Goal: Task Accomplishment & Management: Use online tool/utility

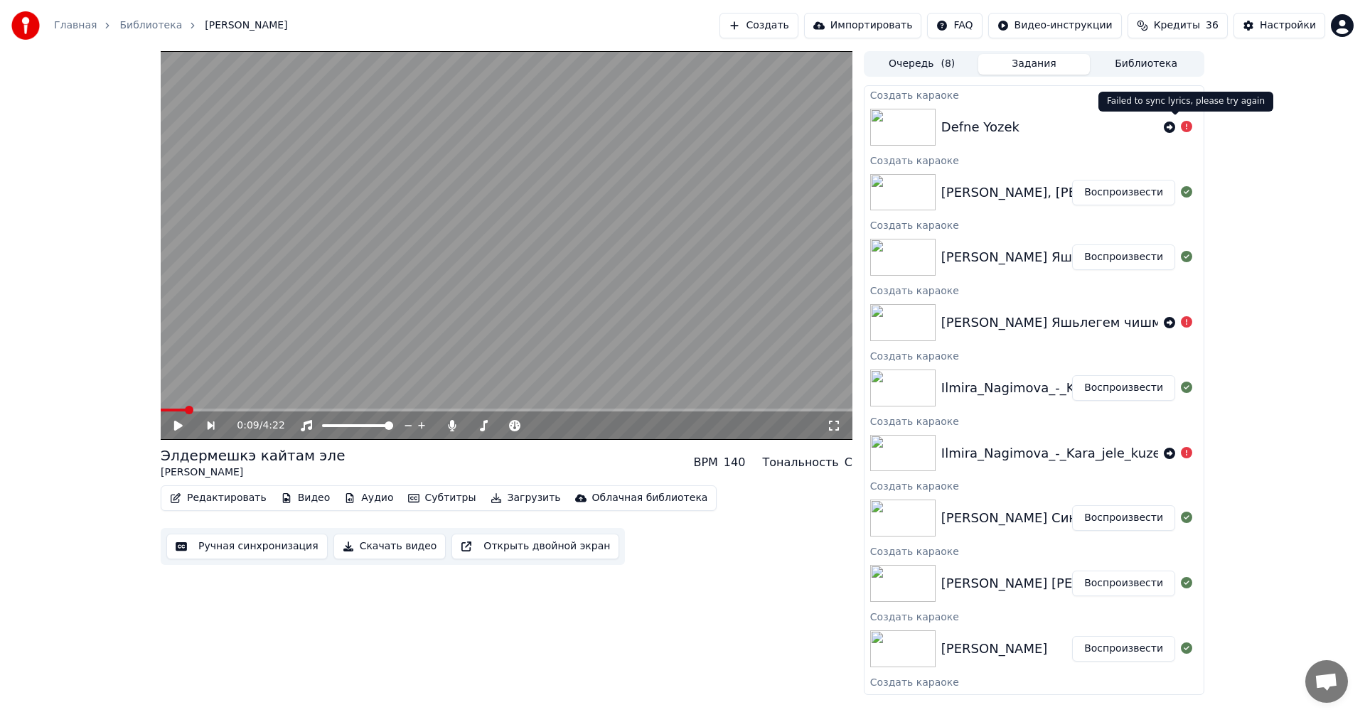
click at [1181, 128] on icon at bounding box center [1186, 126] width 11 height 11
click at [1164, 125] on icon at bounding box center [1169, 127] width 11 height 11
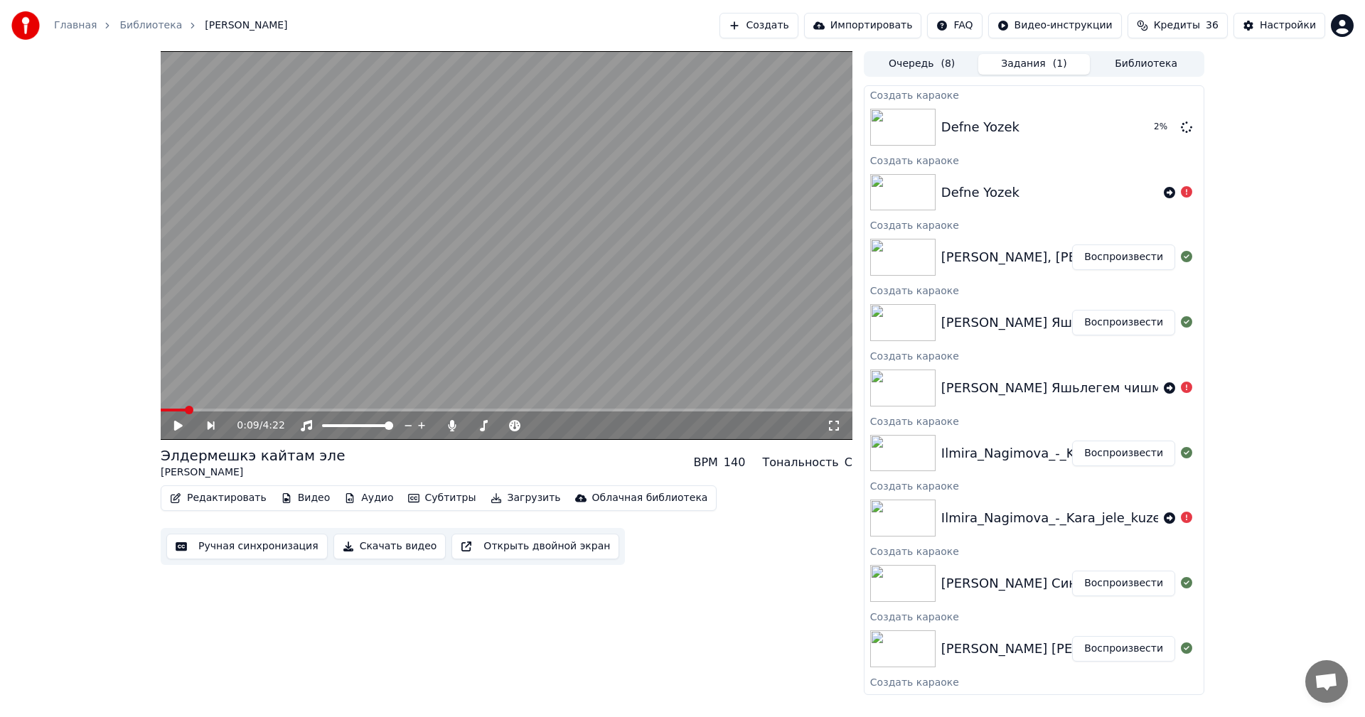
click at [788, 26] on button "Создать" at bounding box center [758, 26] width 78 height 26
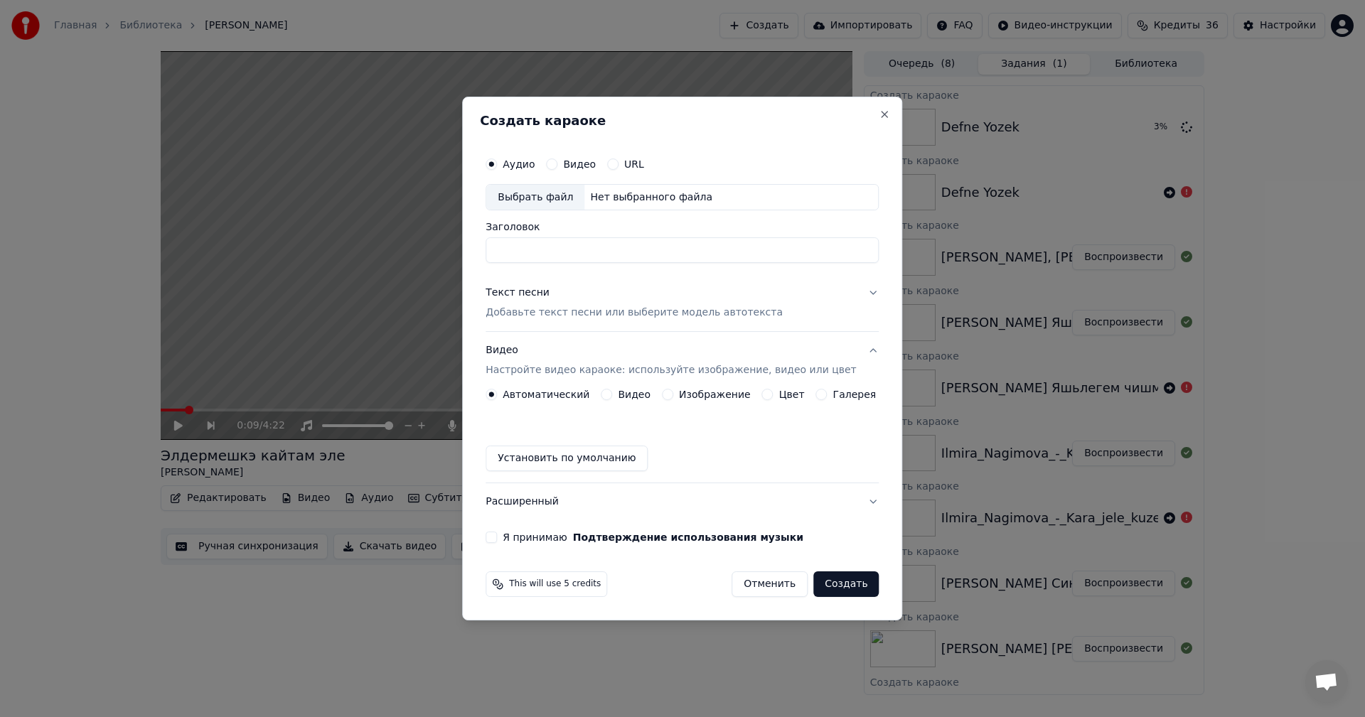
click at [527, 196] on div "Выбрать файл" at bounding box center [535, 198] width 98 height 26
type input "**********"
click at [601, 321] on button "Текст песни Добавьте текст песни или выберите модель автотекста" at bounding box center [681, 303] width 393 height 57
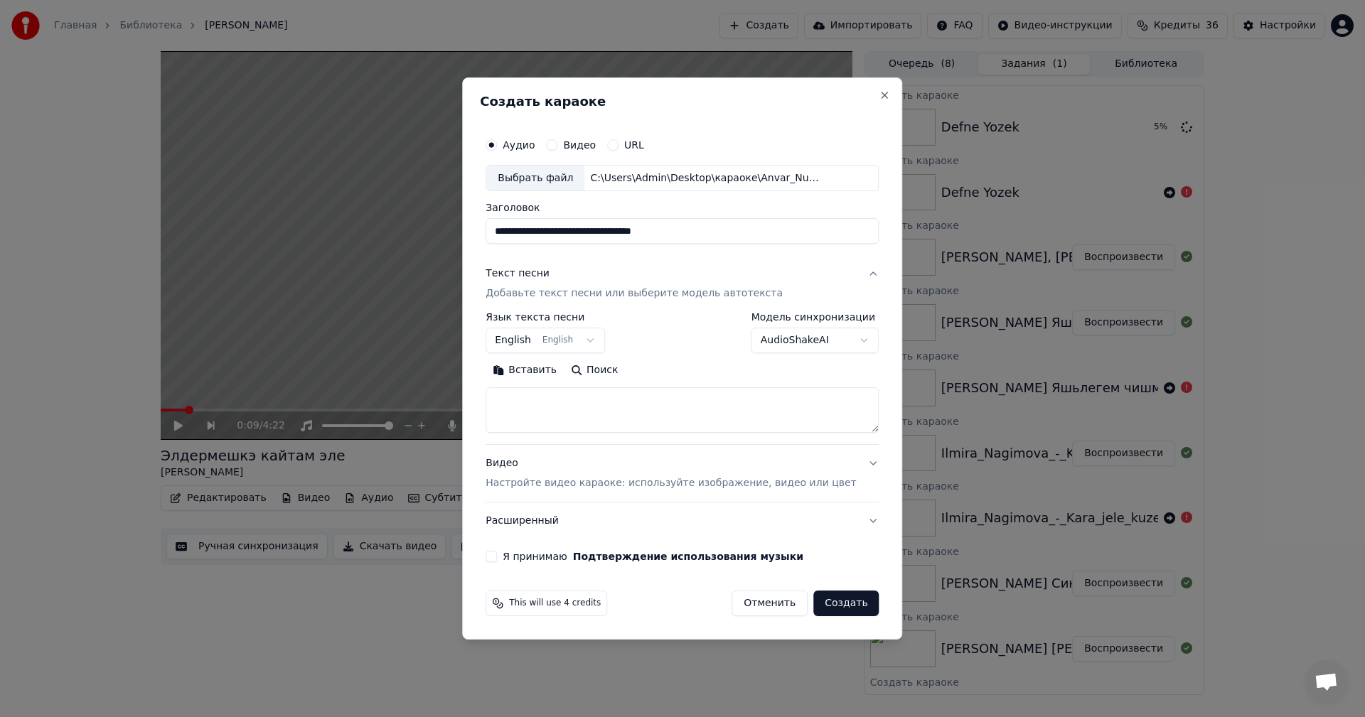
click at [593, 417] on textarea at bounding box center [681, 410] width 393 height 45
paste textarea "**********"
type textarea "**********"
click at [611, 480] on p "Настройте видео караоке: используйте изображение, видео или цвет" at bounding box center [670, 483] width 370 height 14
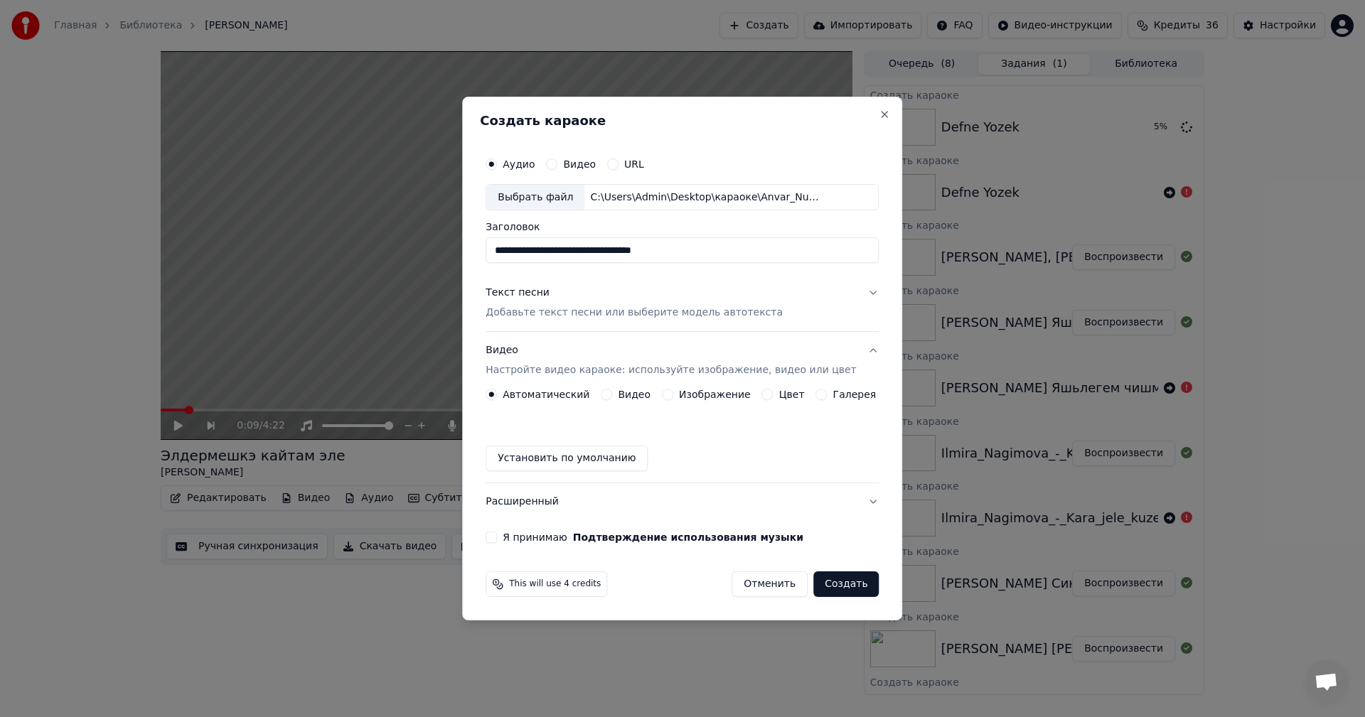
click at [670, 396] on button "Изображение" at bounding box center [667, 394] width 11 height 11
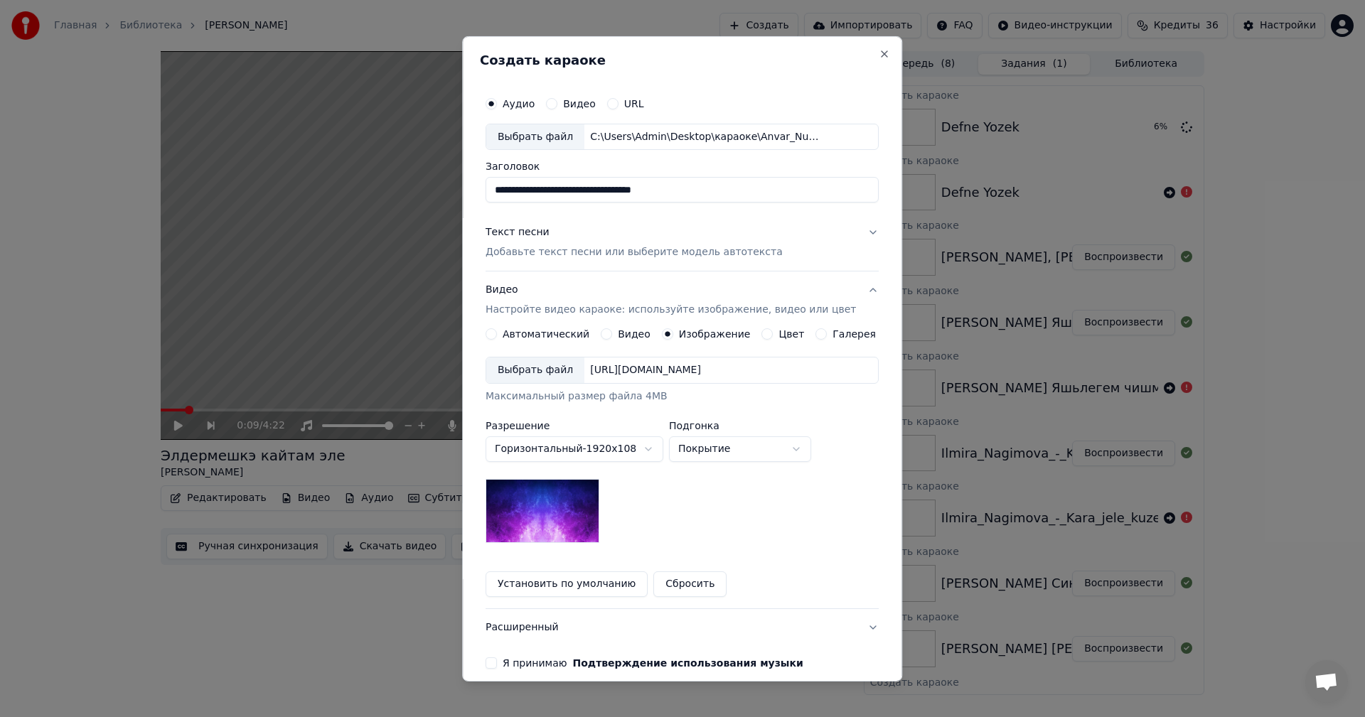
click at [541, 380] on div "Выбрать файл" at bounding box center [535, 371] width 98 height 26
click at [624, 188] on input "**********" at bounding box center [681, 190] width 393 height 26
paste input
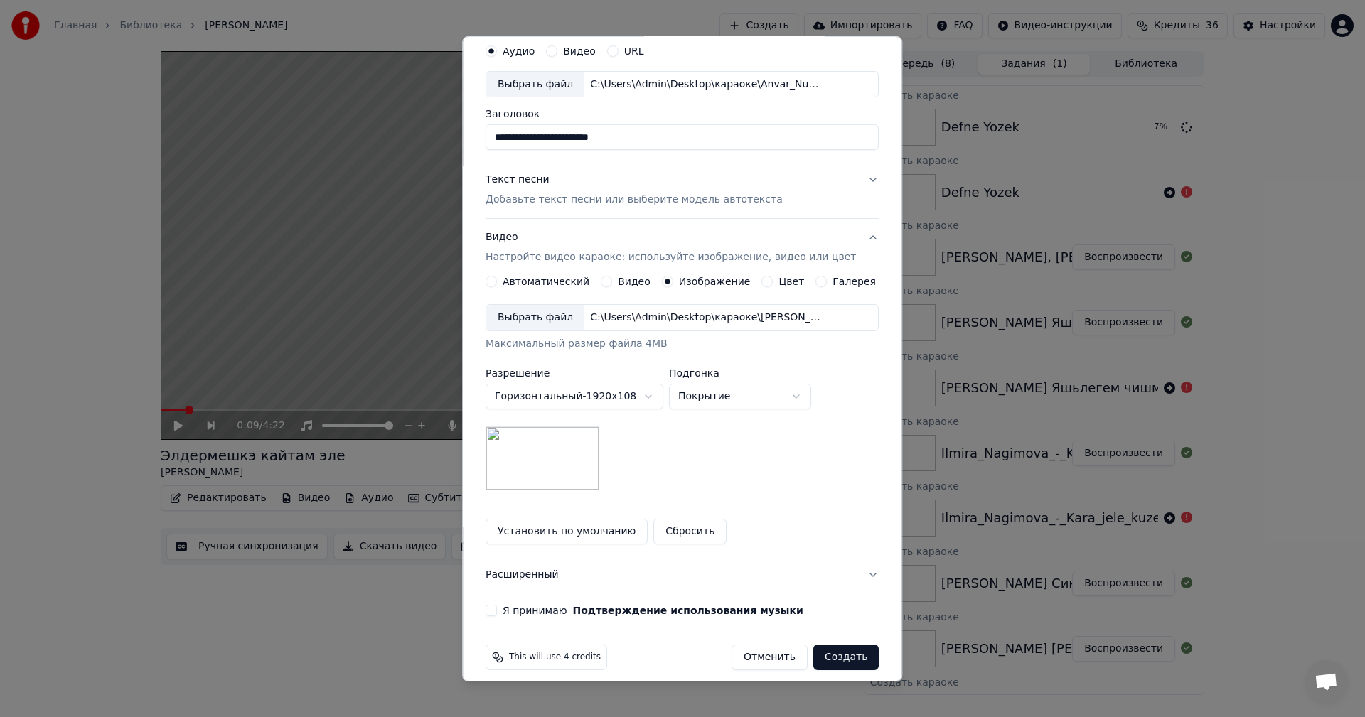
scroll to position [65, 0]
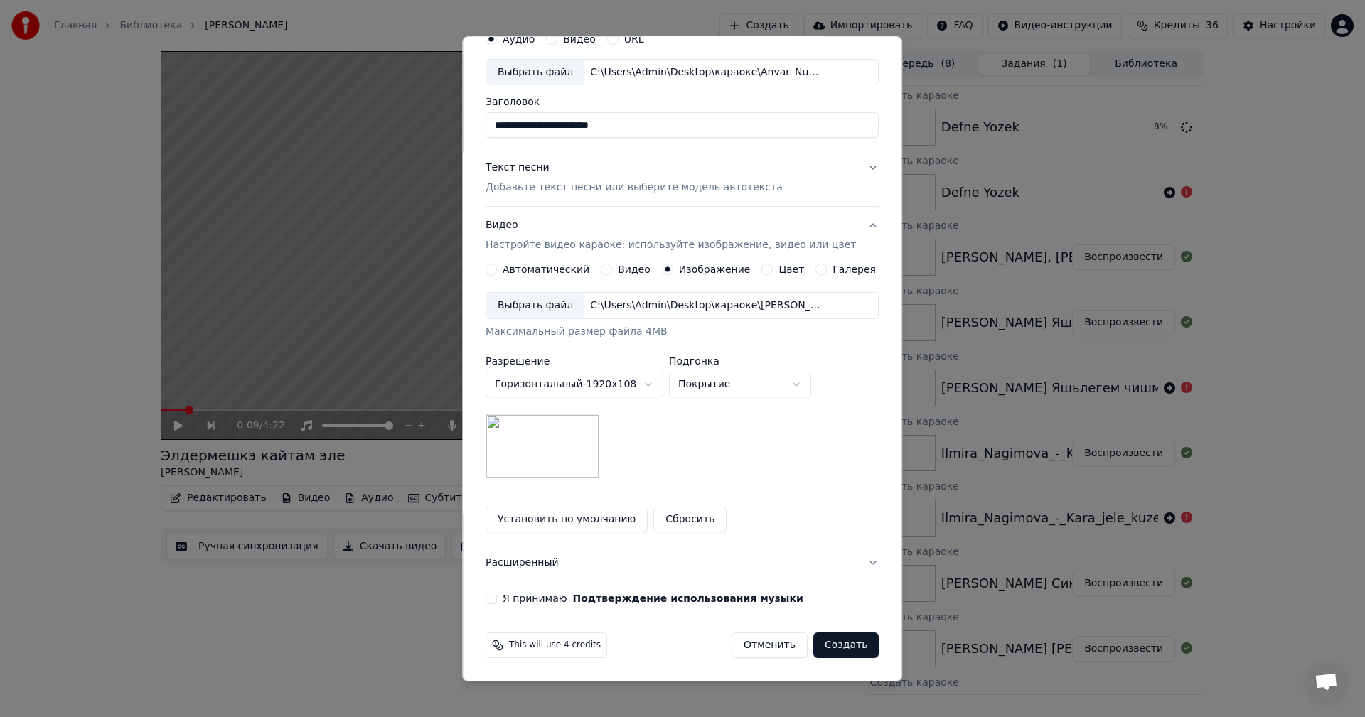
type input "**********"
click at [536, 598] on label "Я принимаю Подтверждение использования музыки" at bounding box center [653, 598] width 301 height 10
click at [497, 598] on button "Я принимаю Подтверждение использования музыки" at bounding box center [490, 598] width 11 height 11
click at [842, 644] on button "Создать" at bounding box center [845, 646] width 65 height 26
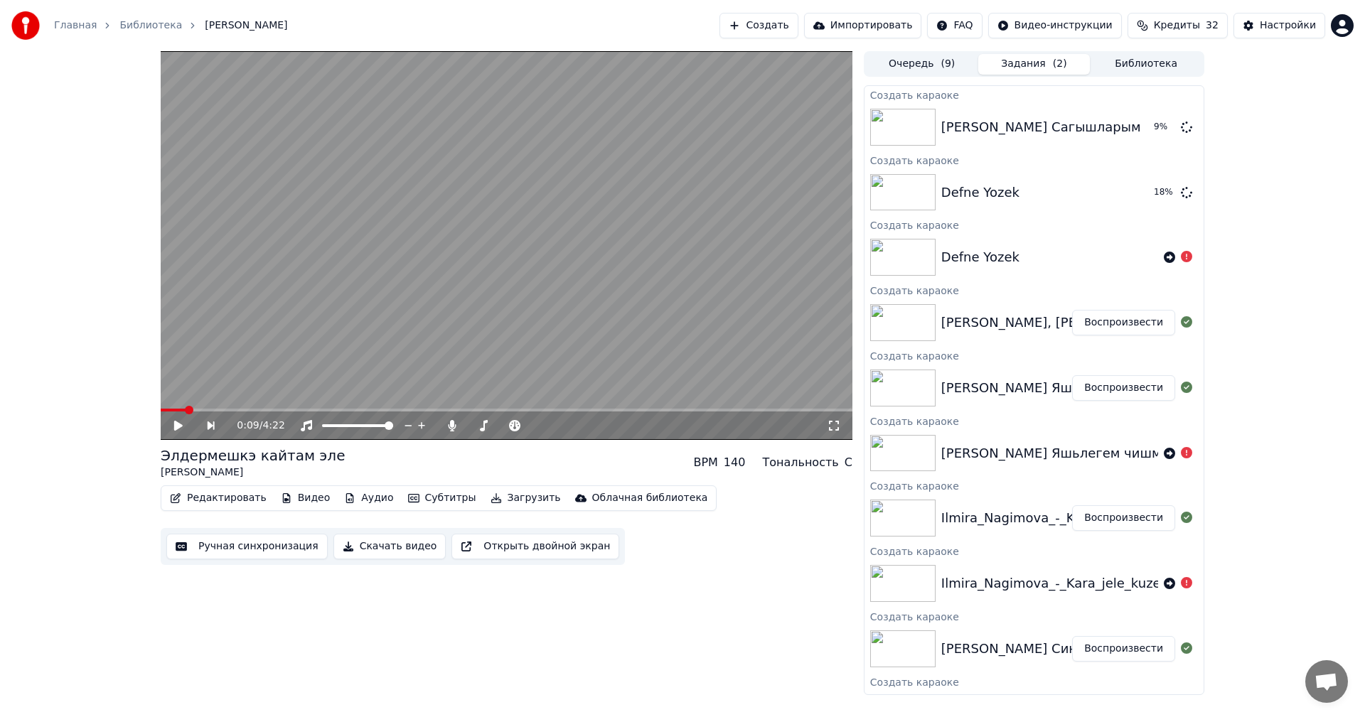
scroll to position [0, 0]
click at [797, 19] on button "Создать" at bounding box center [758, 26] width 78 height 26
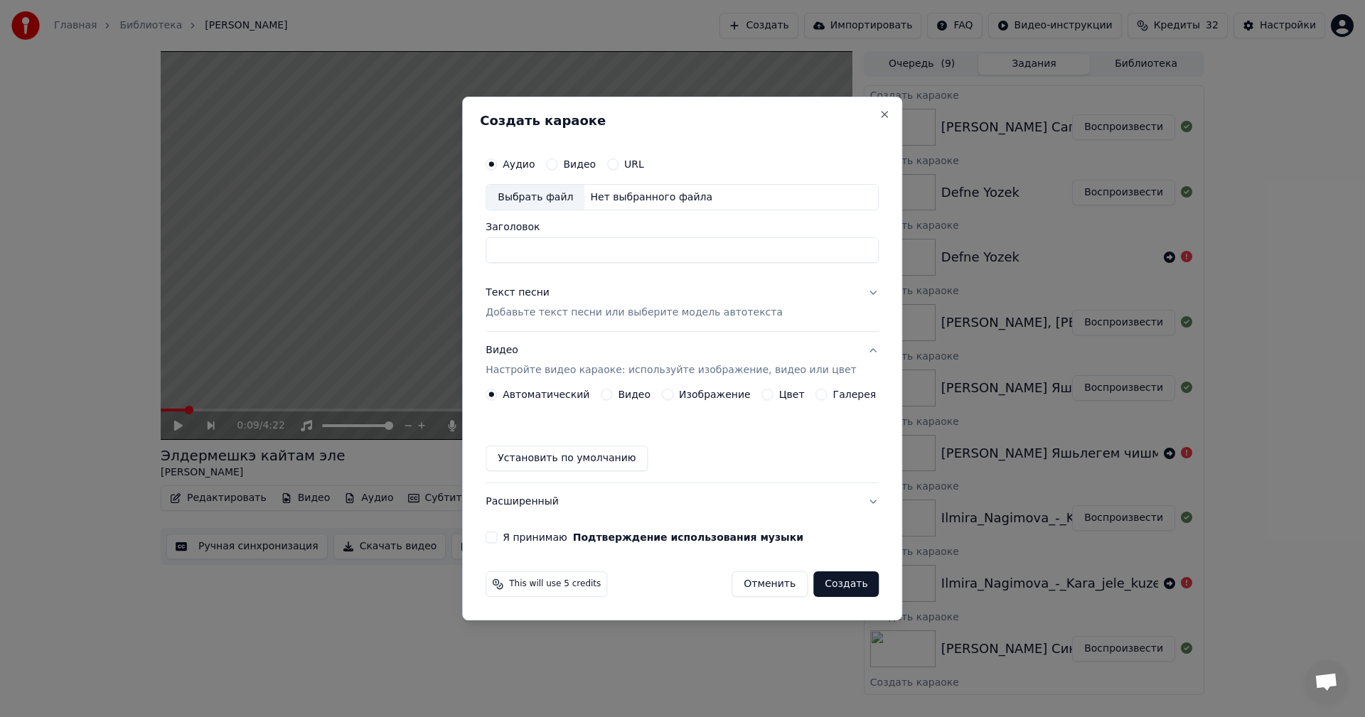
click at [541, 199] on div "Выбрать файл" at bounding box center [535, 198] width 98 height 26
type input "**********"
click at [598, 310] on p "Добавьте текст песни или выберите модель автотекста" at bounding box center [633, 313] width 297 height 14
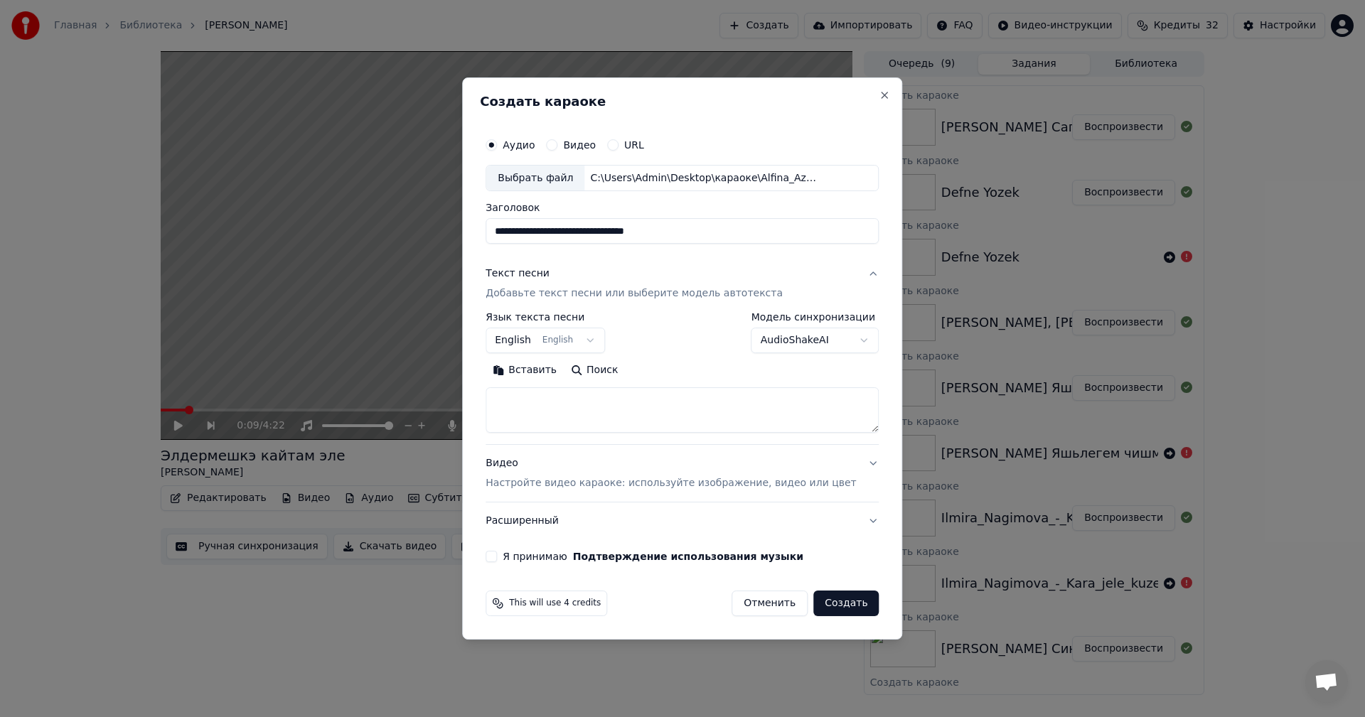
click at [588, 429] on textarea at bounding box center [681, 410] width 393 height 45
paste textarea "**********"
type textarea "**********"
click at [584, 480] on p "Настройте видео караоке: используйте изображение, видео или цвет" at bounding box center [670, 483] width 370 height 14
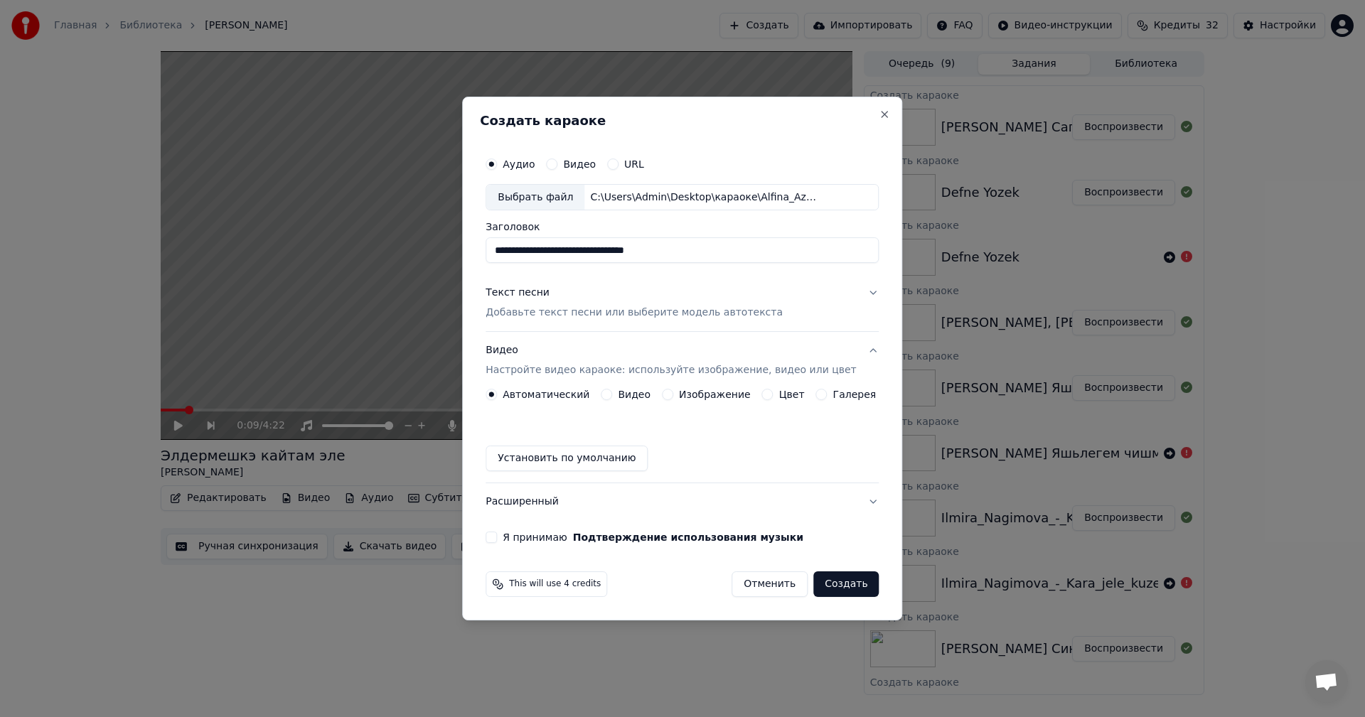
click at [668, 395] on button "Изображение" at bounding box center [667, 394] width 11 height 11
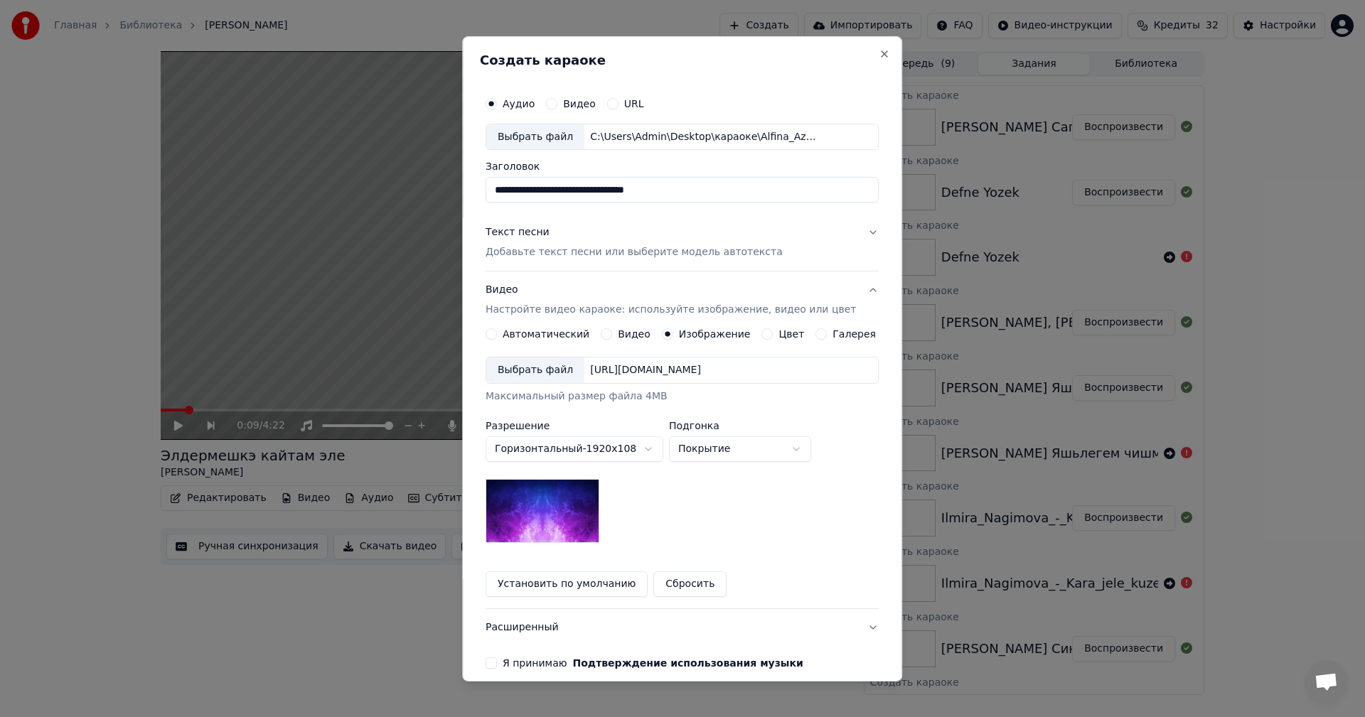
click at [528, 367] on div "Выбрать файл" at bounding box center [535, 371] width 98 height 26
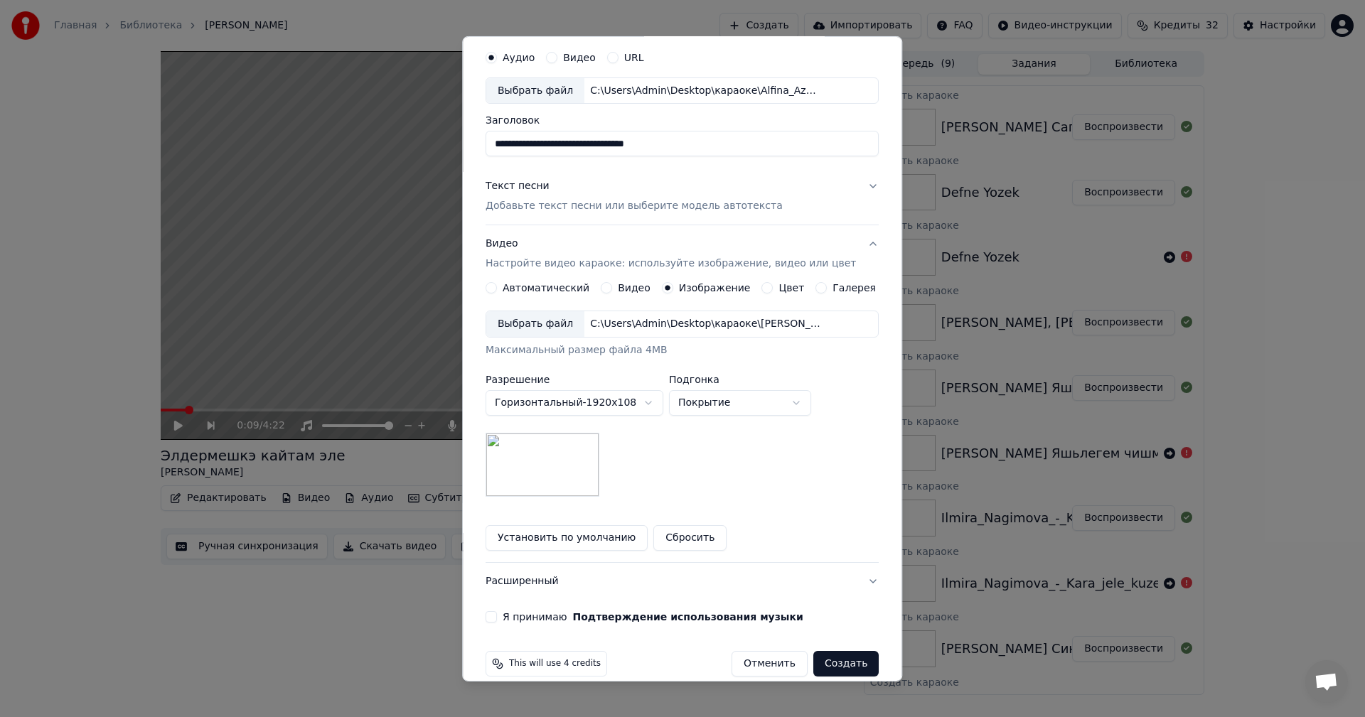
scroll to position [65, 0]
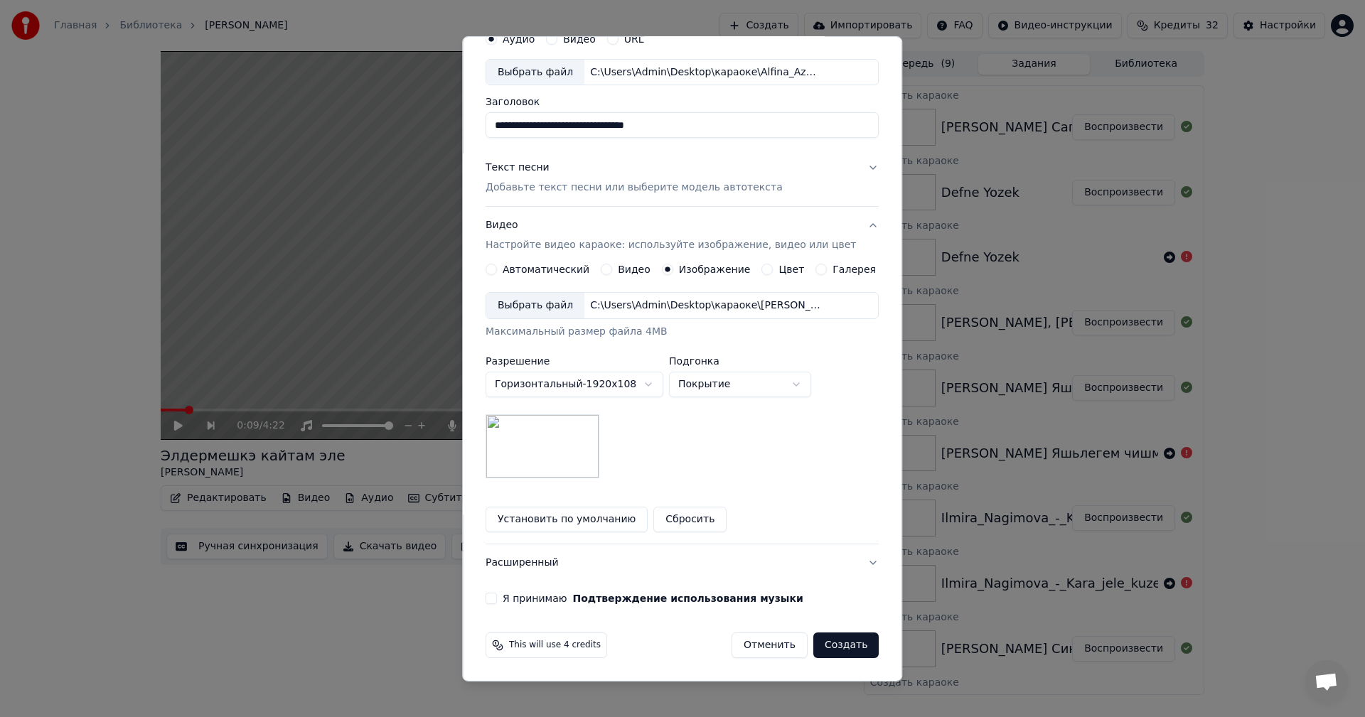
click at [557, 136] on input "**********" at bounding box center [681, 125] width 393 height 26
paste input
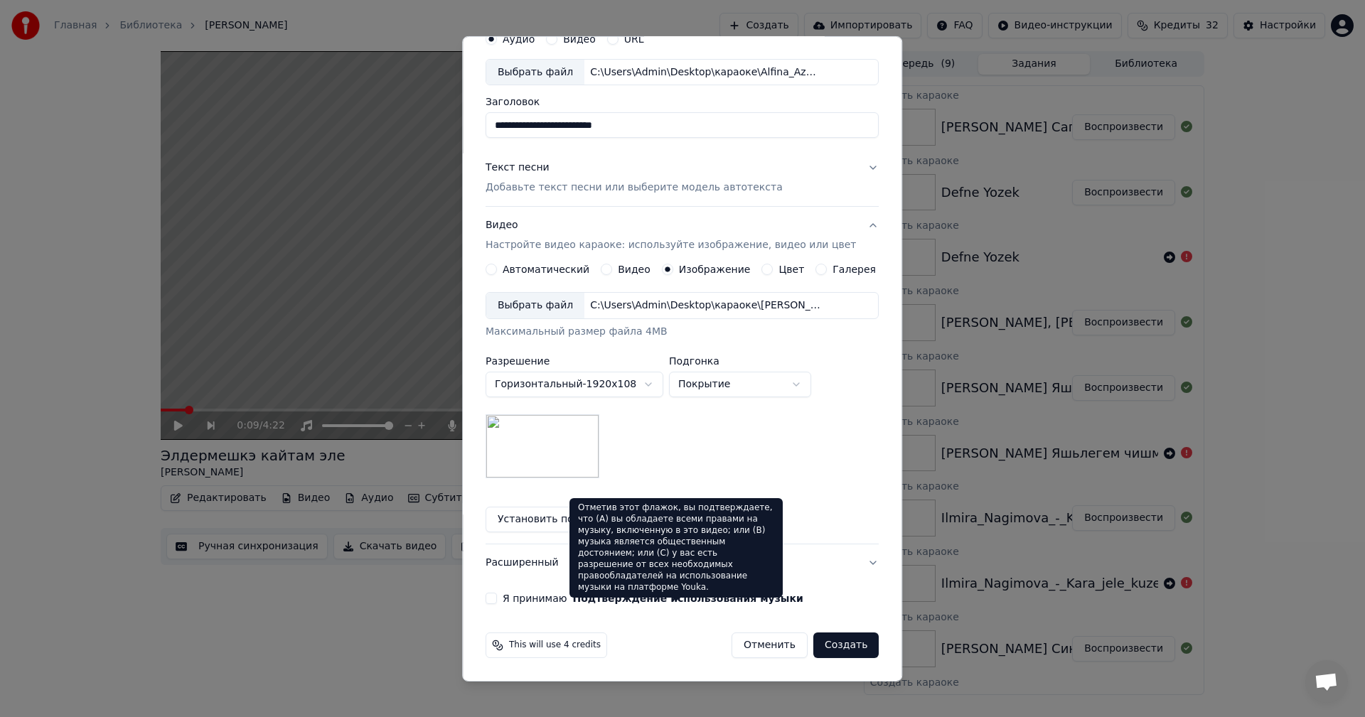
type input "**********"
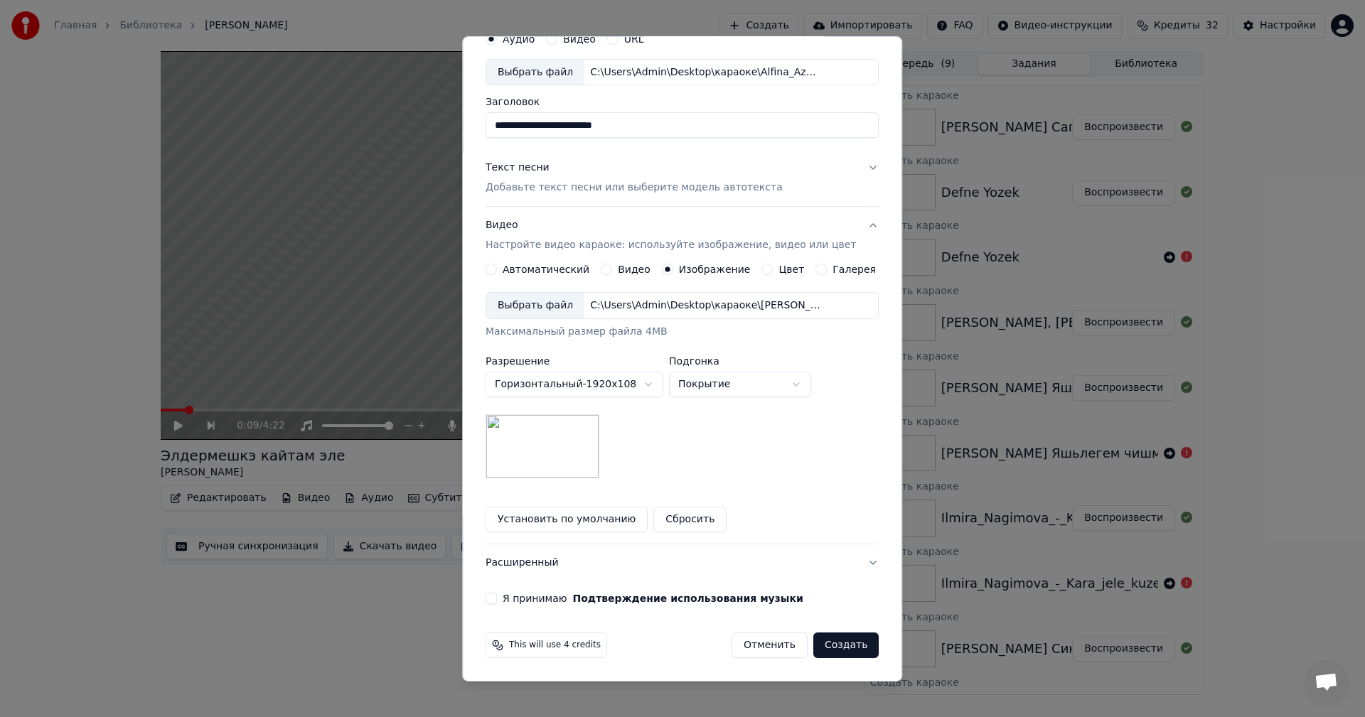
click at [561, 599] on label "Я принимаю Подтверждение использования музыки" at bounding box center [653, 598] width 301 height 10
click at [497, 599] on button "Я принимаю Подтверждение использования музыки" at bounding box center [490, 598] width 11 height 11
click at [837, 648] on button "Создать" at bounding box center [845, 646] width 65 height 26
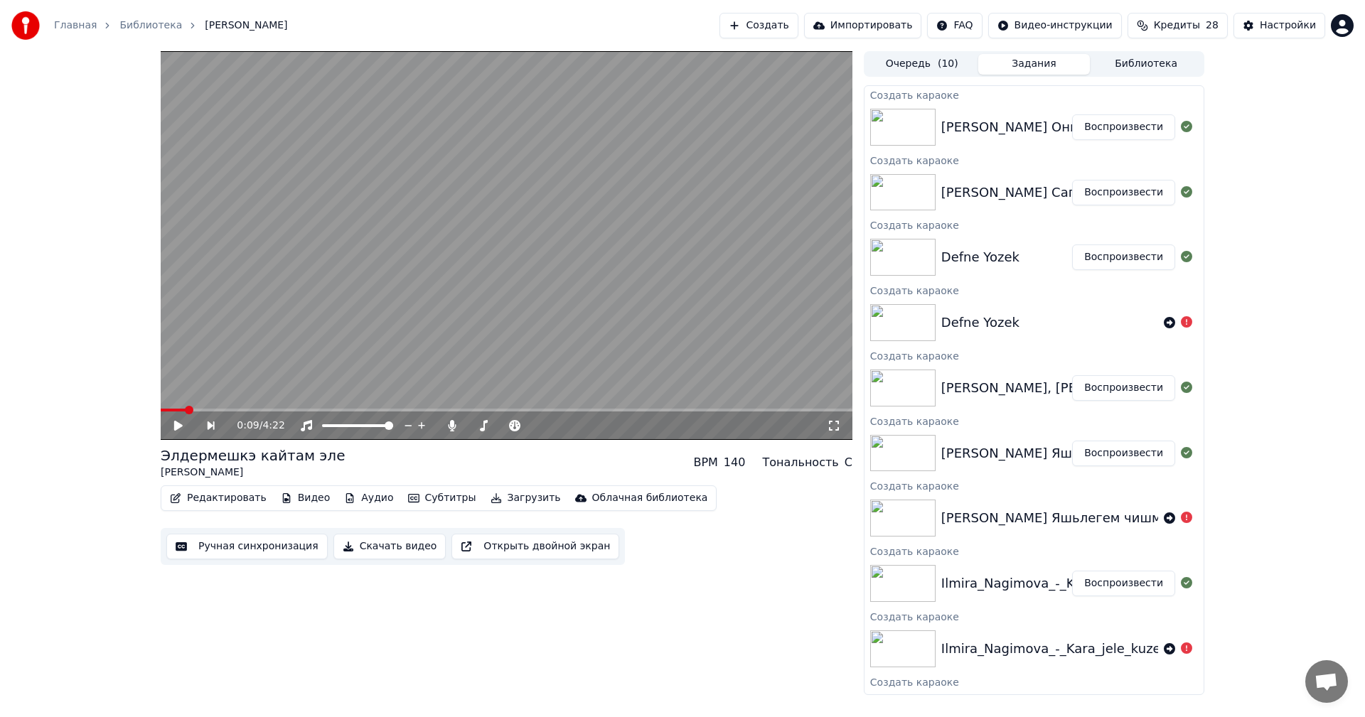
click at [785, 23] on button "Создать" at bounding box center [758, 26] width 78 height 26
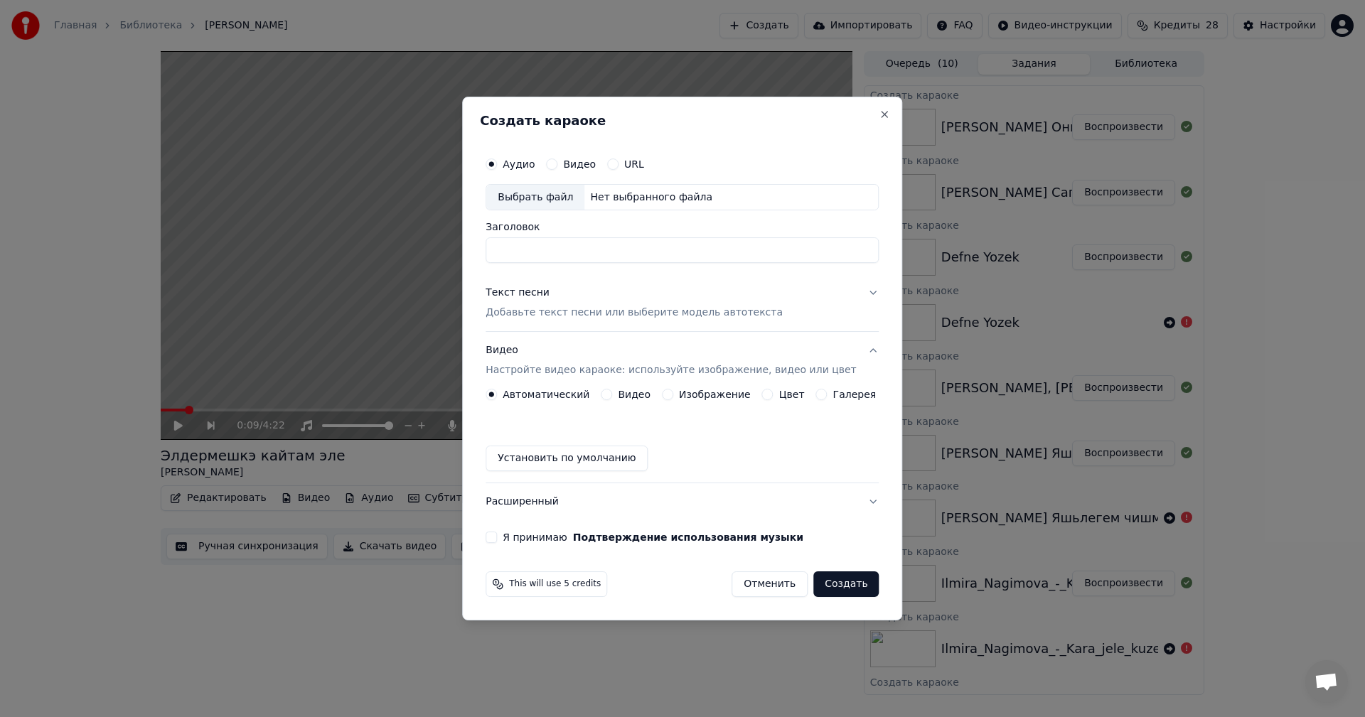
click at [525, 205] on div "Выбрать файл" at bounding box center [535, 198] width 98 height 26
type input "**********"
click at [537, 308] on p "Добавьте текст песни или выберите модель автотекста" at bounding box center [633, 313] width 297 height 14
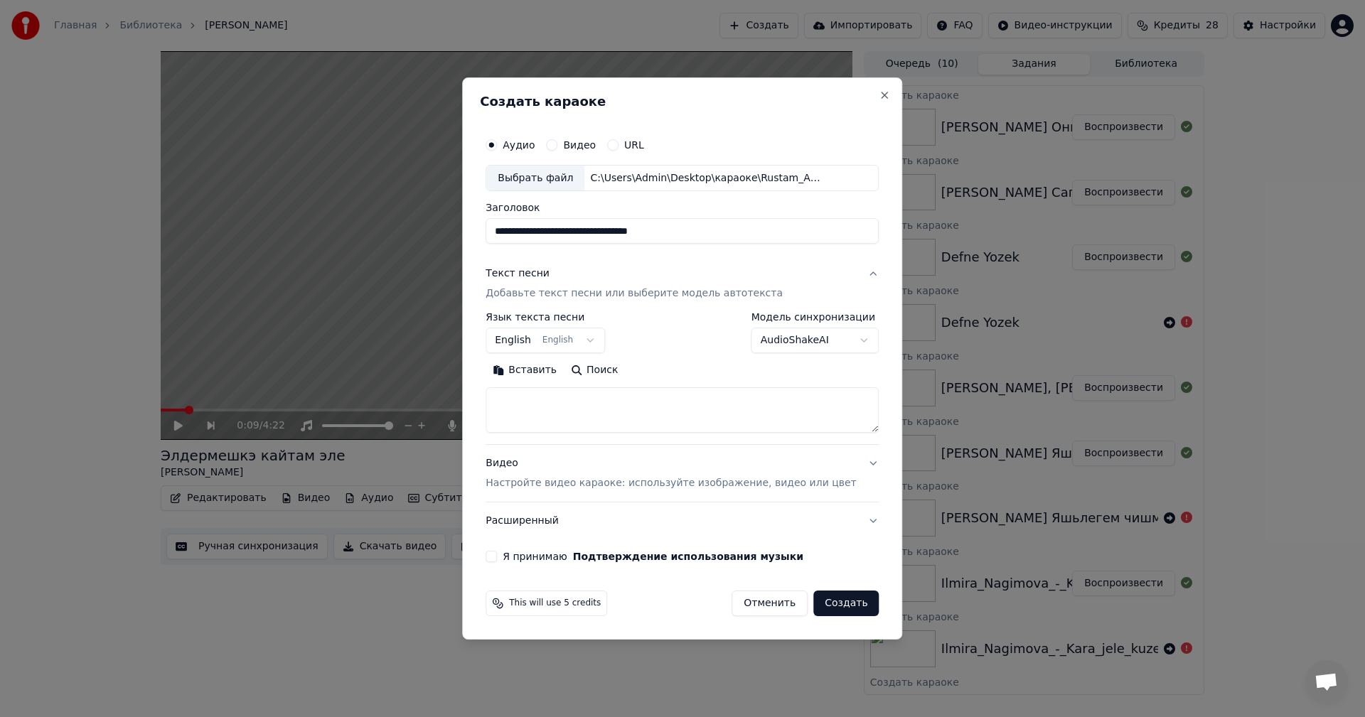
click at [568, 405] on textarea at bounding box center [681, 410] width 393 height 45
paste textarea "**********"
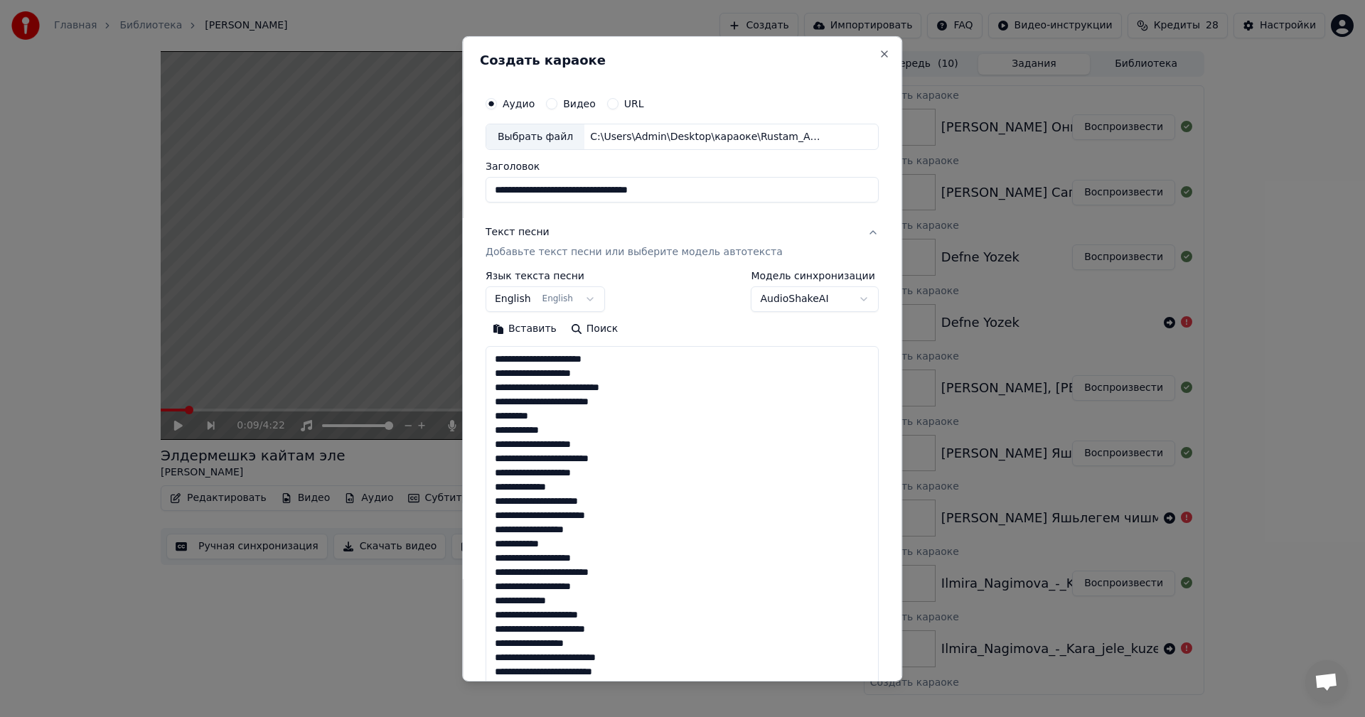
scroll to position [814, 0]
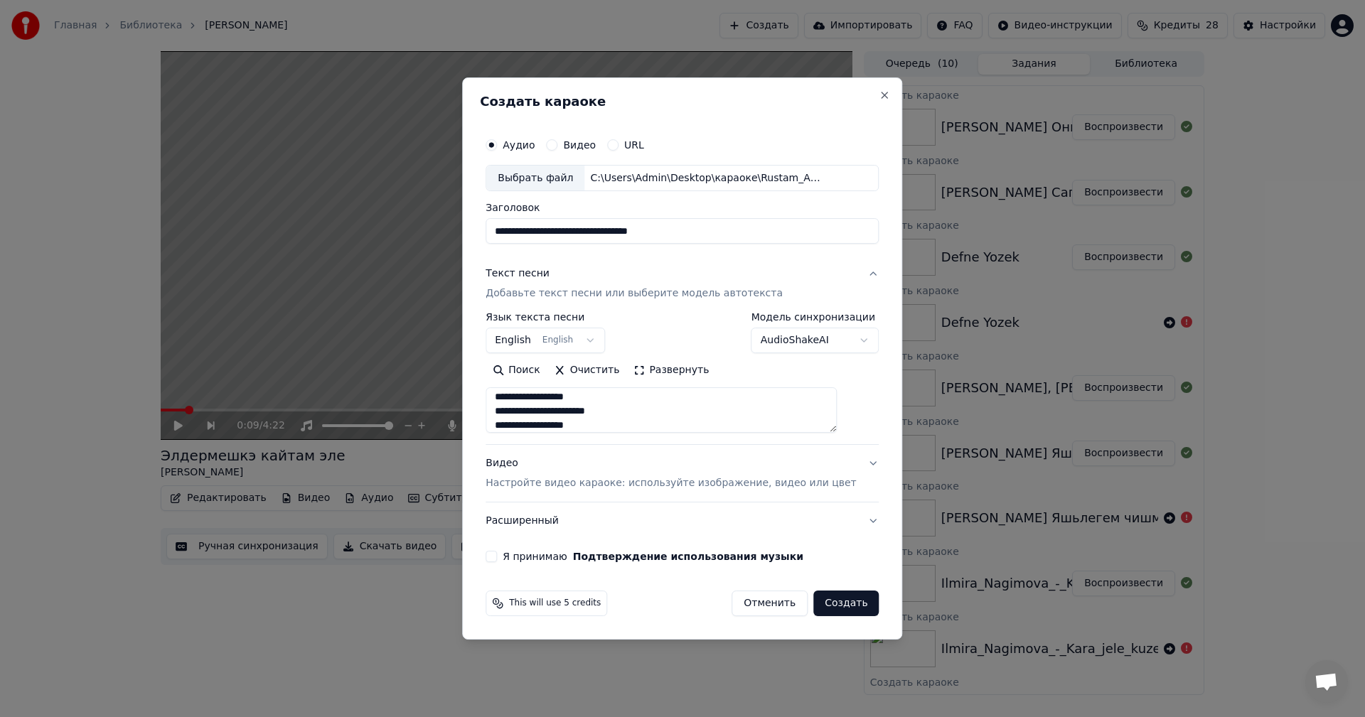
type textarea "**********"
click at [622, 483] on p "Настройте видео караоке: используйте изображение, видео или цвет" at bounding box center [670, 483] width 370 height 14
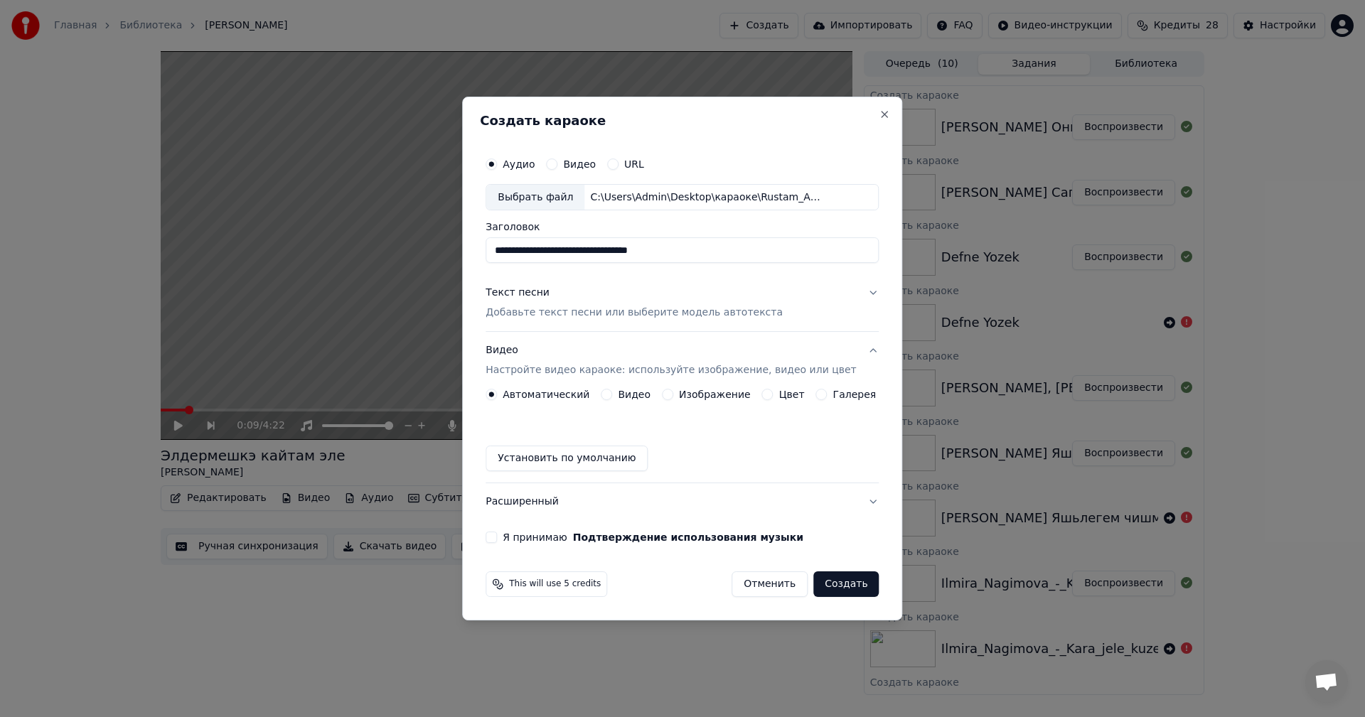
click at [670, 389] on button "Изображение" at bounding box center [667, 394] width 11 height 11
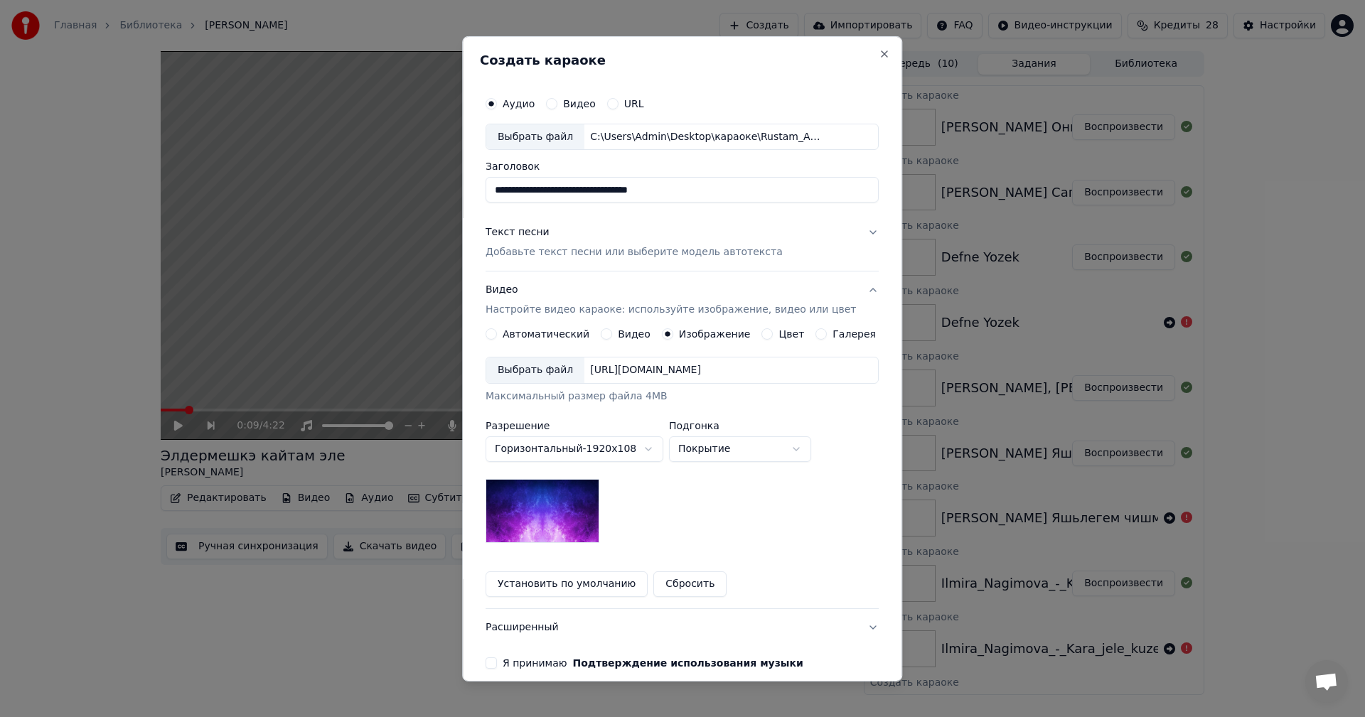
click at [542, 370] on div "Выбрать файл" at bounding box center [535, 371] width 98 height 26
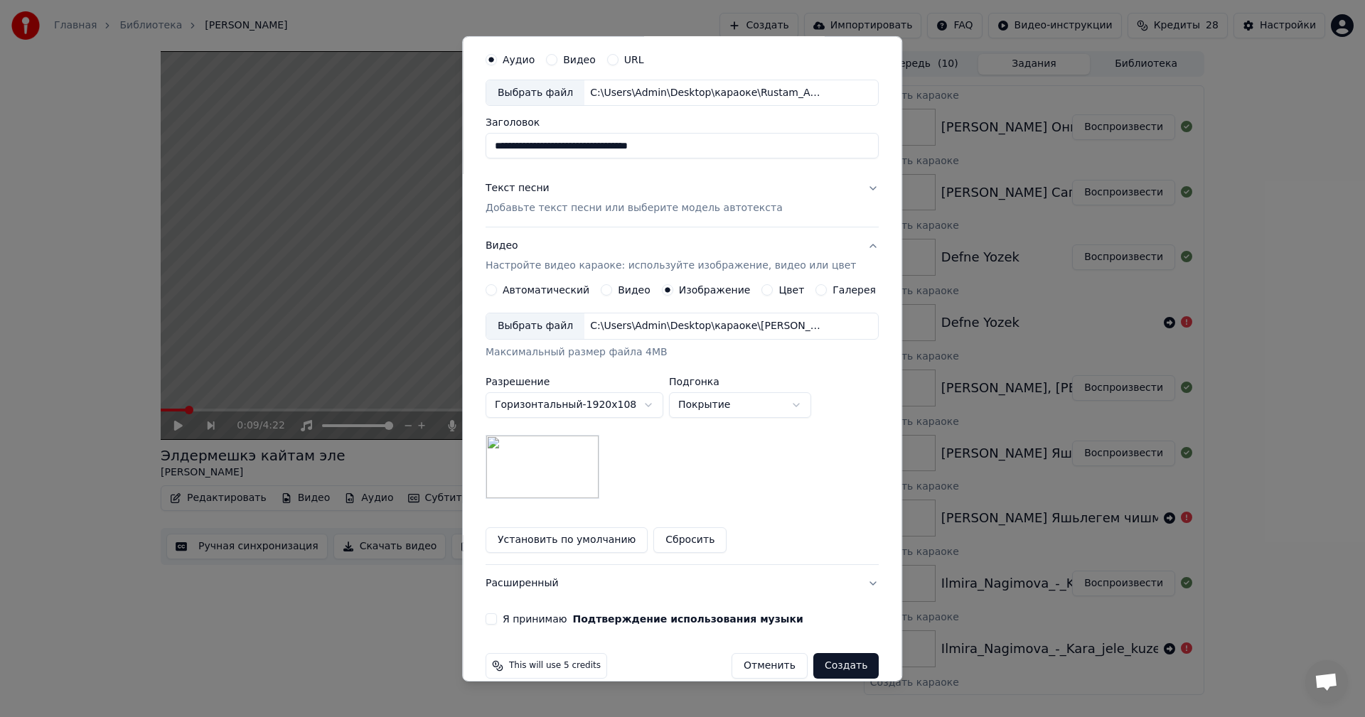
scroll to position [65, 0]
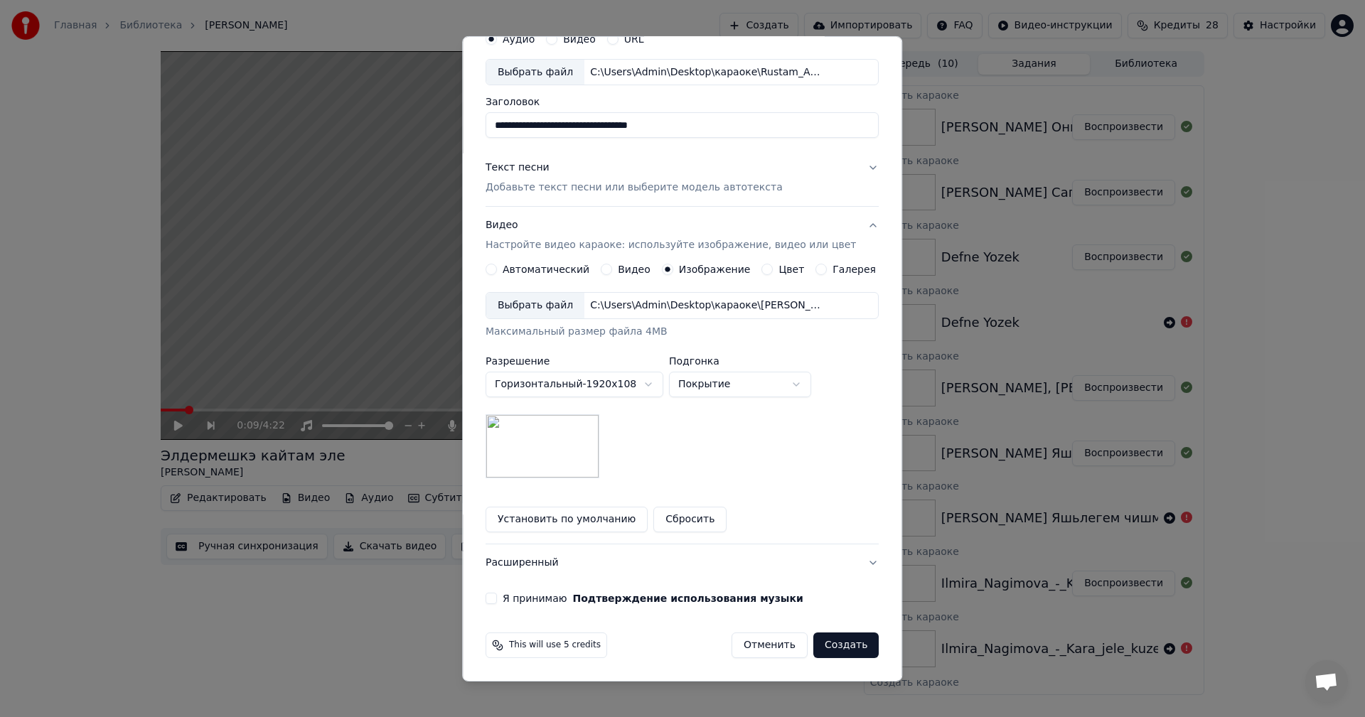
click at [513, 603] on label "Я принимаю Подтверждение использования музыки" at bounding box center [653, 598] width 301 height 10
click at [497, 603] on button "Я принимаю Подтверждение использования музыки" at bounding box center [490, 598] width 11 height 11
click at [824, 647] on button "Создать" at bounding box center [845, 646] width 65 height 26
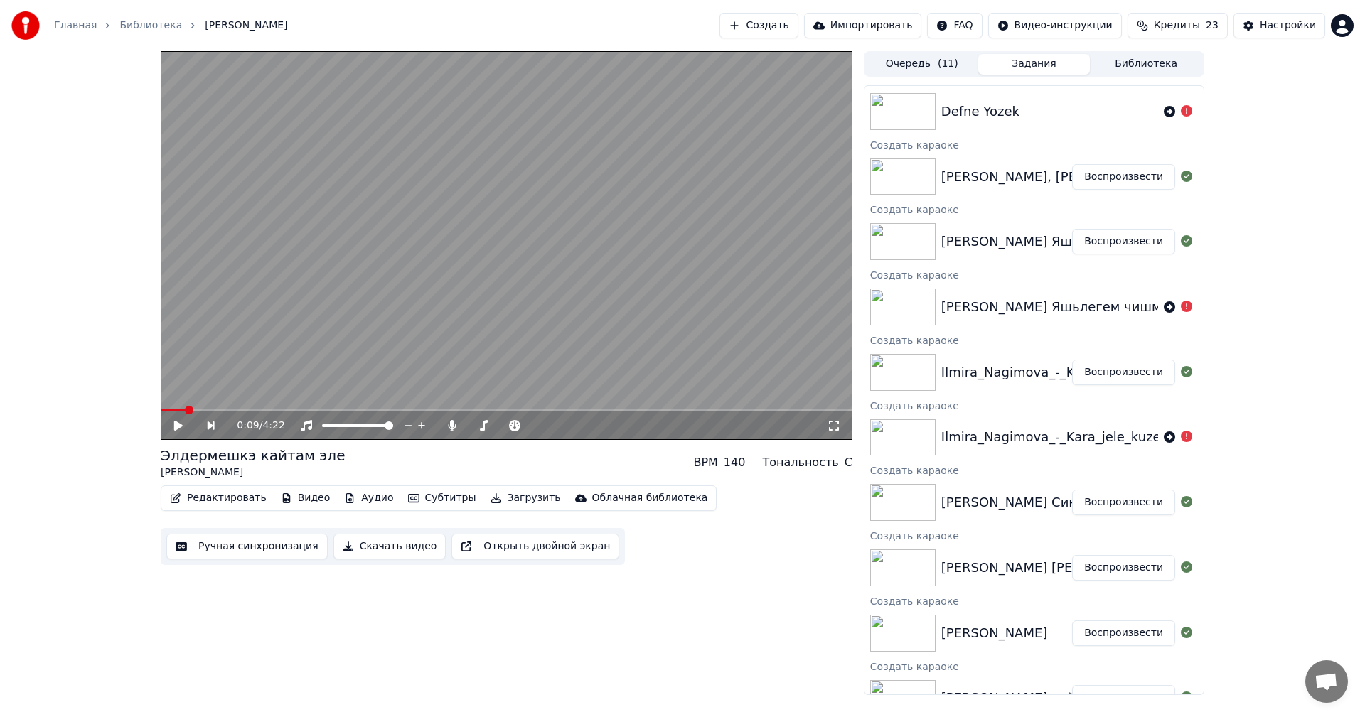
scroll to position [304, 0]
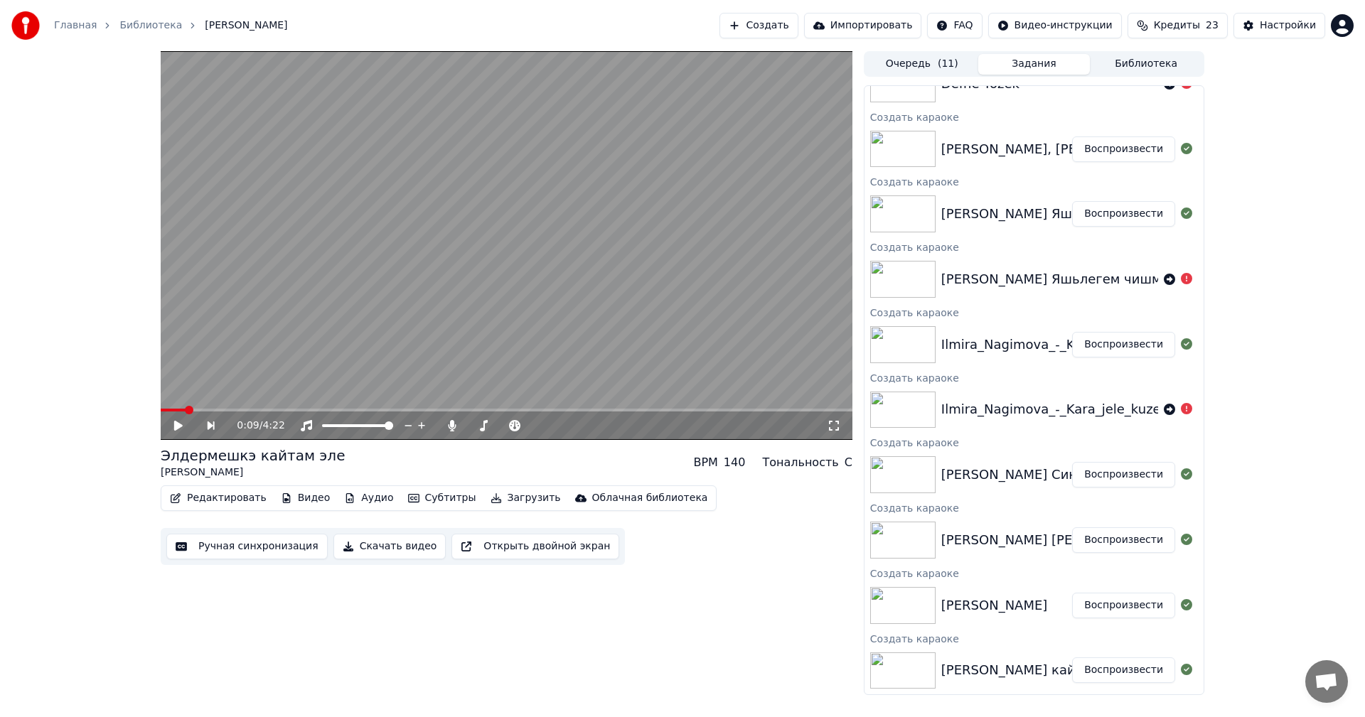
click at [1105, 672] on button "Воспроизвести" at bounding box center [1123, 670] width 103 height 26
click at [338, 269] on video at bounding box center [507, 245] width 692 height 389
click at [254, 549] on button "Ручная синхронизация" at bounding box center [246, 547] width 161 height 26
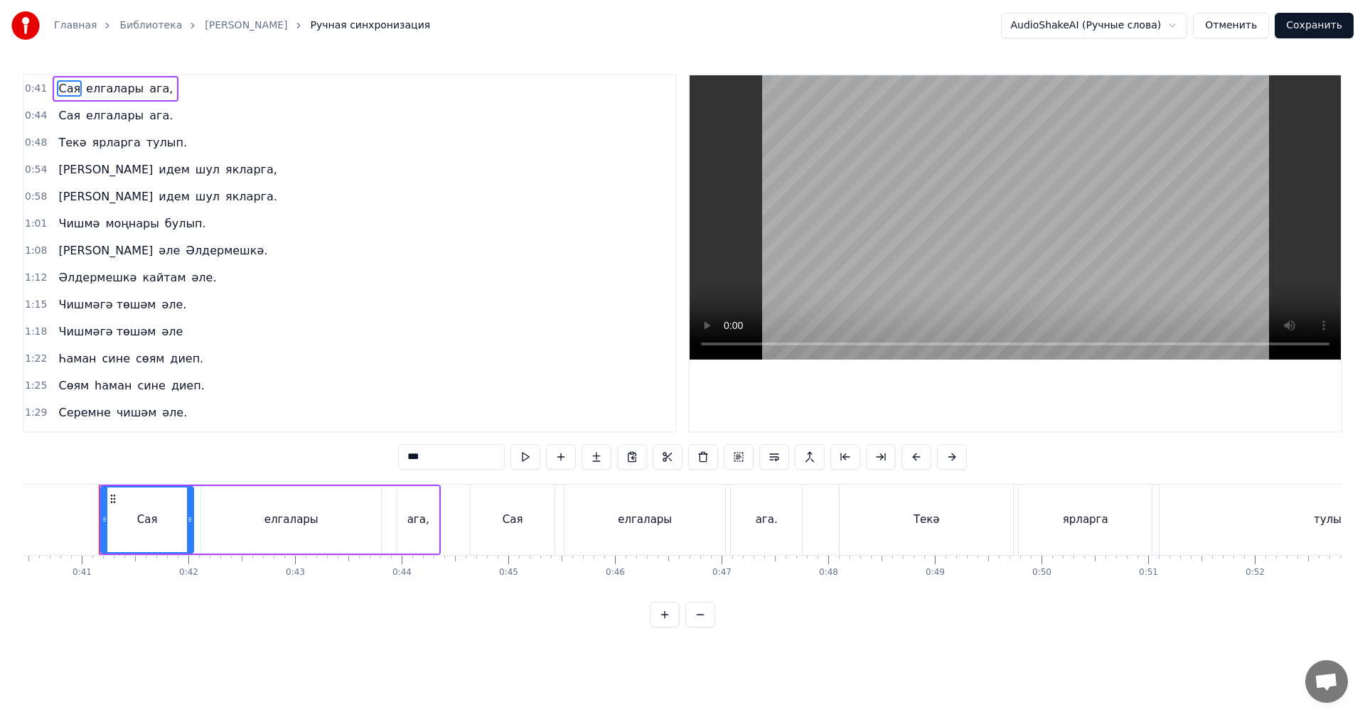
scroll to position [0, 4317]
click at [913, 274] on video at bounding box center [1014, 217] width 651 height 284
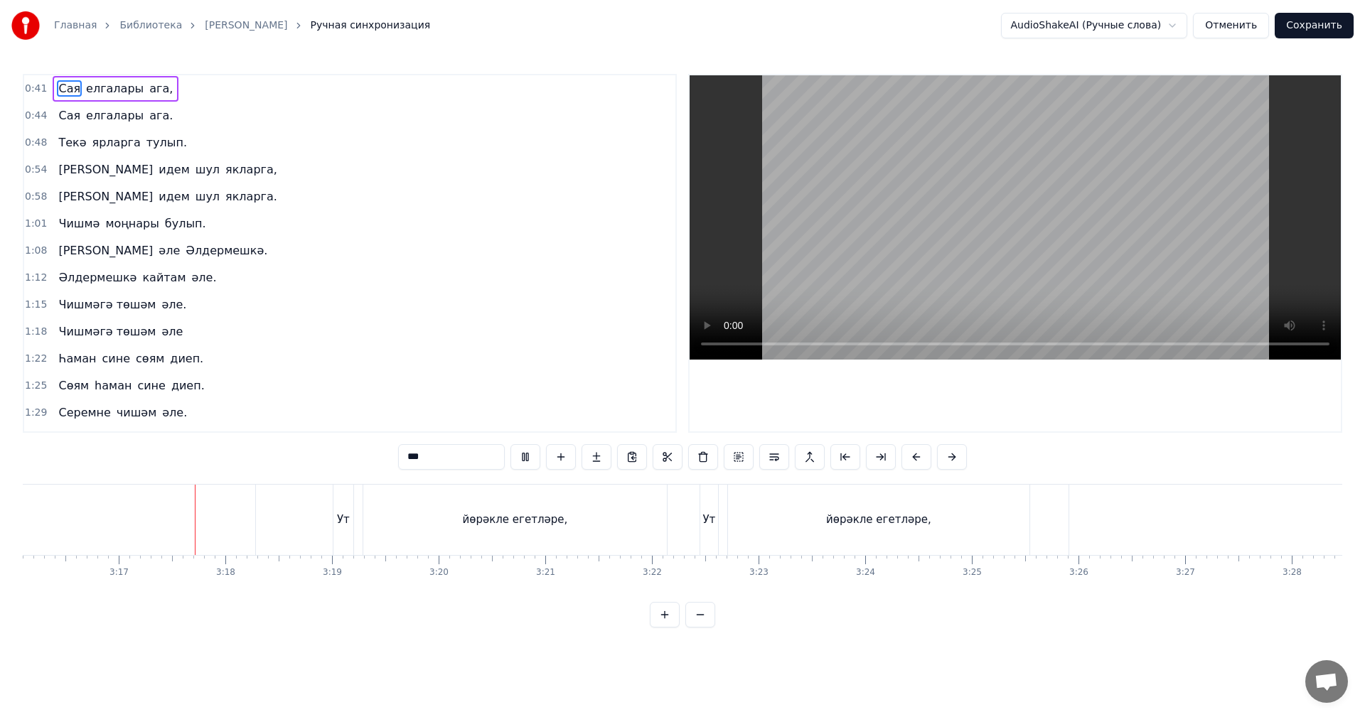
scroll to position [0, 20958]
click at [1026, 276] on video at bounding box center [1014, 217] width 651 height 284
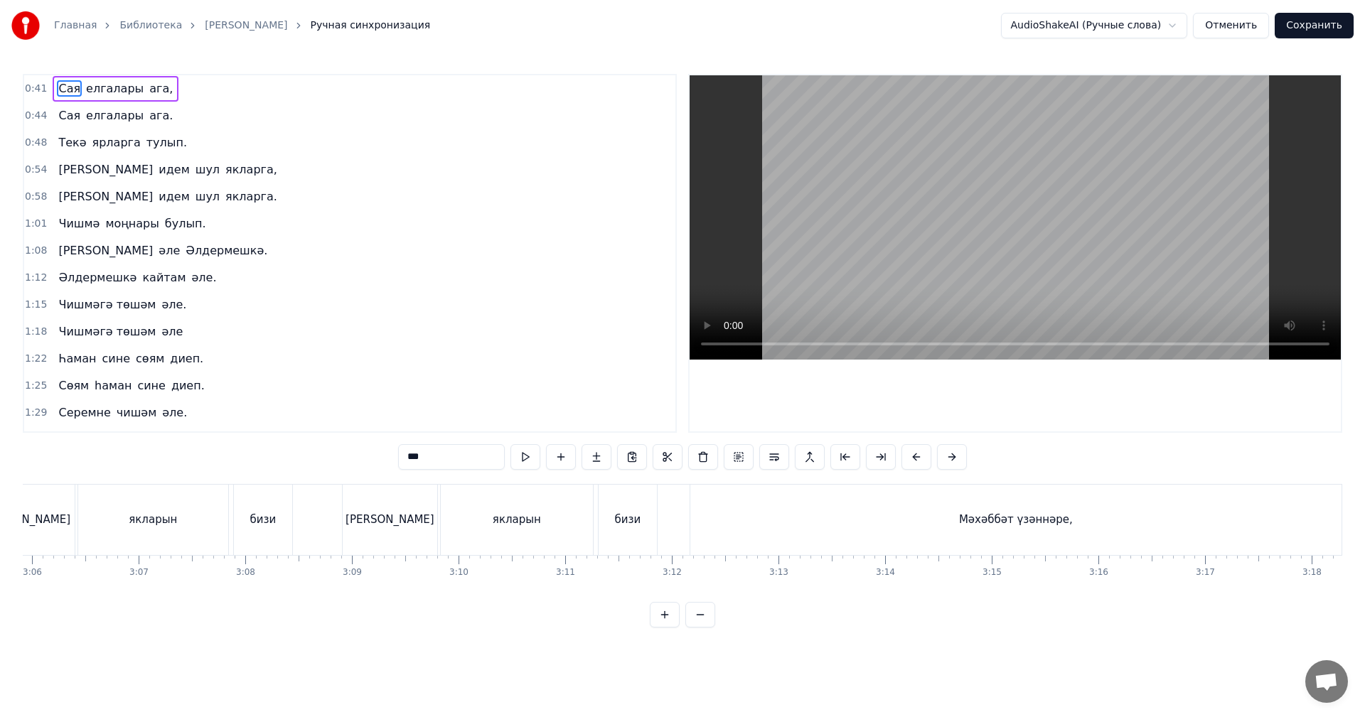
scroll to position [0, 19820]
click at [614, 516] on div "бизи" at bounding box center [628, 520] width 58 height 70
type input "****"
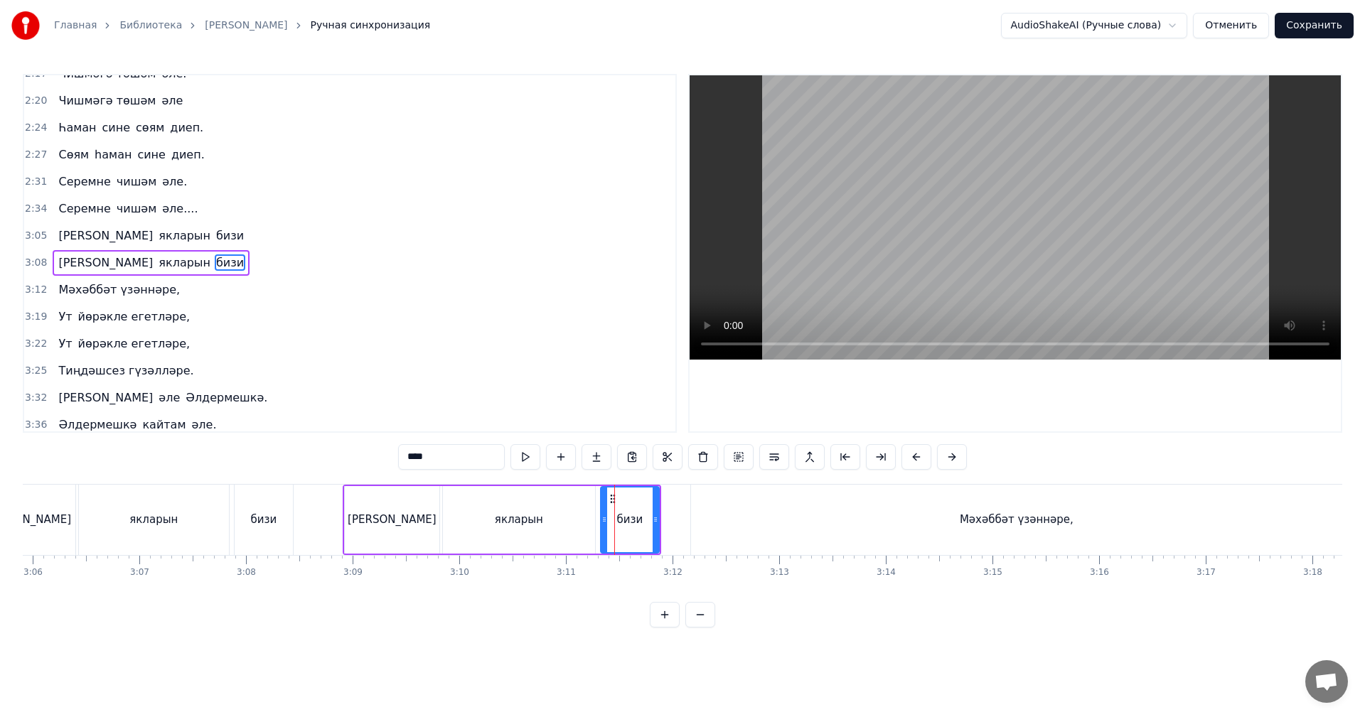
scroll to position [618, 0]
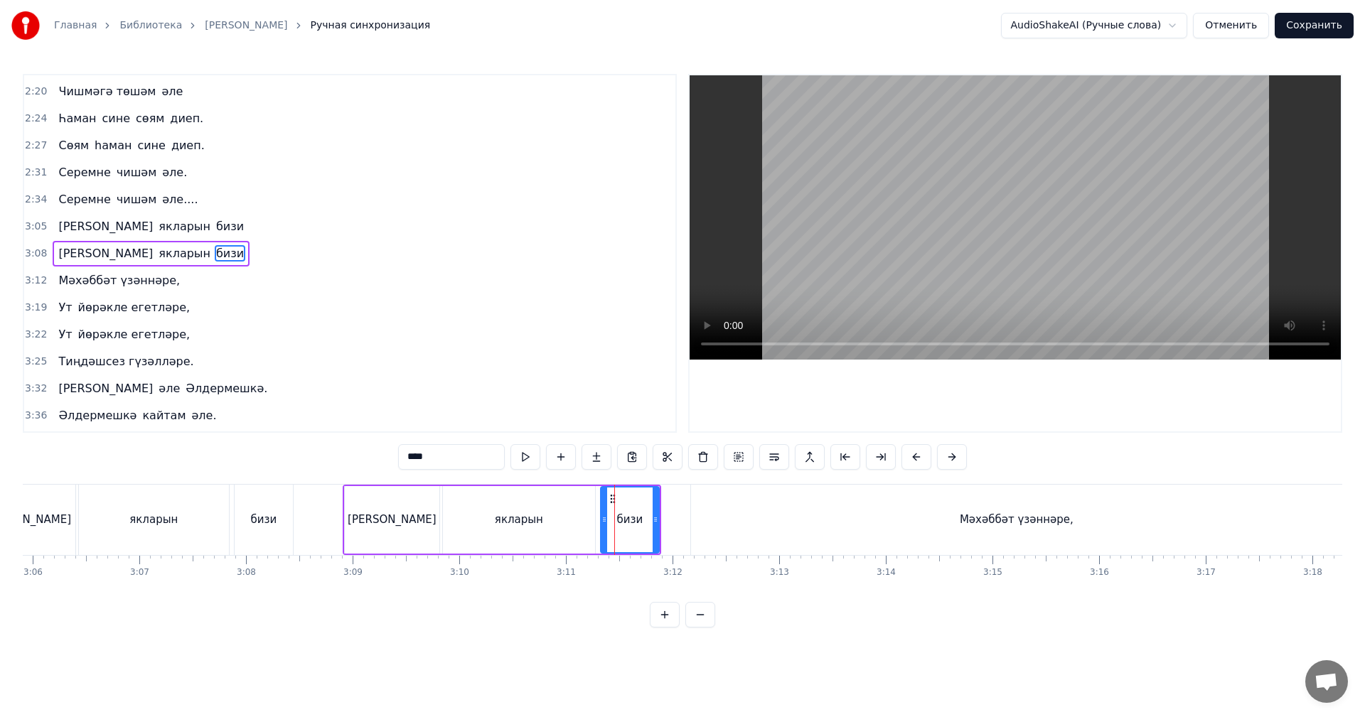
click at [32, 230] on span "3:05" at bounding box center [36, 227] width 22 height 14
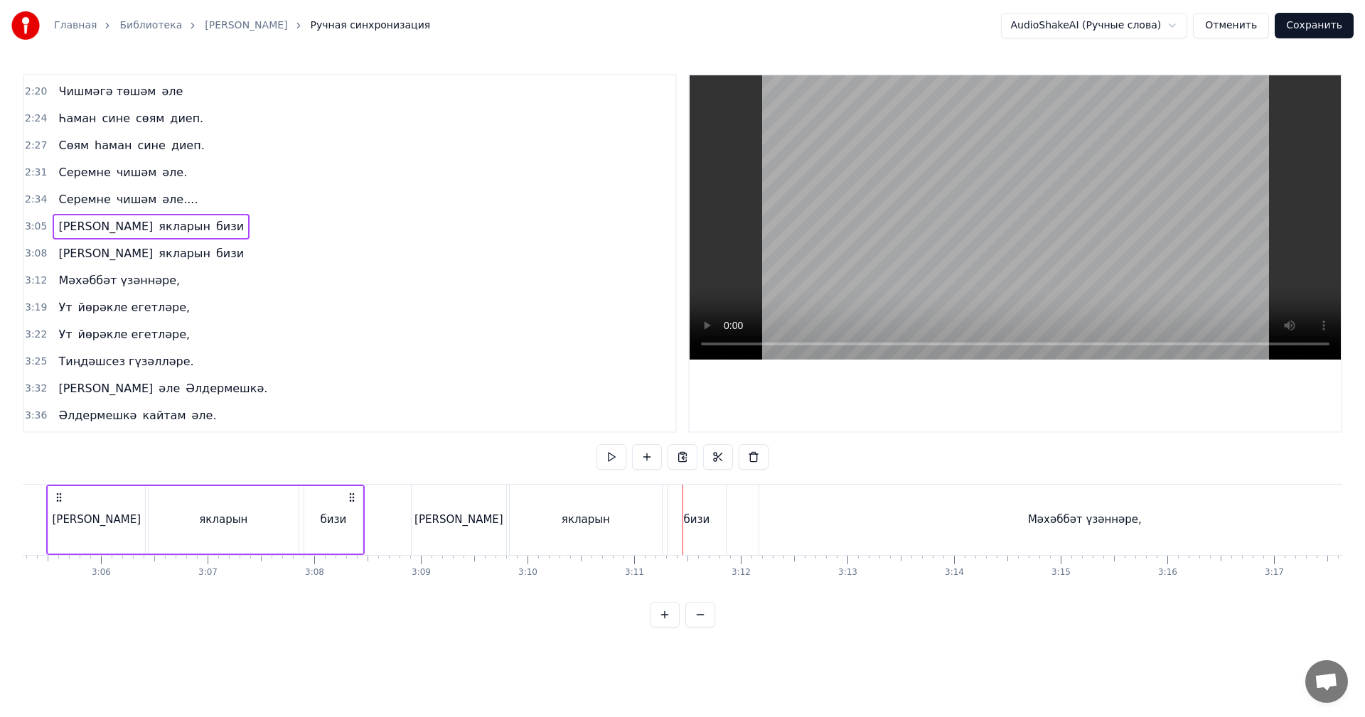
scroll to position [0, 19704]
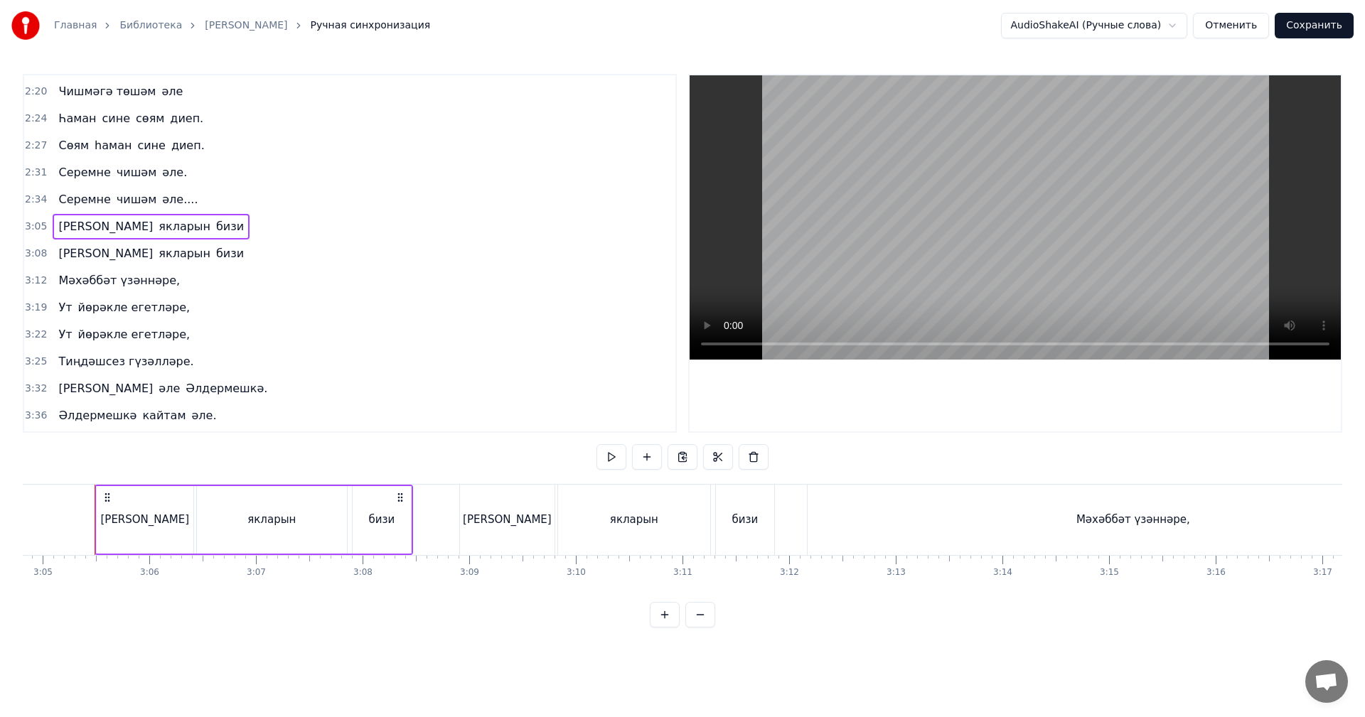
click at [36, 248] on span "3:08" at bounding box center [36, 254] width 22 height 14
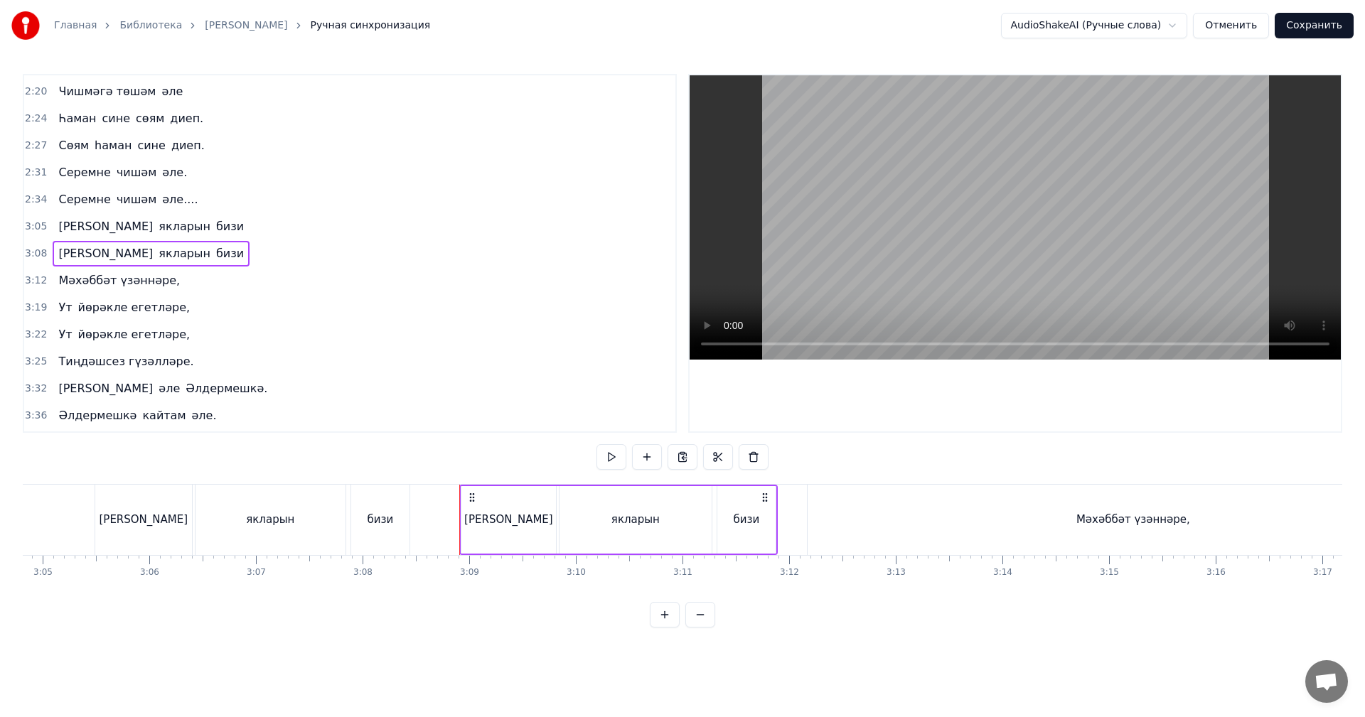
click at [33, 278] on span "3:12" at bounding box center [36, 281] width 22 height 14
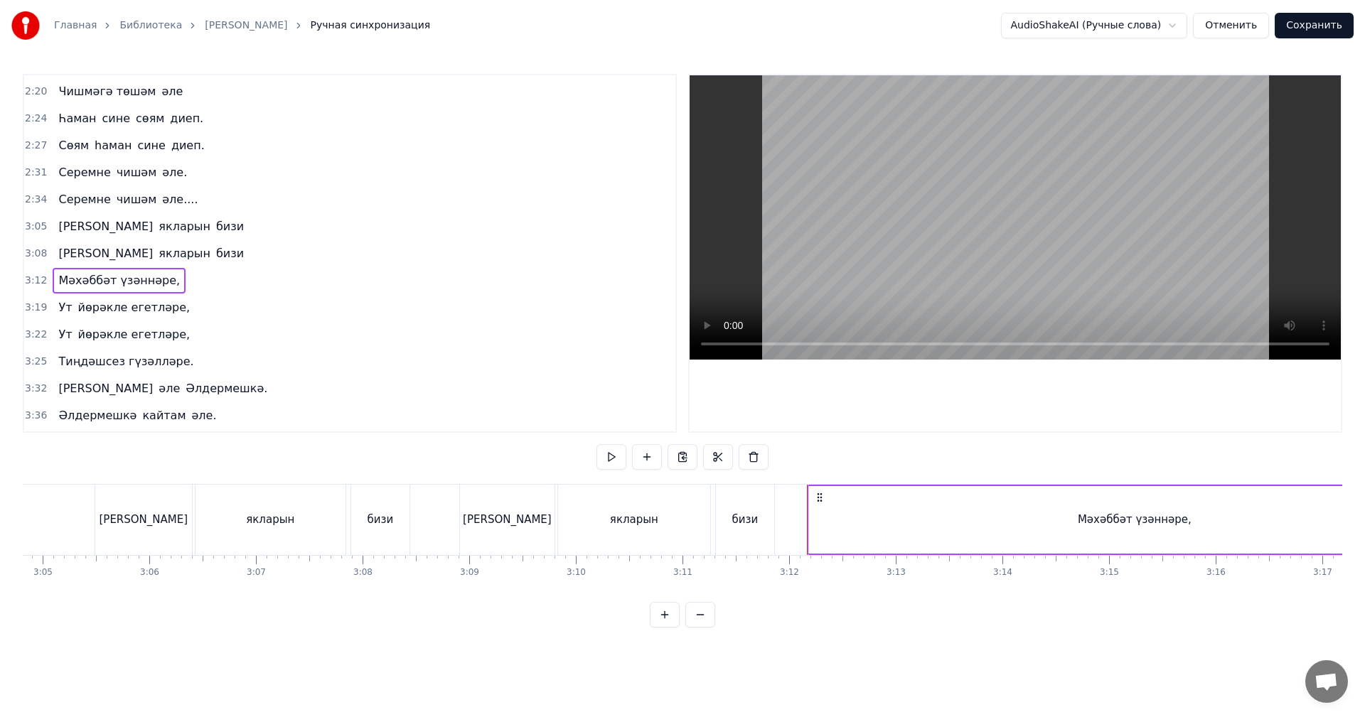
click at [35, 309] on span "3:19" at bounding box center [36, 308] width 22 height 14
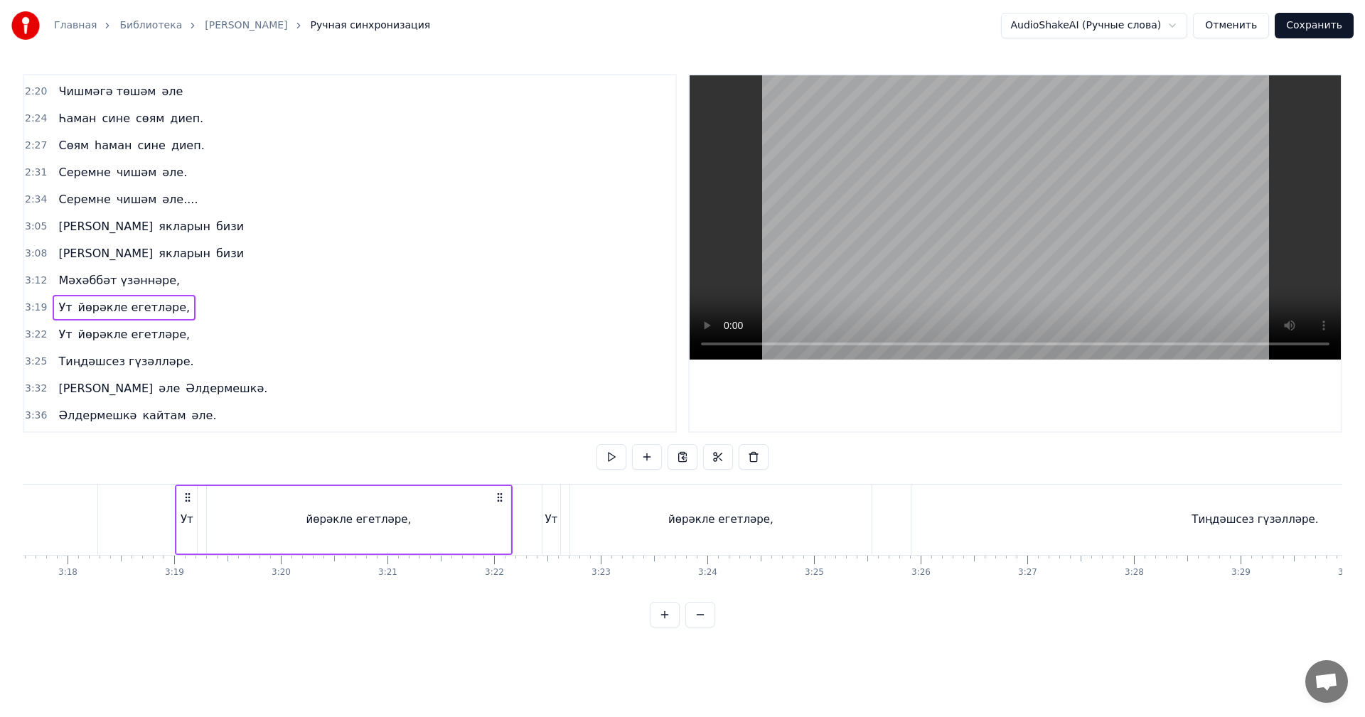
scroll to position [0, 21145]
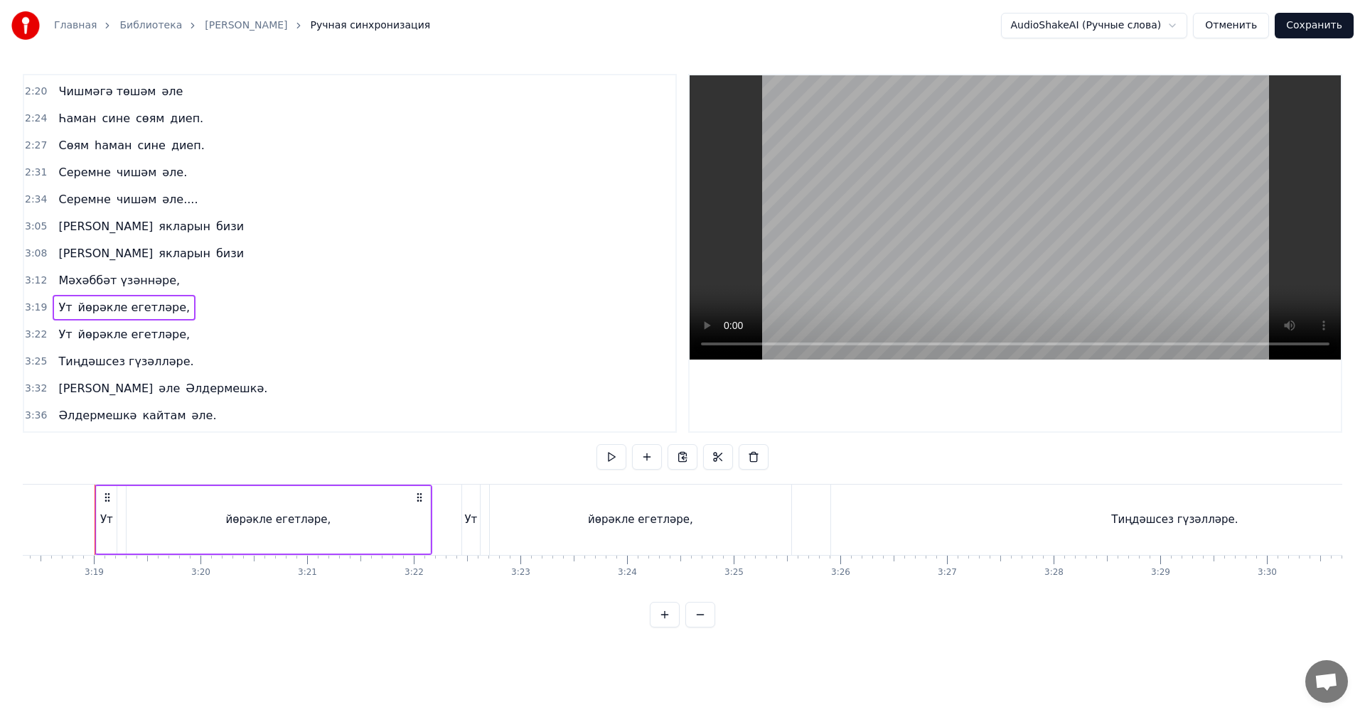
click at [337, 516] on div "йөрәкле егетләре," at bounding box center [278, 520] width 303 height 68
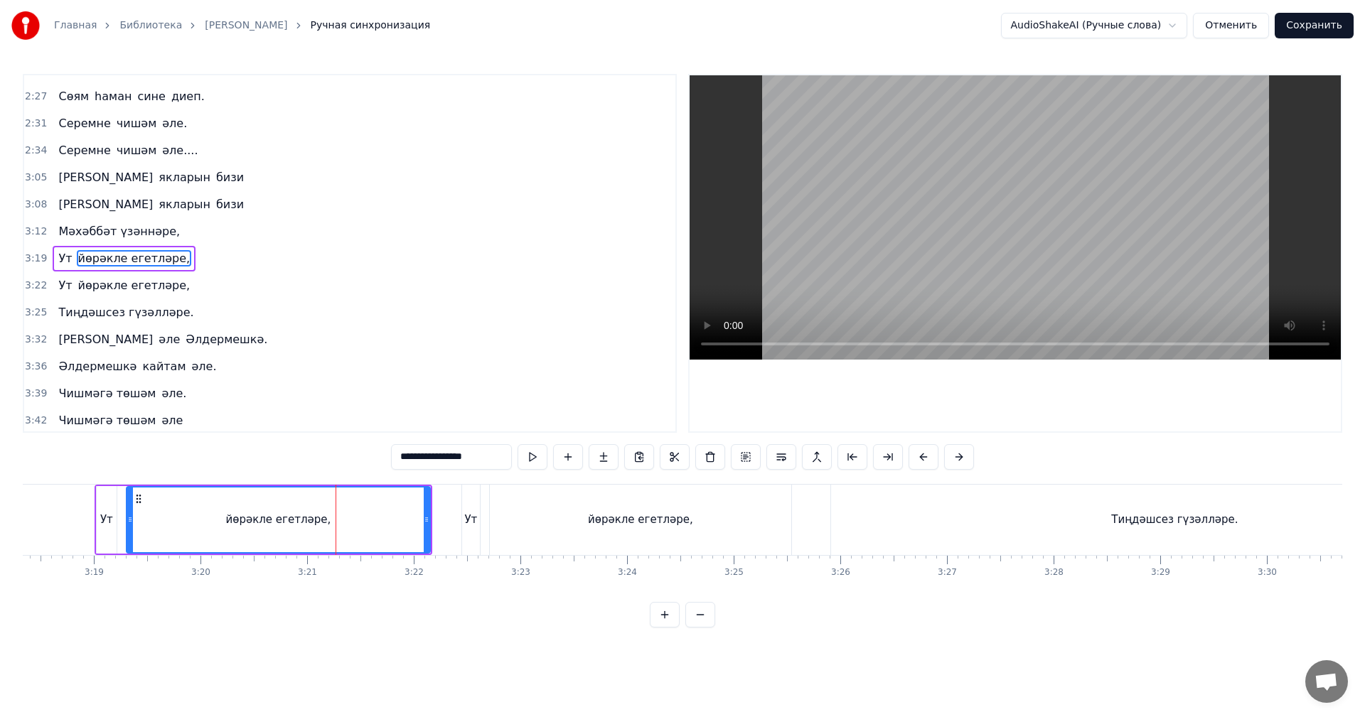
scroll to position [672, 0]
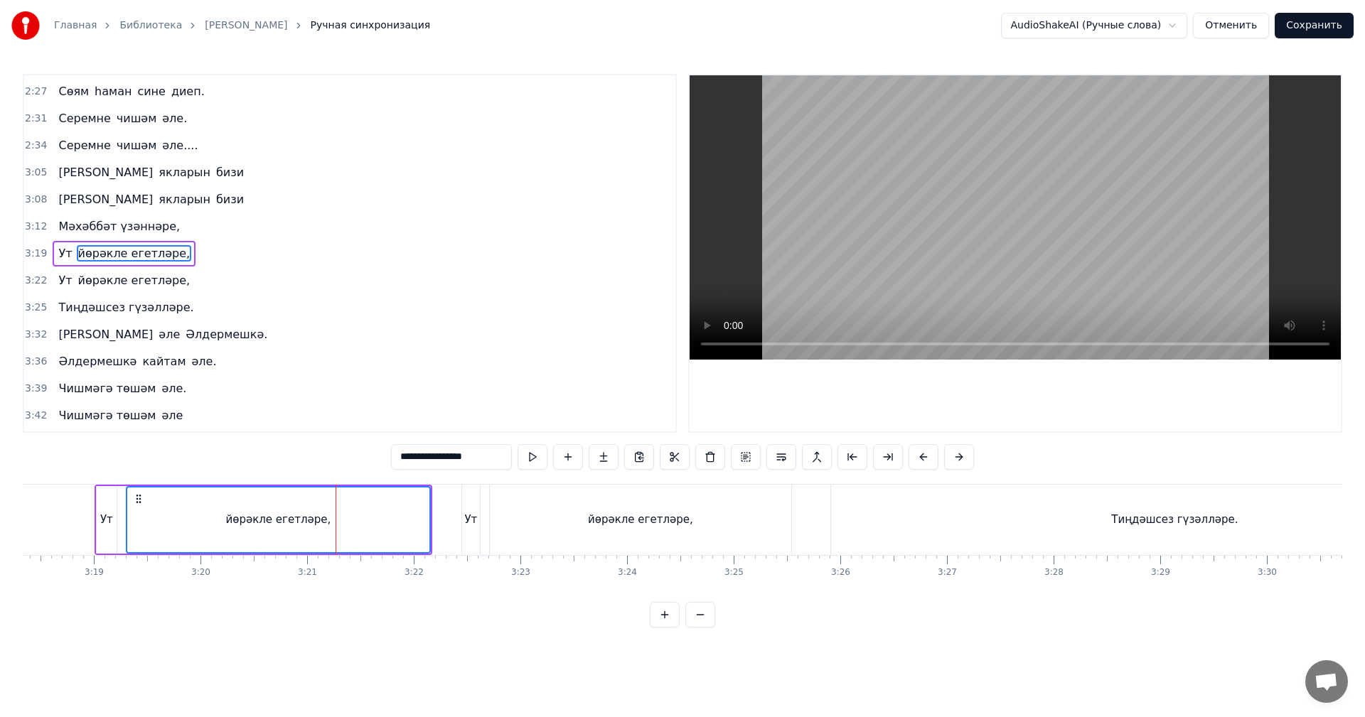
click at [108, 515] on div "Ут" at bounding box center [106, 520] width 13 height 16
click at [331, 503] on div "йөрәкле егетләре," at bounding box center [278, 520] width 302 height 65
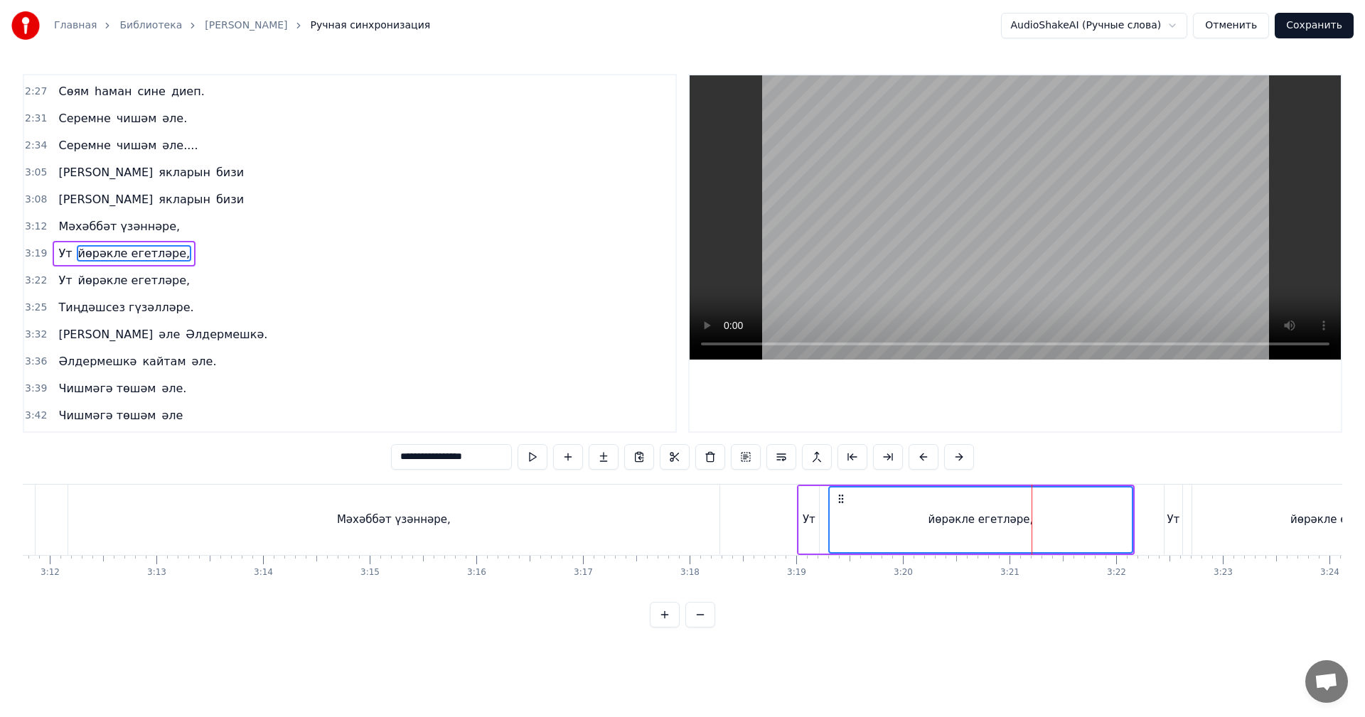
scroll to position [0, 20434]
click at [512, 517] on div "Мәхәббәт үзәннәре," at bounding box center [402, 520] width 651 height 70
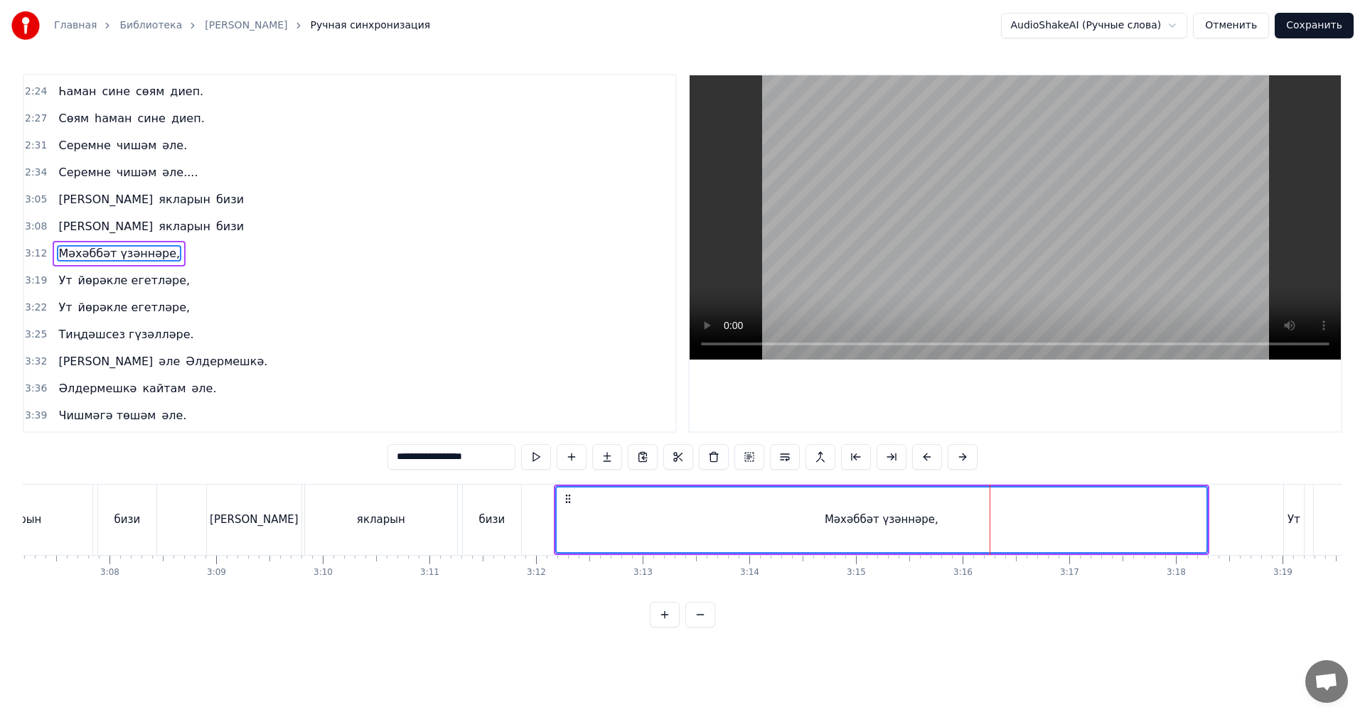
scroll to position [0, 19937]
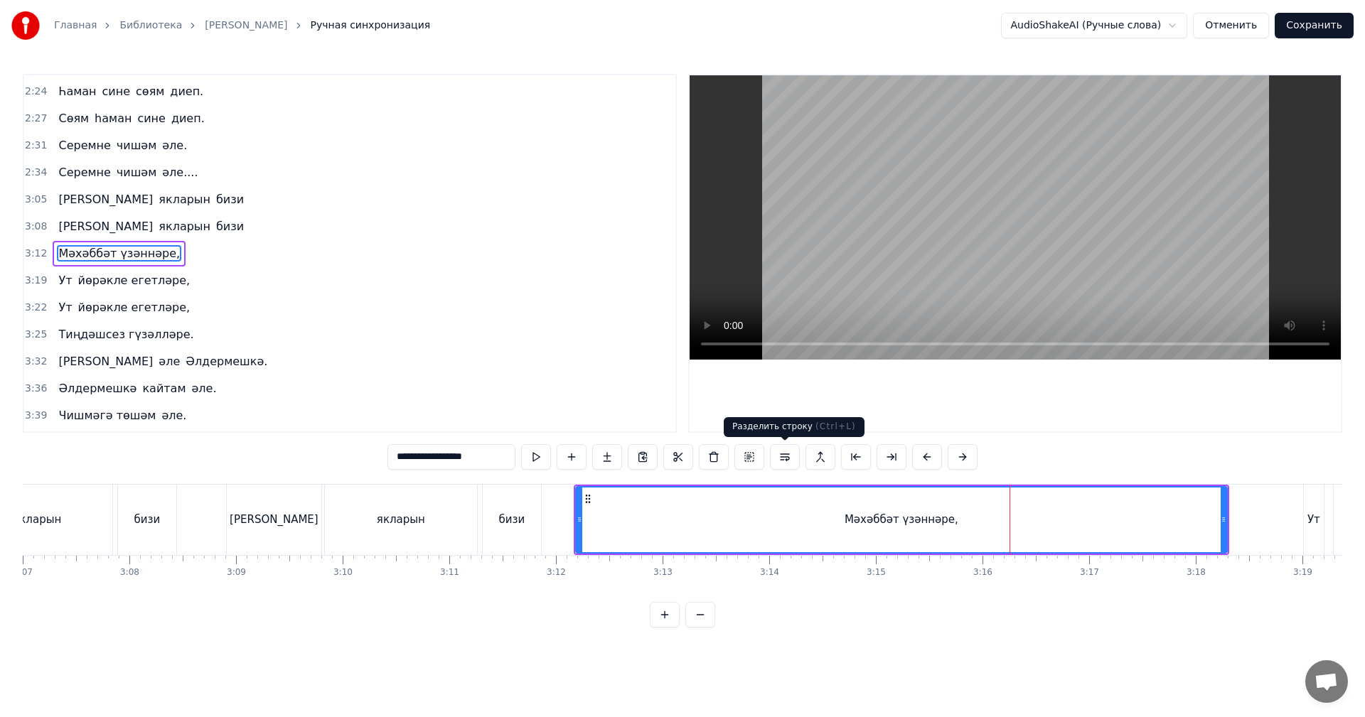
click at [784, 457] on button at bounding box center [785, 457] width 30 height 26
click at [510, 521] on div "бизи" at bounding box center [512, 520] width 26 height 16
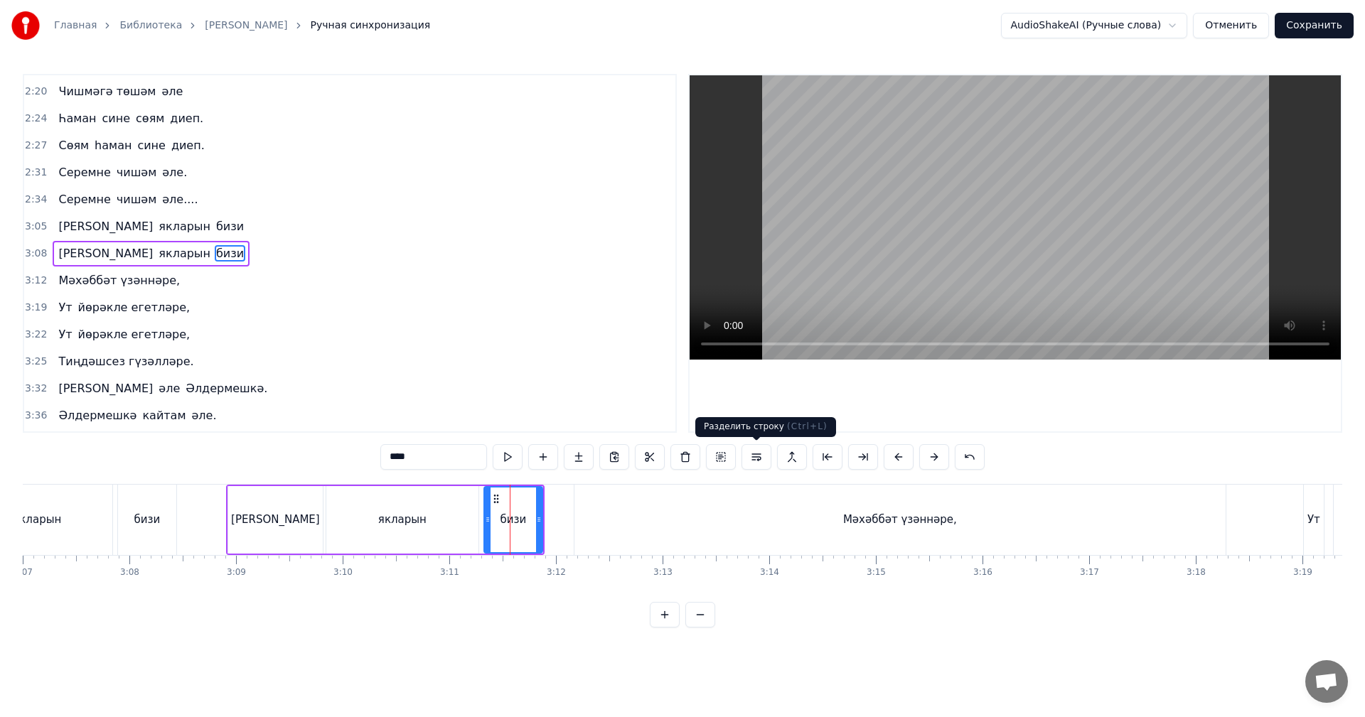
click at [753, 454] on button at bounding box center [756, 457] width 30 height 26
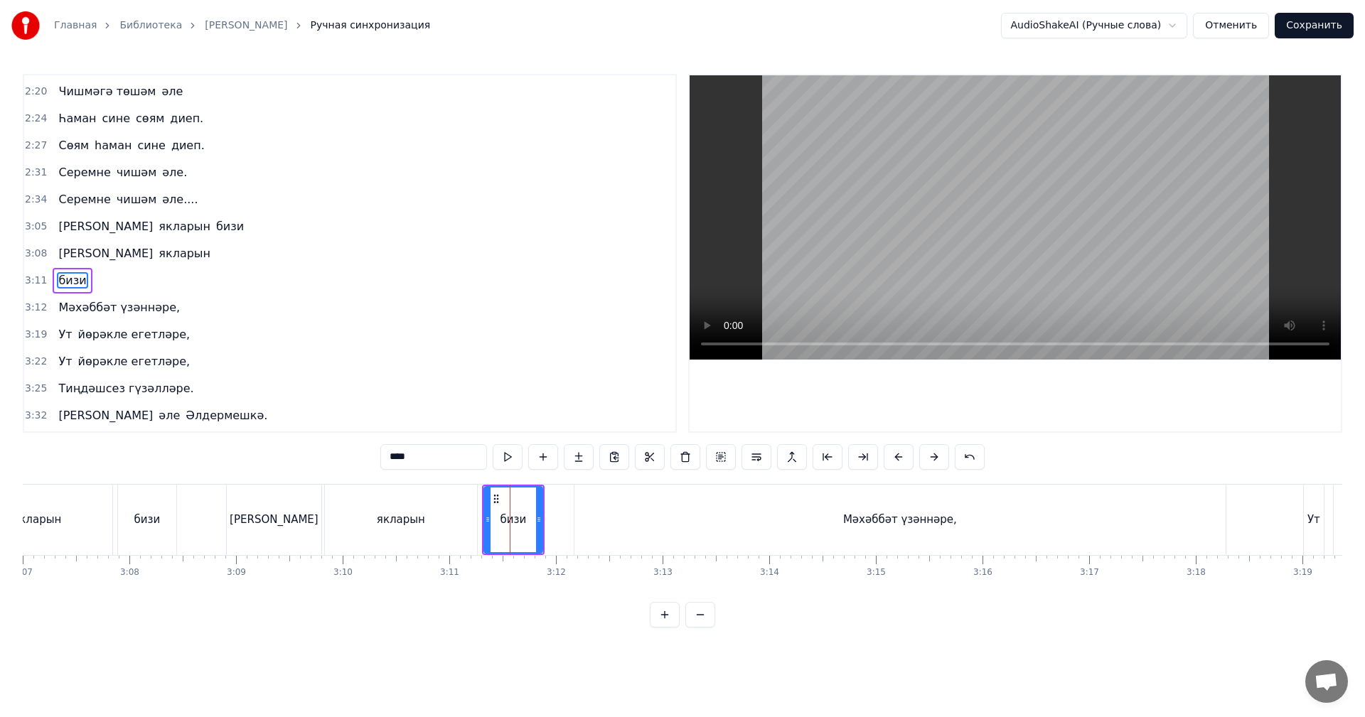
scroll to position [645, 0]
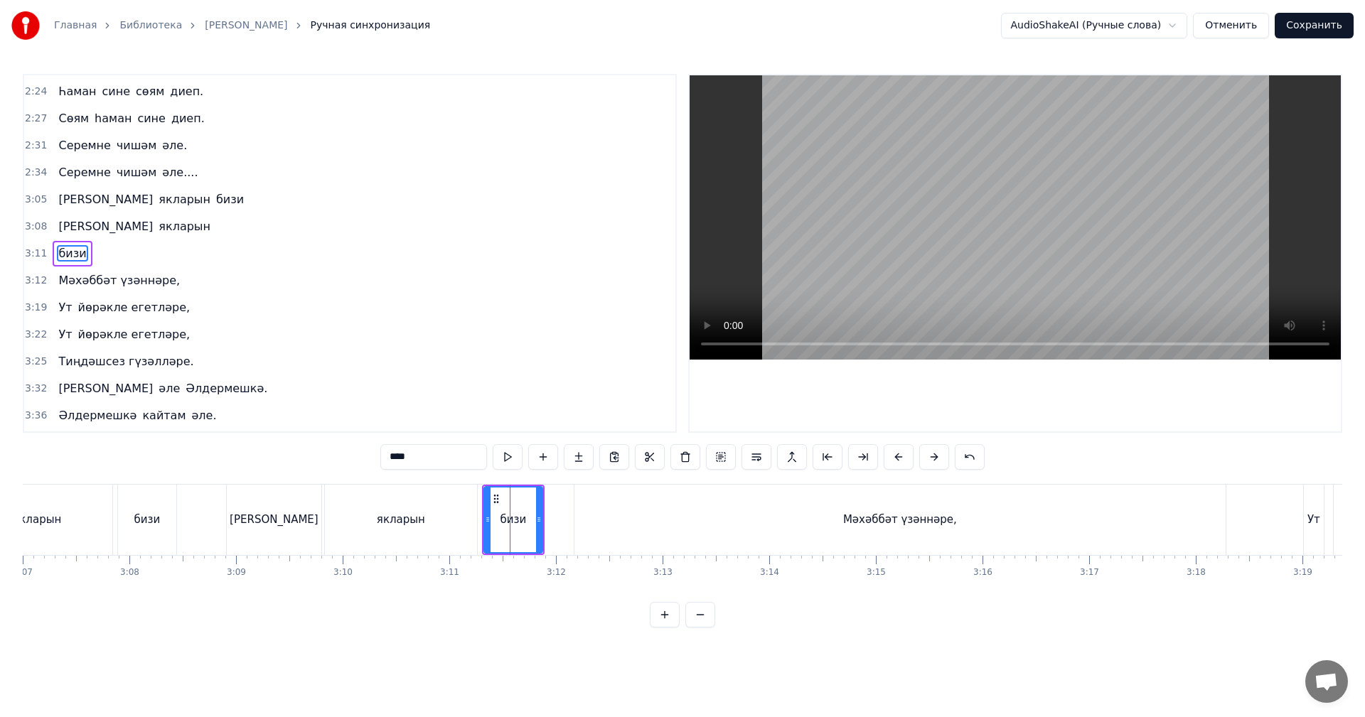
click at [461, 528] on div "якларын" at bounding box center [401, 520] width 152 height 70
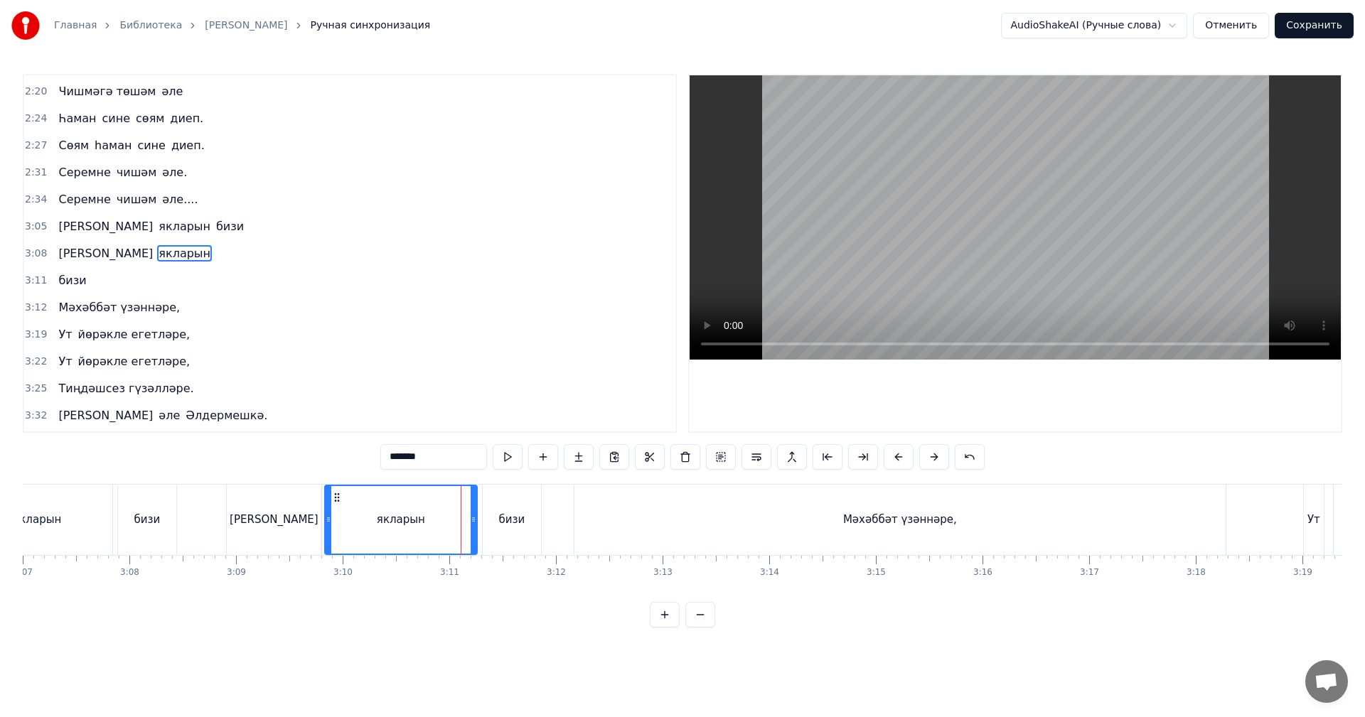
click at [780, 264] on video at bounding box center [1014, 217] width 651 height 284
click at [839, 299] on video at bounding box center [1014, 217] width 651 height 284
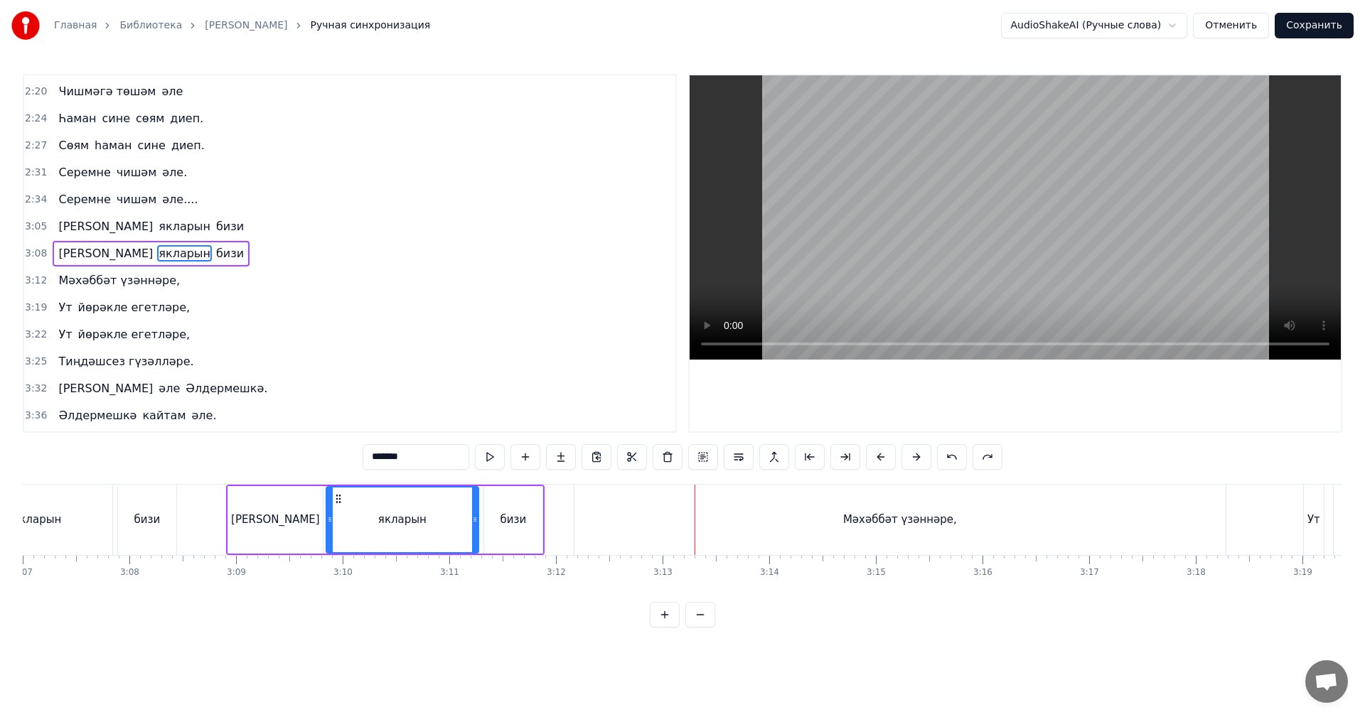
click at [596, 515] on div "Мәхәббәт үзәннәре," at bounding box center [899, 520] width 651 height 70
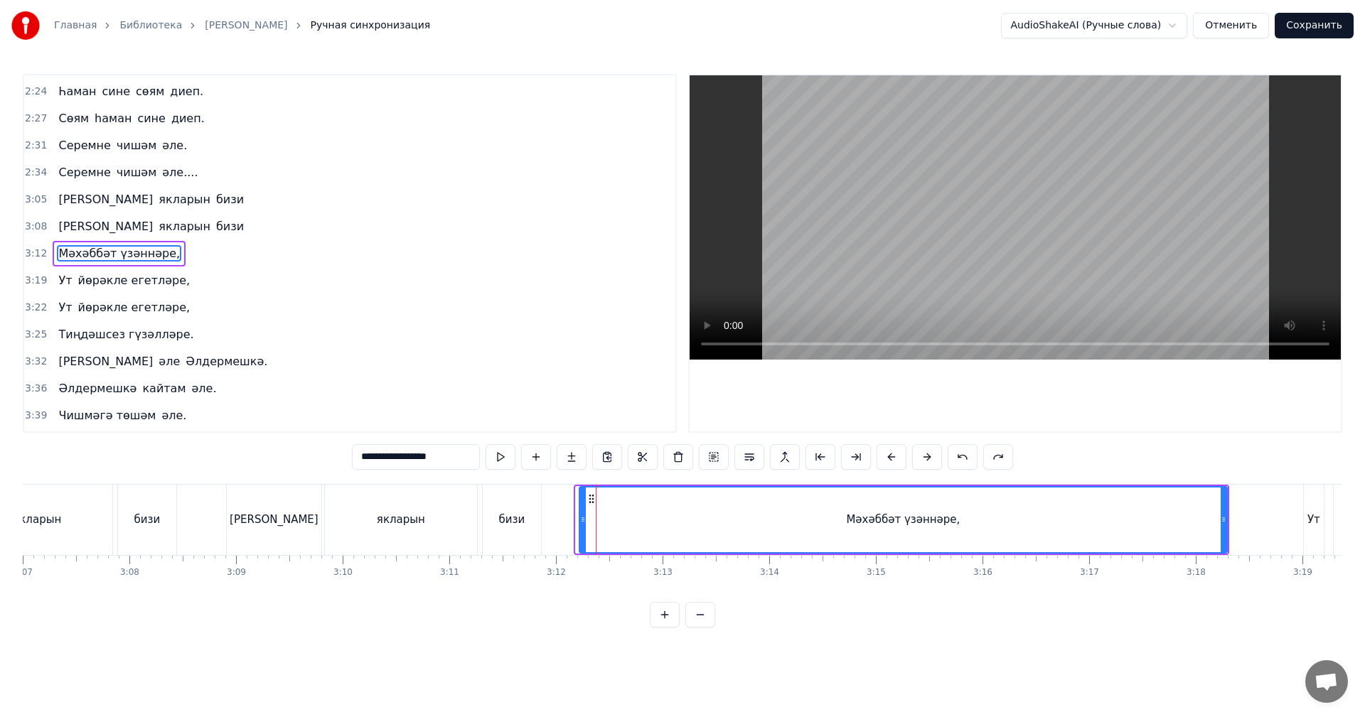
click at [581, 528] on div at bounding box center [583, 520] width 6 height 65
click at [490, 522] on div "бизи" at bounding box center [512, 520] width 58 height 70
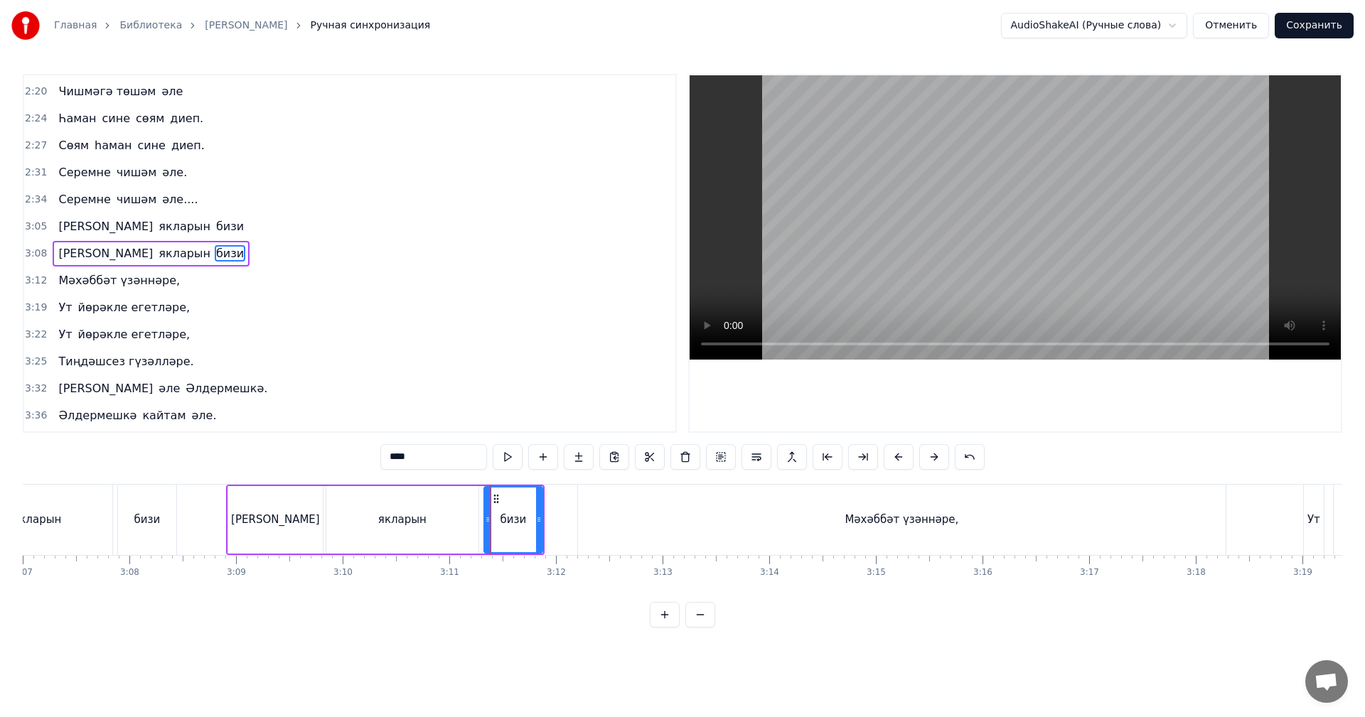
click at [774, 223] on video at bounding box center [1014, 217] width 651 height 284
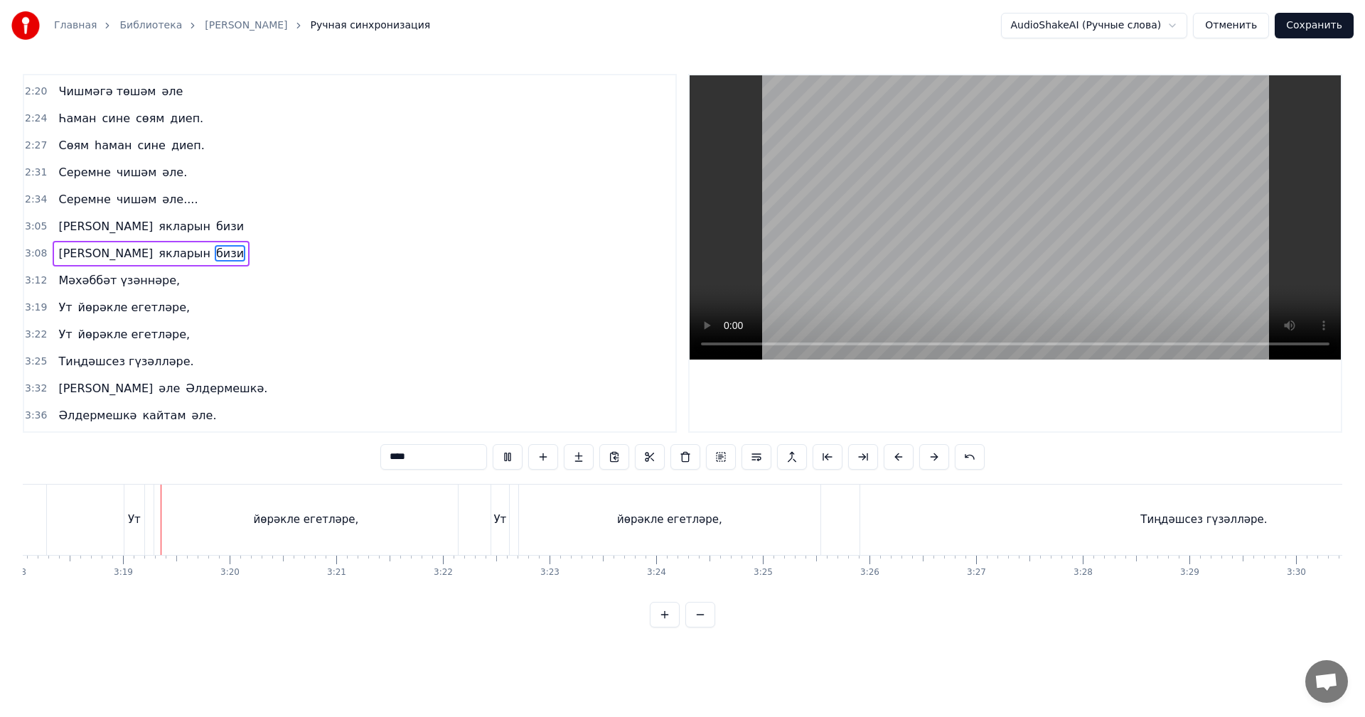
scroll to position [0, 21121]
click at [1072, 264] on video at bounding box center [1014, 217] width 651 height 284
click at [800, 526] on div "йөрәкле егетләре," at bounding box center [664, 520] width 301 height 70
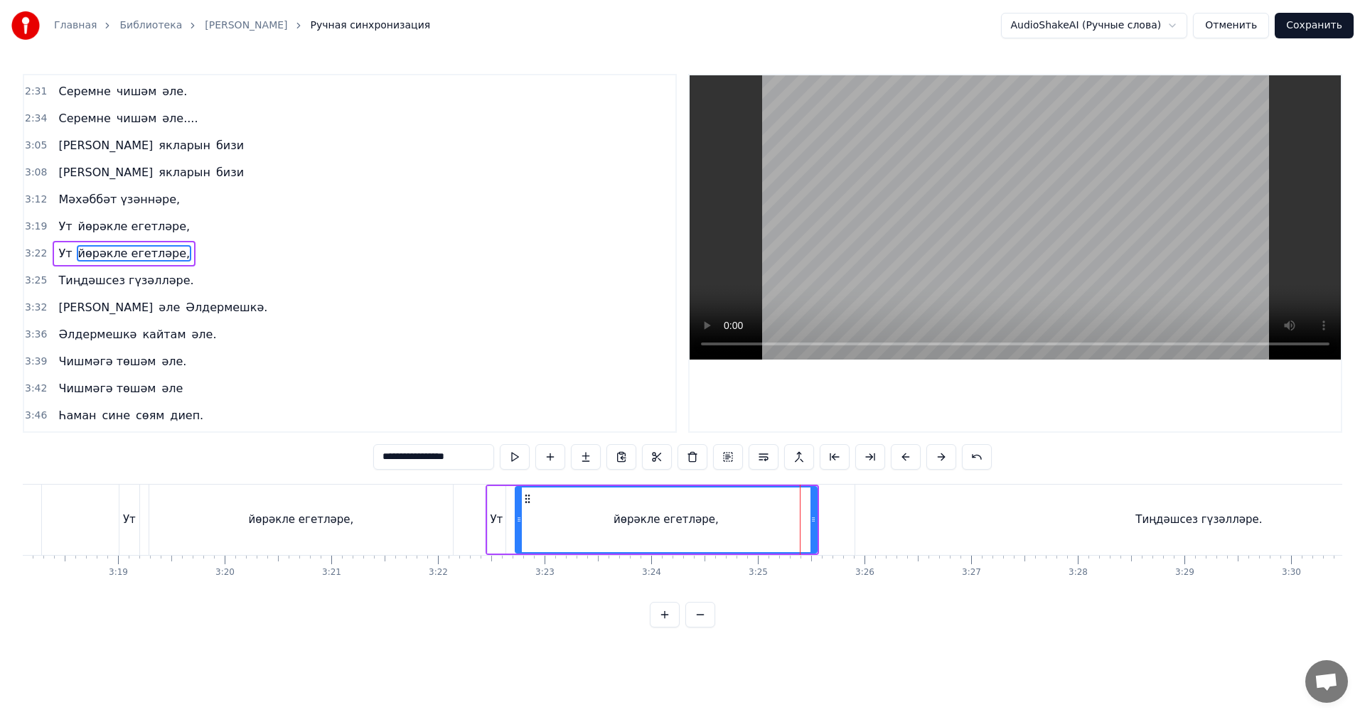
drag, startPoint x: 888, startPoint y: 526, endPoint x: 861, endPoint y: 527, distance: 27.0
click at [887, 526] on div "Тиңдәшсез гүзәлләре." at bounding box center [1198, 520] width 687 height 70
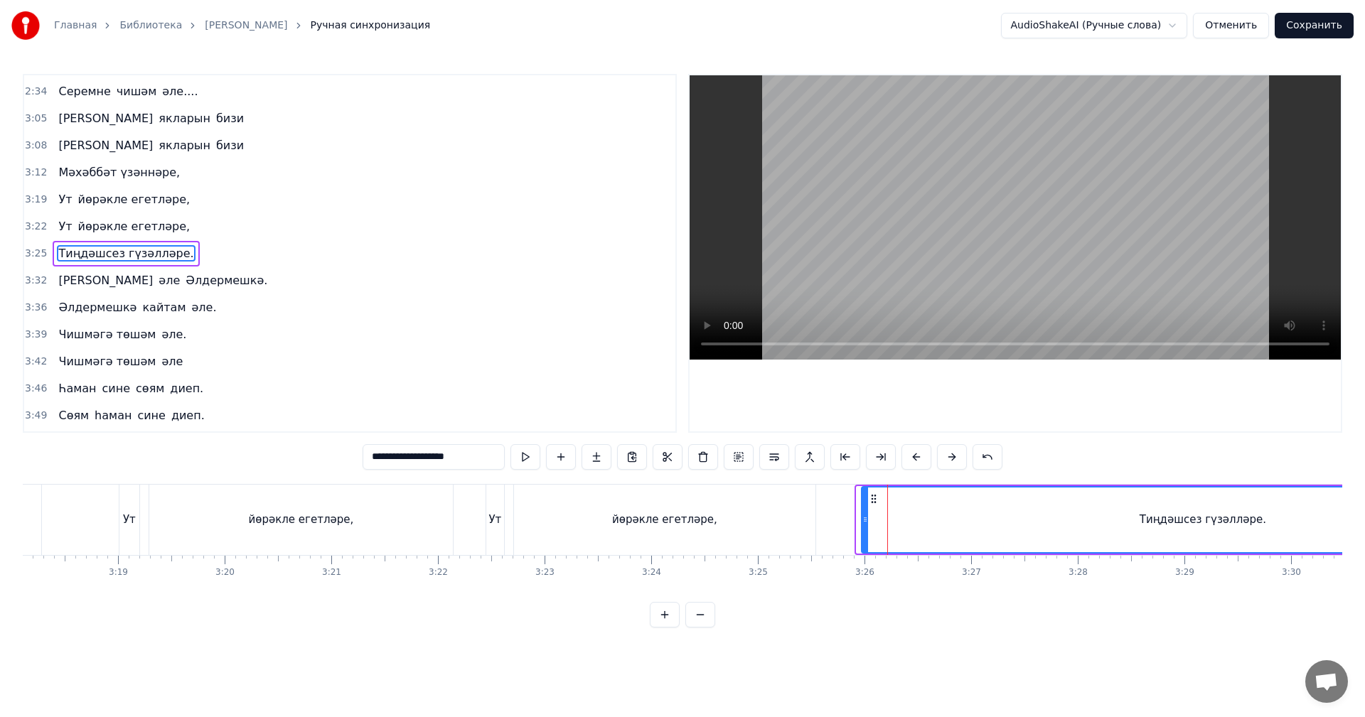
click at [864, 528] on div at bounding box center [865, 520] width 6 height 65
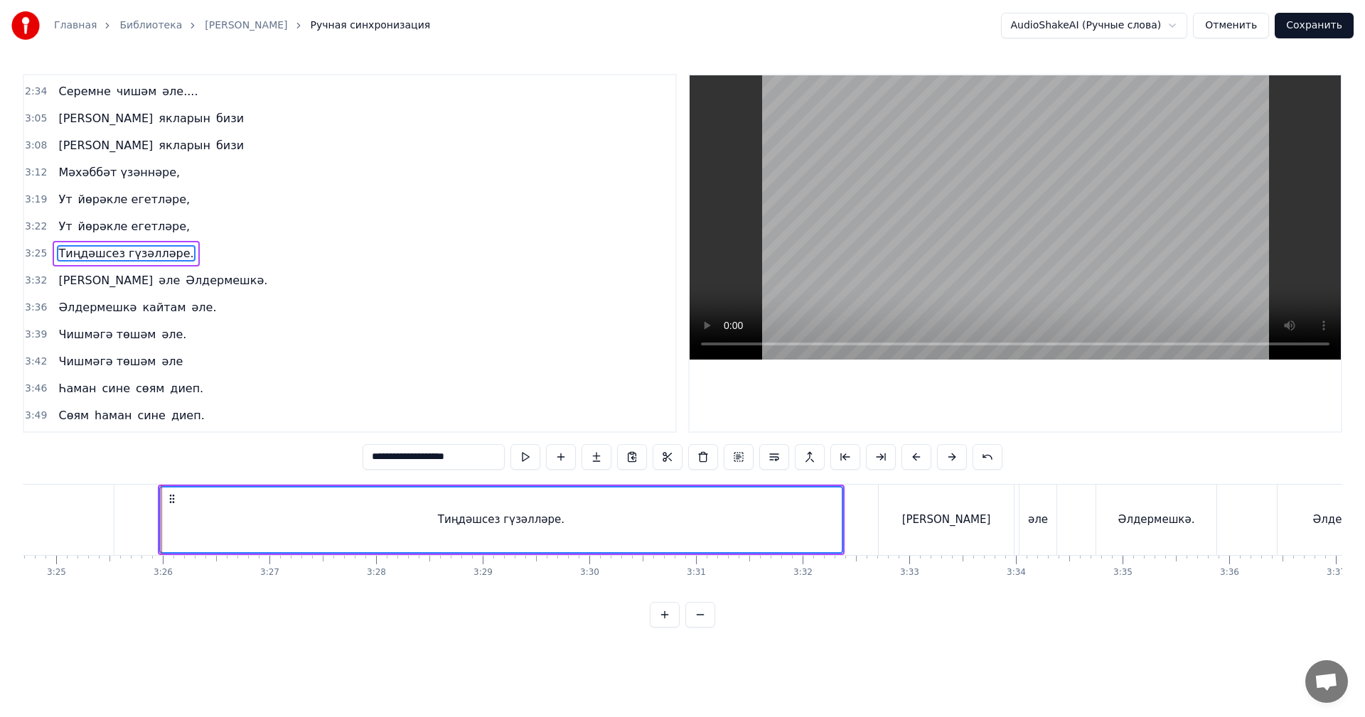
scroll to position [0, 21832]
click at [890, 520] on div "[PERSON_NAME]" at bounding box center [936, 520] width 135 height 70
type input "******"
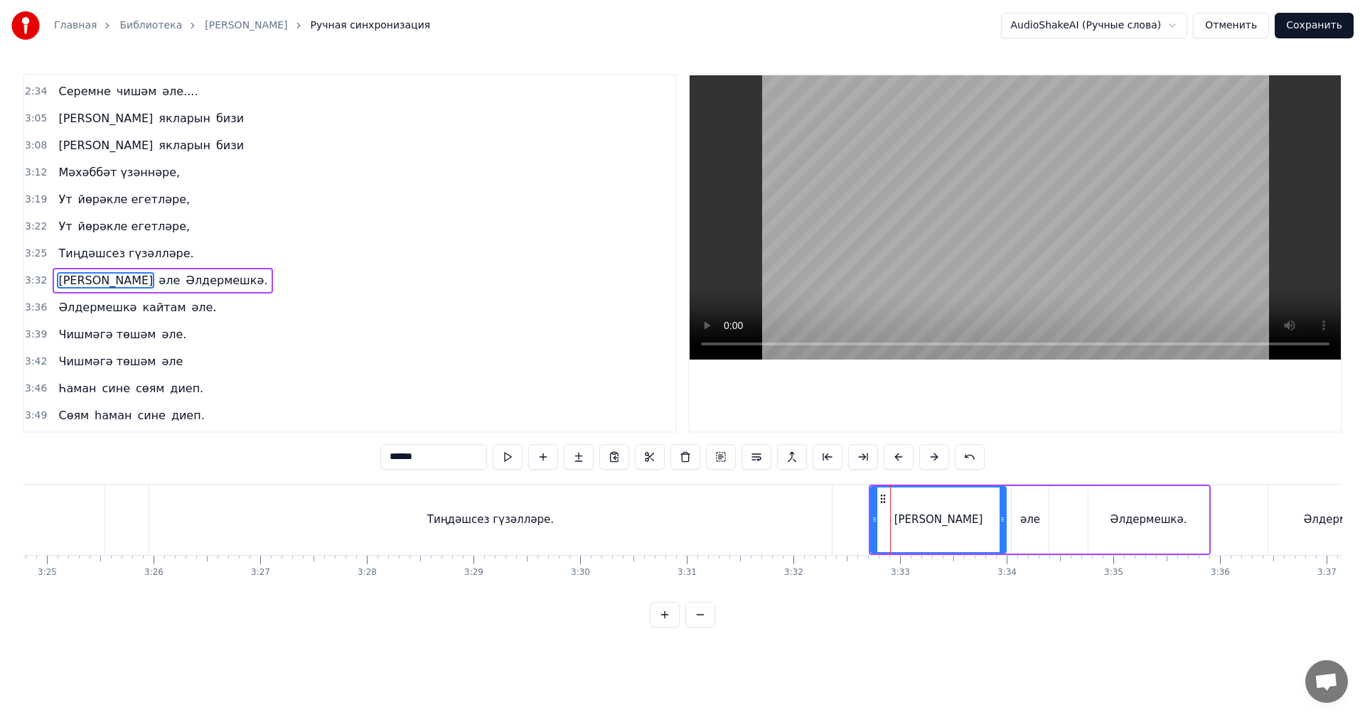
scroll to position [753, 0]
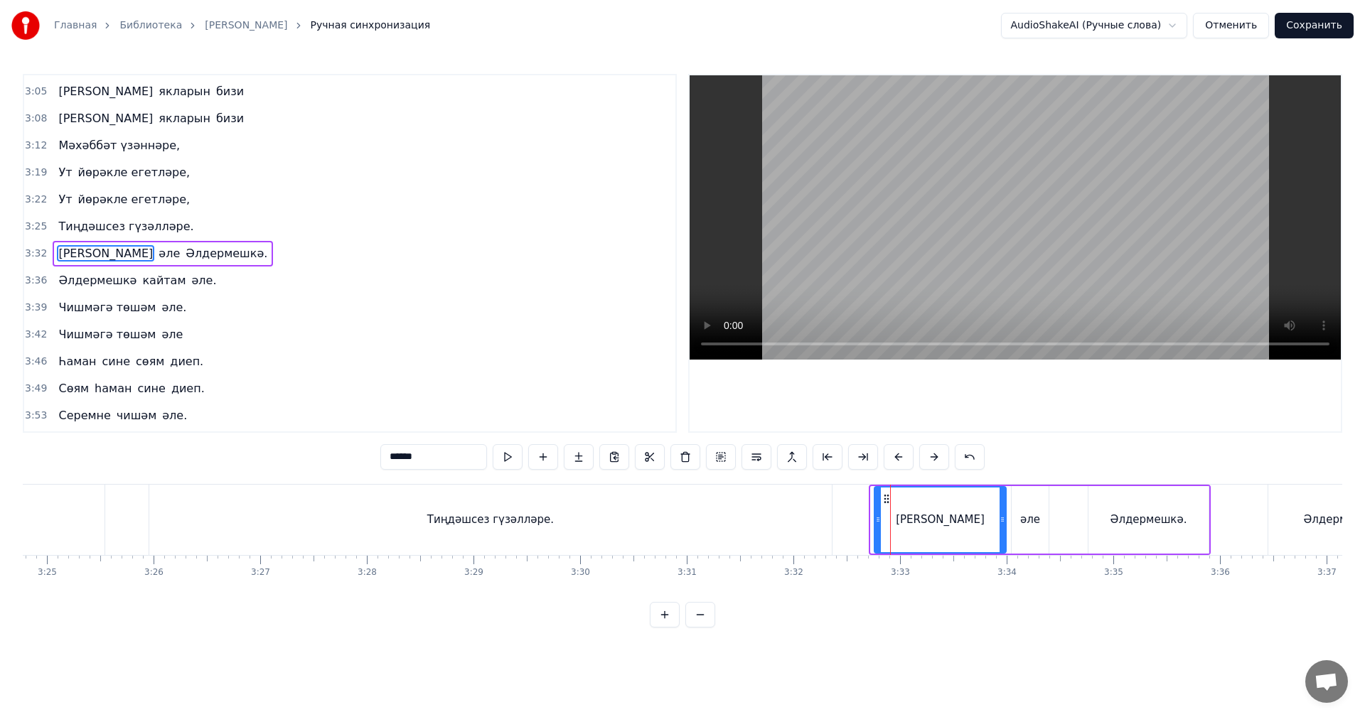
click at [879, 521] on icon at bounding box center [878, 519] width 6 height 11
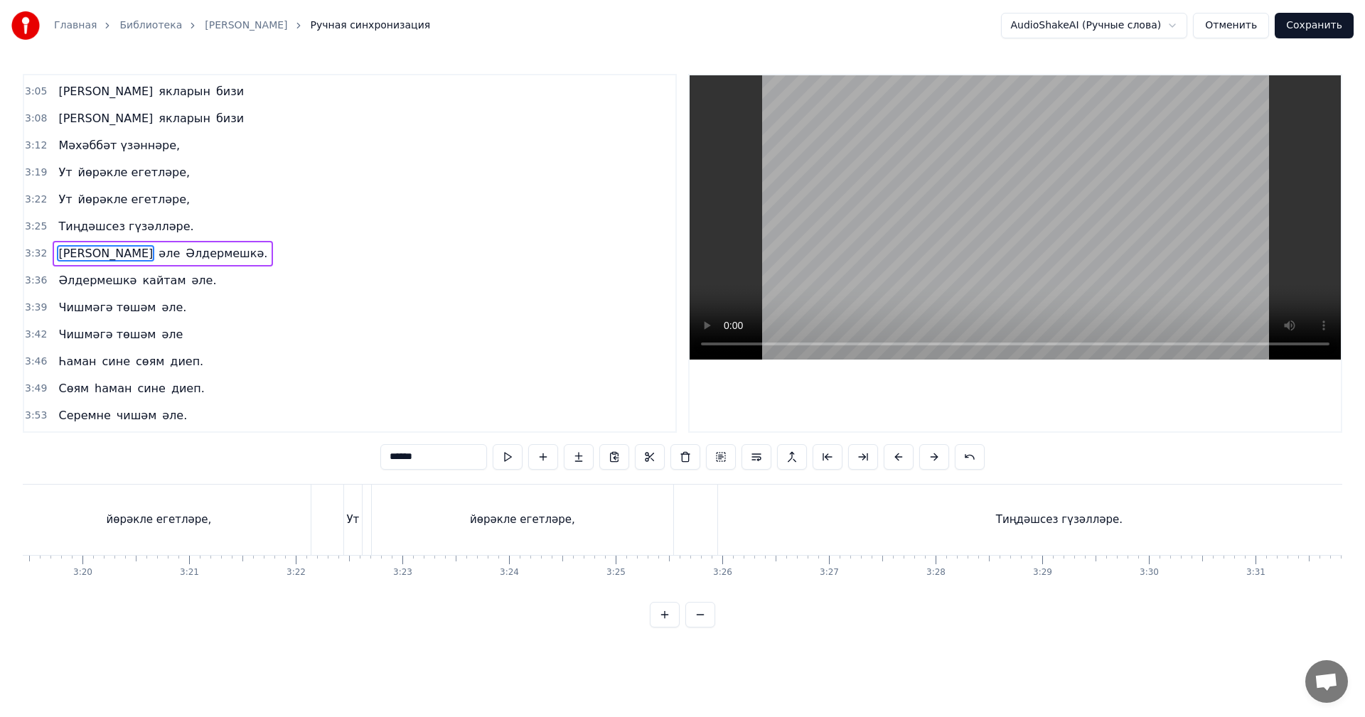
scroll to position [0, 21050]
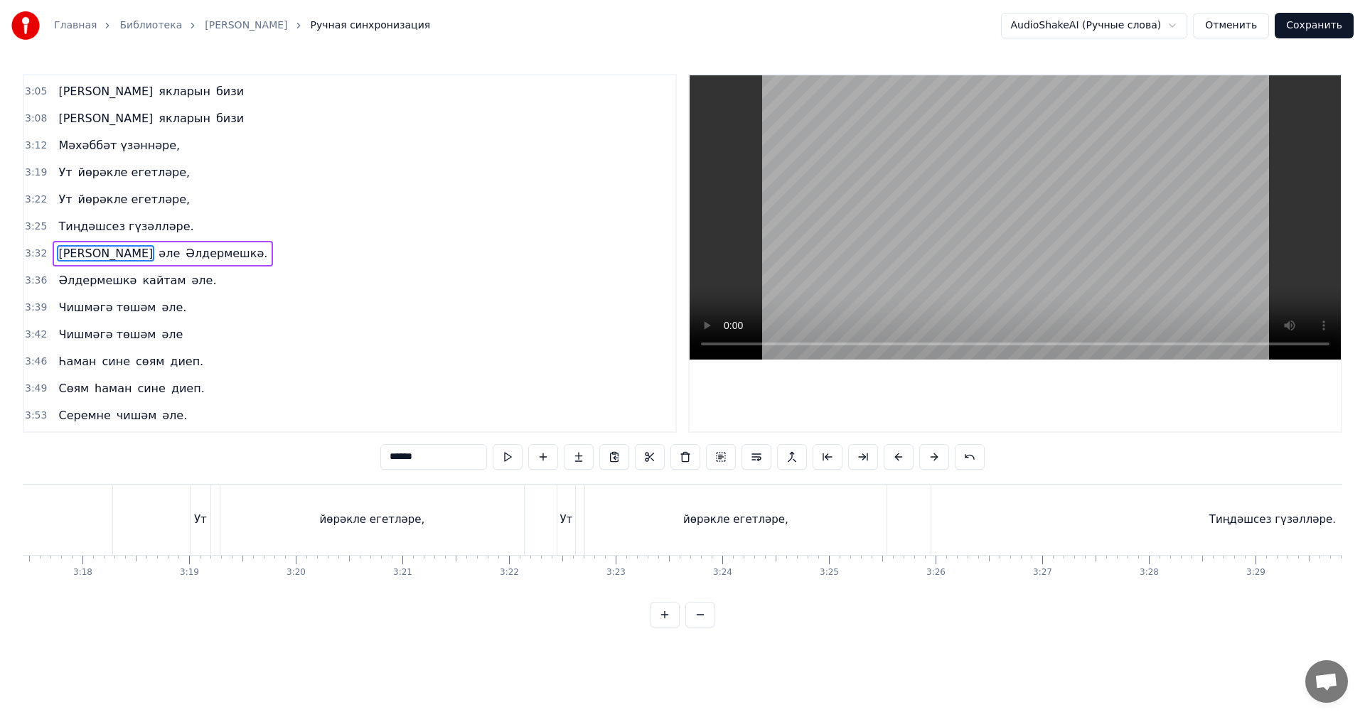
click at [578, 514] on div "Ут йөрәкле егетләре," at bounding box center [723, 520] width 333 height 70
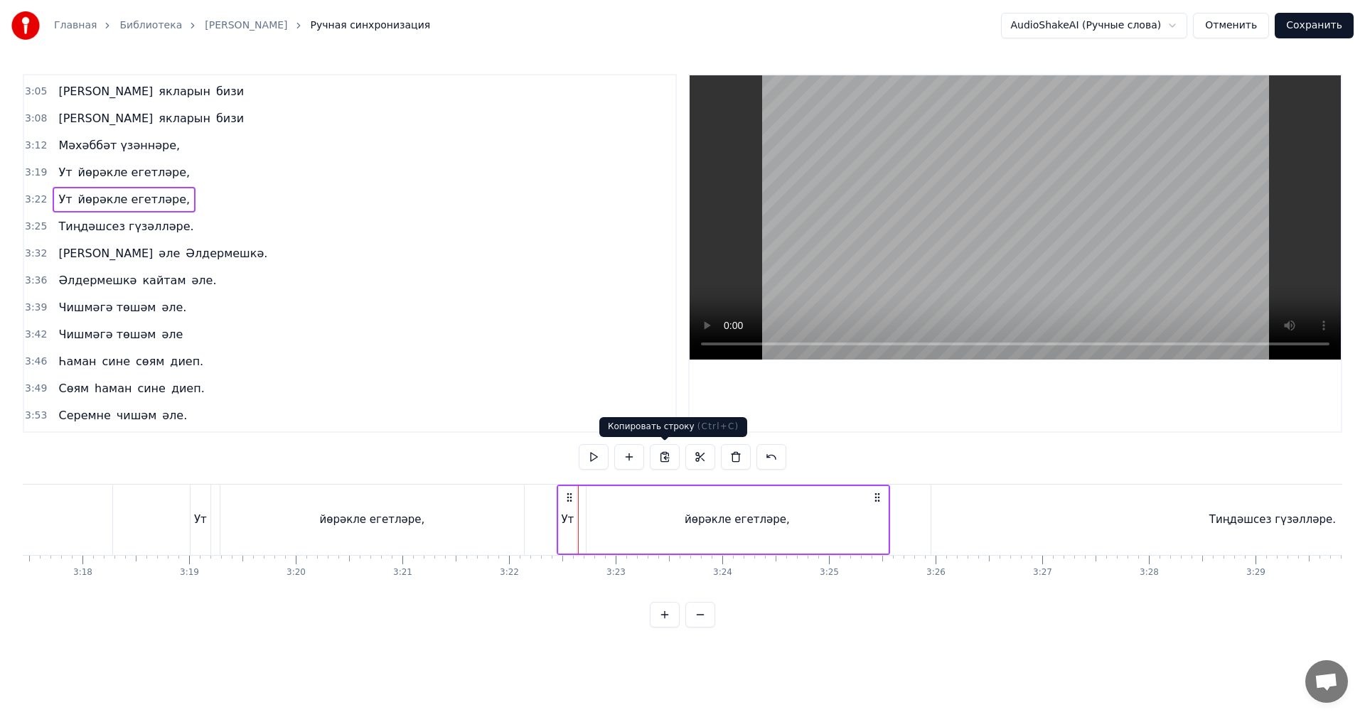
click at [884, 264] on video at bounding box center [1014, 217] width 651 height 284
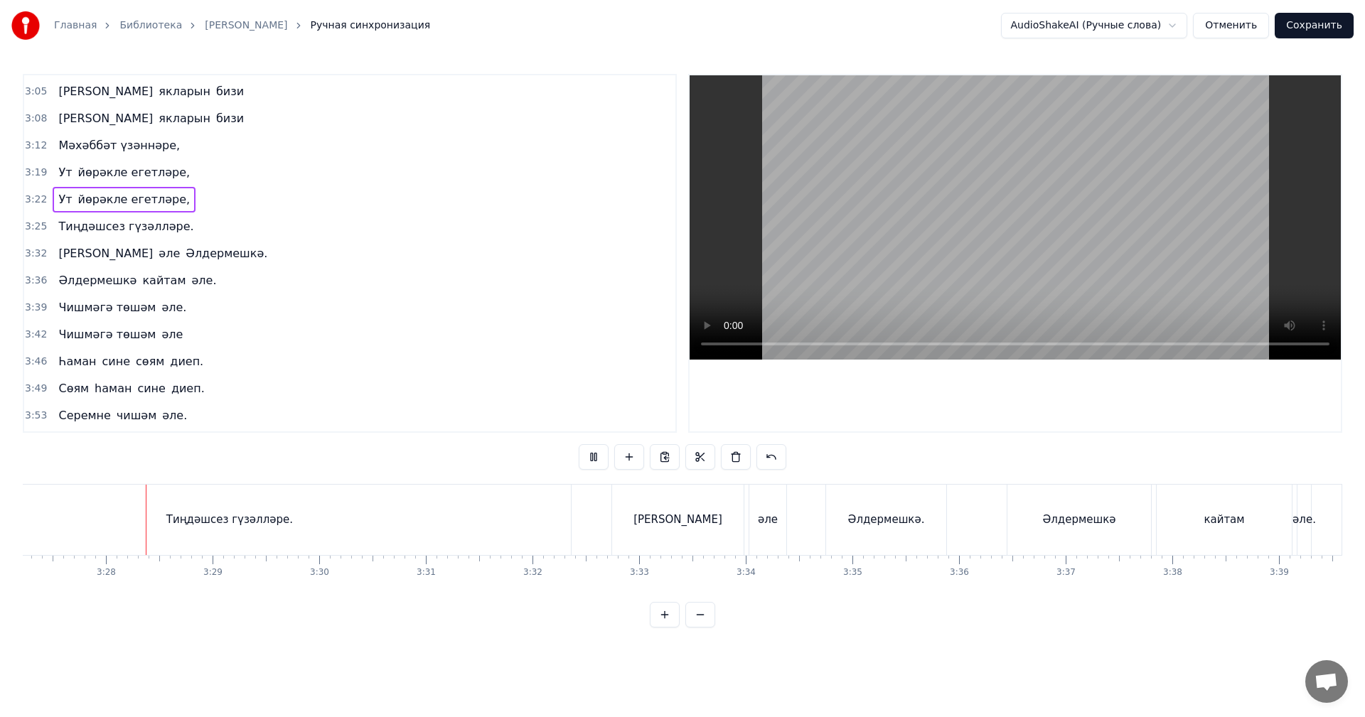
scroll to position [0, 22116]
click at [485, 509] on div "Тиңдәшсез гүзәлләре." at bounding box center [206, 520] width 682 height 70
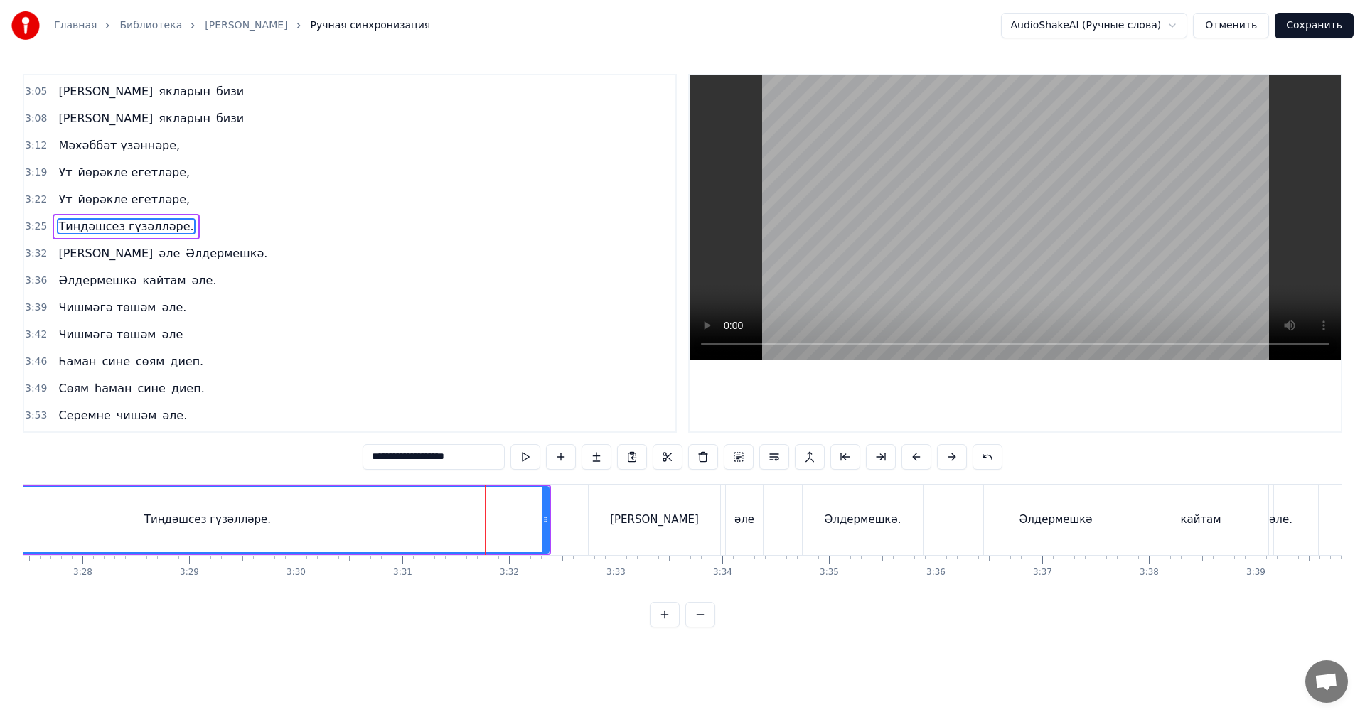
scroll to position [726, 0]
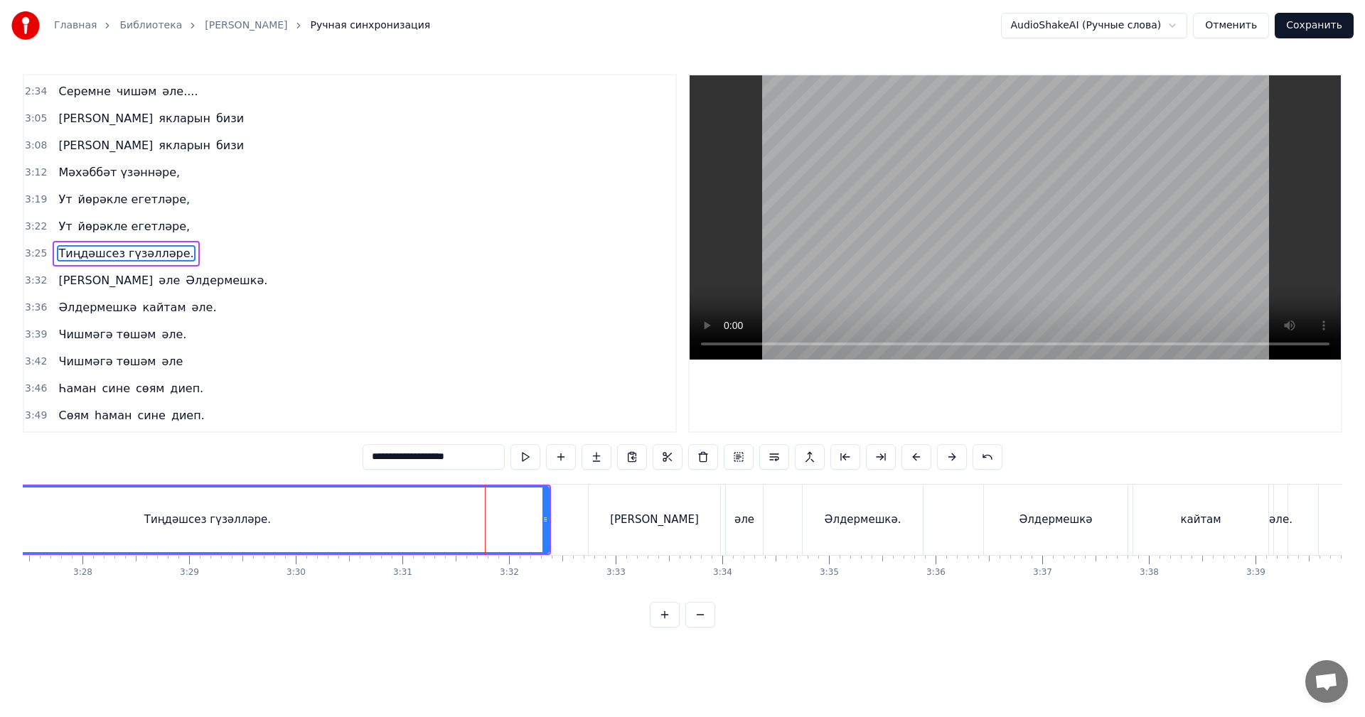
click at [628, 531] on div "[PERSON_NAME]" at bounding box center [654, 520] width 131 height 70
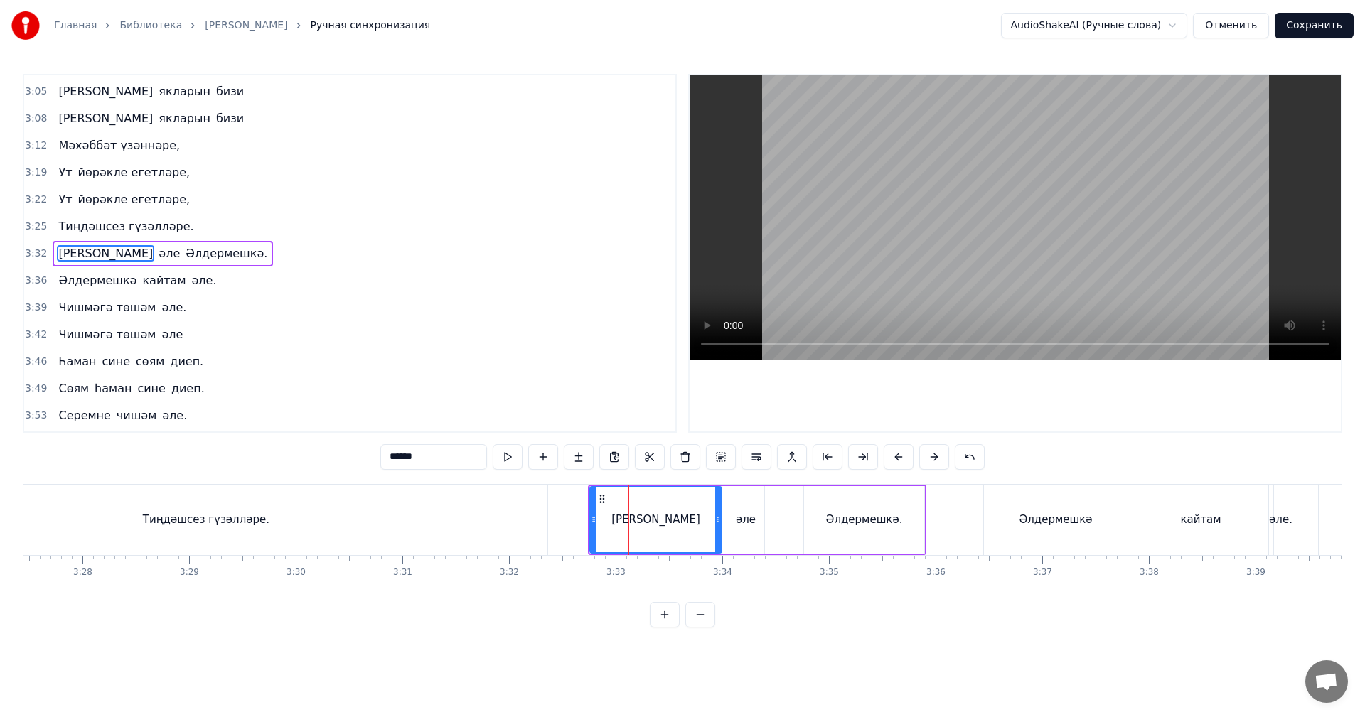
click at [540, 522] on div "Тиңдәшсез гүзәлләре." at bounding box center [206, 520] width 682 height 70
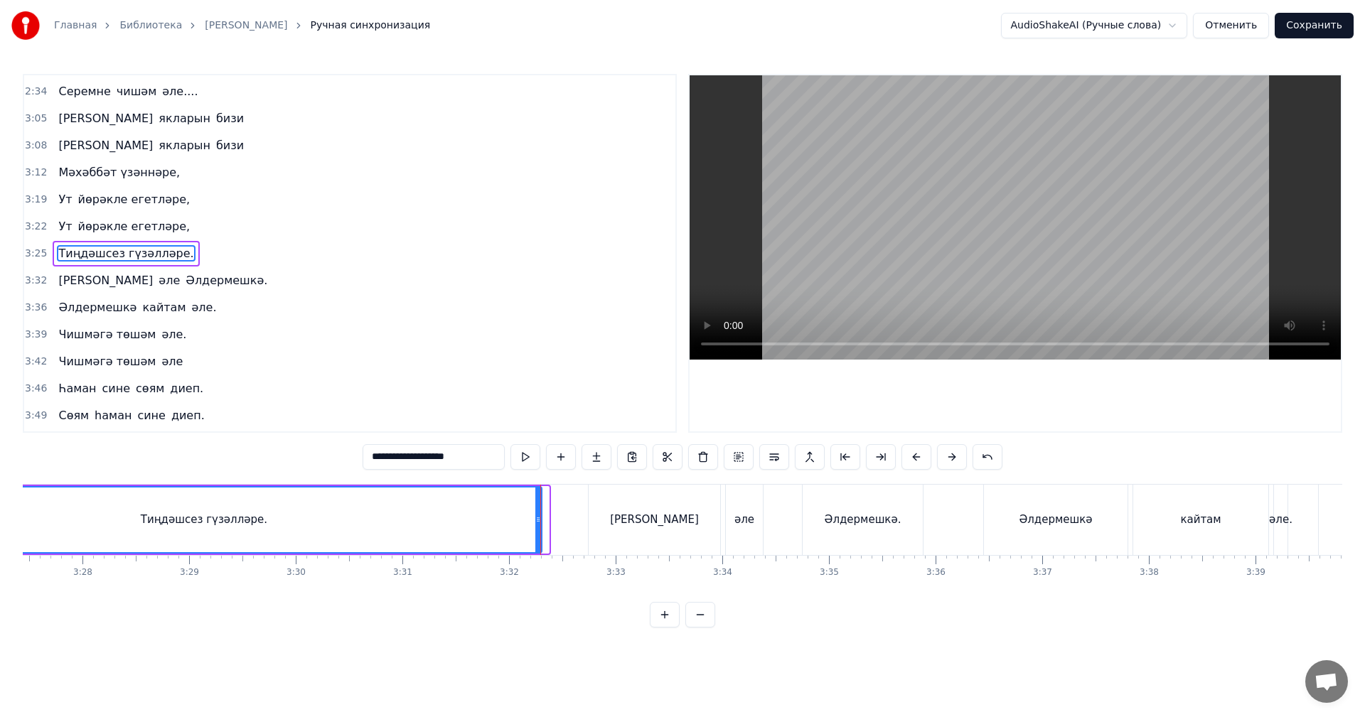
drag, startPoint x: 546, startPoint y: 522, endPoint x: 539, endPoint y: 522, distance: 7.1
click at [539, 522] on icon at bounding box center [538, 519] width 6 height 11
click at [642, 519] on div "[PERSON_NAME]" at bounding box center [654, 520] width 89 height 16
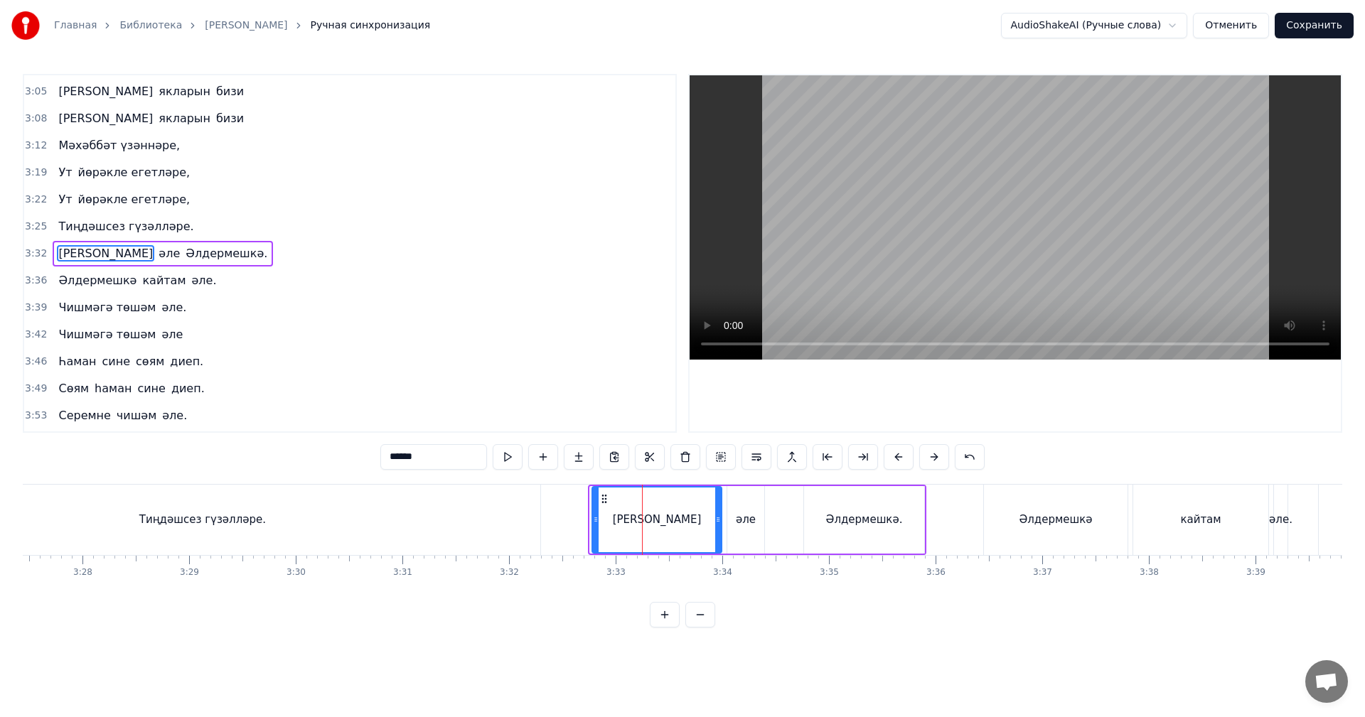
click at [596, 525] on div at bounding box center [596, 520] width 6 height 65
click at [504, 517] on div "Тиңдәшсез гүзәлләре." at bounding box center [202, 520] width 675 height 70
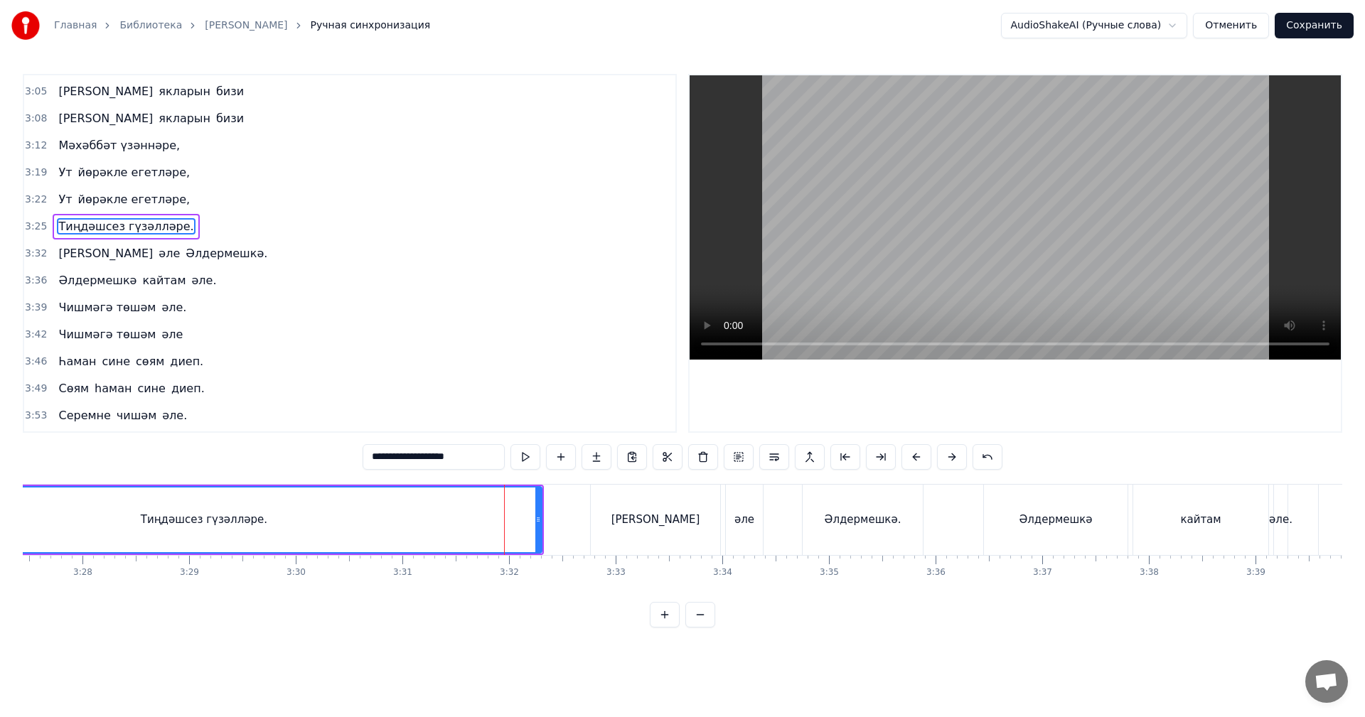
scroll to position [726, 0]
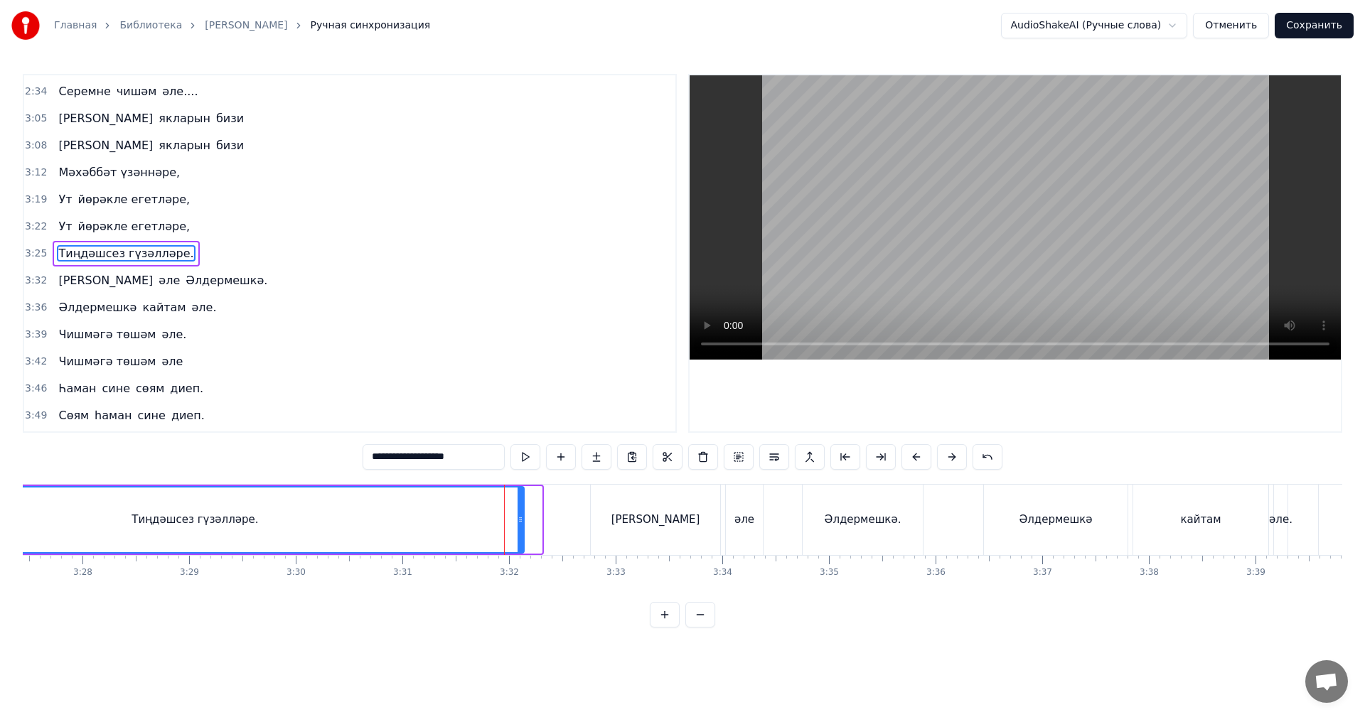
drag, startPoint x: 537, startPoint y: 523, endPoint x: 520, endPoint y: 526, distance: 18.0
click at [520, 526] on div at bounding box center [520, 520] width 6 height 65
click at [456, 517] on div "Тиңдәшсез гүзәлләре." at bounding box center [195, 520] width 656 height 65
click at [913, 199] on video at bounding box center [1014, 217] width 651 height 284
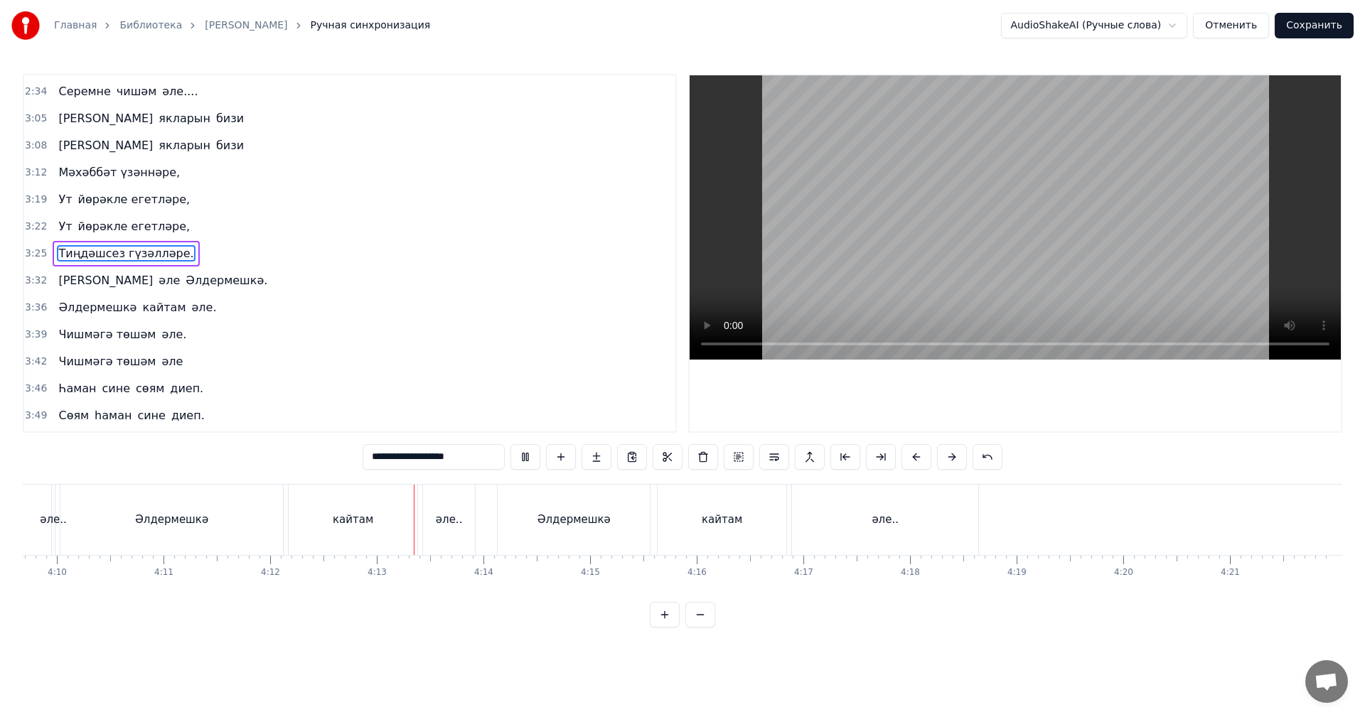
scroll to position [0, 26623]
click at [818, 206] on video at bounding box center [1014, 217] width 651 height 284
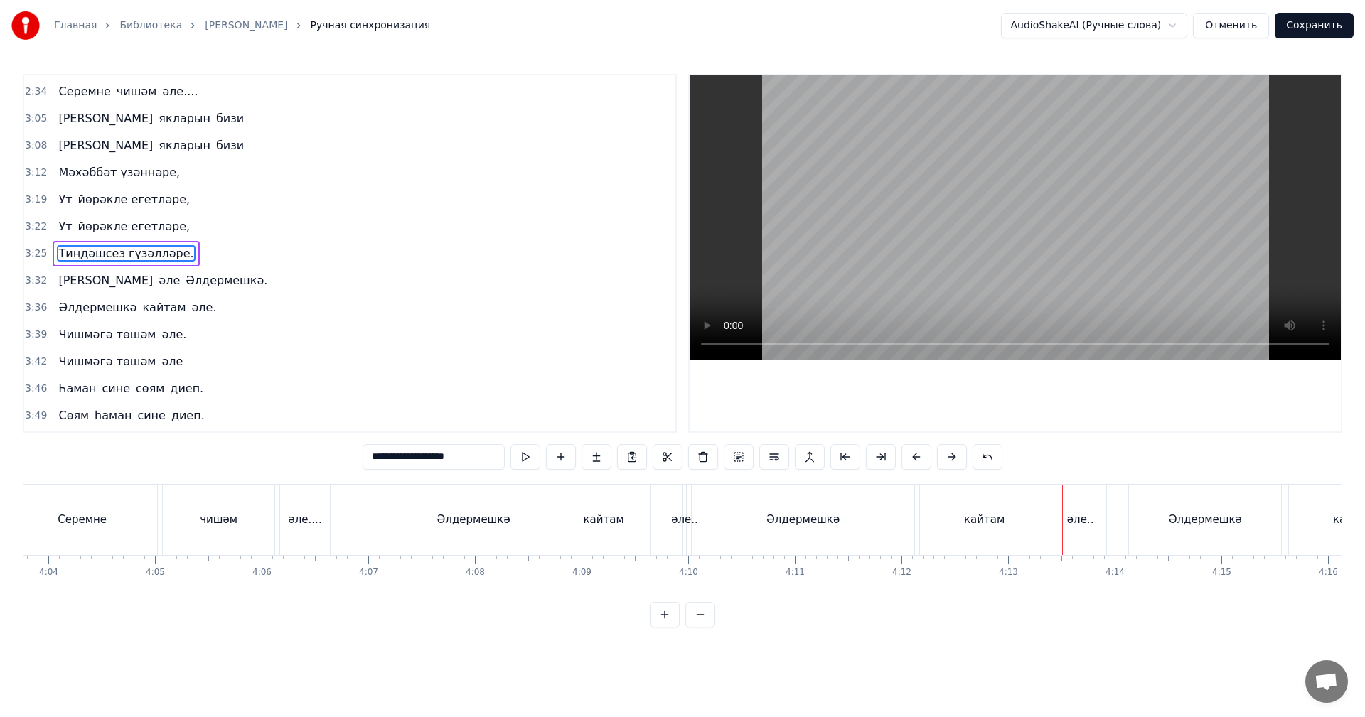
scroll to position [0, 25912]
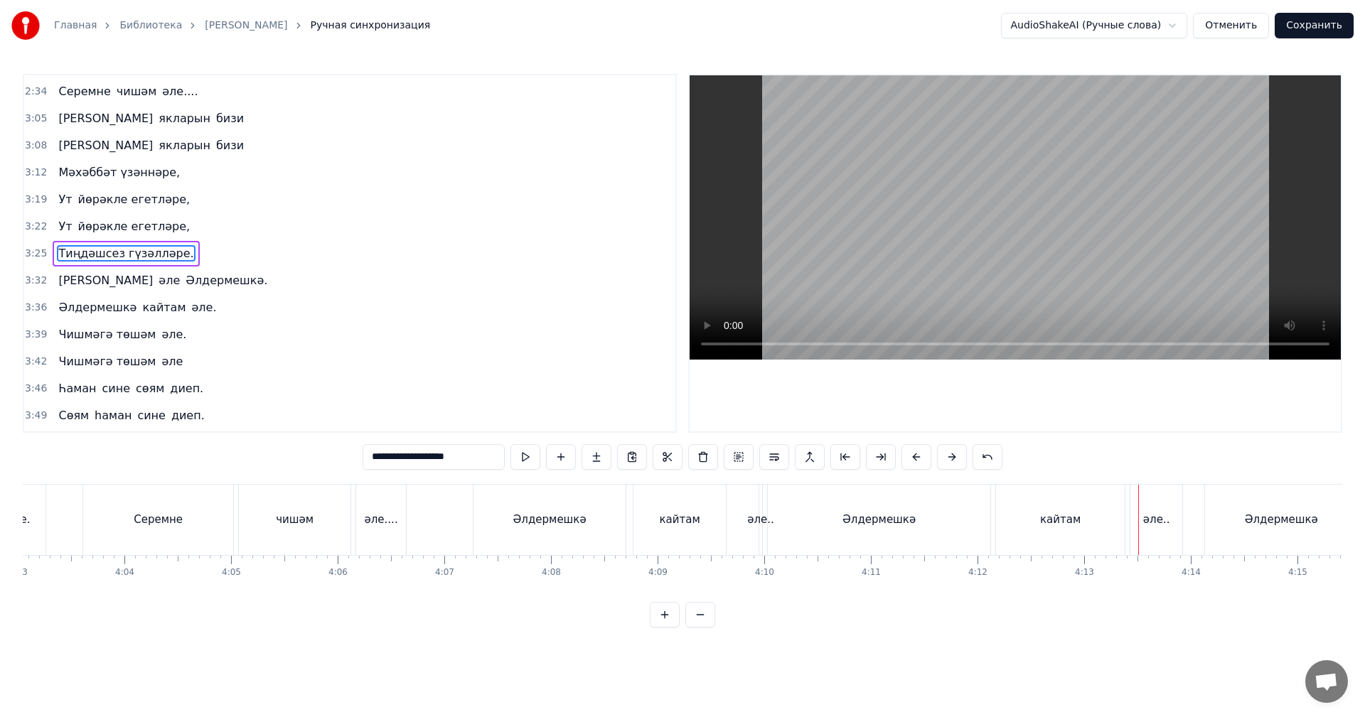
click at [760, 514] on div "әле.." at bounding box center [760, 520] width 27 height 16
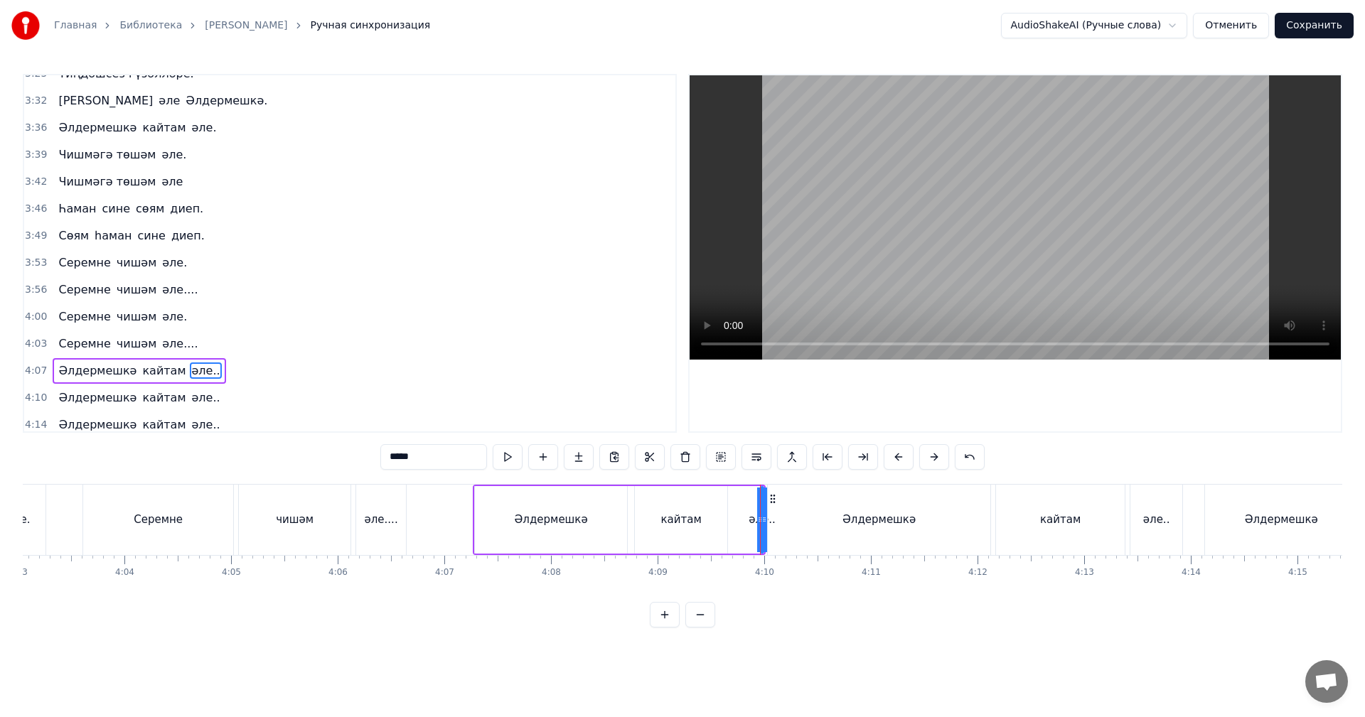
scroll to position [913, 0]
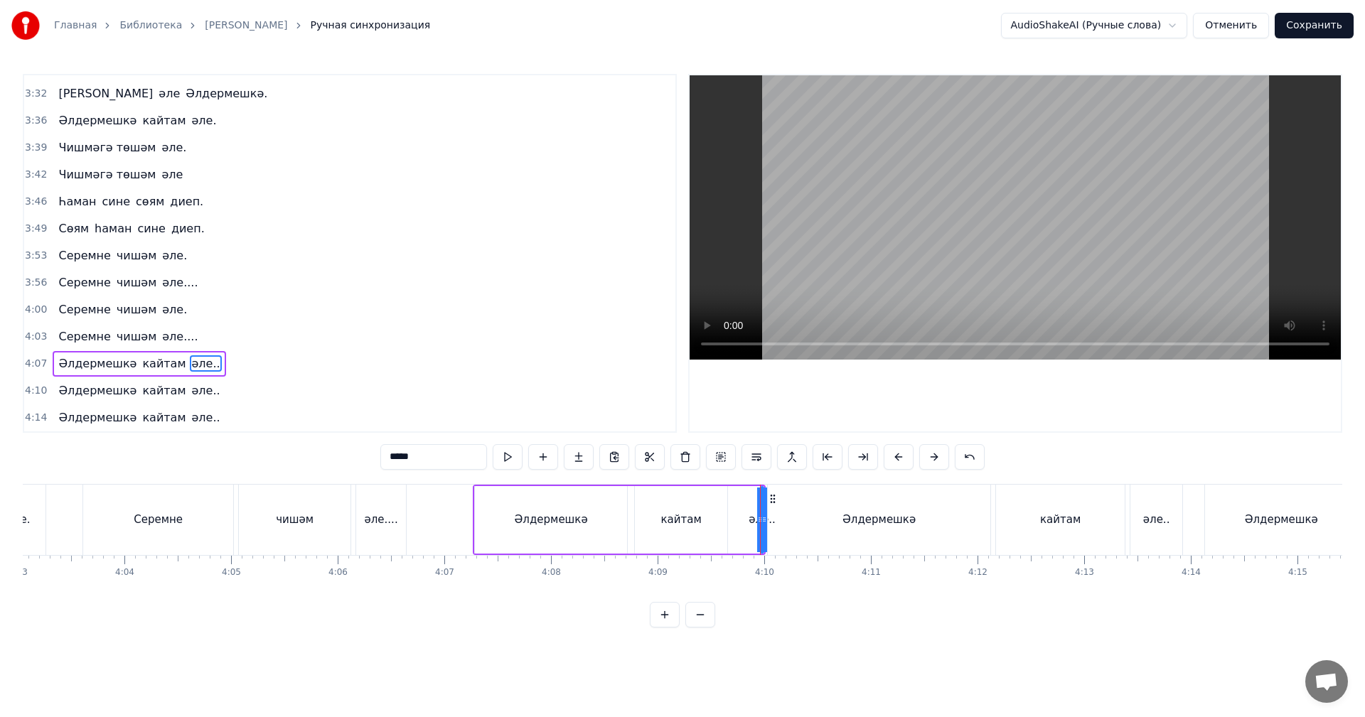
click at [778, 513] on div "Әлдермешкә" at bounding box center [879, 520] width 222 height 70
type input "**********"
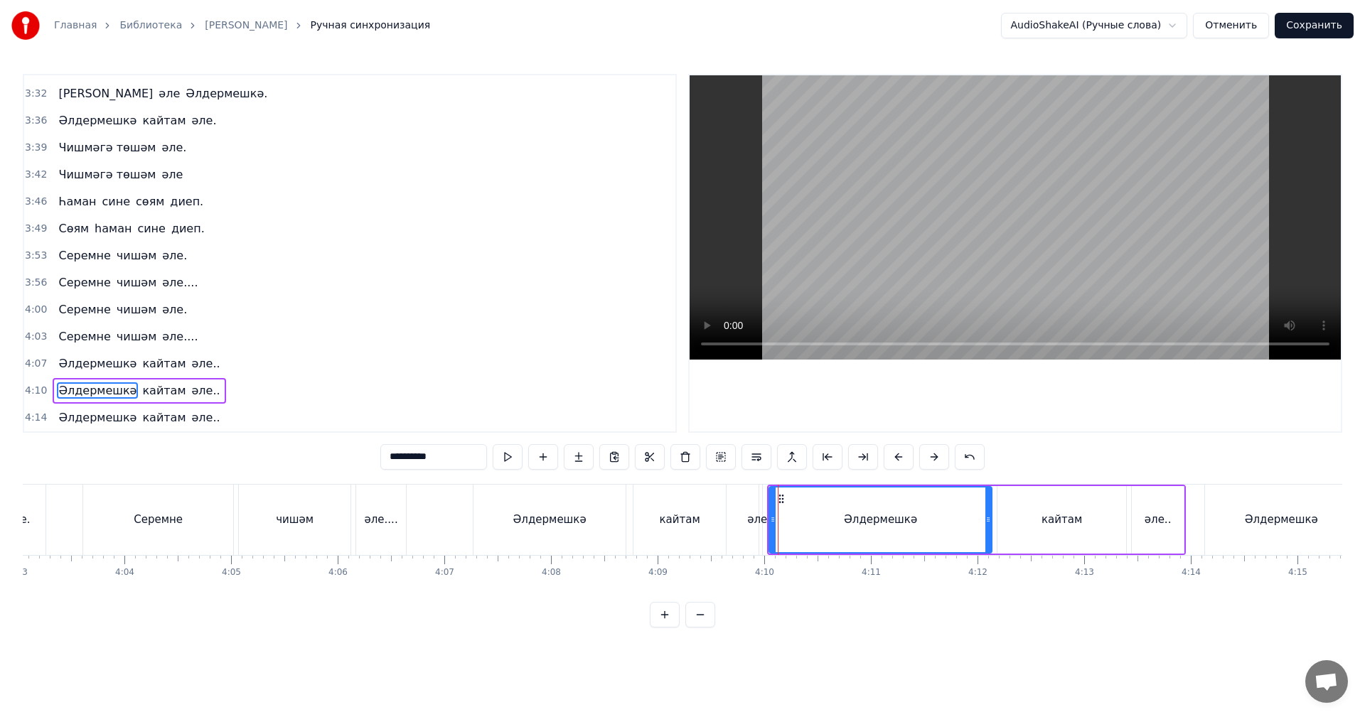
click at [746, 523] on div "Әлдермешкә кайтам әле.." at bounding box center [619, 520] width 293 height 70
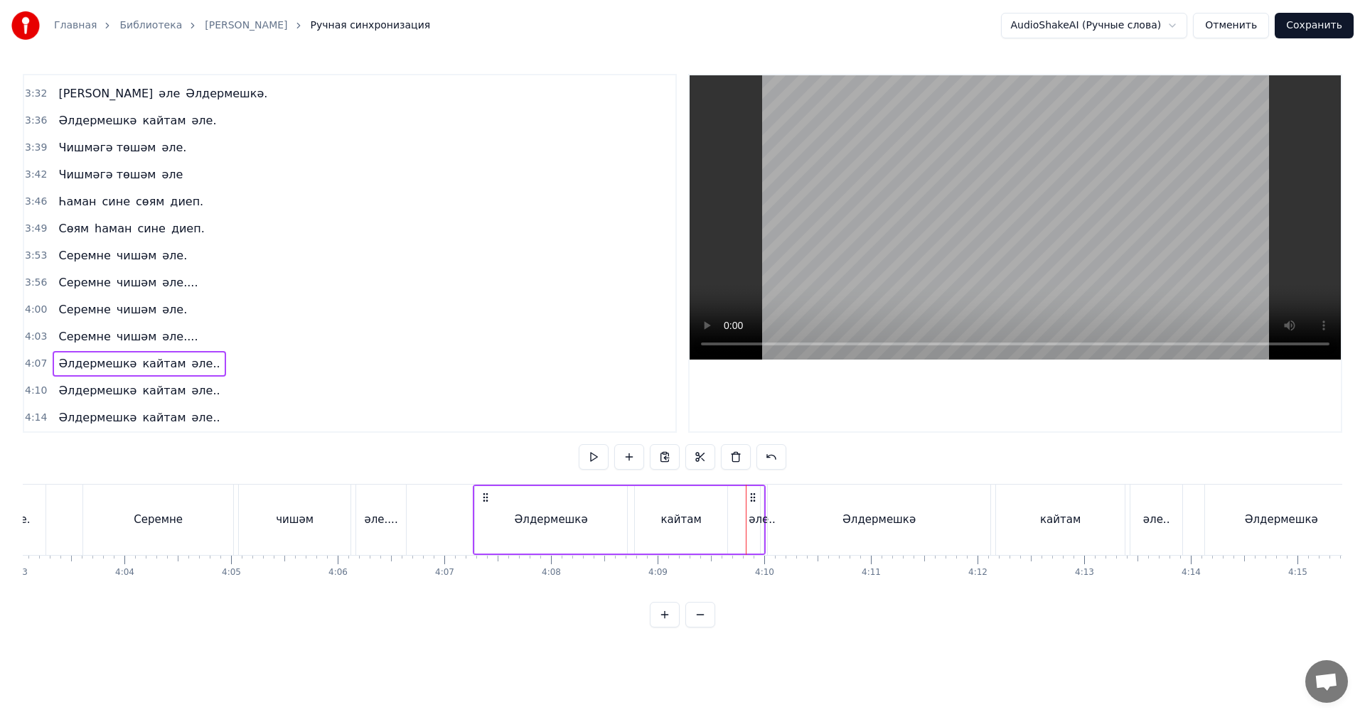
click at [868, 264] on video at bounding box center [1014, 217] width 651 height 284
click at [792, 525] on div "Әлдермешкә" at bounding box center [879, 520] width 222 height 70
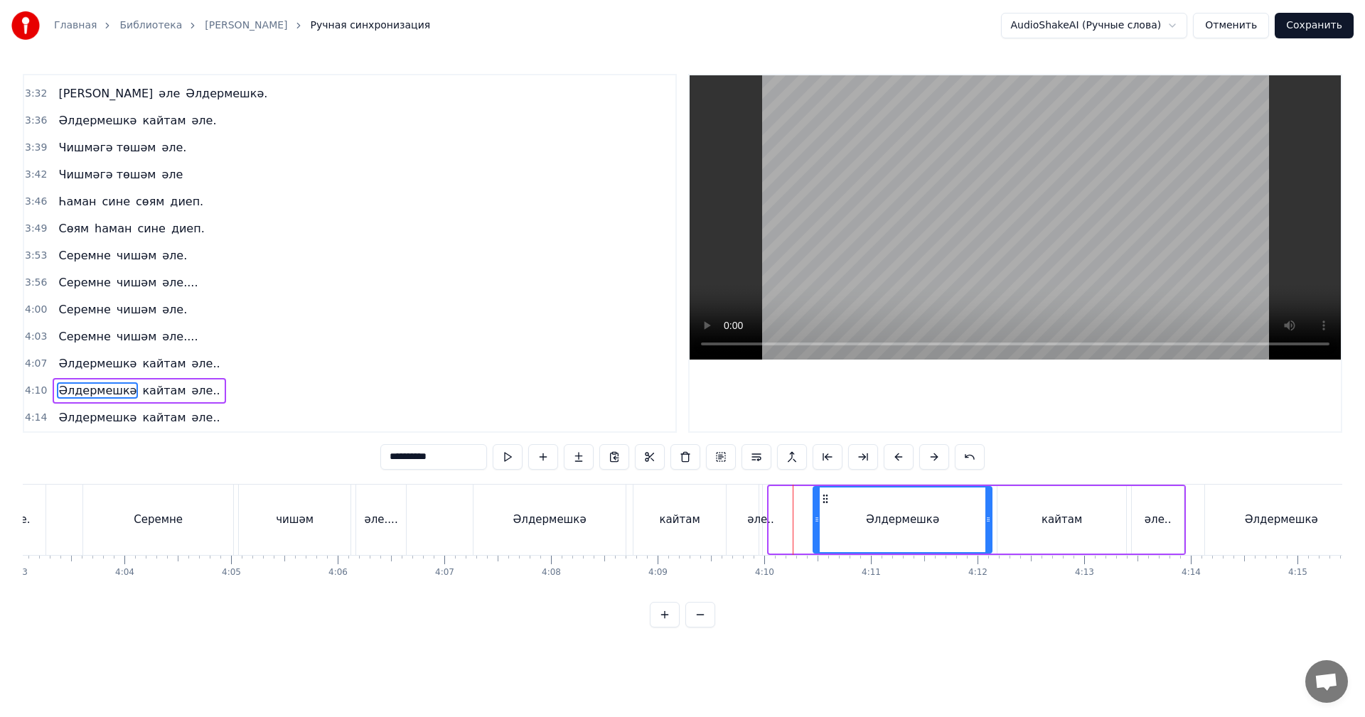
drag, startPoint x: 771, startPoint y: 526, endPoint x: 763, endPoint y: 522, distance: 9.2
click at [817, 523] on div at bounding box center [817, 520] width 6 height 65
click at [751, 522] on div "әле.." at bounding box center [760, 520] width 27 height 16
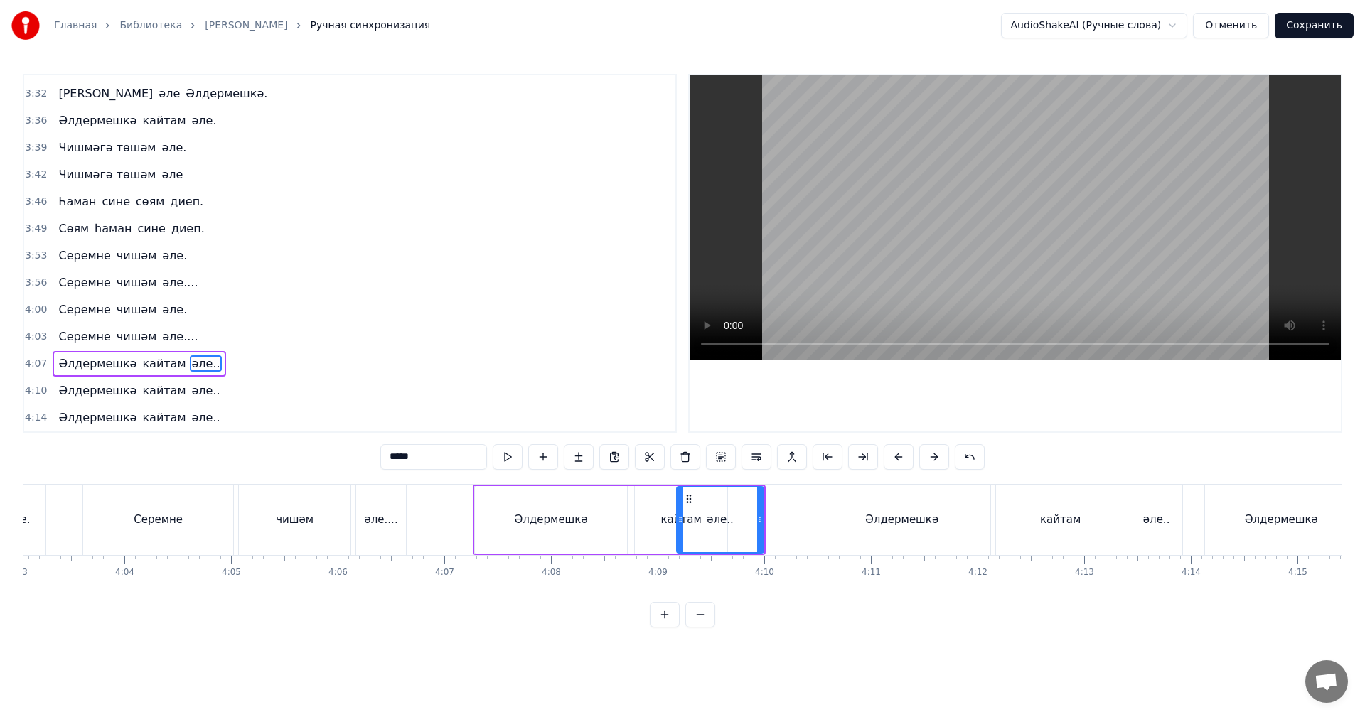
drag, startPoint x: 764, startPoint y: 520, endPoint x: 687, endPoint y: 514, distance: 77.0
click at [681, 525] on icon at bounding box center [680, 519] width 6 height 11
drag, startPoint x: 689, startPoint y: 498, endPoint x: 736, endPoint y: 512, distance: 48.8
click at [740, 504] on icon at bounding box center [740, 498] width 11 height 11
click at [734, 516] on div "әле.." at bounding box center [771, 520] width 87 height 68
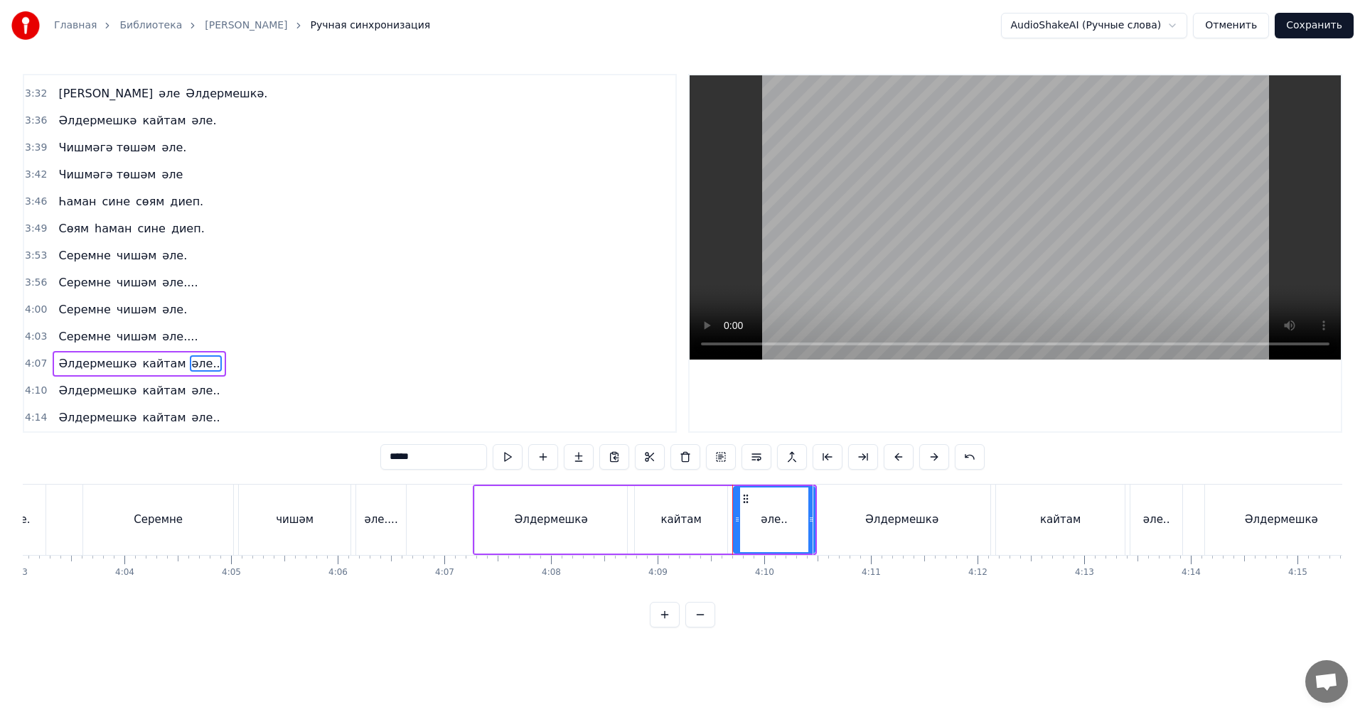
click at [734, 522] on icon at bounding box center [737, 519] width 6 height 11
click at [542, 522] on div "Әлдермешкә" at bounding box center [551, 520] width 73 height 16
type input "**********"
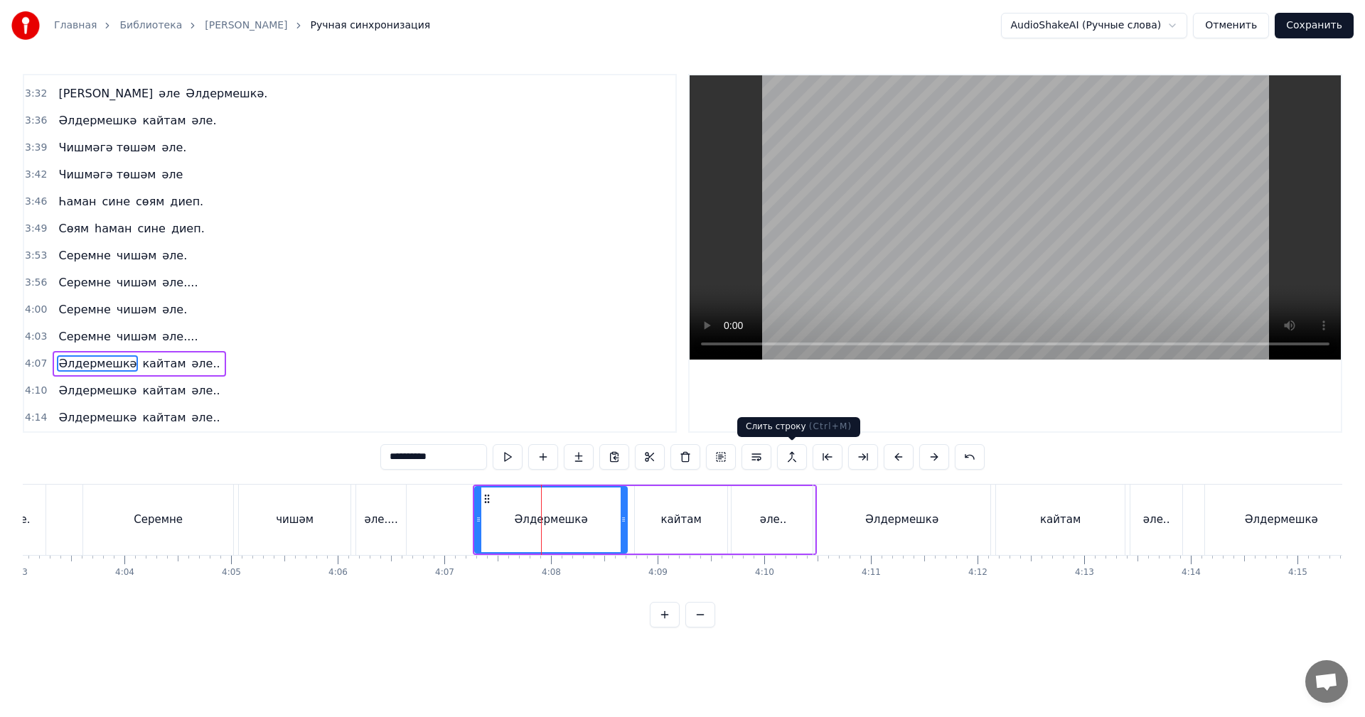
click at [1019, 219] on video at bounding box center [1014, 217] width 651 height 284
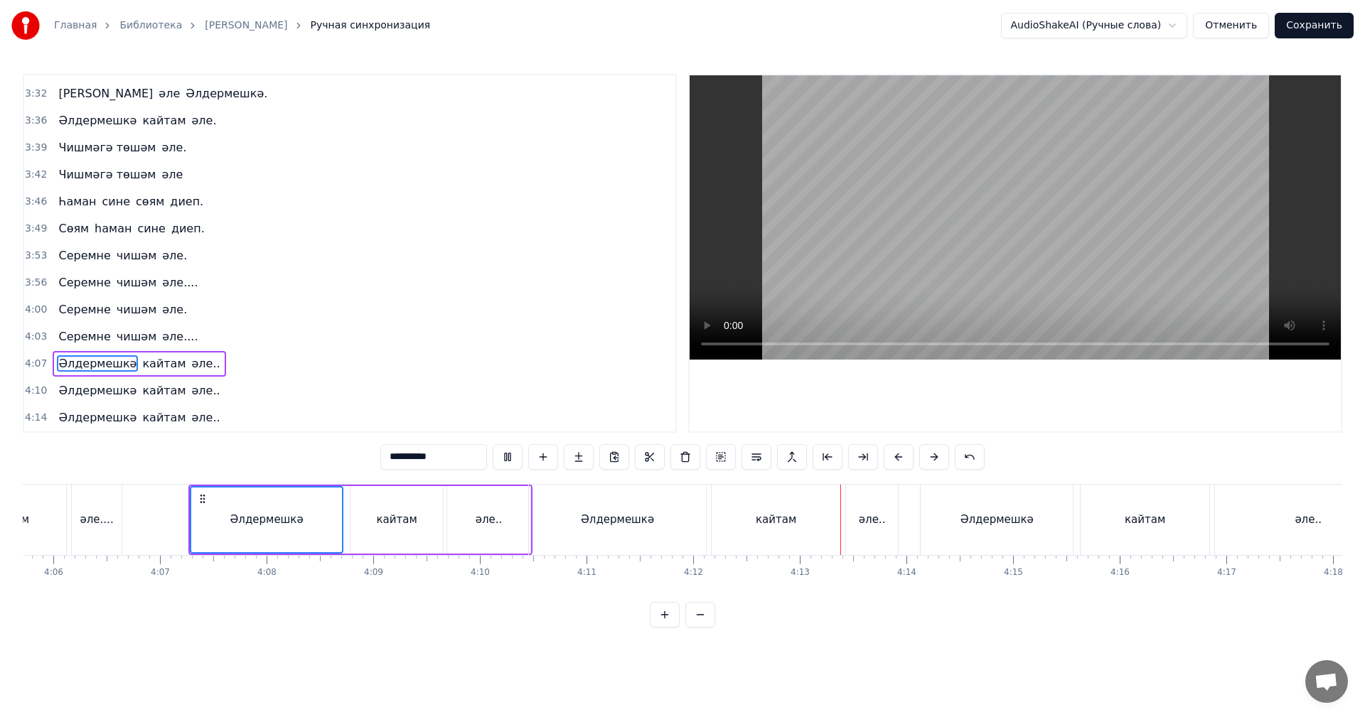
scroll to position [0, 26552]
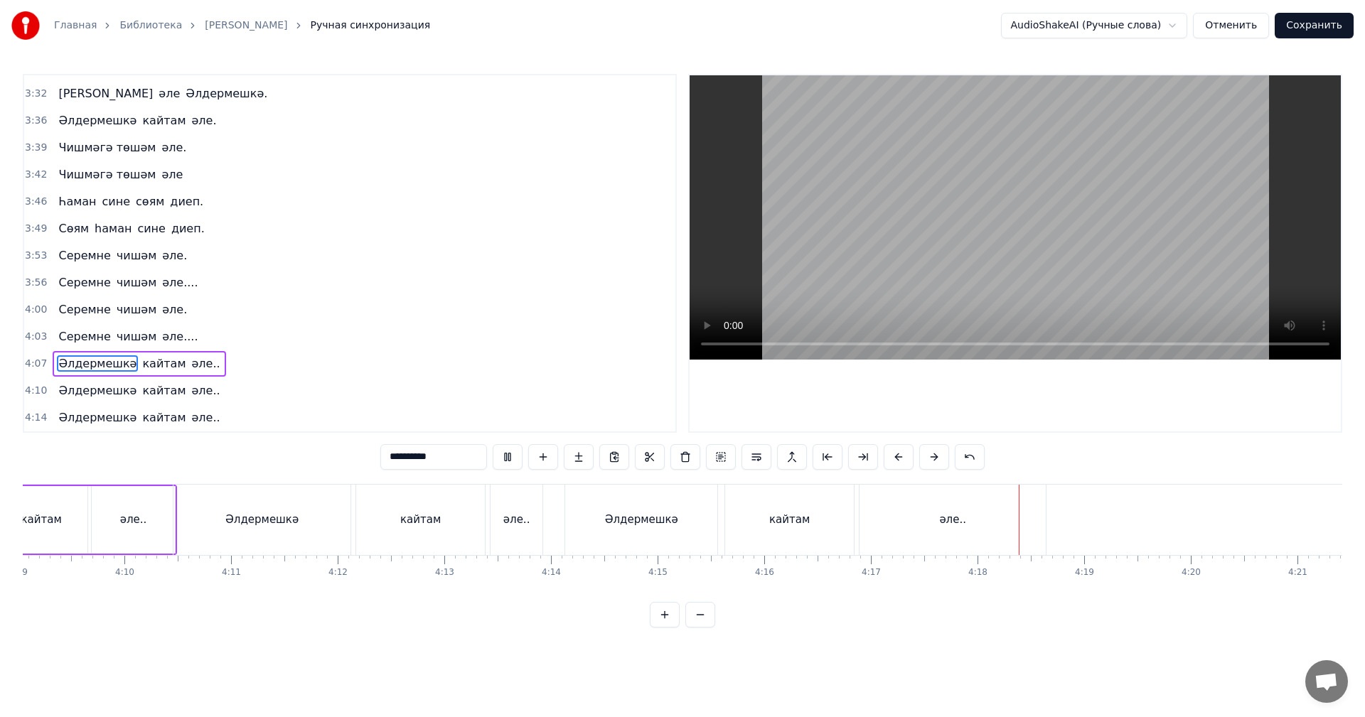
click at [1311, 31] on button "Сохранить" at bounding box center [1313, 26] width 79 height 26
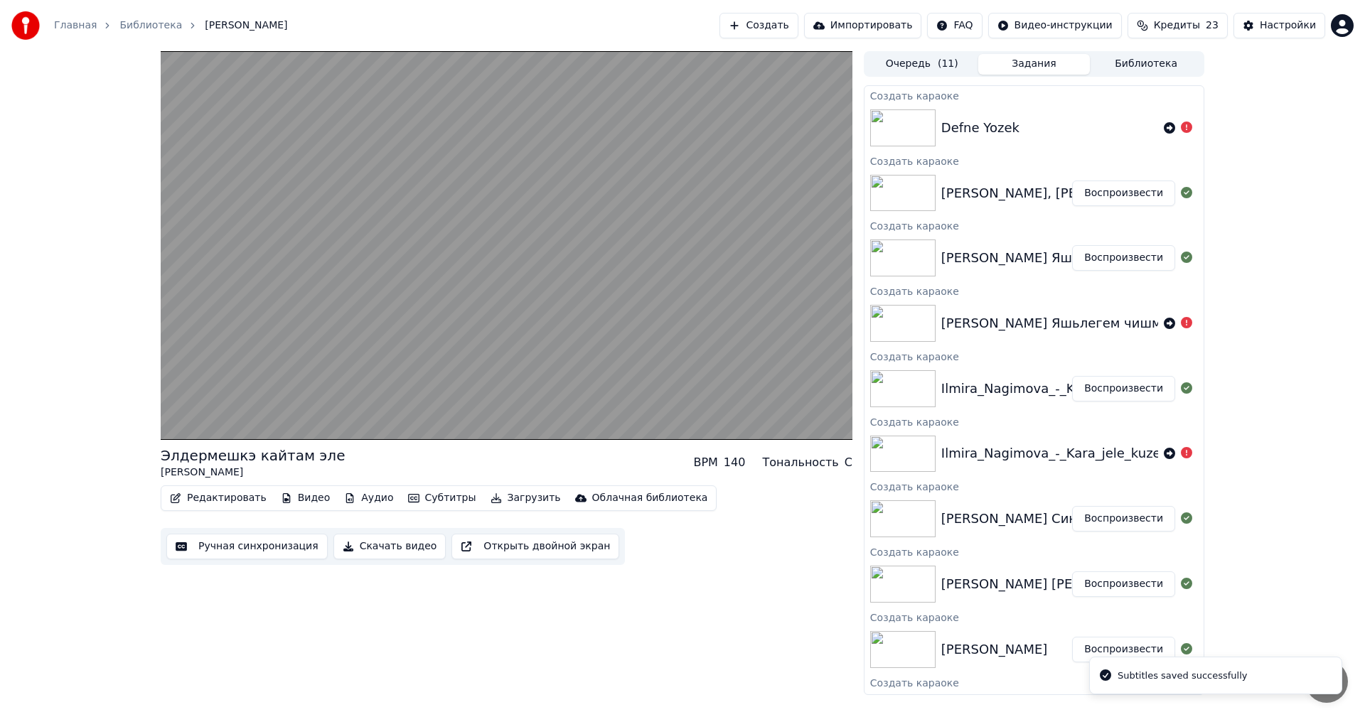
scroll to position [304, 0]
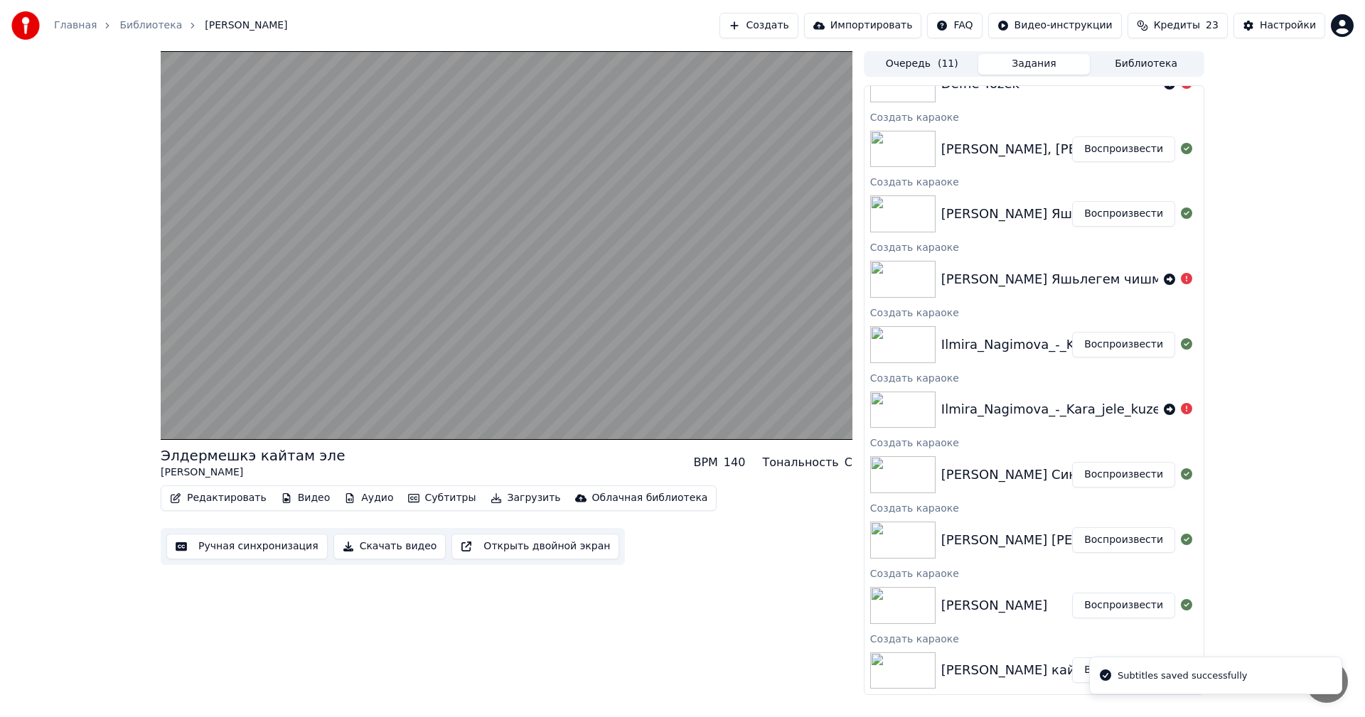
click at [1112, 614] on button "Воспроизвести" at bounding box center [1123, 606] width 103 height 26
click at [264, 550] on button "Ручная синхронизация" at bounding box center [246, 547] width 161 height 26
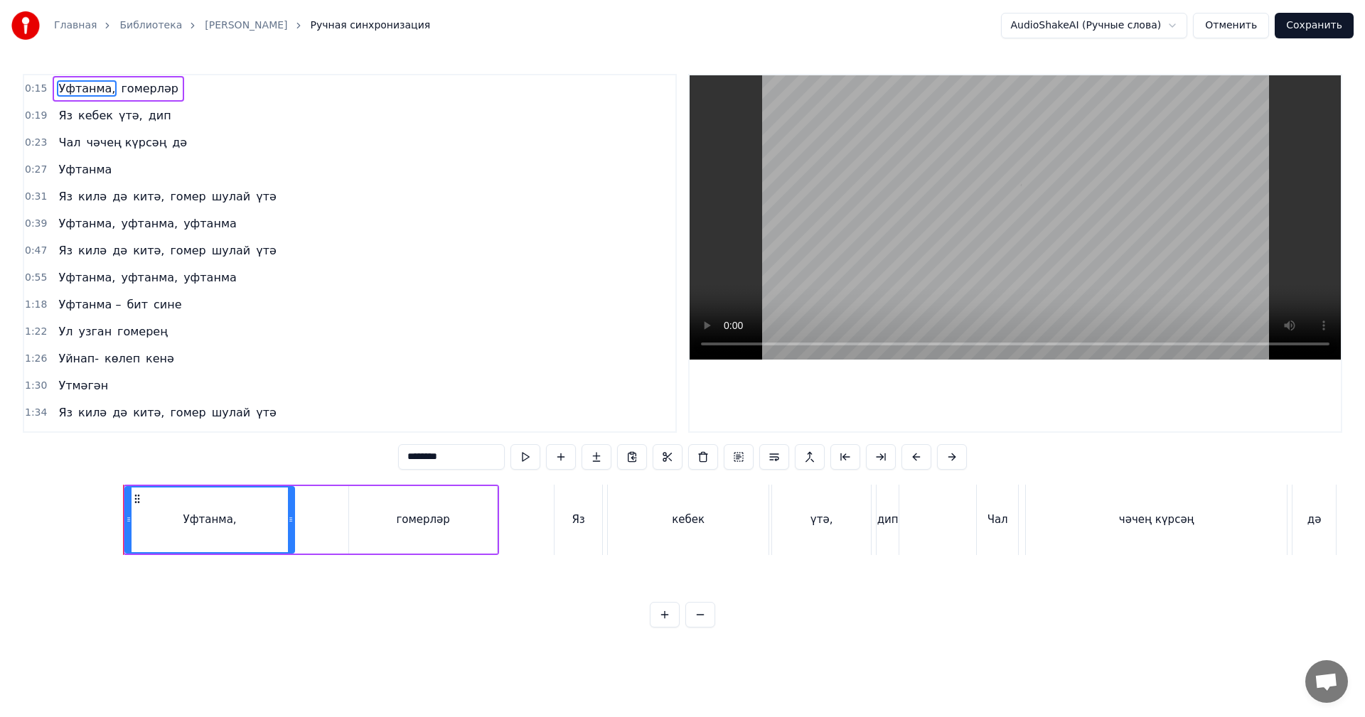
scroll to position [0, 1622]
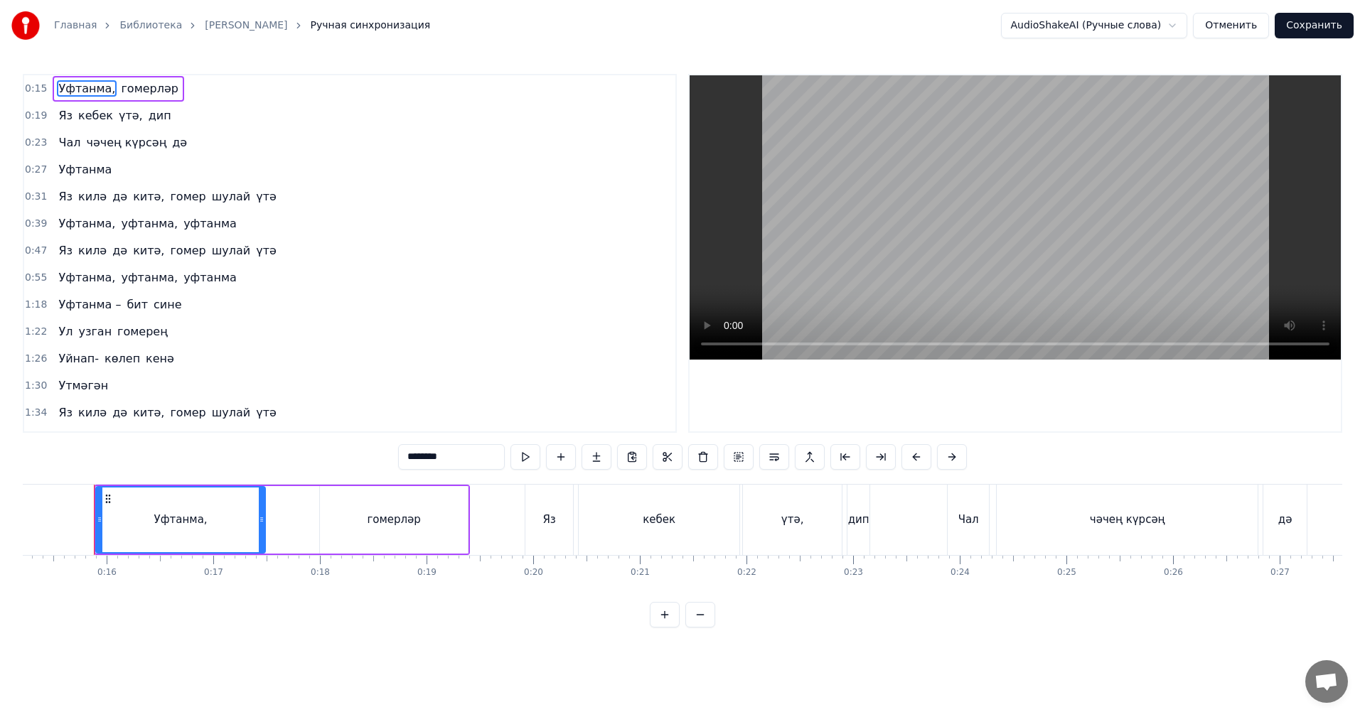
click at [861, 198] on video at bounding box center [1014, 217] width 651 height 284
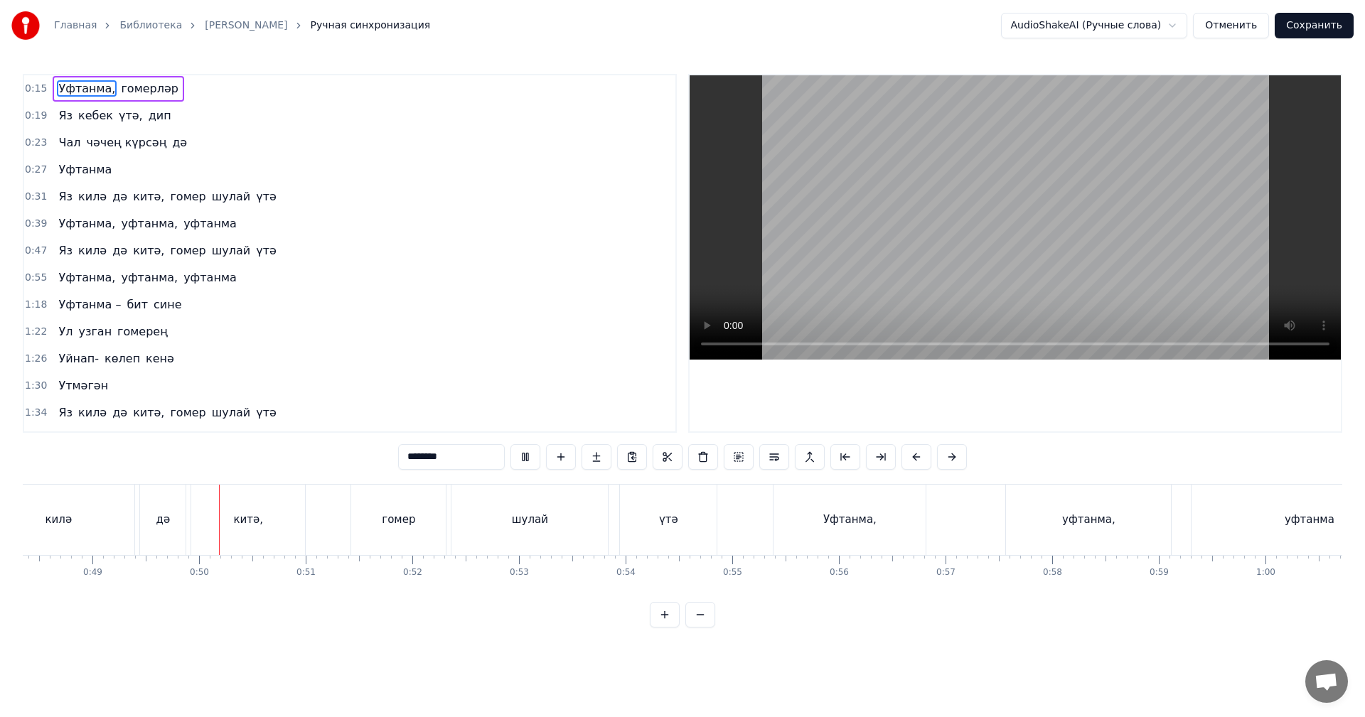
scroll to position [0, 5204]
click at [1027, 175] on video at bounding box center [1014, 217] width 651 height 284
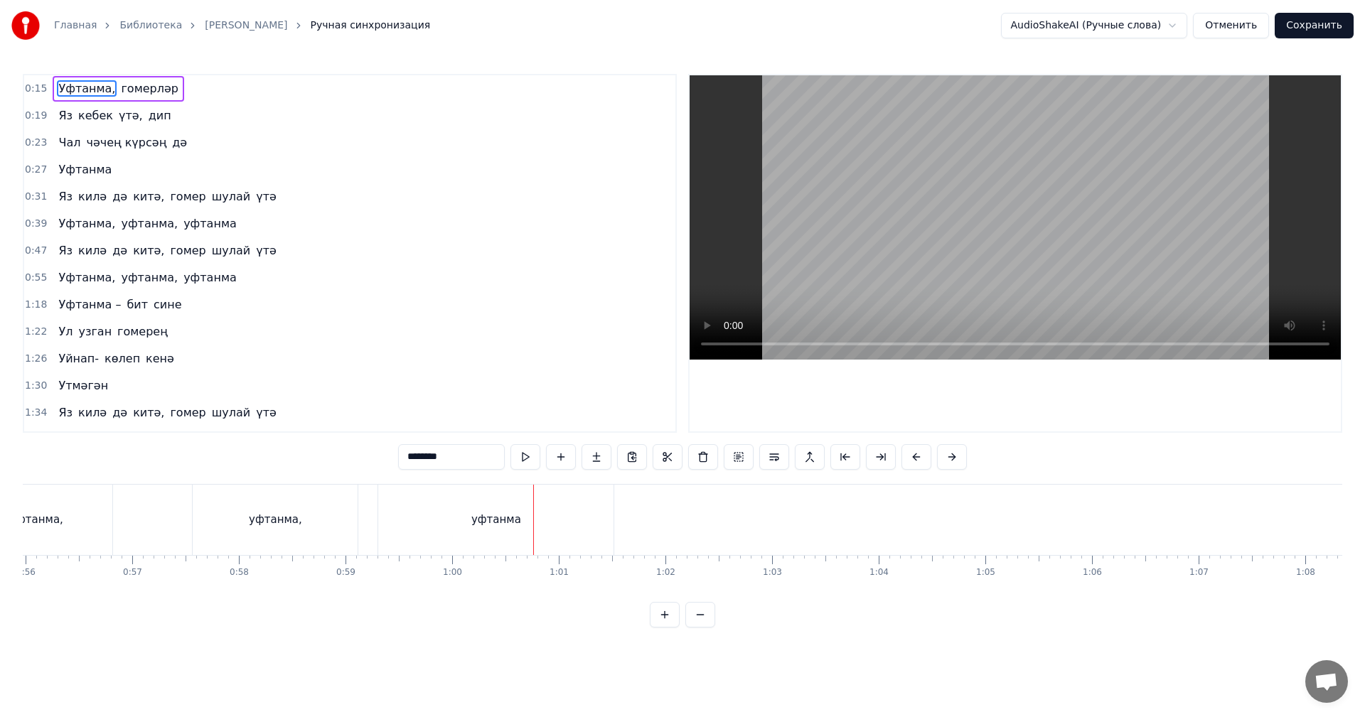
scroll to position [0, 5824]
click at [422, 527] on div "уфтанма," at bounding box center [418, 520] width 53 height 16
type input "********"
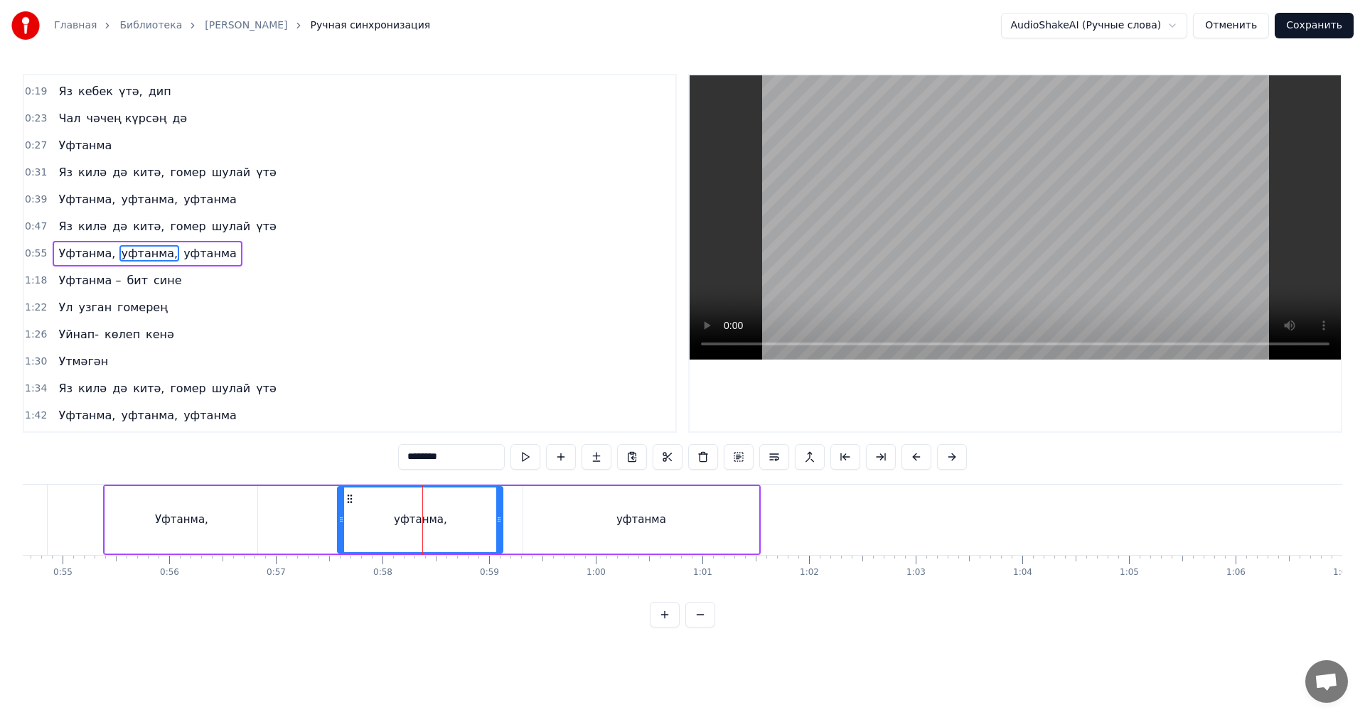
click at [337, 526] on div "уфтанма," at bounding box center [420, 520] width 166 height 68
drag, startPoint x: 338, startPoint y: 526, endPoint x: 311, endPoint y: 529, distance: 27.9
click at [311, 529] on div at bounding box center [314, 520] width 6 height 65
click at [280, 533] on div "Уфтанма, уфтанма, уфтанма" at bounding box center [431, 520] width 657 height 70
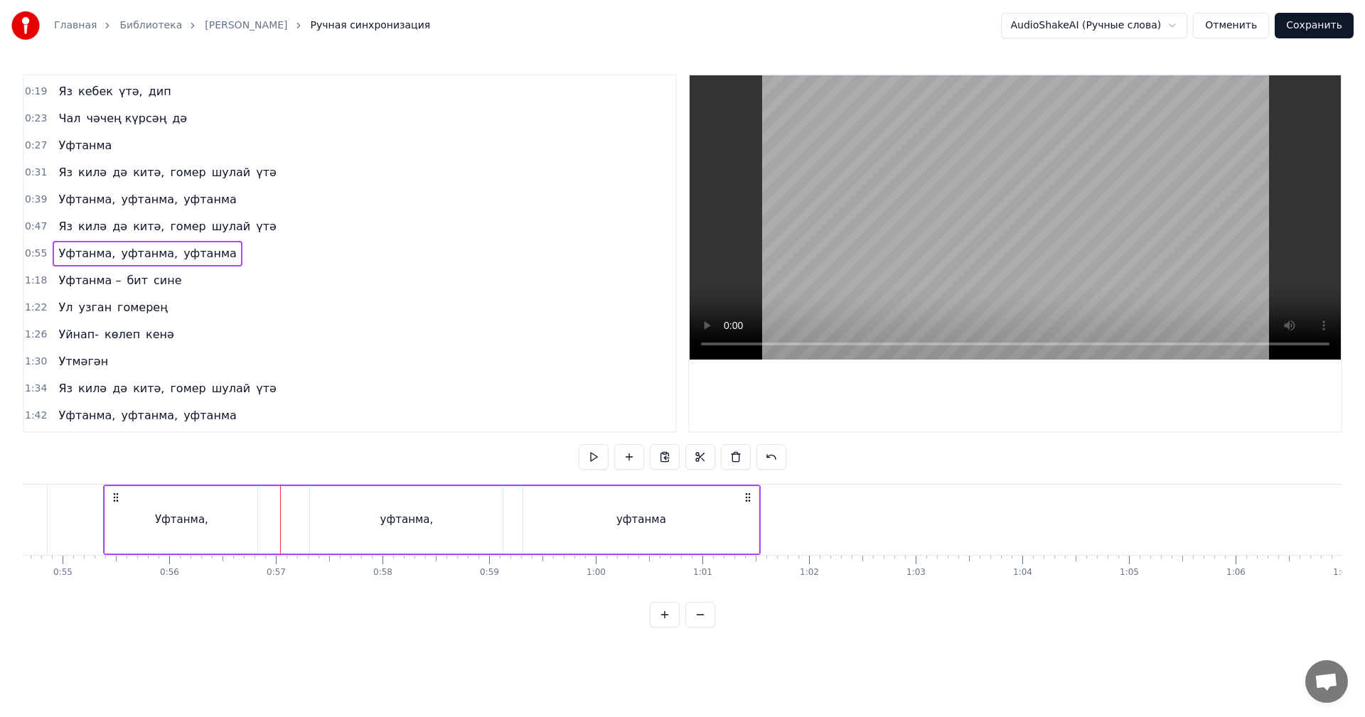
click at [855, 275] on video at bounding box center [1014, 217] width 651 height 284
click at [908, 301] on video at bounding box center [1014, 217] width 651 height 284
click at [920, 306] on video at bounding box center [1014, 217] width 651 height 284
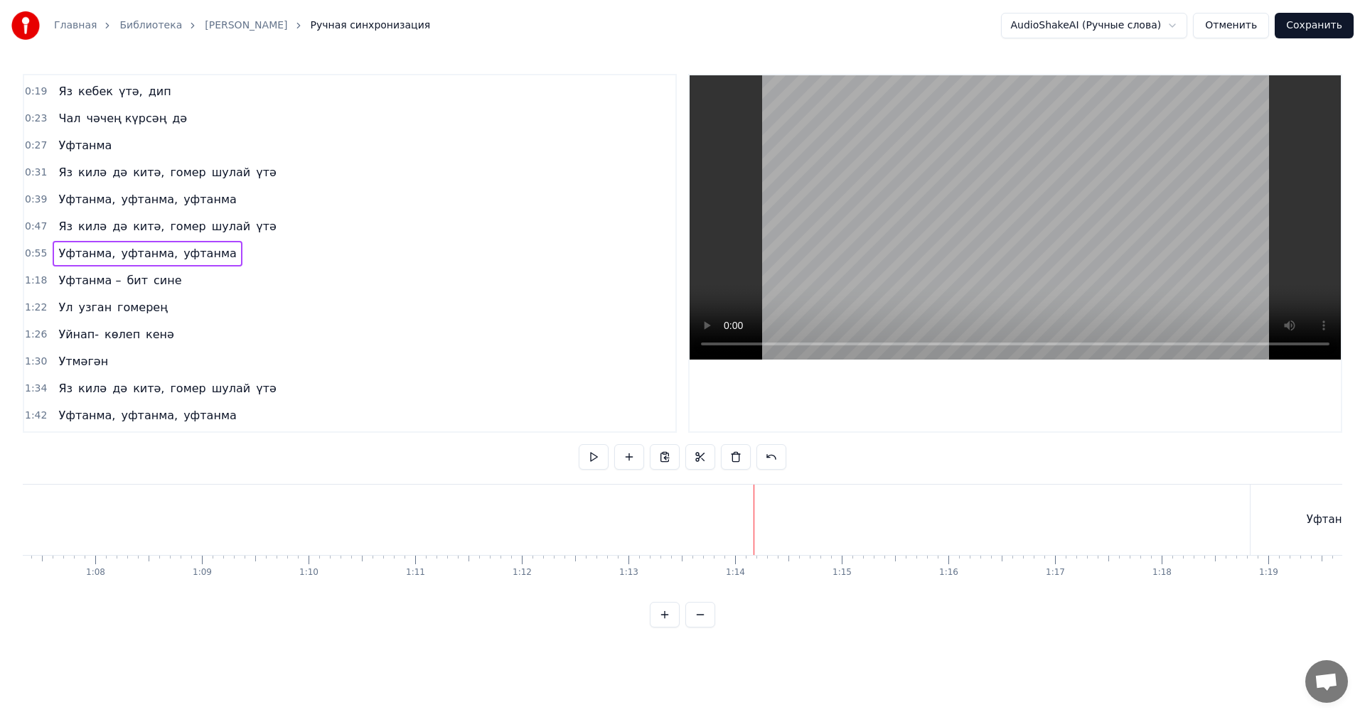
scroll to position [0, 7318]
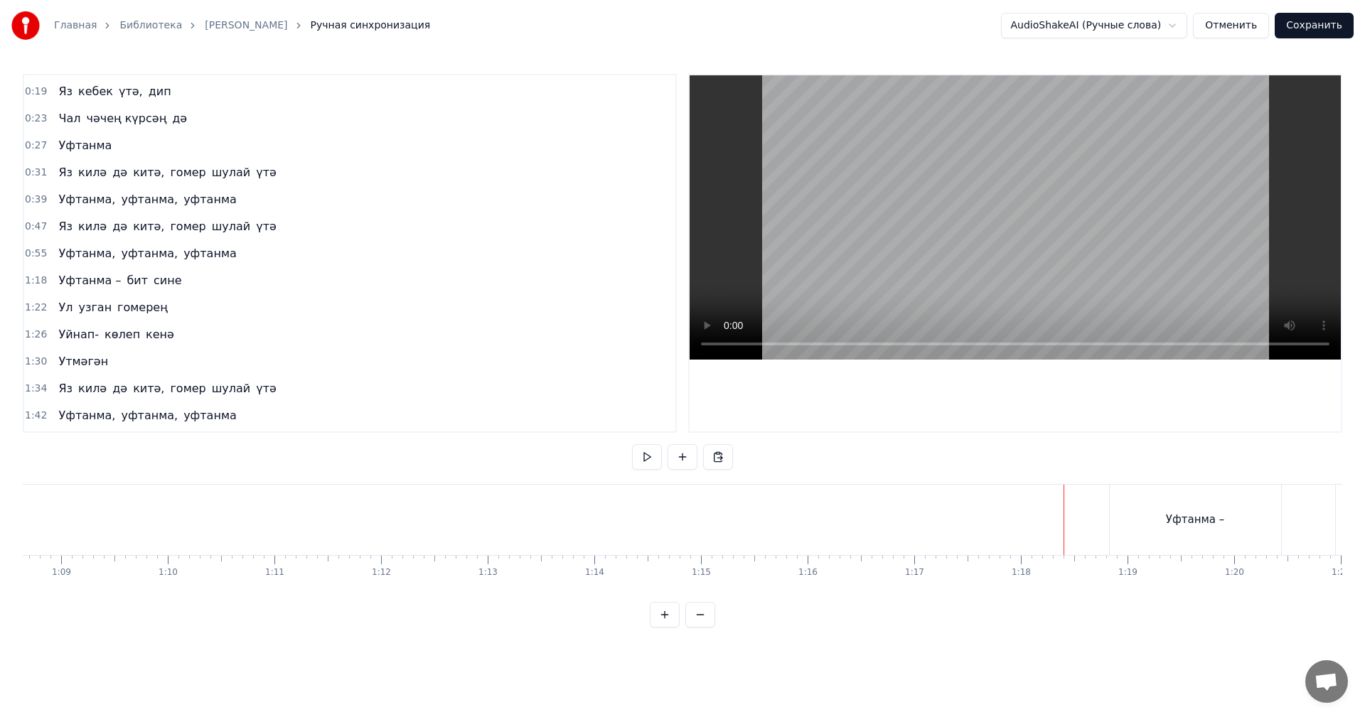
click at [978, 238] on video at bounding box center [1014, 217] width 651 height 284
click at [980, 268] on video at bounding box center [1014, 217] width 651 height 284
click at [211, 522] on div "Уфтанма," at bounding box center [175, 520] width 127 height 70
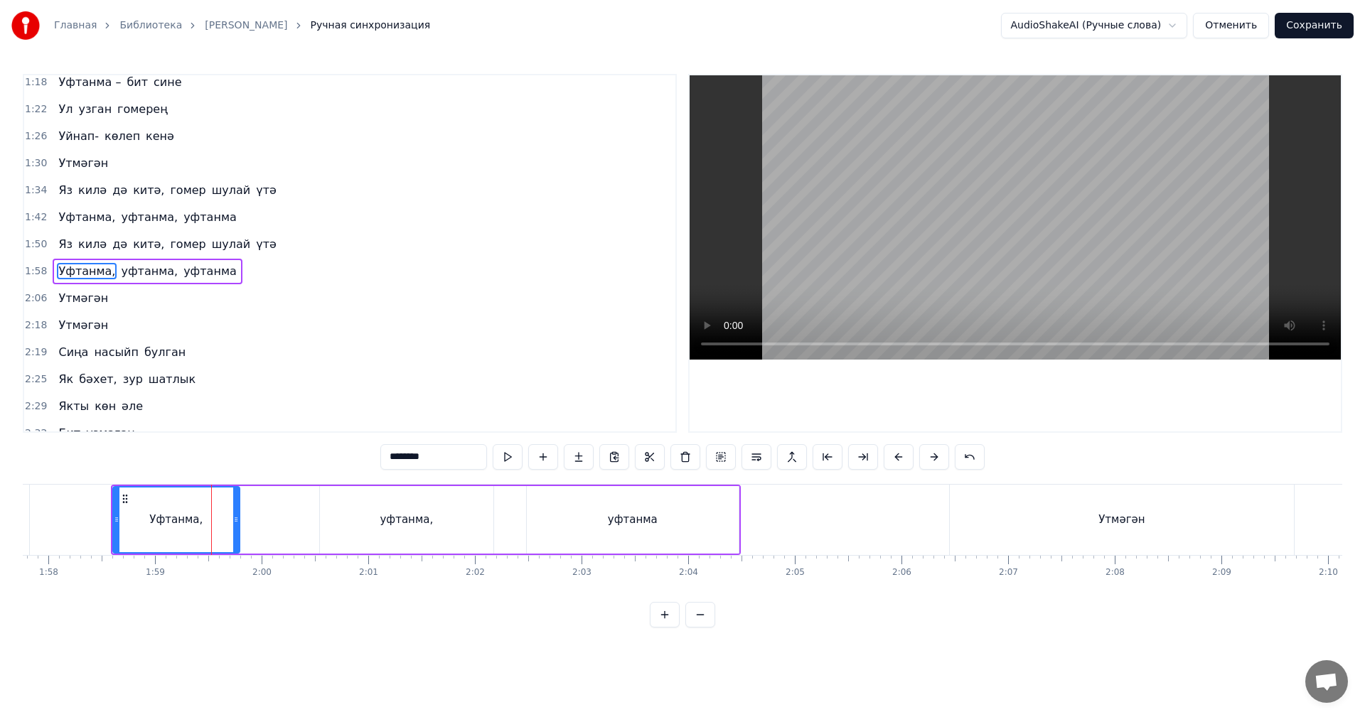
scroll to position [240, 0]
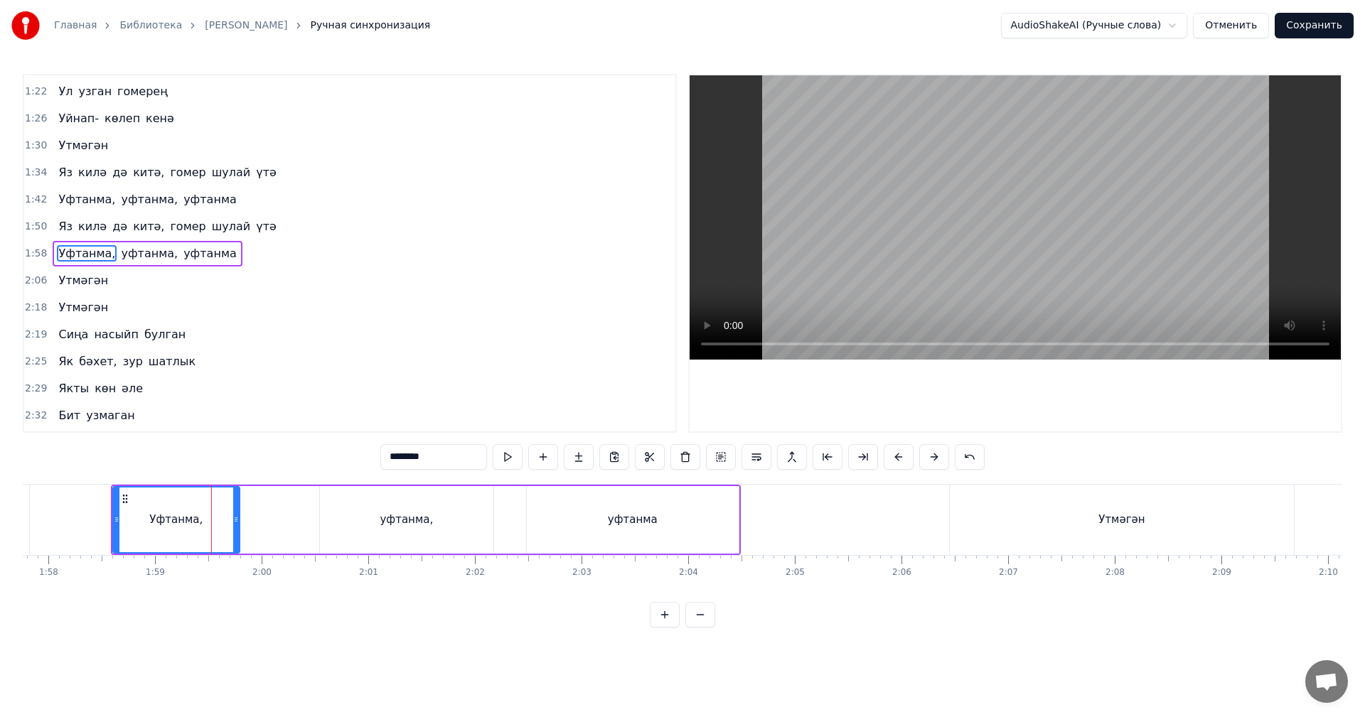
click at [431, 461] on input "********" at bounding box center [433, 457] width 107 height 26
click at [1082, 515] on div "Утмәгән" at bounding box center [1122, 520] width 344 height 70
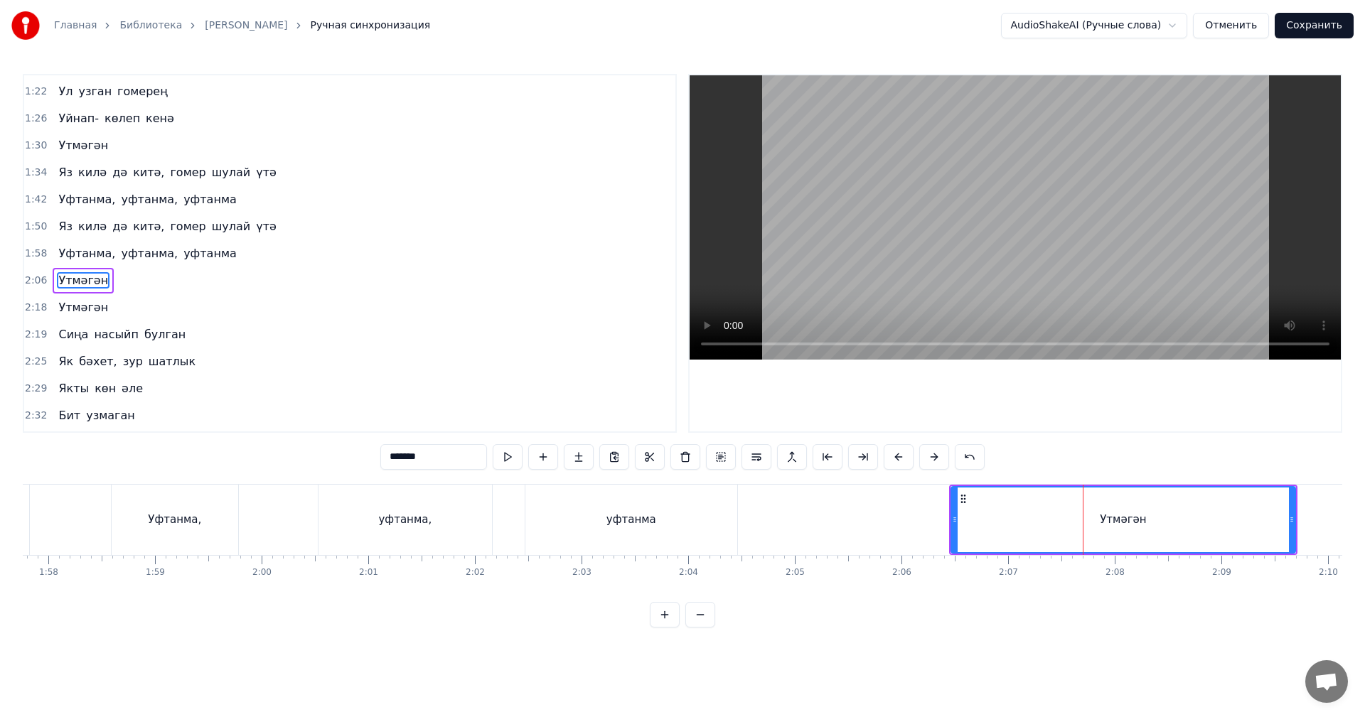
scroll to position [267, 0]
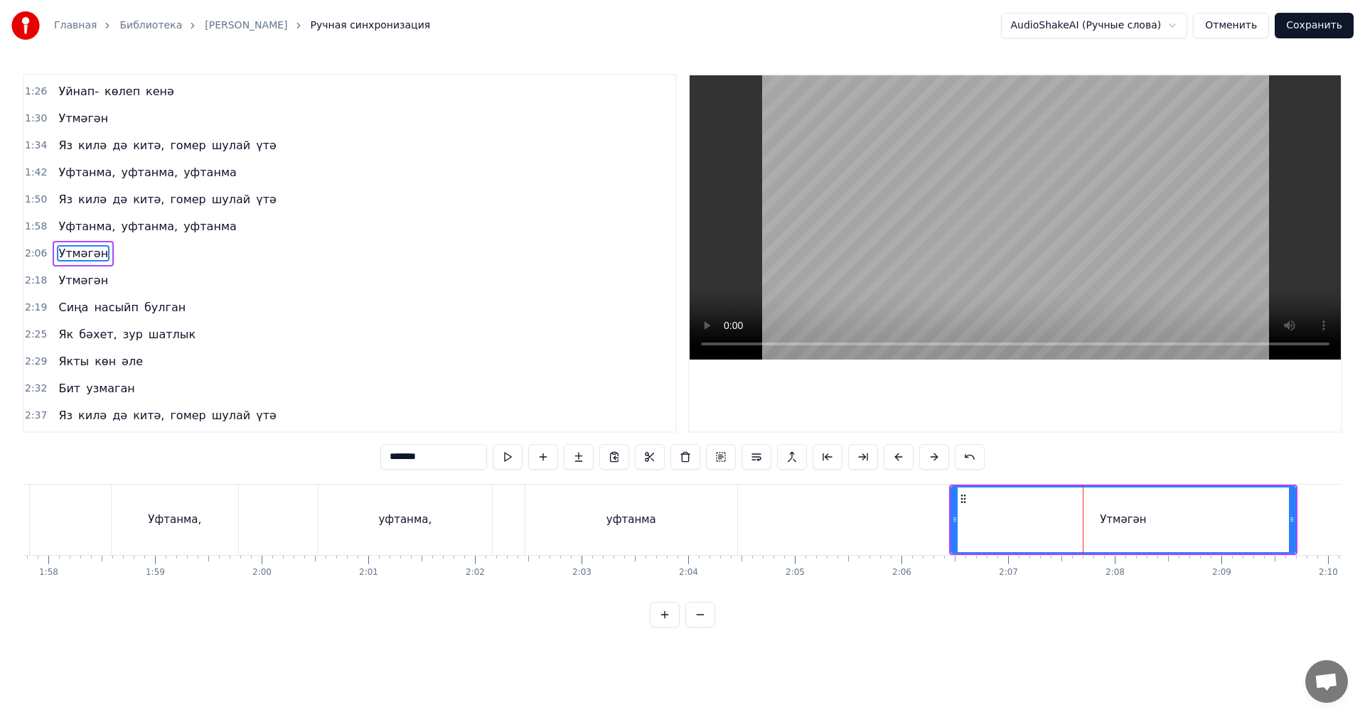
click at [442, 456] on input "*******" at bounding box center [433, 457] width 107 height 26
paste input "*"
type input "*******"
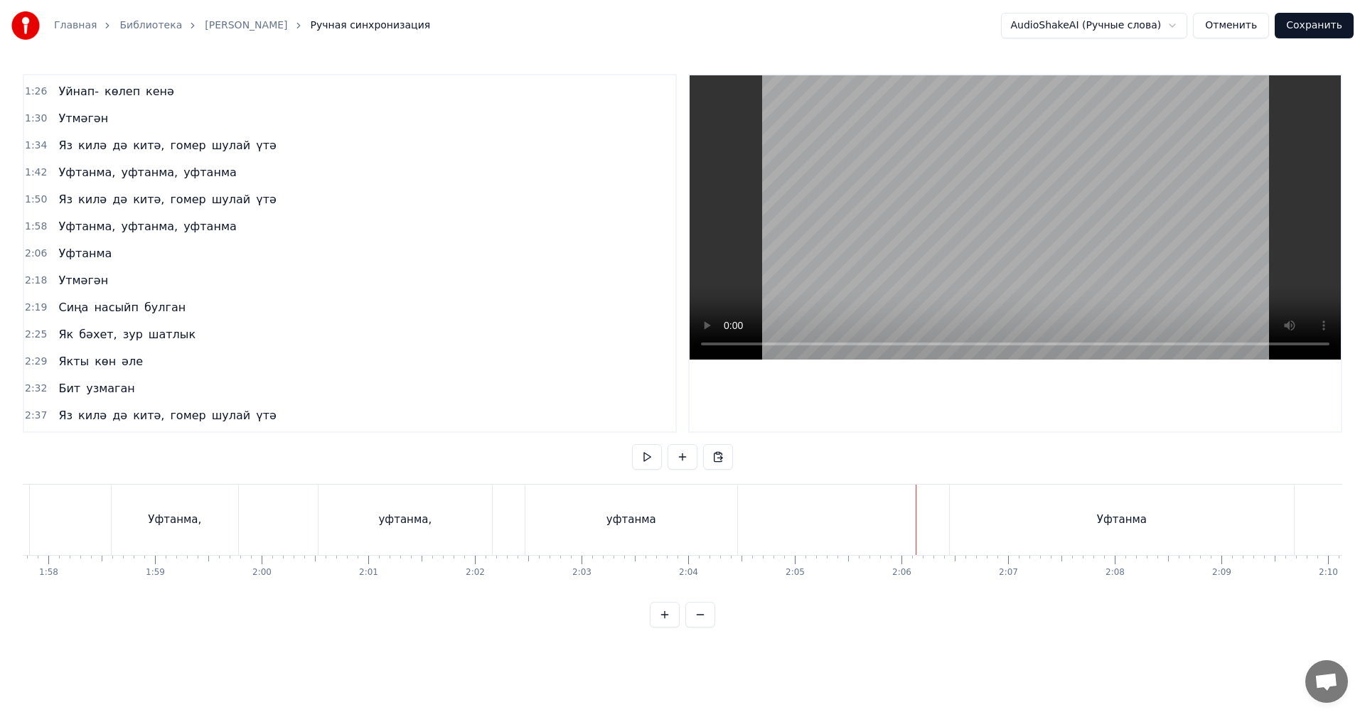
click at [987, 223] on video at bounding box center [1014, 217] width 651 height 284
click at [985, 528] on div "Уфтанма" at bounding box center [1122, 520] width 344 height 70
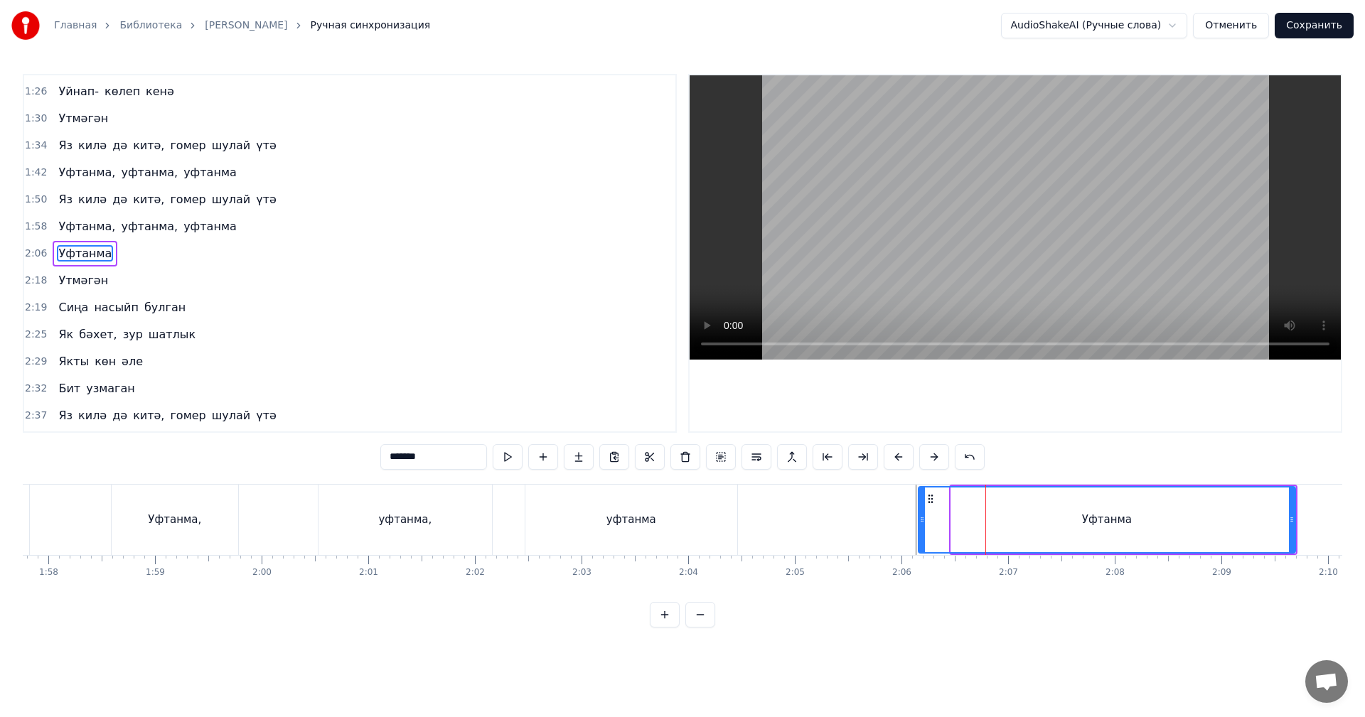
drag, startPoint x: 954, startPoint y: 531, endPoint x: 898, endPoint y: 532, distance: 56.2
click at [919, 533] on div at bounding box center [922, 520] width 6 height 65
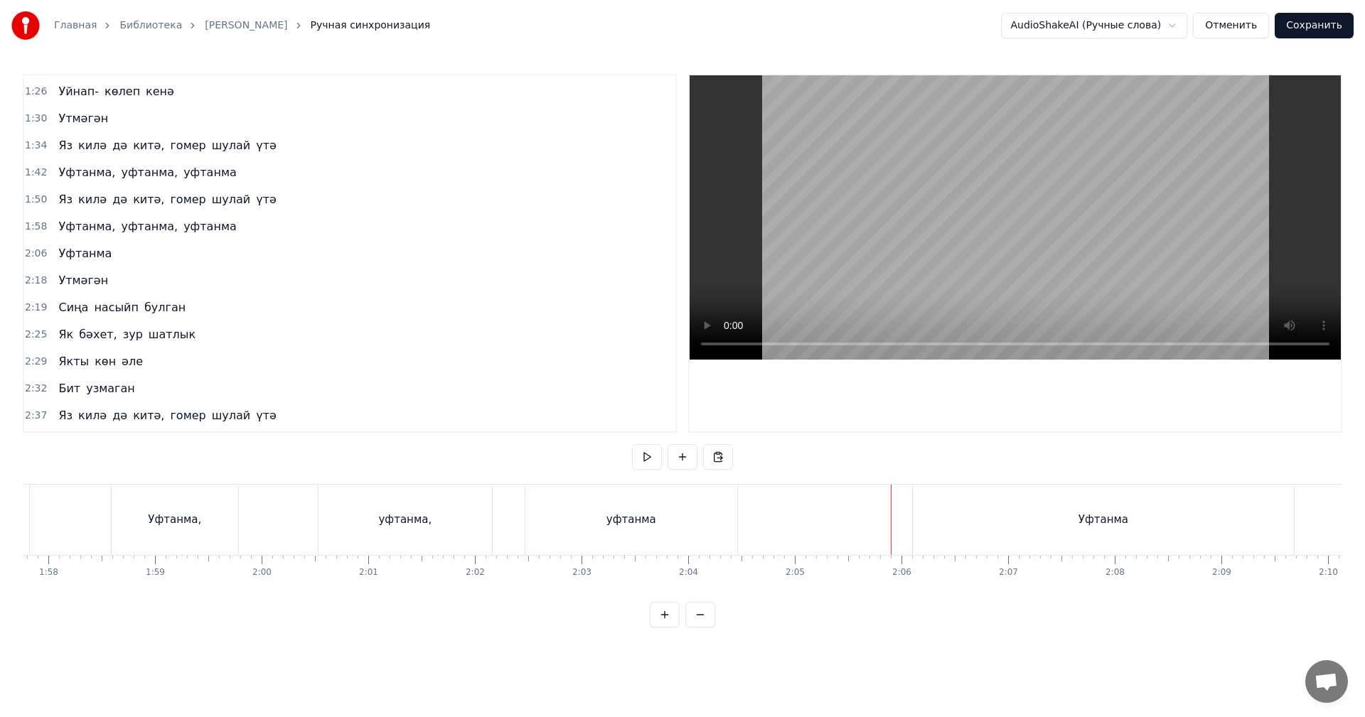
click at [968, 215] on video at bounding box center [1014, 217] width 651 height 284
click at [1028, 244] on video at bounding box center [1014, 217] width 651 height 284
click at [761, 523] on div "Сиңа" at bounding box center [806, 520] width 370 height 70
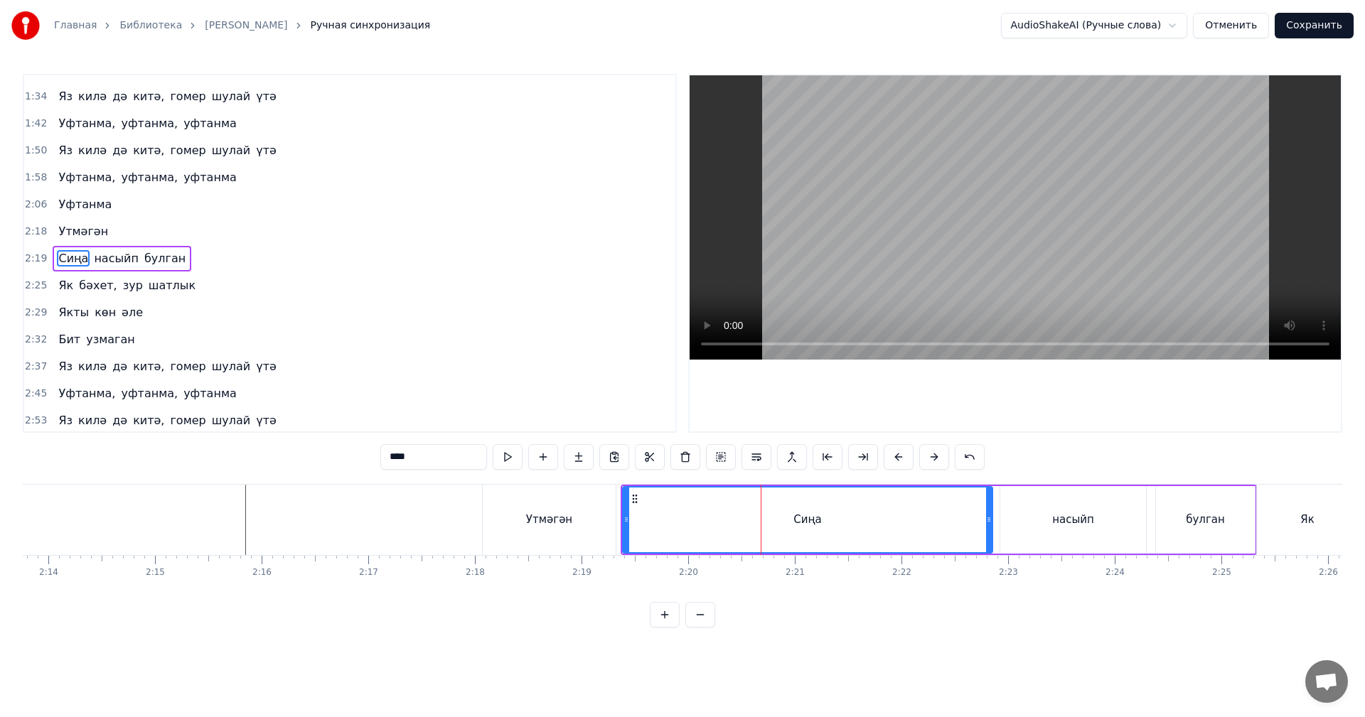
scroll to position [321, 0]
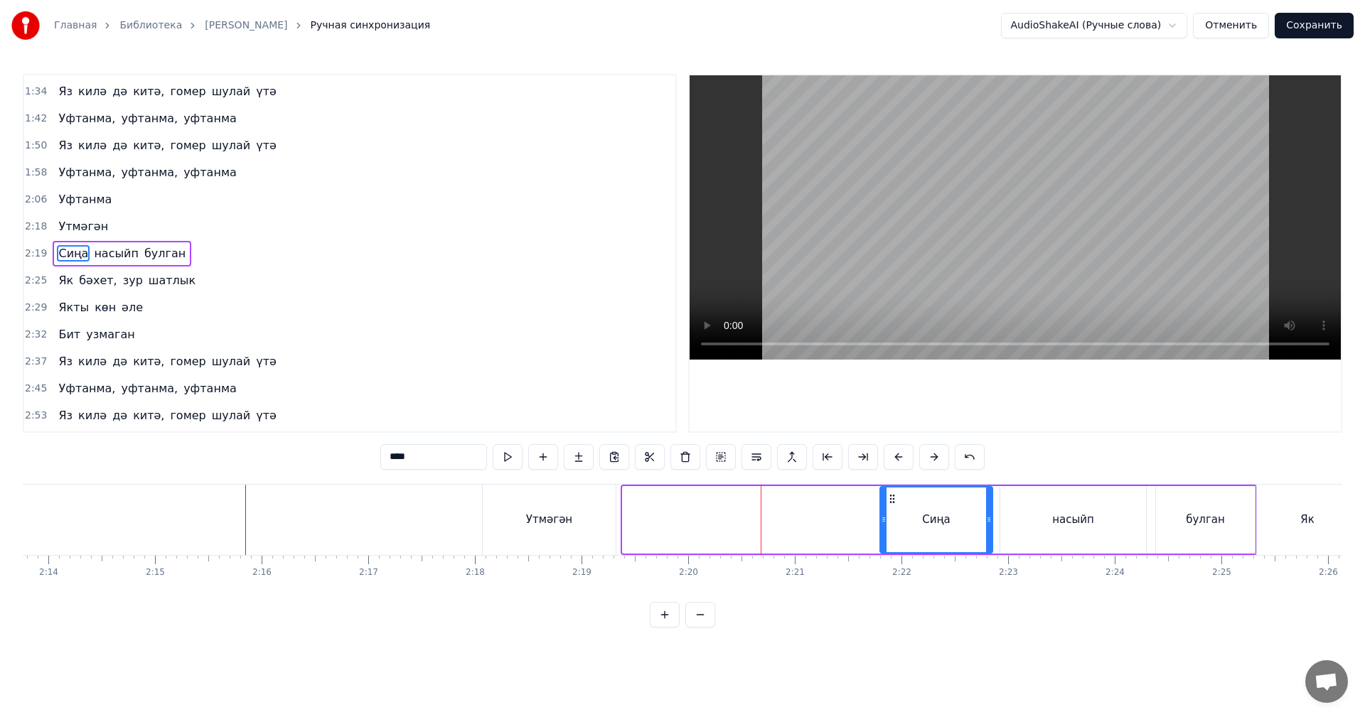
drag, startPoint x: 625, startPoint y: 527, endPoint x: 883, endPoint y: 525, distance: 257.3
click at [883, 525] on div at bounding box center [884, 520] width 6 height 65
click at [537, 525] on div "Утмәгән" at bounding box center [549, 520] width 46 height 16
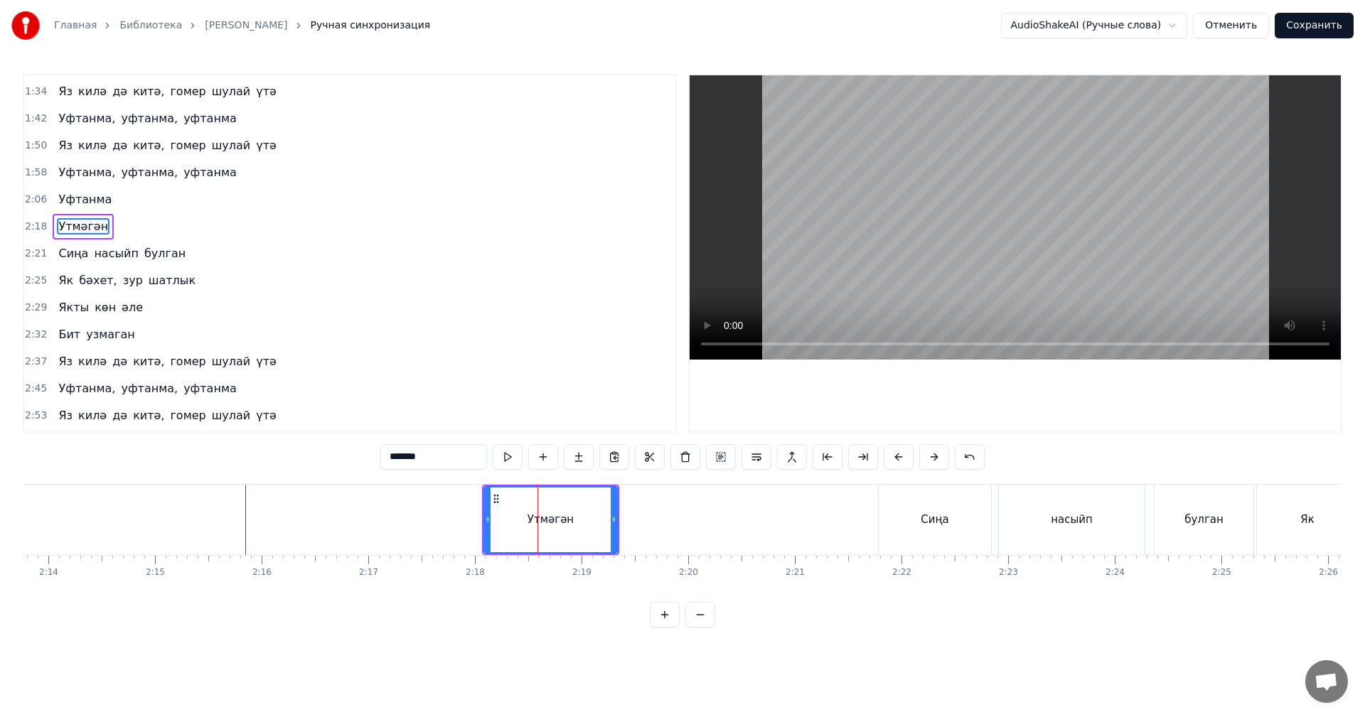
scroll to position [294, 0]
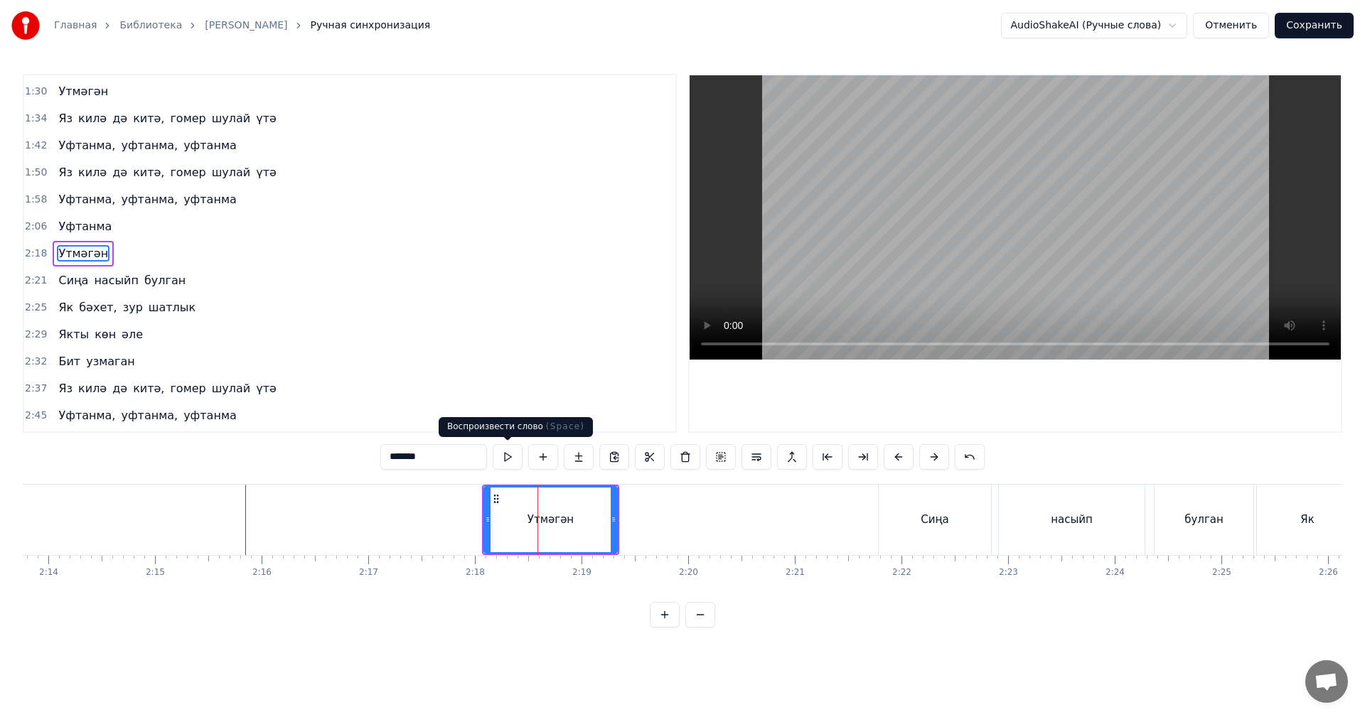
click at [436, 458] on input "*******" at bounding box center [433, 457] width 107 height 26
paste input "*"
type input "*******"
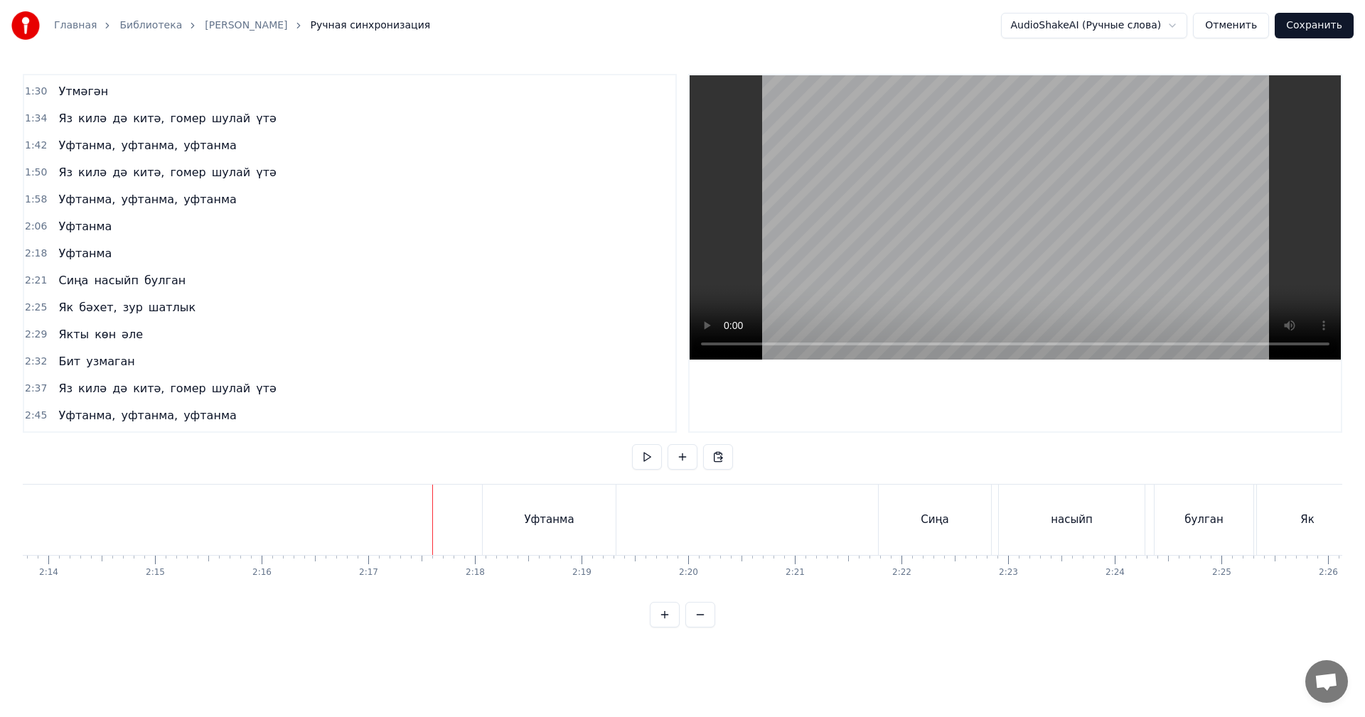
click at [934, 227] on video at bounding box center [1014, 217] width 651 height 284
click at [873, 282] on video at bounding box center [1014, 217] width 651 height 284
click at [825, 511] on div "Як" at bounding box center [809, 520] width 101 height 70
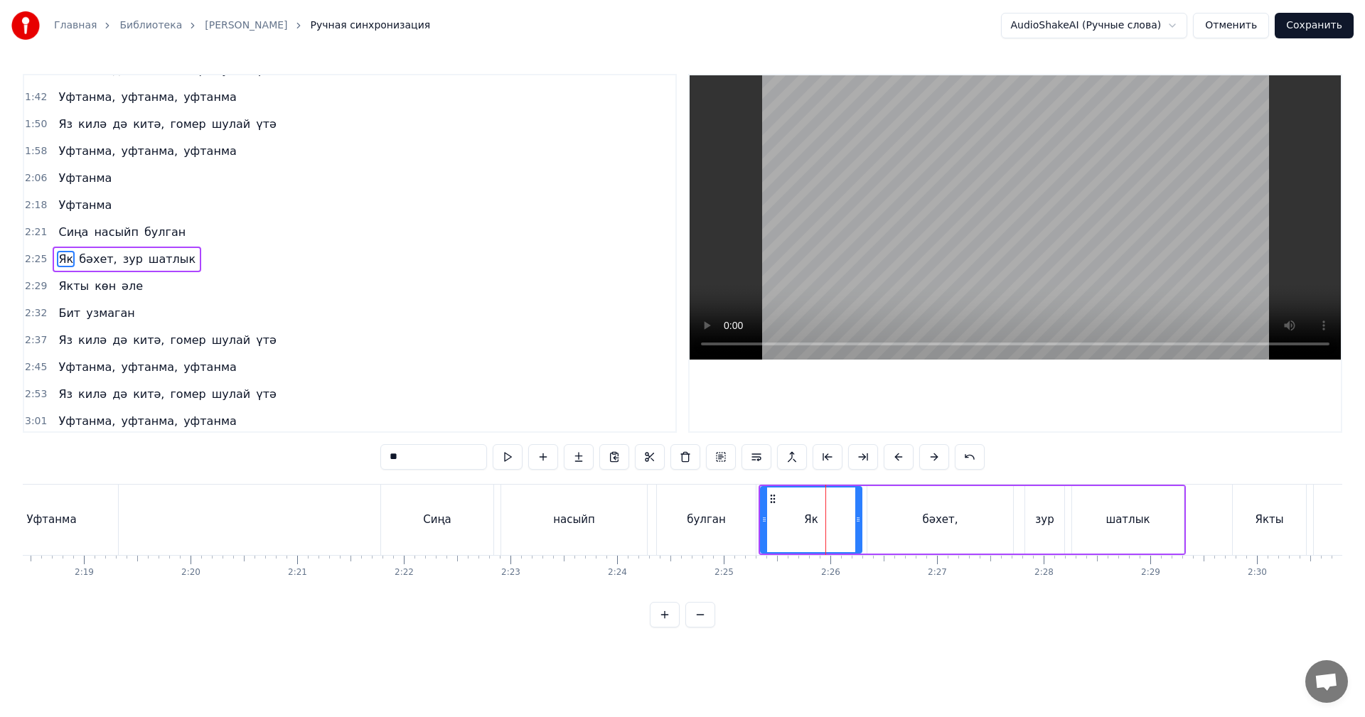
scroll to position [346, 0]
drag, startPoint x: 761, startPoint y: 524, endPoint x: 808, endPoint y: 522, distance: 47.0
click at [808, 522] on icon at bounding box center [810, 519] width 6 height 11
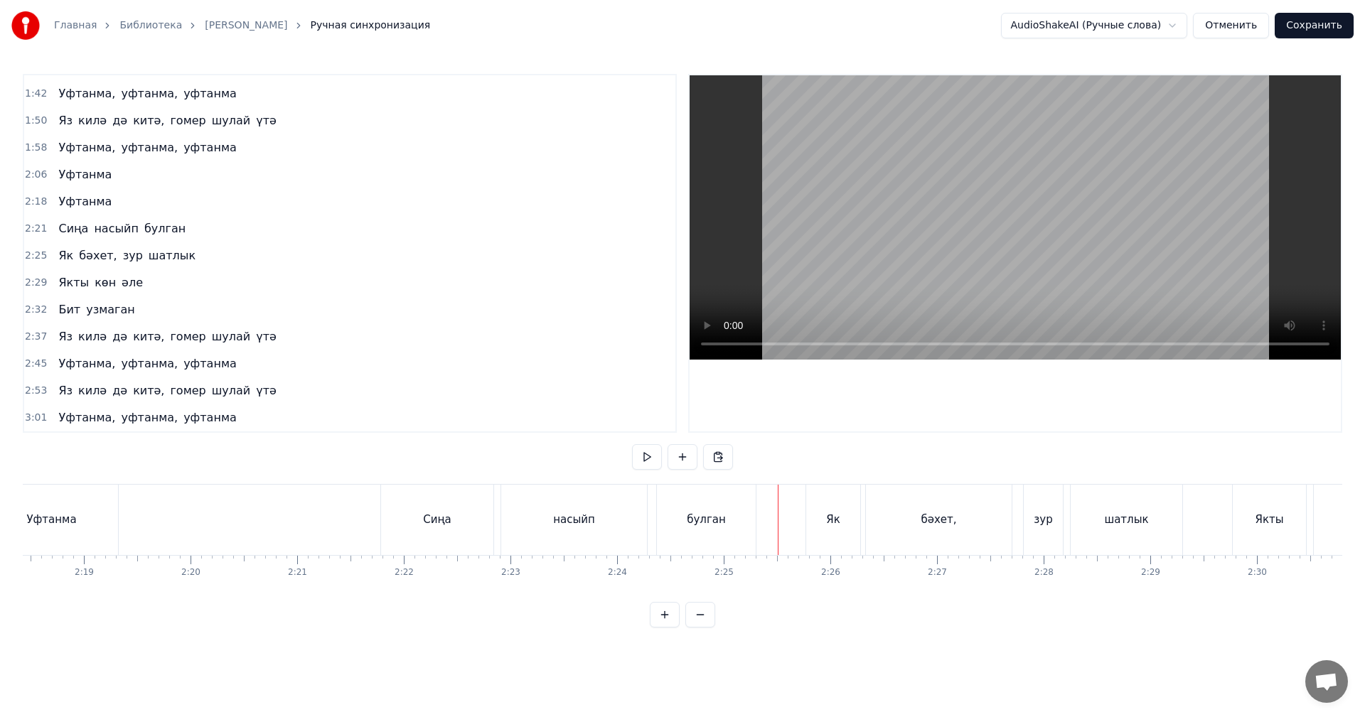
click at [915, 257] on video at bounding box center [1014, 217] width 651 height 284
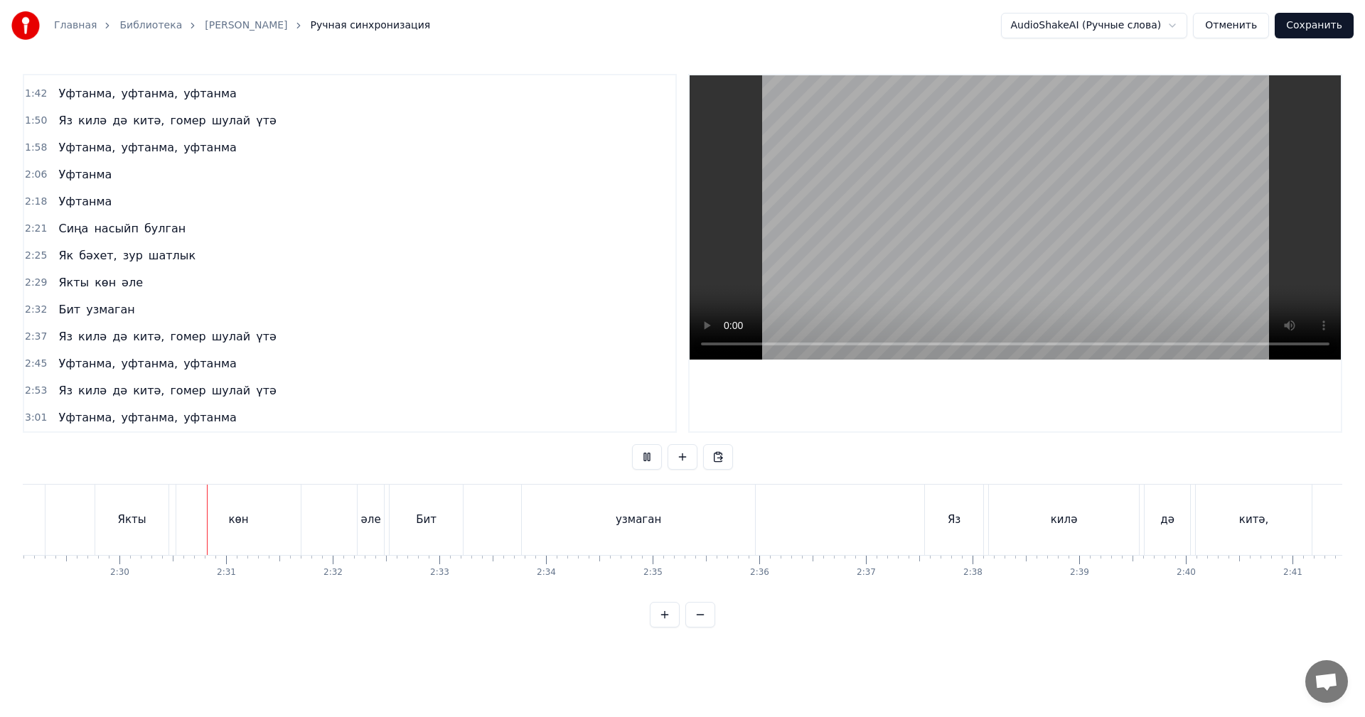
scroll to position [0, 15945]
click at [940, 247] on video at bounding box center [1014, 217] width 651 height 284
drag, startPoint x: 325, startPoint y: 521, endPoint x: 310, endPoint y: 521, distance: 14.9
click at [323, 521] on div "әле" at bounding box center [322, 520] width 20 height 16
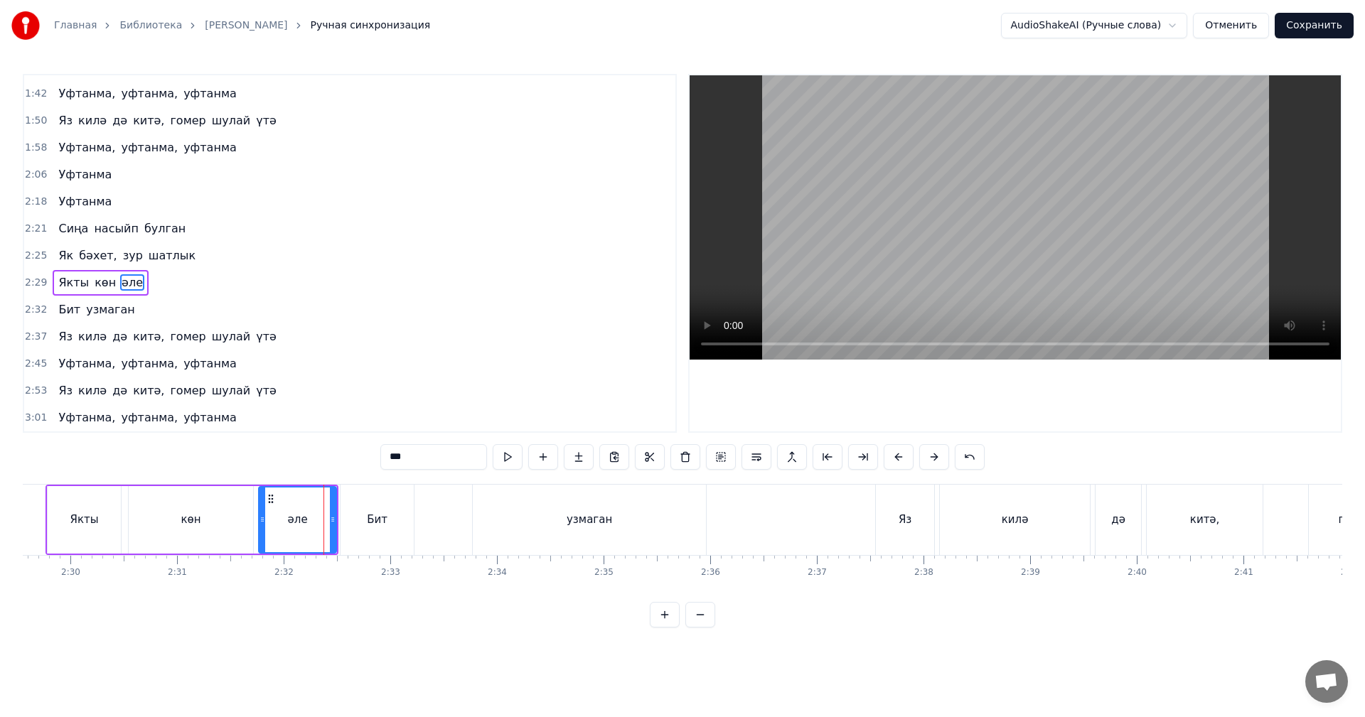
drag, startPoint x: 313, startPoint y: 519, endPoint x: 262, endPoint y: 519, distance: 51.2
click at [262, 519] on icon at bounding box center [262, 519] width 6 height 11
click at [186, 525] on div "көн" at bounding box center [191, 520] width 20 height 16
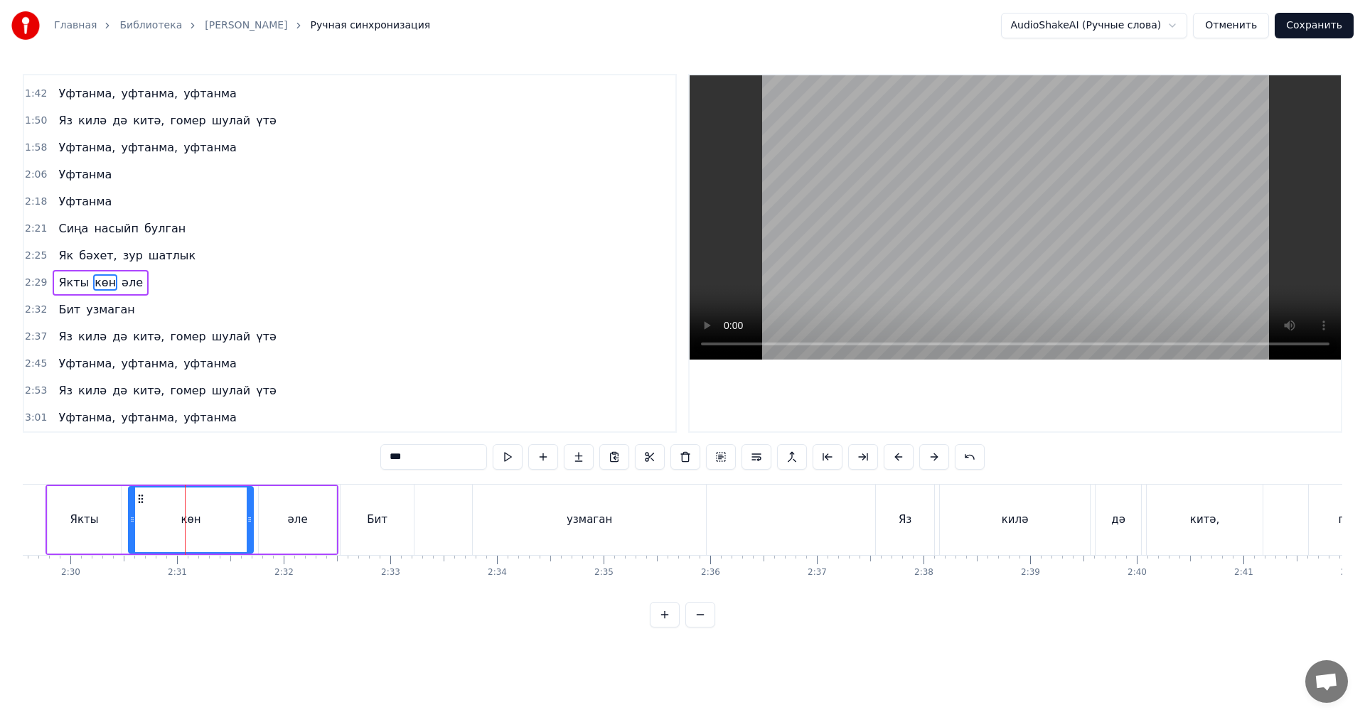
click at [903, 233] on video at bounding box center [1014, 217] width 651 height 284
click at [1016, 277] on video at bounding box center [1014, 217] width 651 height 284
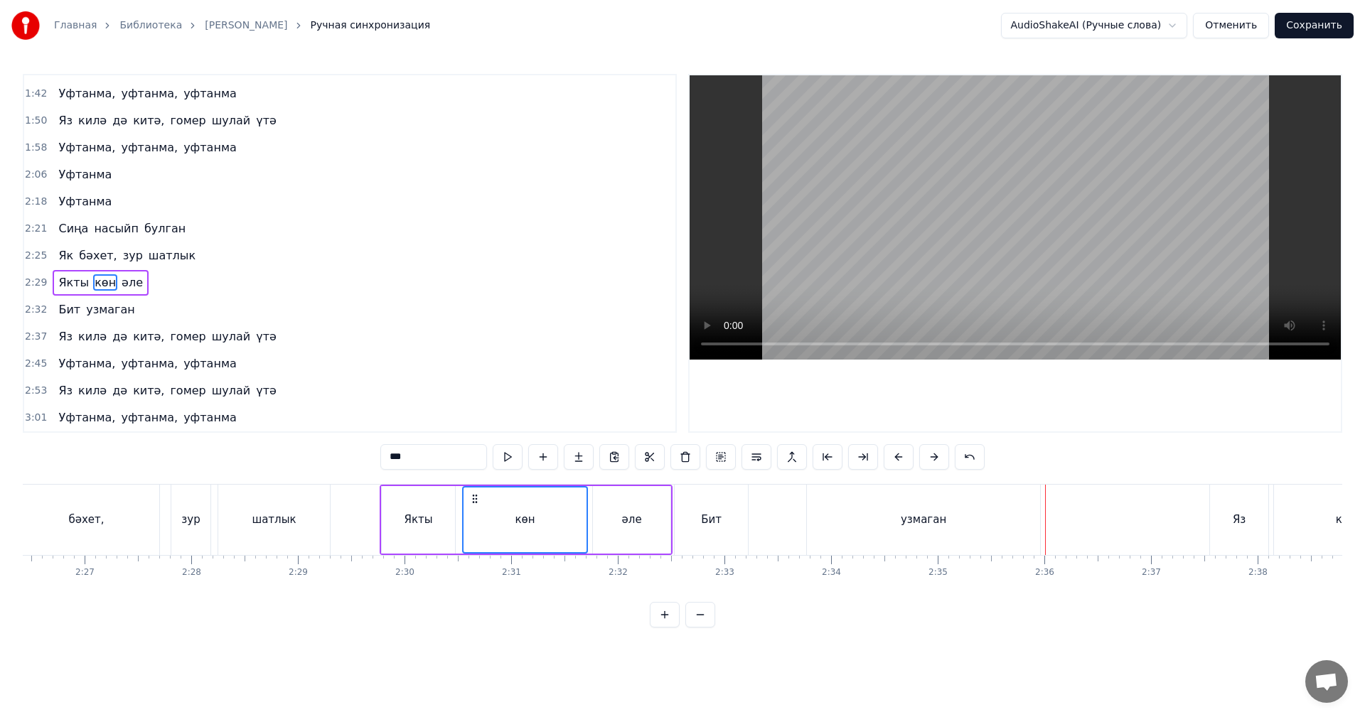
scroll to position [0, 15589]
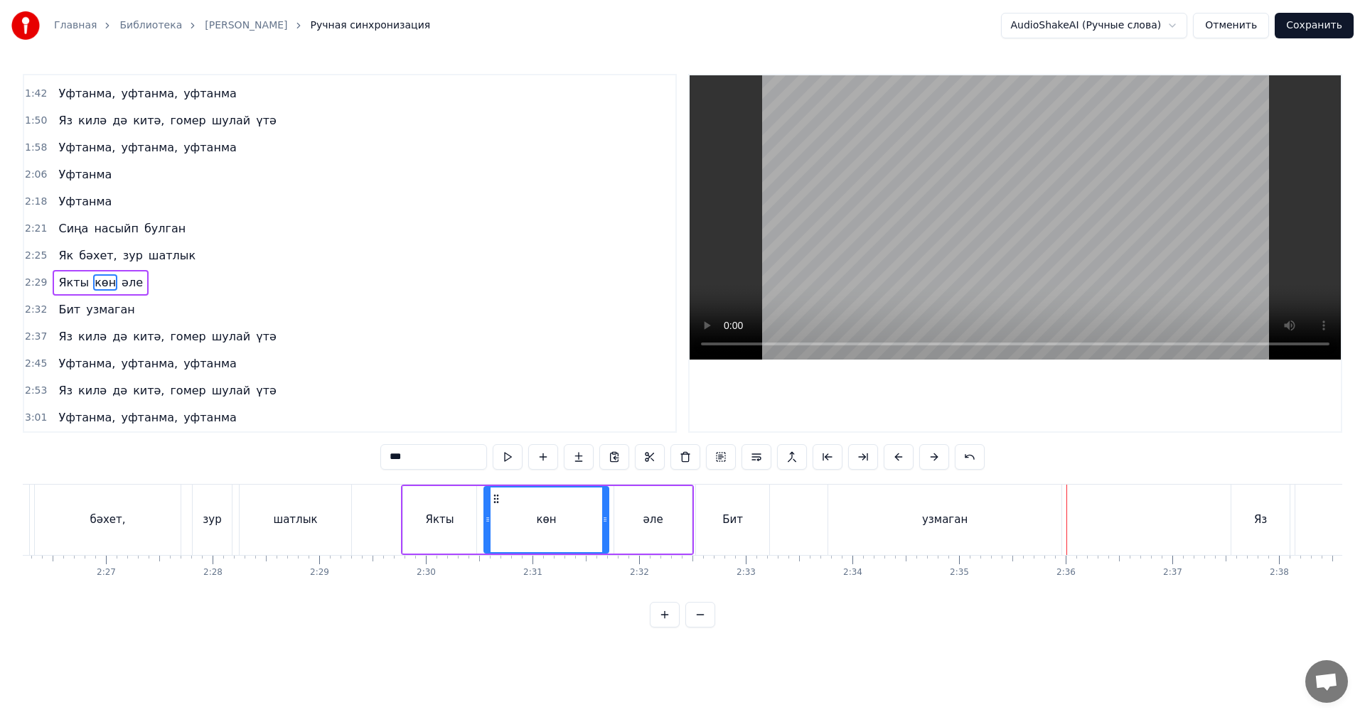
click at [524, 520] on div "көн" at bounding box center [546, 520] width 123 height 65
click at [421, 460] on input "***" at bounding box center [433, 457] width 107 height 26
paste input "*****"
type input "********"
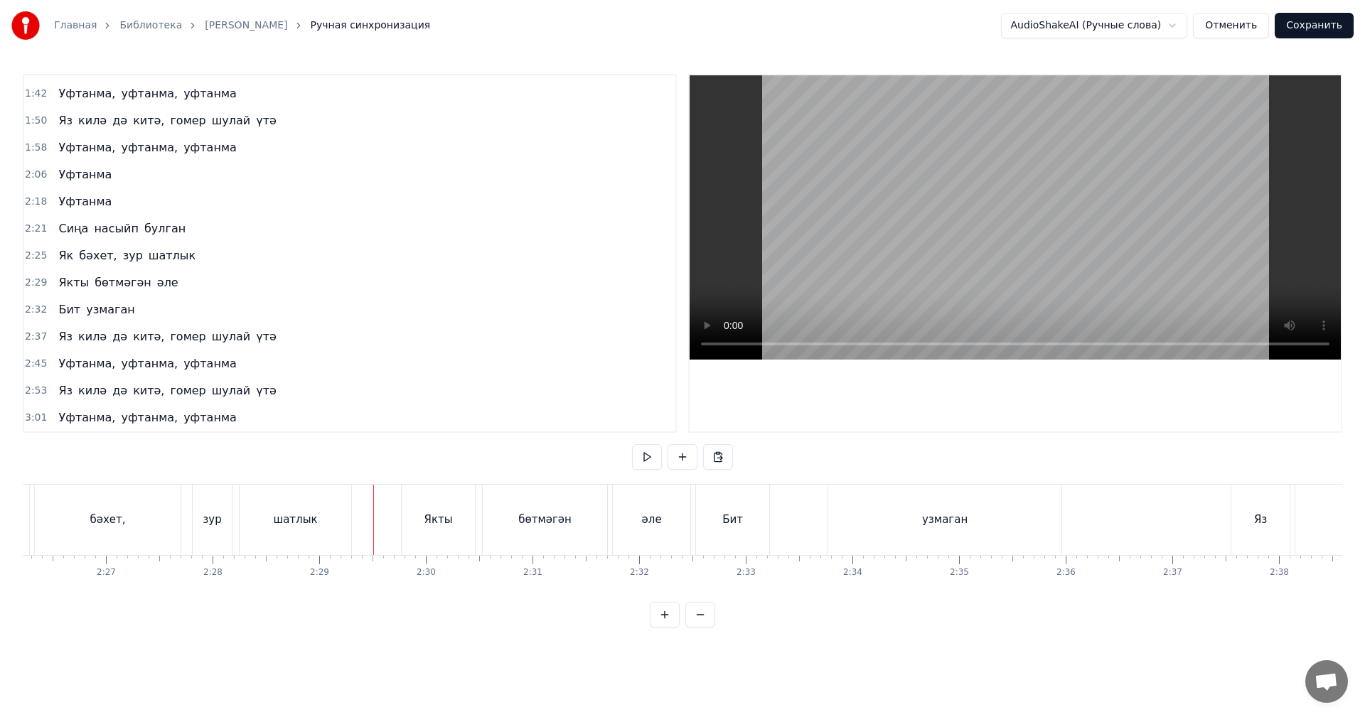
click at [964, 231] on video at bounding box center [1014, 217] width 651 height 284
click at [943, 230] on video at bounding box center [1014, 217] width 651 height 284
click at [149, 532] on div "бәхет," at bounding box center [108, 520] width 146 height 70
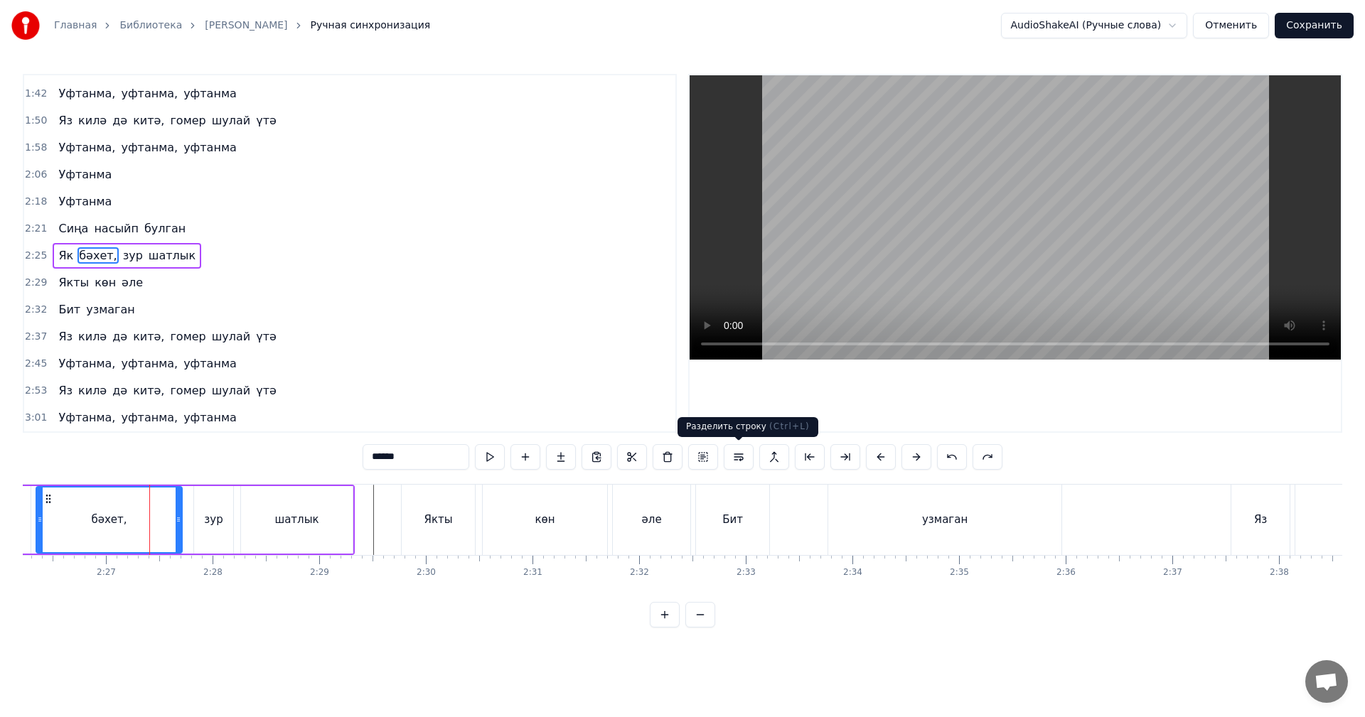
click at [734, 502] on div "Бит" at bounding box center [732, 520] width 73 height 70
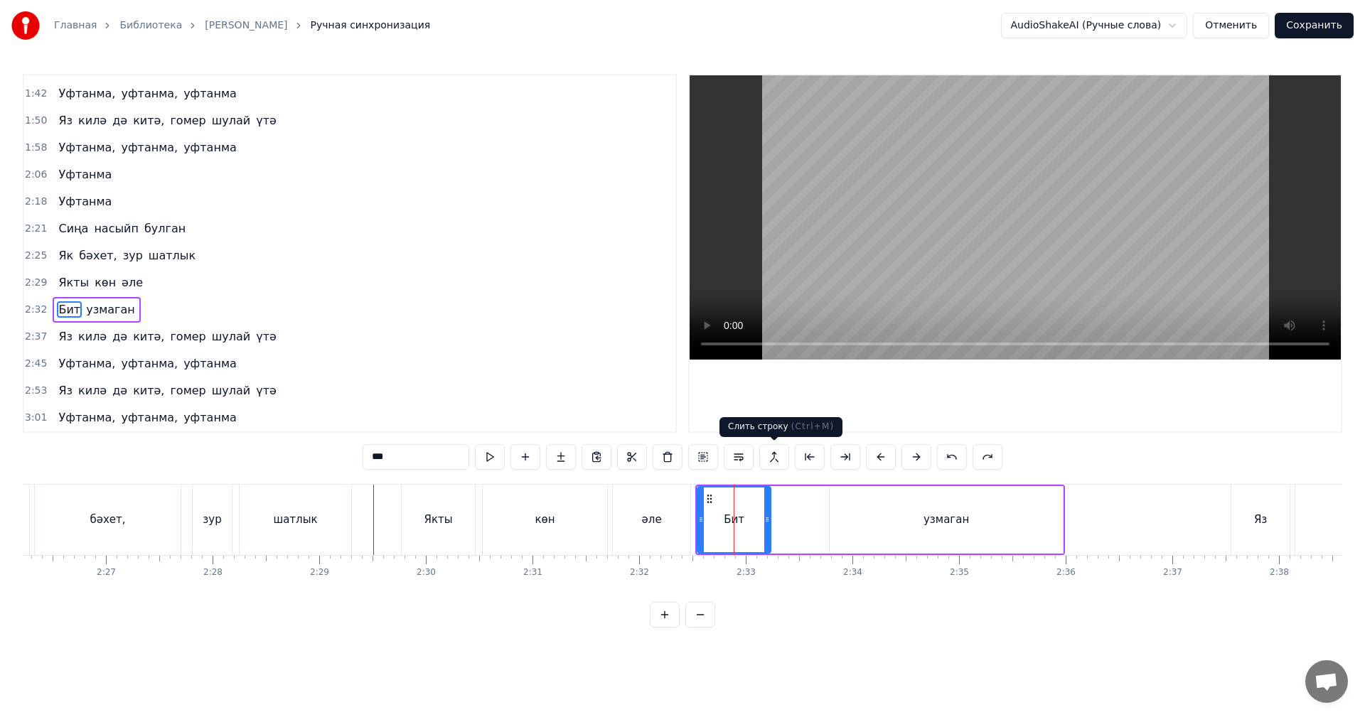
click at [1020, 197] on video at bounding box center [1014, 217] width 651 height 284
click at [929, 516] on div "узмаган" at bounding box center [945, 520] width 45 height 16
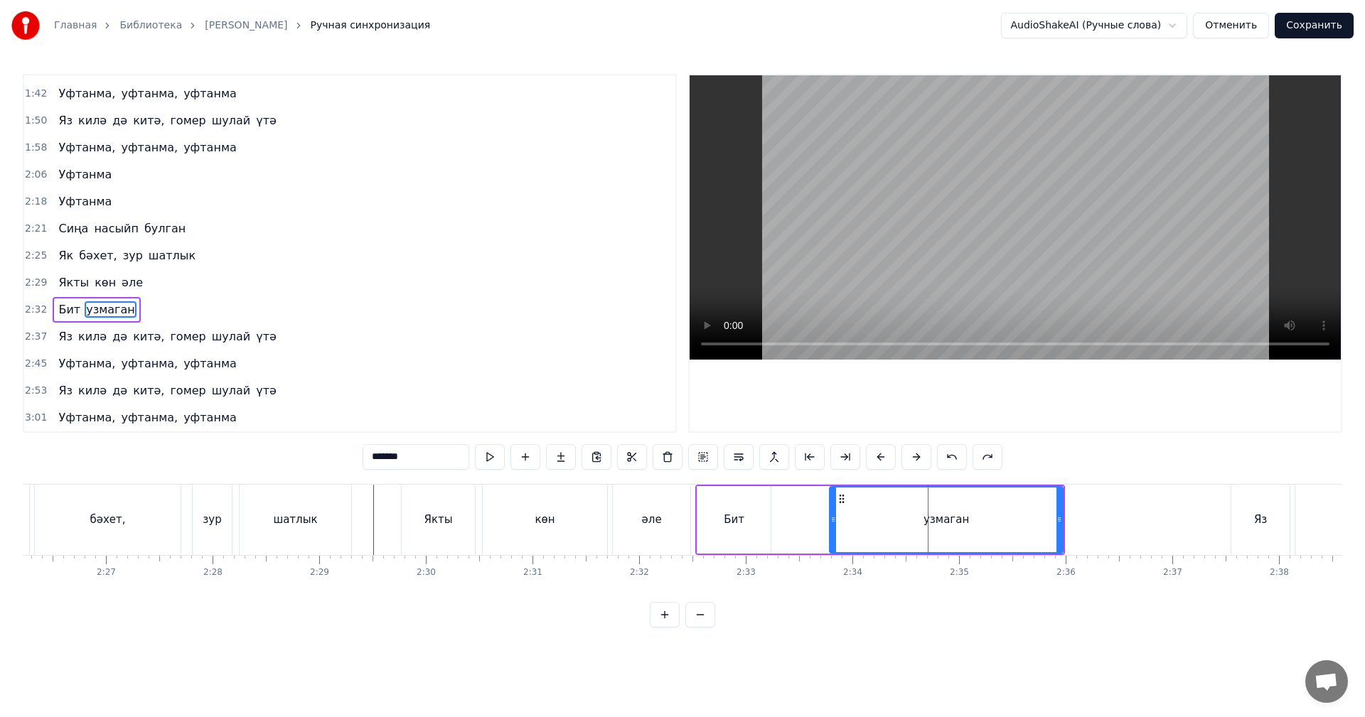
click at [417, 456] on input "*******" at bounding box center [415, 457] width 107 height 26
paste input "*"
click at [690, 507] on div "әле" at bounding box center [651, 520] width 79 height 70
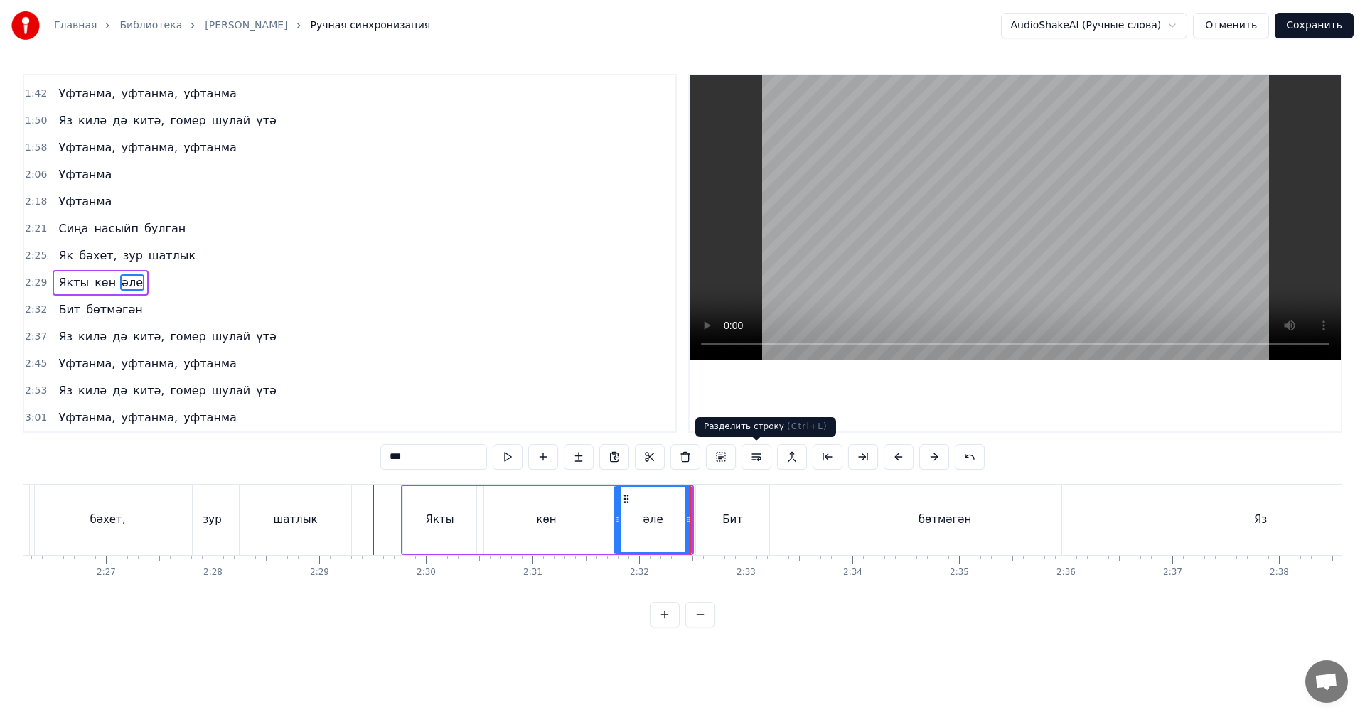
click at [920, 232] on video at bounding box center [1014, 217] width 651 height 284
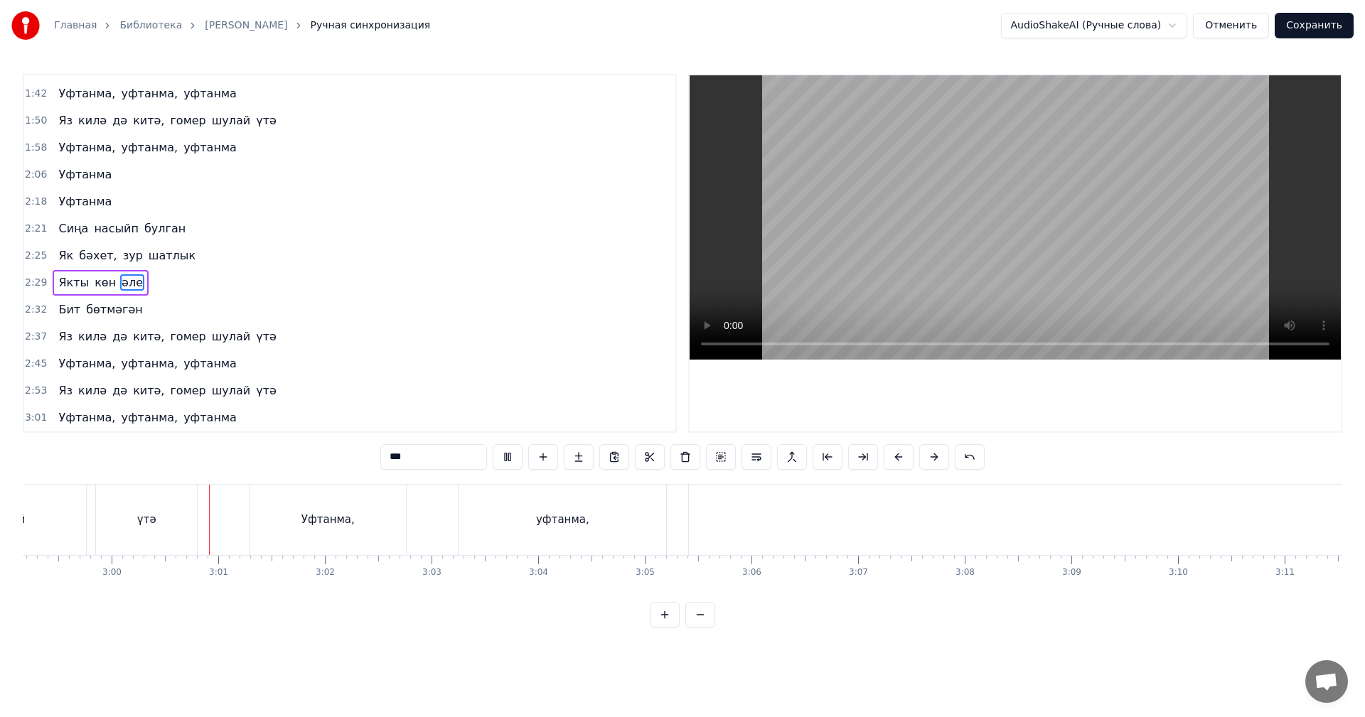
scroll to position [0, 19151]
click at [982, 170] on video at bounding box center [1014, 217] width 651 height 284
type input "*******"
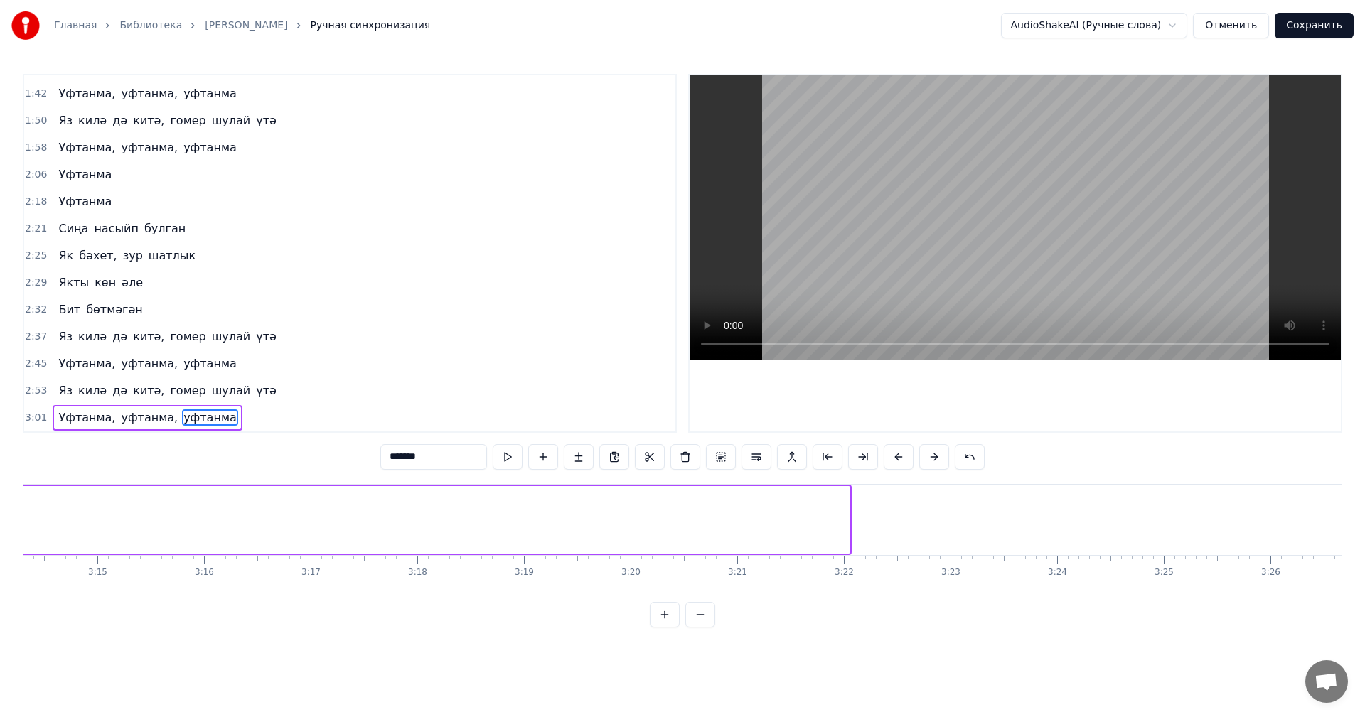
drag, startPoint x: 846, startPoint y: 520, endPoint x: 0, endPoint y: 500, distance: 846.0
click at [0, 500] on div "Главная Библиотека Уфтанма • [PERSON_NAME] Ручная синхронизация AudioShakeAI (Р…" at bounding box center [682, 314] width 1365 height 628
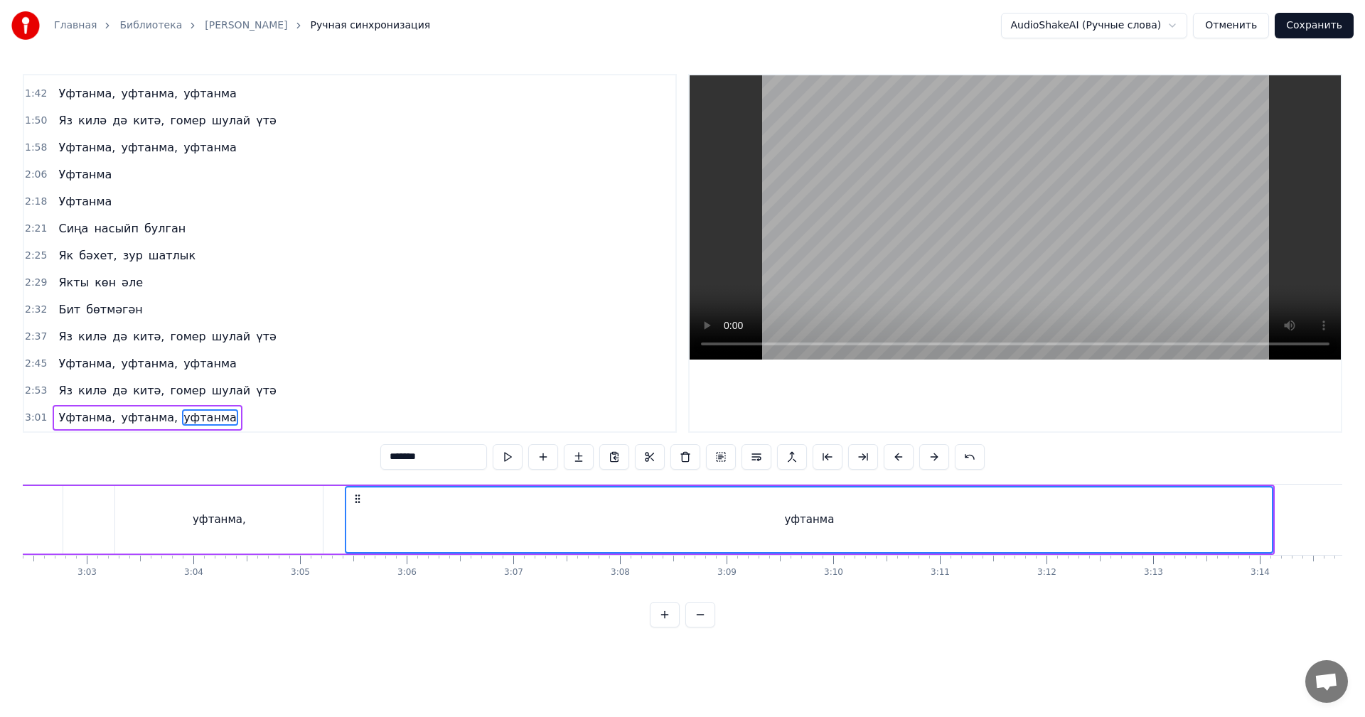
scroll to position [0, 19436]
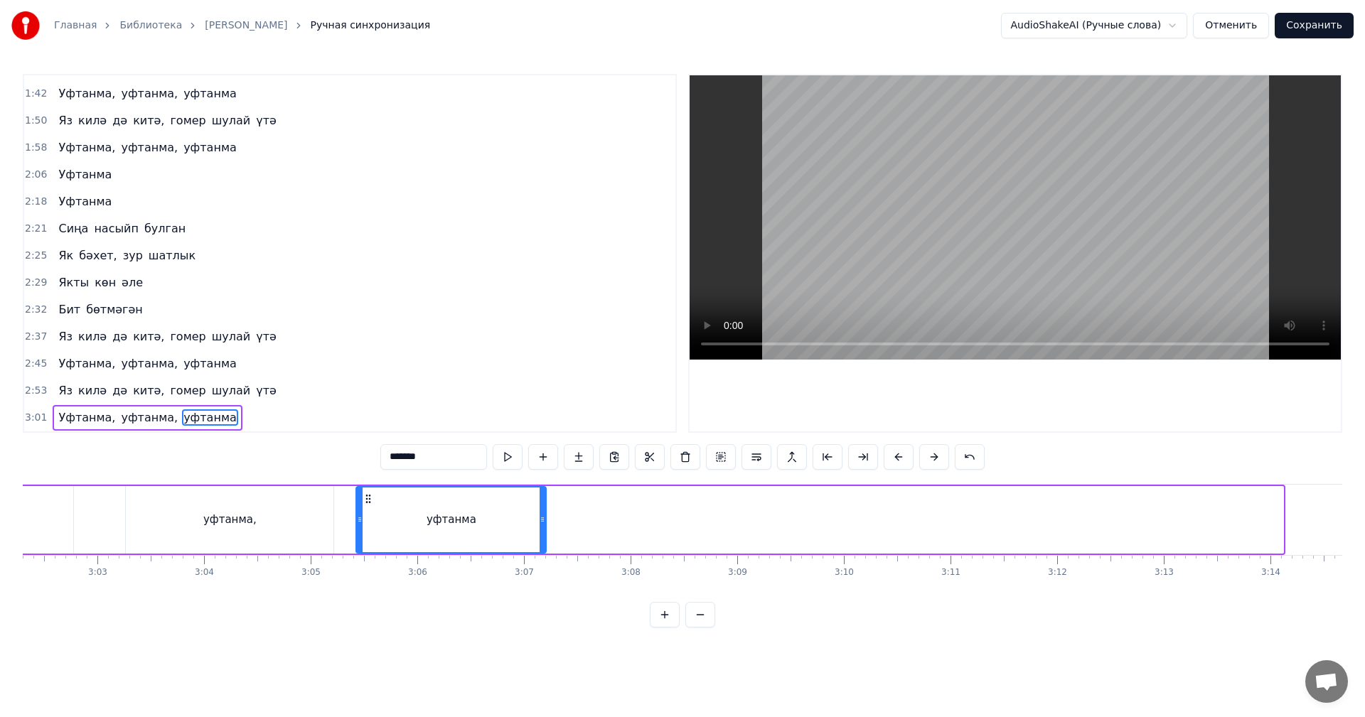
drag, startPoint x: 1279, startPoint y: 517, endPoint x: 539, endPoint y: 516, distance: 740.6
click at [539, 517] on icon at bounding box center [542, 519] width 6 height 11
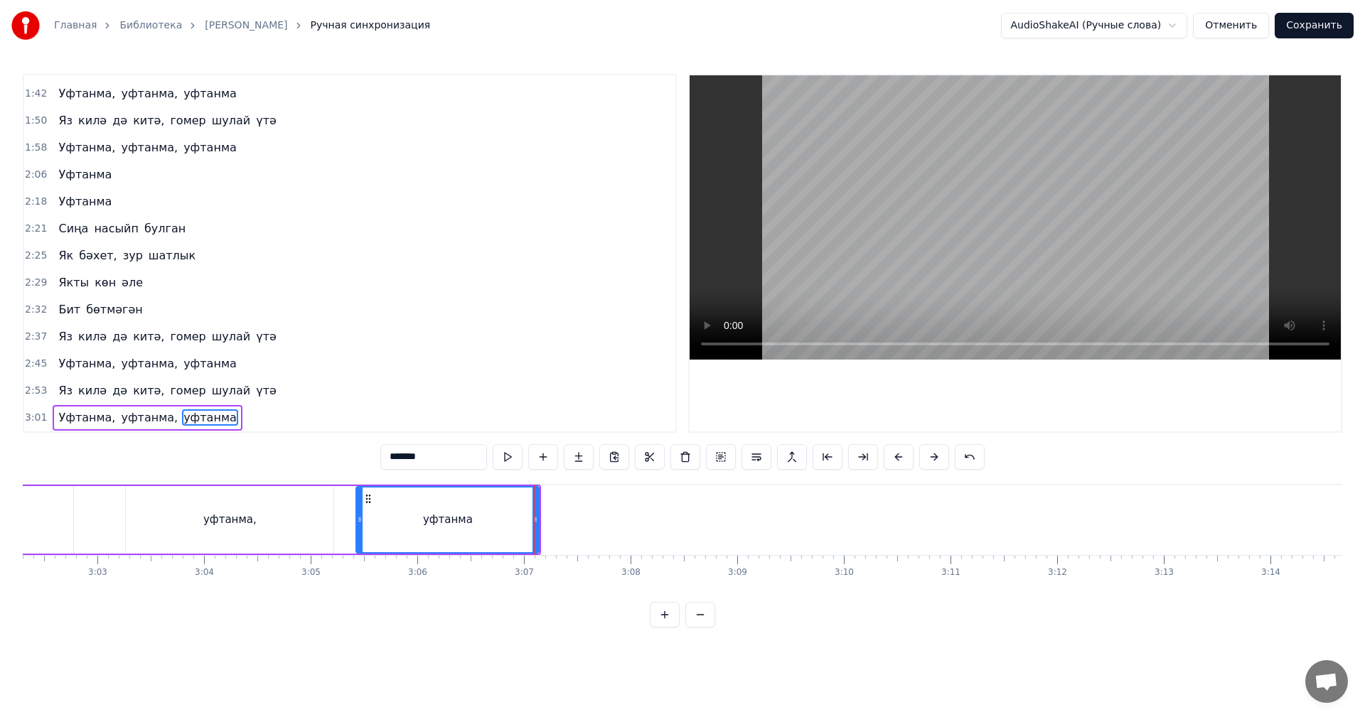
drag, startPoint x: 345, startPoint y: 512, endPoint x: 361, endPoint y: 505, distance: 18.1
click at [347, 511] on div "Уфтанма, уфтанма, уфтанма" at bounding box center [228, 520] width 626 height 70
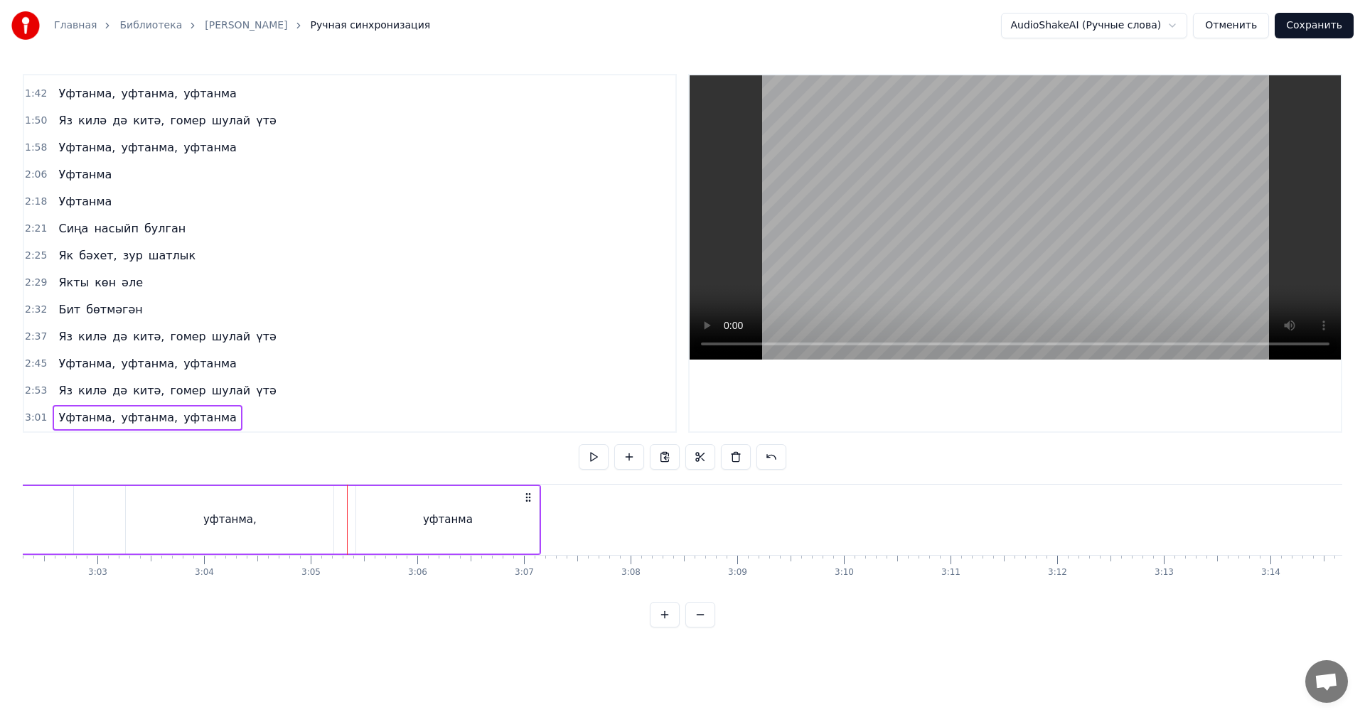
click at [1041, 264] on video at bounding box center [1014, 217] width 651 height 284
click at [1060, 259] on video at bounding box center [1014, 217] width 651 height 284
click at [1321, 31] on button "Сохранить" at bounding box center [1313, 26] width 79 height 26
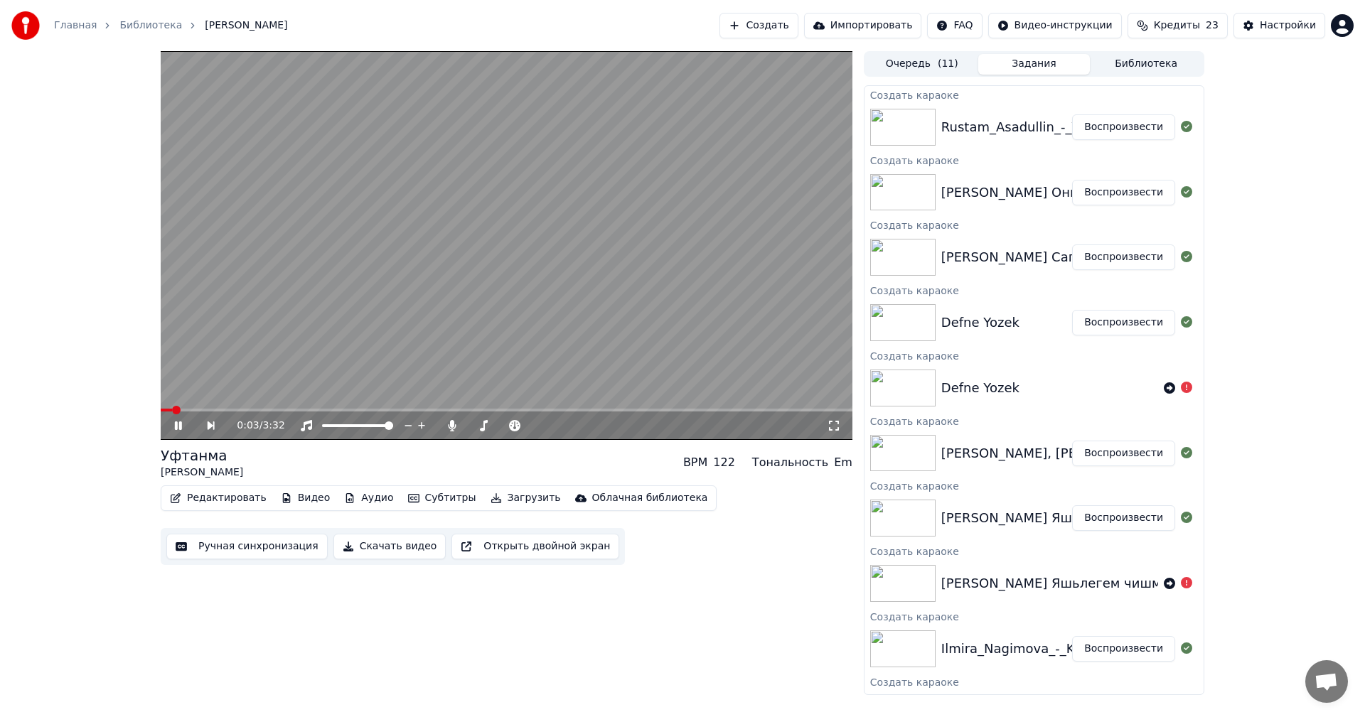
click at [676, 248] on video at bounding box center [507, 245] width 692 height 389
click at [283, 58] on video at bounding box center [507, 245] width 692 height 389
click at [446, 228] on video at bounding box center [507, 245] width 692 height 389
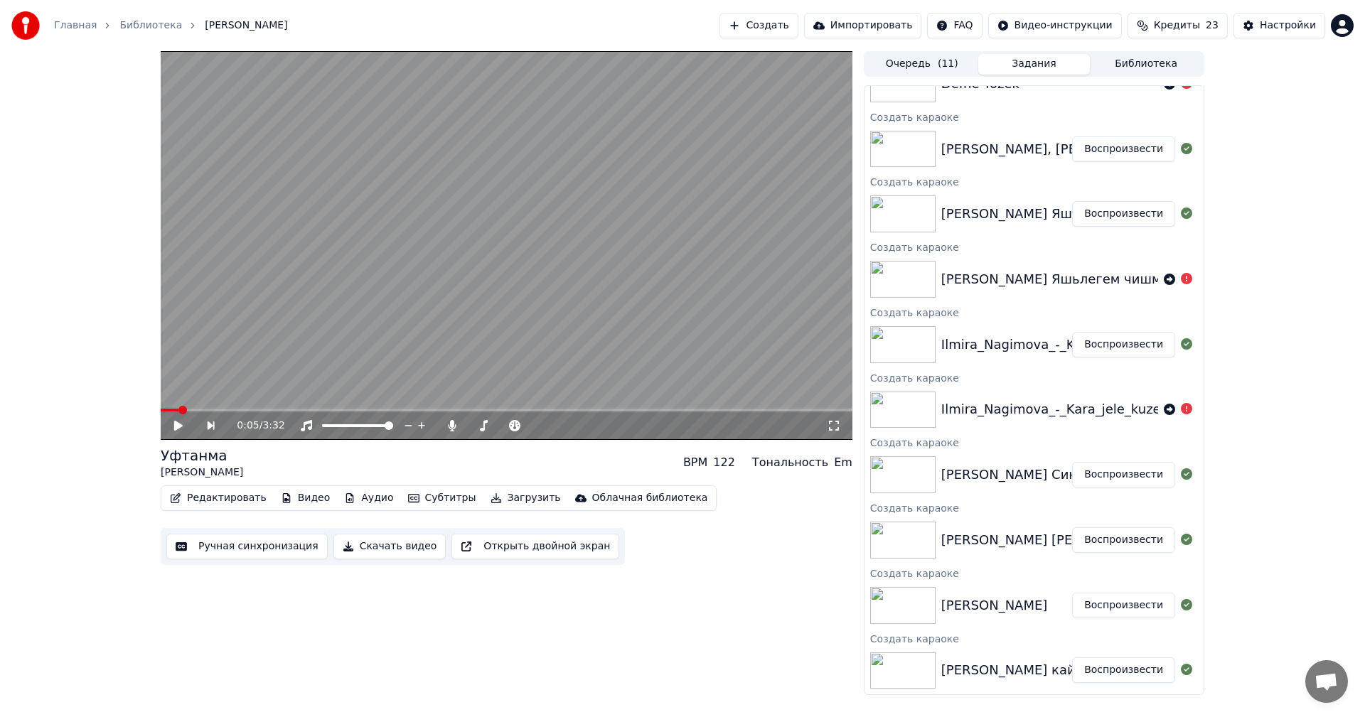
click at [1107, 543] on button "Воспроизвести" at bounding box center [1123, 540] width 103 height 26
click at [206, 544] on button "Ручная синхронизация" at bounding box center [246, 547] width 161 height 26
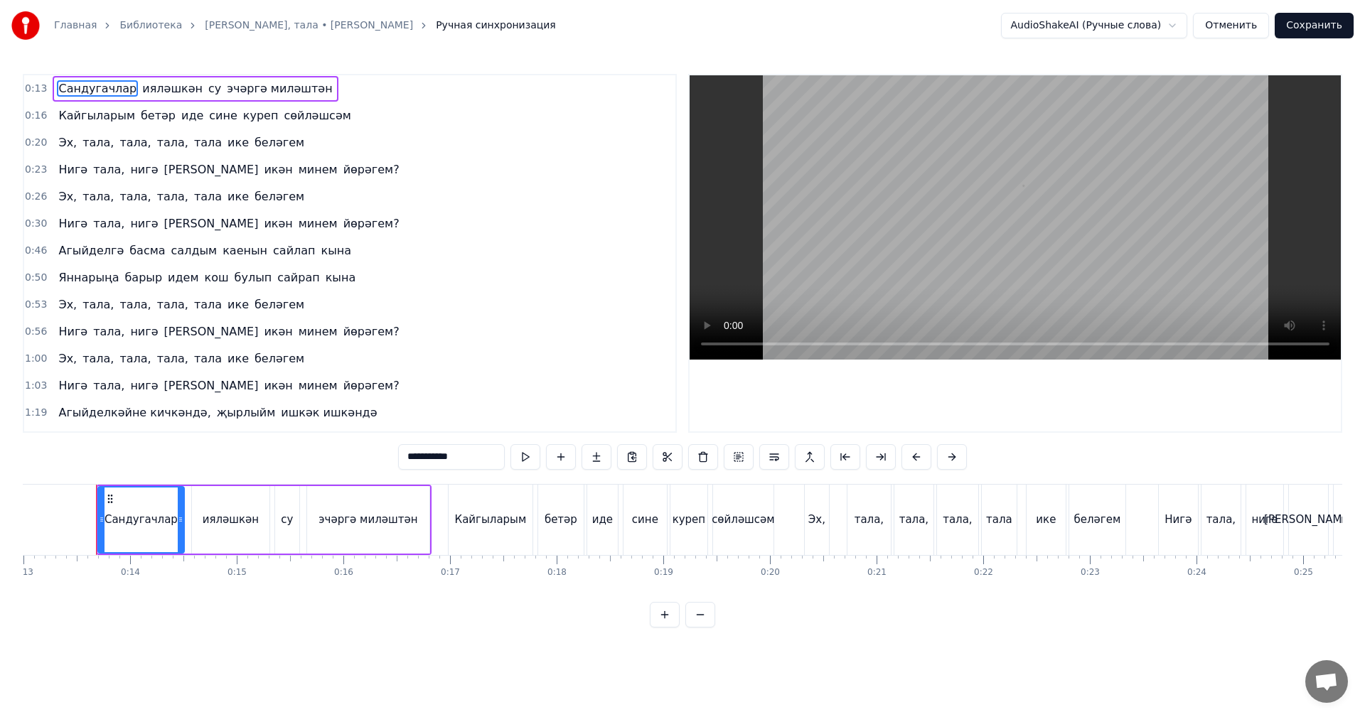
scroll to position [0, 1387]
click at [871, 227] on video at bounding box center [1014, 217] width 651 height 284
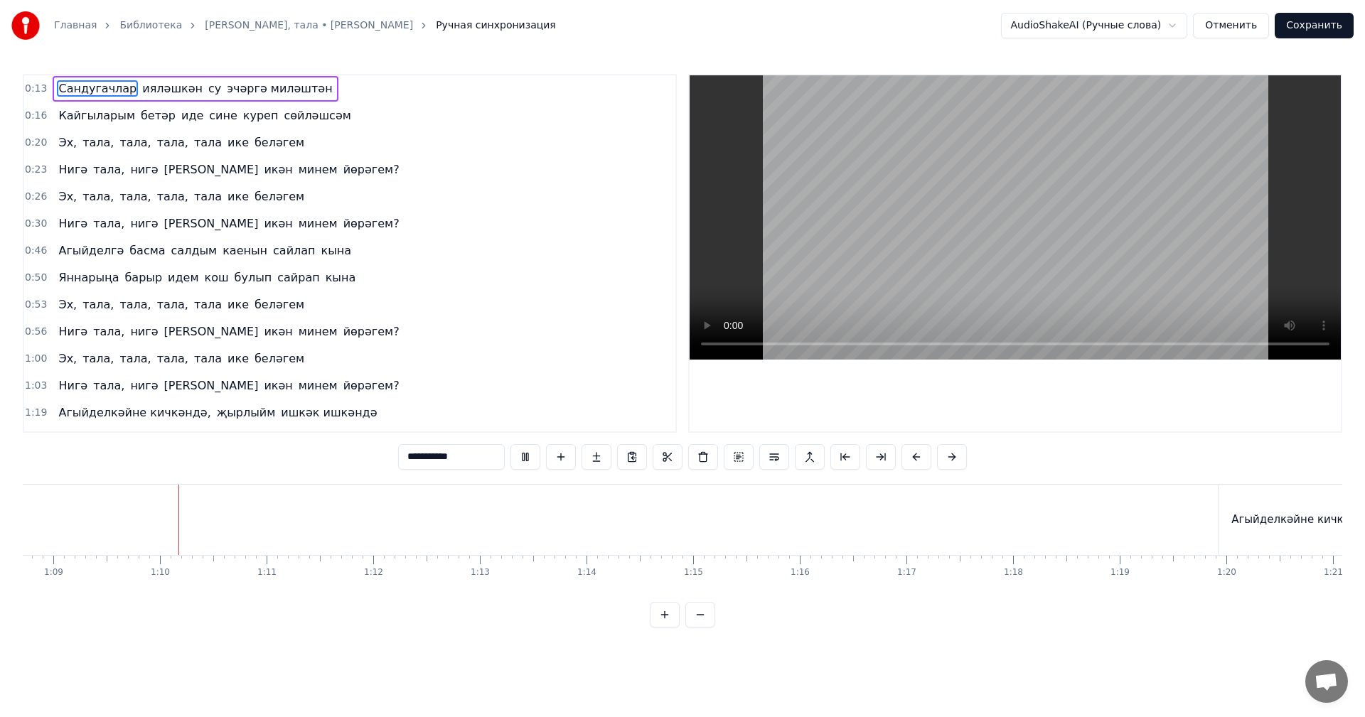
scroll to position [0, 7327]
click at [885, 231] on video at bounding box center [1014, 217] width 651 height 284
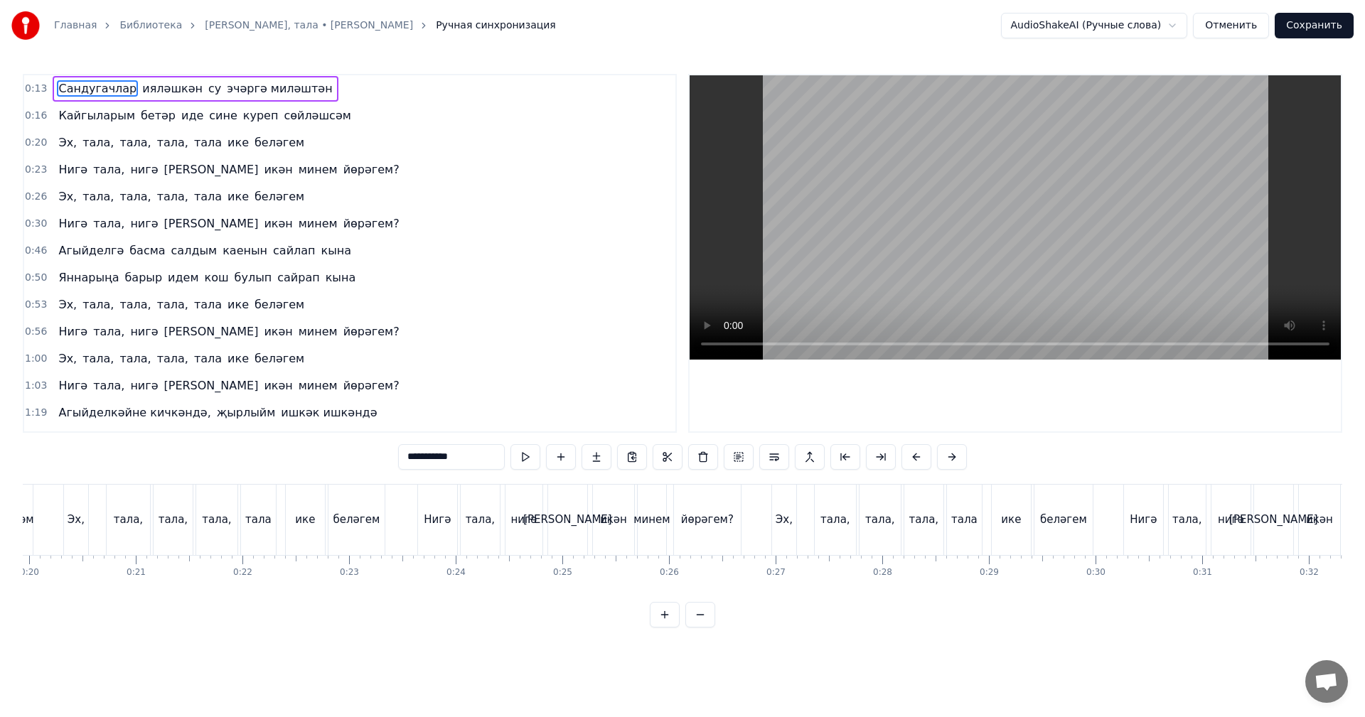
click at [830, 257] on video at bounding box center [1014, 217] width 651 height 284
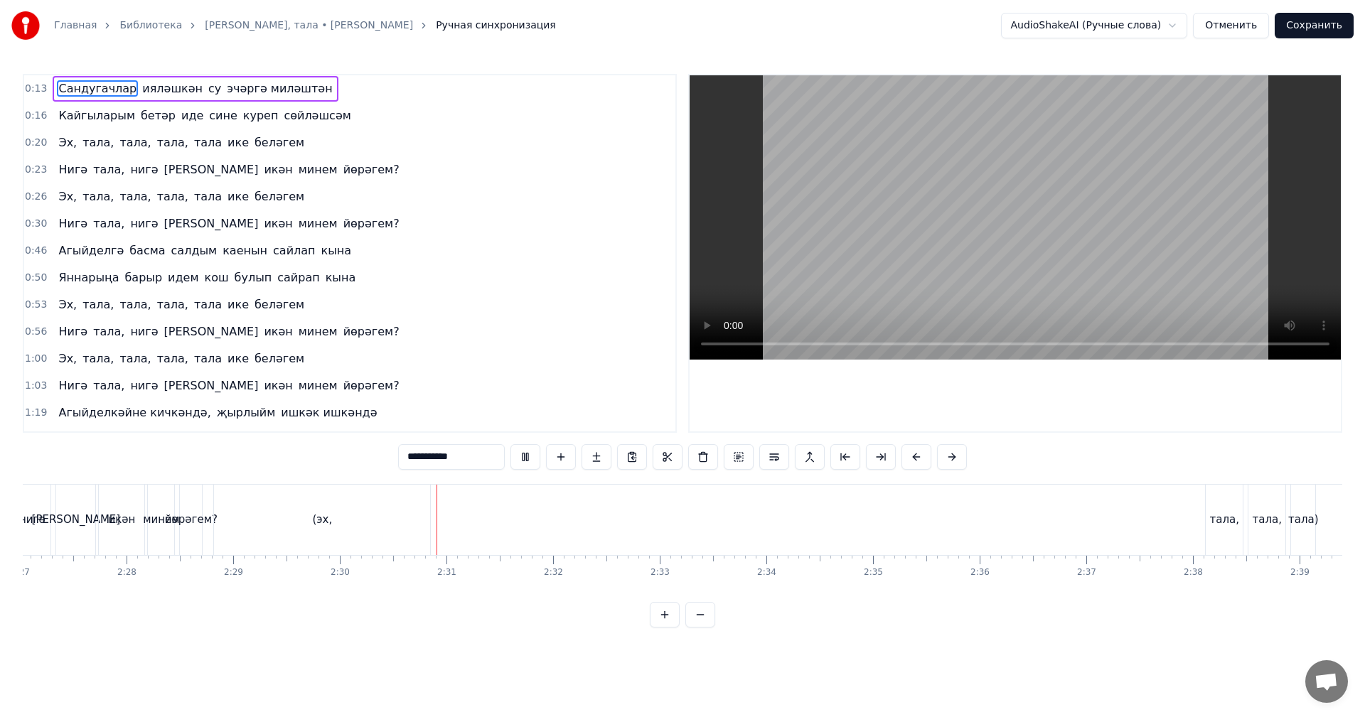
scroll to position [0, 15691]
click at [1105, 267] on video at bounding box center [1014, 217] width 651 height 284
click at [318, 520] on div "(эх," at bounding box center [306, 520] width 216 height 70
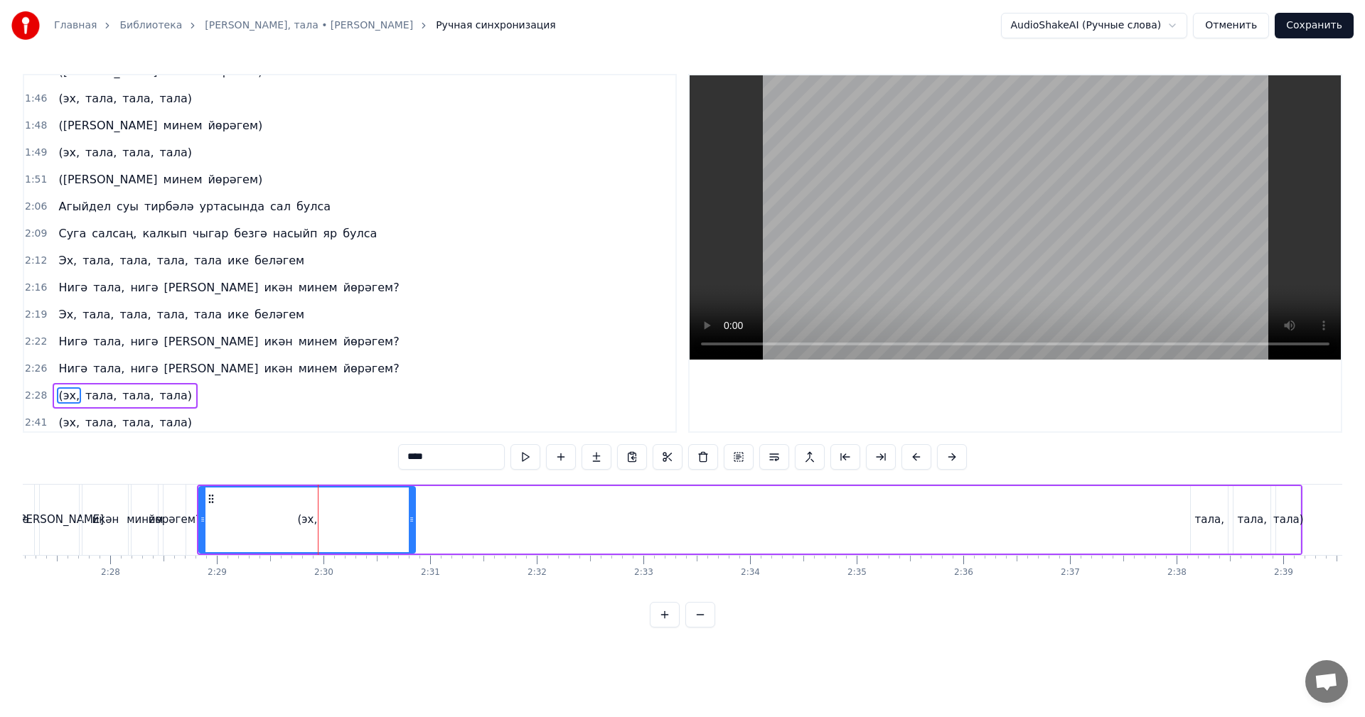
scroll to position [589, 0]
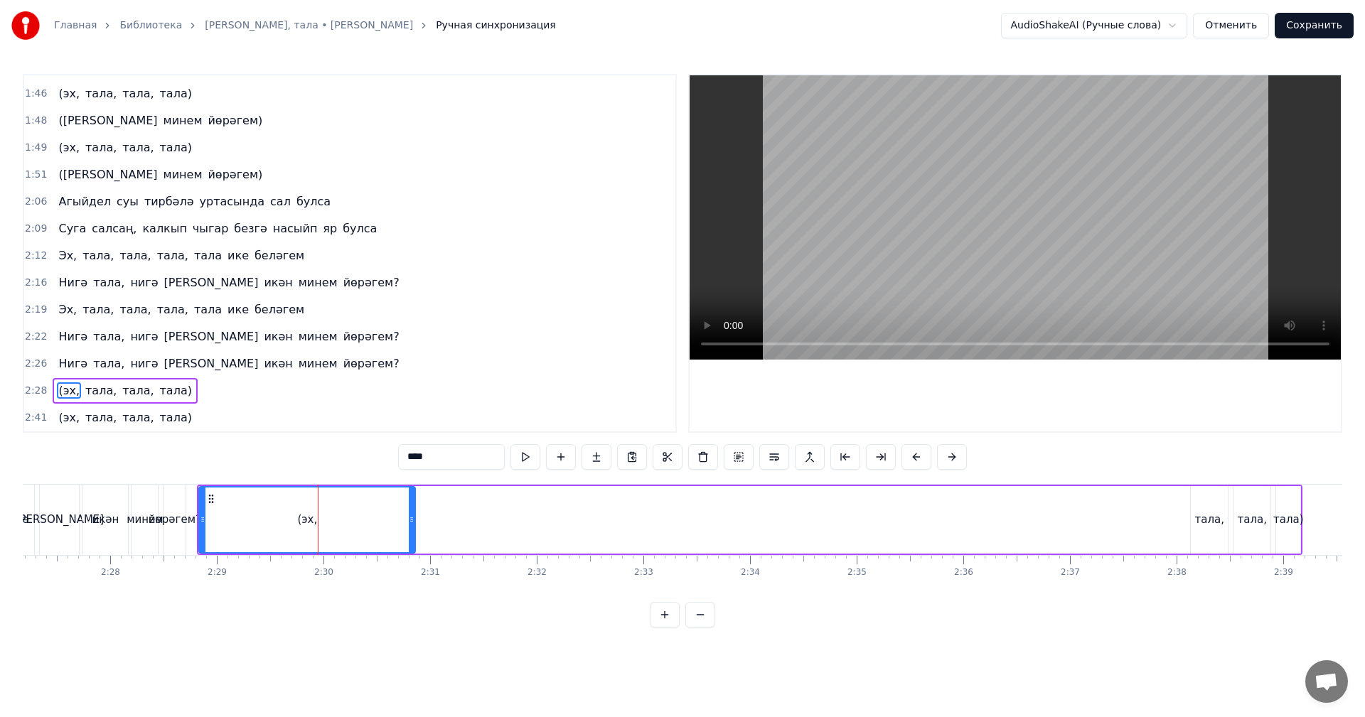
click at [199, 521] on div "(эх," at bounding box center [306, 520] width 217 height 68
drag, startPoint x: 202, startPoint y: 521, endPoint x: 394, endPoint y: 513, distance: 192.1
click at [388, 517] on icon at bounding box center [390, 519] width 6 height 11
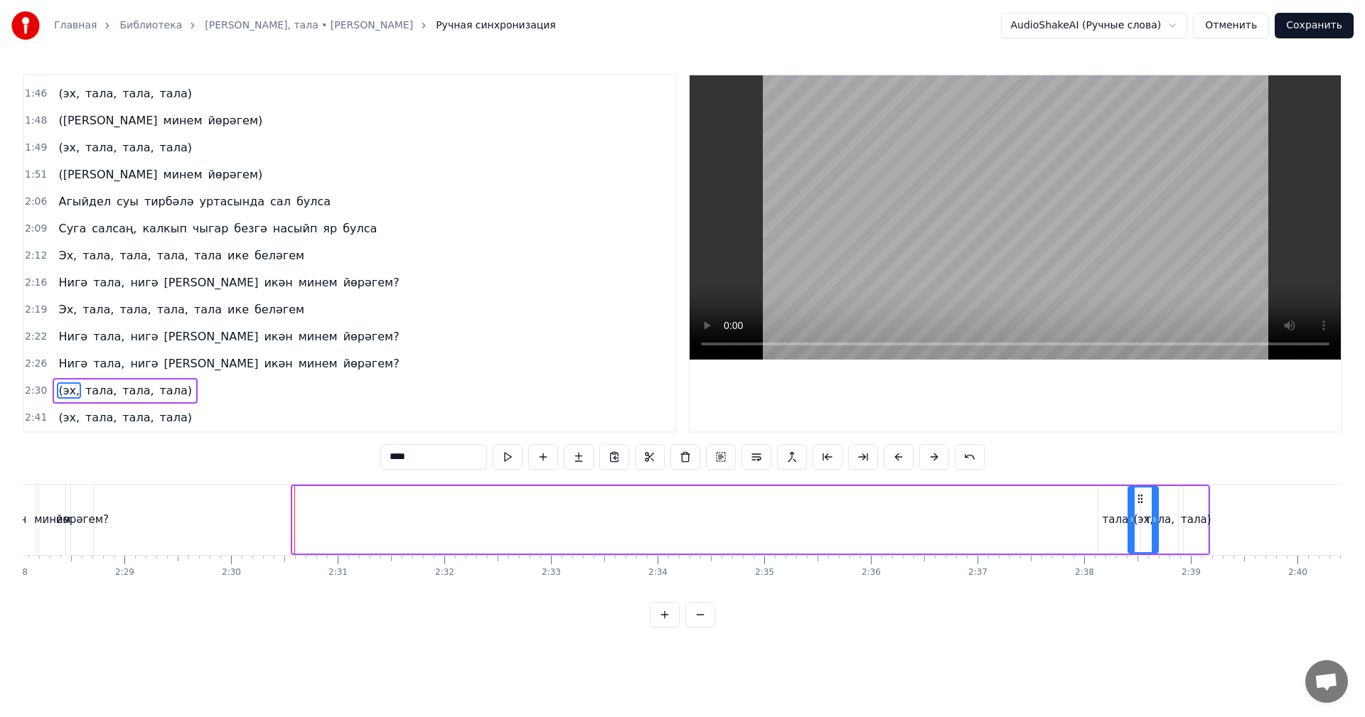
scroll to position [0, 15794]
drag, startPoint x: 395, startPoint y: 500, endPoint x: 1045, endPoint y: 507, distance: 649.7
click at [1045, 507] on div "(эх," at bounding box center [1050, 520] width 28 height 65
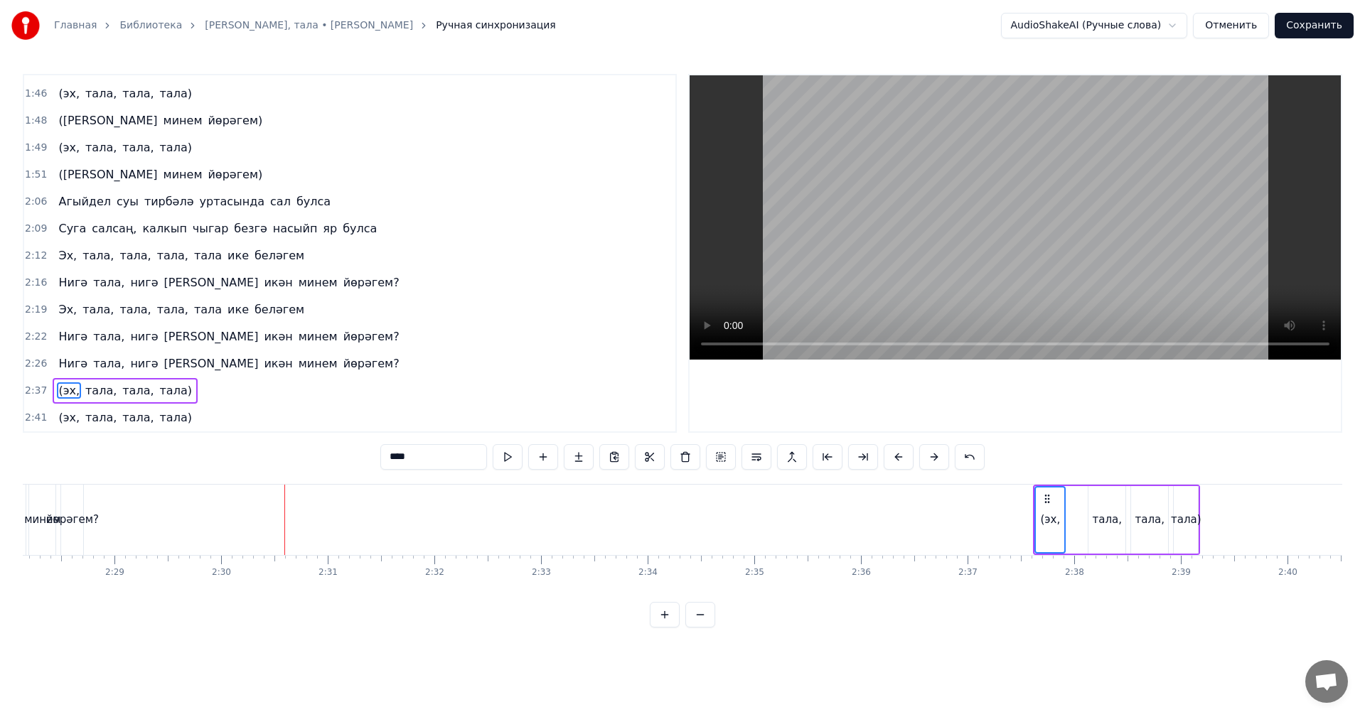
scroll to position [0, 15296]
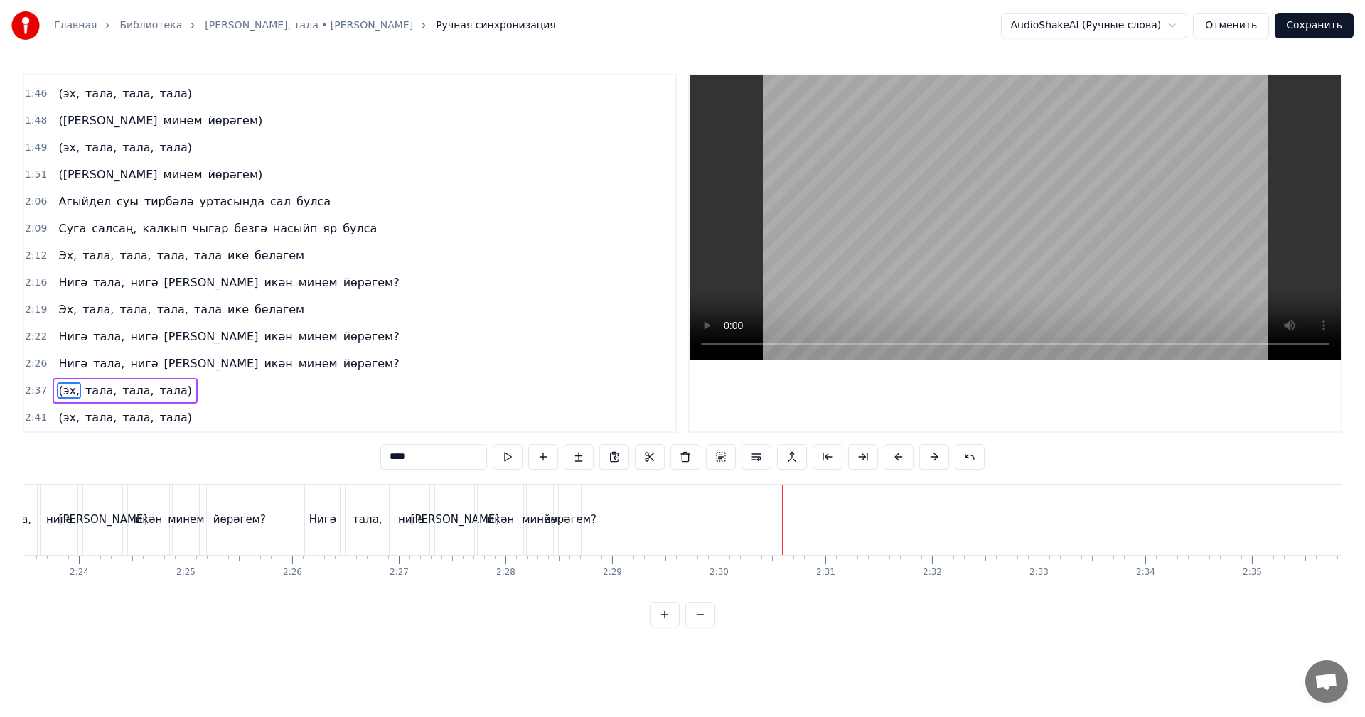
click at [576, 523] on div "йөрәгем?" at bounding box center [570, 520] width 53 height 16
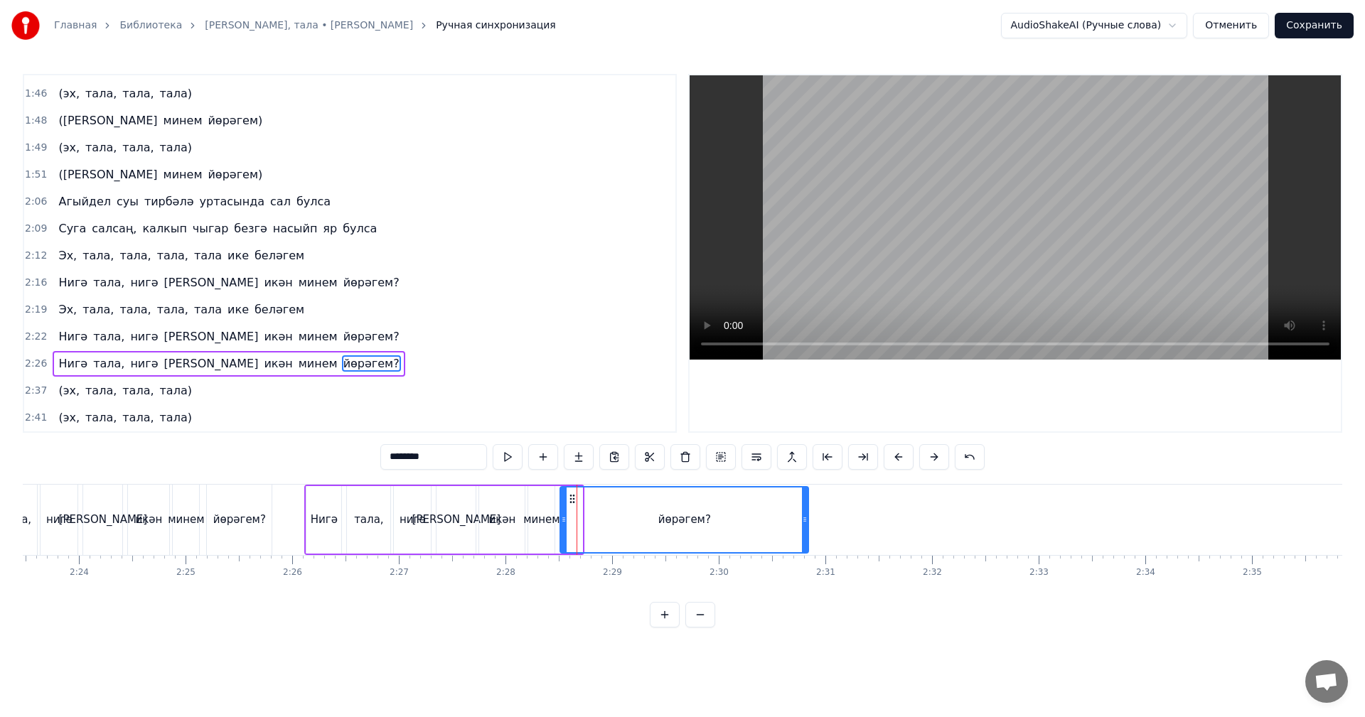
drag, startPoint x: 581, startPoint y: 524, endPoint x: 748, endPoint y: 532, distance: 167.2
click at [806, 530] on div at bounding box center [805, 520] width 6 height 65
click at [371, 532] on div "тала," at bounding box center [368, 520] width 43 height 68
type input "*****"
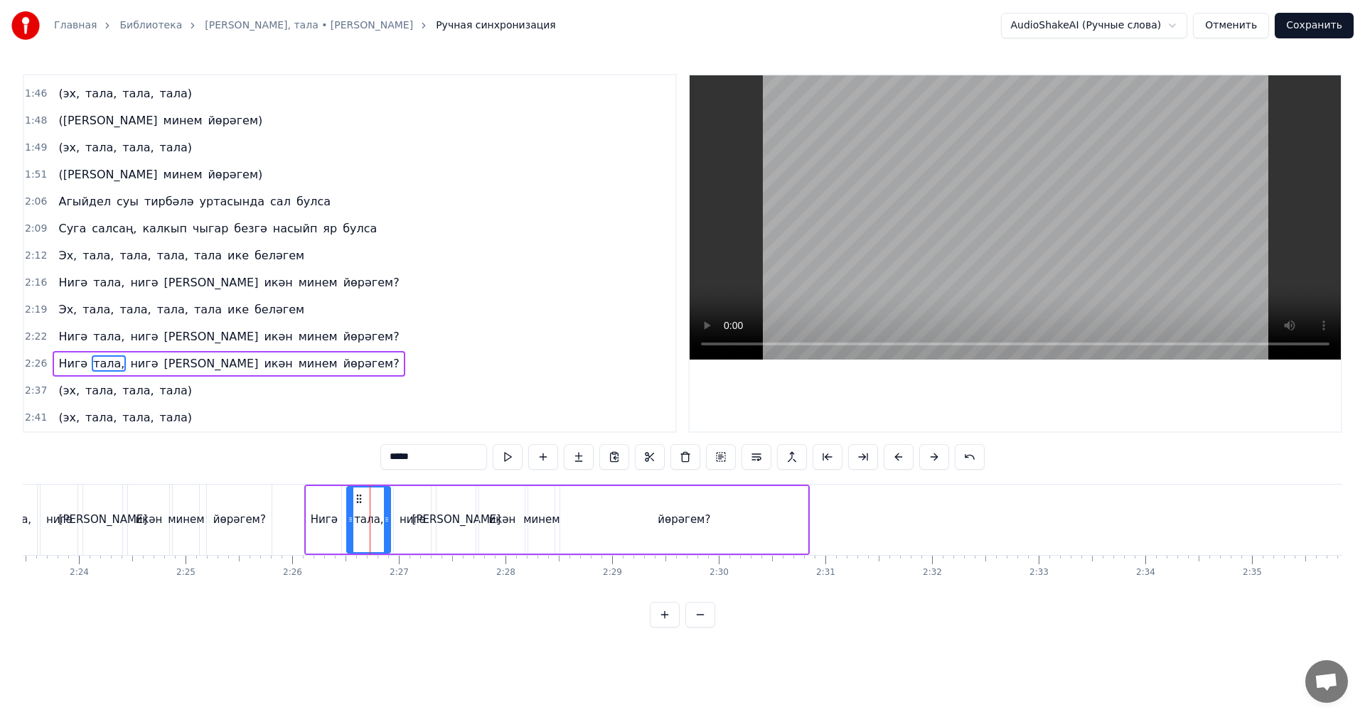
click at [1026, 156] on video at bounding box center [1014, 217] width 651 height 284
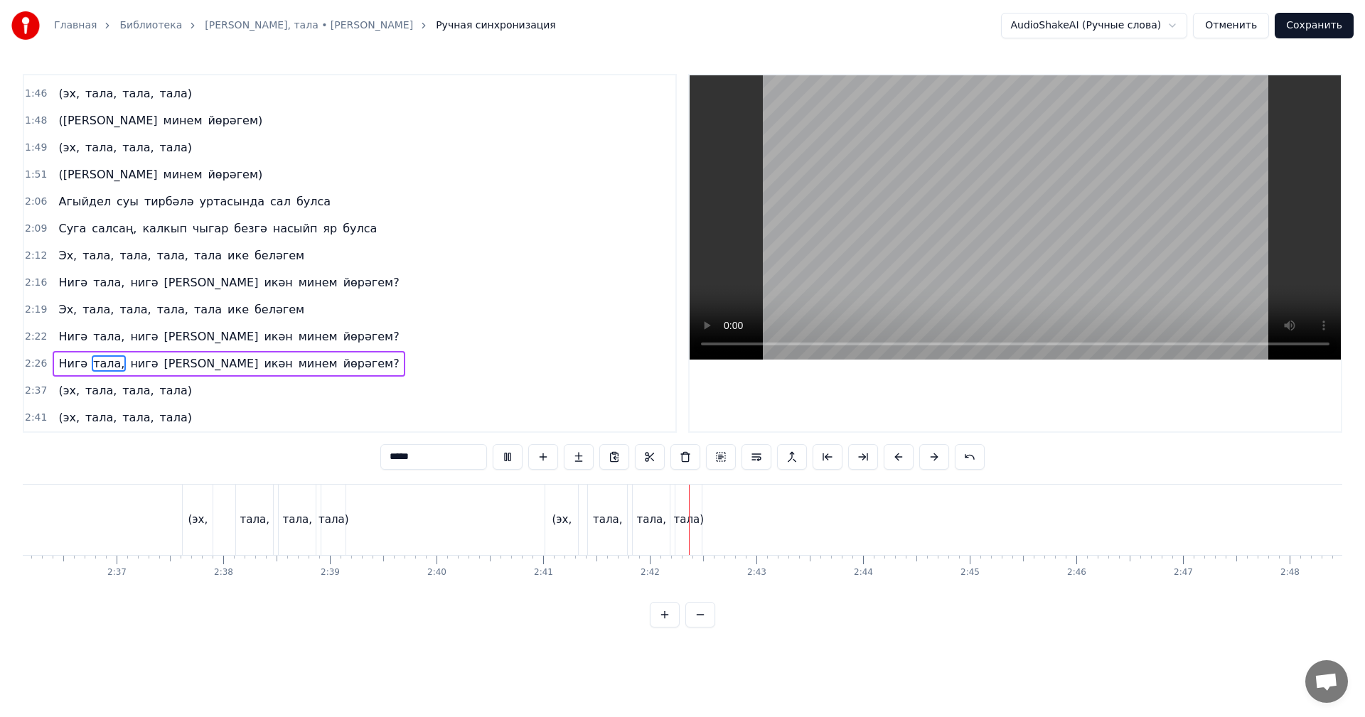
scroll to position [0, 16684]
click at [1311, 36] on button "Сохранить" at bounding box center [1313, 26] width 79 height 26
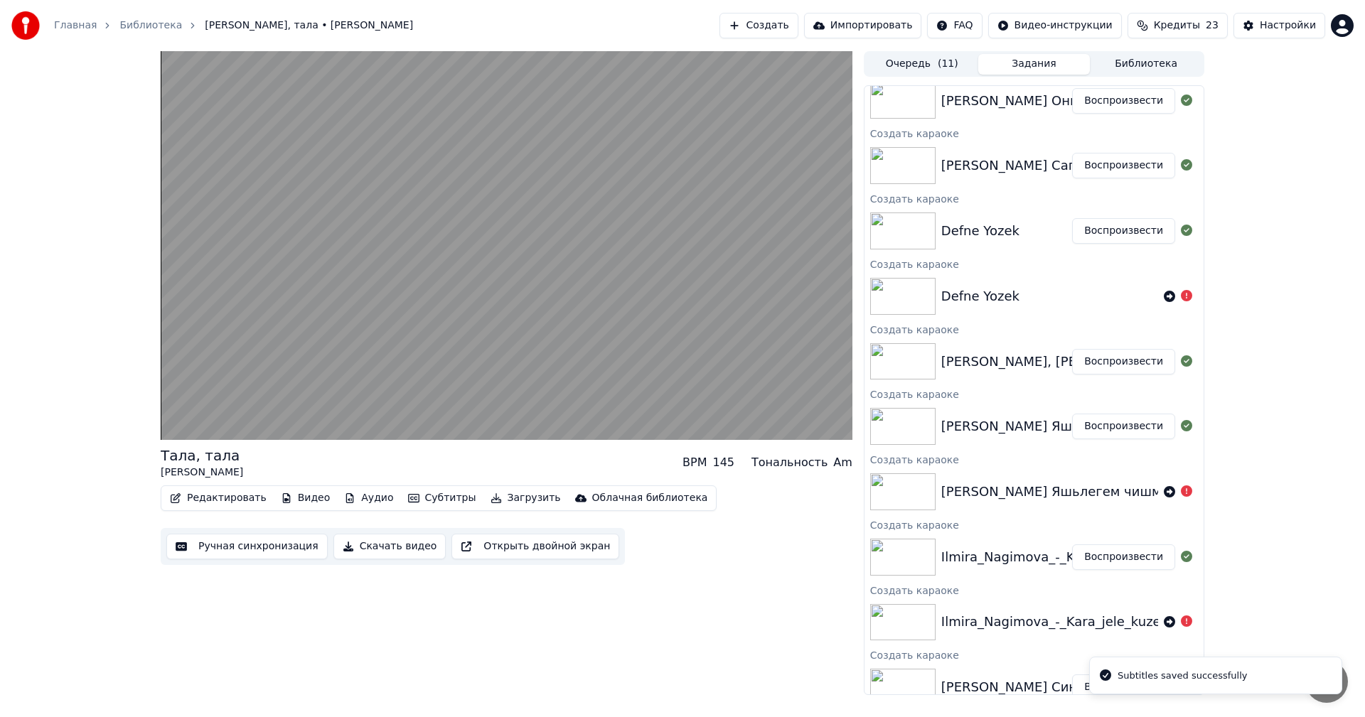
scroll to position [304, 0]
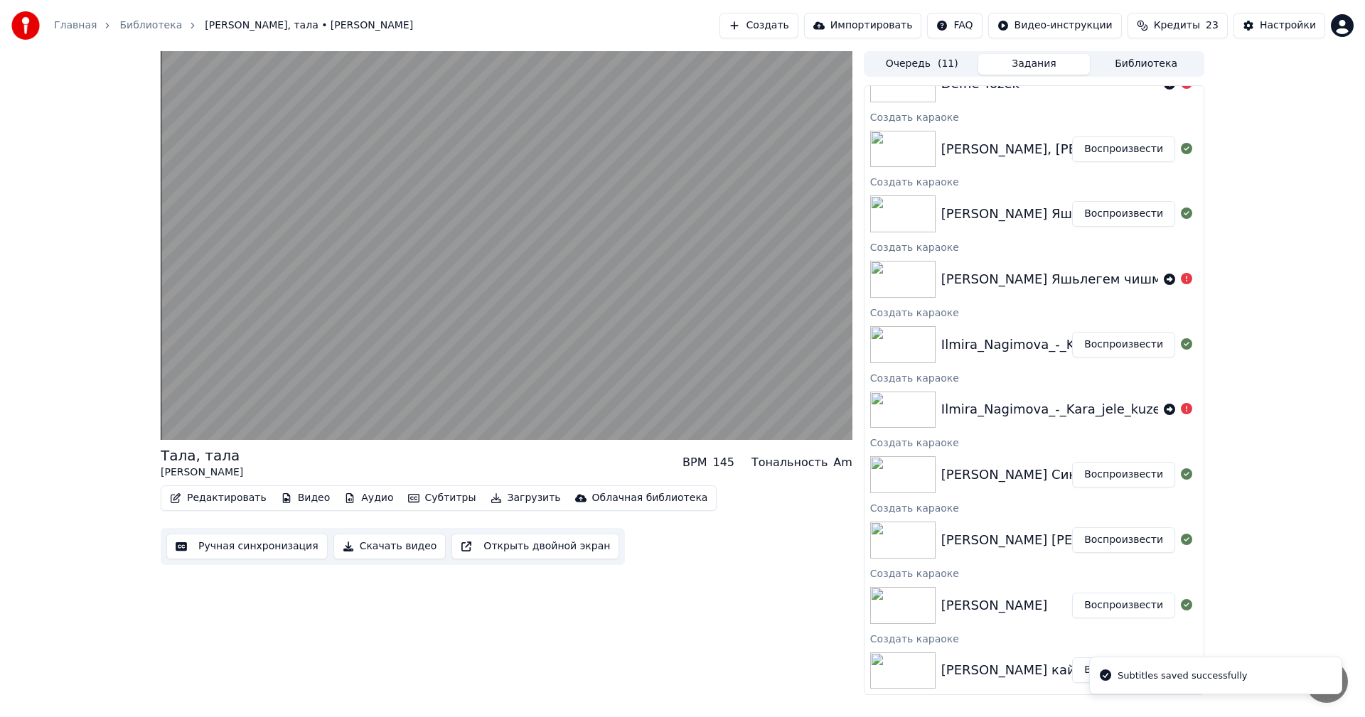
click at [1117, 476] on button "Воспроизвести" at bounding box center [1123, 475] width 103 height 26
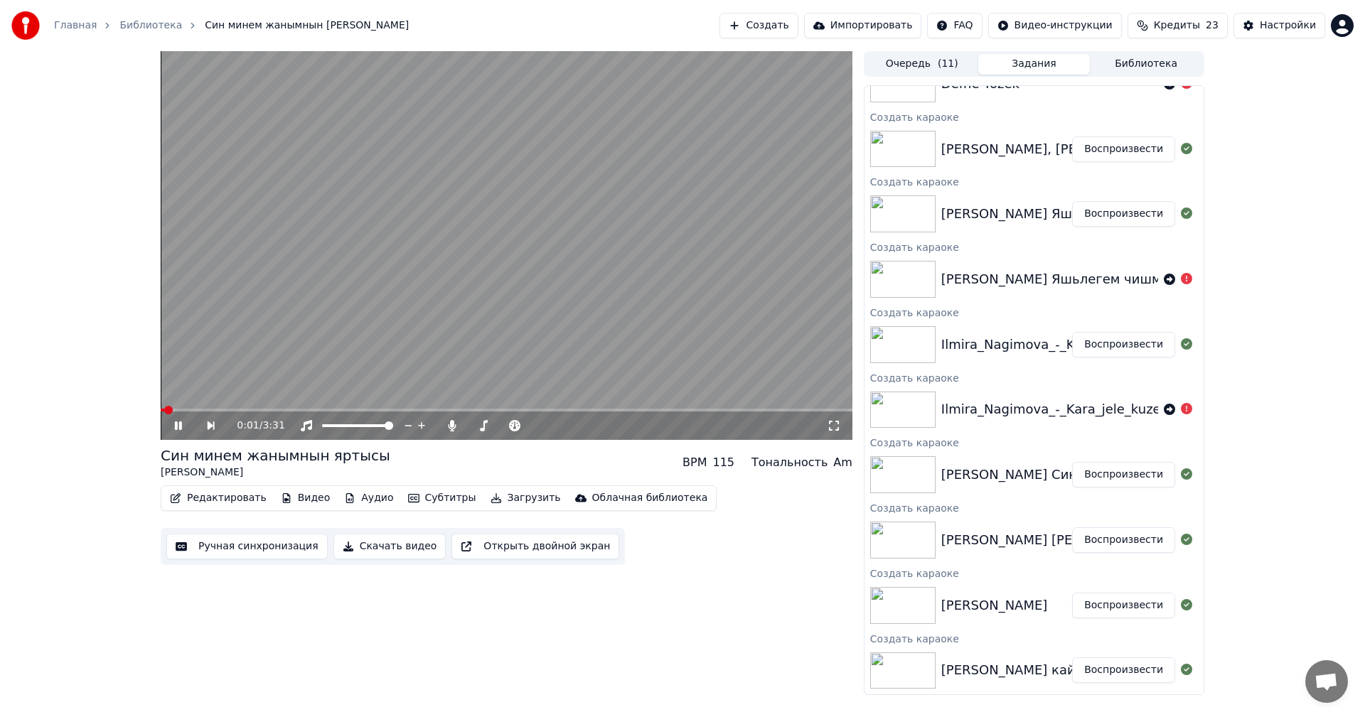
click at [328, 285] on video at bounding box center [507, 245] width 692 height 389
click at [264, 547] on button "Ручная синхронизация" at bounding box center [246, 547] width 161 height 26
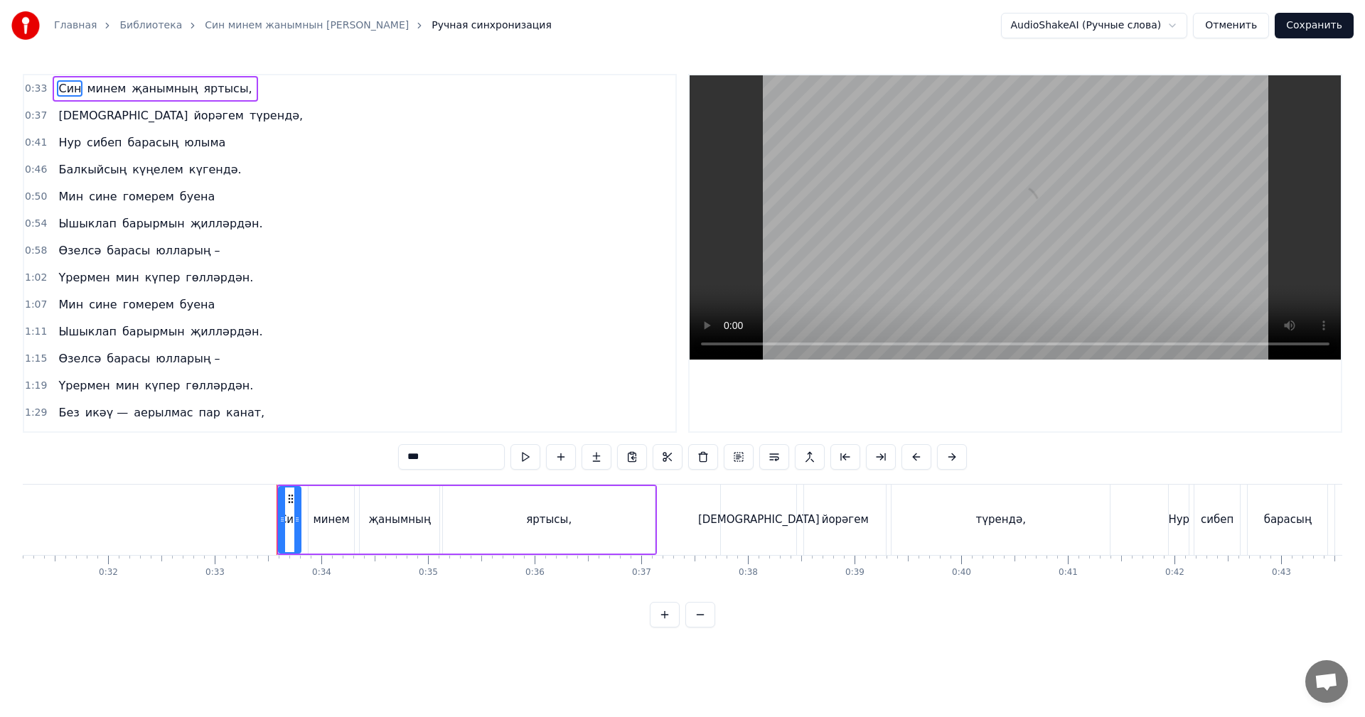
scroll to position [0, 3509]
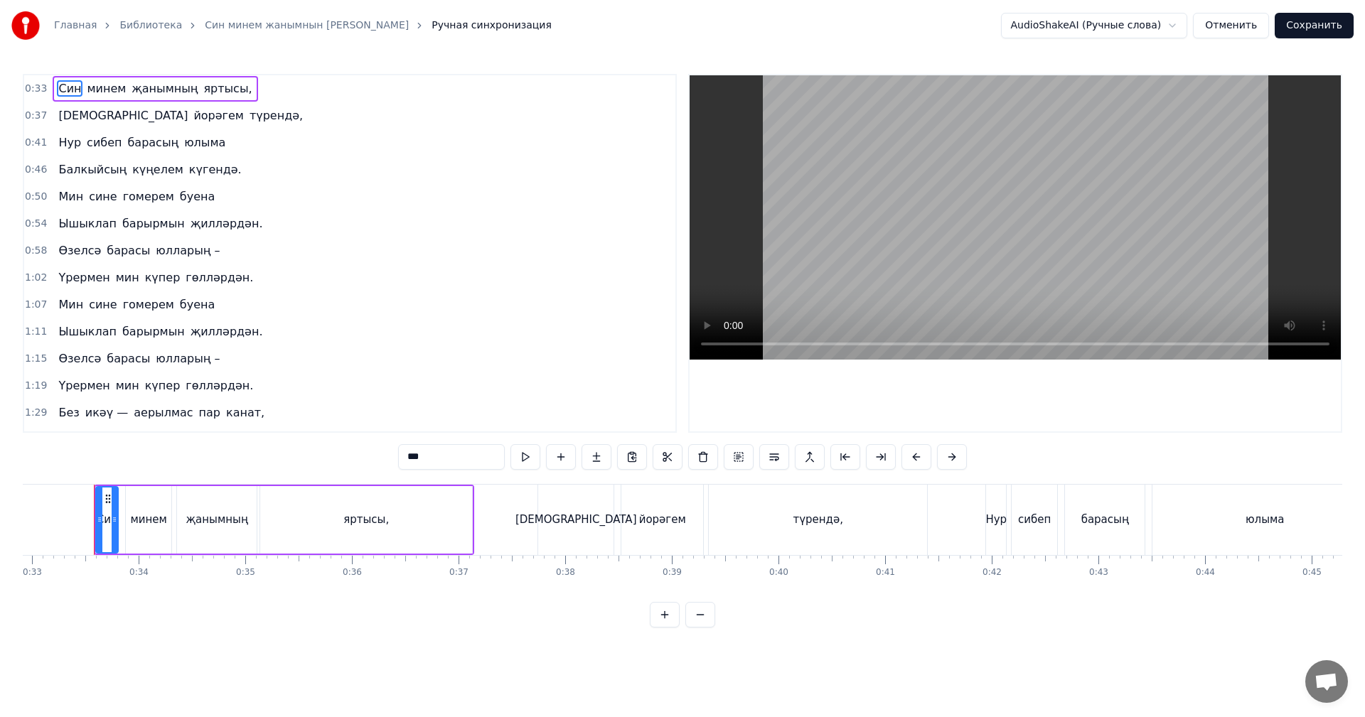
click at [890, 197] on video at bounding box center [1014, 217] width 651 height 284
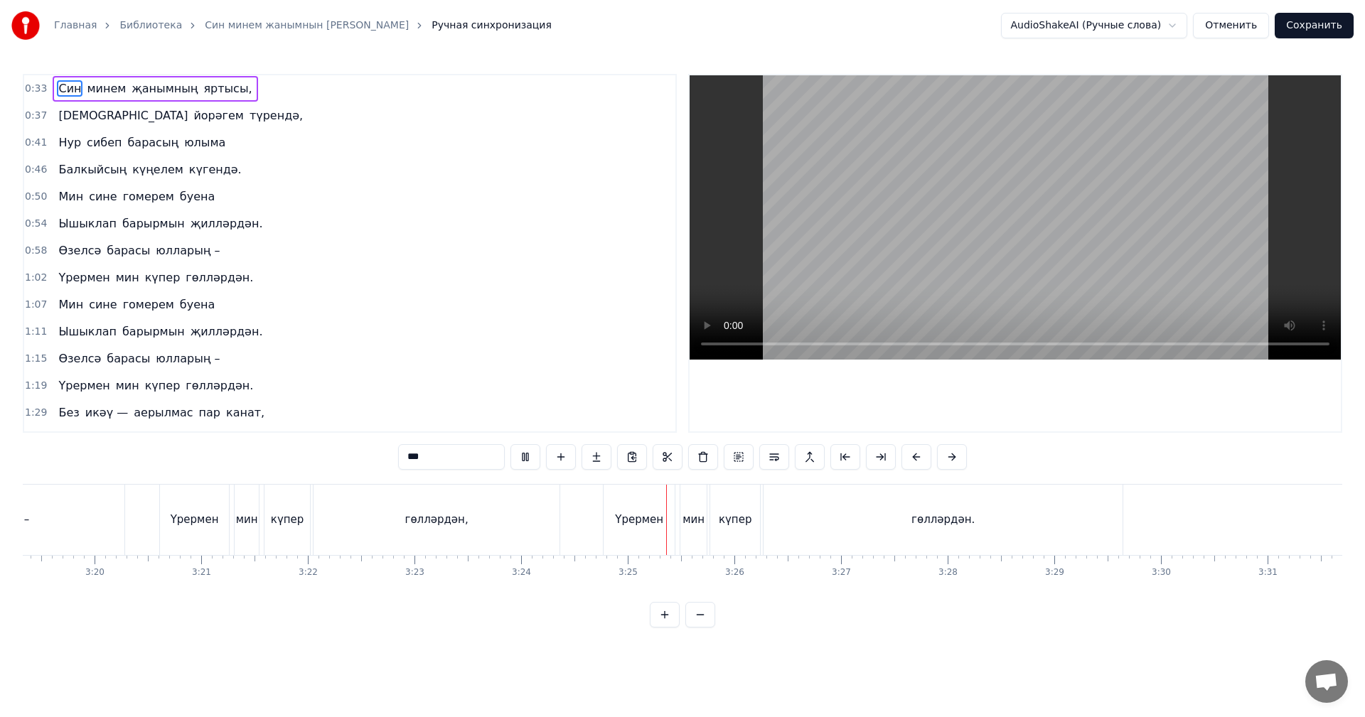
scroll to position [0, 21292]
click at [1223, 174] on video at bounding box center [1014, 217] width 651 height 284
click at [1332, 24] on button "Сохранить" at bounding box center [1313, 26] width 79 height 26
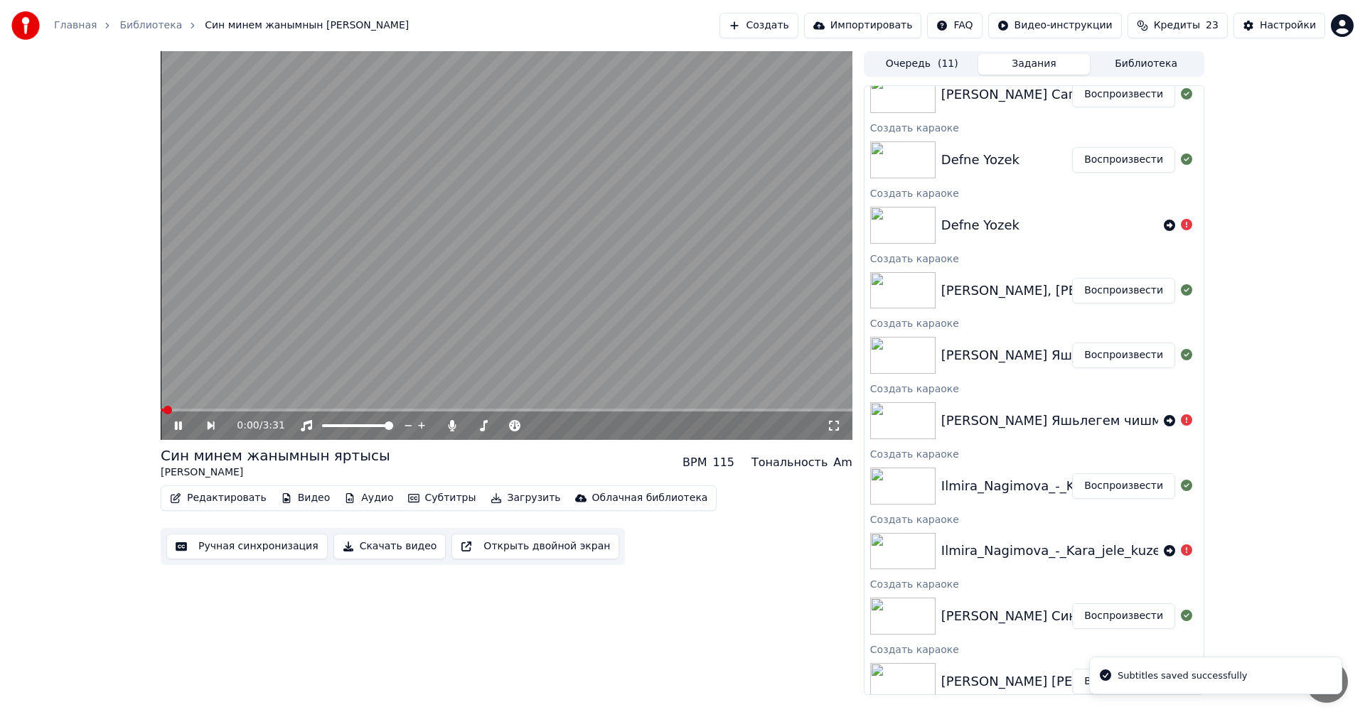
scroll to position [304, 0]
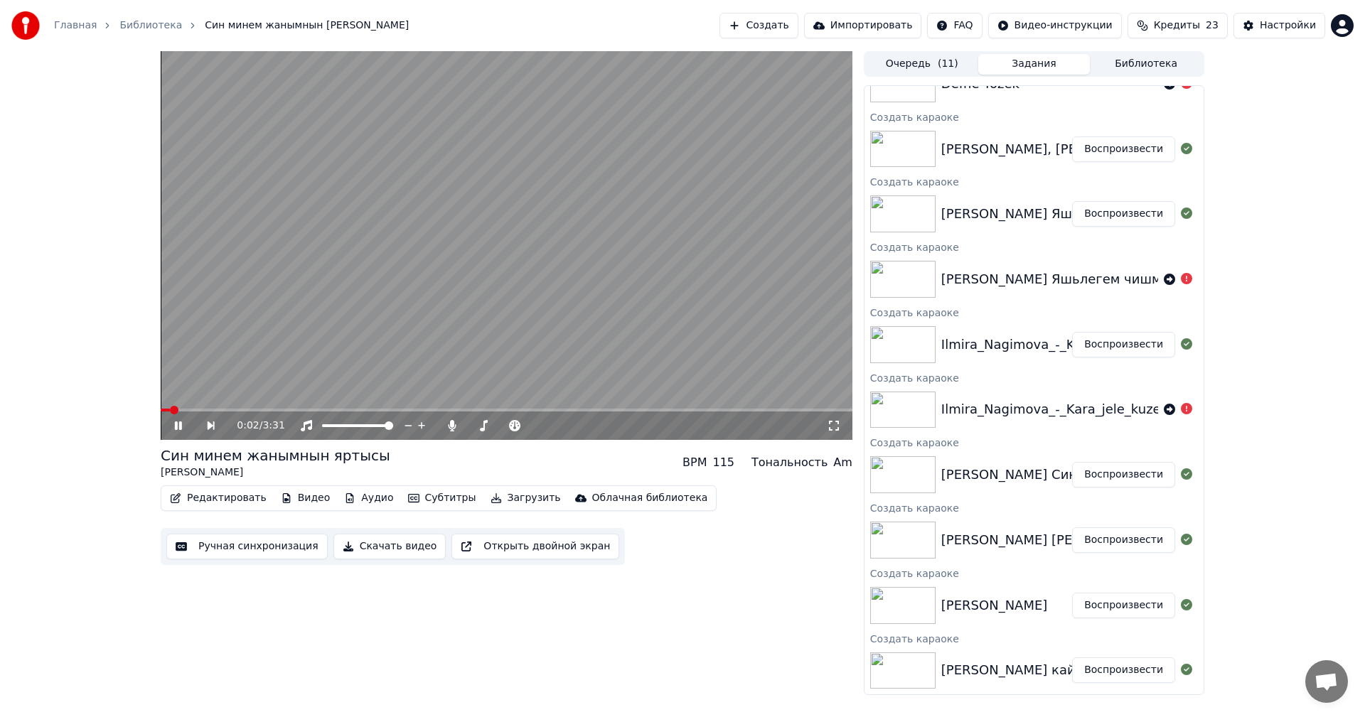
click at [1097, 343] on button "Воспроизвести" at bounding box center [1123, 345] width 103 height 26
click at [258, 546] on button "Ручная синхронизация" at bounding box center [246, 547] width 161 height 26
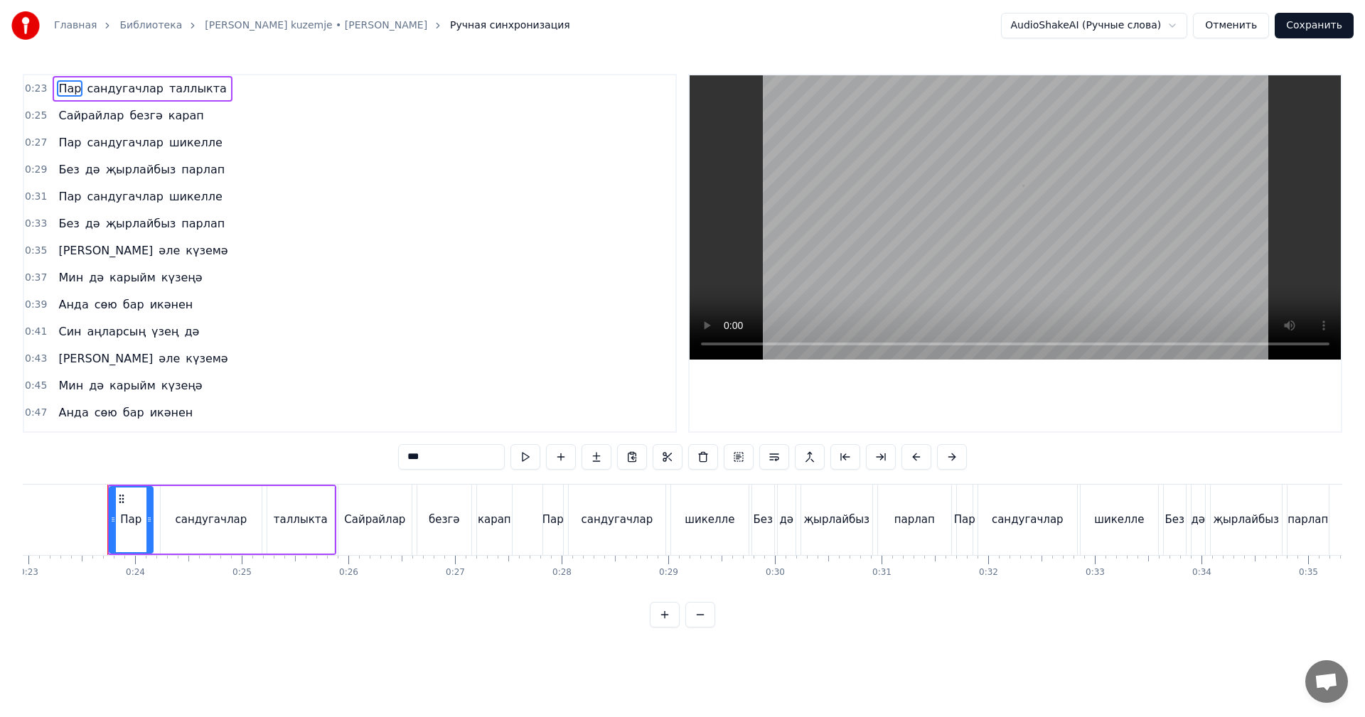
scroll to position [0, 2459]
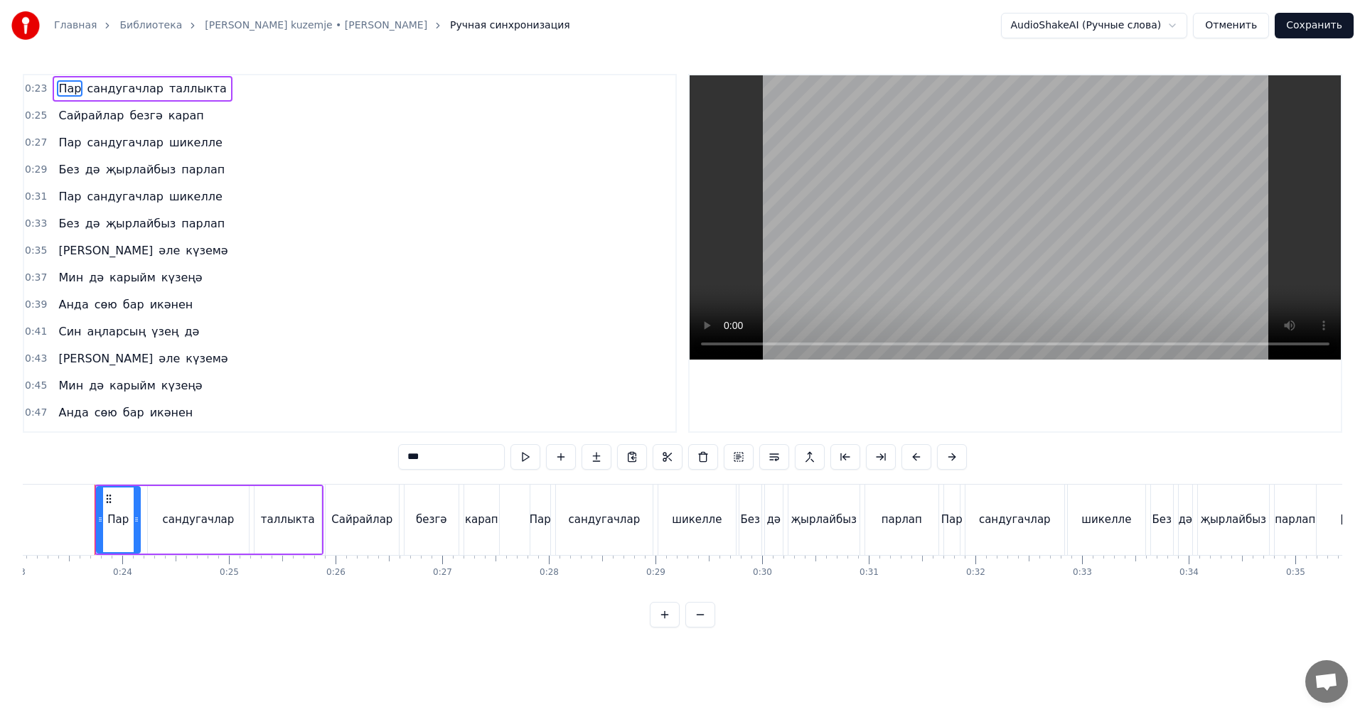
click at [859, 264] on video at bounding box center [1014, 217] width 651 height 284
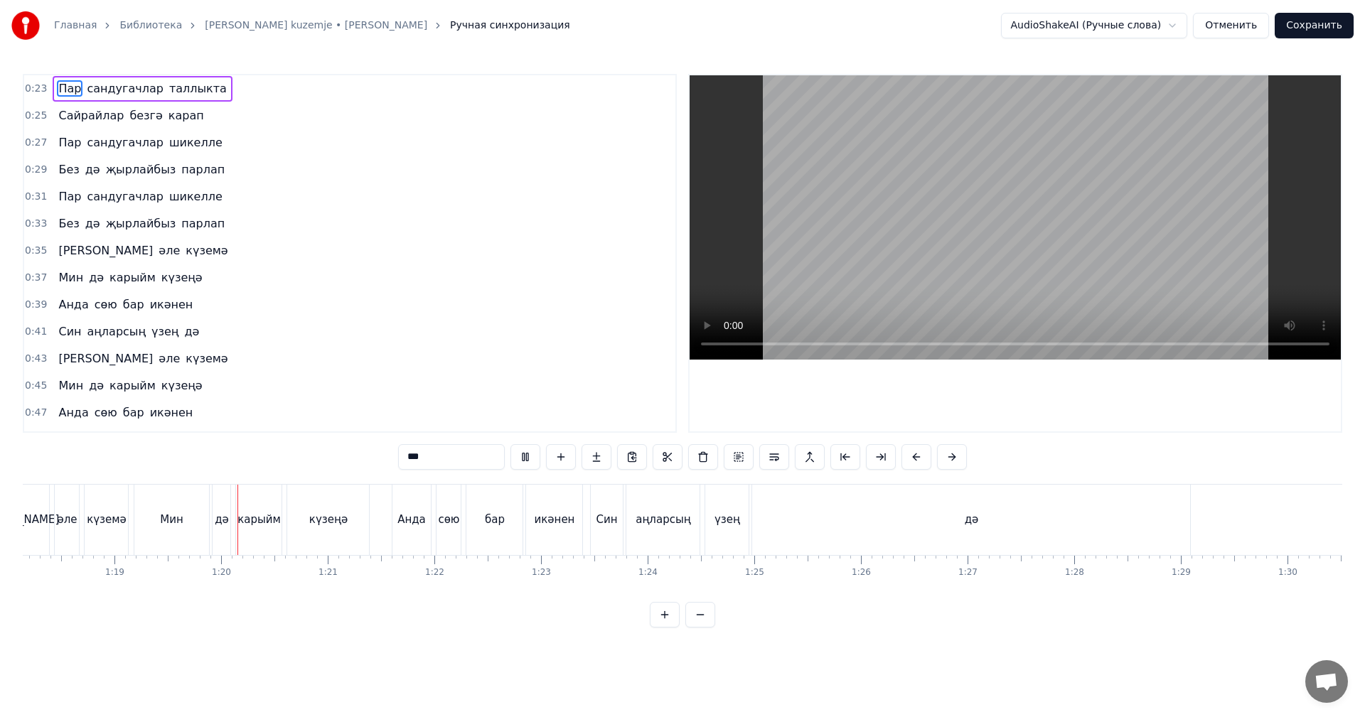
scroll to position [0, 8400]
click at [1006, 510] on div "дә" at bounding box center [902, 520] width 438 height 70
type input "**"
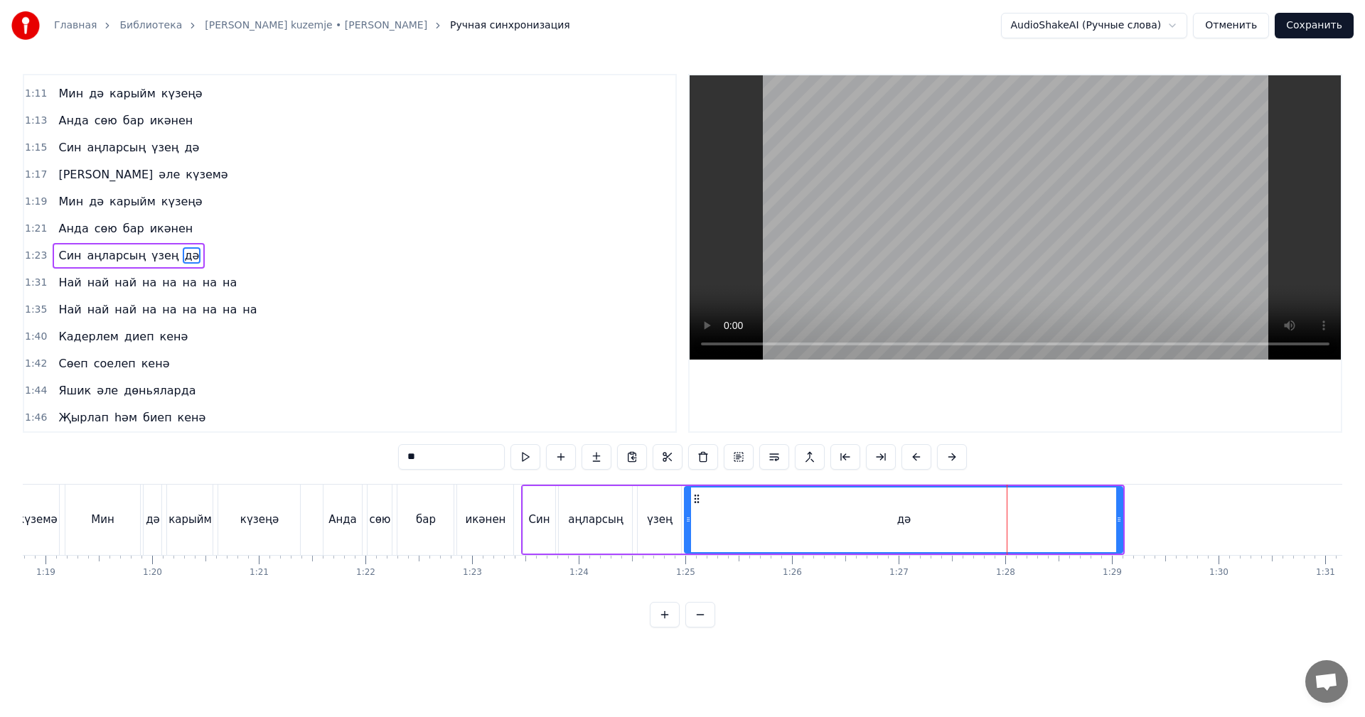
scroll to position [564, 0]
drag, startPoint x: 1118, startPoint y: 514, endPoint x: 950, endPoint y: 515, distance: 167.7
click at [950, 515] on icon at bounding box center [951, 519] width 6 height 11
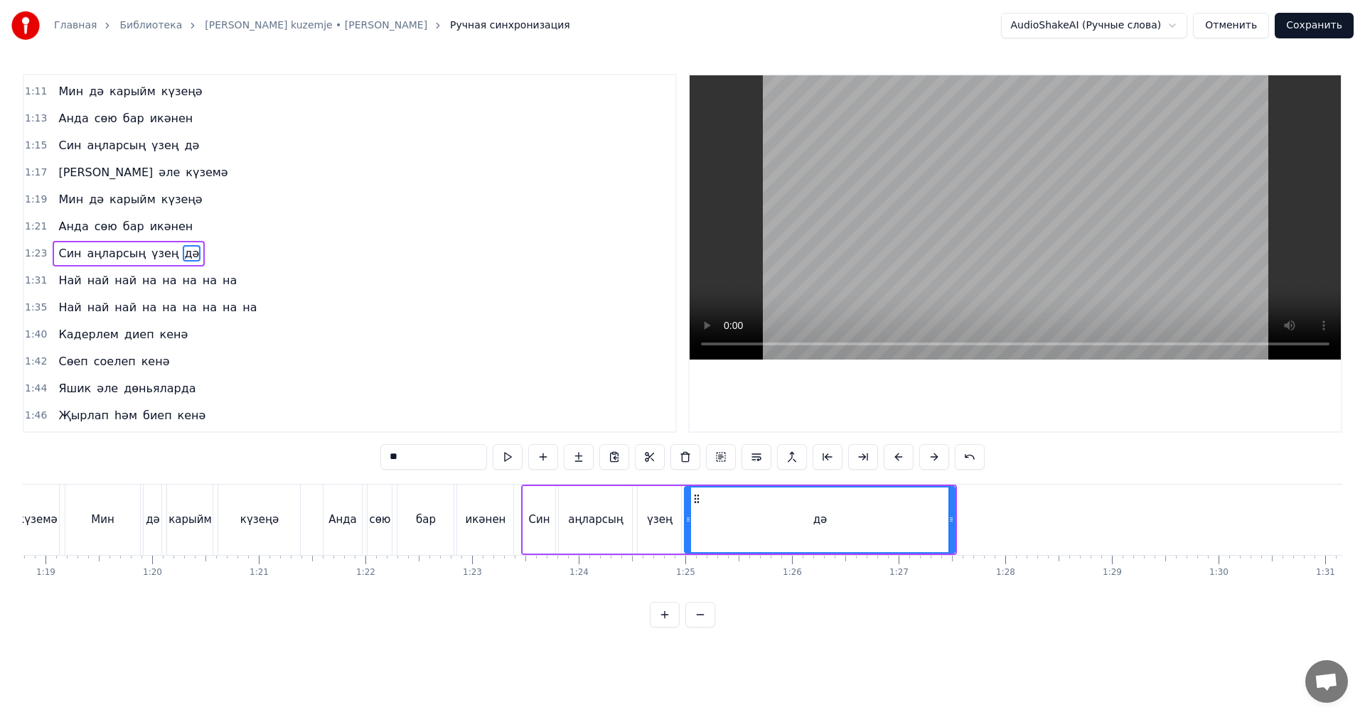
click at [926, 512] on div "дә" at bounding box center [819, 520] width 269 height 65
click at [1019, 183] on video at bounding box center [1014, 217] width 651 height 284
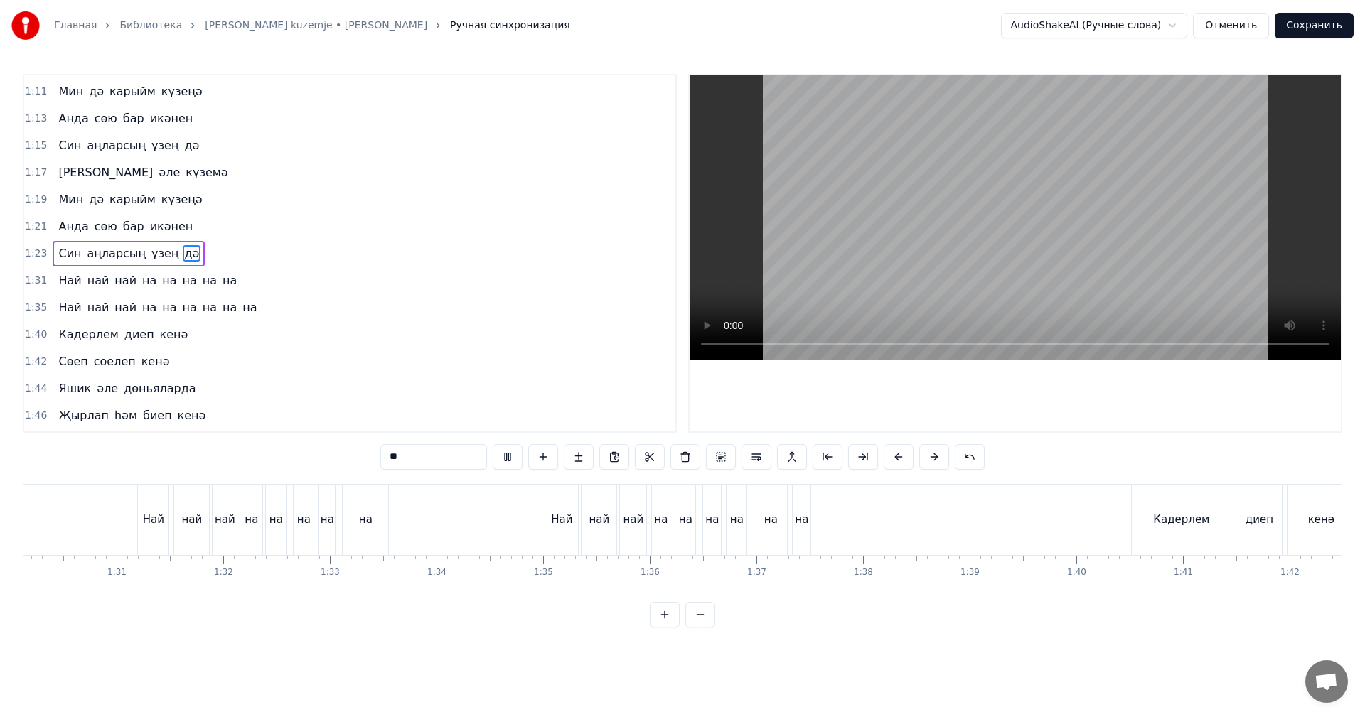
scroll to position [0, 9963]
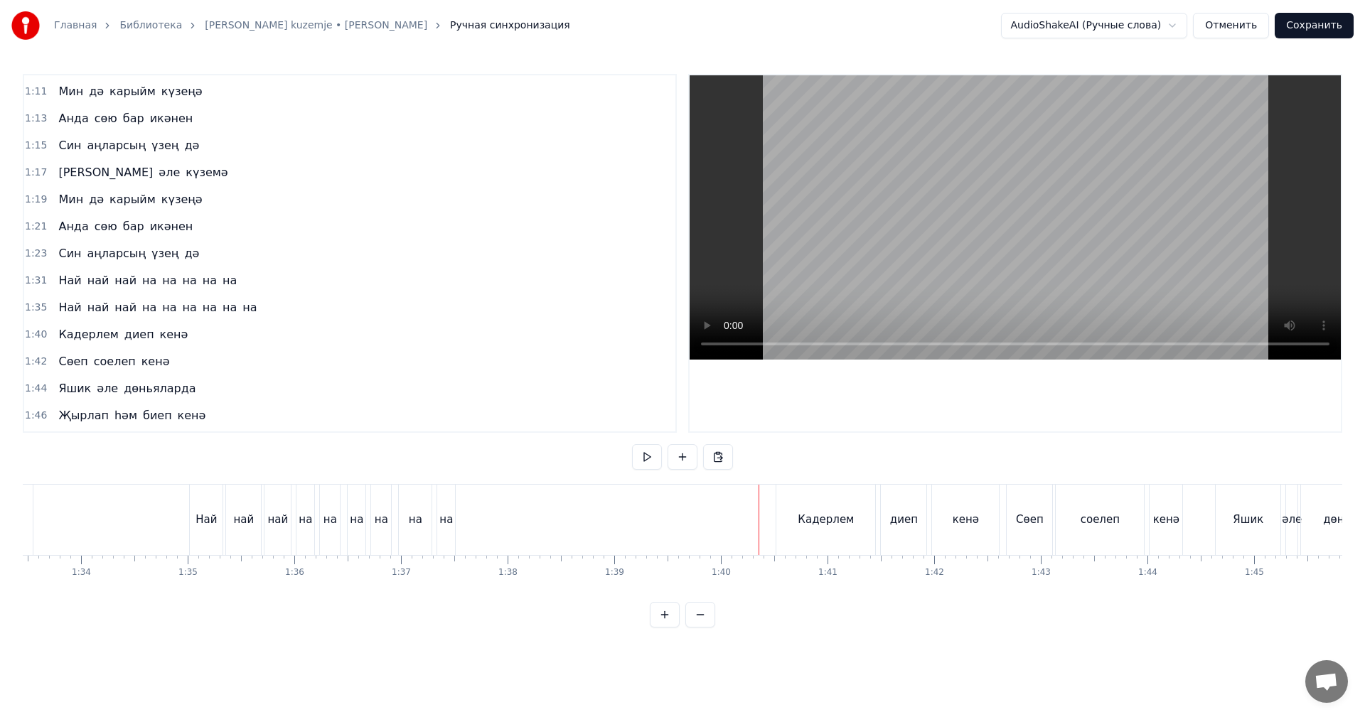
click at [904, 250] on video at bounding box center [1014, 217] width 651 height 284
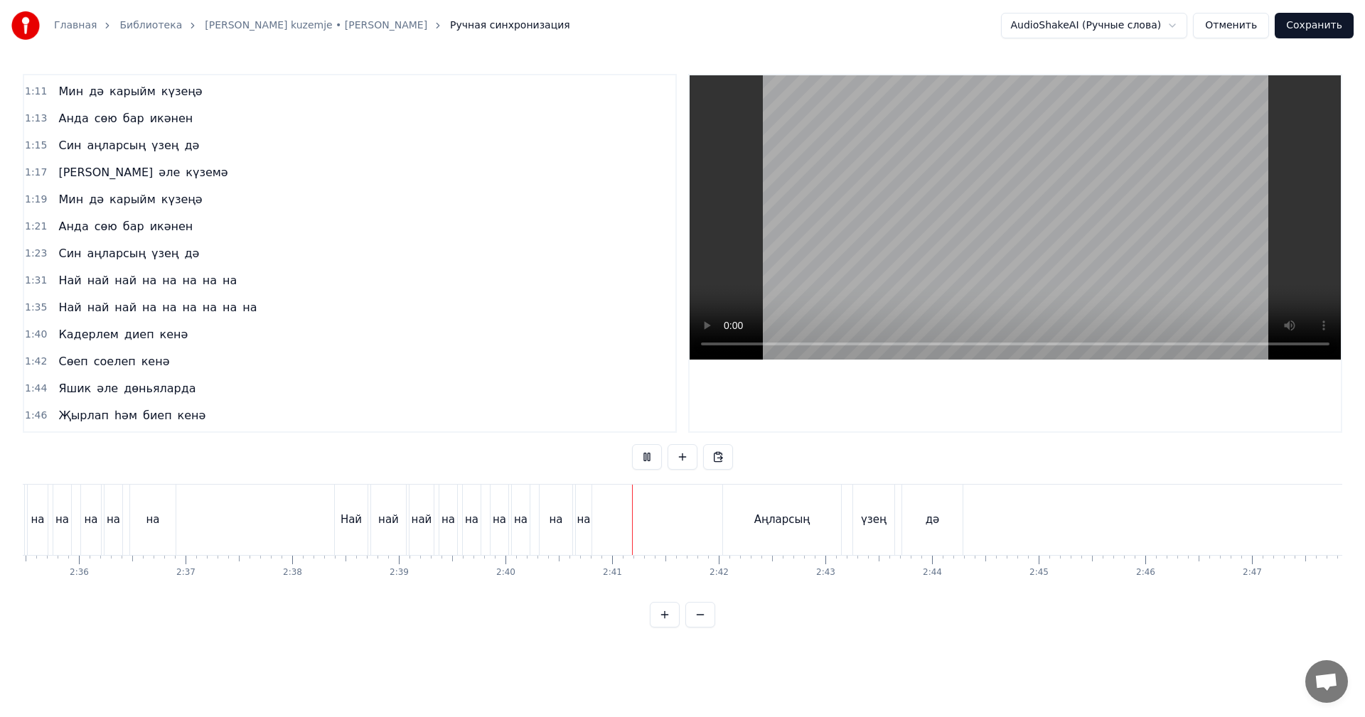
scroll to position [0, 16598]
click at [1332, 25] on button "Сохранить" at bounding box center [1313, 26] width 79 height 26
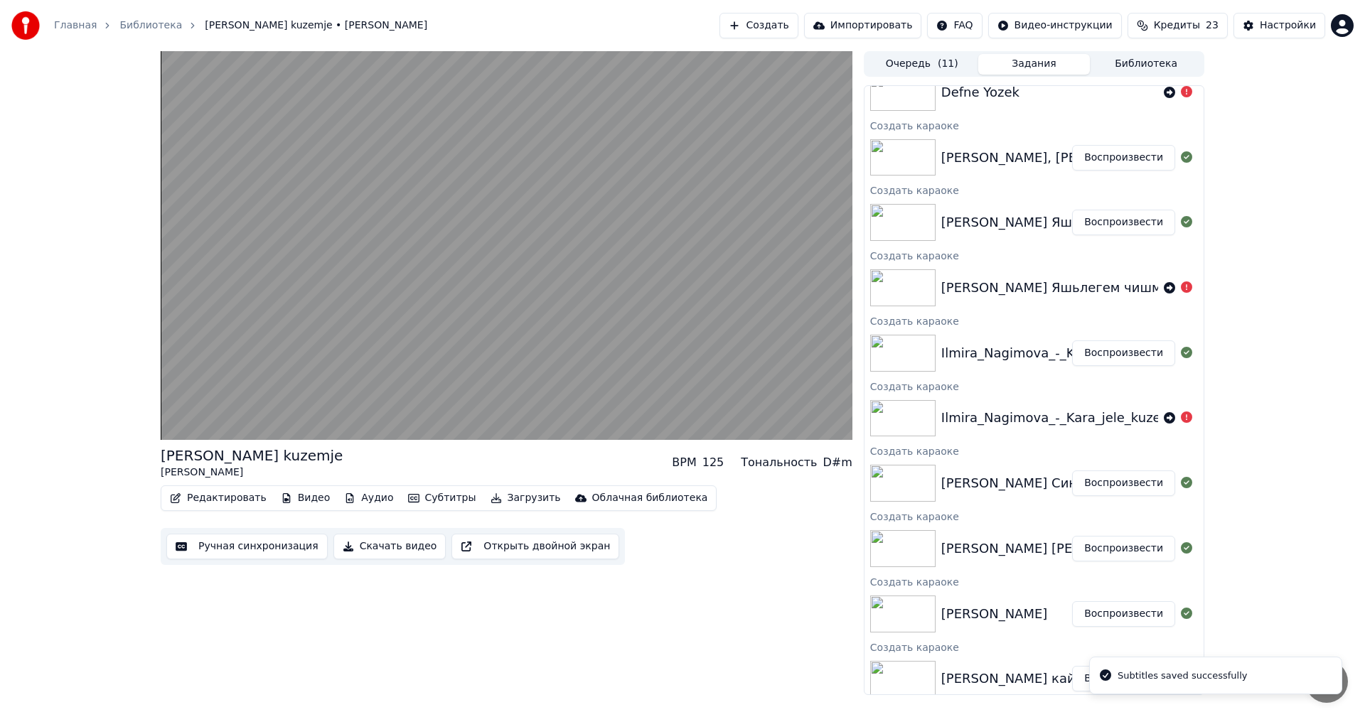
scroll to position [304, 0]
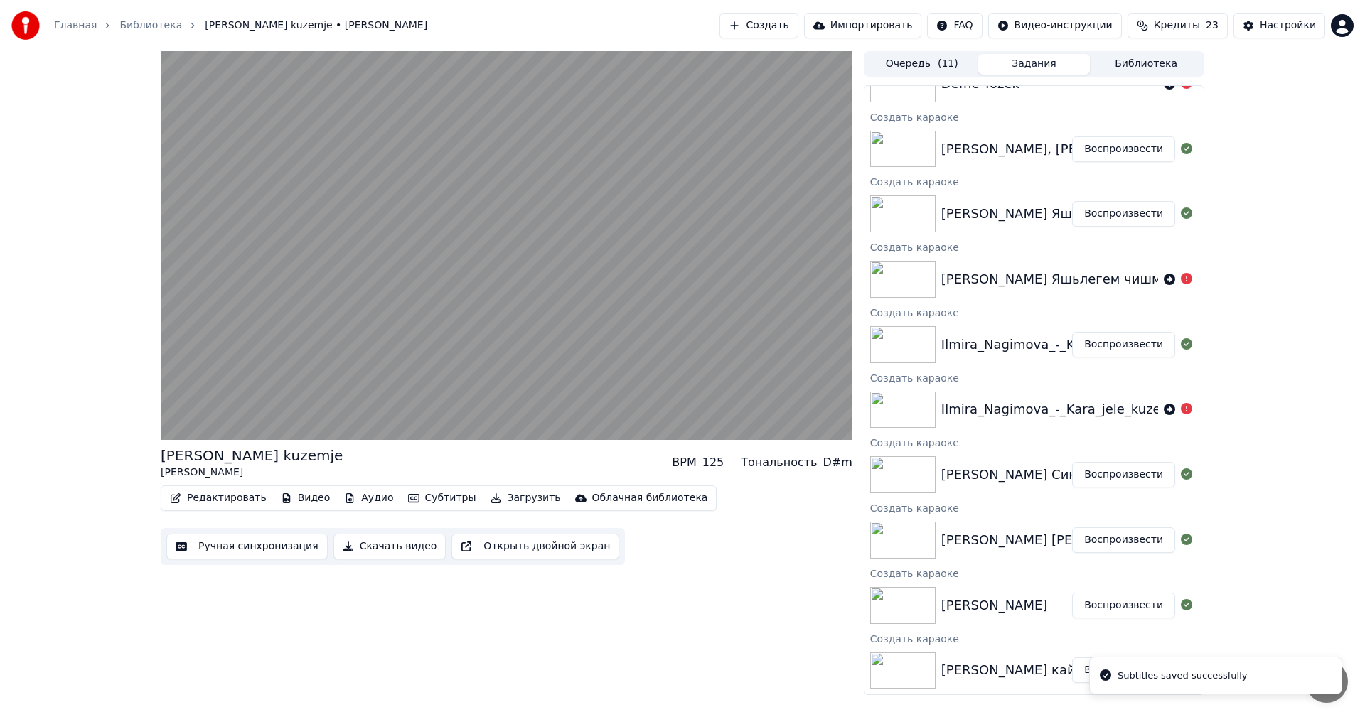
click at [1106, 217] on button "Воспроизвести" at bounding box center [1123, 214] width 103 height 26
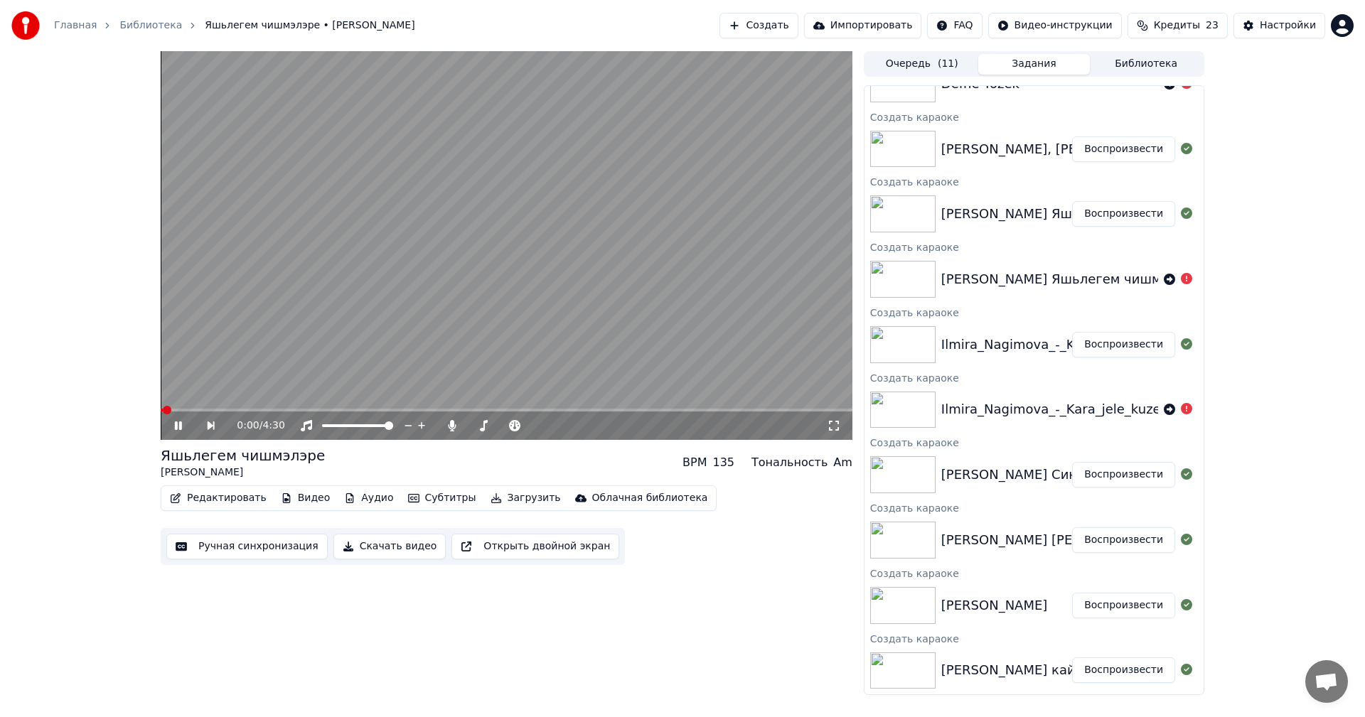
click at [217, 557] on button "Ручная синхронизация" at bounding box center [246, 547] width 161 height 26
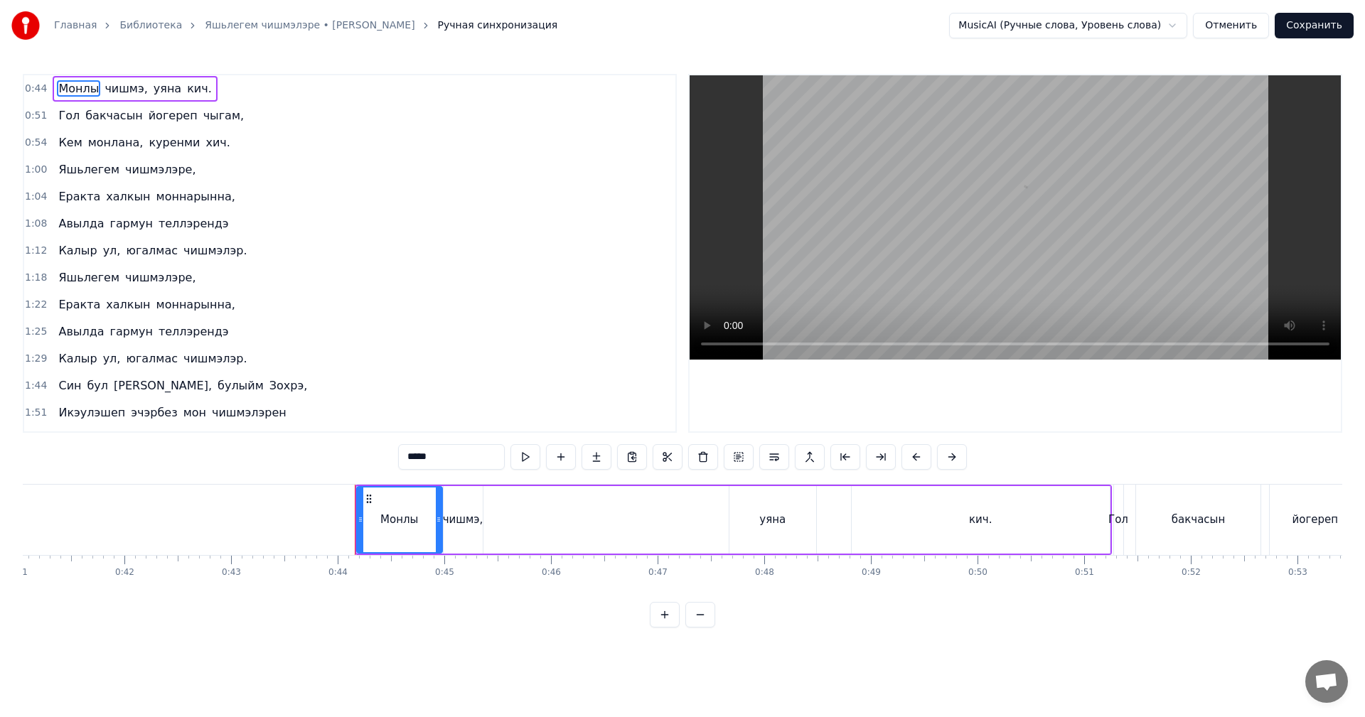
scroll to position [0, 4637]
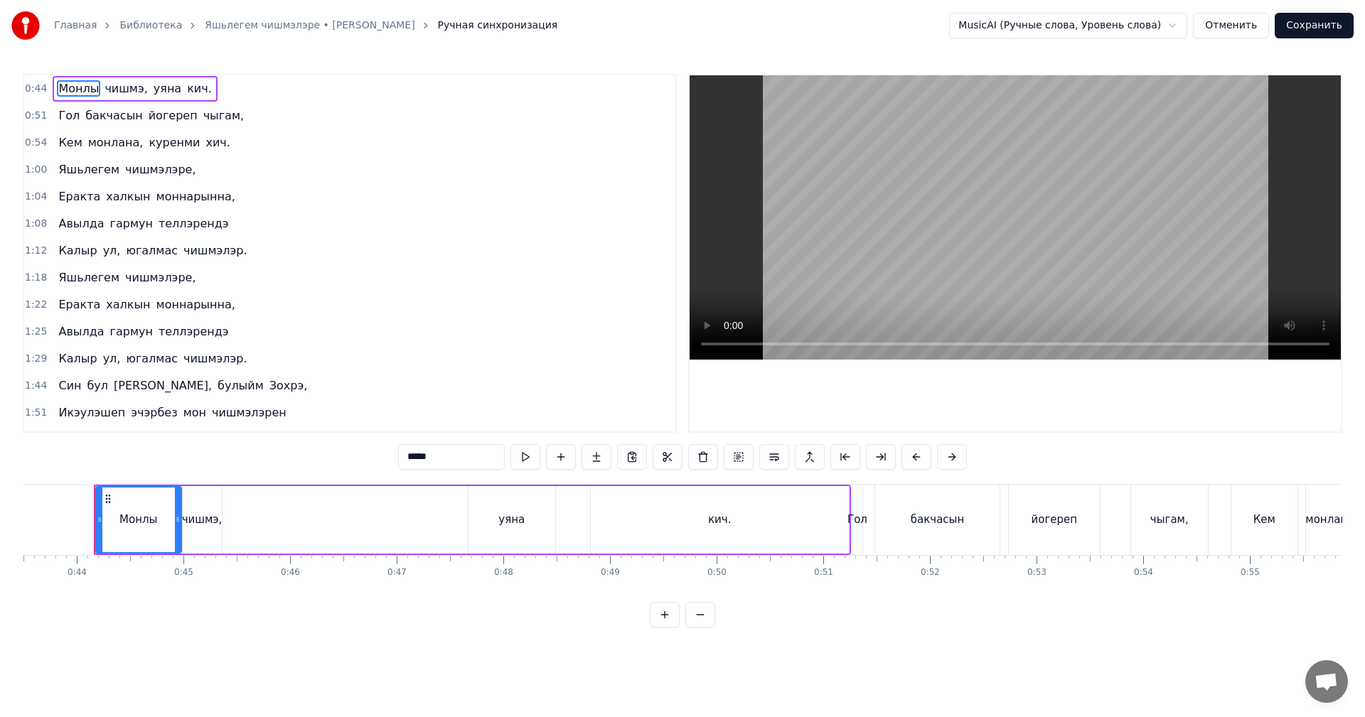
click at [896, 232] on video at bounding box center [1014, 217] width 651 height 284
click at [709, 527] on div "кич." at bounding box center [720, 520] width 258 height 68
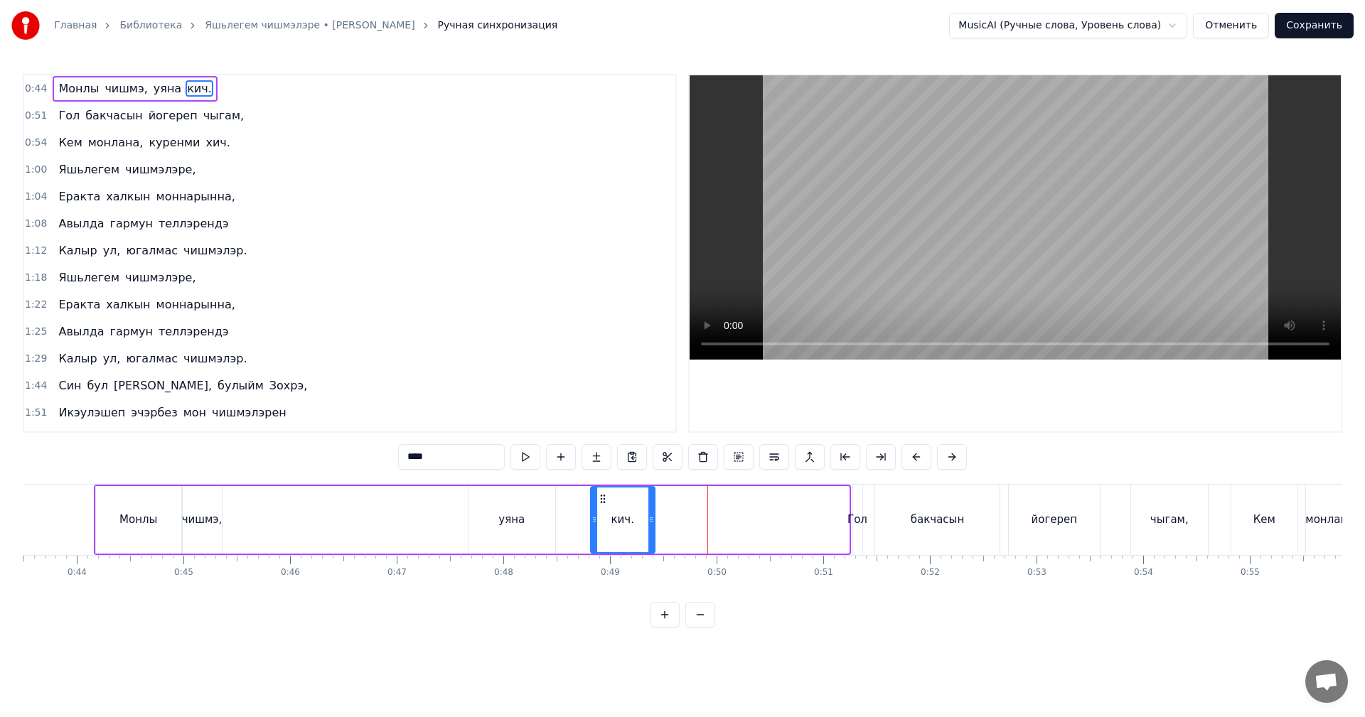
drag, startPoint x: 846, startPoint y: 526, endPoint x: 592, endPoint y: 530, distance: 253.8
click at [651, 520] on div at bounding box center [651, 520] width 6 height 65
drag, startPoint x: 539, startPoint y: 525, endPoint x: 557, endPoint y: 520, distance: 18.3
click at [540, 525] on div "уяна" at bounding box center [511, 520] width 87 height 68
type input "****"
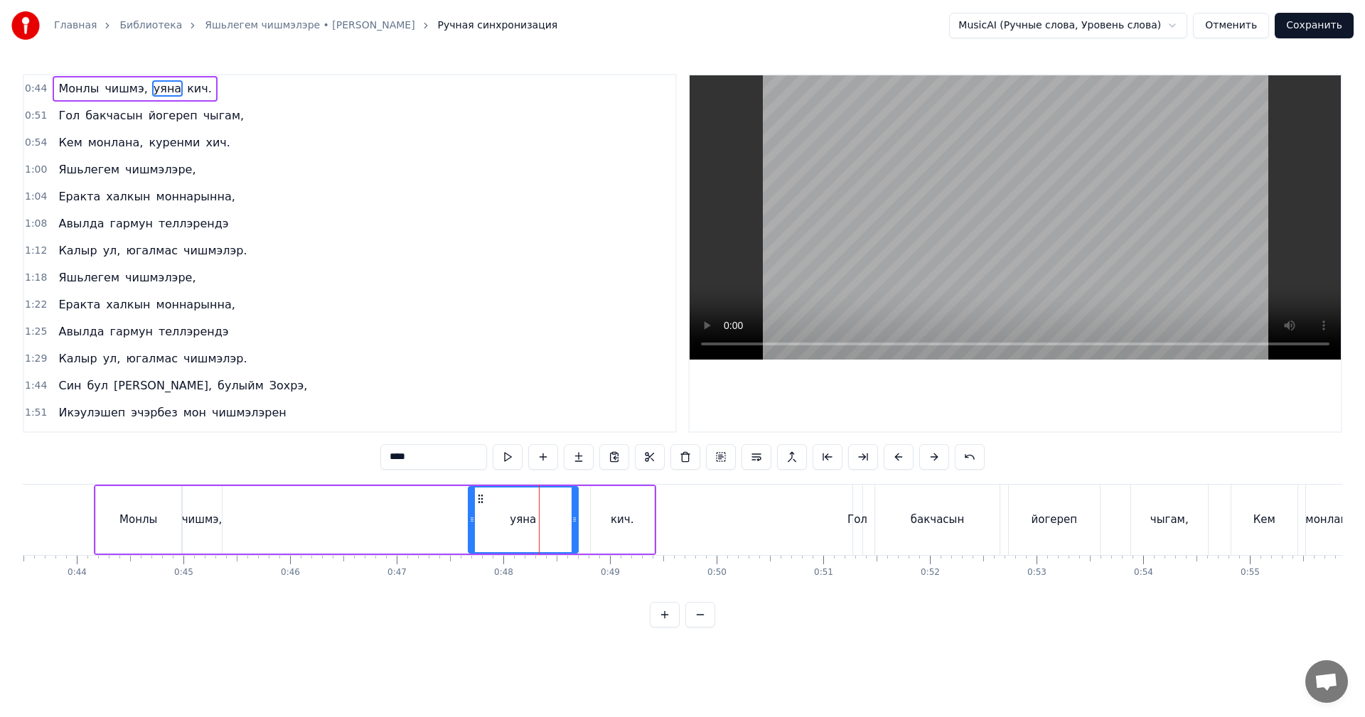
drag, startPoint x: 554, startPoint y: 521, endPoint x: 584, endPoint y: 515, distance: 30.4
click at [577, 515] on icon at bounding box center [574, 519] width 6 height 11
click at [441, 515] on div "[PERSON_NAME], [PERSON_NAME]." at bounding box center [375, 520] width 562 height 70
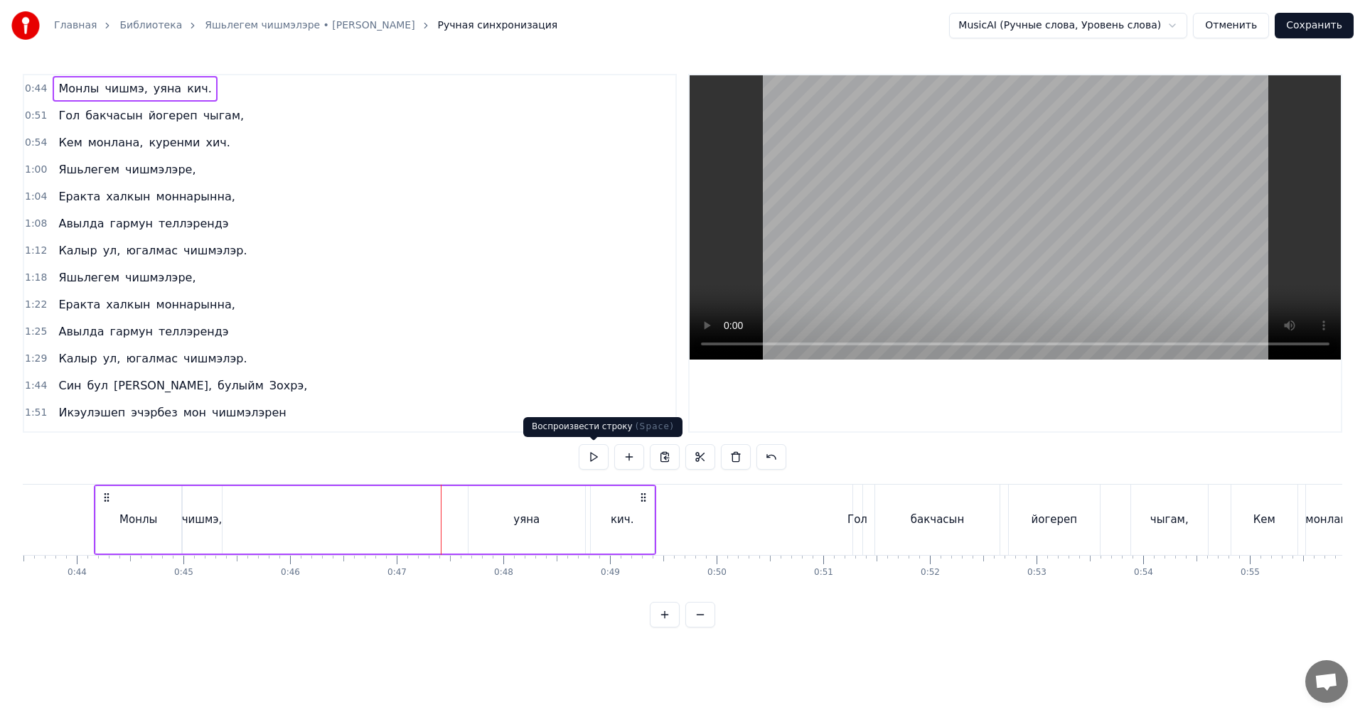
click at [1002, 172] on video at bounding box center [1014, 217] width 651 height 284
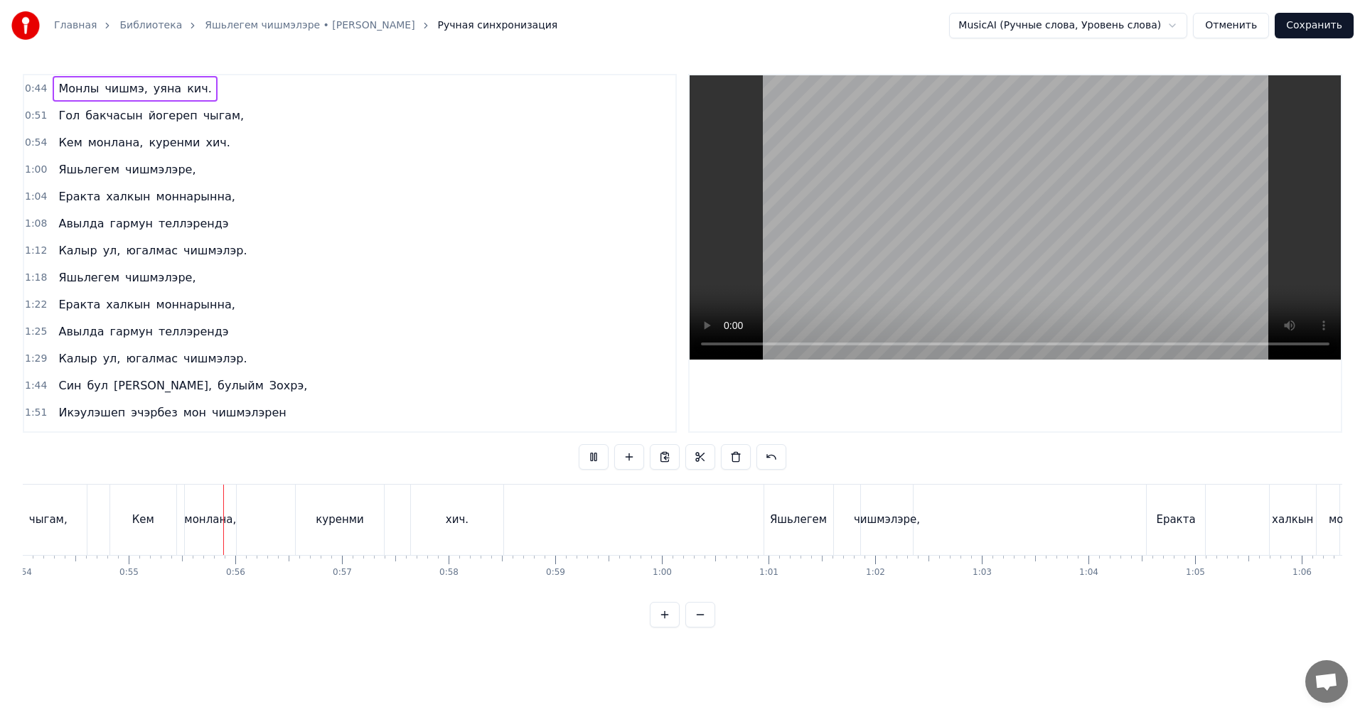
scroll to position [0, 5826]
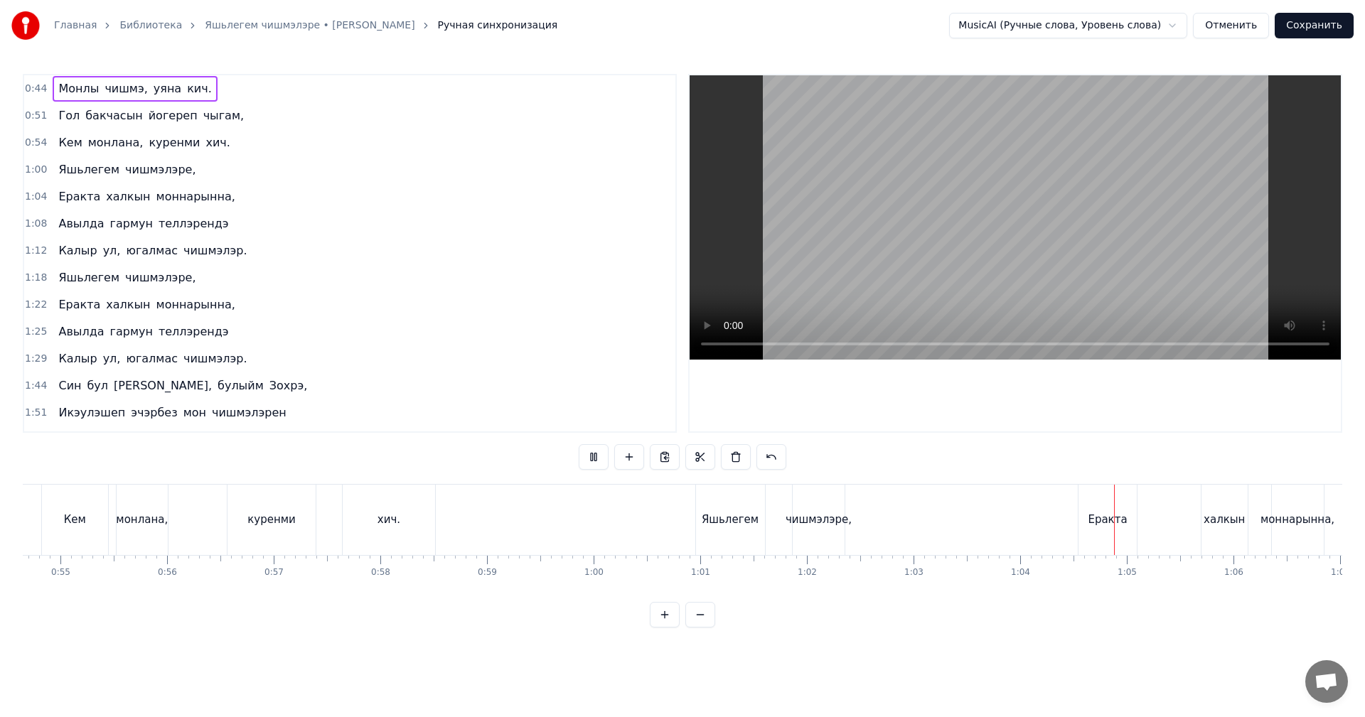
click at [1014, 292] on video at bounding box center [1014, 217] width 651 height 284
click at [834, 505] on div "чишмэлэре," at bounding box center [818, 520] width 52 height 70
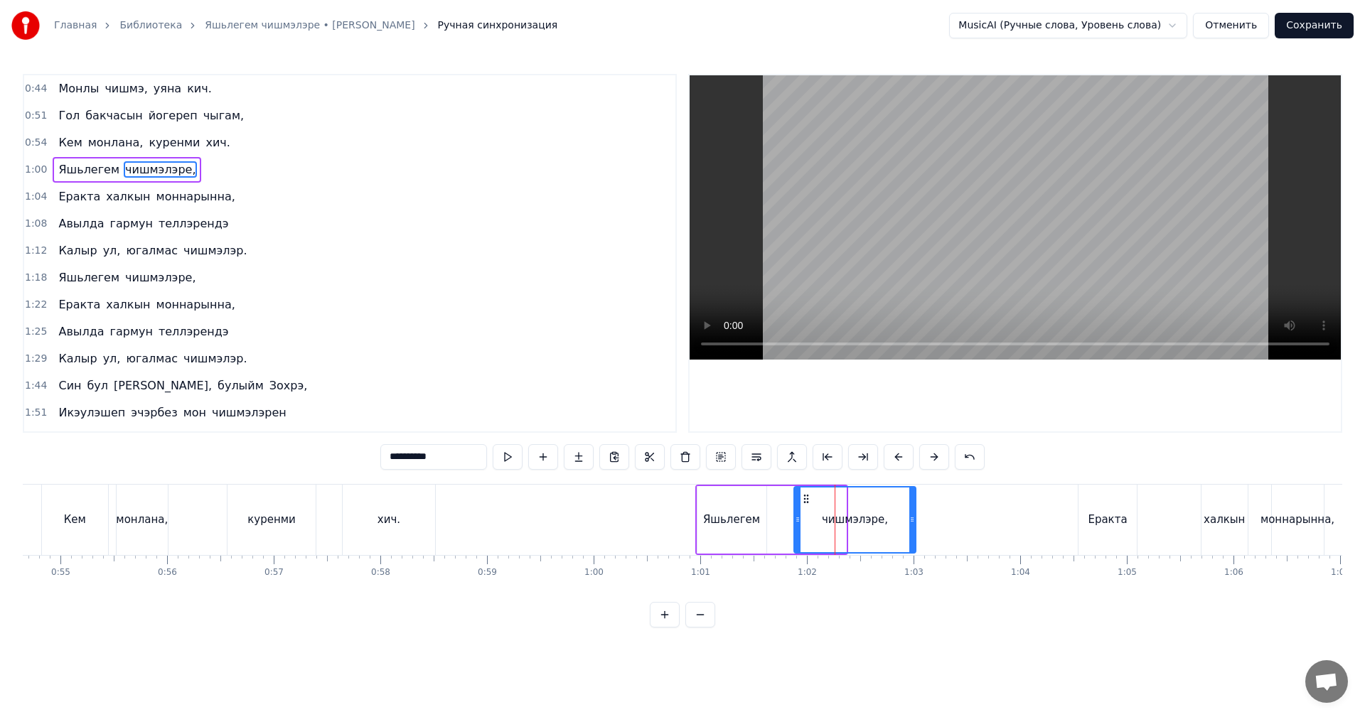
drag, startPoint x: 844, startPoint y: 510, endPoint x: 913, endPoint y: 505, distance: 69.9
click at [913, 505] on div at bounding box center [912, 520] width 6 height 65
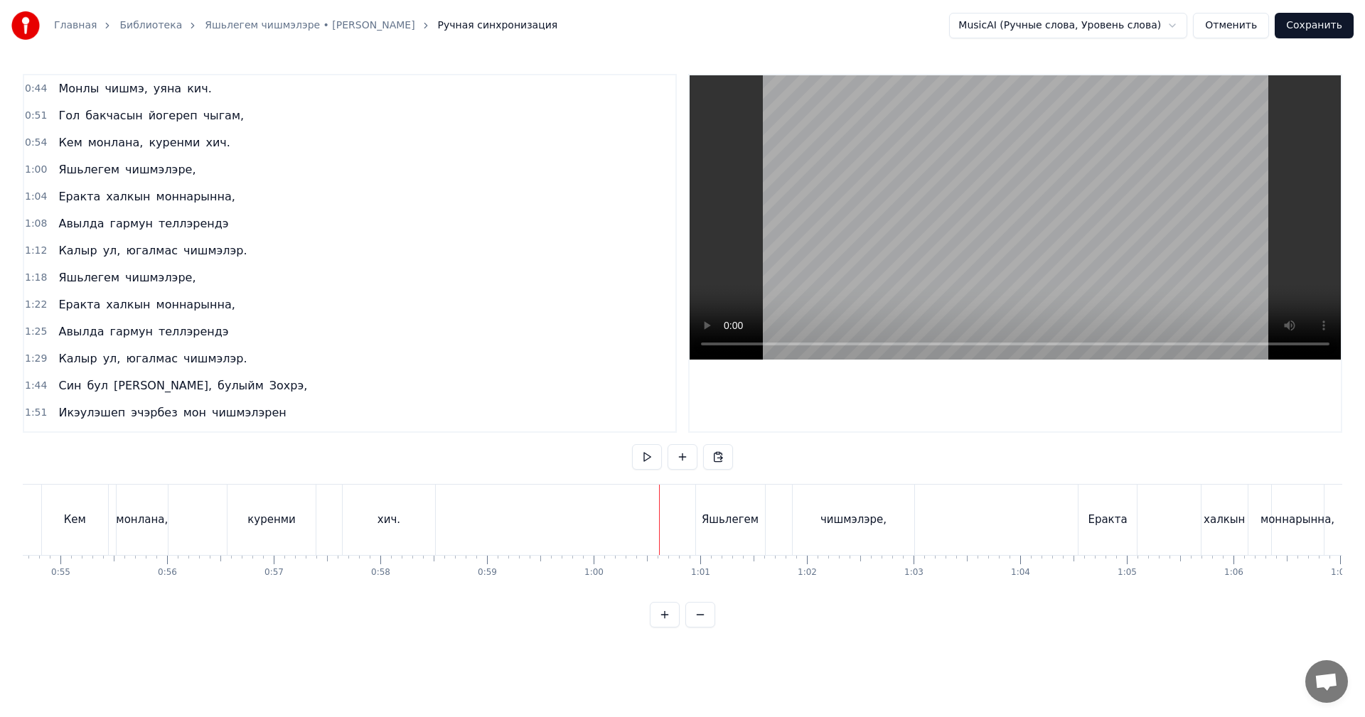
click at [927, 286] on video at bounding box center [1014, 217] width 651 height 284
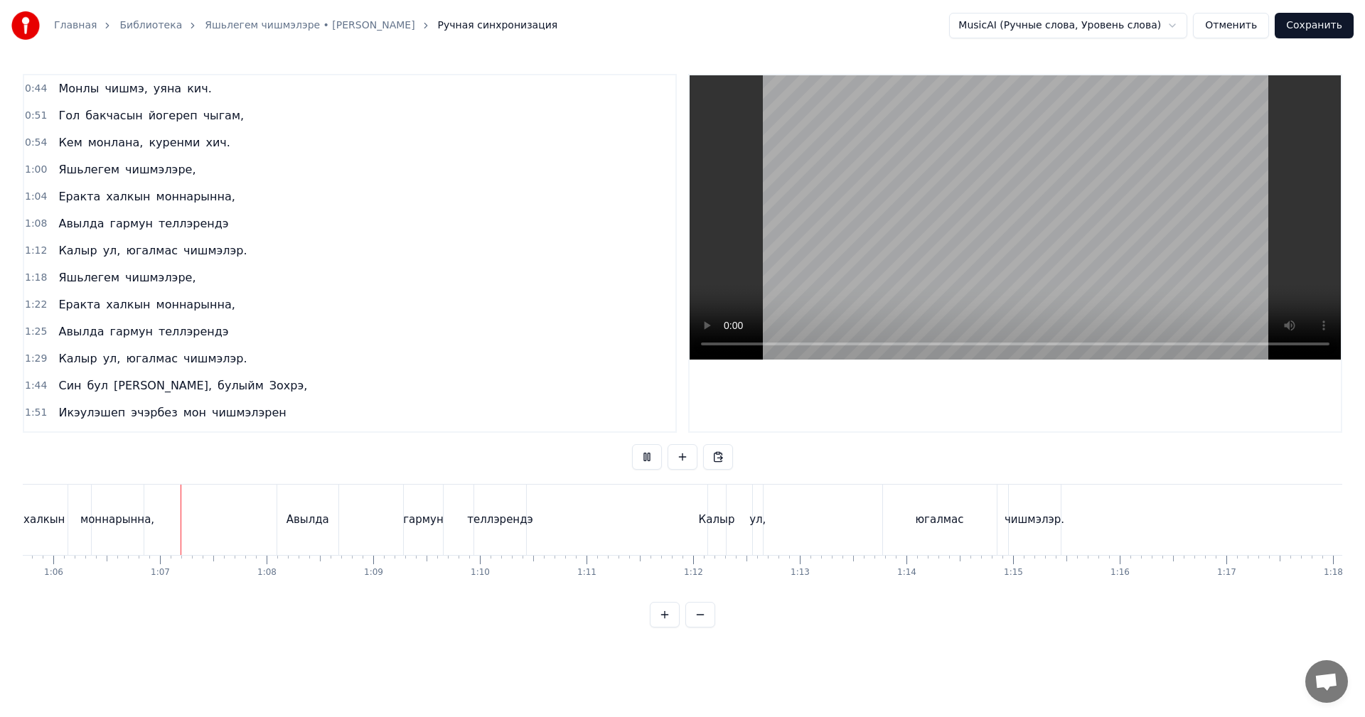
scroll to position [0, 7007]
click at [913, 270] on video at bounding box center [1014, 217] width 651 height 284
click at [760, 521] on div "ул," at bounding box center [756, 520] width 16 height 16
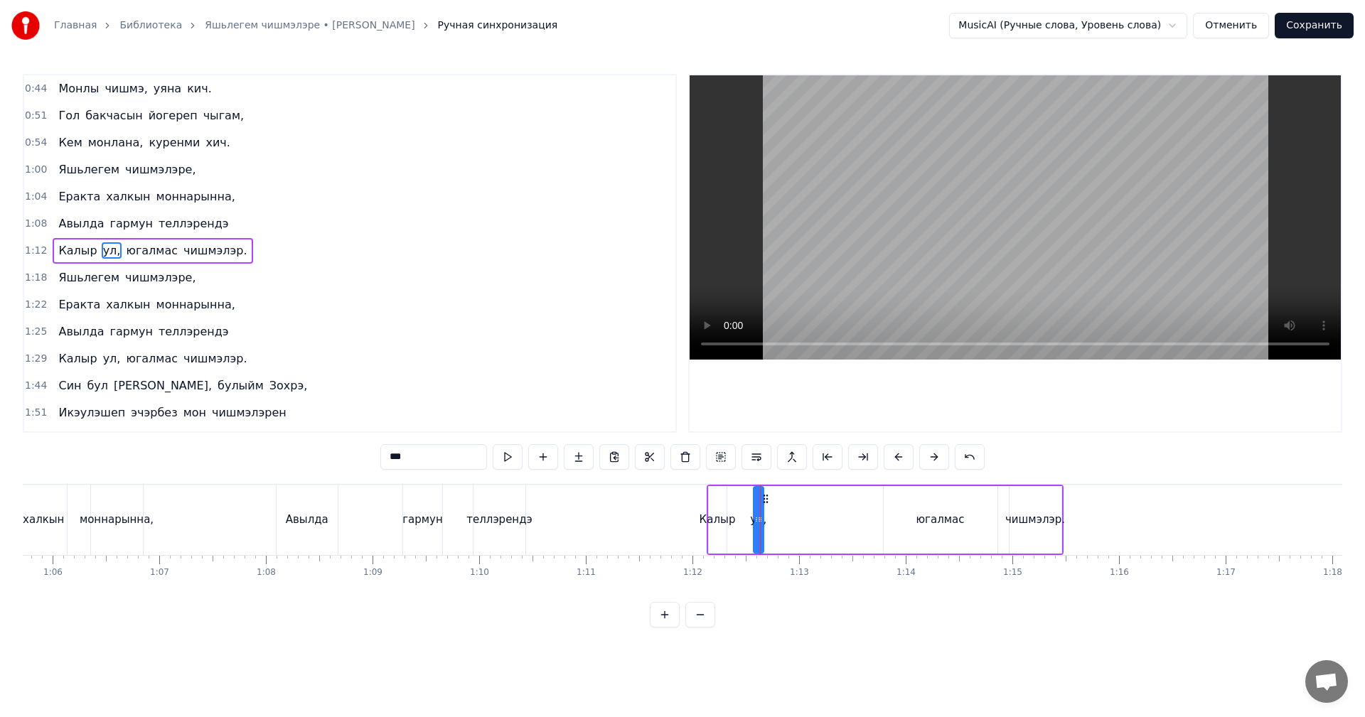
click at [763, 520] on div "ул," at bounding box center [758, 520] width 16 height 16
click at [761, 520] on circle at bounding box center [761, 520] width 1 height 1
drag, startPoint x: 758, startPoint y: 520, endPoint x: 836, endPoint y: 517, distance: 77.5
click at [836, 517] on icon at bounding box center [837, 519] width 6 height 11
drag, startPoint x: 754, startPoint y: 525, endPoint x: 732, endPoint y: 522, distance: 22.2
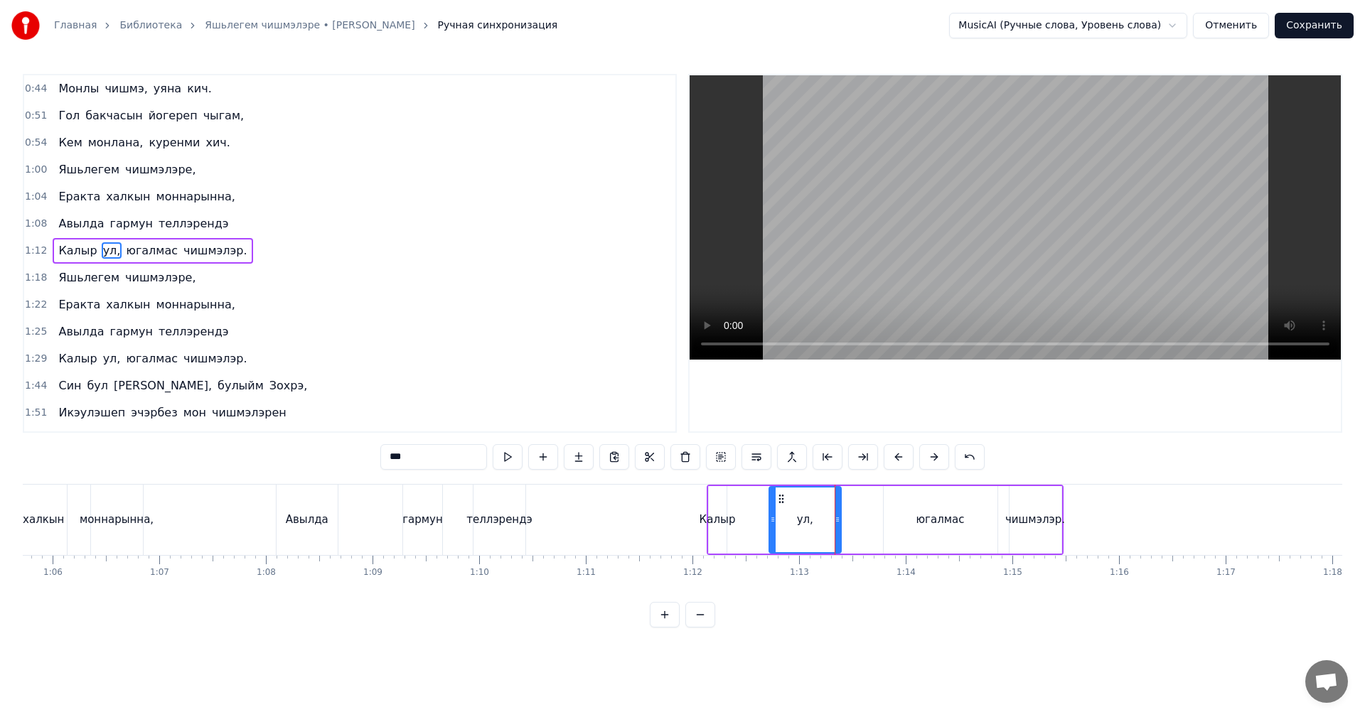
click at [768, 523] on div "ул," at bounding box center [805, 520] width 74 height 68
click at [724, 524] on div "Калыр" at bounding box center [717, 520] width 36 height 16
type input "*****"
drag, startPoint x: 725, startPoint y: 524, endPoint x: 767, endPoint y: 519, distance: 42.2
click at [767, 519] on icon at bounding box center [765, 519] width 6 height 11
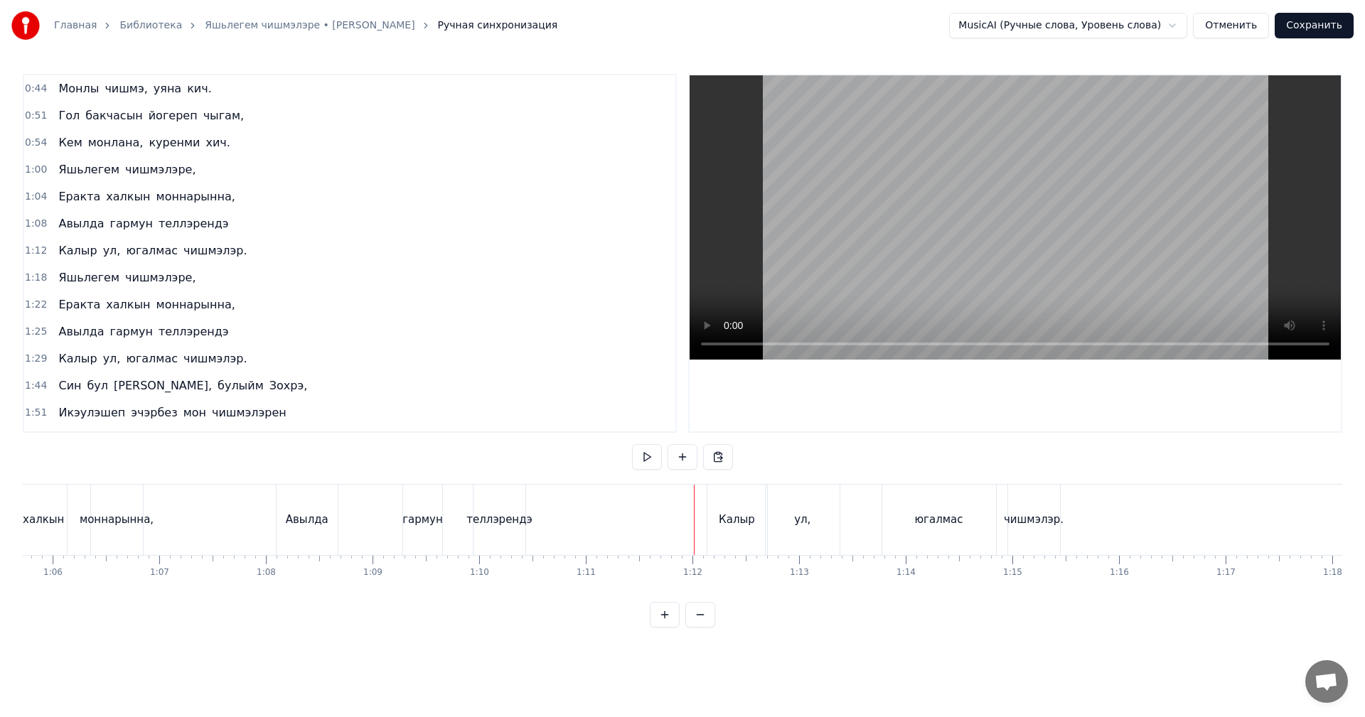
click at [510, 517] on div "теллэрендэ" at bounding box center [499, 520] width 66 height 16
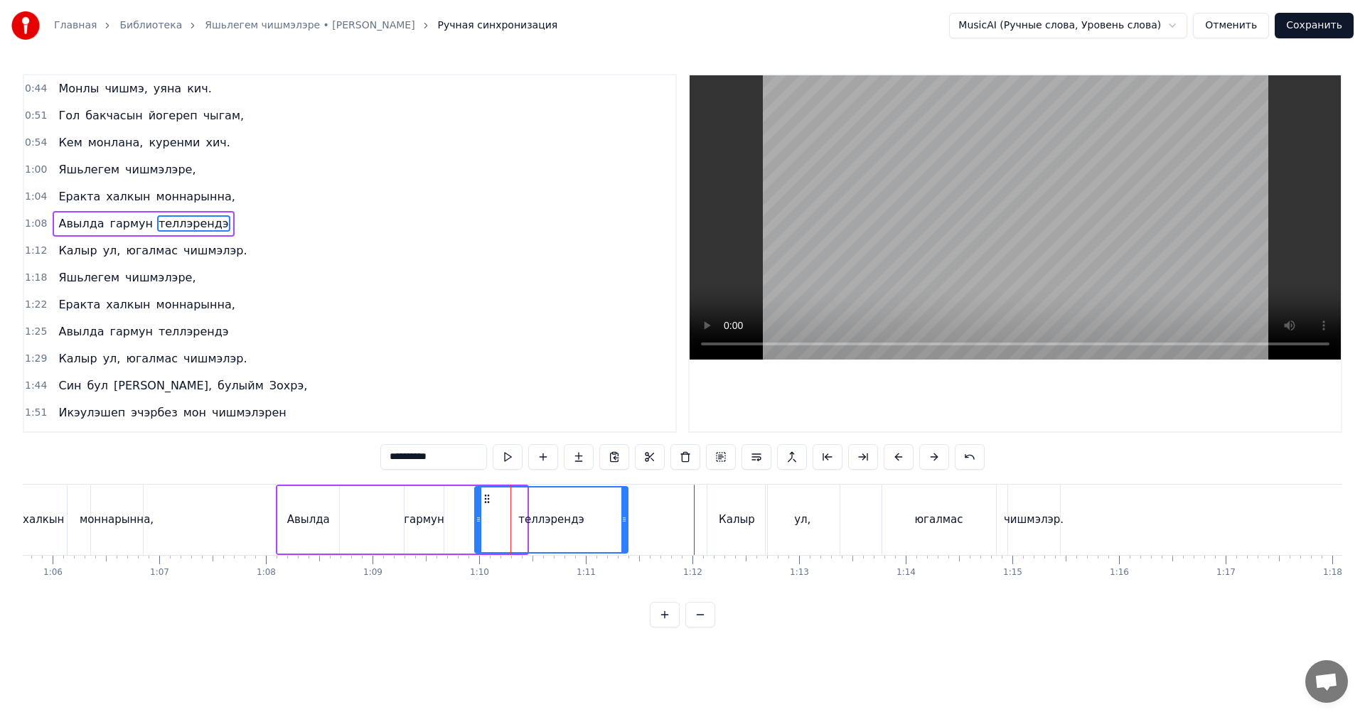
drag, startPoint x: 525, startPoint y: 514, endPoint x: 623, endPoint y: 520, distance: 98.3
click at [623, 520] on icon at bounding box center [624, 519] width 6 height 11
click at [294, 523] on div "Авылда" at bounding box center [308, 520] width 43 height 16
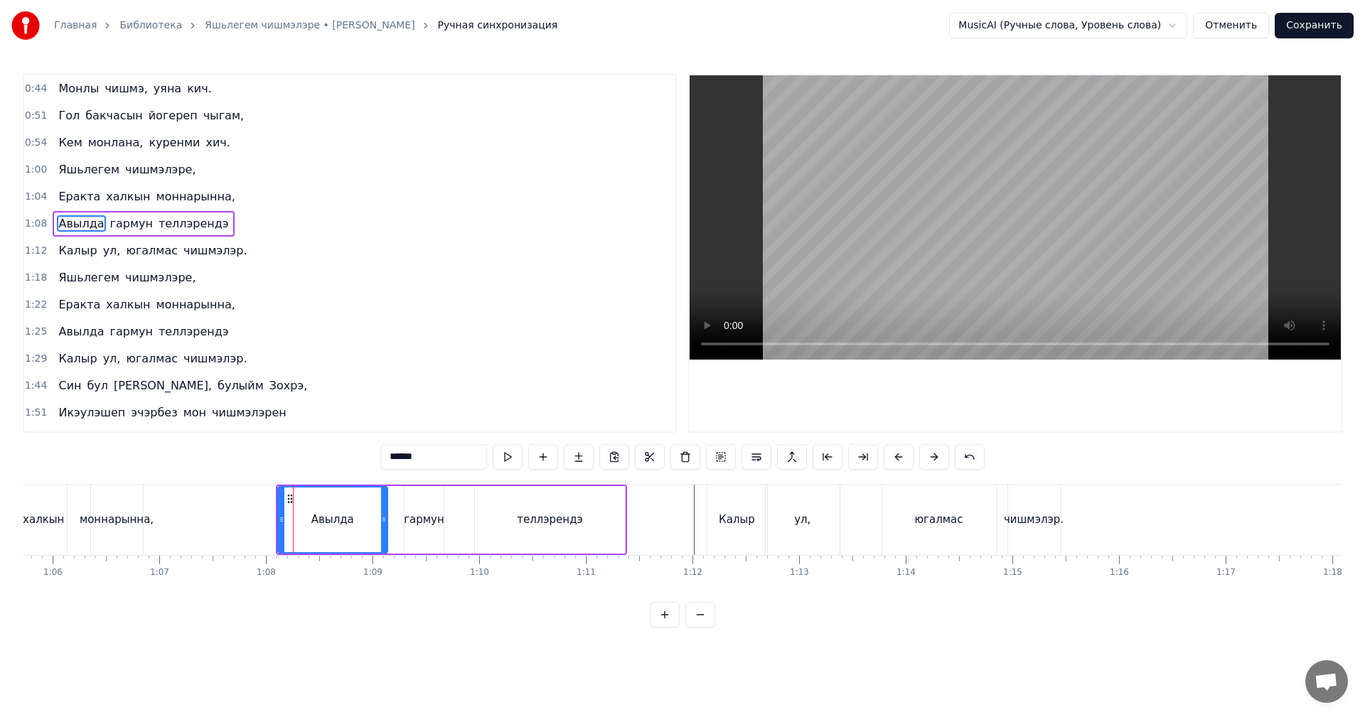
drag, startPoint x: 334, startPoint y: 514, endPoint x: 385, endPoint y: 512, distance: 51.2
click at [385, 512] on div at bounding box center [384, 520] width 6 height 65
click at [131, 510] on div "моннарынна," at bounding box center [117, 520] width 52 height 70
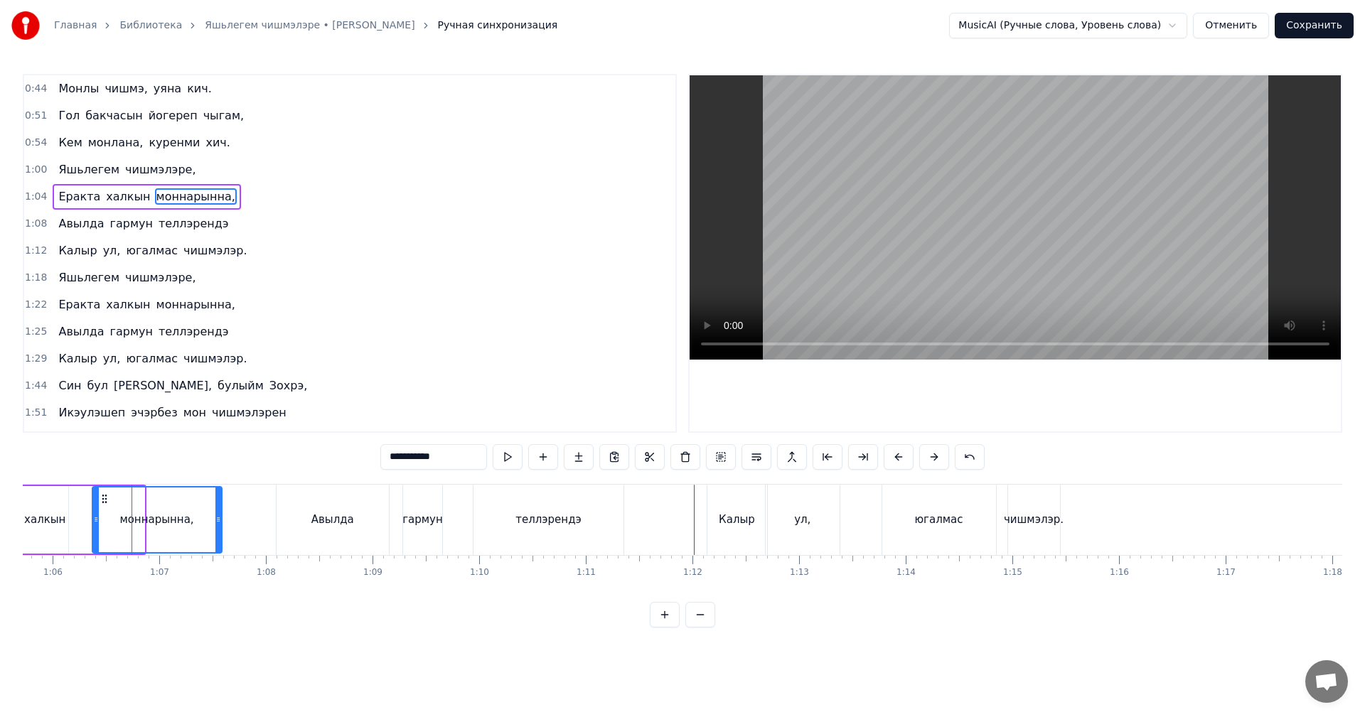
drag, startPoint x: 143, startPoint y: 509, endPoint x: 215, endPoint y: 516, distance: 72.8
click at [217, 515] on div at bounding box center [218, 520] width 6 height 65
click at [141, 510] on div "моннарынна," at bounding box center [155, 520] width 125 height 65
click at [955, 168] on video at bounding box center [1014, 217] width 651 height 284
click at [993, 236] on video at bounding box center [1014, 217] width 651 height 284
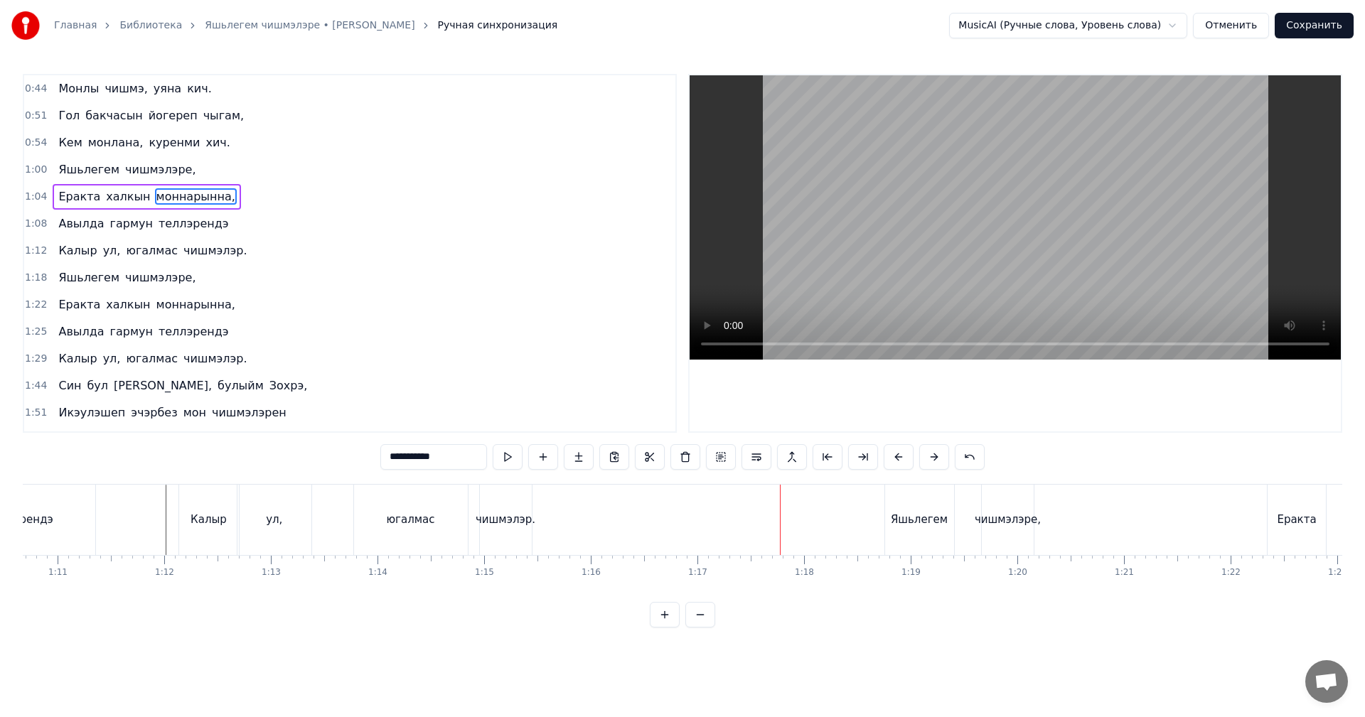
scroll to position [0, 7510]
click at [552, 513] on div "чишмэлэр." at bounding box center [530, 520] width 60 height 16
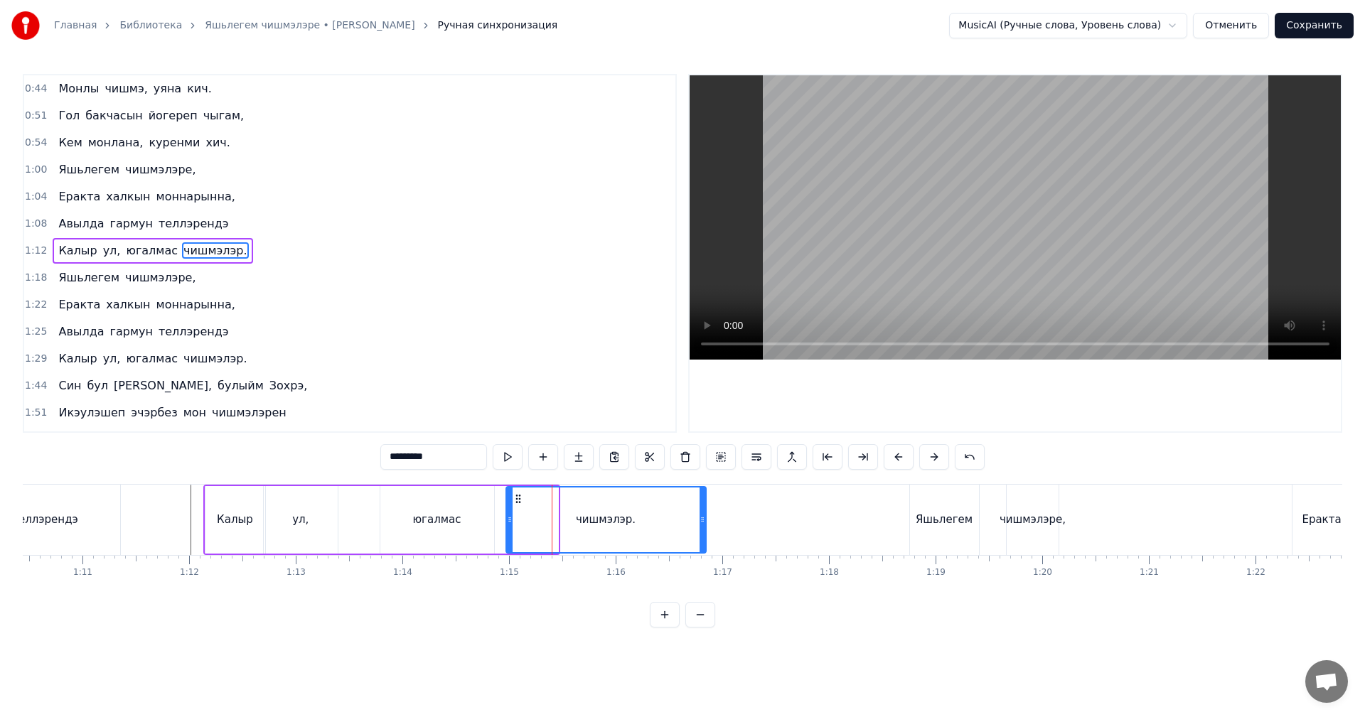
drag, startPoint x: 557, startPoint y: 520, endPoint x: 608, endPoint y: 529, distance: 51.9
click at [701, 524] on icon at bounding box center [702, 519] width 6 height 11
click at [391, 518] on div "югалмас" at bounding box center [437, 520] width 114 height 68
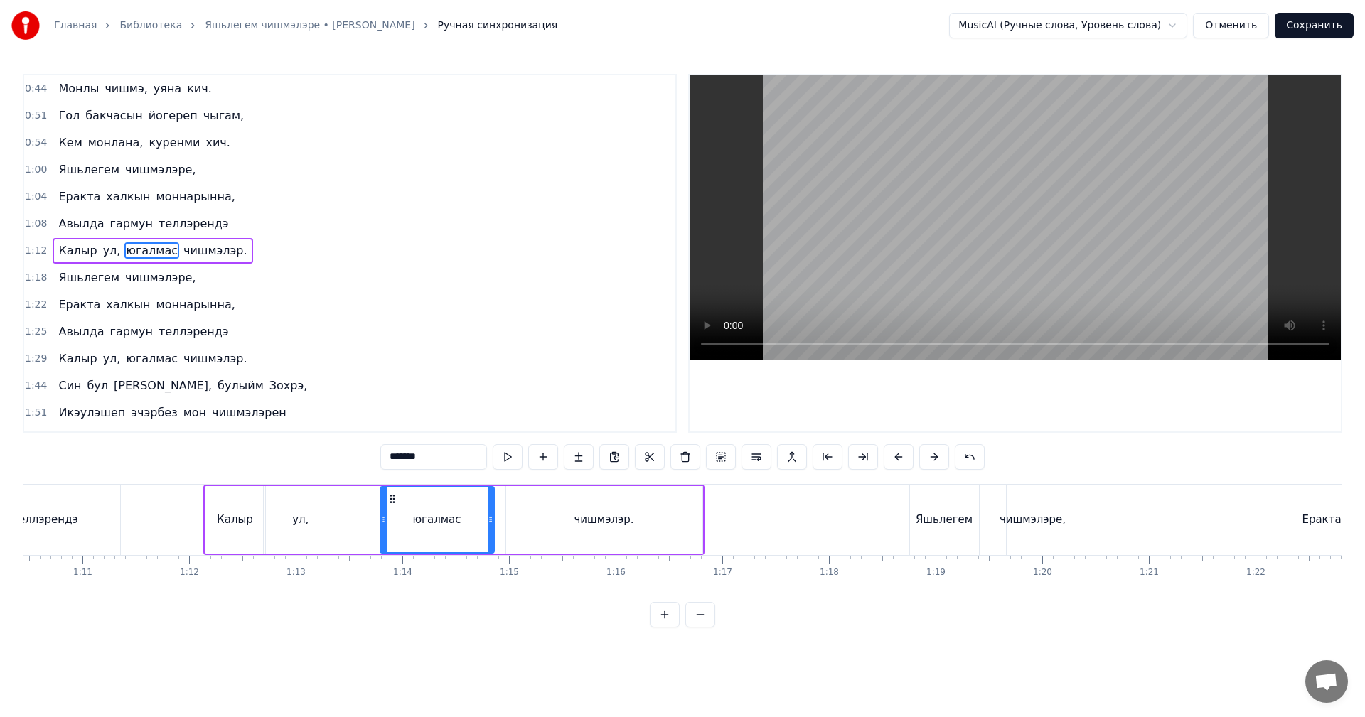
click at [915, 183] on video at bounding box center [1014, 217] width 651 height 284
click at [1047, 521] on div "чишмэлэре," at bounding box center [1032, 520] width 66 height 16
type input "**********"
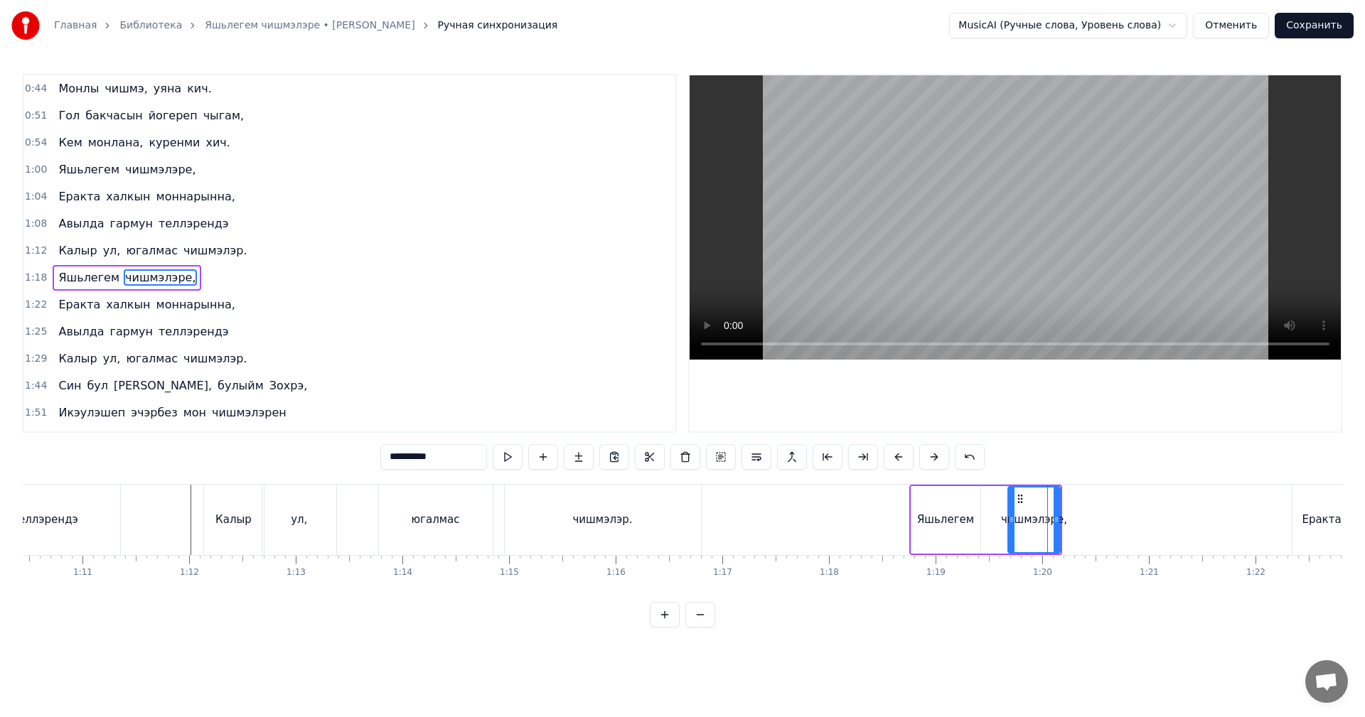
scroll to position [24, 0]
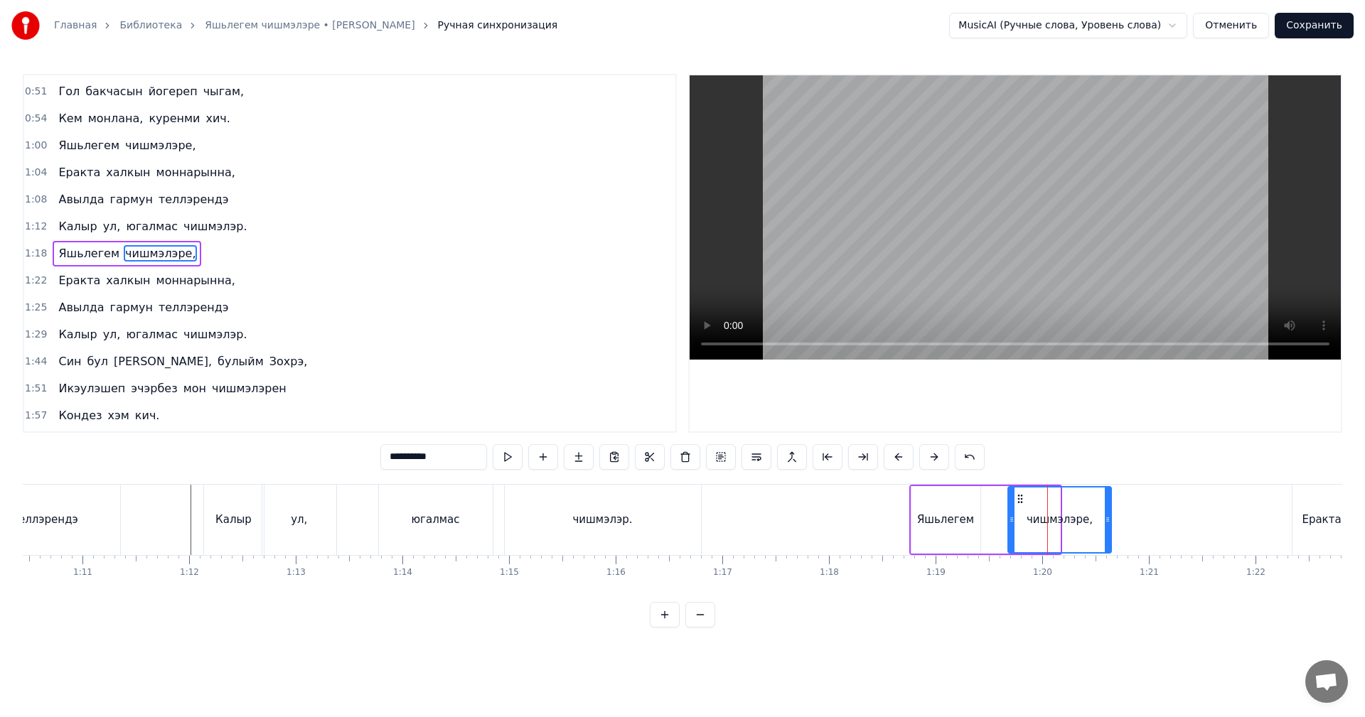
drag, startPoint x: 1055, startPoint y: 507, endPoint x: 1101, endPoint y: 504, distance: 46.3
click at [1110, 505] on div at bounding box center [1108, 520] width 6 height 65
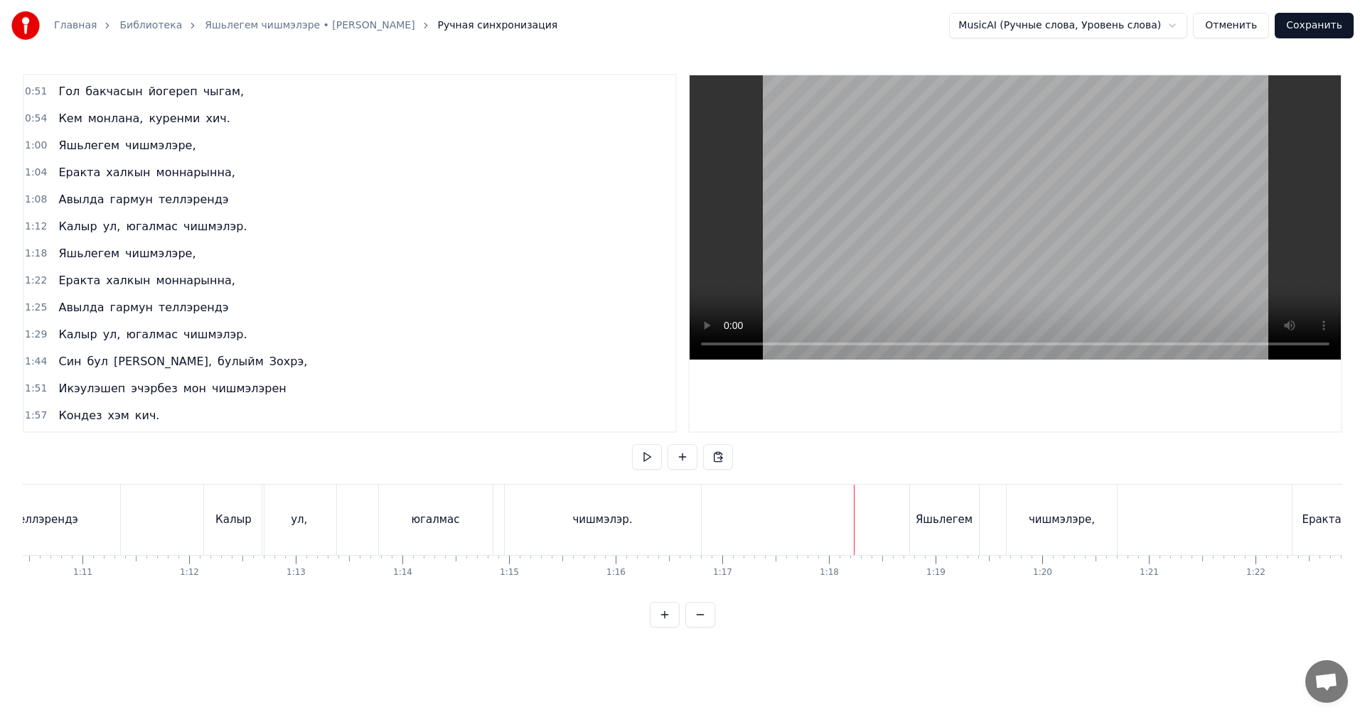
click at [1073, 226] on video at bounding box center [1014, 217] width 651 height 284
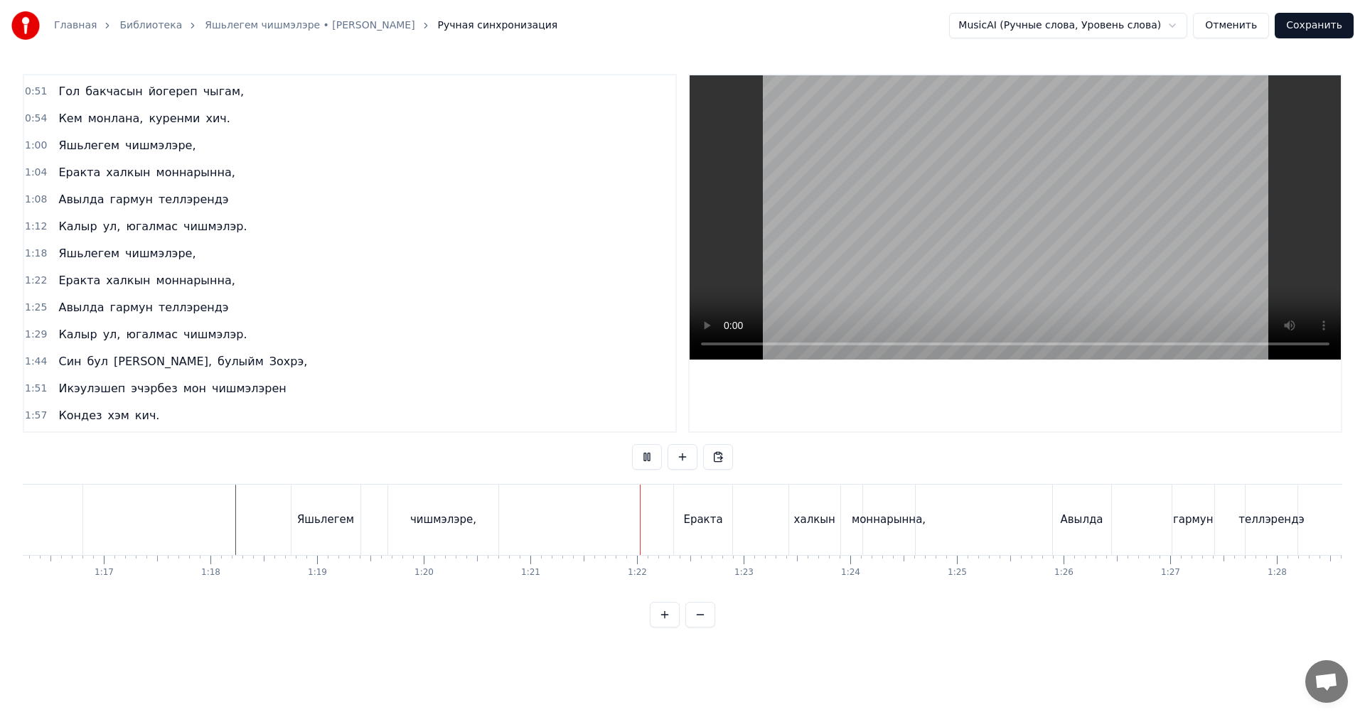
scroll to position [0, 8292]
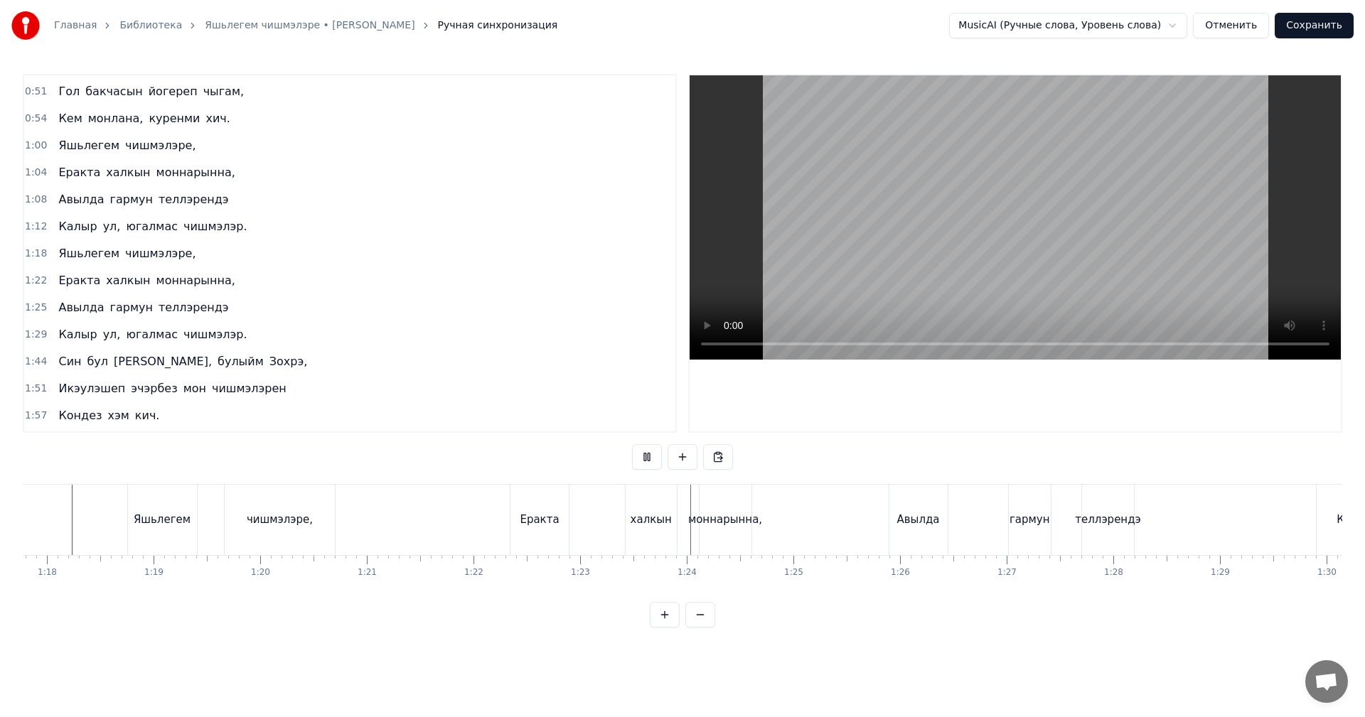
click at [805, 264] on video at bounding box center [1014, 217] width 651 height 284
click at [550, 536] on div "Еракта" at bounding box center [539, 520] width 58 height 70
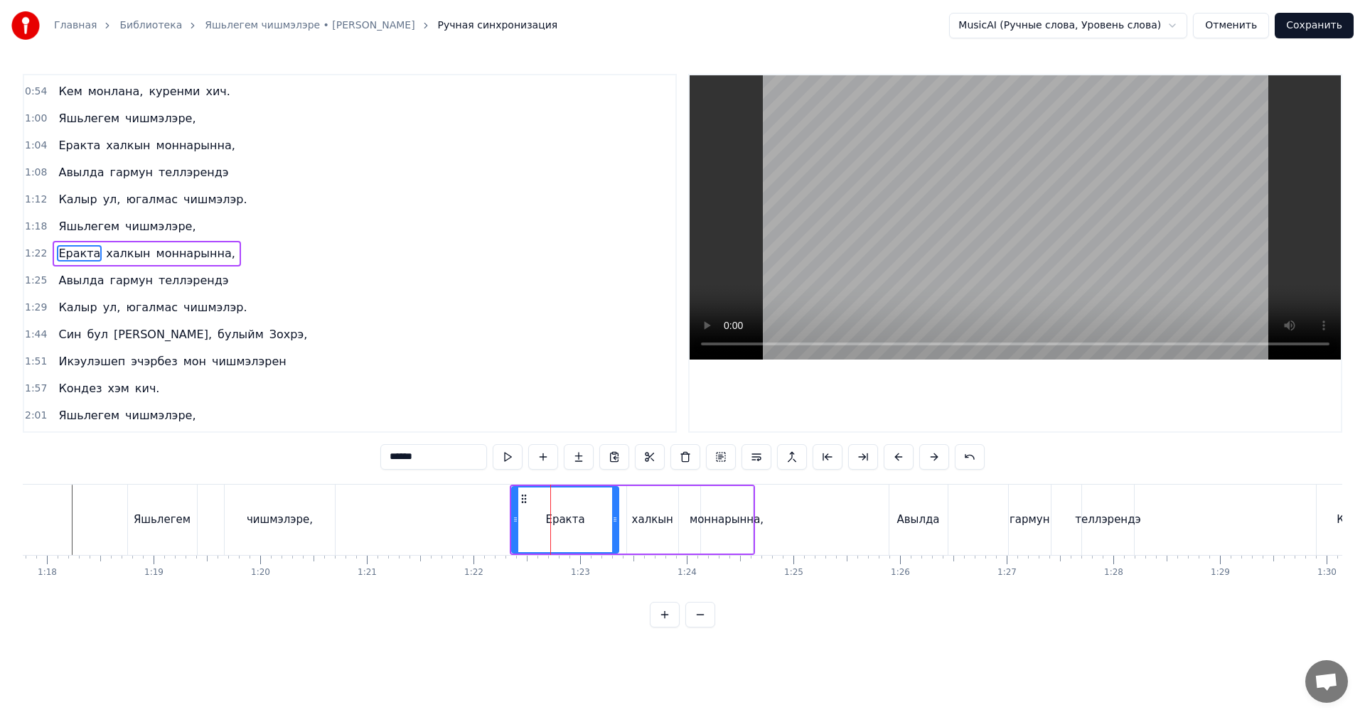
drag, startPoint x: 567, startPoint y: 531, endPoint x: 630, endPoint y: 514, distance: 65.5
click at [618, 519] on div at bounding box center [615, 520] width 6 height 65
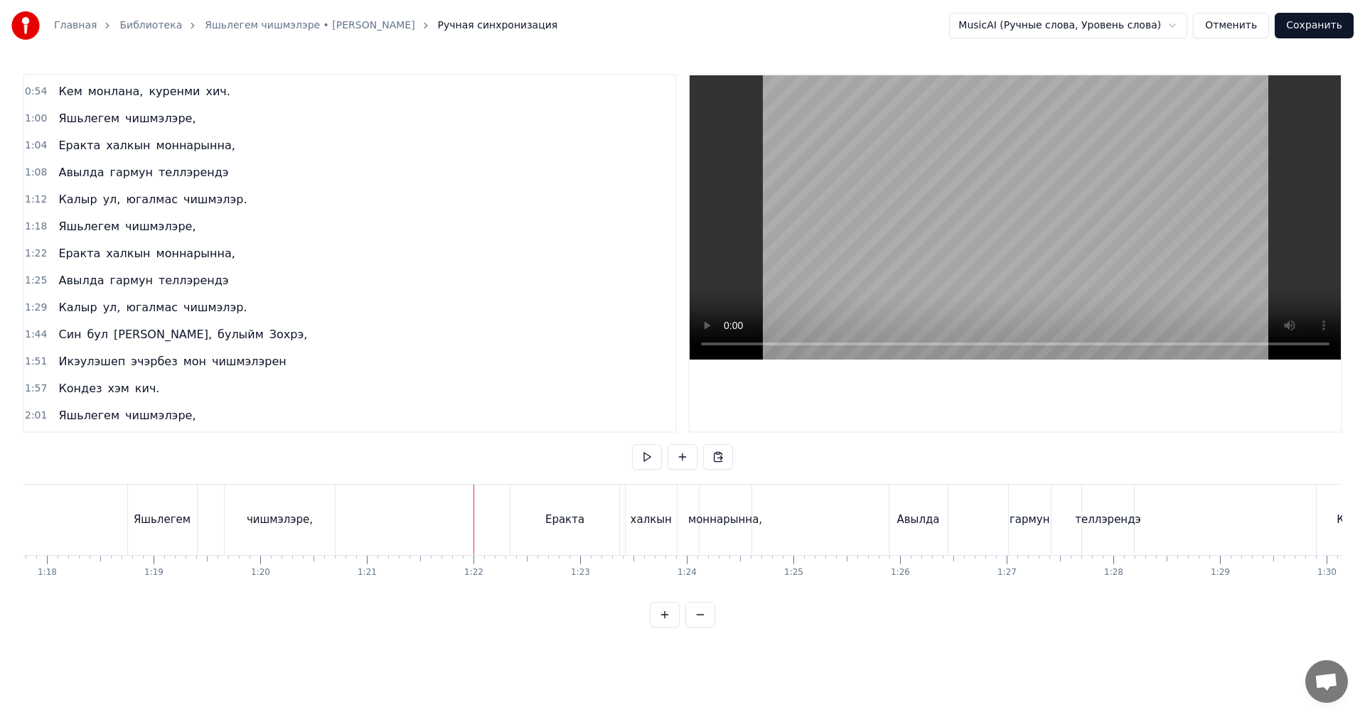
click at [947, 274] on video at bounding box center [1014, 217] width 651 height 284
click at [721, 526] on div "моннарынна," at bounding box center [725, 520] width 74 height 16
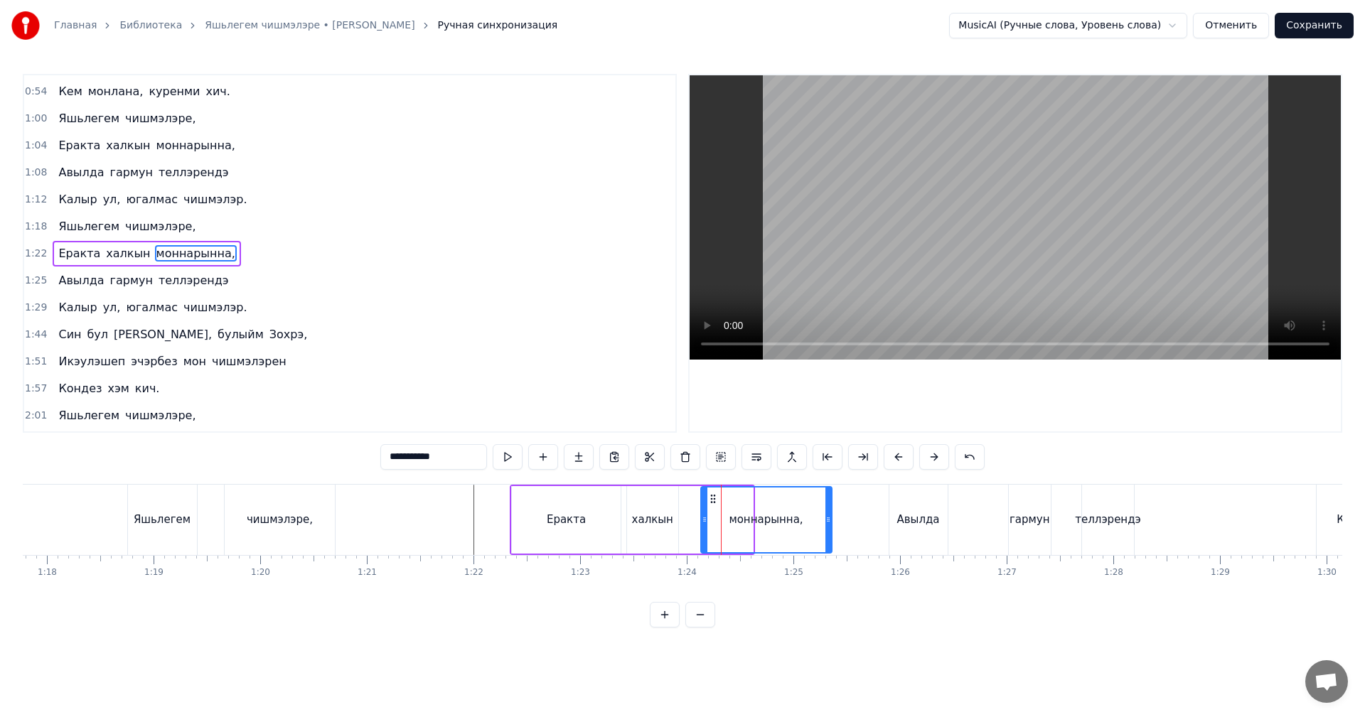
drag, startPoint x: 753, startPoint y: 517, endPoint x: 830, endPoint y: 512, distance: 77.0
click at [830, 512] on div at bounding box center [828, 520] width 6 height 65
click at [928, 512] on div "Авылда" at bounding box center [917, 520] width 43 height 16
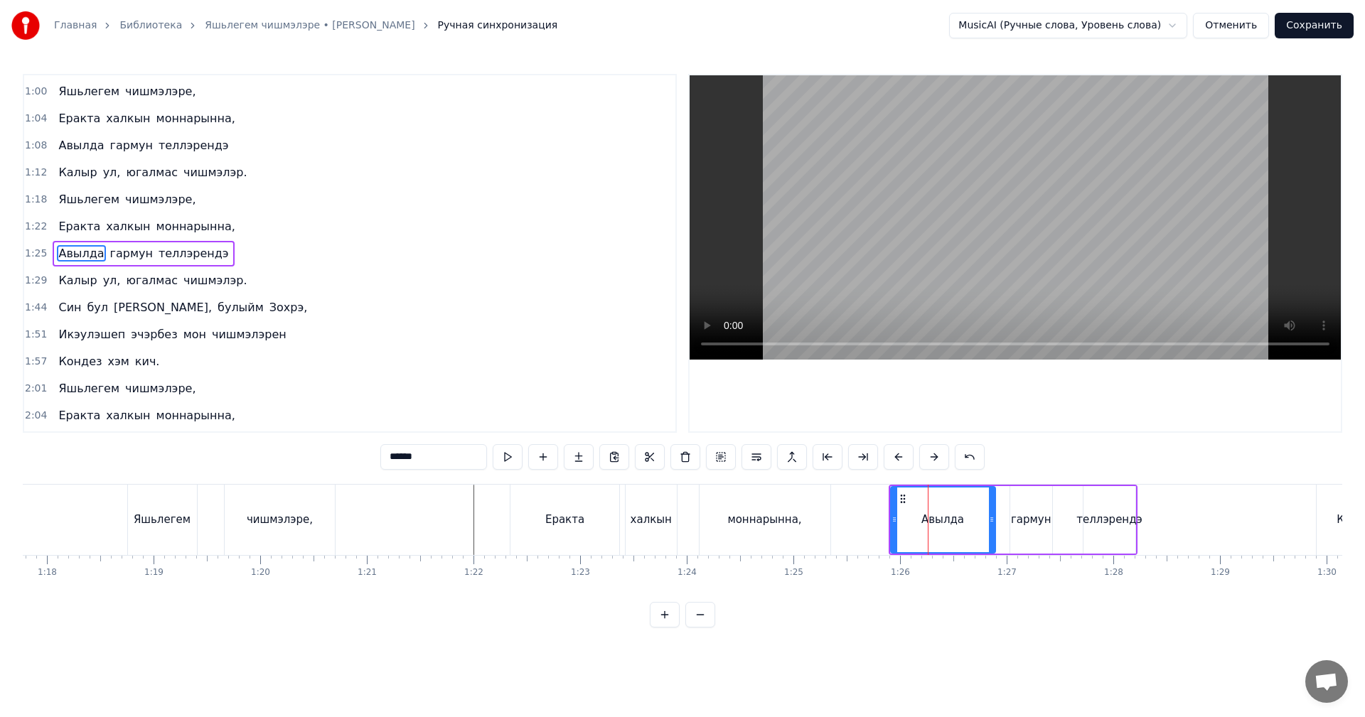
drag, startPoint x: 945, startPoint y: 508, endPoint x: 992, endPoint y: 507, distance: 46.2
click at [992, 507] on div at bounding box center [992, 520] width 6 height 65
click at [1132, 517] on div "теллэрендэ" at bounding box center [1109, 520] width 66 height 16
type input "**********"
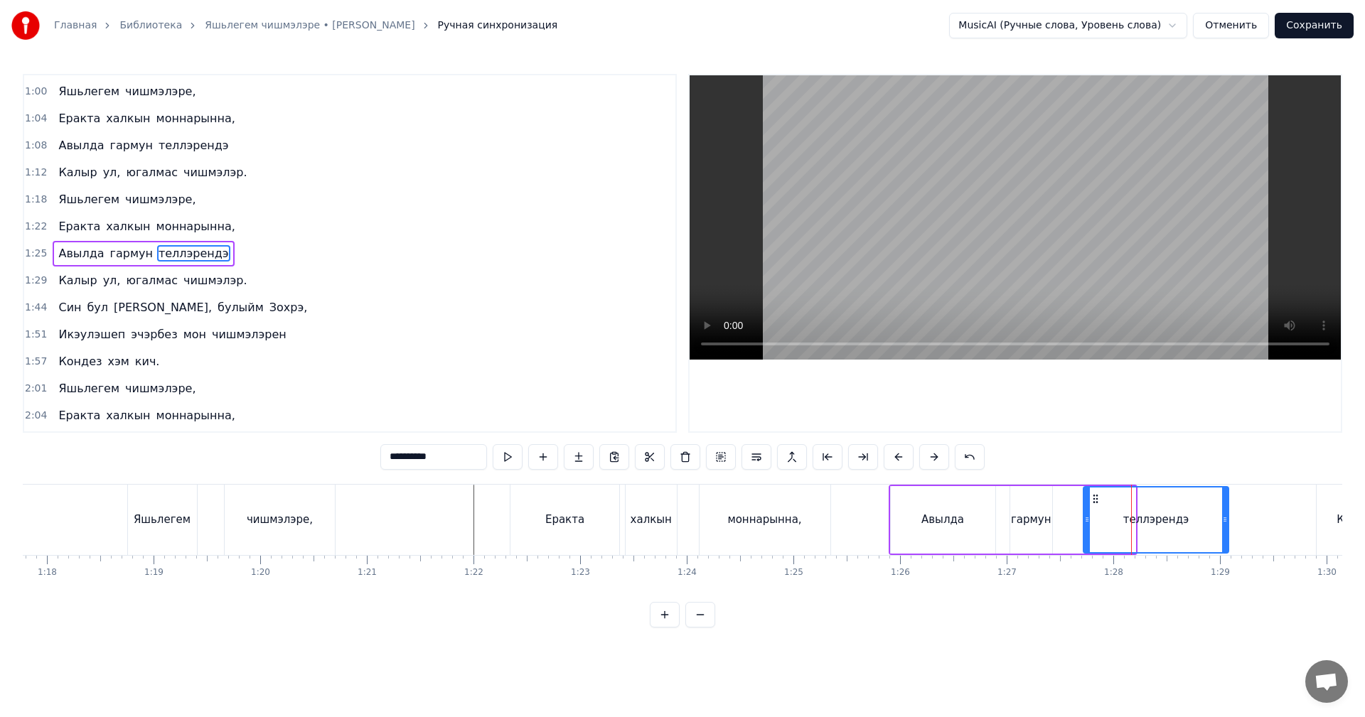
drag, startPoint x: 1133, startPoint y: 519, endPoint x: 1226, endPoint y: 508, distance: 93.7
click at [1226, 508] on div at bounding box center [1225, 520] width 6 height 65
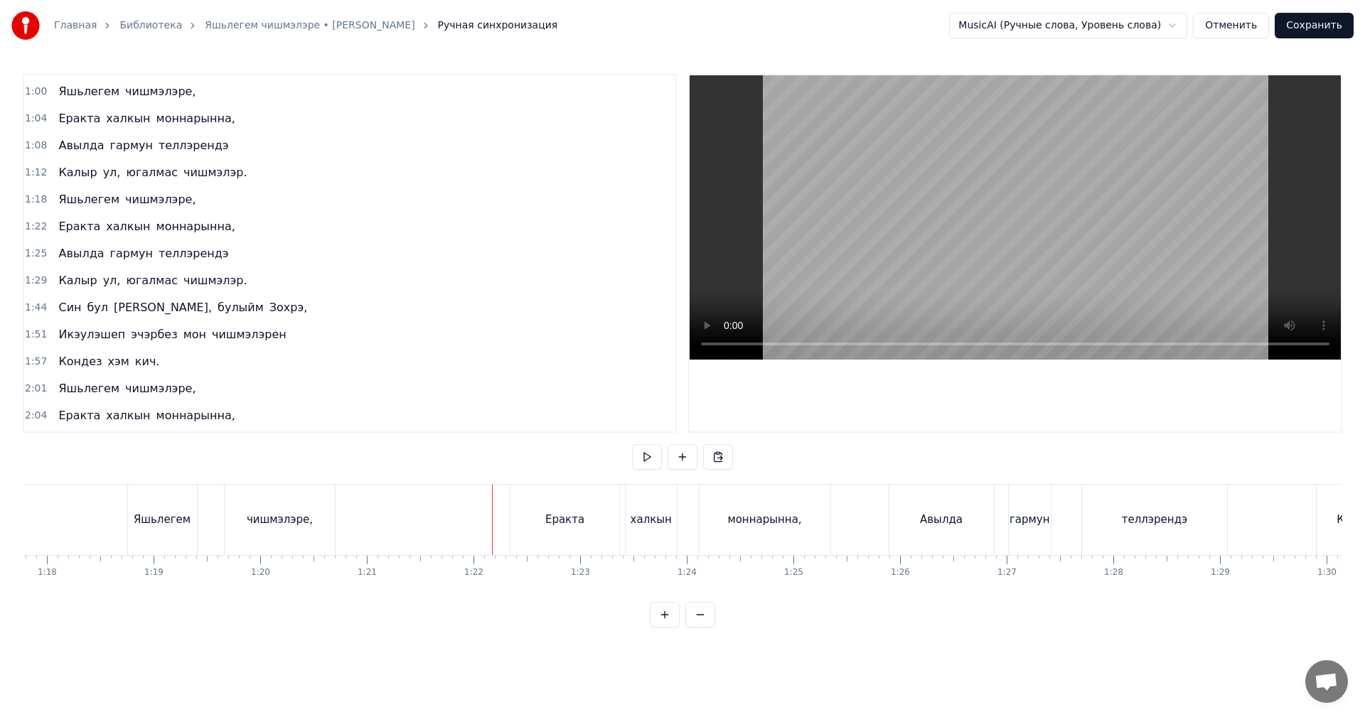
click at [979, 245] on video at bounding box center [1014, 217] width 651 height 284
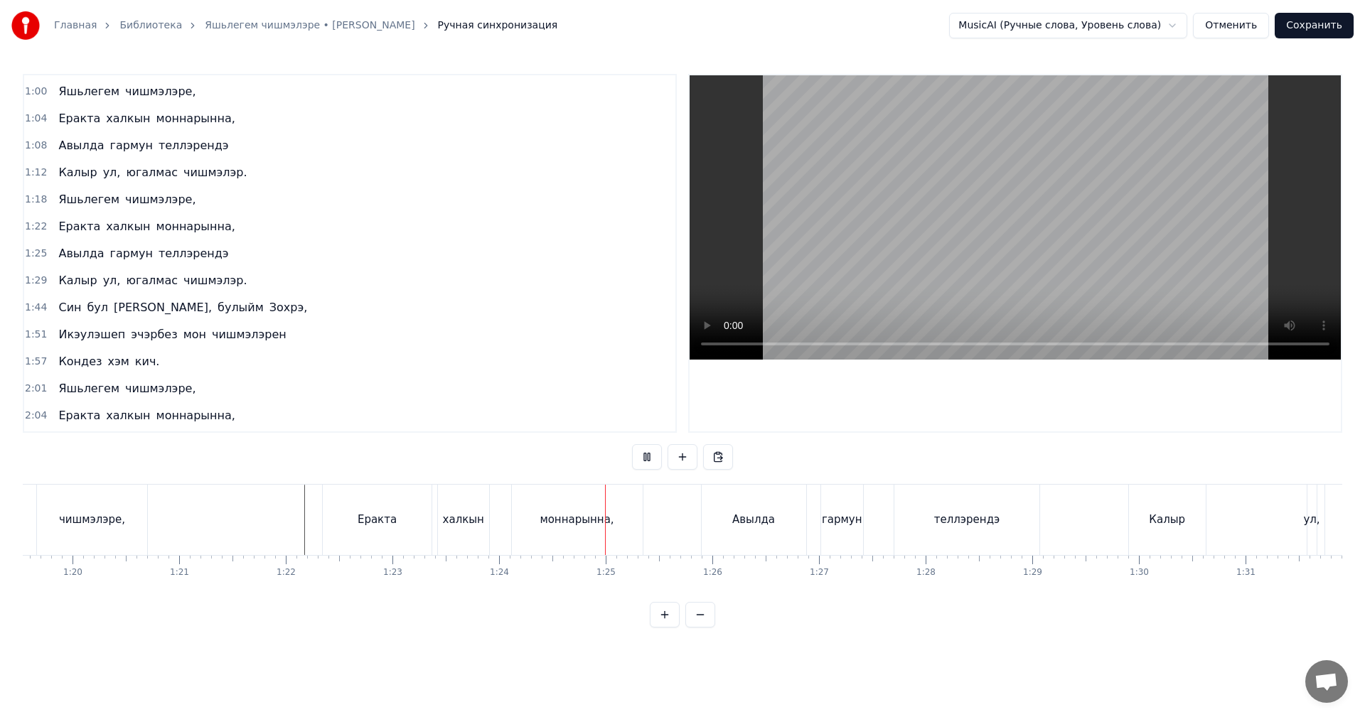
scroll to position [0, 8789]
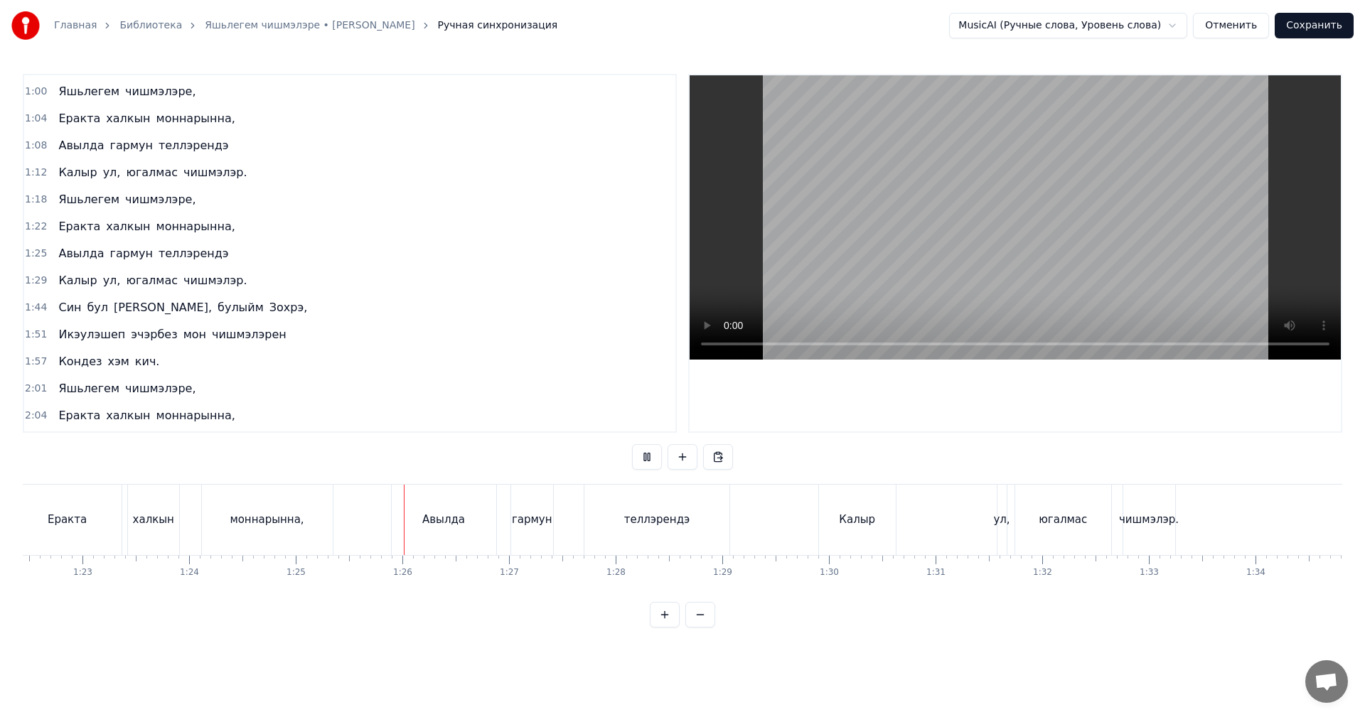
drag, startPoint x: 860, startPoint y: 520, endPoint x: 881, endPoint y: 522, distance: 21.4
click at [861, 520] on div "Калыр" at bounding box center [857, 520] width 36 height 16
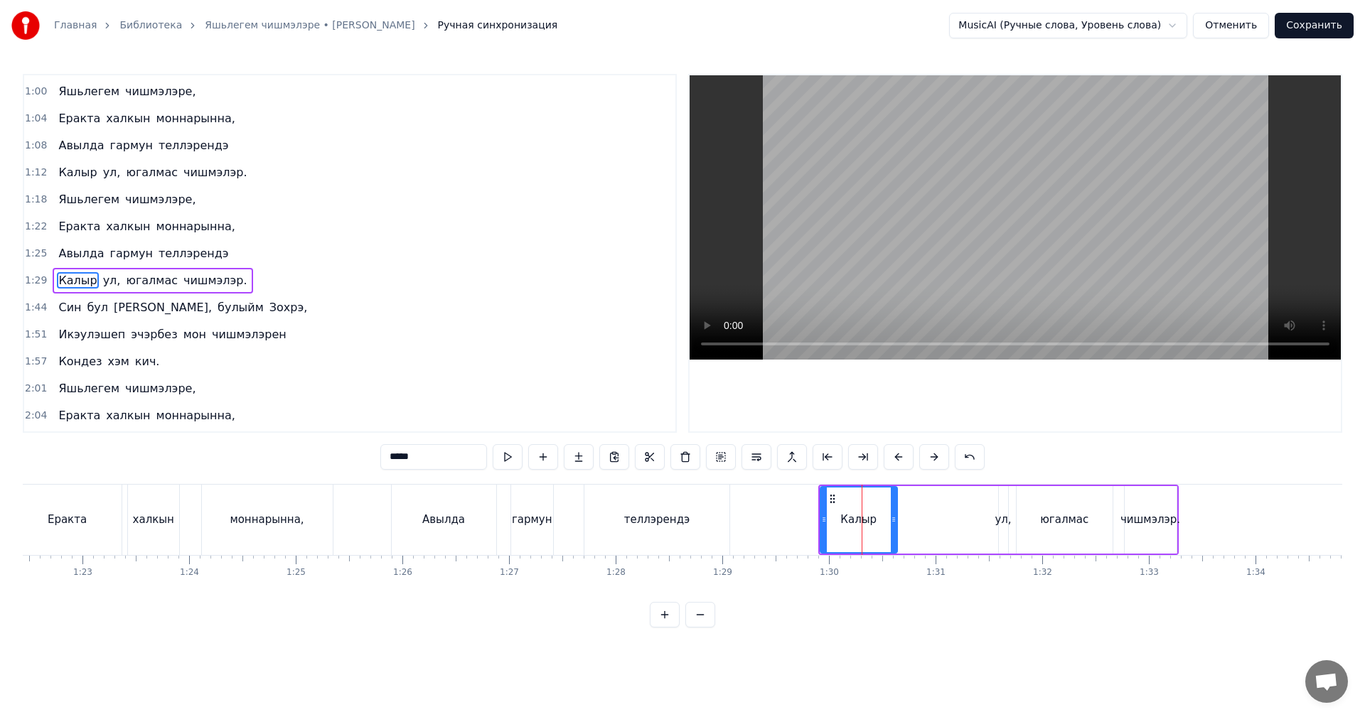
scroll to position [105, 0]
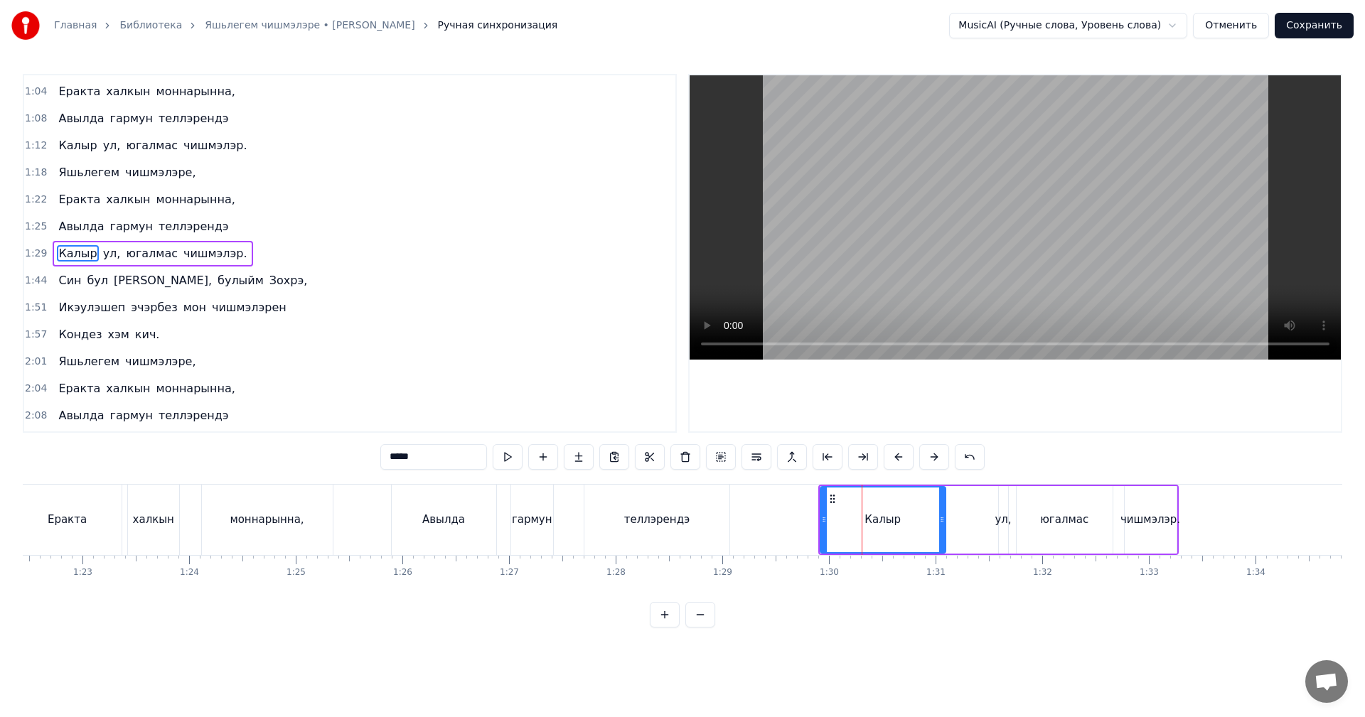
drag, startPoint x: 901, startPoint y: 518, endPoint x: 969, endPoint y: 519, distance: 68.2
click at [940, 517] on icon at bounding box center [942, 519] width 6 height 11
click at [1150, 514] on div "чишмэлэр." at bounding box center [1150, 520] width 60 height 16
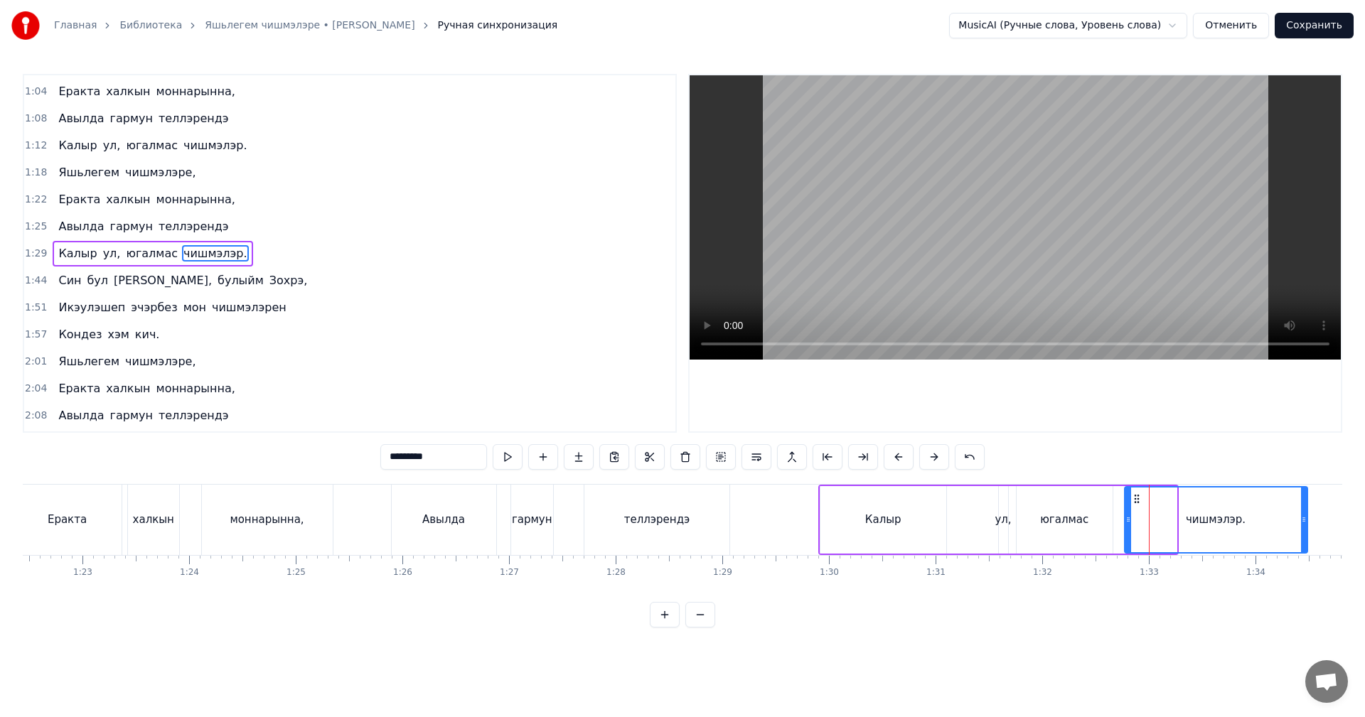
drag, startPoint x: 1176, startPoint y: 516, endPoint x: 1304, endPoint y: 509, distance: 127.4
click at [1306, 507] on div at bounding box center [1304, 520] width 6 height 65
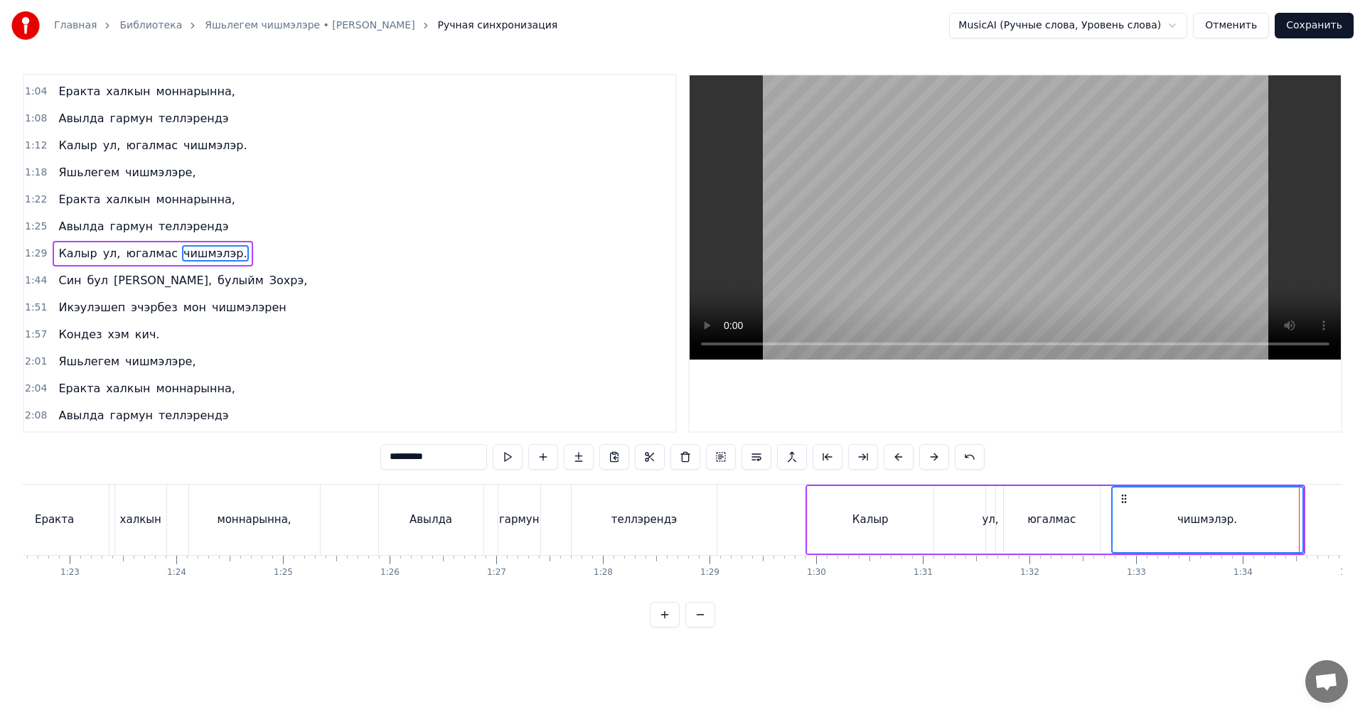
scroll to position [0, 8799]
click at [263, 512] on div "моннарынна," at bounding box center [257, 520] width 74 height 16
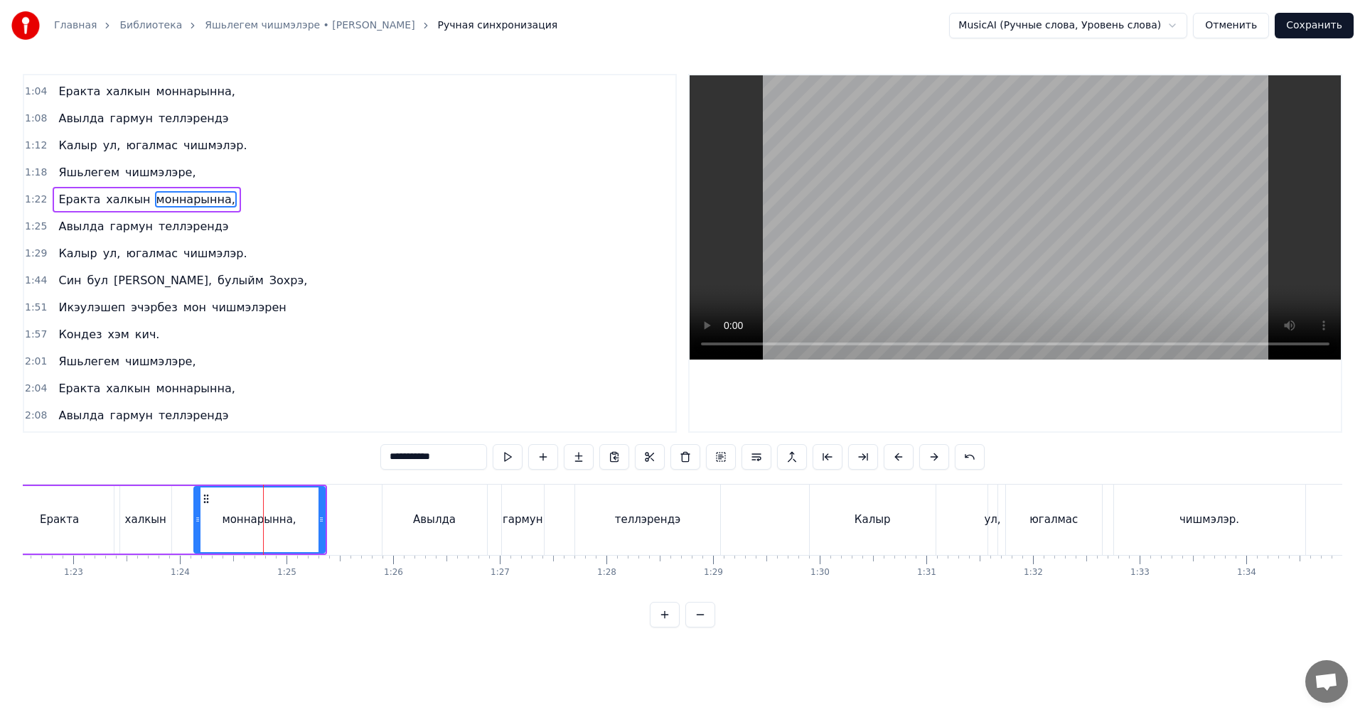
scroll to position [51, 0]
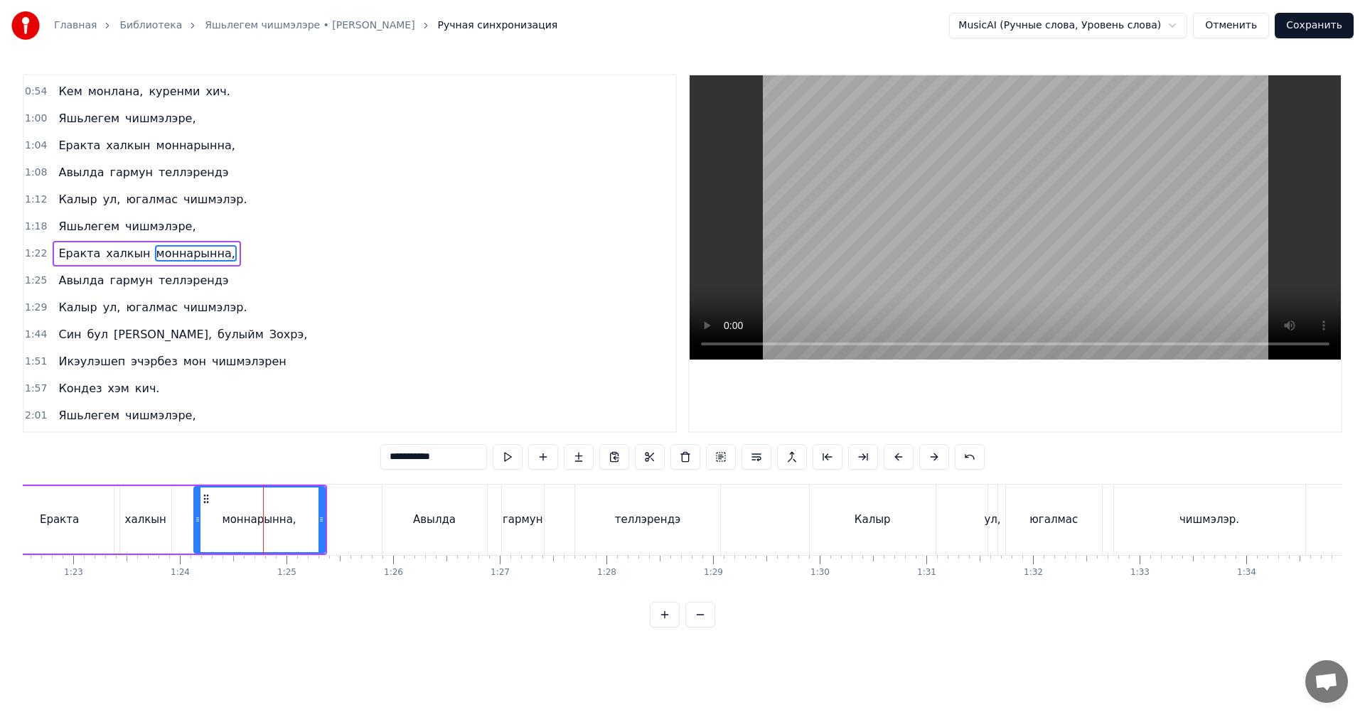
click at [880, 213] on video at bounding box center [1014, 217] width 651 height 284
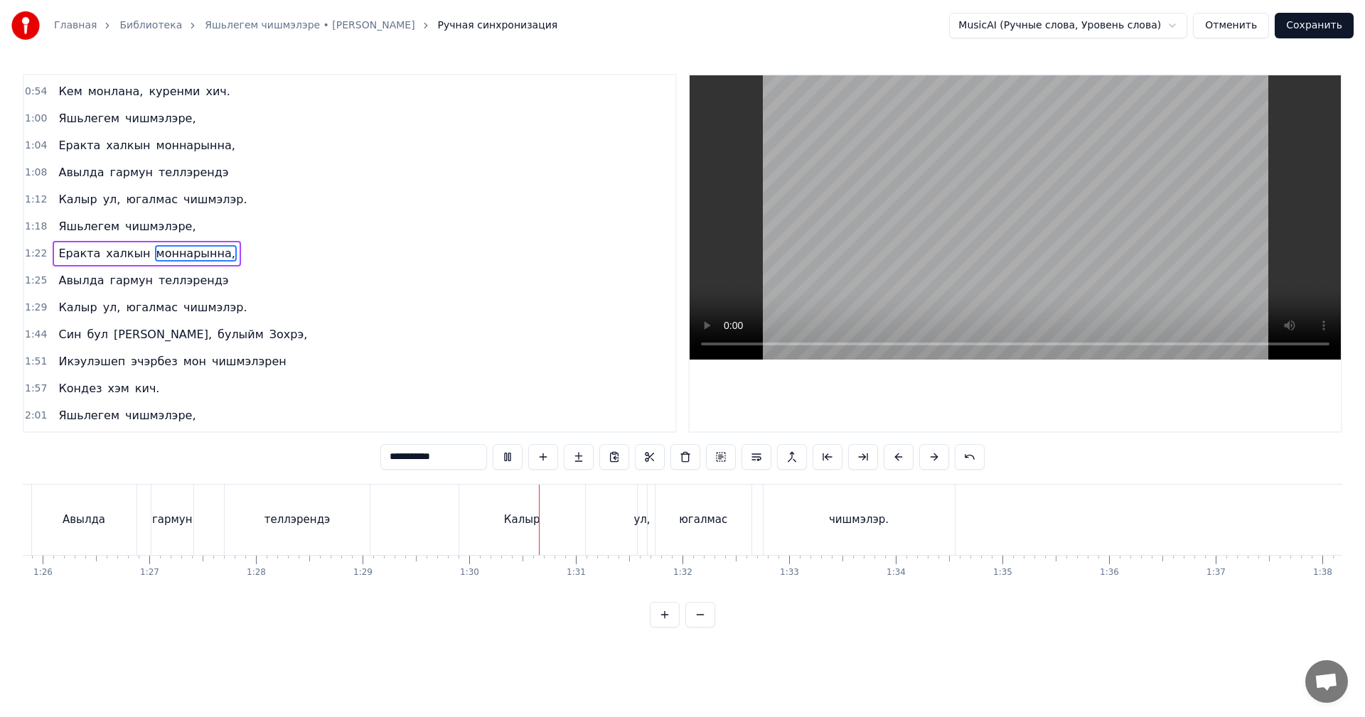
scroll to position [0, 9154]
click at [527, 527] on div "Калыр" at bounding box center [517, 520] width 36 height 16
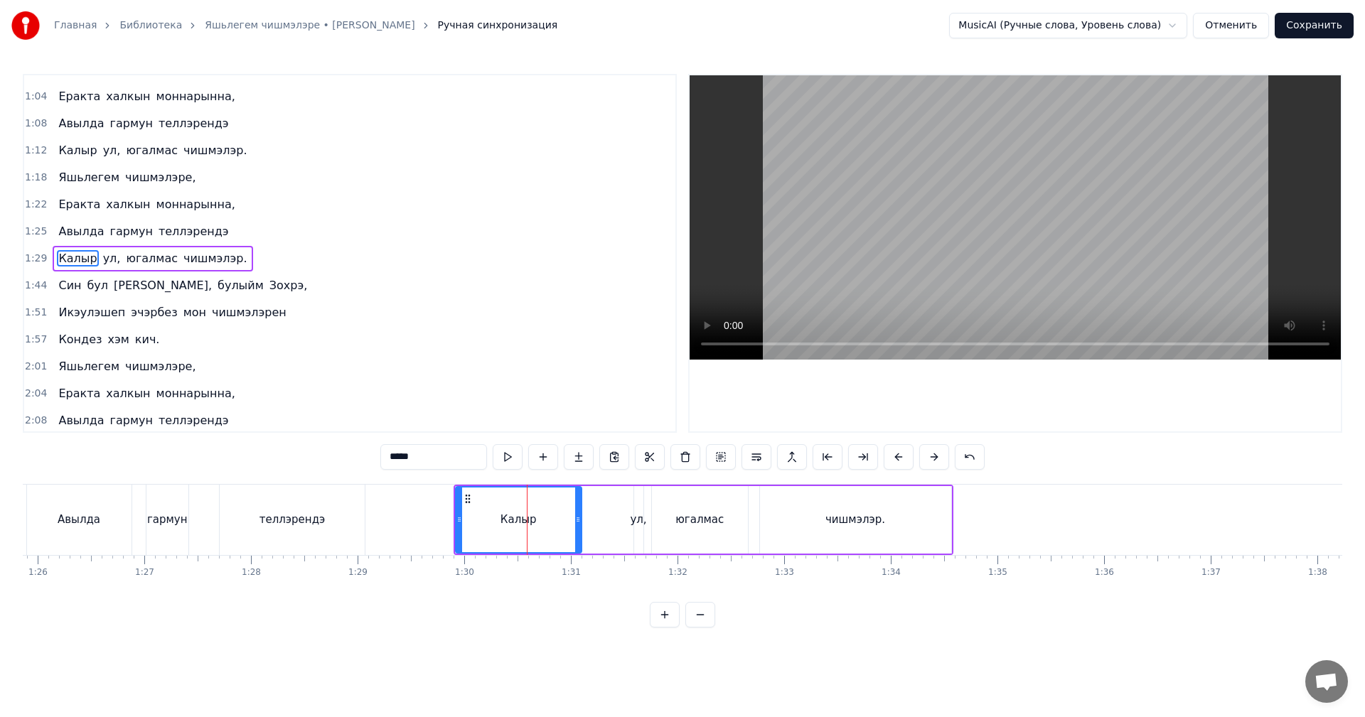
scroll to position [105, 0]
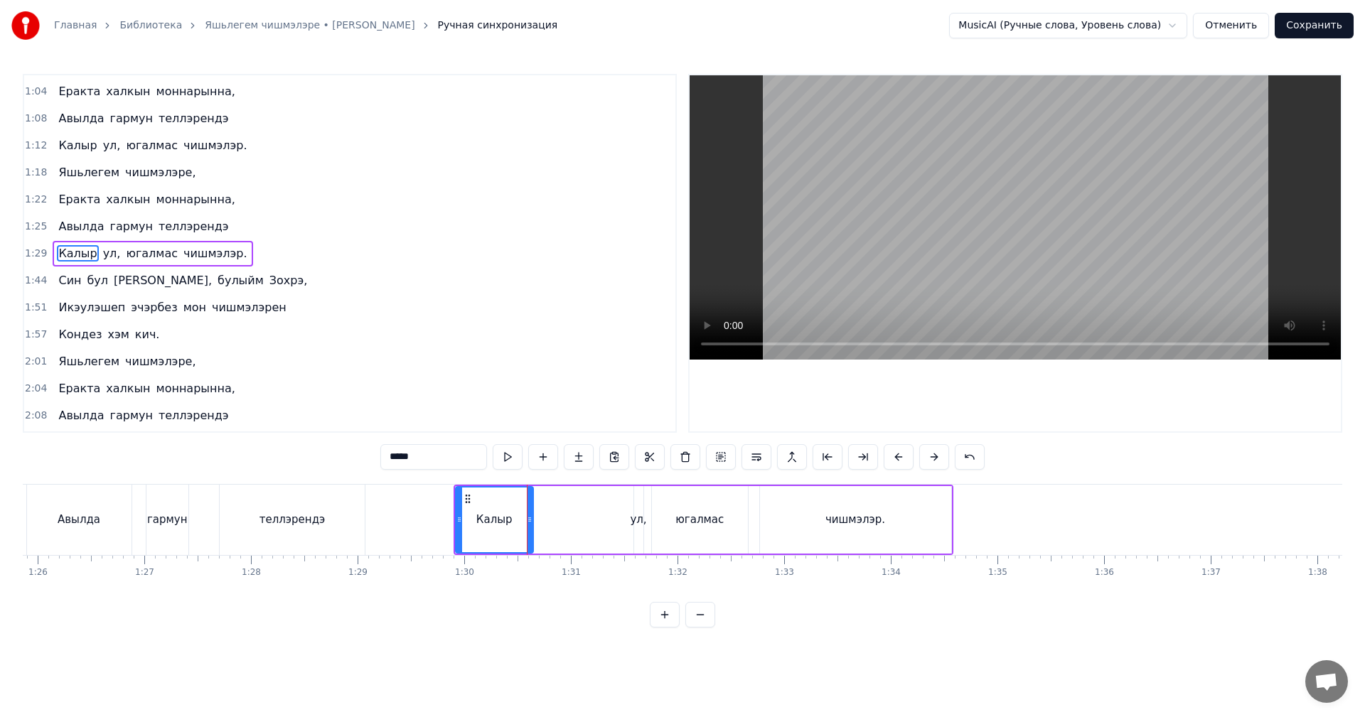
drag, startPoint x: 579, startPoint y: 520, endPoint x: 530, endPoint y: 526, distance: 48.7
click at [530, 526] on div at bounding box center [530, 520] width 6 height 65
click at [635, 509] on div "ул," at bounding box center [638, 520] width 9 height 68
type input "***"
click at [634, 509] on div at bounding box center [634, 520] width 1 height 70
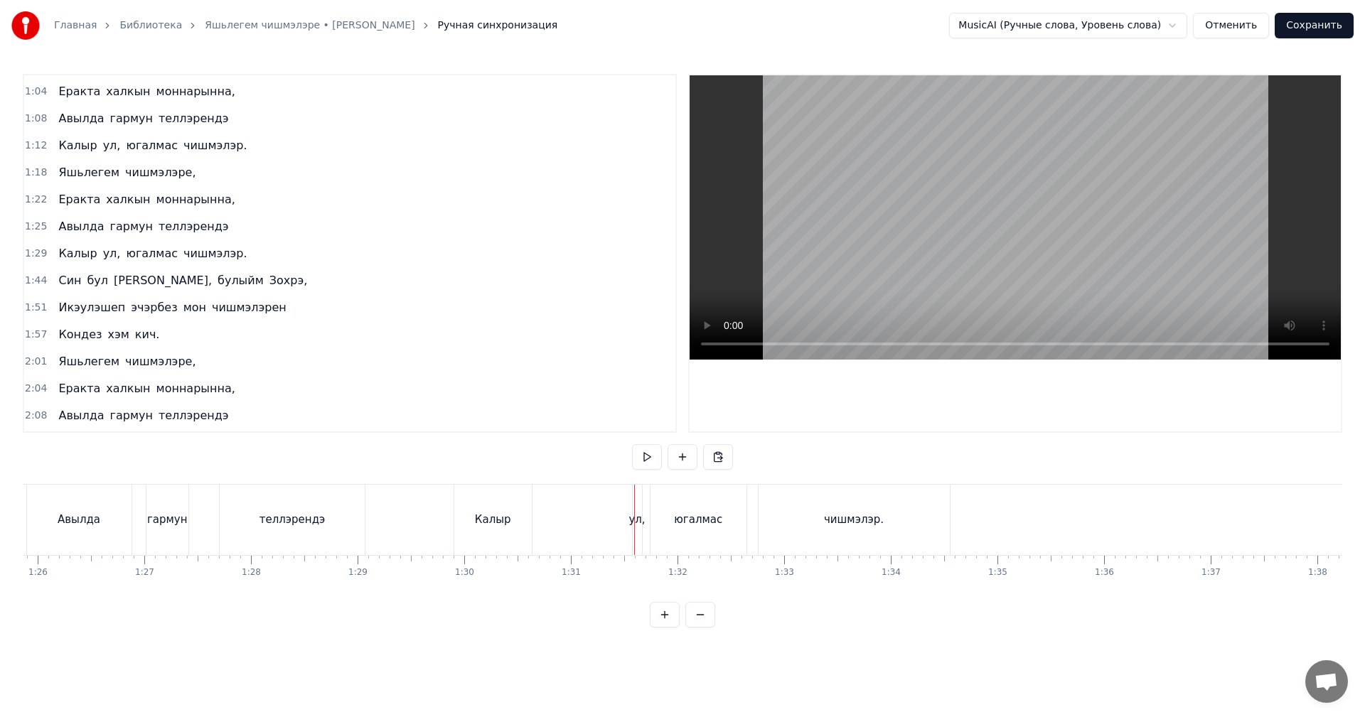
click at [633, 510] on div "ул," at bounding box center [637, 520] width 9 height 70
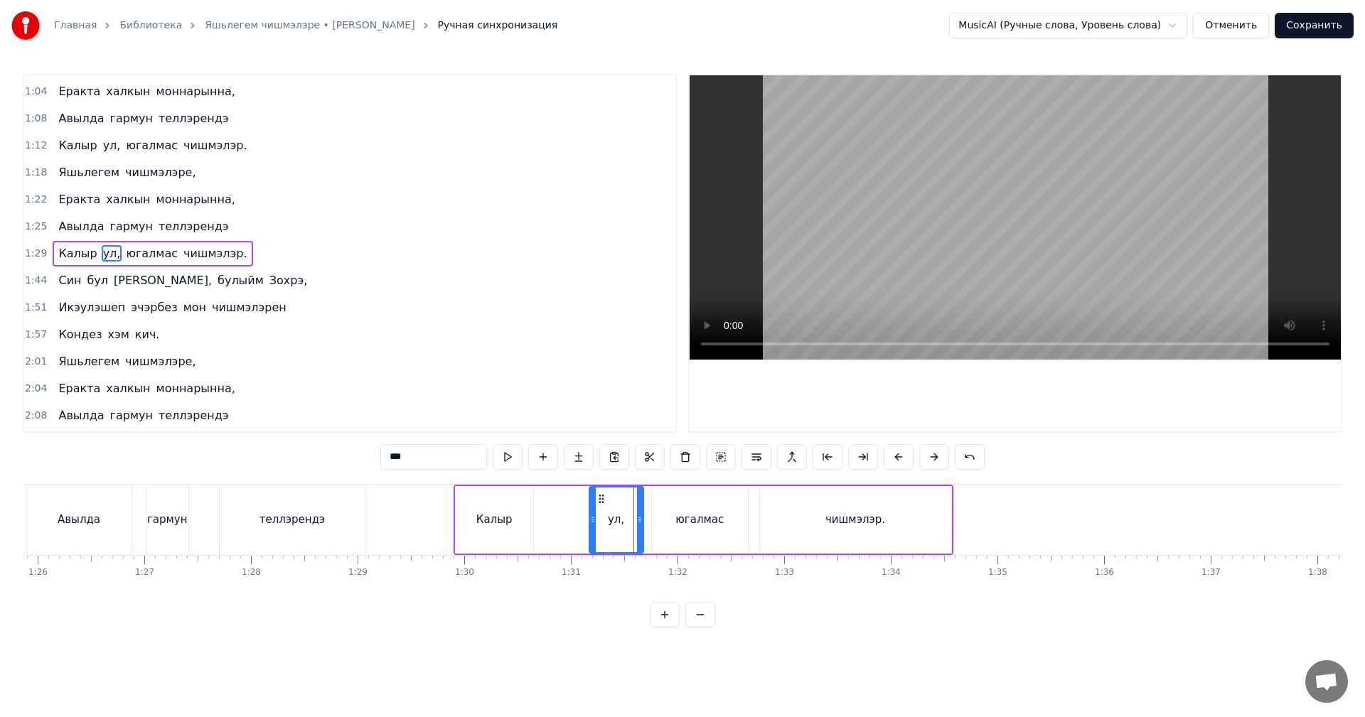
drag, startPoint x: 634, startPoint y: 510, endPoint x: 586, endPoint y: 516, distance: 48.0
click at [590, 516] on div at bounding box center [593, 520] width 6 height 65
drag, startPoint x: 592, startPoint y: 495, endPoint x: 545, endPoint y: 500, distance: 47.1
click at [545, 500] on icon at bounding box center [547, 498] width 11 height 11
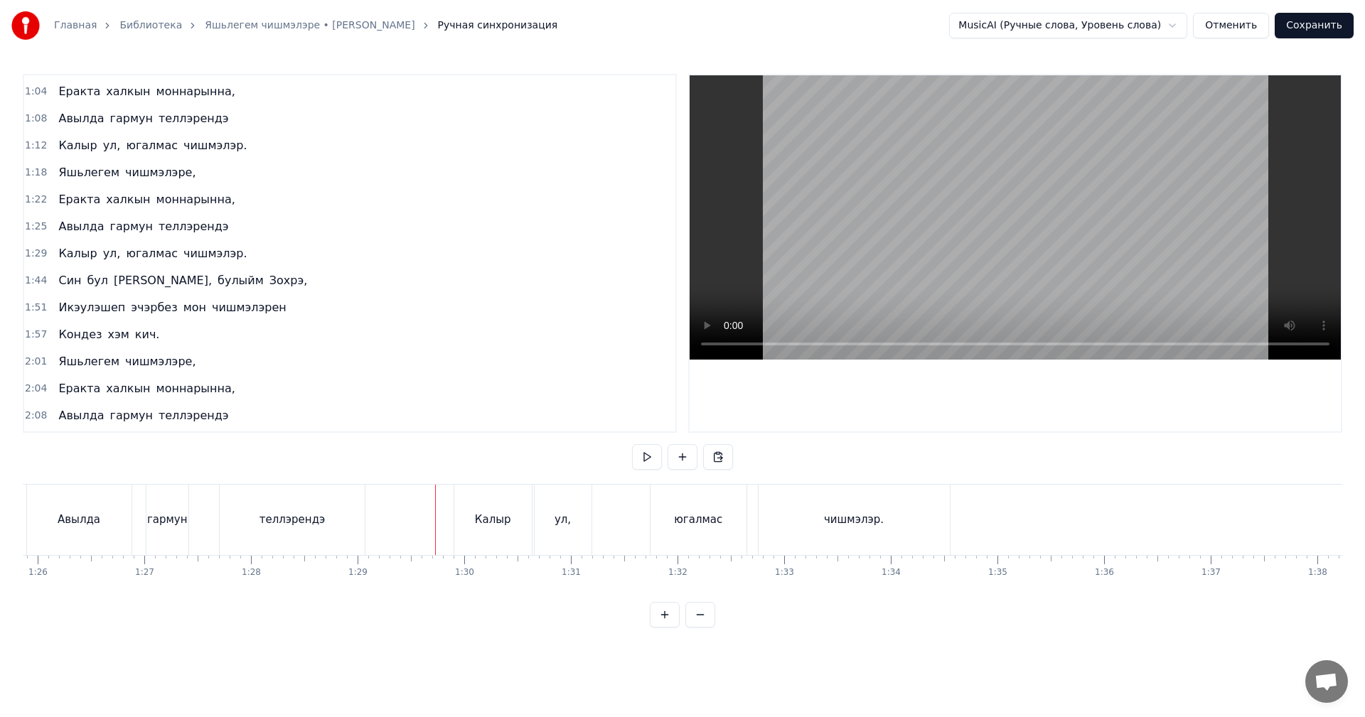
click at [948, 207] on video at bounding box center [1014, 217] width 651 height 284
click at [1118, 243] on video at bounding box center [1014, 217] width 651 height 284
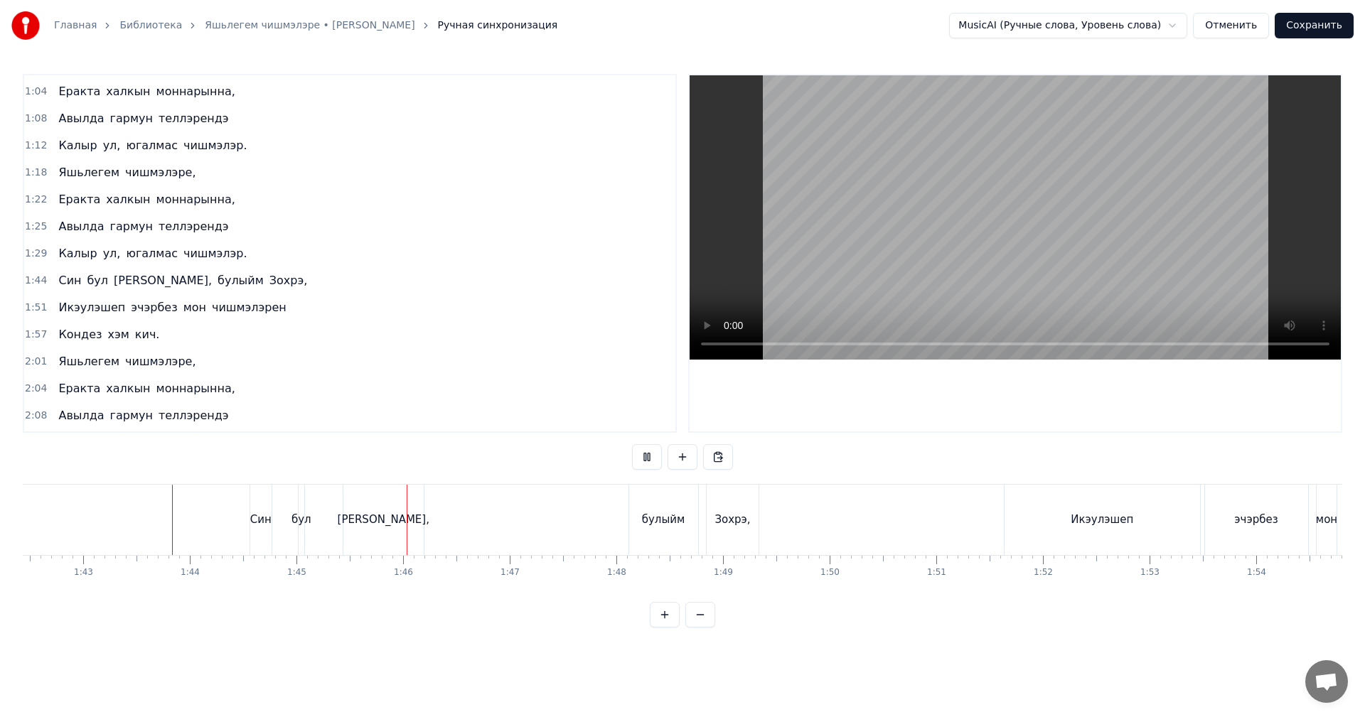
scroll to position [0, 10931]
click at [853, 253] on video at bounding box center [1014, 217] width 651 height 284
click at [254, 508] on div "Син" at bounding box center [250, 520] width 21 height 70
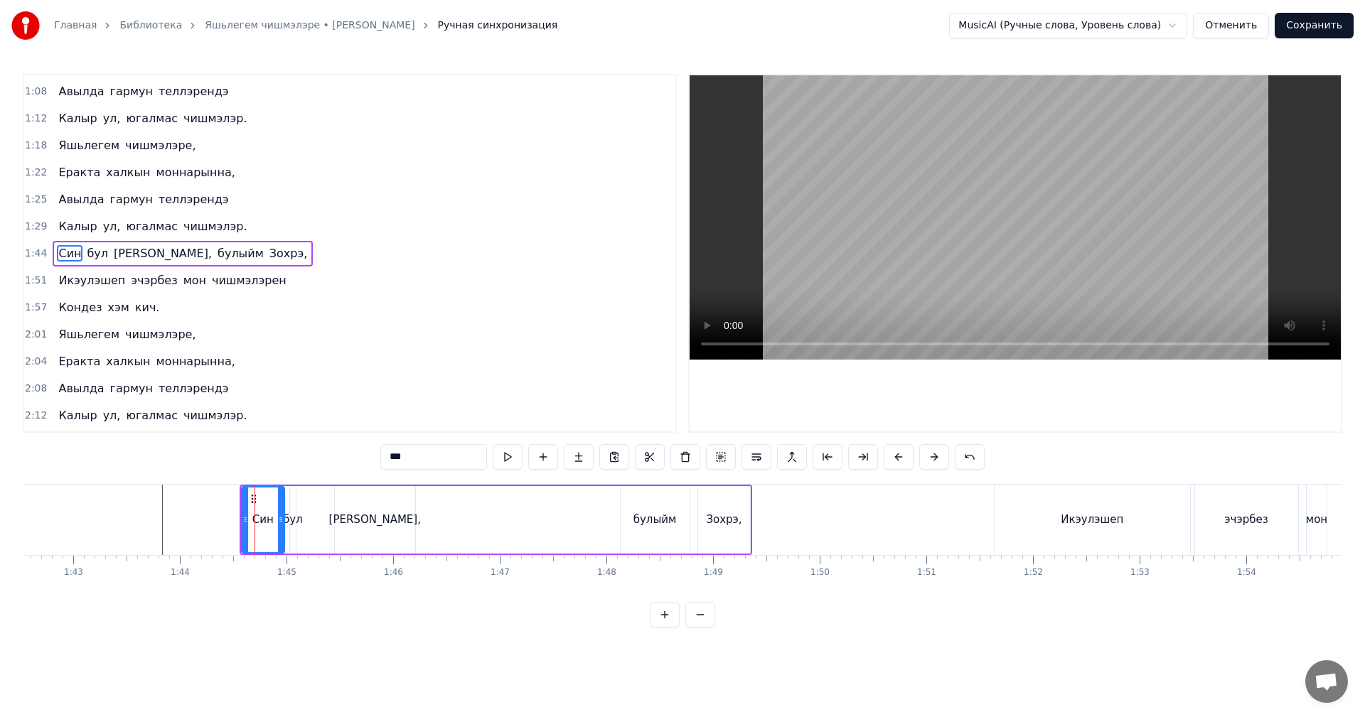
drag, startPoint x: 259, startPoint y: 508, endPoint x: 281, endPoint y: 507, distance: 21.3
click at [281, 507] on div at bounding box center [281, 520] width 6 height 65
click at [294, 502] on div "бул" at bounding box center [293, 520] width 6 height 68
type input "***"
drag, startPoint x: 294, startPoint y: 502, endPoint x: 326, endPoint y: 505, distance: 32.2
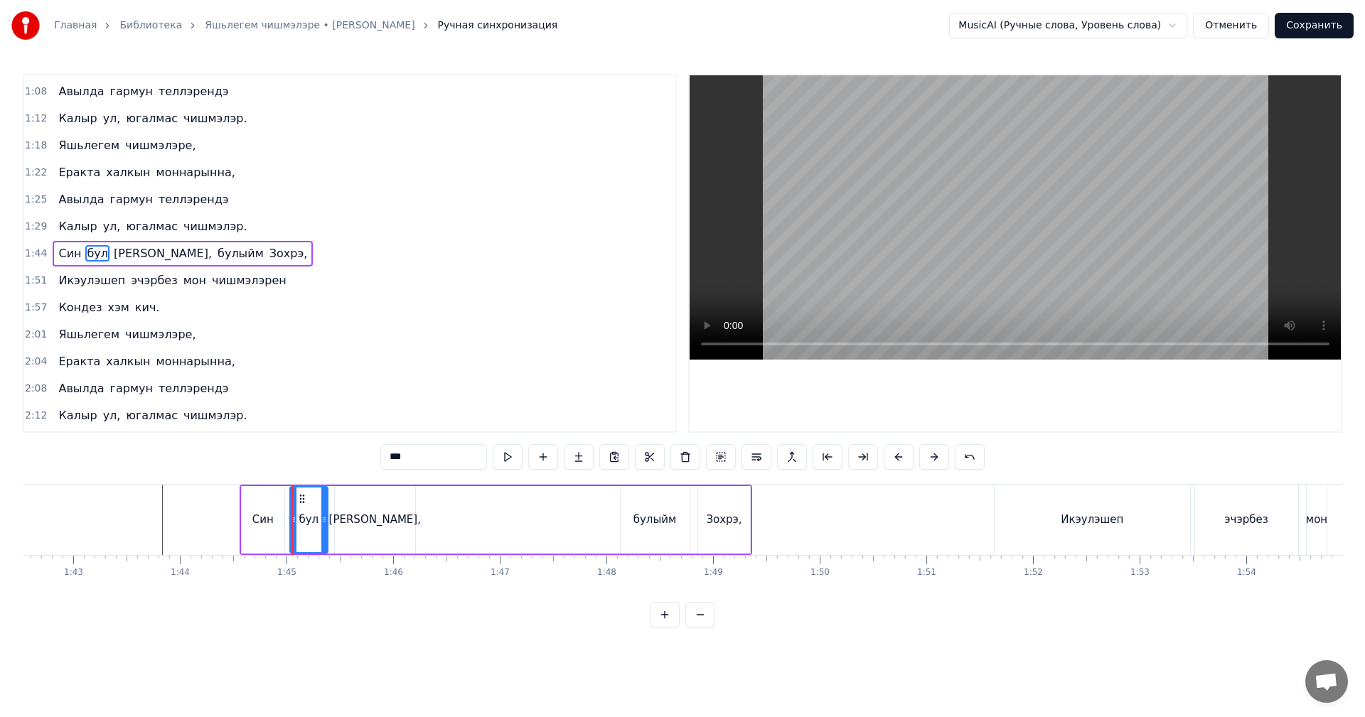
click at [327, 505] on div at bounding box center [324, 520] width 6 height 65
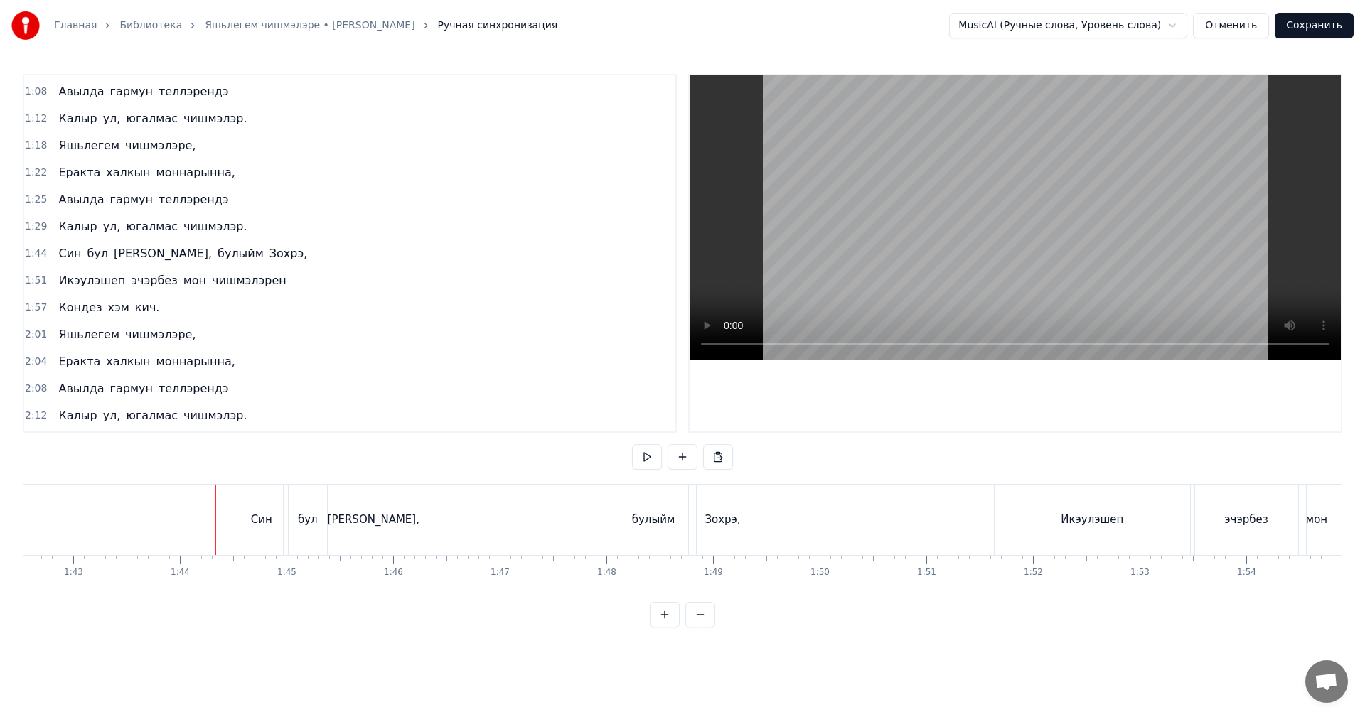
click at [944, 211] on video at bounding box center [1014, 217] width 651 height 284
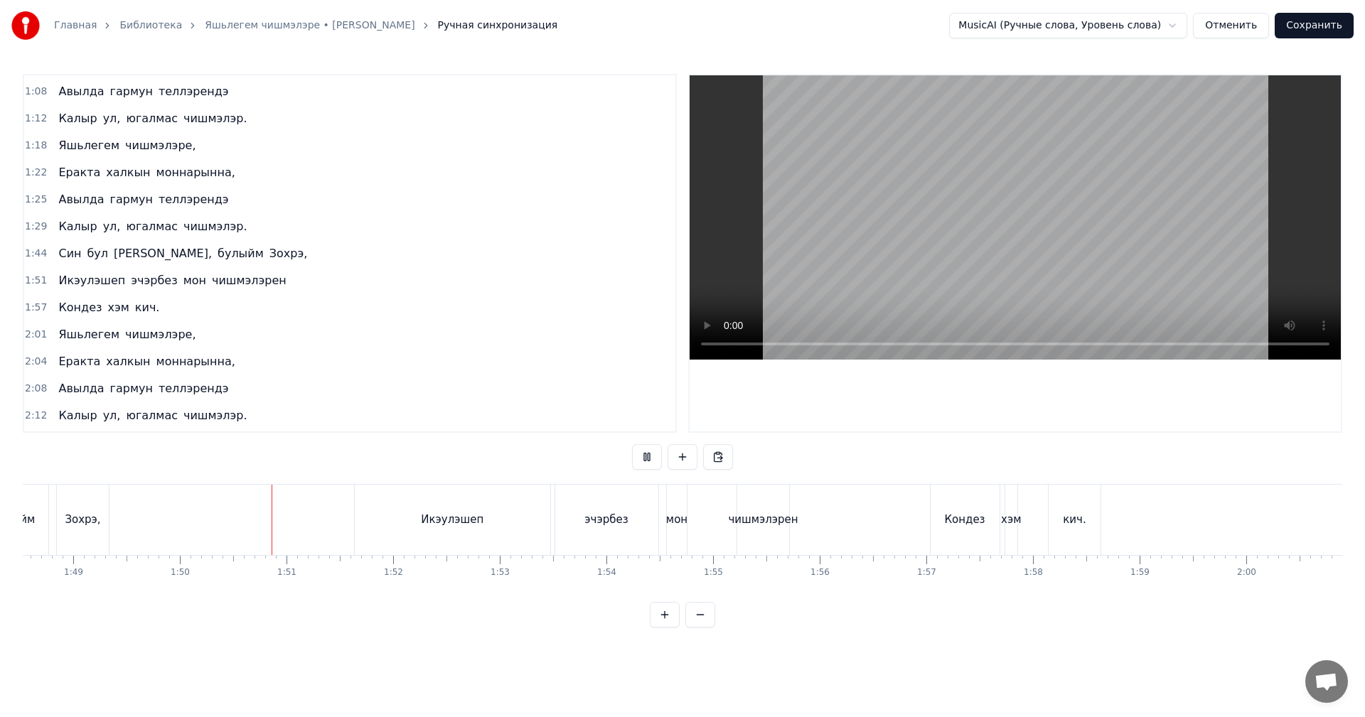
scroll to position [0, 11642]
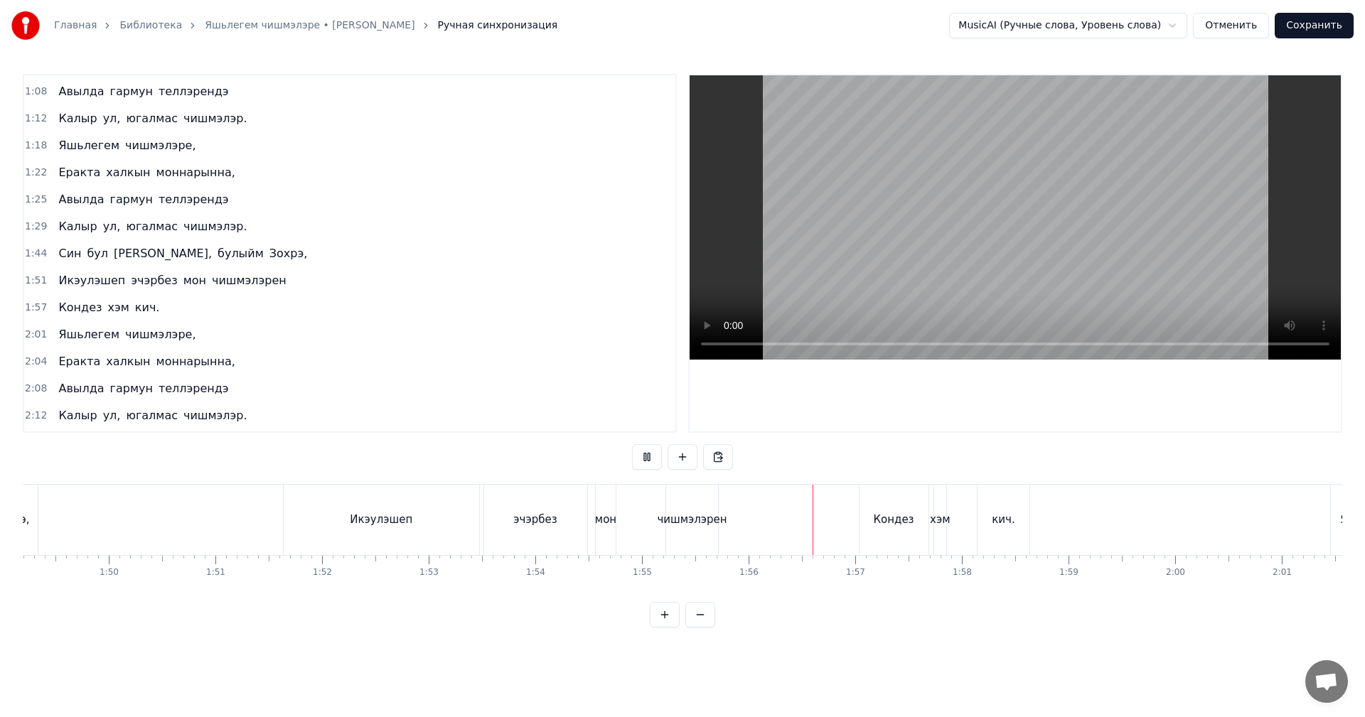
click at [608, 523] on div "мон" at bounding box center [605, 520] width 21 height 16
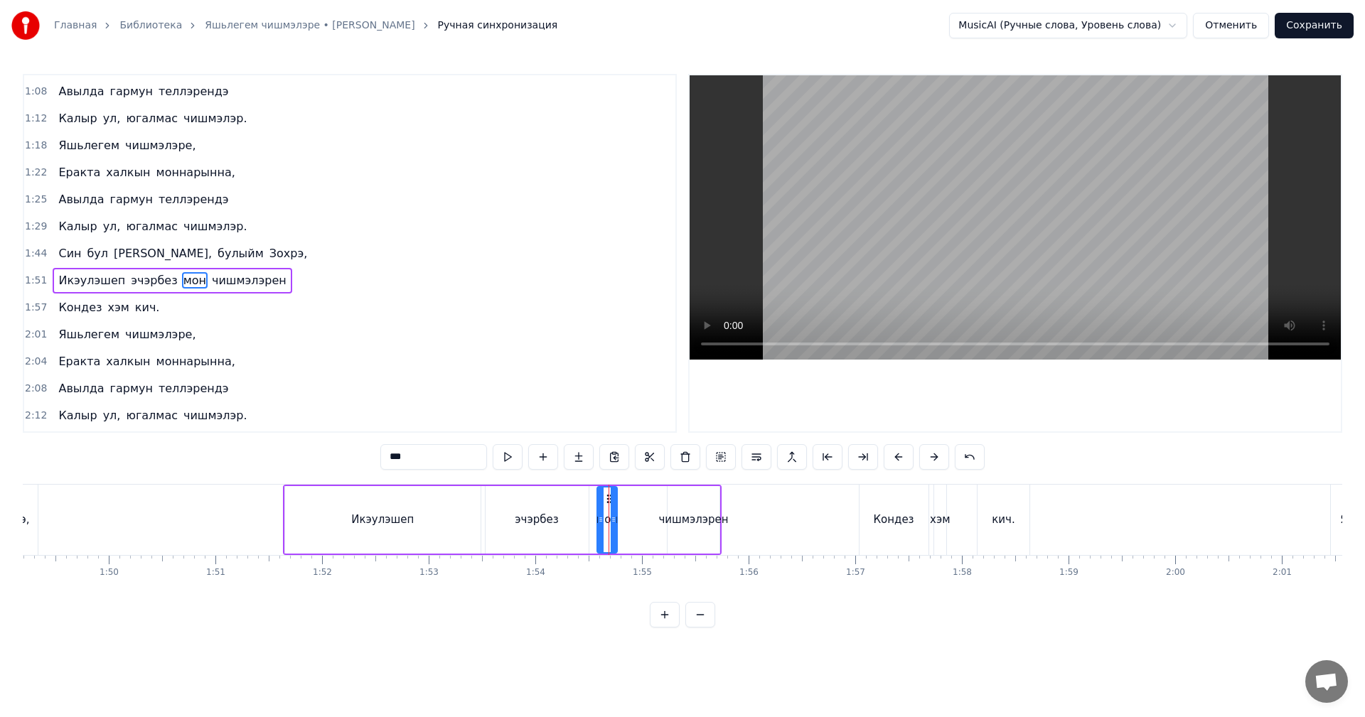
scroll to position [159, 0]
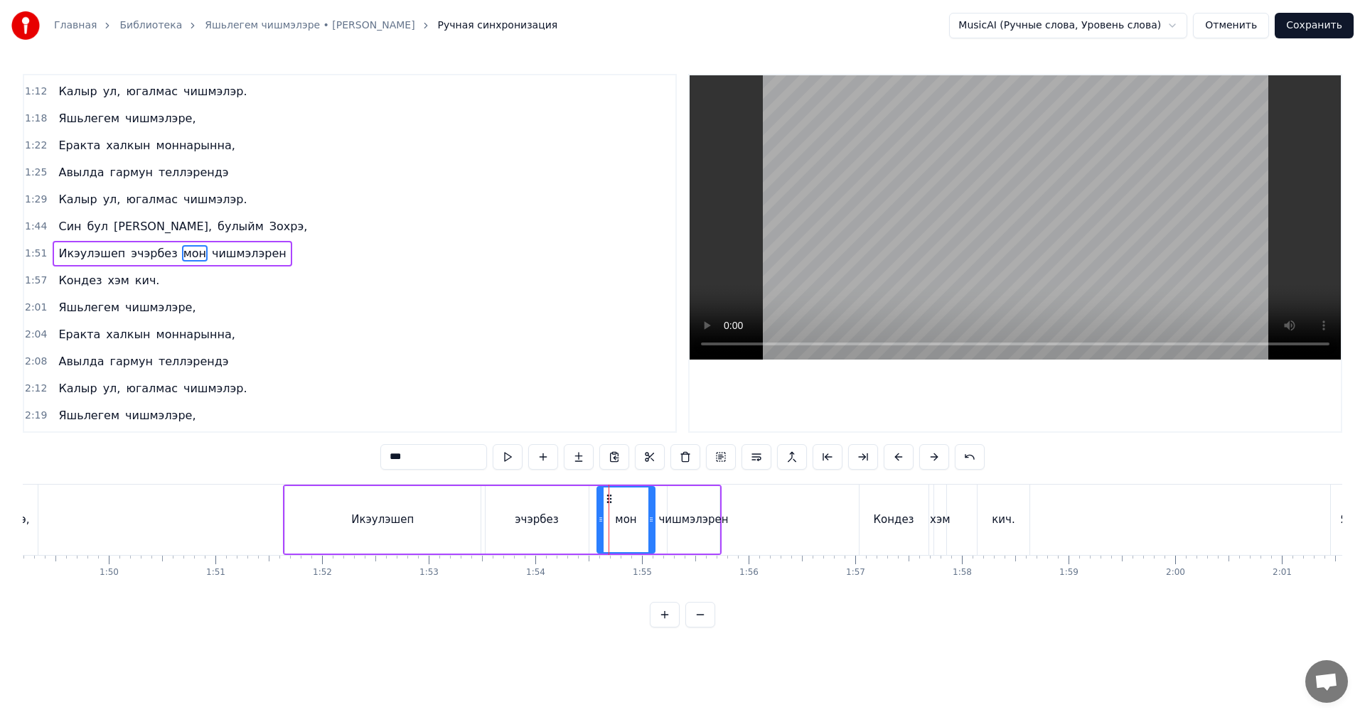
drag, startPoint x: 614, startPoint y: 520, endPoint x: 677, endPoint y: 517, distance: 63.4
click at [652, 516] on icon at bounding box center [651, 519] width 6 height 11
click at [699, 517] on div "чишмэлэрен" at bounding box center [693, 520] width 70 height 16
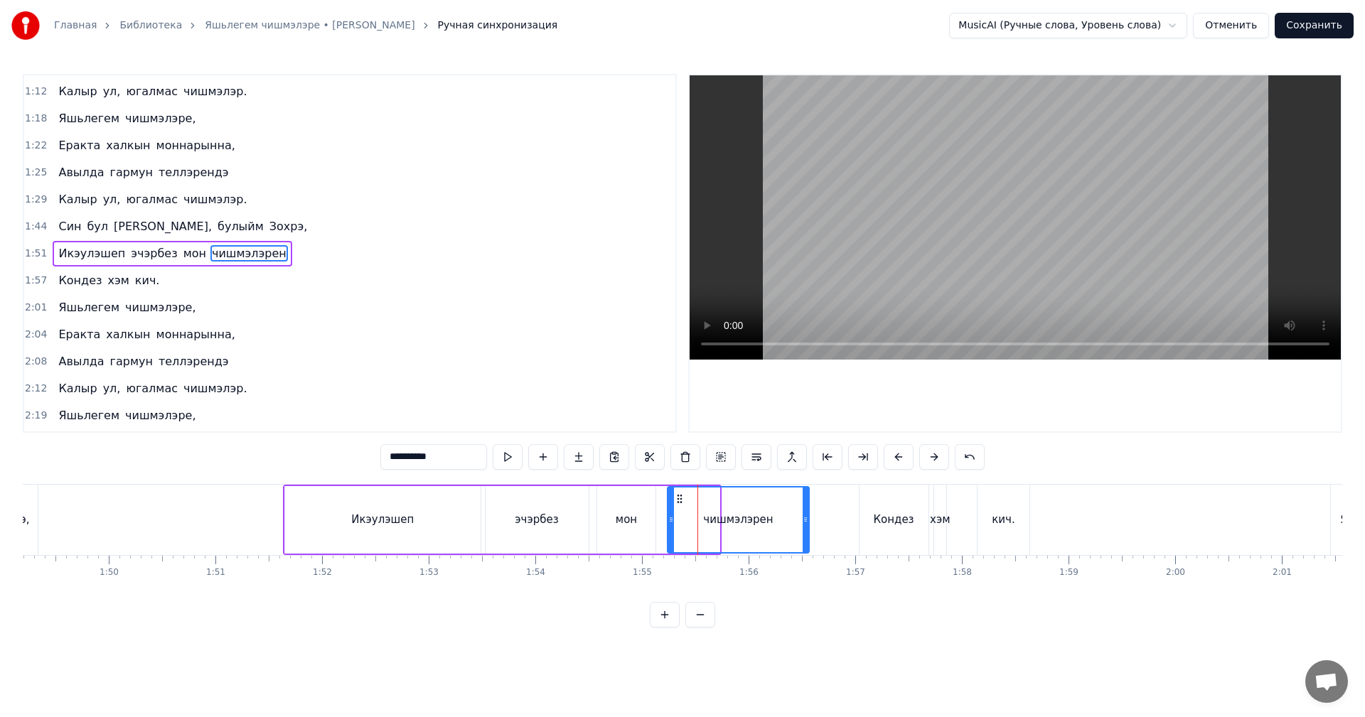
drag, startPoint x: 716, startPoint y: 517, endPoint x: 729, endPoint y: 525, distance: 15.4
click at [804, 515] on icon at bounding box center [805, 519] width 6 height 11
click at [493, 537] on div "эчэрбез" at bounding box center [536, 520] width 103 height 68
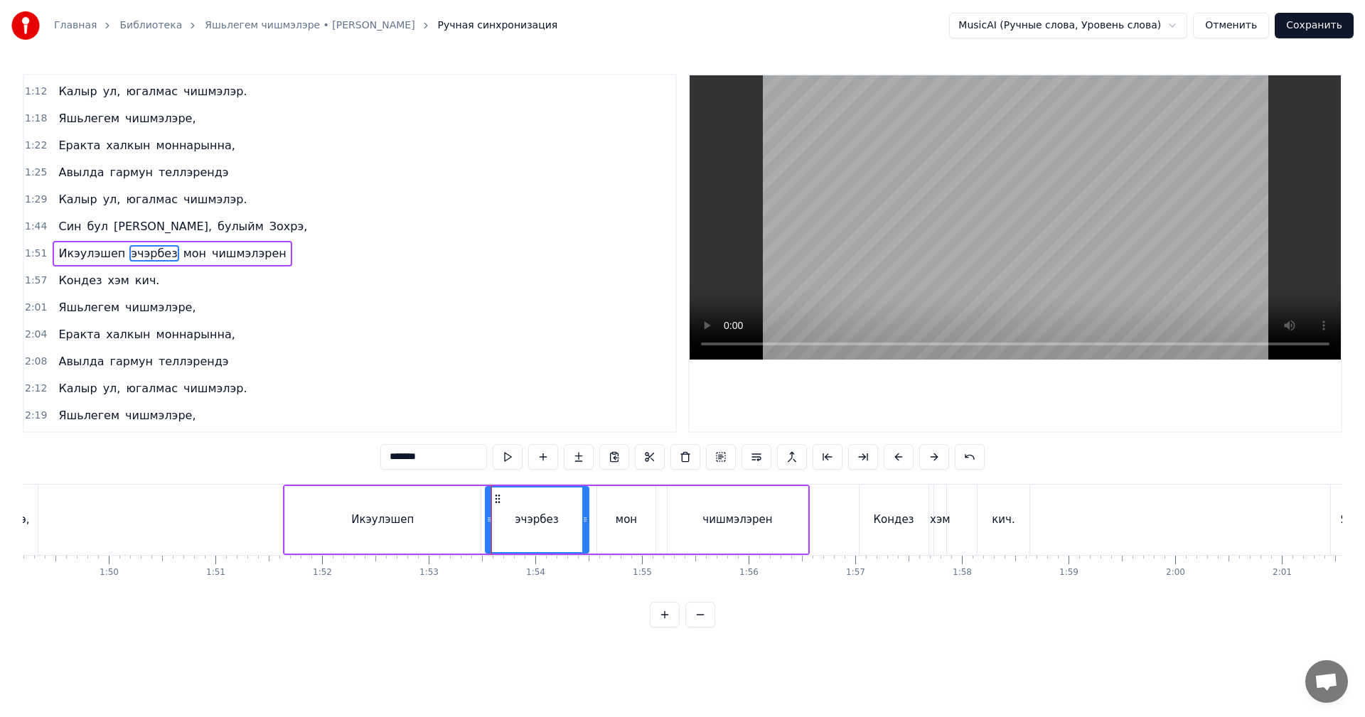
click at [1011, 236] on video at bounding box center [1014, 217] width 651 height 284
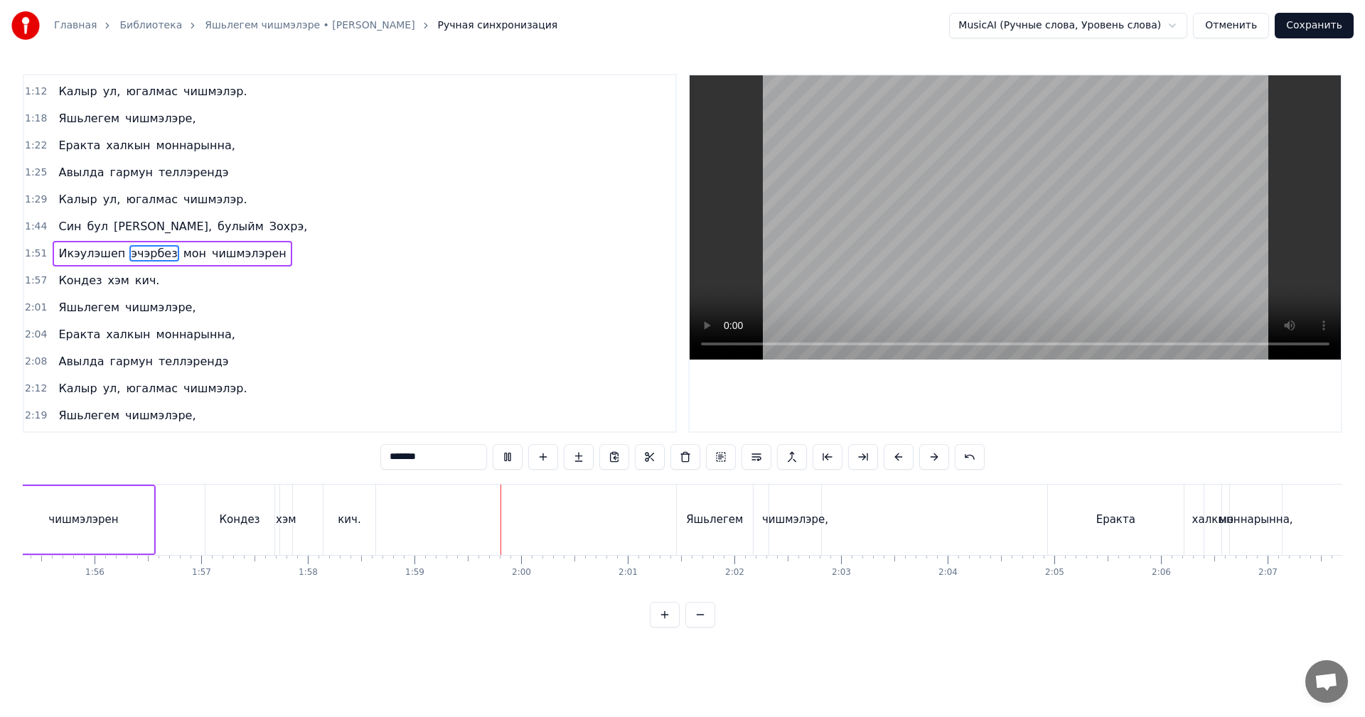
scroll to position [0, 12423]
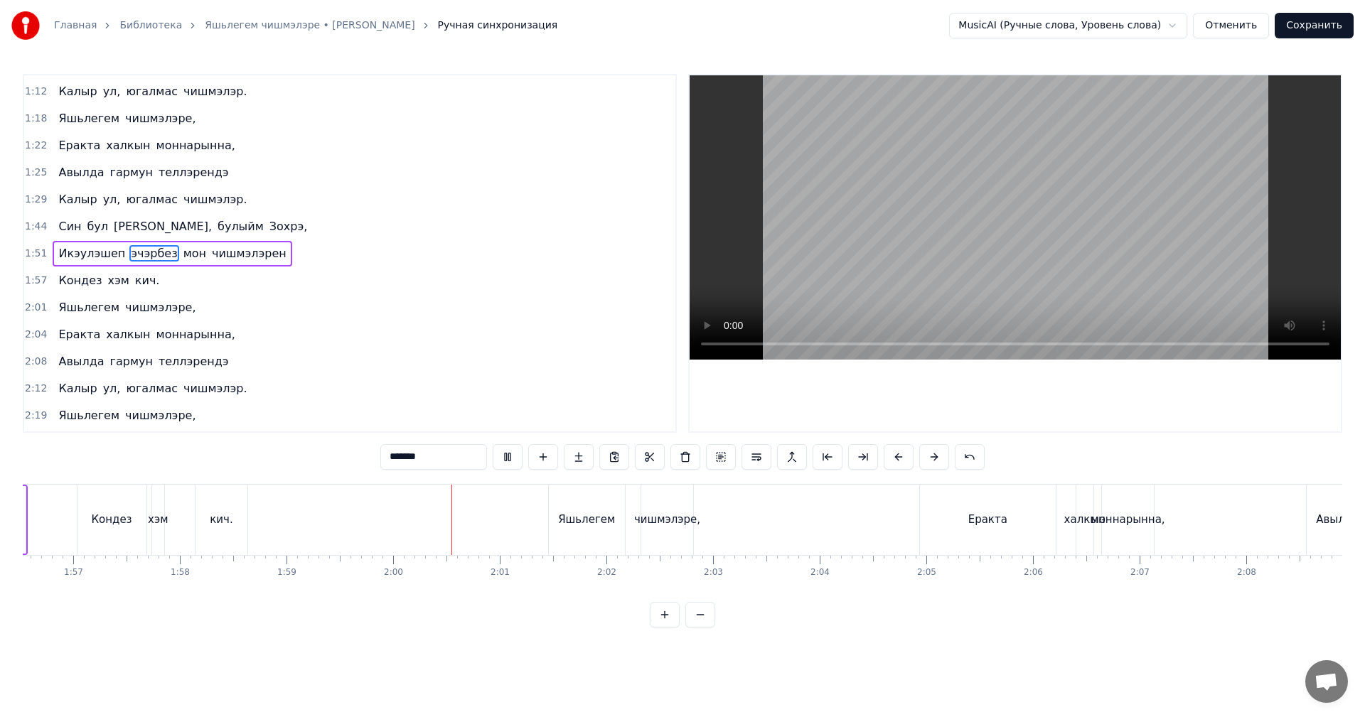
click at [673, 517] on div "чишмэлэре," at bounding box center [667, 520] width 66 height 16
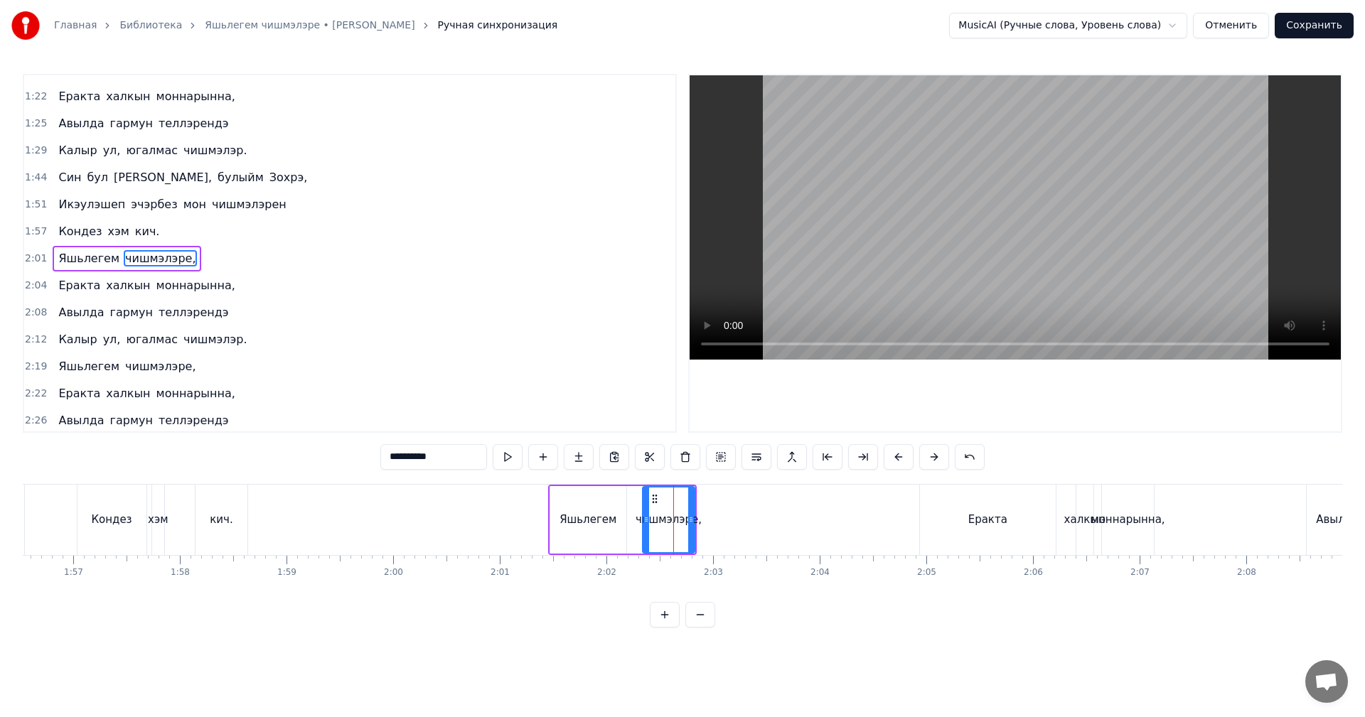
scroll to position [213, 0]
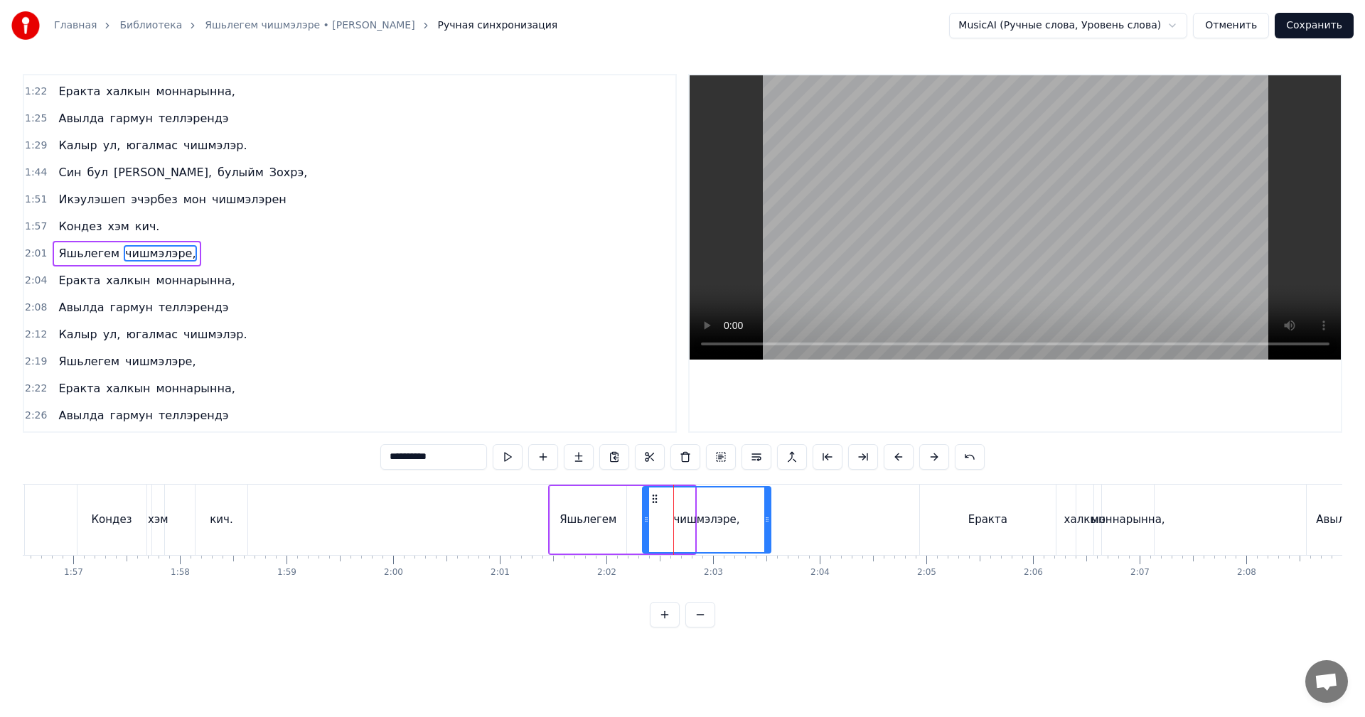
drag, startPoint x: 692, startPoint y: 511, endPoint x: 771, endPoint y: 508, distance: 78.9
click at [769, 508] on div at bounding box center [767, 520] width 6 height 65
click at [1105, 512] on div "моннарынна," at bounding box center [1127, 520] width 74 height 16
type input "**********"
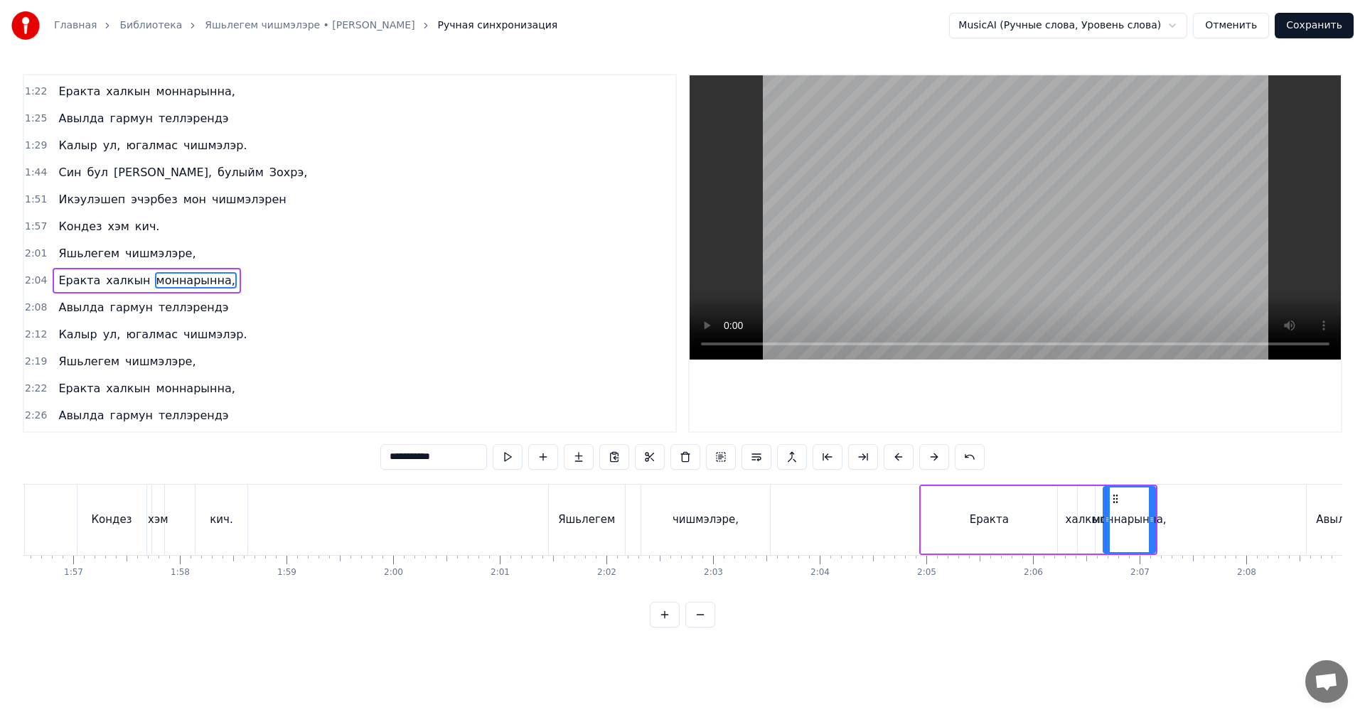
scroll to position [240, 0]
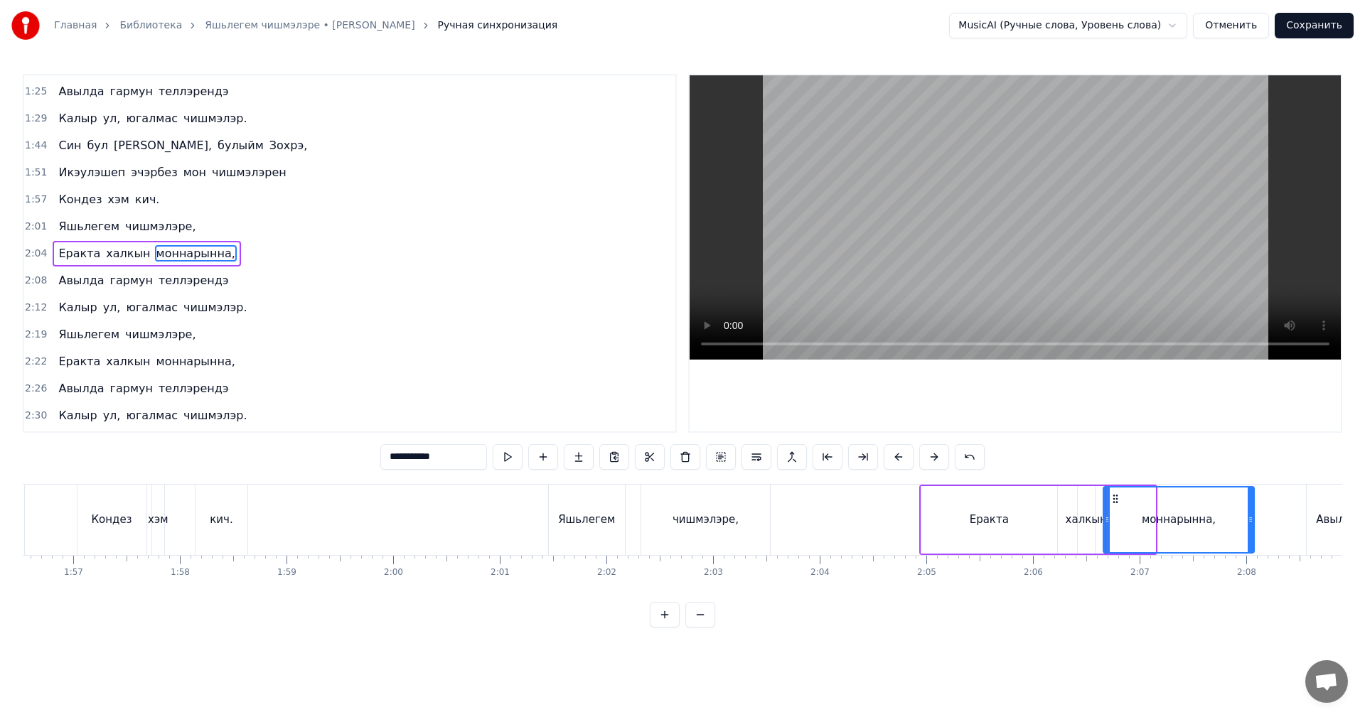
drag, startPoint x: 1152, startPoint y: 512, endPoint x: 1249, endPoint y: 508, distance: 96.7
click at [1249, 507] on div at bounding box center [1250, 520] width 6 height 65
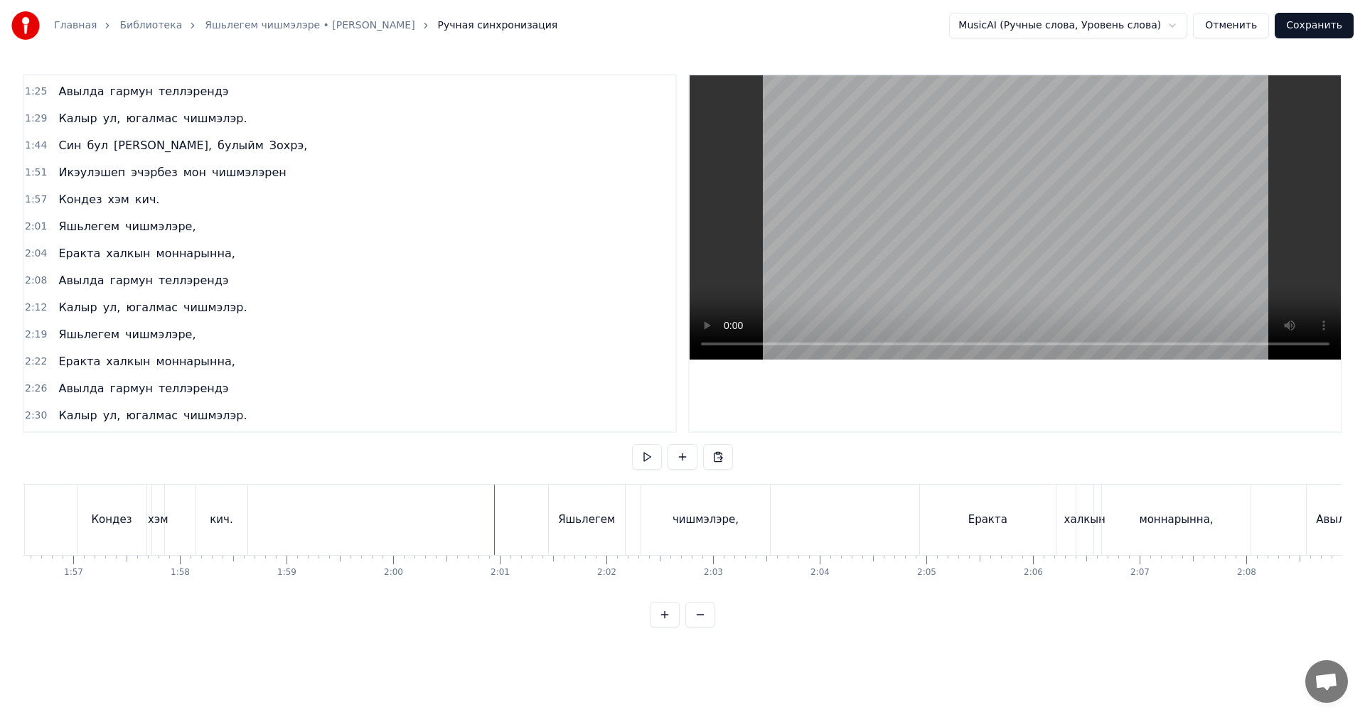
click at [948, 267] on video at bounding box center [1014, 217] width 651 height 284
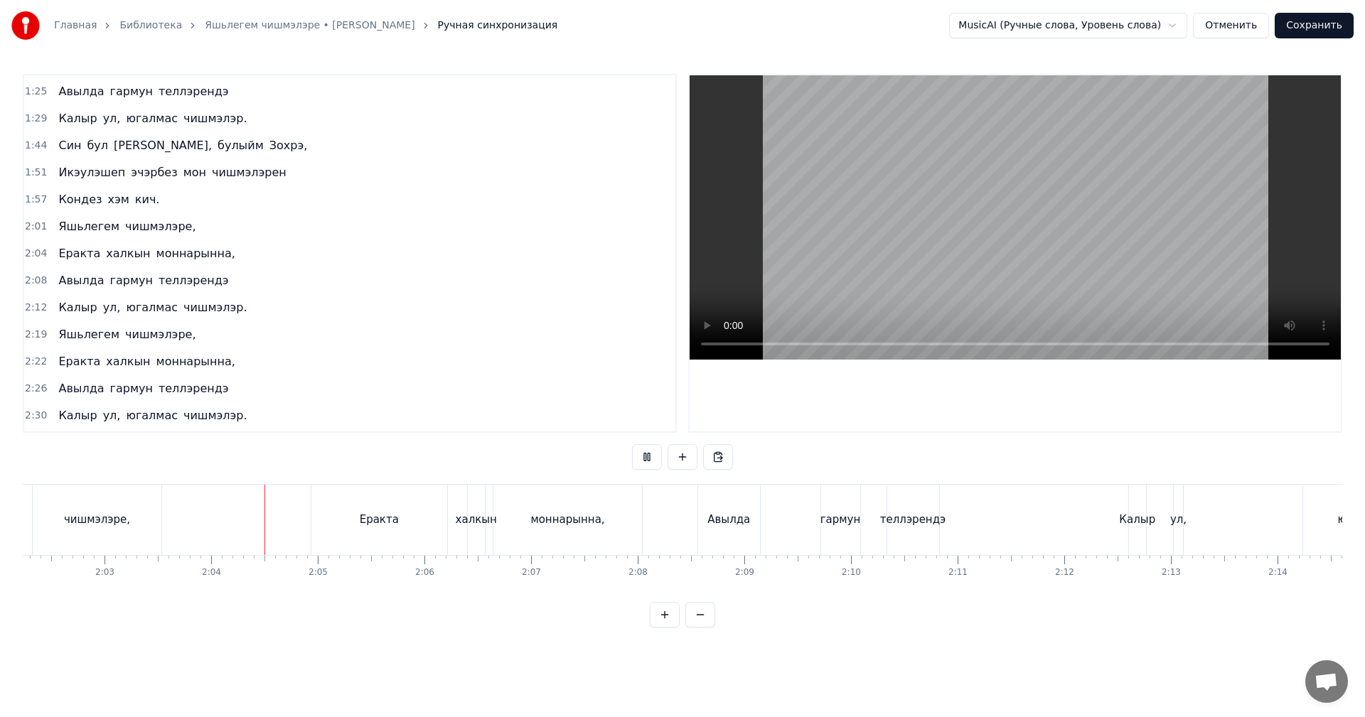
scroll to position [0, 13063]
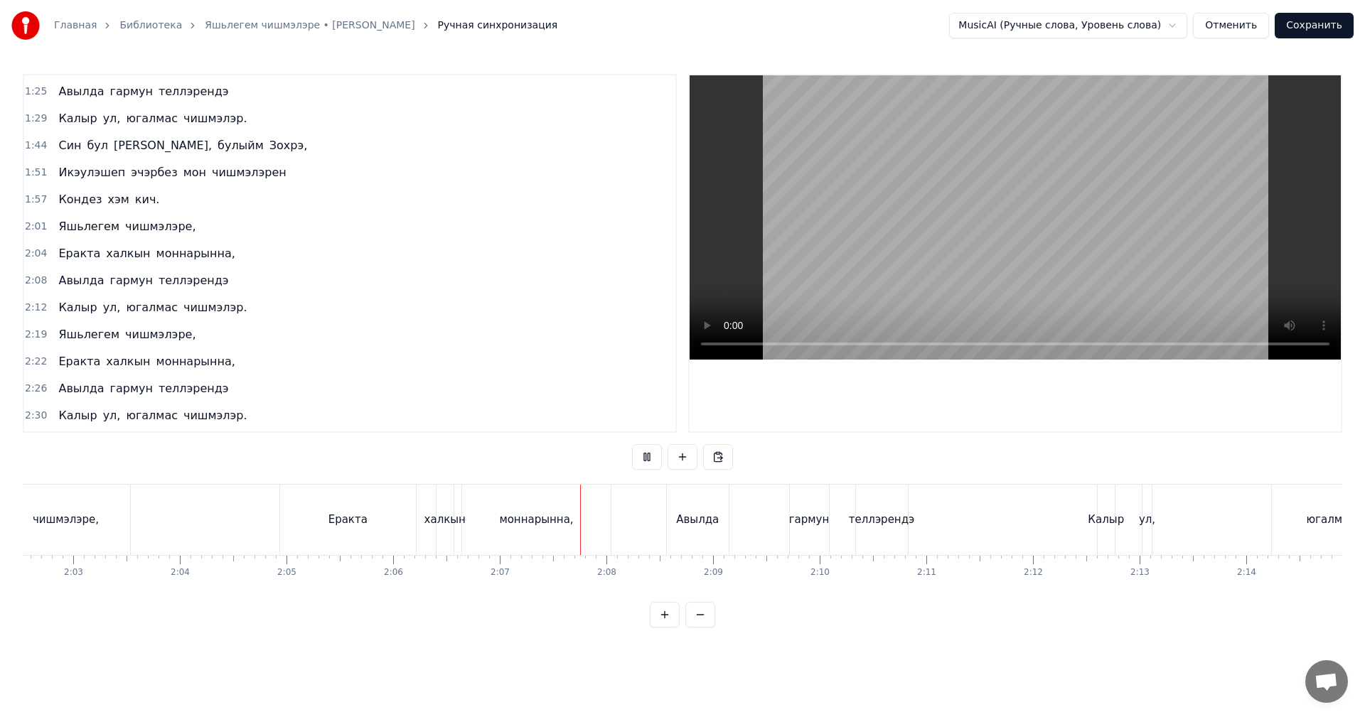
drag, startPoint x: 968, startPoint y: 217, endPoint x: 922, endPoint y: 240, distance: 51.5
click at [967, 217] on video at bounding box center [1014, 217] width 651 height 284
click at [451, 507] on div "халкын" at bounding box center [444, 520] width 17 height 70
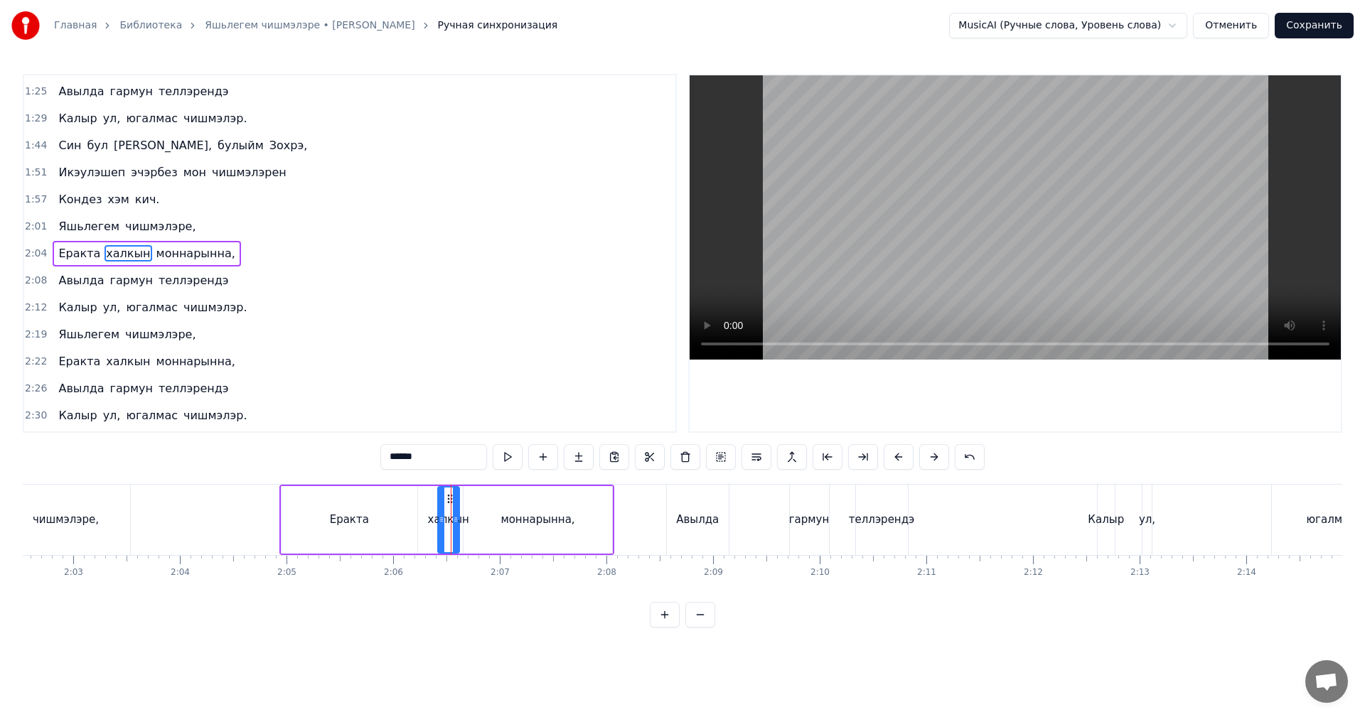
drag, startPoint x: 448, startPoint y: 510, endPoint x: 453, endPoint y: 521, distance: 12.1
click at [453, 521] on div at bounding box center [456, 520] width 6 height 65
drag, startPoint x: 439, startPoint y: 521, endPoint x: 421, endPoint y: 522, distance: 17.8
click at [421, 522] on icon at bounding box center [424, 519] width 6 height 11
click at [695, 522] on div "Авылда" at bounding box center [697, 520] width 43 height 16
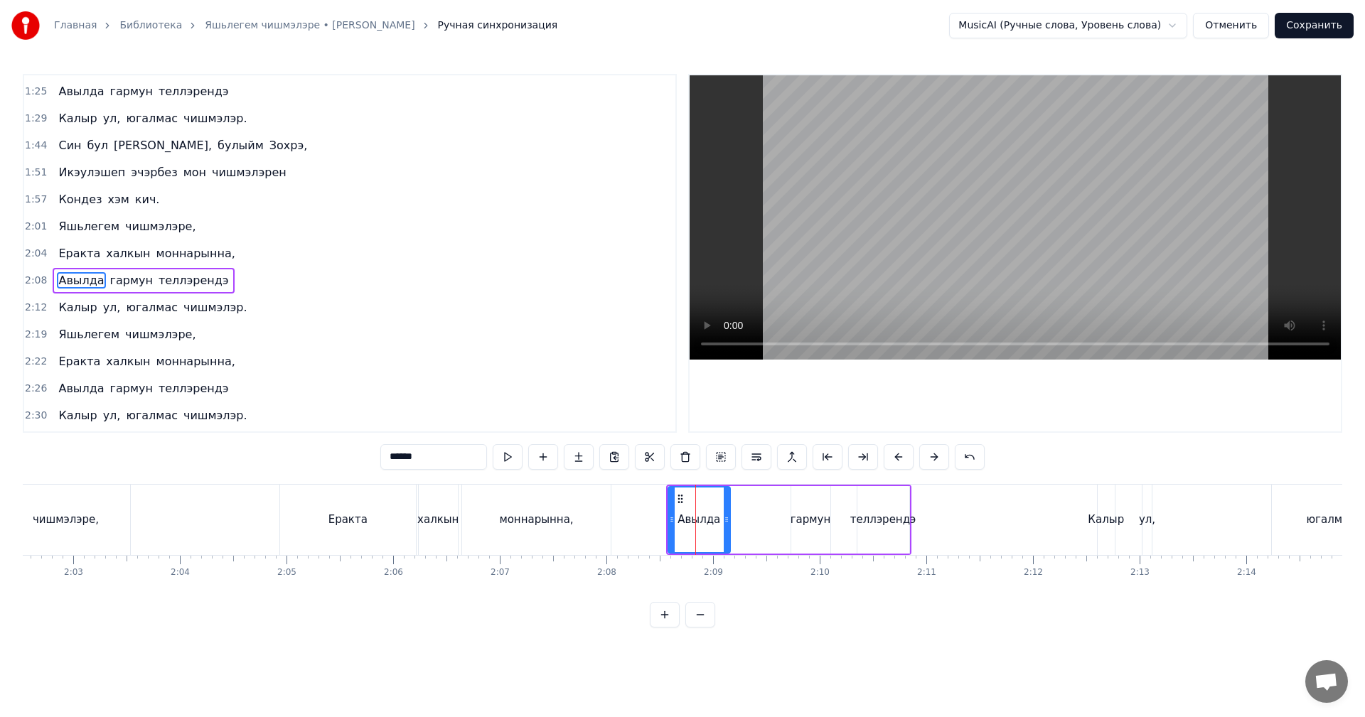
scroll to position [267, 0]
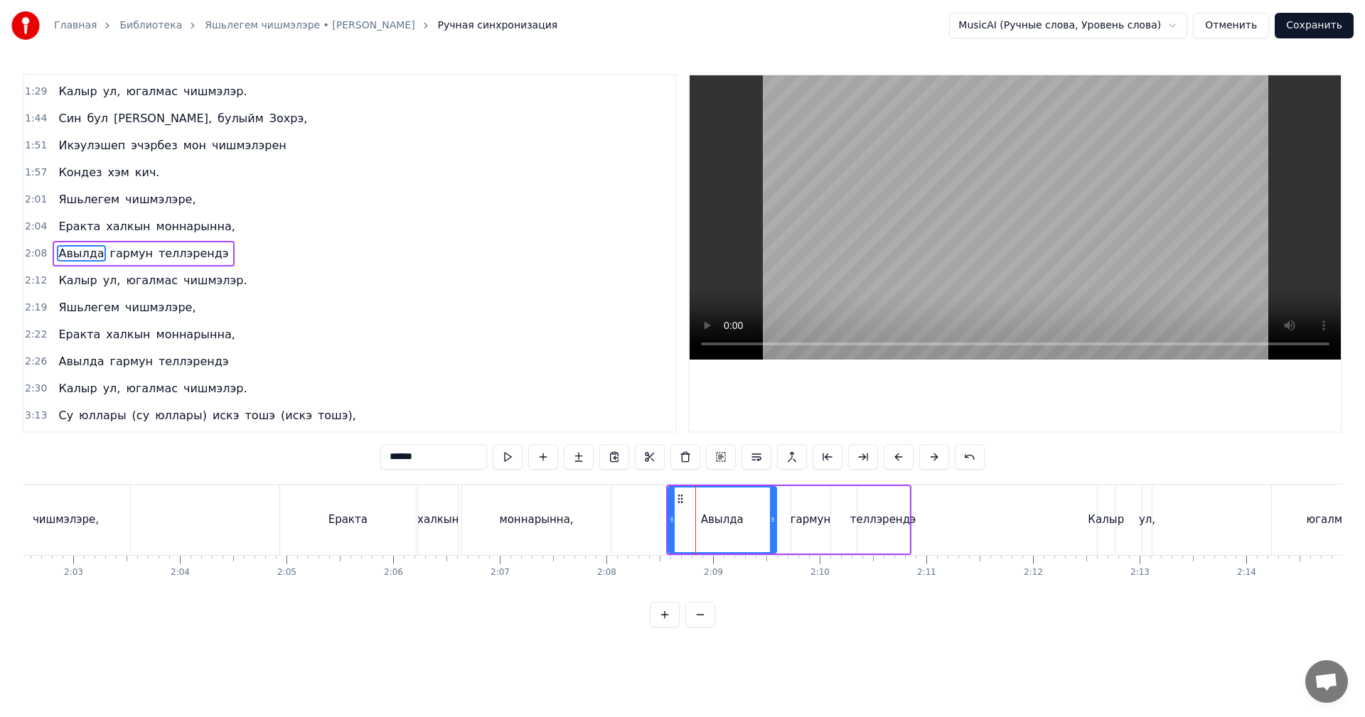
drag, startPoint x: 745, startPoint y: 517, endPoint x: 778, endPoint y: 518, distance: 33.4
click at [770, 518] on icon at bounding box center [773, 519] width 6 height 11
click at [815, 513] on div "гармун" at bounding box center [810, 520] width 41 height 16
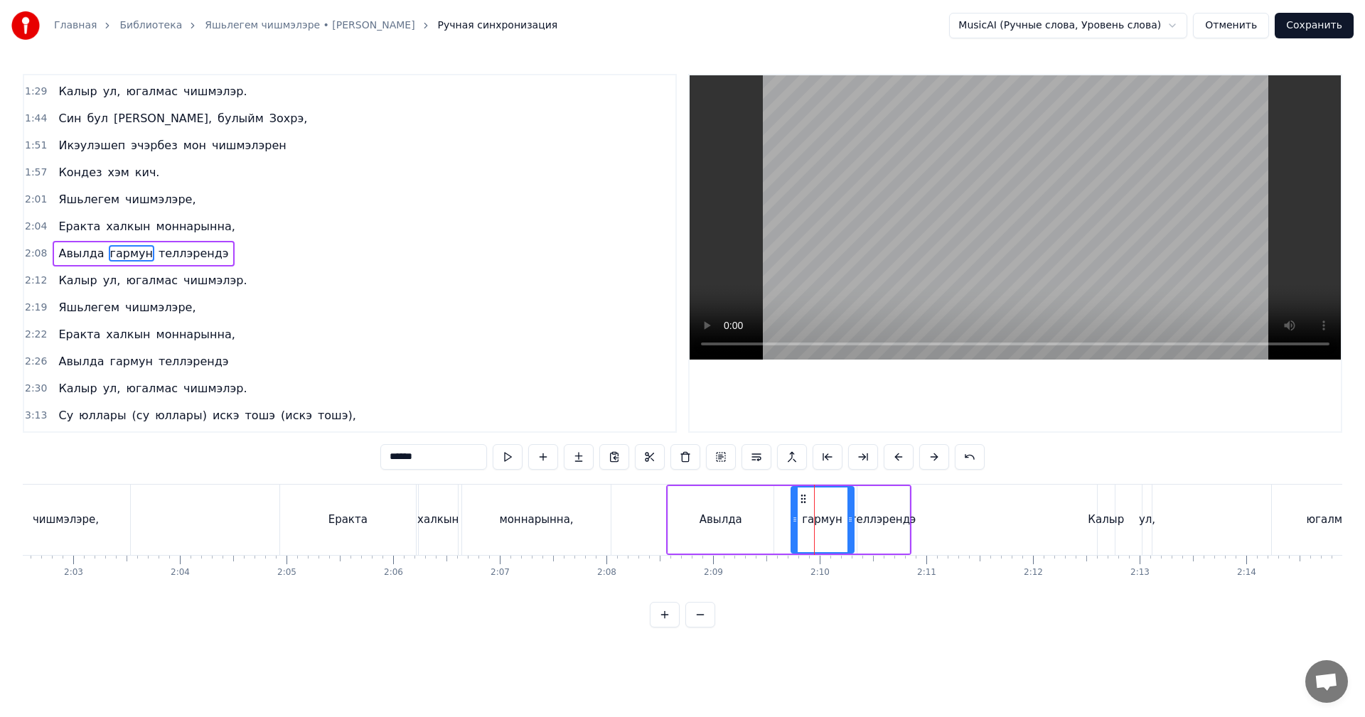
drag, startPoint x: 832, startPoint y: 512, endPoint x: 848, endPoint y: 511, distance: 15.7
click at [848, 511] on div at bounding box center [850, 520] width 6 height 65
click at [891, 516] on div "теллэрендэ" at bounding box center [883, 520] width 66 height 16
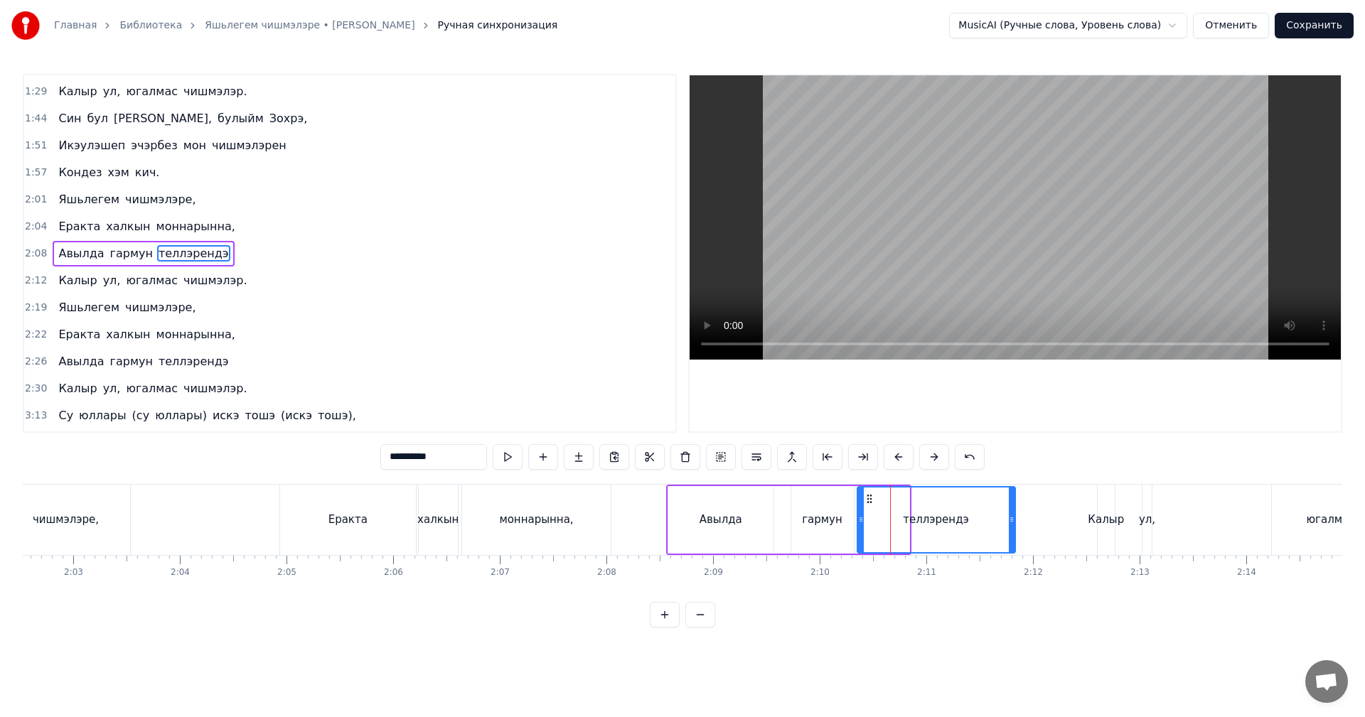
drag, startPoint x: 906, startPoint y: 520, endPoint x: 950, endPoint y: 528, distance: 44.2
click at [1013, 510] on div at bounding box center [1012, 520] width 6 height 65
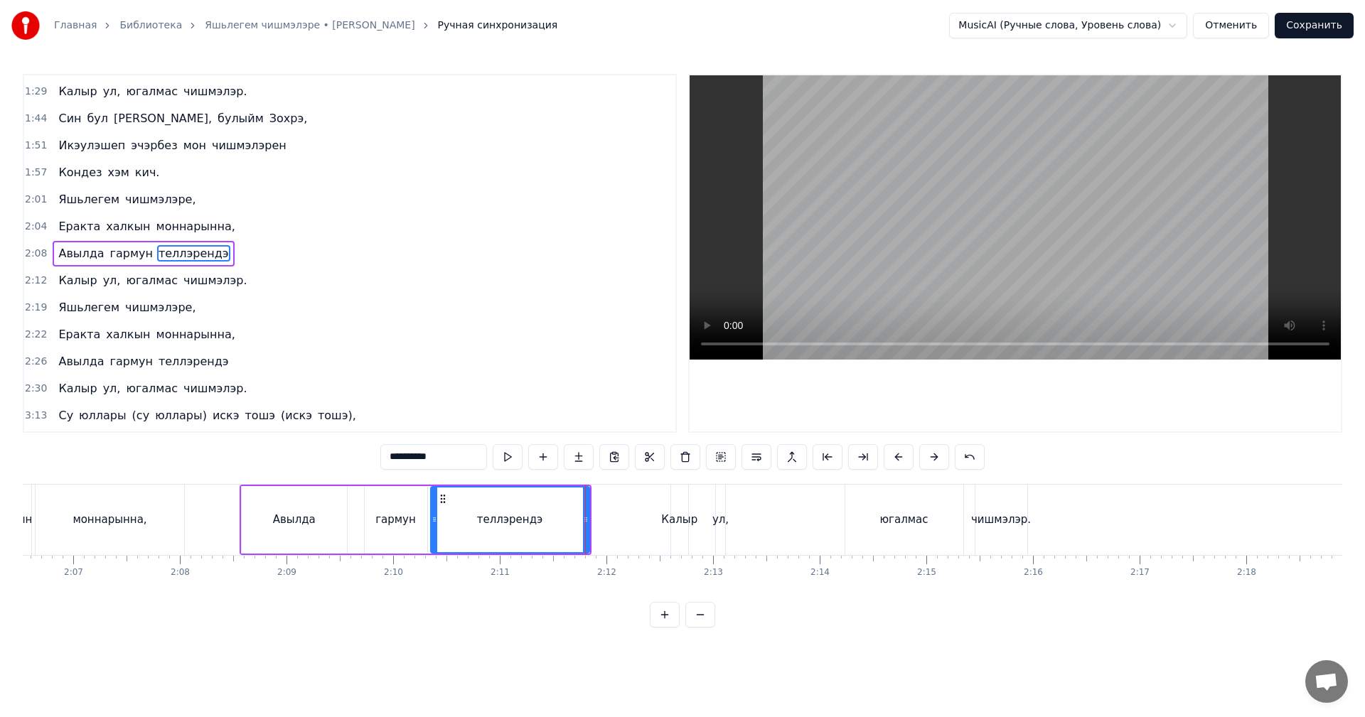
click at [721, 526] on div "ул," at bounding box center [720, 520] width 16 height 16
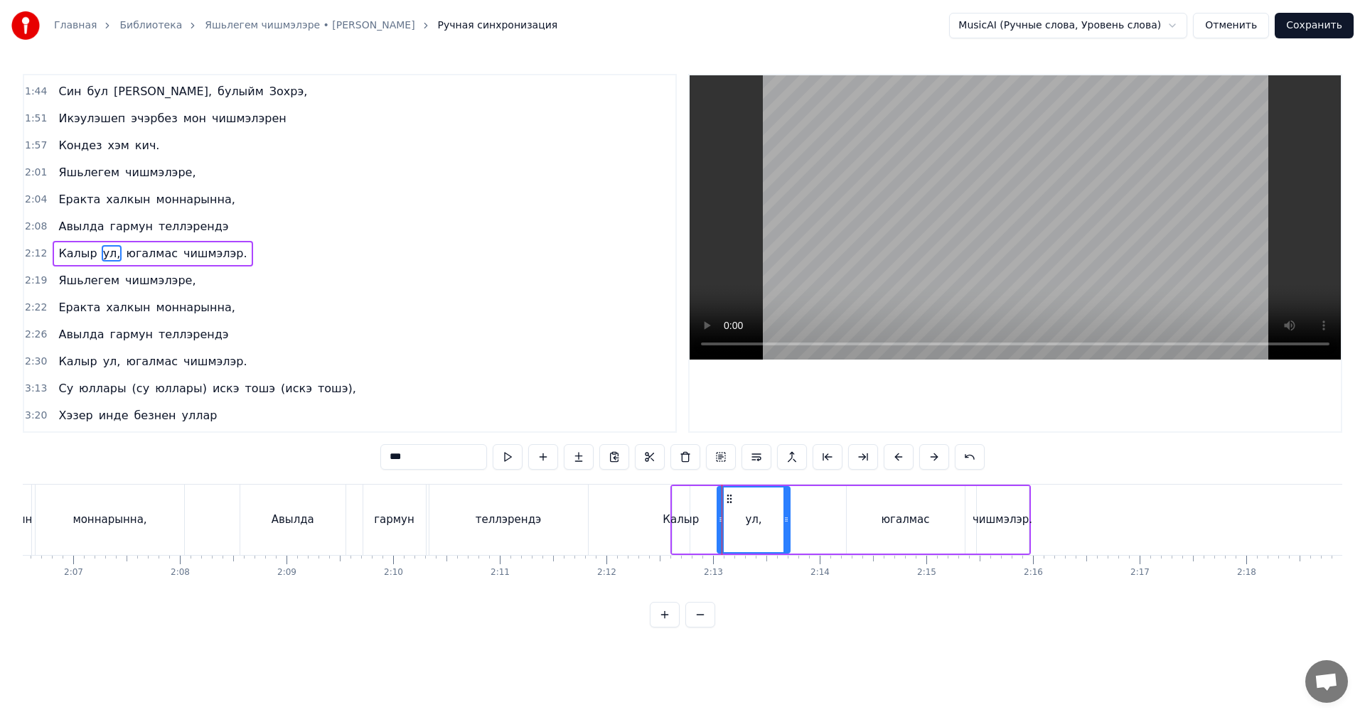
drag, startPoint x: 723, startPoint y: 525, endPoint x: 791, endPoint y: 521, distance: 68.4
click at [789, 521] on div at bounding box center [786, 520] width 6 height 65
click at [1001, 516] on div "чишмэлэр." at bounding box center [1002, 520] width 60 height 16
type input "*********"
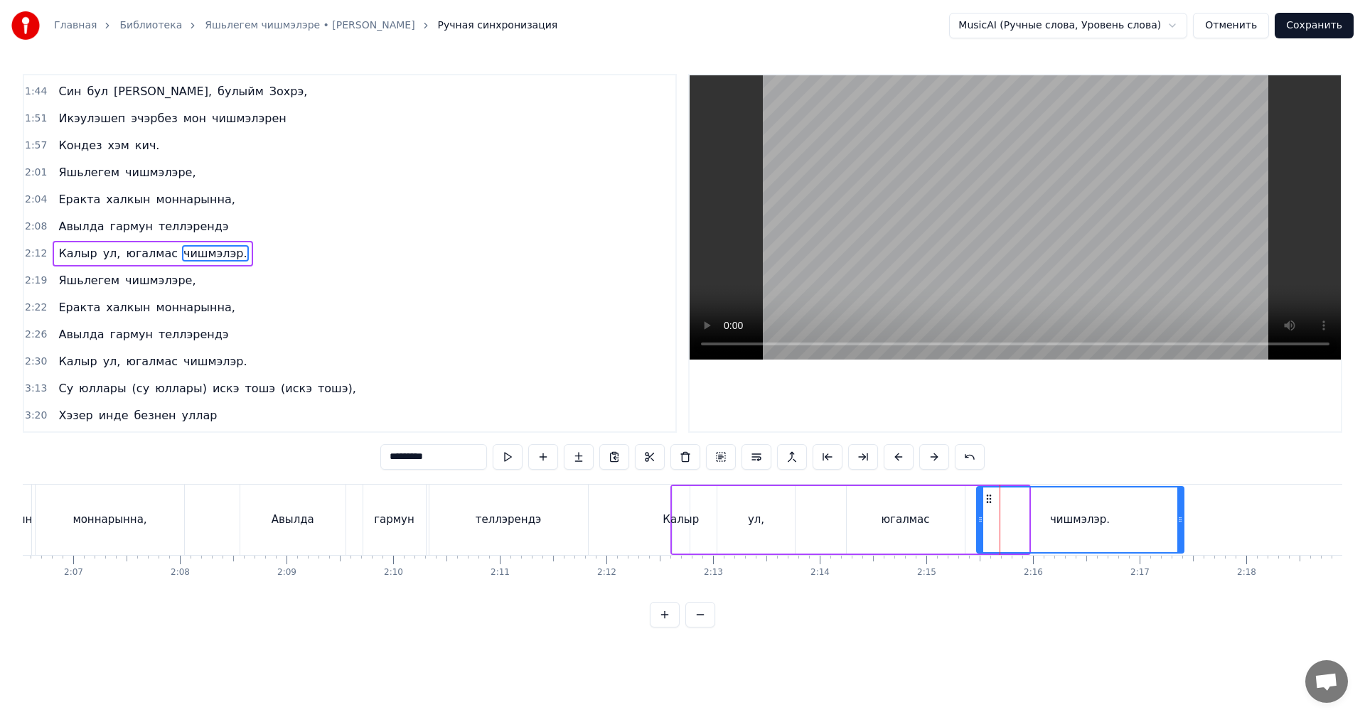
drag, startPoint x: 1026, startPoint y: 516, endPoint x: 1193, endPoint y: 512, distance: 167.1
click at [1183, 512] on div at bounding box center [1180, 520] width 6 height 65
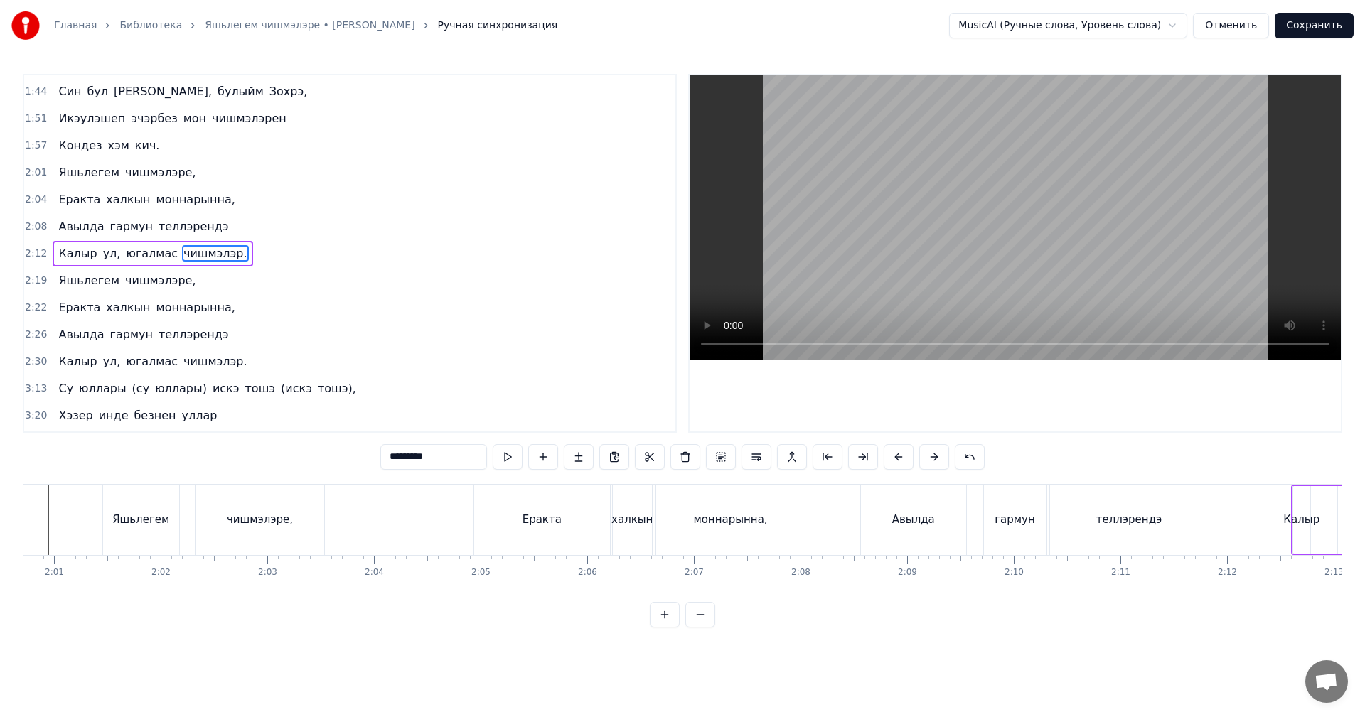
scroll to position [0, 12372]
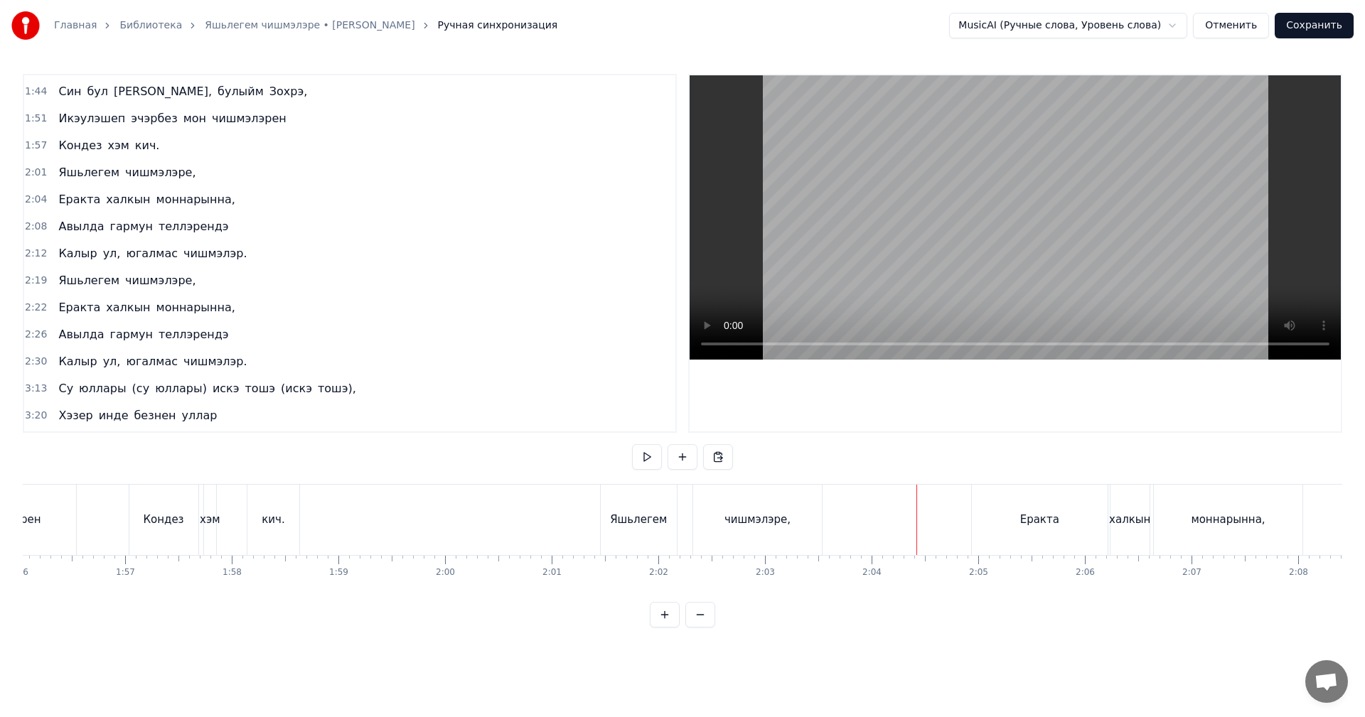
click at [1004, 190] on video at bounding box center [1014, 217] width 651 height 284
click at [1014, 190] on video at bounding box center [1014, 217] width 651 height 284
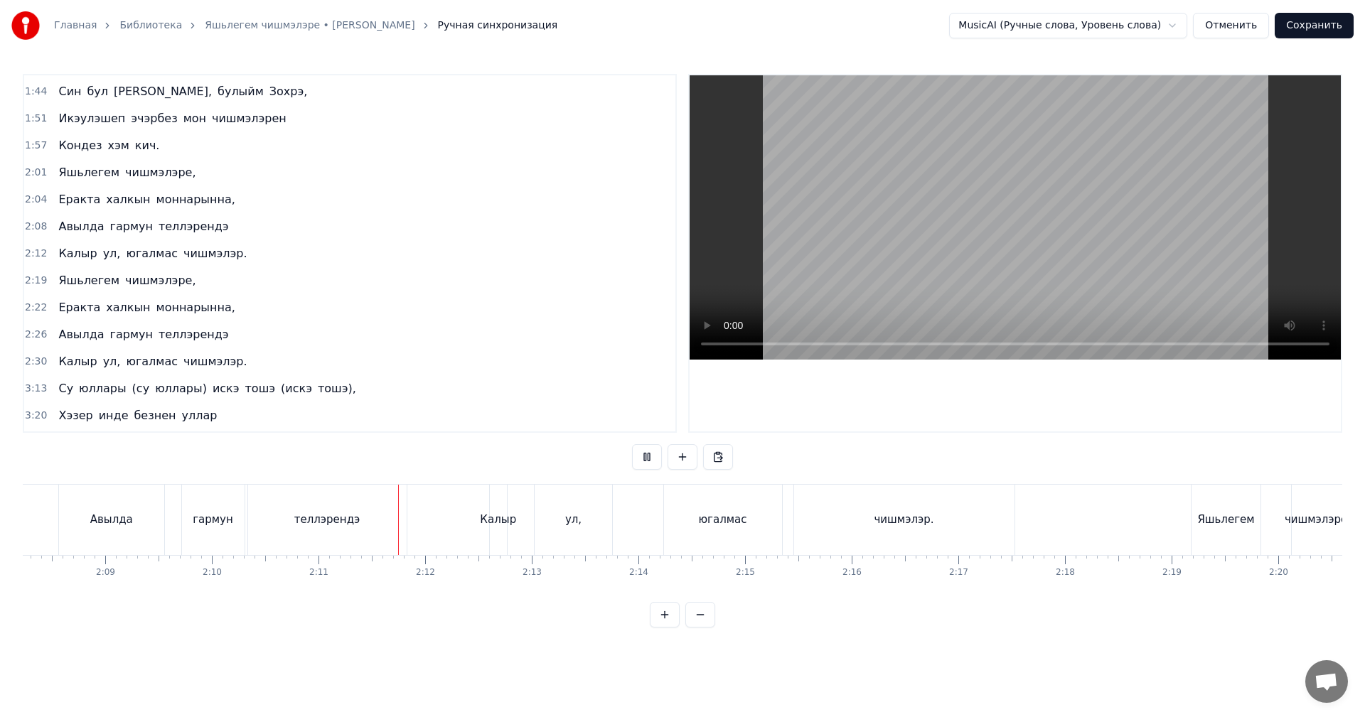
scroll to position [0, 13922]
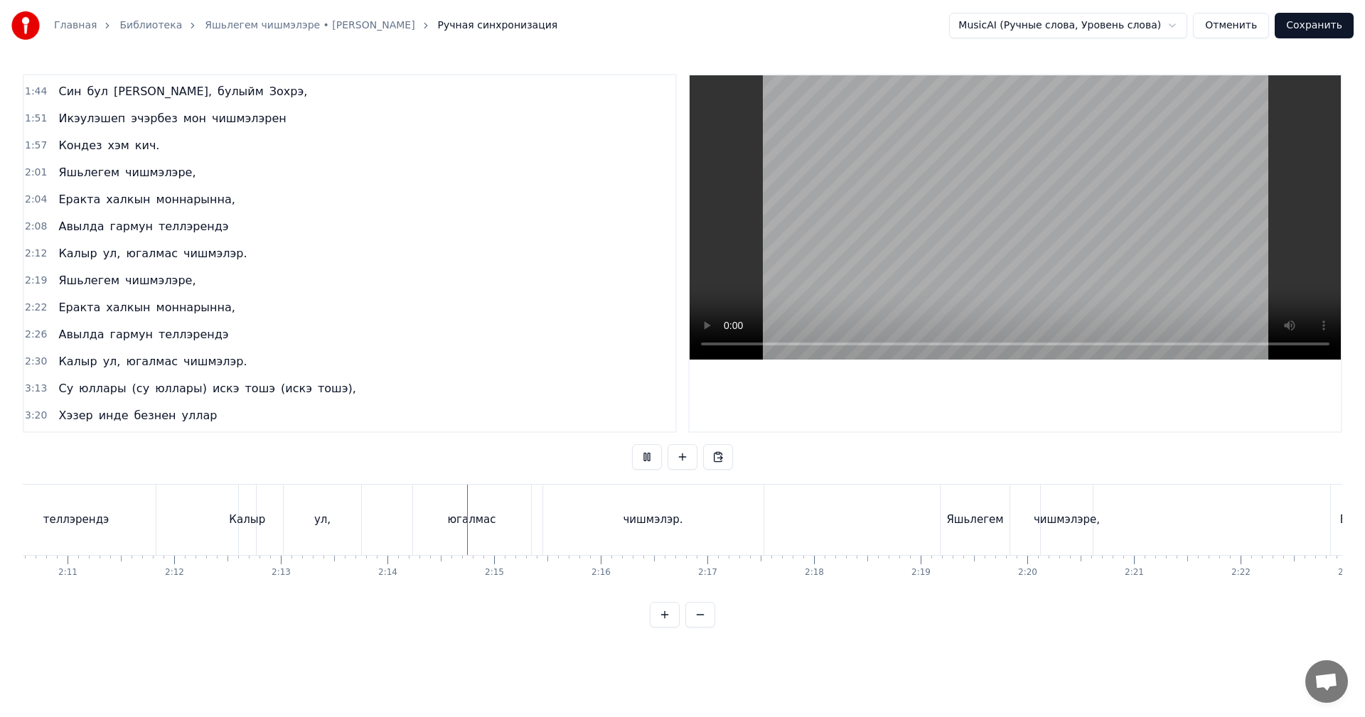
click at [1057, 249] on video at bounding box center [1014, 217] width 651 height 284
drag, startPoint x: 303, startPoint y: 509, endPoint x: 289, endPoint y: 512, distance: 14.5
click at [303, 509] on div "ул," at bounding box center [322, 520] width 77 height 70
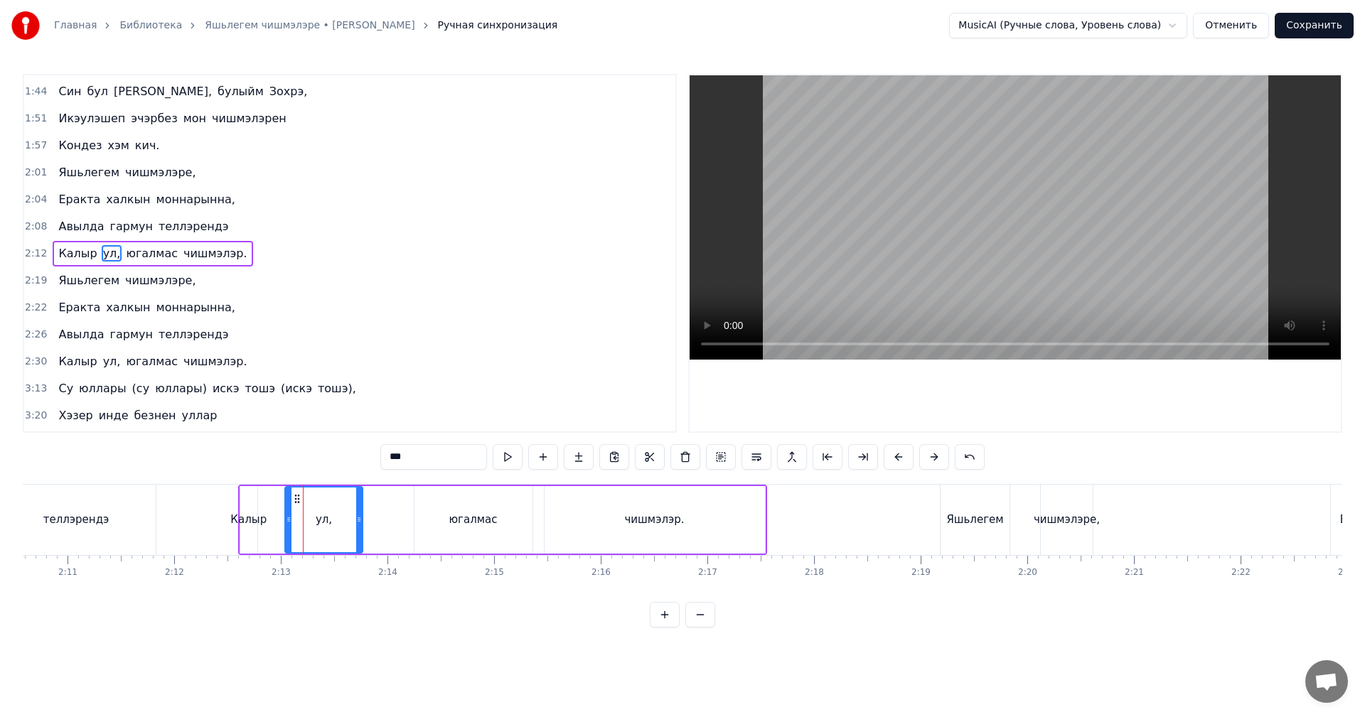
click at [245, 523] on div "Калыр" at bounding box center [248, 520] width 36 height 16
type input "*****"
drag, startPoint x: 257, startPoint y: 521, endPoint x: 277, endPoint y: 518, distance: 20.8
click at [277, 518] on icon at bounding box center [276, 519] width 6 height 11
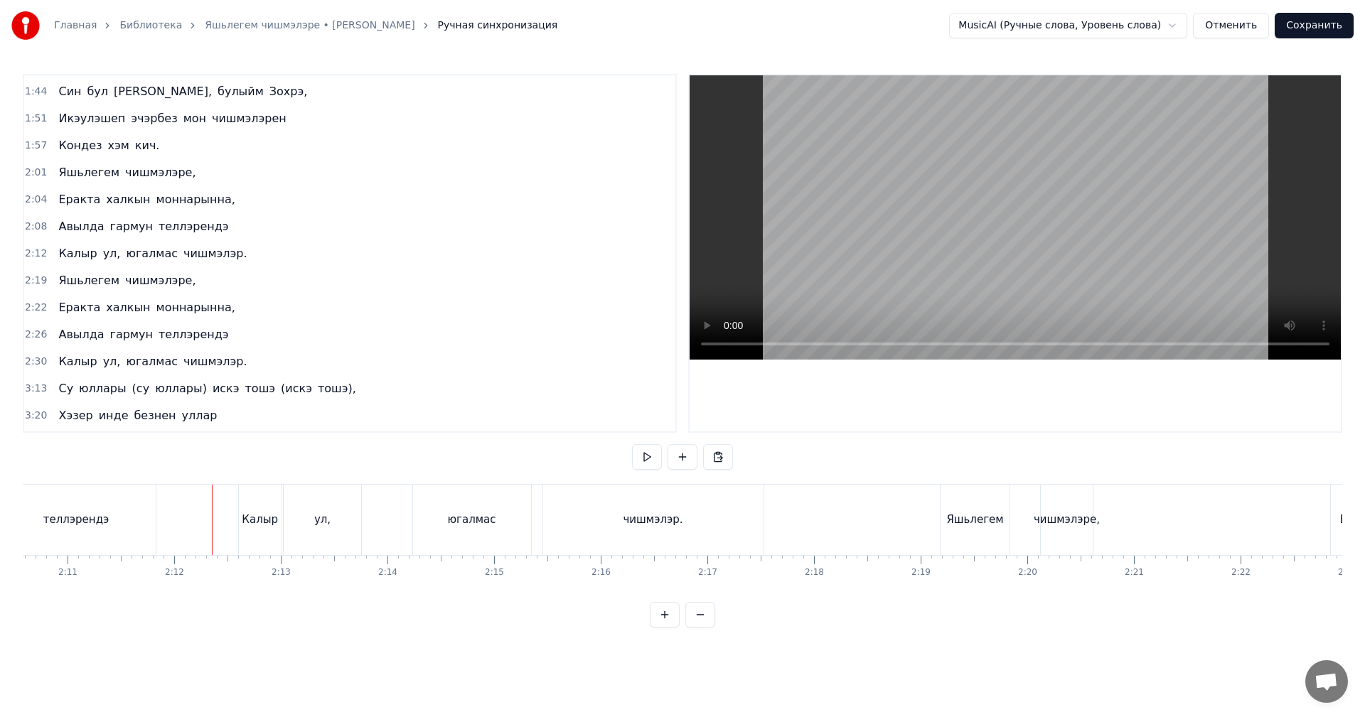
click at [898, 174] on video at bounding box center [1014, 217] width 651 height 284
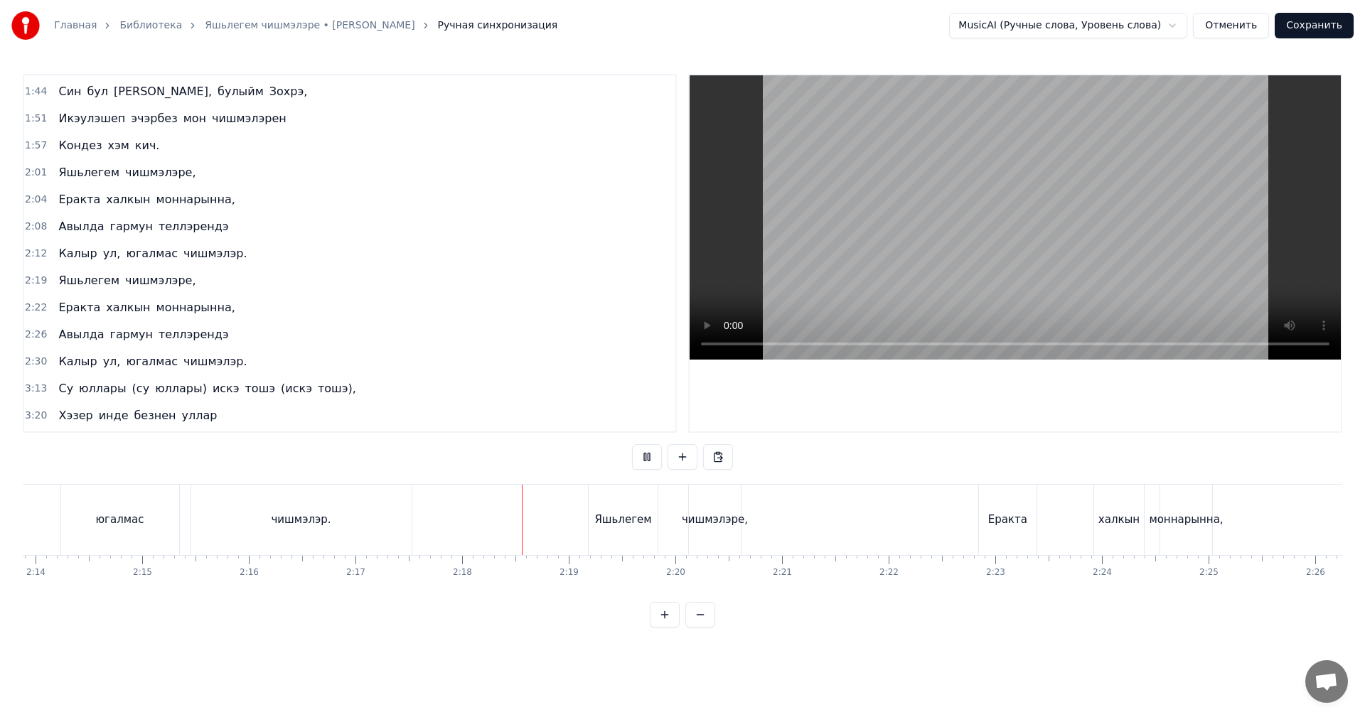
scroll to position [0, 14277]
click at [960, 218] on video at bounding box center [1014, 217] width 651 height 284
click at [700, 524] on div "чишмэлэре," at bounding box center [711, 520] width 66 height 16
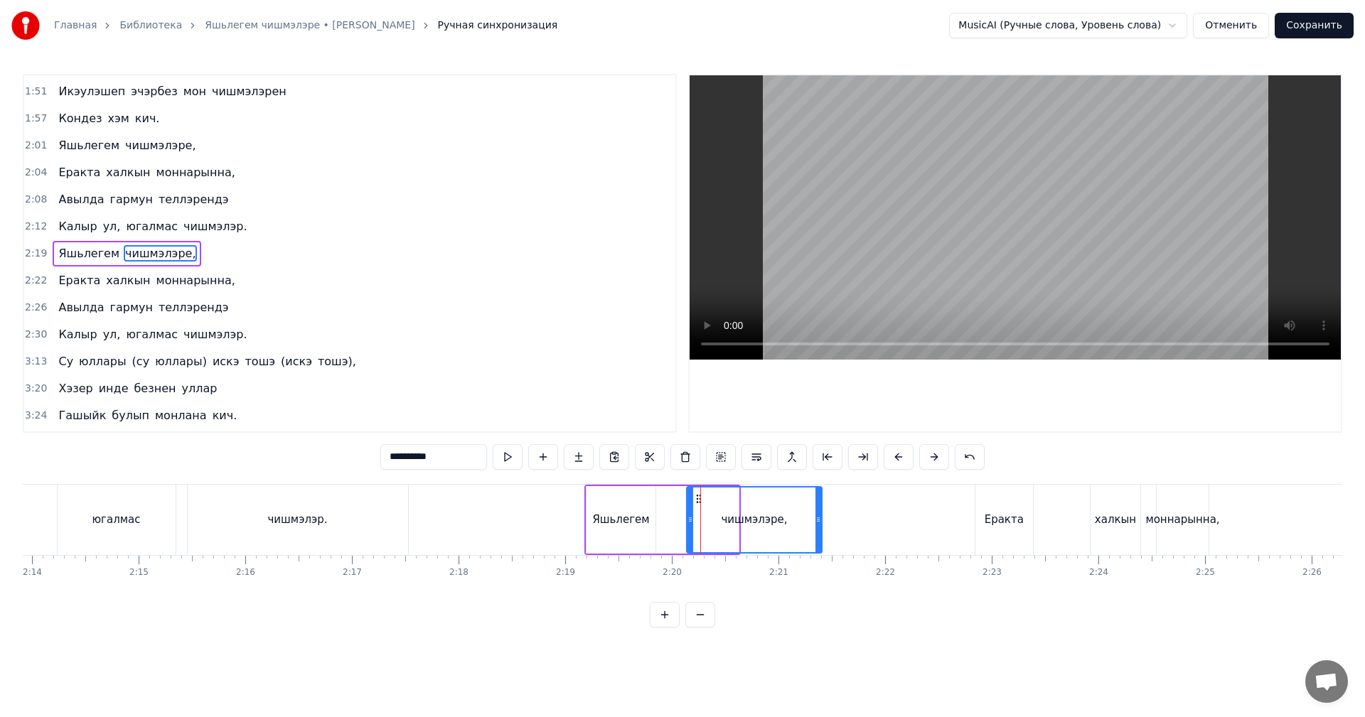
drag, startPoint x: 737, startPoint y: 515, endPoint x: 820, endPoint y: 511, distance: 82.6
click at [820, 511] on div at bounding box center [818, 520] width 6 height 65
drag, startPoint x: 616, startPoint y: 534, endPoint x: 646, endPoint y: 529, distance: 30.3
click at [617, 534] on div "Яшьлегем" at bounding box center [620, 520] width 69 height 68
type input "********"
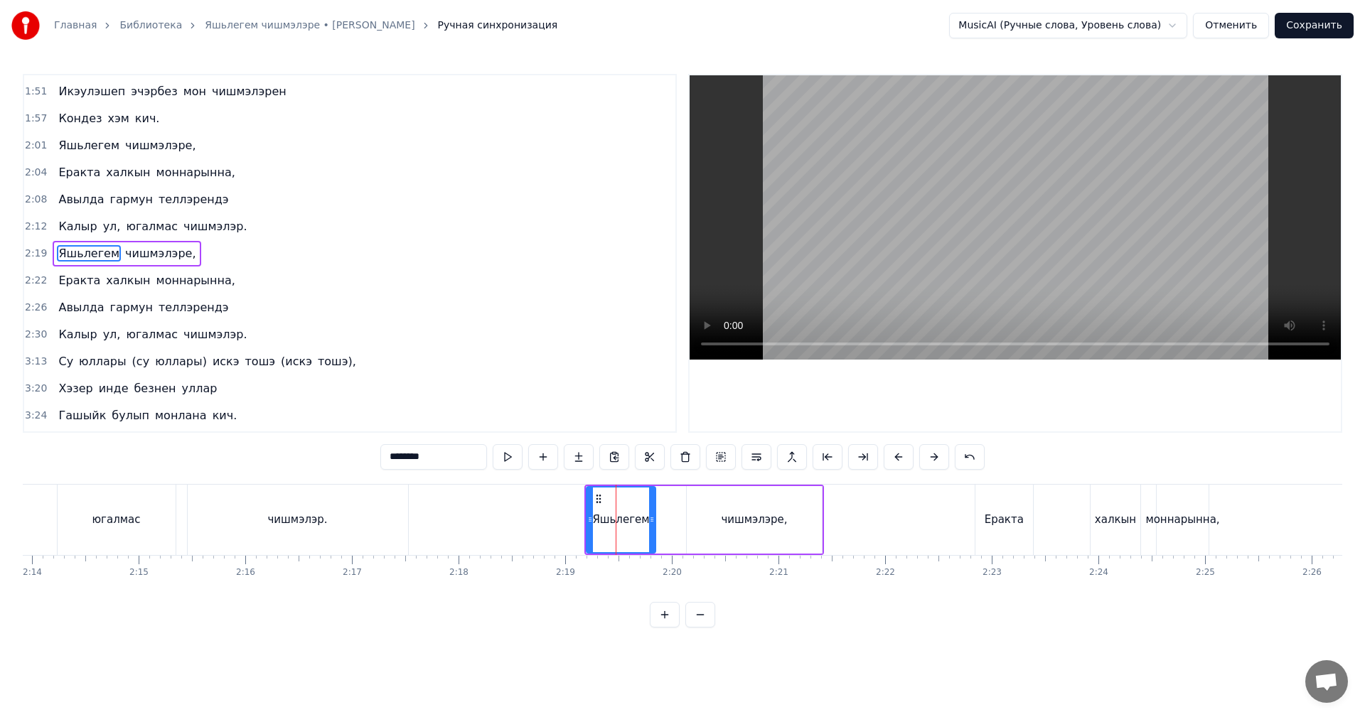
drag, startPoint x: 655, startPoint y: 527, endPoint x: 667, endPoint y: 525, distance: 13.0
click at [668, 525] on div "Яшьлегем чишмэлэре," at bounding box center [704, 520] width 240 height 70
click at [631, 528] on div "Яшьлегем" at bounding box center [620, 520] width 69 height 68
drag, startPoint x: 652, startPoint y: 524, endPoint x: 676, endPoint y: 519, distance: 24.7
click at [676, 519] on icon at bounding box center [676, 519] width 6 height 11
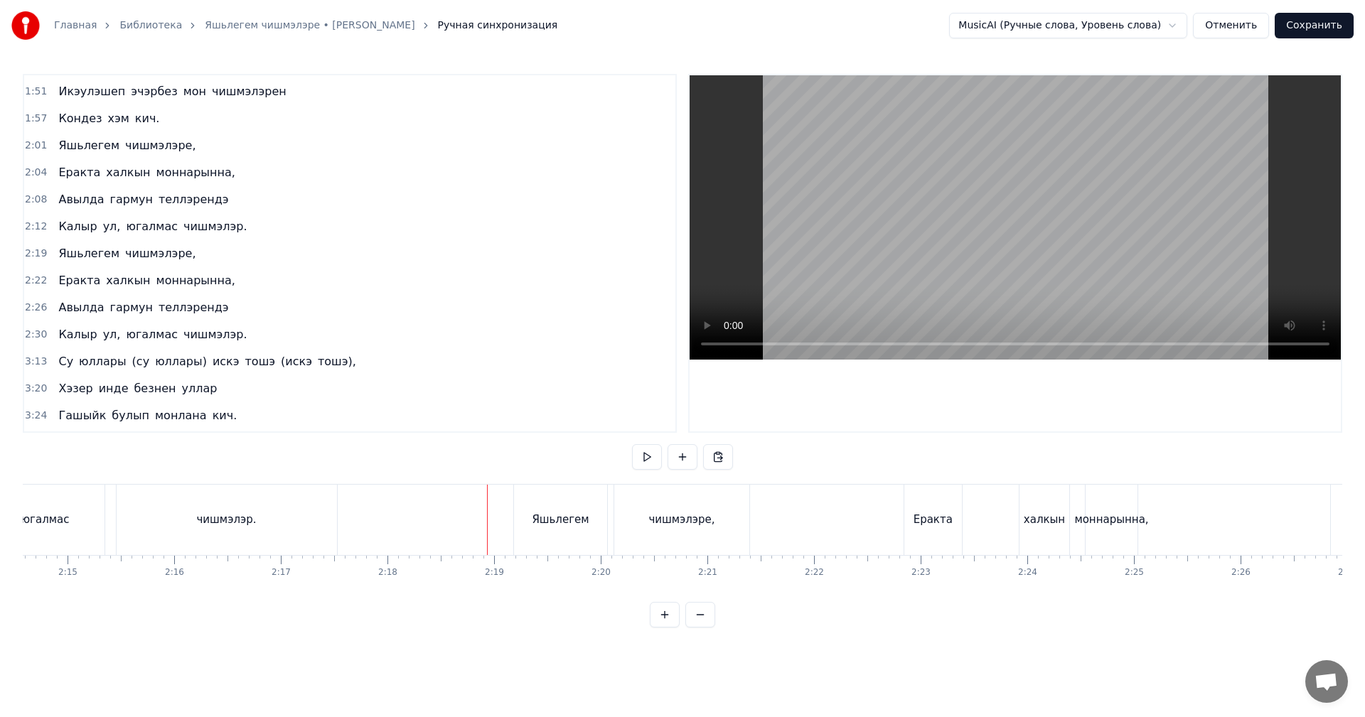
scroll to position [0, 14490]
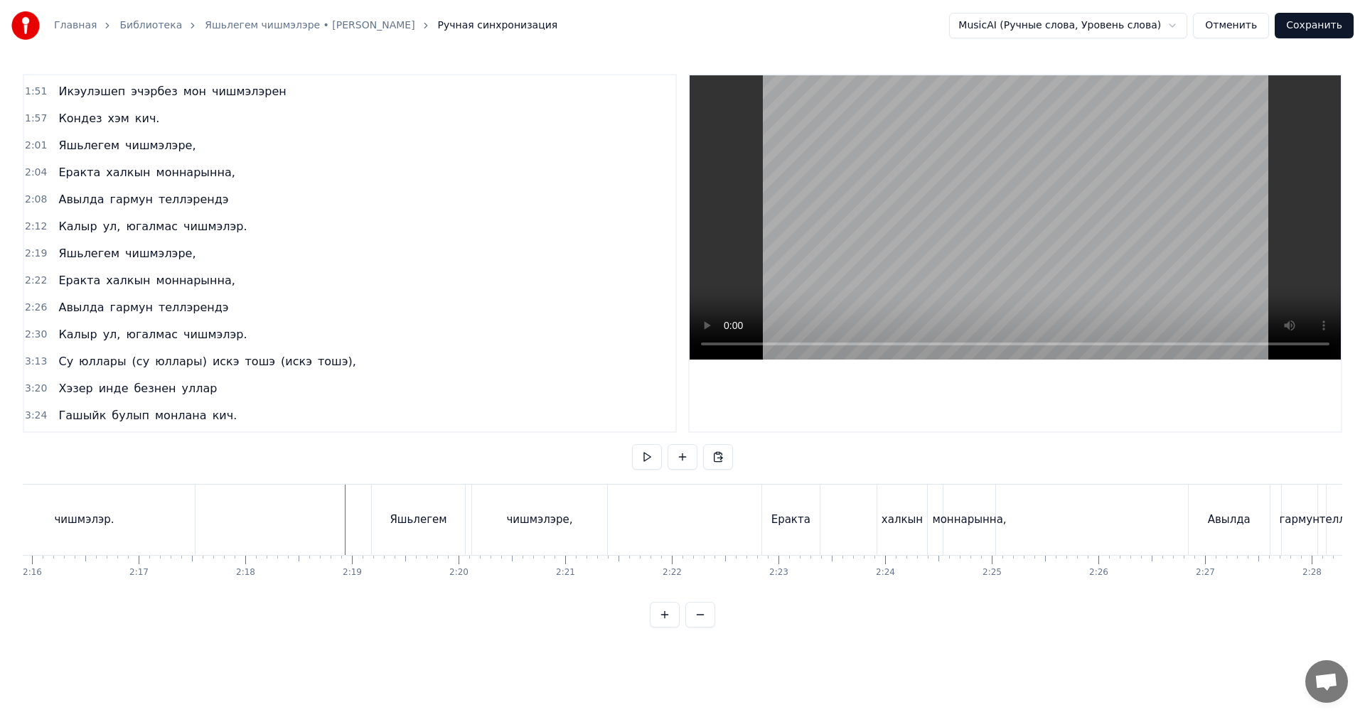
click at [789, 516] on div "Еракта" at bounding box center [790, 520] width 39 height 16
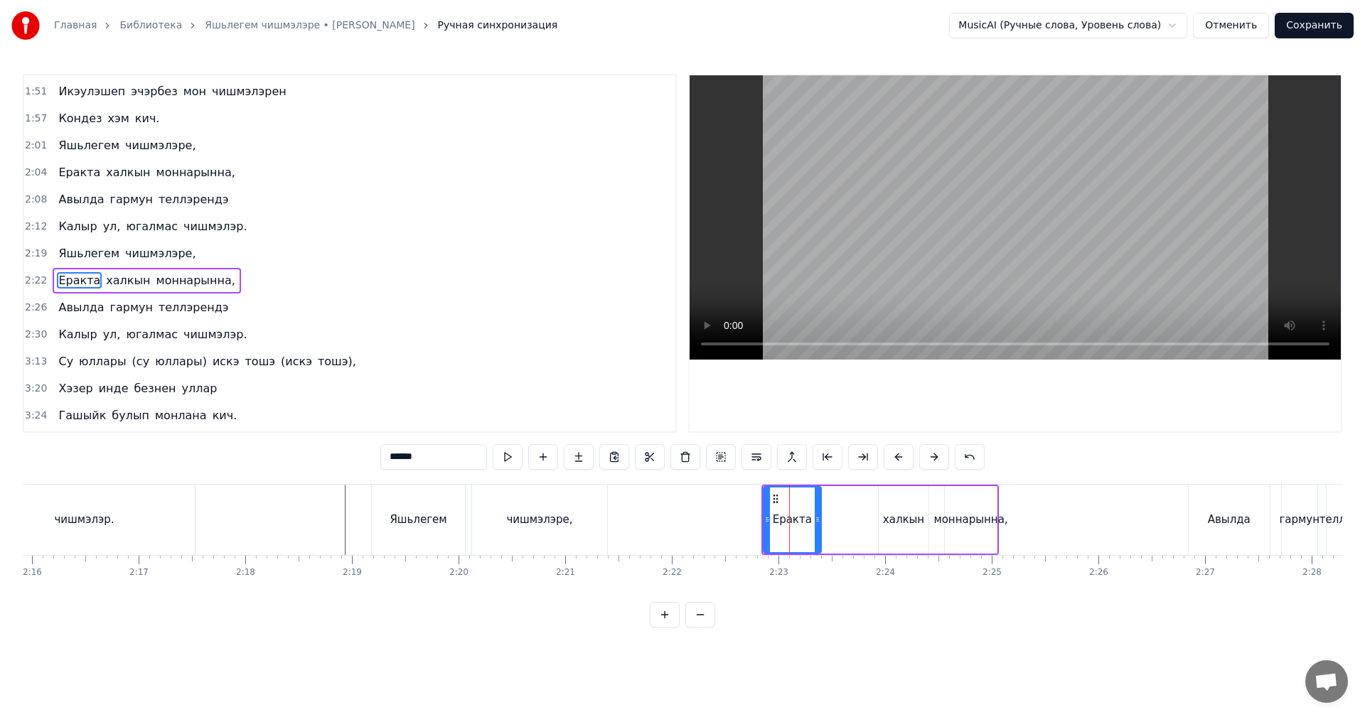
scroll to position [348, 0]
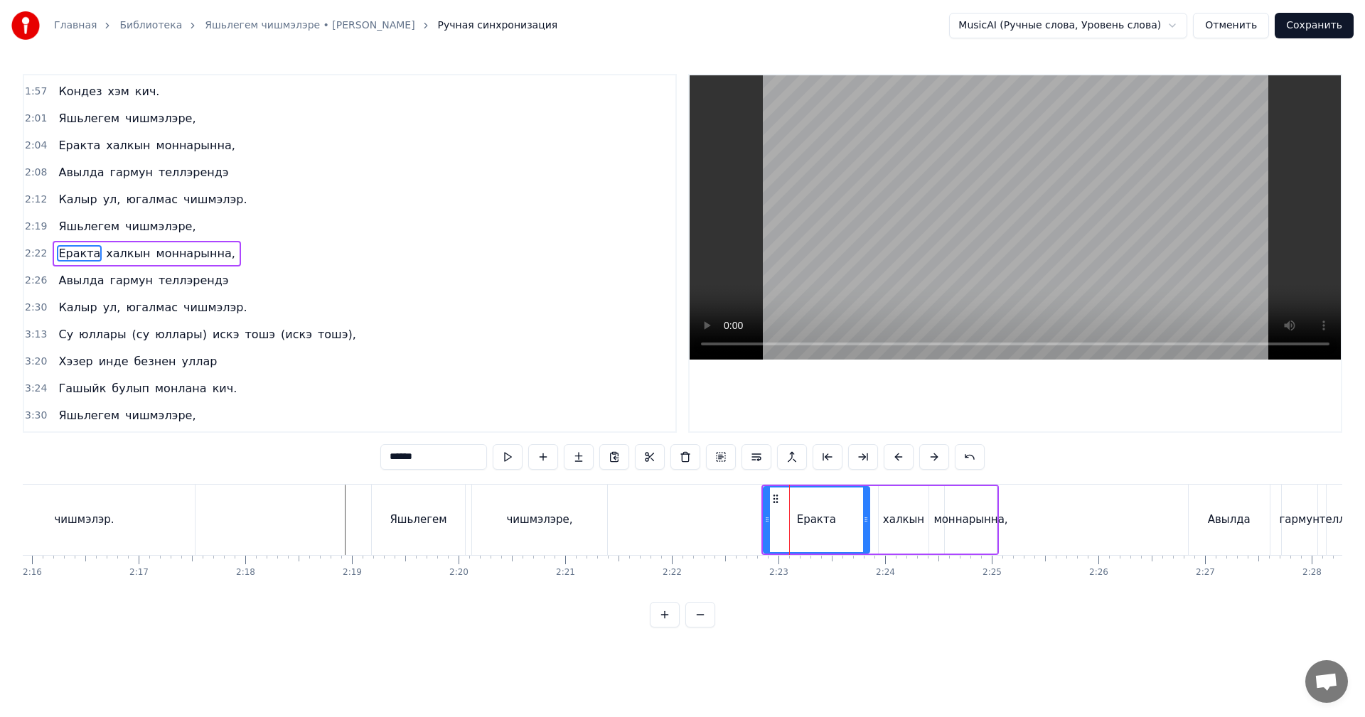
drag, startPoint x: 820, startPoint y: 516, endPoint x: 869, endPoint y: 516, distance: 49.0
click at [869, 516] on icon at bounding box center [866, 519] width 6 height 11
click at [967, 525] on div "моннарынна," at bounding box center [970, 520] width 74 height 16
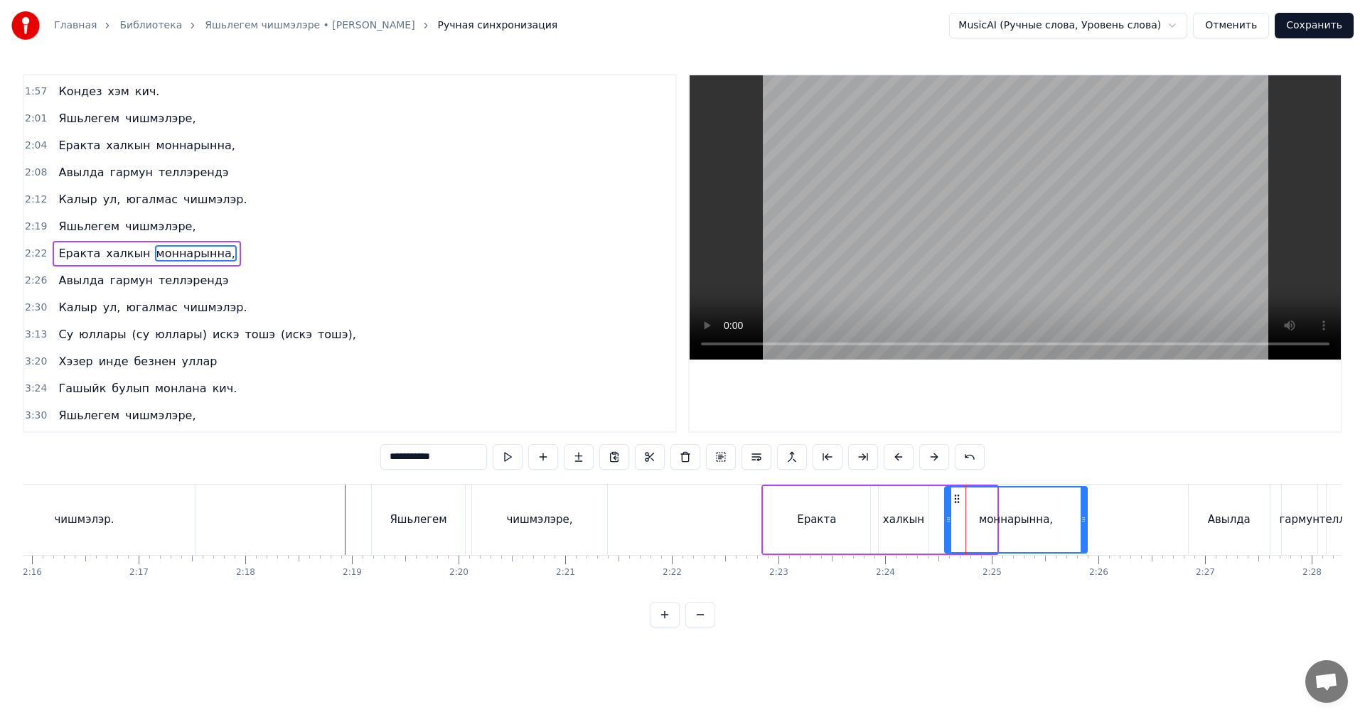
drag, startPoint x: 994, startPoint y: 525, endPoint x: 1086, endPoint y: 526, distance: 91.7
click at [1086, 526] on div at bounding box center [1083, 520] width 6 height 65
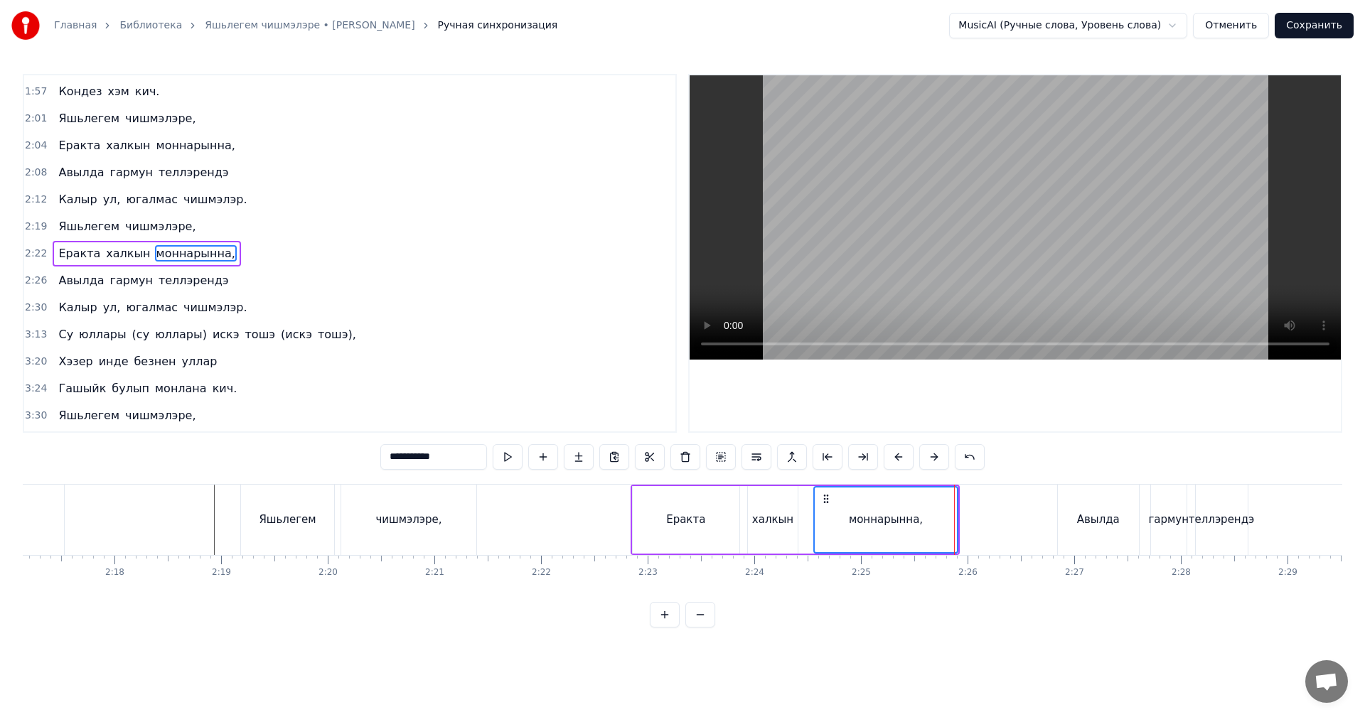
scroll to position [0, 14846]
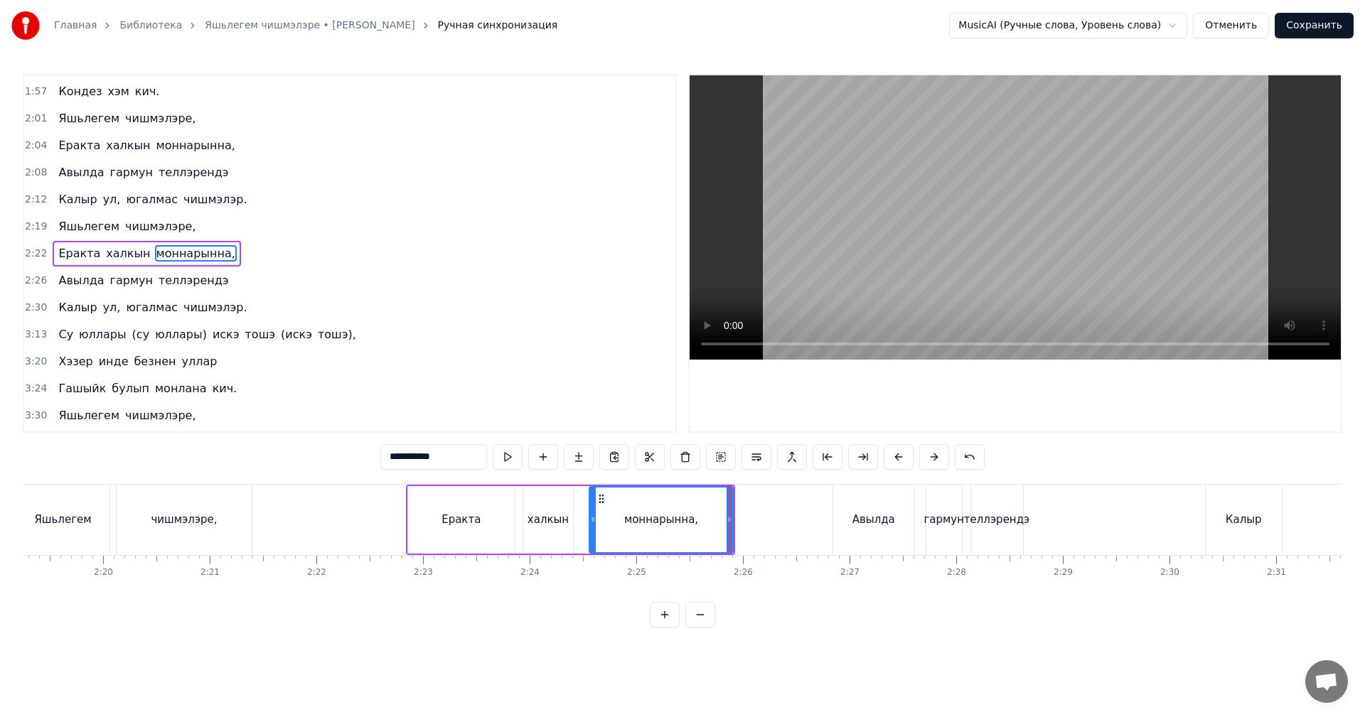
click at [844, 520] on div "Авылда" at bounding box center [873, 520] width 81 height 70
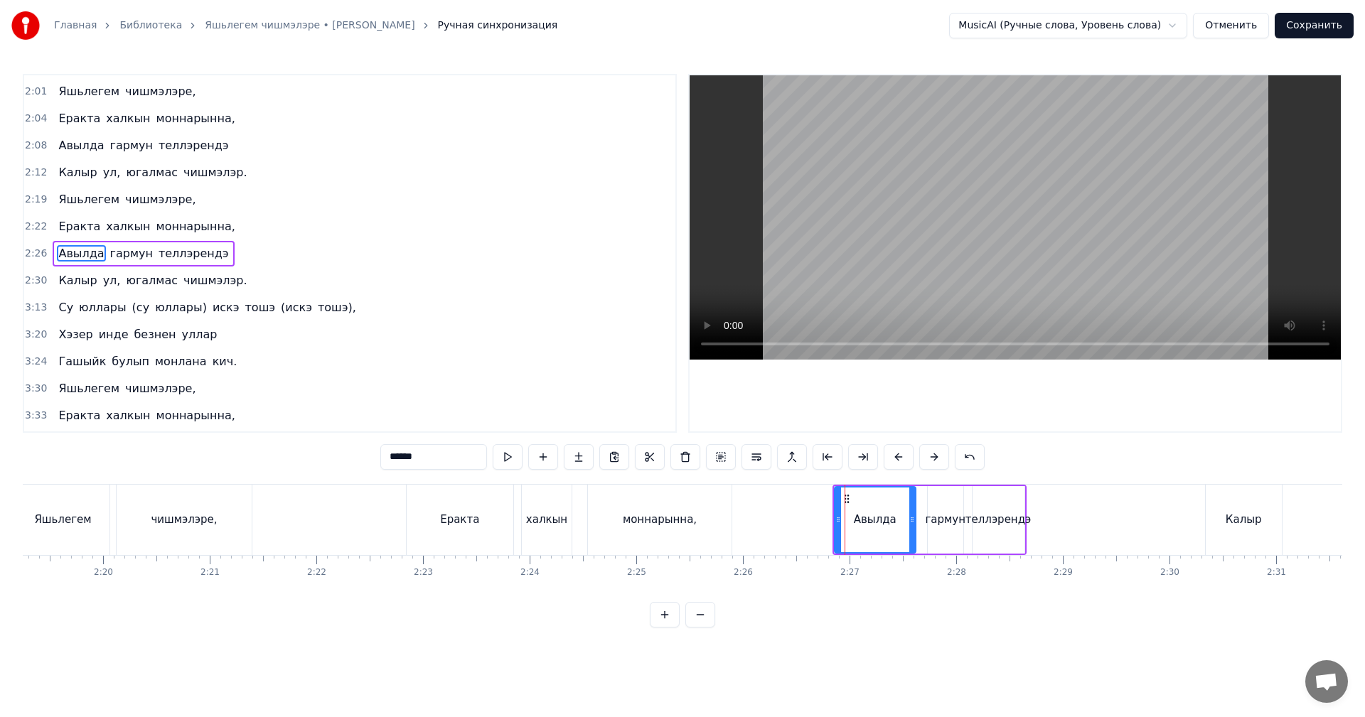
click at [834, 520] on div "Авылда" at bounding box center [875, 520] width 82 height 68
click at [839, 518] on div "Авылда" at bounding box center [875, 520] width 80 height 65
drag, startPoint x: 839, startPoint y: 518, endPoint x: 792, endPoint y: 521, distance: 47.0
click at [792, 521] on icon at bounding box center [792, 519] width 6 height 11
click at [1011, 528] on div "теллэрендэ" at bounding box center [998, 520] width 52 height 68
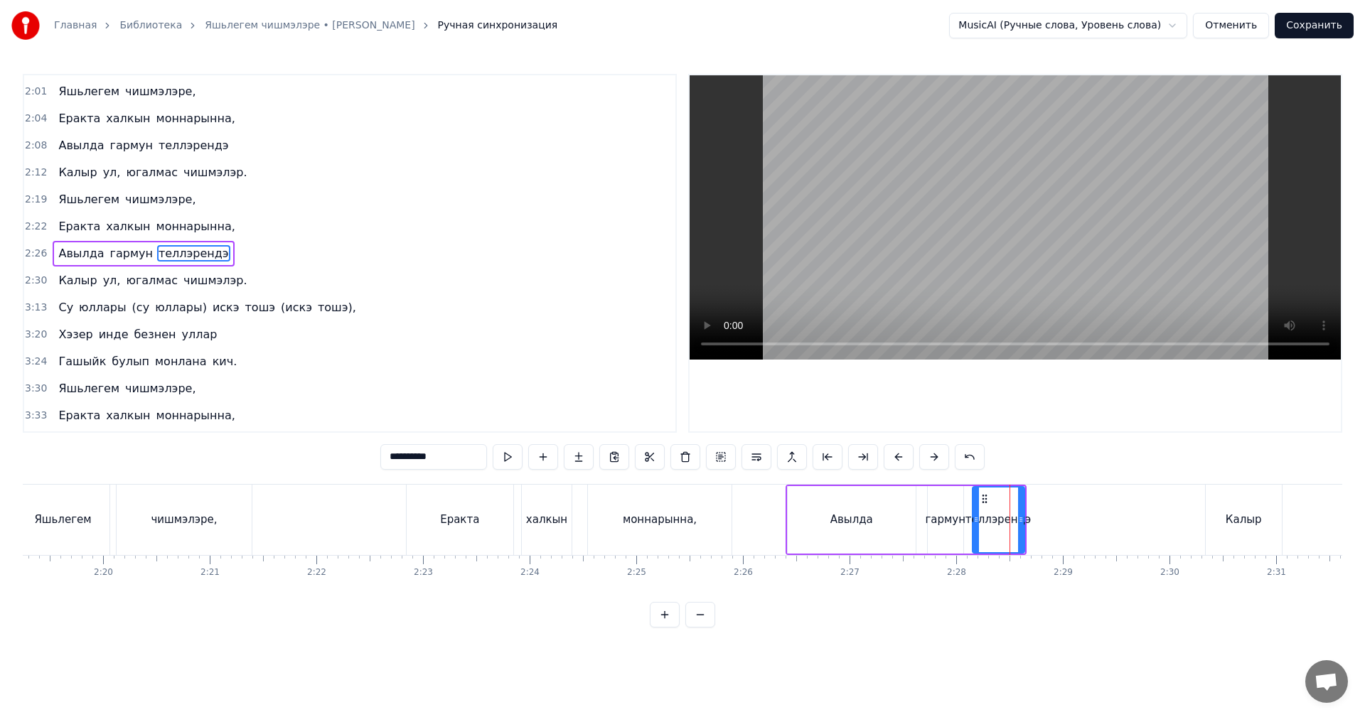
click at [1023, 529] on div "теллэрендэ" at bounding box center [998, 520] width 53 height 68
drag, startPoint x: 1020, startPoint y: 531, endPoint x: 1106, endPoint y: 522, distance: 86.5
click at [1126, 522] on div at bounding box center [1126, 520] width 6 height 65
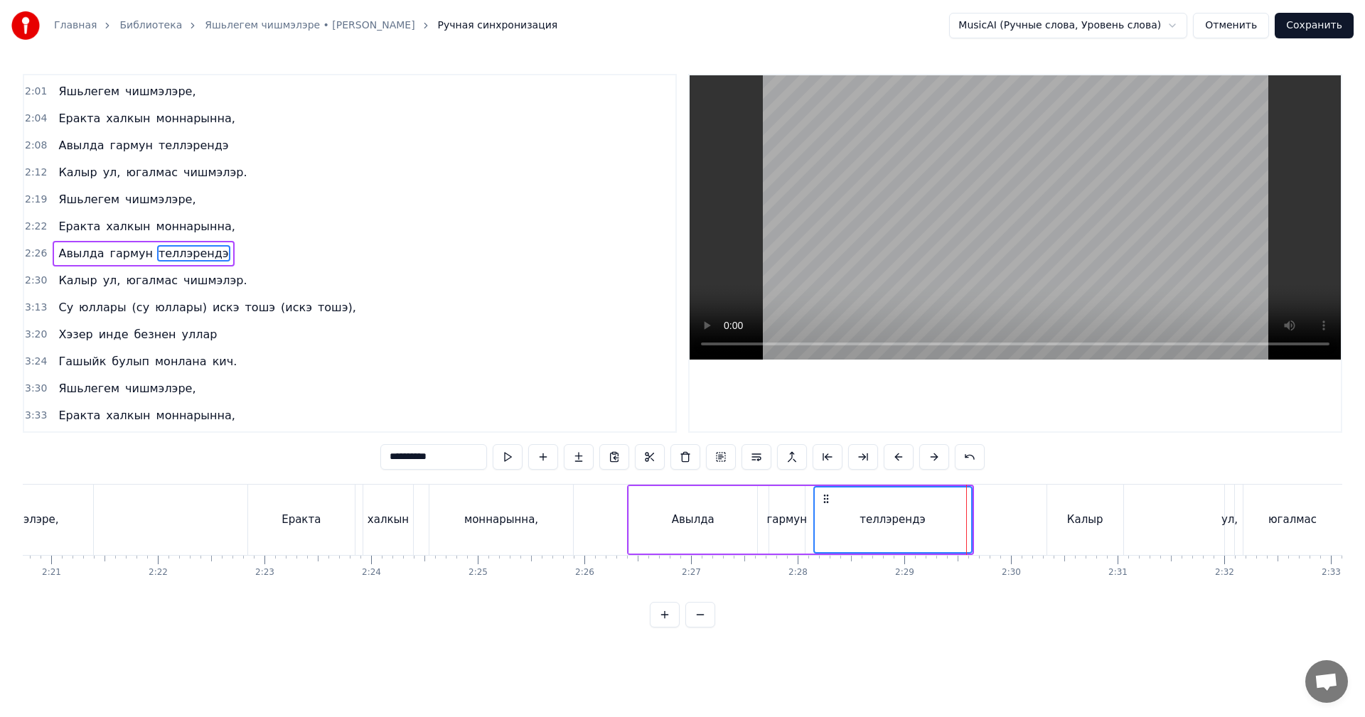
scroll to position [0, 15272]
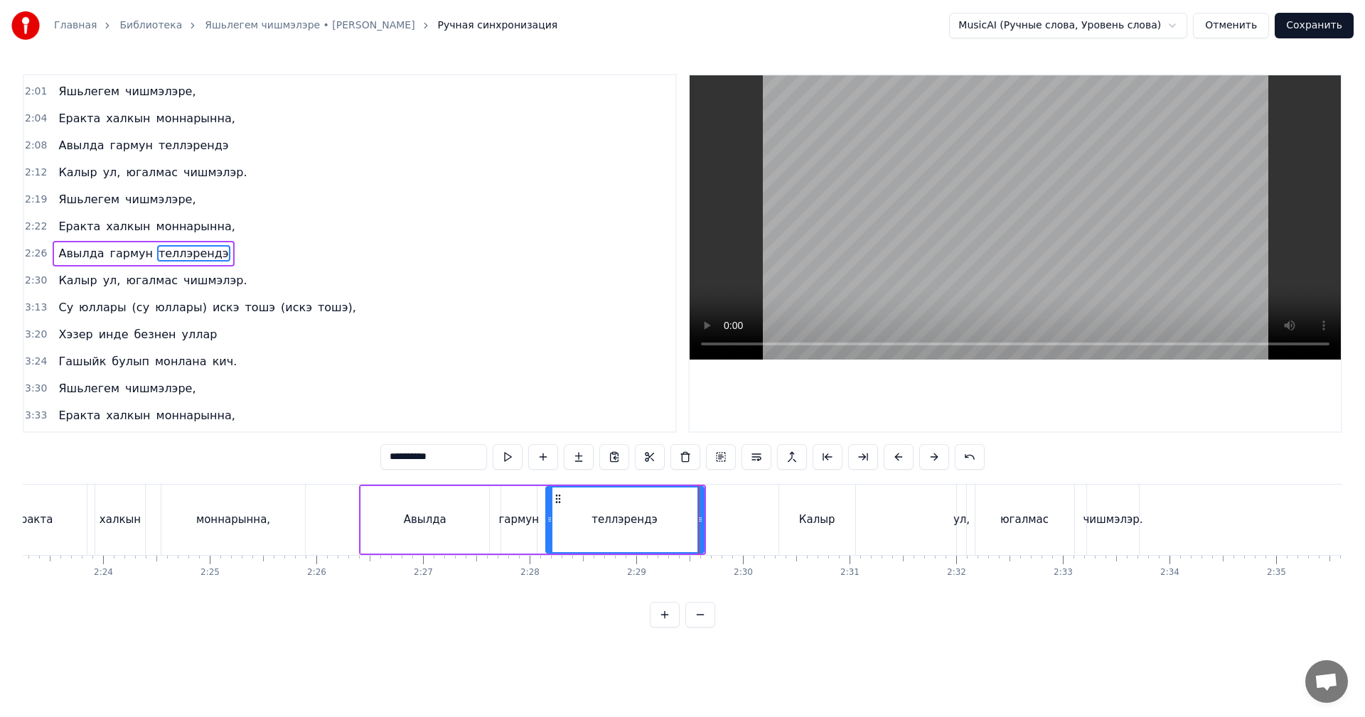
click at [834, 527] on div "Калыр" at bounding box center [817, 520] width 77 height 70
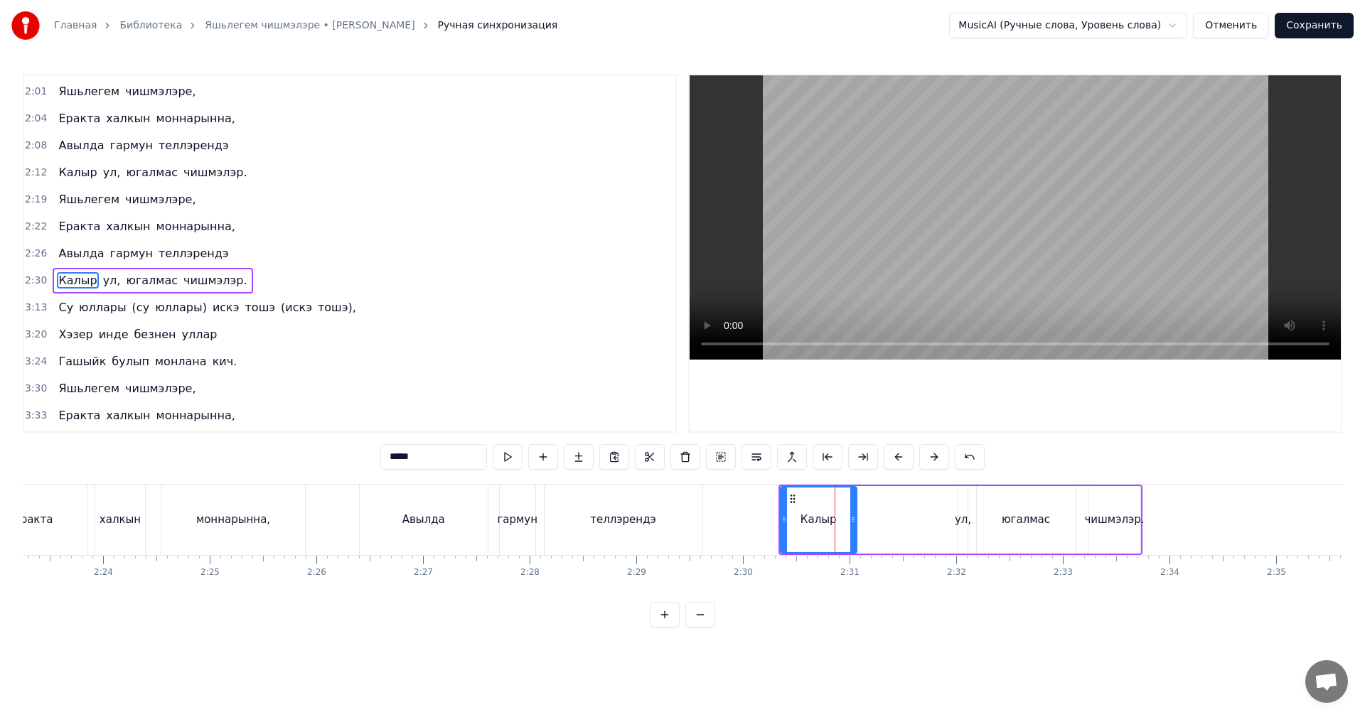
scroll to position [402, 0]
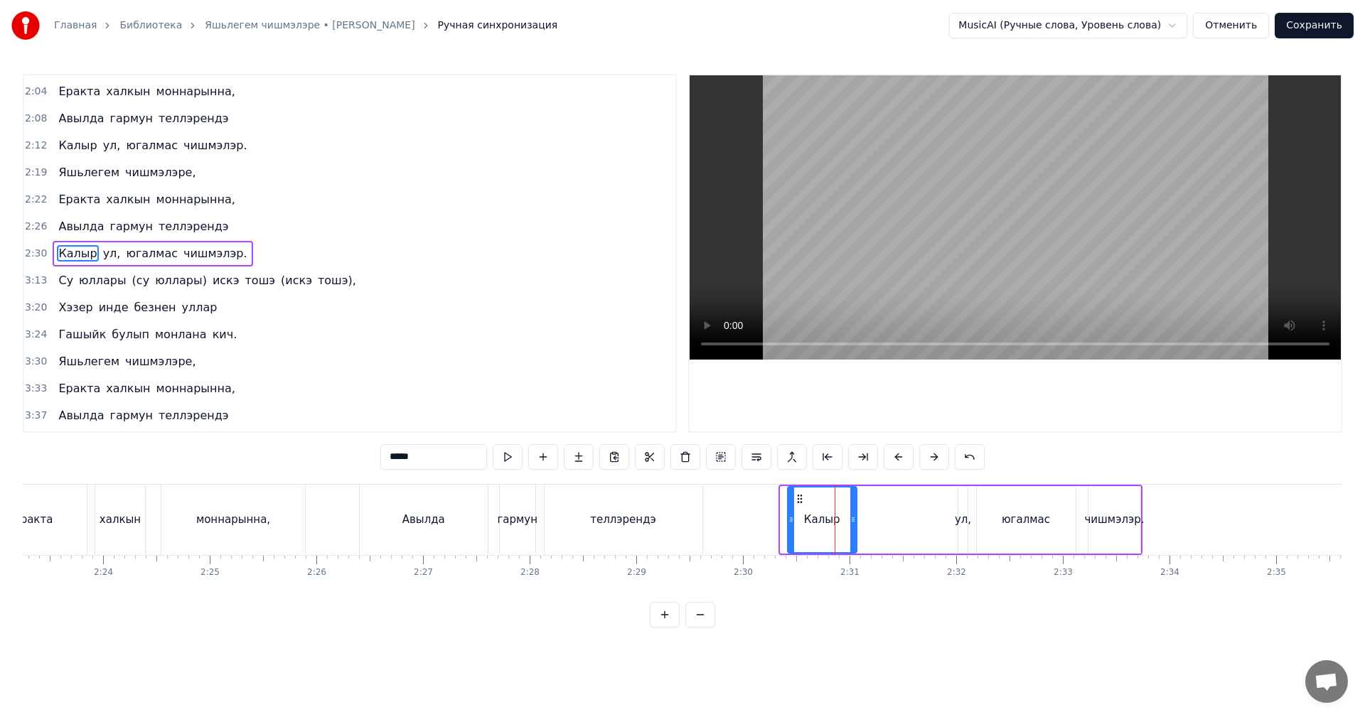
click at [789, 527] on div at bounding box center [791, 520] width 6 height 65
click at [960, 517] on div "ул," at bounding box center [963, 520] width 16 height 16
type input "***"
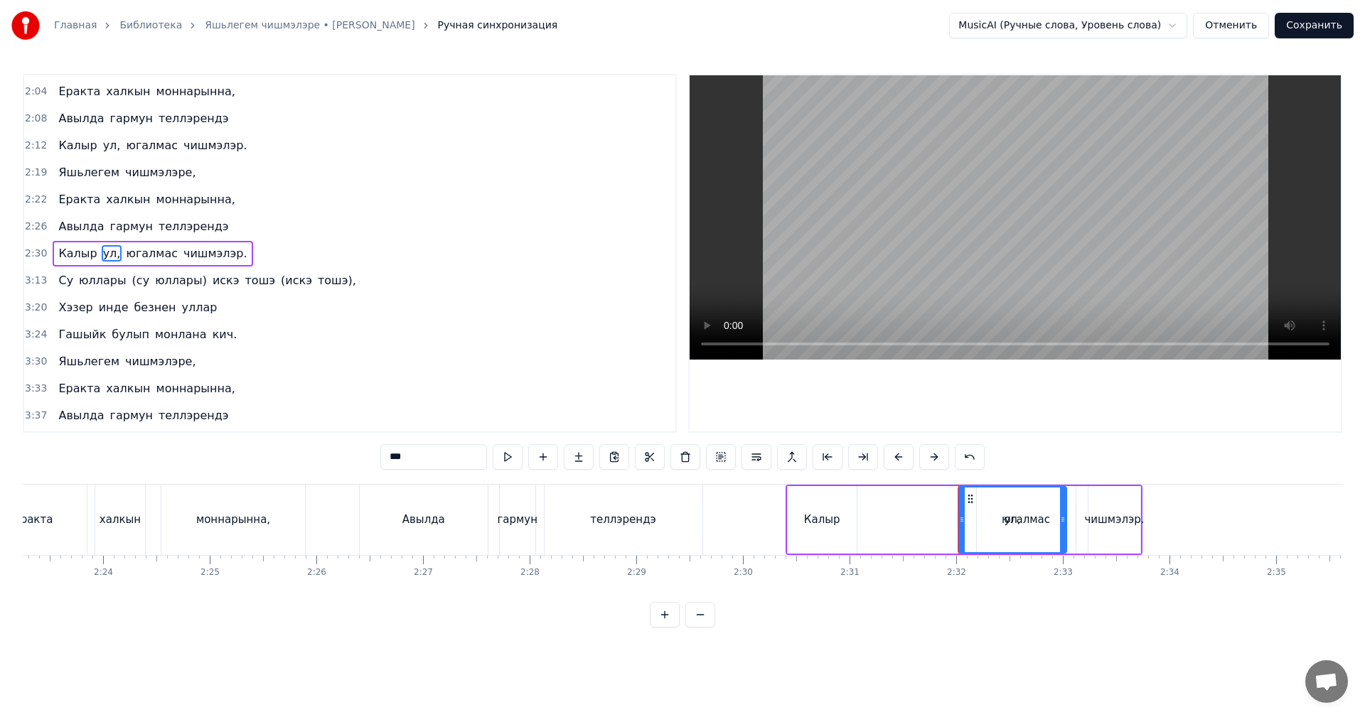
drag, startPoint x: 962, startPoint y: 517, endPoint x: 1050, endPoint y: 515, distance: 88.2
click at [1060, 517] on icon at bounding box center [1063, 519] width 6 height 11
drag, startPoint x: 969, startPoint y: 500, endPoint x: 867, endPoint y: 508, distance: 102.0
click at [867, 508] on div "ул," at bounding box center [910, 520] width 107 height 65
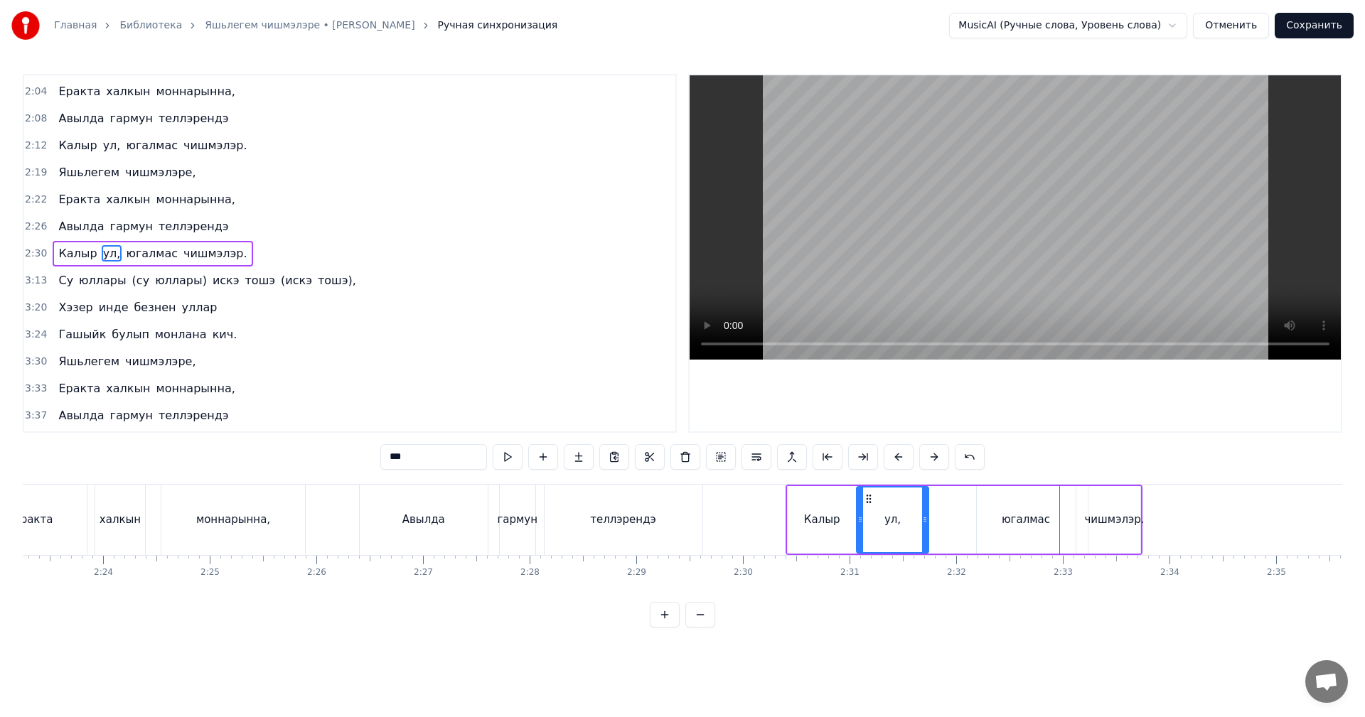
drag, startPoint x: 959, startPoint y: 522, endPoint x: 918, endPoint y: 526, distance: 41.4
click at [922, 526] on div at bounding box center [925, 520] width 6 height 65
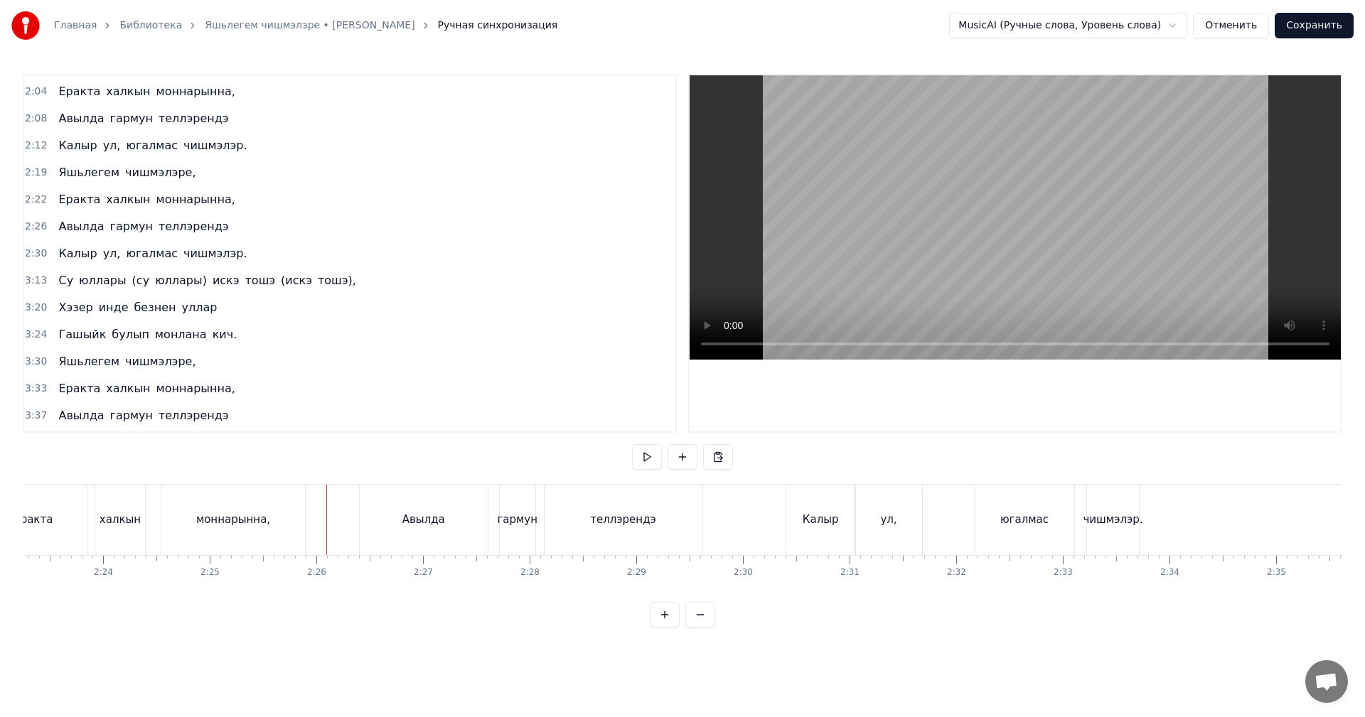
click at [1097, 173] on video at bounding box center [1014, 217] width 651 height 284
click at [1026, 205] on video at bounding box center [1014, 217] width 651 height 284
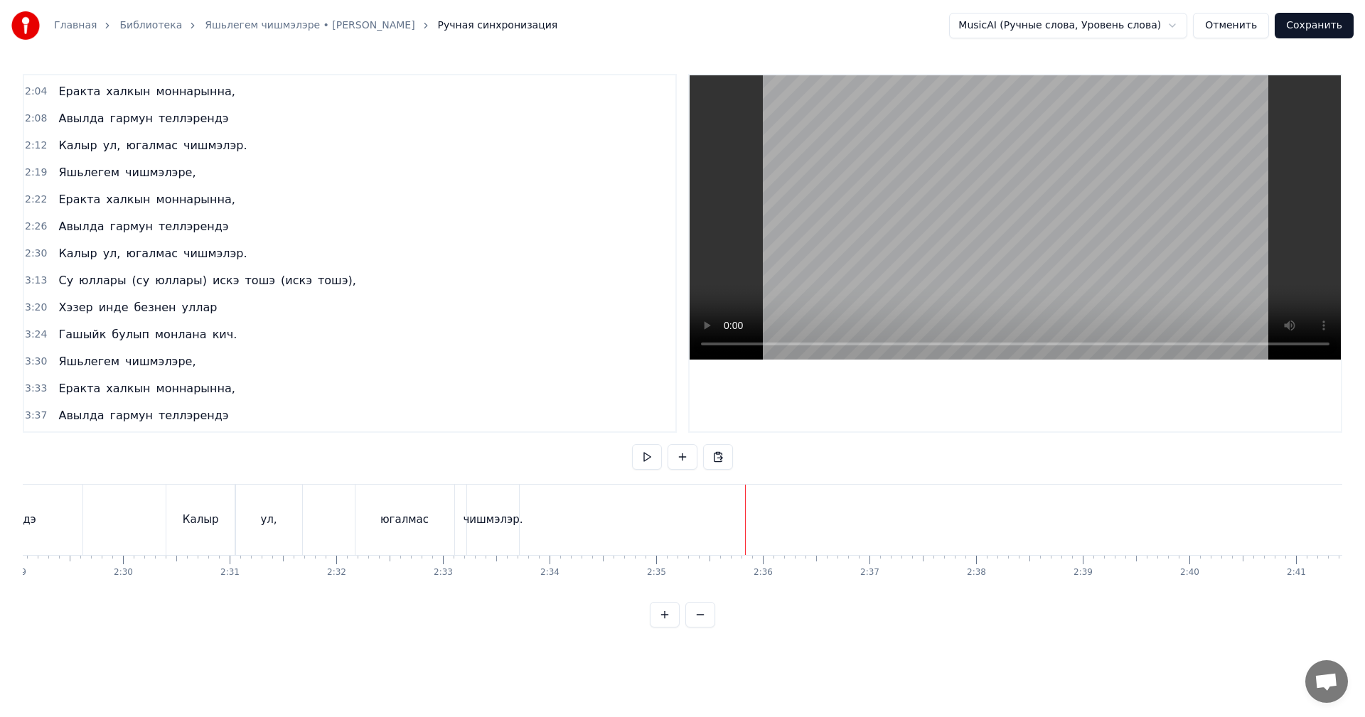
click at [493, 523] on div "чишмэлэр." at bounding box center [493, 520] width 60 height 16
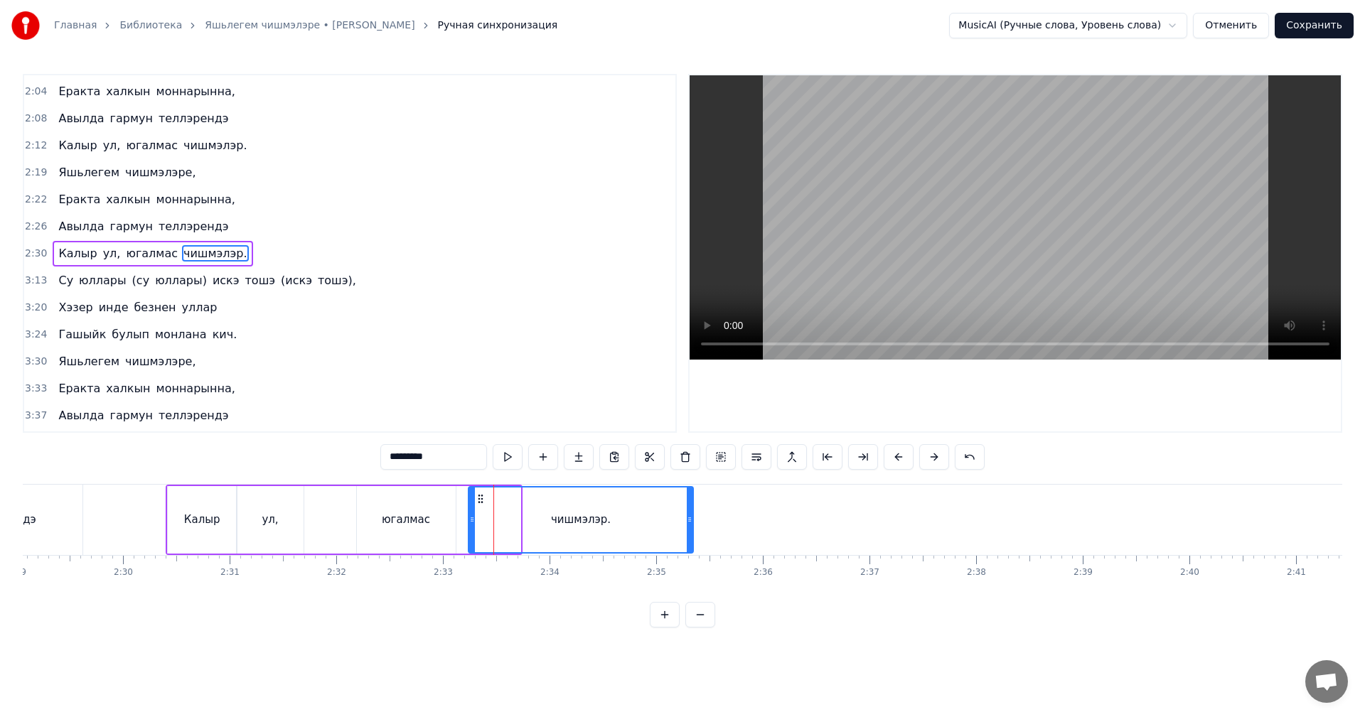
drag, startPoint x: 517, startPoint y: 523, endPoint x: 577, endPoint y: 525, distance: 60.5
click at [687, 519] on icon at bounding box center [690, 519] width 6 height 11
click at [426, 523] on div "югалмас" at bounding box center [406, 520] width 48 height 16
type input "*******"
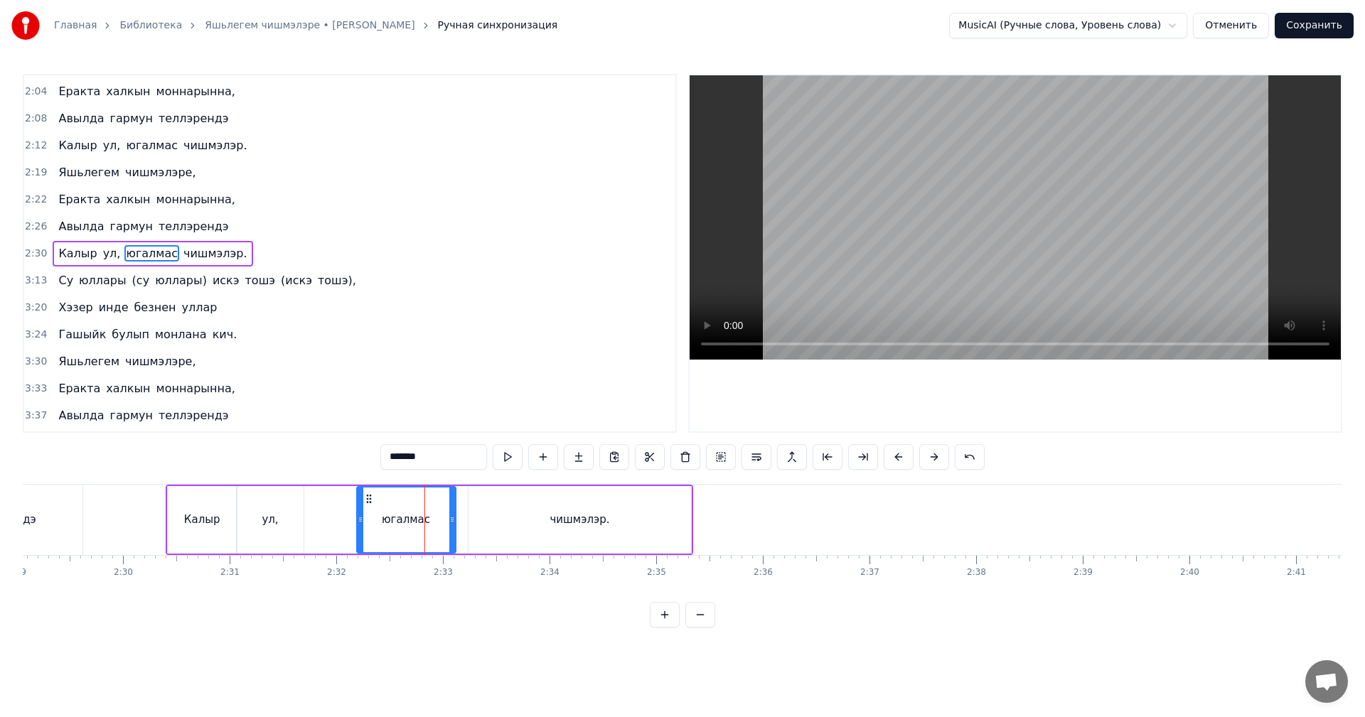
click at [899, 232] on video at bounding box center [1014, 217] width 651 height 284
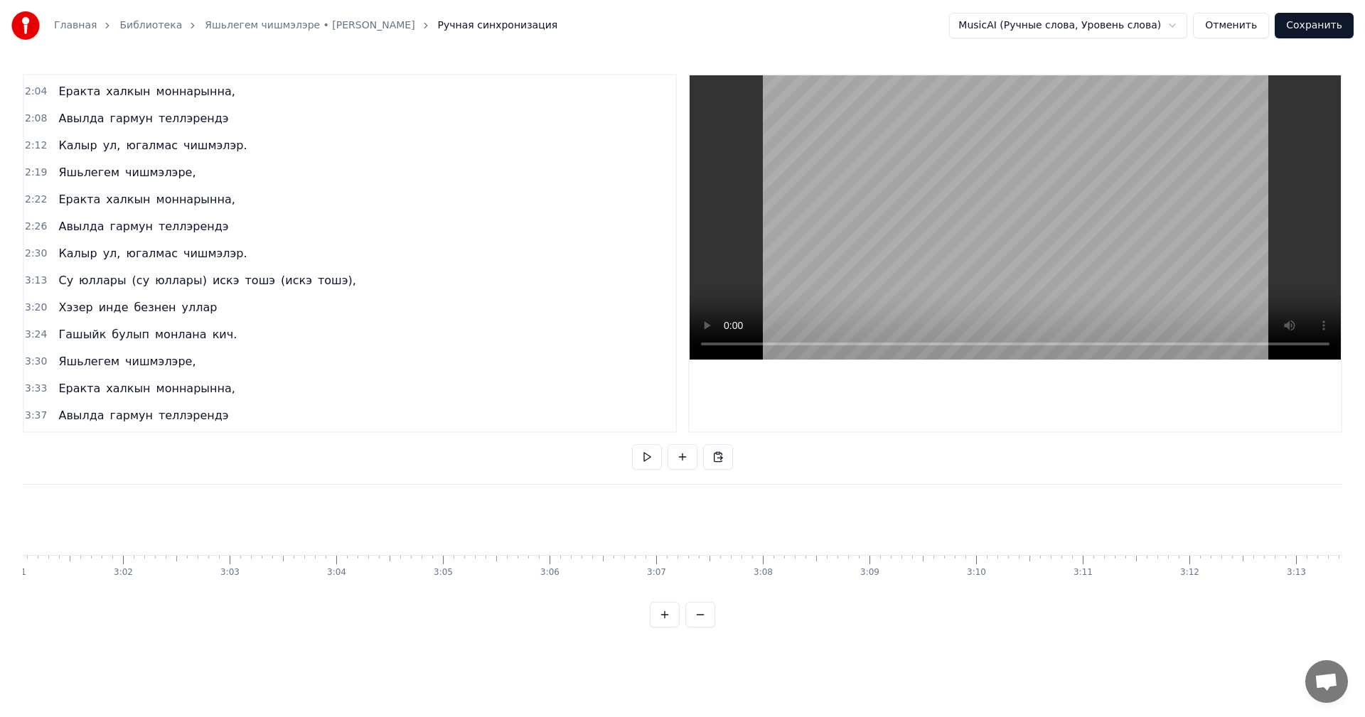
scroll to position [0, 19730]
click at [919, 509] on div "Су" at bounding box center [922, 520] width 9 height 70
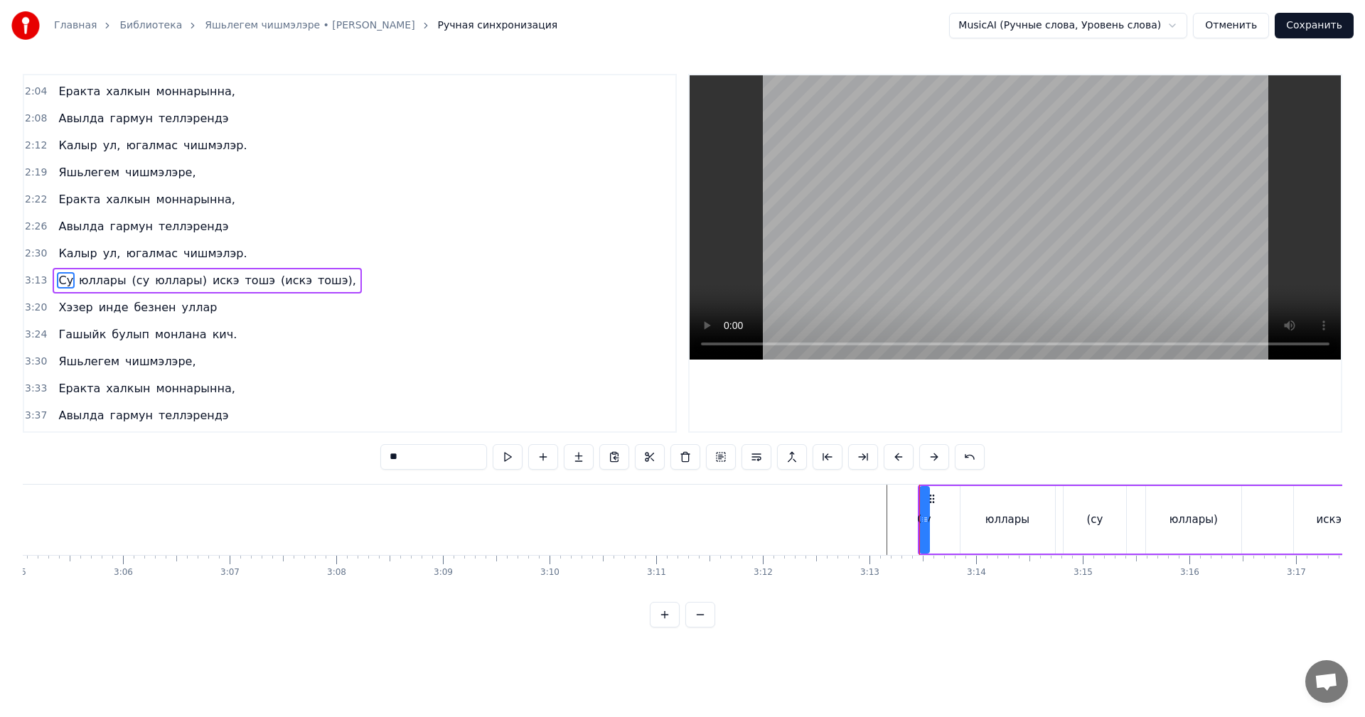
scroll to position [429, 0]
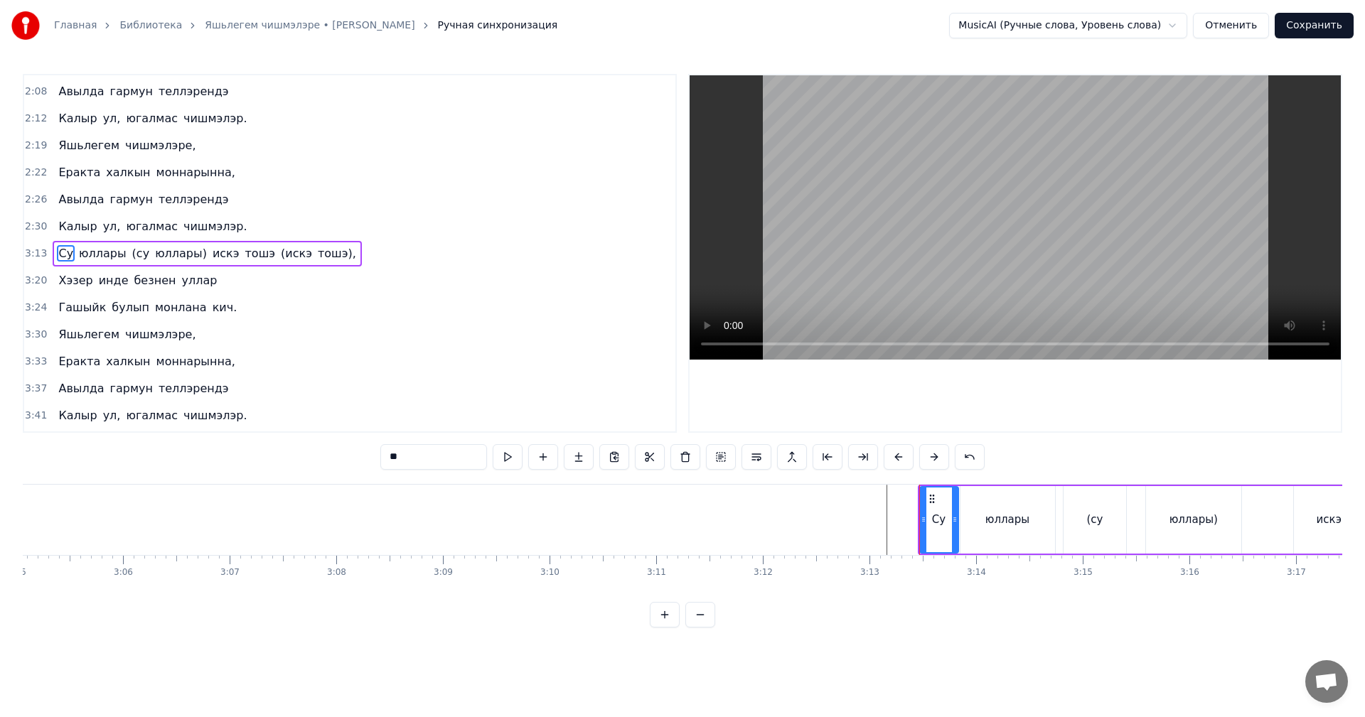
drag, startPoint x: 925, startPoint y: 507, endPoint x: 956, endPoint y: 503, distance: 30.8
click at [956, 503] on div at bounding box center [955, 520] width 6 height 65
drag, startPoint x: 920, startPoint y: 515, endPoint x: 908, endPoint y: 516, distance: 12.9
click at [909, 516] on icon at bounding box center [912, 519] width 6 height 11
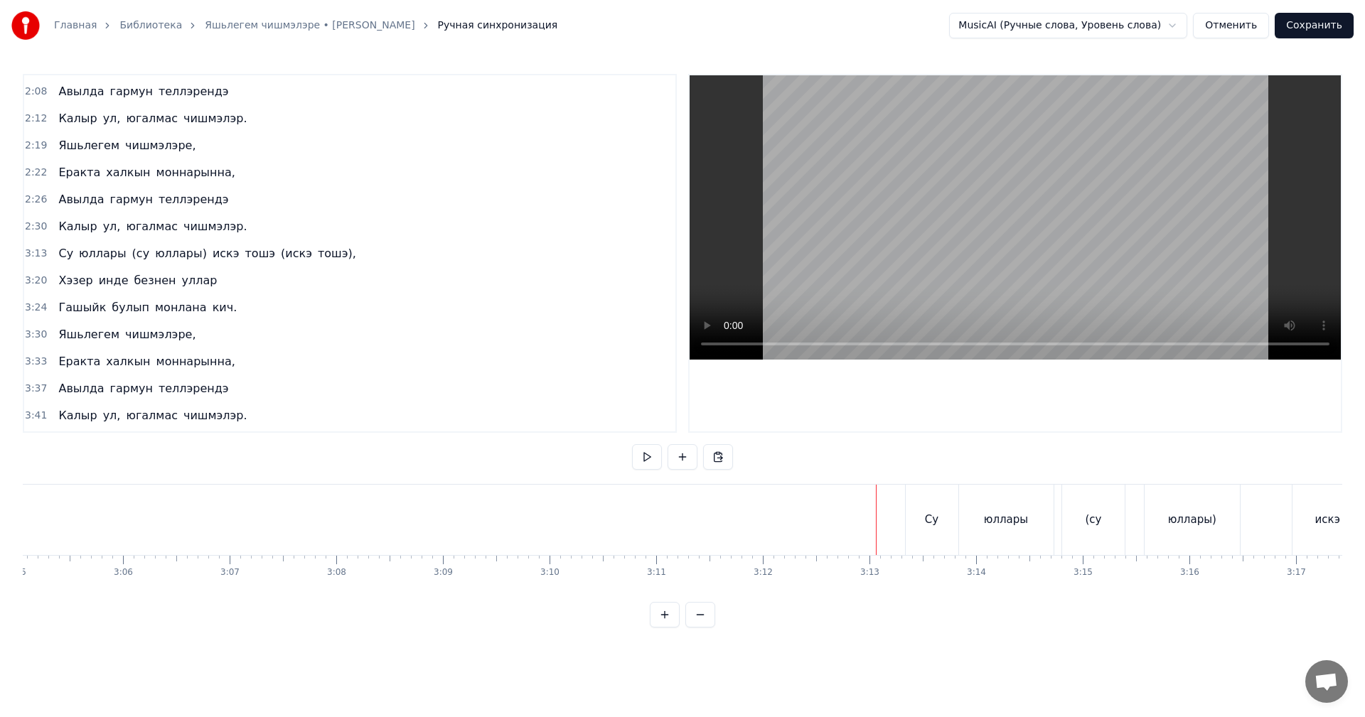
click at [1036, 183] on video at bounding box center [1014, 217] width 651 height 284
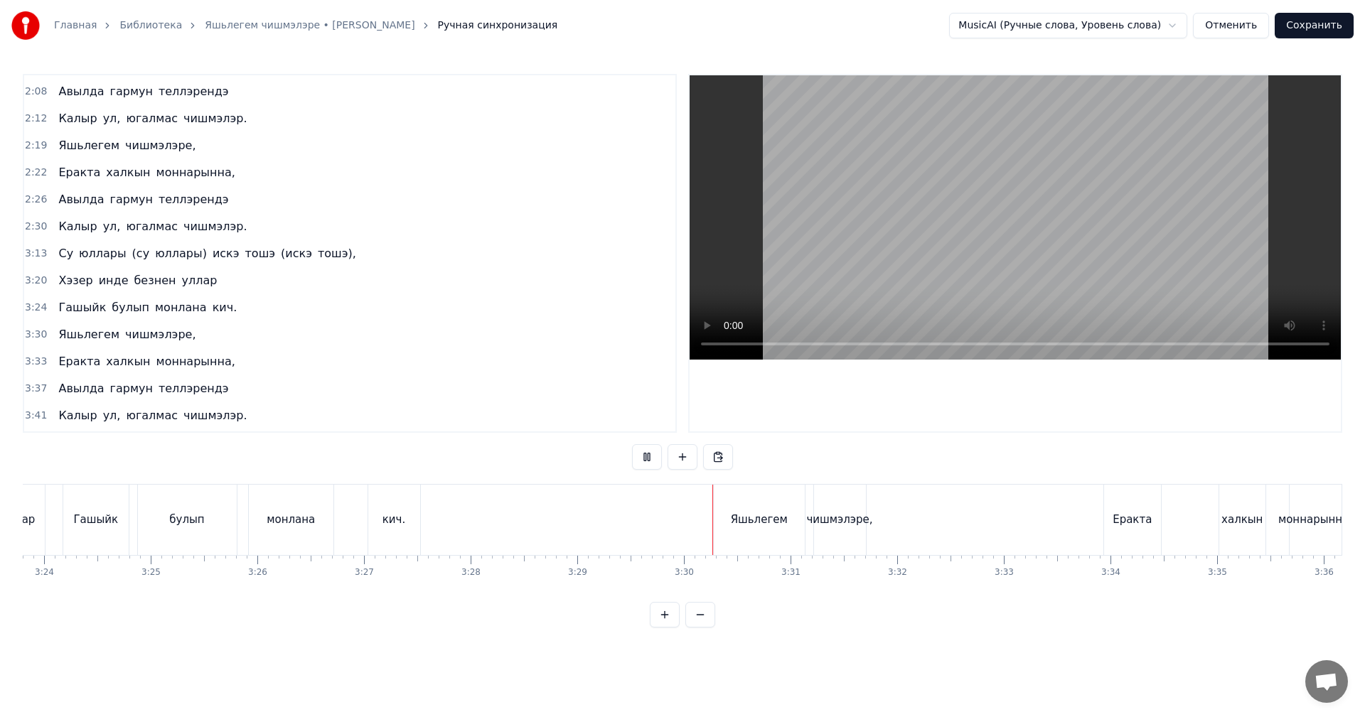
scroll to position [0, 21862]
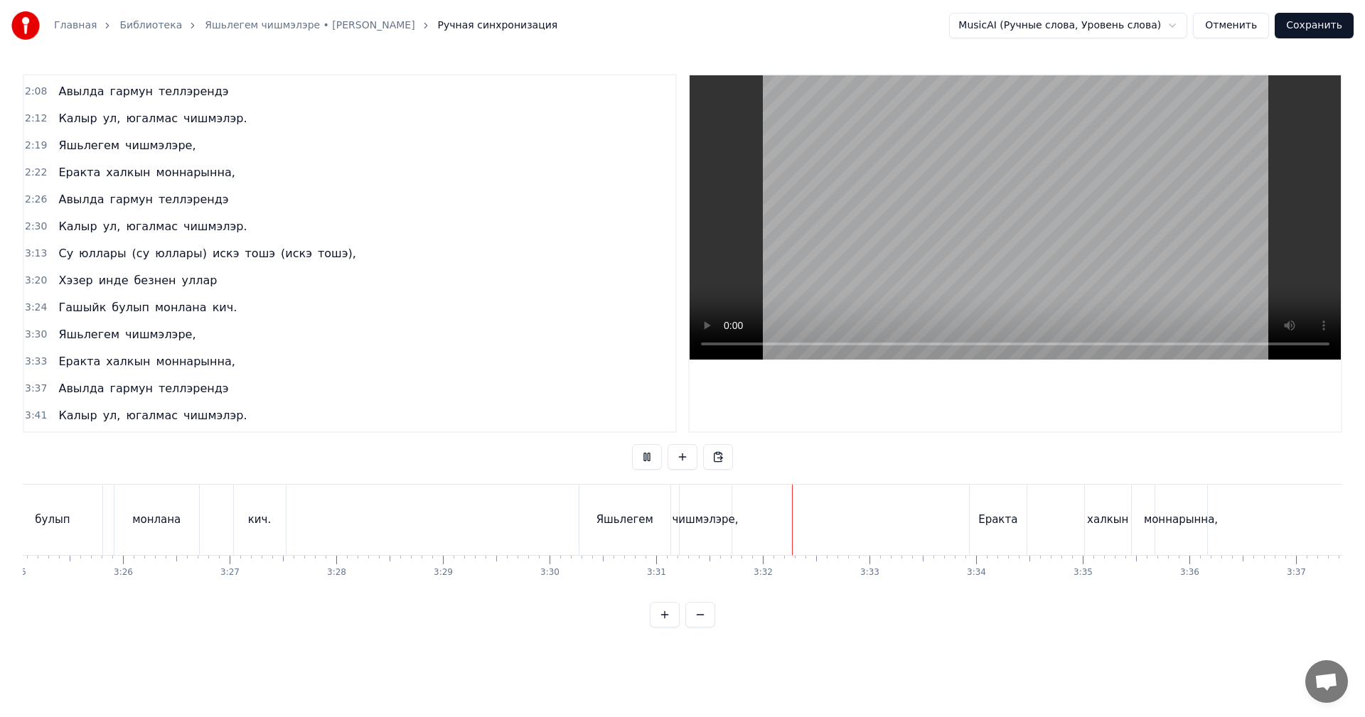
click at [713, 505] on div "чишмэлэре," at bounding box center [705, 520] width 52 height 70
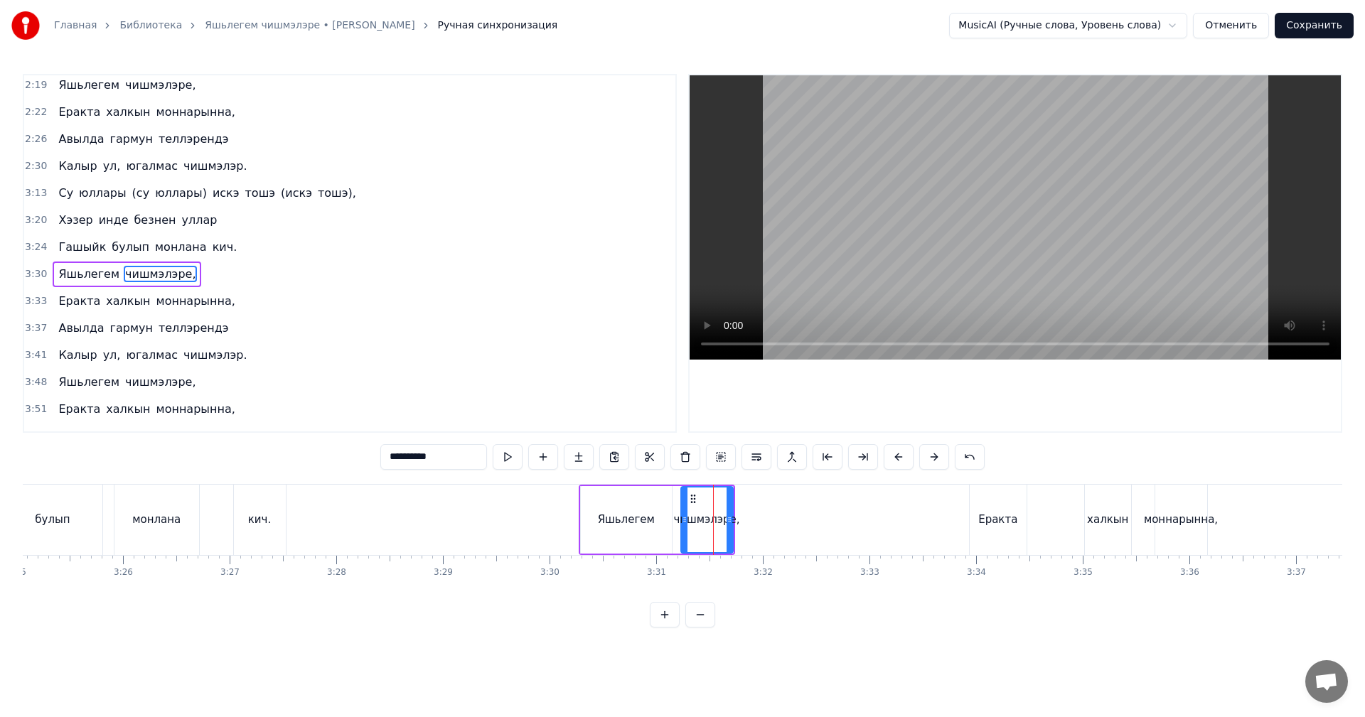
scroll to position [510, 0]
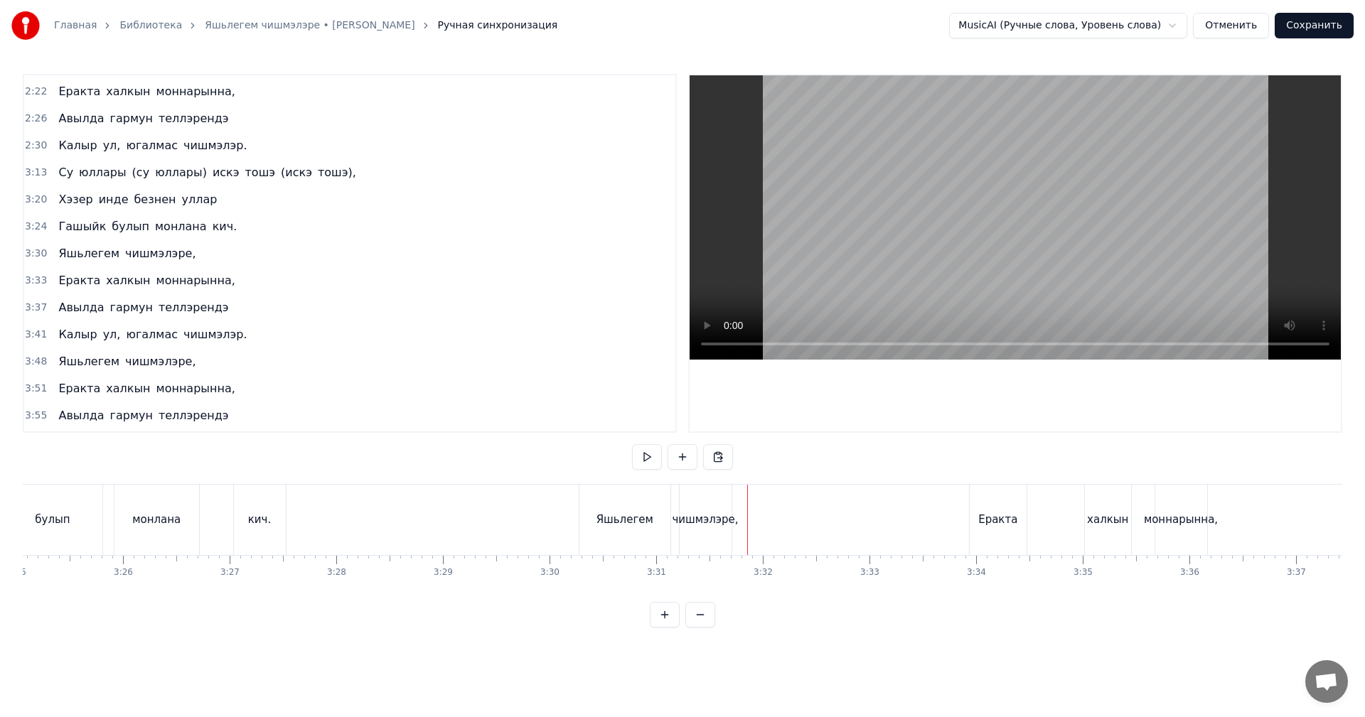
drag, startPoint x: 722, startPoint y: 507, endPoint x: 733, endPoint y: 505, distance: 11.0
click at [724, 507] on div "чишмэлэре," at bounding box center [705, 520] width 52 height 70
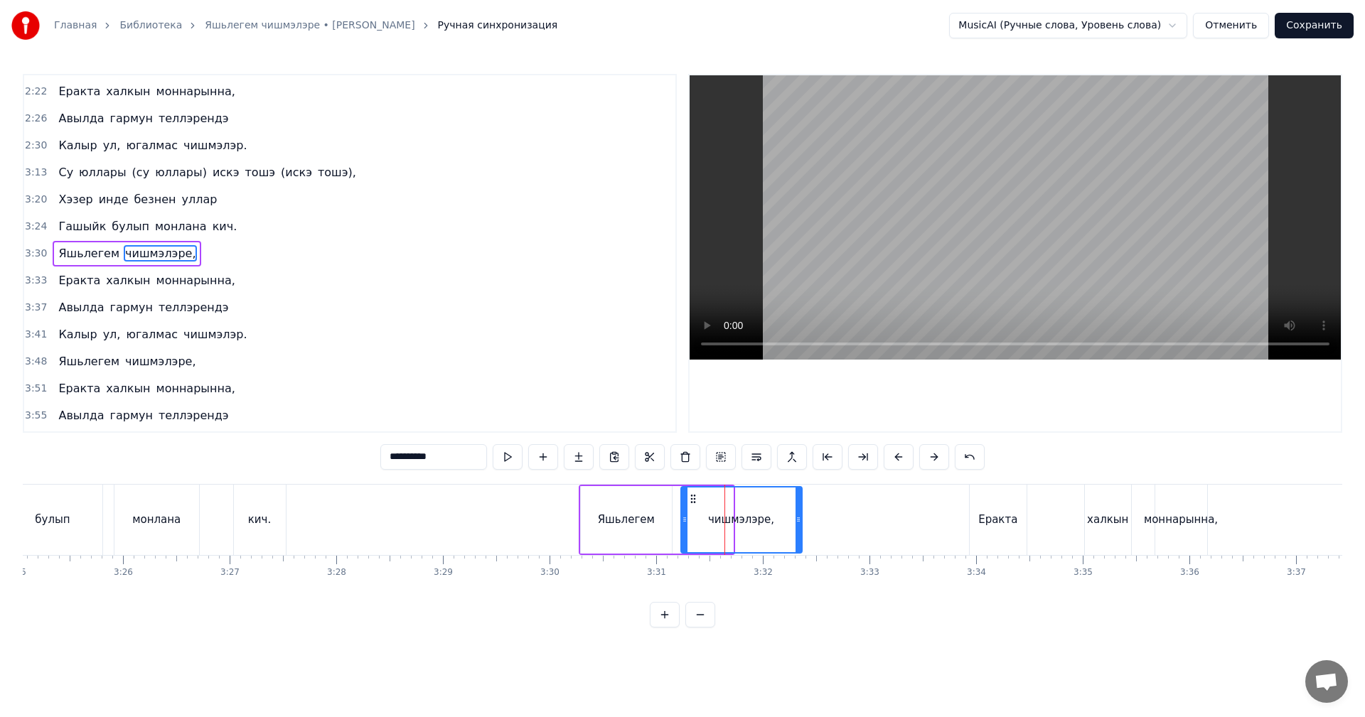
drag, startPoint x: 730, startPoint y: 505, endPoint x: 807, endPoint y: 500, distance: 76.9
click at [801, 500] on div at bounding box center [798, 520] width 6 height 65
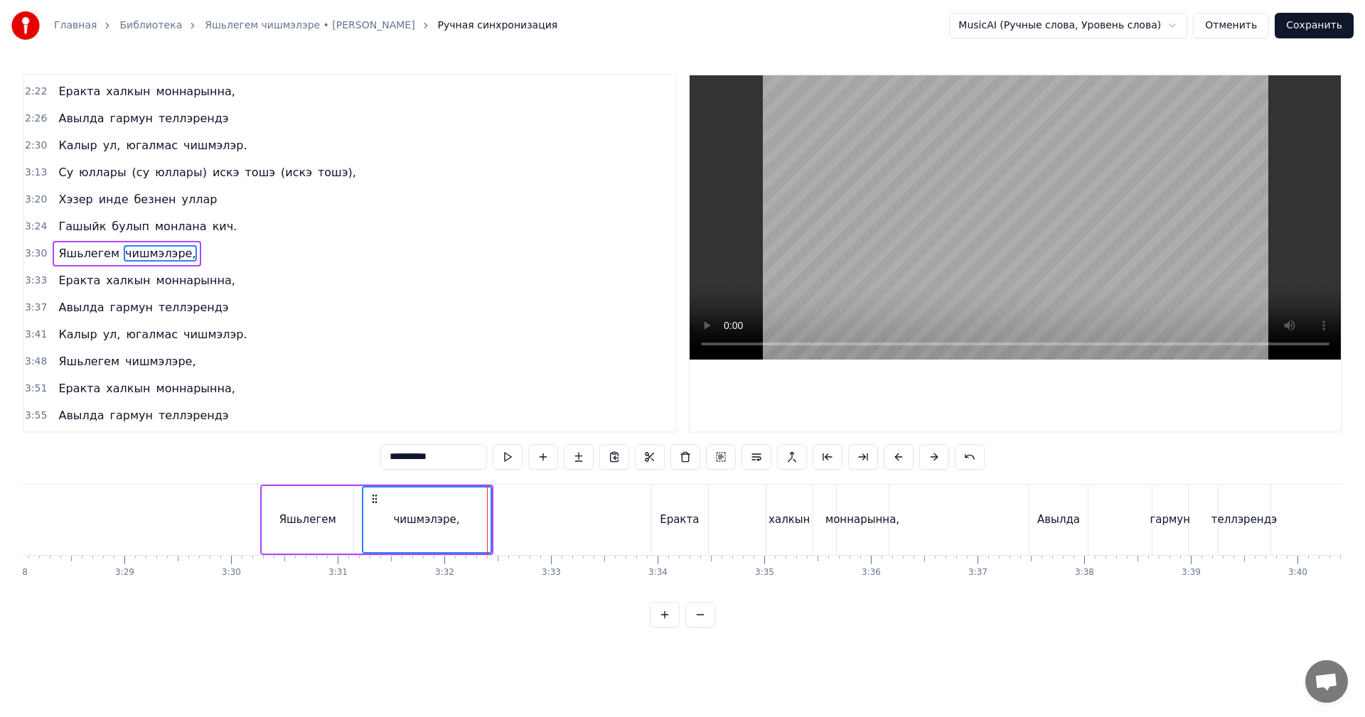
scroll to position [0, 22218]
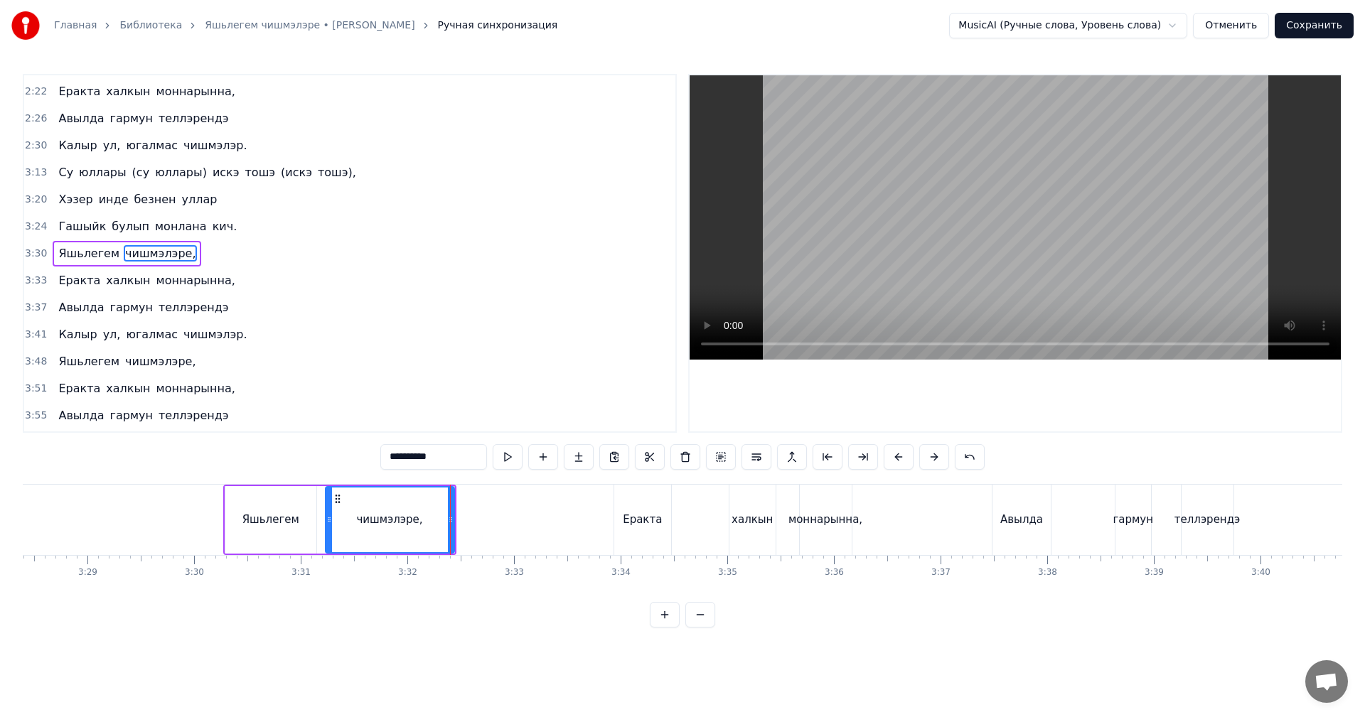
click at [631, 527] on div "Еракта" at bounding box center [642, 520] width 39 height 16
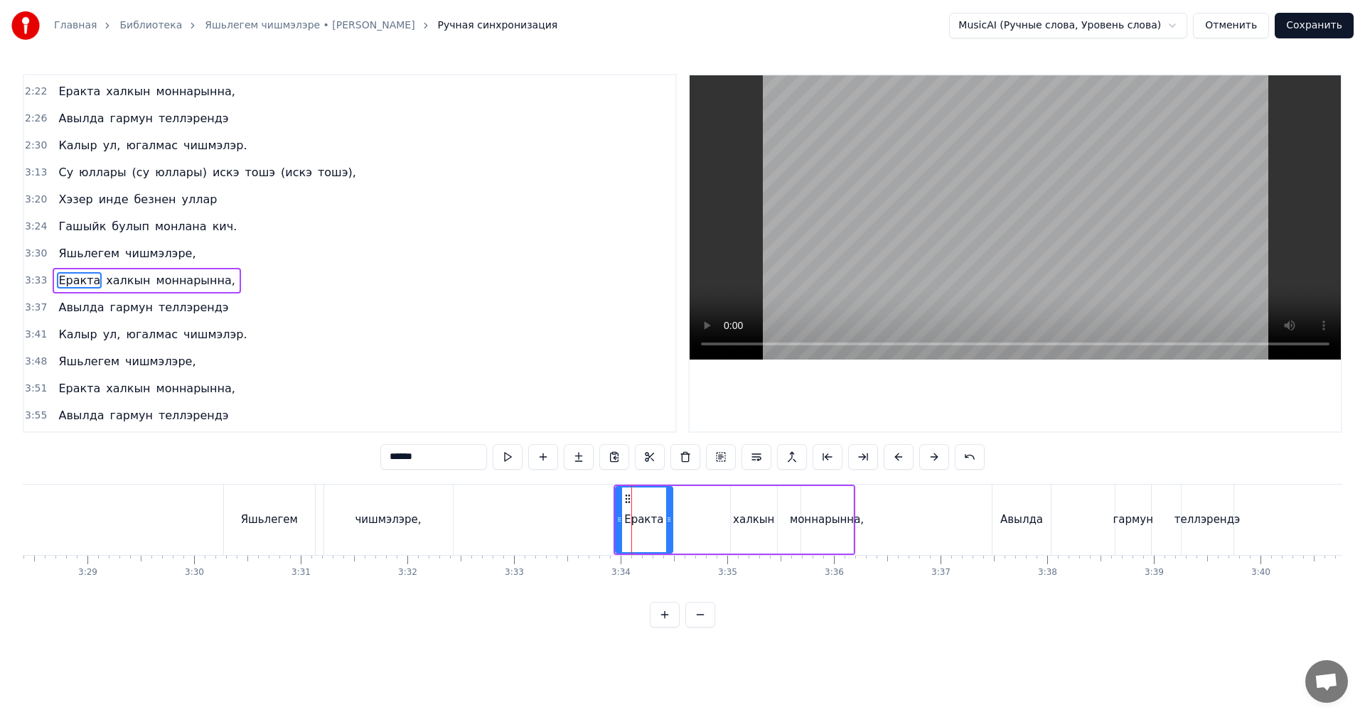
scroll to position [537, 0]
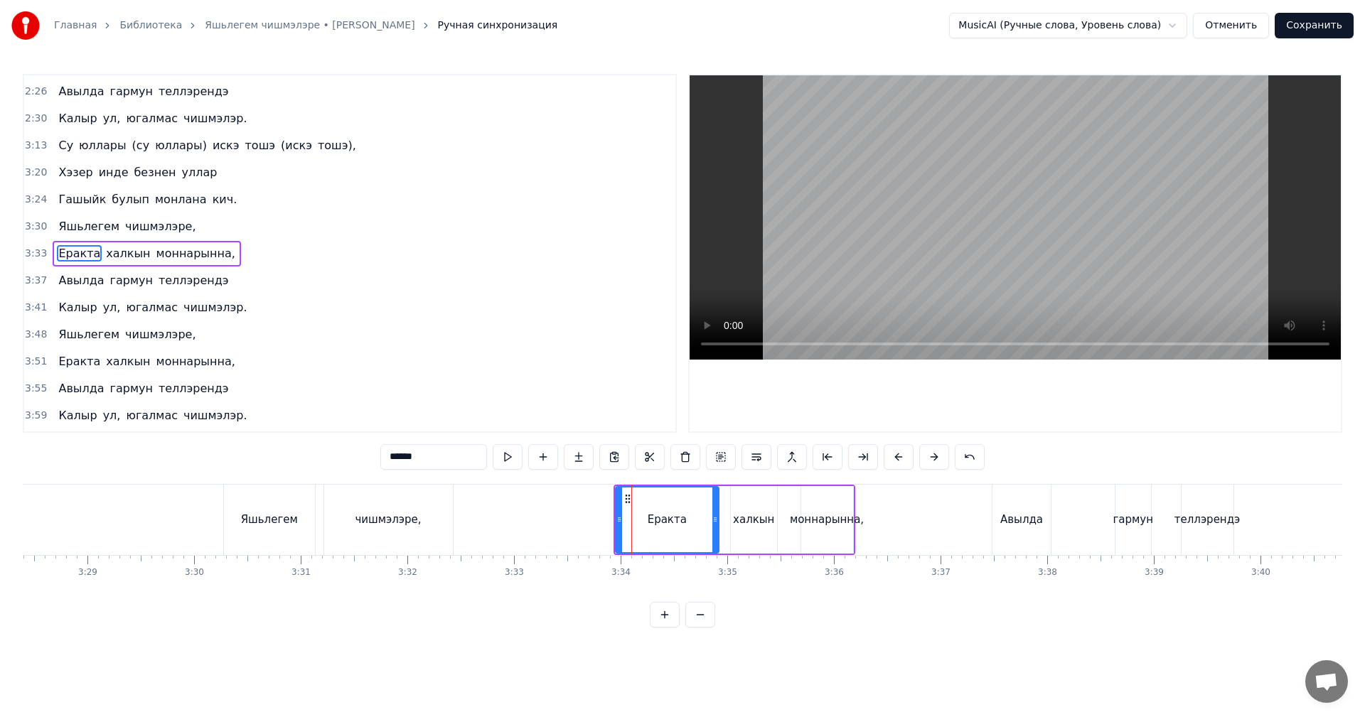
drag, startPoint x: 667, startPoint y: 520, endPoint x: 718, endPoint y: 515, distance: 50.7
click at [718, 515] on icon at bounding box center [715, 519] width 6 height 11
click at [832, 524] on div "моннарынна," at bounding box center [827, 520] width 74 height 16
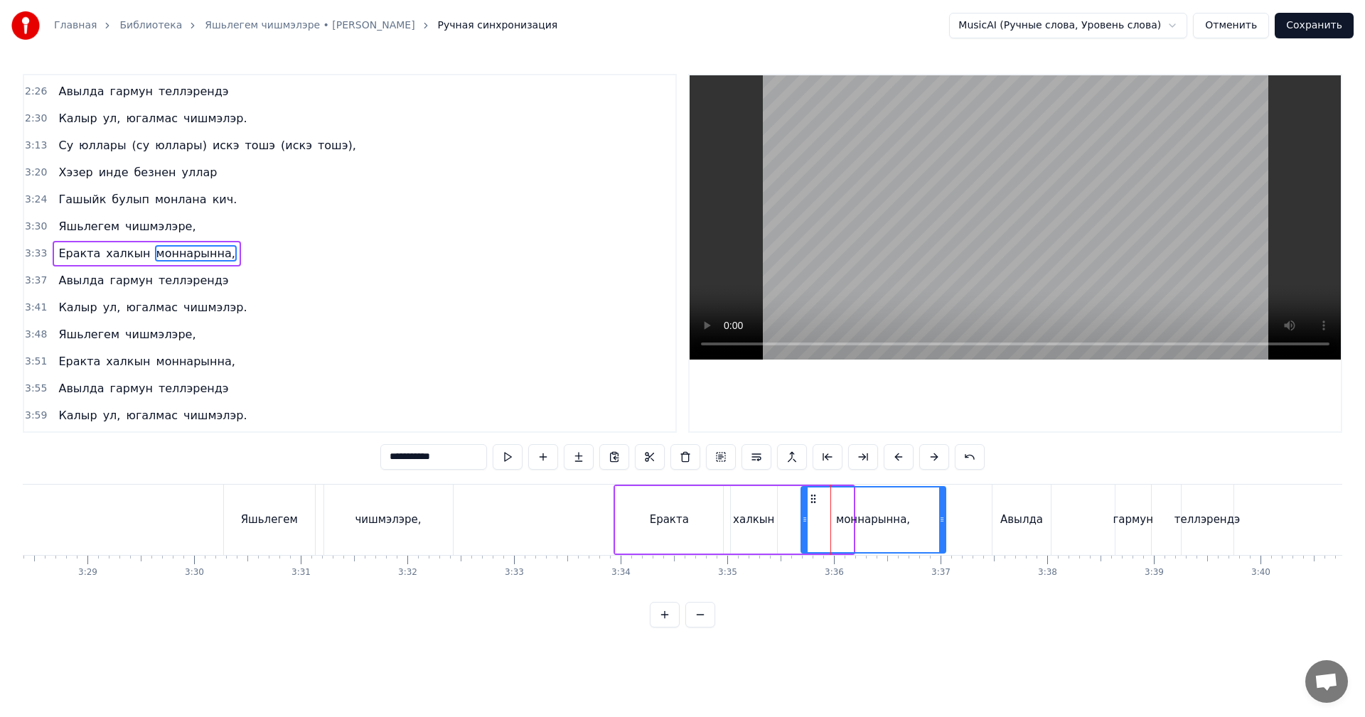
drag, startPoint x: 847, startPoint y: 522, endPoint x: 940, endPoint y: 520, distance: 92.4
click at [940, 520] on icon at bounding box center [942, 519] width 6 height 11
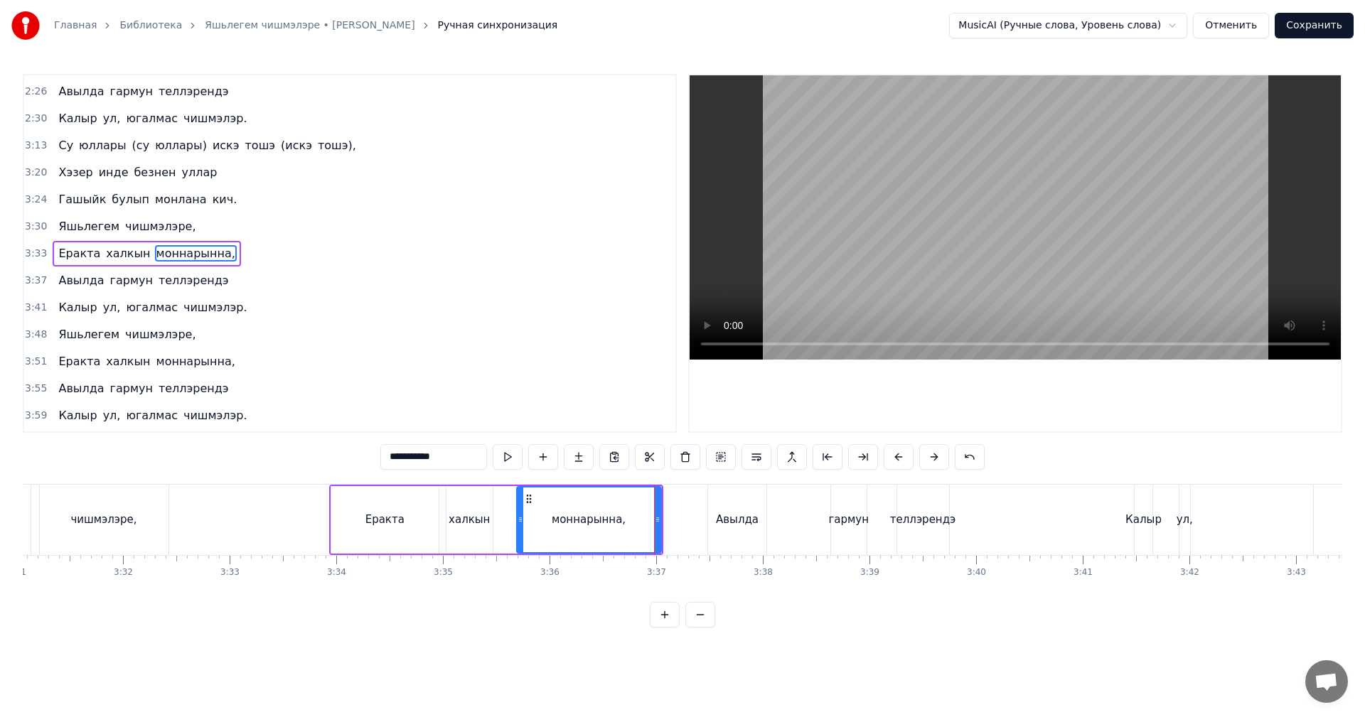
click at [741, 522] on div "Авылда" at bounding box center [737, 520] width 43 height 16
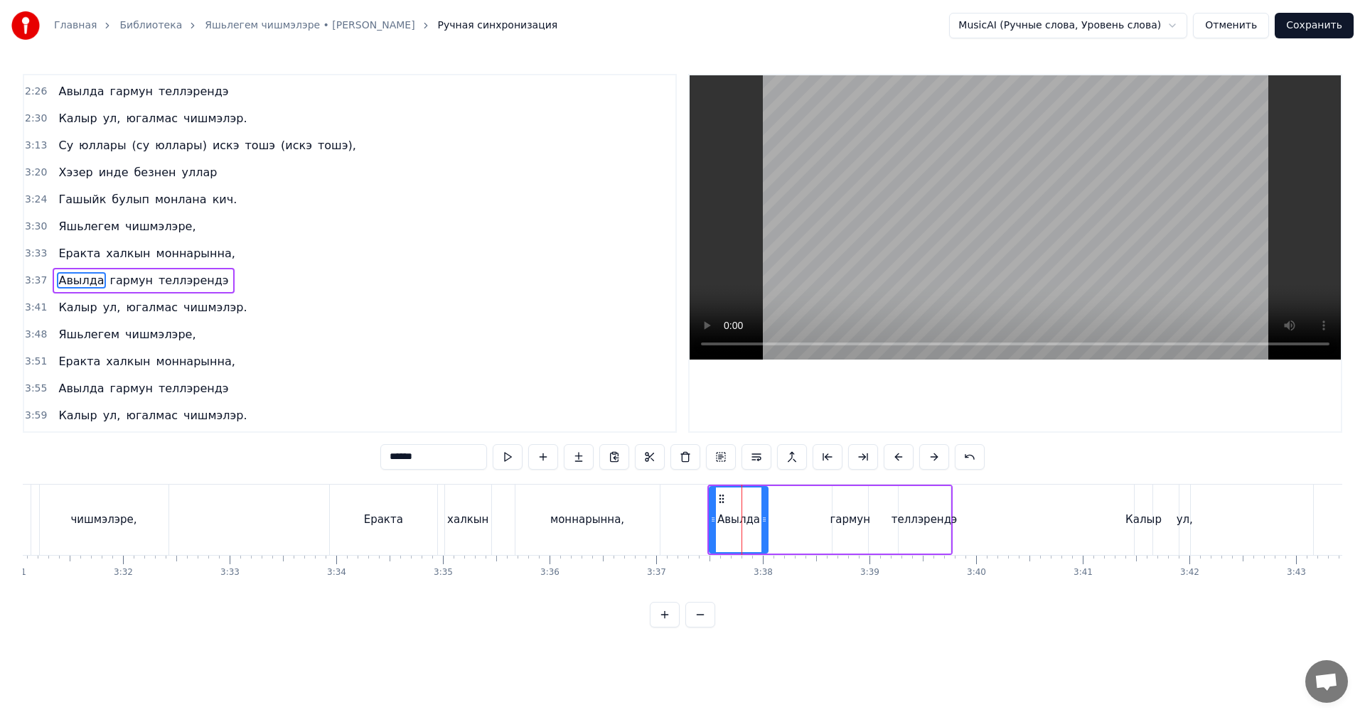
scroll to position [564, 0]
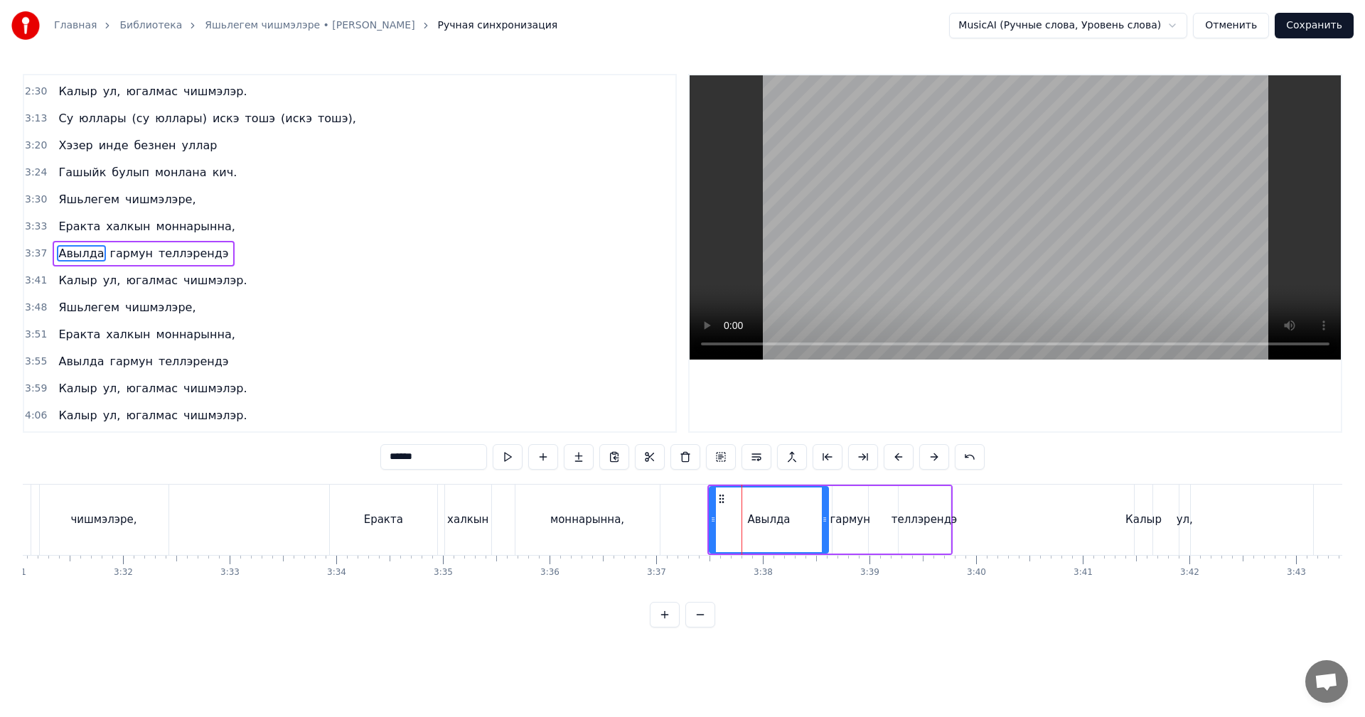
drag, startPoint x: 766, startPoint y: 513, endPoint x: 827, endPoint y: 513, distance: 60.4
click at [827, 513] on div at bounding box center [825, 520] width 6 height 65
click at [929, 525] on div "теллэрендэ" at bounding box center [924, 520] width 66 height 16
type input "**********"
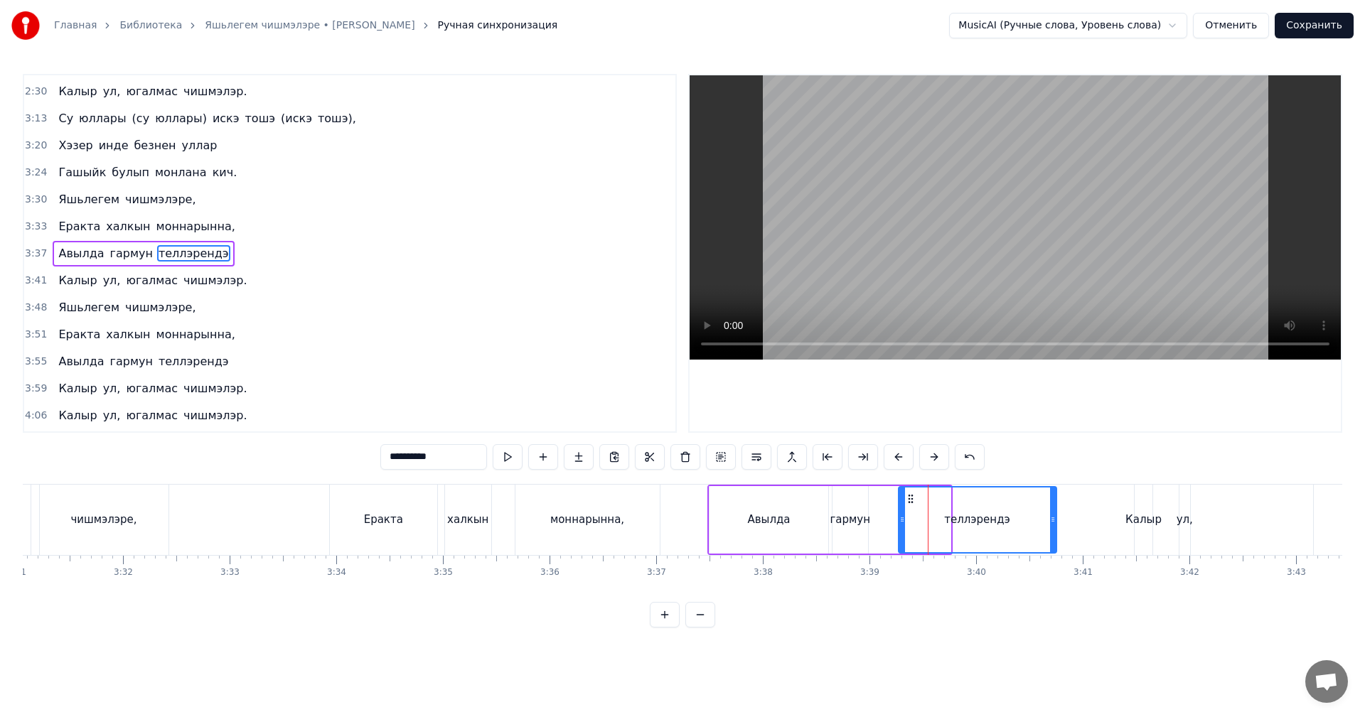
drag, startPoint x: 946, startPoint y: 522, endPoint x: 1051, endPoint y: 522, distance: 105.2
click at [1051, 522] on icon at bounding box center [1053, 519] width 6 height 11
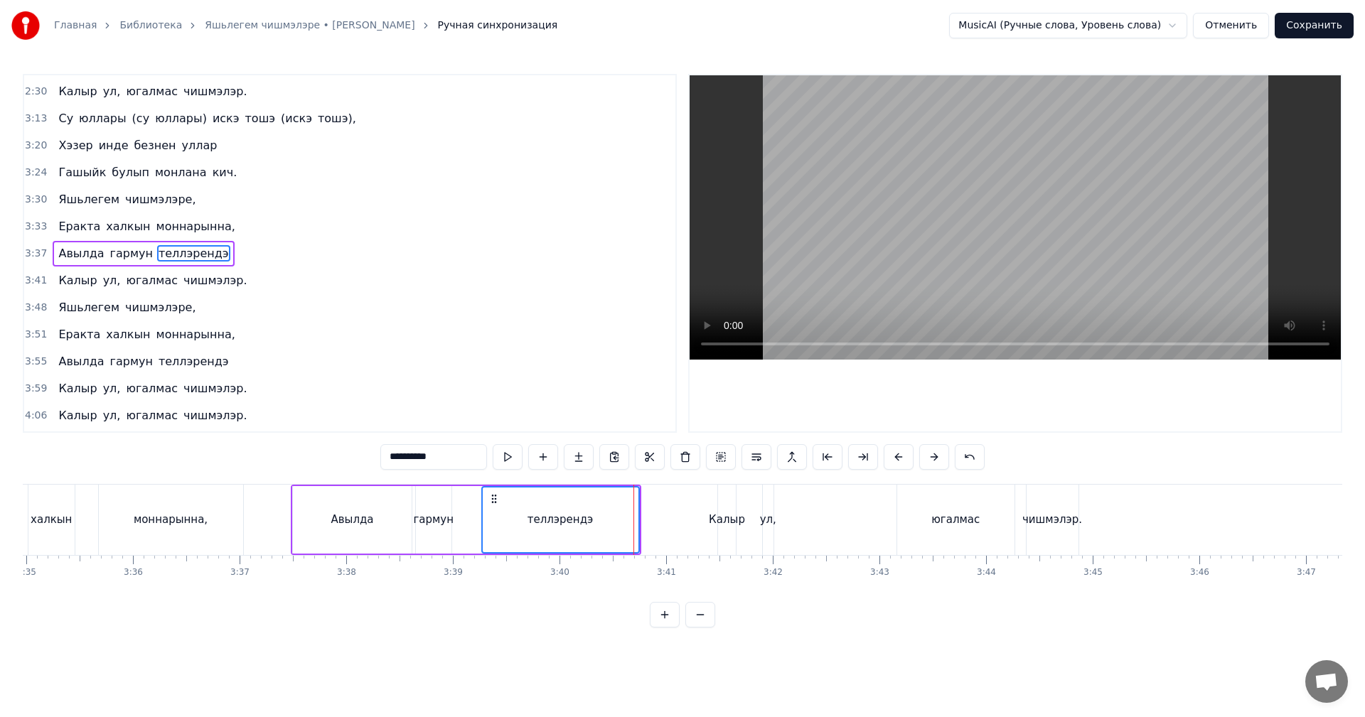
scroll to position [0, 22928]
click at [769, 522] on div "Калыр ул, югалмас чишмэлэр." at bounding box center [889, 520] width 365 height 70
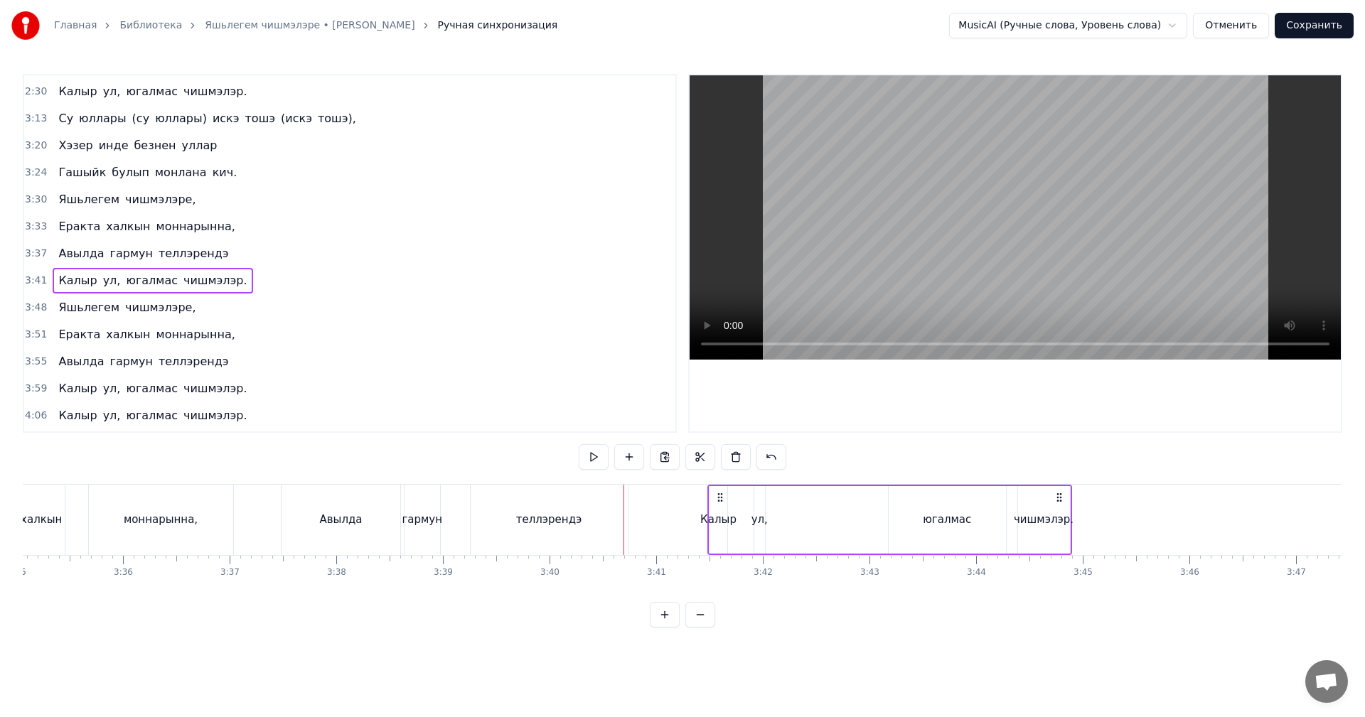
click at [756, 522] on div "ул," at bounding box center [759, 520] width 16 height 16
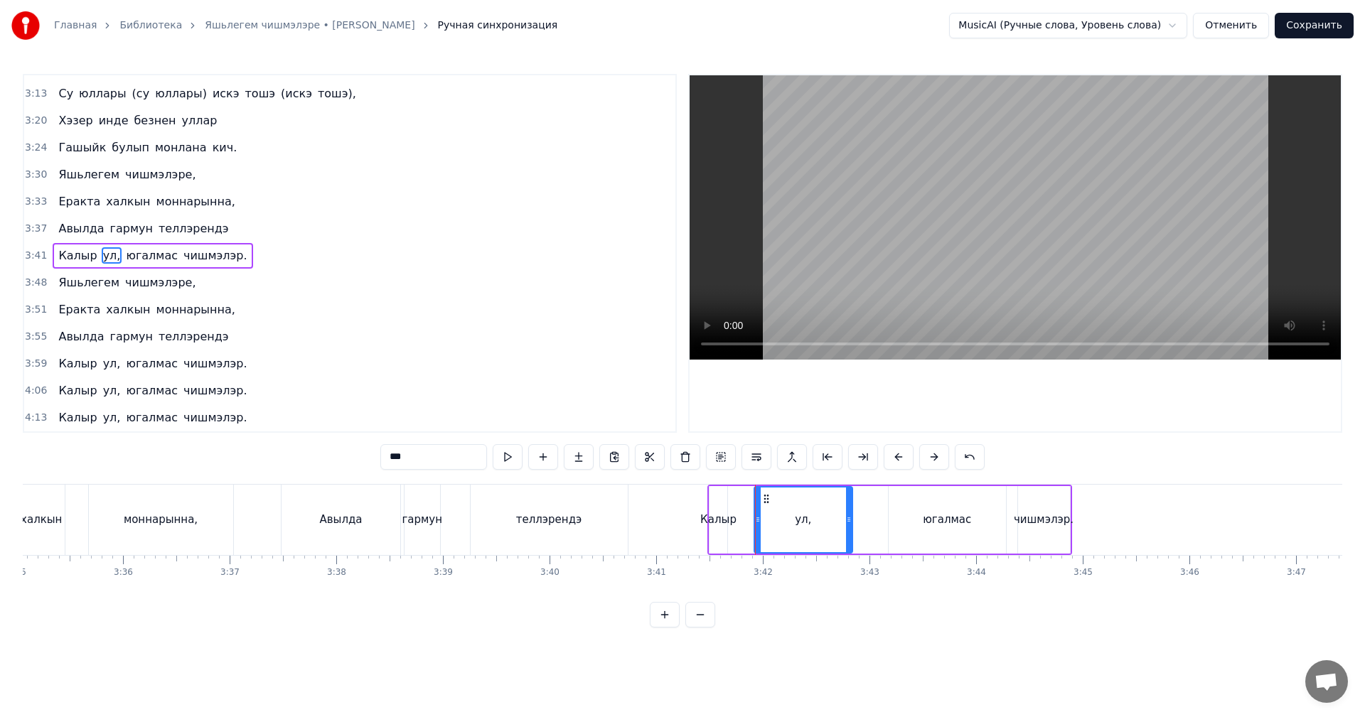
drag, startPoint x: 763, startPoint y: 520, endPoint x: 850, endPoint y: 527, distance: 87.7
click at [850, 527] on div at bounding box center [849, 520] width 6 height 65
click at [724, 525] on div "Калыр" at bounding box center [718, 520] width 36 height 16
drag, startPoint x: 726, startPoint y: 524, endPoint x: 765, endPoint y: 522, distance: 39.8
click at [765, 522] on icon at bounding box center [764, 519] width 6 height 11
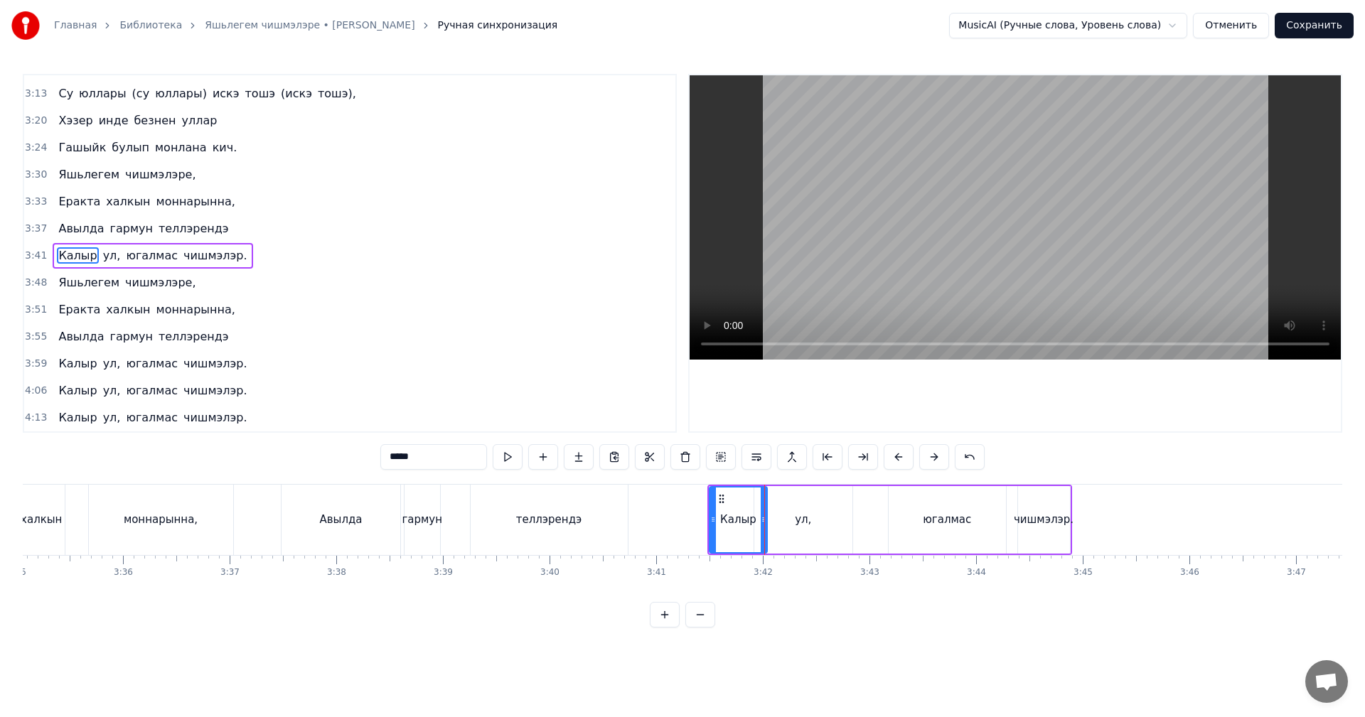
click at [955, 530] on div "югалмас" at bounding box center [946, 520] width 117 height 68
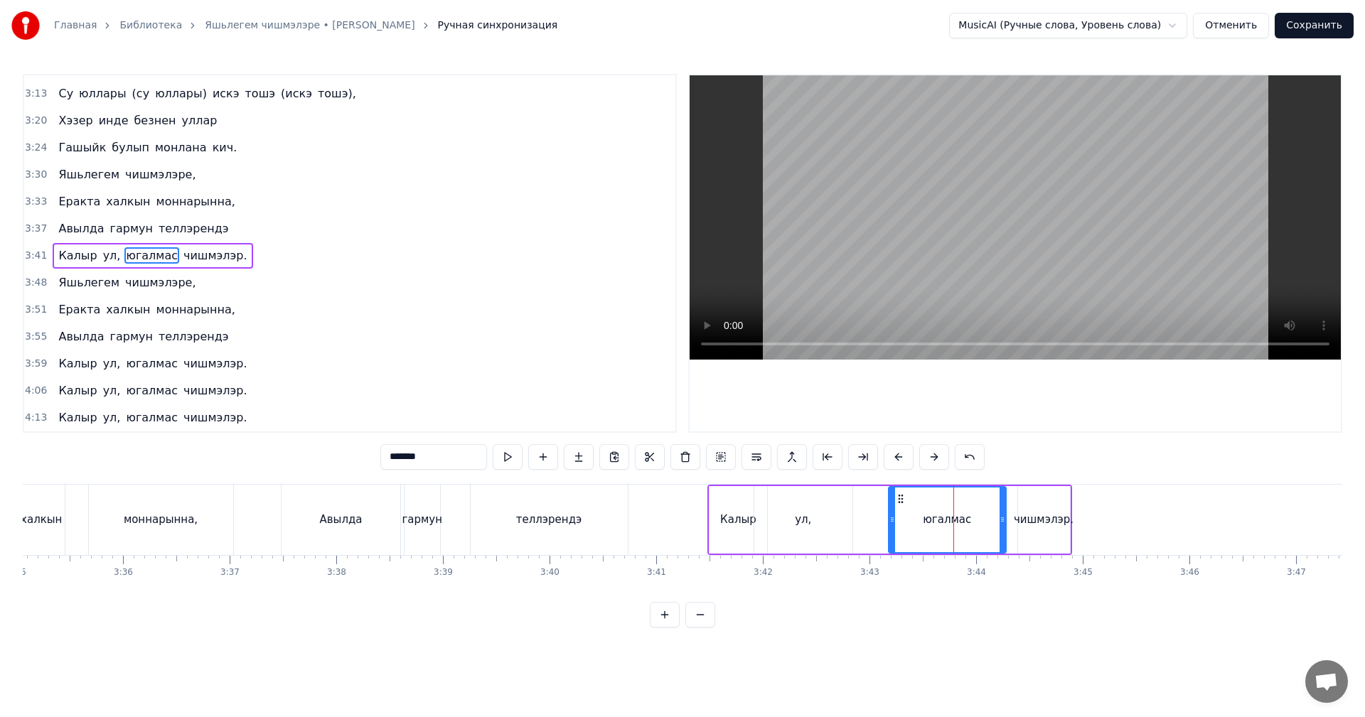
click at [1051, 525] on div "чишмэлэр." at bounding box center [1044, 520] width 60 height 16
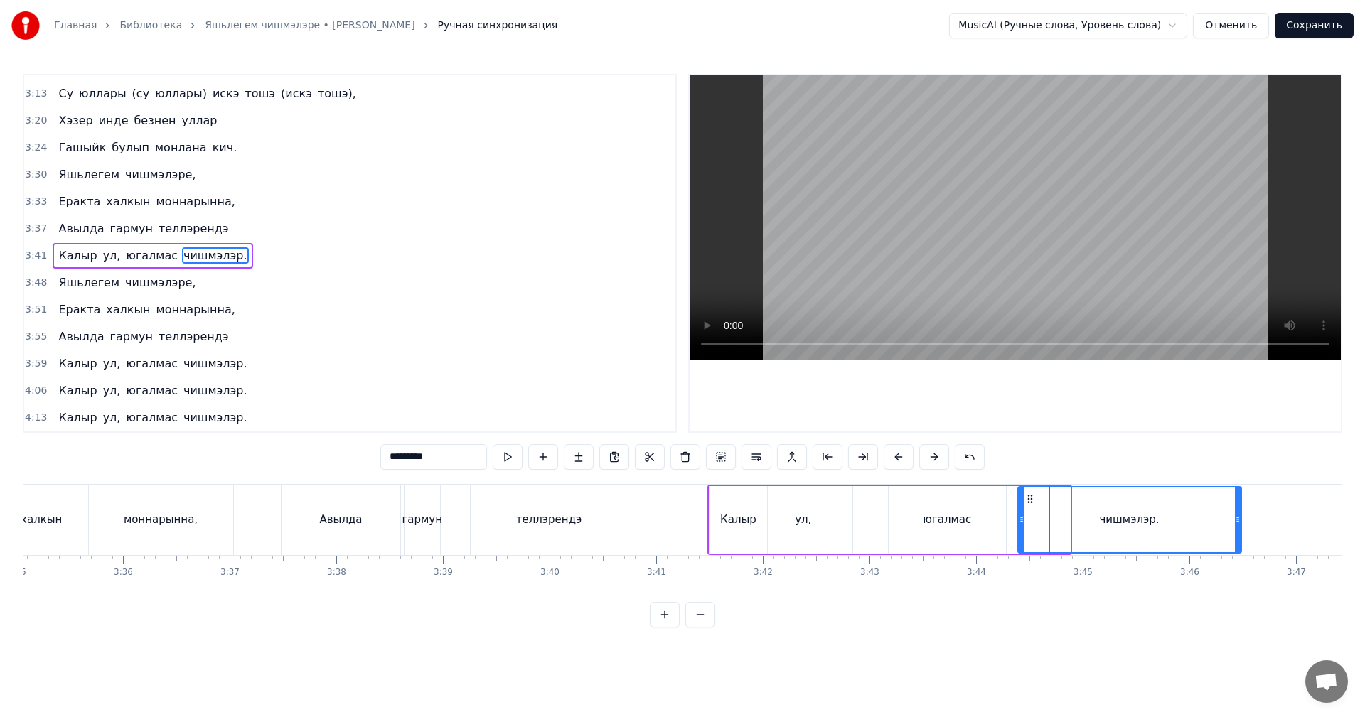
drag, startPoint x: 1067, startPoint y: 522, endPoint x: 1238, endPoint y: 518, distance: 171.3
click at [1238, 518] on icon at bounding box center [1238, 519] width 6 height 11
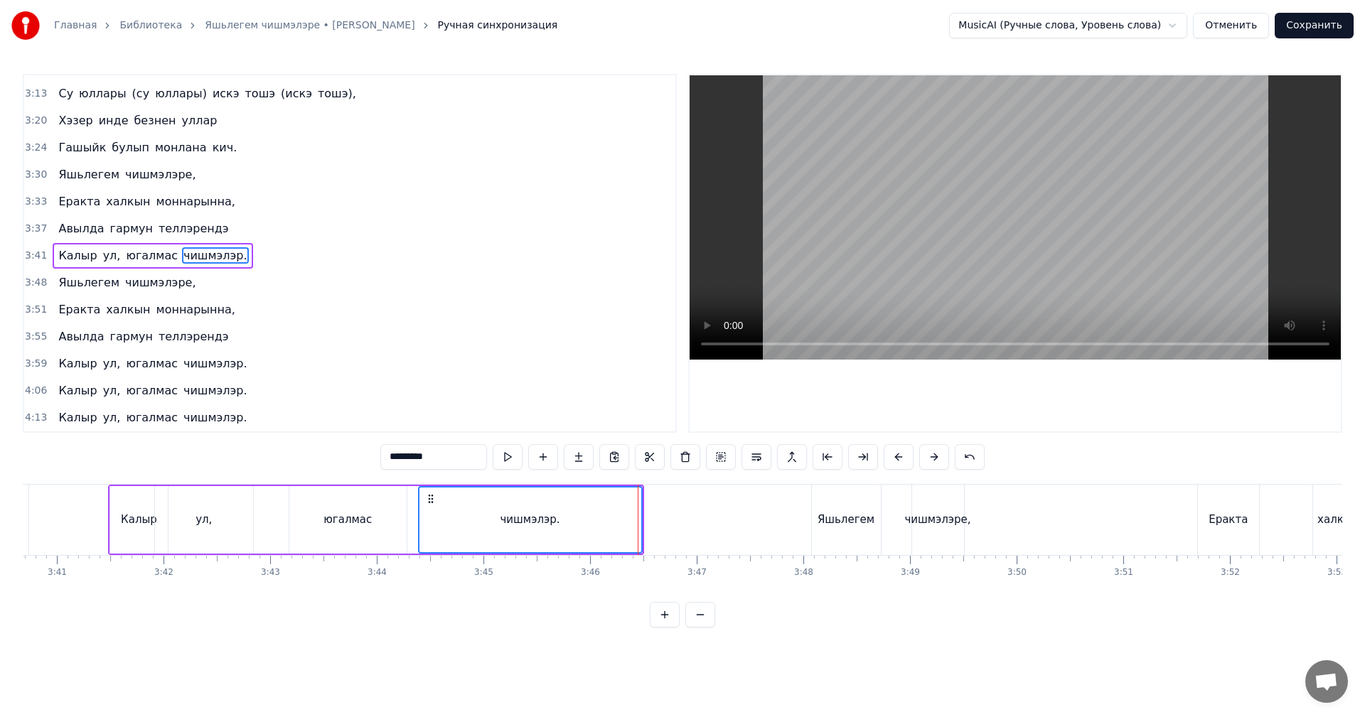
scroll to position [0, 23710]
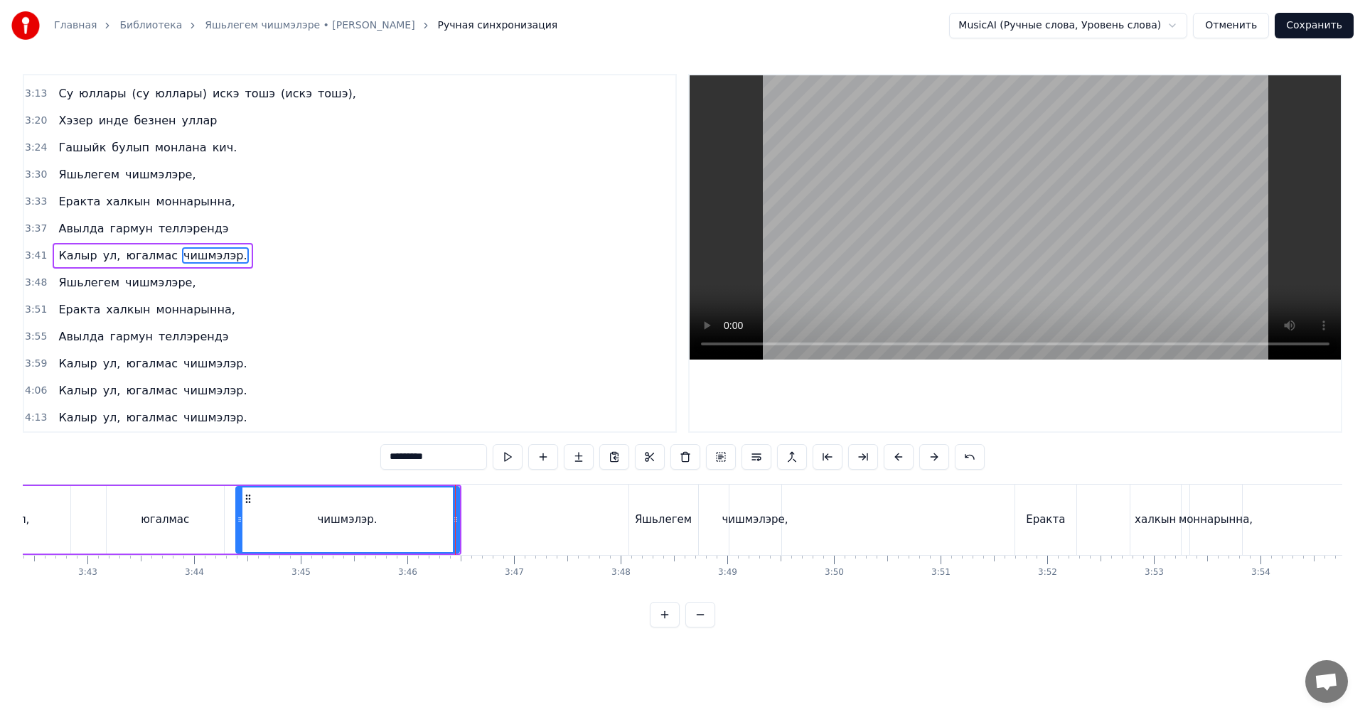
click at [775, 525] on div "чишмэлэре," at bounding box center [754, 520] width 66 height 16
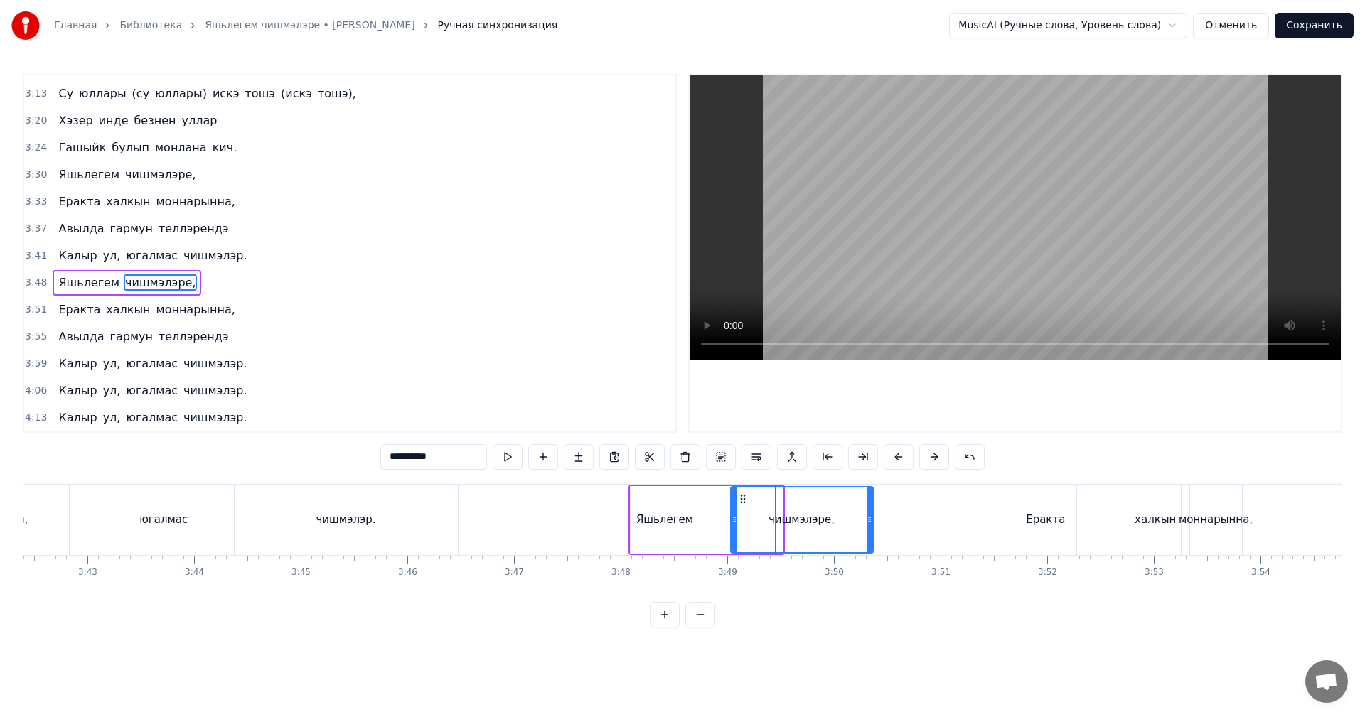
drag, startPoint x: 778, startPoint y: 523, endPoint x: 868, endPoint y: 520, distance: 90.3
click at [868, 520] on icon at bounding box center [869, 519] width 6 height 11
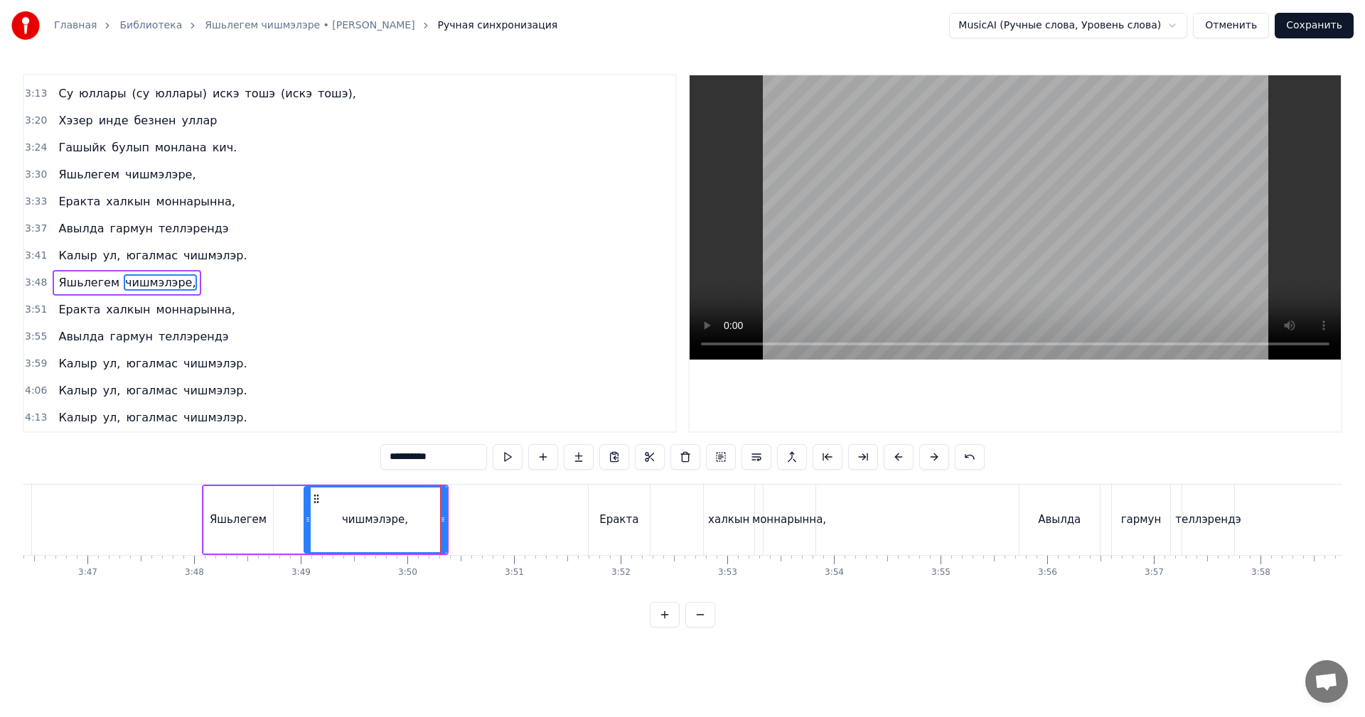
click at [630, 525] on div "Еракта" at bounding box center [618, 520] width 39 height 16
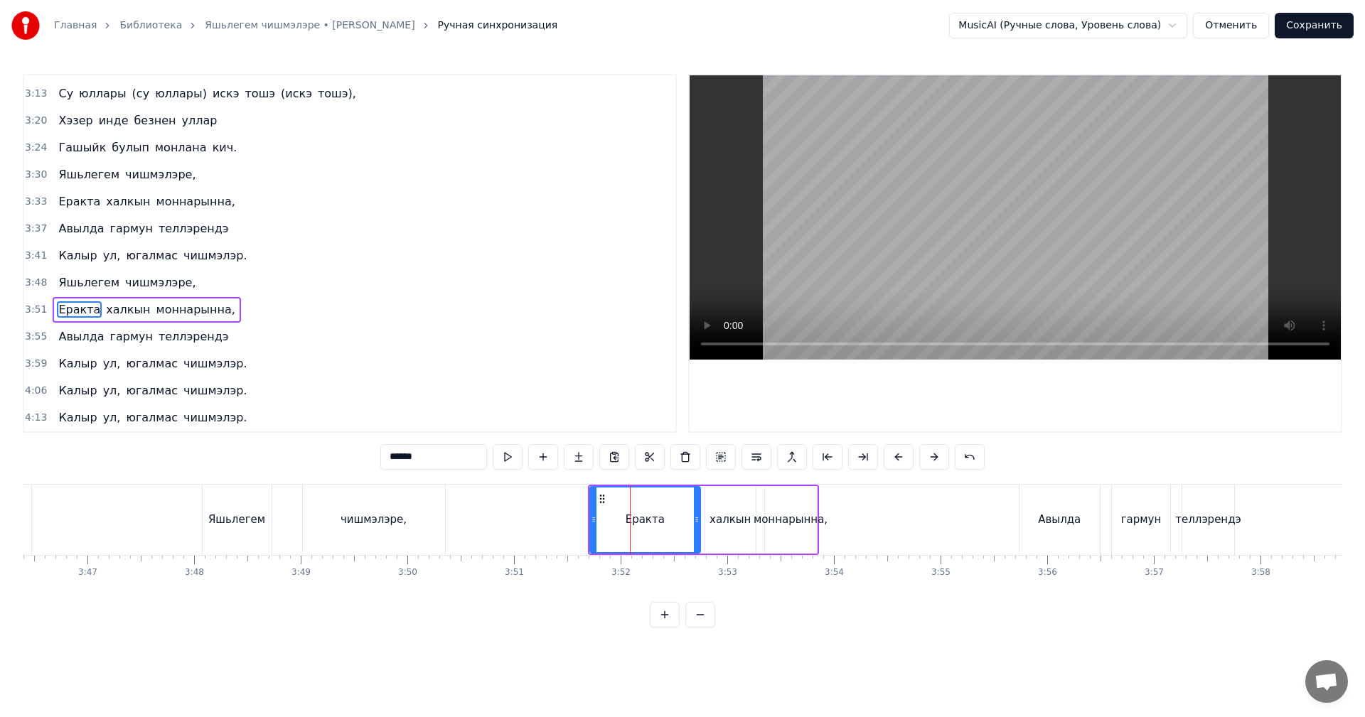
drag, startPoint x: 649, startPoint y: 520, endPoint x: 741, endPoint y: 516, distance: 92.5
click at [699, 515] on icon at bounding box center [697, 519] width 6 height 11
click at [760, 516] on div "моннарынна," at bounding box center [790, 520] width 74 height 16
type input "**********"
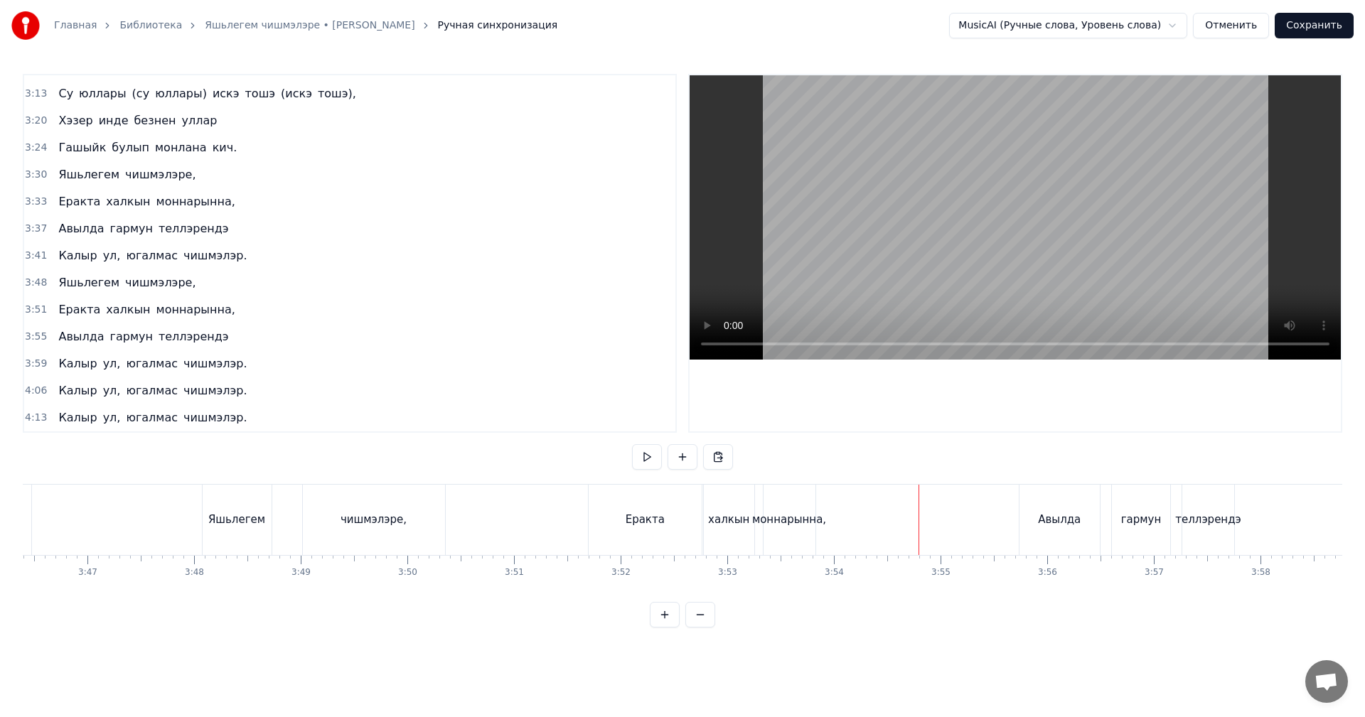
click at [790, 517] on div "моннарынна," at bounding box center [789, 520] width 74 height 16
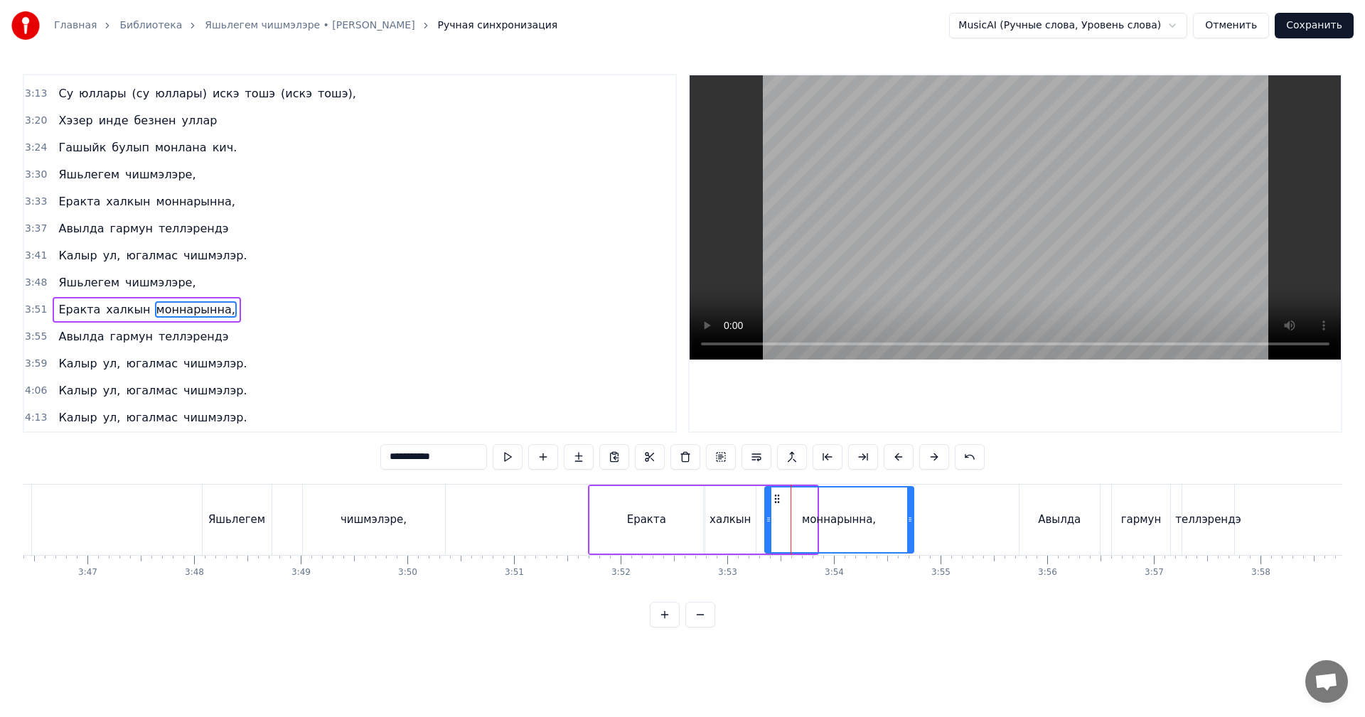
drag, startPoint x: 814, startPoint y: 512, endPoint x: 910, endPoint y: 512, distance: 96.7
click at [910, 512] on div at bounding box center [910, 520] width 6 height 65
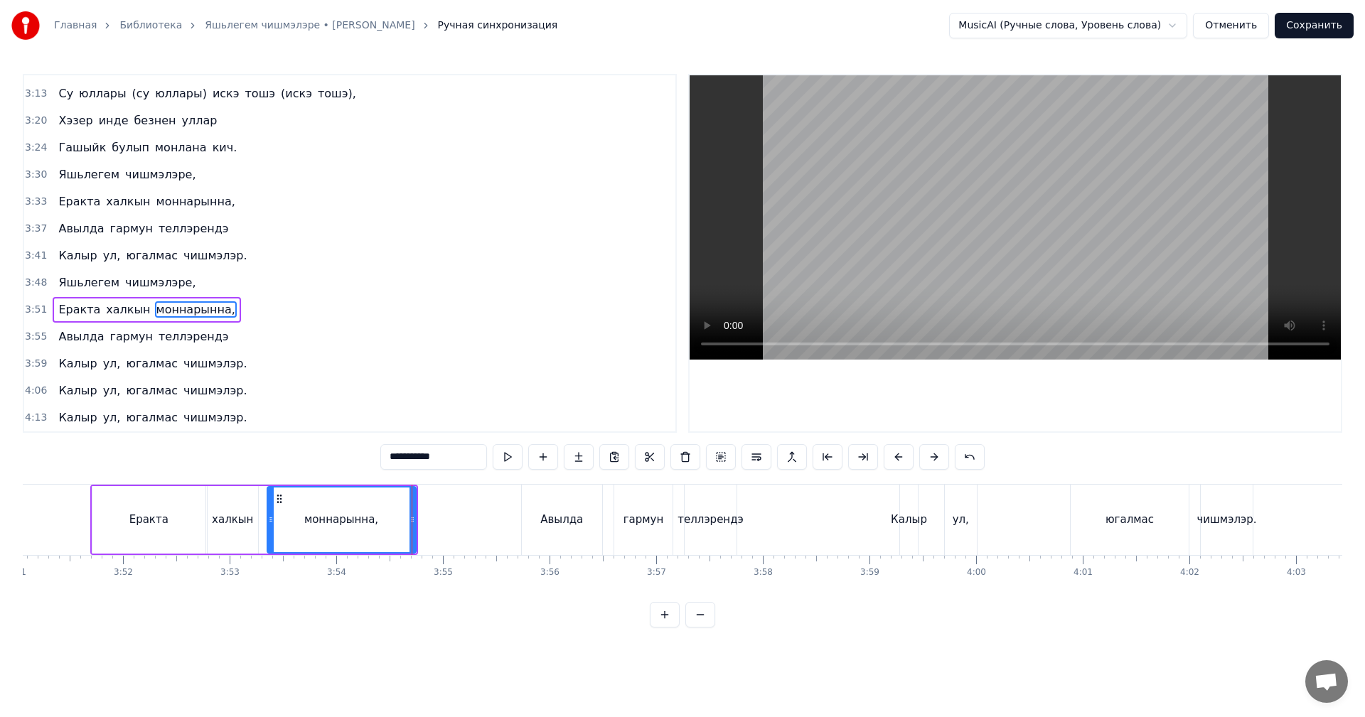
click at [559, 512] on div "Авылда" at bounding box center [561, 520] width 43 height 16
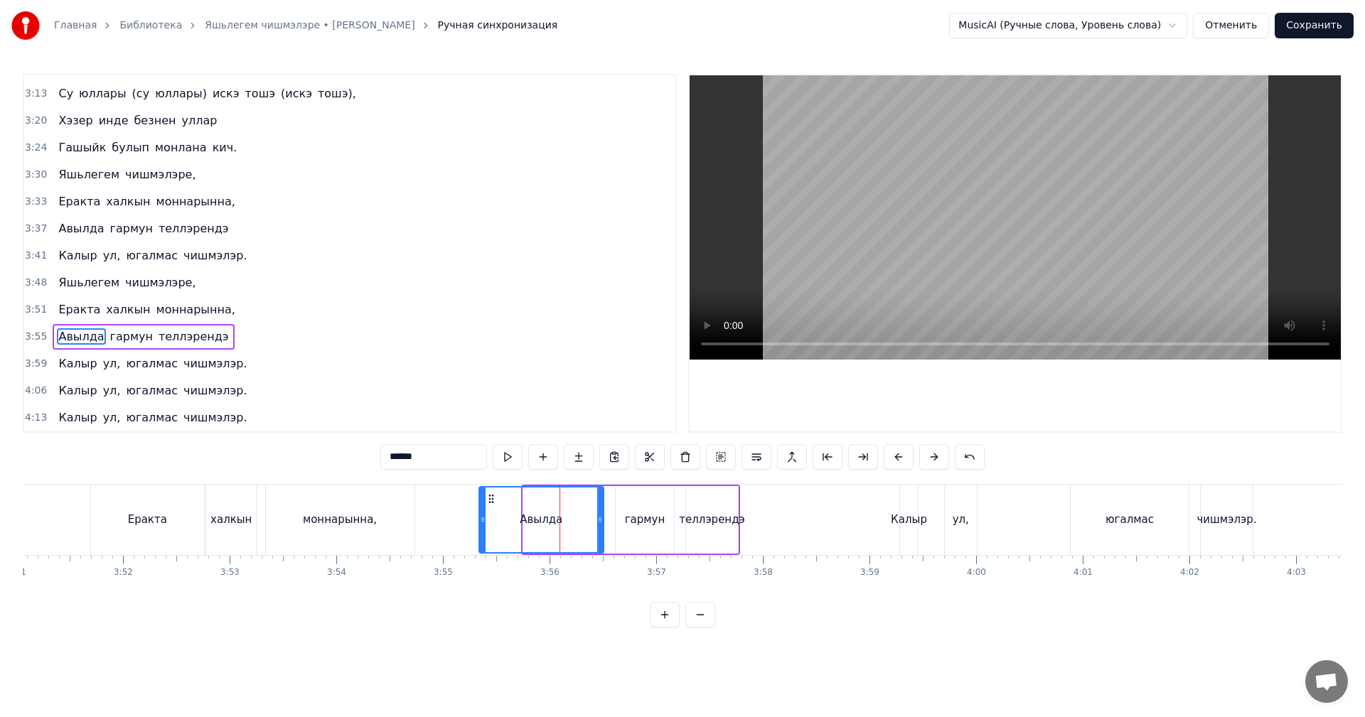
drag, startPoint x: 520, startPoint y: 512, endPoint x: 480, endPoint y: 510, distance: 40.6
click at [480, 510] on div at bounding box center [483, 520] width 6 height 65
click at [716, 522] on div "теллэрендэ" at bounding box center [712, 520] width 66 height 16
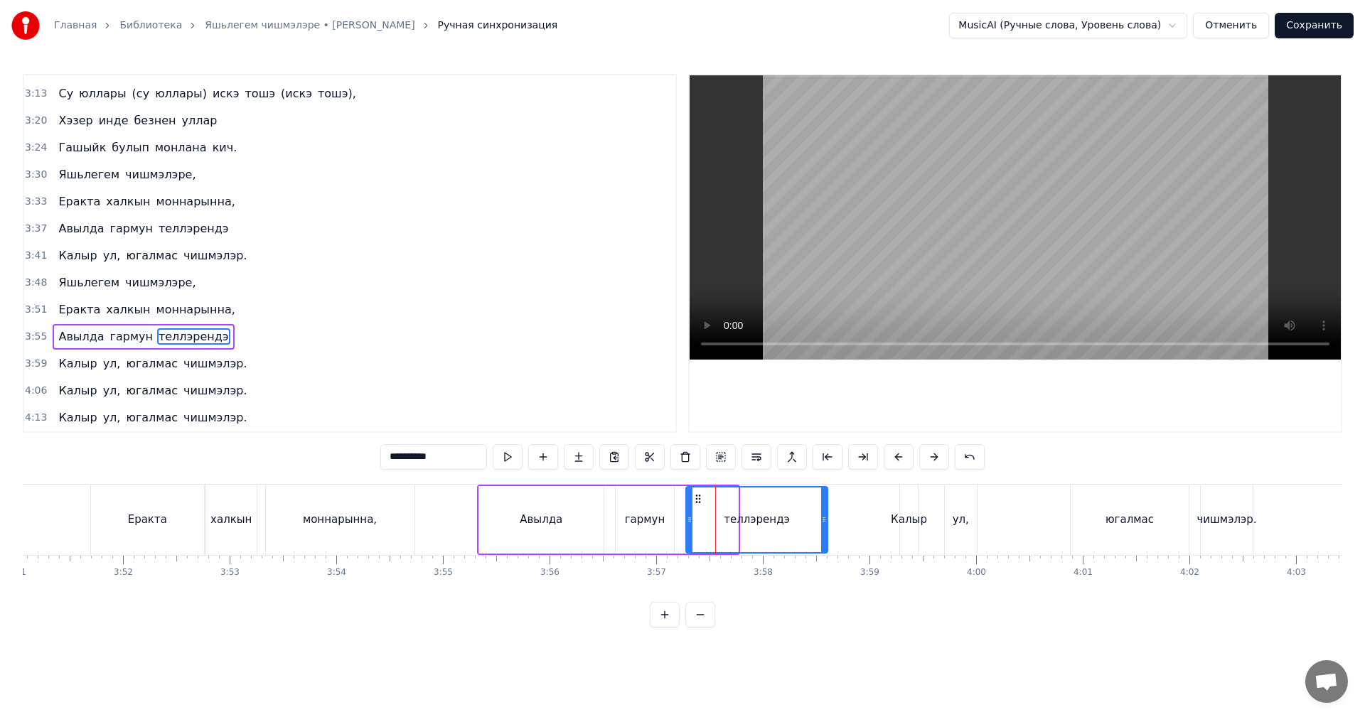
drag, startPoint x: 733, startPoint y: 524, endPoint x: 822, endPoint y: 518, distance: 89.7
click at [822, 518] on icon at bounding box center [824, 519] width 6 height 11
click at [639, 523] on div "гармун" at bounding box center [645, 520] width 41 height 16
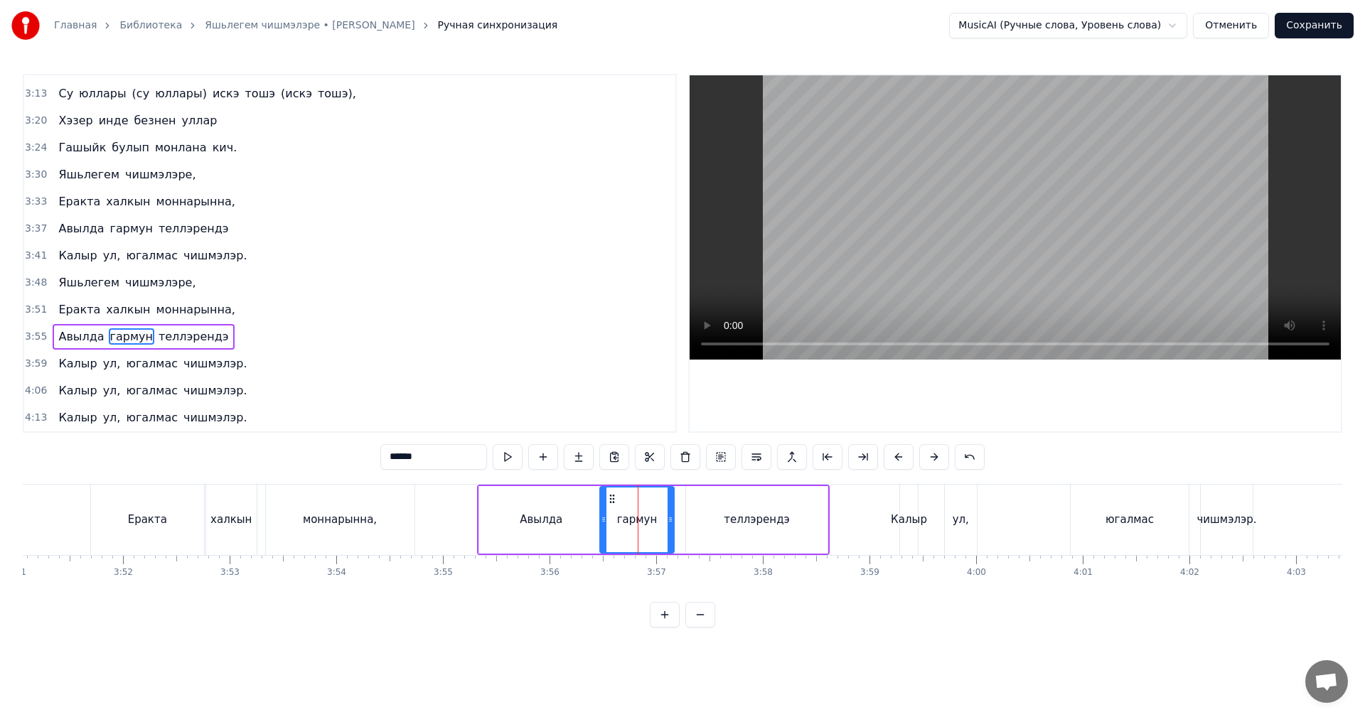
drag, startPoint x: 618, startPoint y: 518, endPoint x: 602, endPoint y: 520, distance: 15.7
click at [602, 520] on icon at bounding box center [604, 519] width 6 height 11
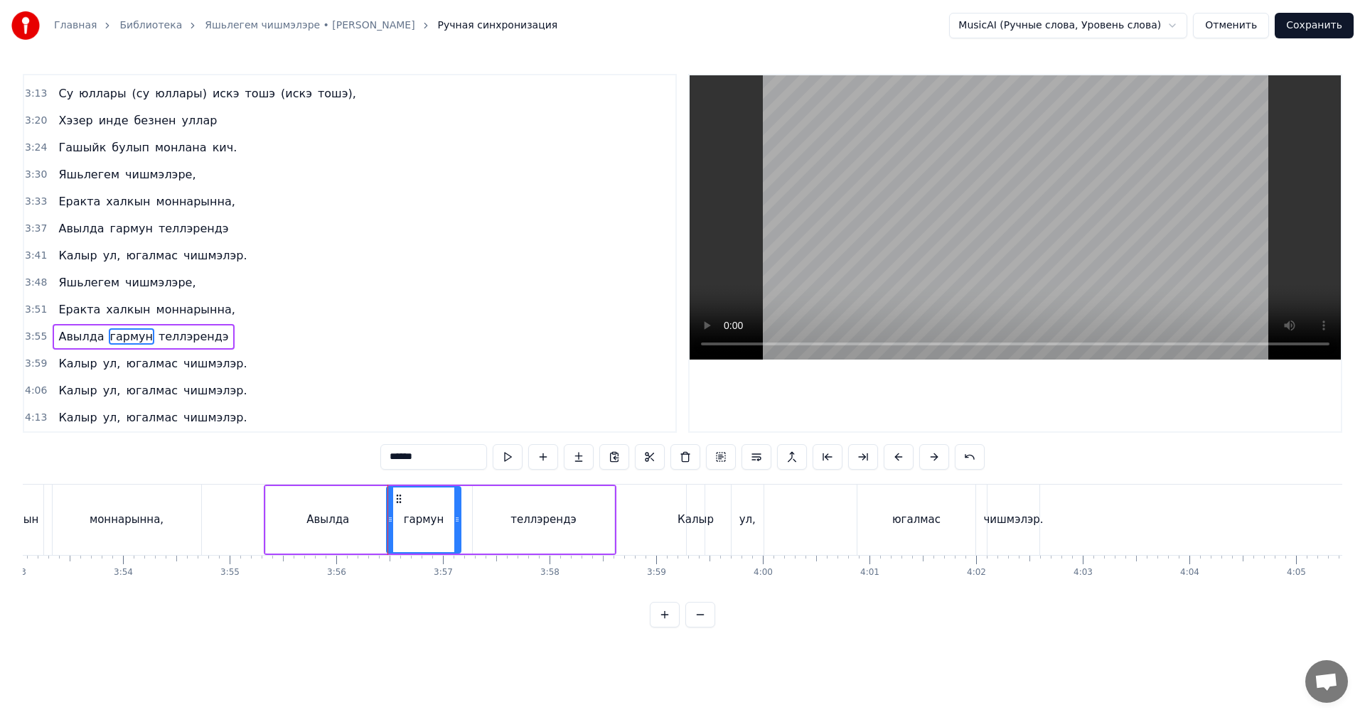
click at [694, 517] on div "Калыр" at bounding box center [695, 520] width 36 height 16
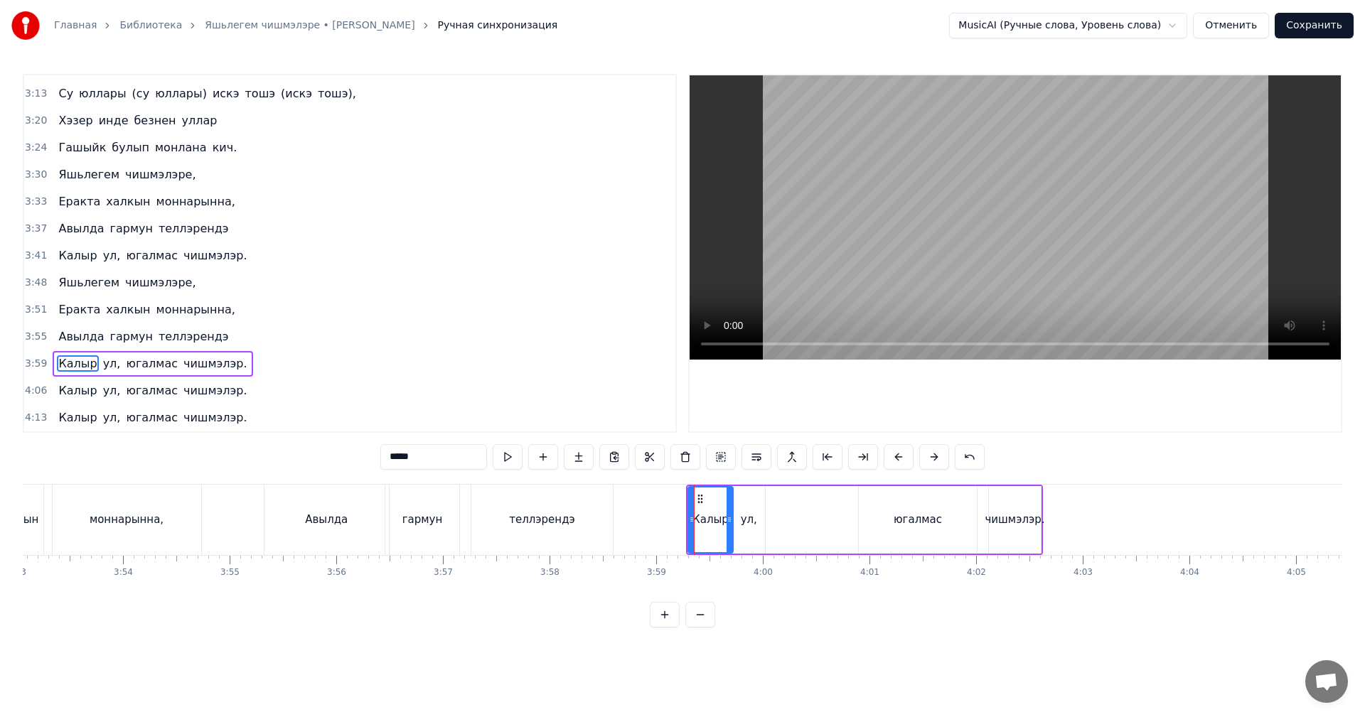
drag, startPoint x: 700, startPoint y: 512, endPoint x: 727, endPoint y: 510, distance: 27.1
click at [727, 510] on div at bounding box center [729, 520] width 6 height 65
click at [694, 515] on div "Калыр" at bounding box center [710, 520] width 46 height 68
click at [698, 514] on icon at bounding box center [697, 519] width 6 height 11
click at [739, 520] on div "ул," at bounding box center [749, 520] width 32 height 68
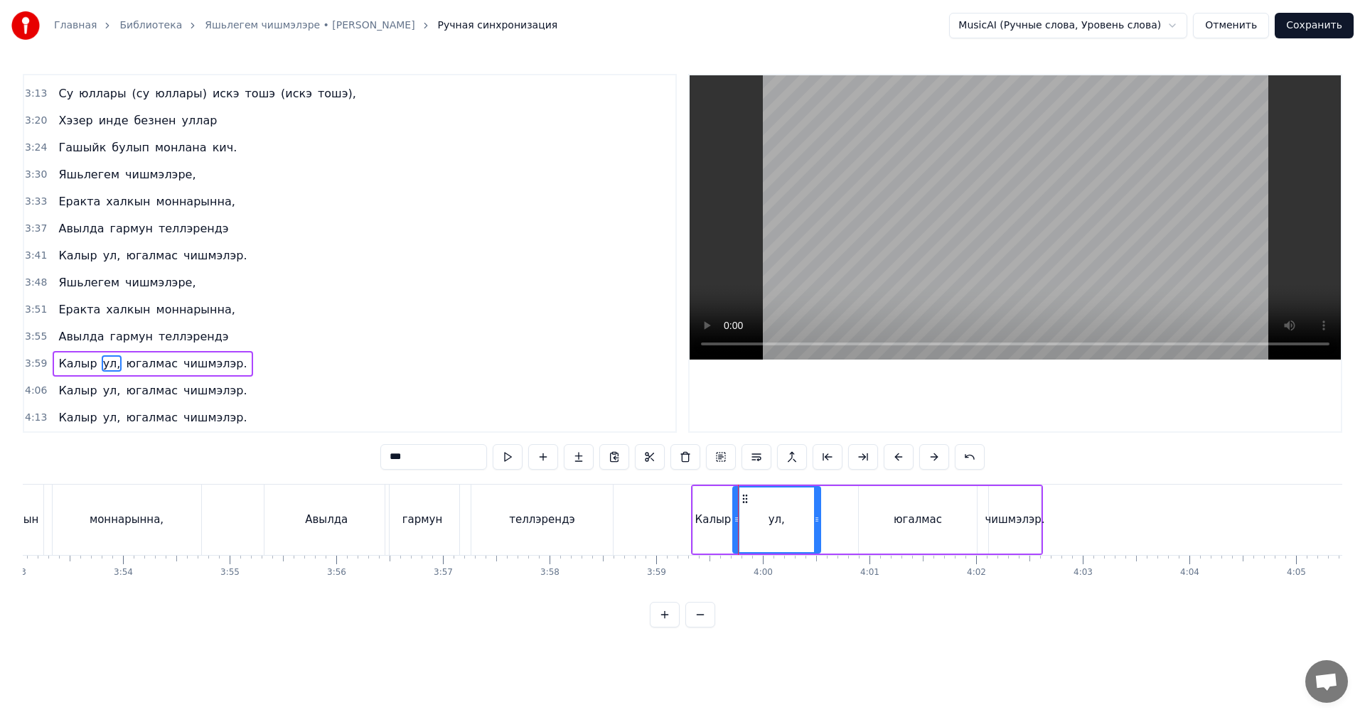
drag, startPoint x: 760, startPoint y: 514, endPoint x: 815, endPoint y: 513, distance: 55.4
click at [815, 513] on div at bounding box center [817, 520] width 6 height 65
click at [899, 520] on div "югалмас" at bounding box center [917, 520] width 48 height 16
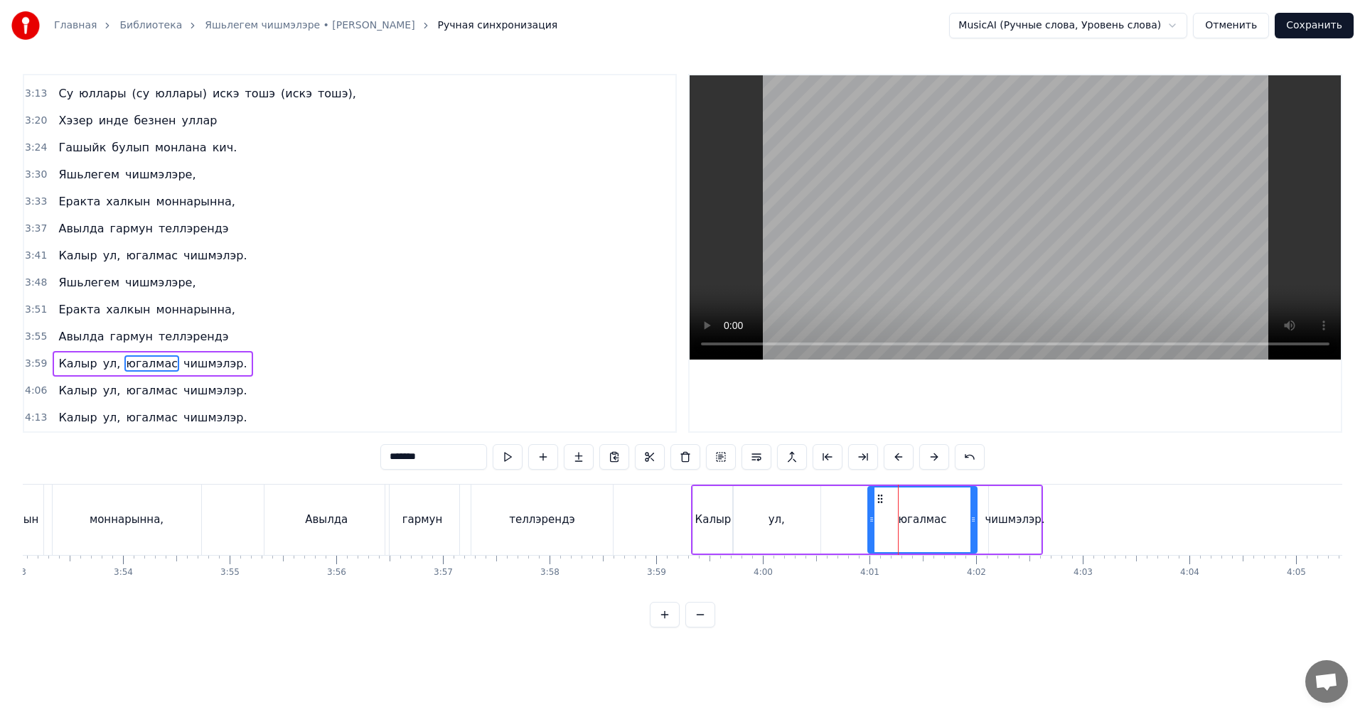
drag, startPoint x: 864, startPoint y: 518, endPoint x: 873, endPoint y: 517, distance: 9.3
click at [873, 517] on icon at bounding box center [872, 519] width 6 height 11
click at [1011, 524] on div "чишмэлэр." at bounding box center [1015, 520] width 60 height 16
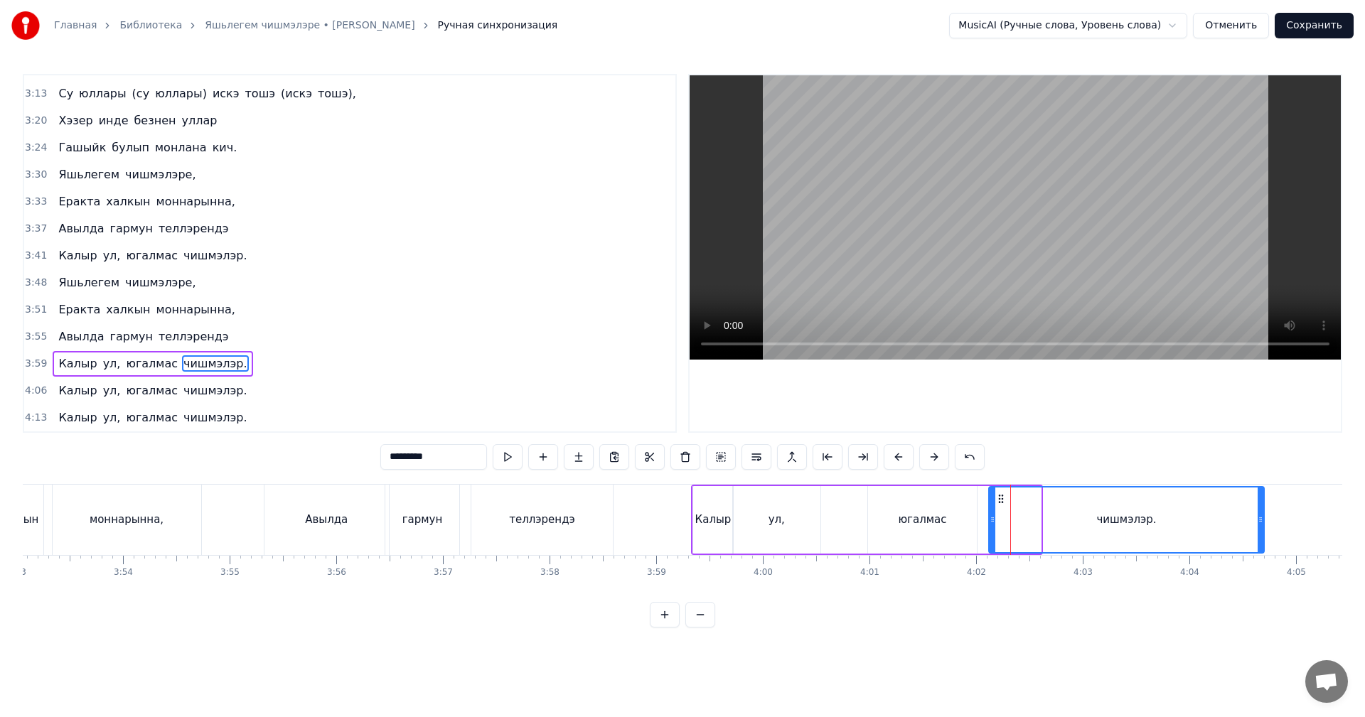
drag, startPoint x: 1038, startPoint y: 522, endPoint x: 1262, endPoint y: 524, distance: 223.2
click at [1262, 524] on icon at bounding box center [1260, 519] width 6 height 11
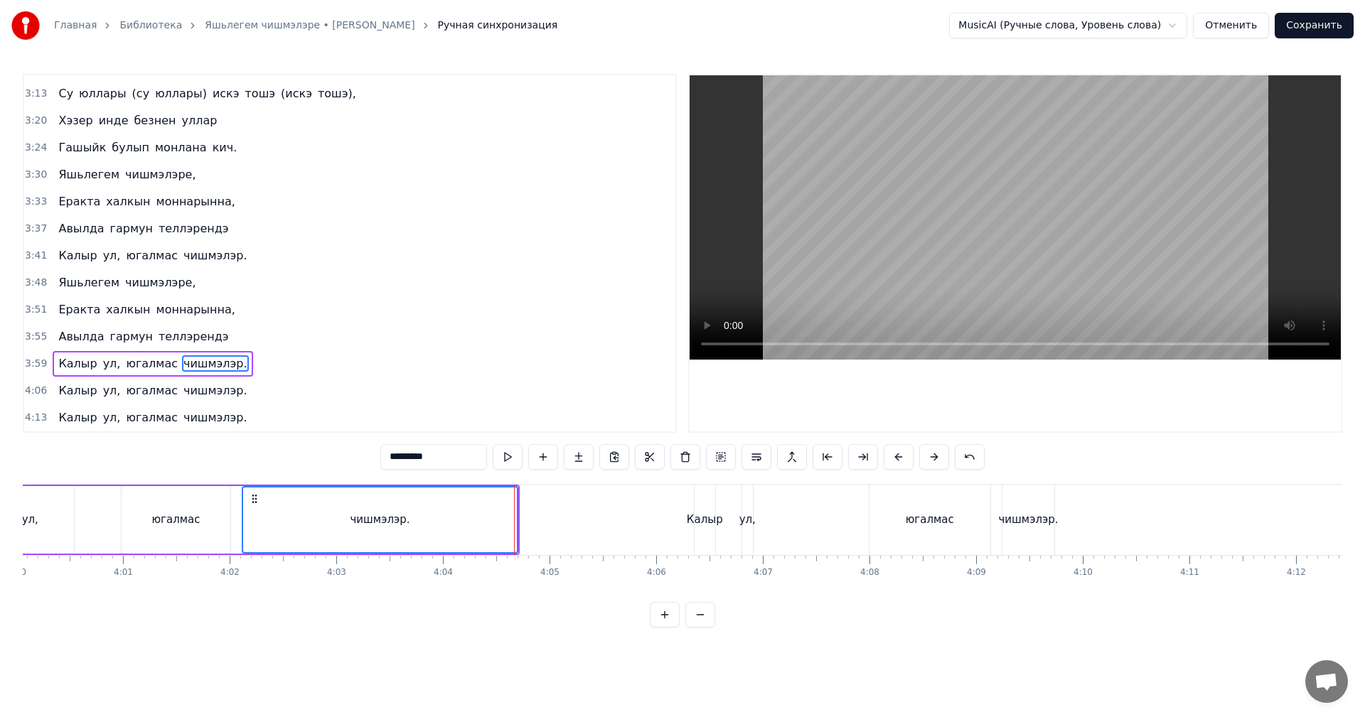
scroll to position [0, 25914]
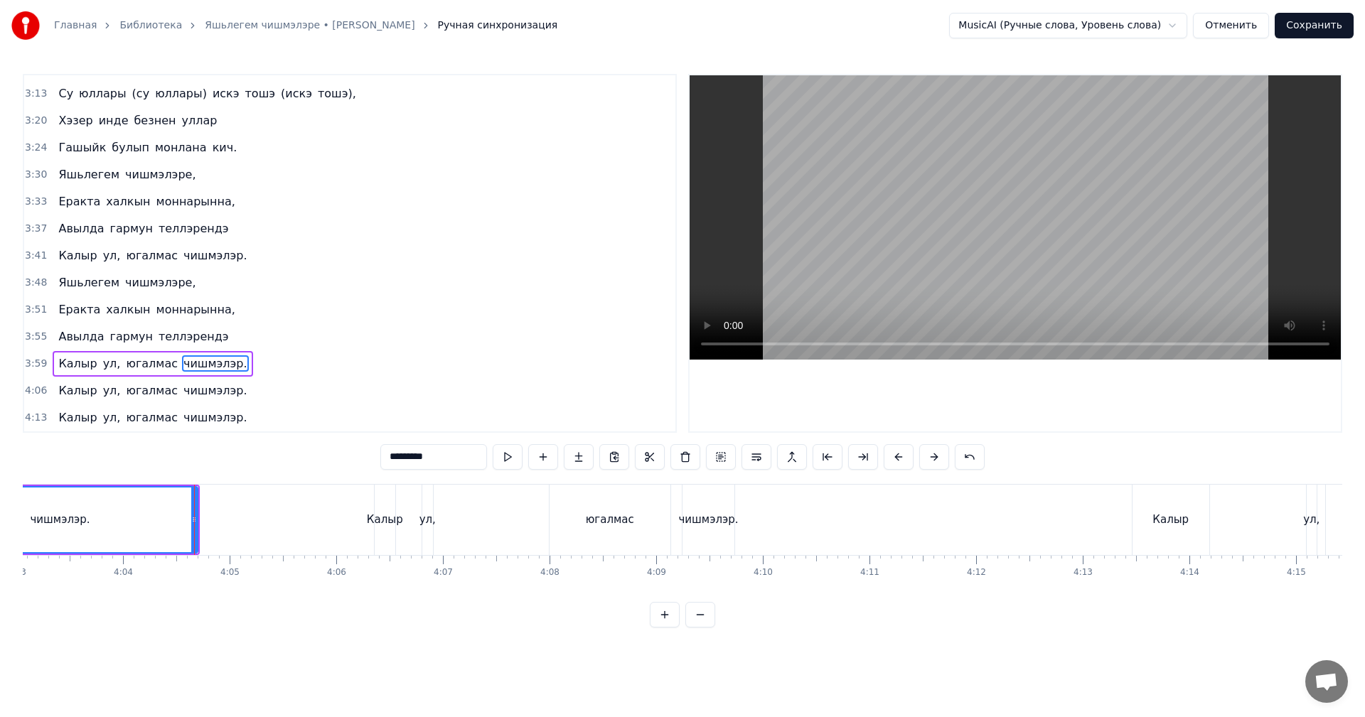
click at [425, 513] on div "ул," at bounding box center [427, 520] width 16 height 16
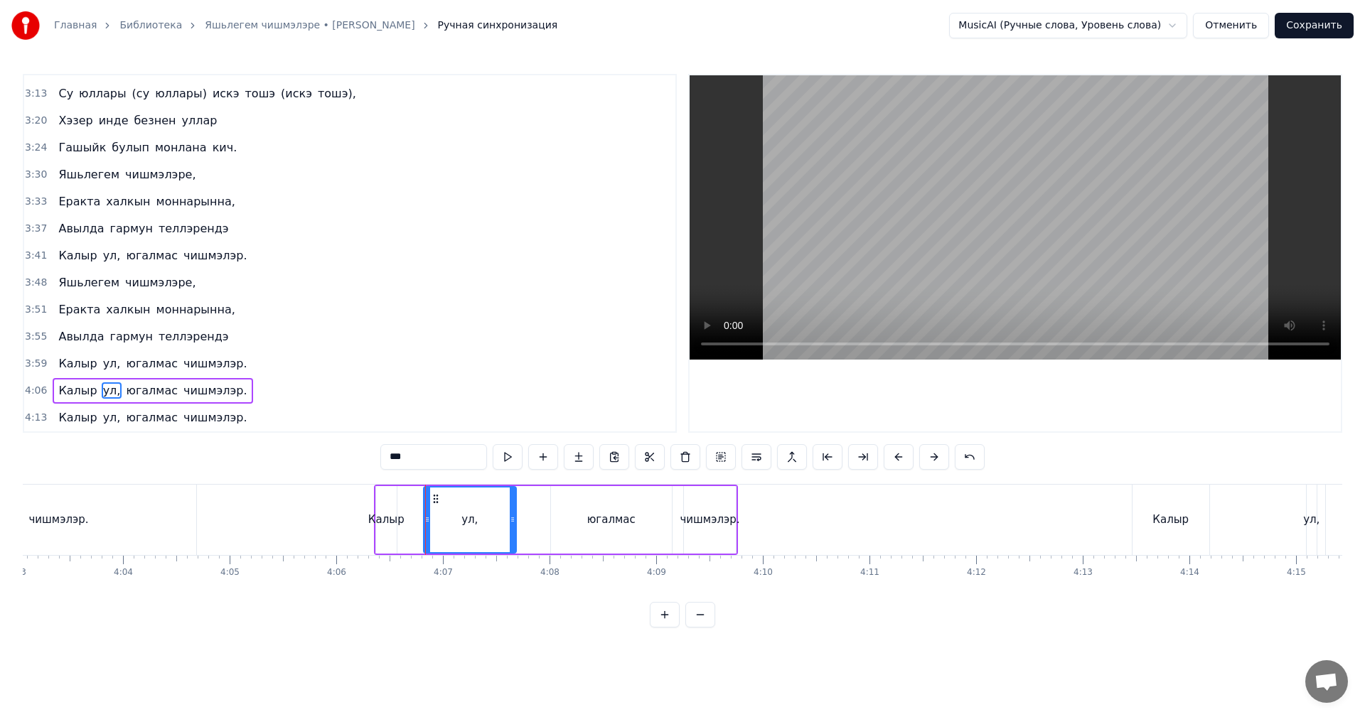
drag, startPoint x: 431, startPoint y: 513, endPoint x: 510, endPoint y: 518, distance: 79.8
click at [510, 518] on div at bounding box center [513, 520] width 6 height 65
click at [391, 521] on div "Калыр" at bounding box center [386, 520] width 36 height 16
drag, startPoint x: 392, startPoint y: 520, endPoint x: 421, endPoint y: 517, distance: 28.5
click at [421, 517] on icon at bounding box center [421, 519] width 6 height 11
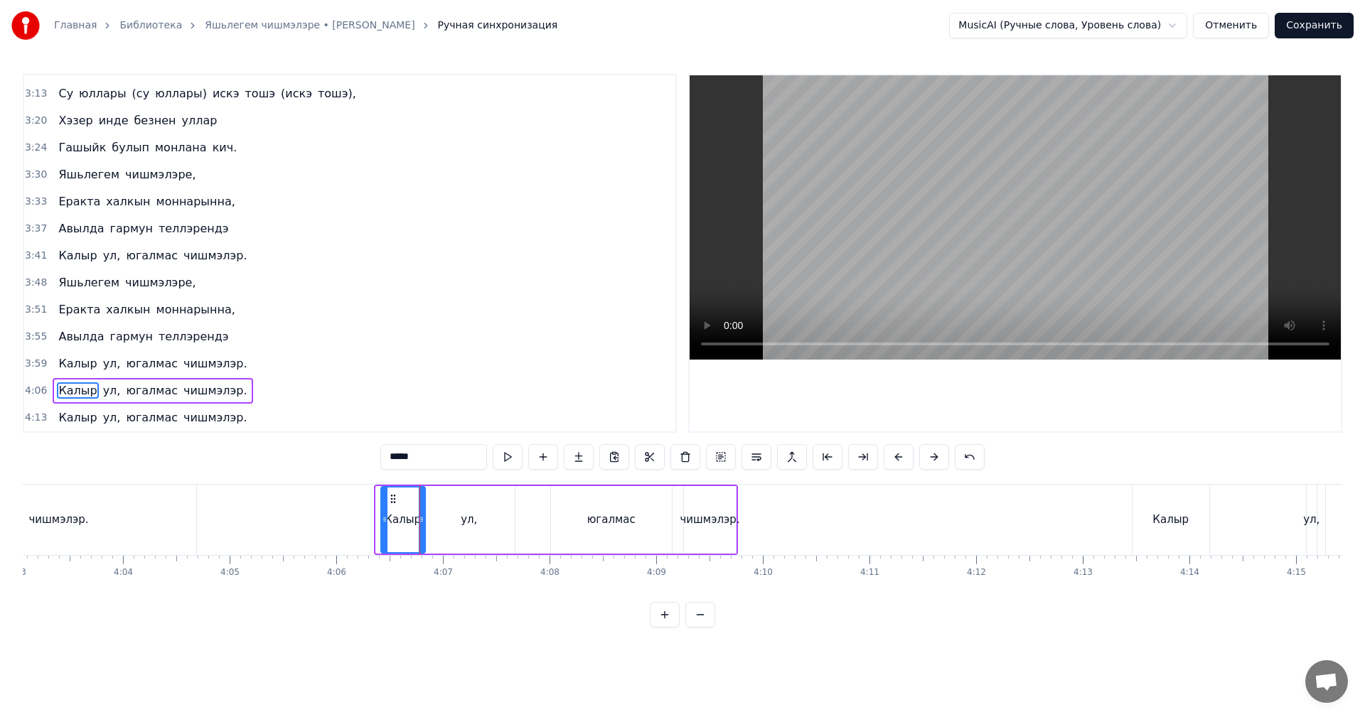
click at [386, 518] on icon at bounding box center [385, 519] width 6 height 11
click at [706, 515] on div "чишмэлэр." at bounding box center [710, 520] width 60 height 16
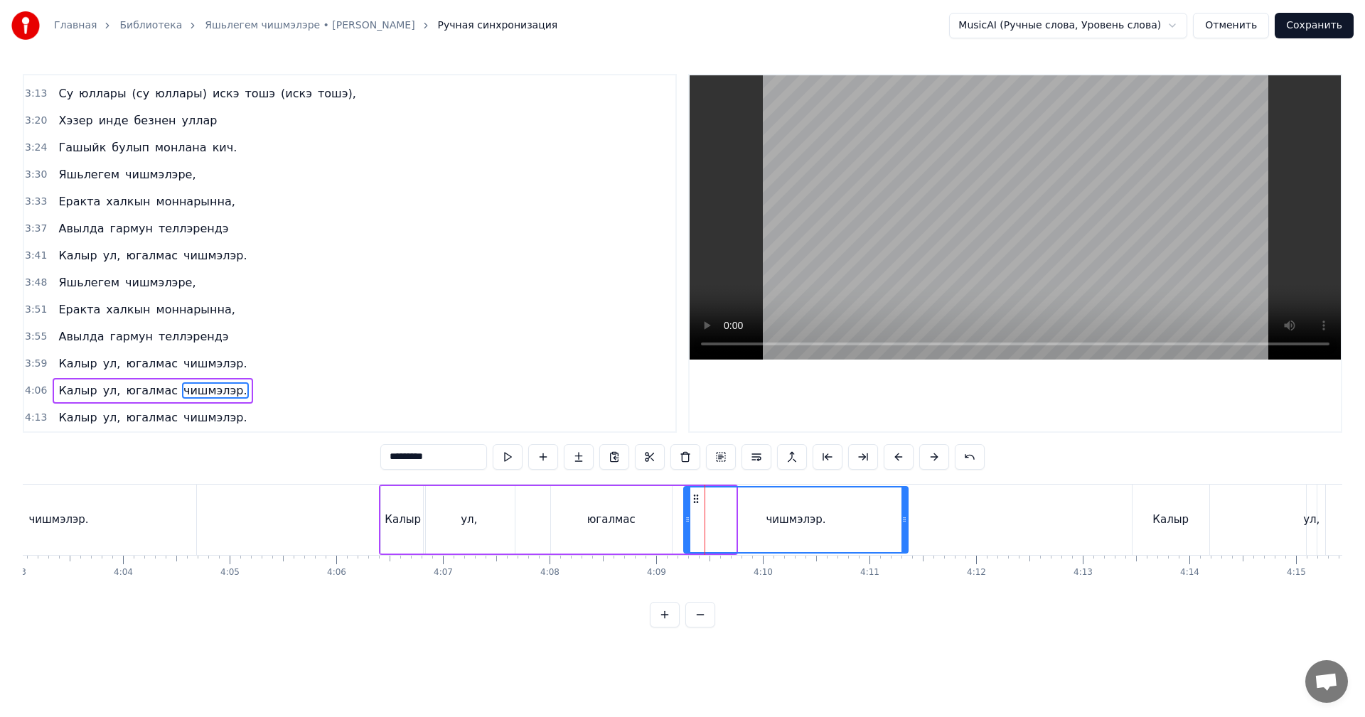
drag, startPoint x: 734, startPoint y: 515, endPoint x: 866, endPoint y: 518, distance: 132.9
click at [905, 517] on icon at bounding box center [904, 519] width 6 height 11
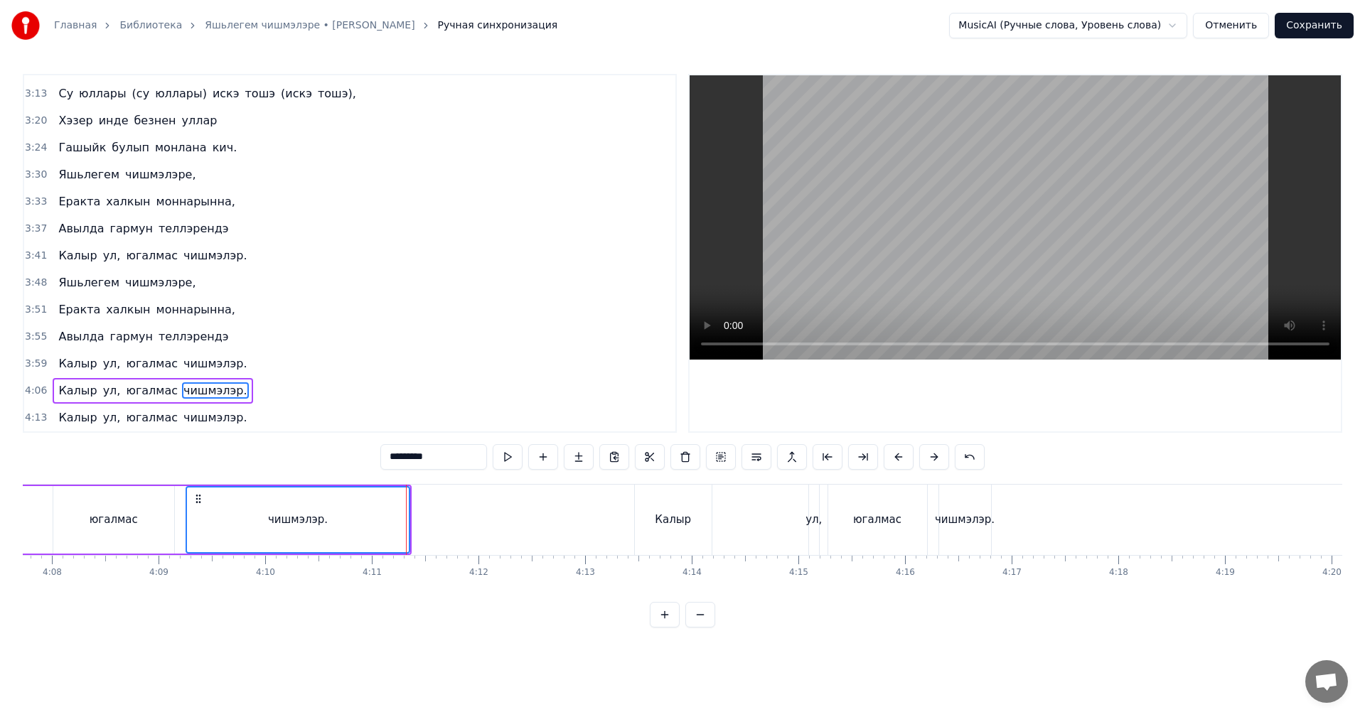
scroll to position [0, 26624]
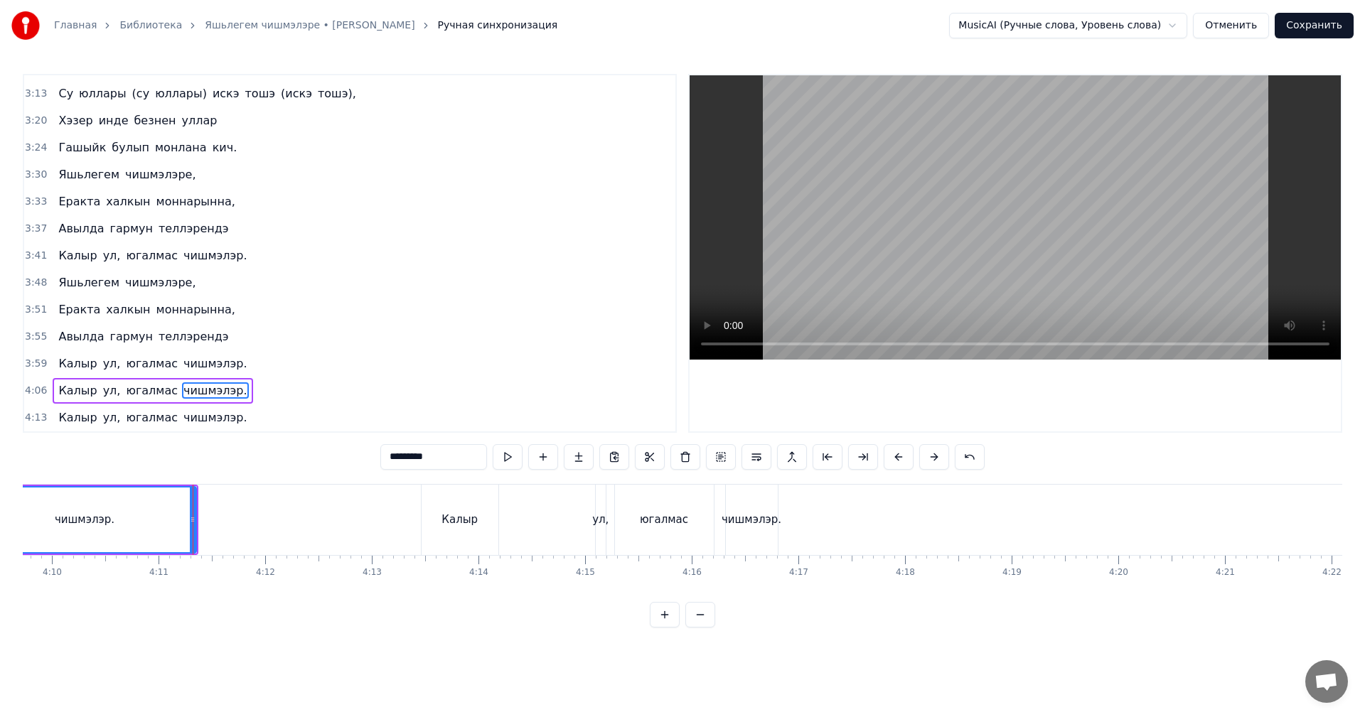
click at [594, 515] on div "ул," at bounding box center [600, 520] width 16 height 16
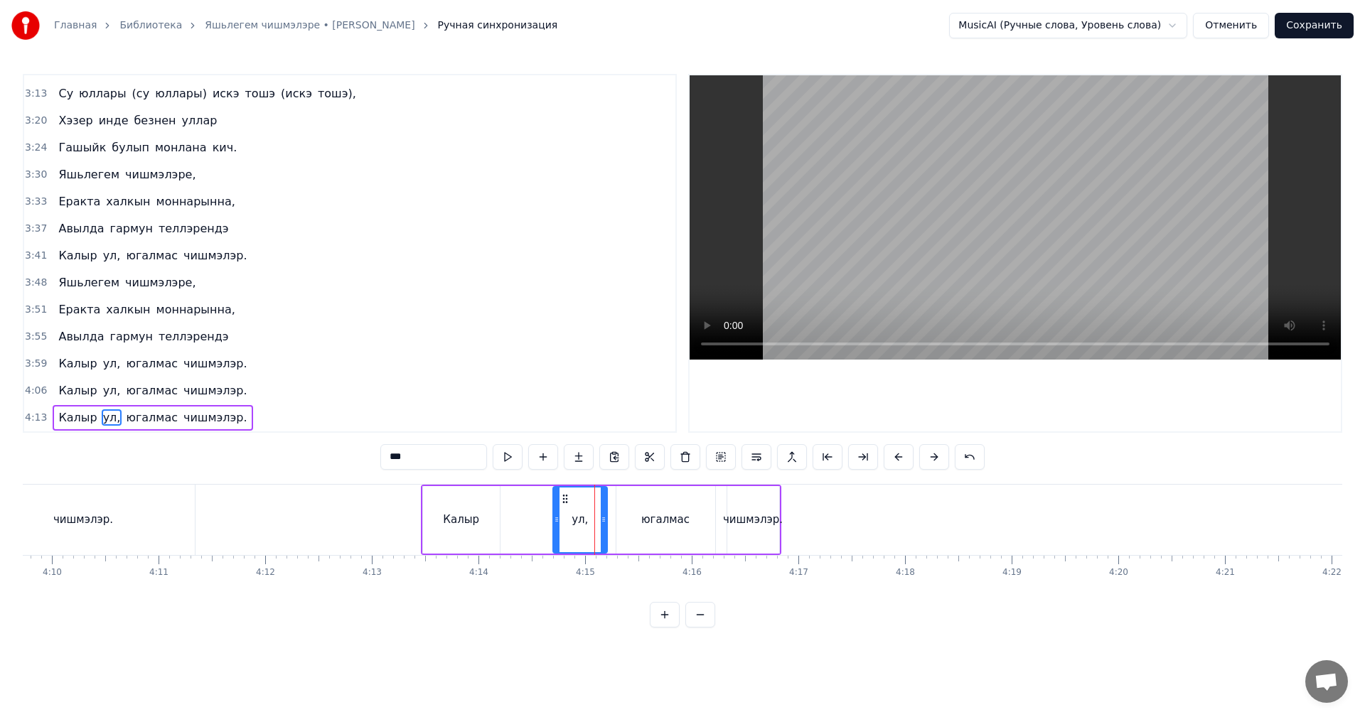
drag, startPoint x: 598, startPoint y: 510, endPoint x: 553, endPoint y: 510, distance: 45.5
click at [554, 510] on div at bounding box center [557, 520] width 6 height 65
drag, startPoint x: 562, startPoint y: 498, endPoint x: 513, endPoint y: 498, distance: 48.3
click at [513, 498] on icon at bounding box center [515, 498] width 11 height 11
click at [492, 506] on div "Калыр" at bounding box center [461, 520] width 77 height 68
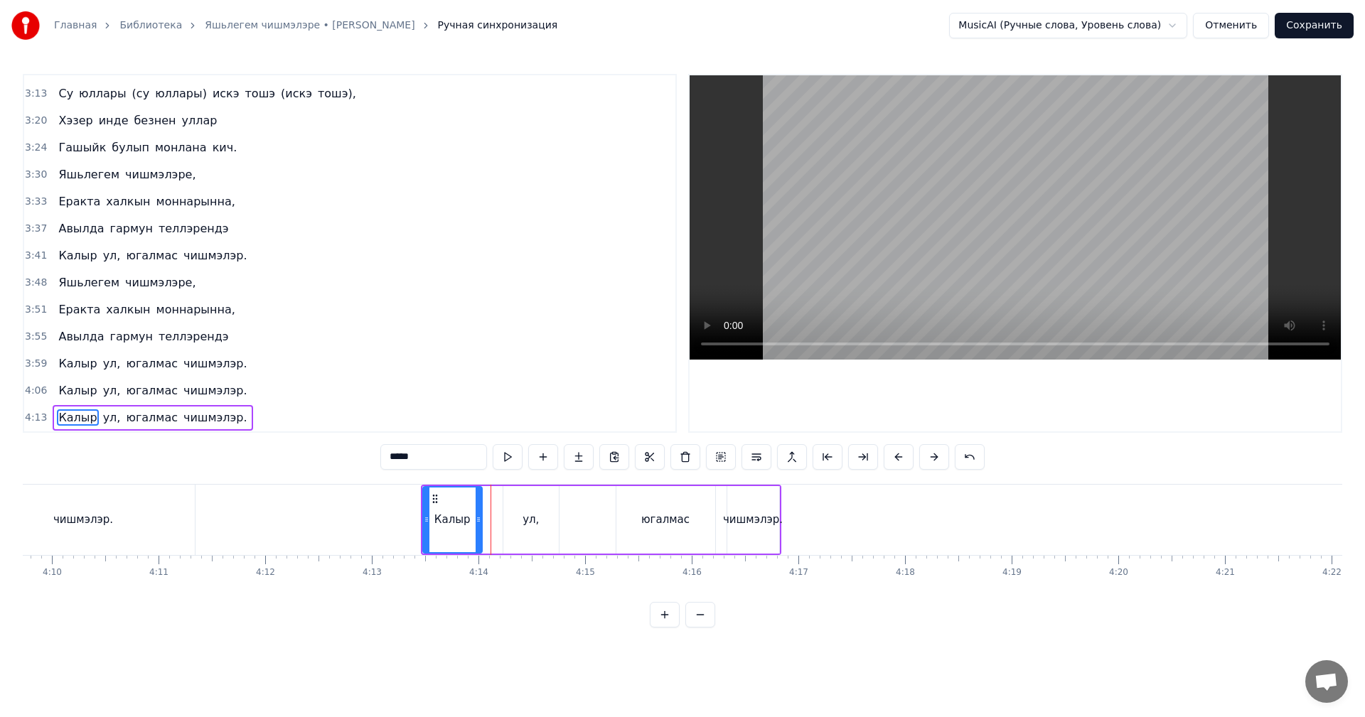
drag, startPoint x: 495, startPoint y: 505, endPoint x: 477, endPoint y: 503, distance: 17.9
click at [475, 503] on div at bounding box center [478, 520] width 6 height 65
click at [504, 498] on div "ул," at bounding box center [531, 520] width 56 height 68
drag, startPoint x: 504, startPoint y: 502, endPoint x: 480, endPoint y: 503, distance: 24.2
click at [480, 503] on div at bounding box center [481, 520] width 6 height 65
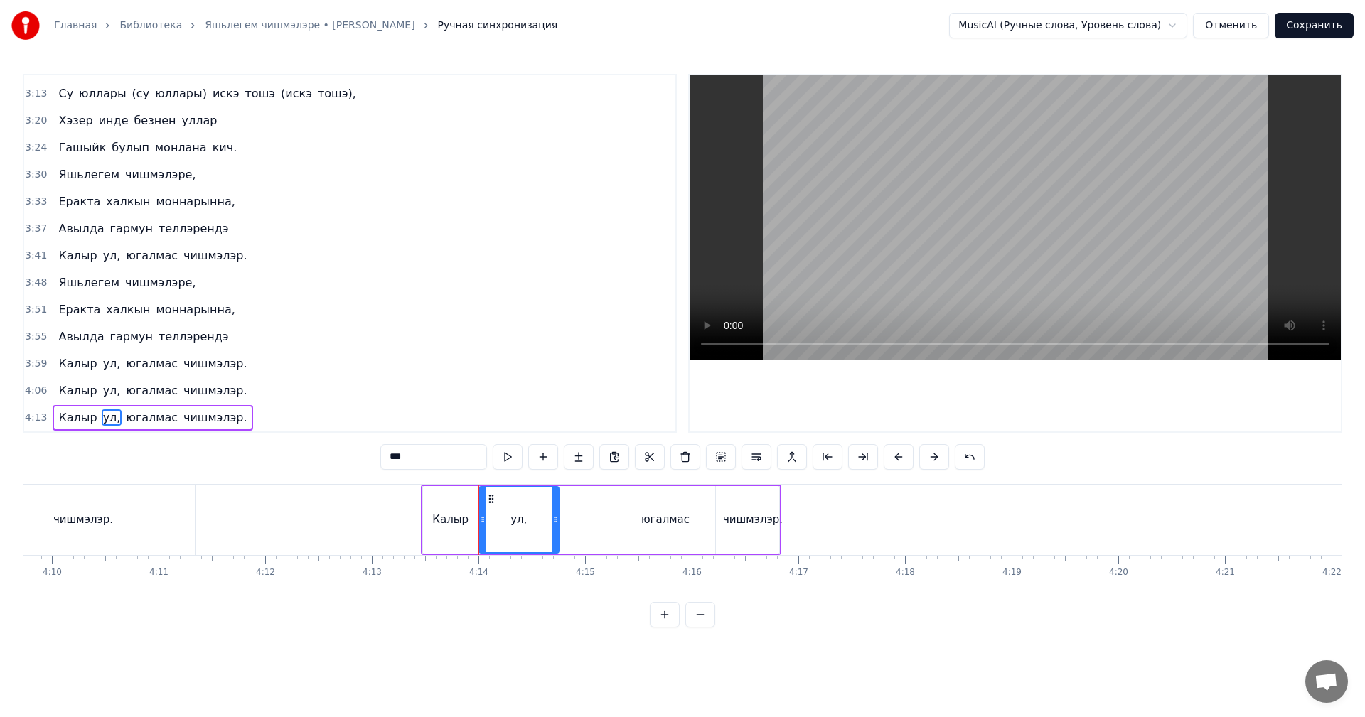
click at [761, 520] on div "чишмэлэр." at bounding box center [753, 520] width 60 height 16
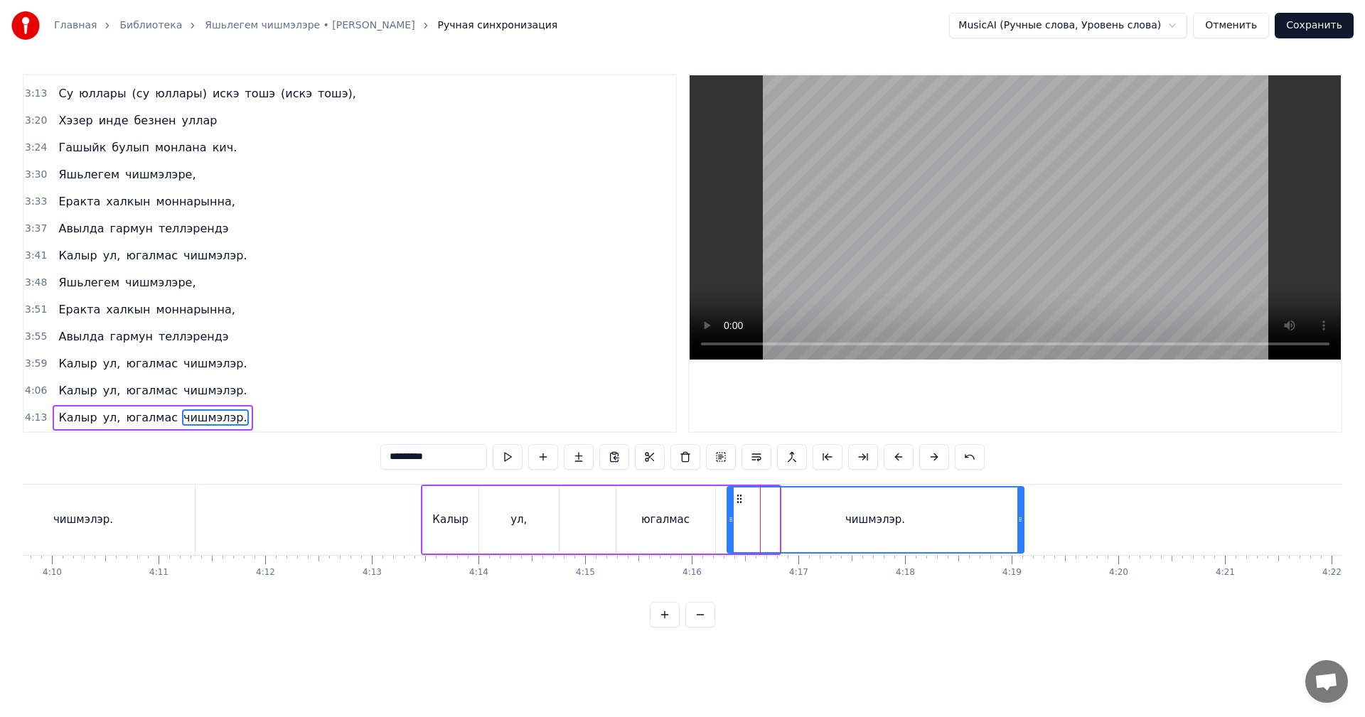
drag, startPoint x: 775, startPoint y: 519, endPoint x: 1024, endPoint y: 525, distance: 248.8
click at [1023, 525] on icon at bounding box center [1020, 519] width 6 height 11
drag, startPoint x: 628, startPoint y: 515, endPoint x: 615, endPoint y: 514, distance: 13.5
click at [628, 515] on div "югалмас" at bounding box center [665, 520] width 99 height 68
type input "*******"
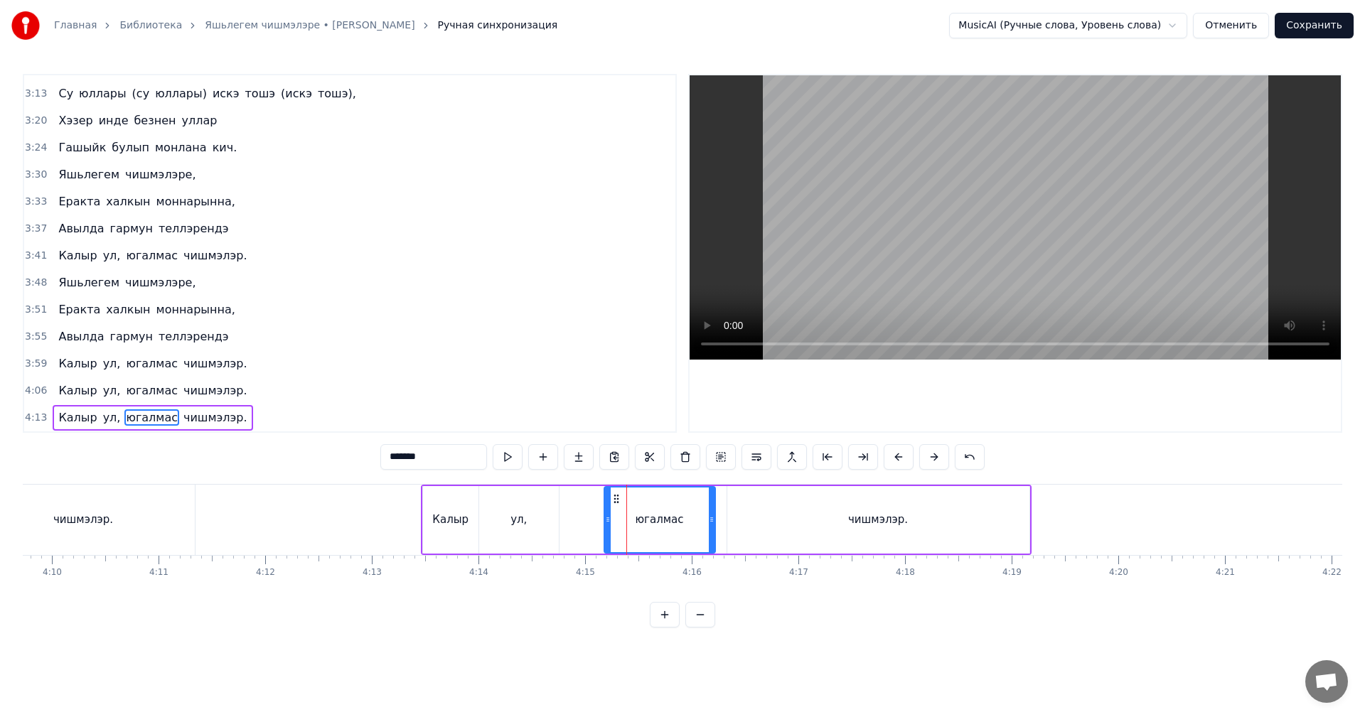
drag, startPoint x: 618, startPoint y: 515, endPoint x: 606, endPoint y: 515, distance: 12.1
click at [606, 515] on icon at bounding box center [608, 519] width 6 height 11
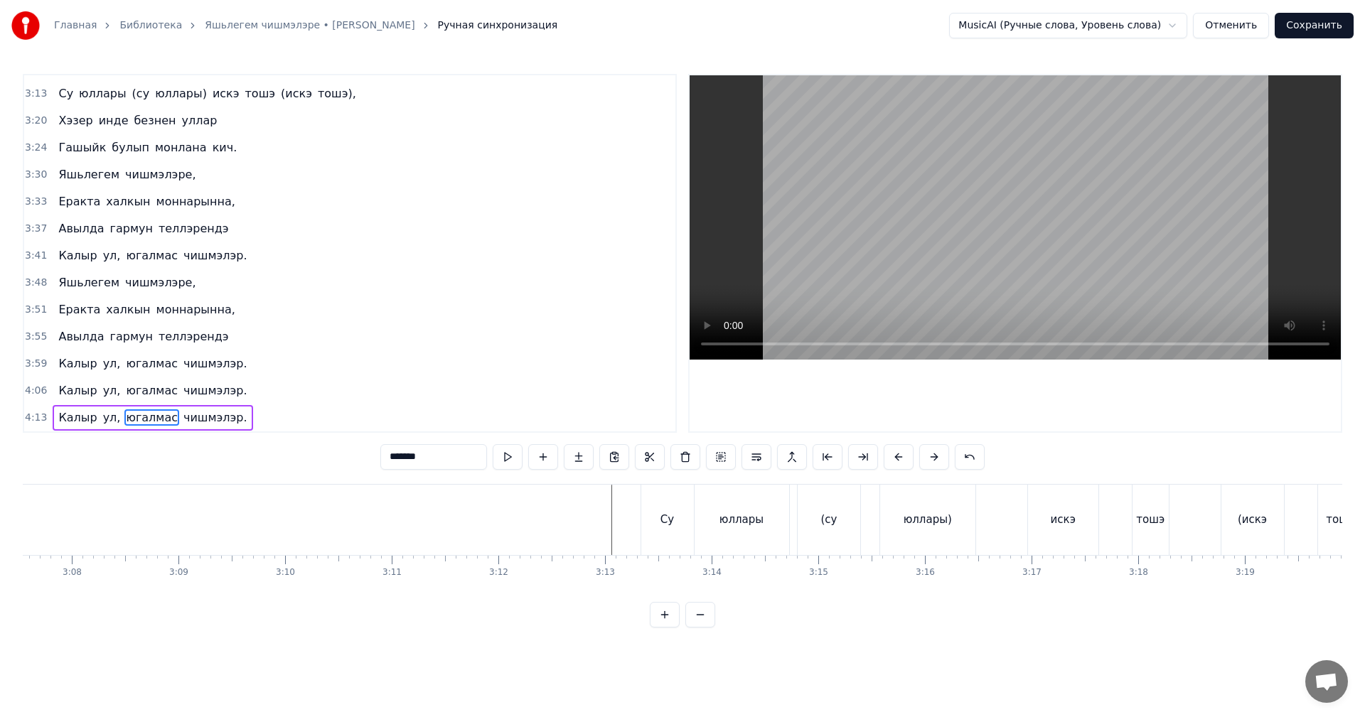
scroll to position [0, 19992]
click at [982, 232] on video at bounding box center [1014, 217] width 651 height 284
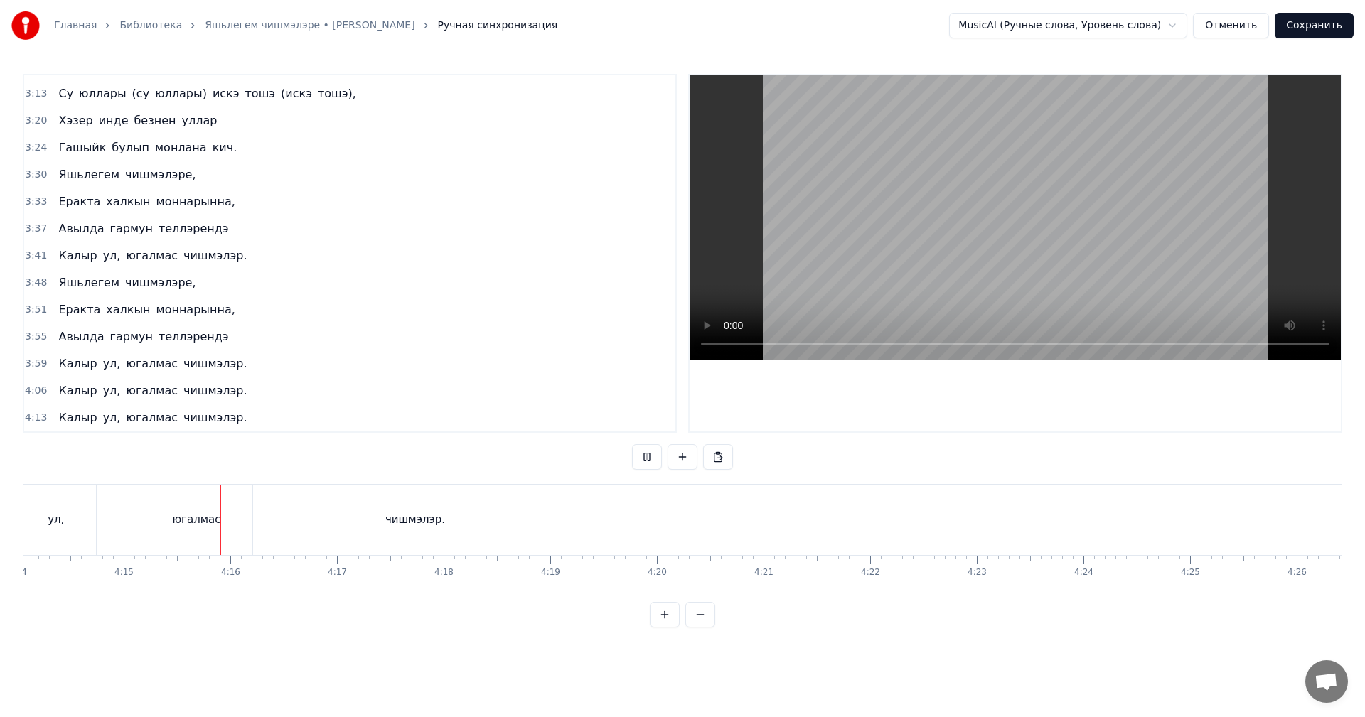
scroll to position [0, 27135]
click at [1313, 23] on button "Сохранить" at bounding box center [1313, 26] width 79 height 26
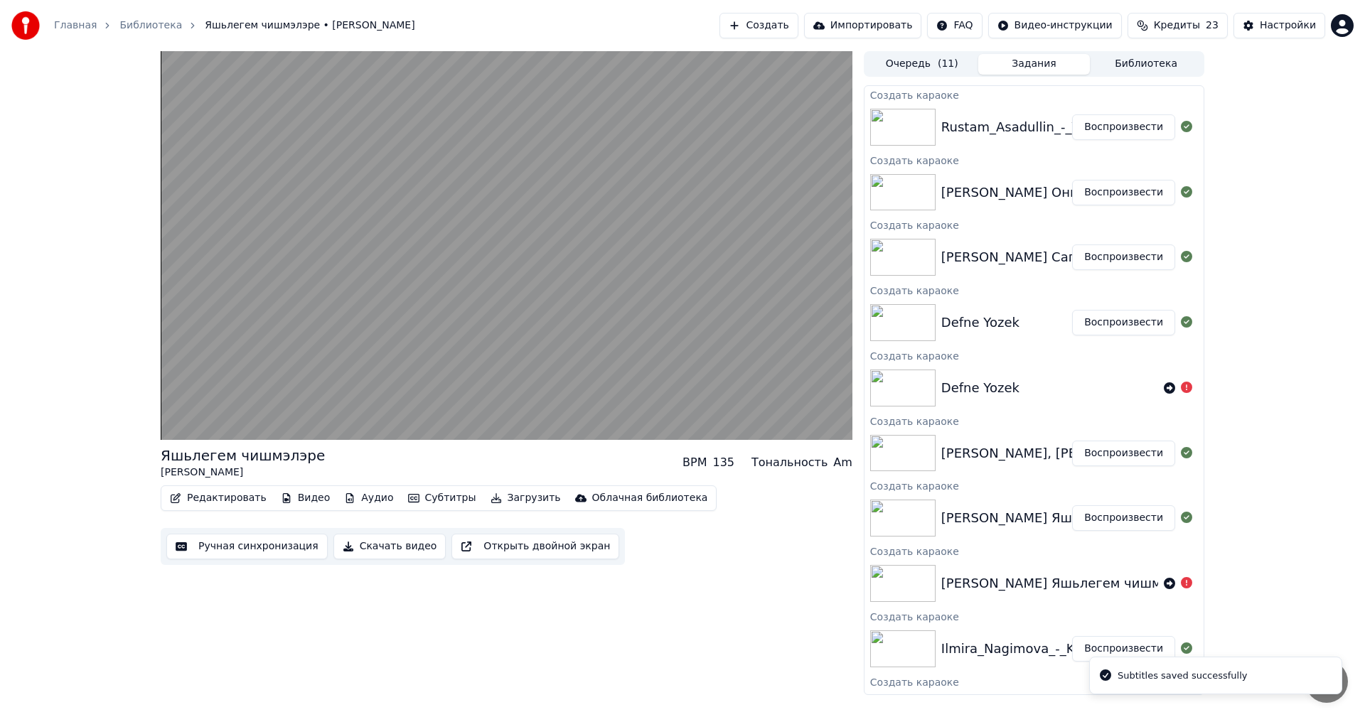
click at [1117, 454] on button "Воспроизвести" at bounding box center [1123, 454] width 103 height 26
click at [228, 544] on button "Ручная синхронизация" at bounding box center [246, 547] width 161 height 26
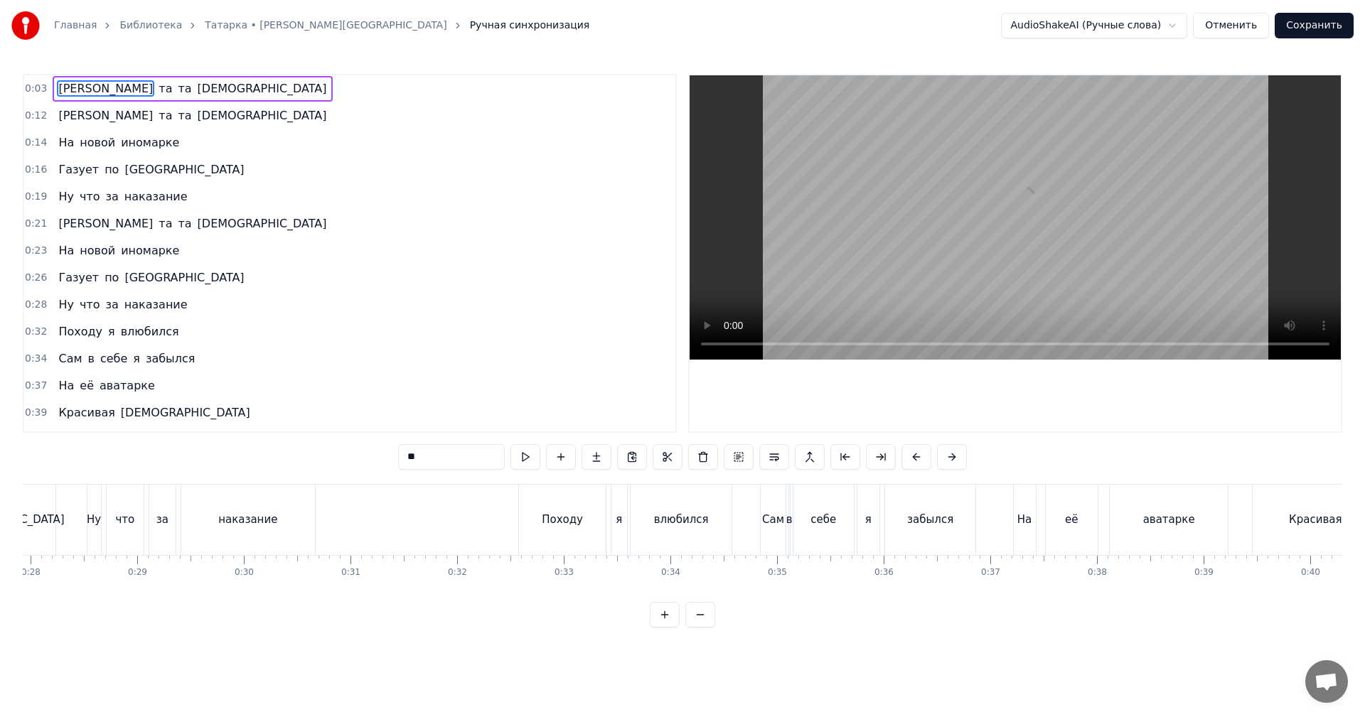
scroll to position [0, 290]
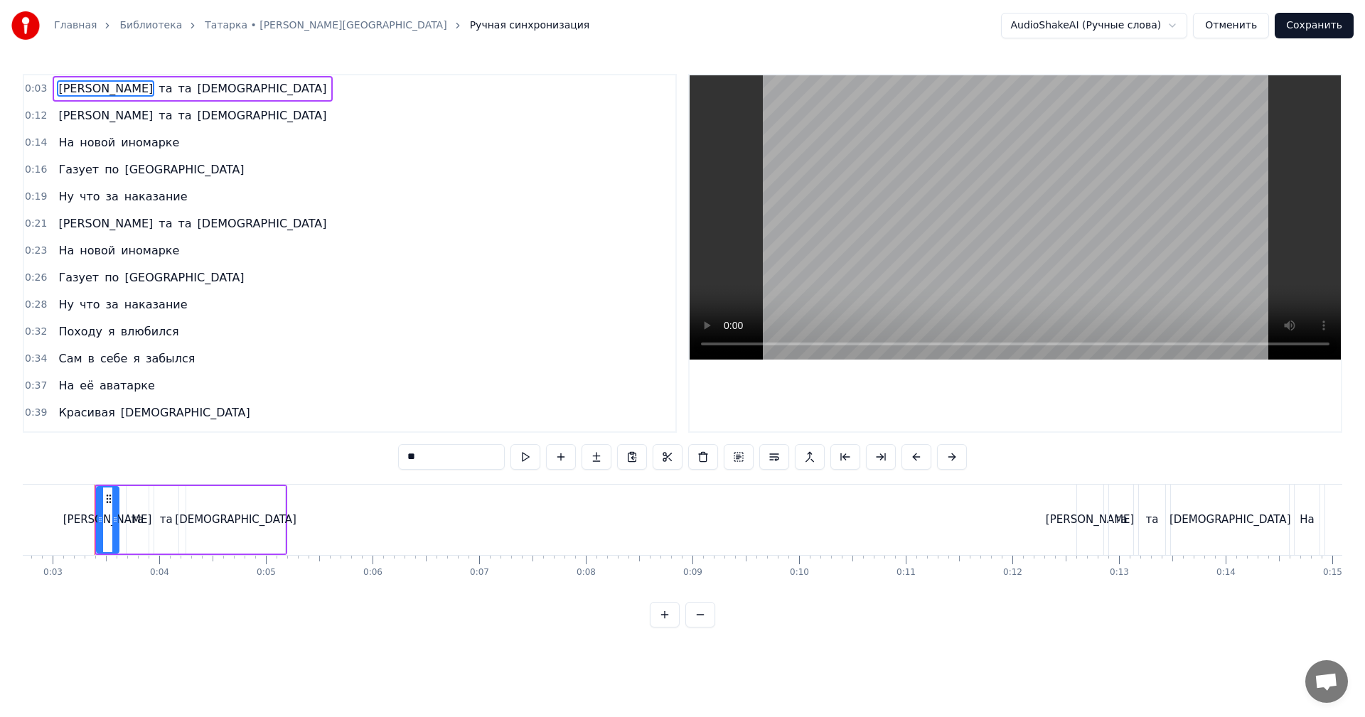
click at [969, 185] on video at bounding box center [1014, 217] width 651 height 284
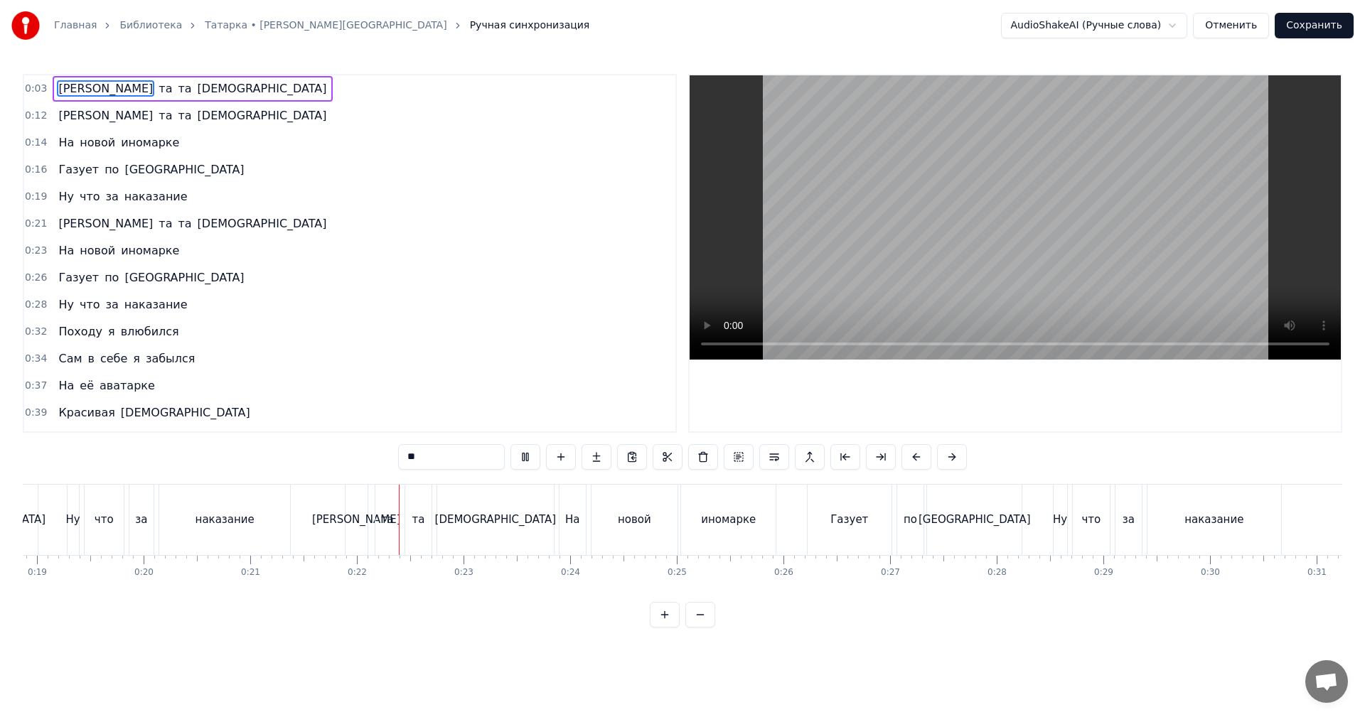
scroll to position [0, 2266]
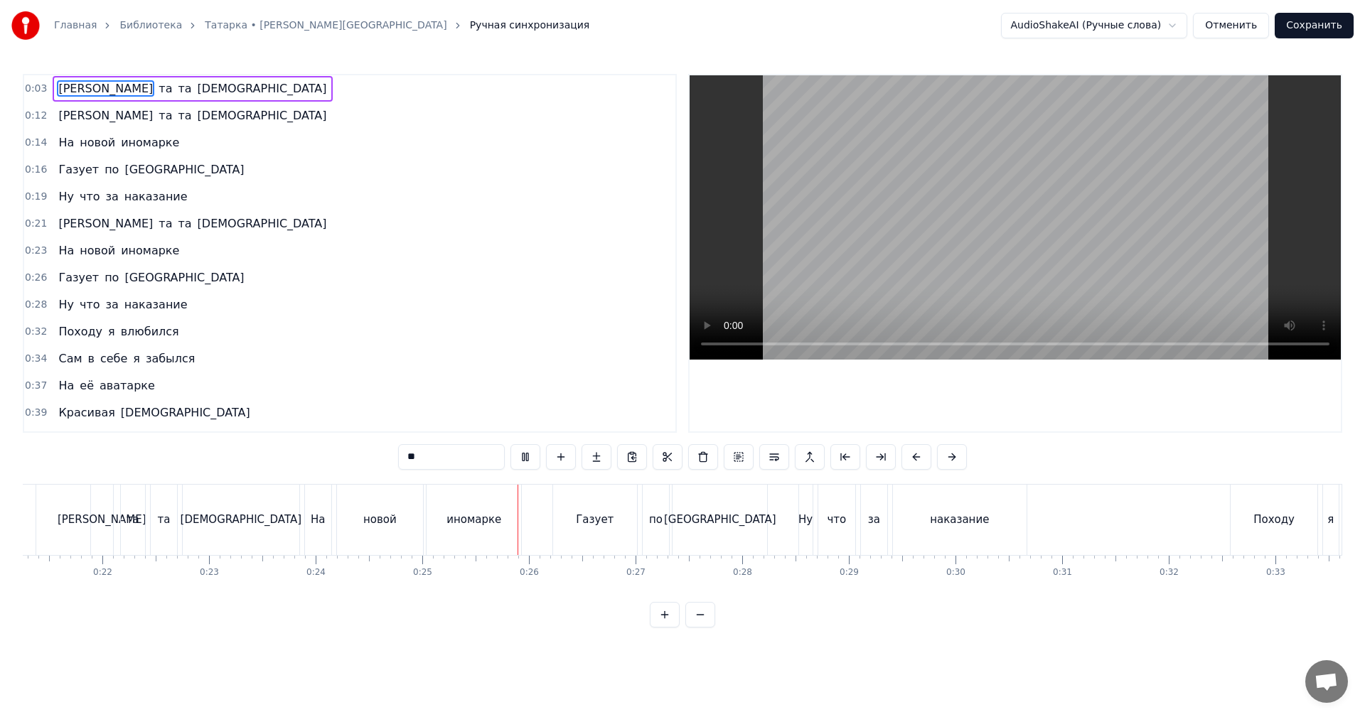
click at [930, 232] on video at bounding box center [1014, 217] width 651 height 284
click at [259, 515] on div "[DEMOGRAPHIC_DATA]" at bounding box center [241, 520] width 116 height 70
type input "*******"
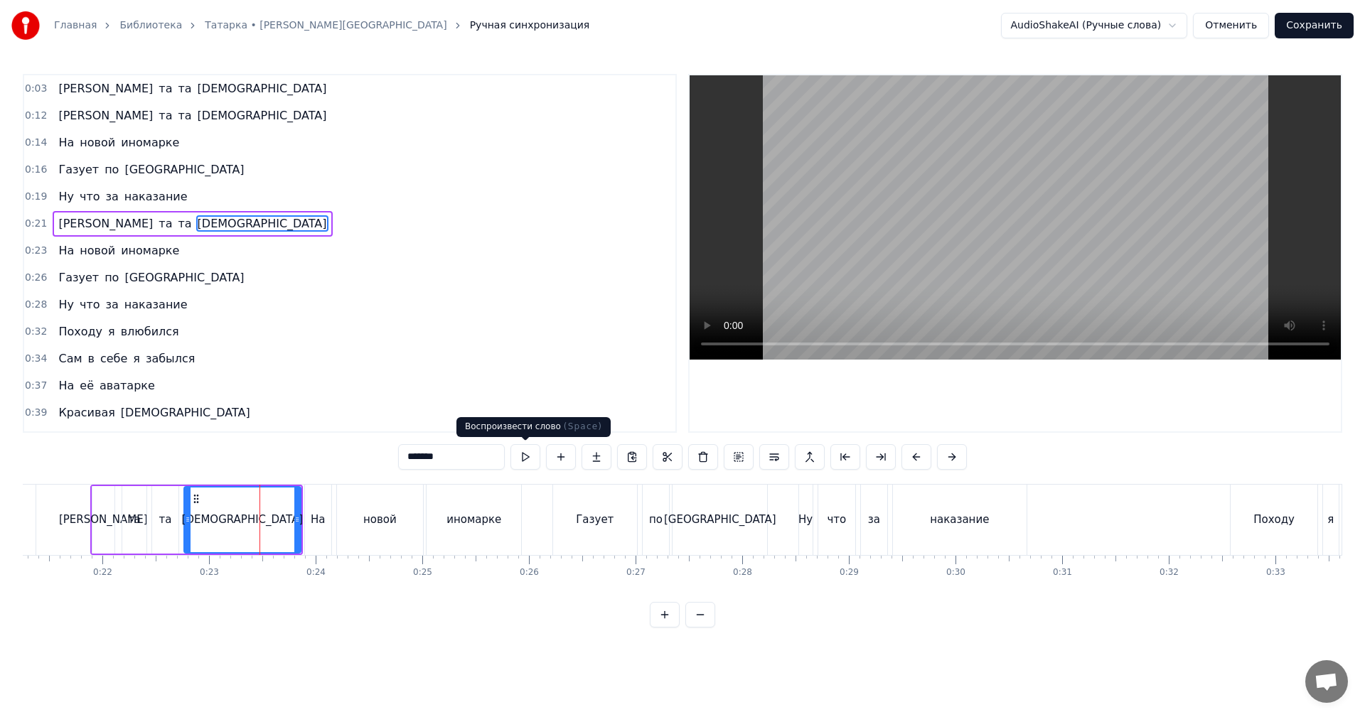
click at [520, 460] on button at bounding box center [525, 457] width 30 height 26
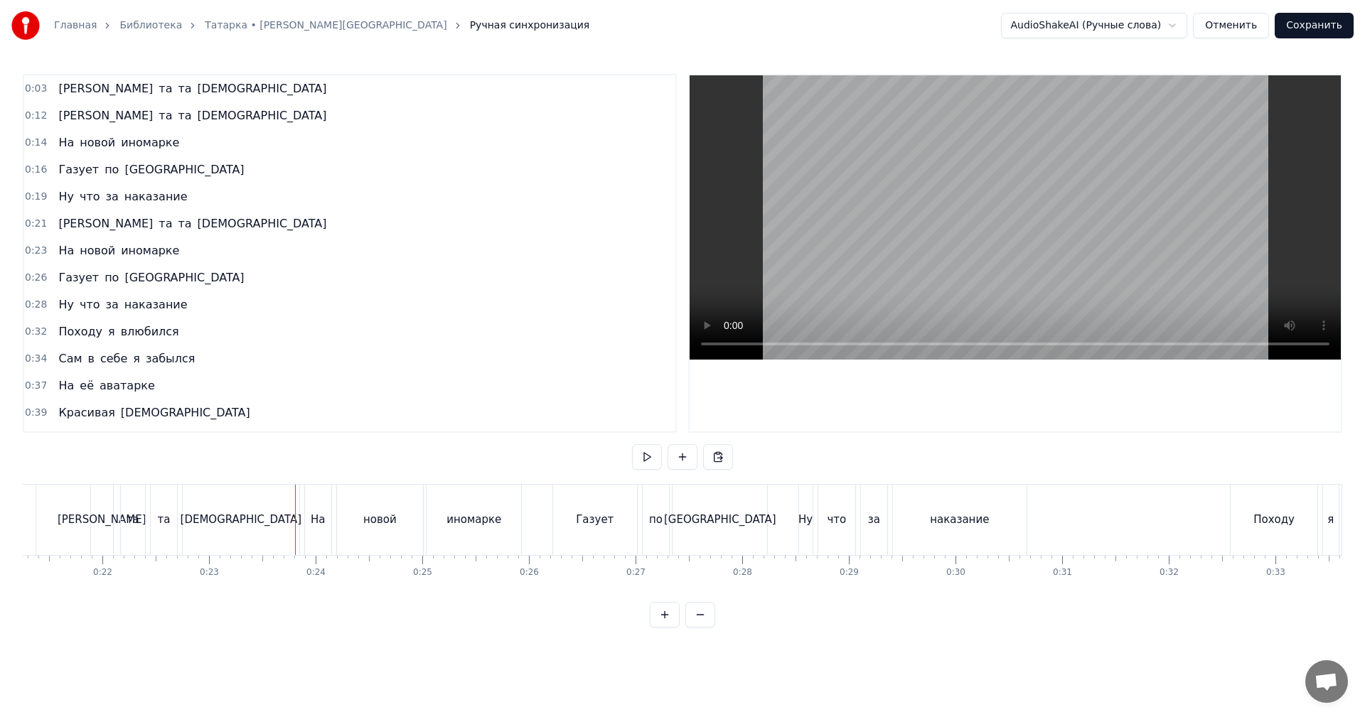
click at [277, 517] on div "[DEMOGRAPHIC_DATA]" at bounding box center [241, 520] width 116 height 70
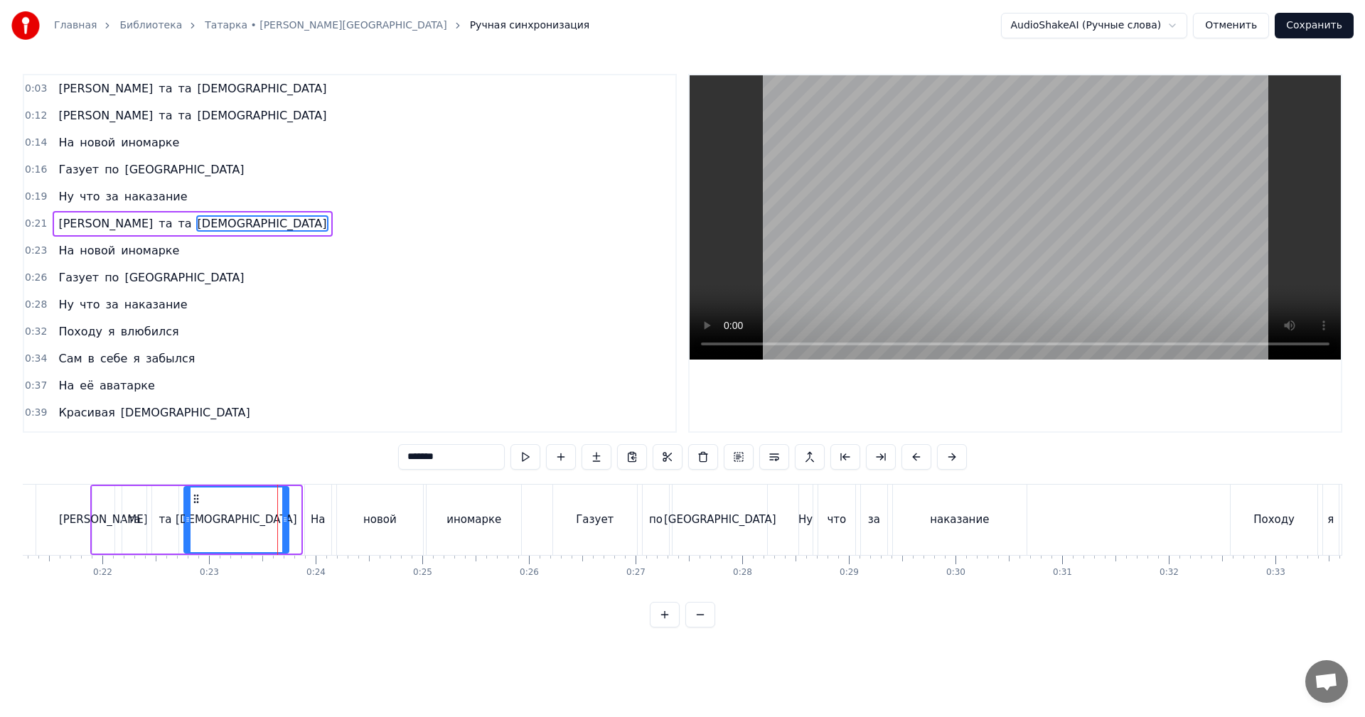
drag, startPoint x: 299, startPoint y: 513, endPoint x: 287, endPoint y: 517, distance: 12.6
click at [287, 517] on div at bounding box center [285, 520] width 6 height 65
click at [309, 513] on div "На" at bounding box center [318, 520] width 26 height 70
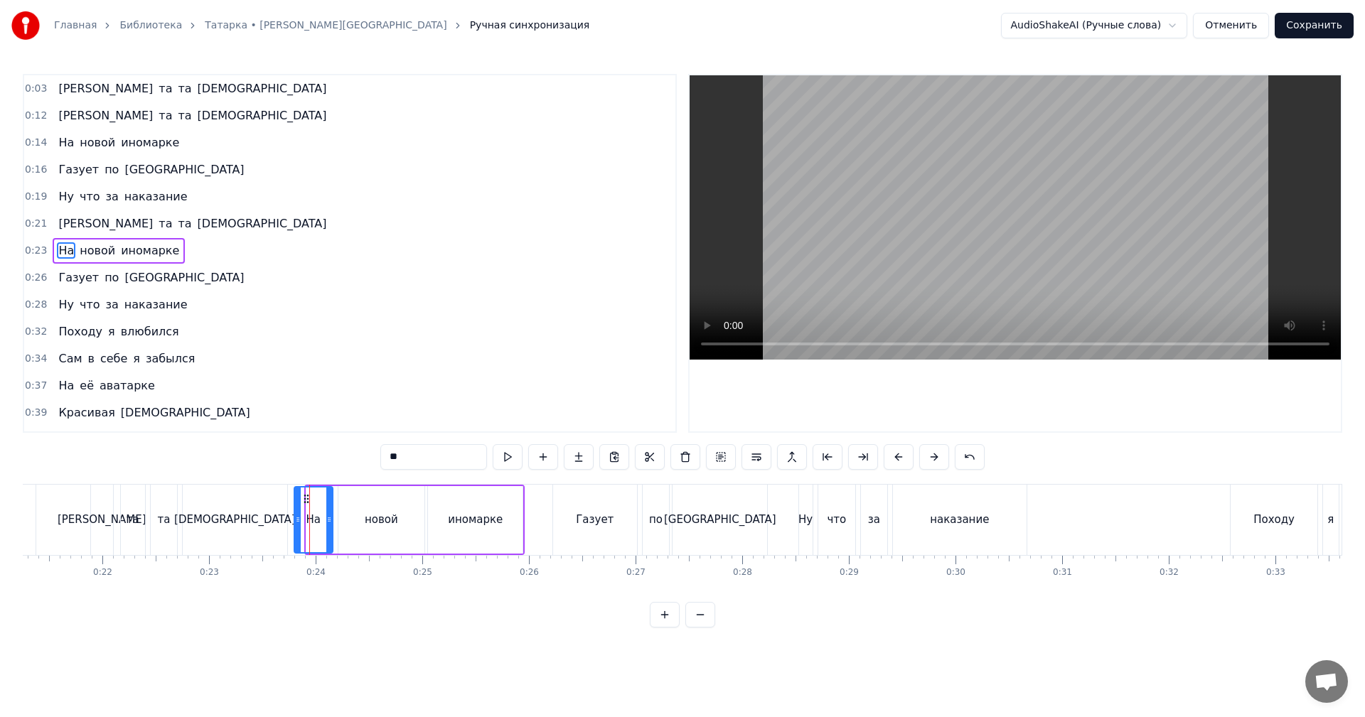
drag, startPoint x: 308, startPoint y: 513, endPoint x: 296, endPoint y: 517, distance: 12.8
click at [296, 517] on div at bounding box center [298, 520] width 6 height 65
click at [259, 525] on div "[DEMOGRAPHIC_DATA]" at bounding box center [235, 520] width 104 height 70
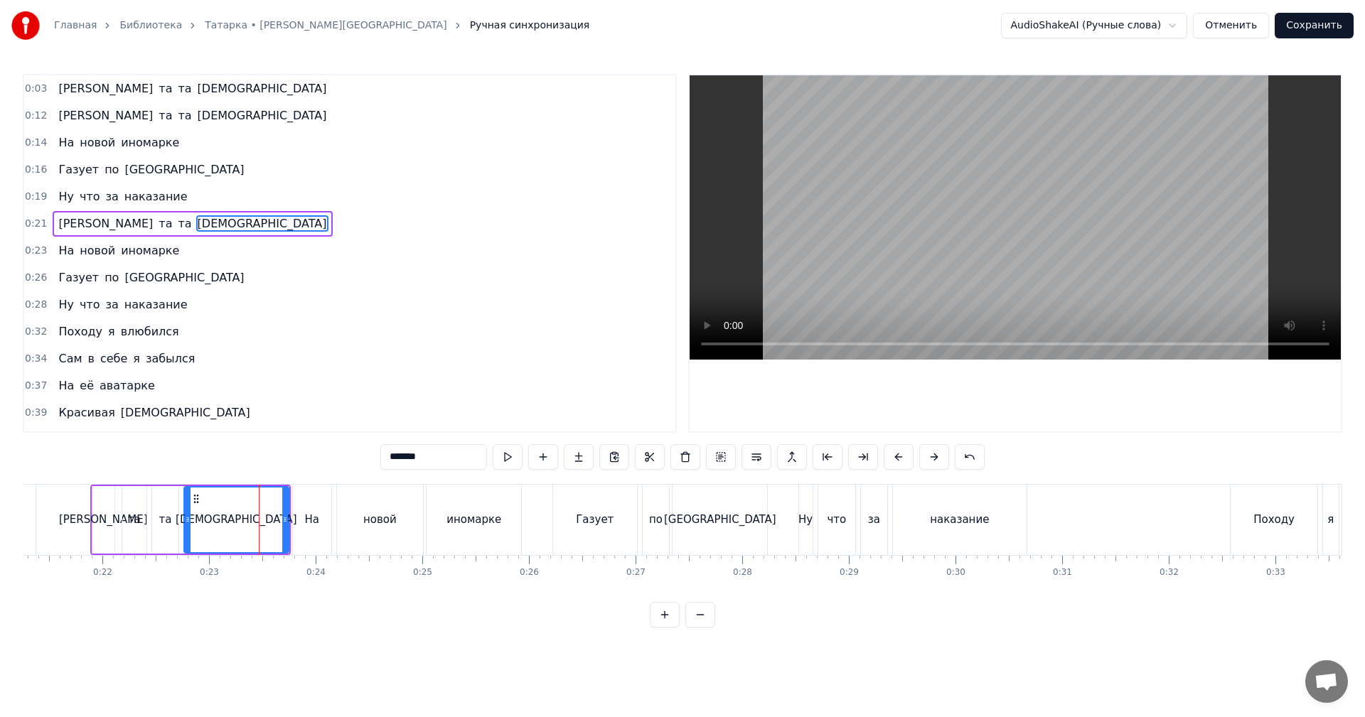
click at [906, 274] on video at bounding box center [1014, 217] width 651 height 284
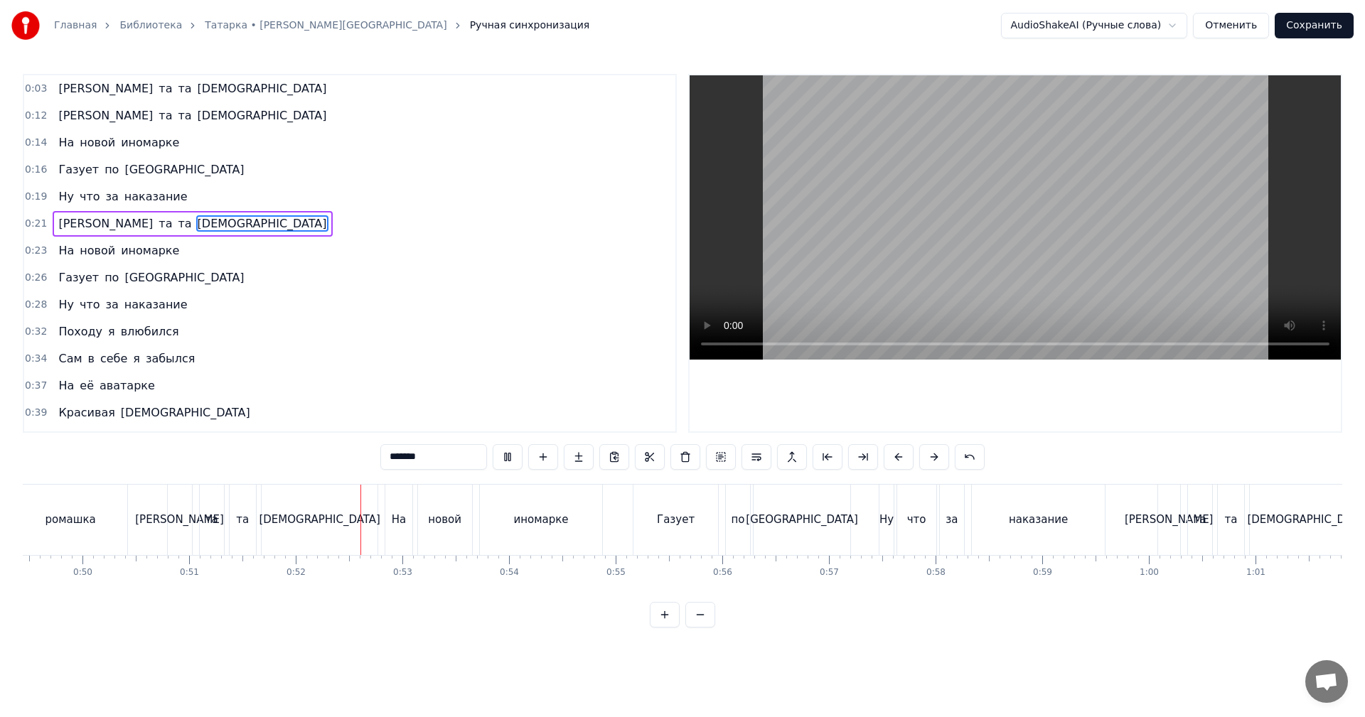
scroll to position [0, 5322]
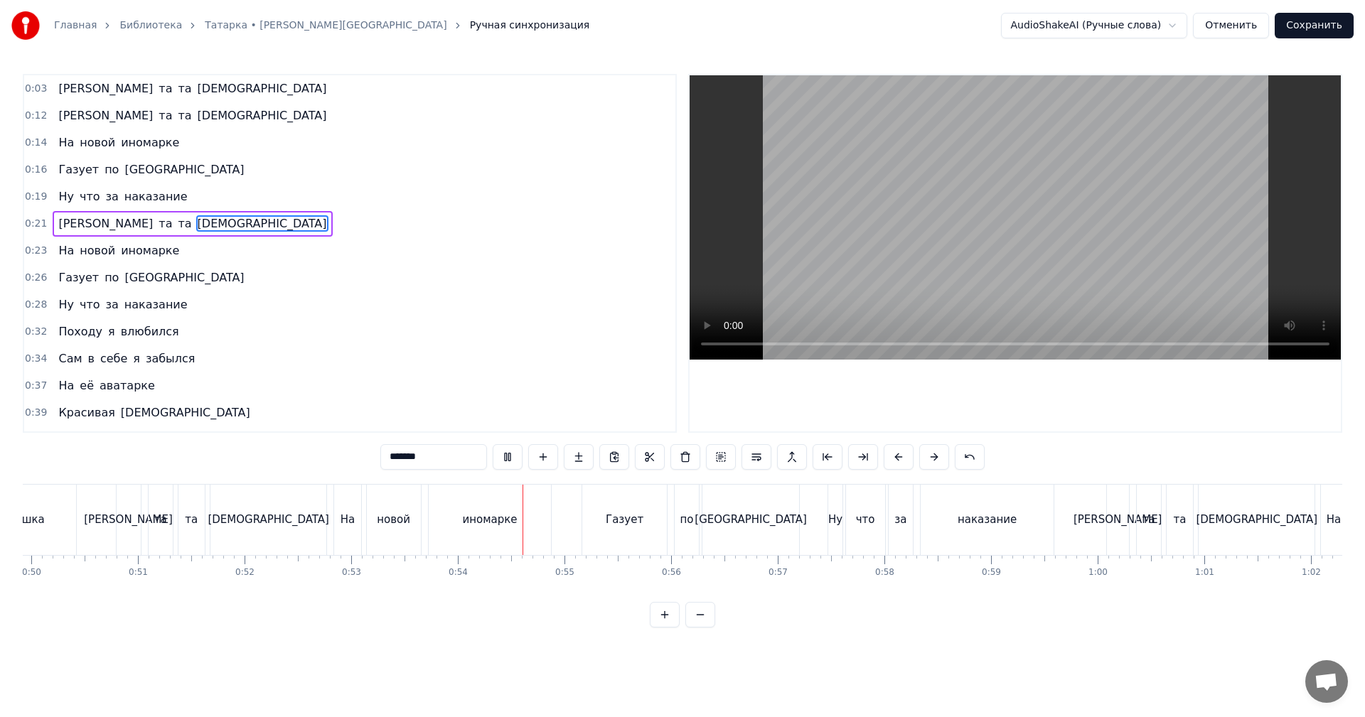
click at [317, 520] on div "[DEMOGRAPHIC_DATA]" at bounding box center [268, 520] width 116 height 70
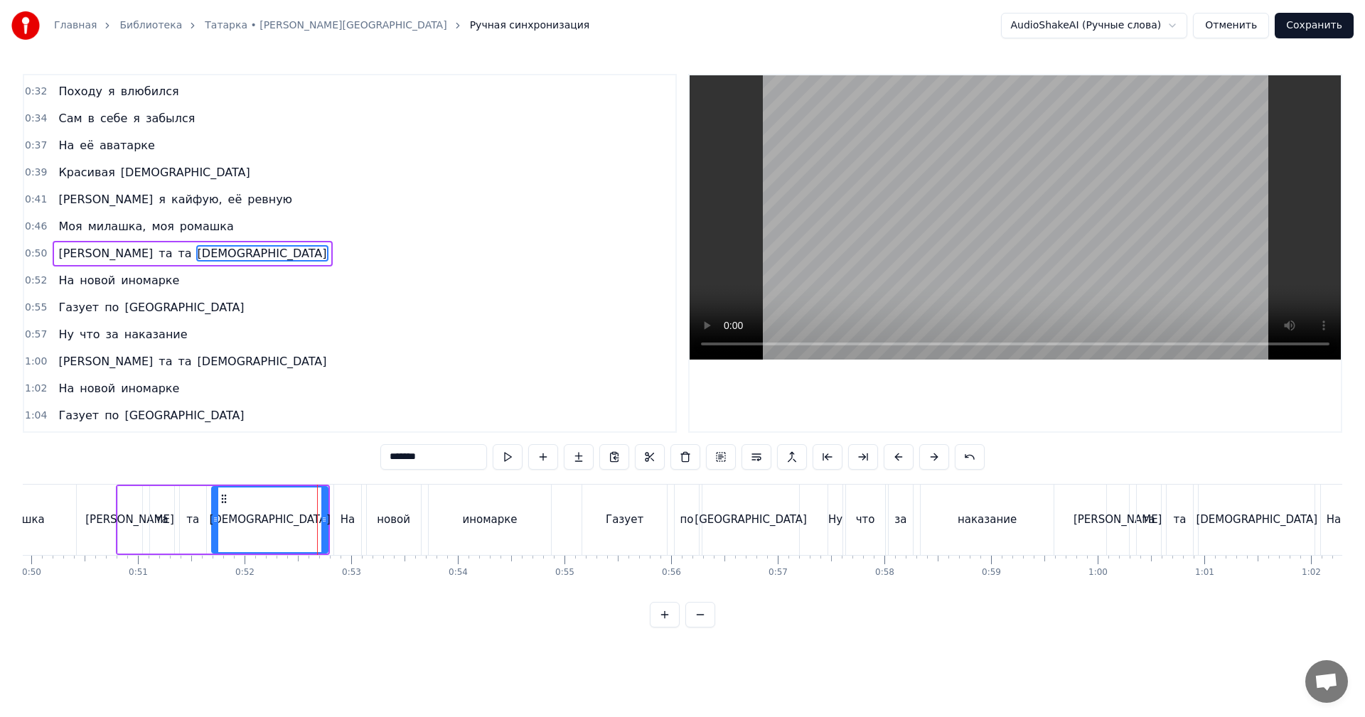
click at [342, 514] on div "На" at bounding box center [347, 520] width 14 height 16
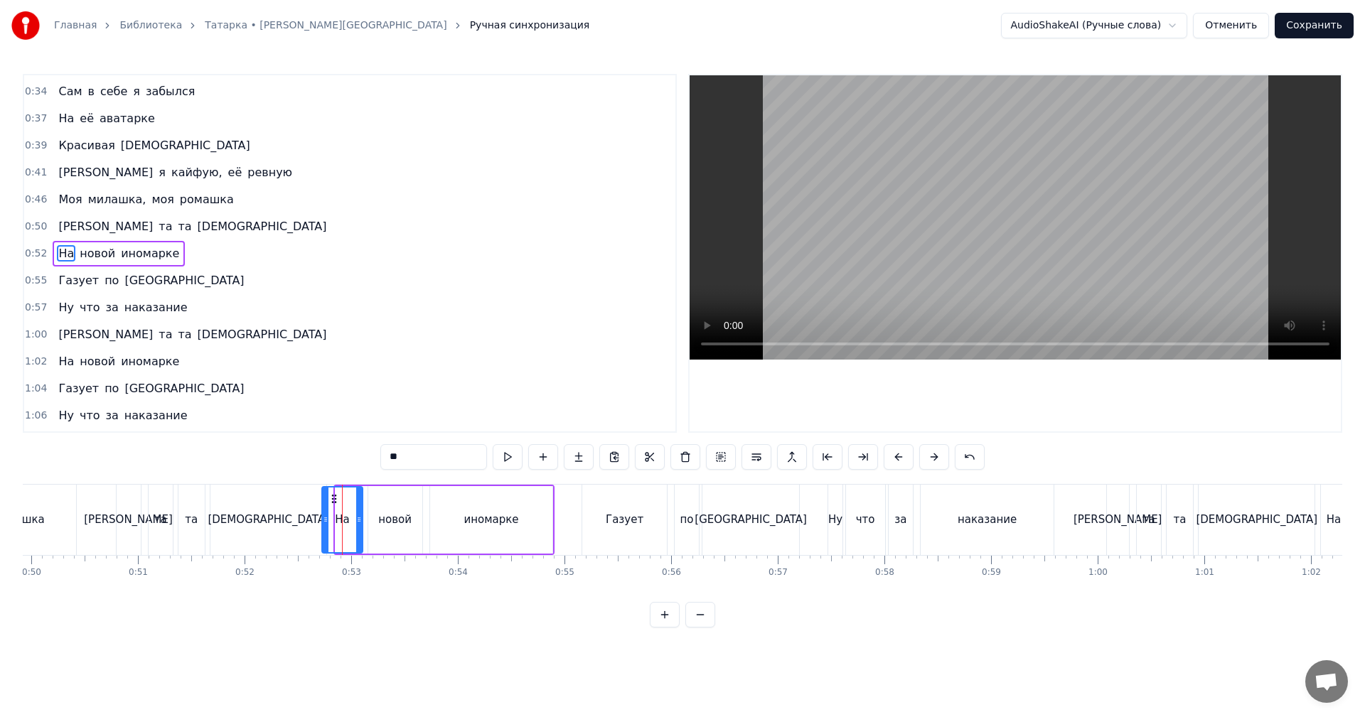
drag, startPoint x: 339, startPoint y: 515, endPoint x: 324, endPoint y: 525, distance: 17.9
click at [324, 524] on icon at bounding box center [326, 519] width 6 height 11
click at [312, 527] on div "[DEMOGRAPHIC_DATA]" at bounding box center [268, 520] width 116 height 70
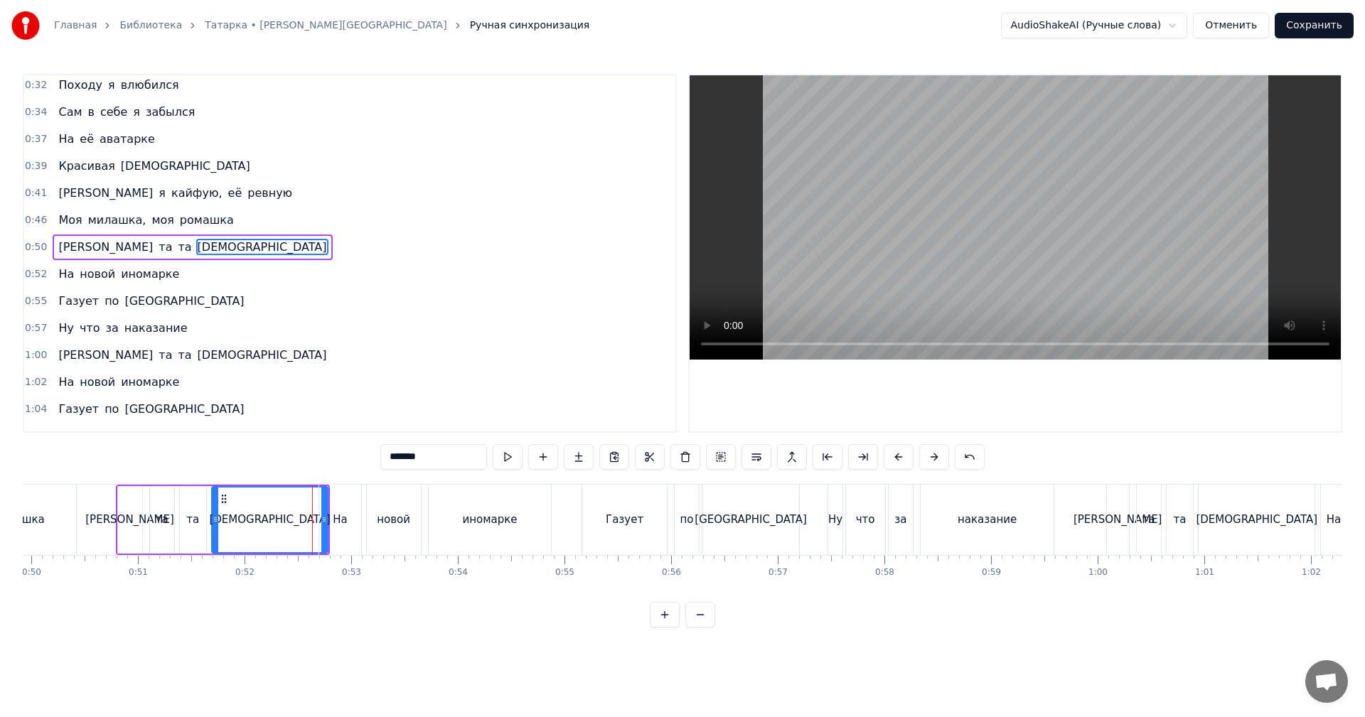
scroll to position [240, 0]
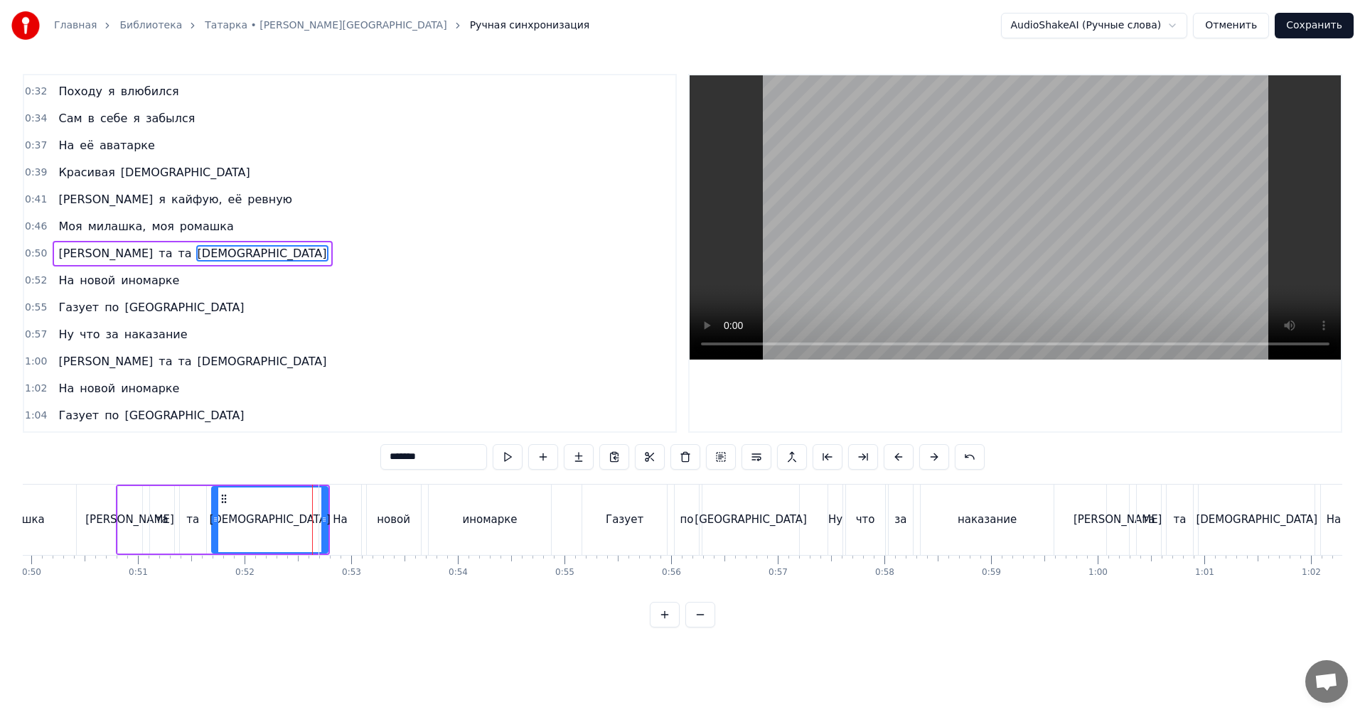
click at [273, 517] on div "[DEMOGRAPHIC_DATA]" at bounding box center [270, 520] width 122 height 16
click at [974, 262] on video at bounding box center [1014, 217] width 651 height 284
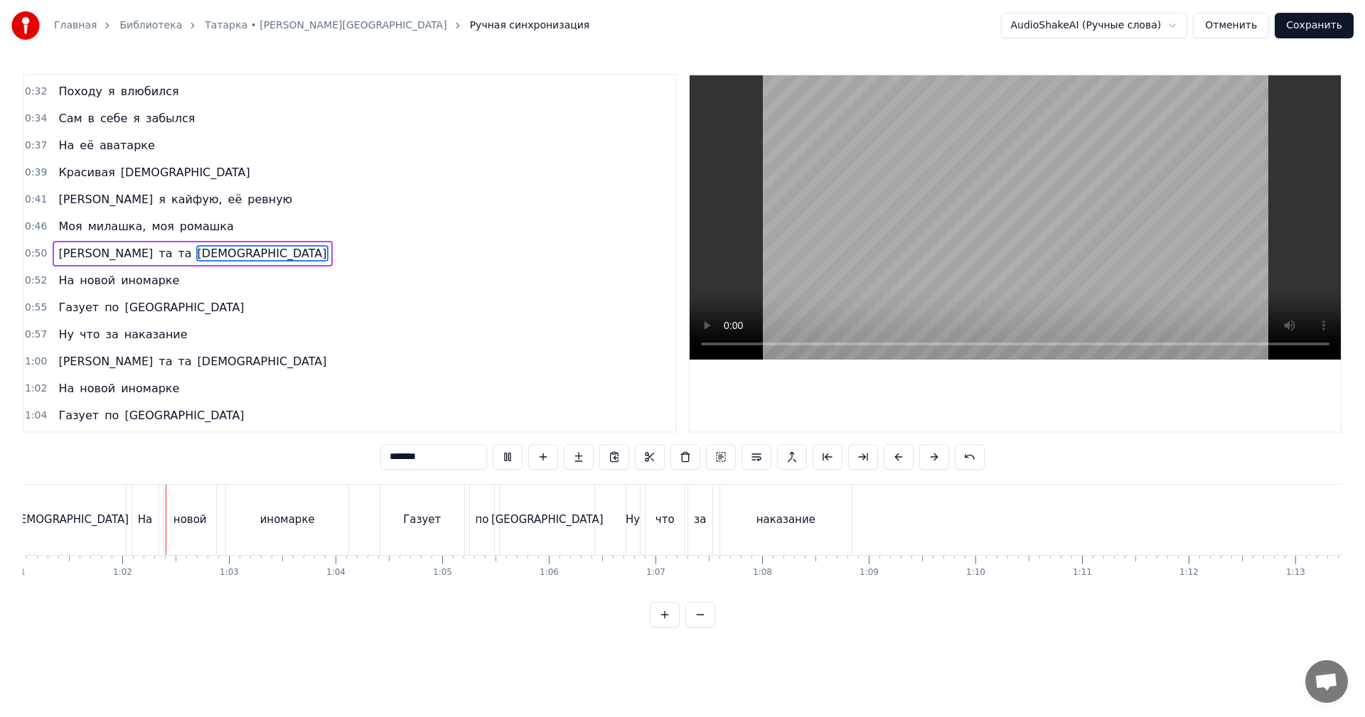
scroll to position [0, 6512]
click at [1170, 130] on video at bounding box center [1014, 217] width 651 height 284
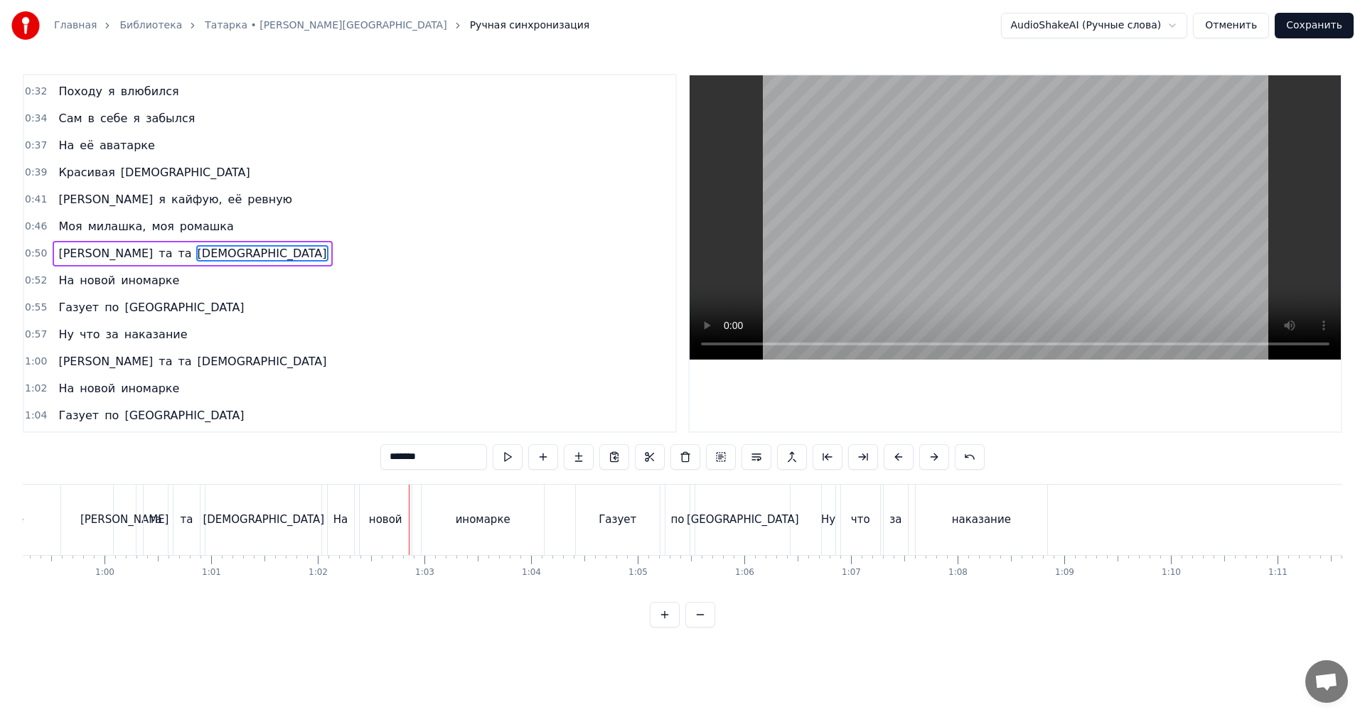
scroll to position [0, 6086]
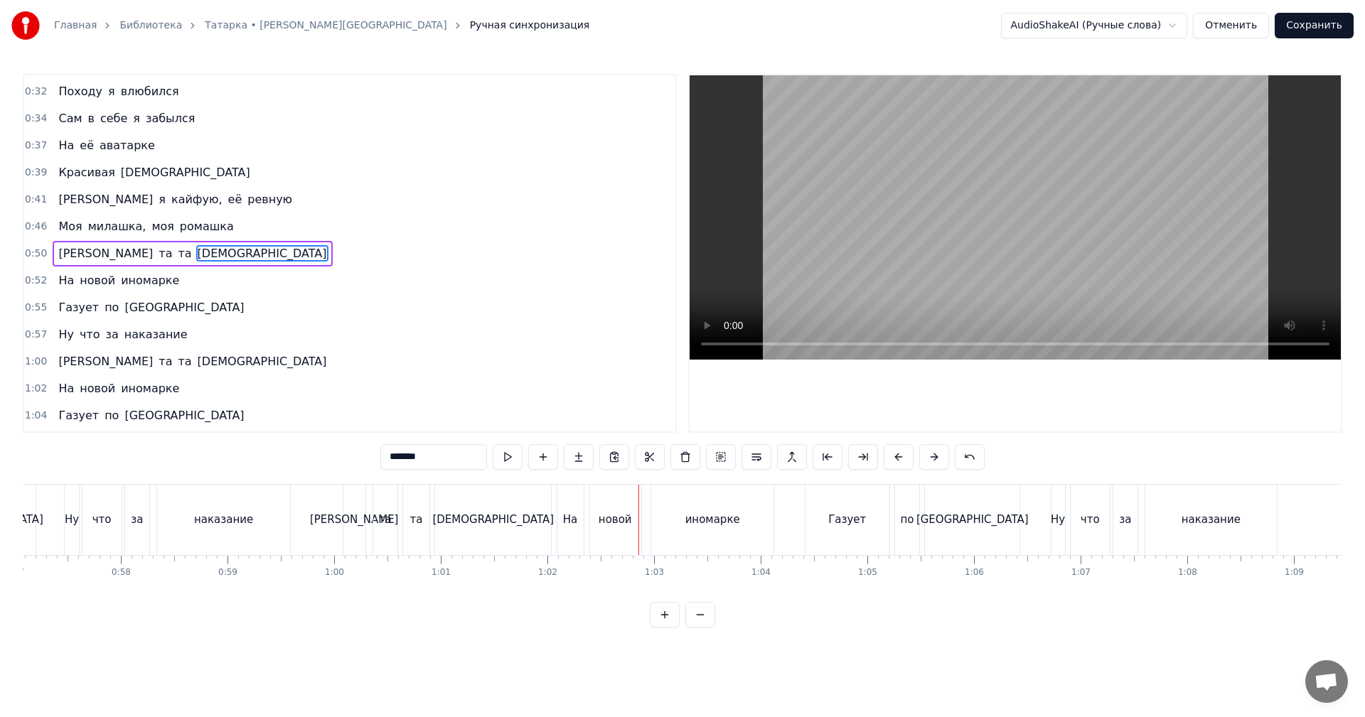
click at [365, 515] on div "[PERSON_NAME]" at bounding box center [354, 520] width 23 height 70
type input "**"
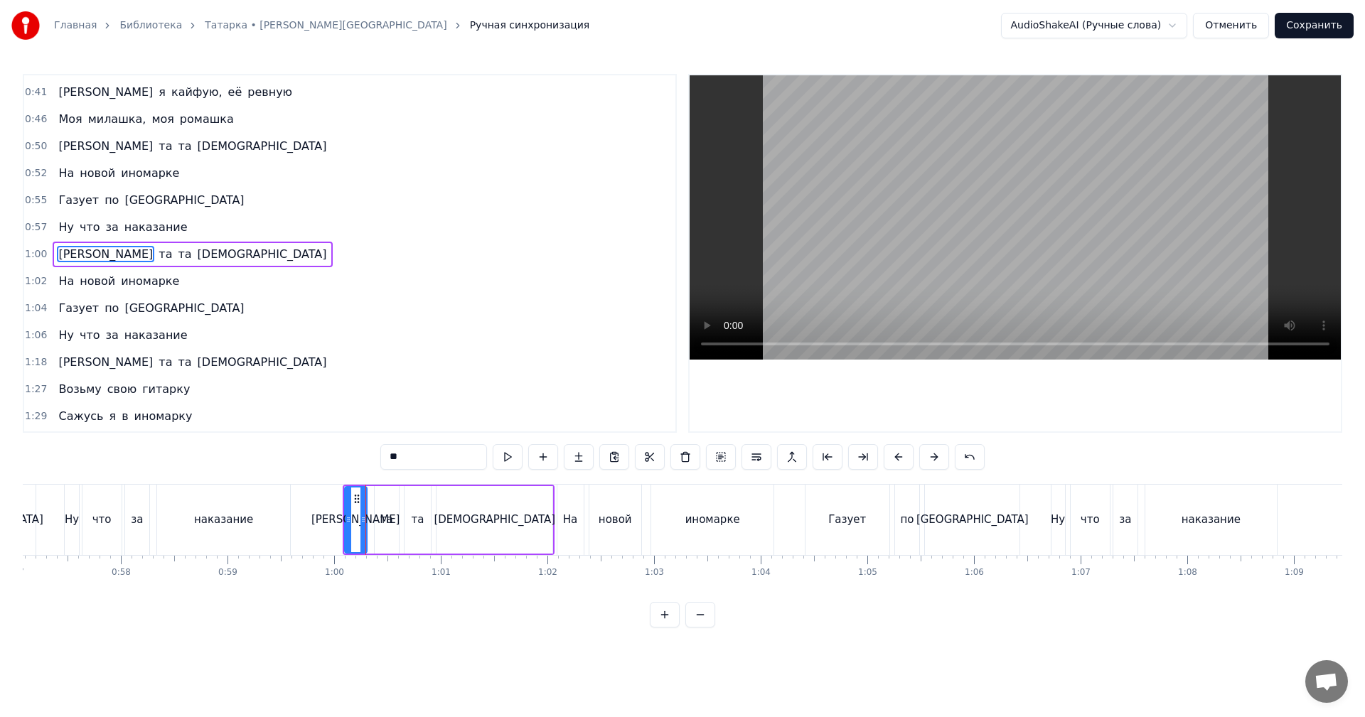
scroll to position [348, 0]
click at [30, 247] on div "1:00 Та та та [DEMOGRAPHIC_DATA]" at bounding box center [349, 253] width 651 height 27
click at [33, 255] on span "1:00" at bounding box center [36, 254] width 22 height 14
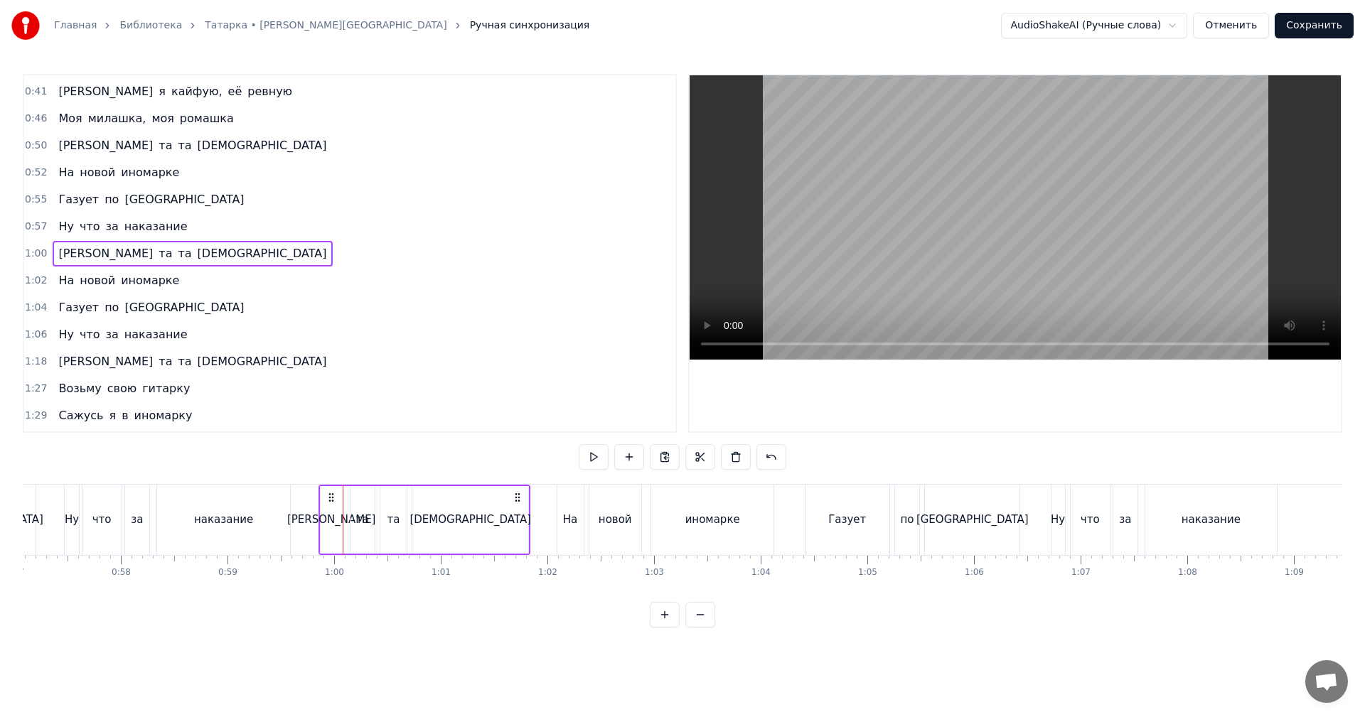
drag, startPoint x: 355, startPoint y: 495, endPoint x: 331, endPoint y: 500, distance: 24.7
click at [331, 500] on icon at bounding box center [331, 497] width 11 height 11
click at [579, 522] on div "На" at bounding box center [570, 520] width 26 height 70
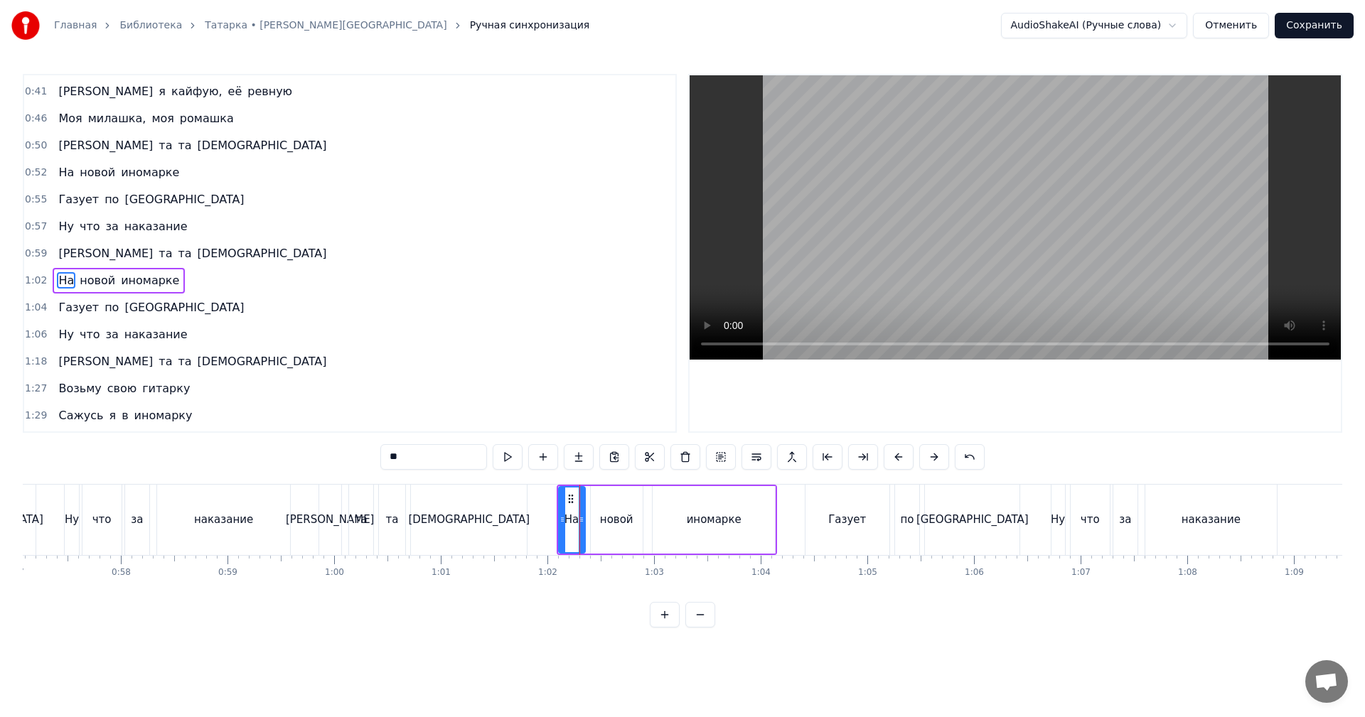
scroll to position [375, 0]
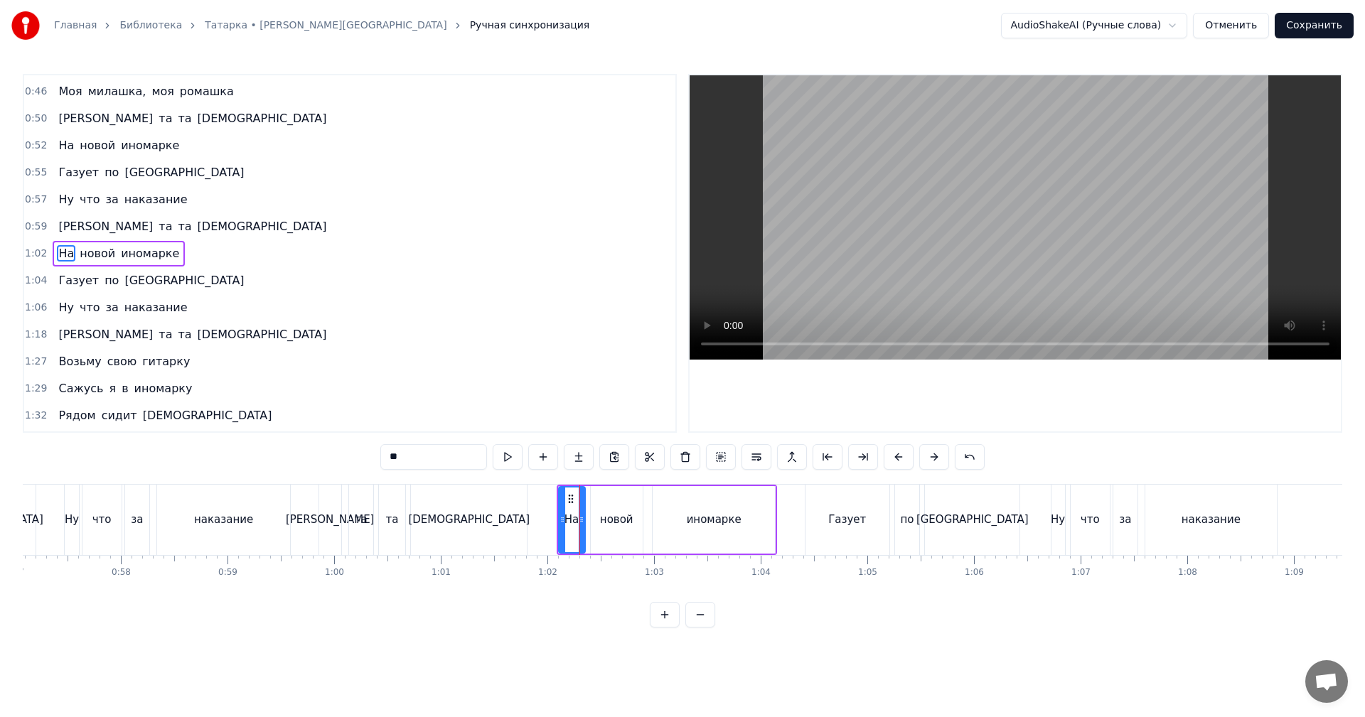
click at [30, 258] on span "1:02" at bounding box center [36, 254] width 22 height 14
drag, startPoint x: 567, startPoint y: 496, endPoint x: 538, endPoint y: 504, distance: 30.2
click at [538, 504] on div "На новой иномарке" at bounding box center [640, 520] width 221 height 70
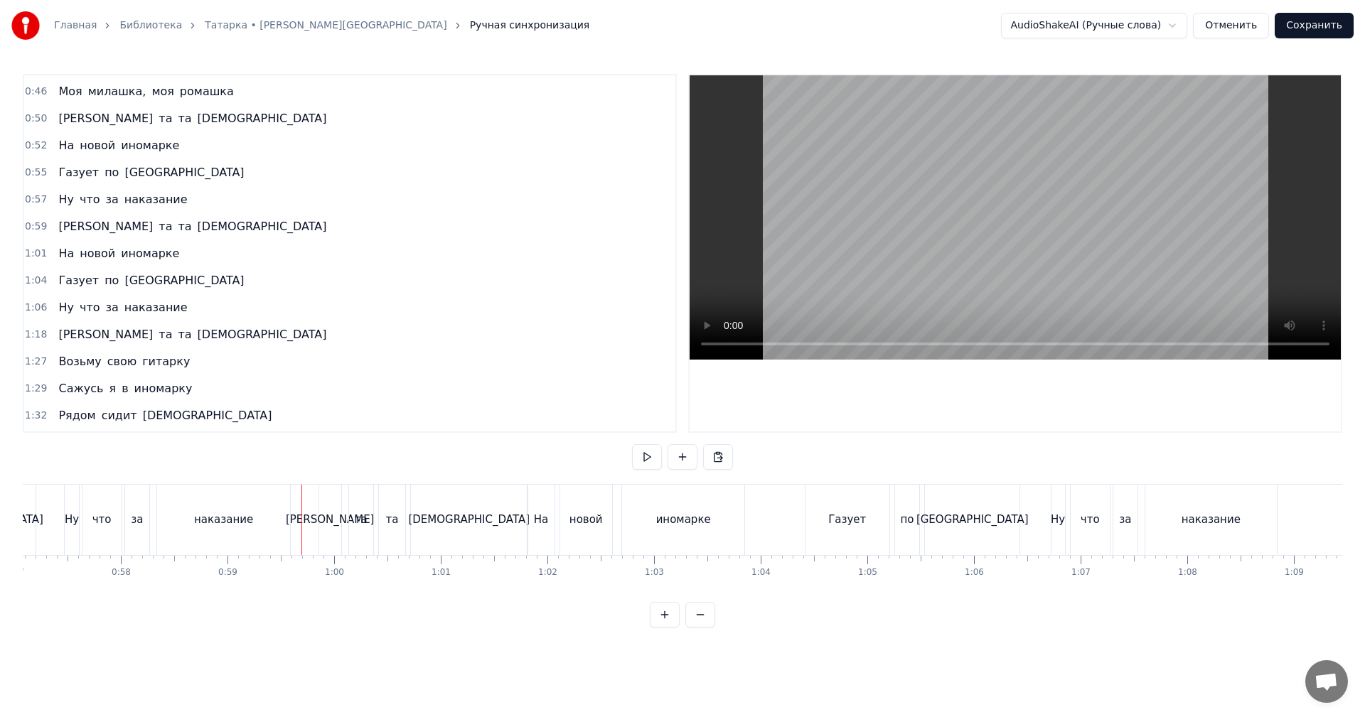
click at [923, 225] on video at bounding box center [1014, 217] width 651 height 284
click at [930, 162] on video at bounding box center [1014, 217] width 651 height 284
click at [864, 527] on div "Газует" at bounding box center [847, 520] width 84 height 70
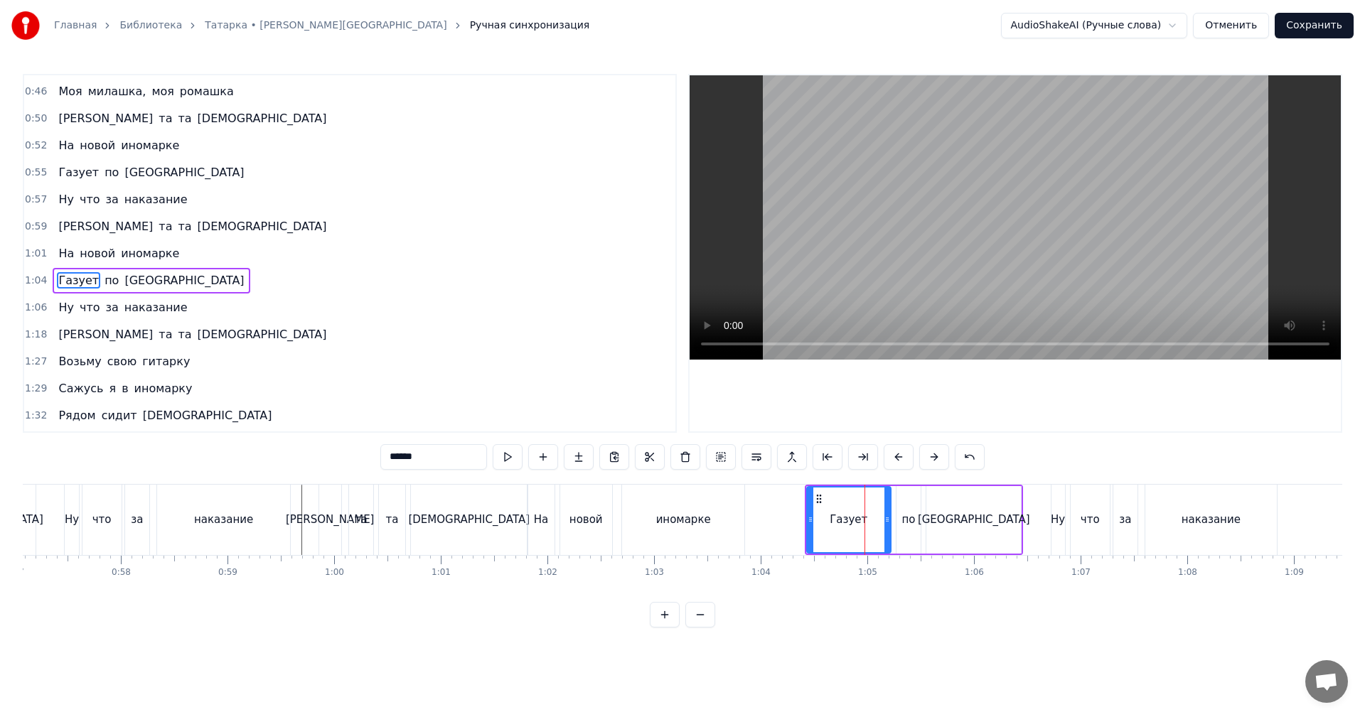
scroll to position [402, 0]
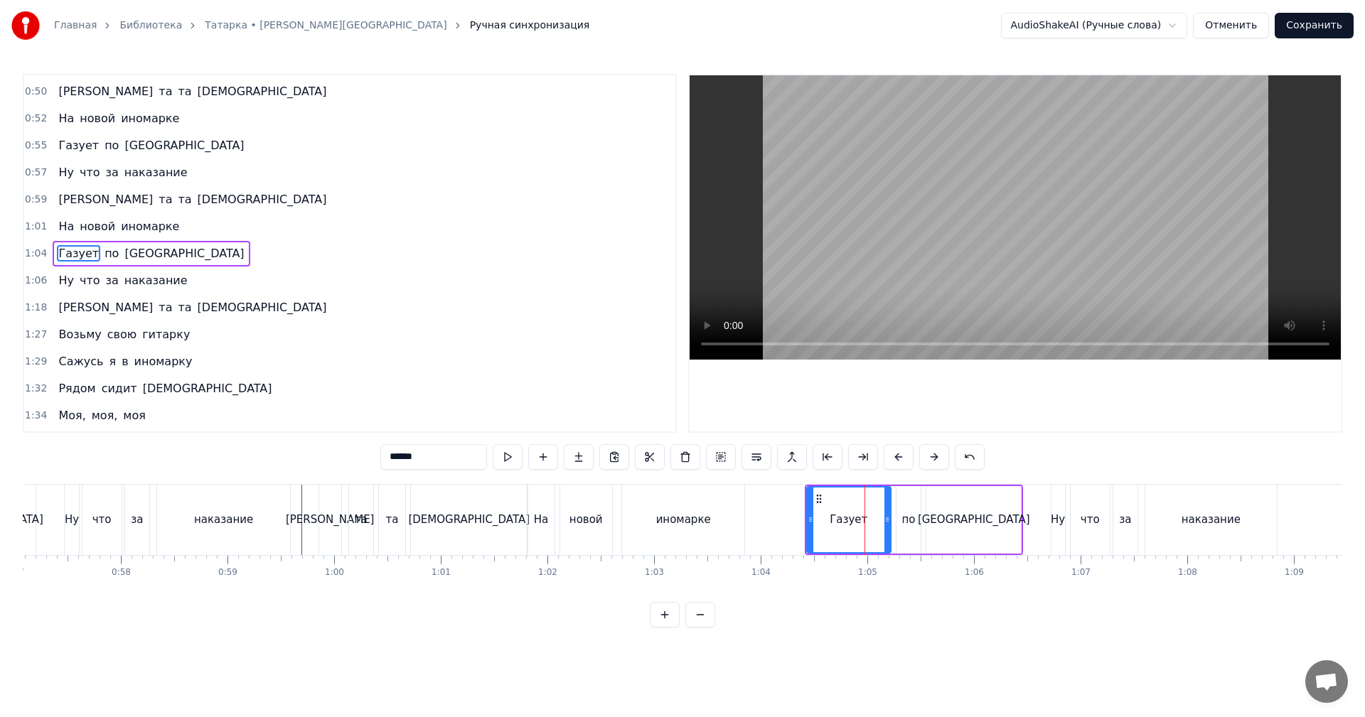
click at [24, 246] on div "1:04 Газует по [GEOGRAPHIC_DATA]" at bounding box center [349, 253] width 651 height 27
click at [28, 250] on span "1:04" at bounding box center [36, 254] width 22 height 14
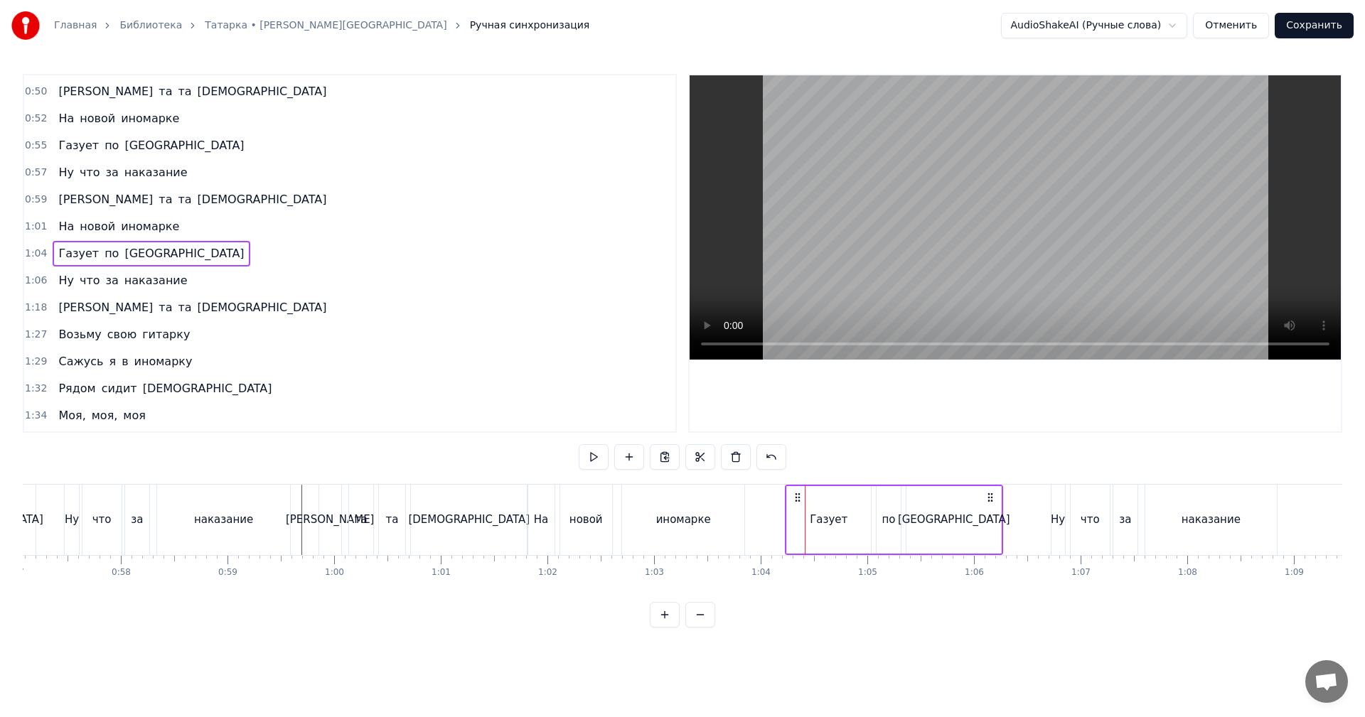
drag, startPoint x: 820, startPoint y: 498, endPoint x: 800, endPoint y: 503, distance: 20.7
click at [800, 503] on div "Газует по [GEOGRAPHIC_DATA]" at bounding box center [894, 520] width 219 height 70
click at [1072, 511] on div "что" at bounding box center [1089, 520] width 39 height 70
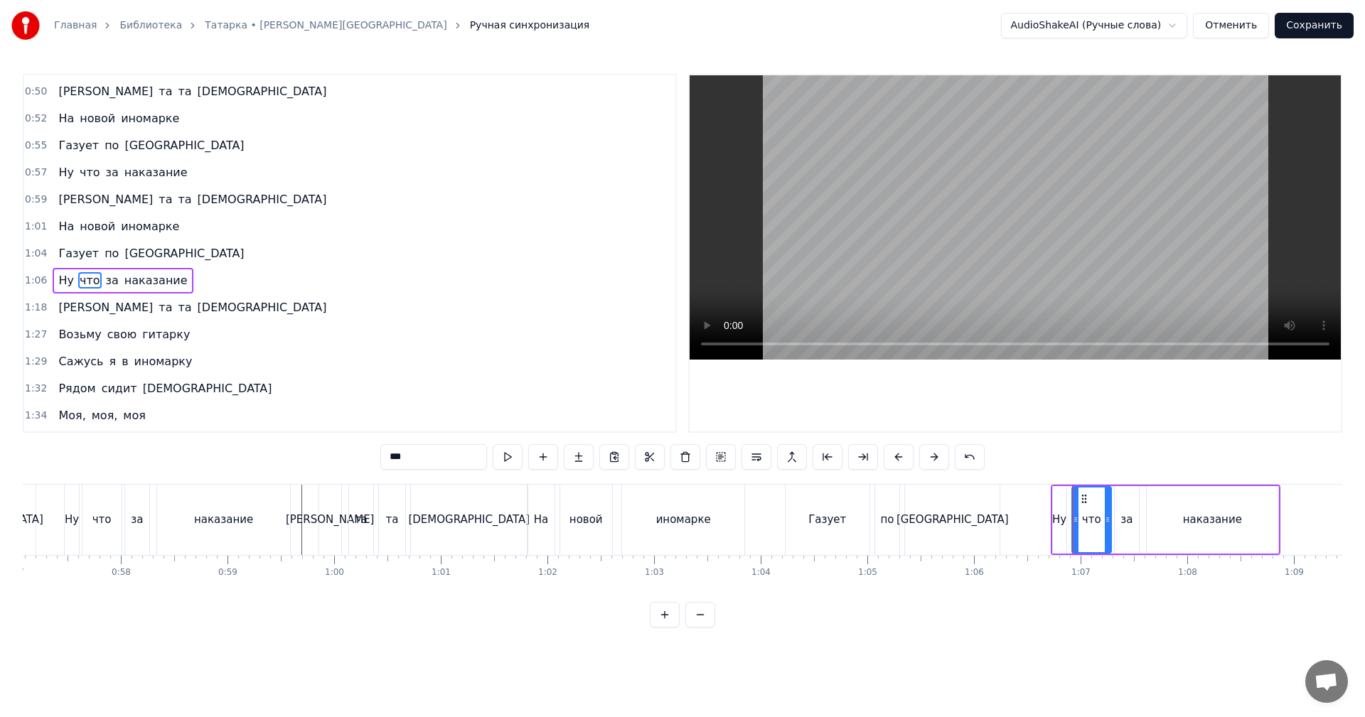
scroll to position [429, 0]
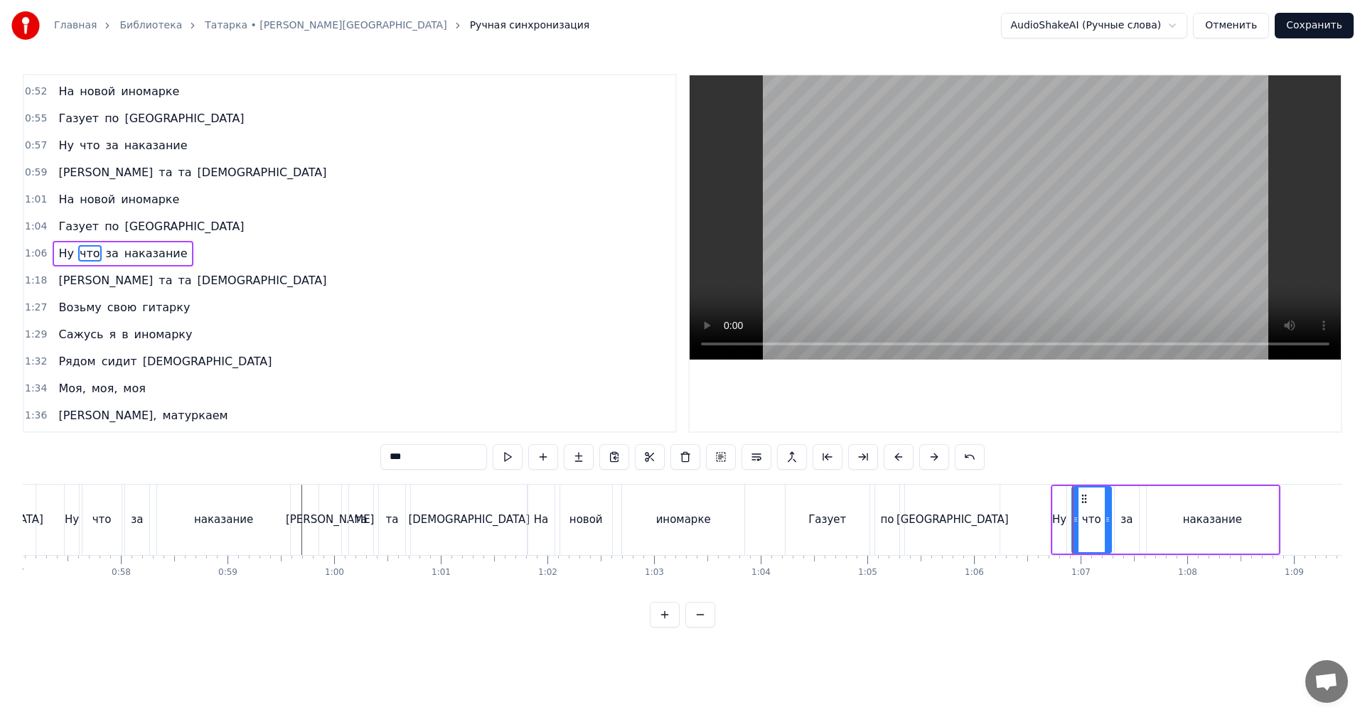
click at [32, 251] on span "1:06" at bounding box center [36, 254] width 22 height 14
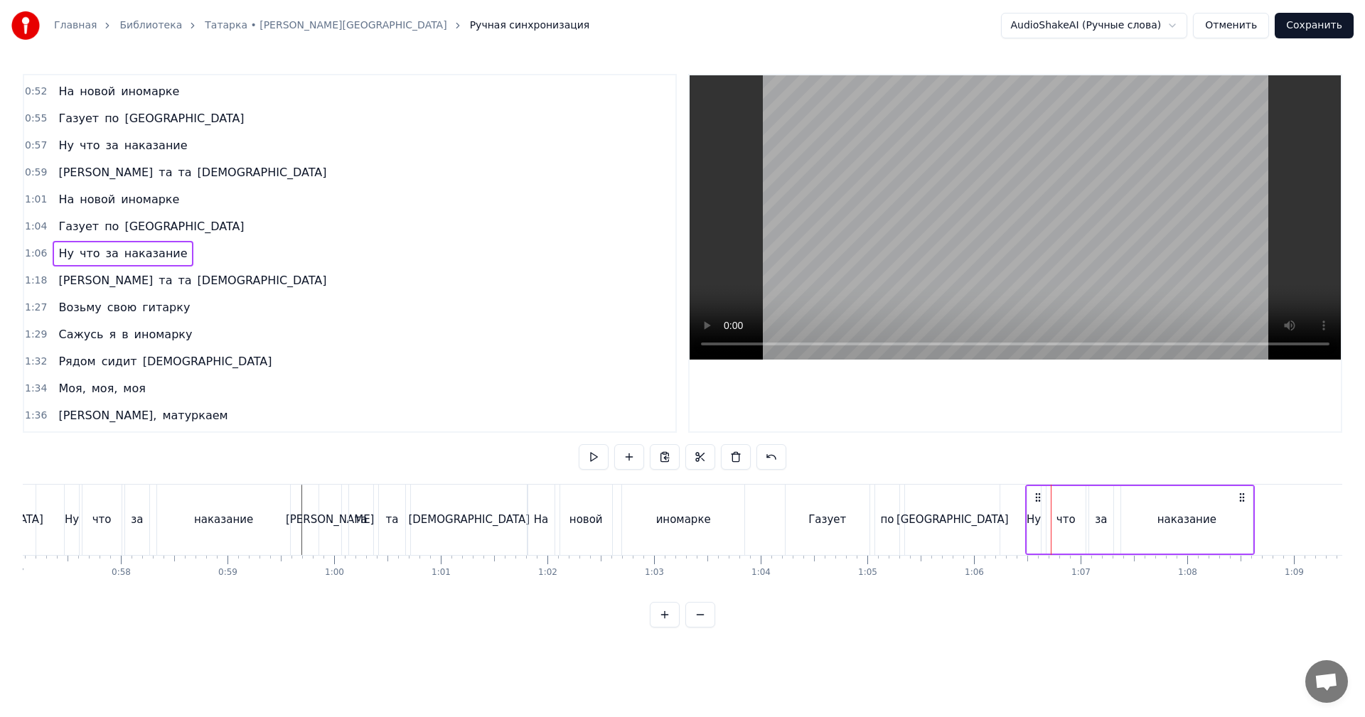
drag, startPoint x: 1063, startPoint y: 492, endPoint x: 1038, endPoint y: 492, distance: 25.6
click at [1038, 492] on icon at bounding box center [1037, 497] width 11 height 11
click at [923, 520] on div "[GEOGRAPHIC_DATA]" at bounding box center [952, 520] width 95 height 70
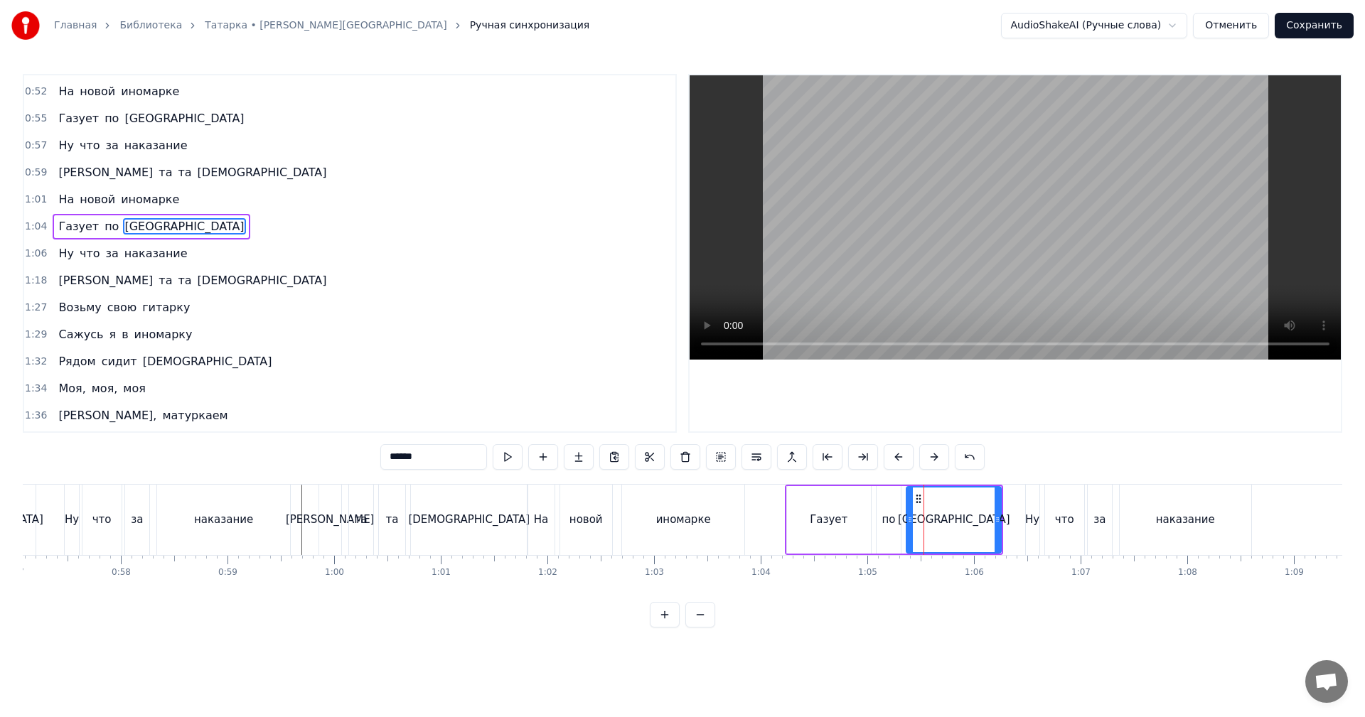
scroll to position [402, 0]
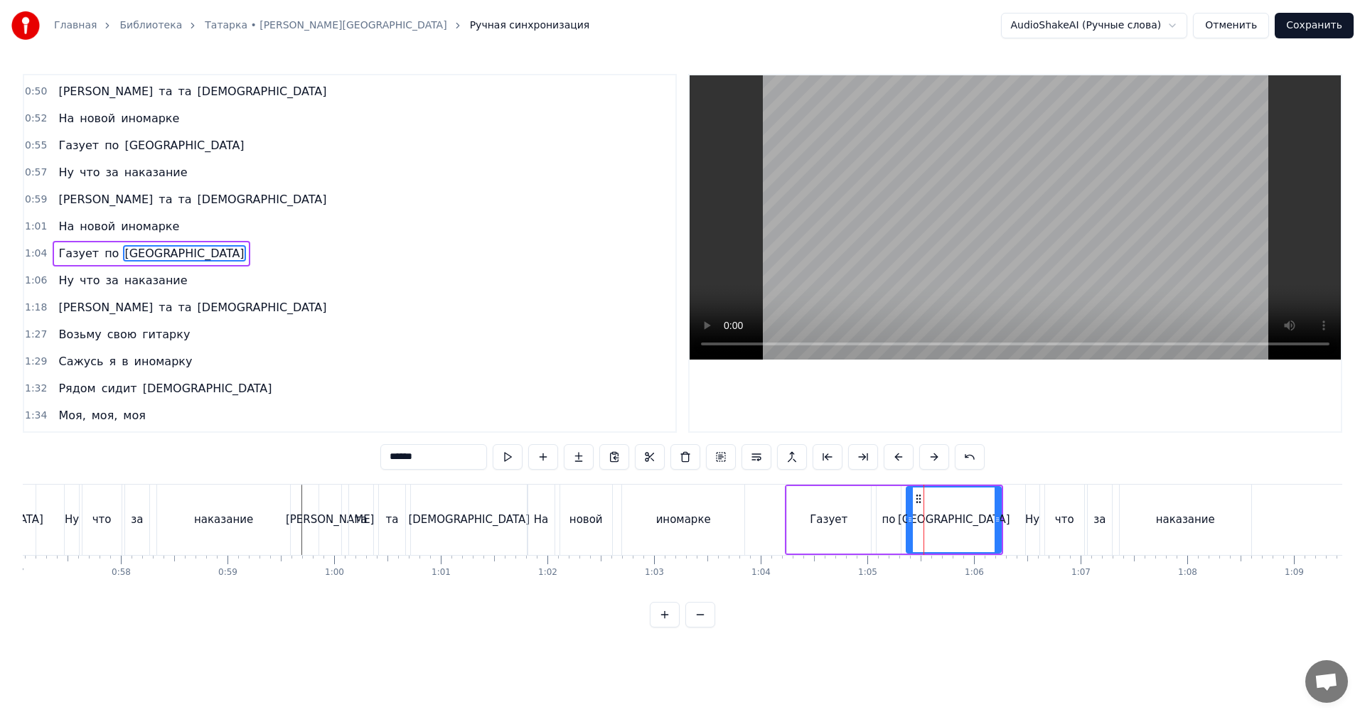
click at [1232, 177] on video at bounding box center [1014, 217] width 651 height 284
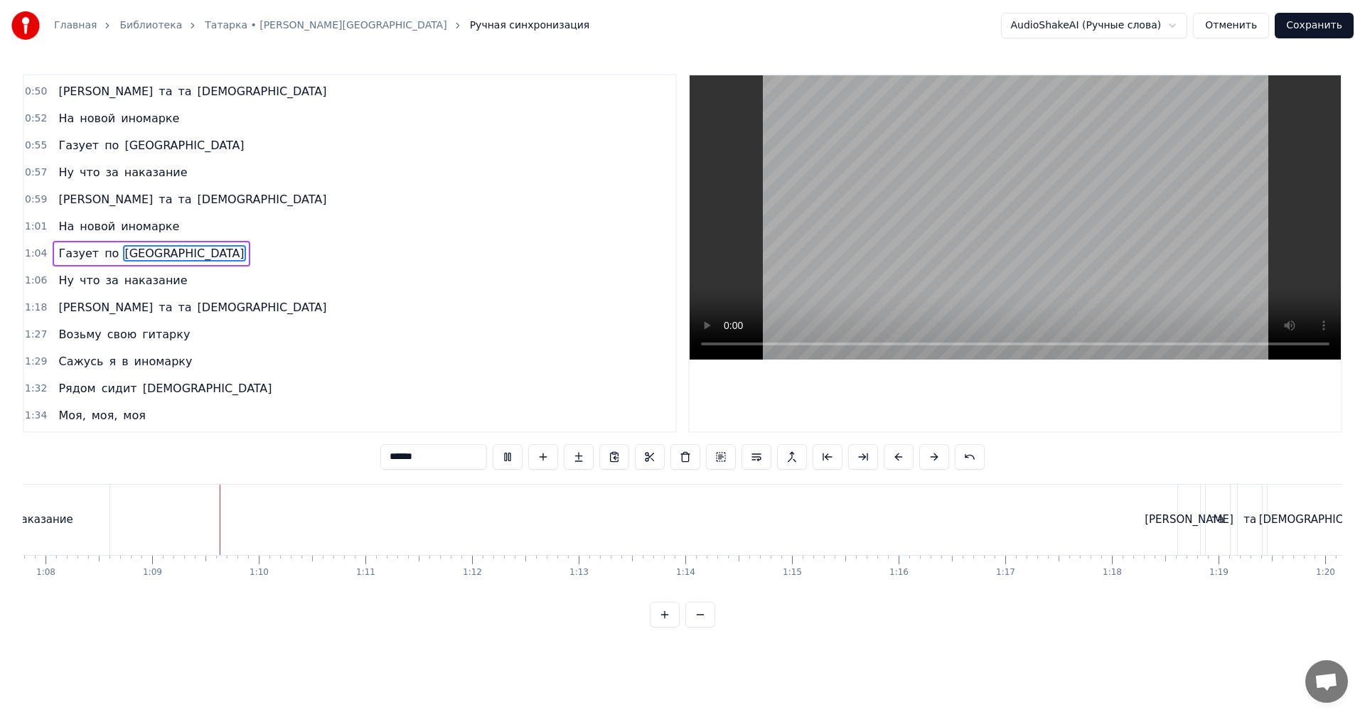
scroll to position [0, 7277]
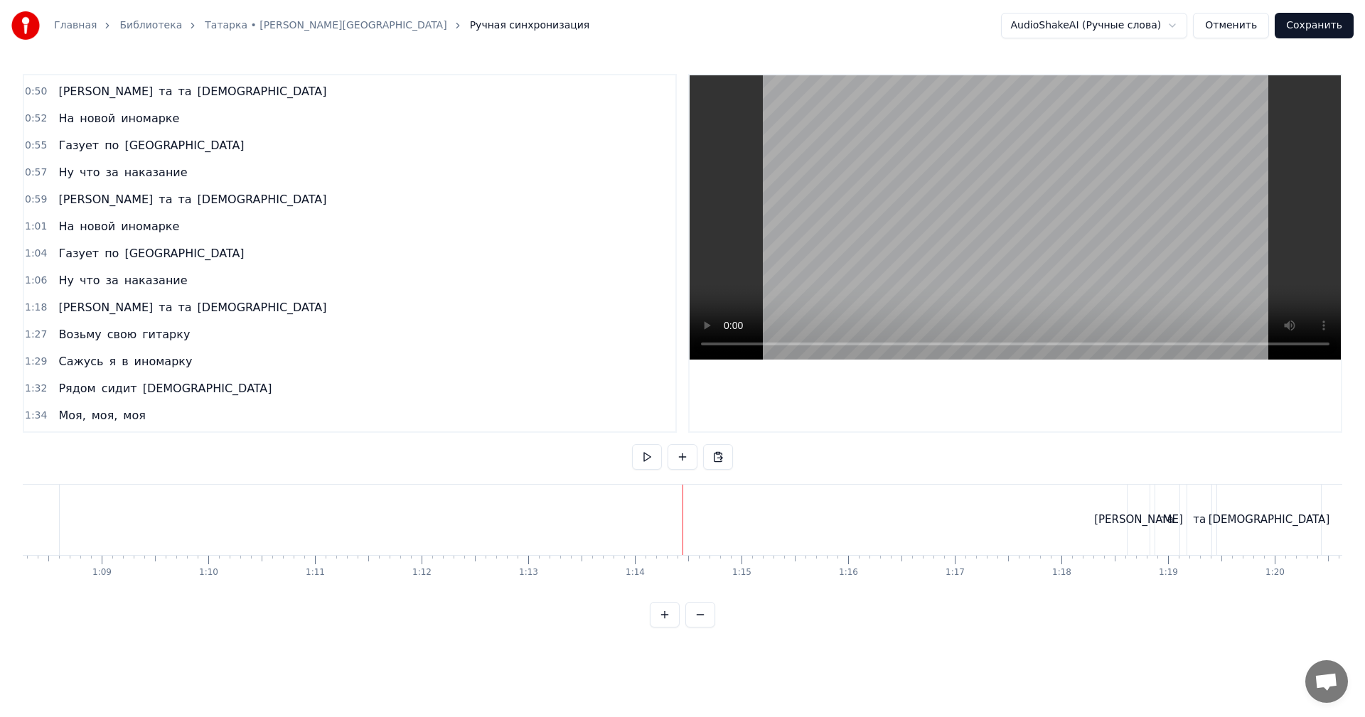
click at [1073, 215] on video at bounding box center [1014, 217] width 651 height 284
click at [1188, 221] on video at bounding box center [1014, 217] width 651 height 284
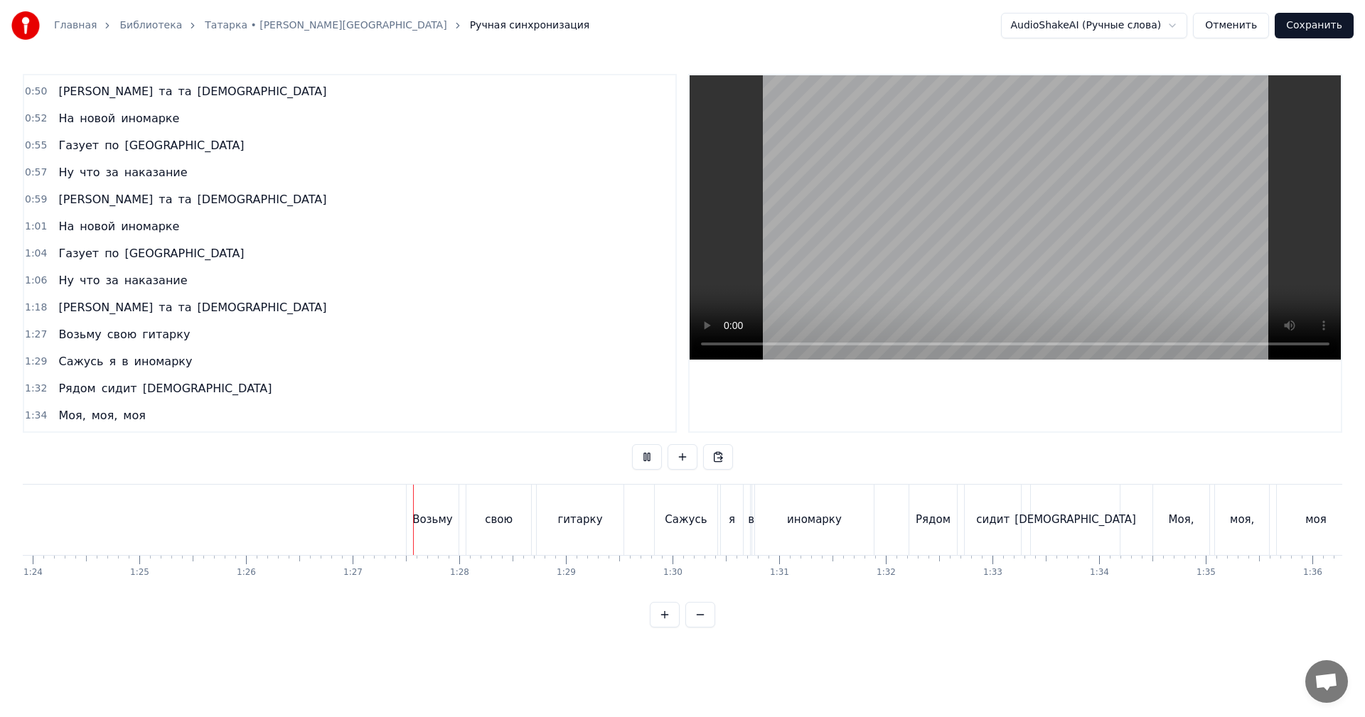
scroll to position [0, 9224]
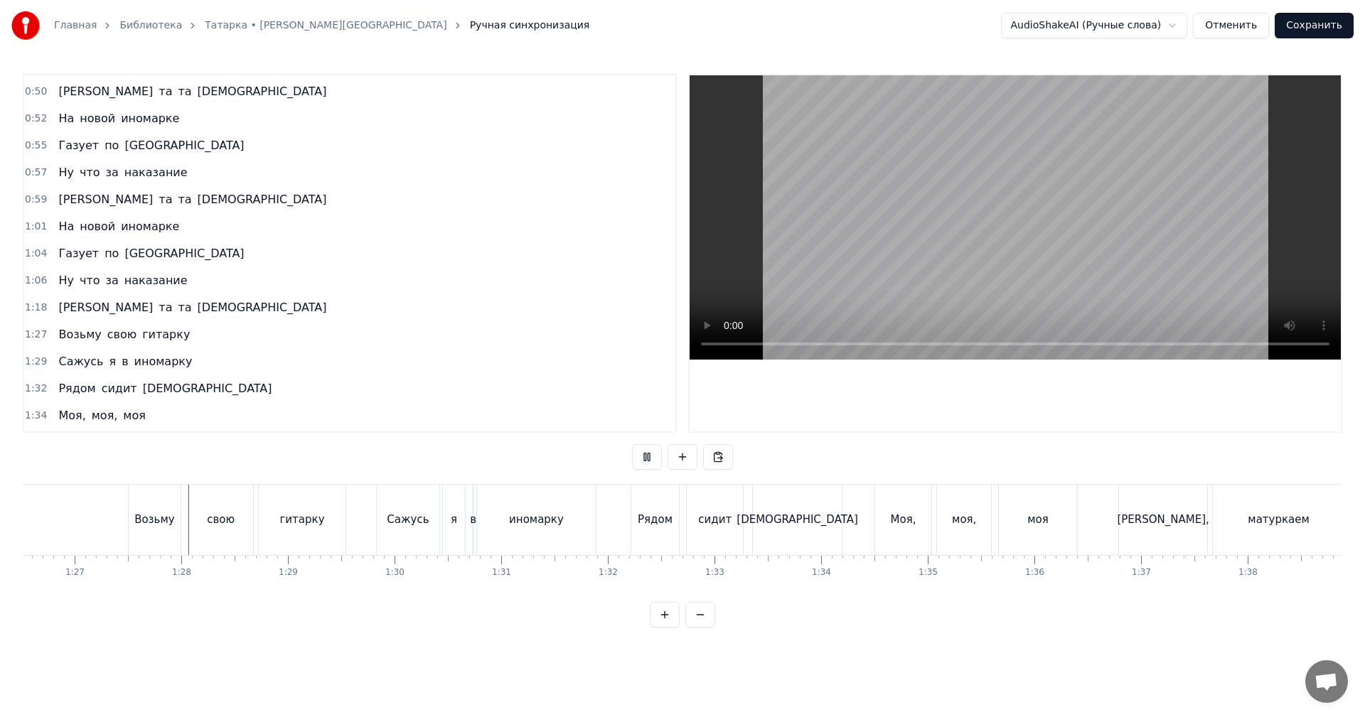
click at [1018, 194] on video at bounding box center [1014, 217] width 651 height 284
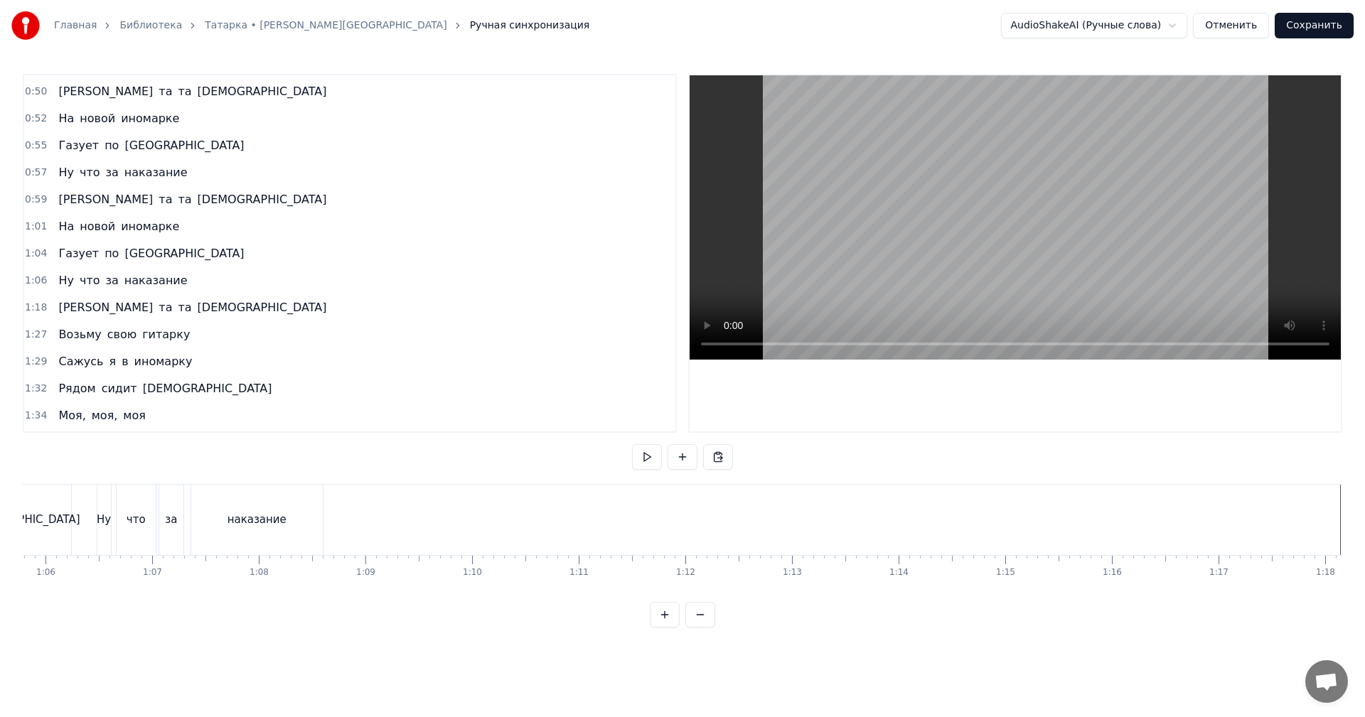
scroll to position [0, 7447]
click at [965, 514] on div "[PERSON_NAME]" at bounding box center [969, 520] width 89 height 16
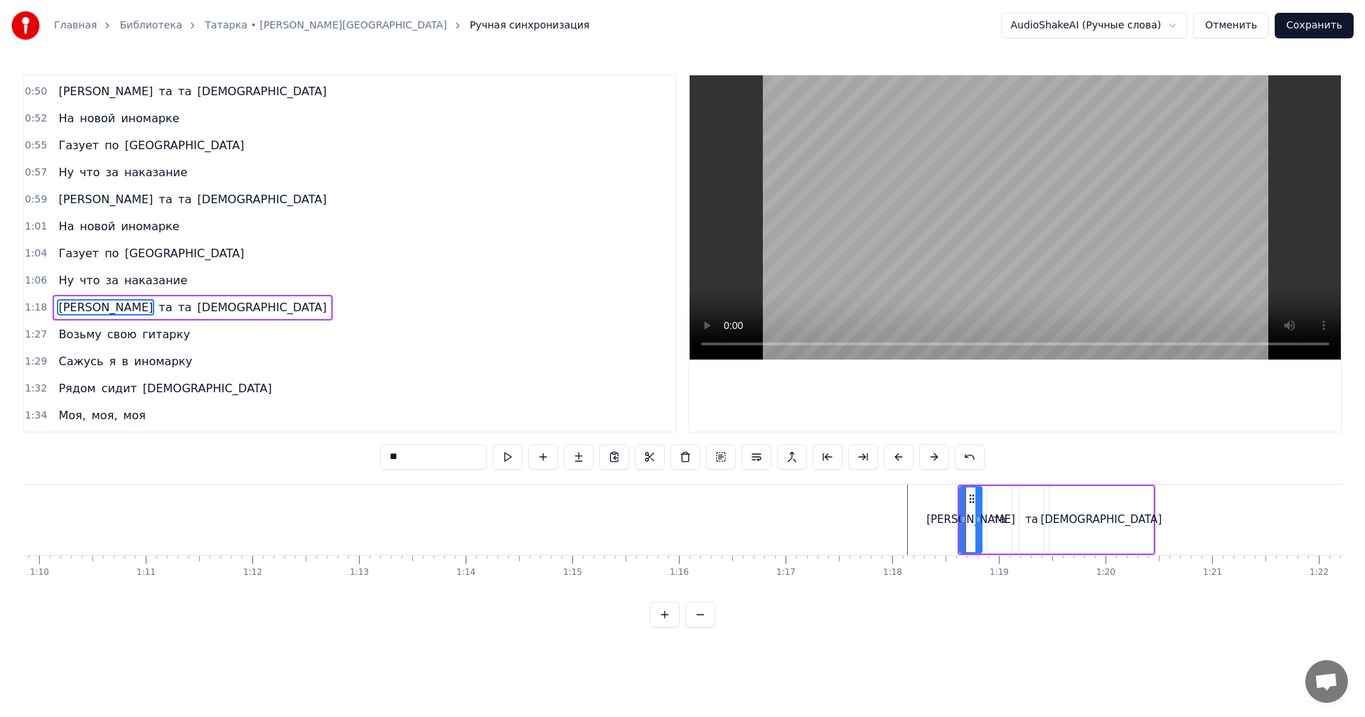
scroll to position [456, 0]
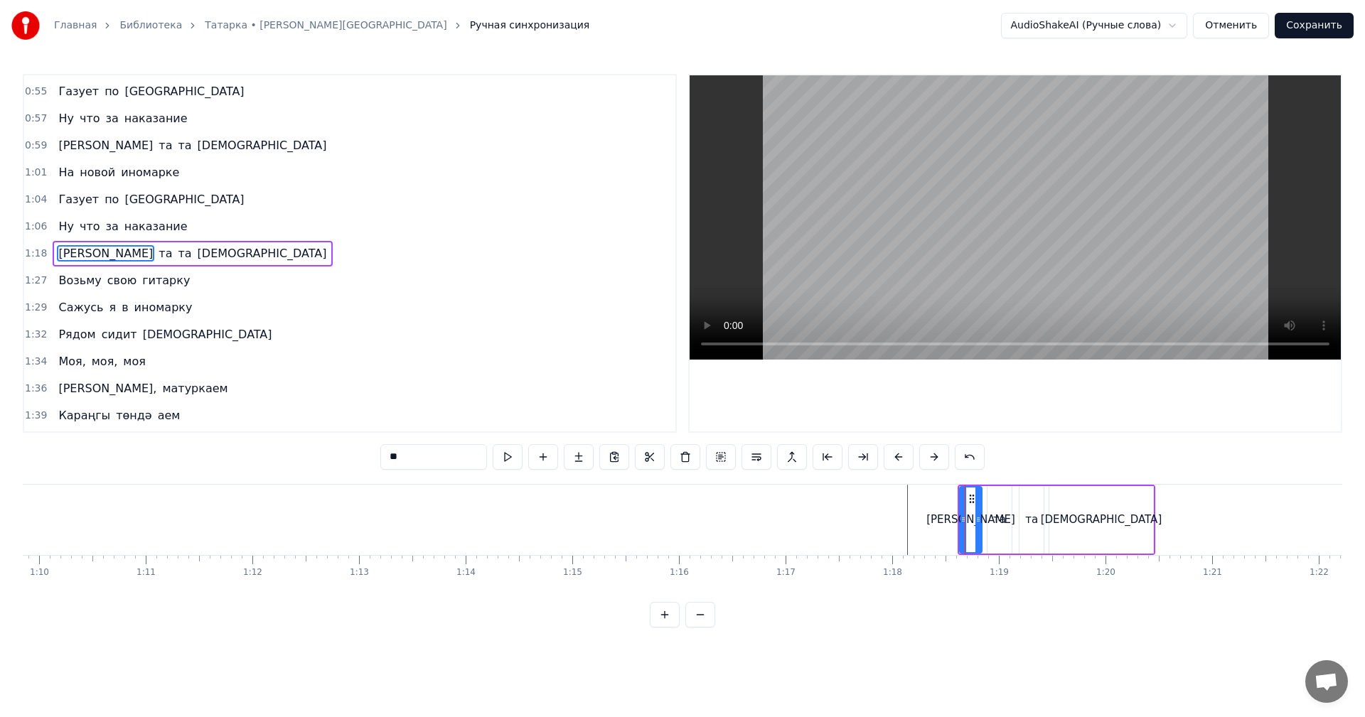
click at [33, 255] on span "1:18" at bounding box center [36, 254] width 22 height 14
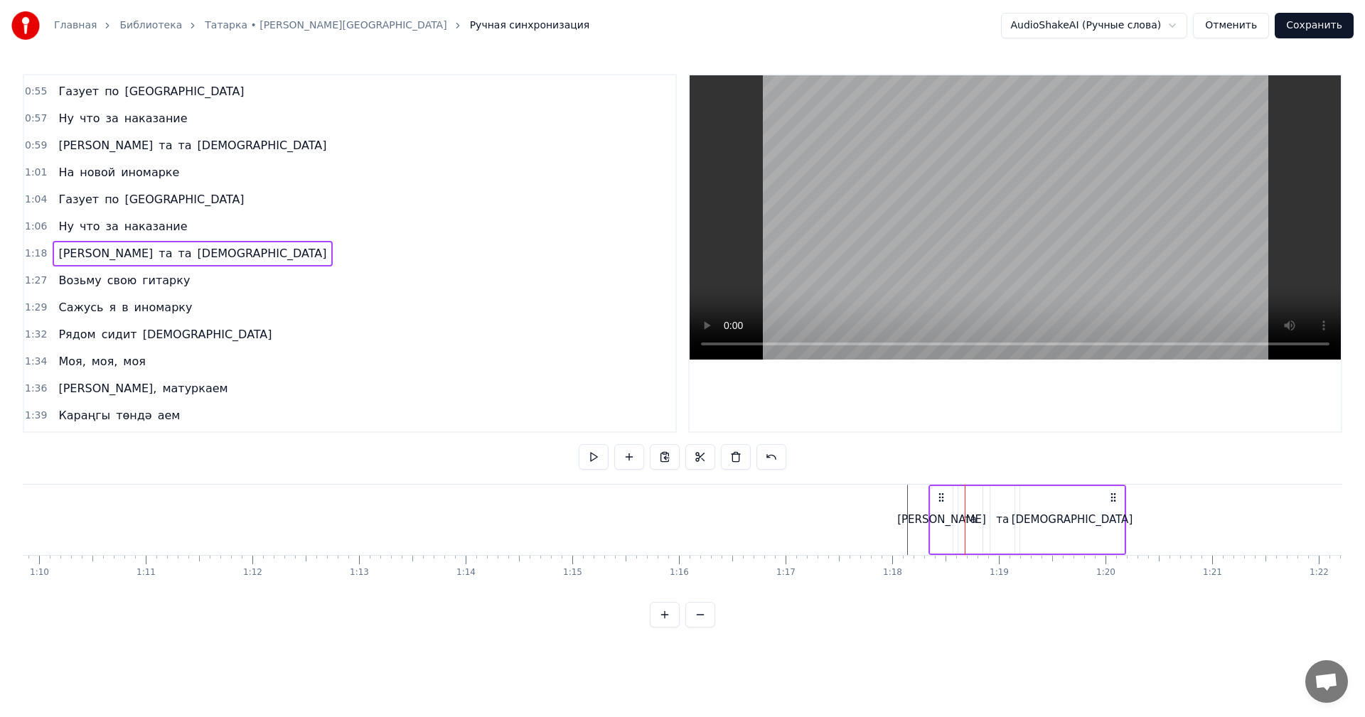
drag, startPoint x: 968, startPoint y: 495, endPoint x: 942, endPoint y: 500, distance: 26.2
click at [942, 500] on icon at bounding box center [940, 497] width 11 height 11
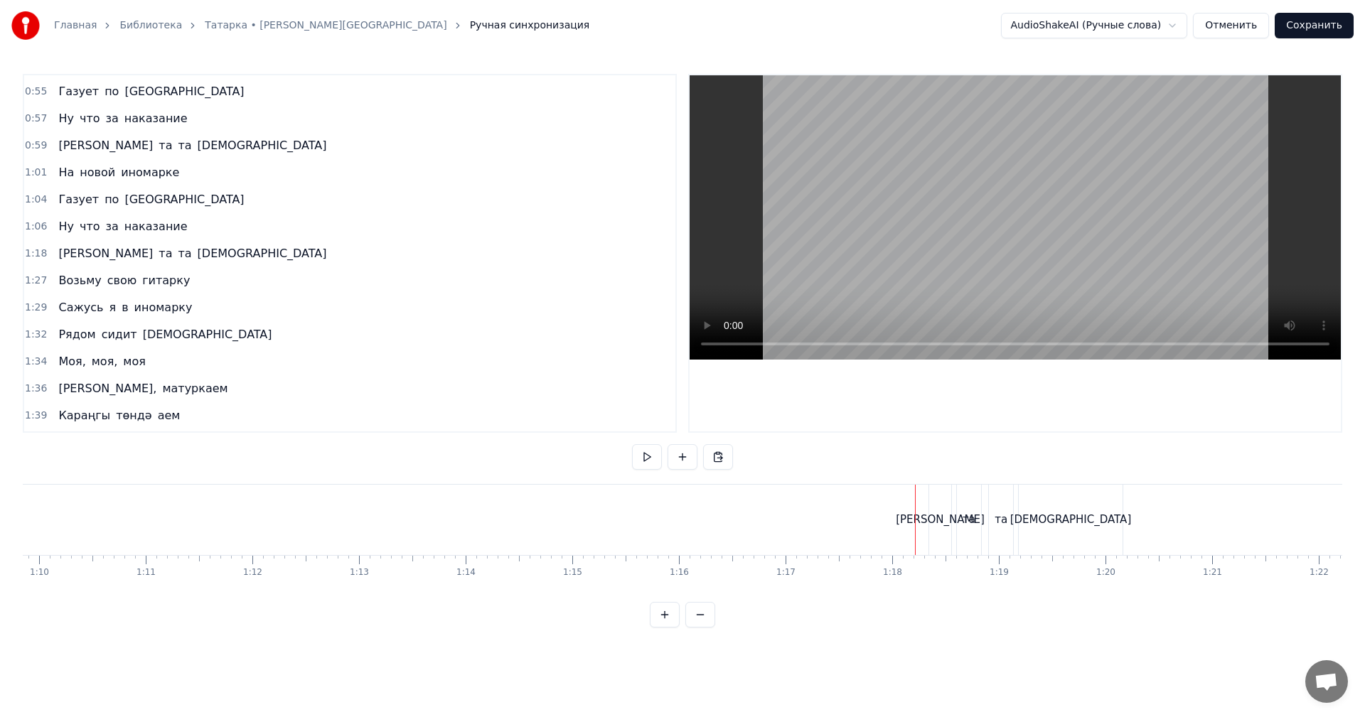
click at [994, 242] on video at bounding box center [1014, 217] width 651 height 284
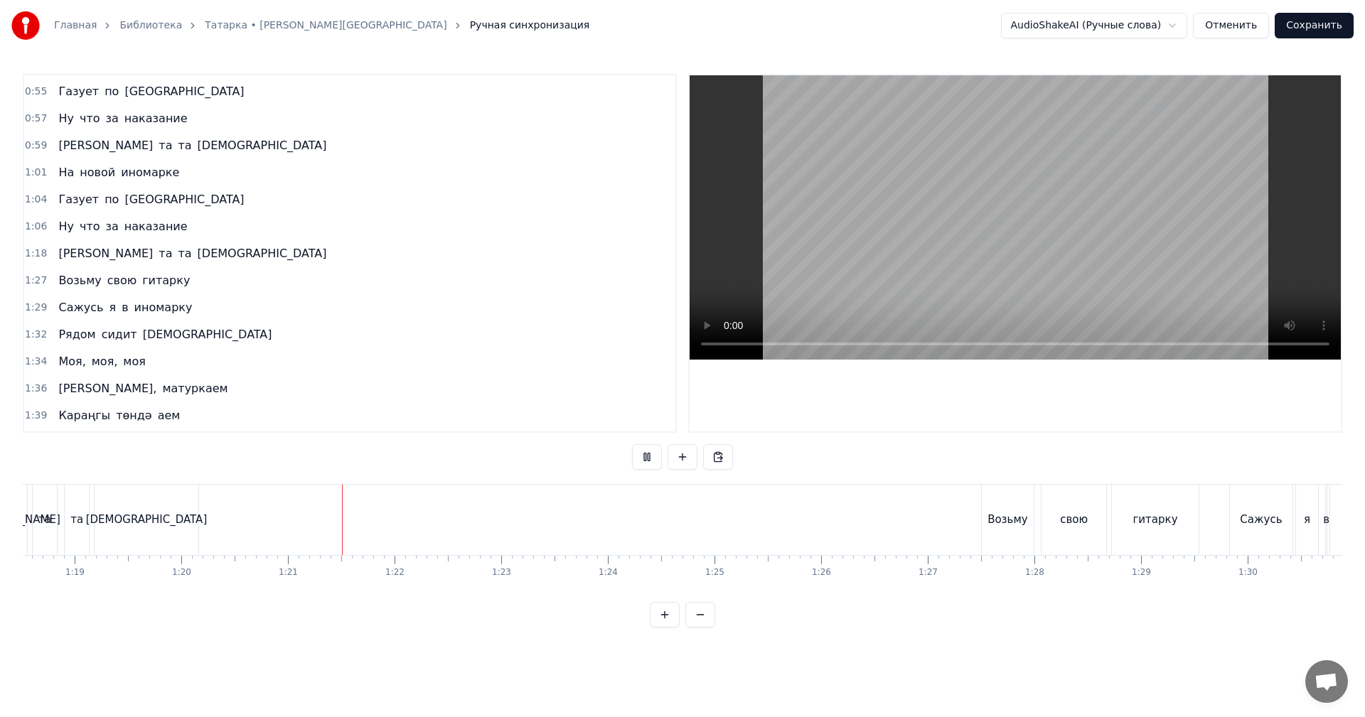
scroll to position [0, 8442]
click at [1019, 278] on video at bounding box center [1014, 217] width 651 height 284
click at [940, 516] on div "Возьму" at bounding box center [936, 520] width 40 height 16
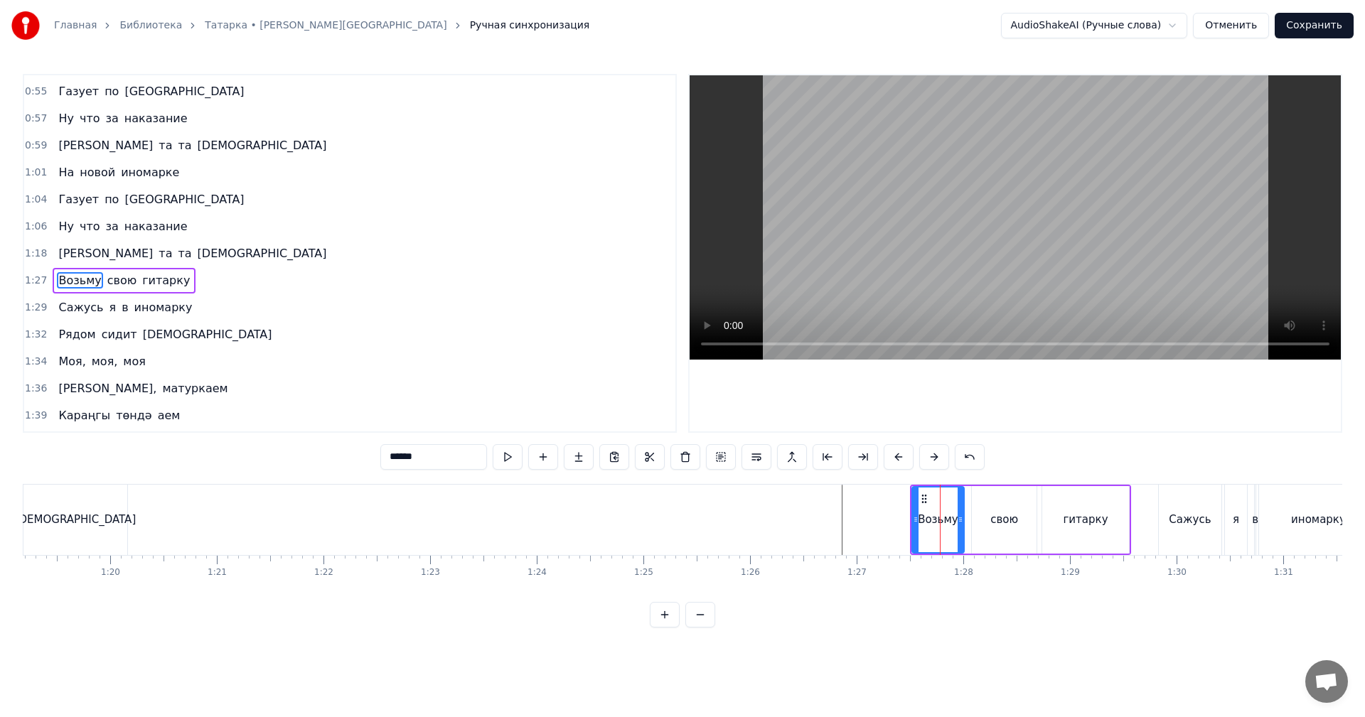
scroll to position [483, 0]
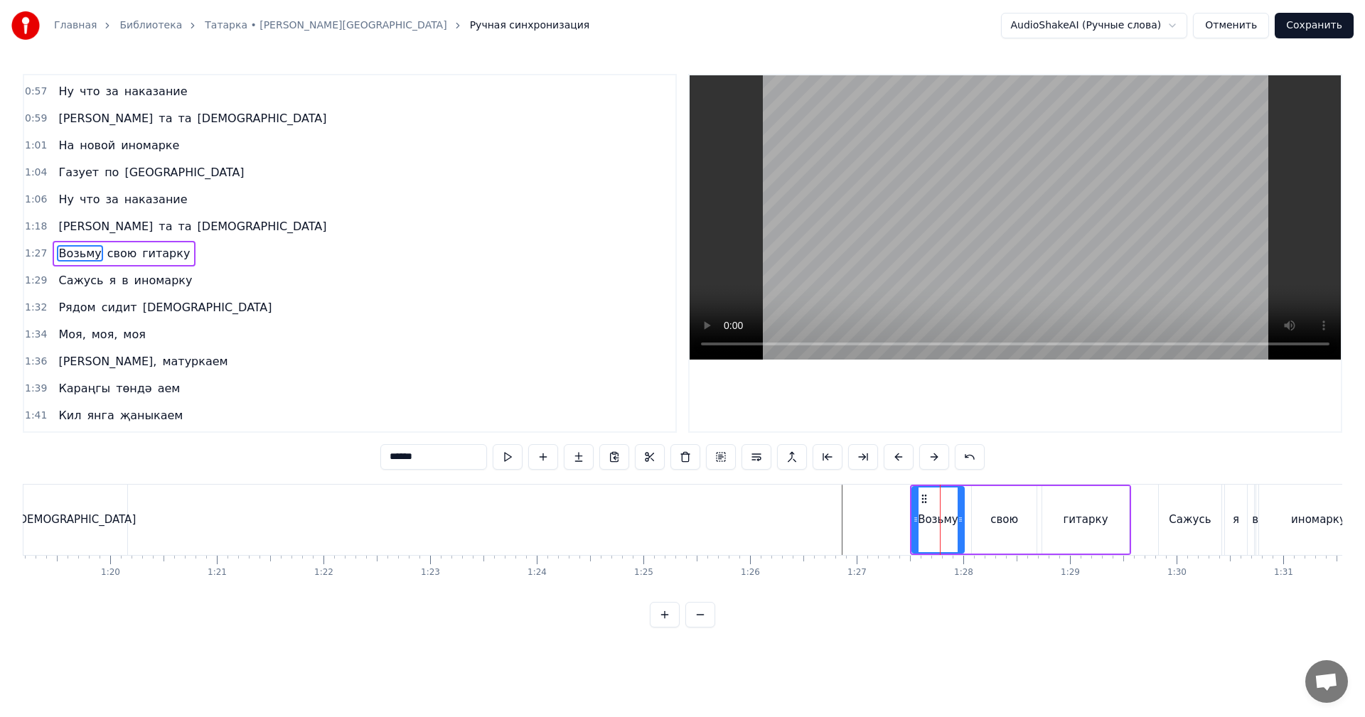
click at [31, 253] on span "1:27" at bounding box center [36, 254] width 22 height 14
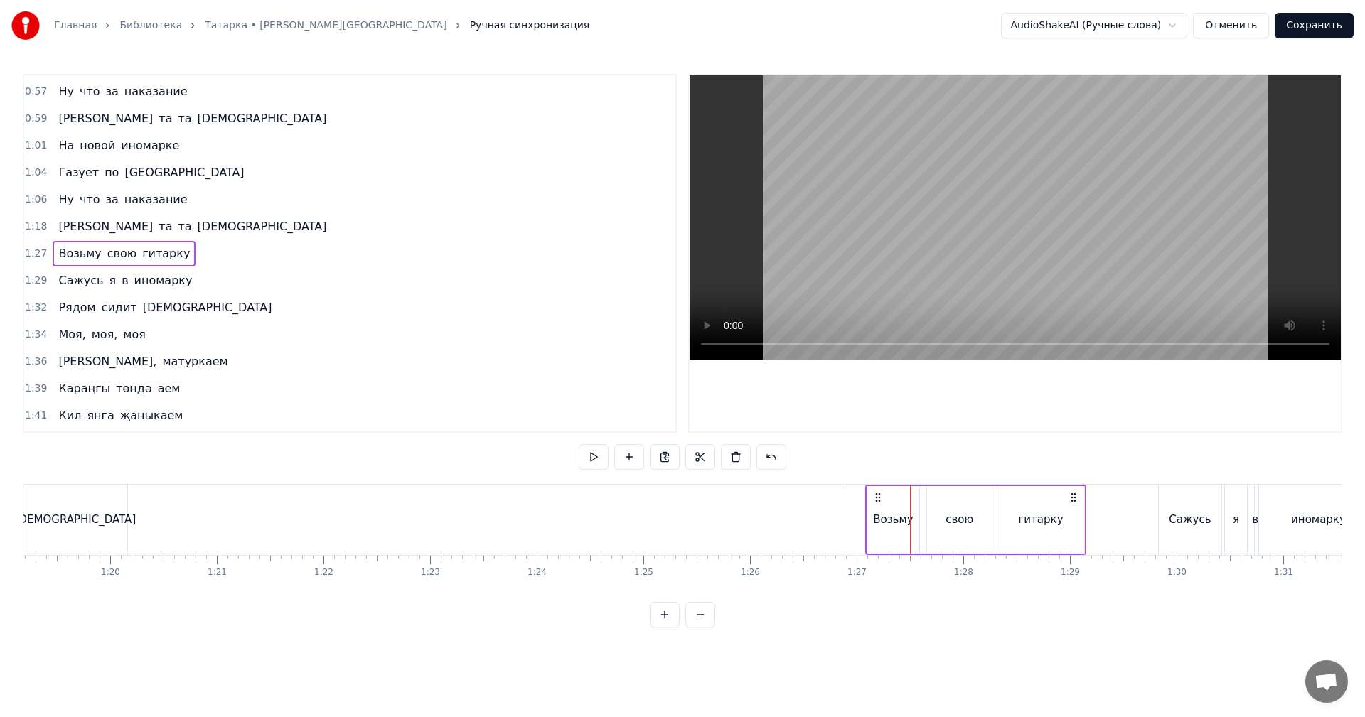
drag, startPoint x: 918, startPoint y: 494, endPoint x: 876, endPoint y: 495, distance: 42.7
click at [876, 495] on icon at bounding box center [877, 497] width 11 height 11
click at [25, 286] on span "1:29" at bounding box center [36, 281] width 22 height 14
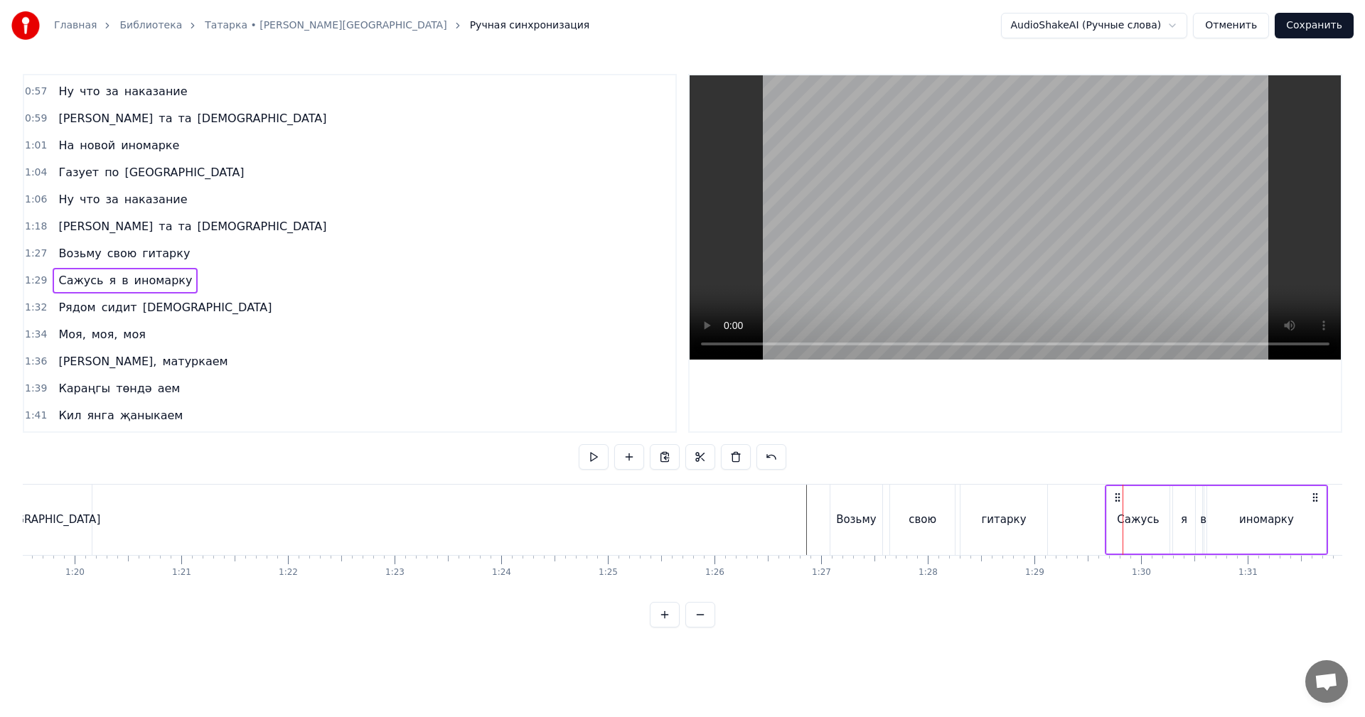
scroll to position [0, 8489]
drag, startPoint x: 1169, startPoint y: 495, endPoint x: 1081, endPoint y: 495, distance: 88.1
click at [1081, 495] on icon at bounding box center [1082, 497] width 11 height 11
click at [30, 303] on span "1:32" at bounding box center [36, 308] width 22 height 14
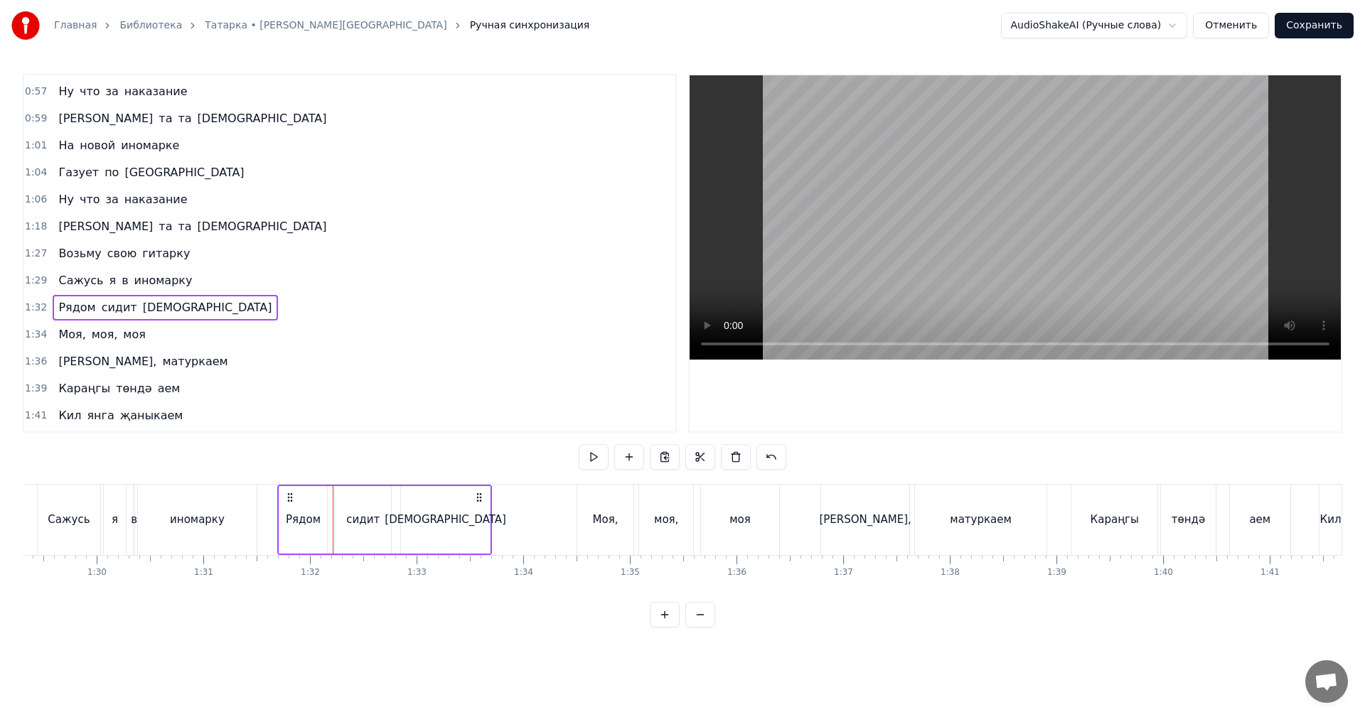
scroll to position [0, 9514]
drag, startPoint x: 321, startPoint y: 495, endPoint x: 311, endPoint y: 499, distance: 11.2
click at [311, 499] on icon at bounding box center [311, 497] width 11 height 11
click at [53, 335] on div "Моя, моя, моя" at bounding box center [102, 335] width 98 height 26
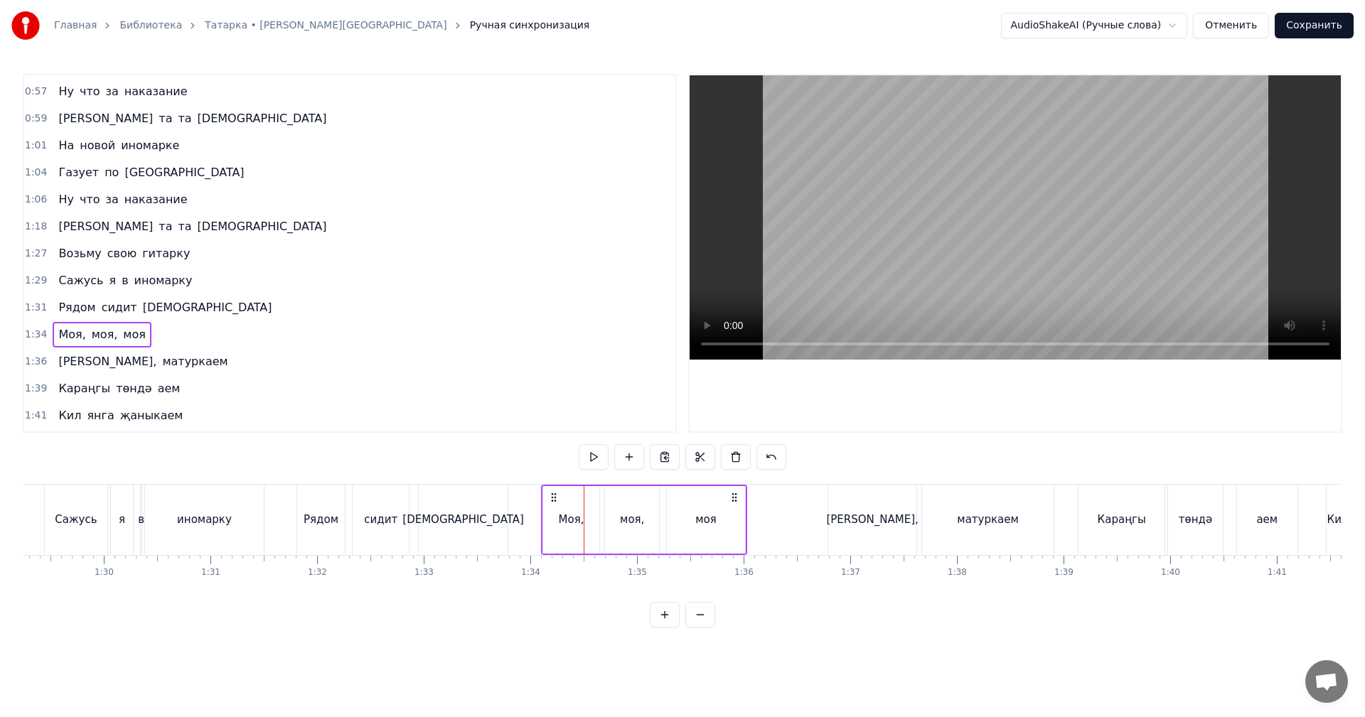
drag, startPoint x: 596, startPoint y: 498, endPoint x: 559, endPoint y: 503, distance: 38.0
click at [554, 505] on div "Моя, моя, моя" at bounding box center [644, 520] width 206 height 70
click at [35, 366] on span "1:36" at bounding box center [36, 362] width 22 height 14
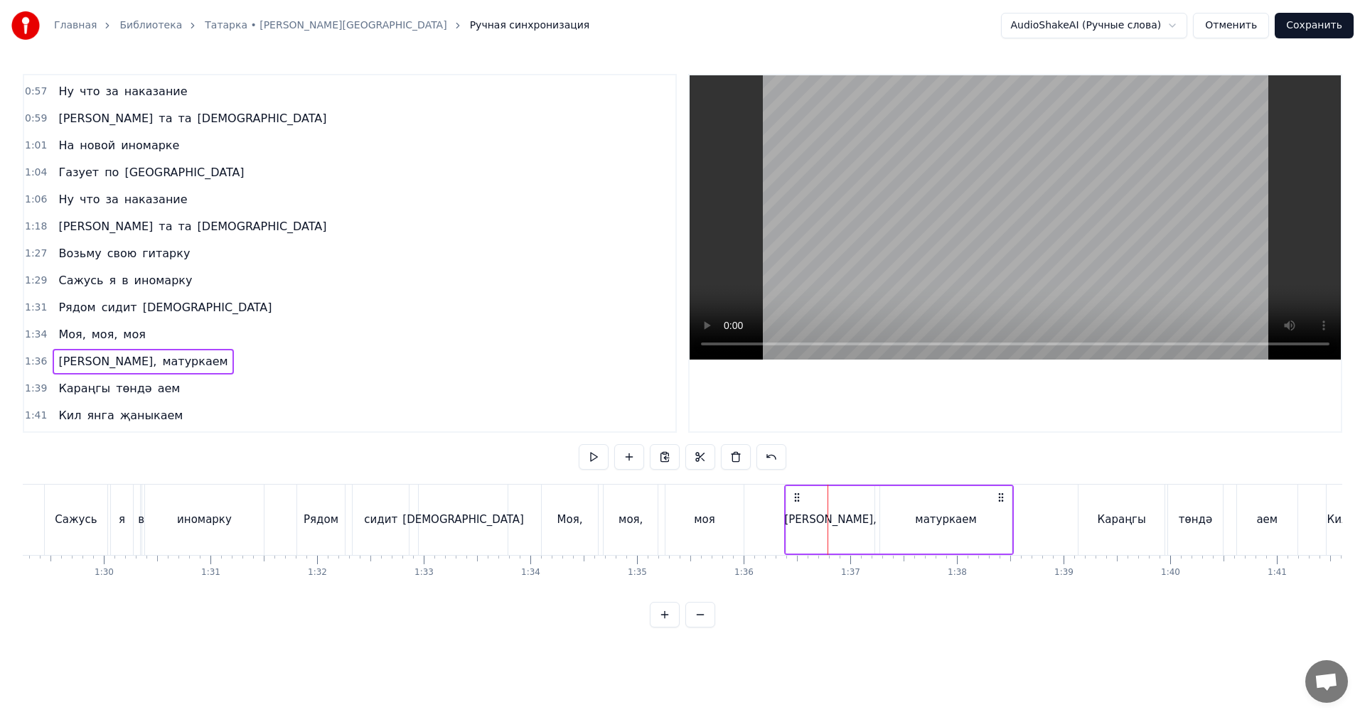
drag, startPoint x: 841, startPoint y: 497, endPoint x: 703, endPoint y: 492, distance: 138.0
click at [797, 499] on icon at bounding box center [796, 497] width 11 height 11
click at [26, 393] on span "1:39" at bounding box center [36, 389] width 22 height 14
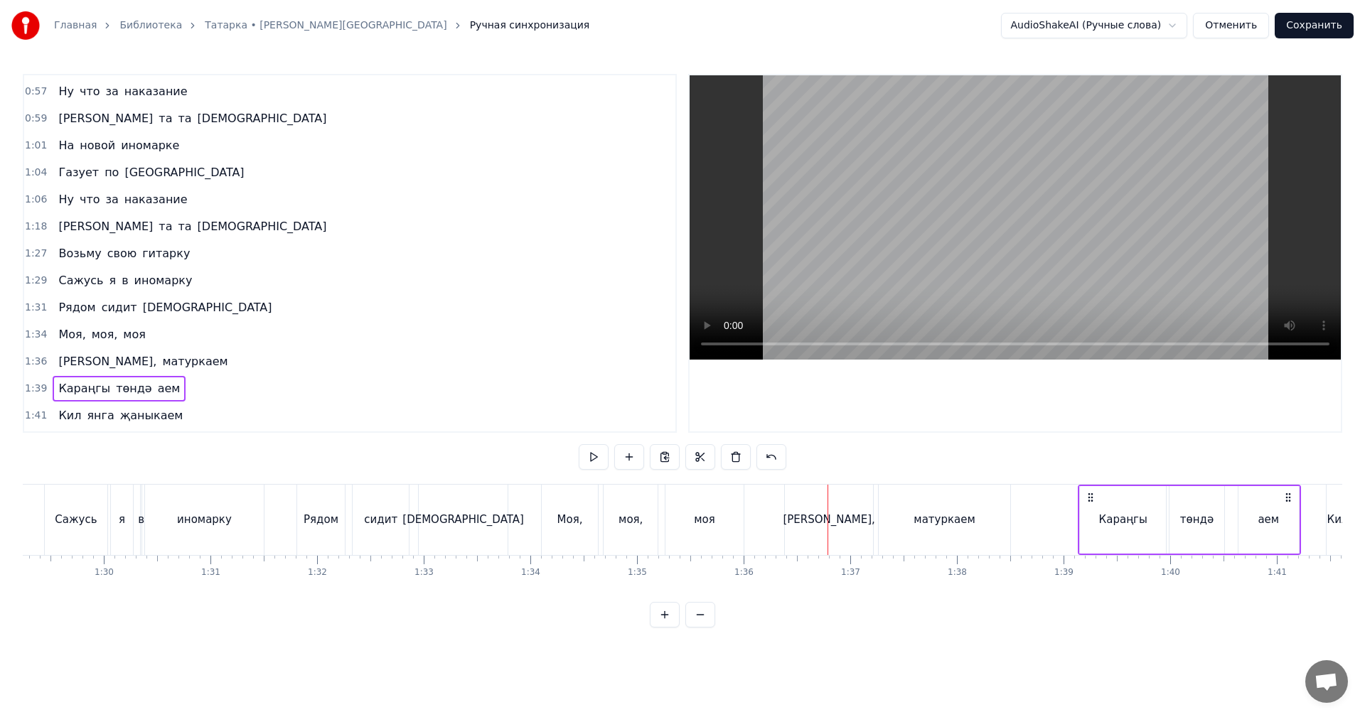
click at [32, 389] on span "1:39" at bounding box center [36, 389] width 22 height 14
drag, startPoint x: 1089, startPoint y: 498, endPoint x: 1058, endPoint y: 502, distance: 31.6
click at [1058, 502] on icon at bounding box center [1060, 497] width 11 height 11
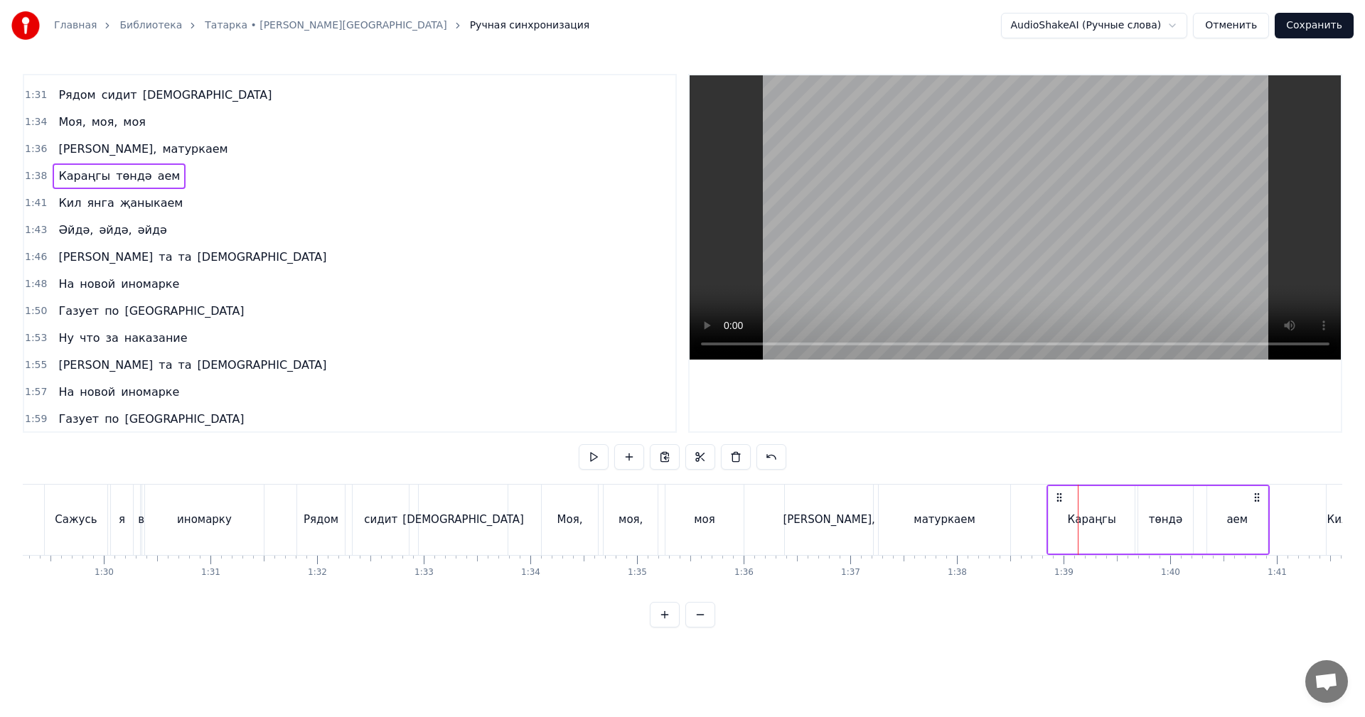
scroll to position [697, 0]
click at [42, 203] on span "1:41" at bounding box center [36, 202] width 22 height 14
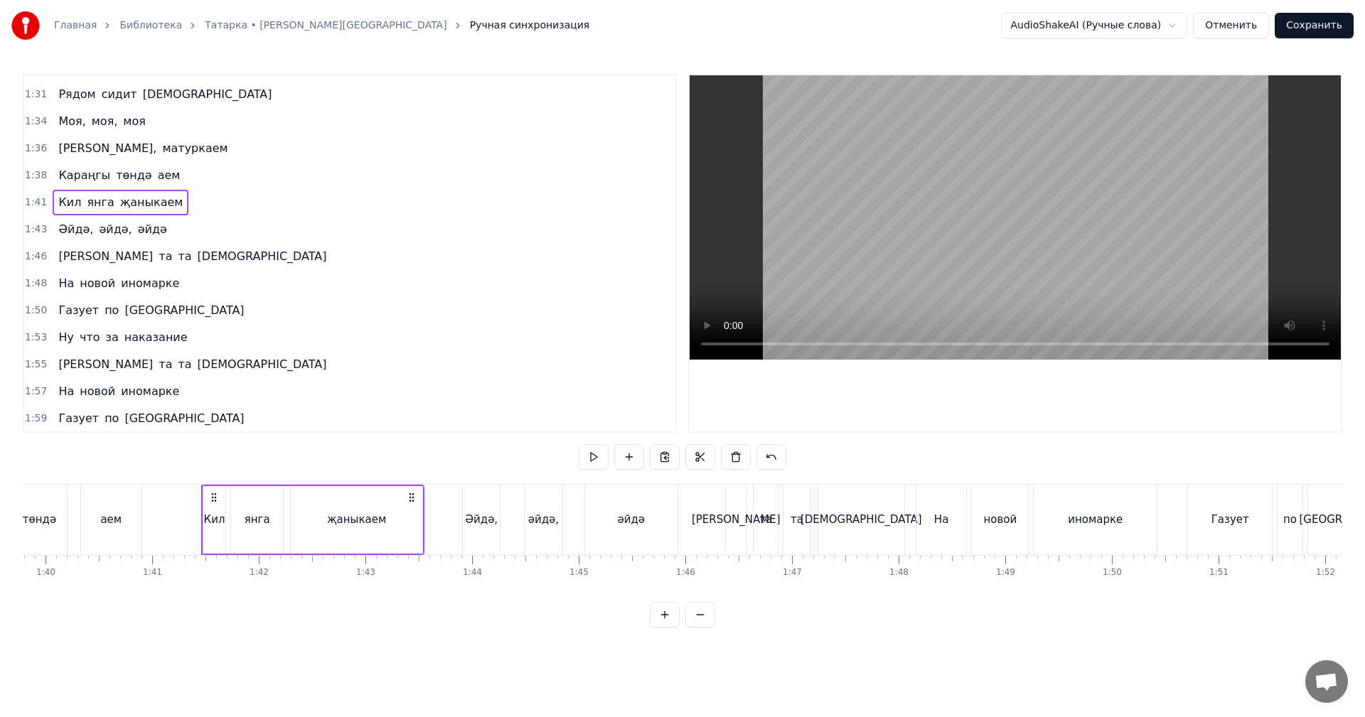
scroll to position [0, 10461]
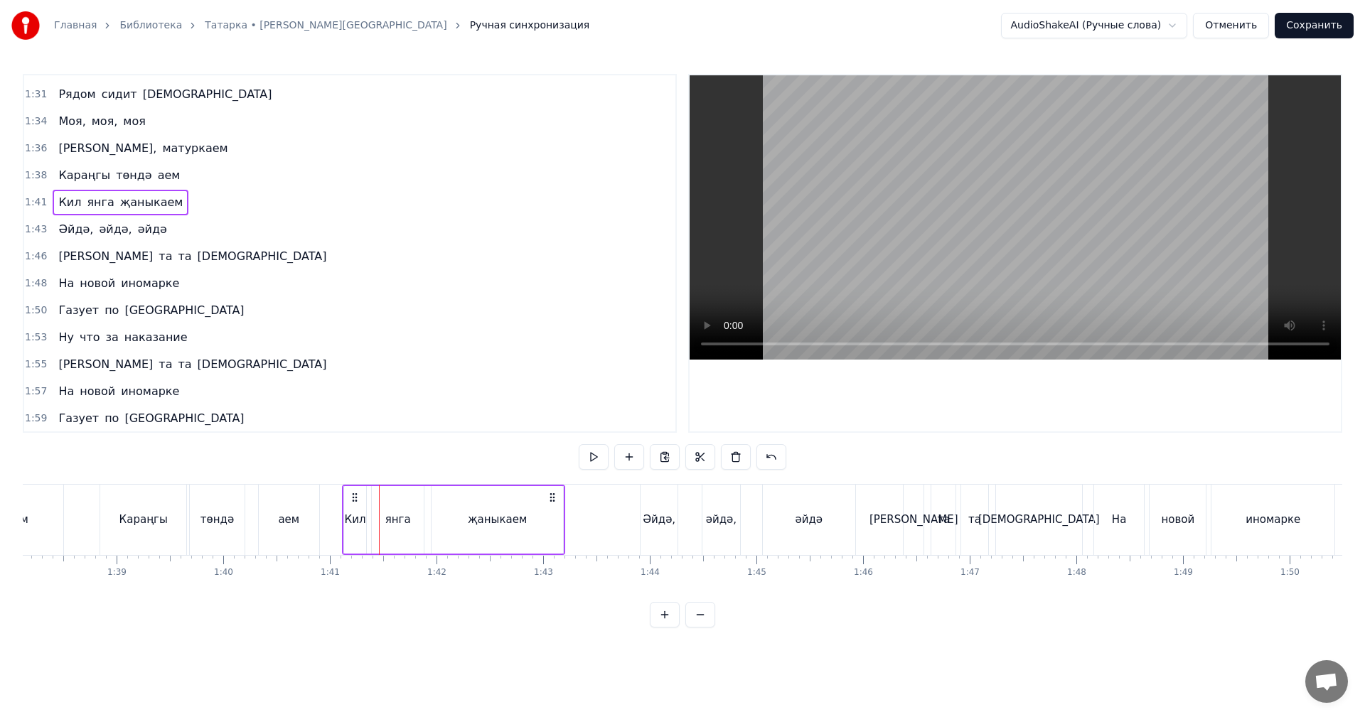
drag, startPoint x: 393, startPoint y: 495, endPoint x: 356, endPoint y: 498, distance: 37.1
click at [356, 498] on icon at bounding box center [354, 497] width 11 height 11
click at [30, 230] on span "1:43" at bounding box center [36, 229] width 22 height 14
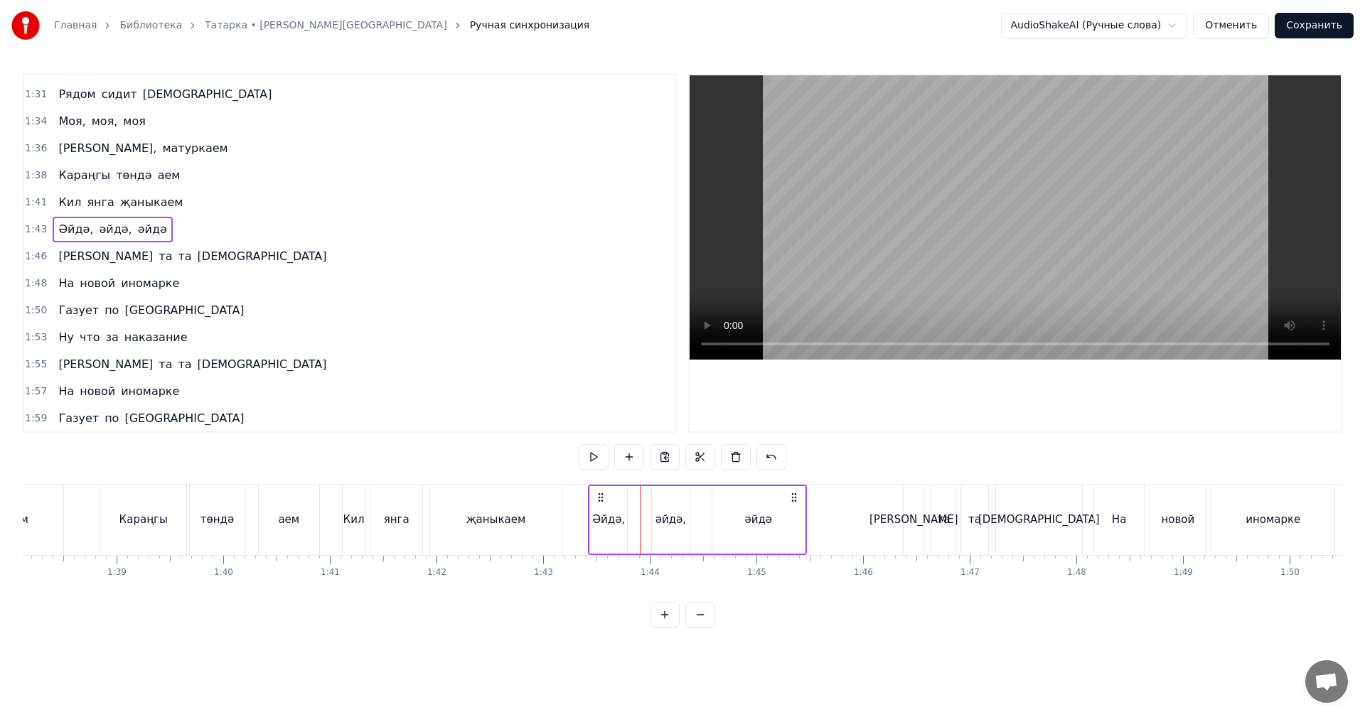
drag, startPoint x: 655, startPoint y: 496, endPoint x: 603, endPoint y: 500, distance: 52.1
click at [603, 500] on icon at bounding box center [600, 497] width 11 height 11
click at [22, 252] on div "Главная Библиотека [PERSON_NAME] синхронизация AudioShakeAI (Ручные слова) Отме…" at bounding box center [682, 314] width 1365 height 628
click at [31, 260] on span "1:46" at bounding box center [36, 256] width 22 height 14
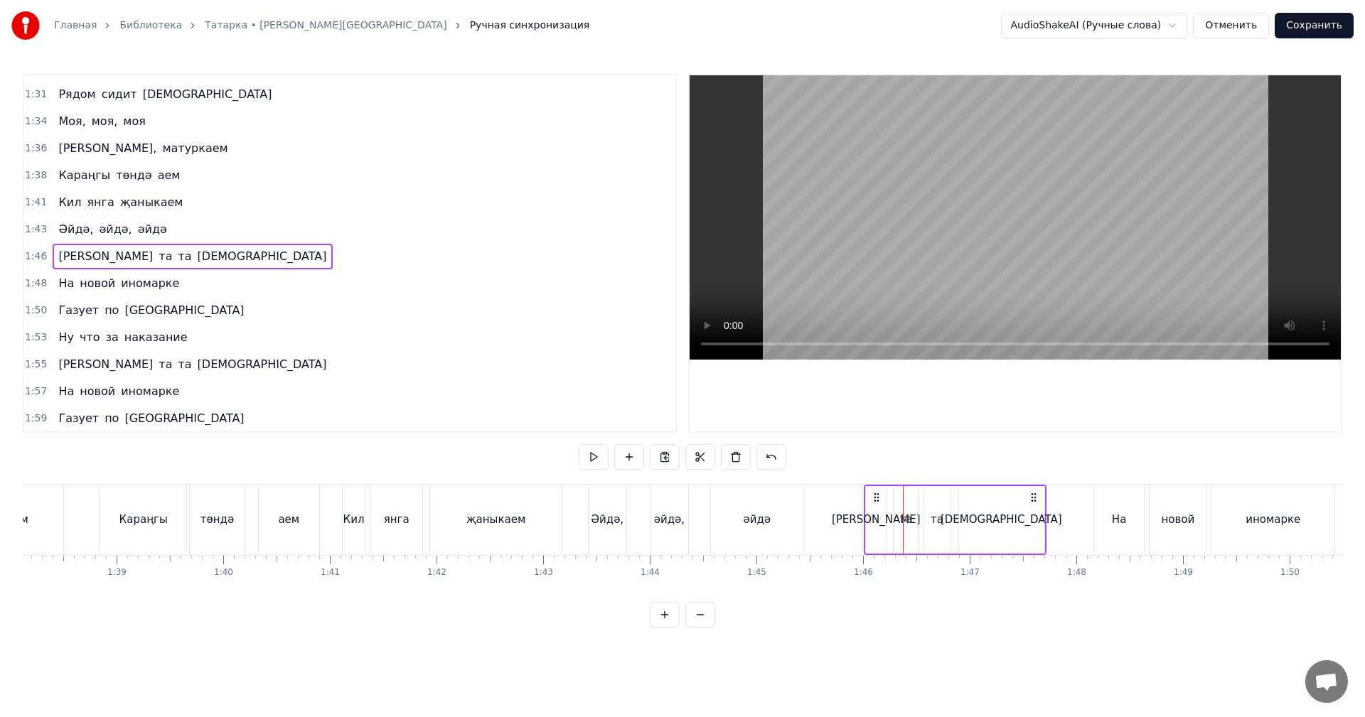
drag, startPoint x: 914, startPoint y: 498, endPoint x: 875, endPoint y: 505, distance: 39.7
click at [875, 505] on div "Та та та татарка" at bounding box center [955, 520] width 183 height 70
click at [31, 286] on span "1:48" at bounding box center [36, 283] width 22 height 14
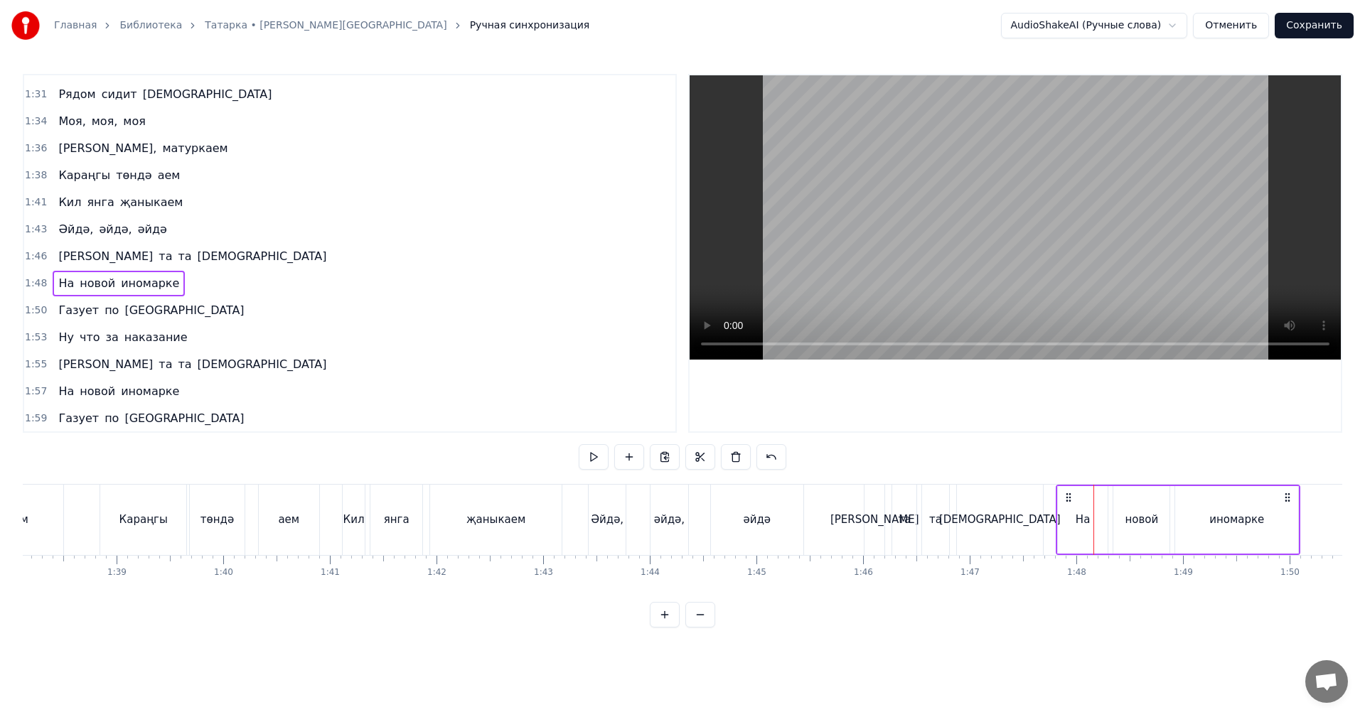
drag, startPoint x: 1105, startPoint y: 496, endPoint x: 1068, endPoint y: 506, distance: 39.0
click at [1068, 506] on div "На новой иномарке" at bounding box center [1177, 520] width 245 height 70
click at [35, 304] on span "1:50" at bounding box center [36, 310] width 22 height 14
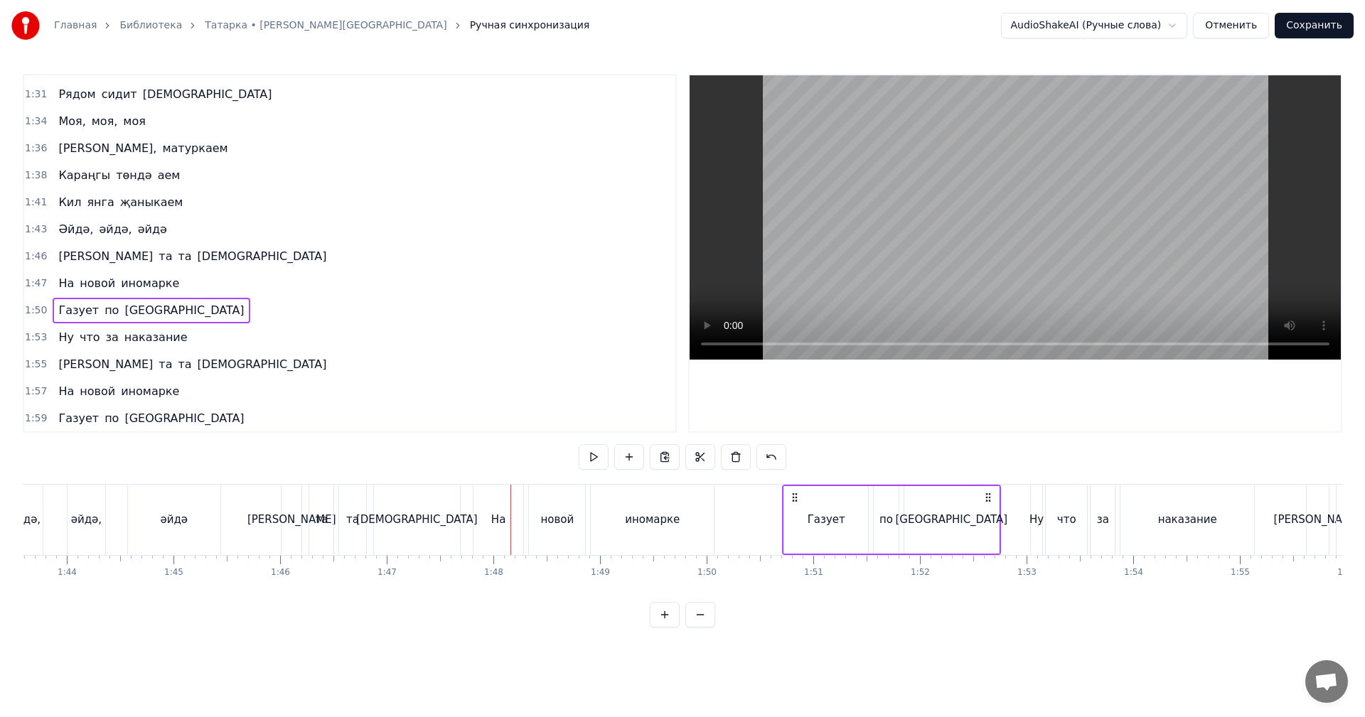
click at [31, 308] on span "1:50" at bounding box center [36, 310] width 22 height 14
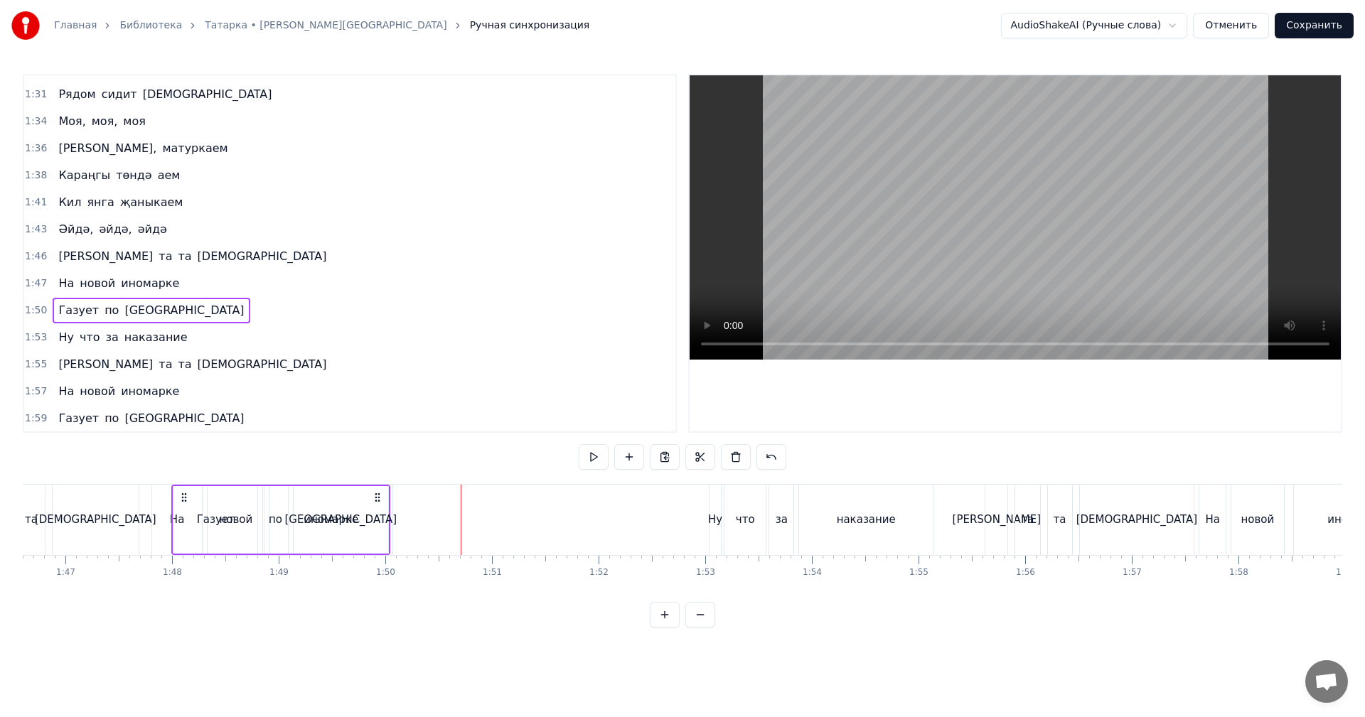
scroll to position [0, 11357]
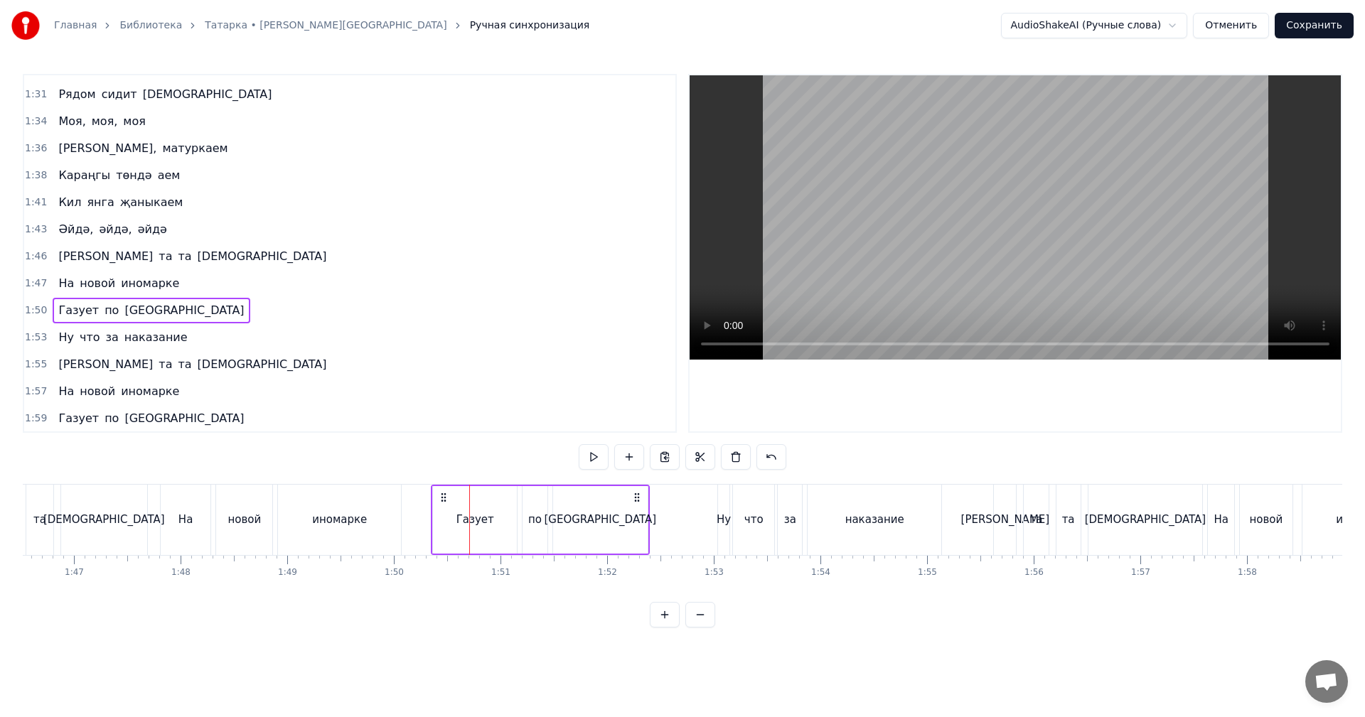
drag, startPoint x: 104, startPoint y: 494, endPoint x: 441, endPoint y: 507, distance: 337.1
click at [441, 507] on div "Газует по [GEOGRAPHIC_DATA]" at bounding box center [540, 520] width 219 height 70
click at [39, 338] on span "1:53" at bounding box center [36, 338] width 22 height 14
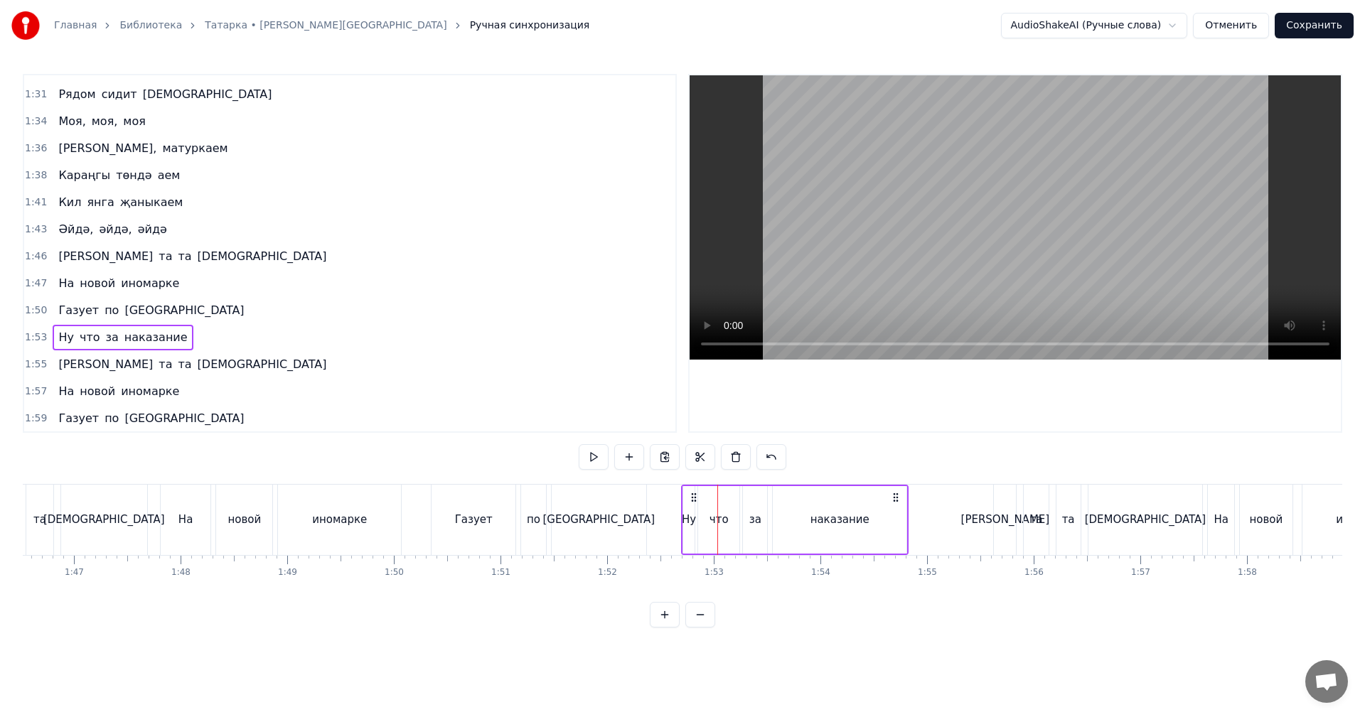
drag, startPoint x: 731, startPoint y: 496, endPoint x: 694, endPoint y: 502, distance: 36.7
click at [694, 502] on icon at bounding box center [693, 497] width 11 height 11
click at [38, 365] on span "1:55" at bounding box center [36, 365] width 22 height 14
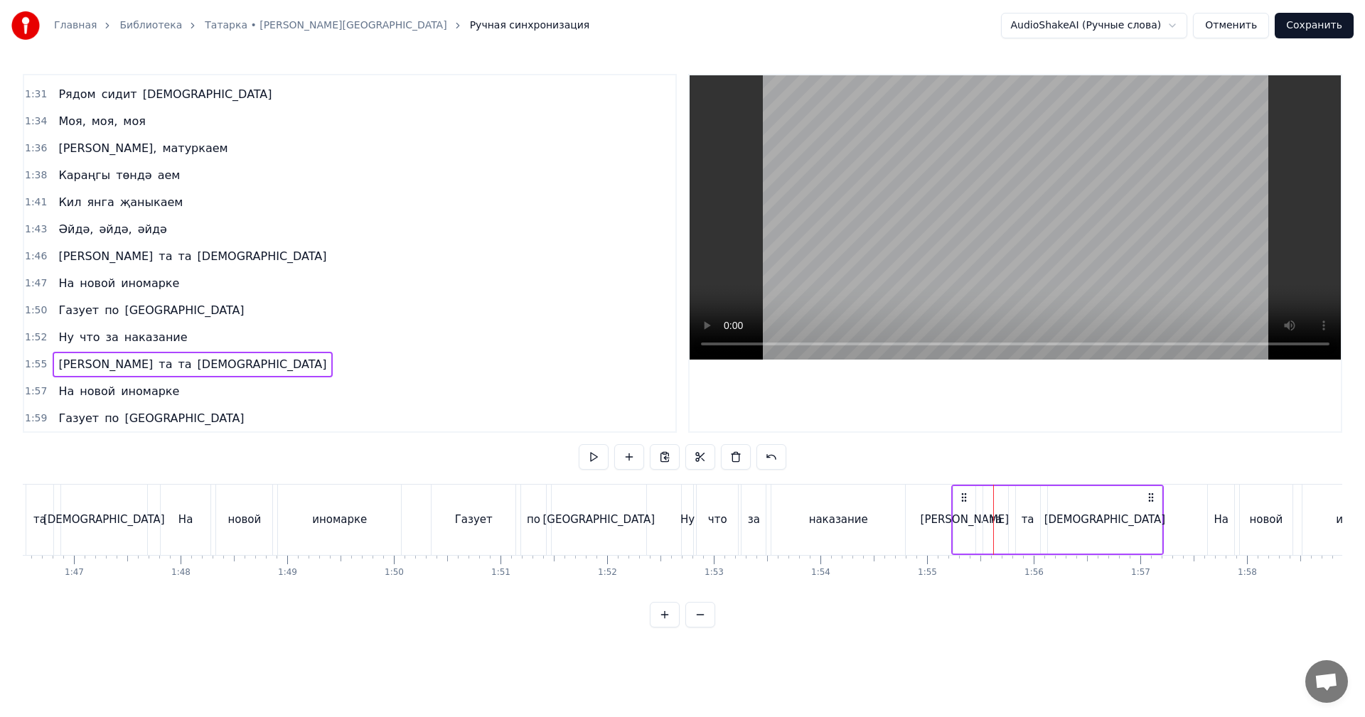
drag, startPoint x: 1004, startPoint y: 495, endPoint x: 962, endPoint y: 498, distance: 42.0
click at [962, 498] on icon at bounding box center [963, 497] width 11 height 11
click at [31, 393] on span "1:57" at bounding box center [36, 392] width 22 height 14
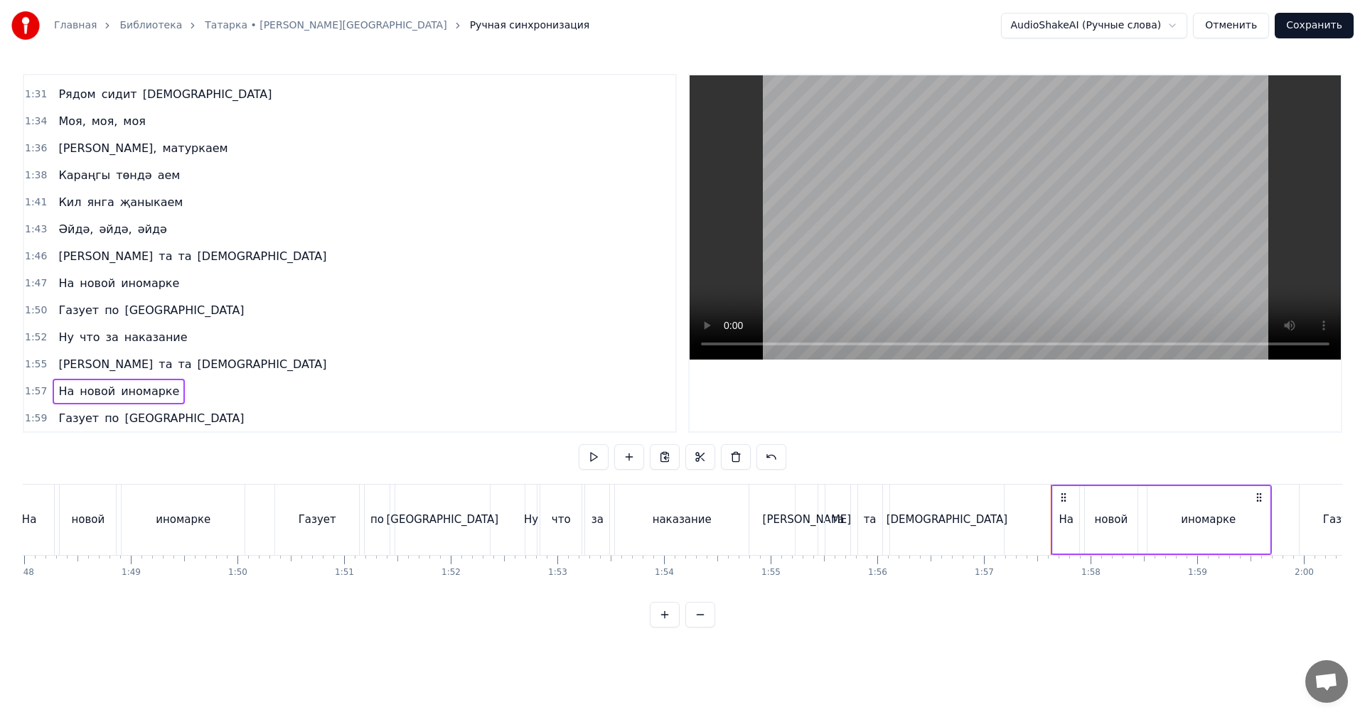
scroll to position [0, 11712]
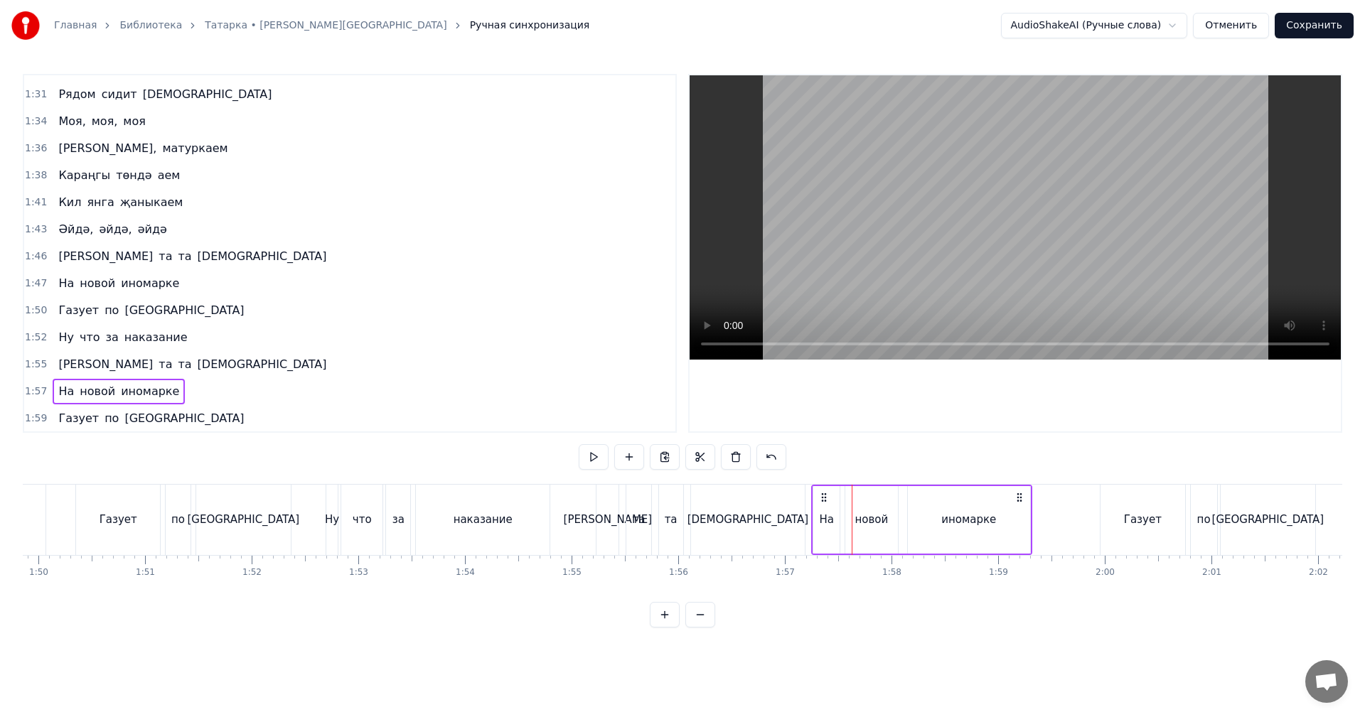
drag, startPoint x: 864, startPoint y: 498, endPoint x: 823, endPoint y: 500, distance: 40.6
click at [823, 500] on icon at bounding box center [823, 497] width 11 height 11
click at [29, 415] on span "1:59" at bounding box center [36, 419] width 22 height 14
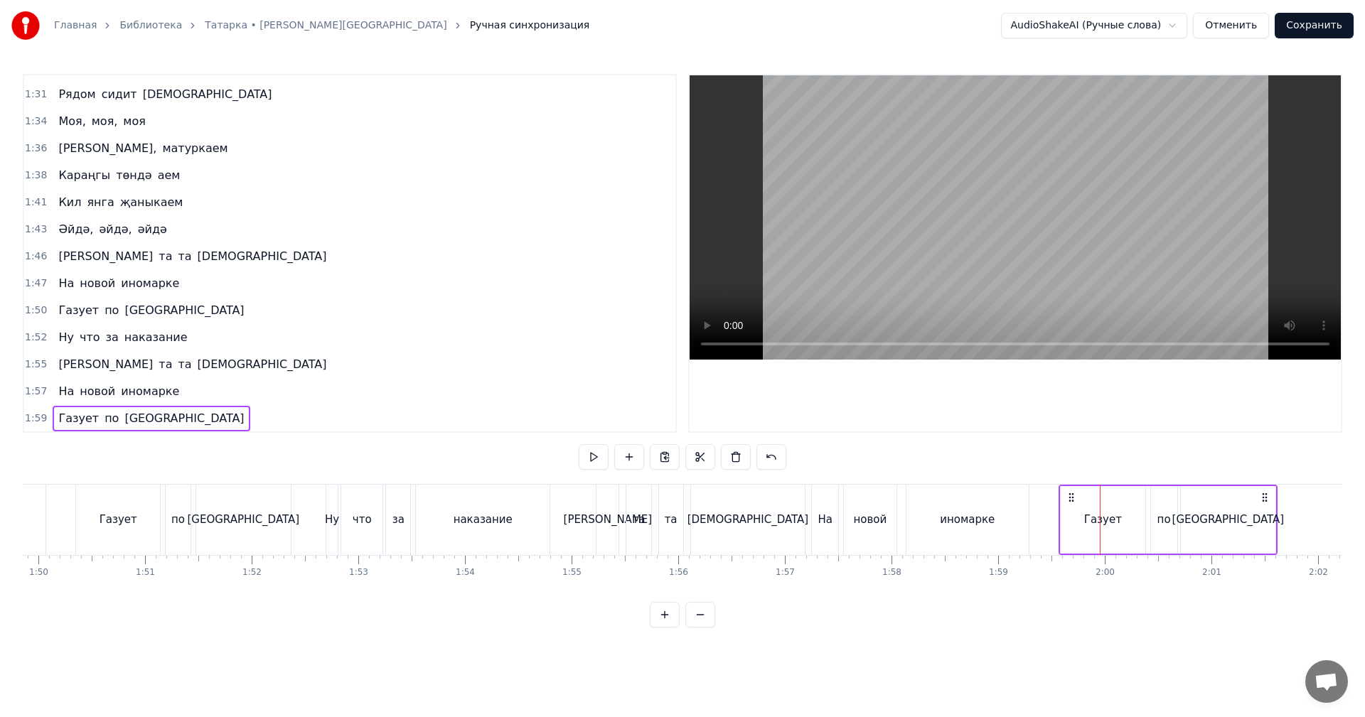
drag, startPoint x: 1111, startPoint y: 495, endPoint x: 1070, endPoint y: 496, distance: 41.2
click at [1070, 496] on icon at bounding box center [1070, 497] width 11 height 11
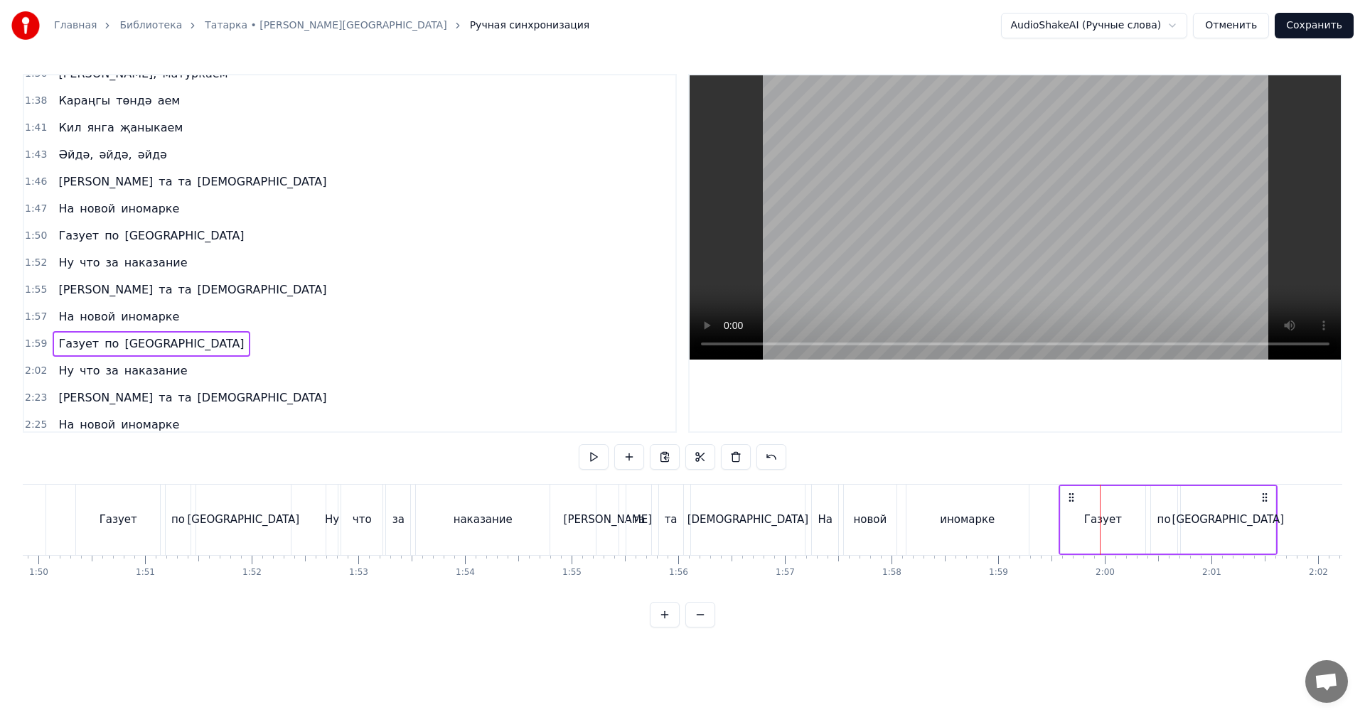
scroll to position [967, 0]
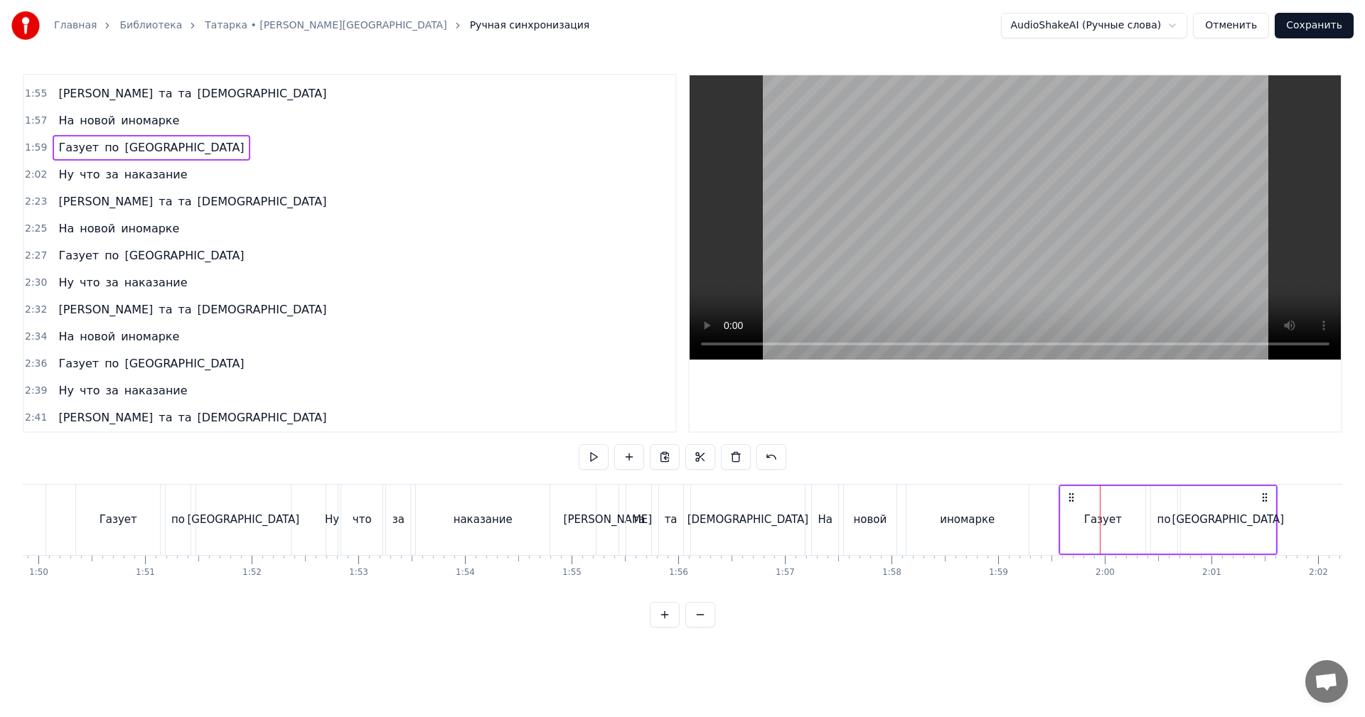
click at [26, 172] on span "2:02" at bounding box center [36, 175] width 22 height 14
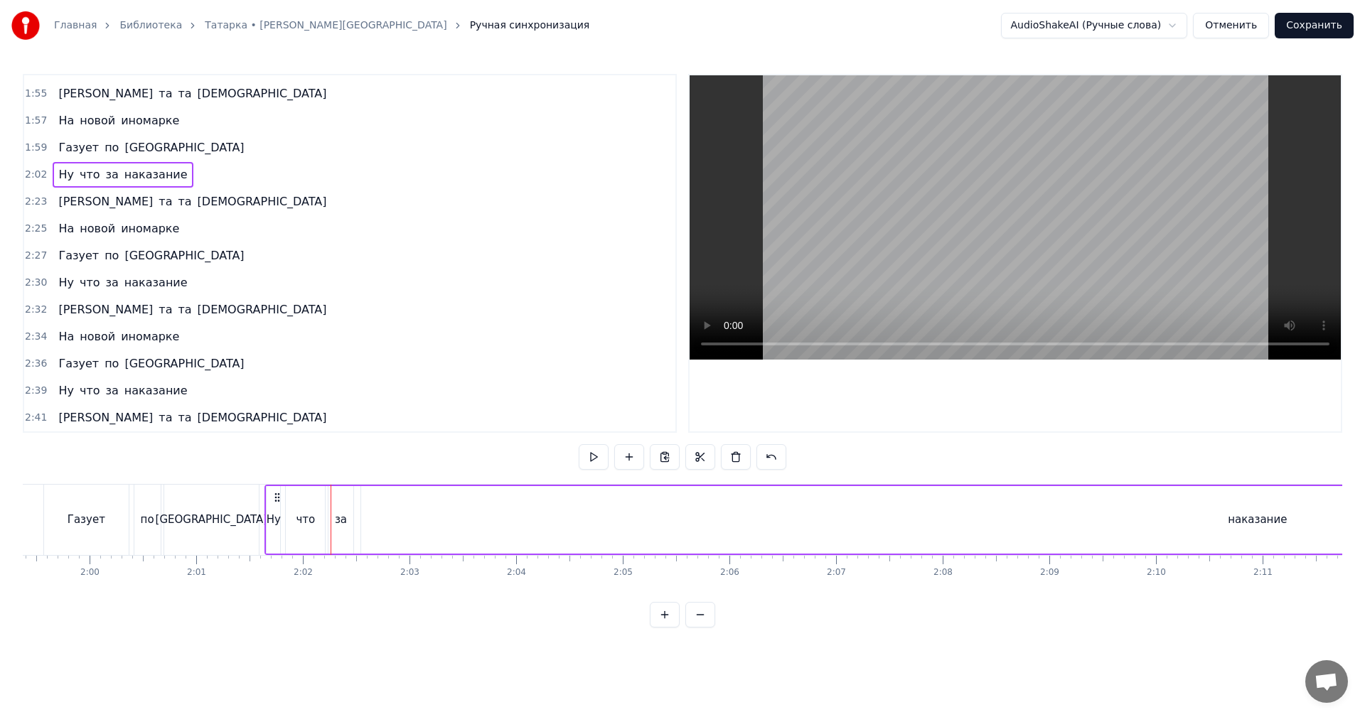
scroll to position [0, 12716]
drag, startPoint x: 318, startPoint y: 497, endPoint x: 311, endPoint y: 500, distance: 7.9
click at [311, 500] on icon at bounding box center [312, 497] width 11 height 11
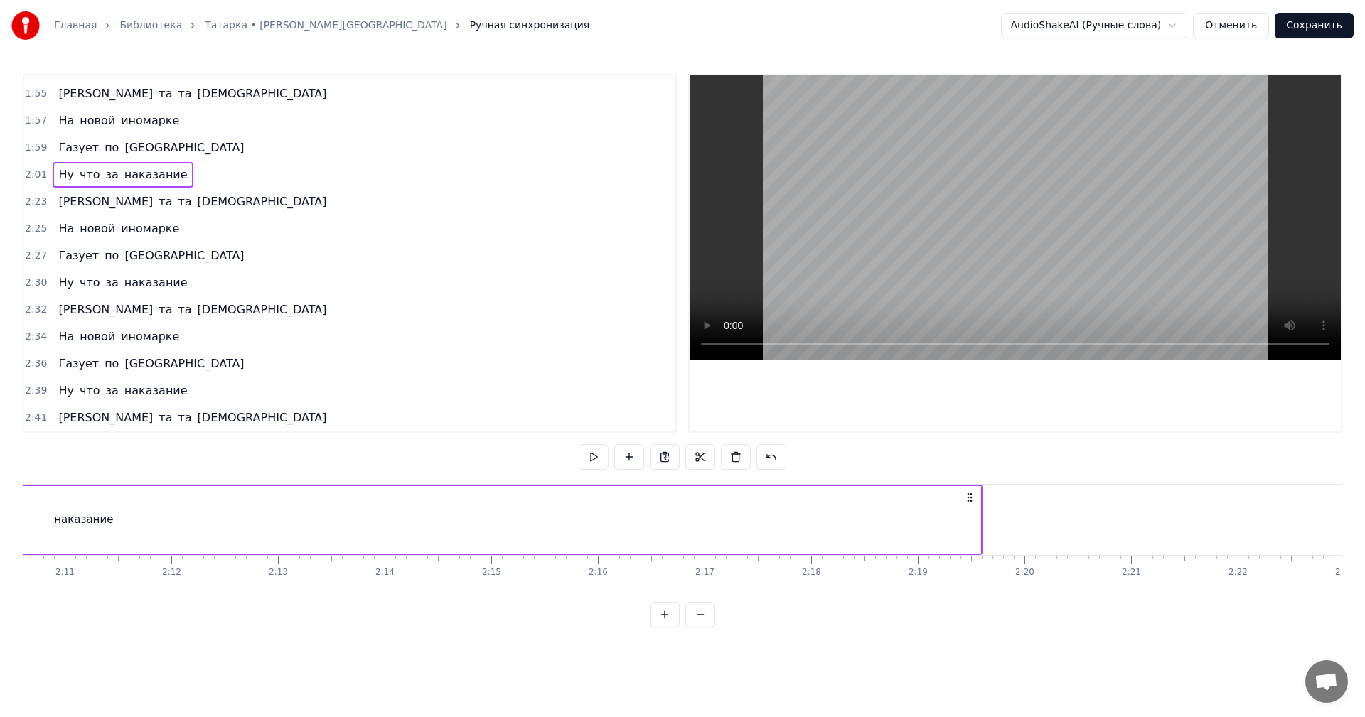
scroll to position [0, 13995]
click at [894, 522] on div "наказание" at bounding box center [13, 520] width 1793 height 68
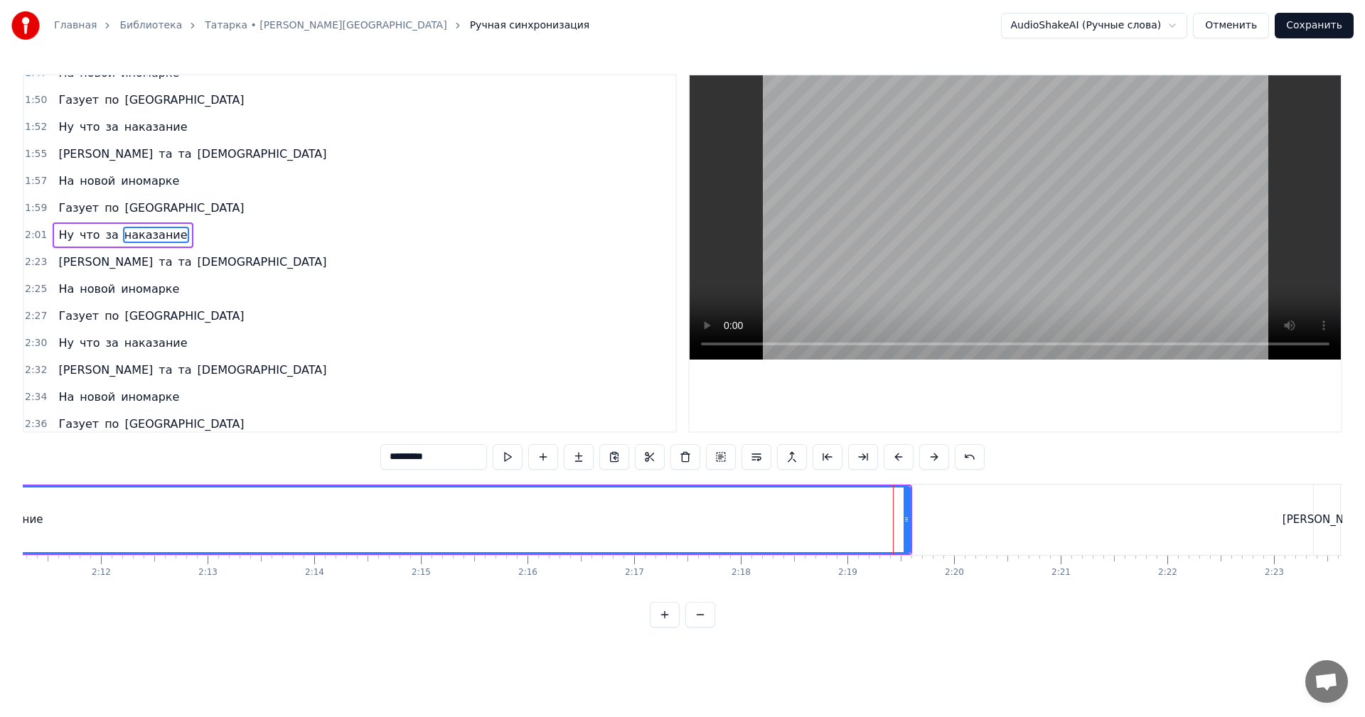
scroll to position [888, 0]
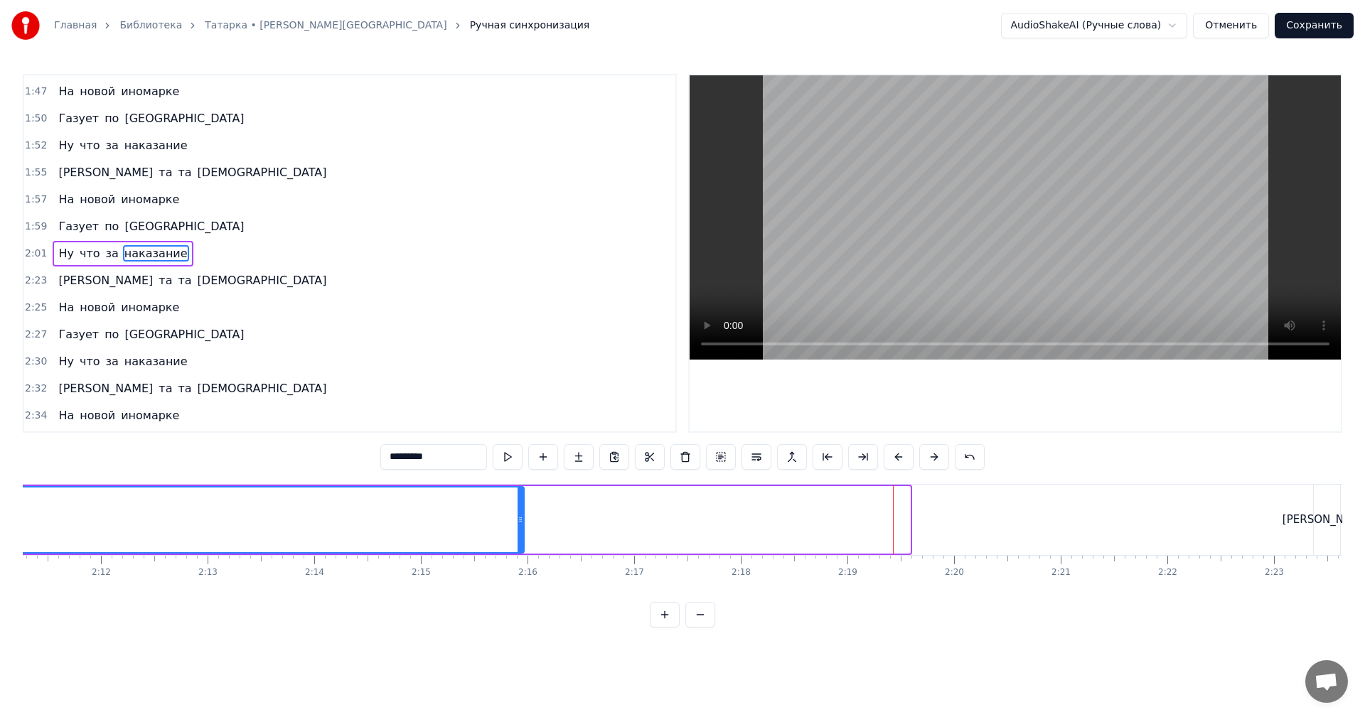
drag, startPoint x: 906, startPoint y: 520, endPoint x: 14, endPoint y: 522, distance: 892.7
click at [0, 522] on div "Главная Библиотека [PERSON_NAME] синхронизация AudioShakeAI (Ручные слова) Отме…" at bounding box center [682, 314] width 1365 height 628
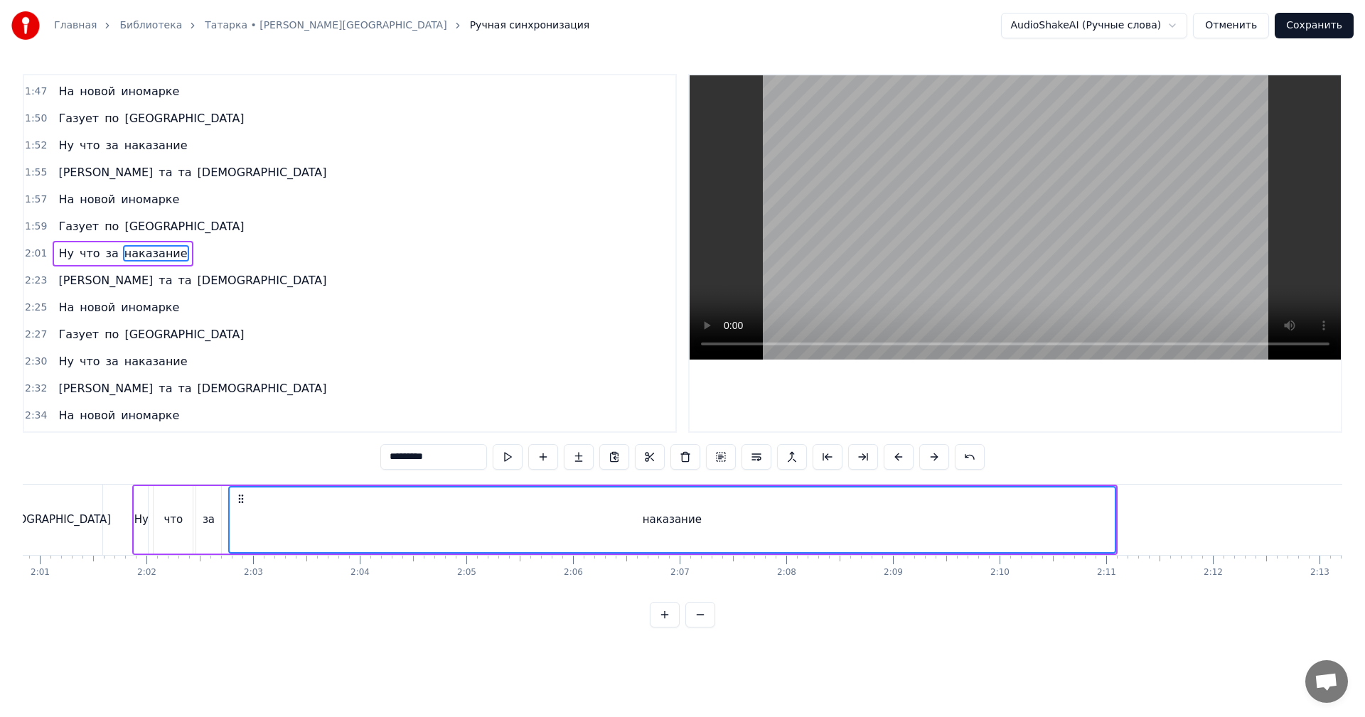
scroll to position [0, 12858]
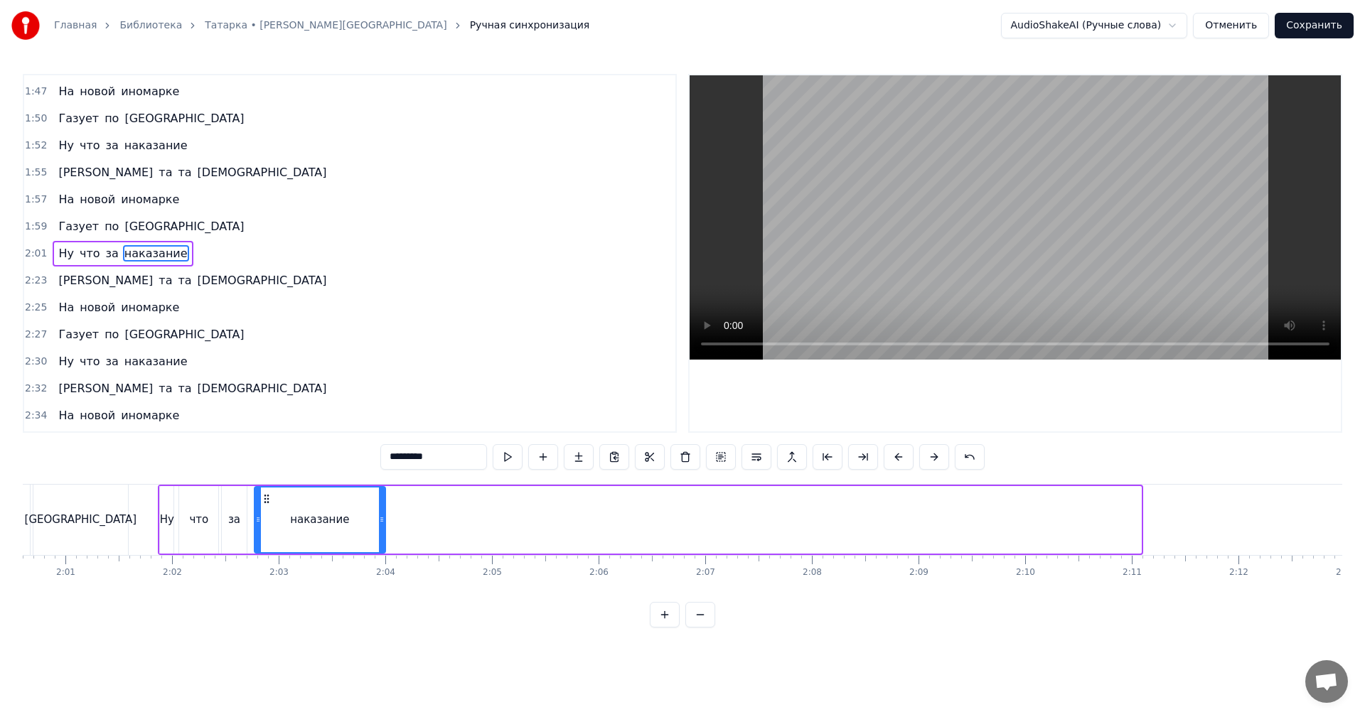
drag, startPoint x: 1139, startPoint y: 515, endPoint x: 383, endPoint y: 524, distance: 755.6
click at [383, 524] on icon at bounding box center [382, 519] width 6 height 11
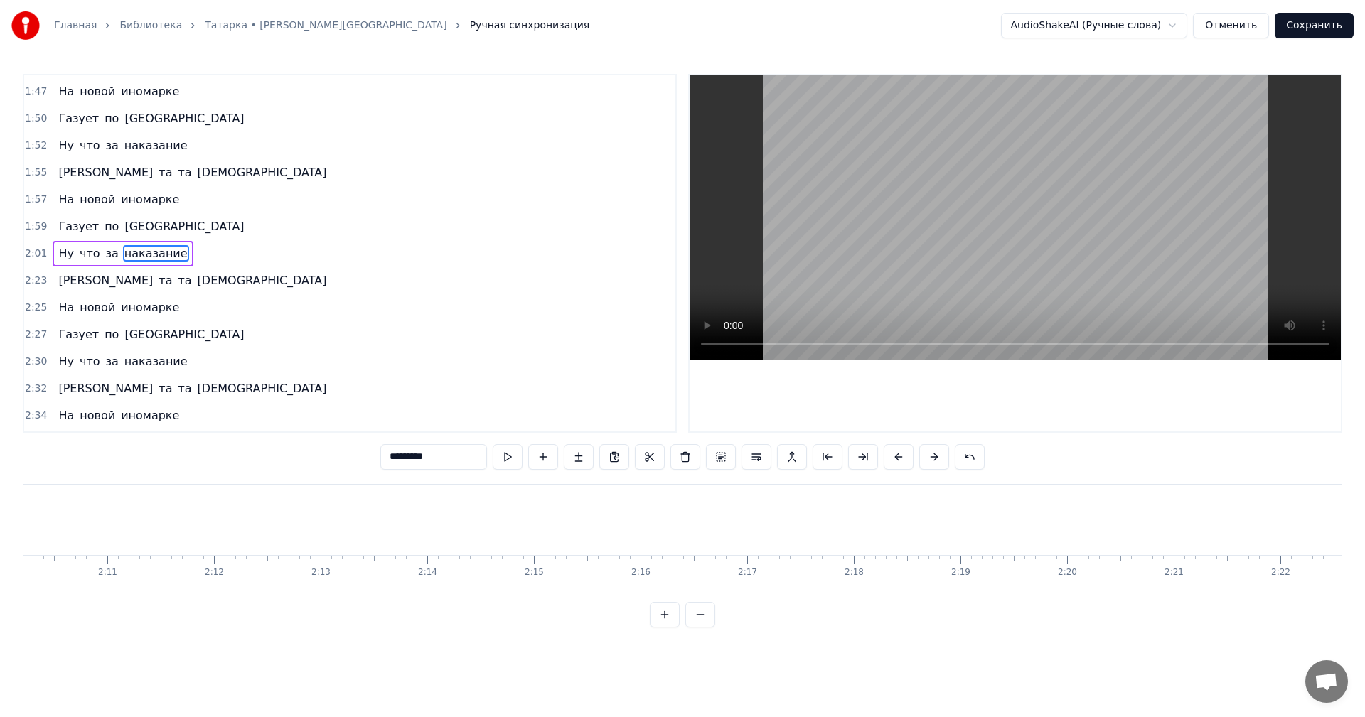
scroll to position [0, 14066]
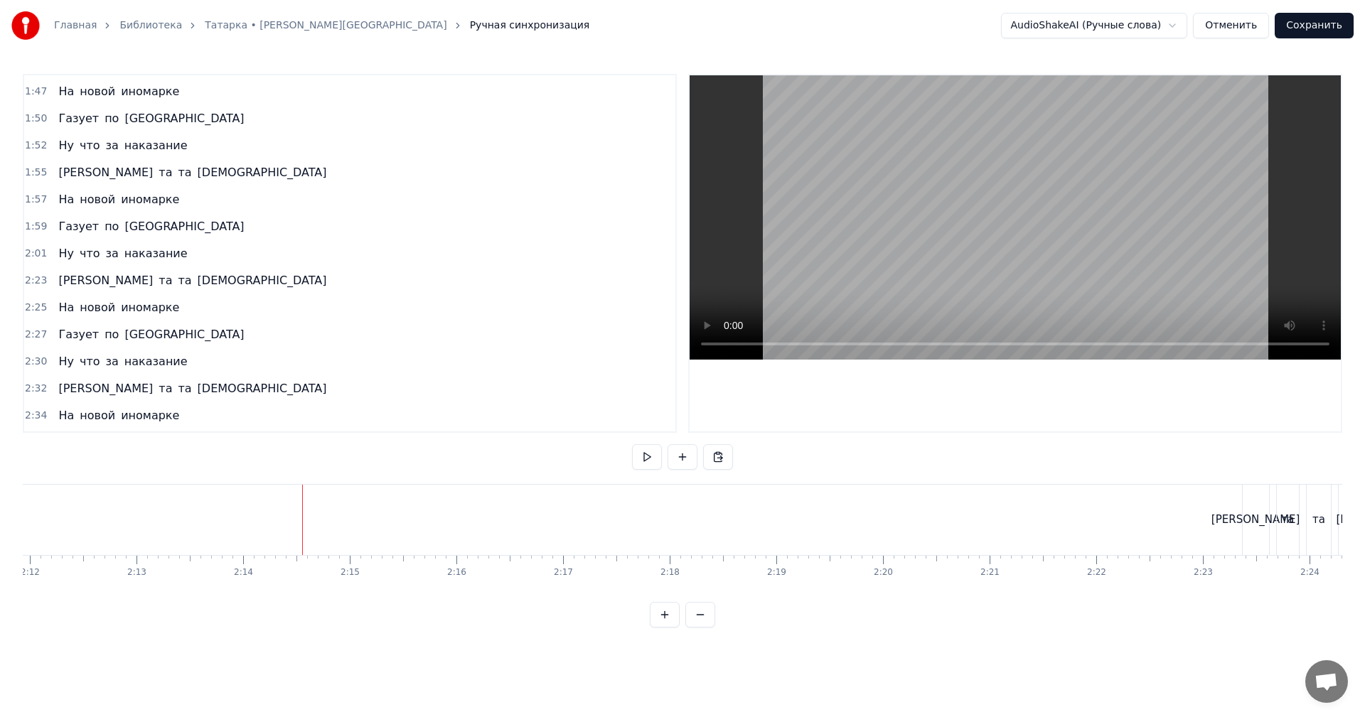
click at [1004, 214] on video at bounding box center [1014, 217] width 651 height 284
click at [1251, 513] on div "[PERSON_NAME]" at bounding box center [1255, 520] width 89 height 16
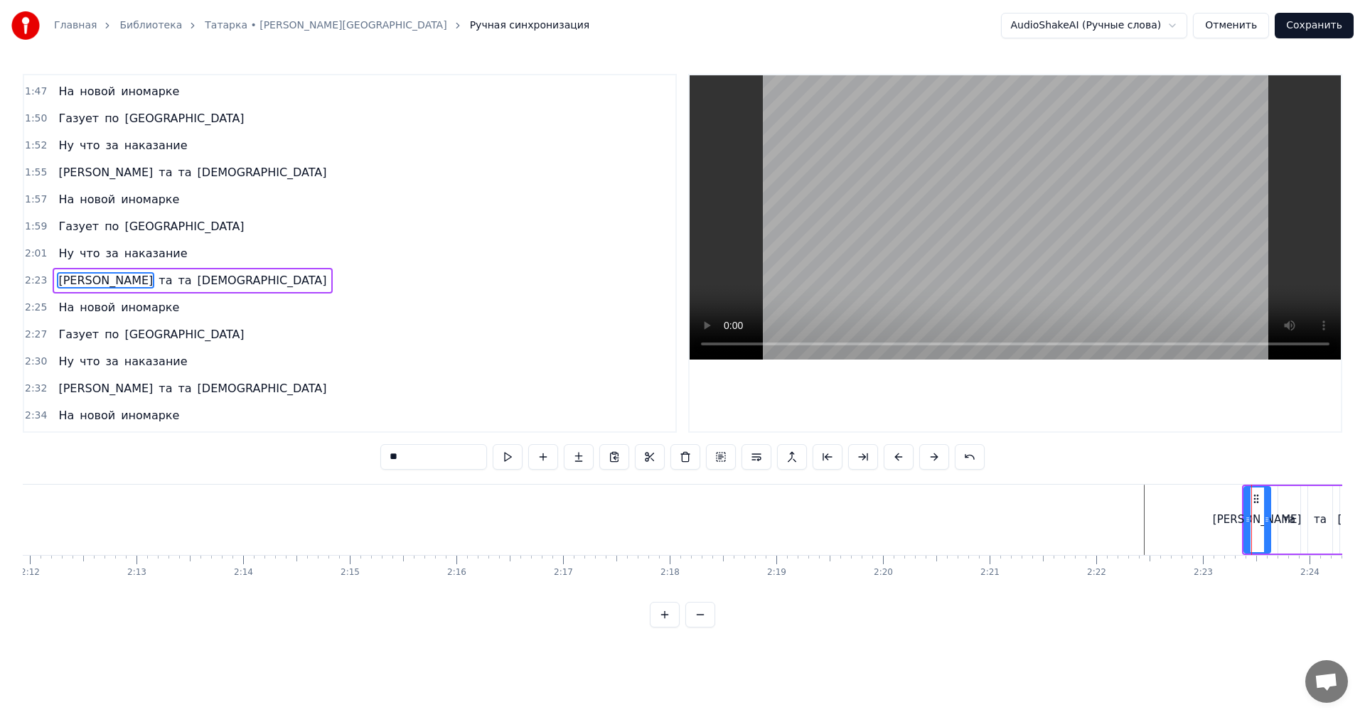
scroll to position [915, 0]
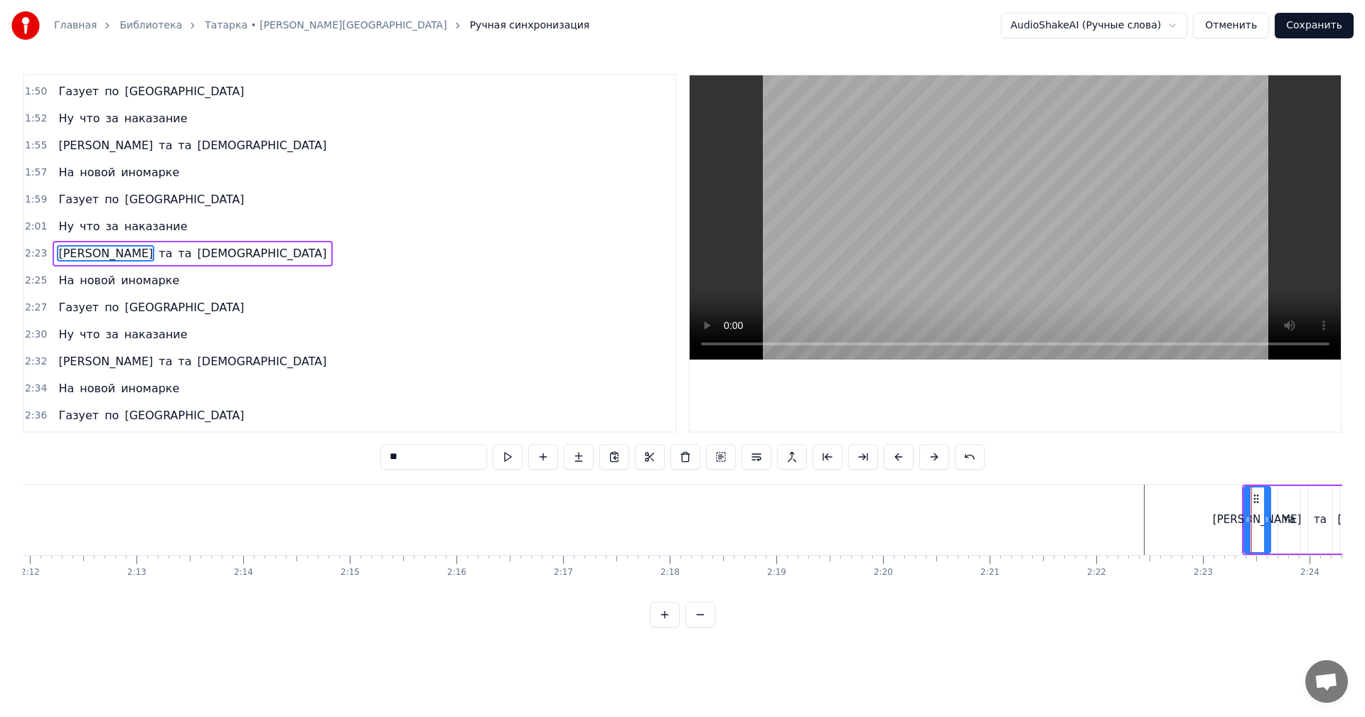
click at [31, 254] on span "2:23" at bounding box center [36, 254] width 22 height 14
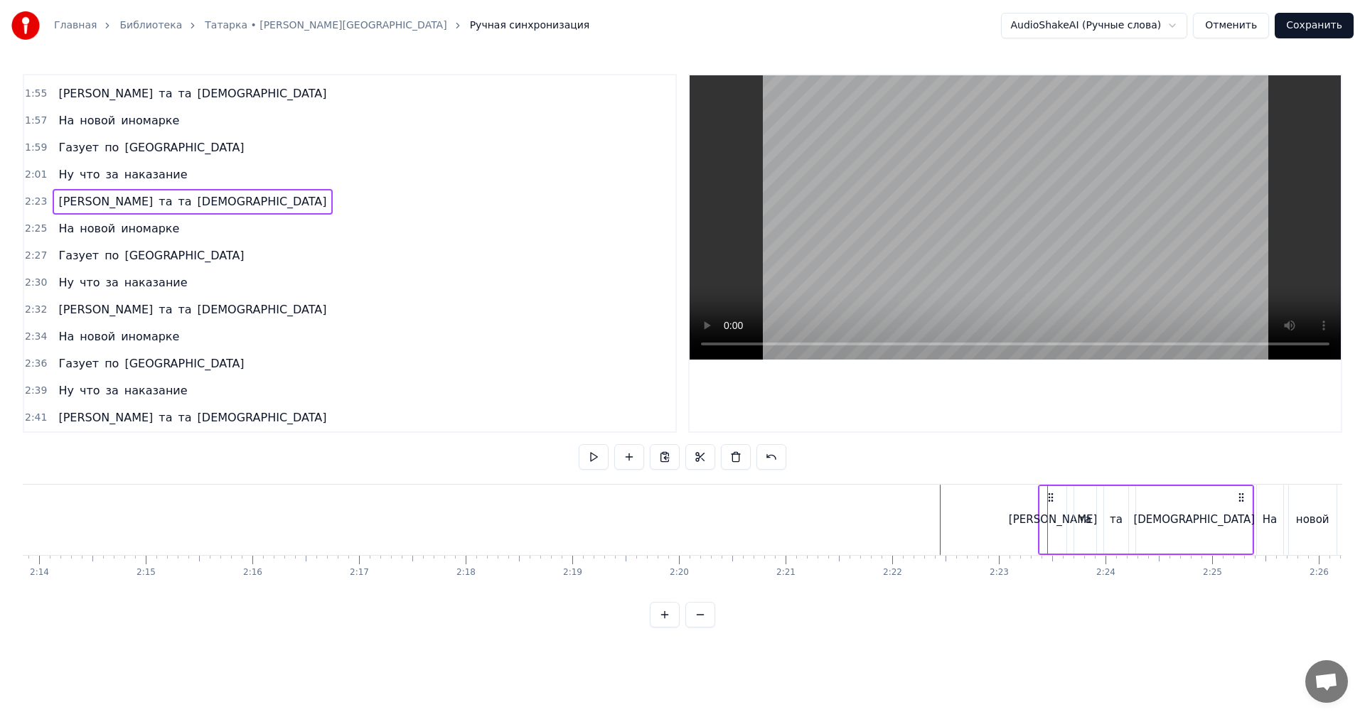
scroll to position [0, 14635]
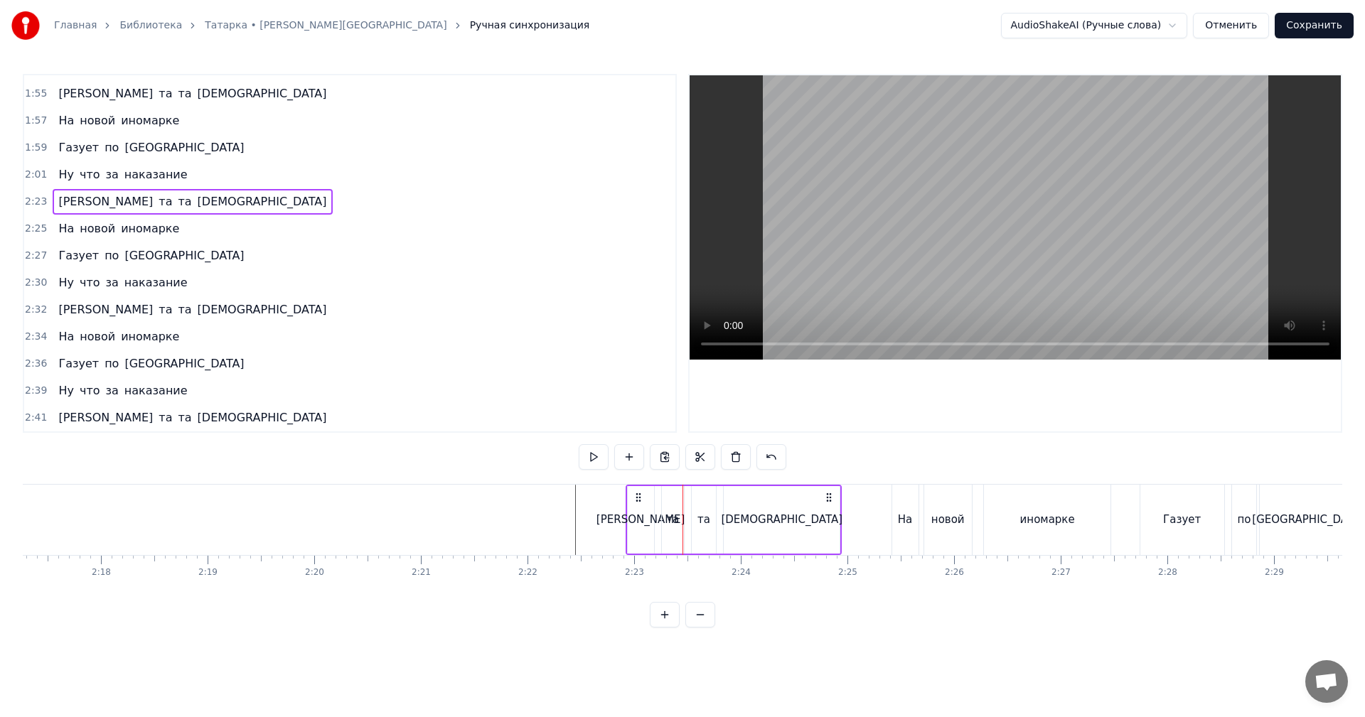
drag, startPoint x: 685, startPoint y: 495, endPoint x: 638, endPoint y: 498, distance: 47.8
click at [638, 498] on icon at bounding box center [638, 497] width 11 height 11
click at [924, 531] on div "новой" at bounding box center [948, 520] width 48 height 70
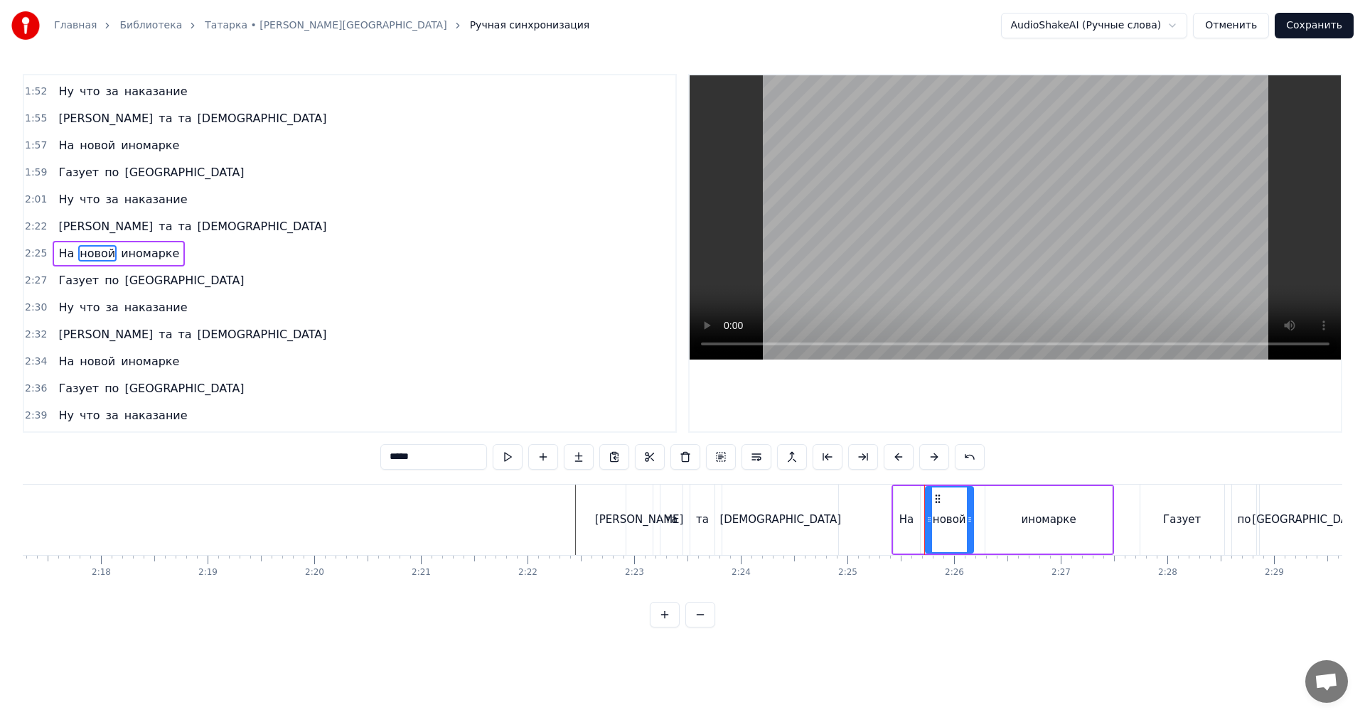
click at [908, 533] on div "На" at bounding box center [906, 520] width 26 height 68
type input "**"
click at [30, 256] on span "2:25" at bounding box center [36, 254] width 22 height 14
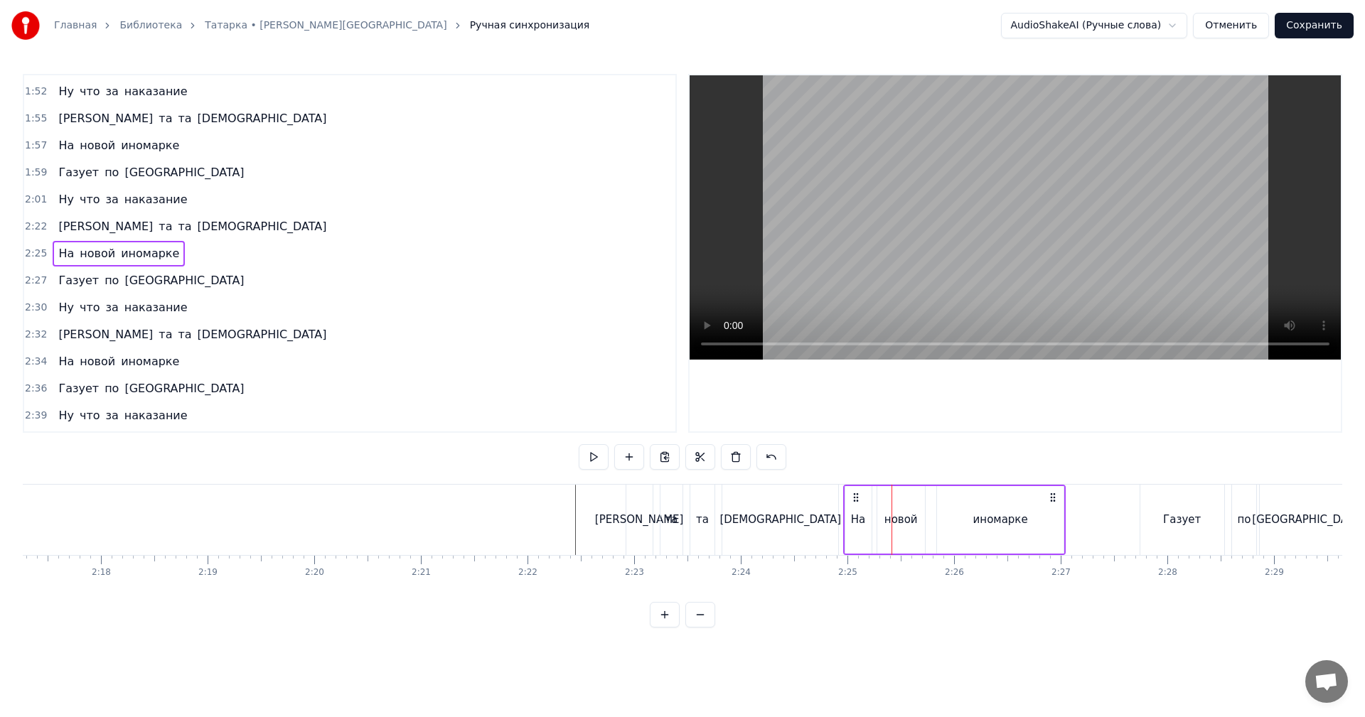
drag, startPoint x: 902, startPoint y: 494, endPoint x: 854, endPoint y: 496, distance: 48.4
click at [854, 496] on icon at bounding box center [855, 497] width 11 height 11
click at [32, 285] on span "2:27" at bounding box center [36, 281] width 22 height 14
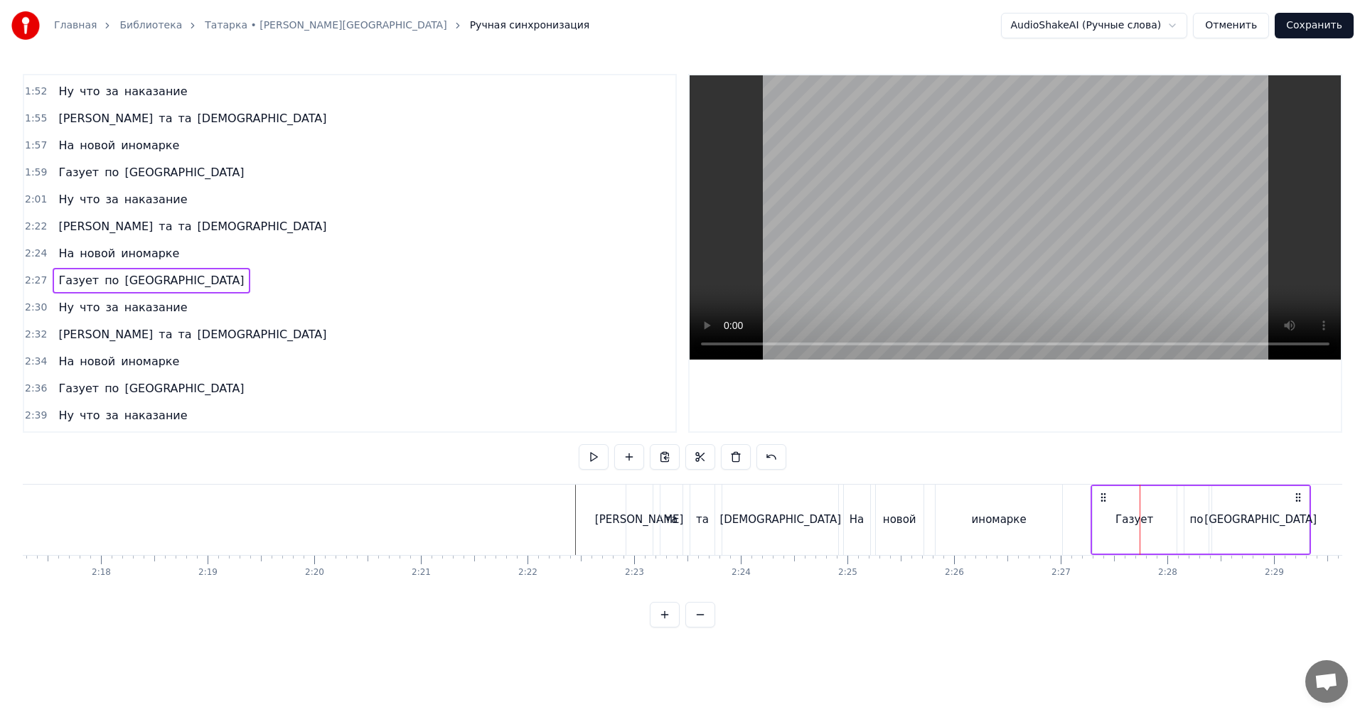
drag, startPoint x: 1153, startPoint y: 495, endPoint x: 1104, endPoint y: 509, distance: 50.9
click at [1104, 509] on div "Газует по [GEOGRAPHIC_DATA]" at bounding box center [1200, 520] width 221 height 70
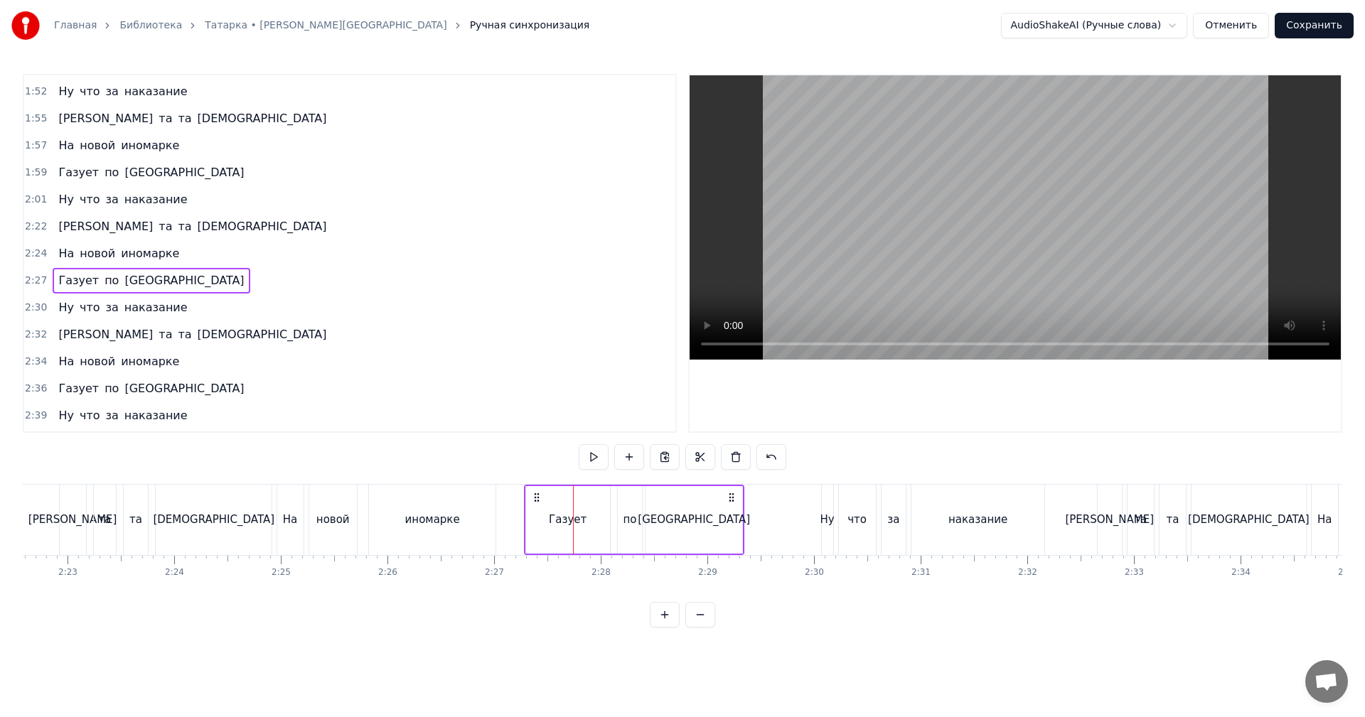
scroll to position [0, 15203]
click at [28, 311] on span "2:30" at bounding box center [36, 308] width 22 height 14
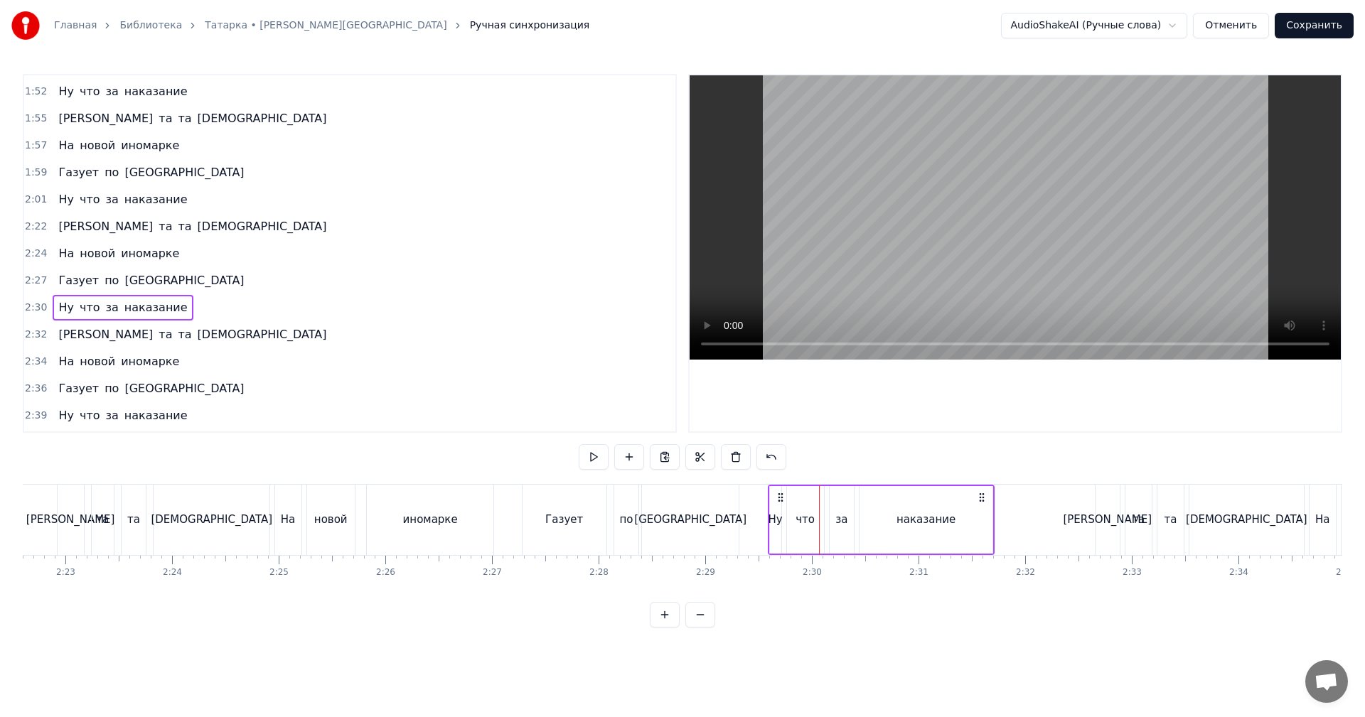
drag, startPoint x: 832, startPoint y: 491, endPoint x: 781, endPoint y: 499, distance: 51.8
click at [781, 499] on icon at bounding box center [780, 497] width 11 height 11
click at [43, 335] on div "2:32 Та та та [DEMOGRAPHIC_DATA]" at bounding box center [349, 334] width 651 height 27
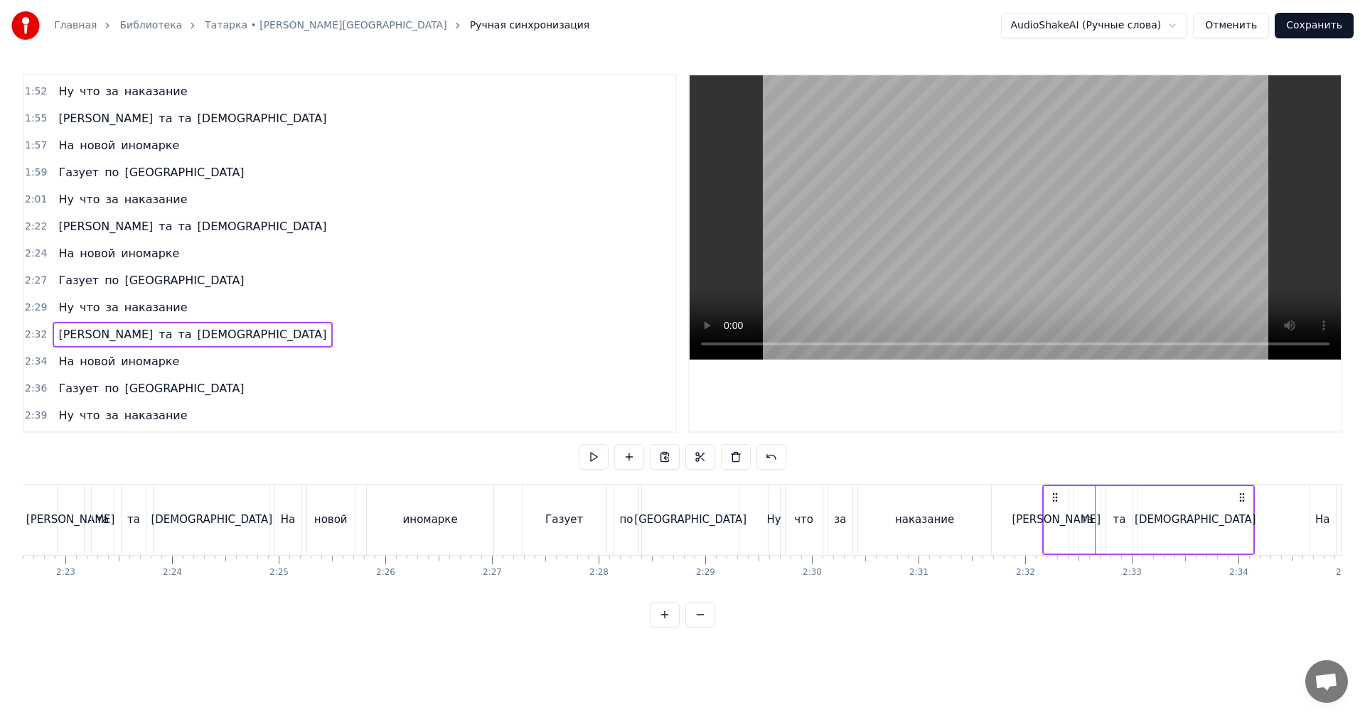
drag, startPoint x: 1108, startPoint y: 495, endPoint x: 1055, endPoint y: 498, distance: 52.7
click at [1055, 498] on icon at bounding box center [1054, 497] width 11 height 11
click at [32, 365] on span "2:34" at bounding box center [36, 362] width 22 height 14
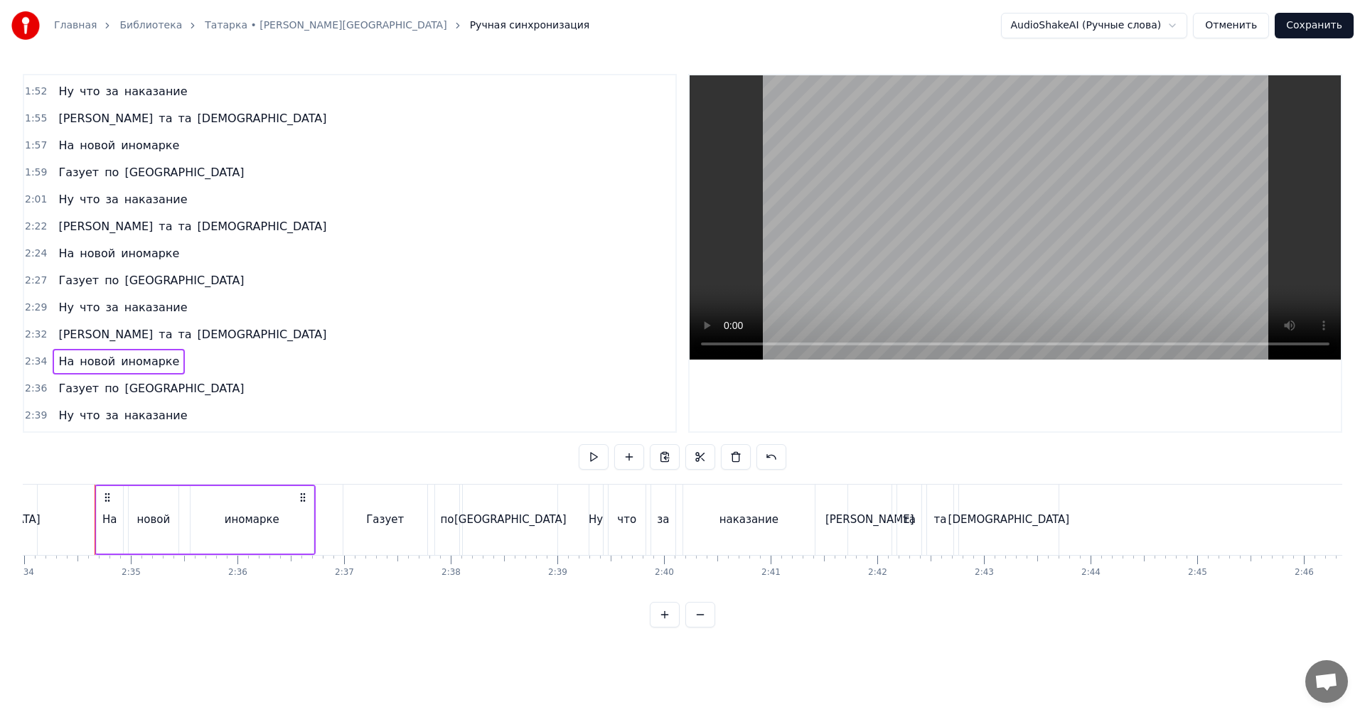
scroll to position [0, 16133]
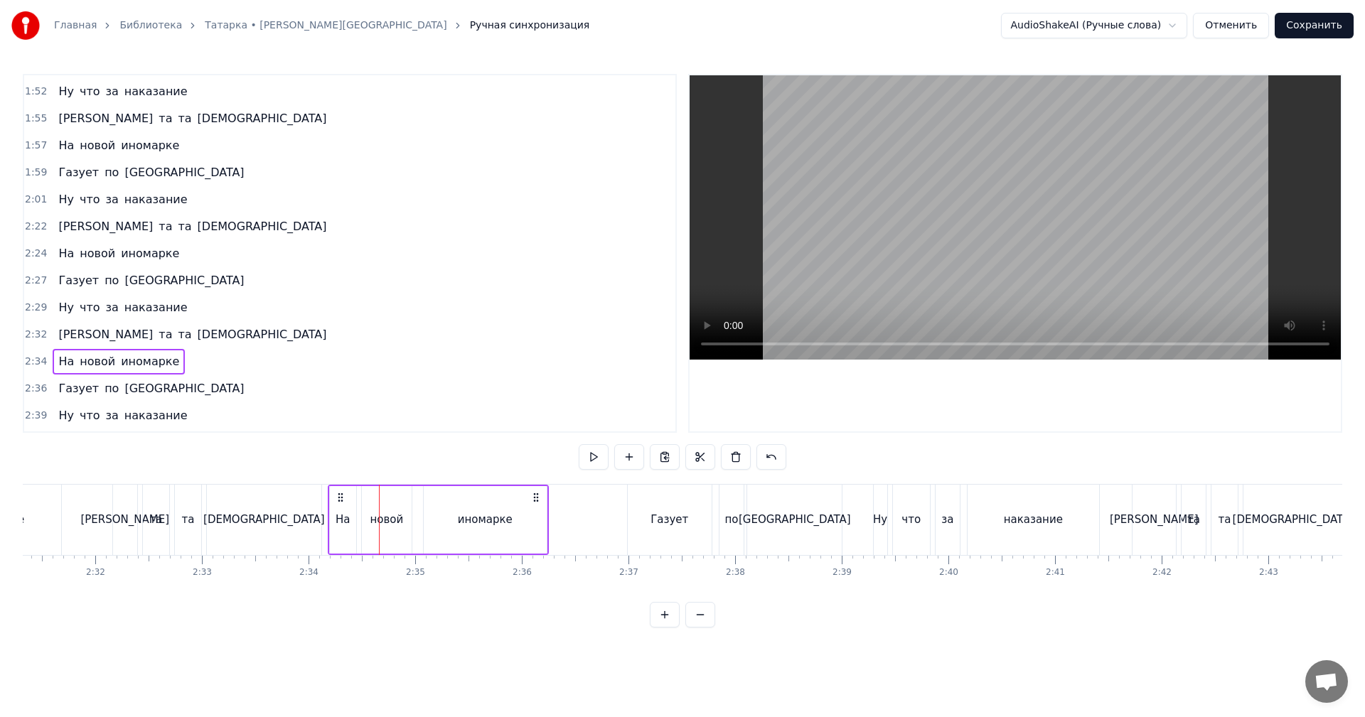
drag, startPoint x: 392, startPoint y: 493, endPoint x: 341, endPoint y: 495, distance: 51.2
click at [341, 495] on icon at bounding box center [340, 497] width 11 height 11
drag, startPoint x: 28, startPoint y: 389, endPoint x: 51, endPoint y: 393, distance: 23.8
click at [28, 389] on span "2:36" at bounding box center [36, 389] width 22 height 14
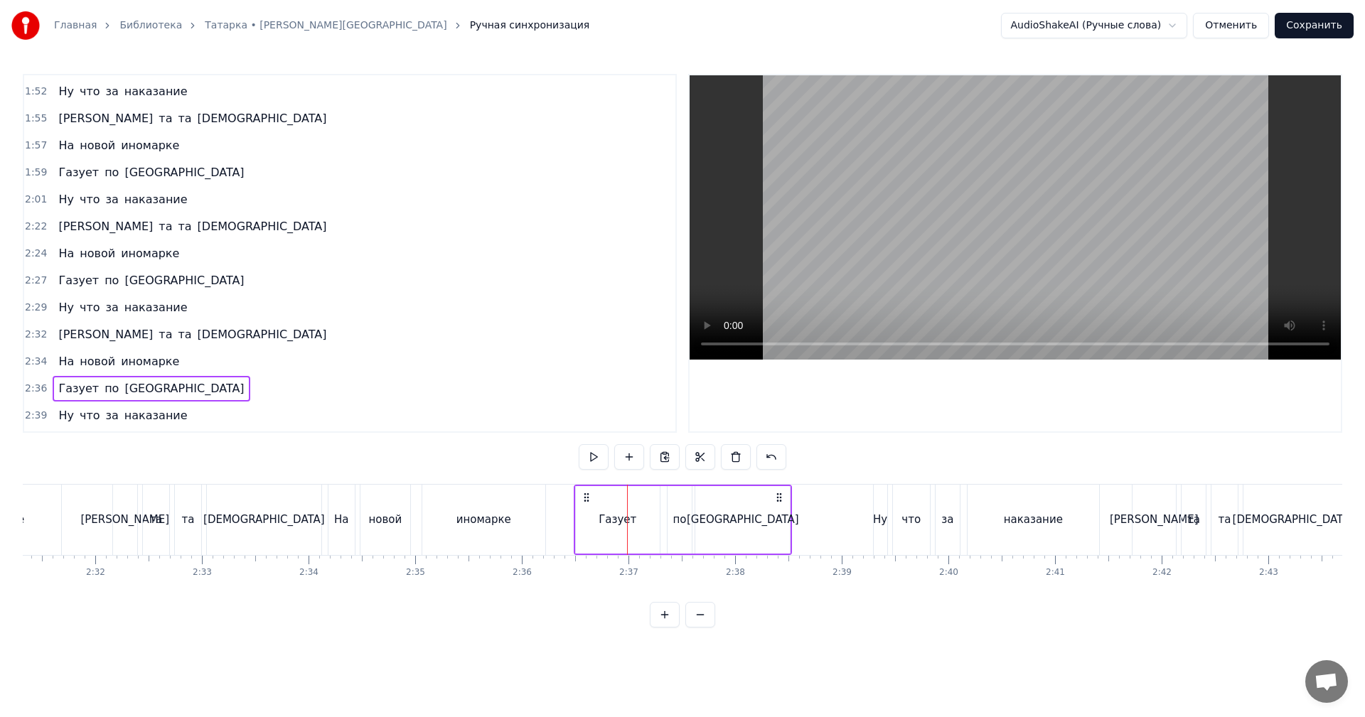
drag, startPoint x: 640, startPoint y: 493, endPoint x: 586, endPoint y: 495, distance: 53.4
click at [586, 495] on icon at bounding box center [586, 497] width 11 height 11
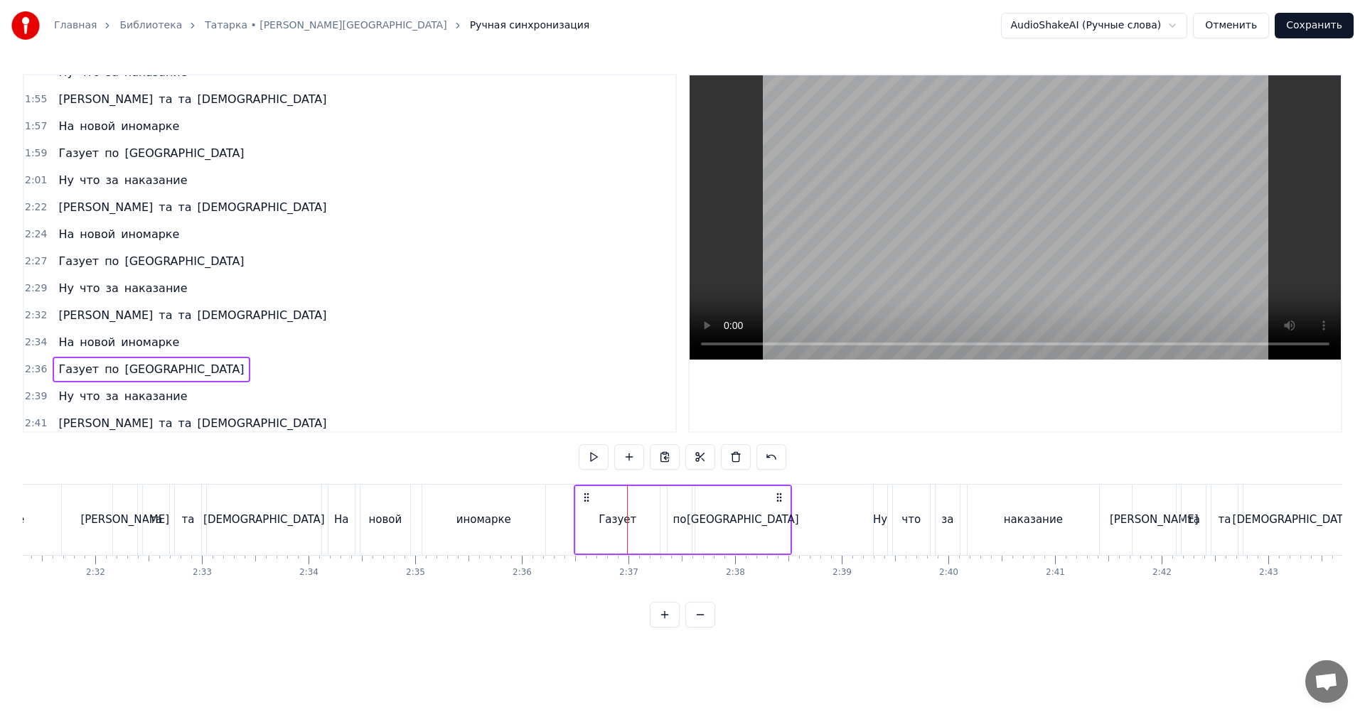
scroll to position [967, 0]
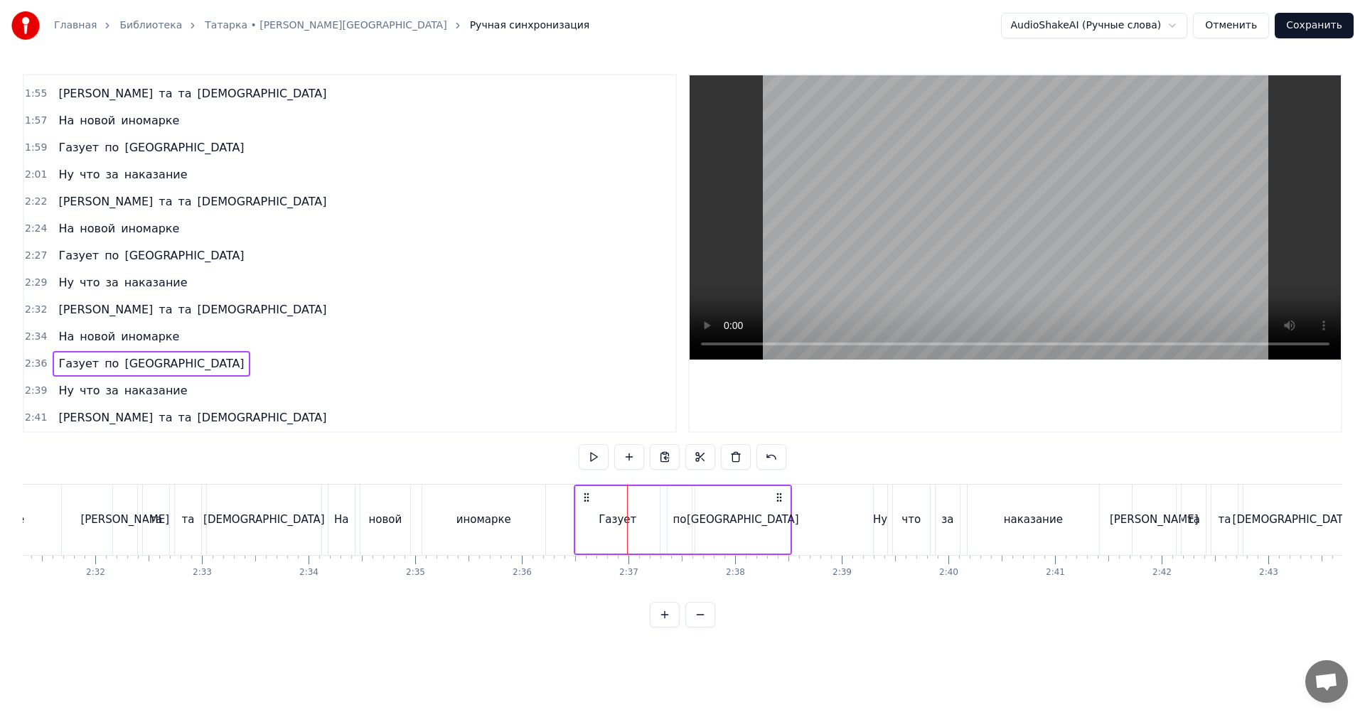
click at [31, 398] on div "2:39 Ну что за наказание" at bounding box center [349, 390] width 651 height 27
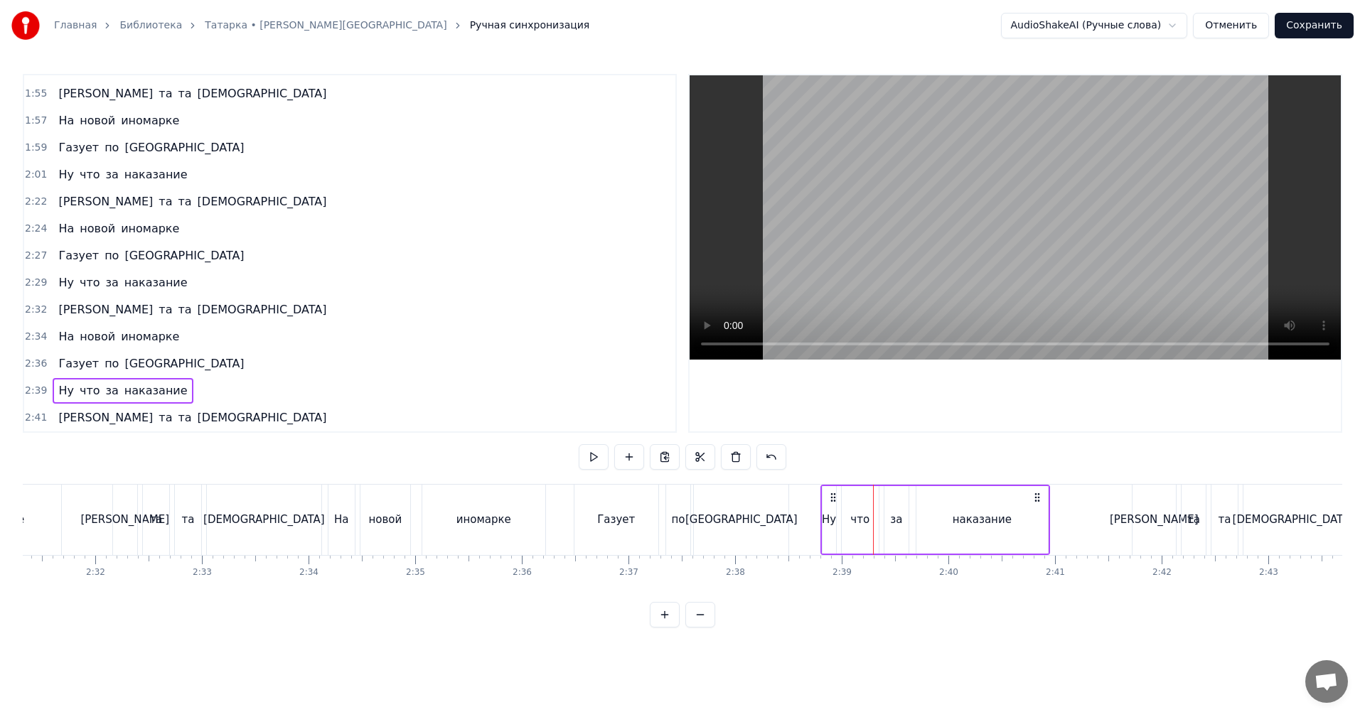
drag, startPoint x: 886, startPoint y: 495, endPoint x: 833, endPoint y: 500, distance: 52.8
click at [833, 500] on icon at bounding box center [832, 497] width 11 height 11
click at [23, 417] on div "0:03 Та та та [DEMOGRAPHIC_DATA] 0:12 Та та та [DEMOGRAPHIC_DATA] 0:14 На новой…" at bounding box center [350, 253] width 654 height 359
click at [40, 421] on span "2:41" at bounding box center [36, 418] width 22 height 14
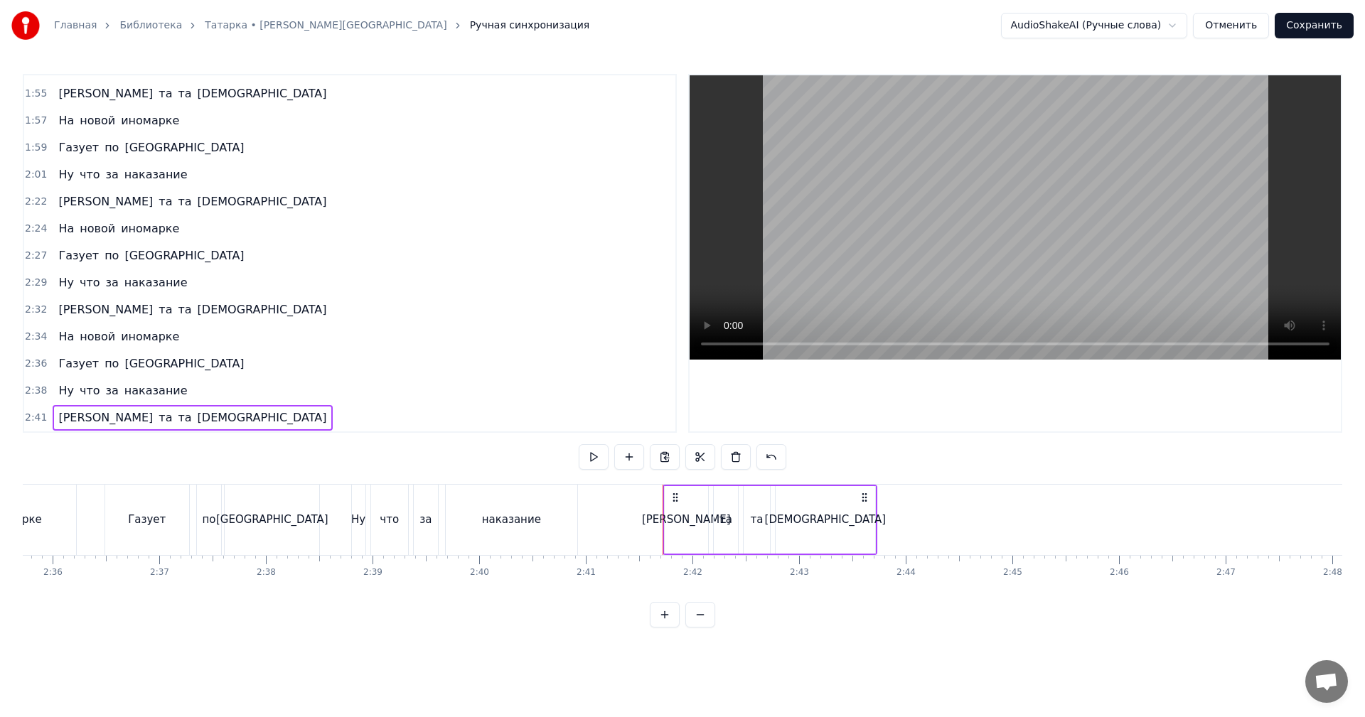
scroll to position [0, 16630]
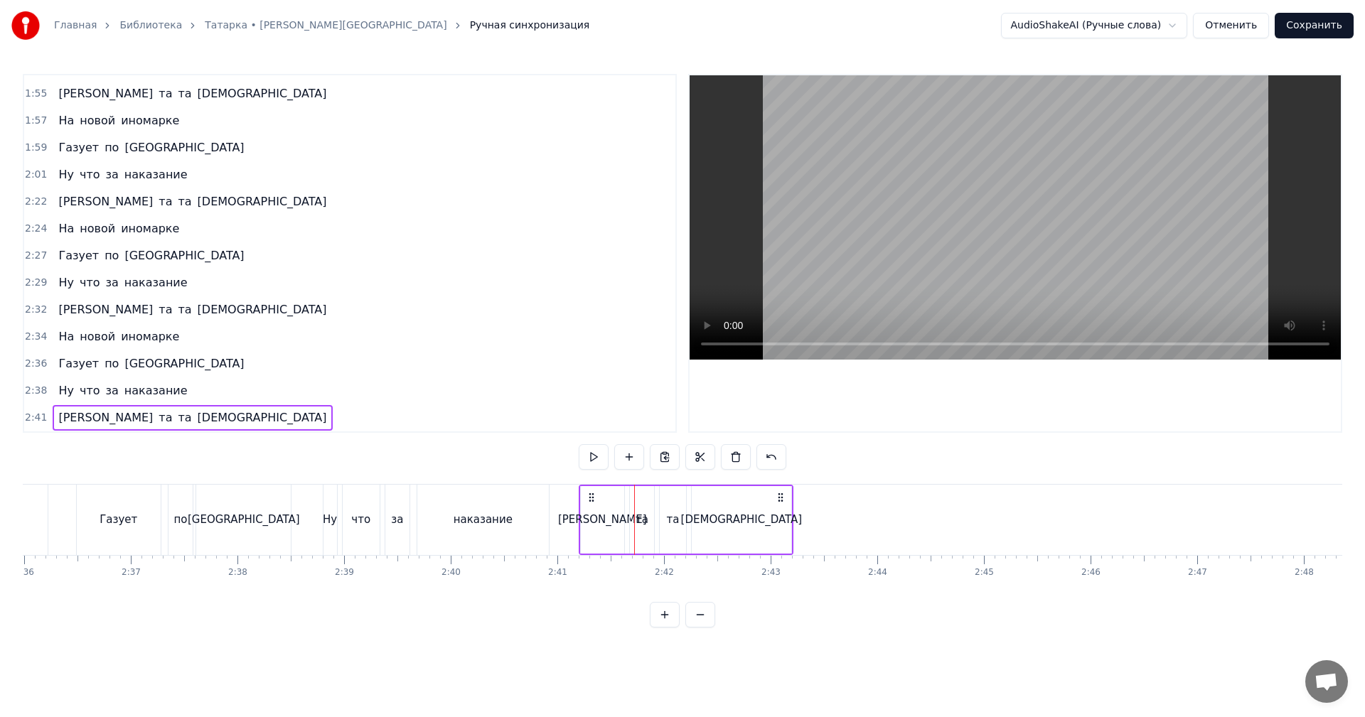
drag, startPoint x: 646, startPoint y: 500, endPoint x: 591, endPoint y: 504, distance: 55.6
click at [591, 504] on div "Та та та татарка" at bounding box center [686, 520] width 215 height 70
click at [1058, 232] on video at bounding box center [1014, 217] width 651 height 284
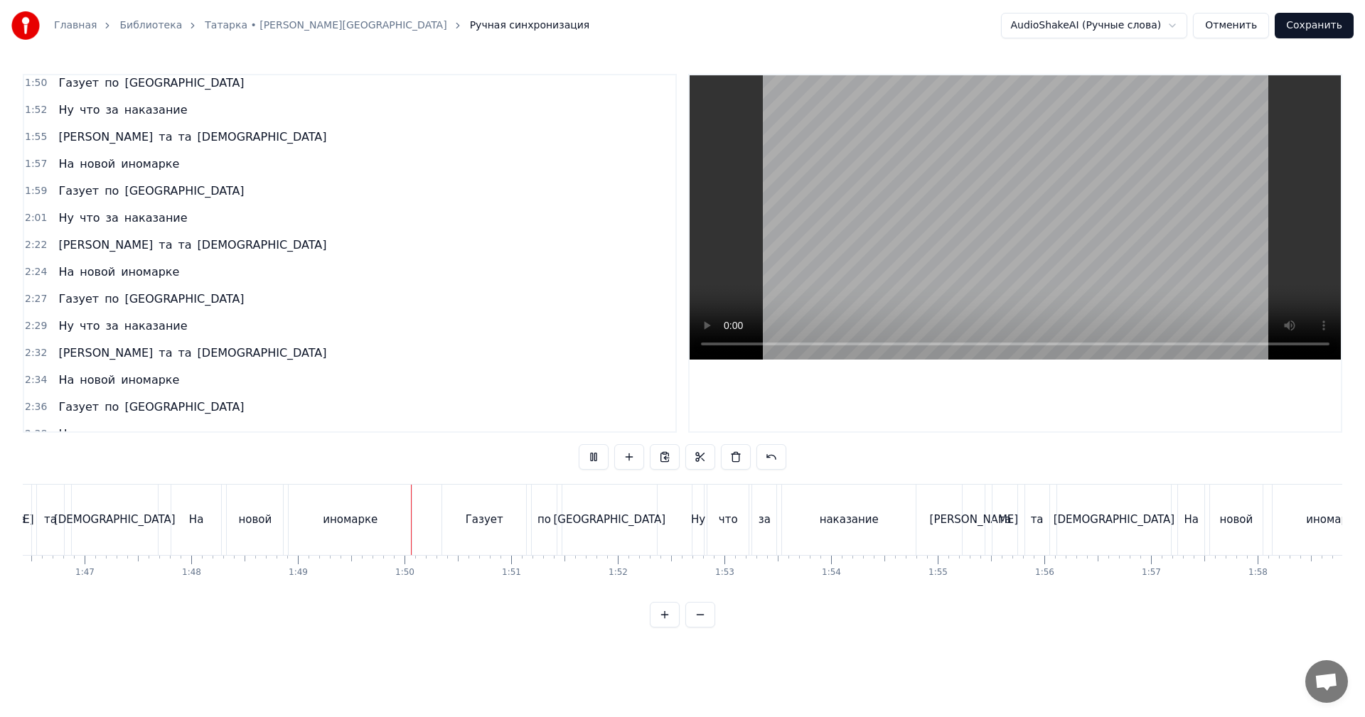
scroll to position [967, 0]
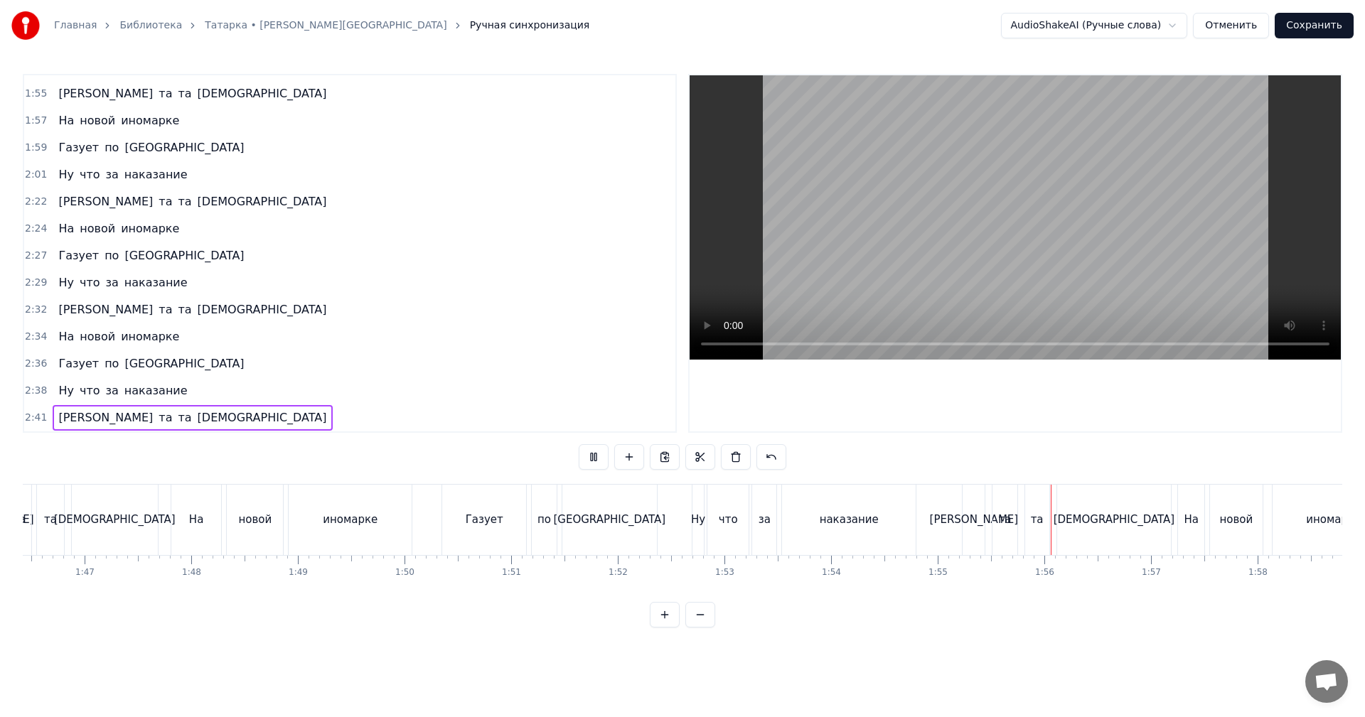
click at [1309, 26] on button "Сохранить" at bounding box center [1313, 26] width 79 height 26
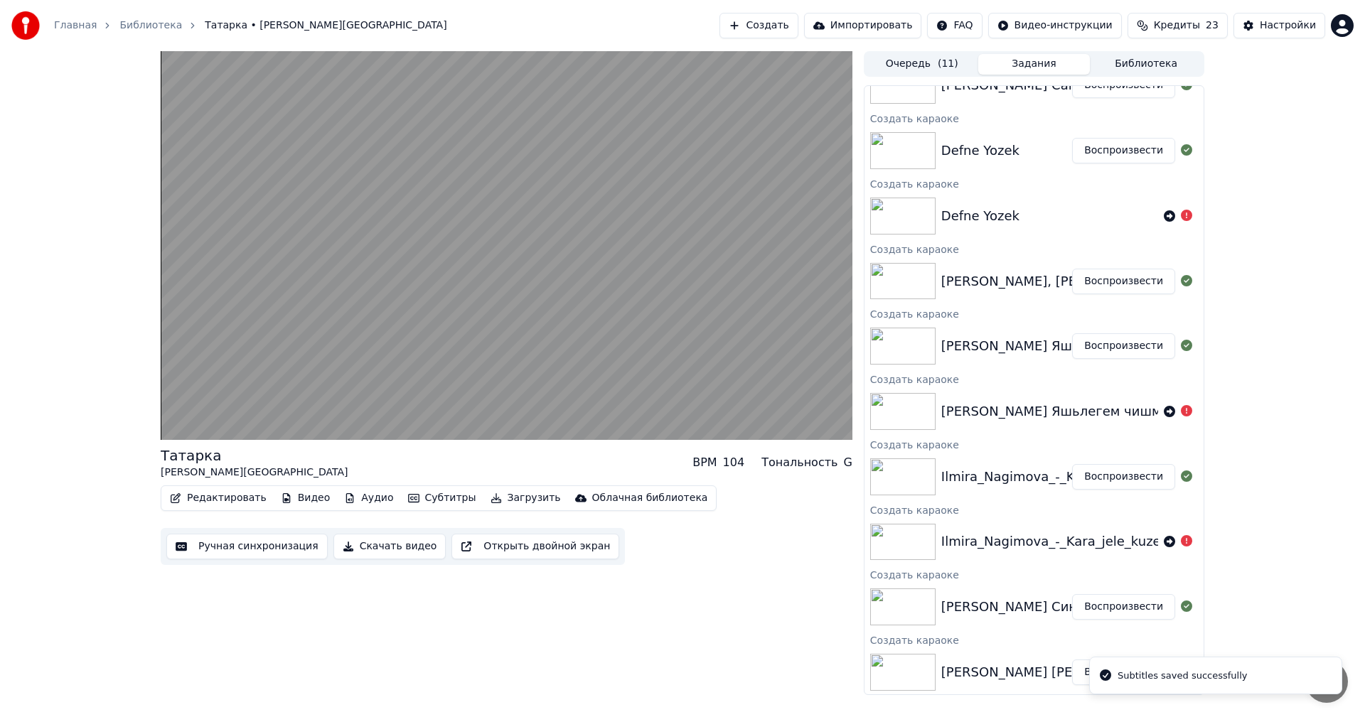
scroll to position [20, 0]
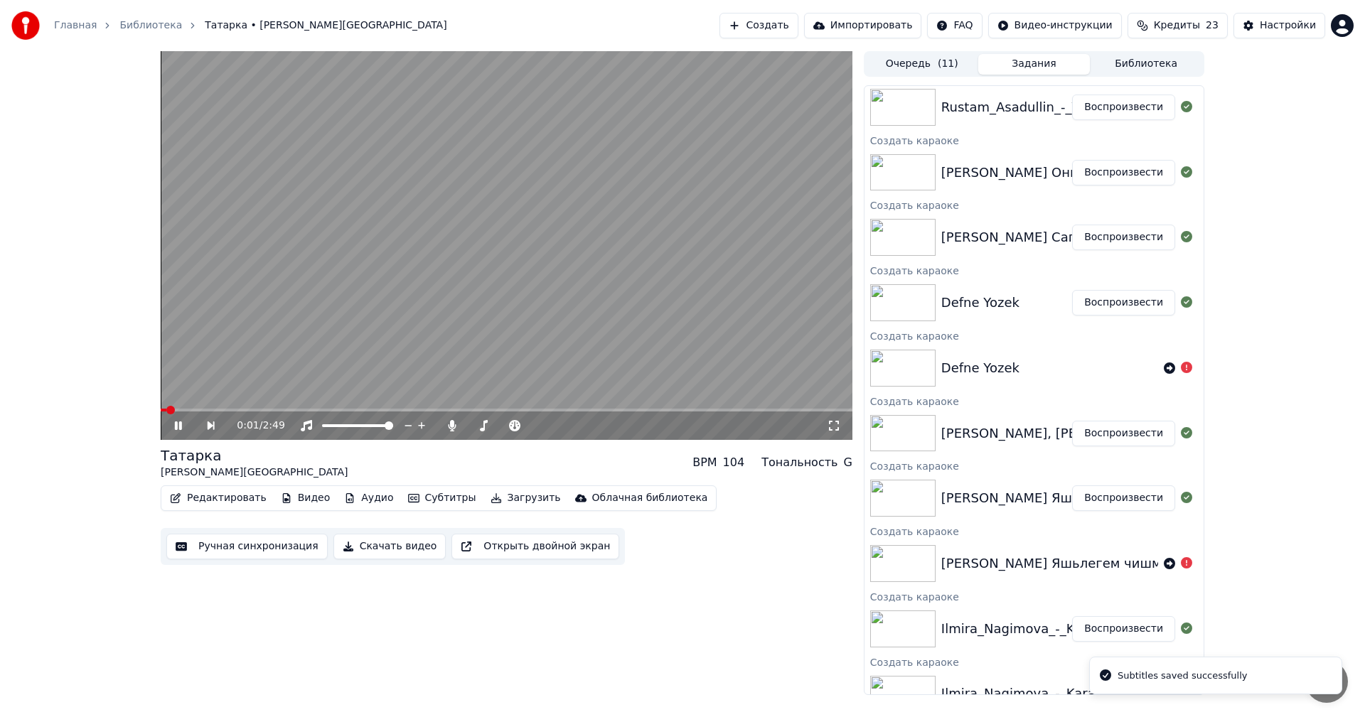
click at [709, 309] on video at bounding box center [507, 245] width 692 height 389
click at [1134, 301] on button "Воспроизвести" at bounding box center [1123, 303] width 103 height 26
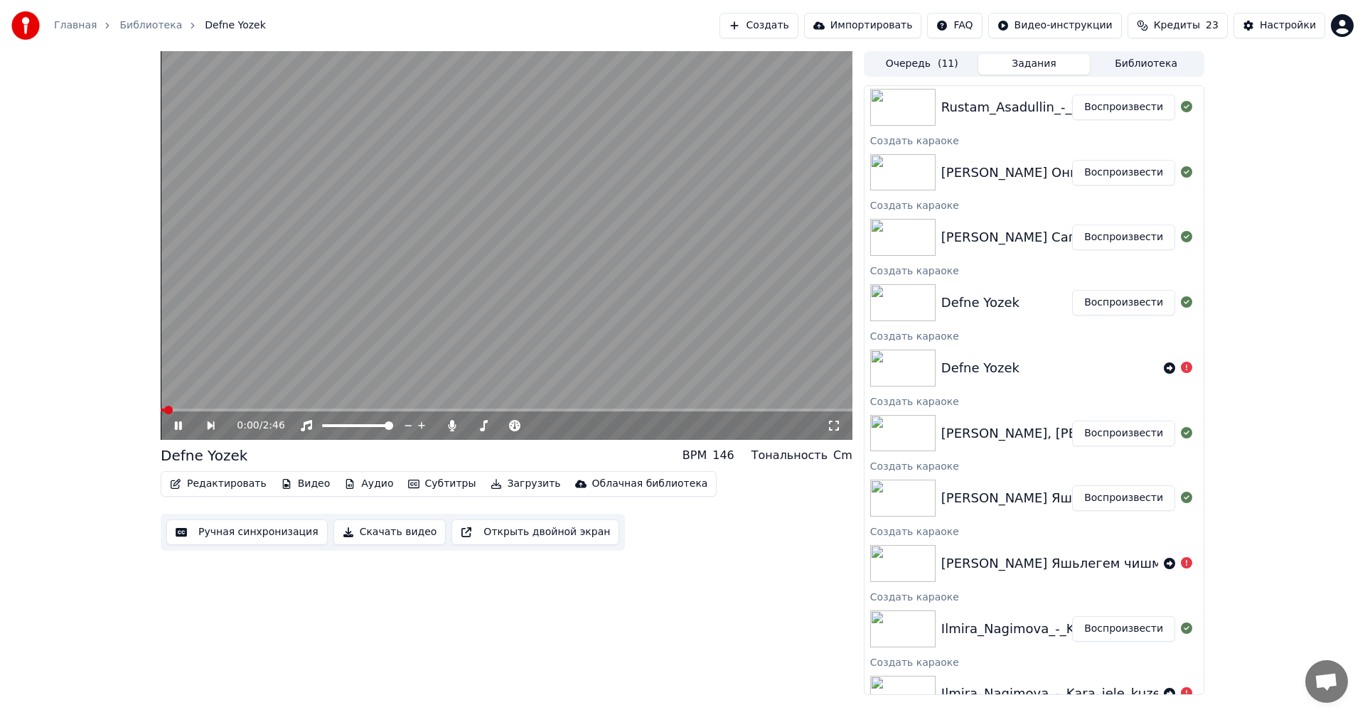
click at [332, 286] on video at bounding box center [507, 245] width 692 height 389
click at [262, 534] on button "Ручная синхронизация" at bounding box center [246, 533] width 161 height 26
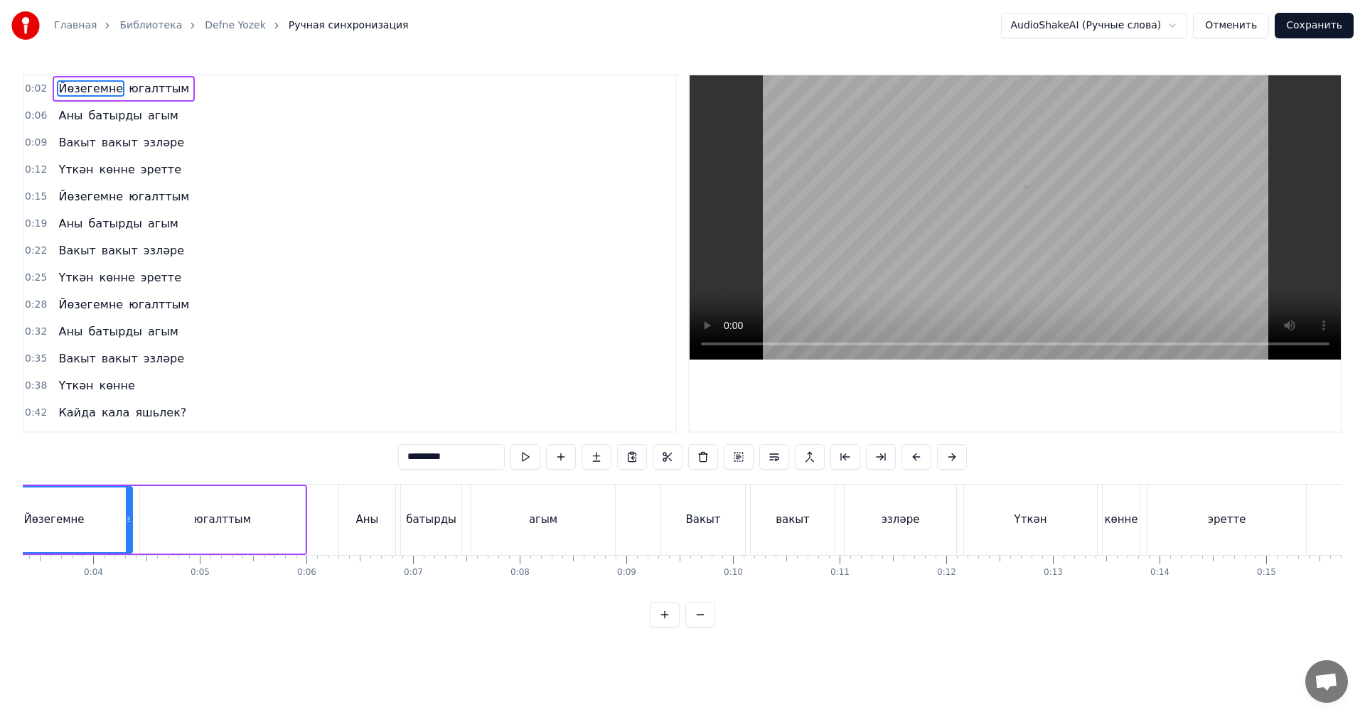
scroll to position [0, 236]
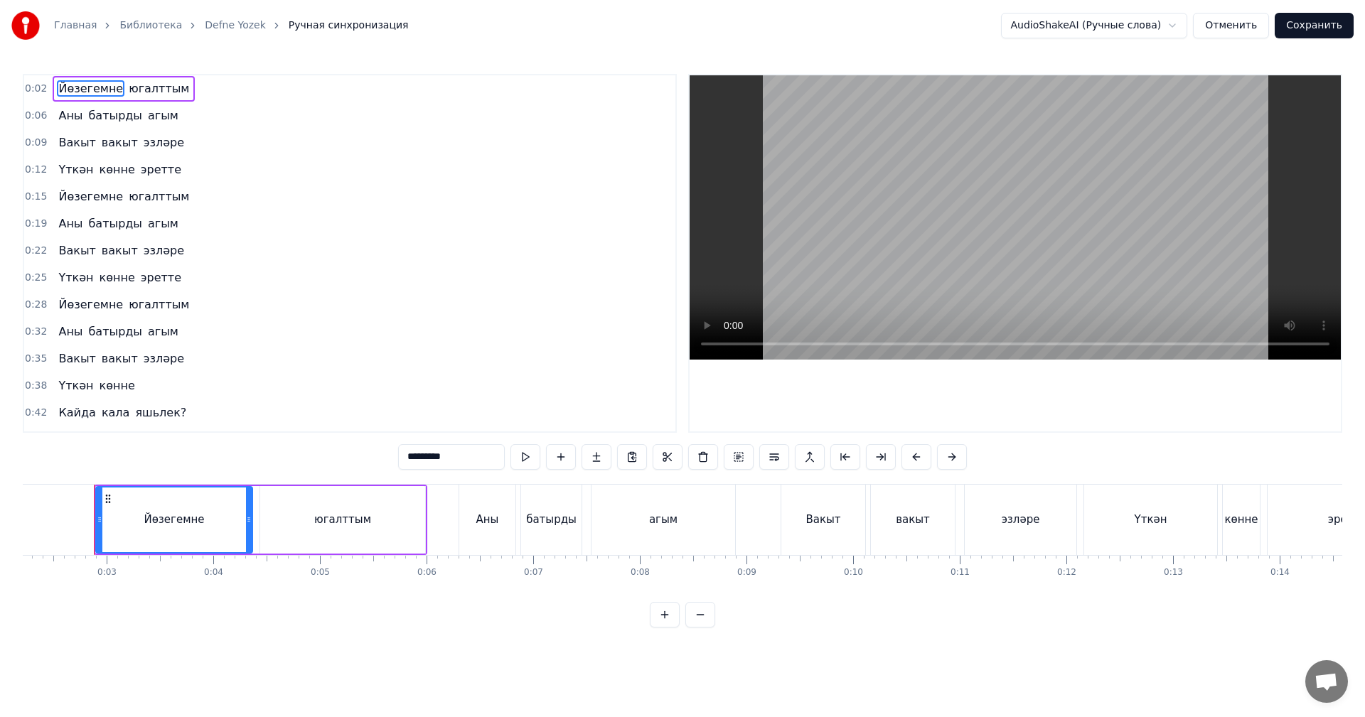
click at [915, 179] on video at bounding box center [1014, 217] width 651 height 284
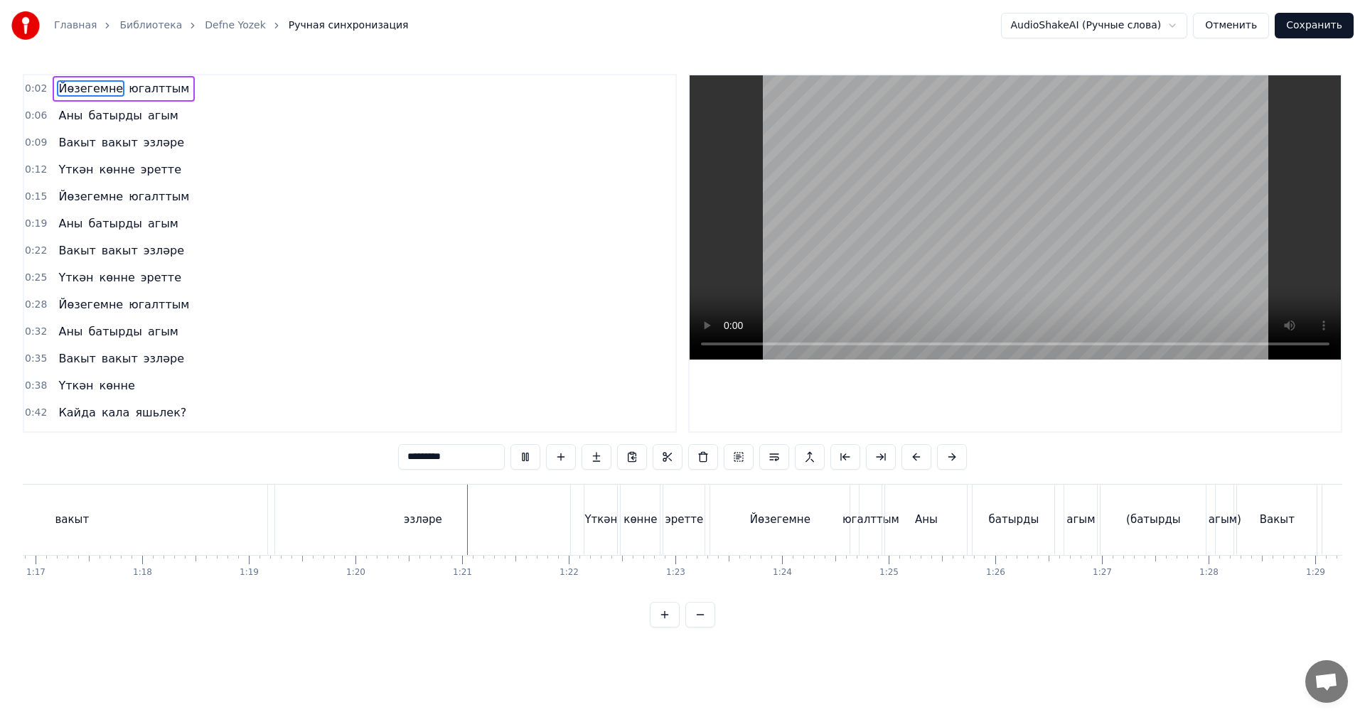
scroll to position [0, 8224]
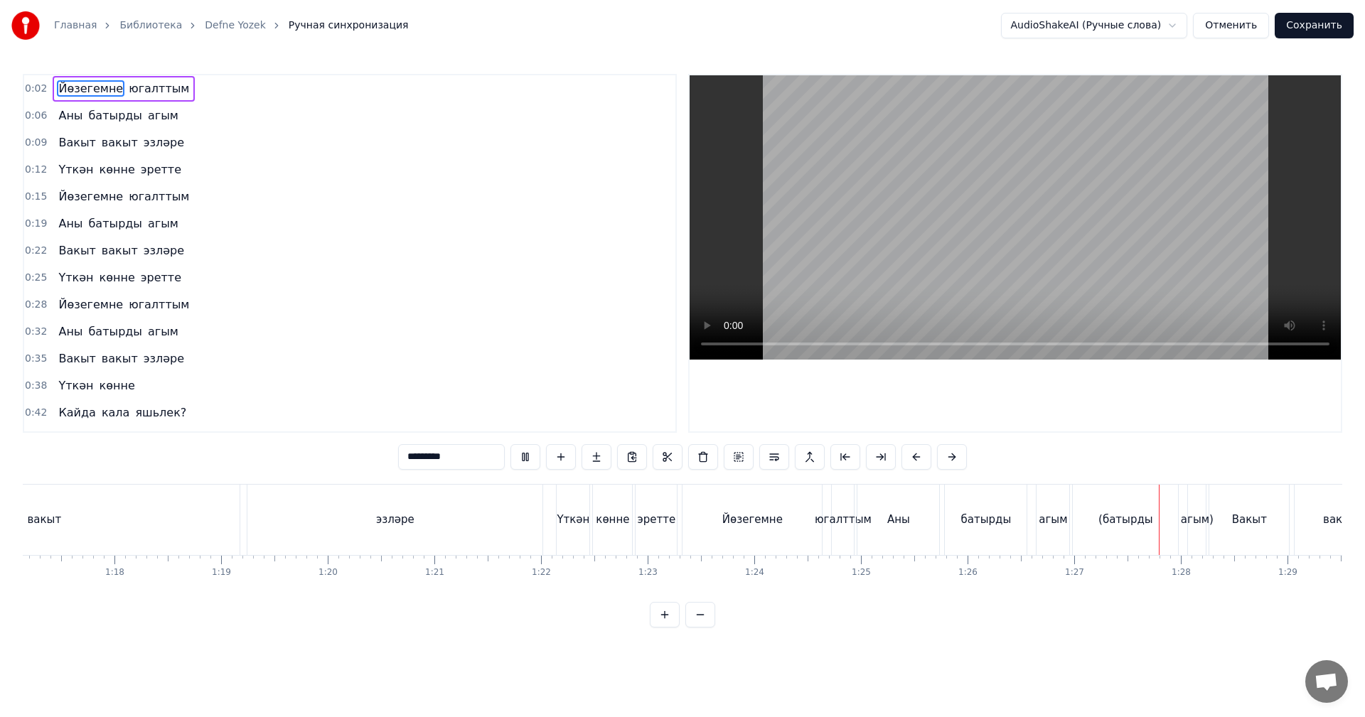
click at [997, 265] on video at bounding box center [1014, 217] width 651 height 284
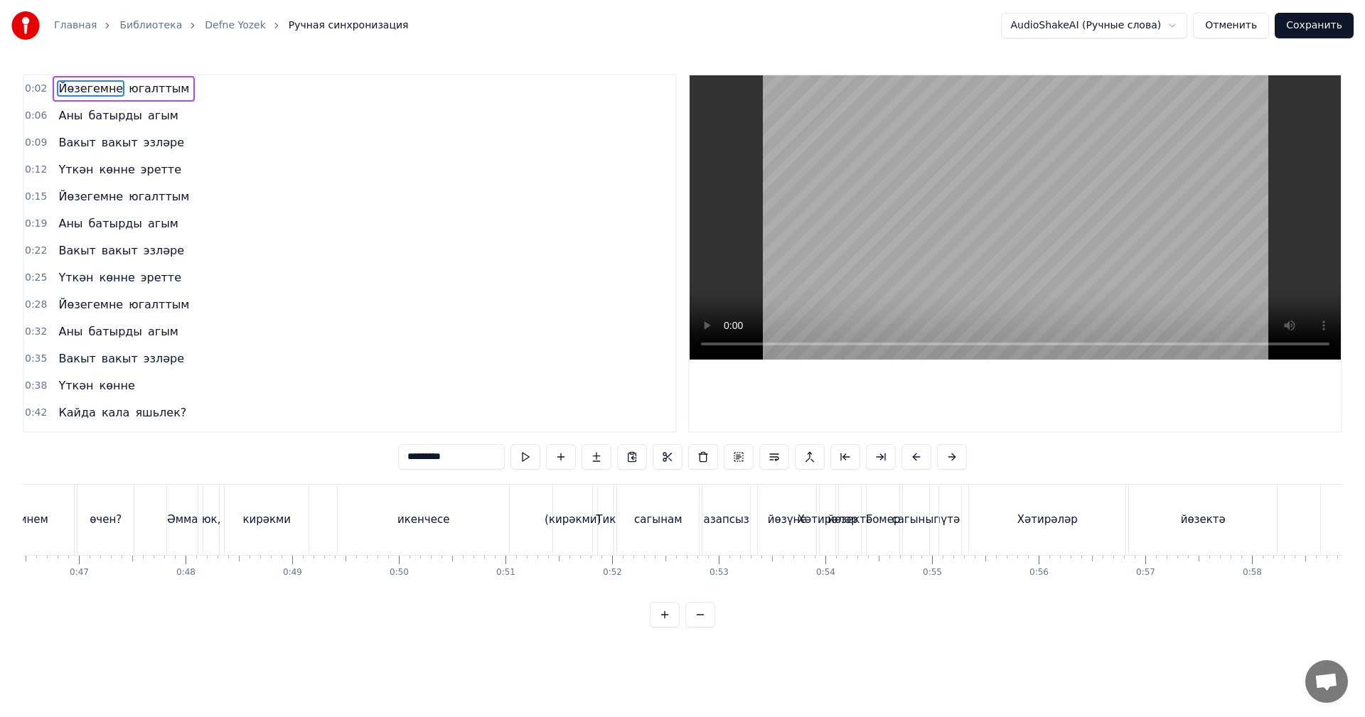
scroll to position [0, 4386]
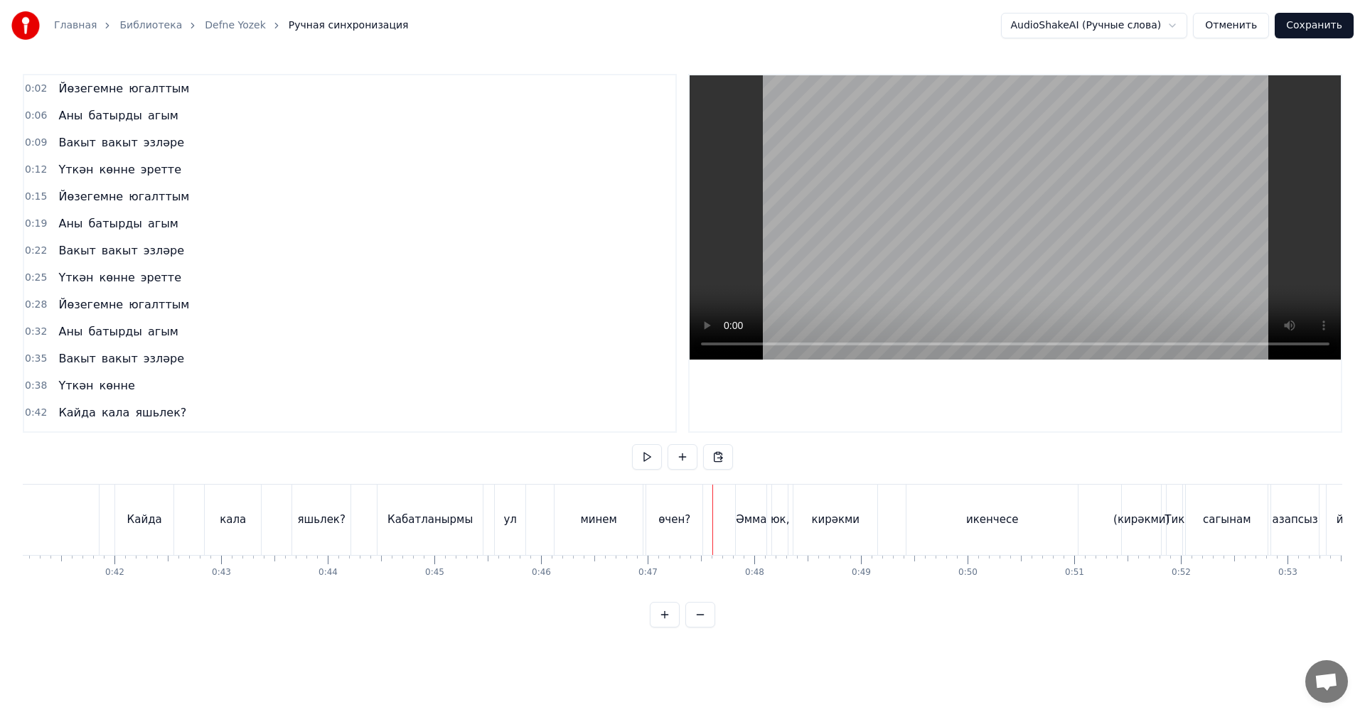
click at [956, 220] on video at bounding box center [1014, 217] width 651 height 284
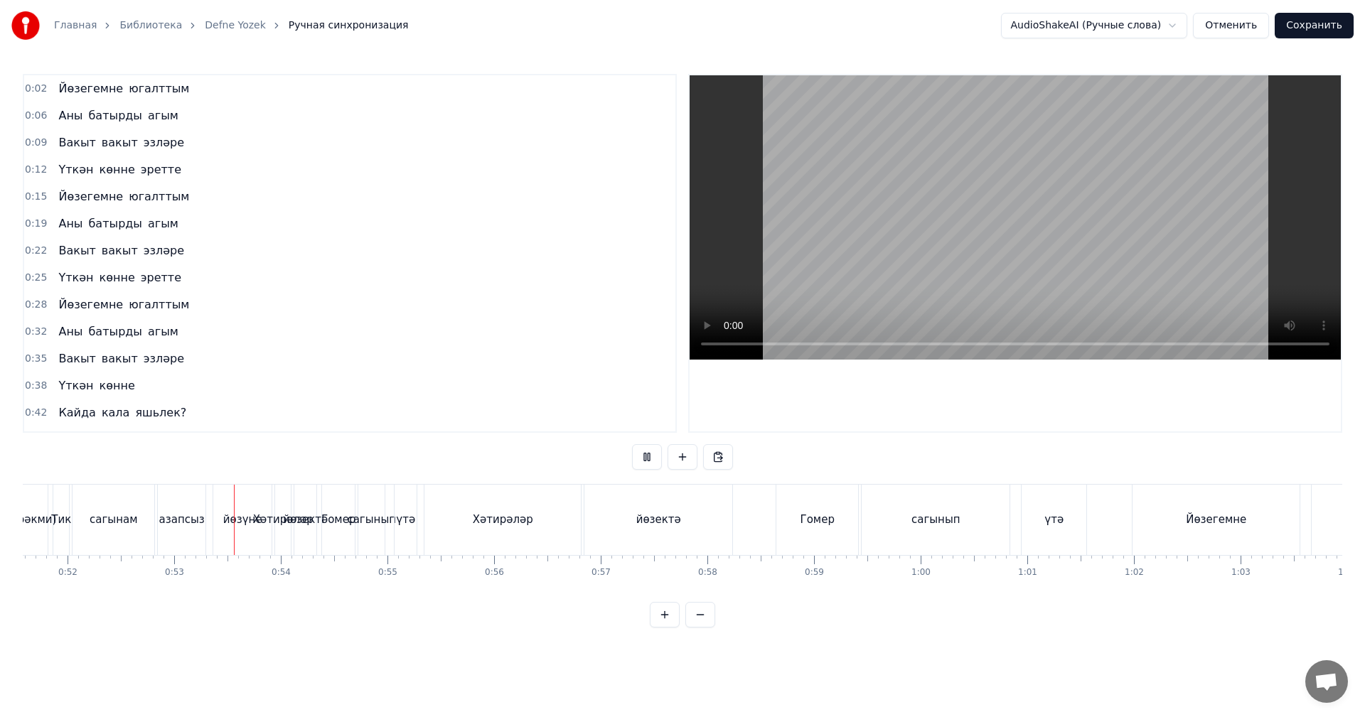
scroll to position [0, 5564]
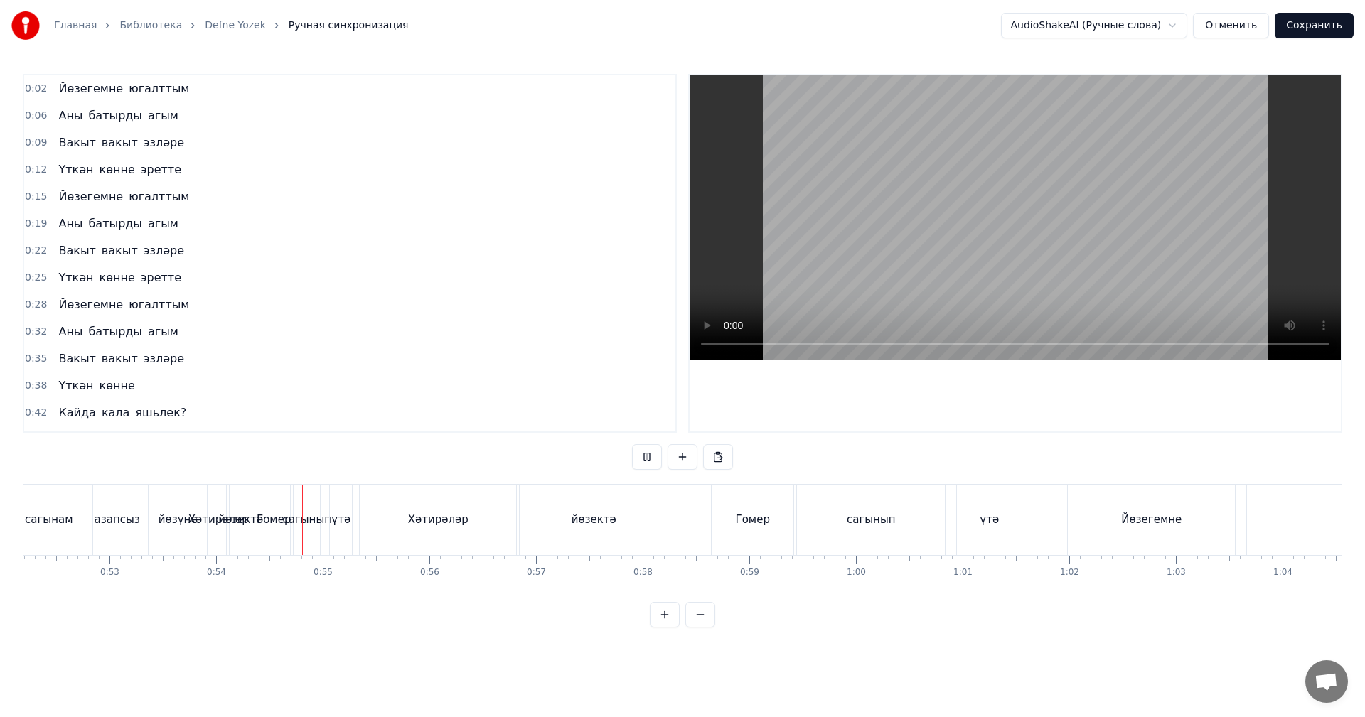
click at [1063, 255] on video at bounding box center [1014, 217] width 651 height 284
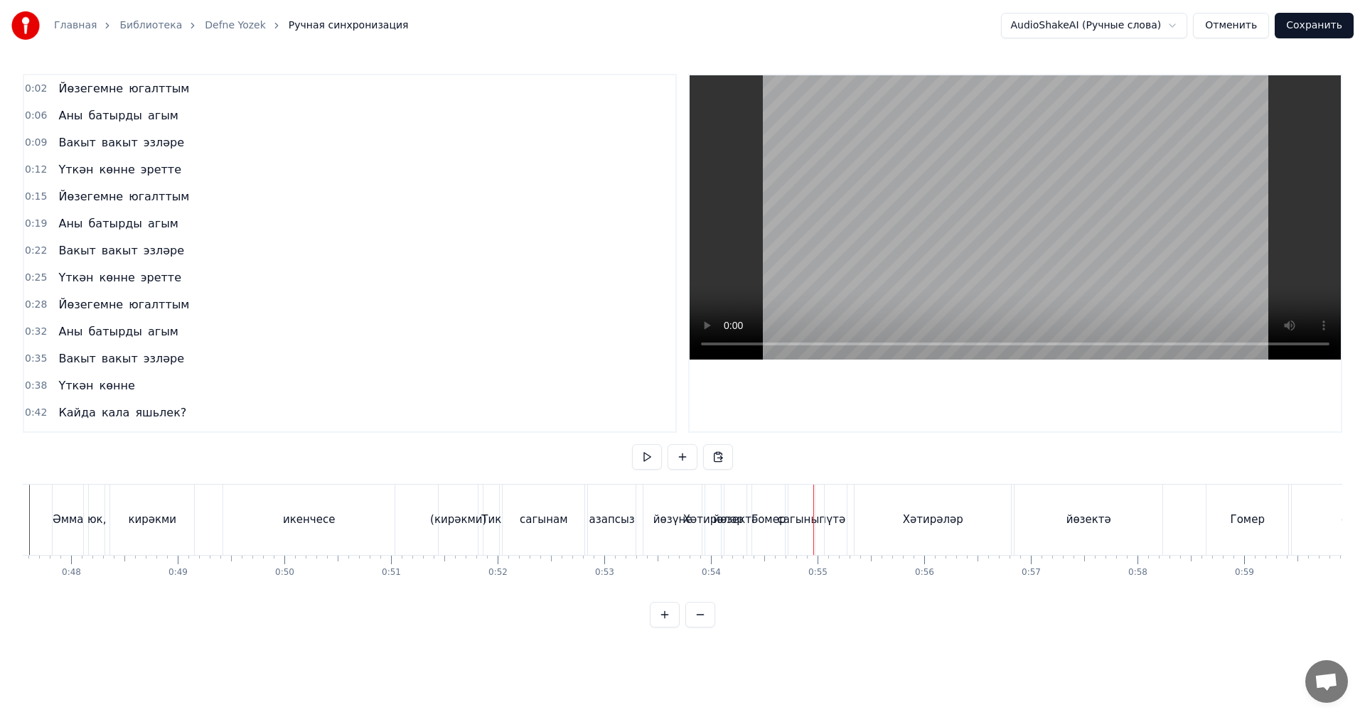
scroll to position [0, 5066]
click at [517, 517] on div "сагынам" at bounding box center [546, 520] width 82 height 70
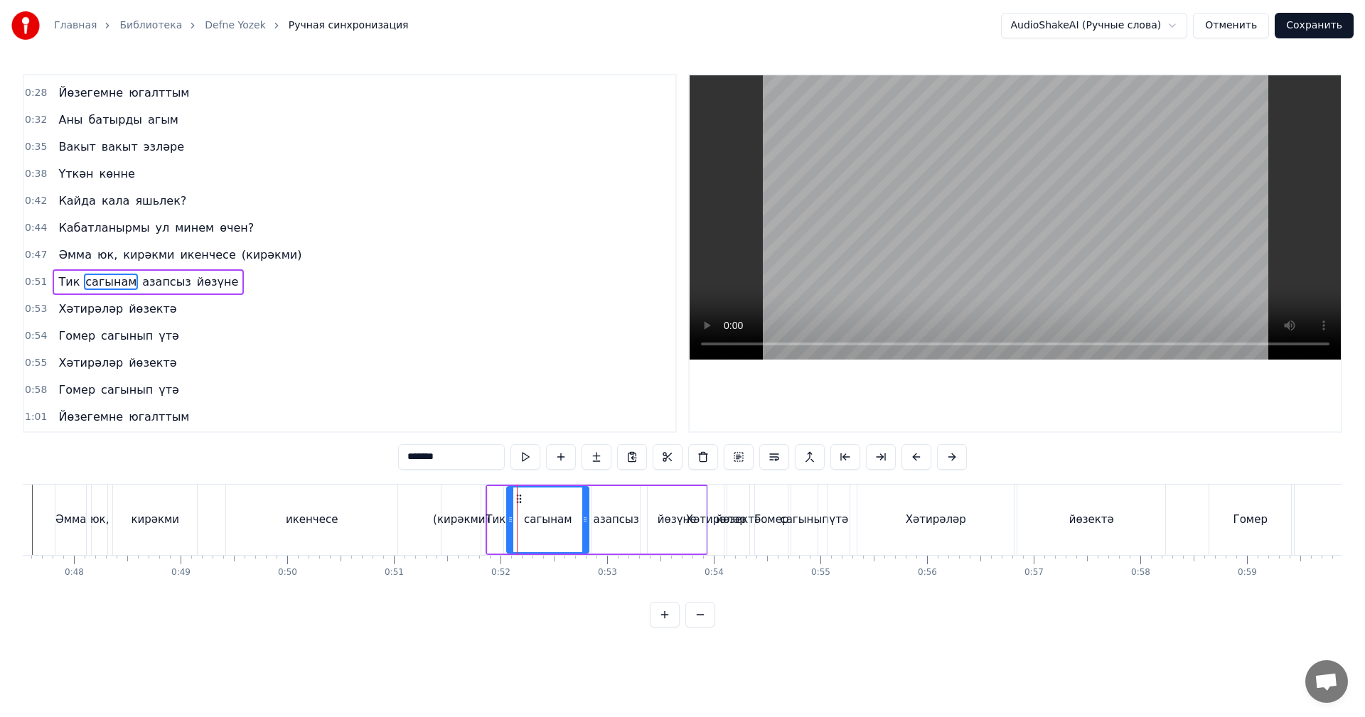
scroll to position [240, 0]
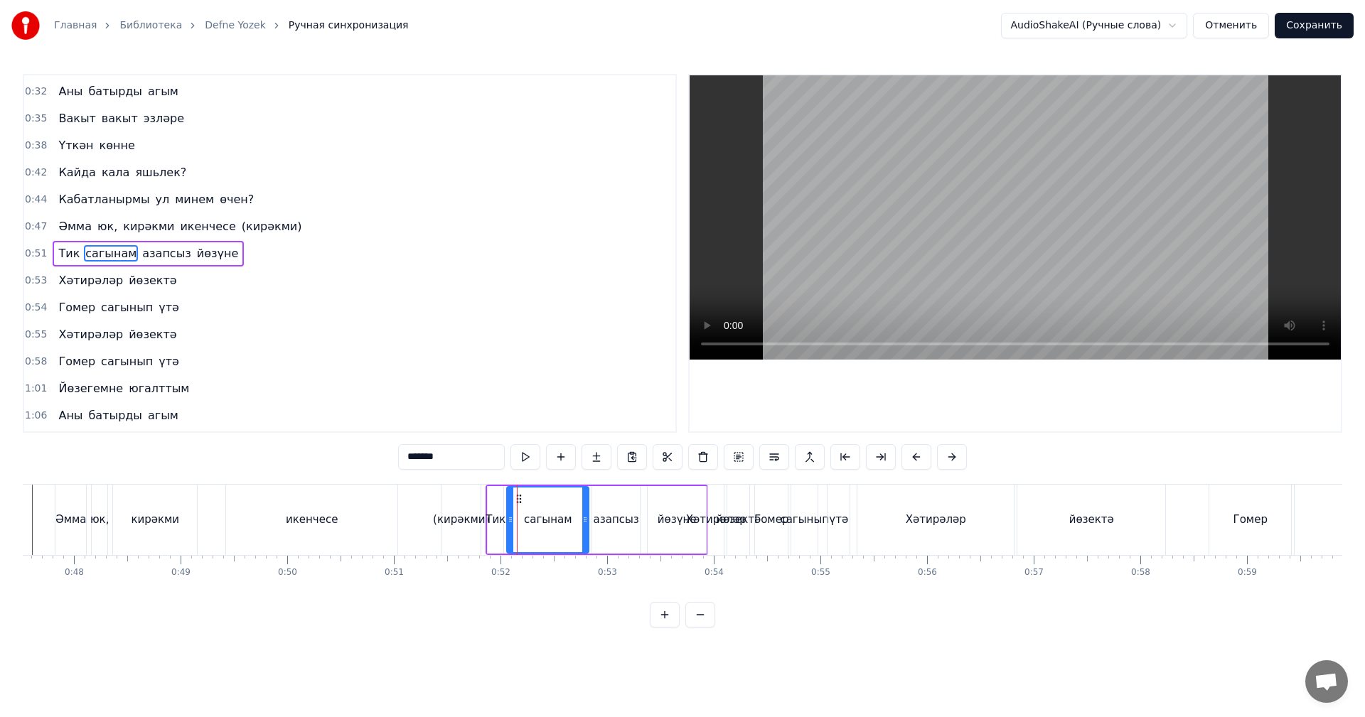
click at [31, 205] on span "0:44" at bounding box center [36, 200] width 22 height 14
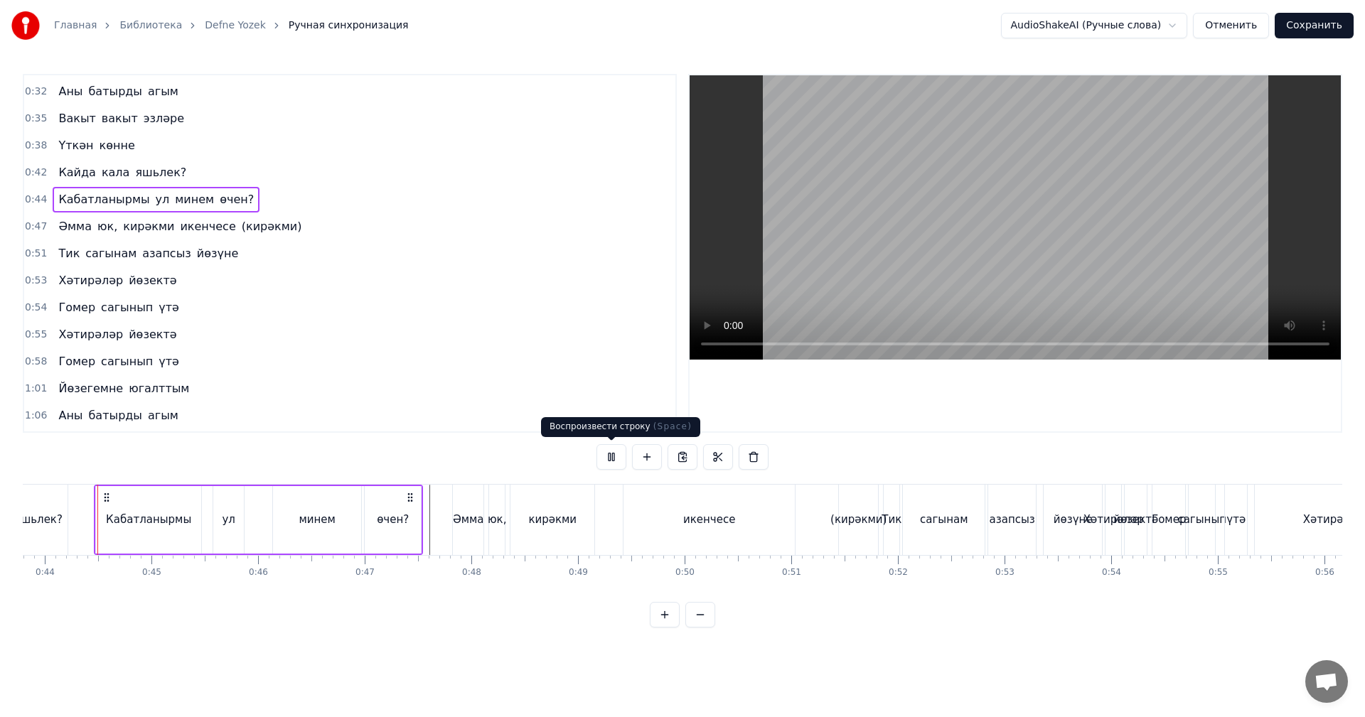
scroll to position [552, 0]
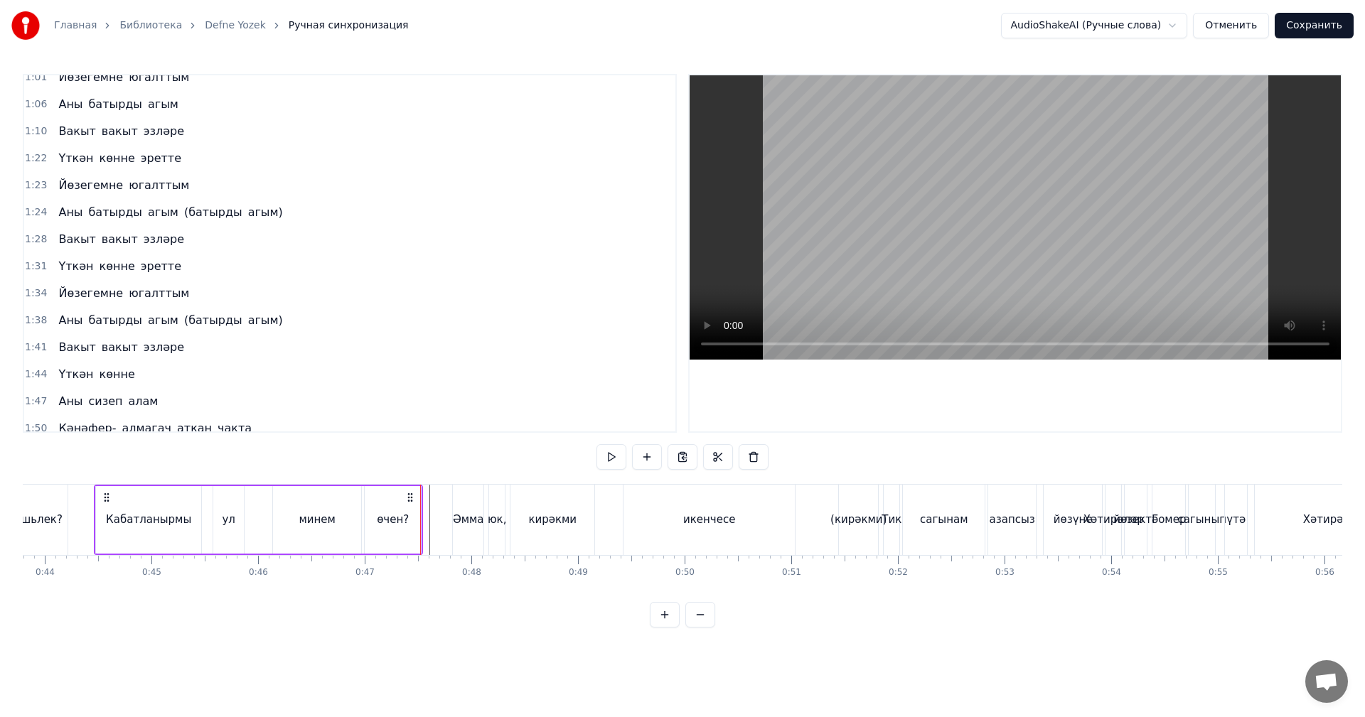
click at [456, 527] on div "Әмма" at bounding box center [468, 520] width 31 height 16
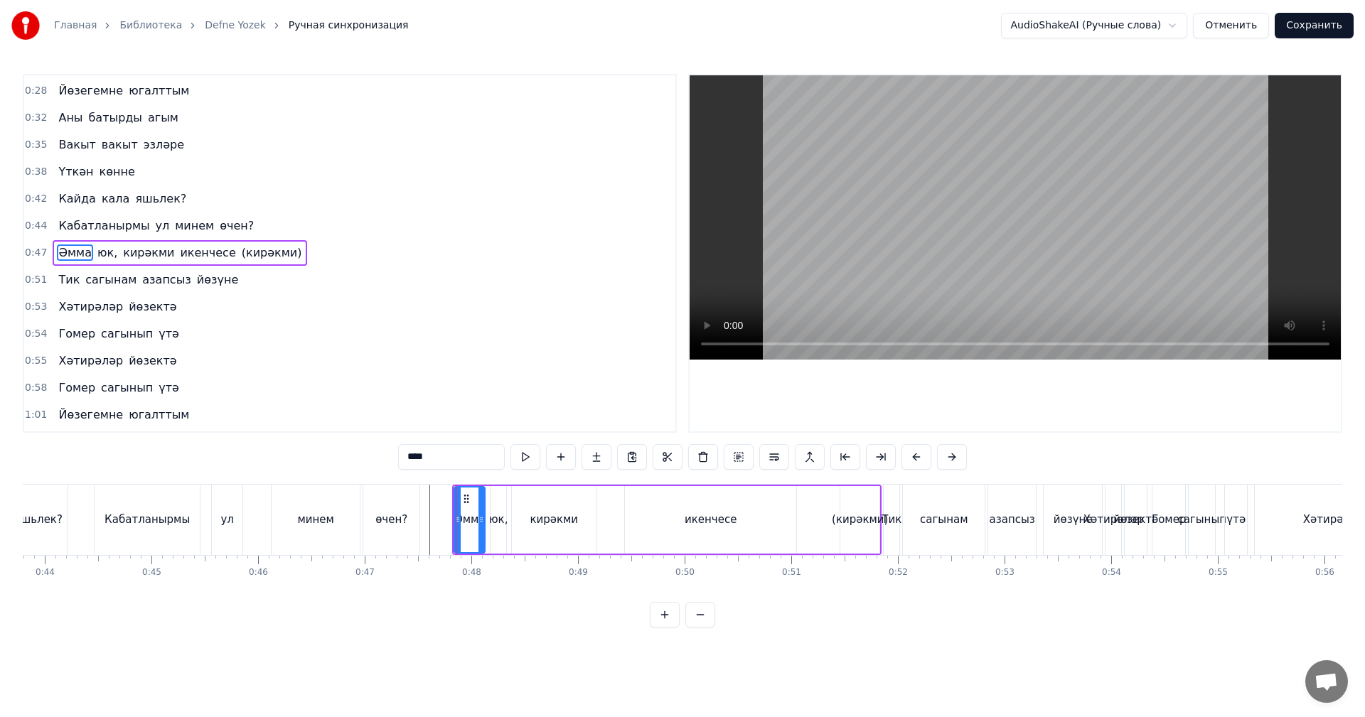
scroll to position [213, 0]
click at [29, 254] on span "0:47" at bounding box center [36, 254] width 22 height 14
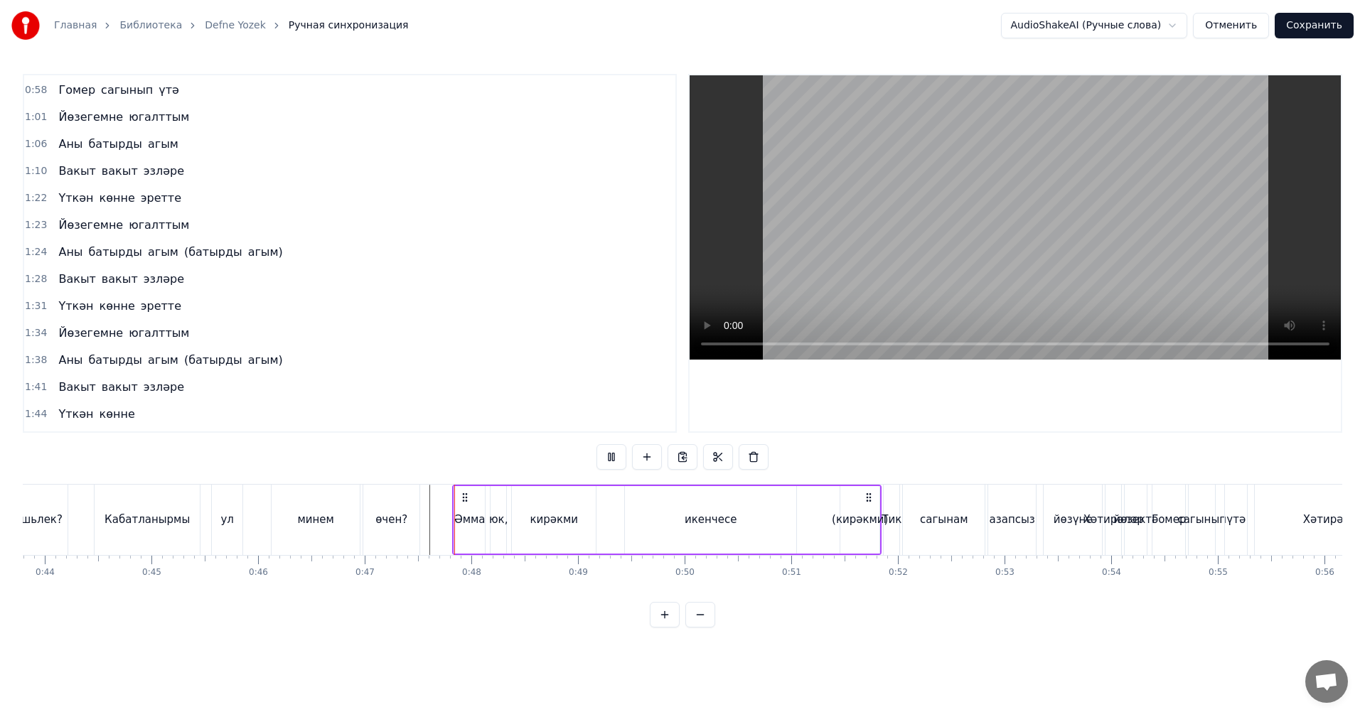
scroll to position [525, 0]
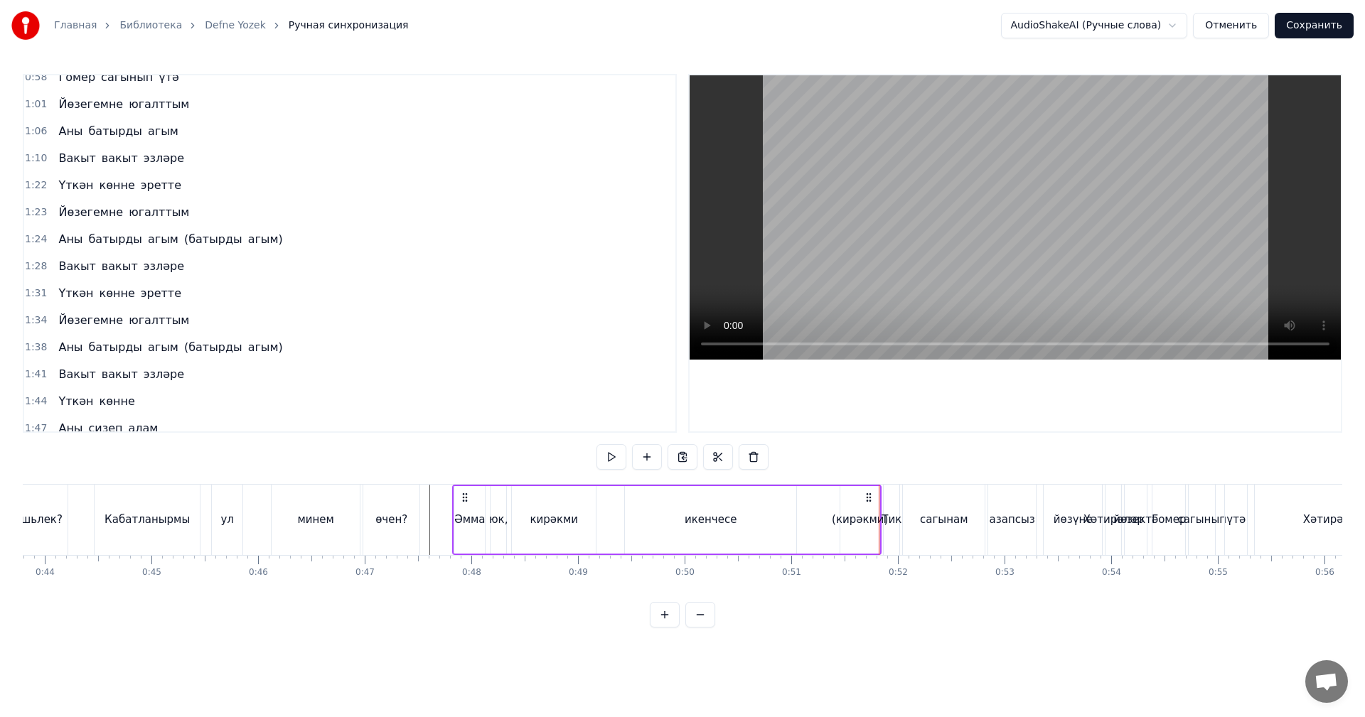
click at [888, 523] on div "Тик" at bounding box center [891, 520] width 20 height 16
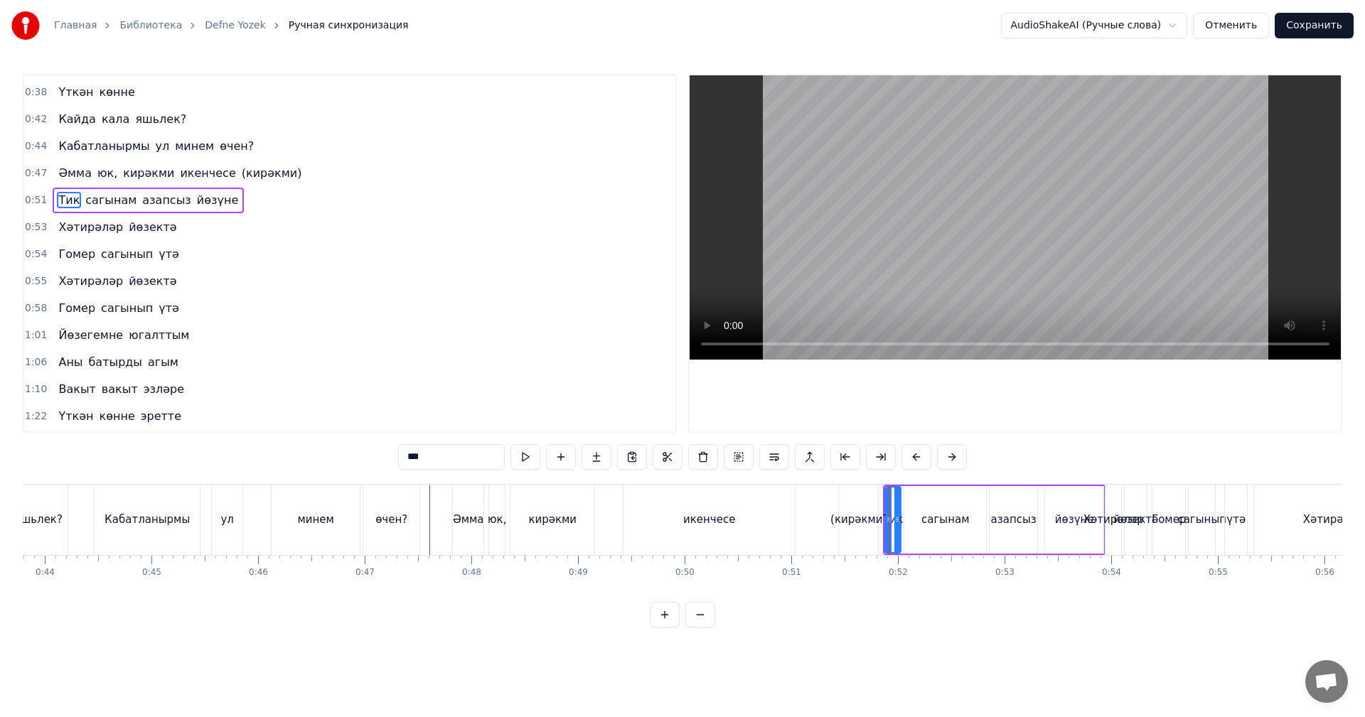
scroll to position [240, 0]
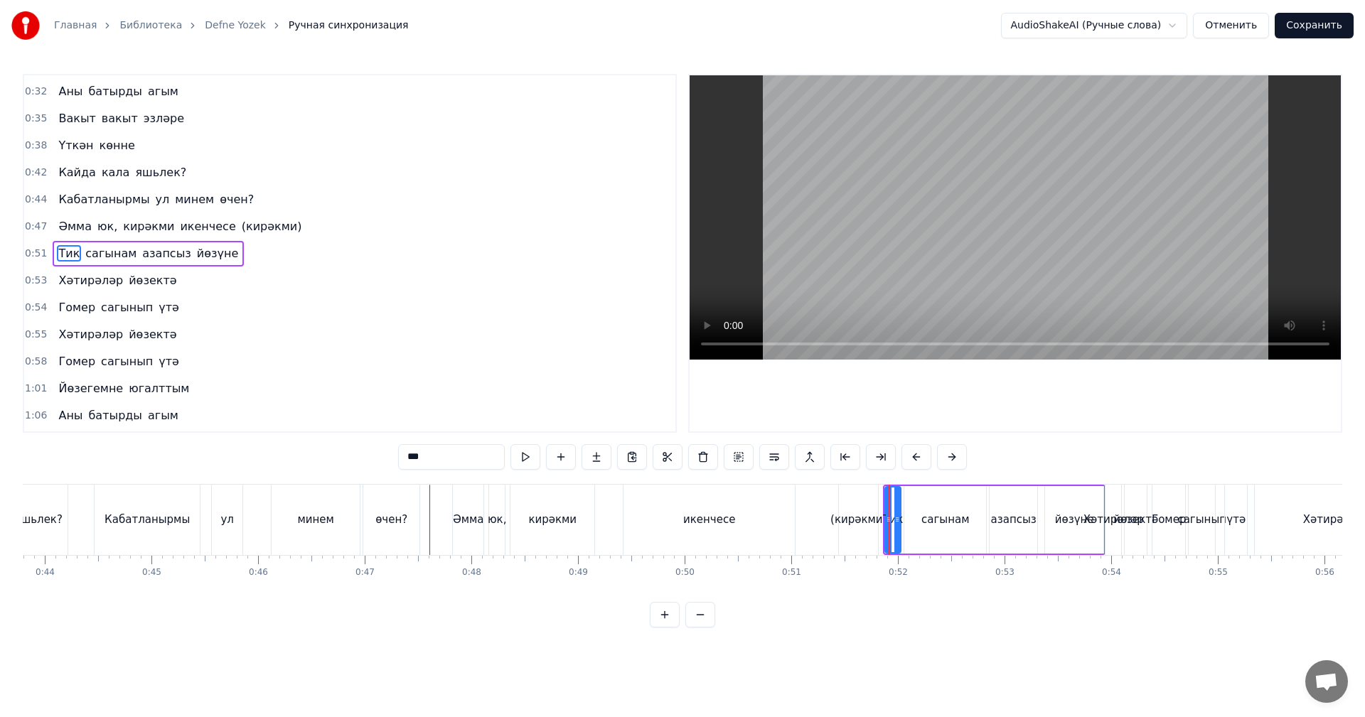
click at [35, 257] on span "0:51" at bounding box center [36, 254] width 22 height 14
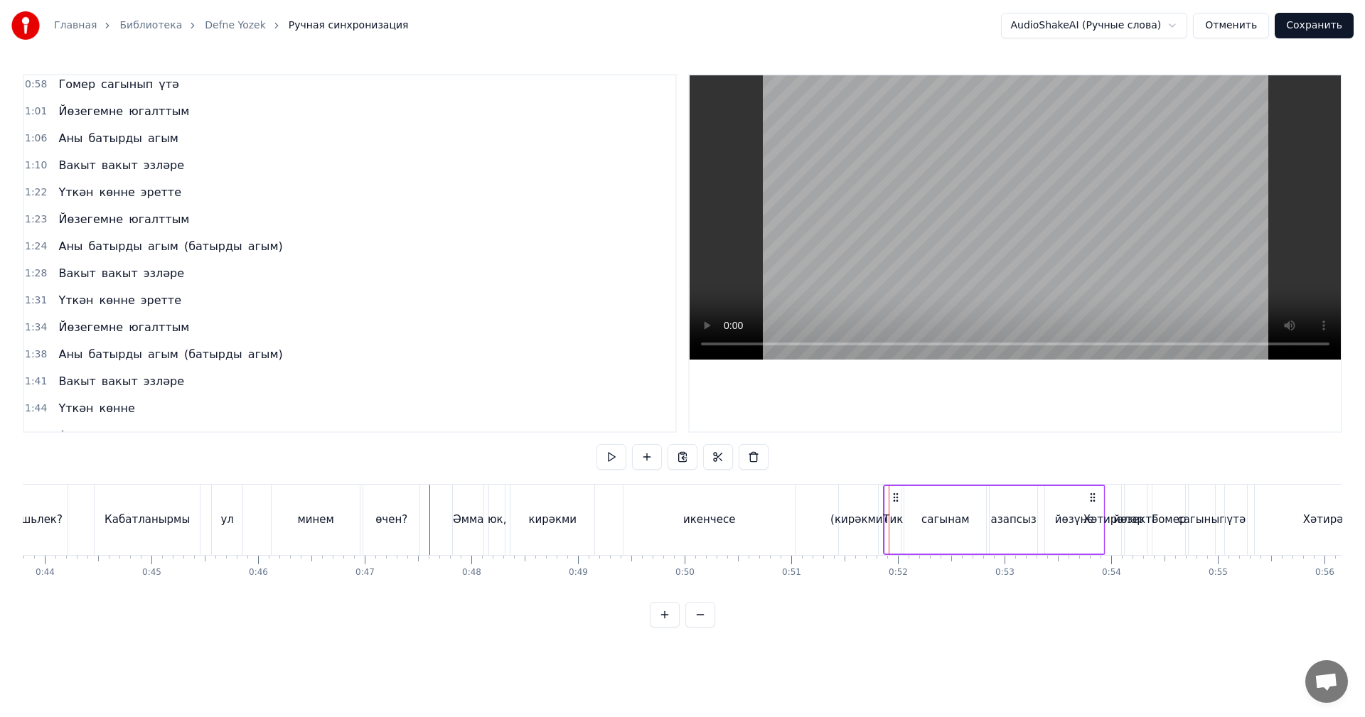
scroll to position [552, 0]
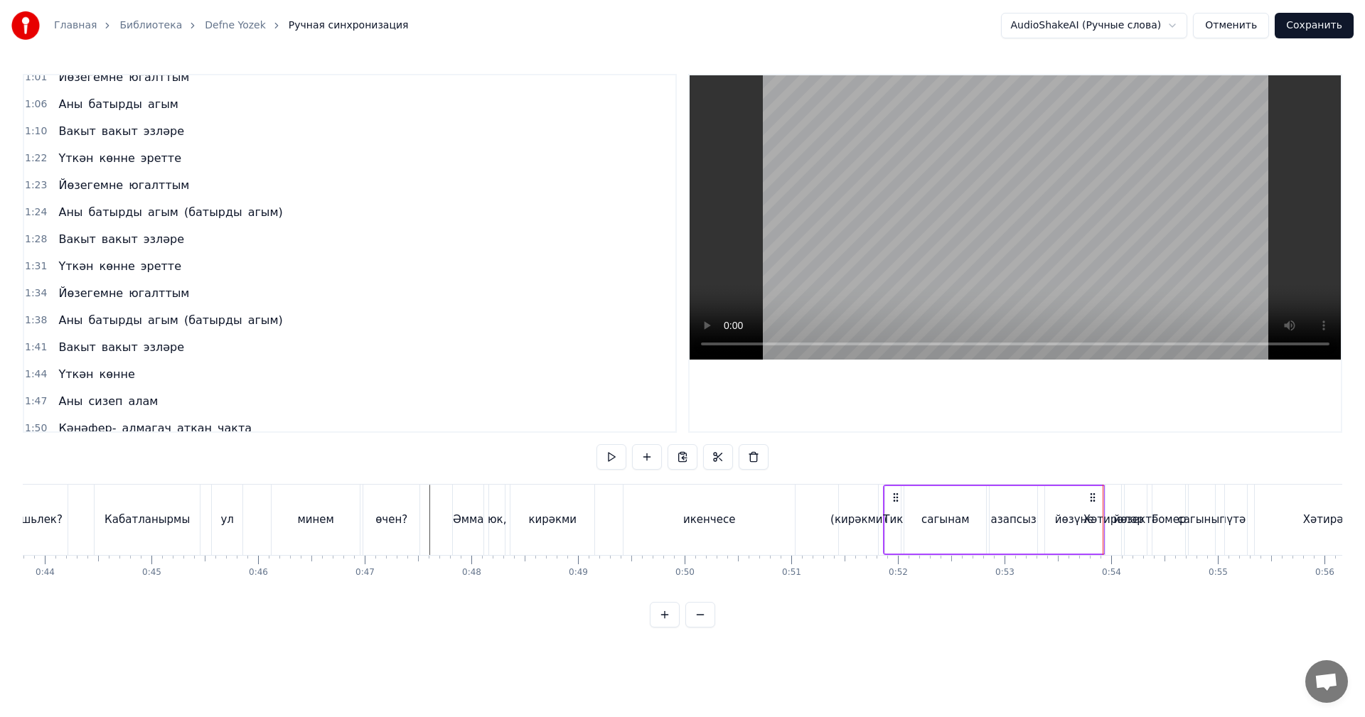
click at [933, 519] on div "сагынам" at bounding box center [945, 520] width 48 height 16
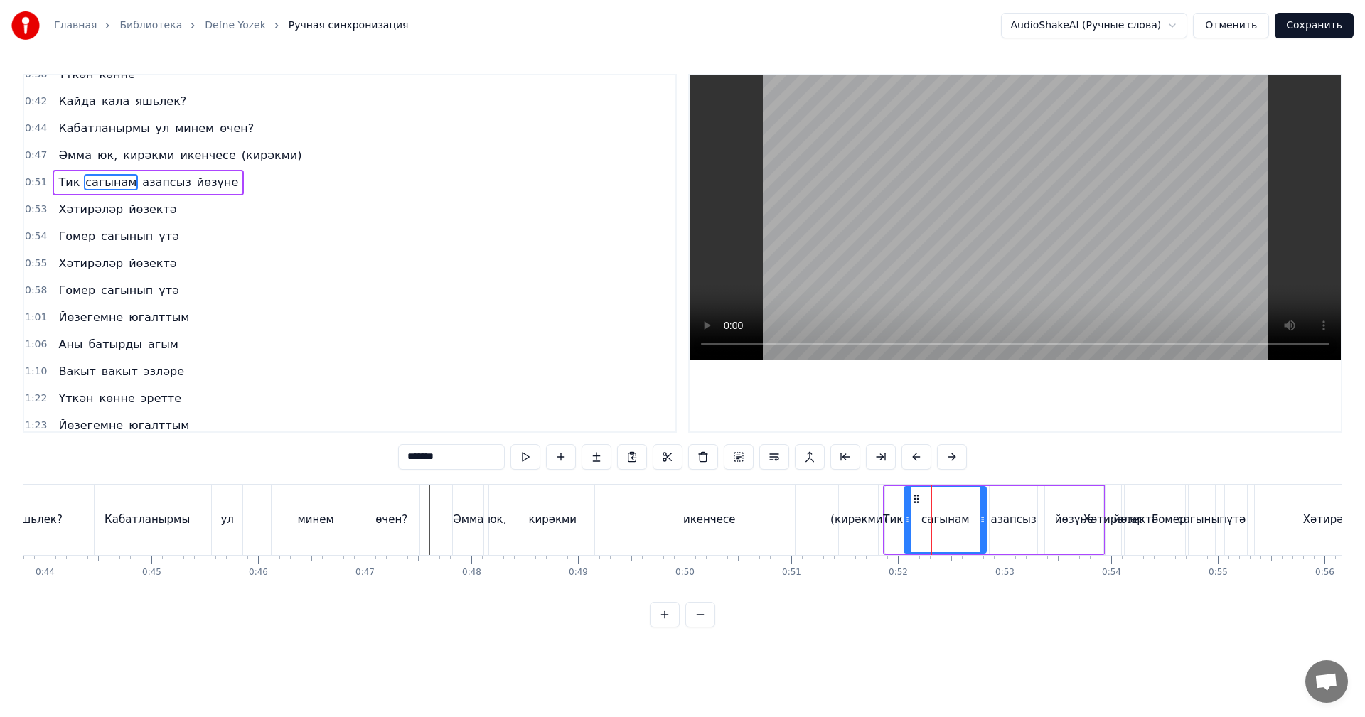
scroll to position [240, 0]
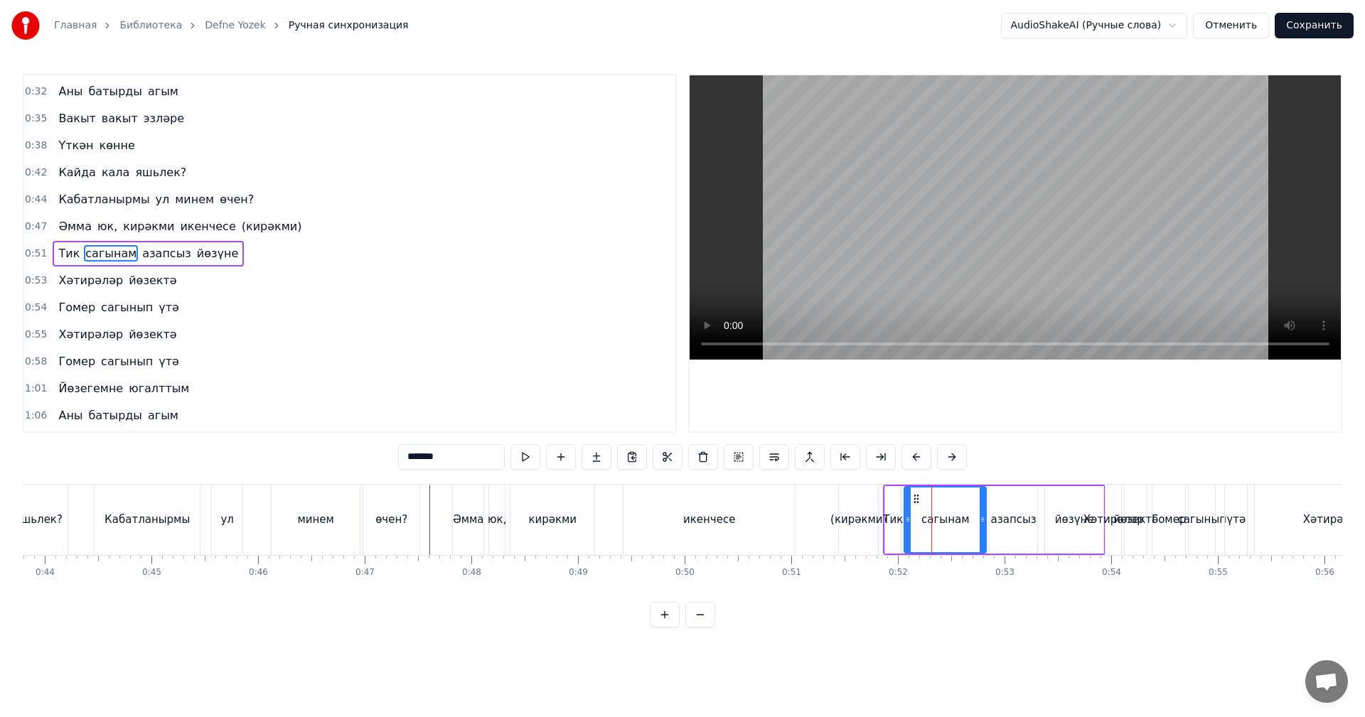
click at [34, 279] on span "0:53" at bounding box center [36, 281] width 22 height 14
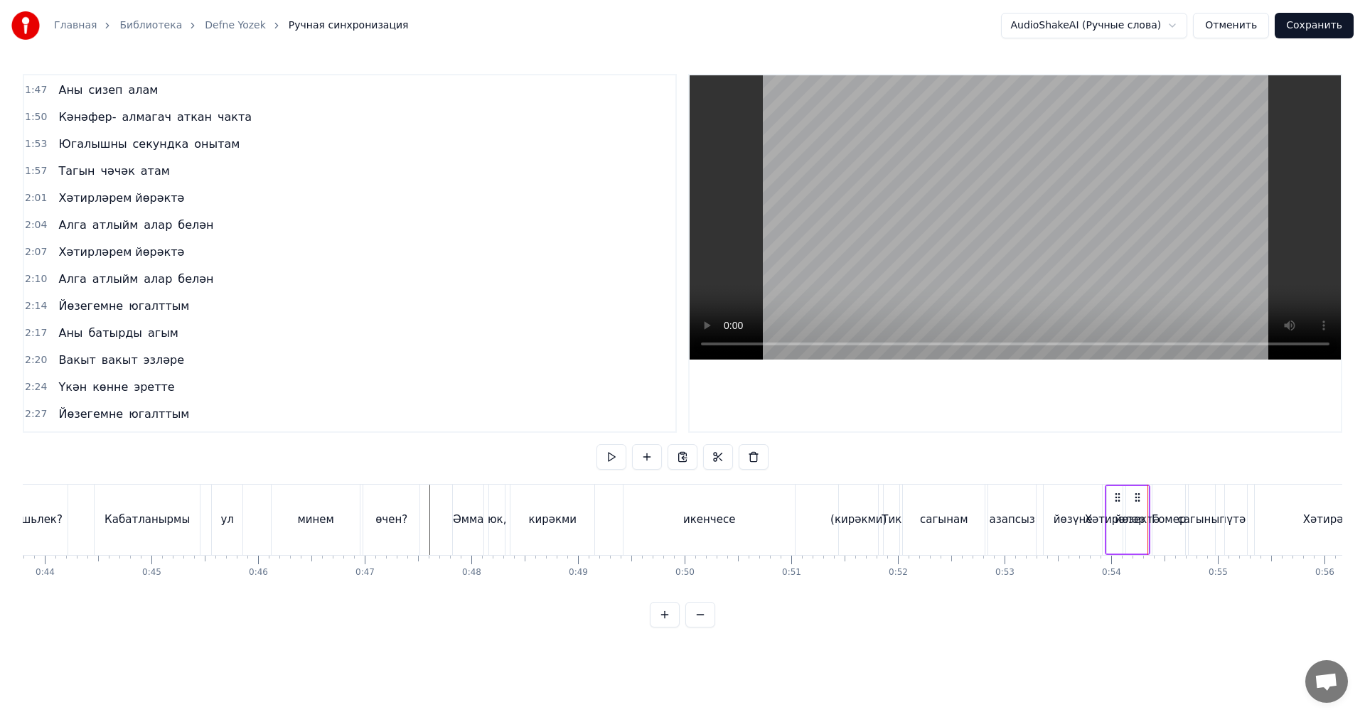
scroll to position [940, 0]
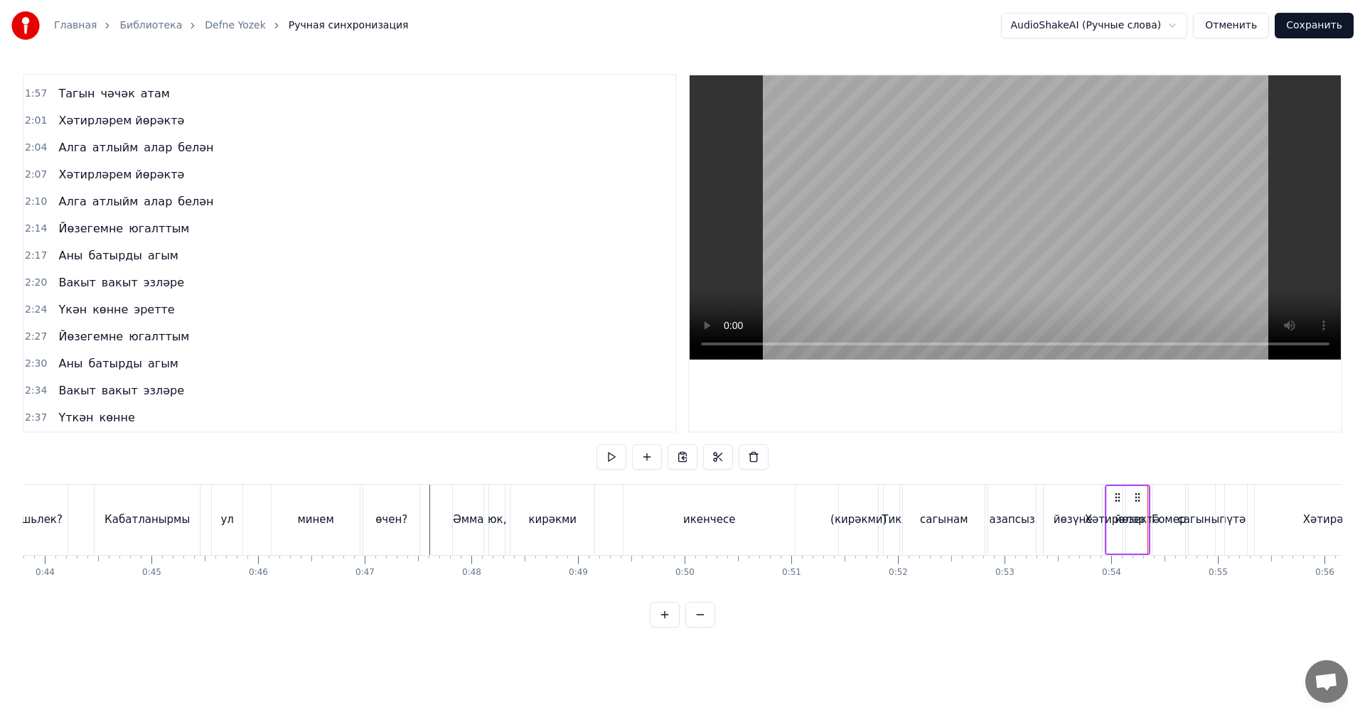
click at [916, 294] on video at bounding box center [1014, 217] width 651 height 284
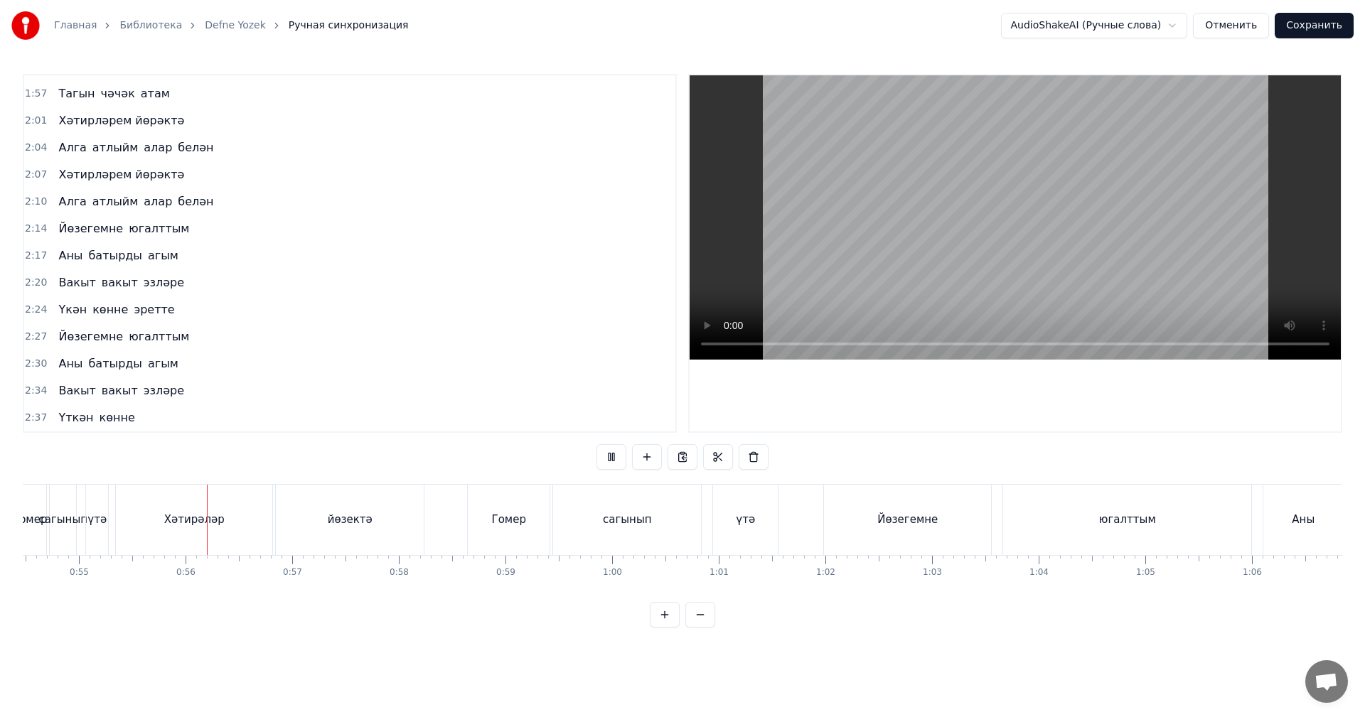
scroll to position [0, 5857]
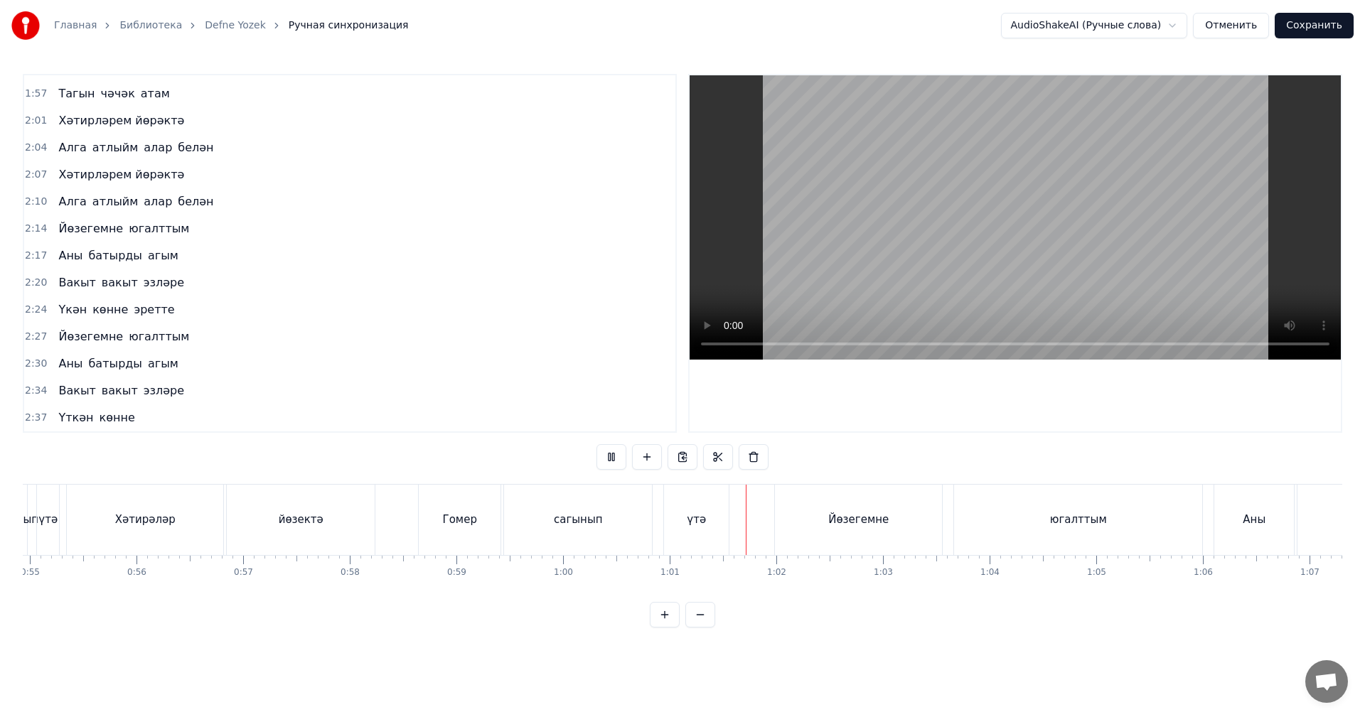
click at [916, 294] on video at bounding box center [1014, 217] width 651 height 284
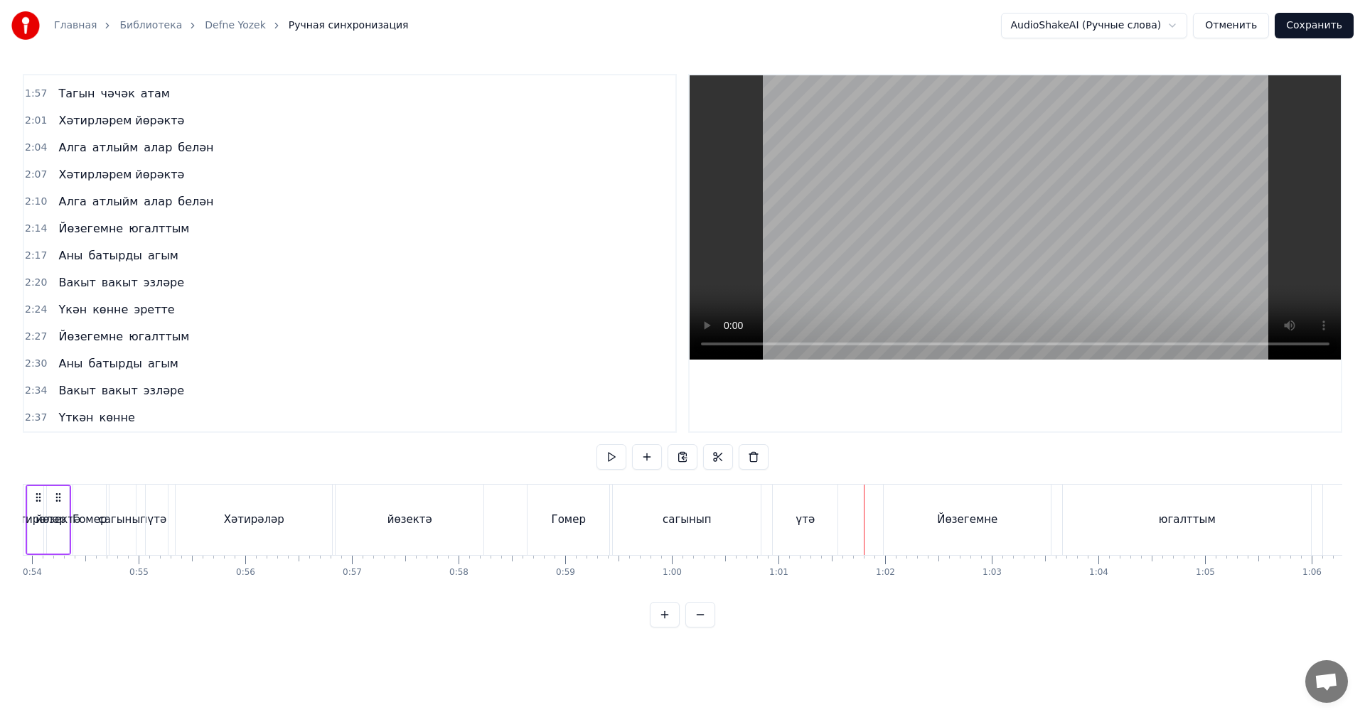
scroll to position [0, 5359]
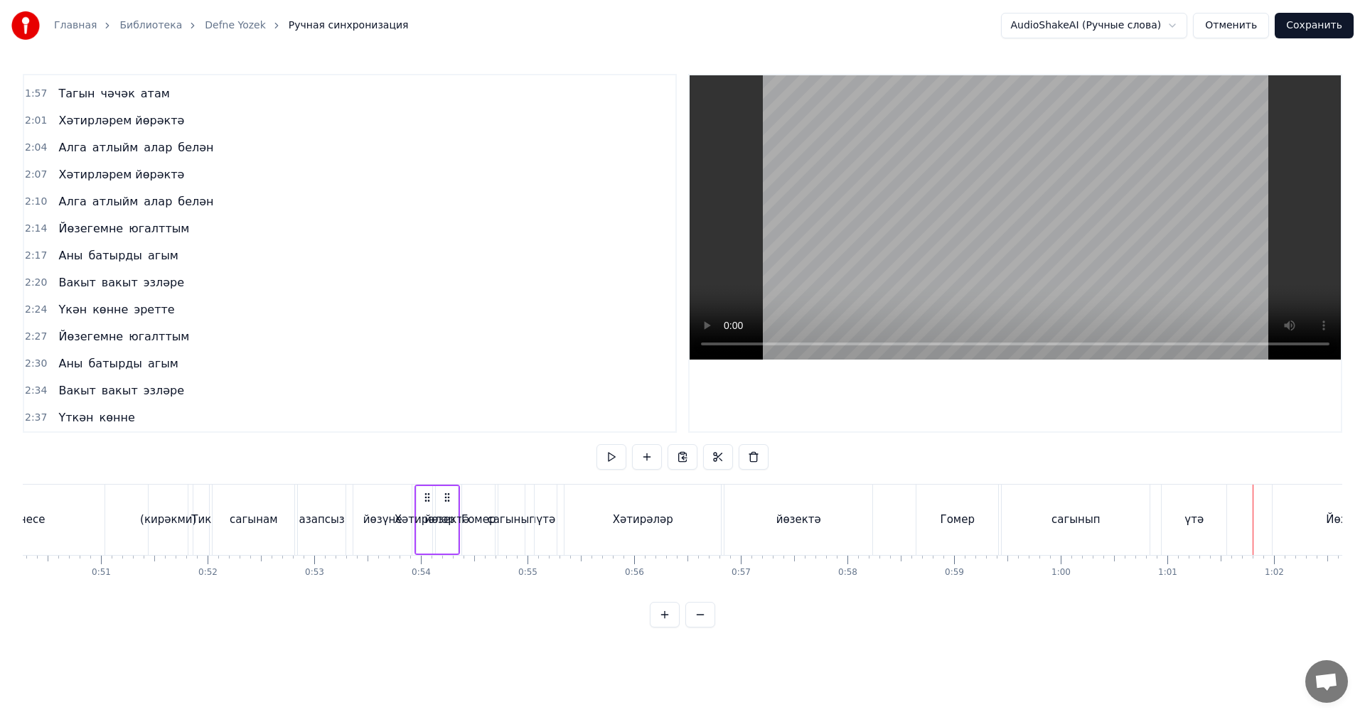
drag, startPoint x: 329, startPoint y: 525, endPoint x: 517, endPoint y: 470, distance: 196.1
click at [331, 525] on div "азапсыз" at bounding box center [321, 520] width 45 height 16
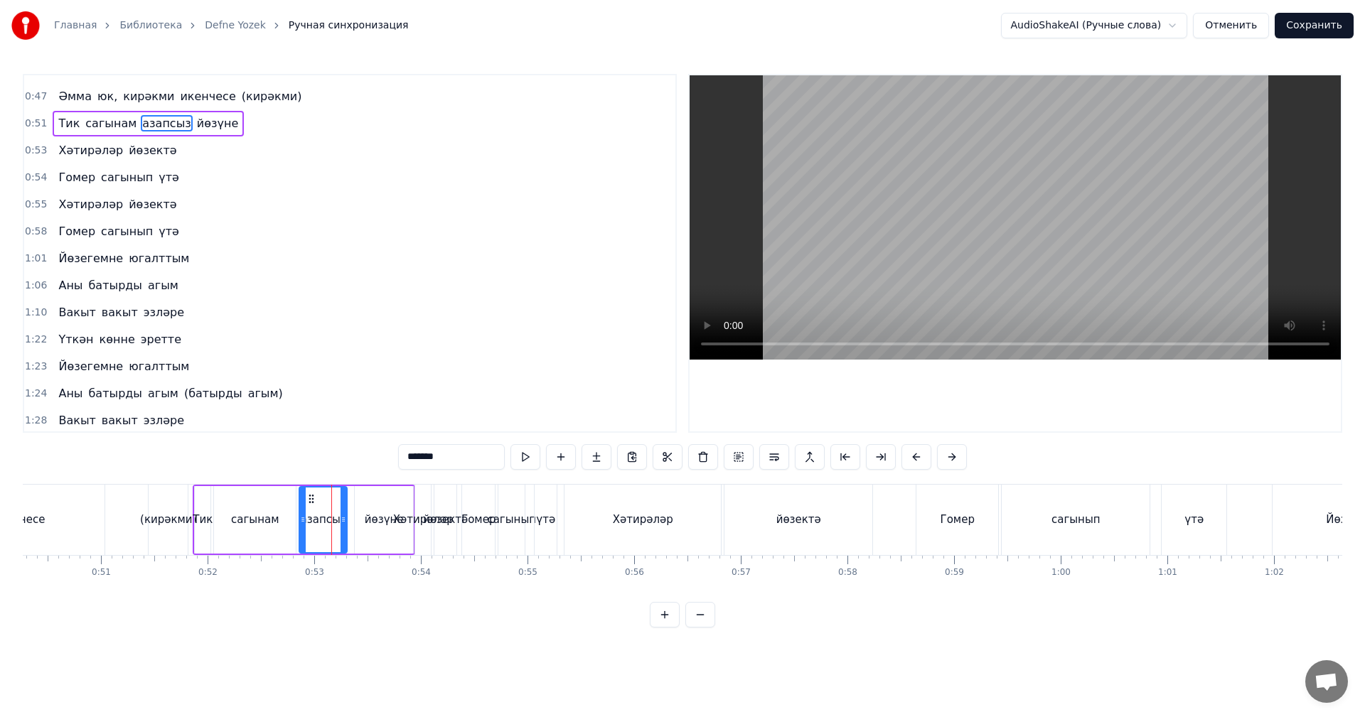
scroll to position [240, 0]
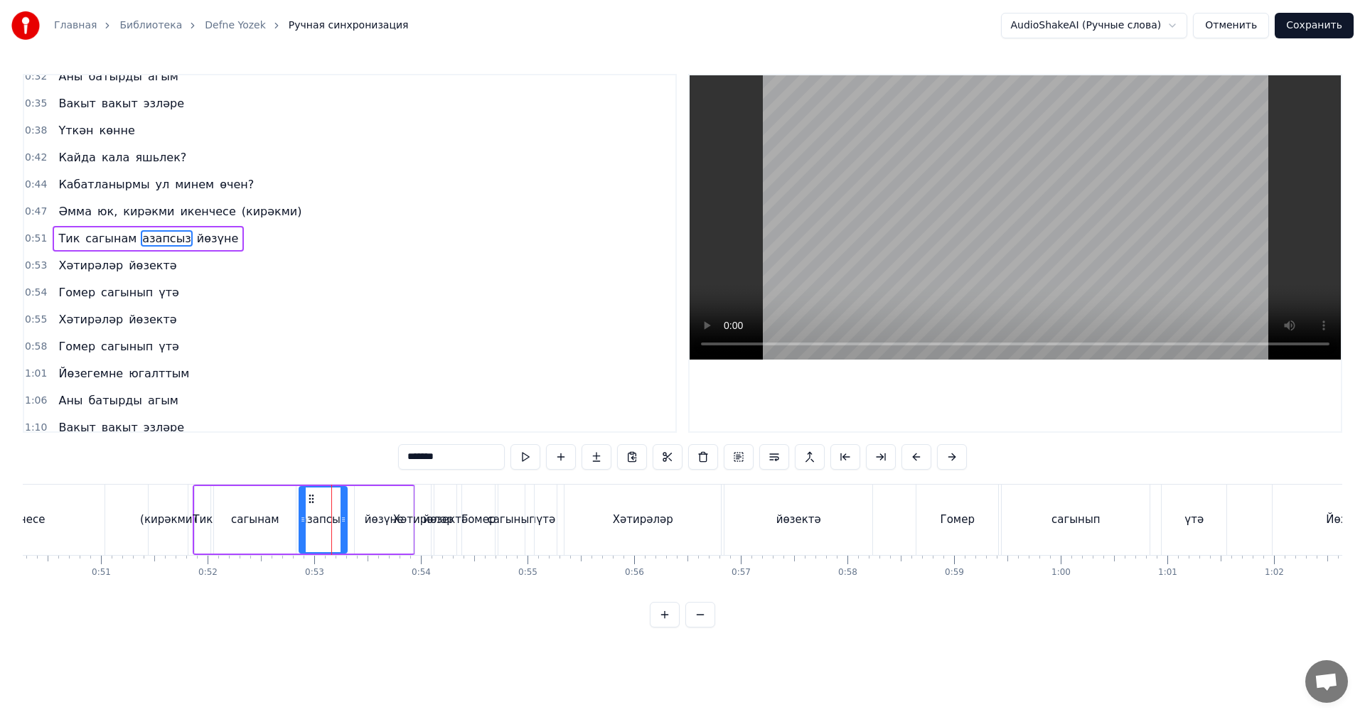
click at [1068, 241] on video at bounding box center [1014, 217] width 651 height 284
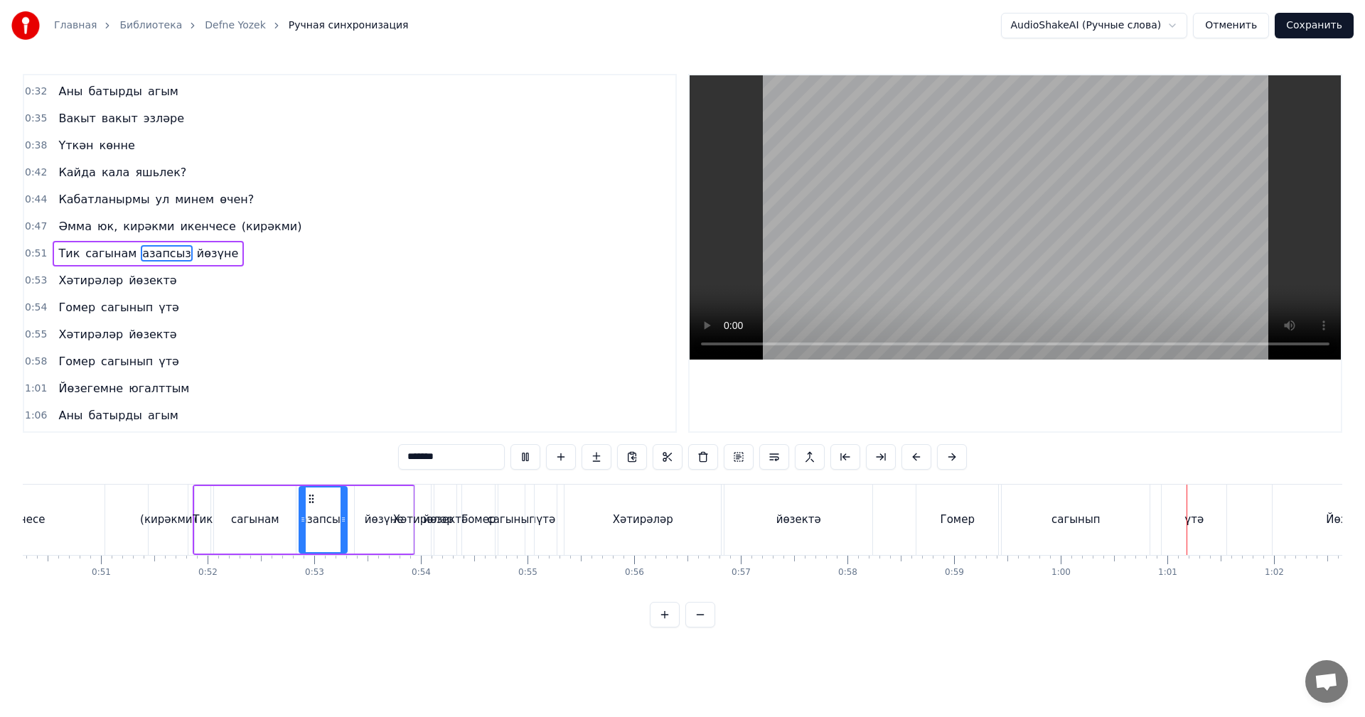
click at [1068, 241] on video at bounding box center [1014, 217] width 651 height 284
click at [467, 526] on div "Гомер" at bounding box center [478, 520] width 34 height 16
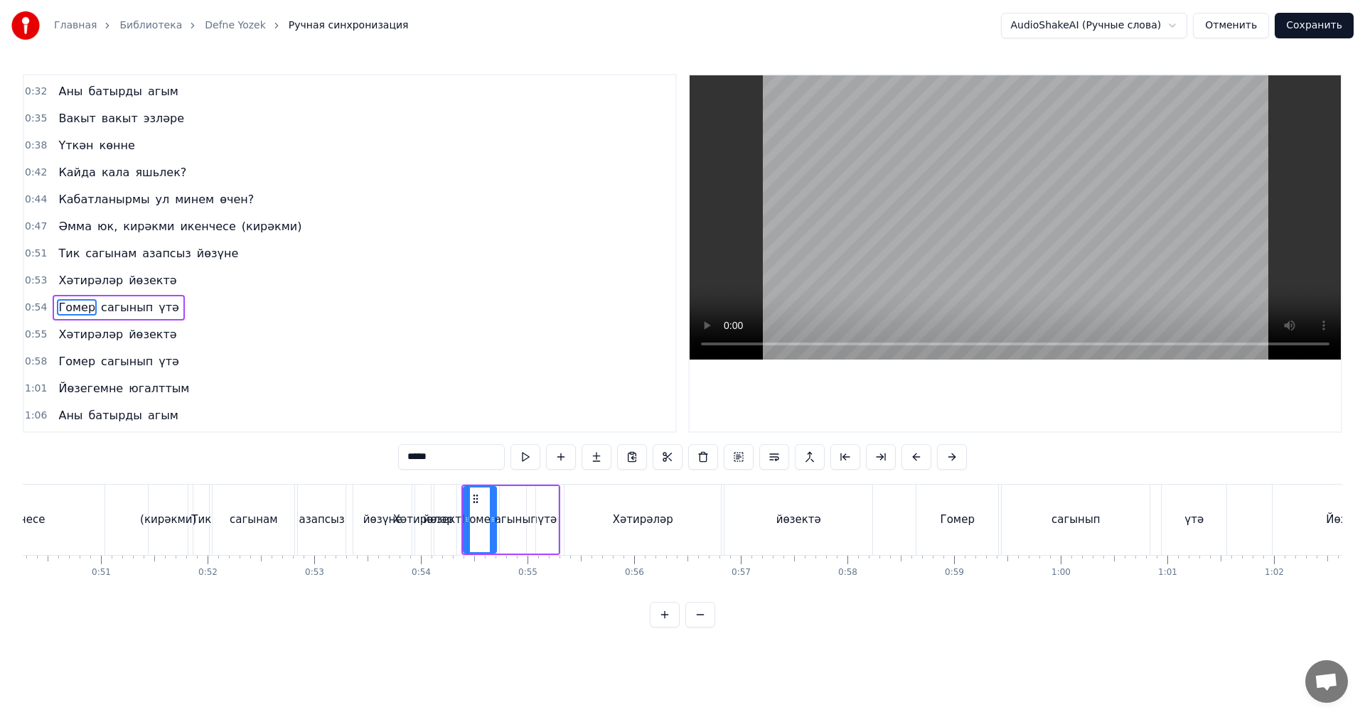
scroll to position [294, 0]
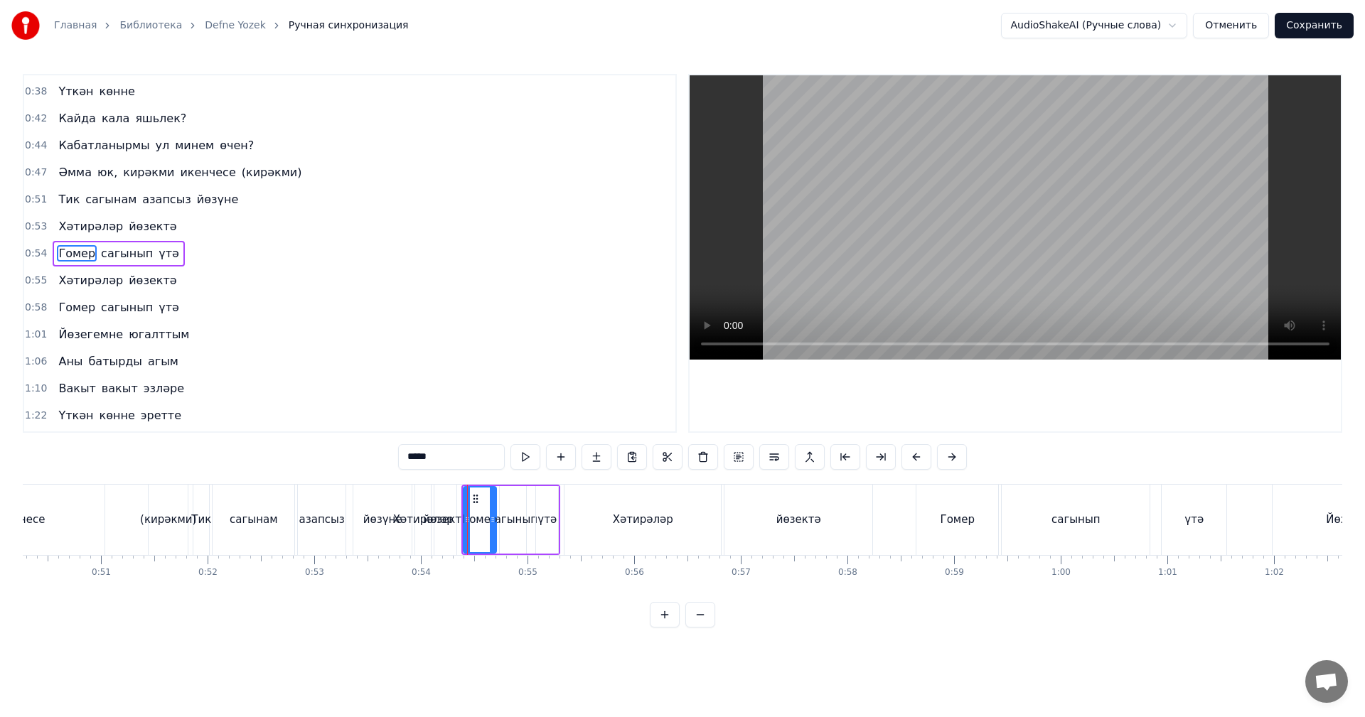
click at [934, 252] on video at bounding box center [1014, 217] width 651 height 284
drag, startPoint x: 934, startPoint y: 252, endPoint x: 600, endPoint y: 391, distance: 361.7
click at [923, 255] on video at bounding box center [1014, 217] width 651 height 284
click at [380, 507] on div "йөзүне" at bounding box center [382, 520] width 58 height 70
type input "******"
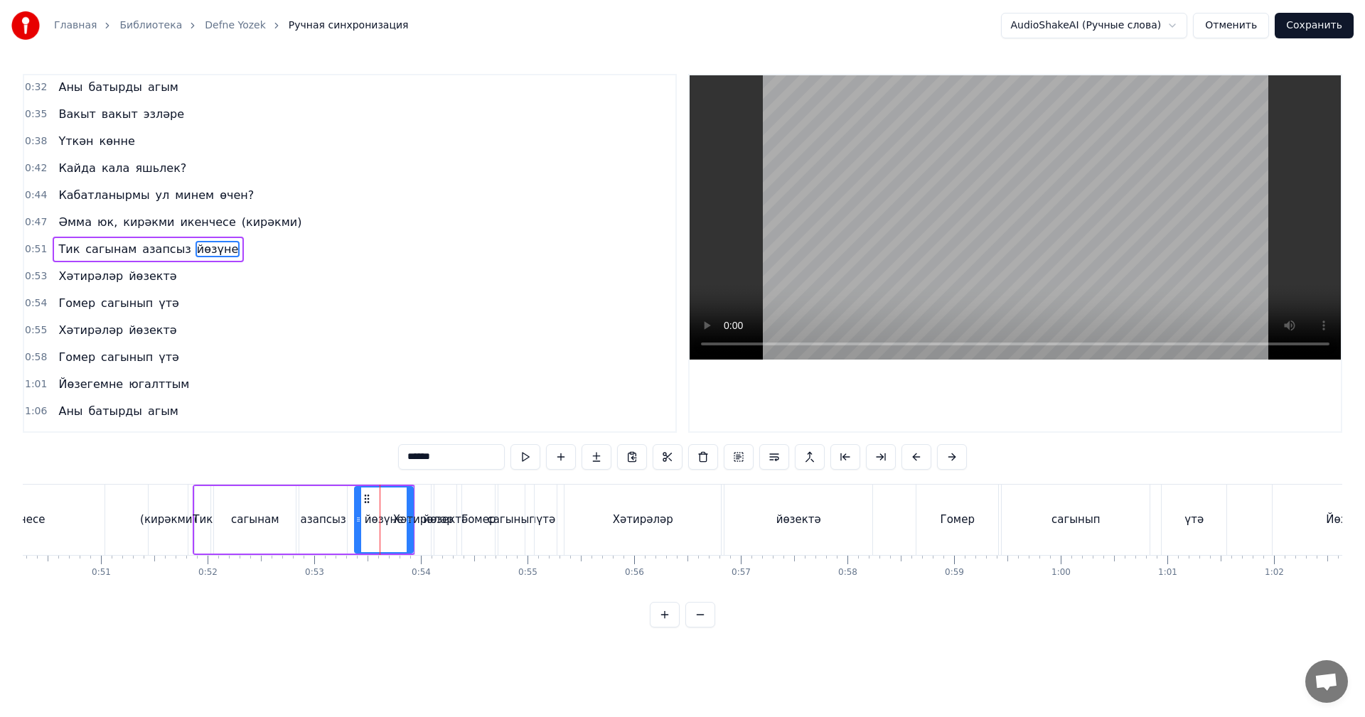
scroll to position [240, 0]
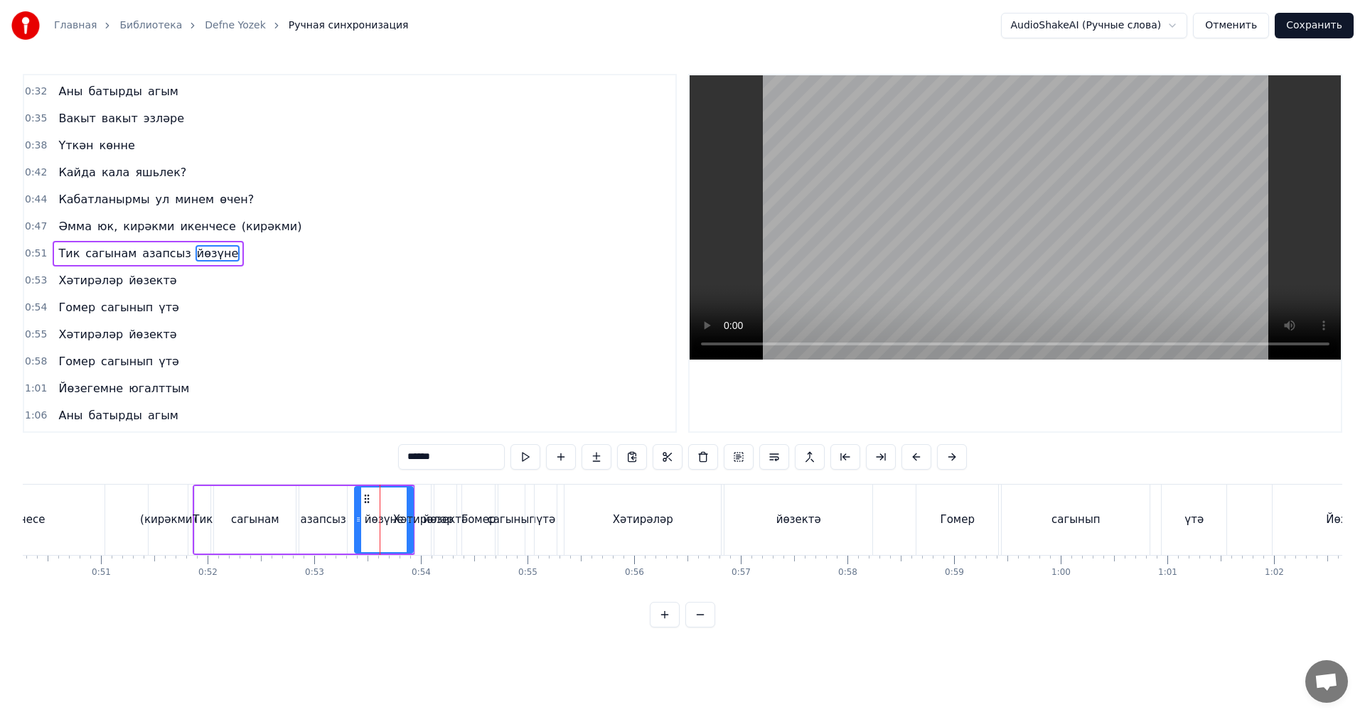
click at [916, 218] on video at bounding box center [1014, 217] width 651 height 284
click at [917, 206] on video at bounding box center [1014, 217] width 651 height 284
click at [31, 255] on span "0:51" at bounding box center [36, 254] width 22 height 14
click at [36, 276] on span "0:53" at bounding box center [36, 281] width 22 height 14
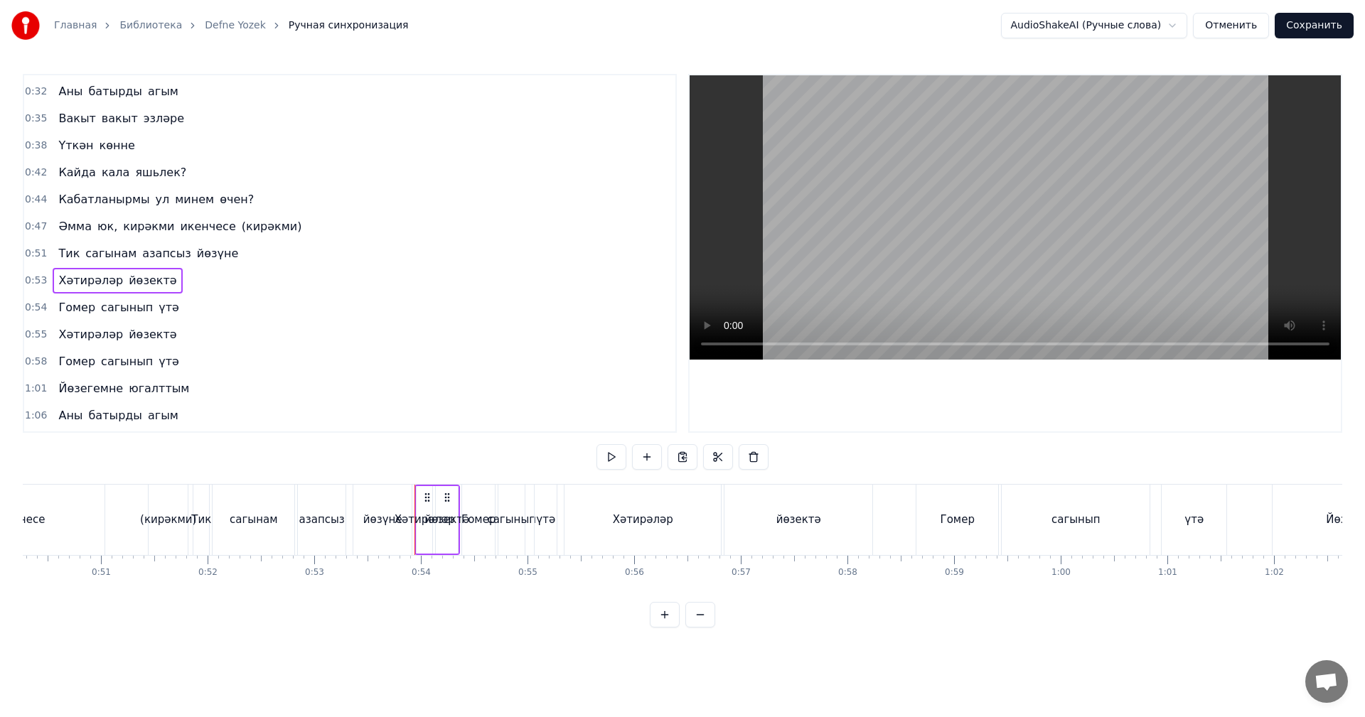
click at [856, 255] on video at bounding box center [1014, 217] width 651 height 284
click at [28, 312] on span "0:54" at bounding box center [36, 308] width 22 height 14
drag, startPoint x: 983, startPoint y: 232, endPoint x: 932, endPoint y: 245, distance: 52.9
click at [982, 232] on video at bounding box center [1014, 217] width 651 height 284
click at [33, 309] on span "0:54" at bounding box center [36, 308] width 22 height 14
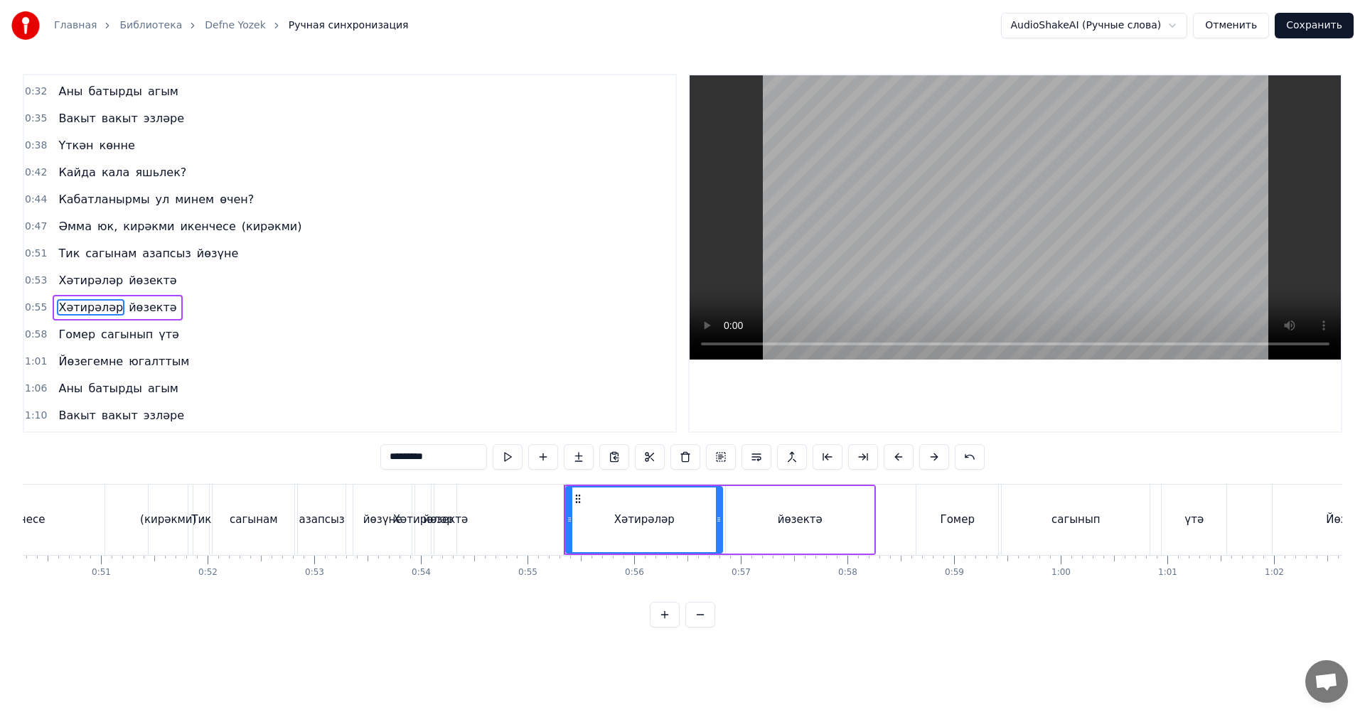
scroll to position [294, 0]
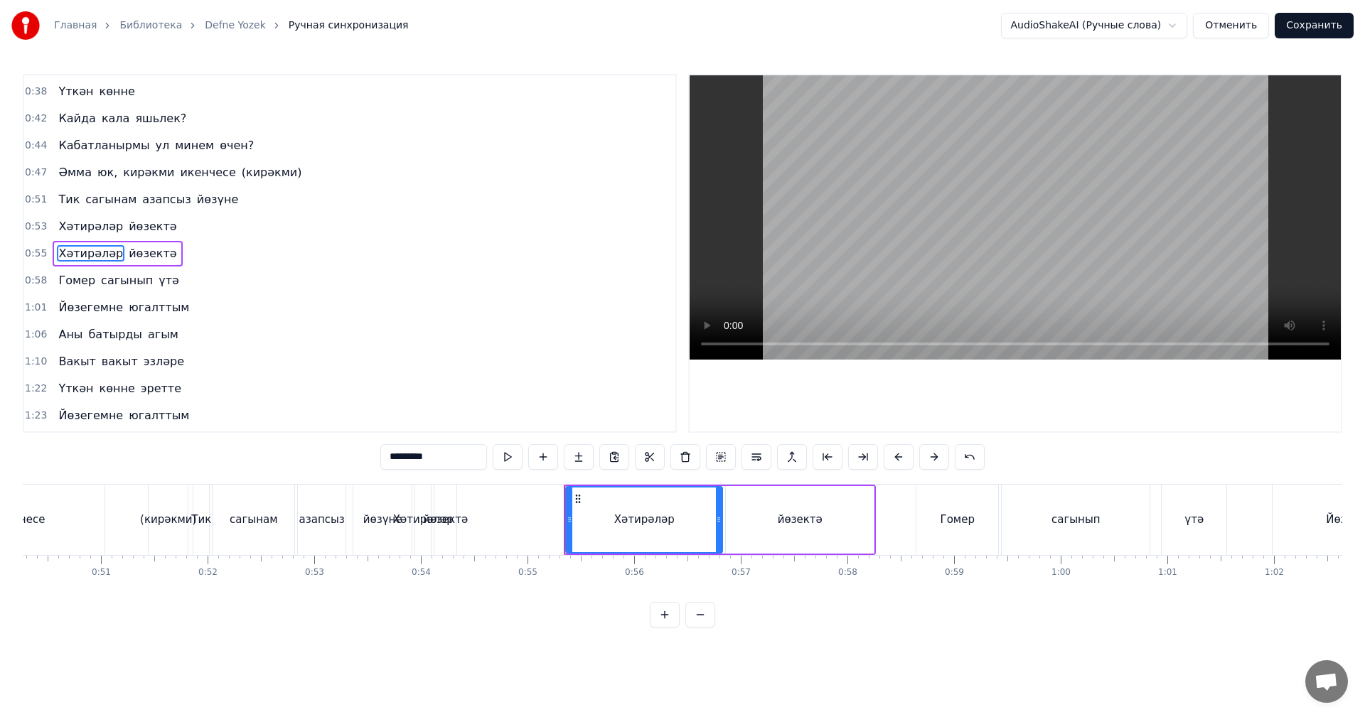
click at [28, 257] on span "0:55" at bounding box center [36, 254] width 22 height 14
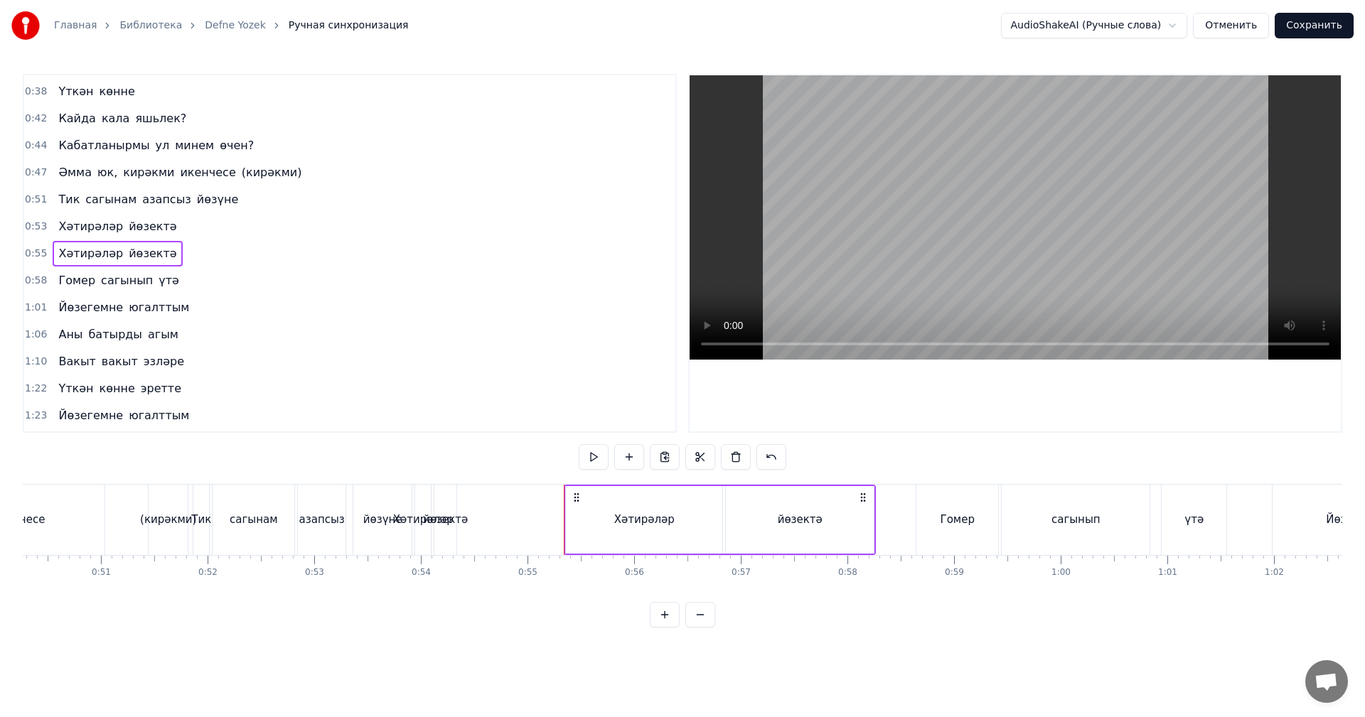
click at [41, 232] on span "0:53" at bounding box center [36, 227] width 22 height 14
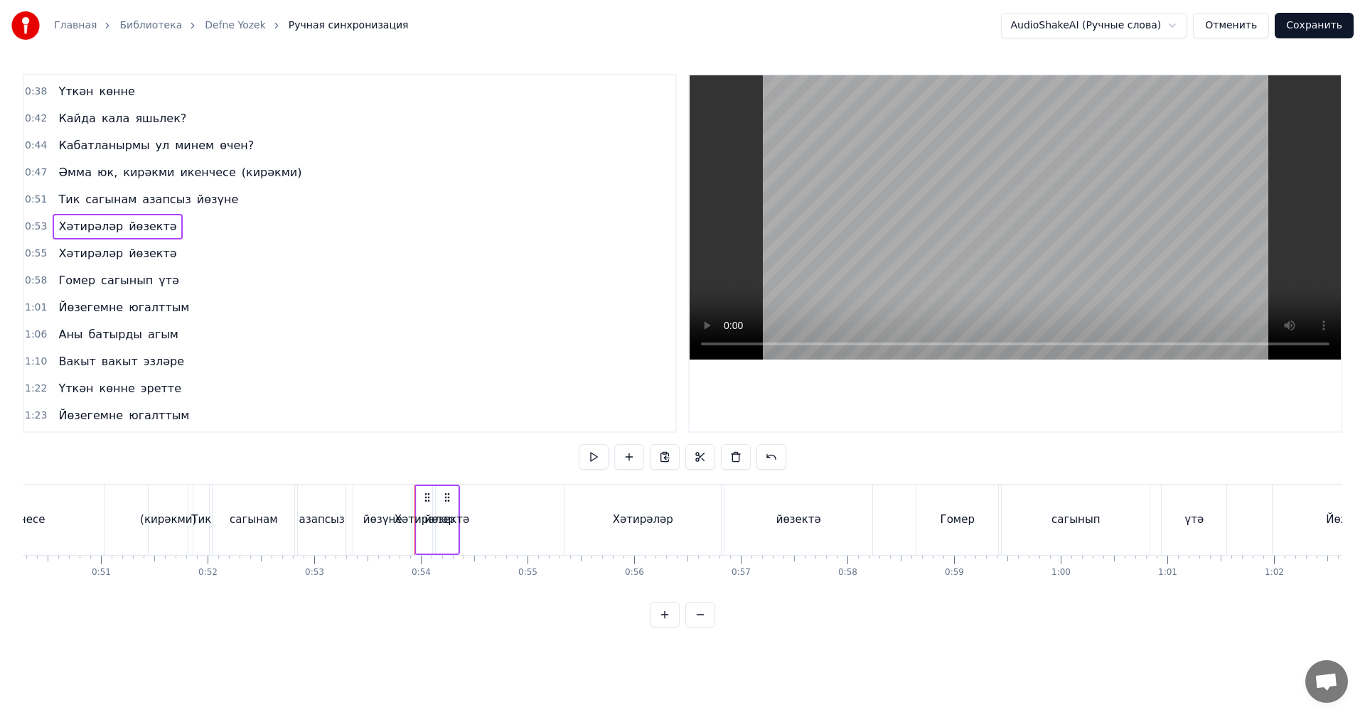
click at [448, 524] on div "йөзектә" at bounding box center [446, 520] width 45 height 16
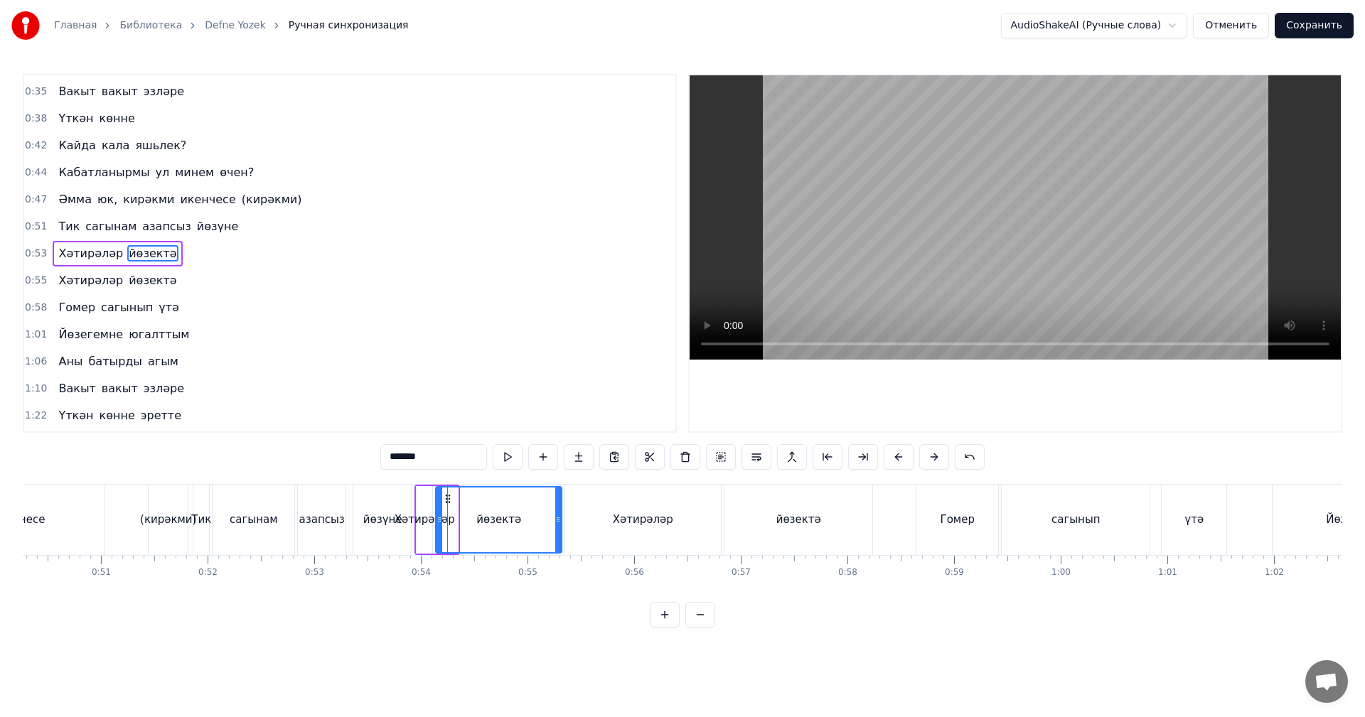
drag, startPoint x: 456, startPoint y: 522, endPoint x: 560, endPoint y: 523, distance: 103.8
click at [560, 523] on icon at bounding box center [558, 519] width 6 height 11
drag, startPoint x: 439, startPoint y: 522, endPoint x: 477, endPoint y: 522, distance: 38.4
click at [477, 522] on icon at bounding box center [478, 519] width 6 height 11
click at [434, 524] on div "Хәтирәләр" at bounding box center [424, 520] width 60 height 16
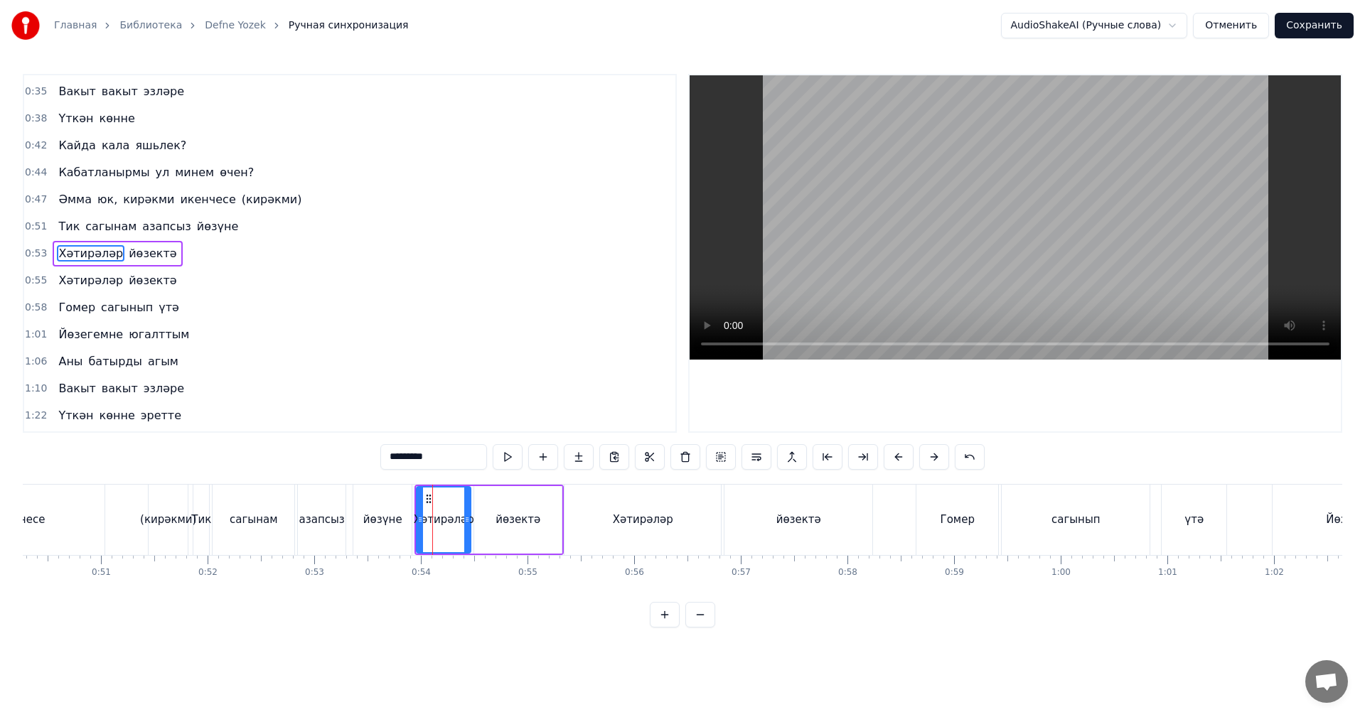
drag, startPoint x: 431, startPoint y: 523, endPoint x: 469, endPoint y: 520, distance: 38.5
click at [469, 520] on icon at bounding box center [467, 519] width 6 height 11
click at [251, 522] on div "сагынам" at bounding box center [254, 520] width 48 height 16
type input "*******"
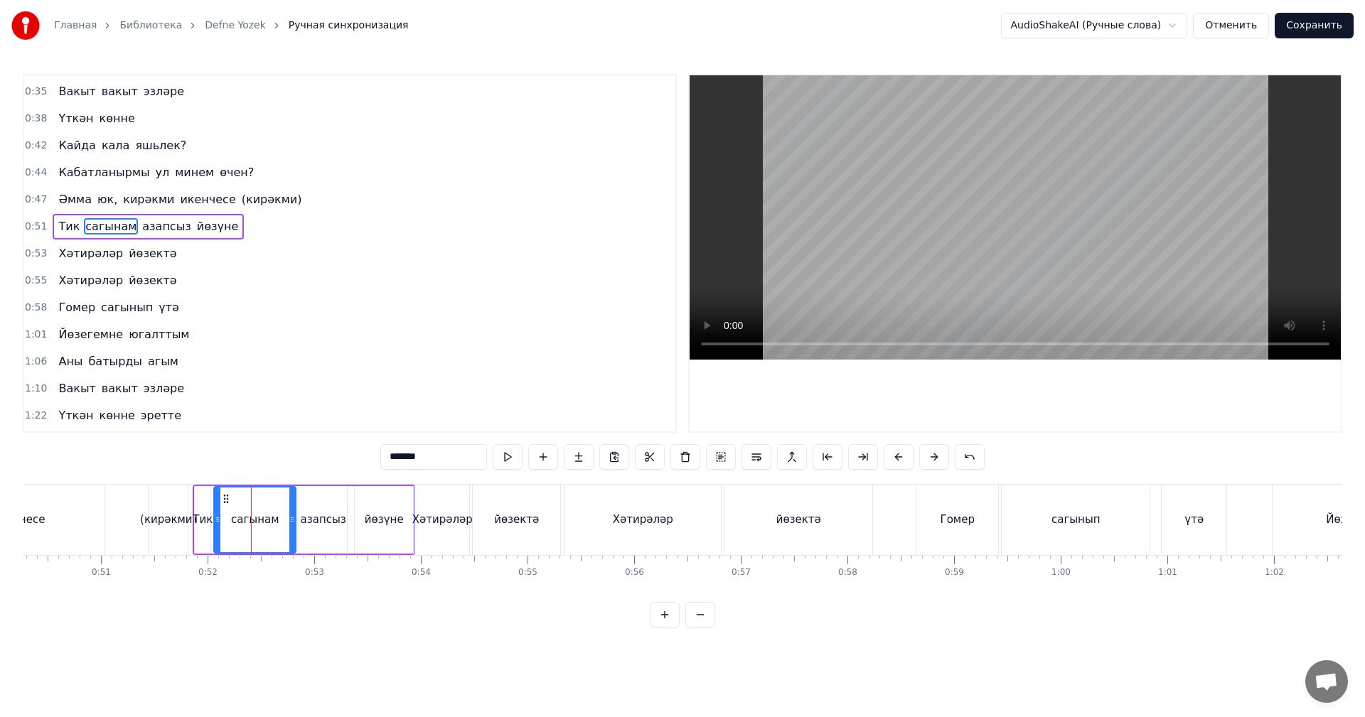
scroll to position [240, 0]
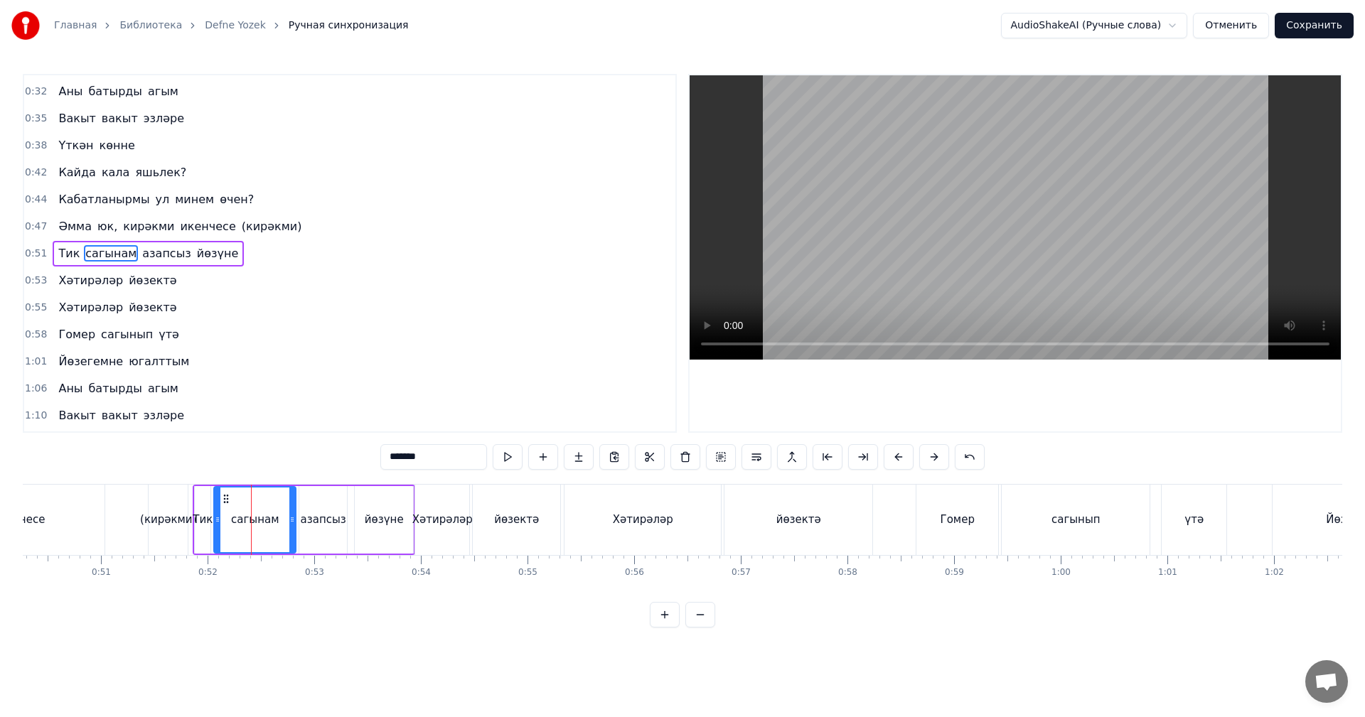
click at [1110, 134] on video at bounding box center [1014, 217] width 651 height 284
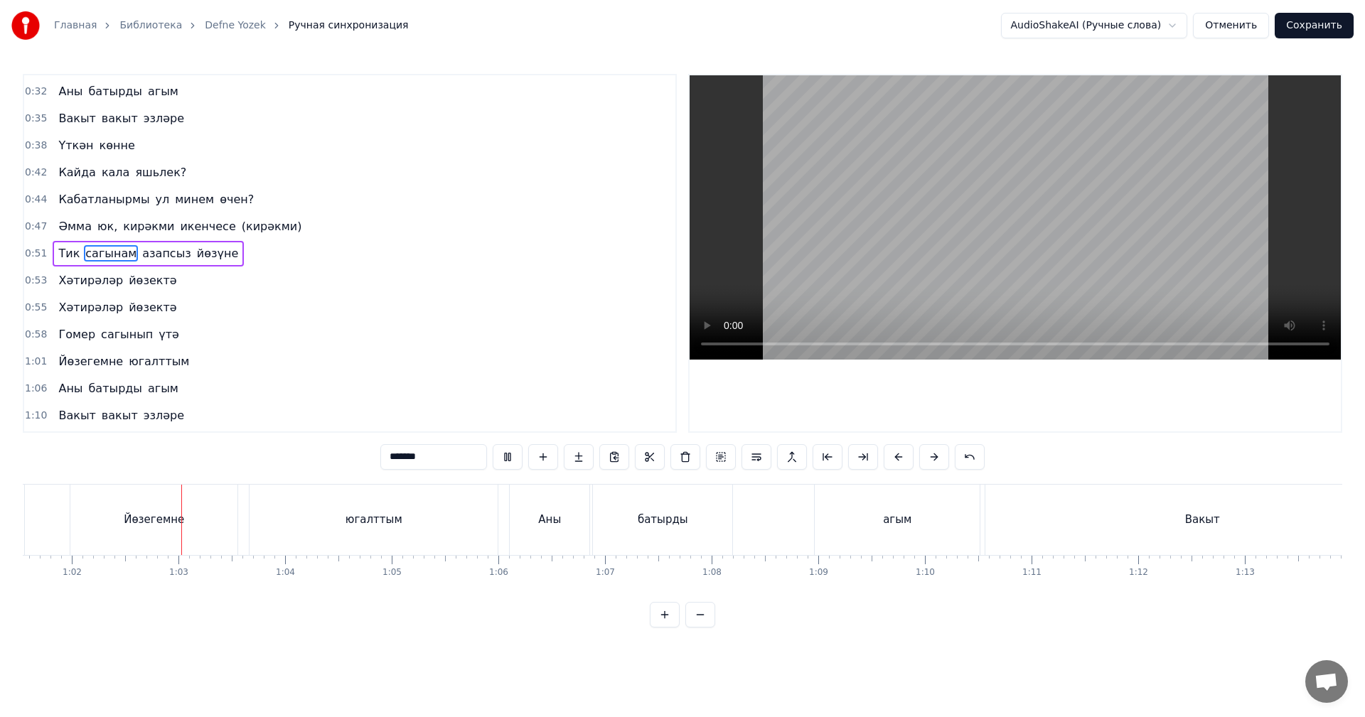
scroll to position [0, 6563]
click at [1135, 230] on video at bounding box center [1014, 217] width 651 height 284
click at [1247, 26] on button "Отменить" at bounding box center [1231, 26] width 76 height 26
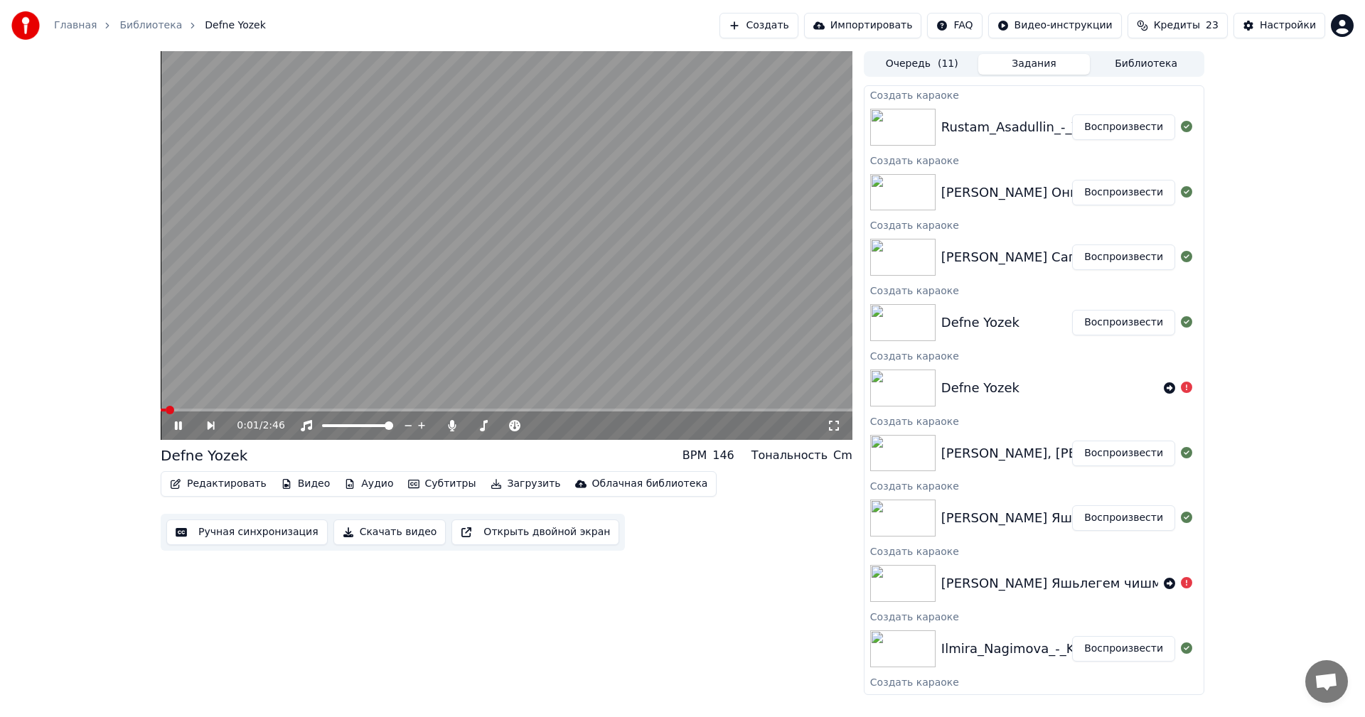
click at [314, 281] on video at bounding box center [507, 245] width 692 height 389
click at [1130, 252] on button "Воспроизвести" at bounding box center [1123, 258] width 103 height 26
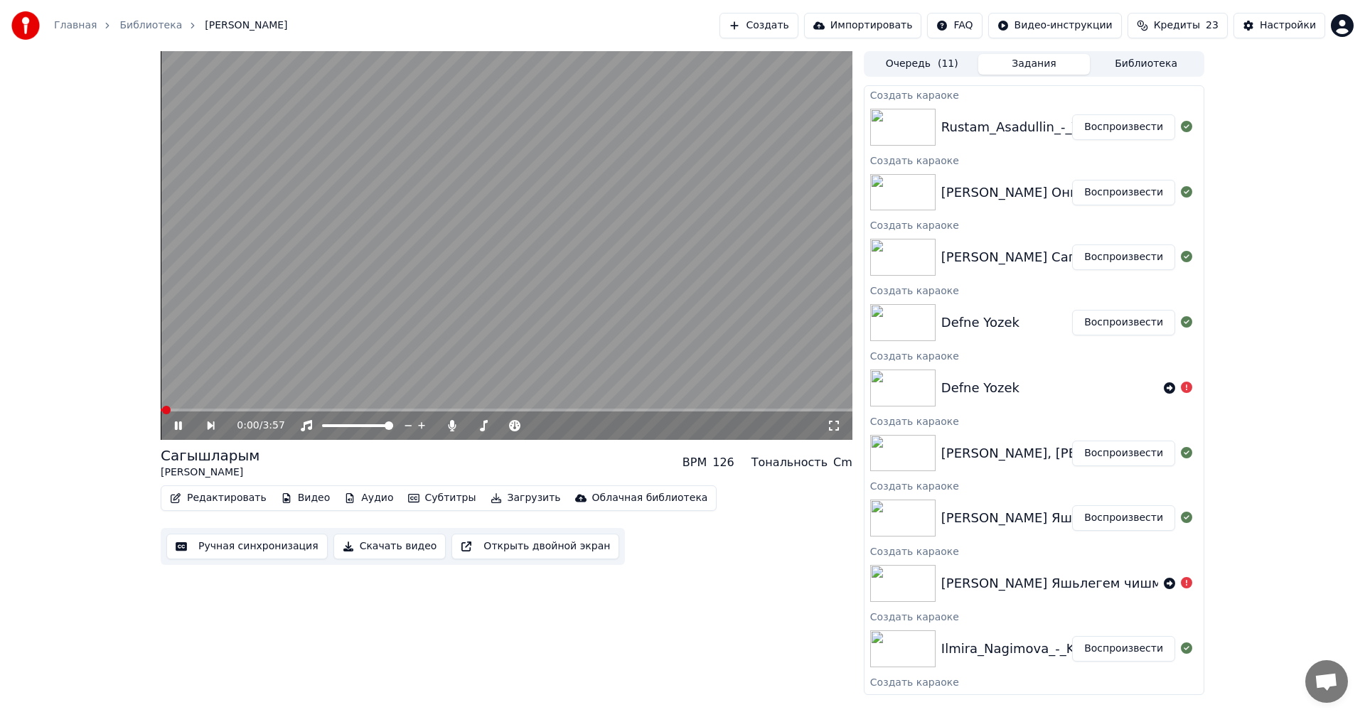
click at [217, 549] on button "Ручная синхронизация" at bounding box center [246, 547] width 161 height 26
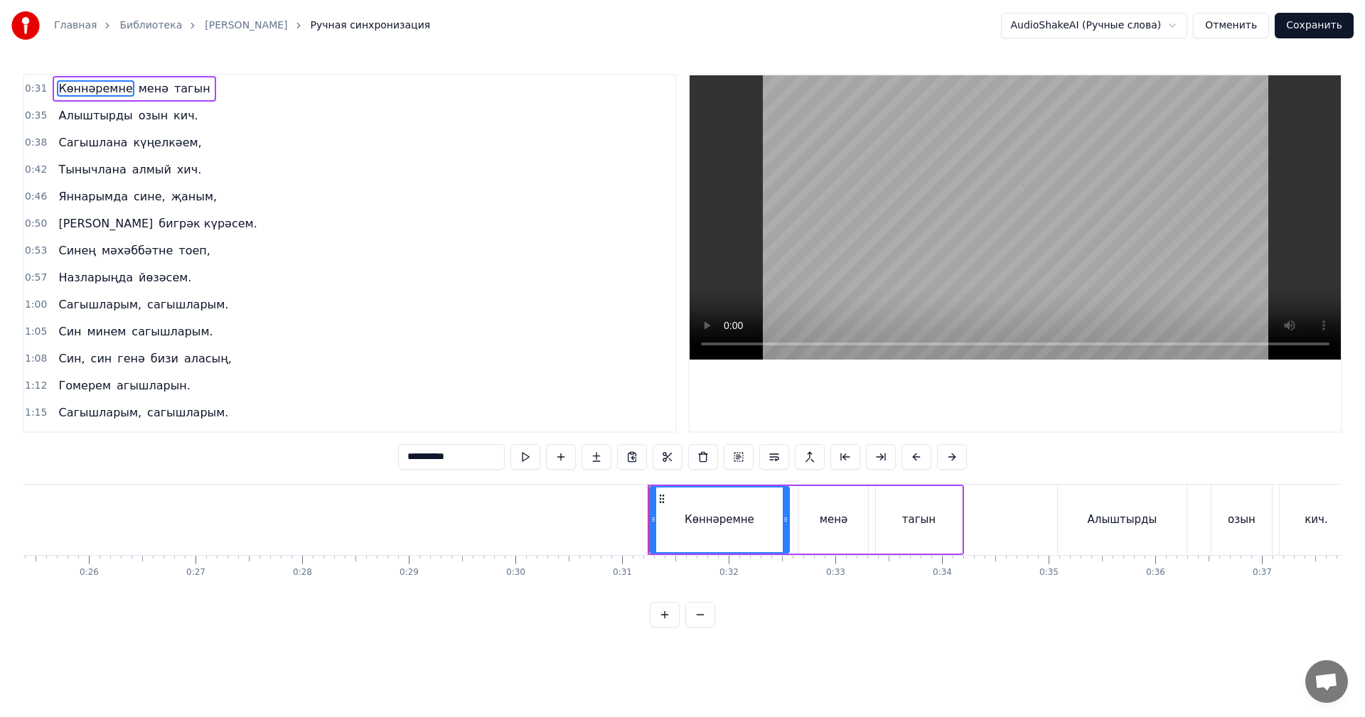
scroll to position [0, 3259]
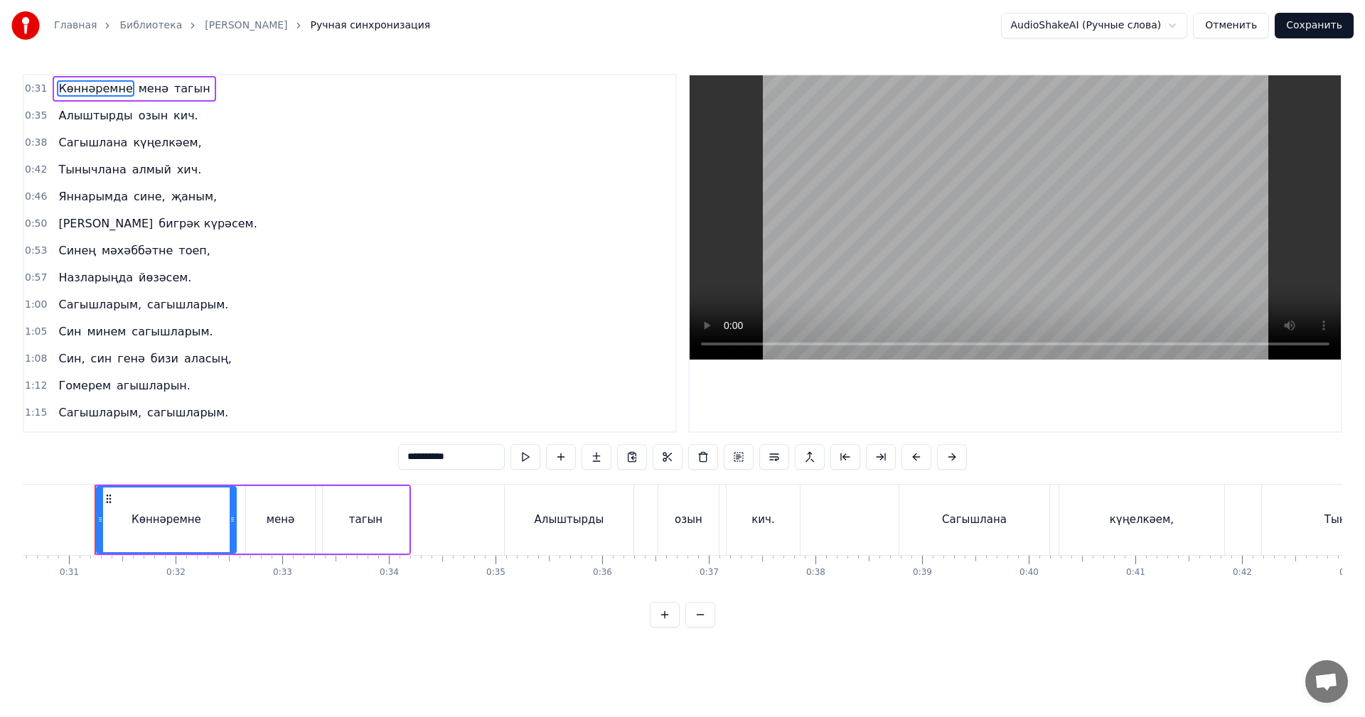
click at [868, 235] on video at bounding box center [1014, 217] width 651 height 284
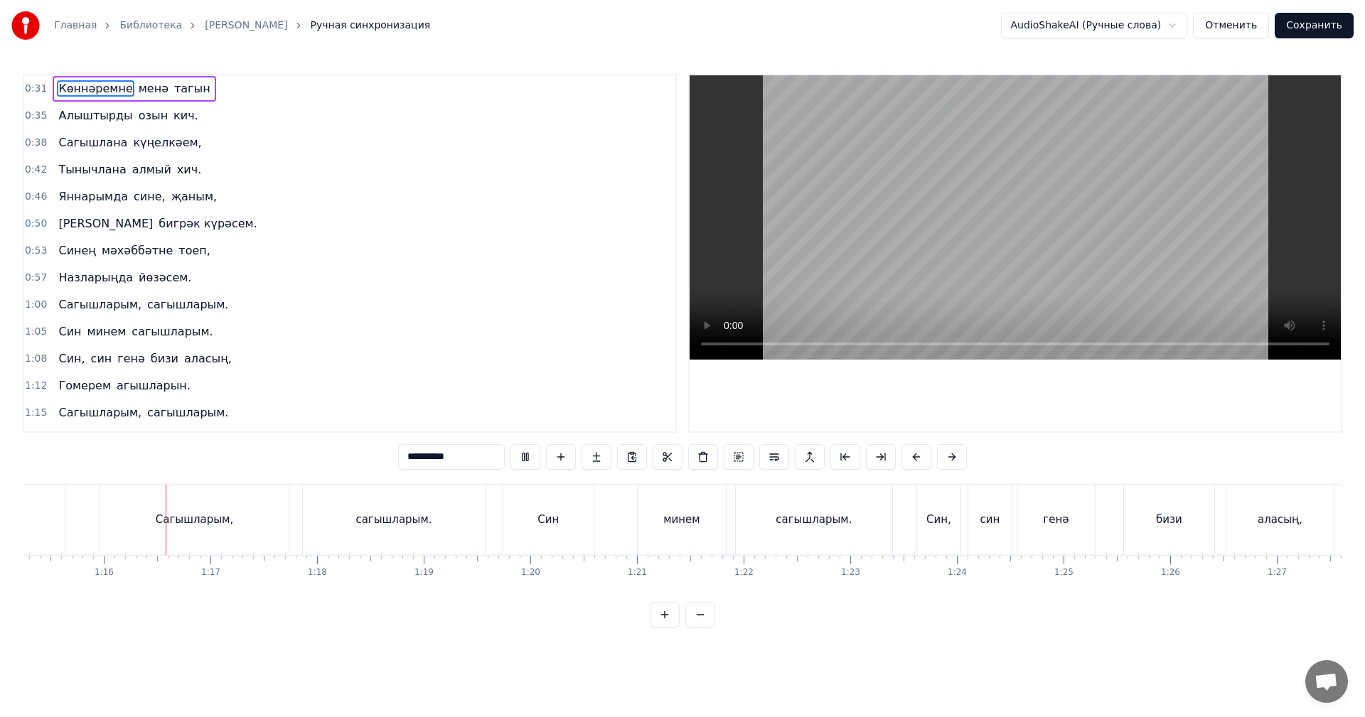
scroll to position [0, 8023]
click at [1000, 280] on video at bounding box center [1014, 217] width 651 height 284
drag, startPoint x: 572, startPoint y: 509, endPoint x: 526, endPoint y: 517, distance: 46.9
click at [571, 509] on div "Син" at bounding box center [547, 520] width 90 height 70
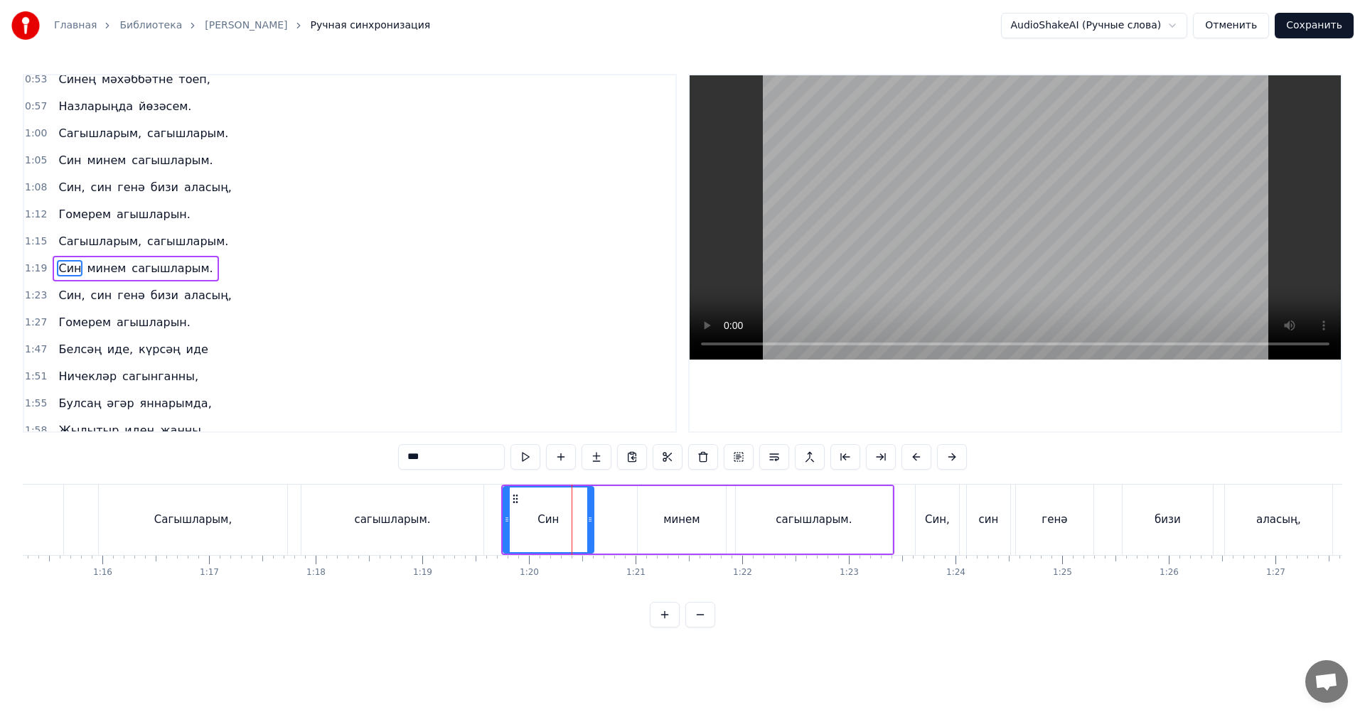
scroll to position [186, 0]
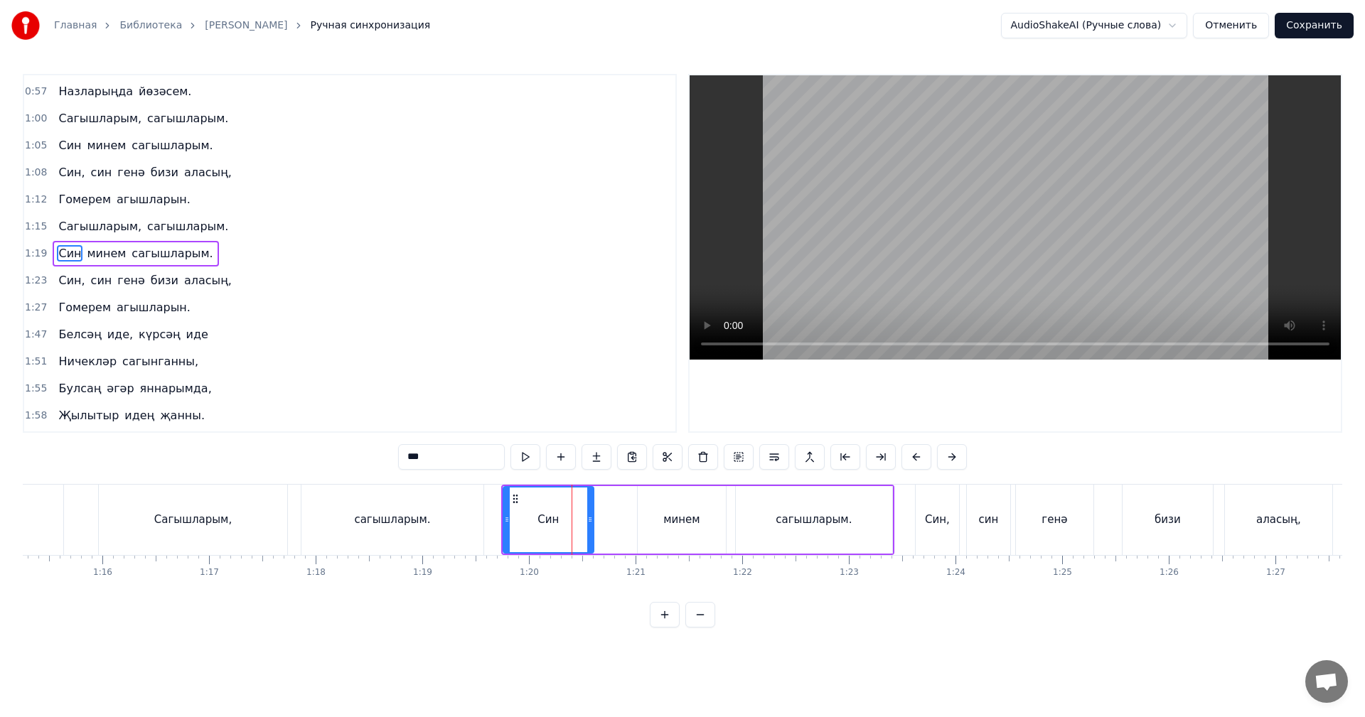
click at [705, 505] on div "минем" at bounding box center [682, 520] width 88 height 68
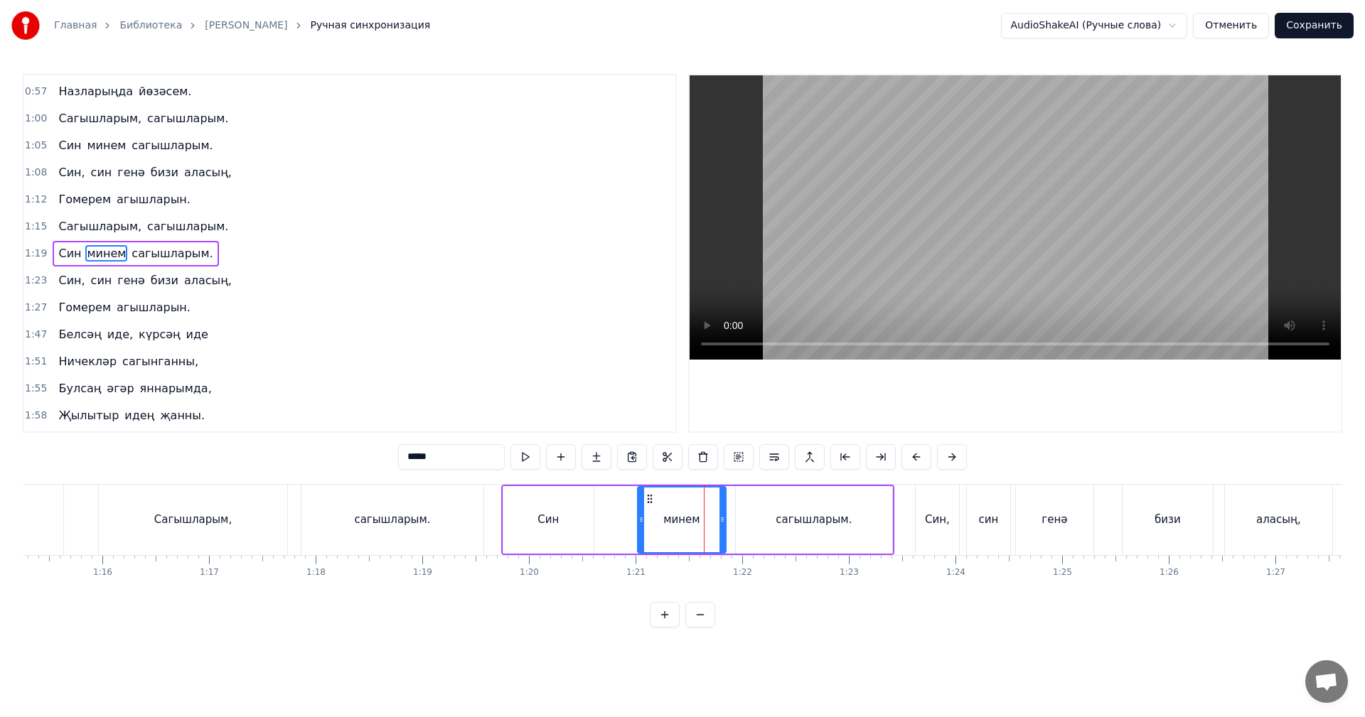
click at [552, 525] on div "Син" at bounding box center [547, 520] width 21 height 16
type input "***"
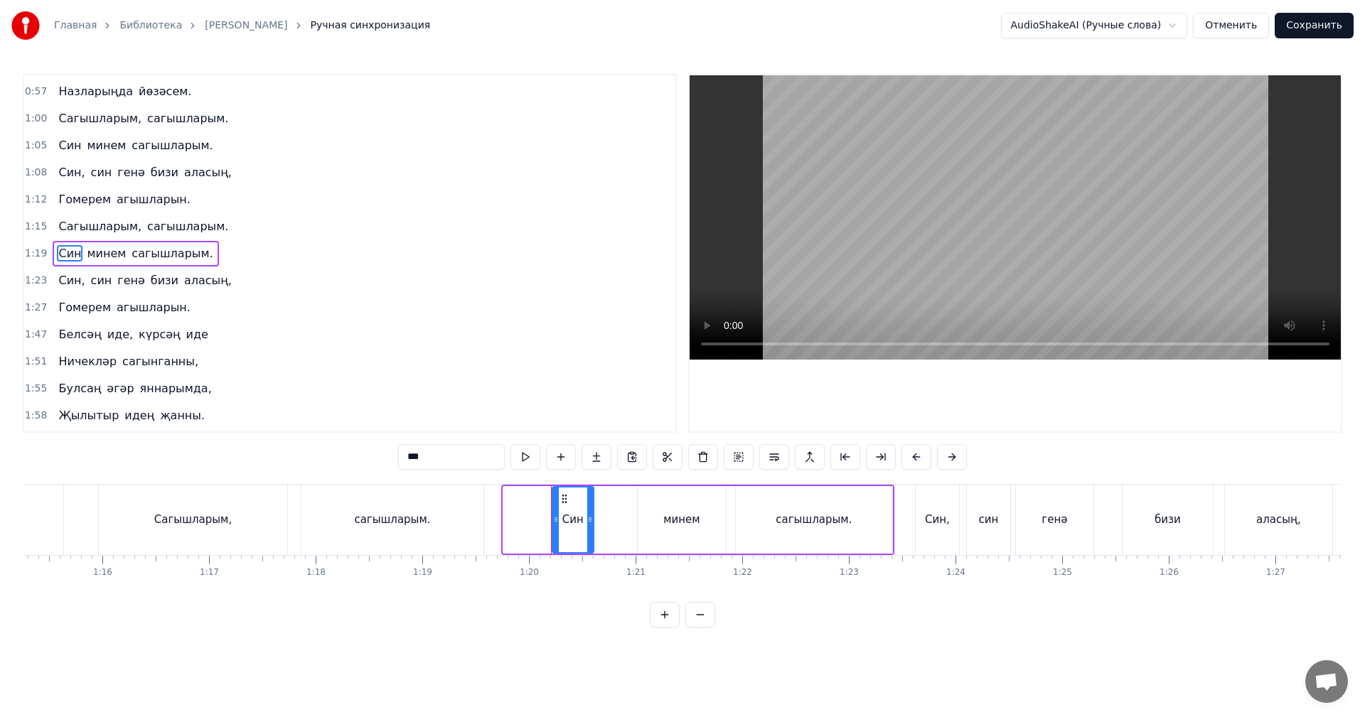
drag, startPoint x: 507, startPoint y: 527, endPoint x: 554, endPoint y: 525, distance: 47.0
click at [554, 525] on div at bounding box center [556, 520] width 6 height 65
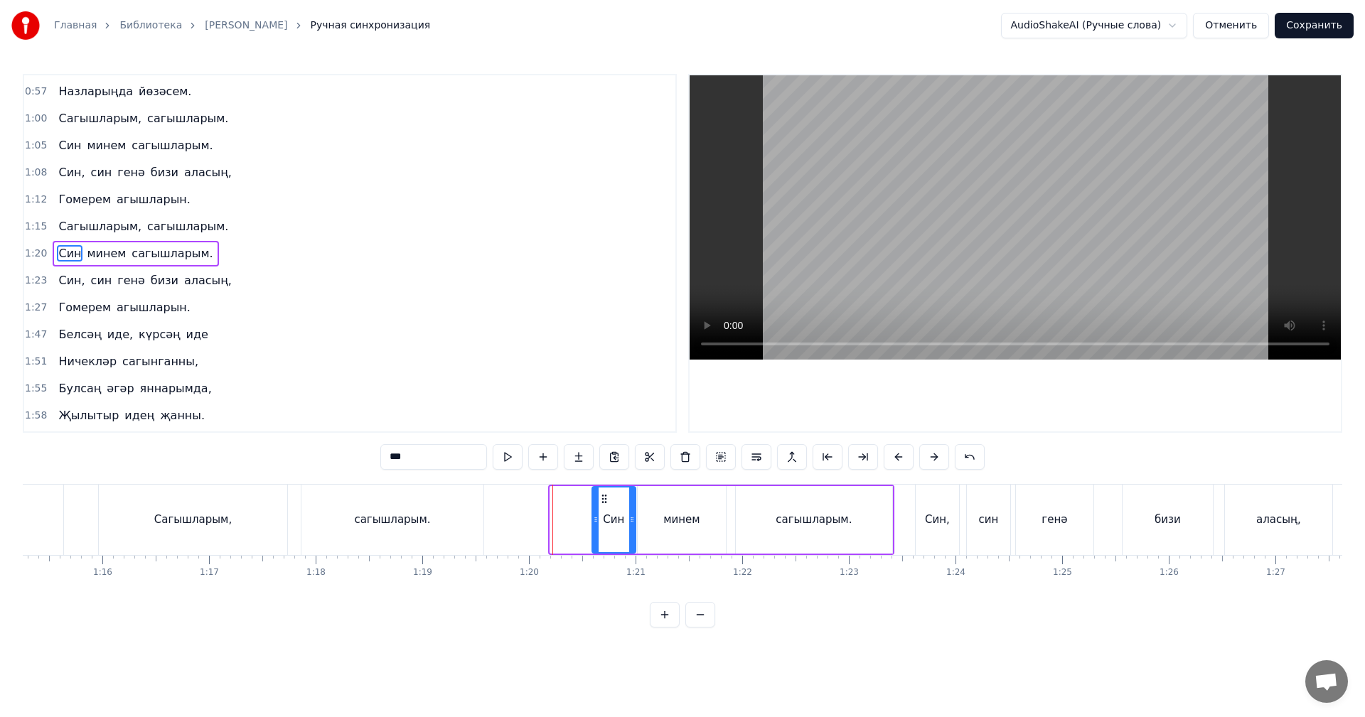
drag, startPoint x: 562, startPoint y: 495, endPoint x: 591, endPoint y: 500, distance: 29.6
click at [603, 495] on icon at bounding box center [603, 498] width 11 height 11
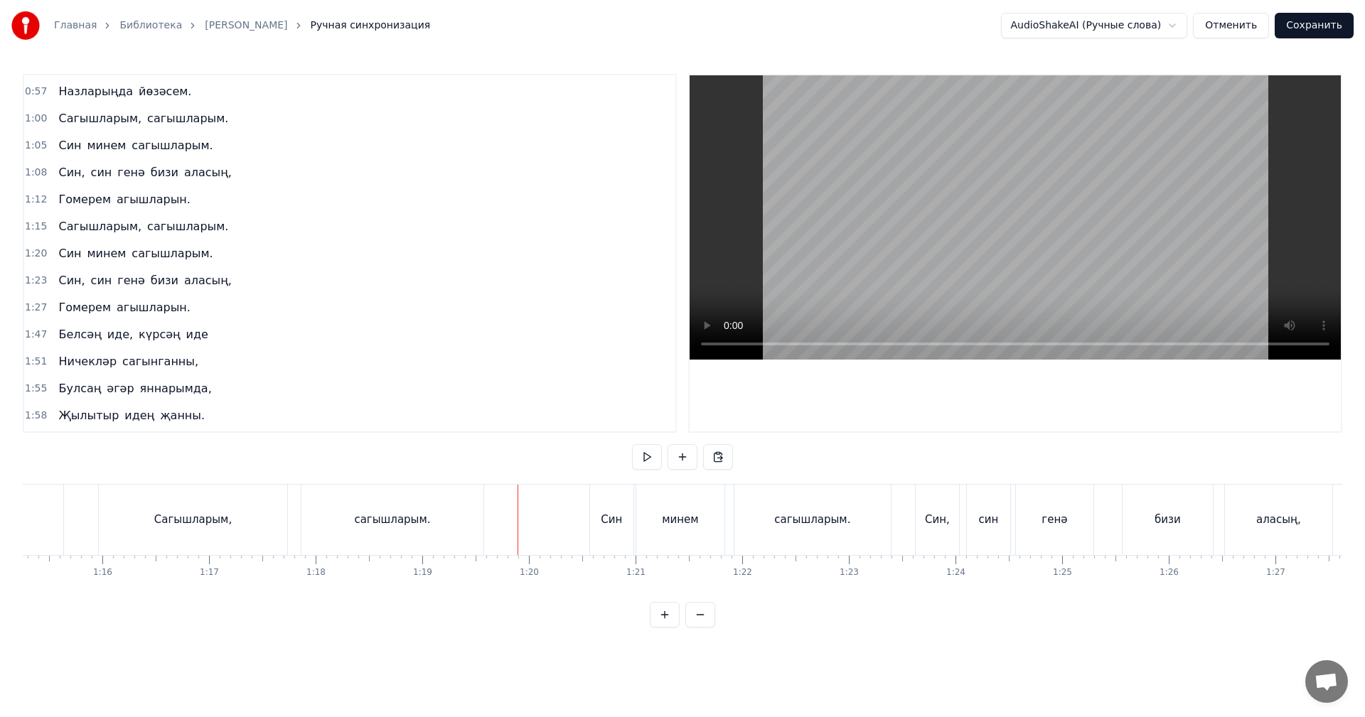
click at [891, 241] on video at bounding box center [1014, 217] width 651 height 284
click at [1019, 291] on video at bounding box center [1014, 217] width 651 height 284
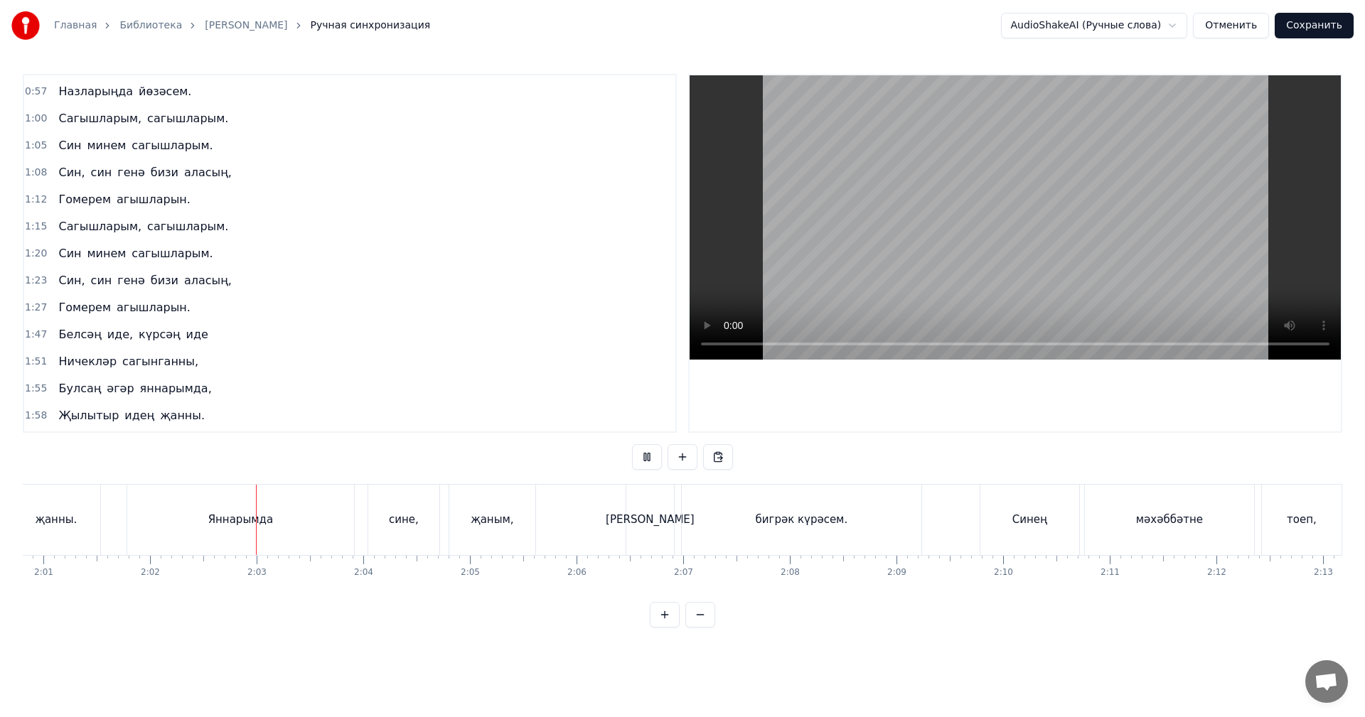
scroll to position [0, 12971]
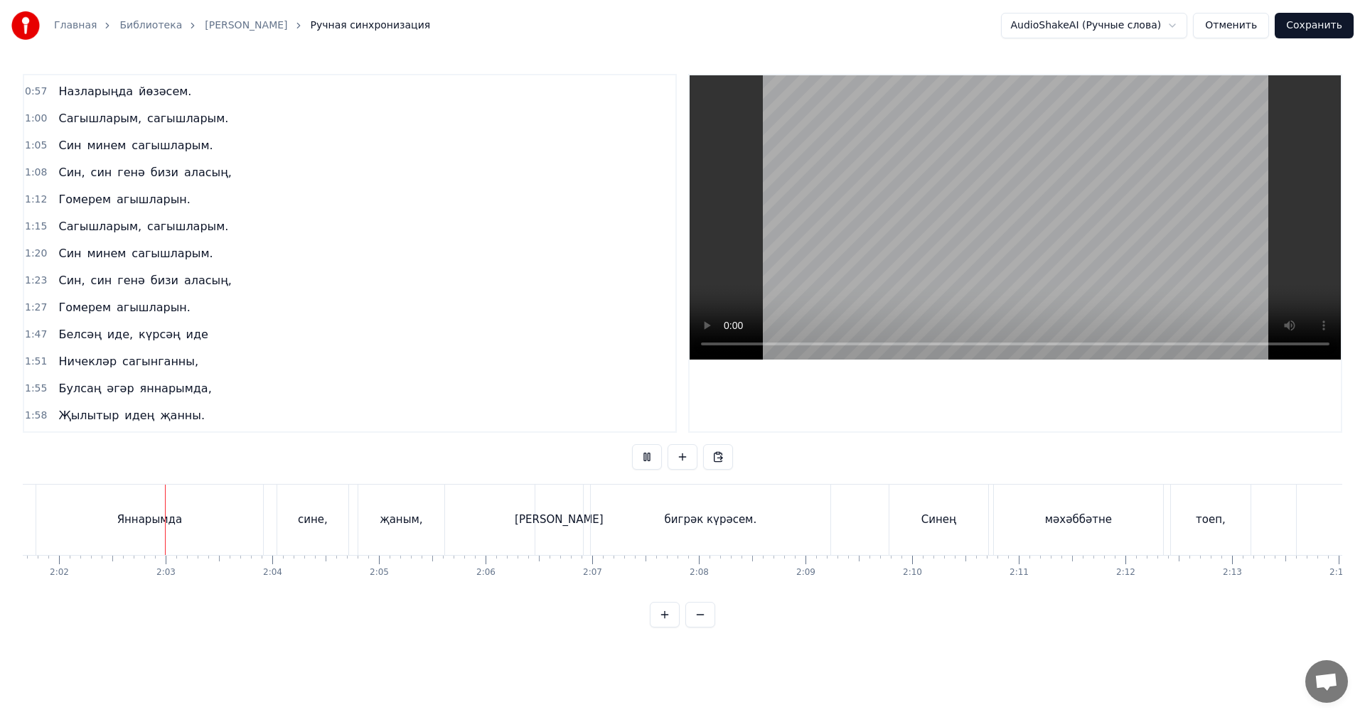
click at [955, 208] on video at bounding box center [1014, 217] width 651 height 284
click at [114, 536] on div "Яннарымда" at bounding box center [149, 520] width 227 height 70
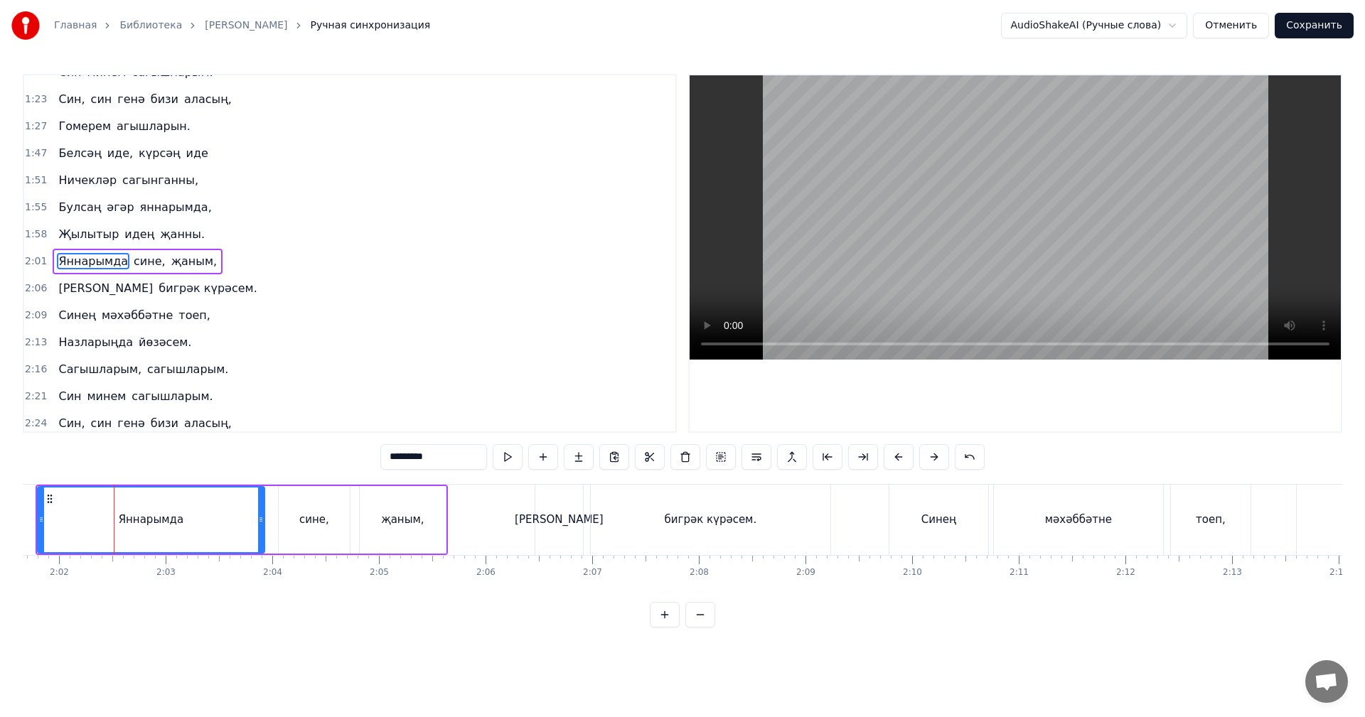
scroll to position [375, 0]
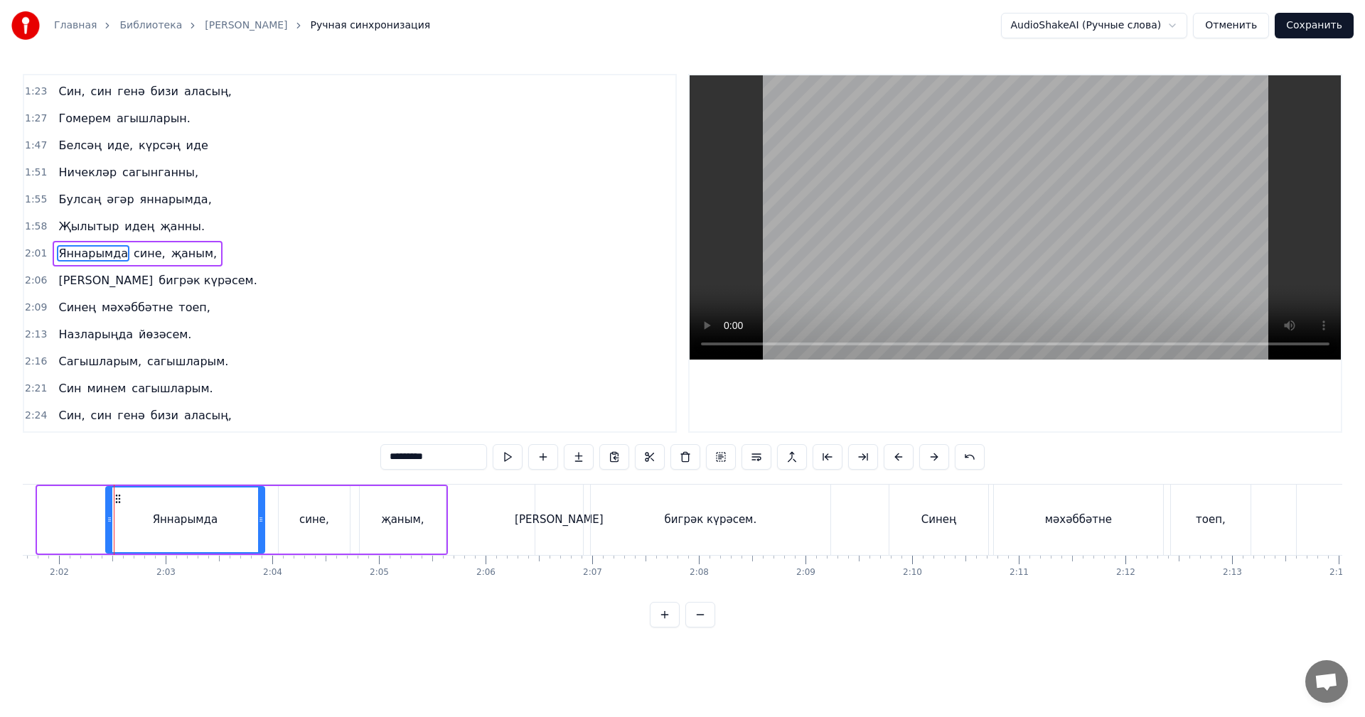
drag, startPoint x: 38, startPoint y: 532, endPoint x: 107, endPoint y: 527, distance: 68.5
click at [107, 527] on div at bounding box center [110, 520] width 6 height 65
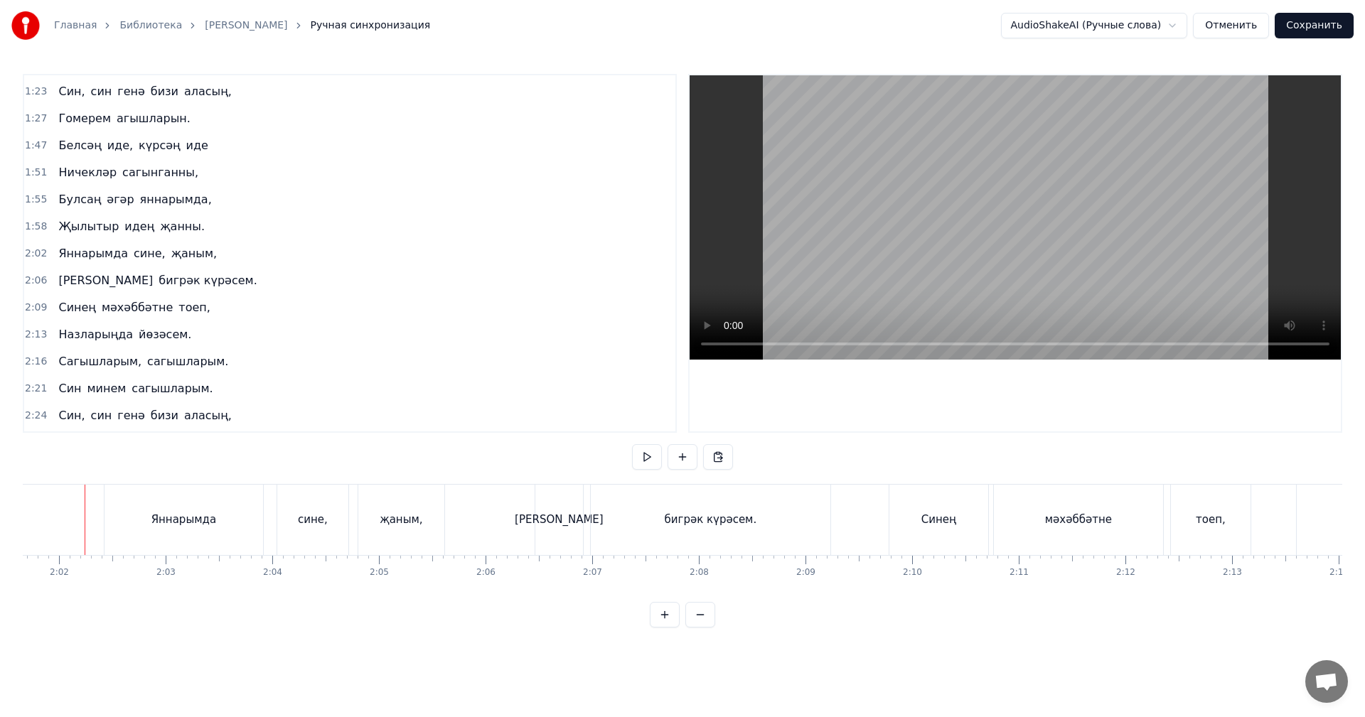
scroll to position [0, 12961]
click at [1071, 240] on video at bounding box center [1014, 217] width 651 height 284
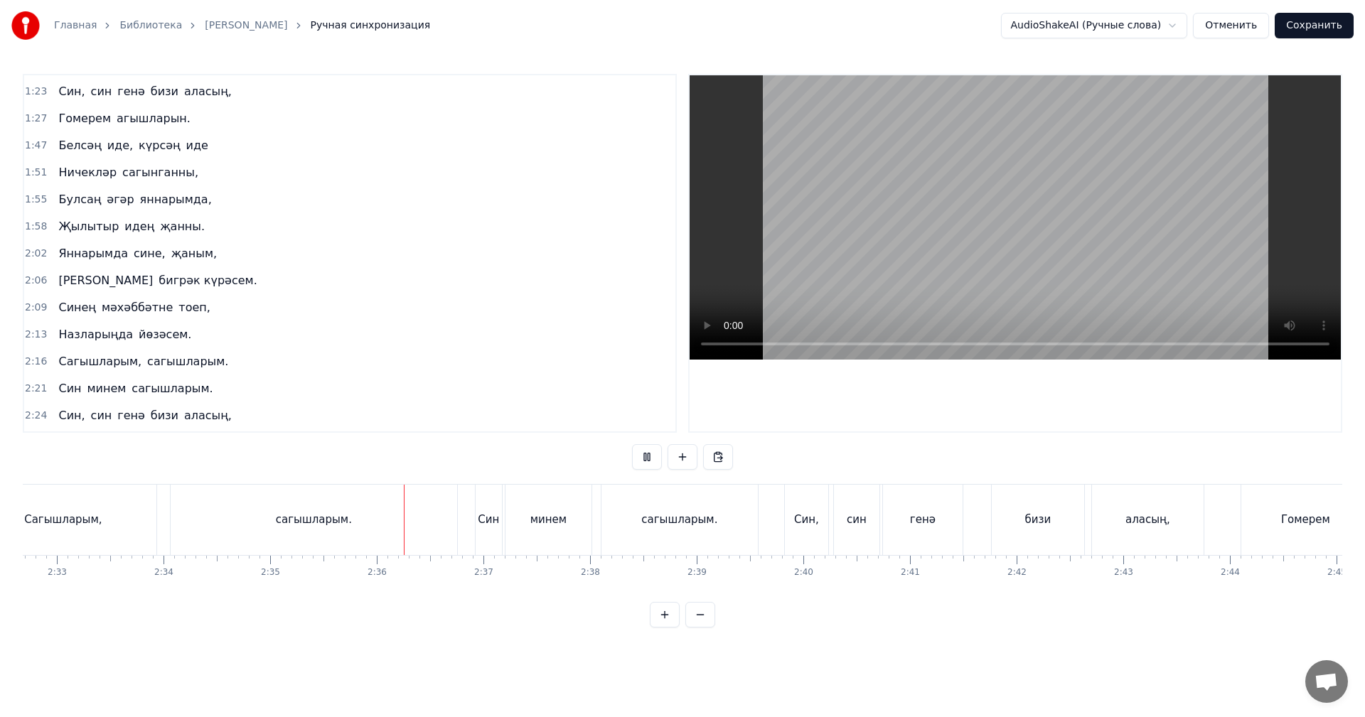
scroll to position [0, 16526]
click at [1070, 239] on video at bounding box center [1014, 217] width 651 height 284
click at [141, 526] on div "сагышларым." at bounding box center [66, 520] width 286 height 70
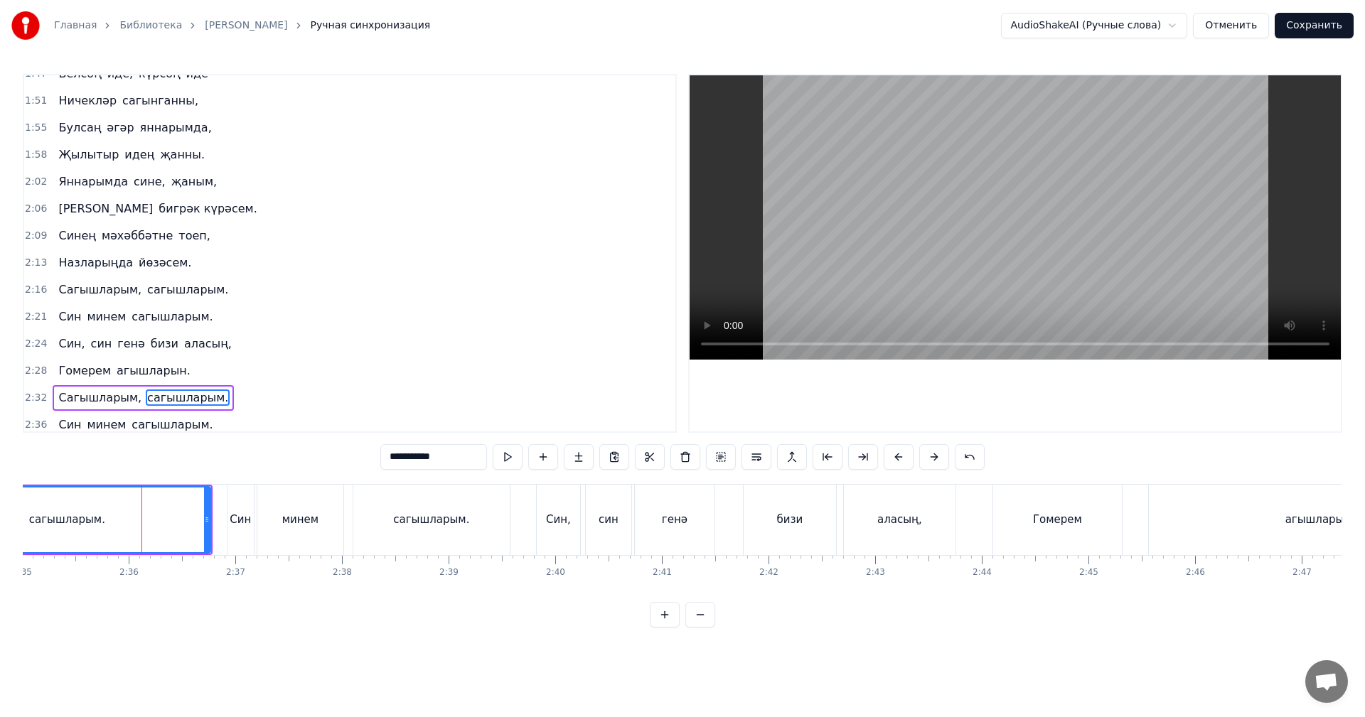
scroll to position [591, 0]
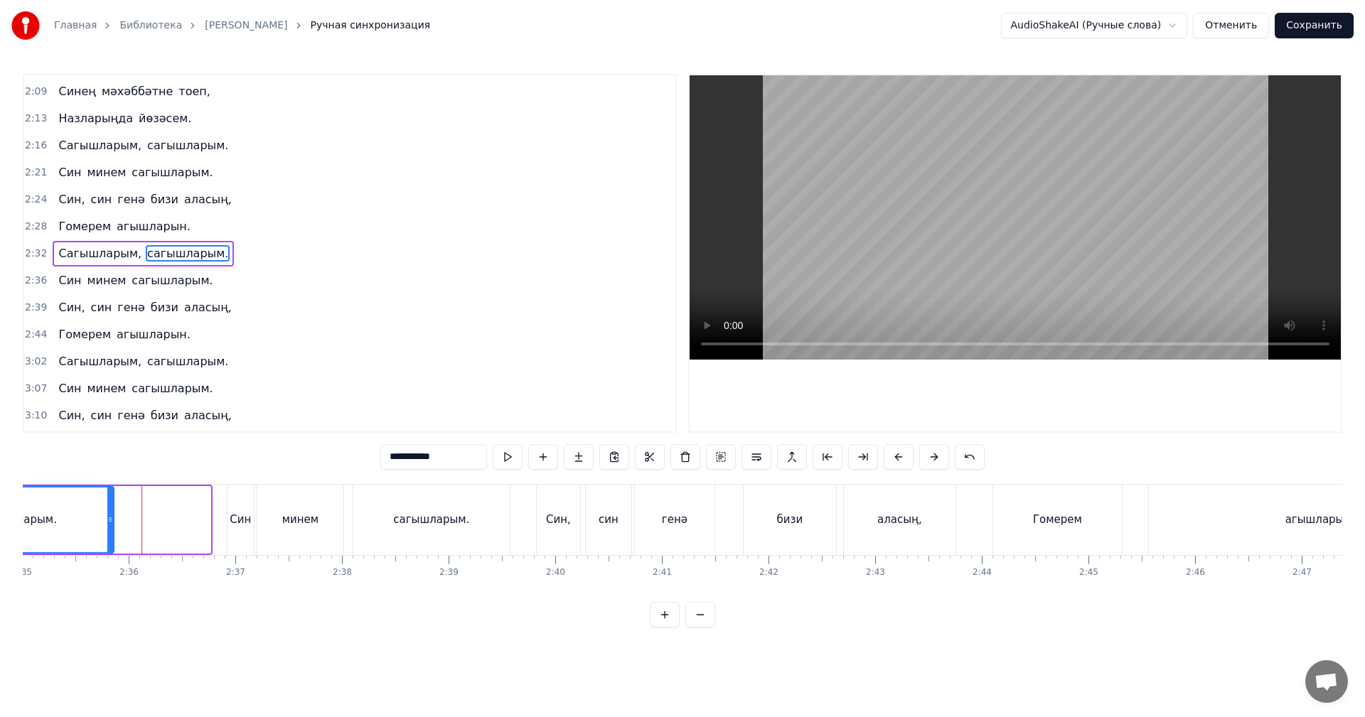
drag, startPoint x: 200, startPoint y: 519, endPoint x: 108, endPoint y: 529, distance: 92.2
click at [108, 529] on div at bounding box center [110, 520] width 6 height 65
click at [80, 530] on div "сагышларым." at bounding box center [19, 520] width 188 height 65
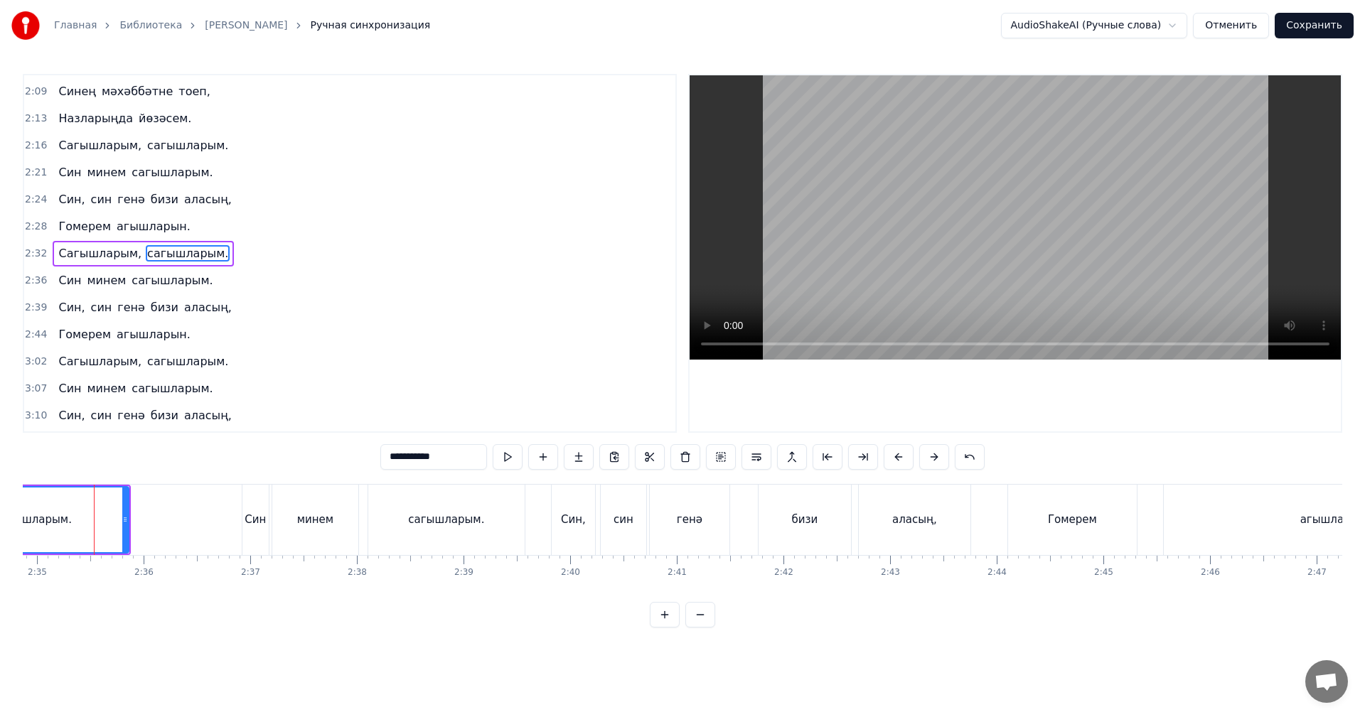
click at [900, 291] on video at bounding box center [1014, 217] width 651 height 284
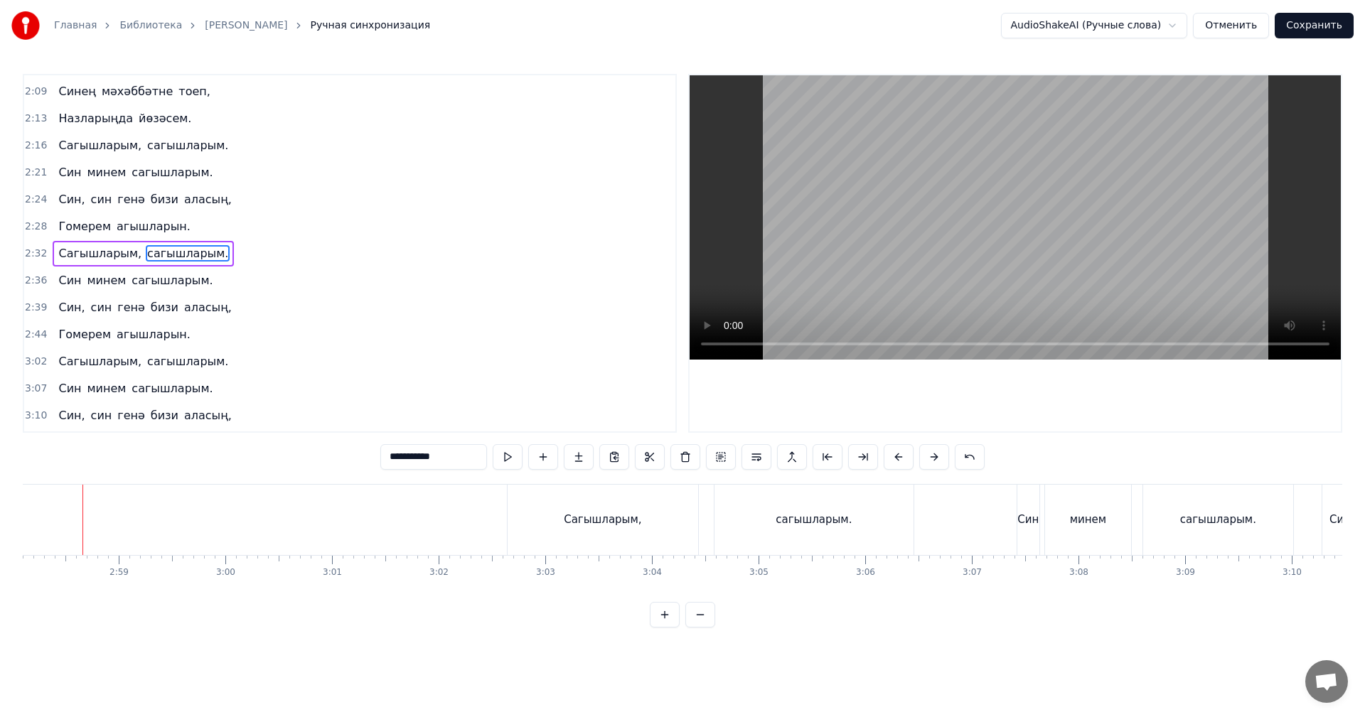
scroll to position [0, 18976]
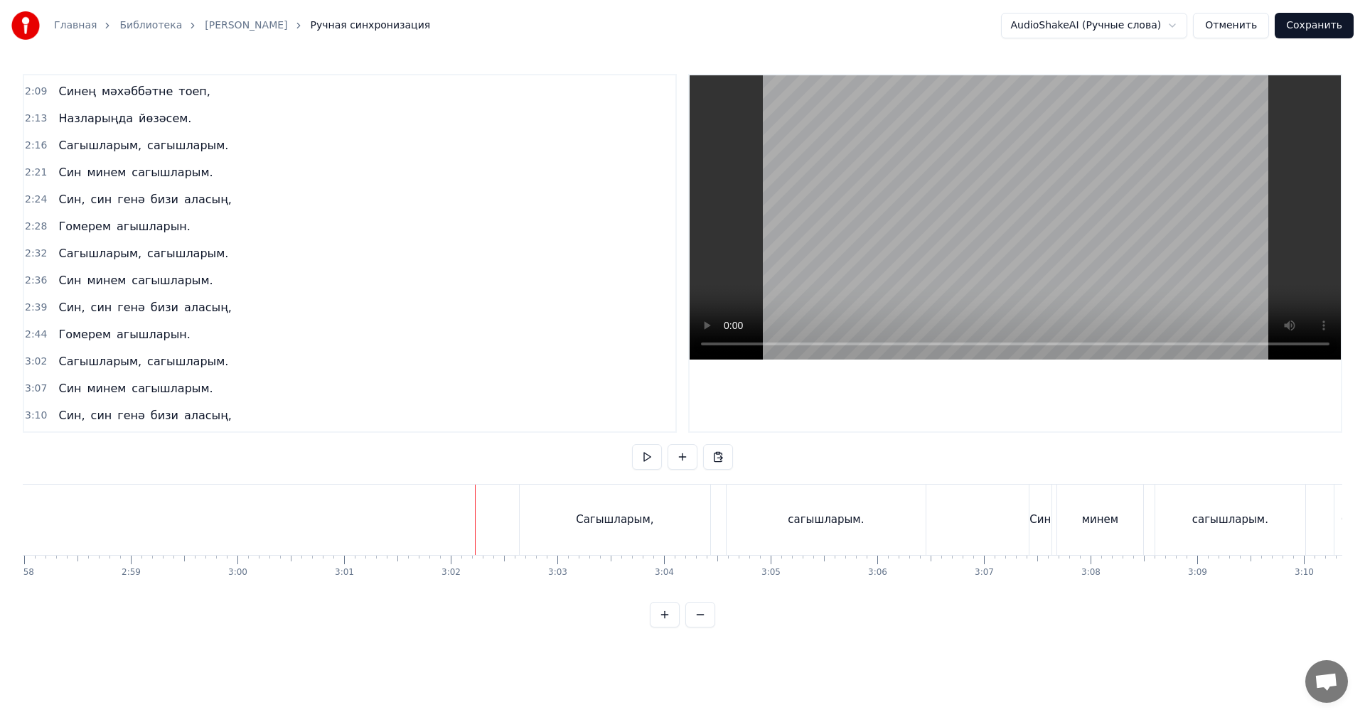
click at [1125, 242] on video at bounding box center [1014, 217] width 651 height 284
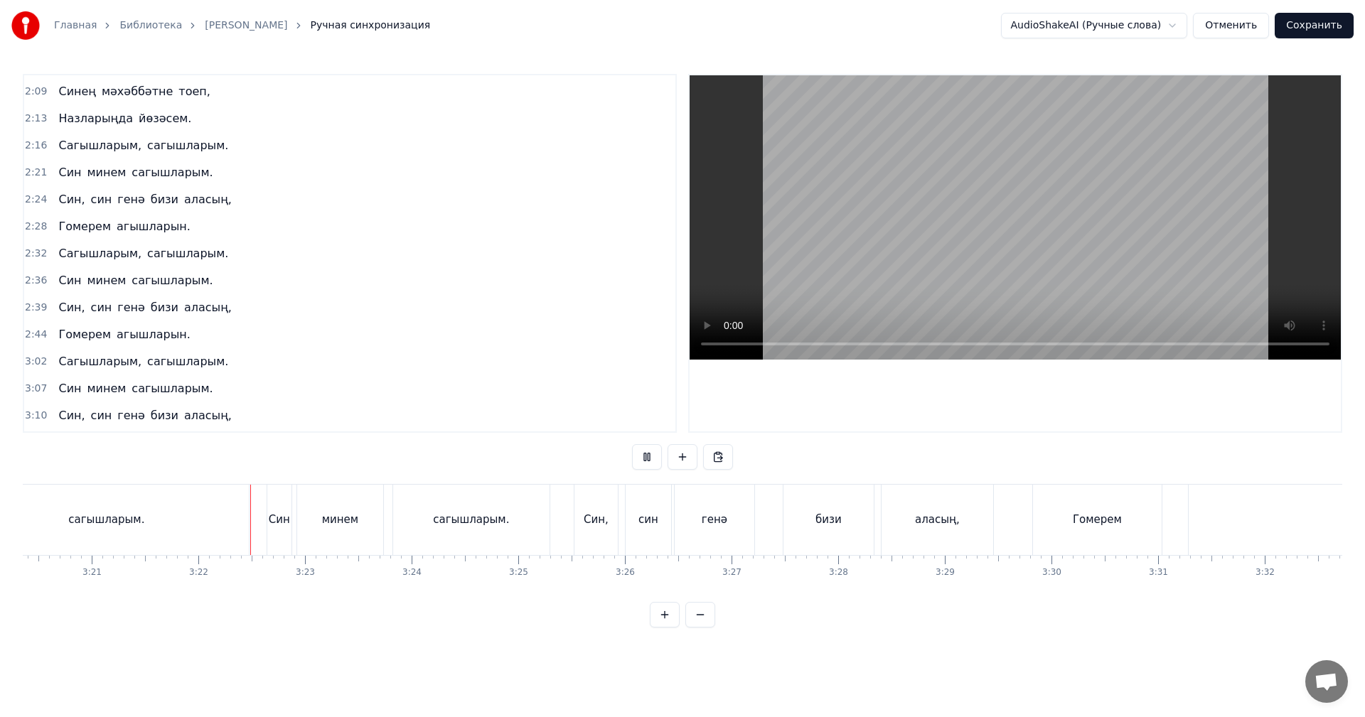
click at [1125, 242] on video at bounding box center [1014, 217] width 651 height 284
click at [169, 529] on div "сагышларым." at bounding box center [106, 520] width 284 height 70
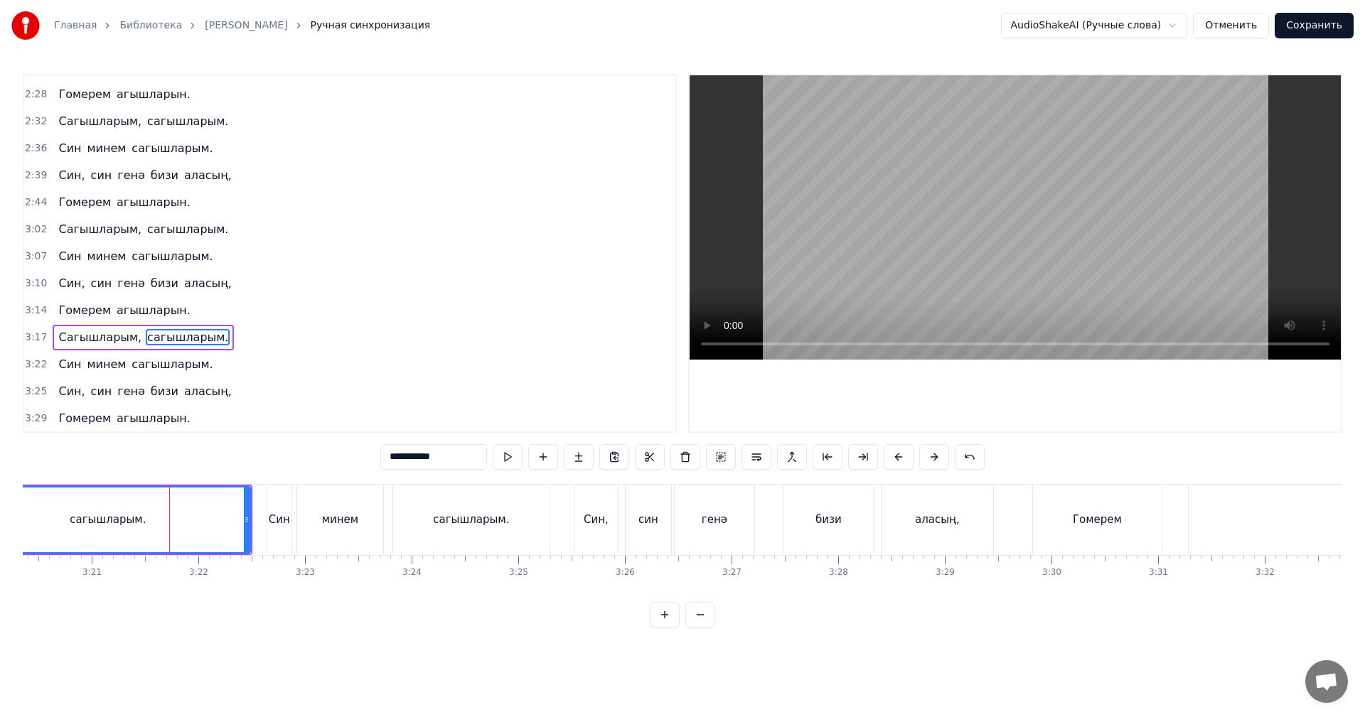
scroll to position [724, 0]
drag, startPoint x: 245, startPoint y: 520, endPoint x: 180, endPoint y: 525, distance: 65.6
click at [180, 525] on icon at bounding box center [181, 519] width 6 height 11
click at [116, 533] on div "сагышларым." at bounding box center [75, 520] width 217 height 65
click at [1014, 234] on video at bounding box center [1014, 217] width 651 height 284
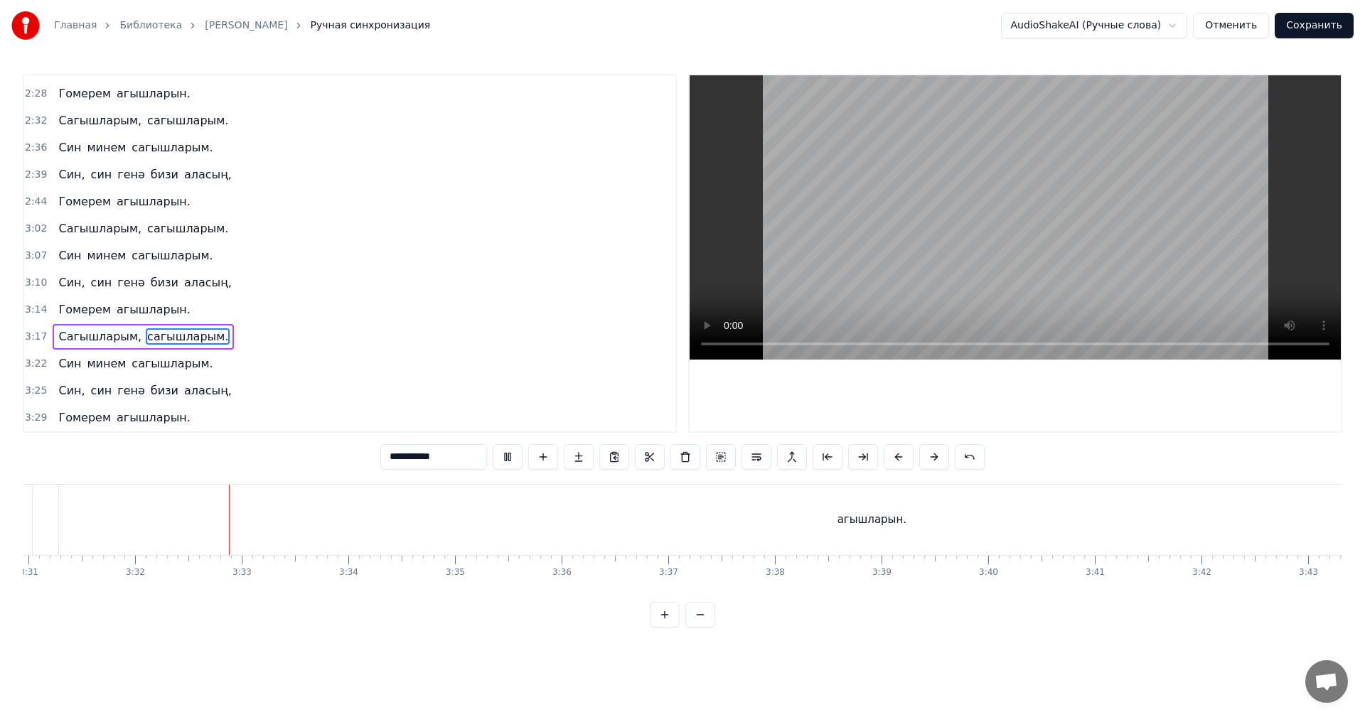
scroll to position [0, 22563]
drag, startPoint x: 954, startPoint y: 189, endPoint x: 952, endPoint y: 201, distance: 12.2
click at [953, 191] on video at bounding box center [1014, 217] width 651 height 284
click at [907, 527] on div "агышларын." at bounding box center [159, 520] width 1626 height 70
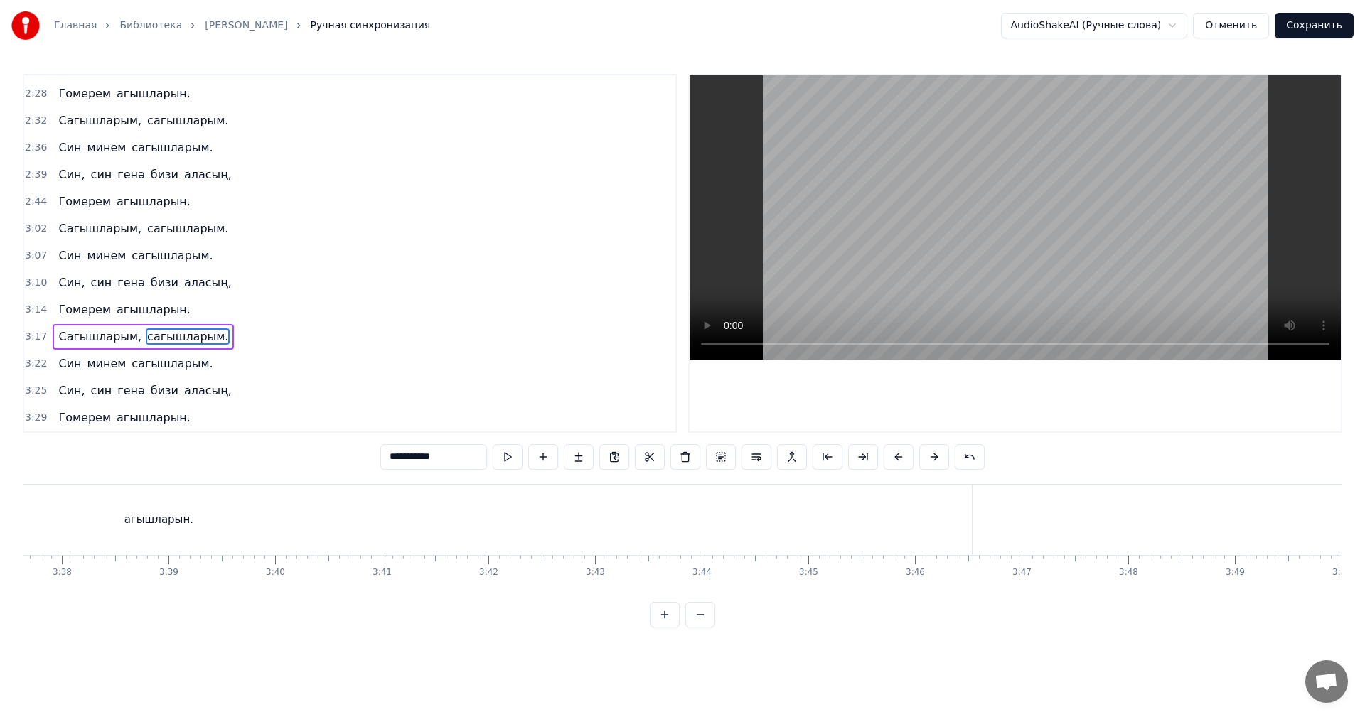
type input "**********"
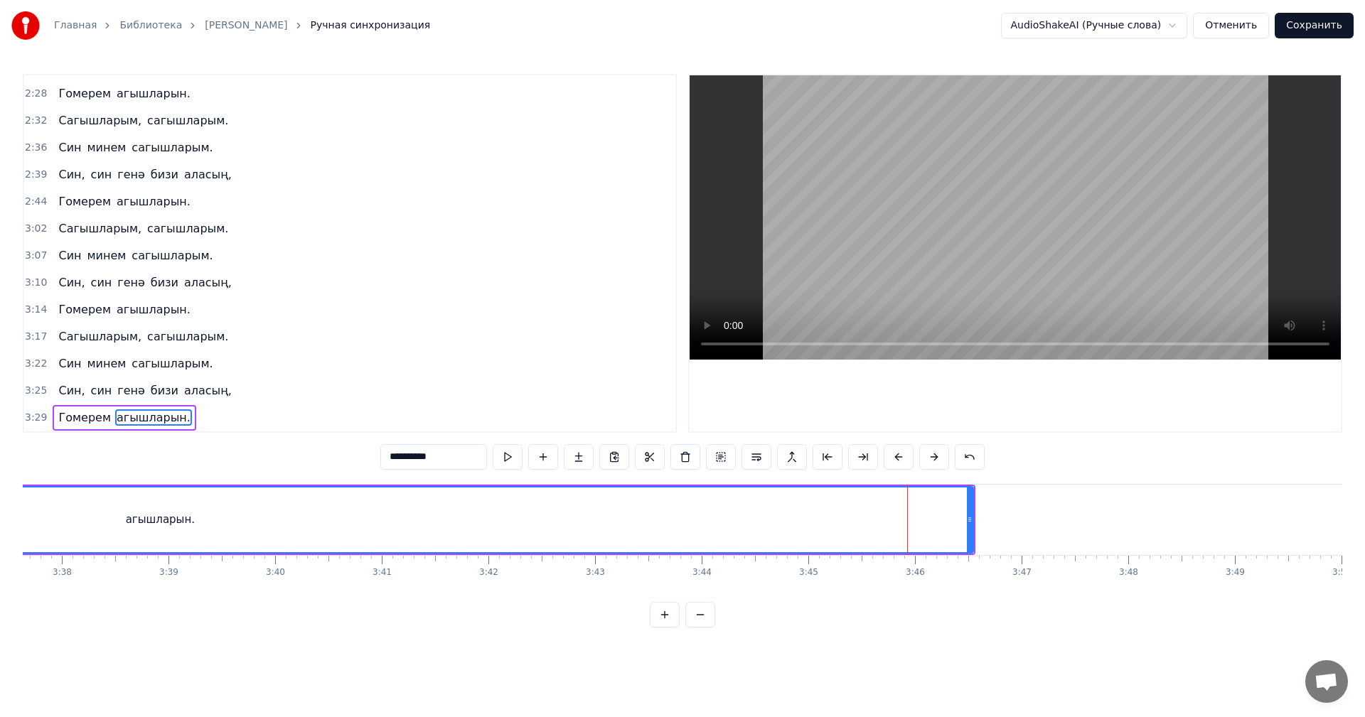
click at [972, 527] on div "агышларын." at bounding box center [160, 520] width 1627 height 68
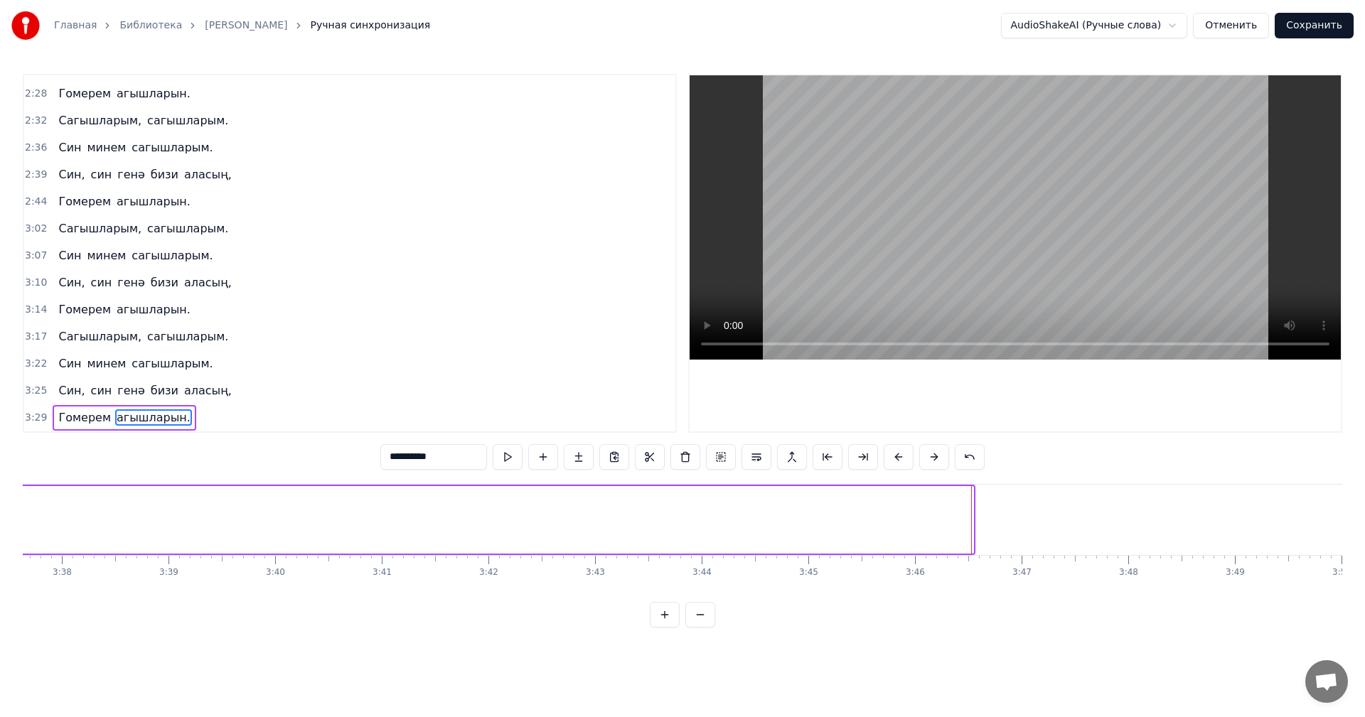
drag, startPoint x: 969, startPoint y: 528, endPoint x: 0, endPoint y: 523, distance: 969.5
click at [0, 523] on div "Главная Библиотека Сагышларым • [PERSON_NAME] Ручная синхронизация AudioShakeAI…" at bounding box center [682, 314] width 1365 height 628
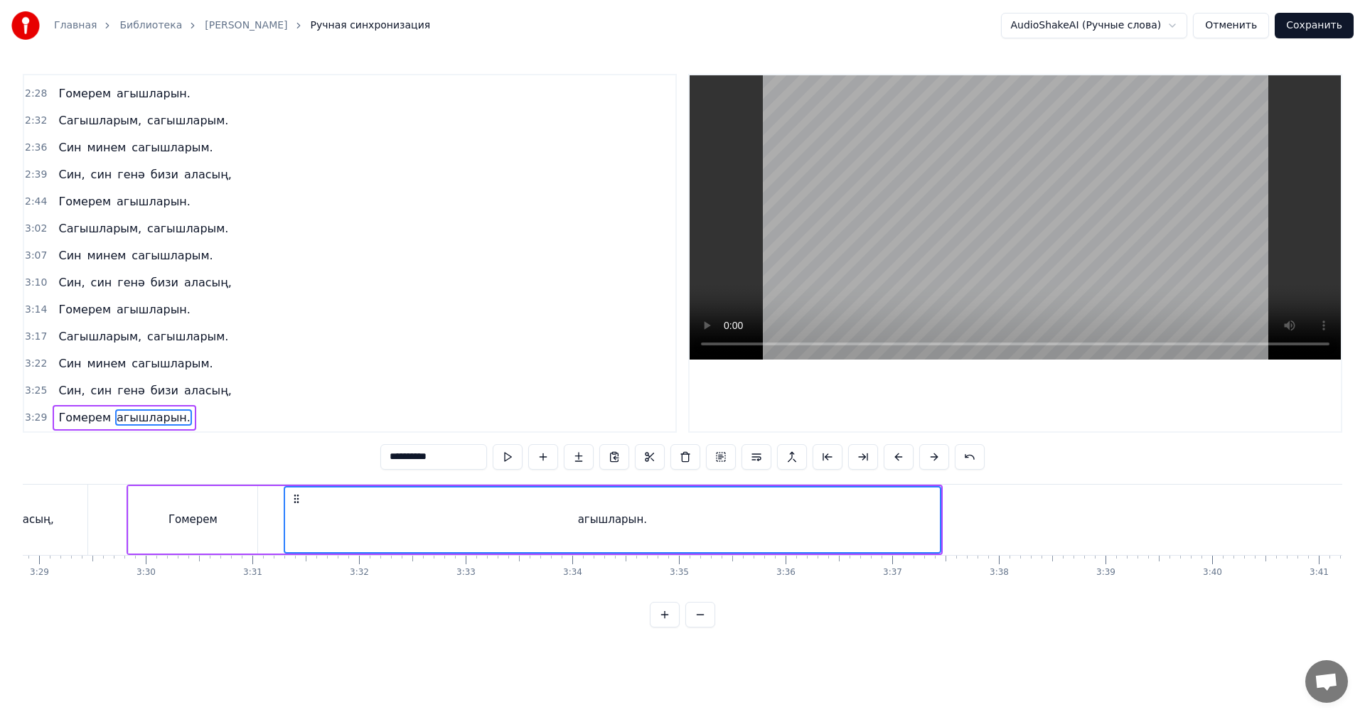
scroll to position [0, 22208]
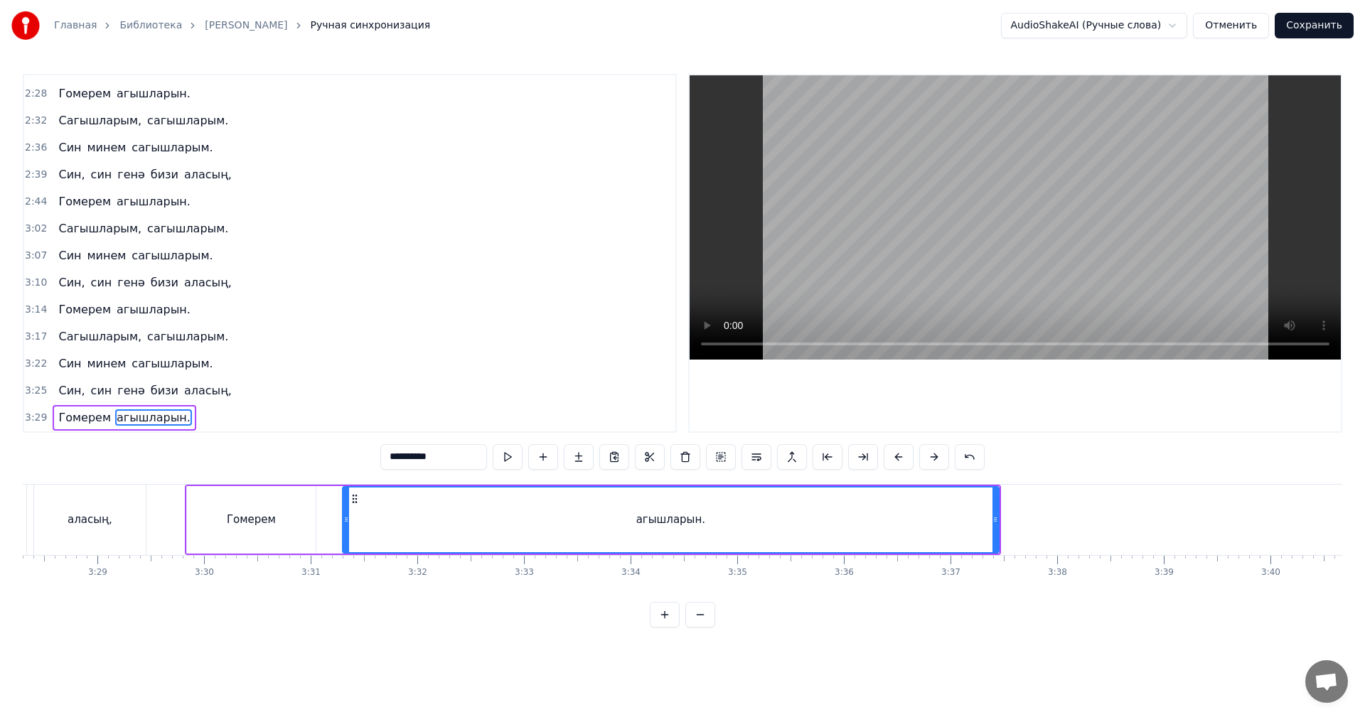
click at [995, 518] on div "Гомерем агышларын." at bounding box center [593, 520] width 816 height 70
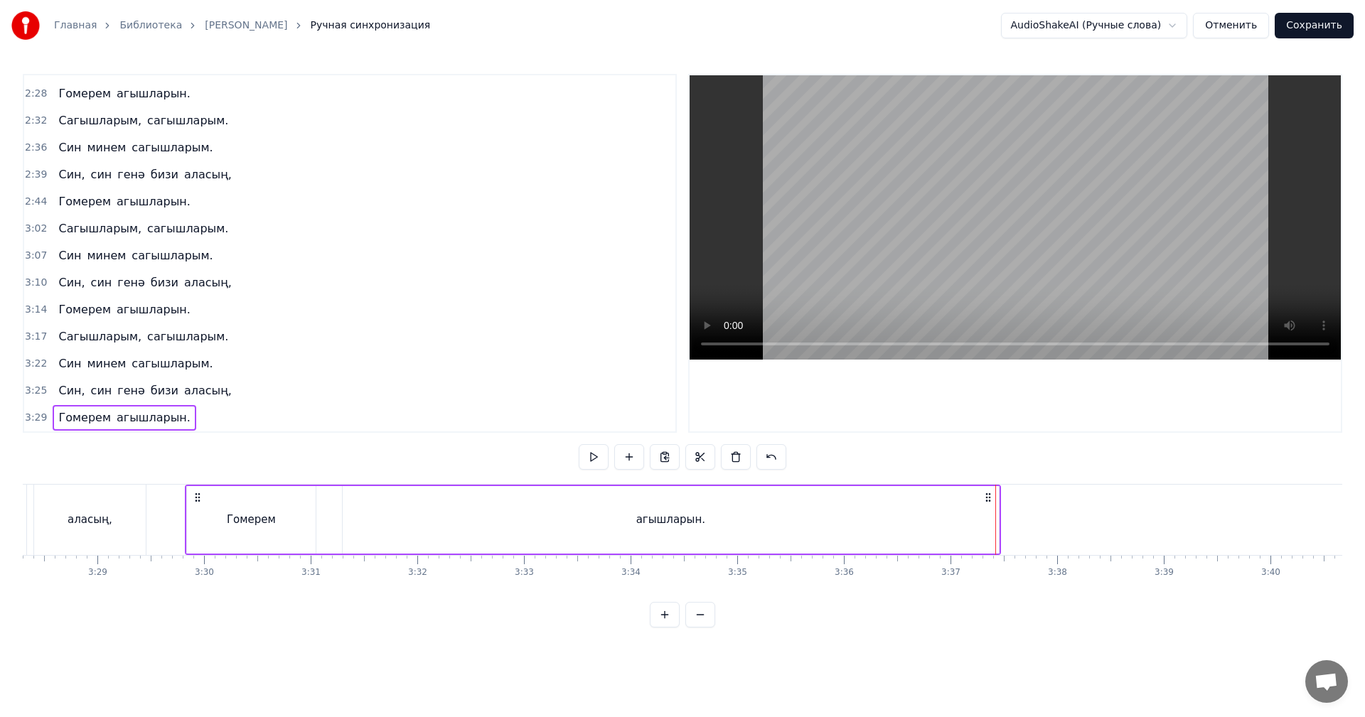
drag, startPoint x: 995, startPoint y: 518, endPoint x: 736, endPoint y: 520, distance: 259.4
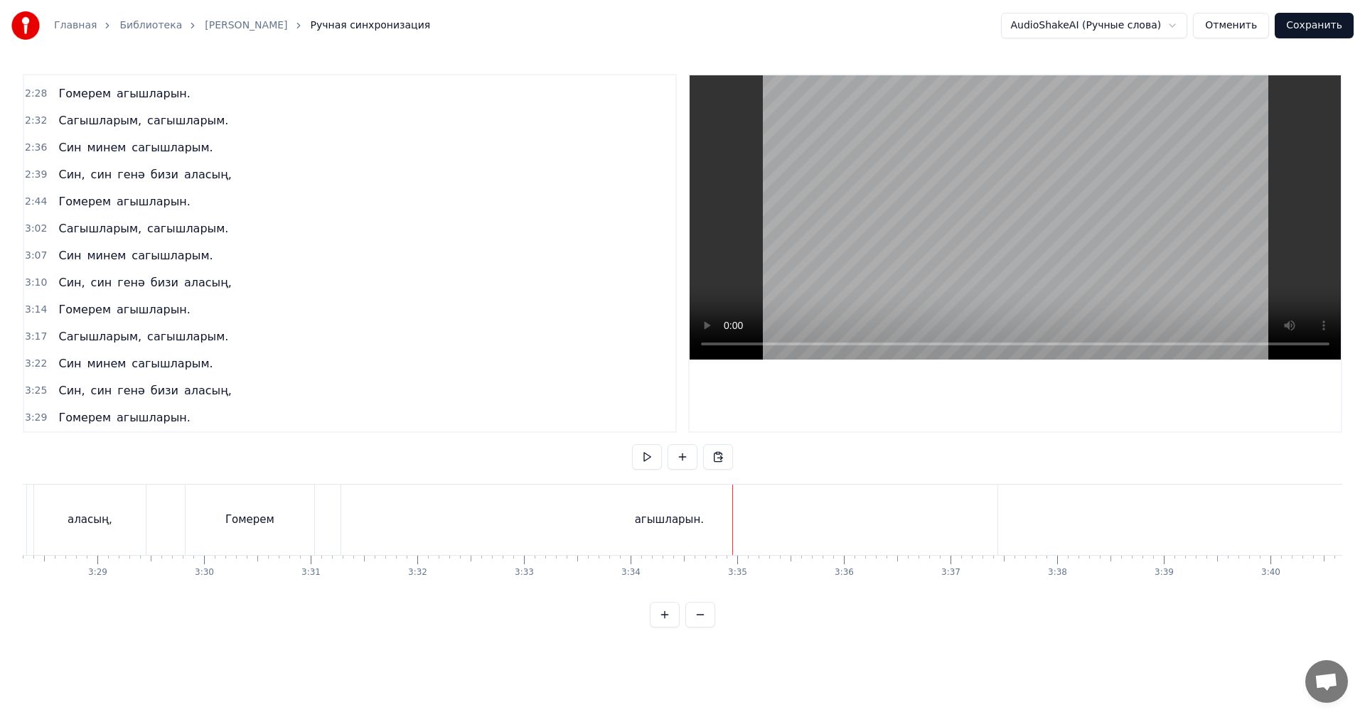
drag, startPoint x: 861, startPoint y: 512, endPoint x: 927, endPoint y: 515, distance: 66.2
click at [863, 512] on div "агышларын." at bounding box center [669, 520] width 656 height 70
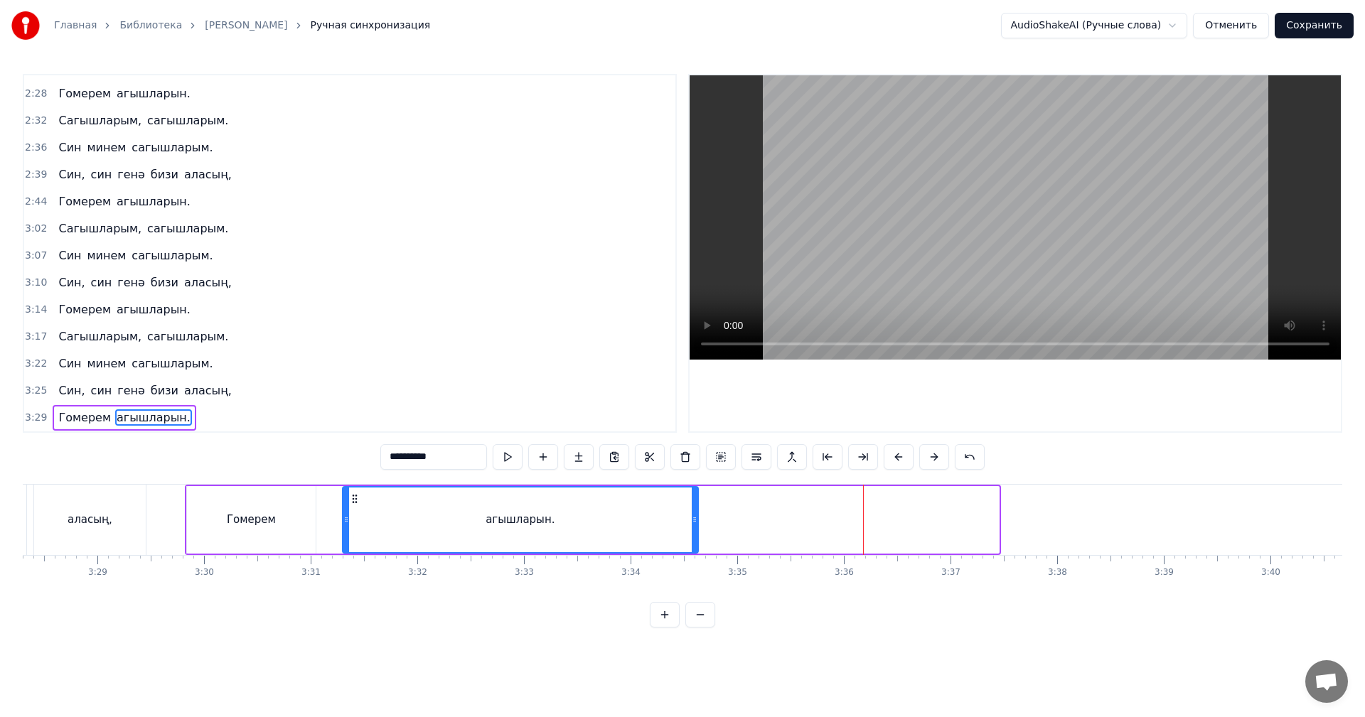
drag, startPoint x: 996, startPoint y: 514, endPoint x: 696, endPoint y: 510, distance: 300.7
click at [696, 510] on div at bounding box center [695, 520] width 6 height 65
click at [249, 512] on div "Гомерем" at bounding box center [251, 520] width 49 height 16
type input "*******"
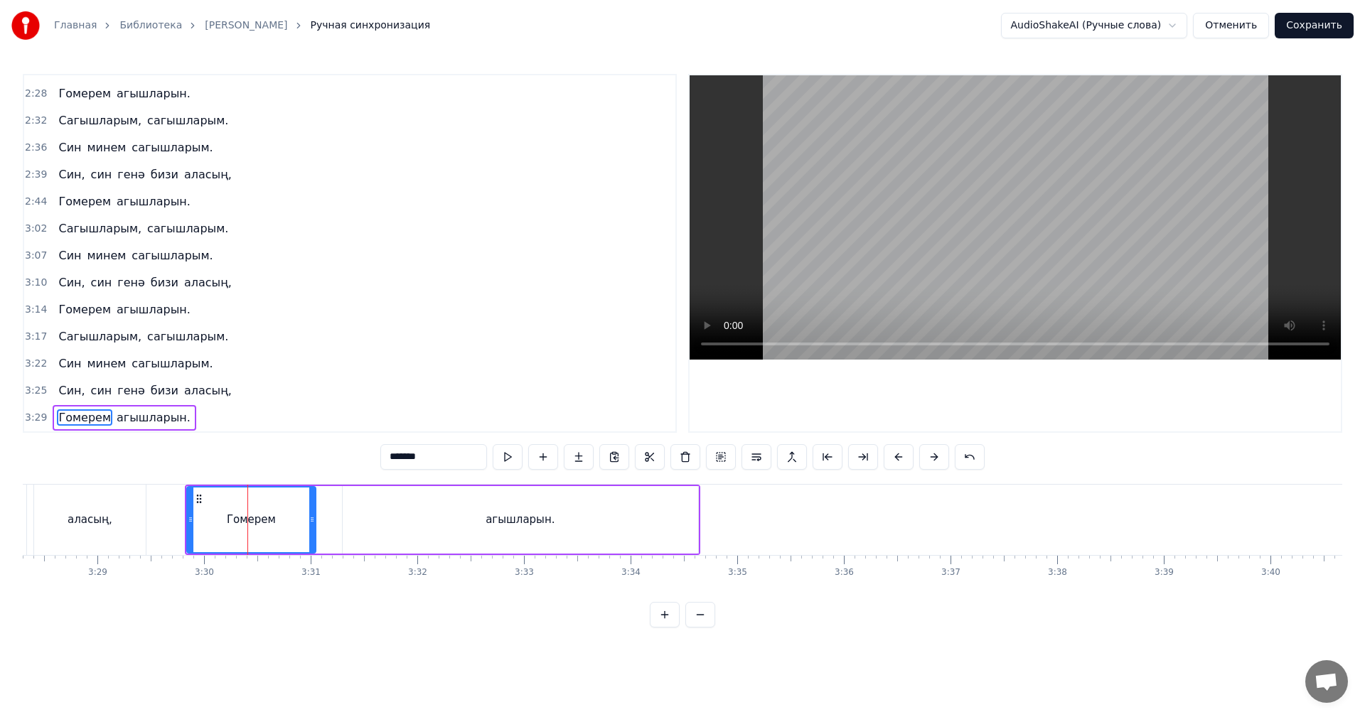
click at [920, 215] on video at bounding box center [1014, 217] width 651 height 284
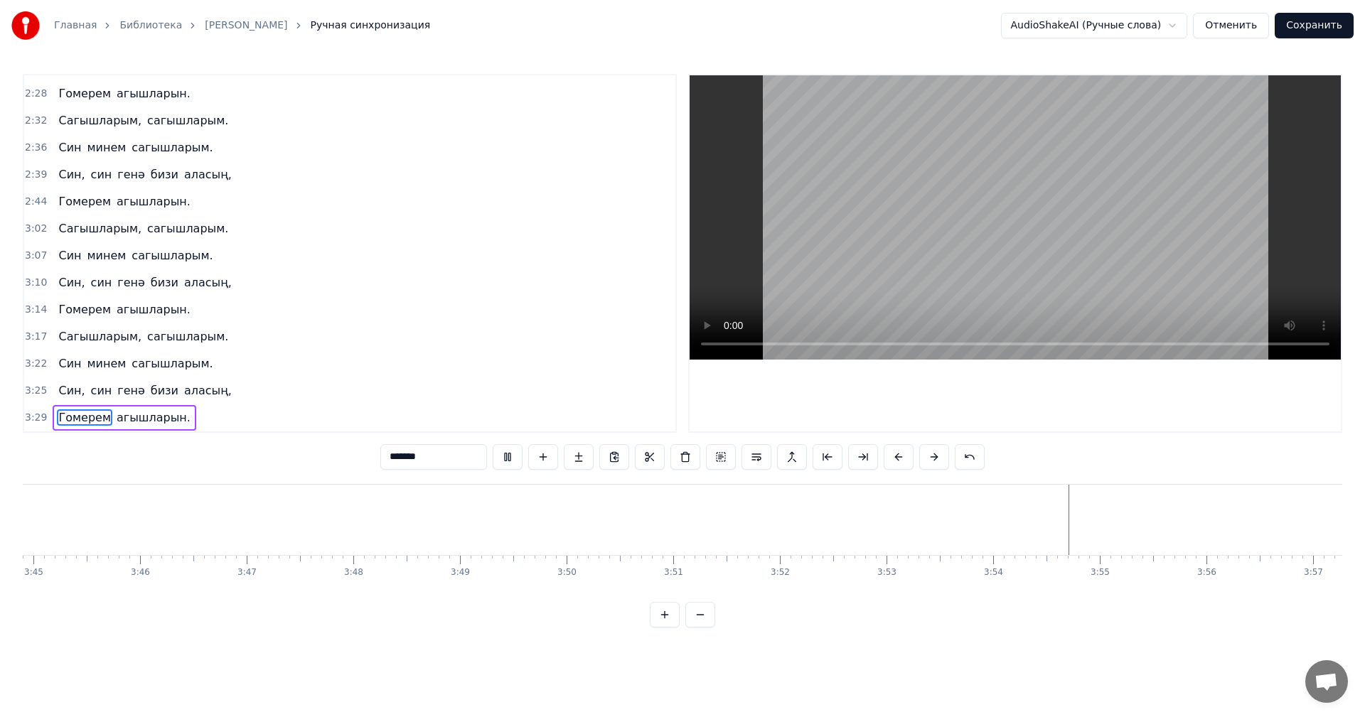
scroll to position [0, 24000]
click at [1325, 25] on button "Сохранить" at bounding box center [1313, 26] width 79 height 26
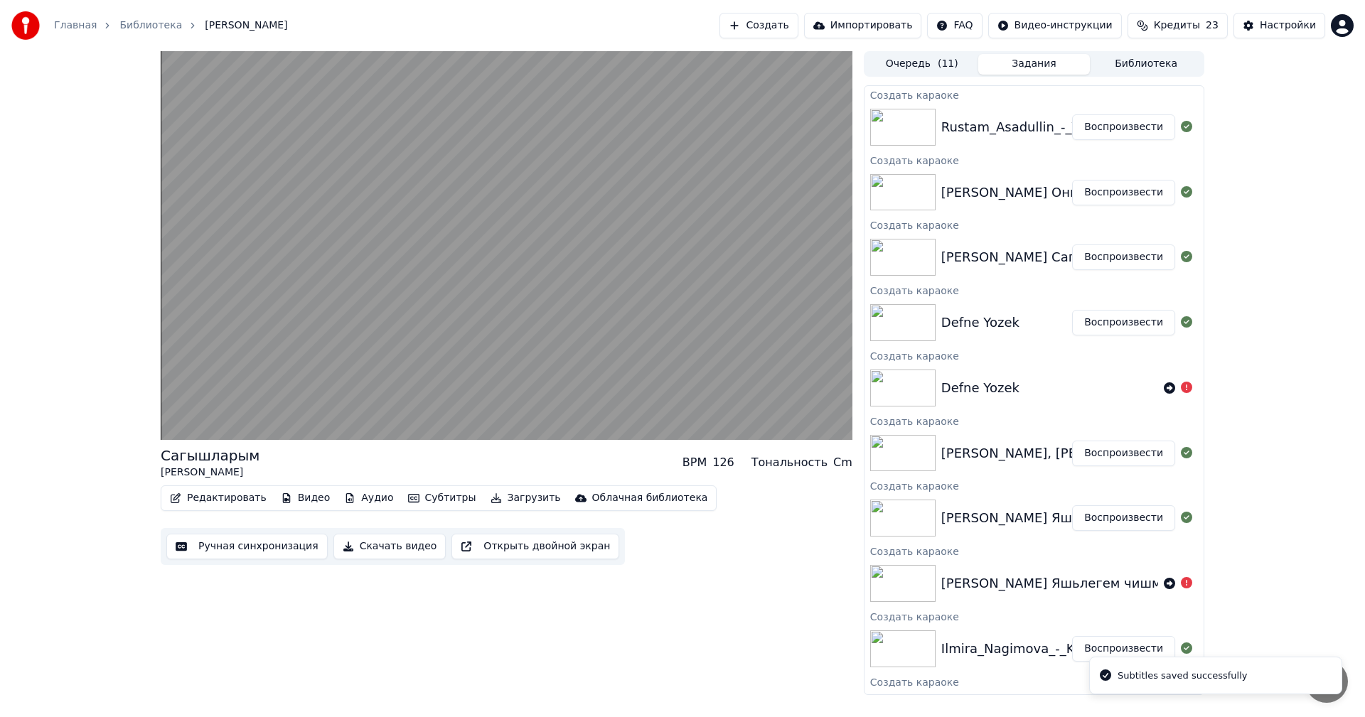
click at [1095, 190] on button "Воспроизвести" at bounding box center [1123, 193] width 103 height 26
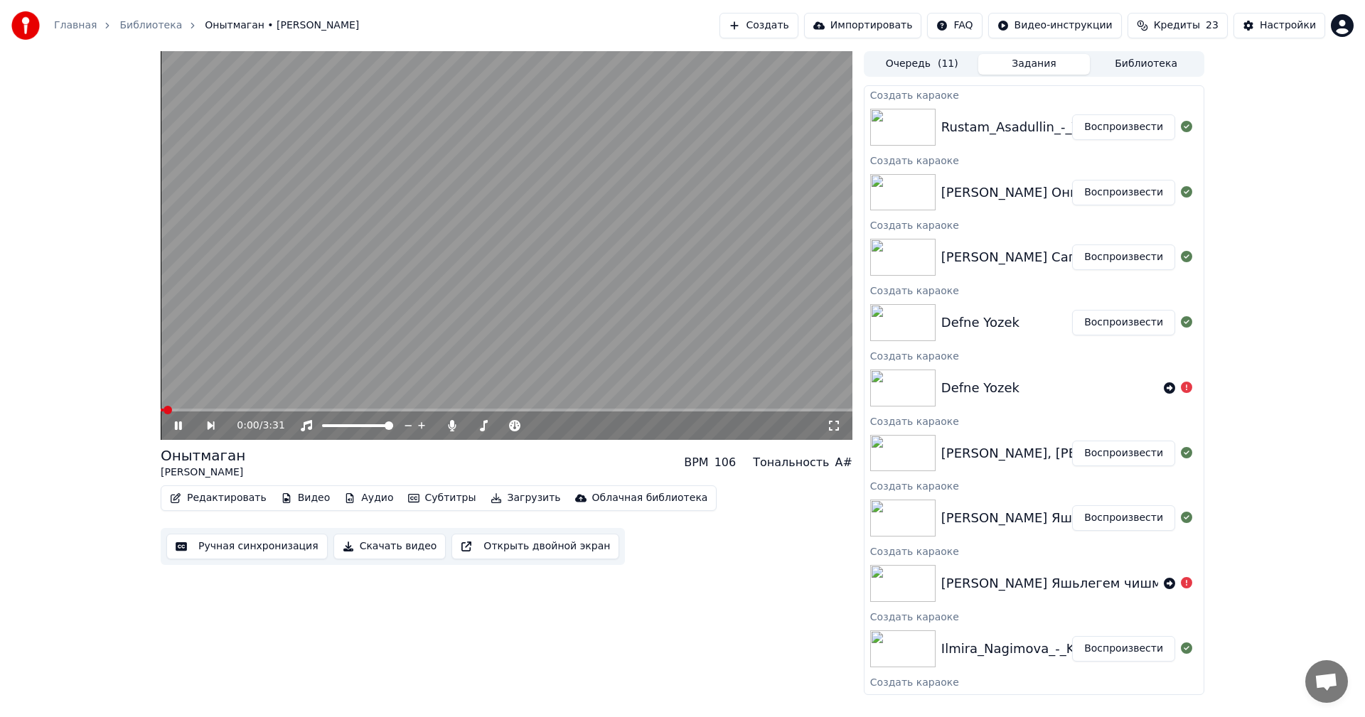
click at [214, 542] on button "Ручная синхронизация" at bounding box center [246, 547] width 161 height 26
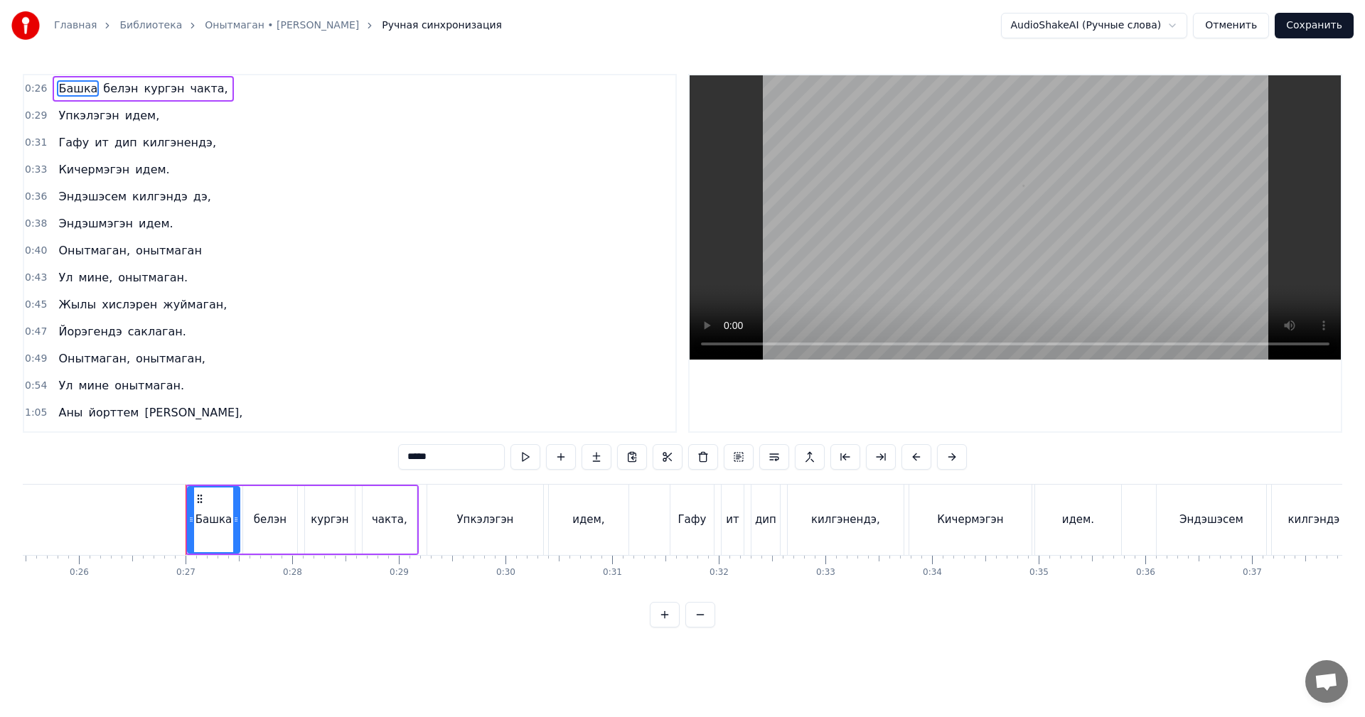
scroll to position [0, 2807]
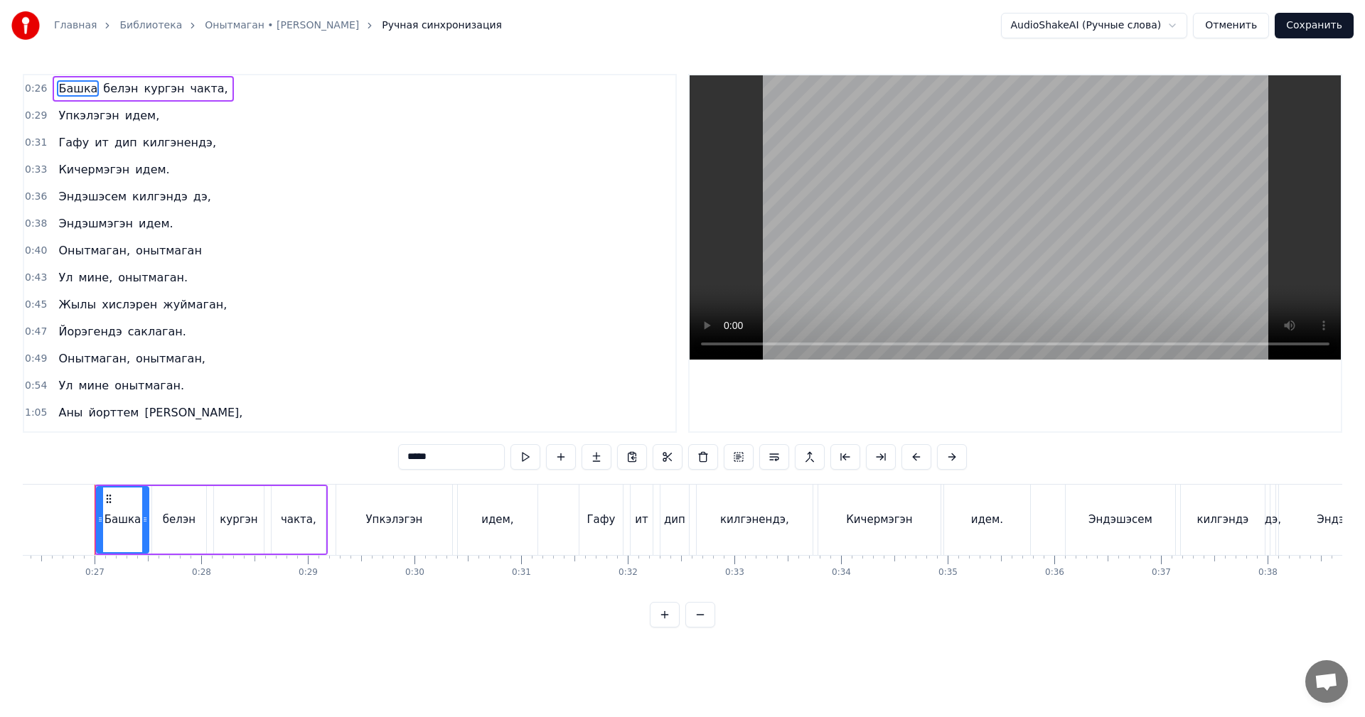
click at [826, 222] on video at bounding box center [1014, 217] width 651 height 284
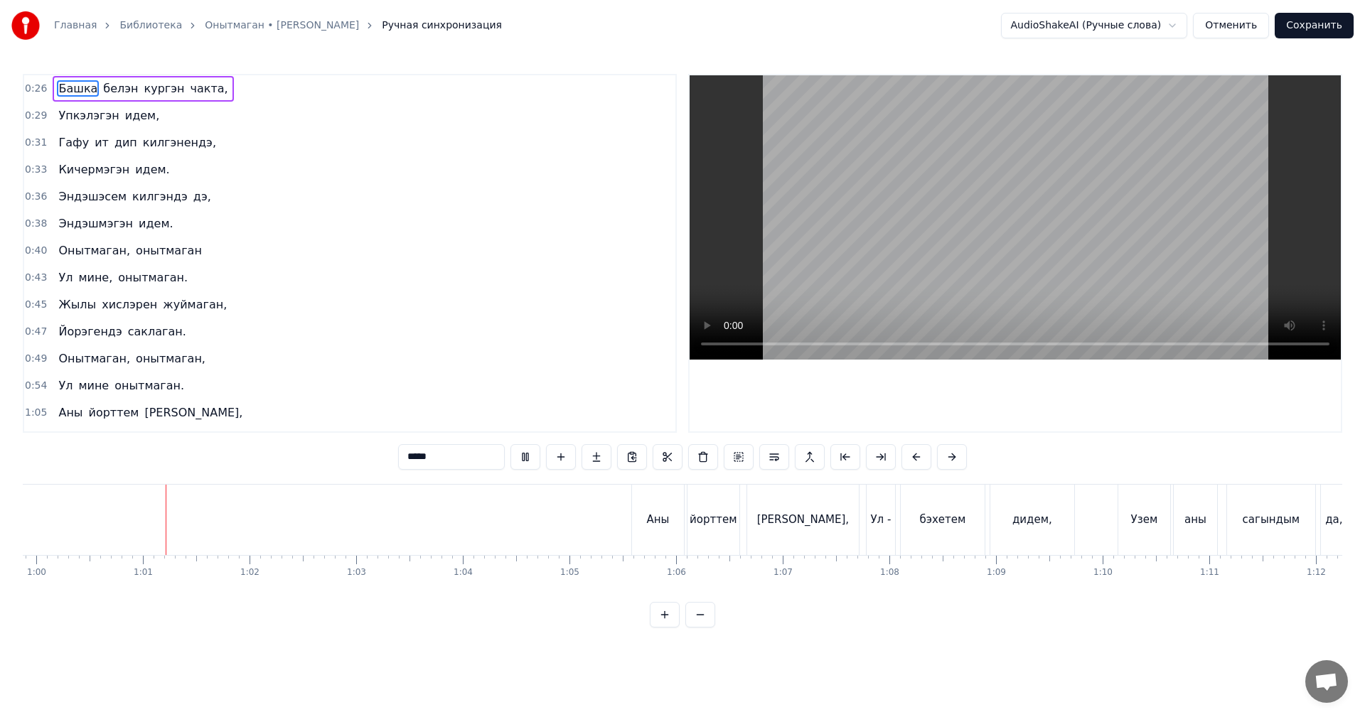
scroll to position [0, 6384]
click at [1059, 198] on video at bounding box center [1014, 217] width 651 height 284
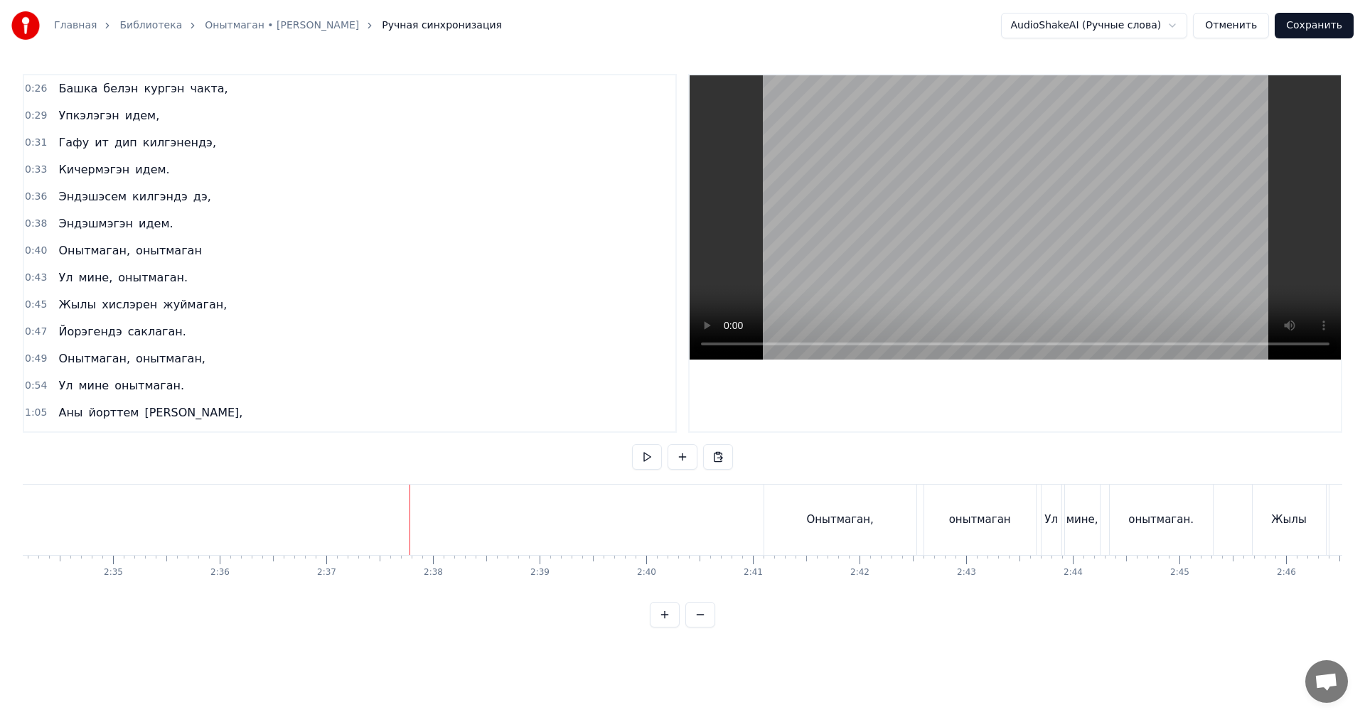
scroll to position [0, 16518]
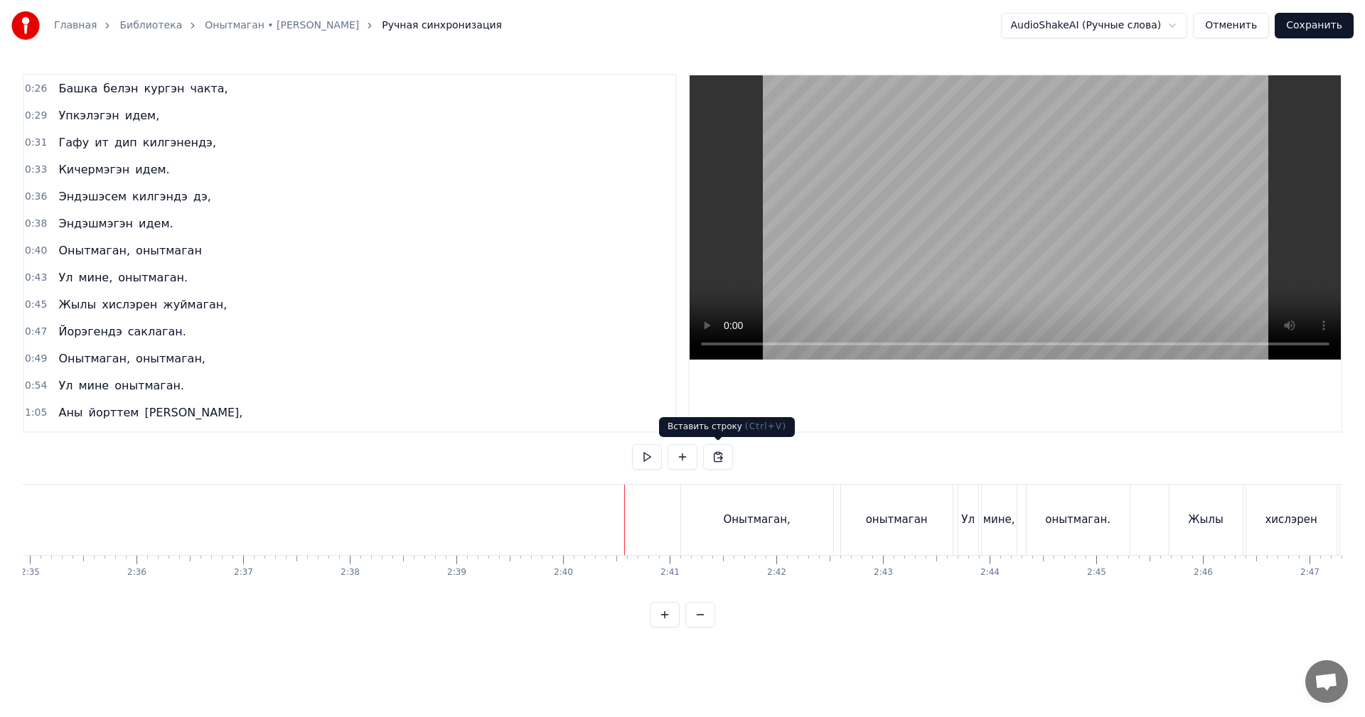
click at [1092, 216] on video at bounding box center [1014, 217] width 651 height 284
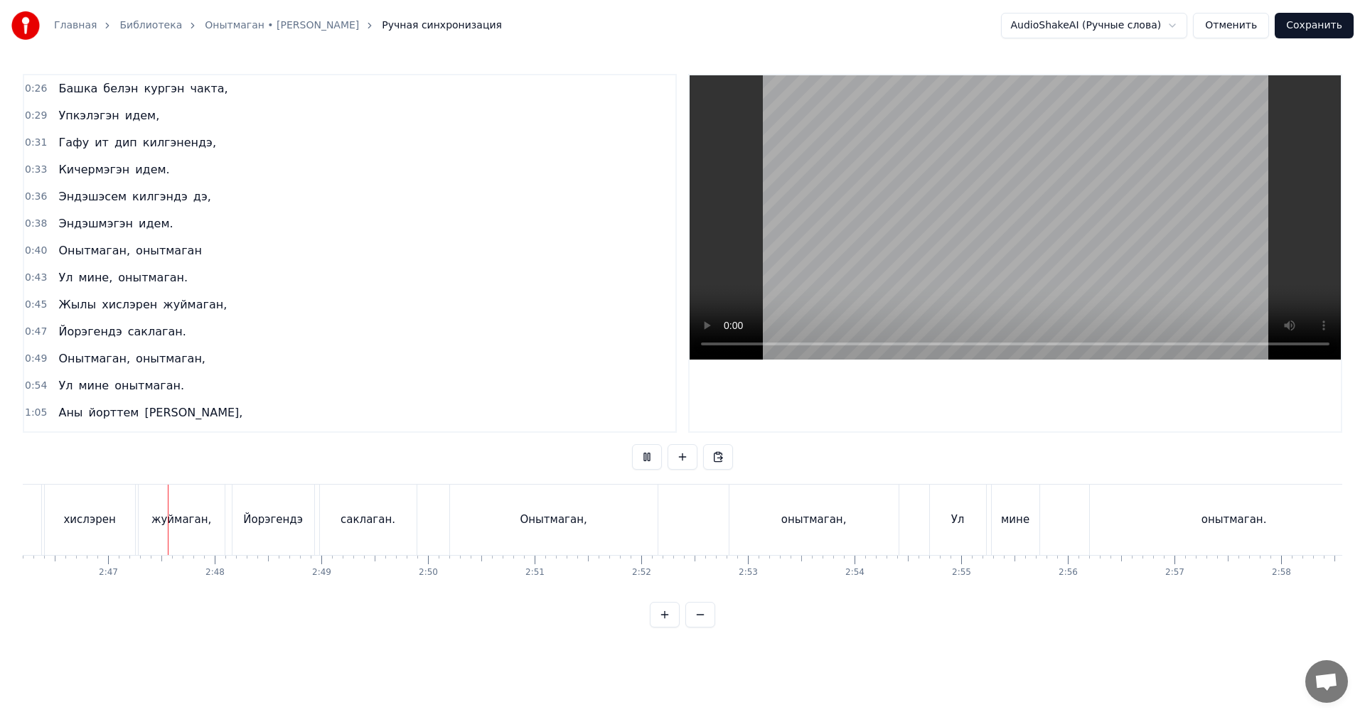
scroll to position [0, 17721]
click at [923, 270] on video at bounding box center [1014, 217] width 651 height 284
click at [775, 522] on div "онытмаган," at bounding box center [812, 520] width 169 height 70
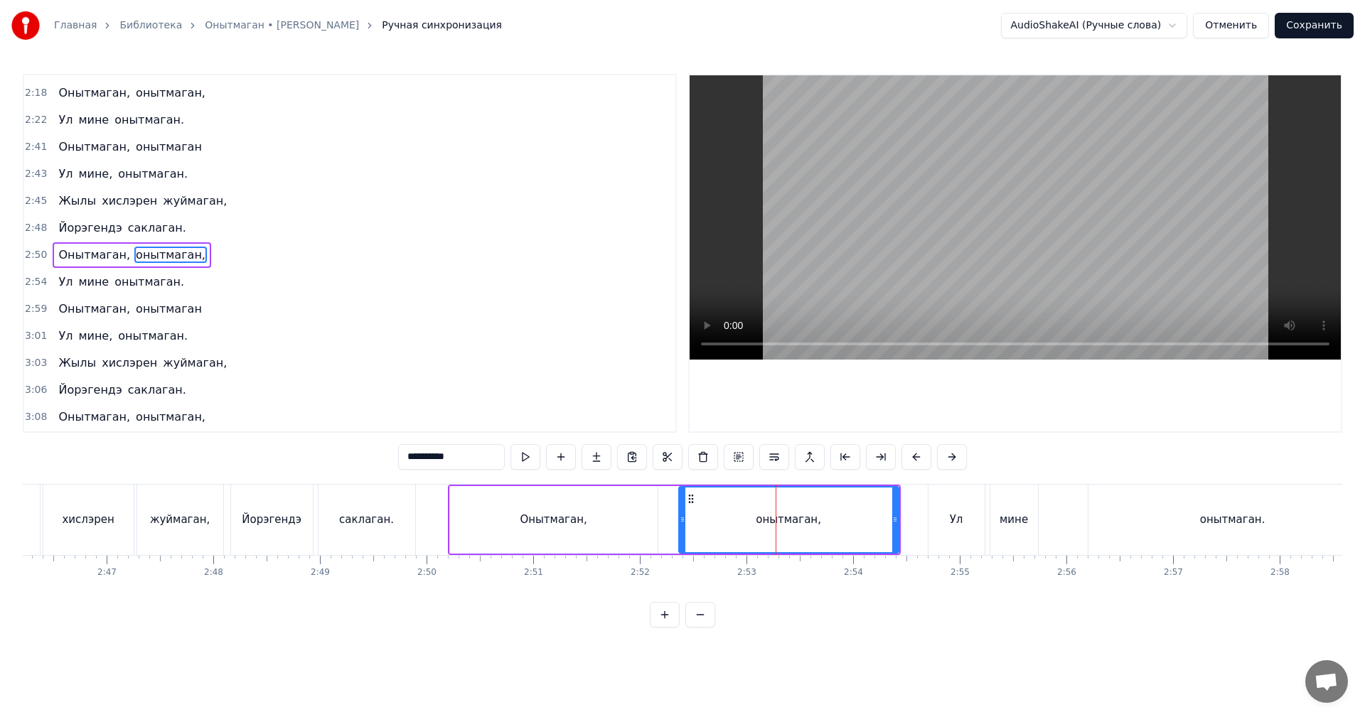
scroll to position [915, 0]
drag, startPoint x: 731, startPoint y: 529, endPoint x: 682, endPoint y: 529, distance: 49.8
click at [682, 529] on div at bounding box center [683, 520] width 6 height 65
click at [663, 530] on div "Онытмаган, онытмаган," at bounding box center [674, 520] width 453 height 70
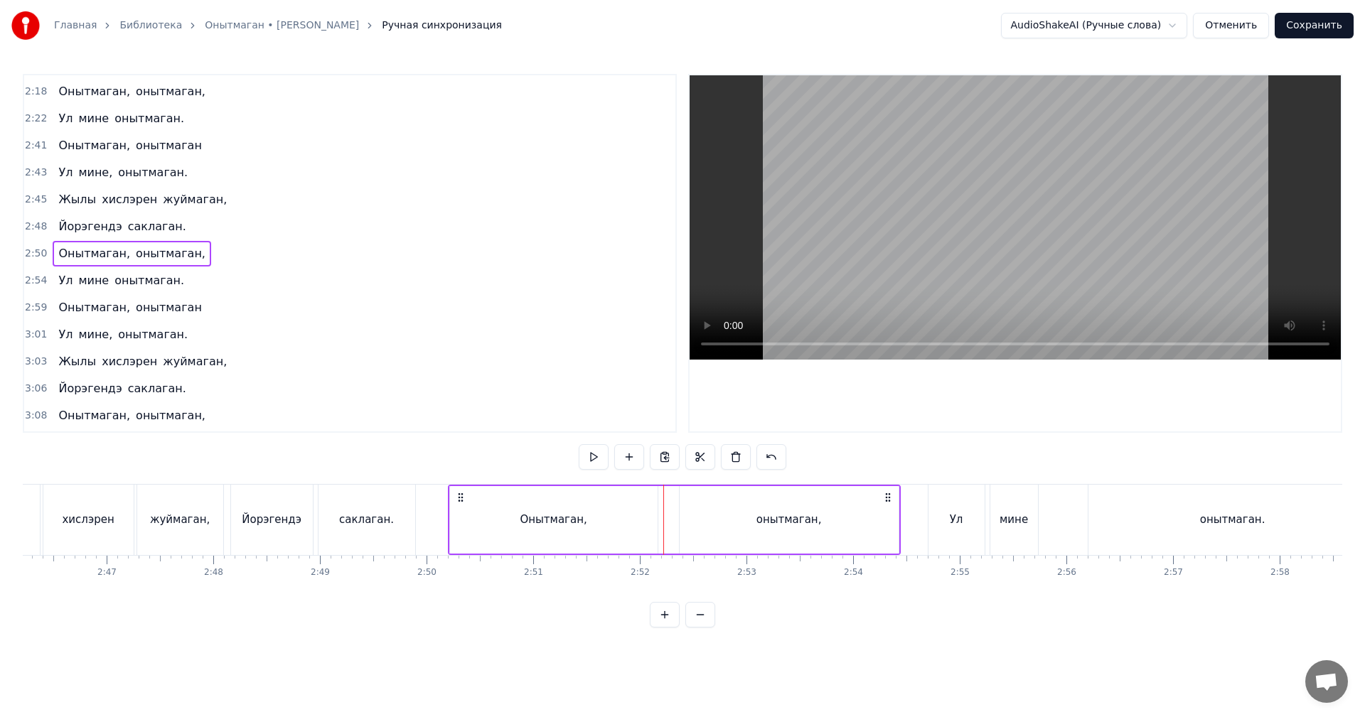
click at [1018, 233] on video at bounding box center [1014, 217] width 651 height 284
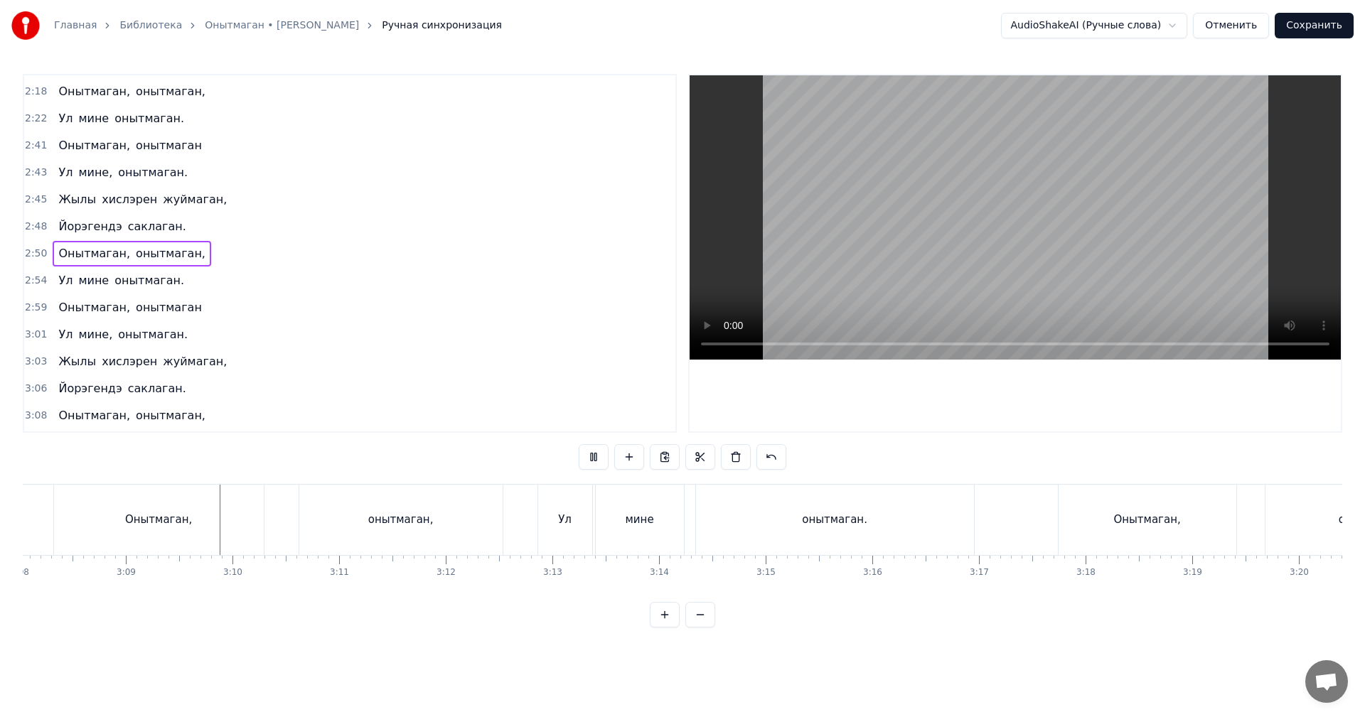
scroll to position [0, 20097]
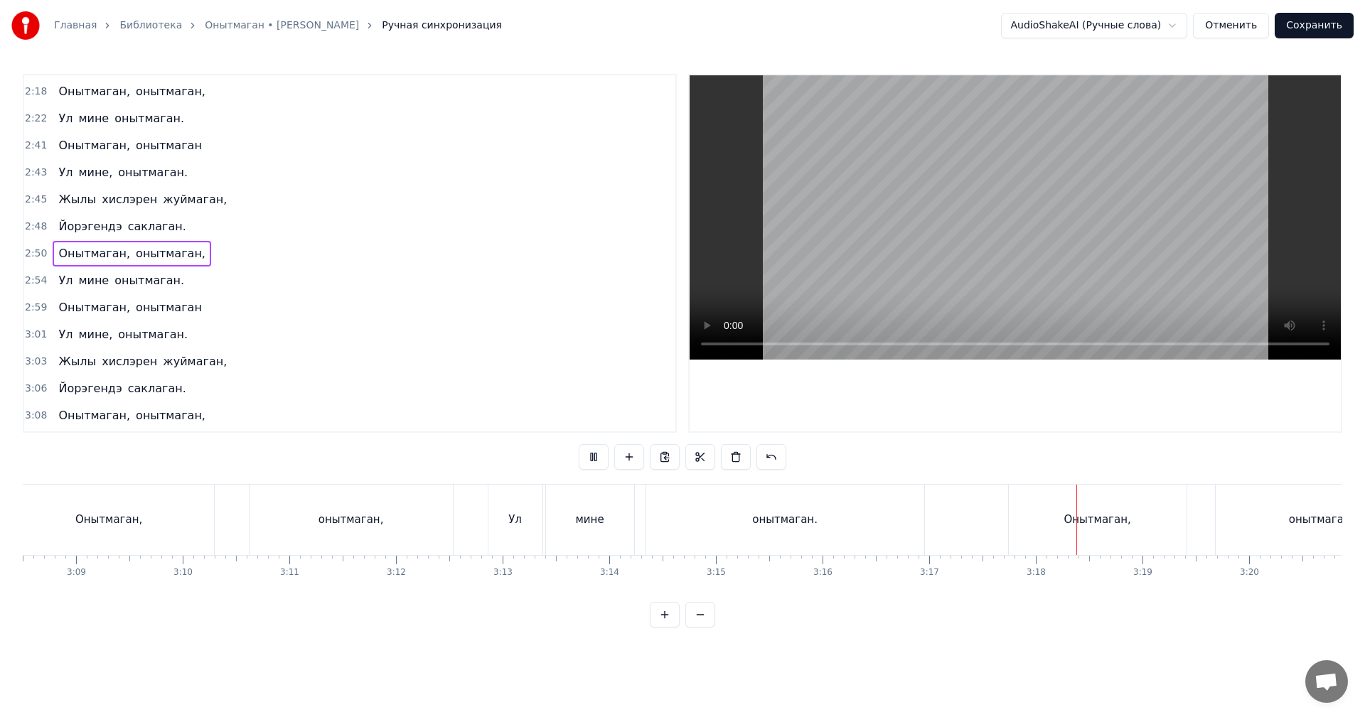
drag, startPoint x: 881, startPoint y: 186, endPoint x: 935, endPoint y: 370, distance: 192.5
click at [881, 186] on video at bounding box center [1014, 217] width 651 height 284
drag, startPoint x: 1041, startPoint y: 527, endPoint x: 1007, endPoint y: 527, distance: 33.4
click at [1039, 527] on div "Онытмаган," at bounding box center [1098, 520] width 178 height 70
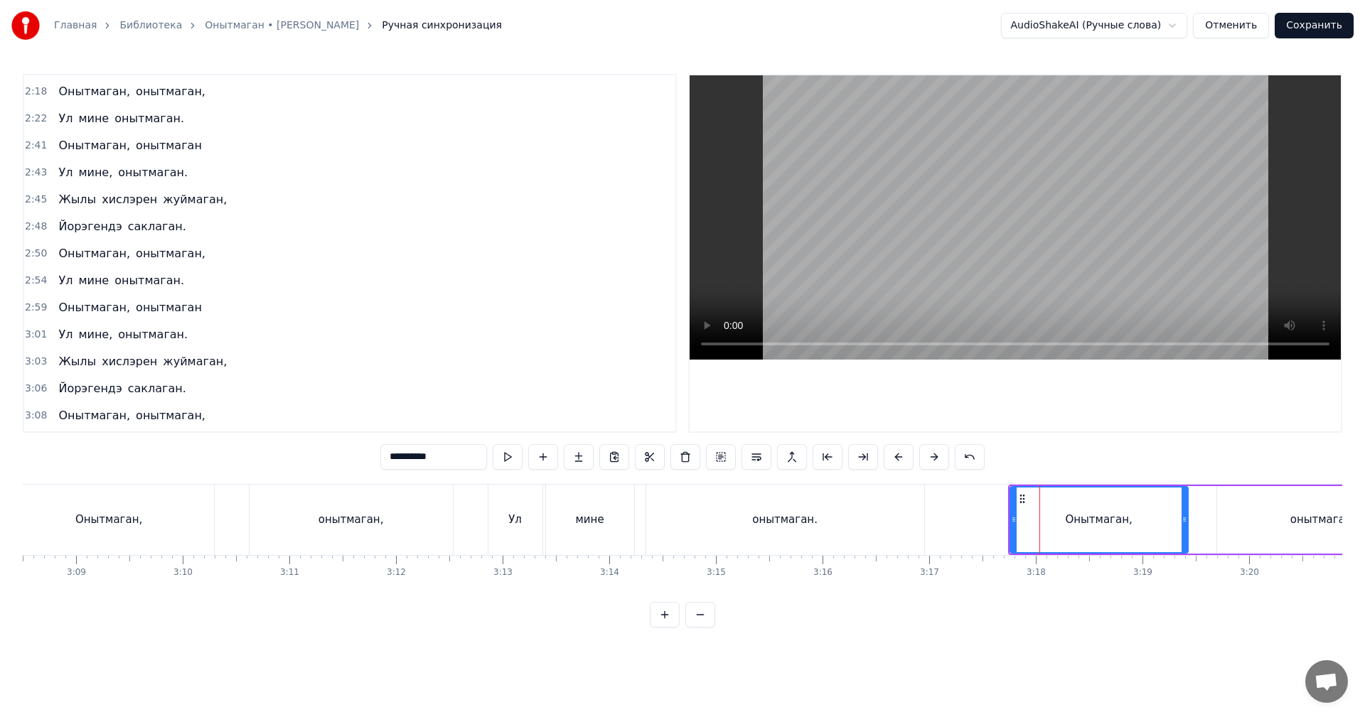
scroll to position [994, 0]
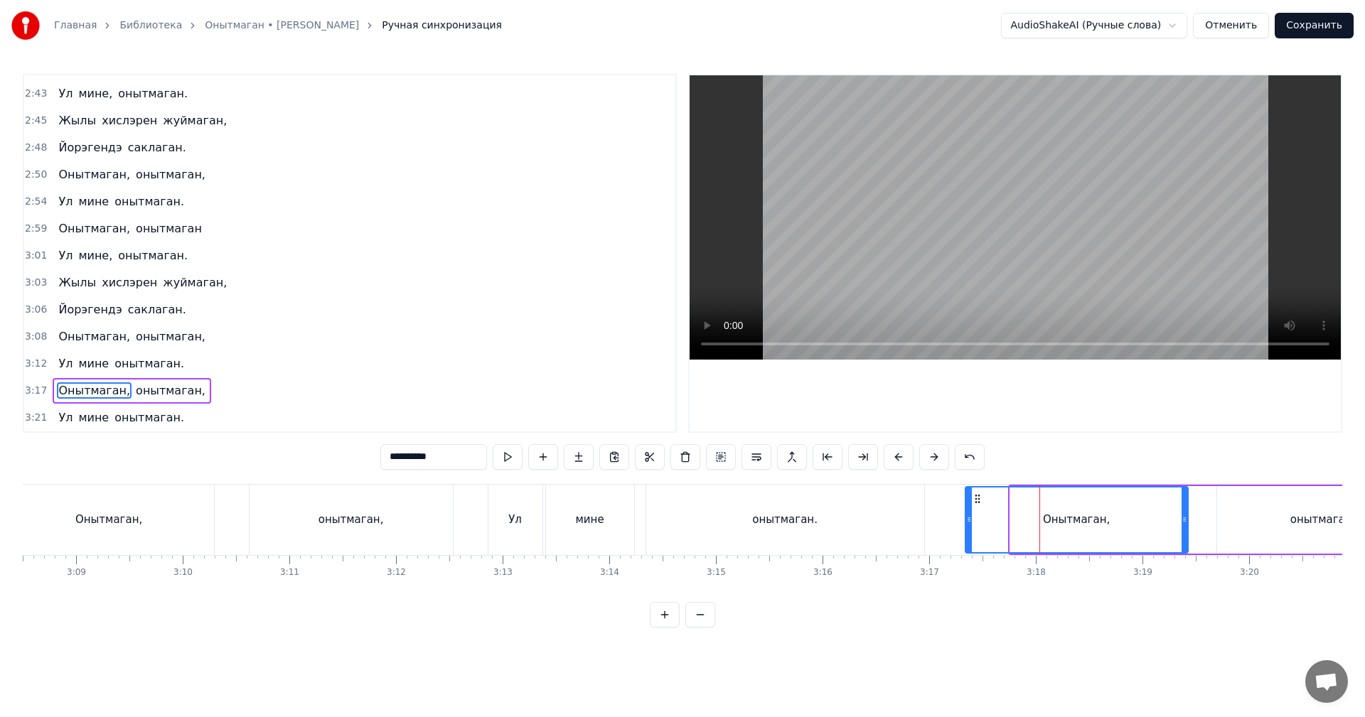
drag, startPoint x: 1011, startPoint y: 525, endPoint x: 969, endPoint y: 527, distance: 42.0
click at [969, 527] on div at bounding box center [969, 520] width 6 height 65
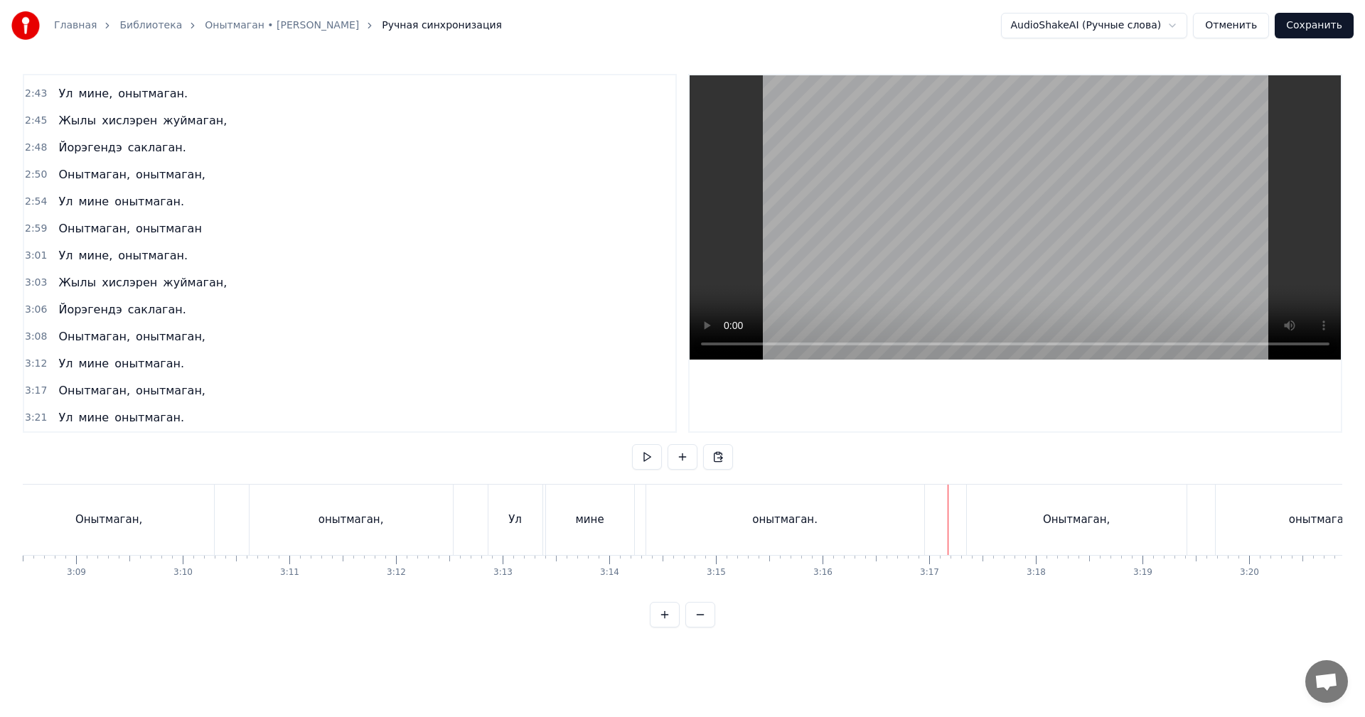
click at [1046, 199] on video at bounding box center [1014, 217] width 651 height 284
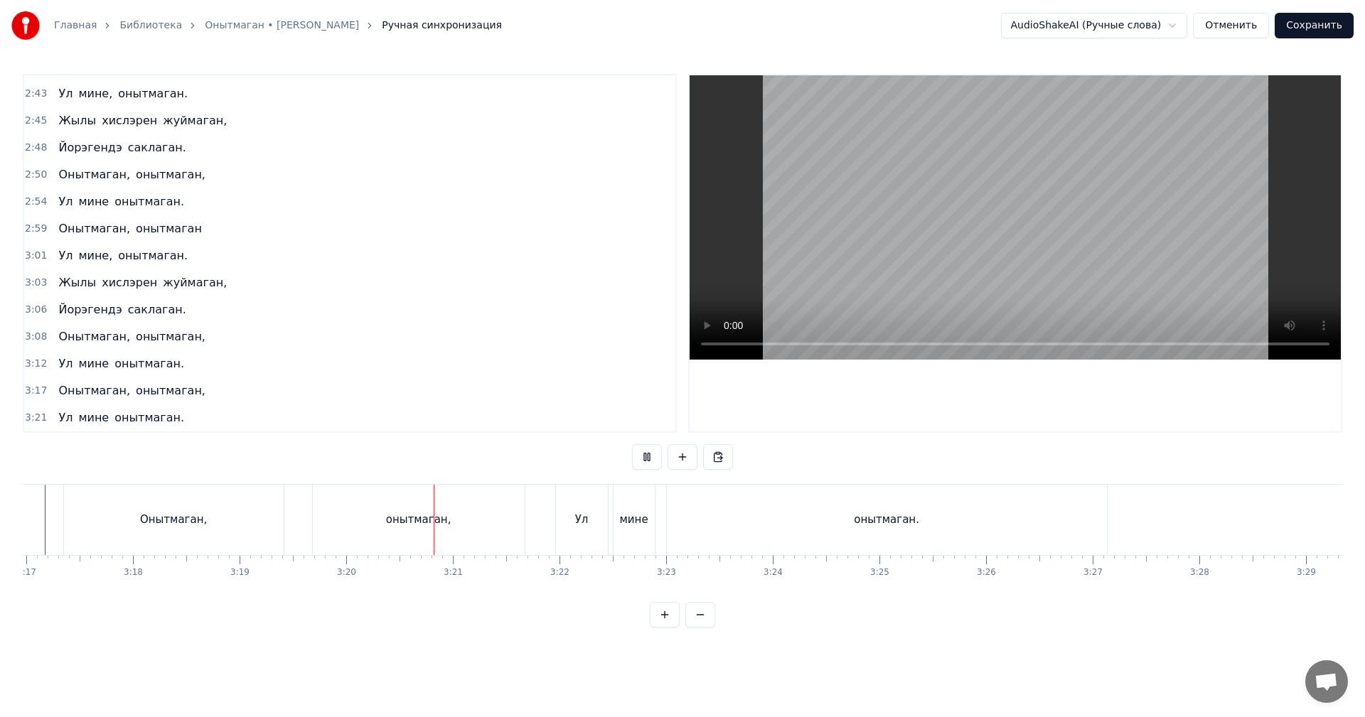
scroll to position [0, 21179]
click at [1298, 25] on button "Сохранить" at bounding box center [1313, 26] width 79 height 26
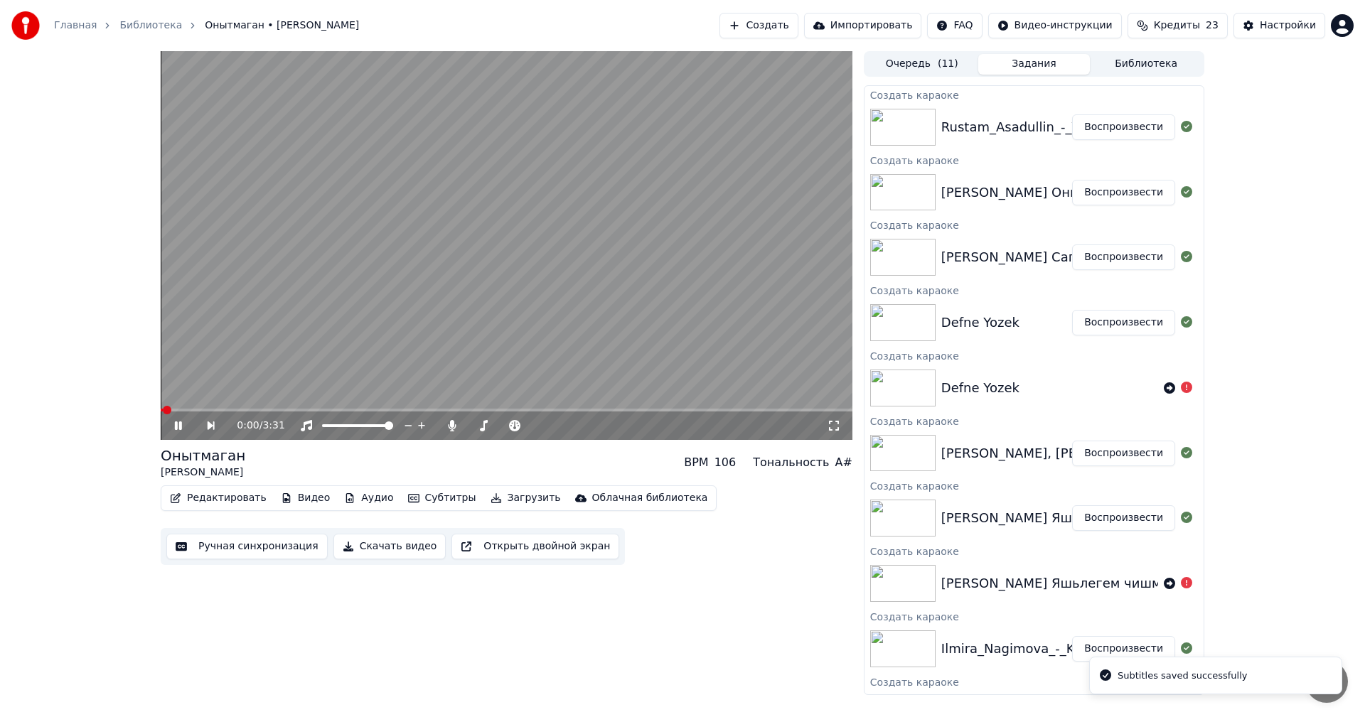
click at [698, 229] on video at bounding box center [507, 245] width 692 height 389
click at [977, 321] on div "Defne Yozek" at bounding box center [980, 323] width 78 height 20
click at [1072, 320] on button "Воспроизвести" at bounding box center [1123, 323] width 103 height 26
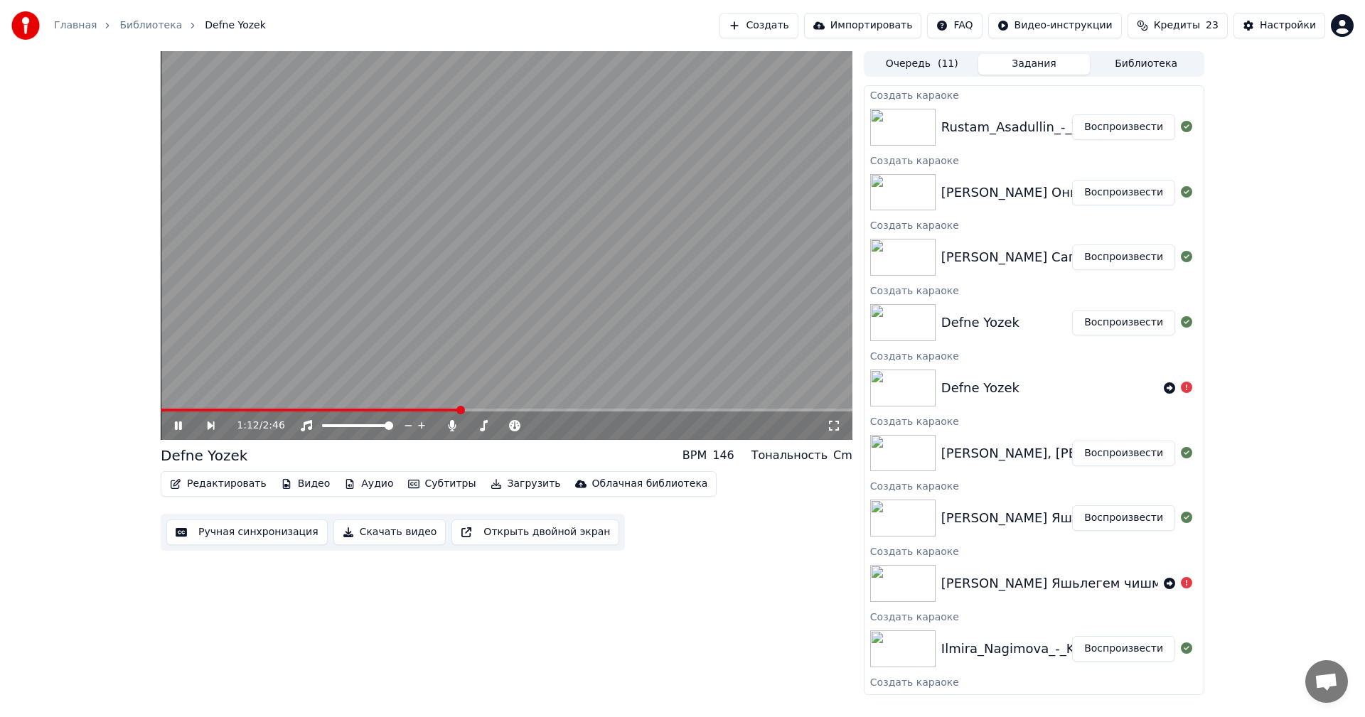
click at [523, 321] on video at bounding box center [507, 245] width 692 height 389
click at [247, 537] on button "Ручная синхронизация" at bounding box center [246, 533] width 161 height 26
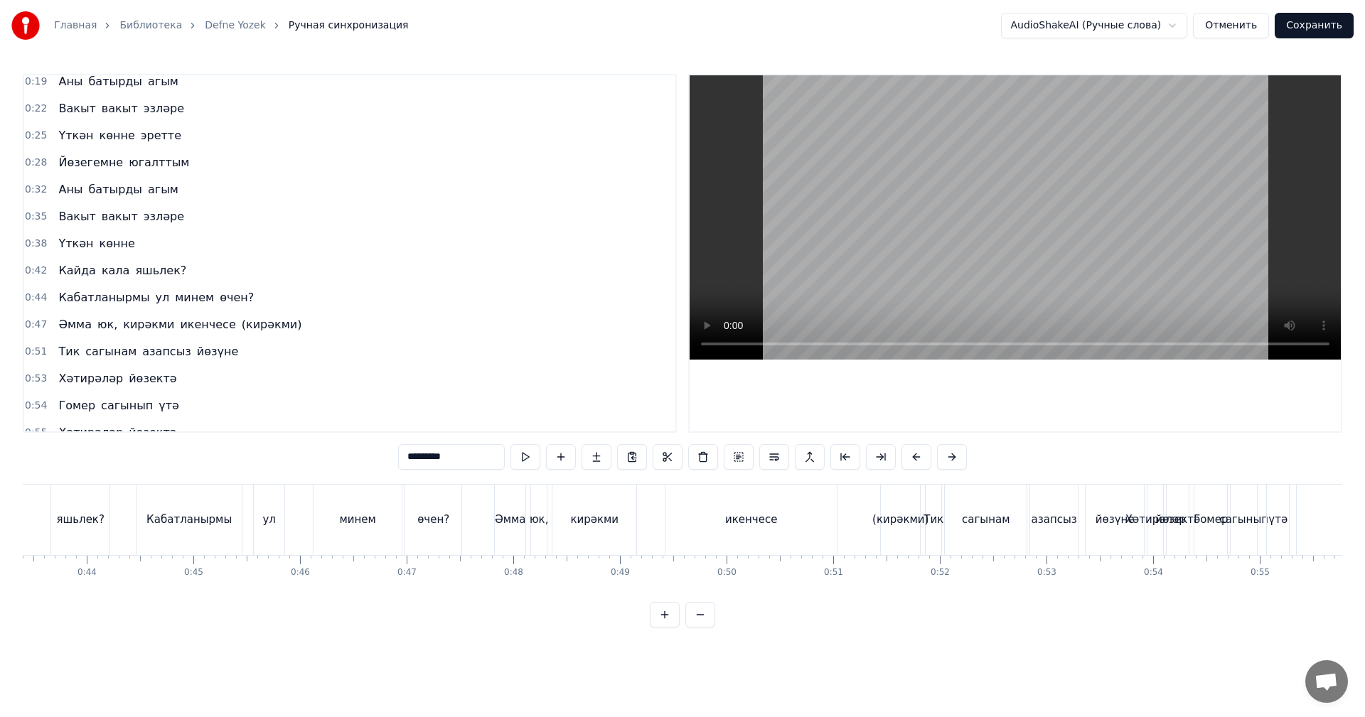
scroll to position [0, 4856]
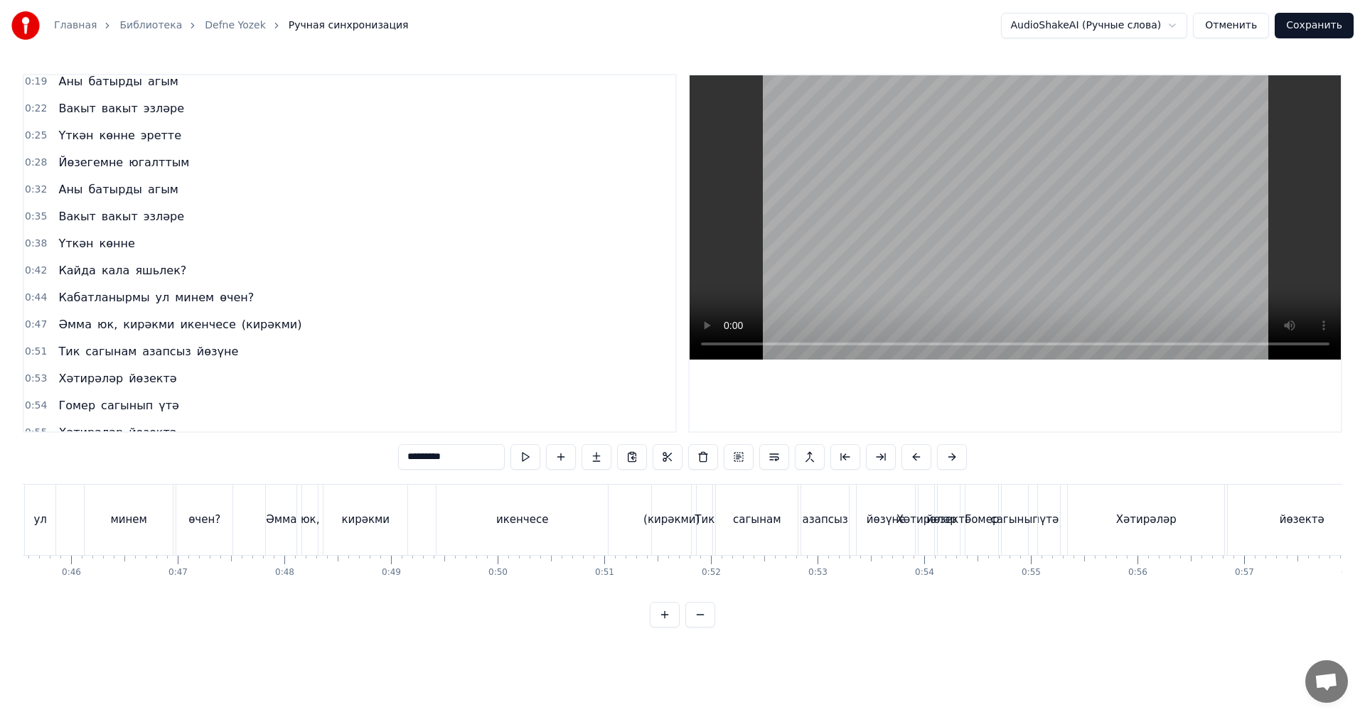
click at [930, 535] on div "Хәтирәләр" at bounding box center [926, 520] width 16 height 70
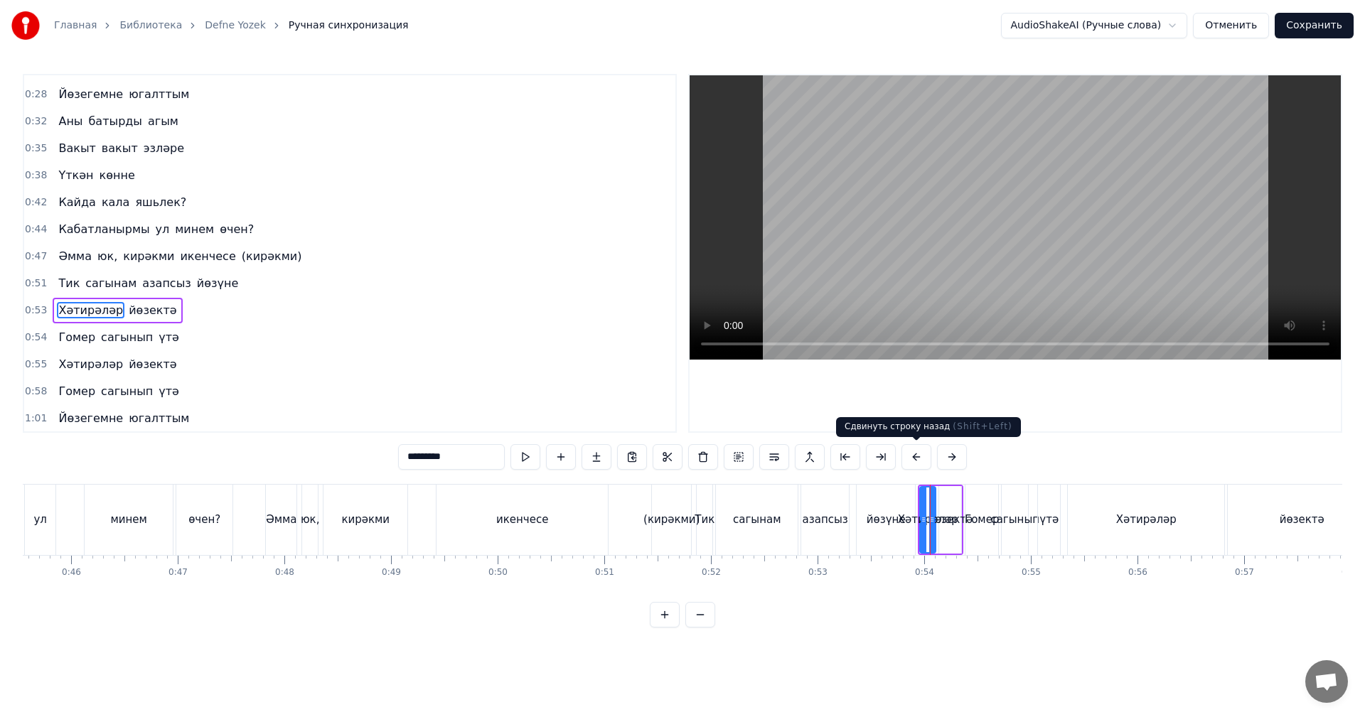
scroll to position [267, 0]
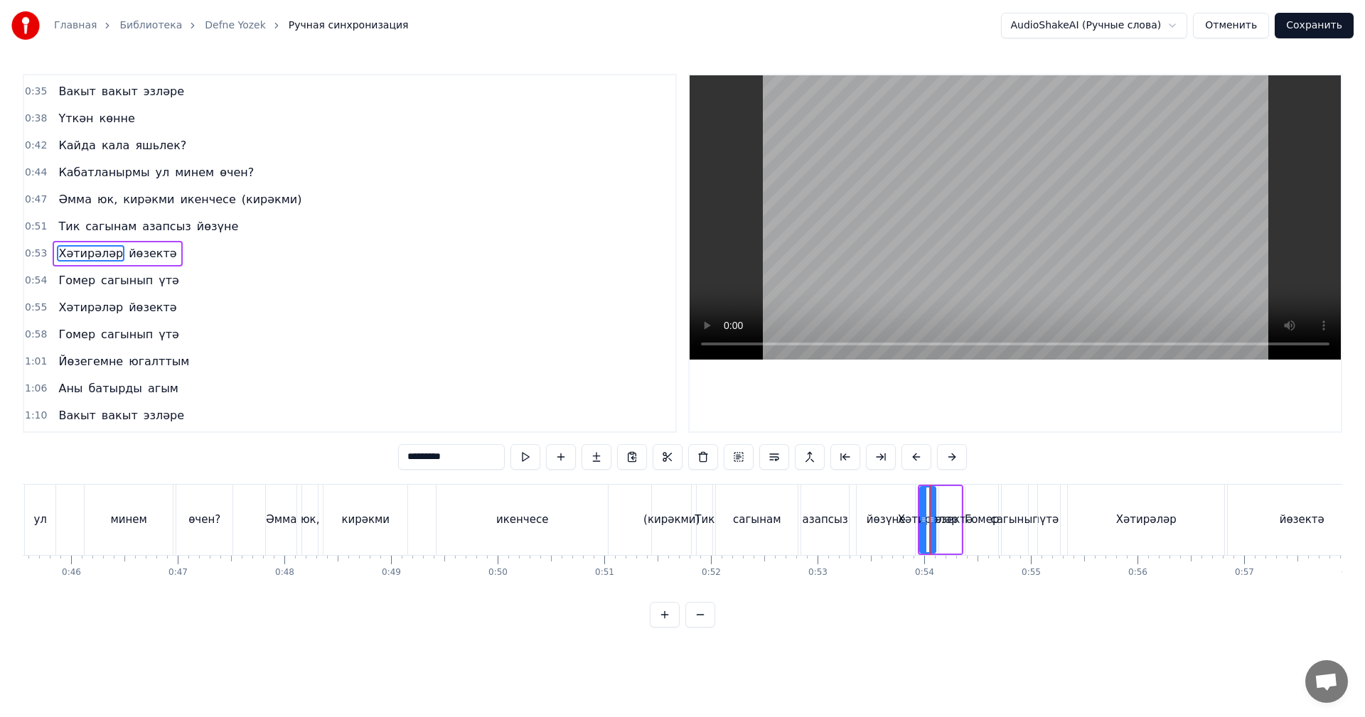
click at [884, 144] on video at bounding box center [1014, 217] width 651 height 284
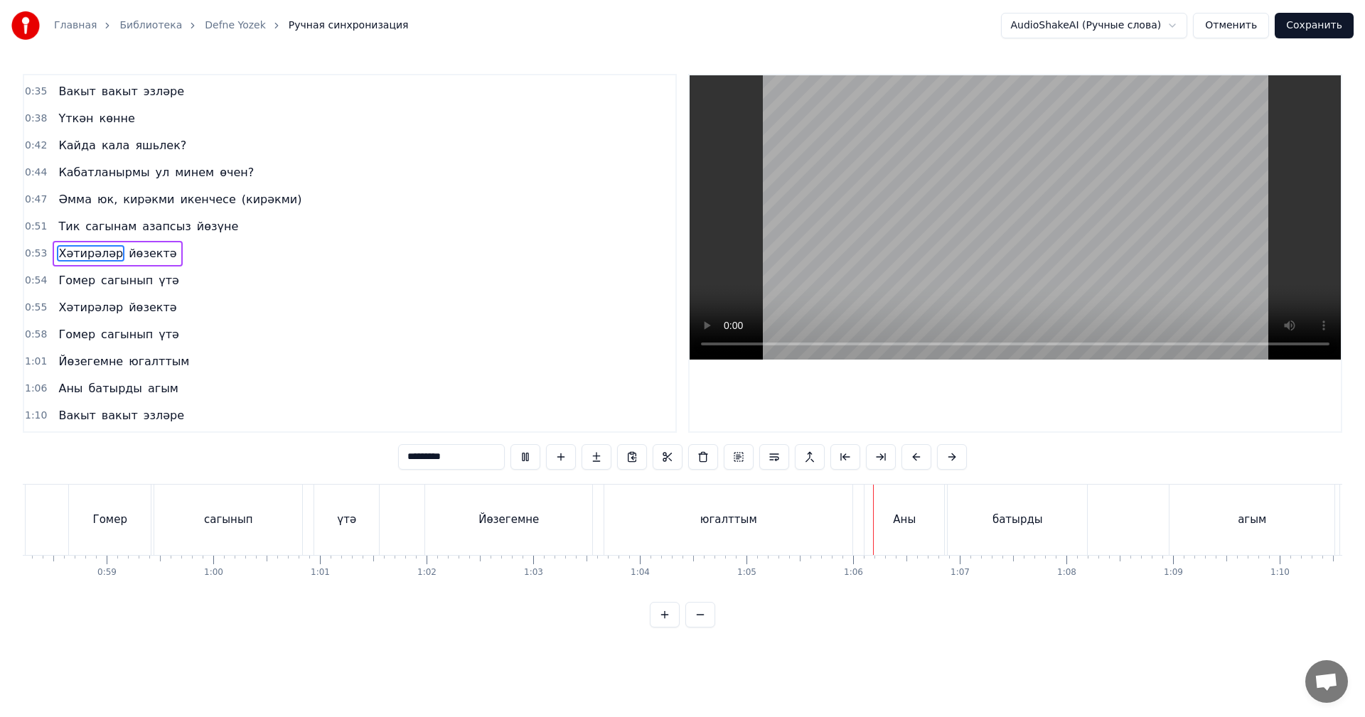
scroll to position [0, 6349]
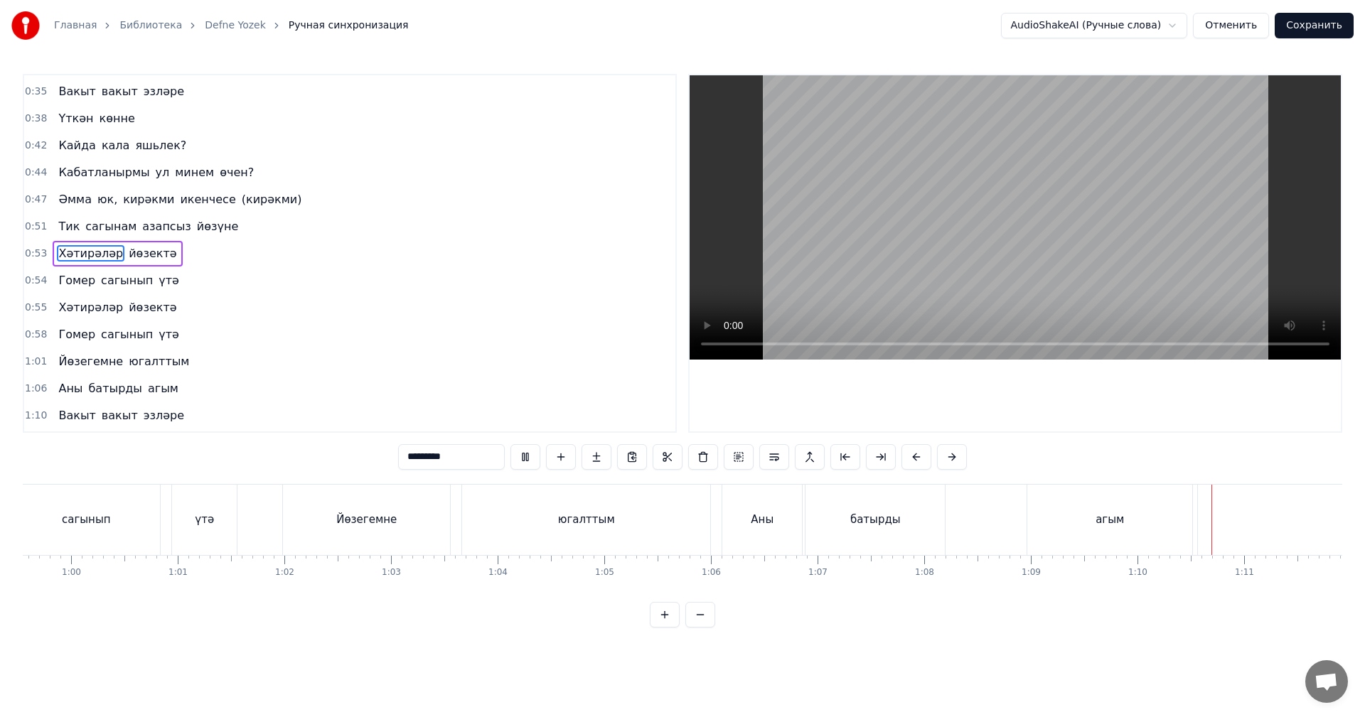
click at [1059, 519] on div "агым" at bounding box center [1109, 520] width 165 height 70
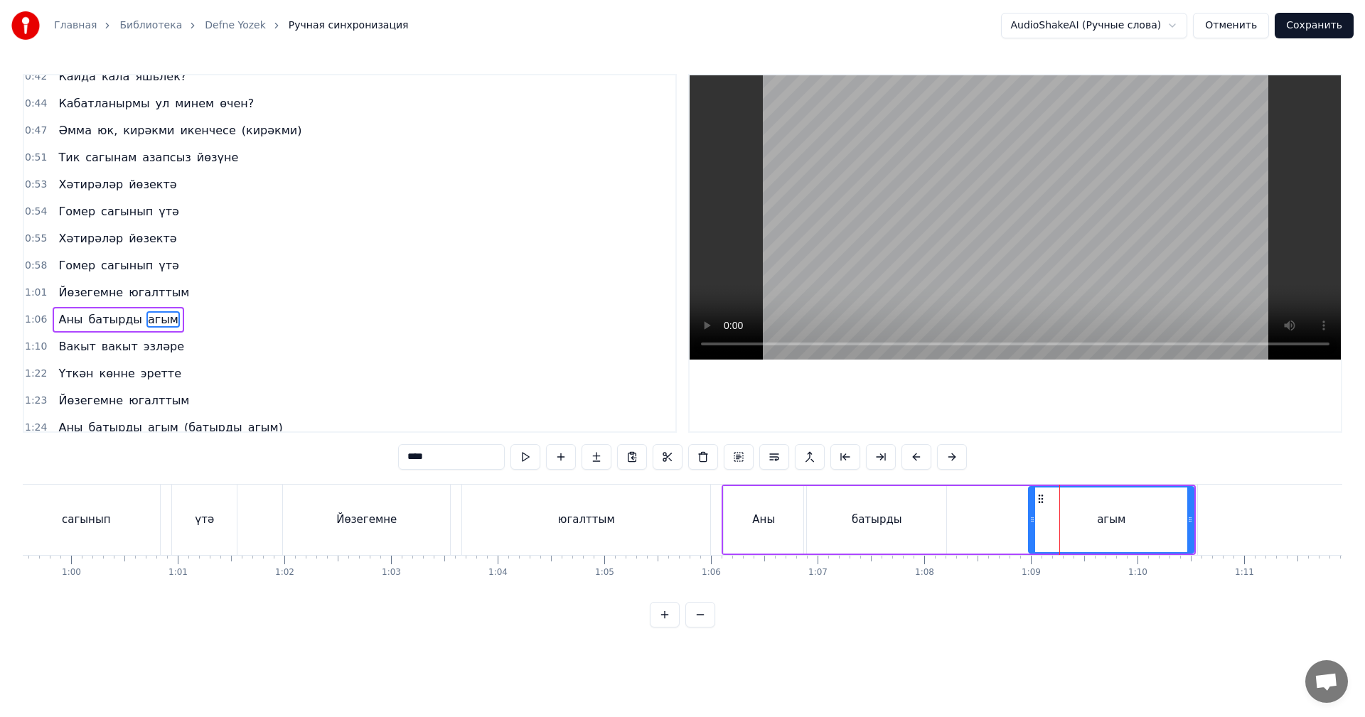
scroll to position [402, 0]
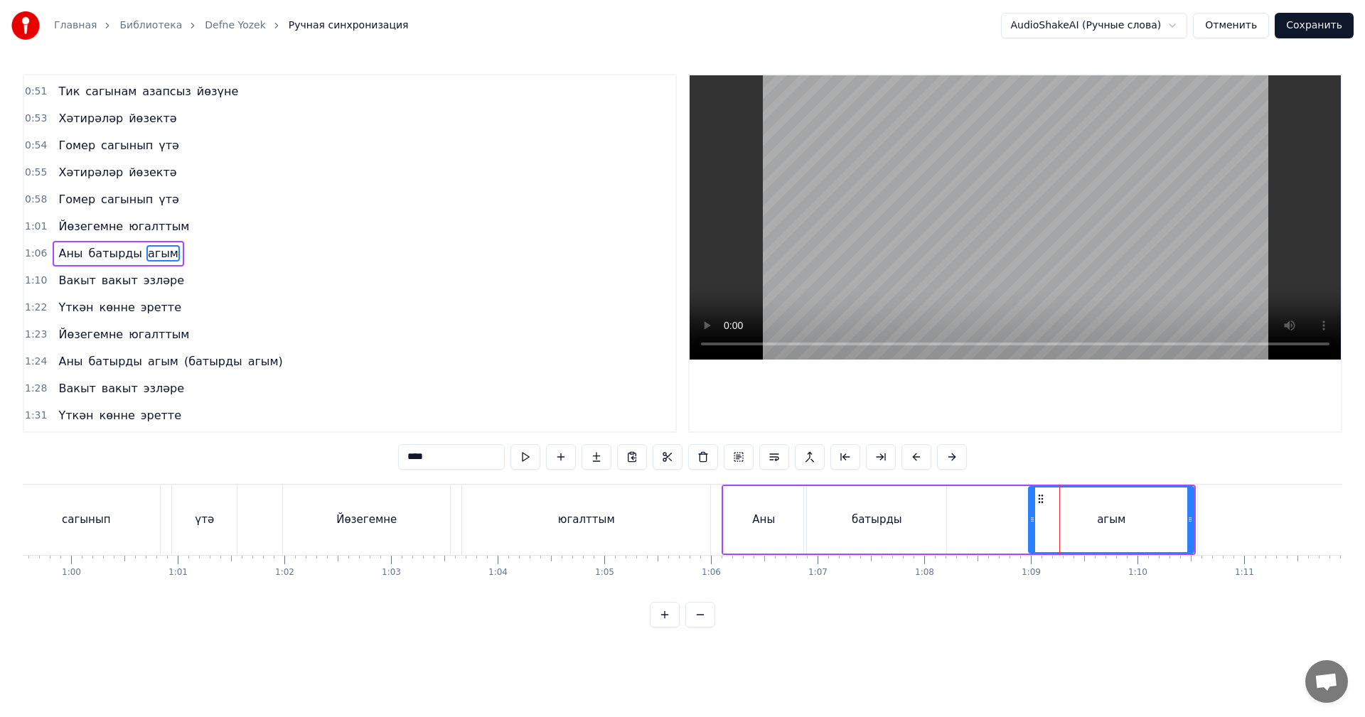
click at [762, 527] on div "Аны" at bounding box center [763, 520] width 23 height 16
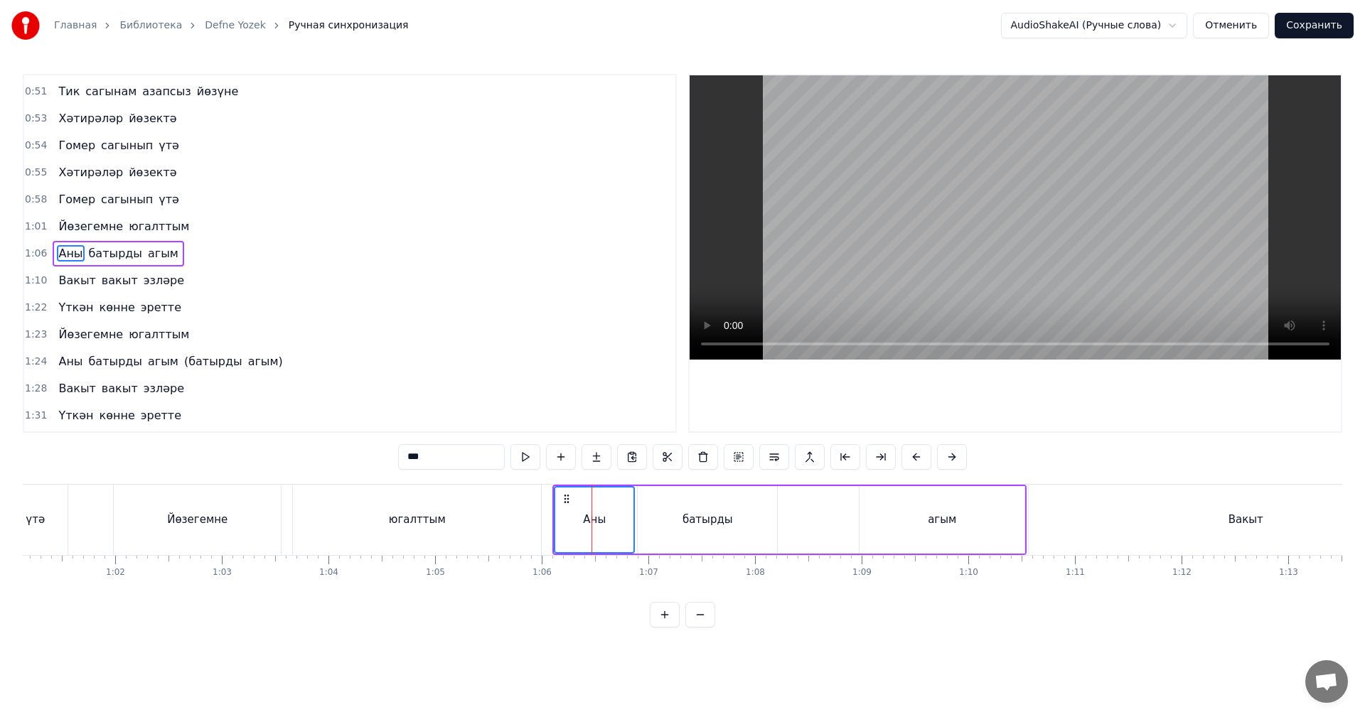
scroll to position [0, 6917]
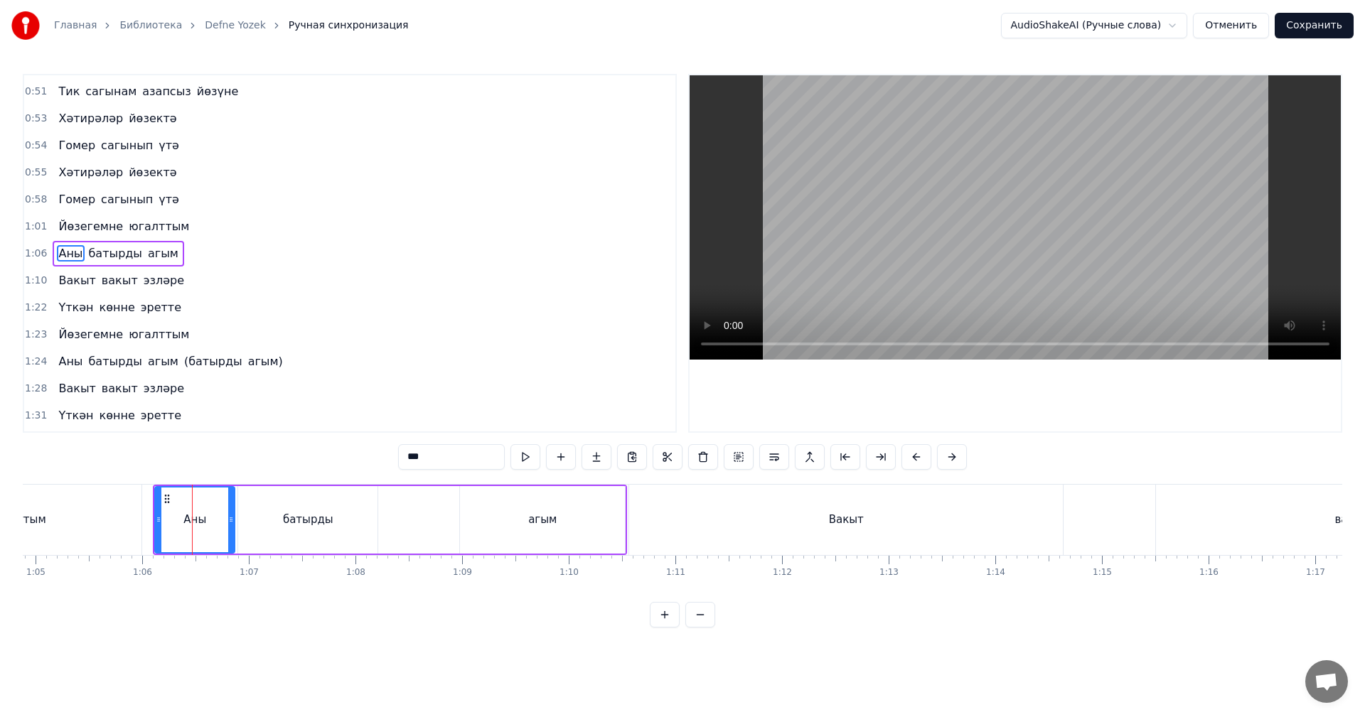
click at [710, 527] on div "Вакыт" at bounding box center [846, 520] width 434 height 70
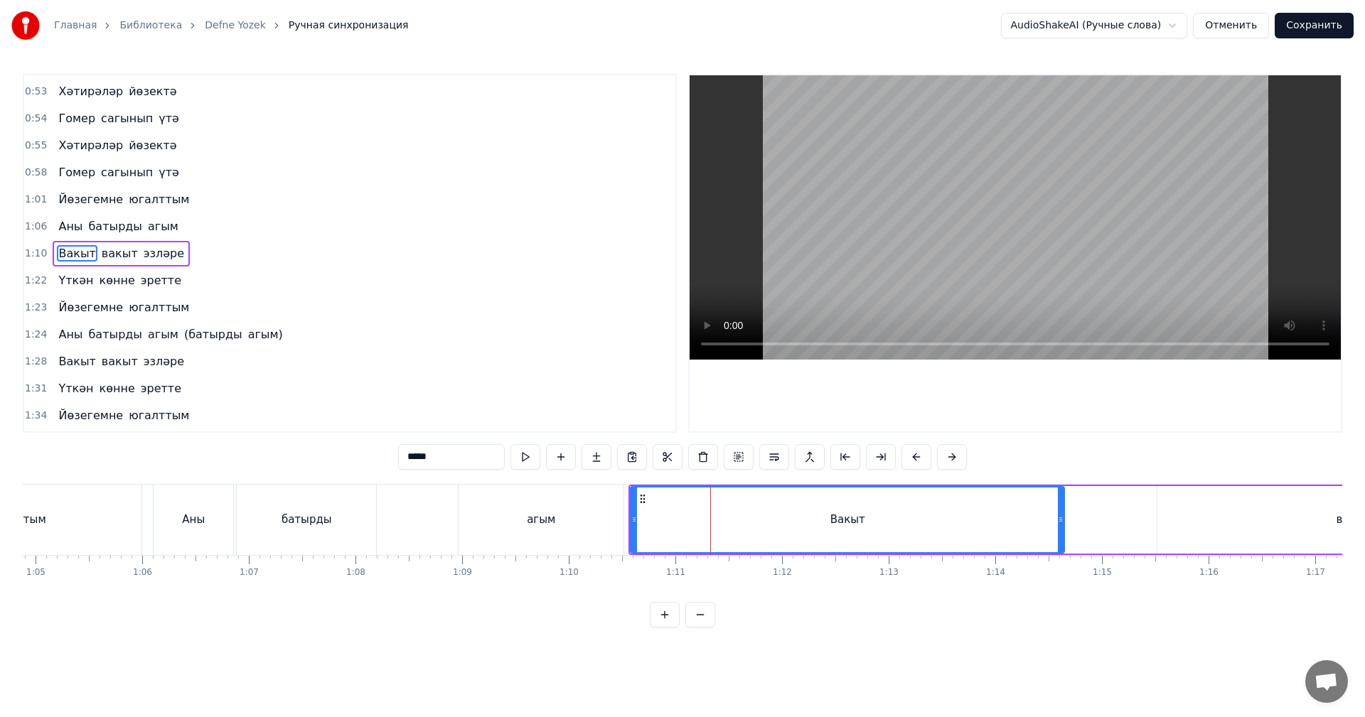
click at [881, 270] on video at bounding box center [1014, 217] width 651 height 284
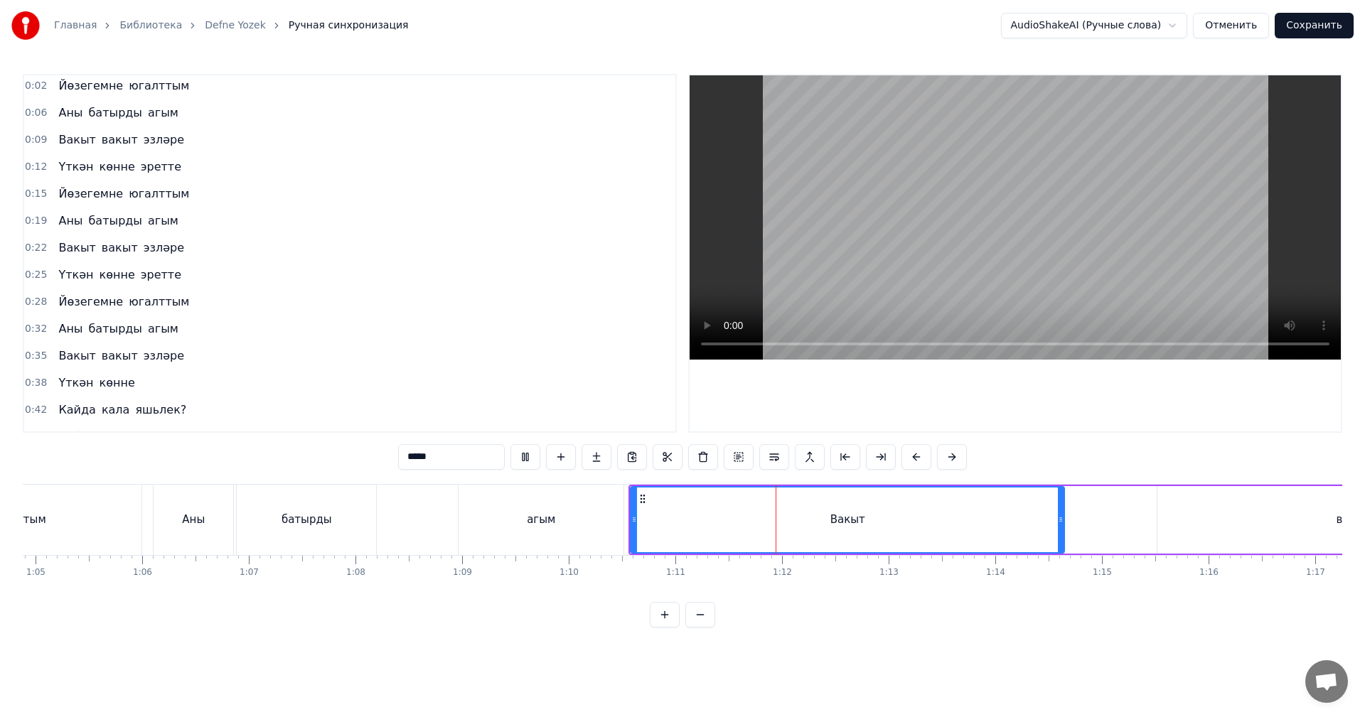
scroll to position [0, 0]
click at [972, 246] on video at bounding box center [1014, 217] width 651 height 284
click at [813, 515] on div "Вакыт" at bounding box center [847, 520] width 432 height 65
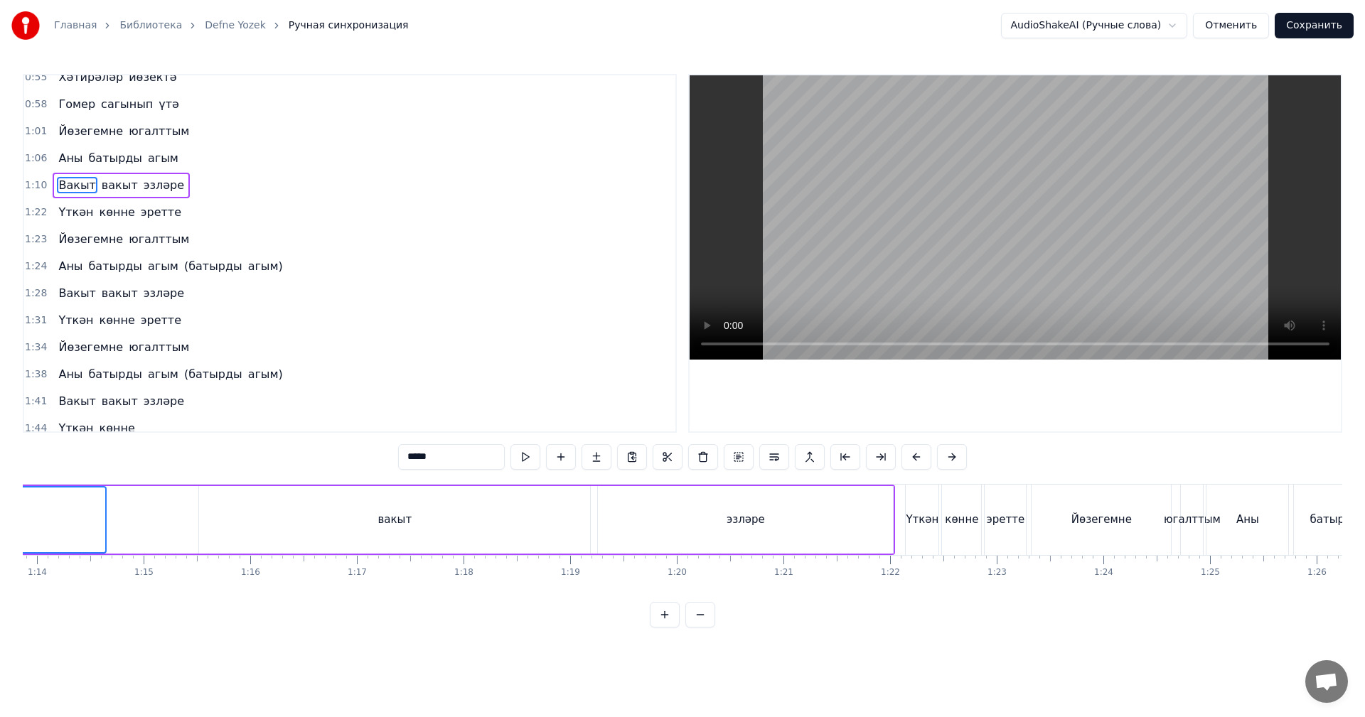
scroll to position [0, 8125]
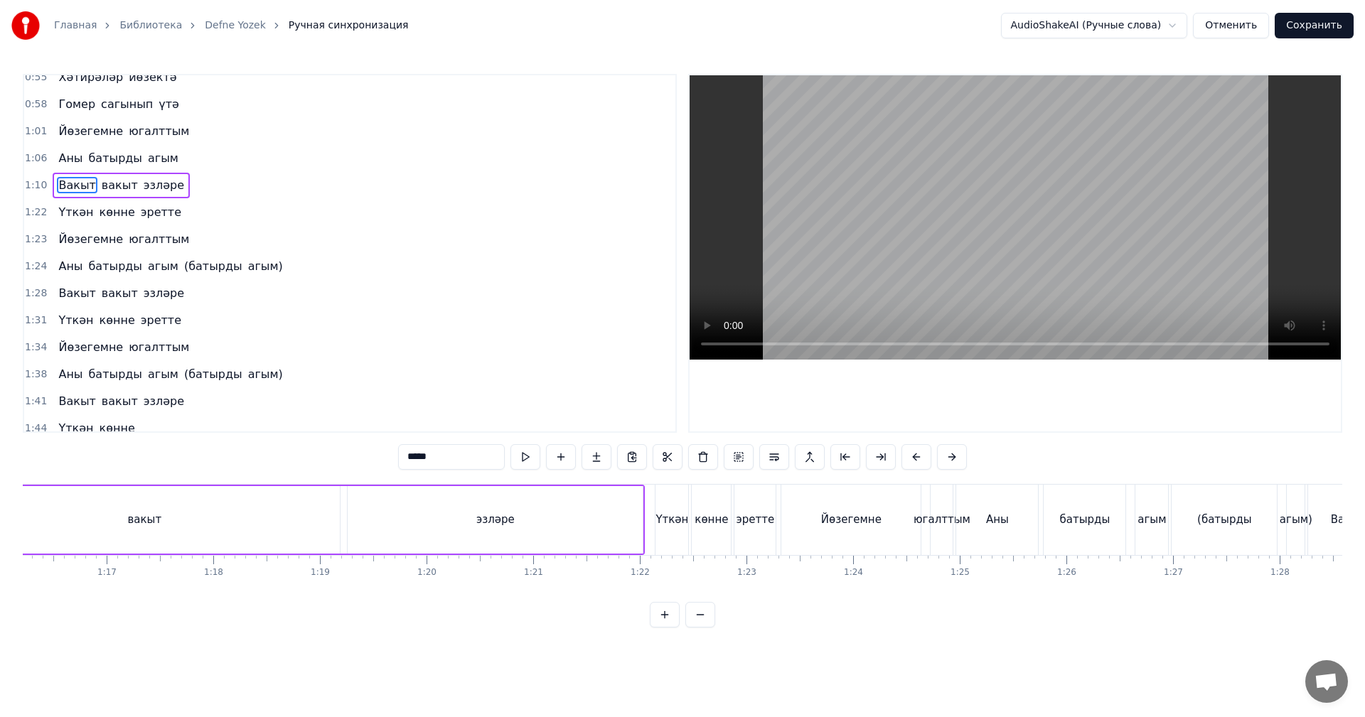
click at [542, 514] on div "эзләре" at bounding box center [495, 520] width 295 height 68
type input "******"
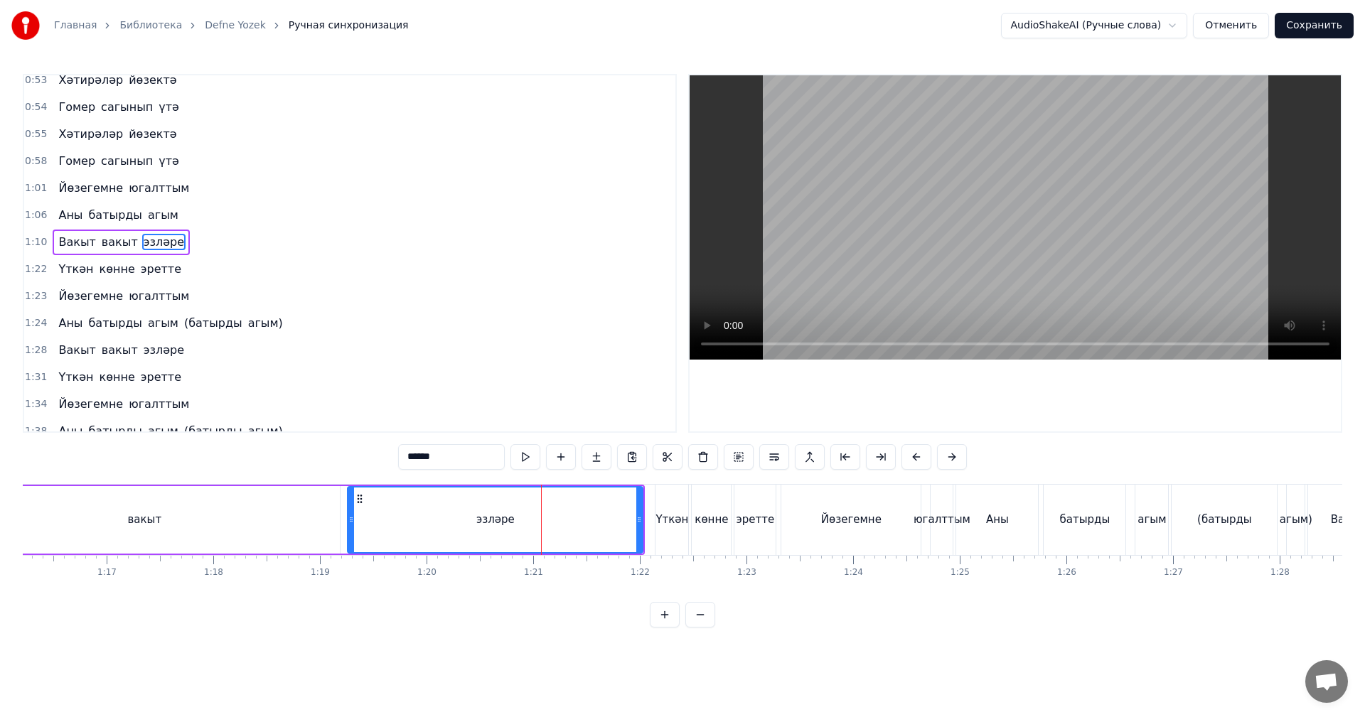
scroll to position [429, 0]
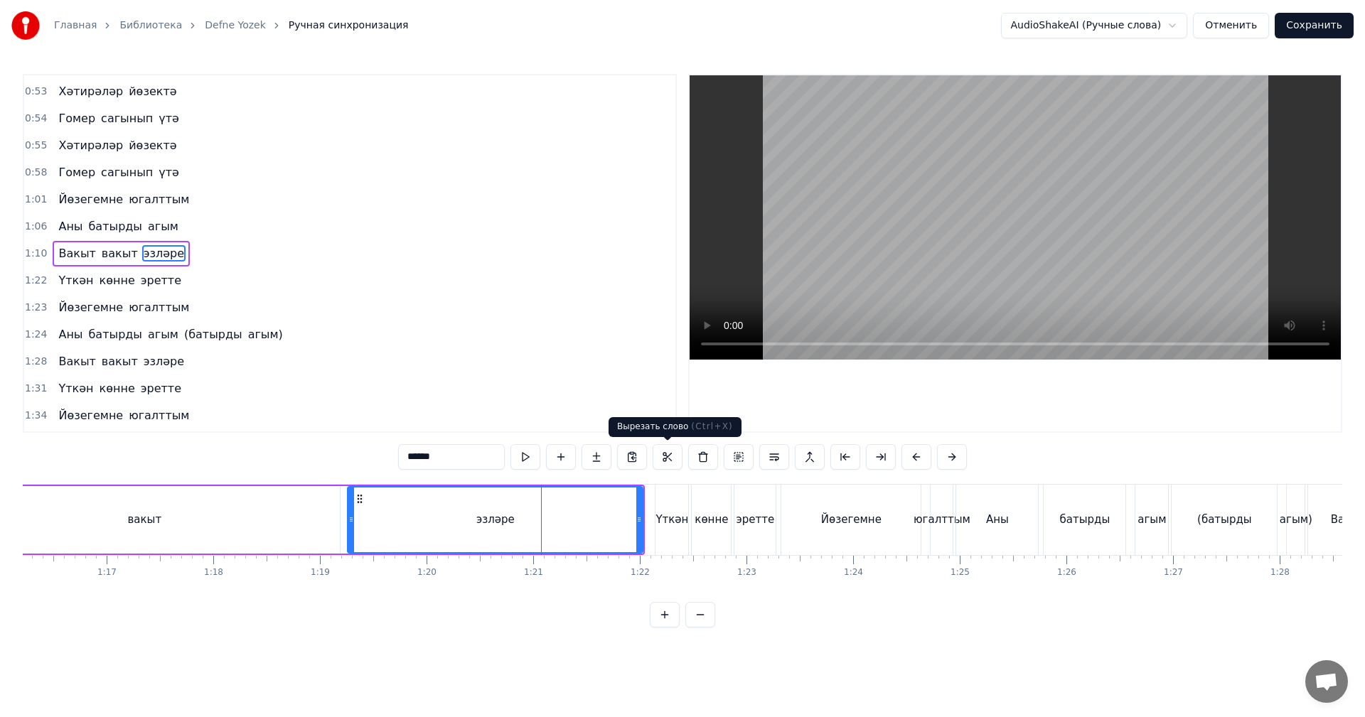
click at [957, 226] on video at bounding box center [1014, 217] width 651 height 284
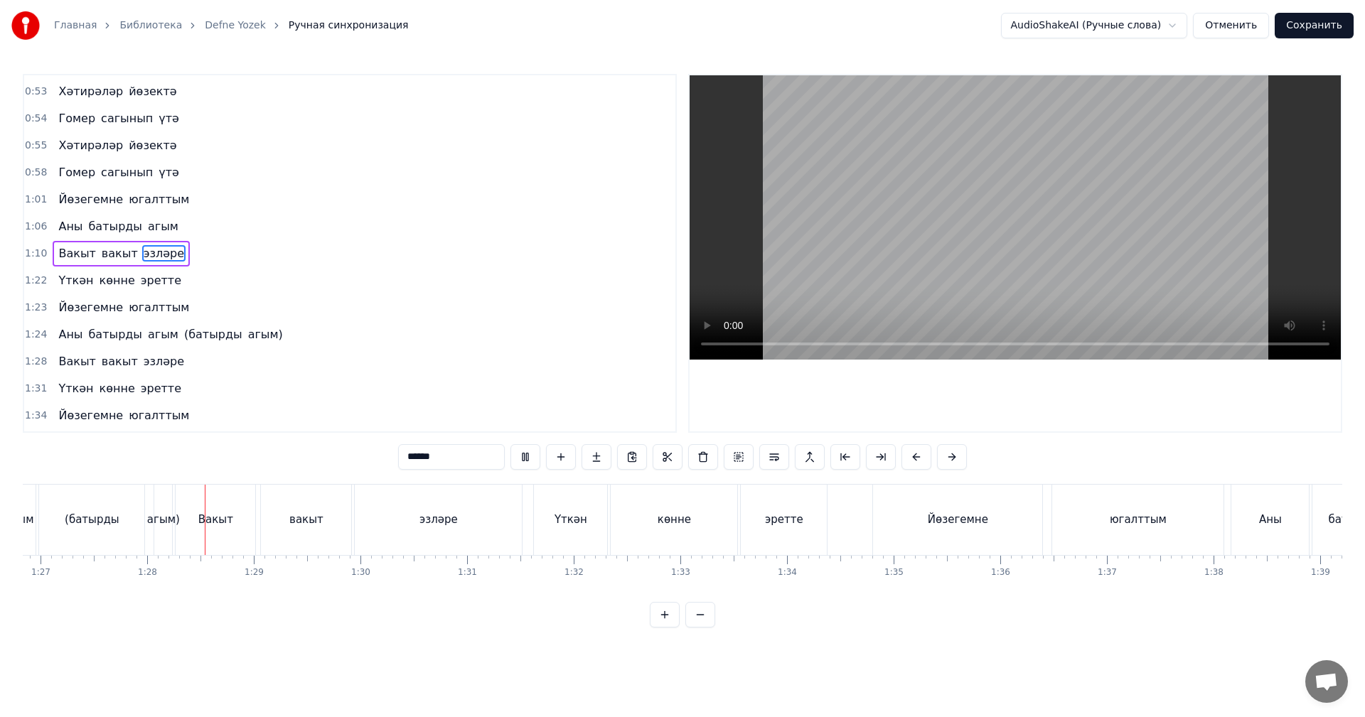
scroll to position [0, 9305]
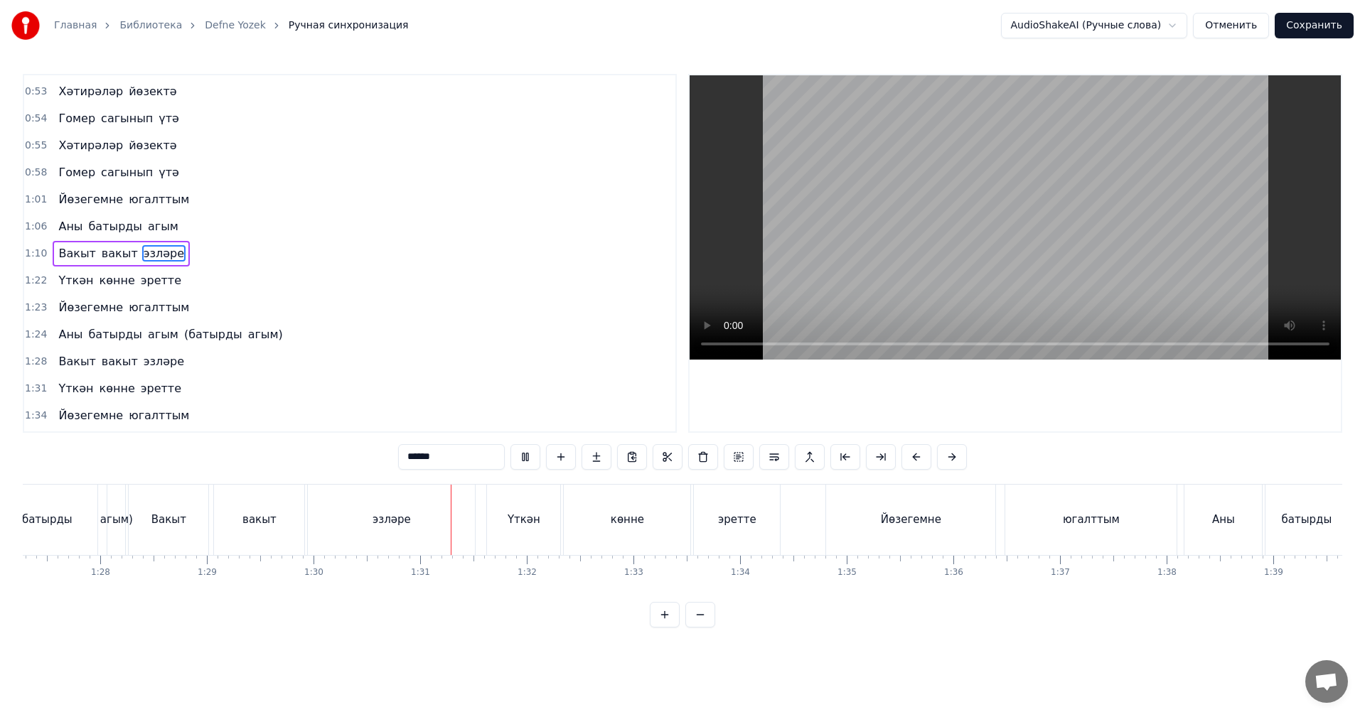
click at [925, 229] on video at bounding box center [1014, 217] width 651 height 284
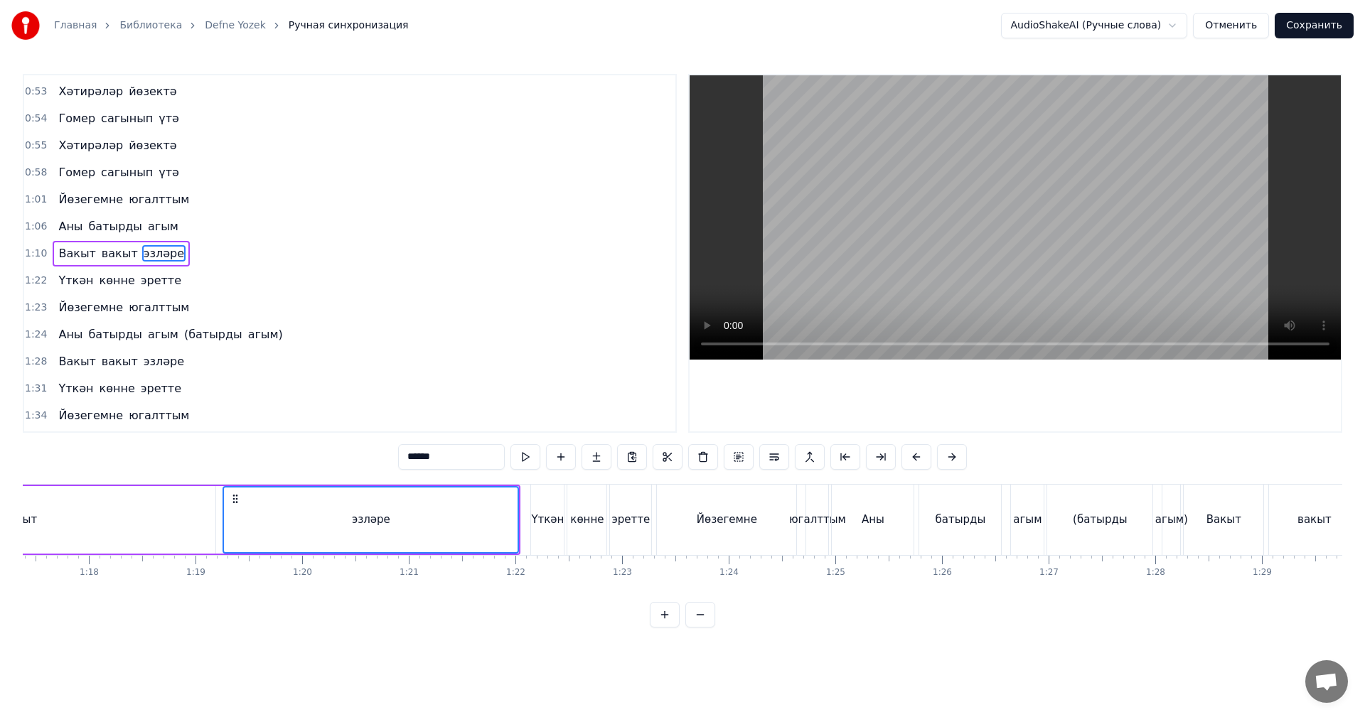
scroll to position [0, 8167]
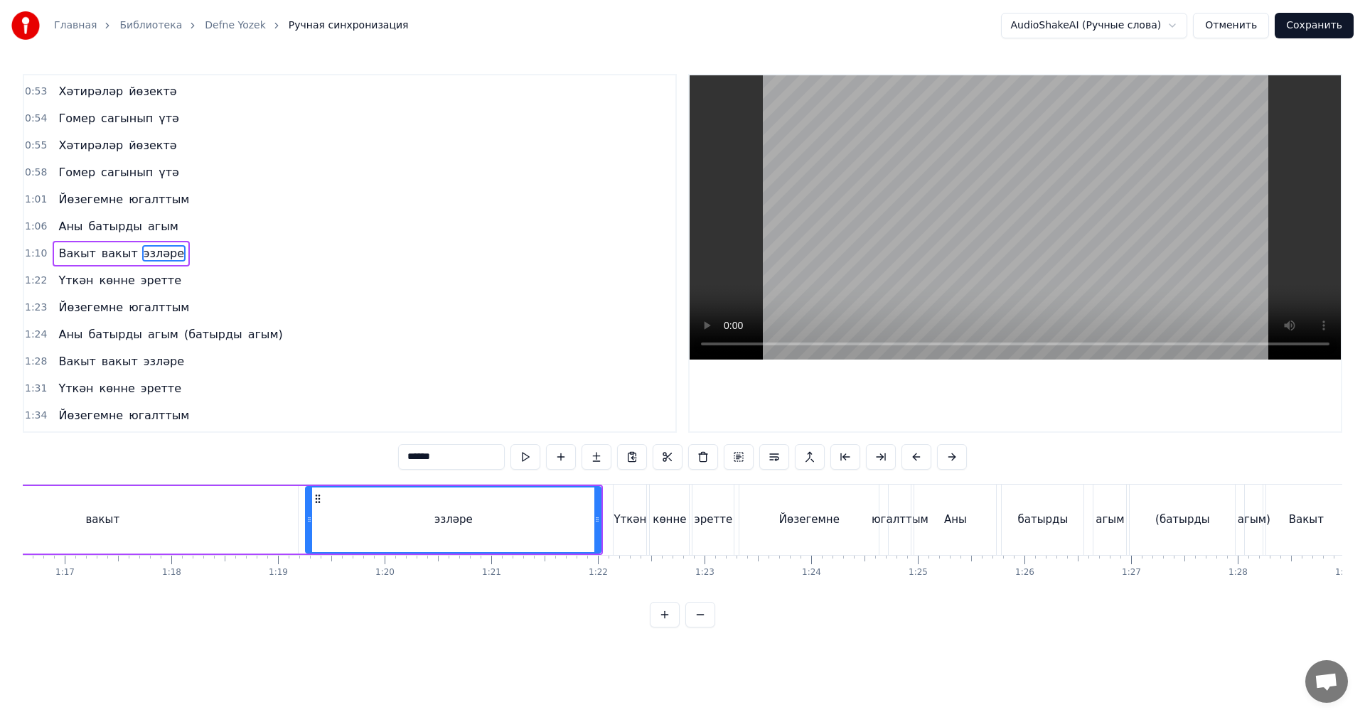
click at [558, 525] on div "эзләре" at bounding box center [453, 520] width 294 height 65
click at [31, 257] on span "1:10" at bounding box center [36, 254] width 22 height 14
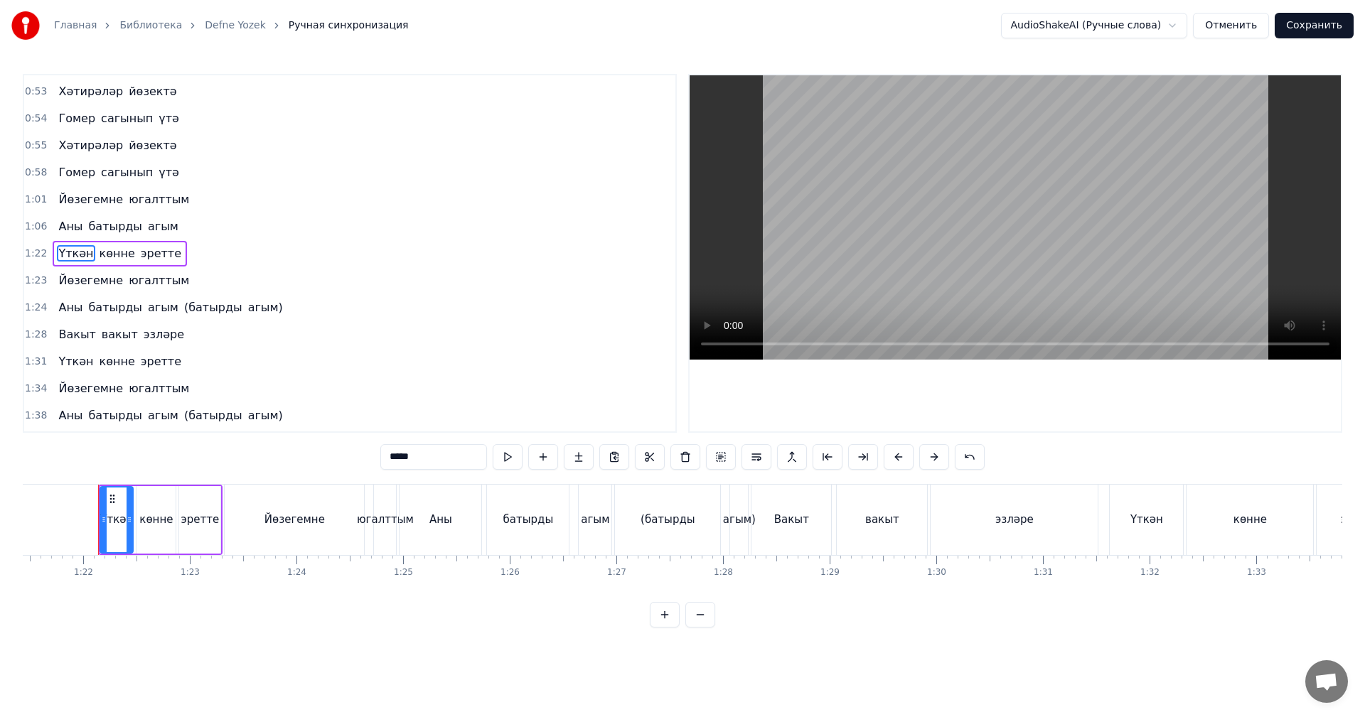
scroll to position [0, 8686]
click at [31, 223] on span "1:06" at bounding box center [36, 227] width 22 height 14
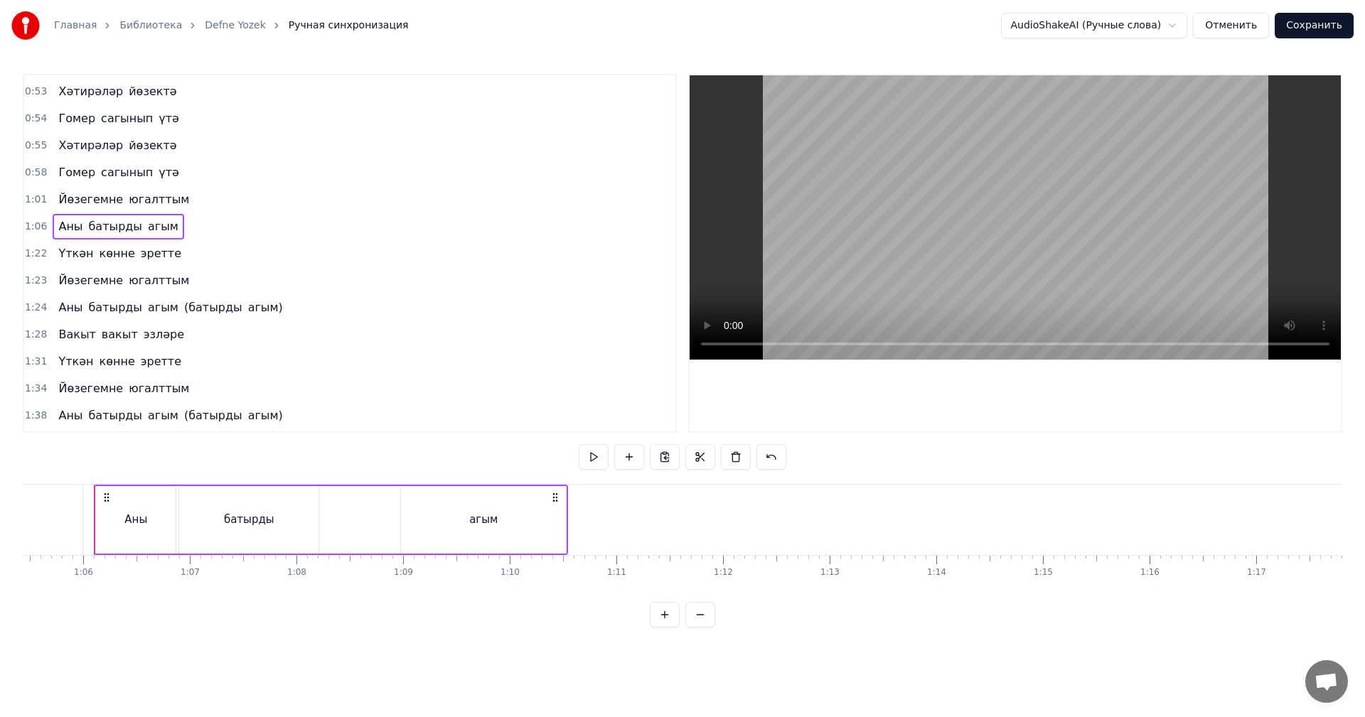
scroll to position [402, 0]
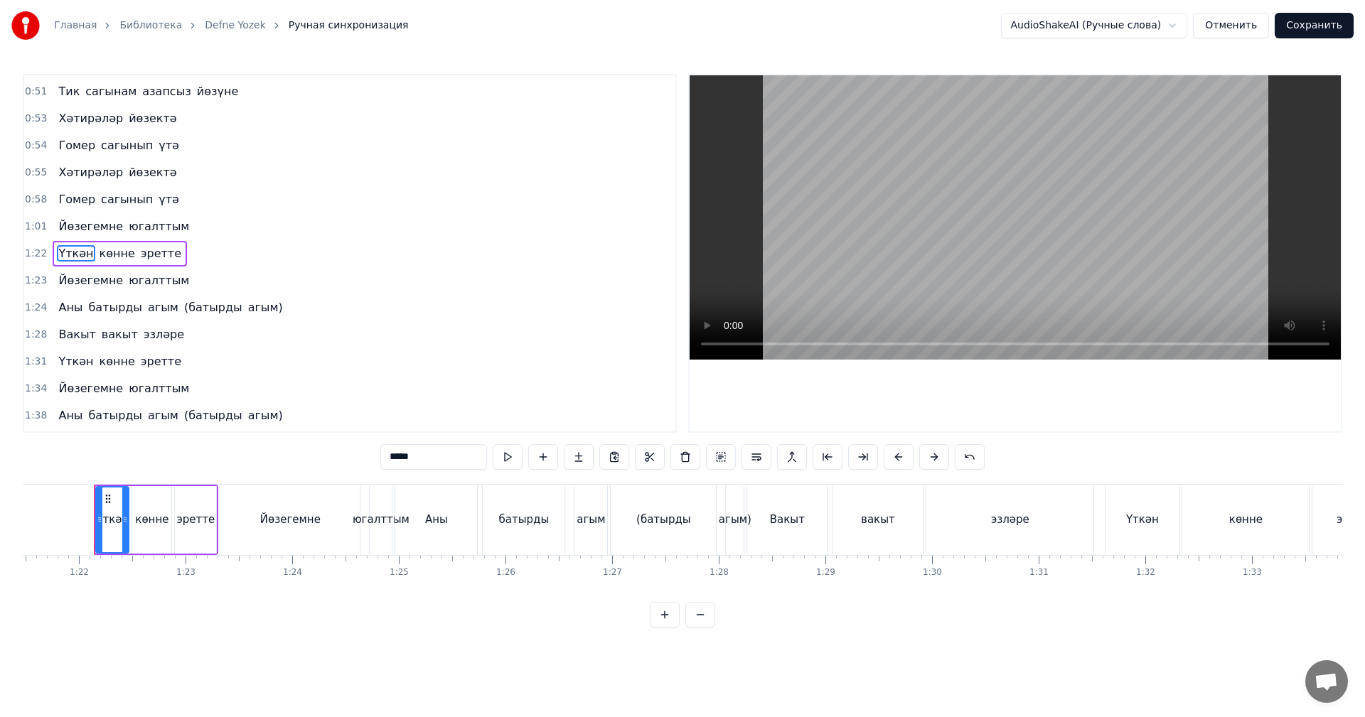
click at [37, 220] on span "1:01" at bounding box center [36, 227] width 22 height 14
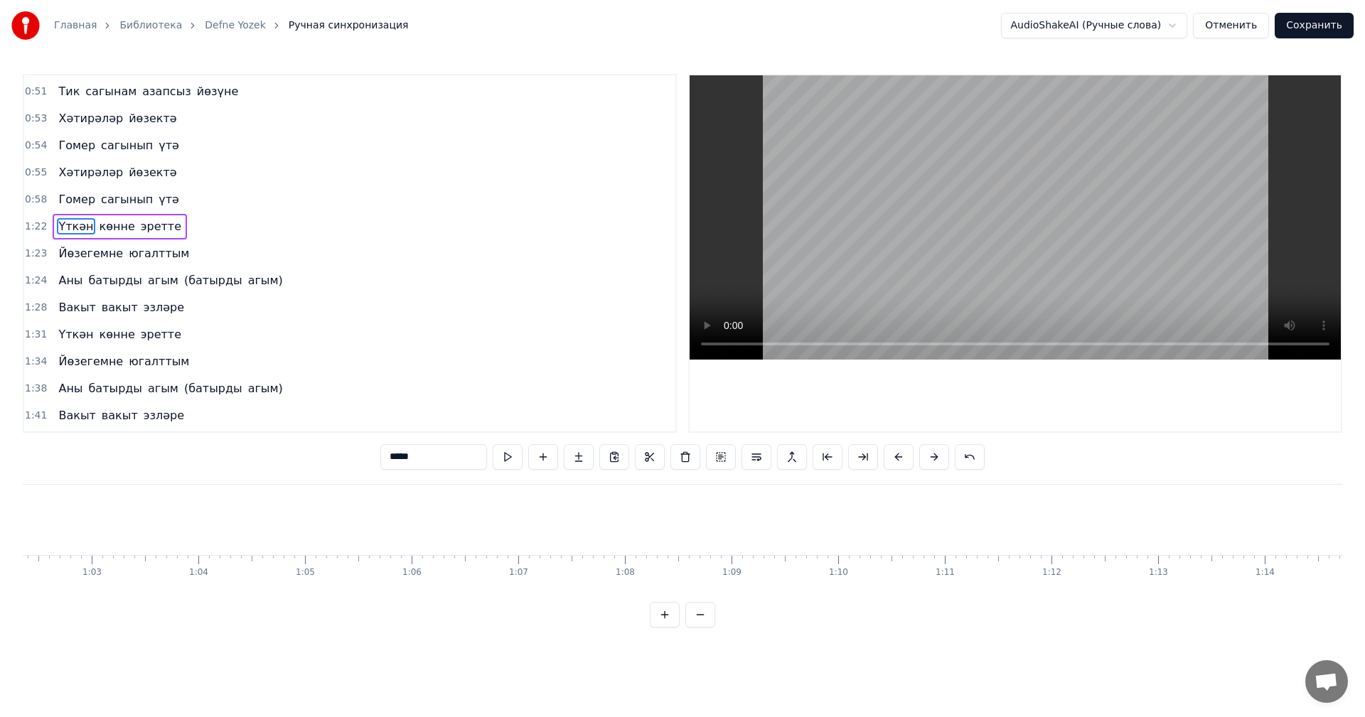
scroll to position [375, 0]
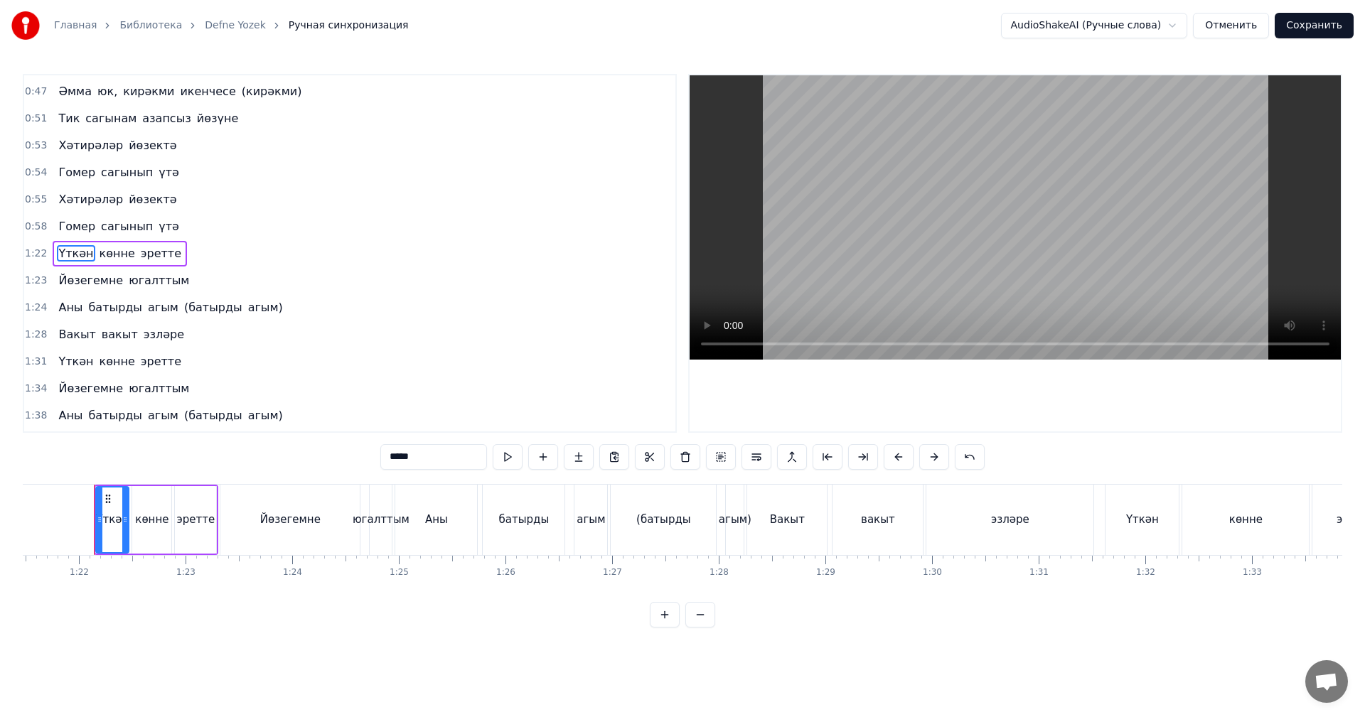
click at [29, 227] on span "0:58" at bounding box center [36, 227] width 22 height 14
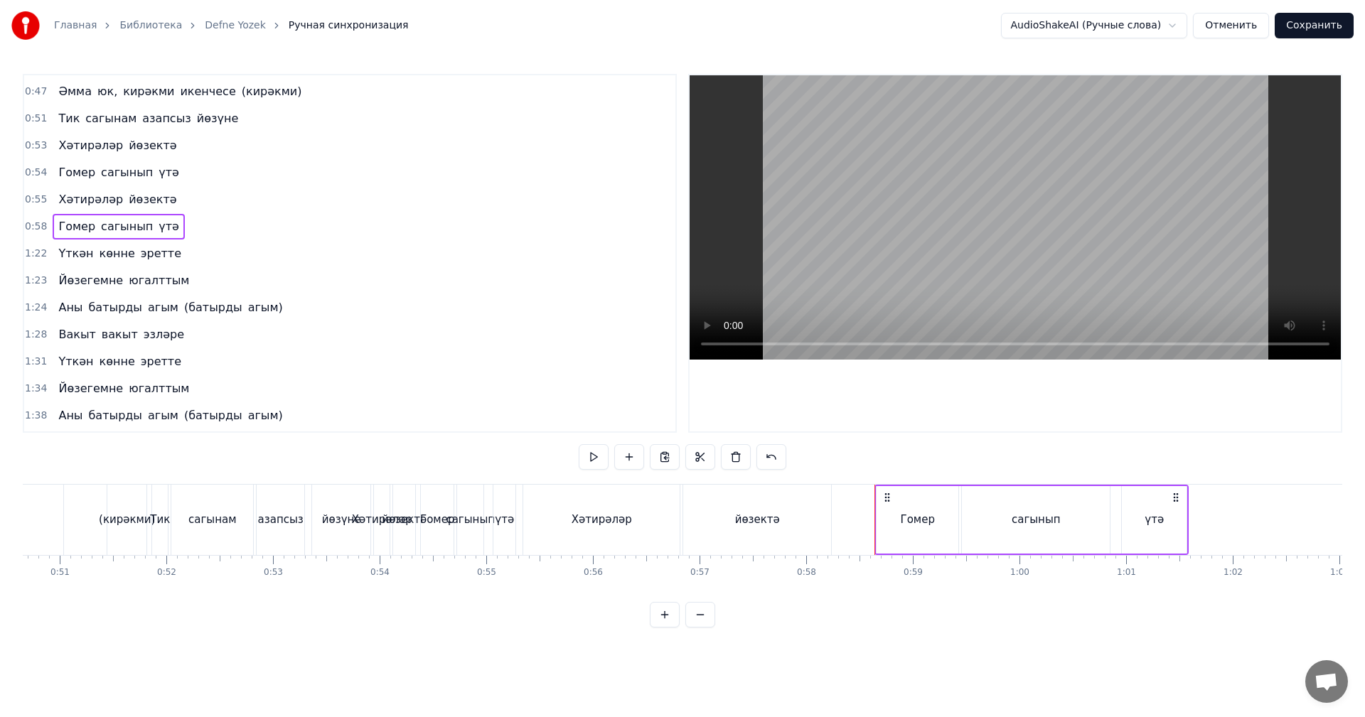
scroll to position [0, 5399]
click at [405, 518] on div "йөзектә" at bounding box center [405, 520] width 45 height 16
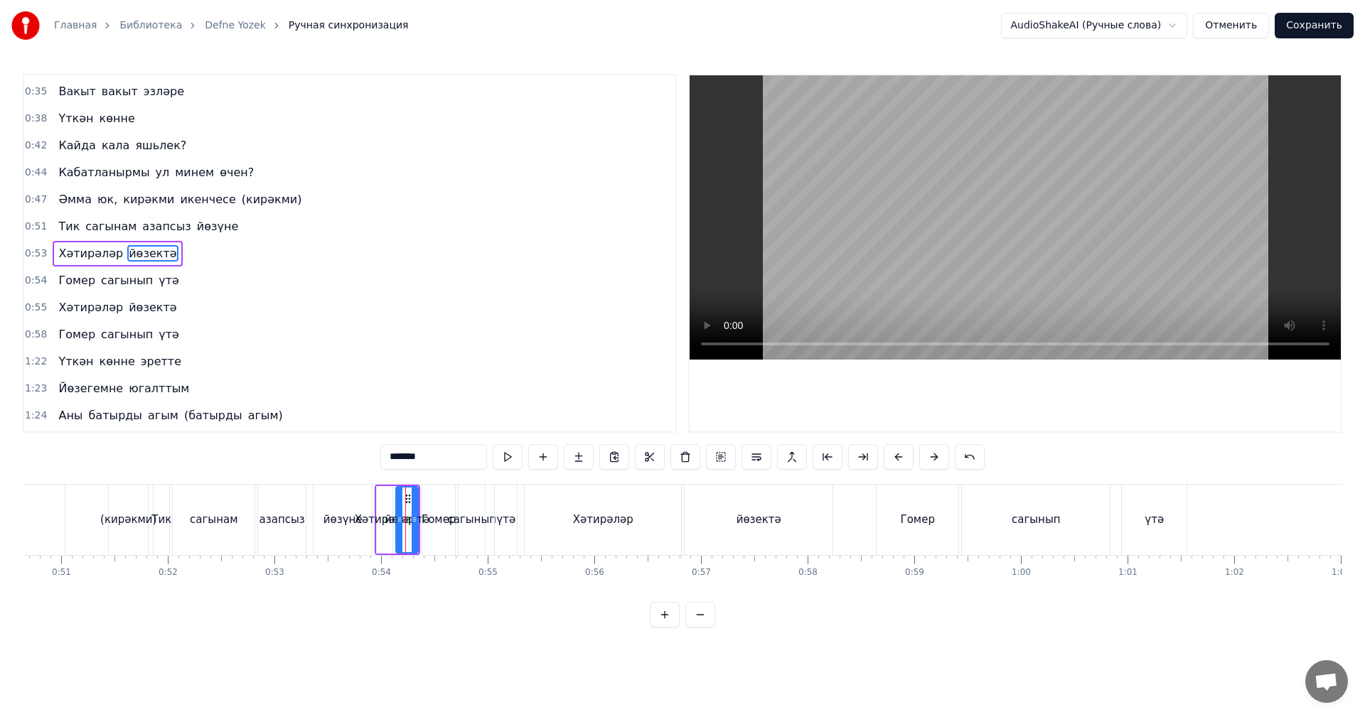
click at [279, 524] on div "азапсыз" at bounding box center [281, 520] width 45 height 16
type input "*******"
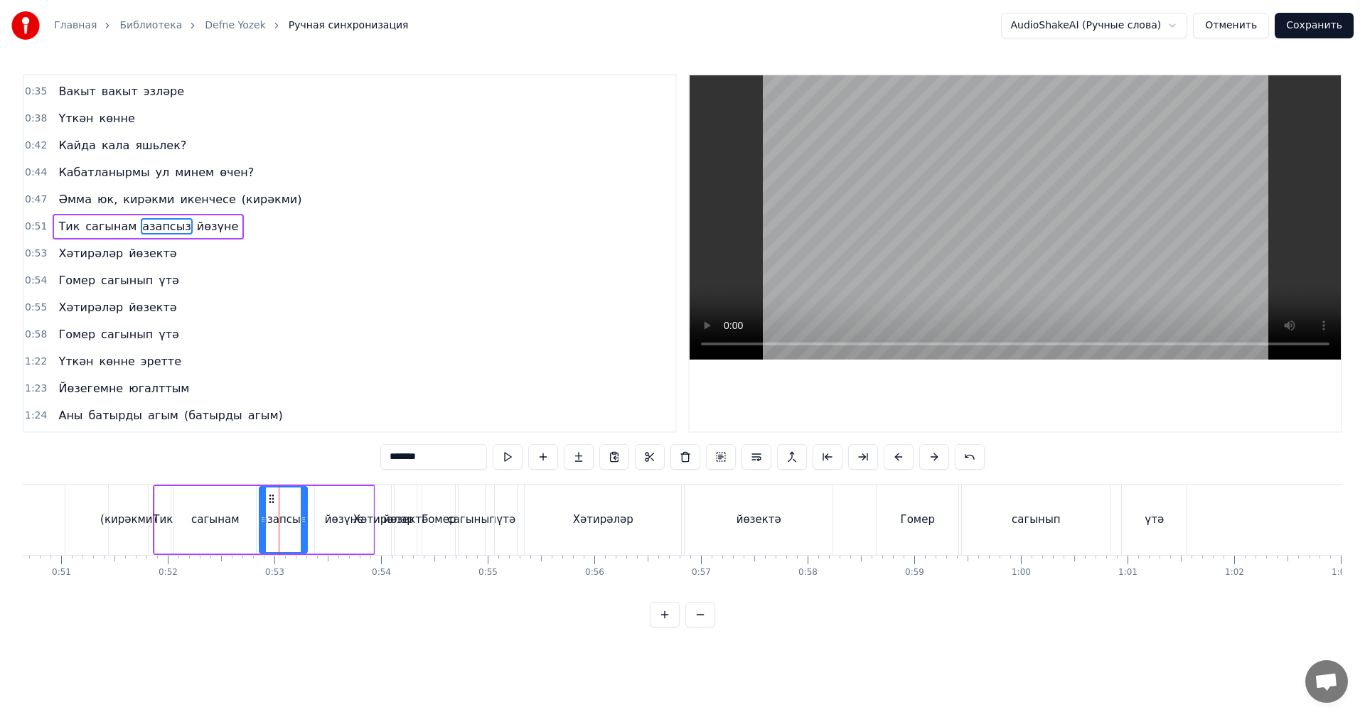
scroll to position [240, 0]
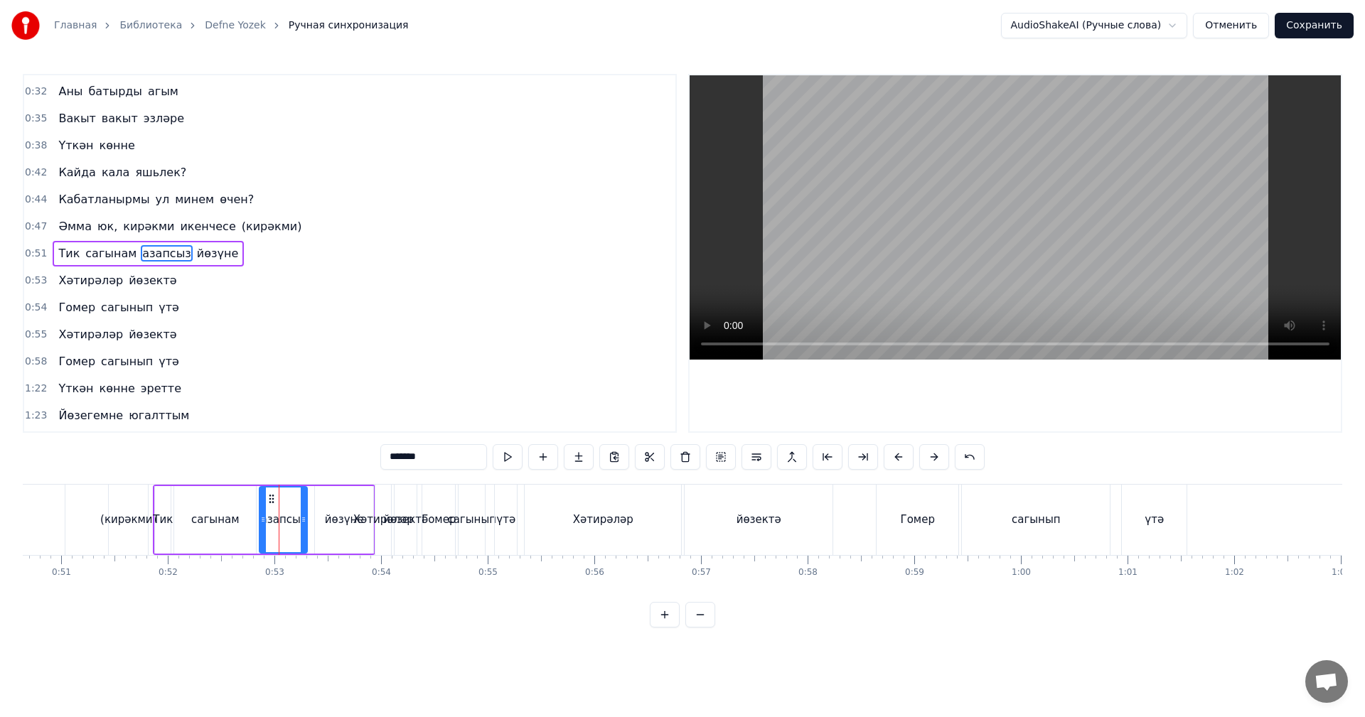
click at [1043, 124] on video at bounding box center [1014, 217] width 651 height 284
click at [33, 257] on span "0:51" at bounding box center [36, 254] width 22 height 14
click at [57, 254] on span "Тик" at bounding box center [69, 253] width 24 height 16
click at [34, 254] on span "0:51" at bounding box center [36, 254] width 22 height 14
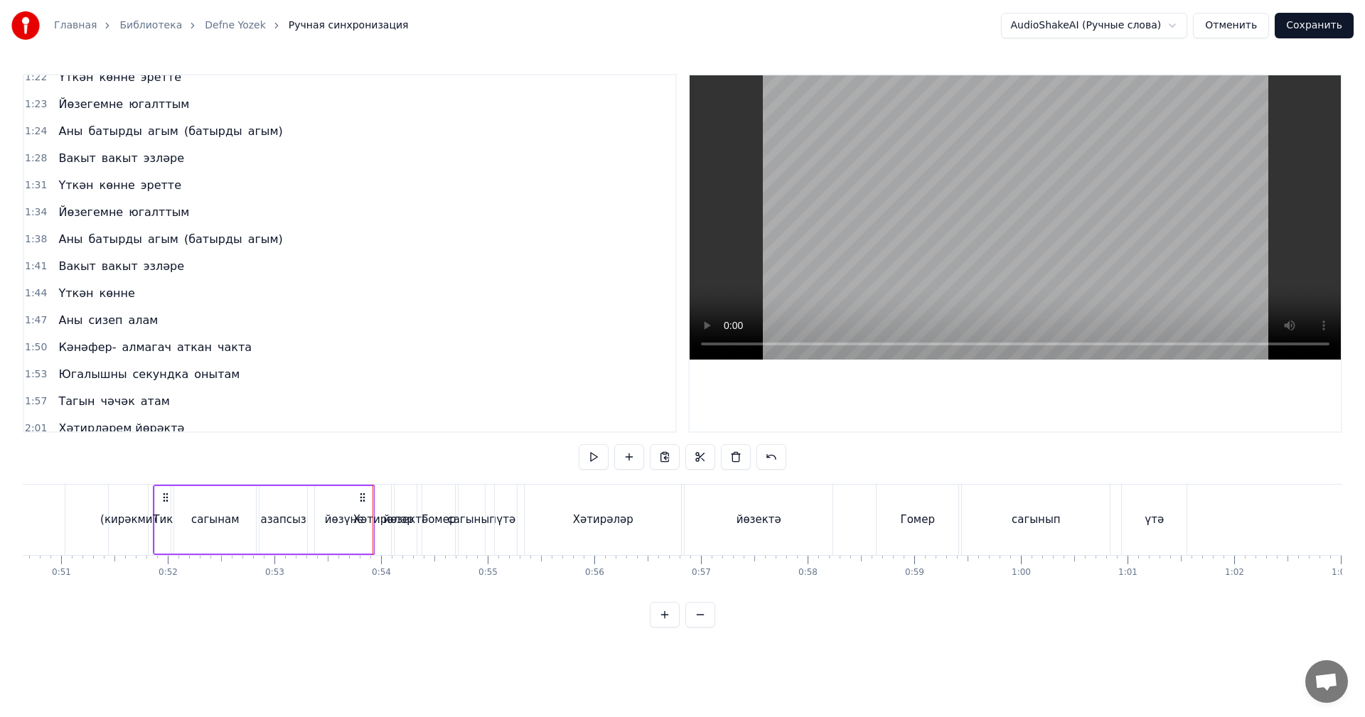
scroll to position [859, 0]
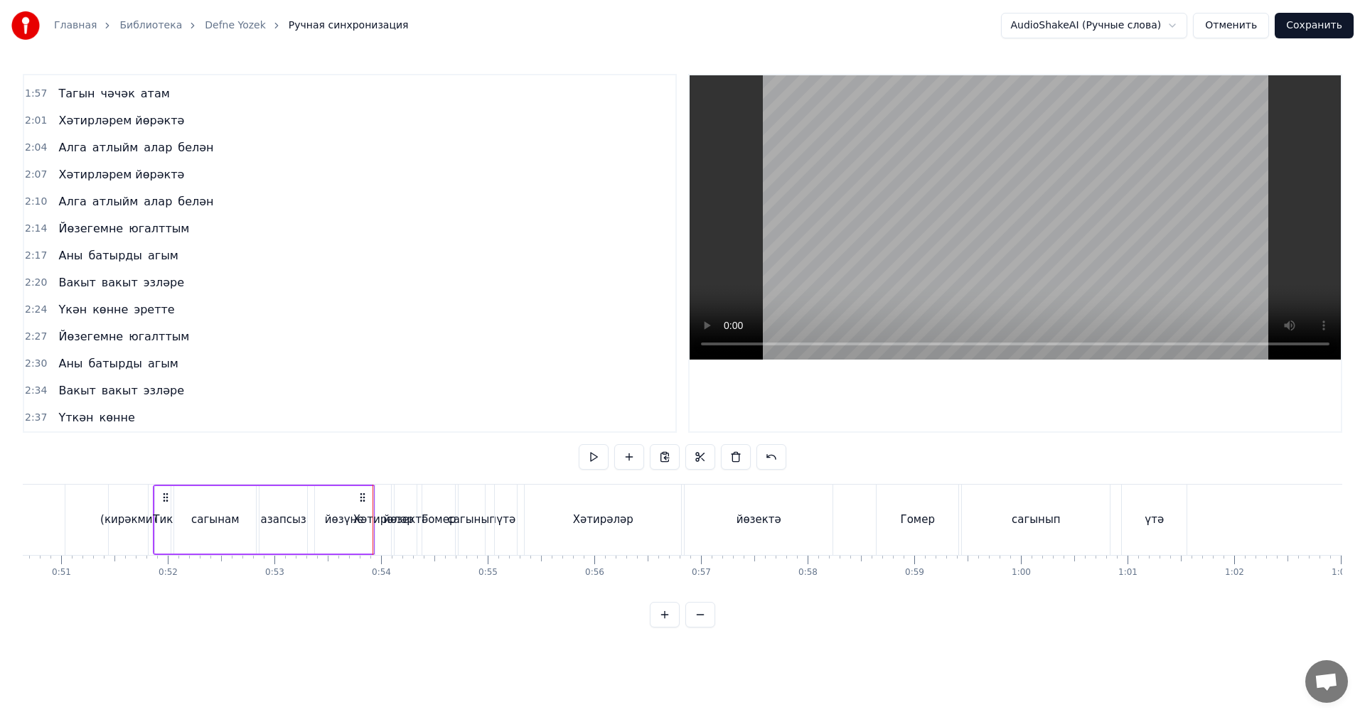
click at [1143, 222] on video at bounding box center [1014, 217] width 651 height 284
click at [1142, 222] on video at bounding box center [1014, 217] width 651 height 284
click at [334, 539] on div "йөзүне" at bounding box center [344, 520] width 58 height 68
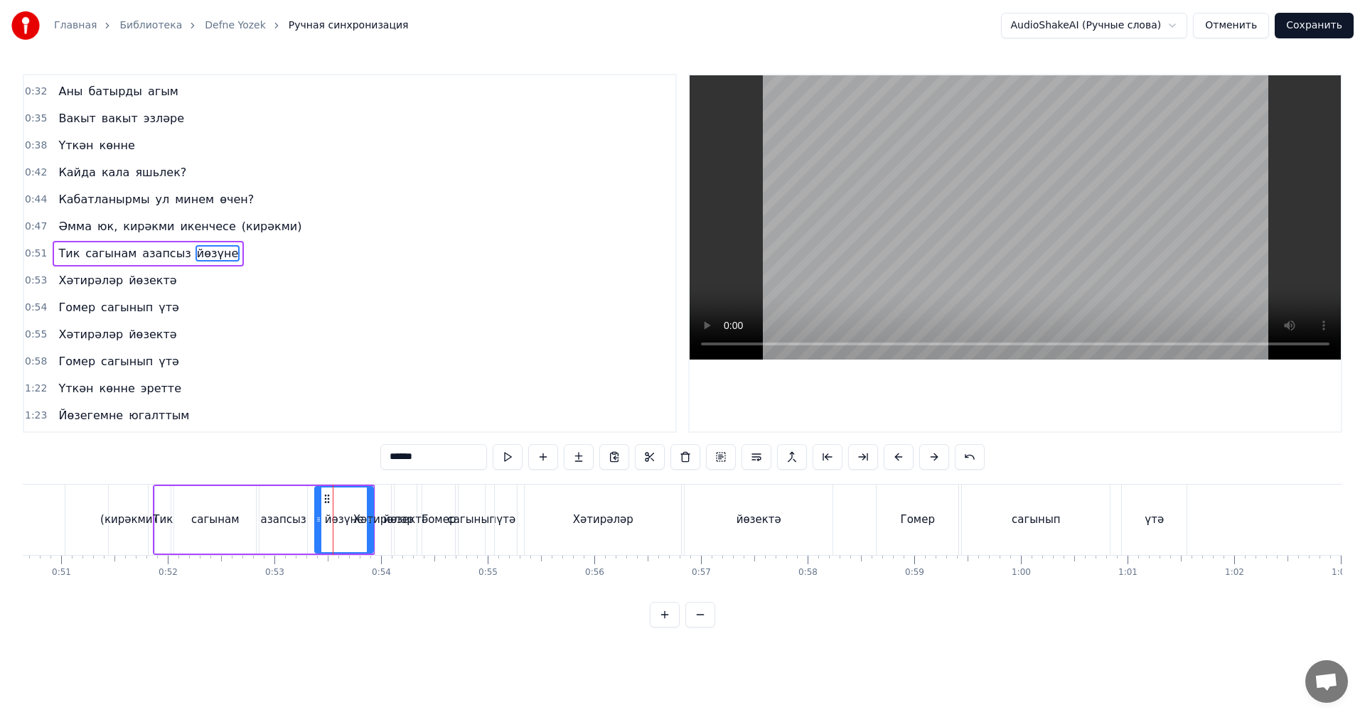
click at [384, 520] on div "Хәтирәләр" at bounding box center [383, 520] width 60 height 16
type input "*********"
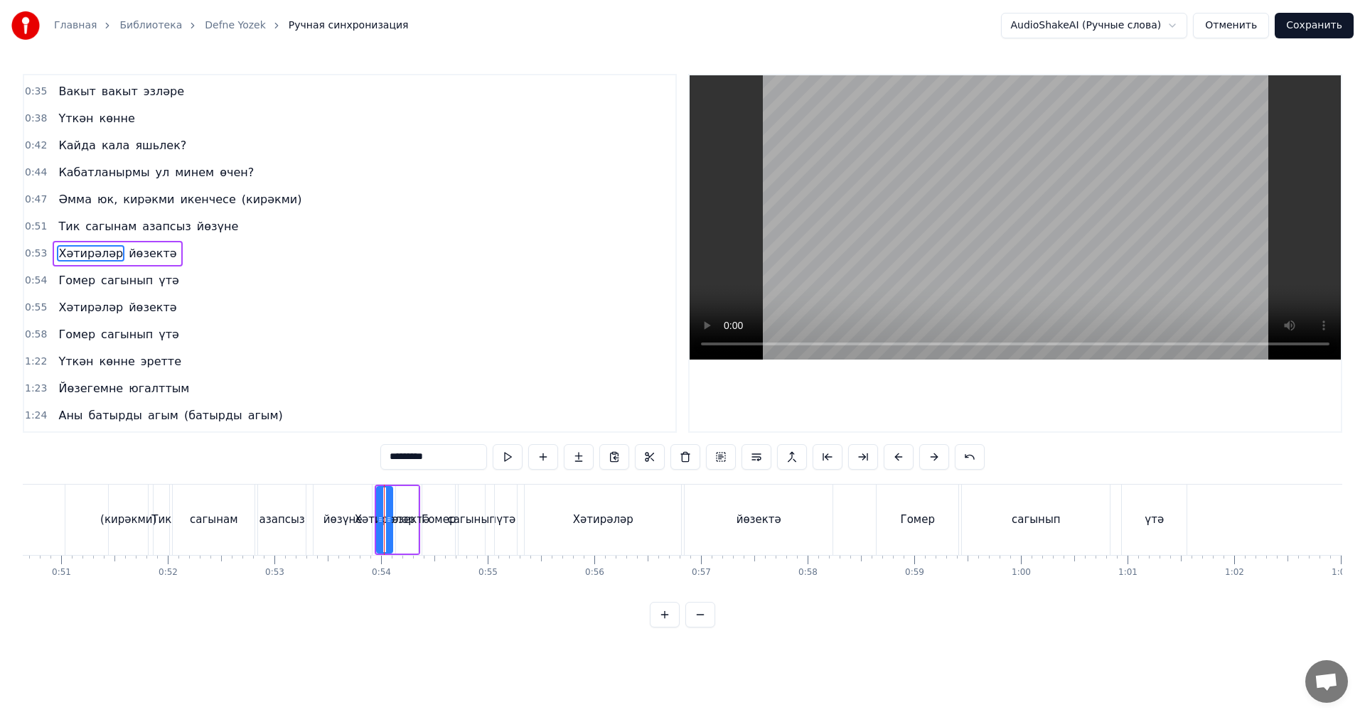
click at [36, 251] on span "0:53" at bounding box center [36, 254] width 22 height 14
click at [33, 277] on span "0:54" at bounding box center [36, 281] width 22 height 14
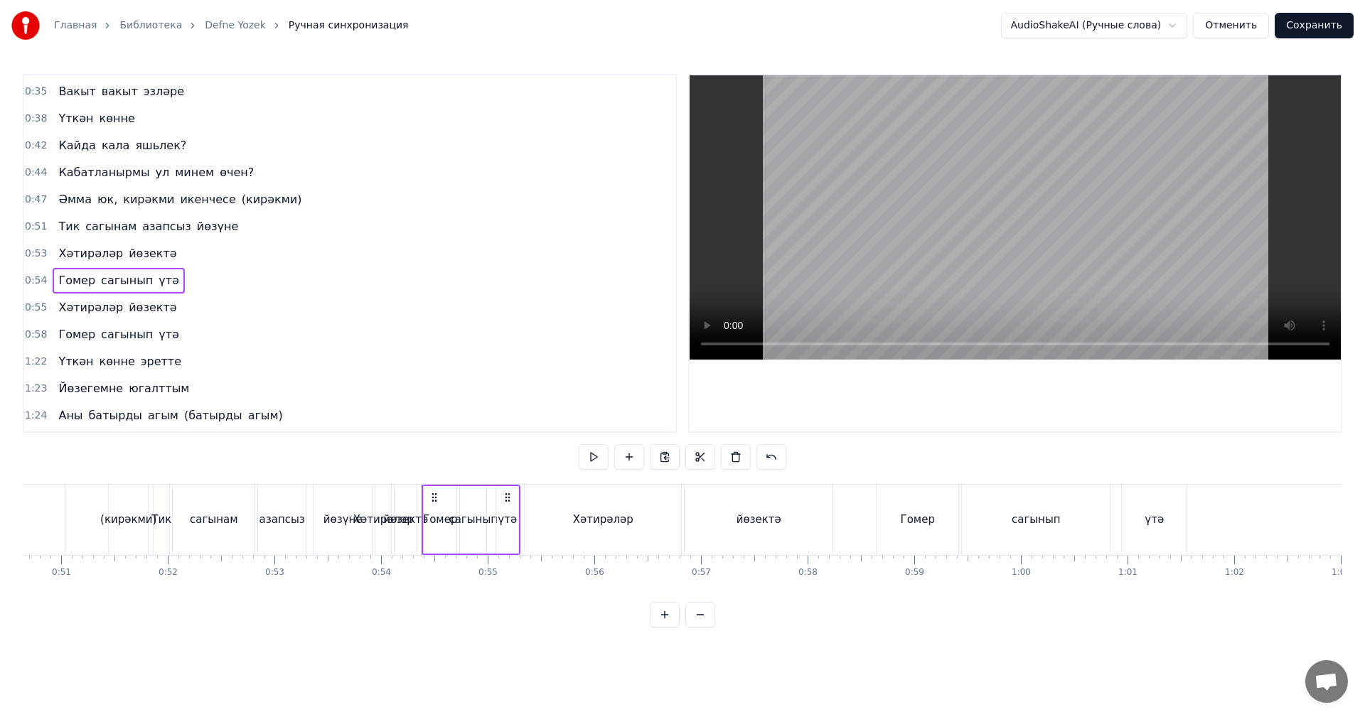
scroll to position [294, 0]
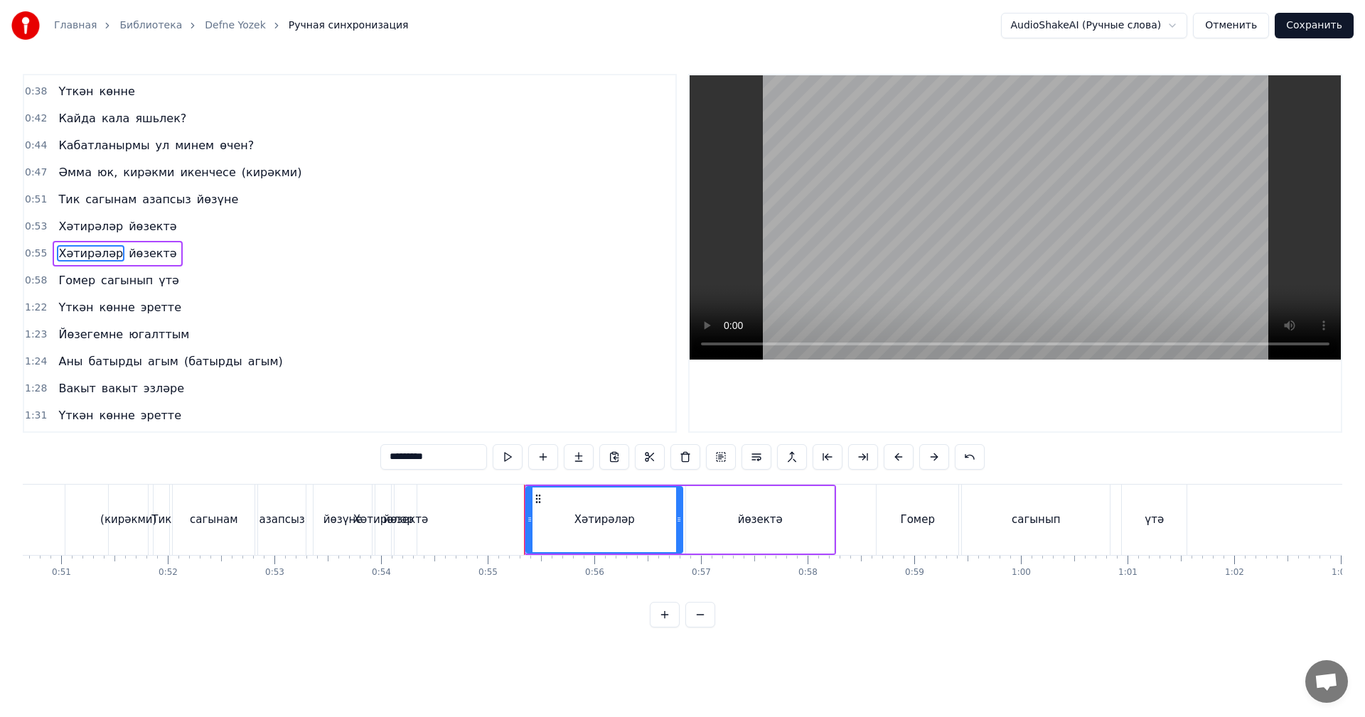
click at [404, 512] on div "йөзектә" at bounding box center [405, 520] width 45 height 16
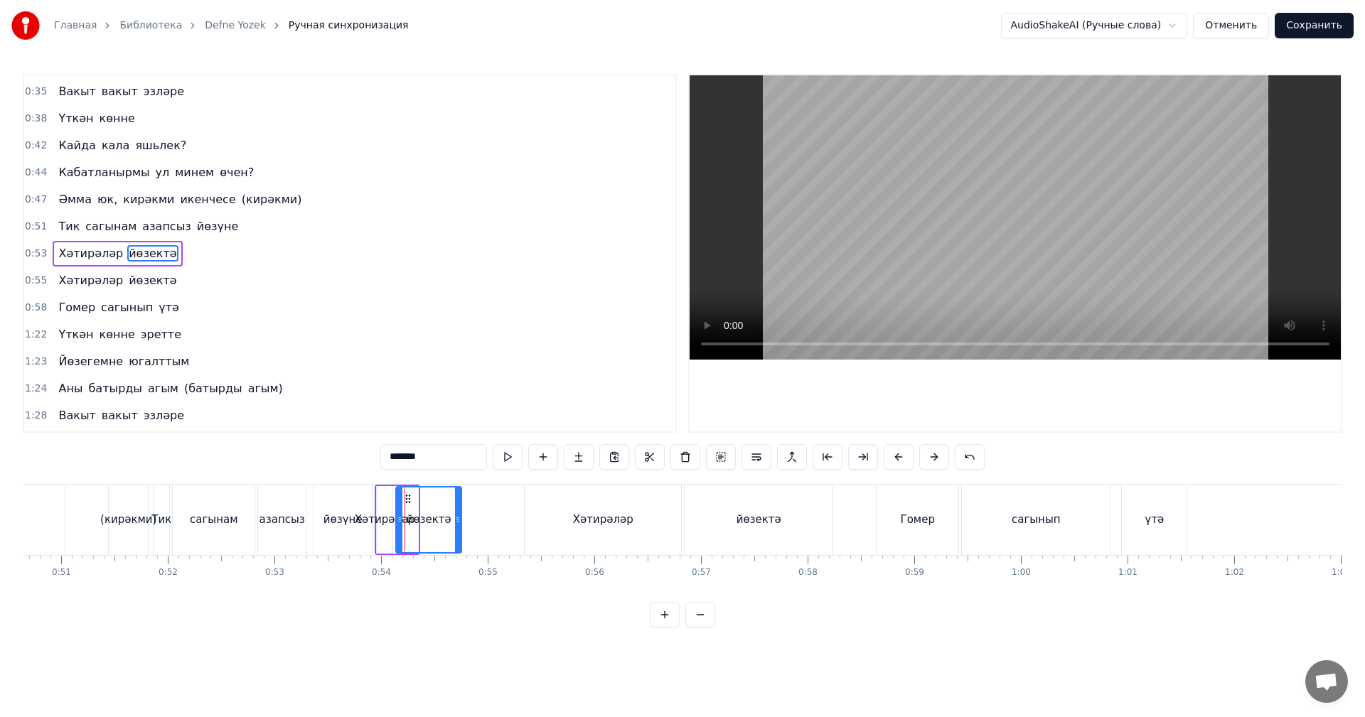
drag, startPoint x: 414, startPoint y: 505, endPoint x: 439, endPoint y: 505, distance: 24.9
click at [455, 505] on div at bounding box center [458, 520] width 6 height 65
drag, startPoint x: 404, startPoint y: 495, endPoint x: 444, endPoint y: 499, distance: 40.7
click at [473, 497] on icon at bounding box center [478, 498] width 11 height 11
click at [390, 513] on div "Хәтирәләр" at bounding box center [385, 520] width 60 height 16
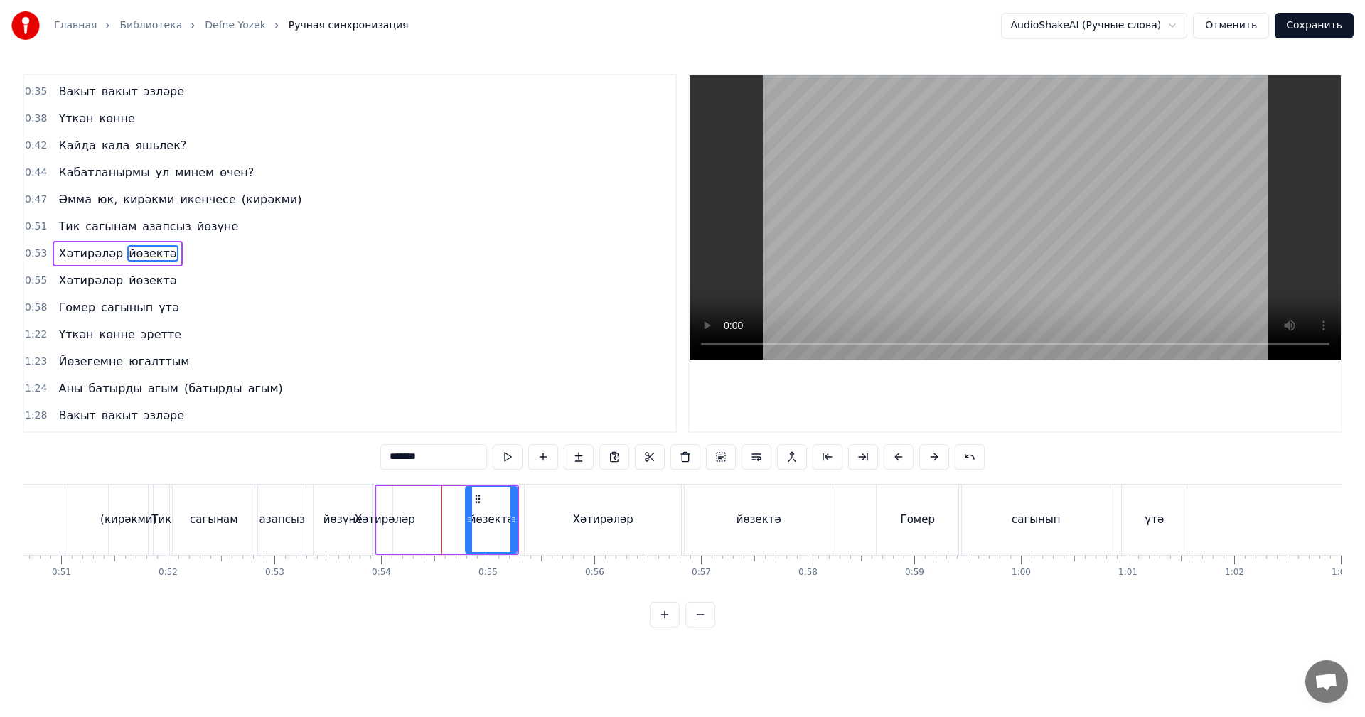
type input "*********"
click at [399, 512] on div "Хәтирәләр" at bounding box center [385, 520] width 60 height 16
drag, startPoint x: 385, startPoint y: 513, endPoint x: 409, endPoint y: 510, distance: 24.3
click at [409, 510] on div "Хәтирәләр йөзектә" at bounding box center [447, 520] width 144 height 70
click at [386, 512] on div "Хәтирәләр" at bounding box center [385, 520] width 60 height 16
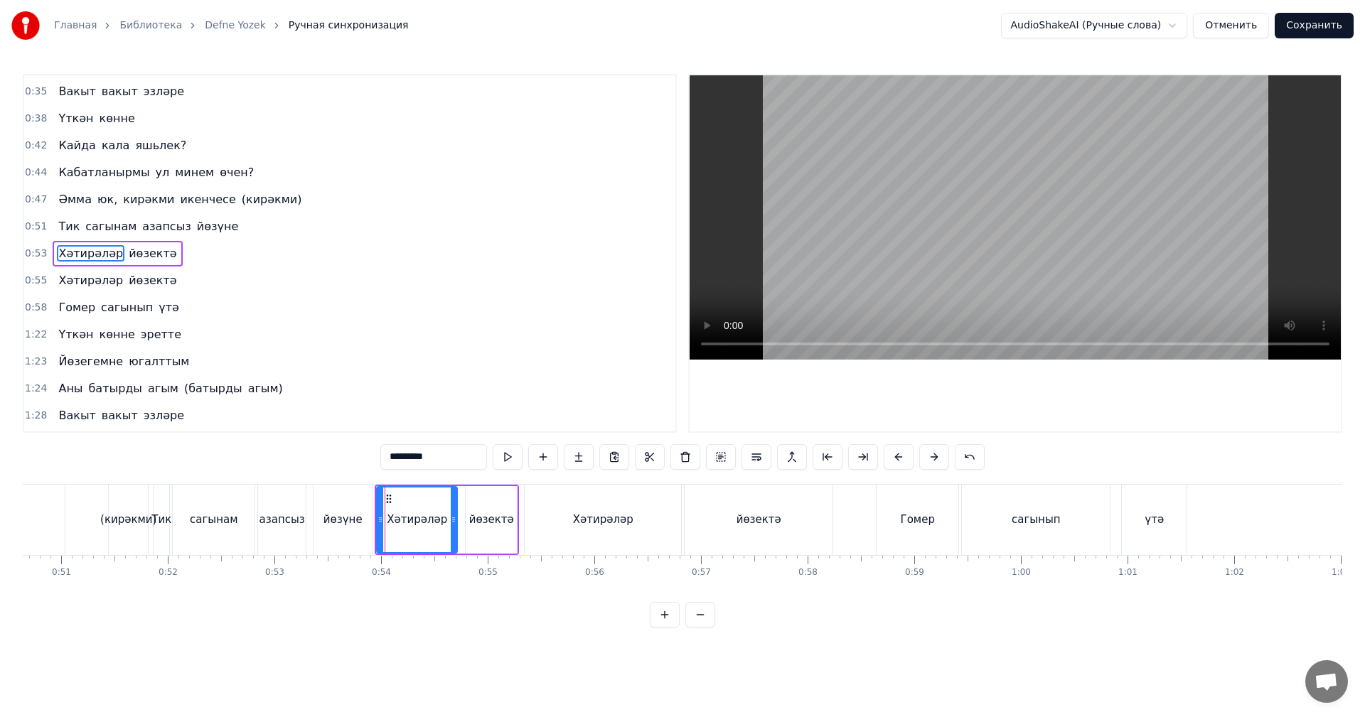
drag, startPoint x: 386, startPoint y: 512, endPoint x: 453, endPoint y: 510, distance: 67.5
click at [453, 510] on div at bounding box center [454, 520] width 6 height 65
click at [319, 515] on div "йөзүне" at bounding box center [342, 520] width 58 height 70
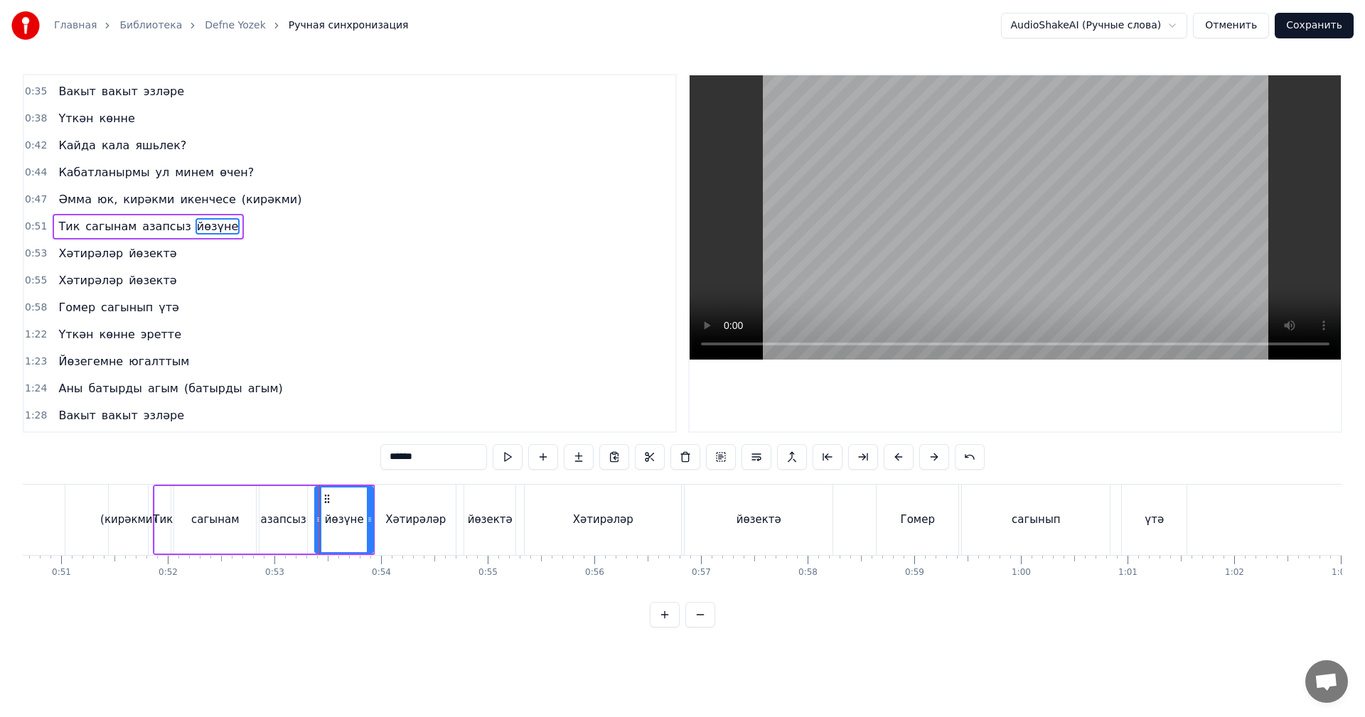
scroll to position [240, 0]
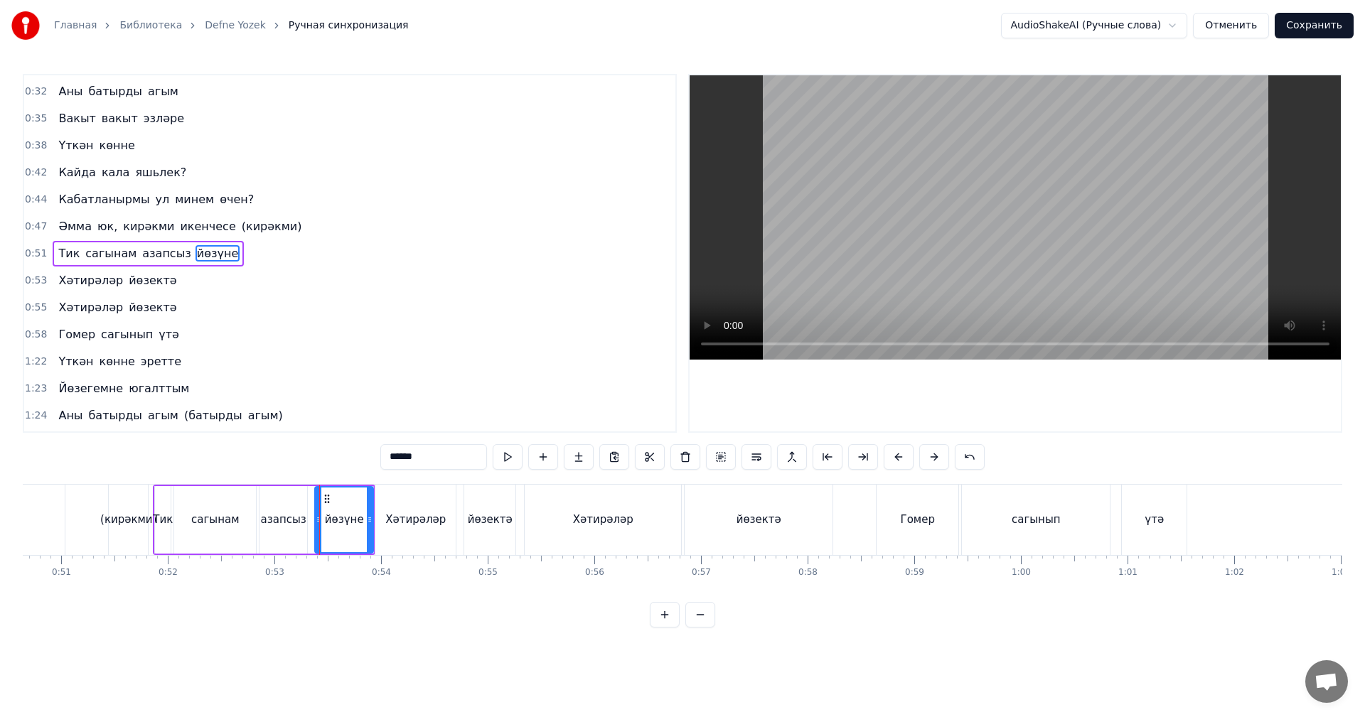
click at [446, 455] on input "******" at bounding box center [433, 457] width 107 height 26
drag, startPoint x: 416, startPoint y: 520, endPoint x: 444, endPoint y: 451, distance: 73.6
click at [417, 519] on div "Хәтирәләр" at bounding box center [415, 520] width 60 height 16
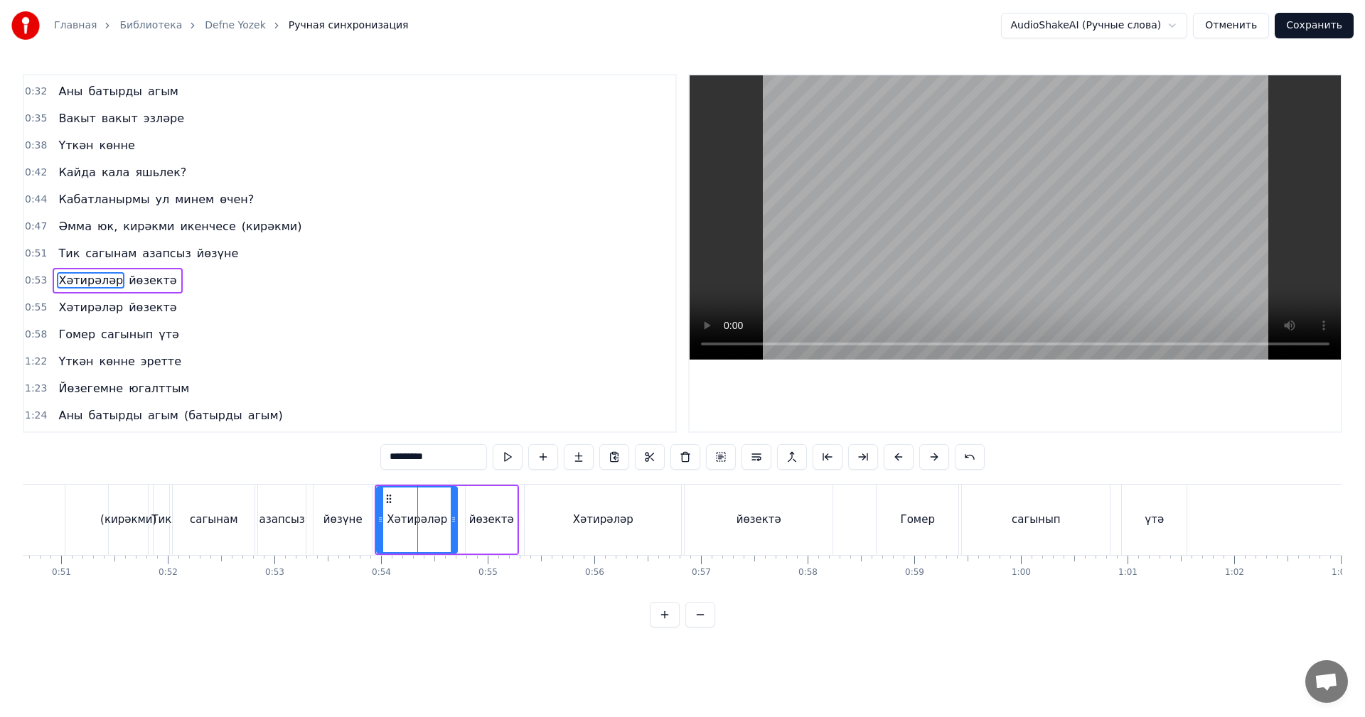
scroll to position [267, 0]
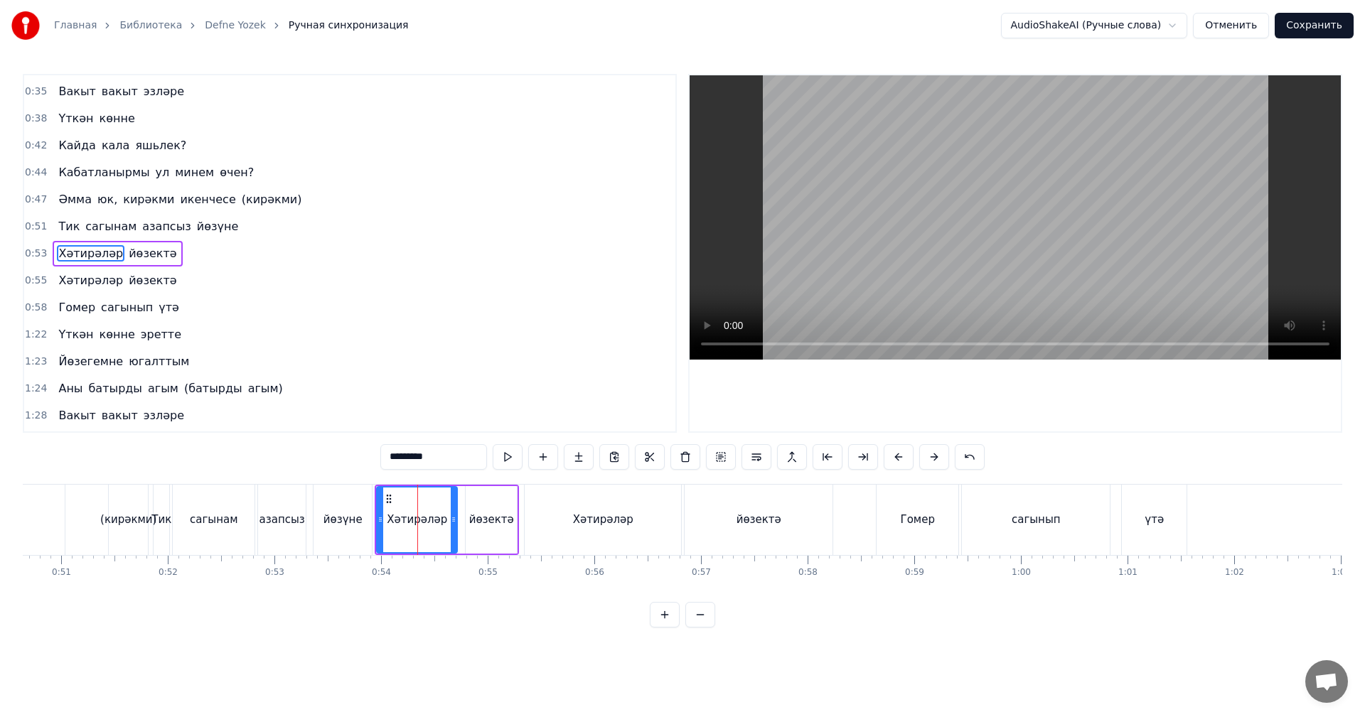
click at [445, 448] on input "*********" at bounding box center [433, 457] width 107 height 26
paste input "text"
drag, startPoint x: 475, startPoint y: 510, endPoint x: 433, endPoint y: 461, distance: 65.0
click at [475, 507] on div "йөзектә" at bounding box center [491, 520] width 51 height 68
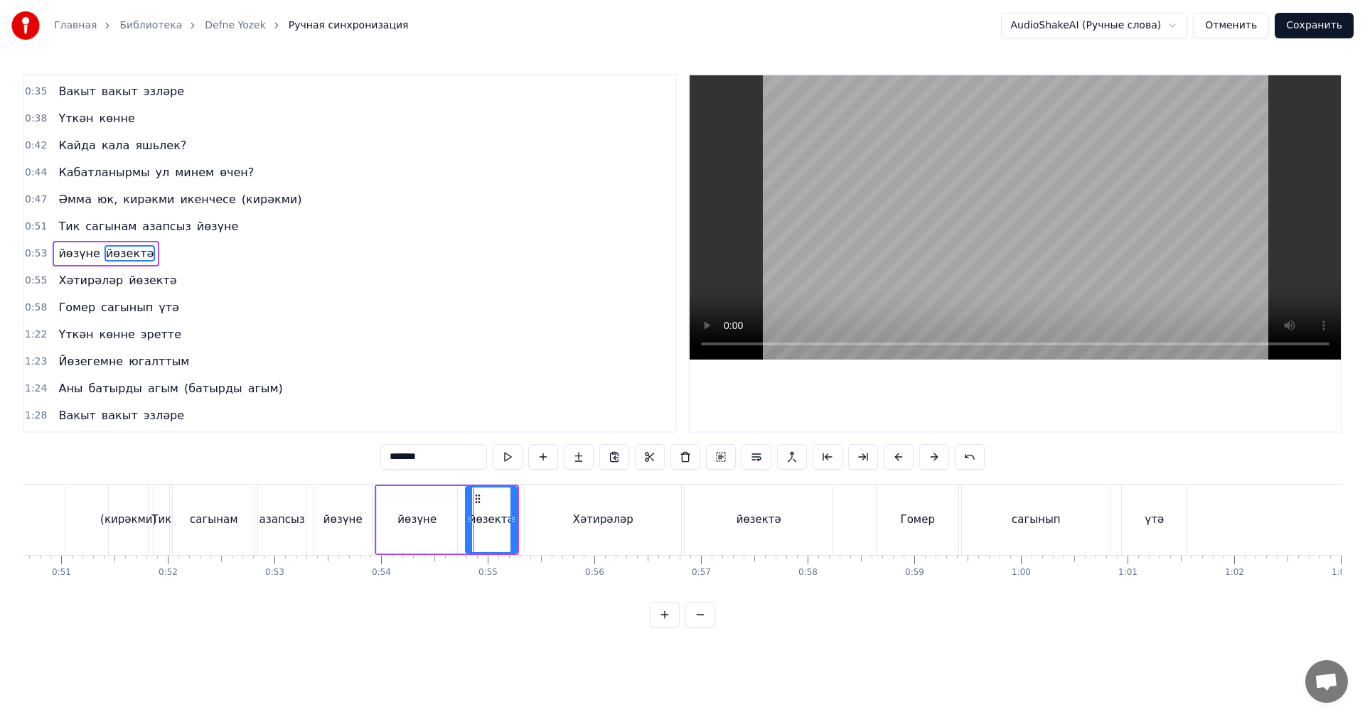
click at [427, 459] on input "*******" at bounding box center [433, 457] width 107 height 26
paste input "text"
drag, startPoint x: 246, startPoint y: 515, endPoint x: 383, endPoint y: 484, distance: 140.5
click at [249, 516] on div "сагынам" at bounding box center [214, 520] width 82 height 70
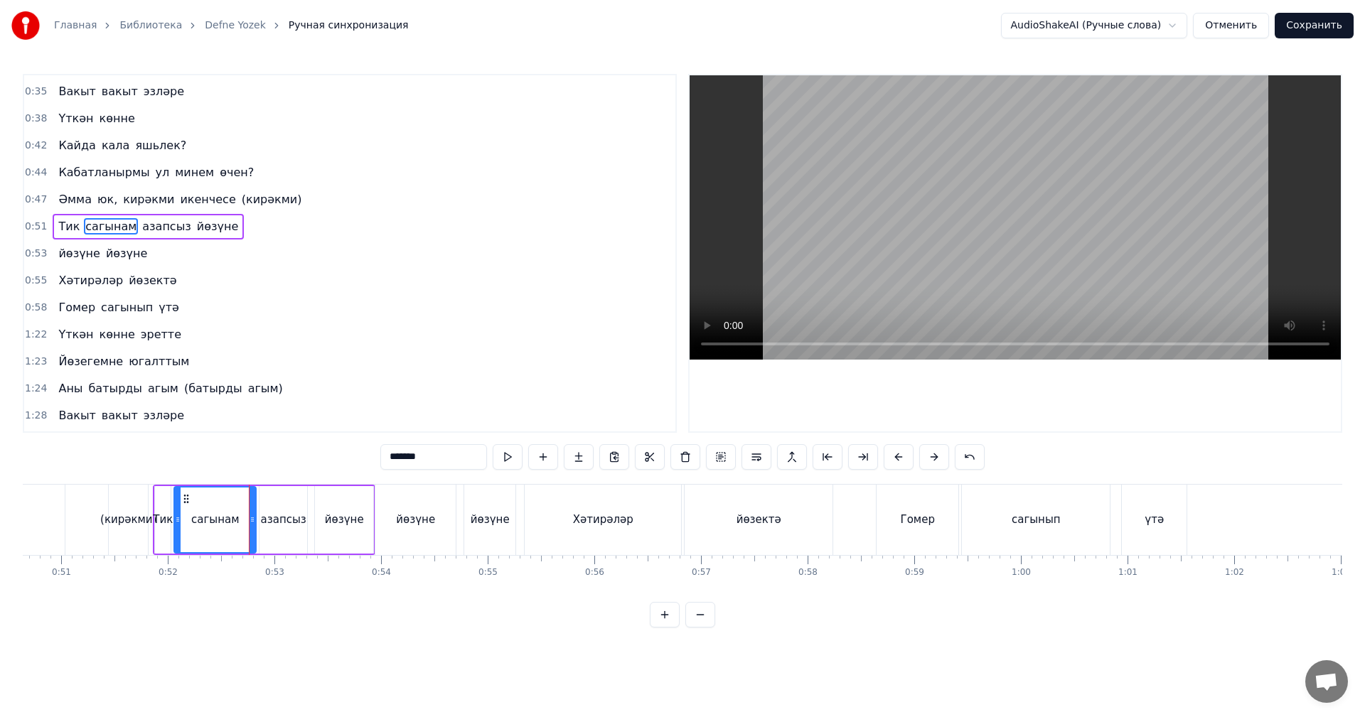
scroll to position [240, 0]
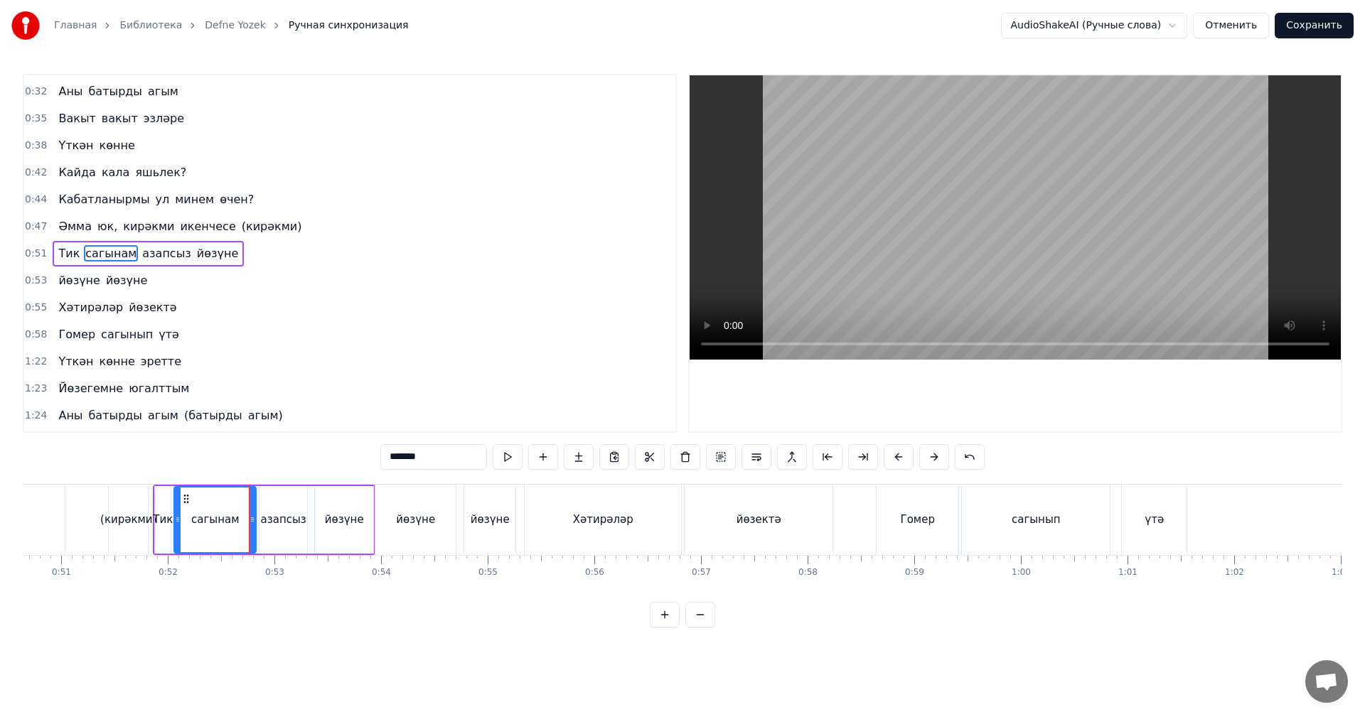
click at [1120, 186] on video at bounding box center [1014, 217] width 651 height 284
drag, startPoint x: 990, startPoint y: 251, endPoint x: 918, endPoint y: 293, distance: 83.1
click at [989, 251] on video at bounding box center [1014, 217] width 651 height 284
click at [354, 521] on div "йөзүне" at bounding box center [344, 520] width 39 height 16
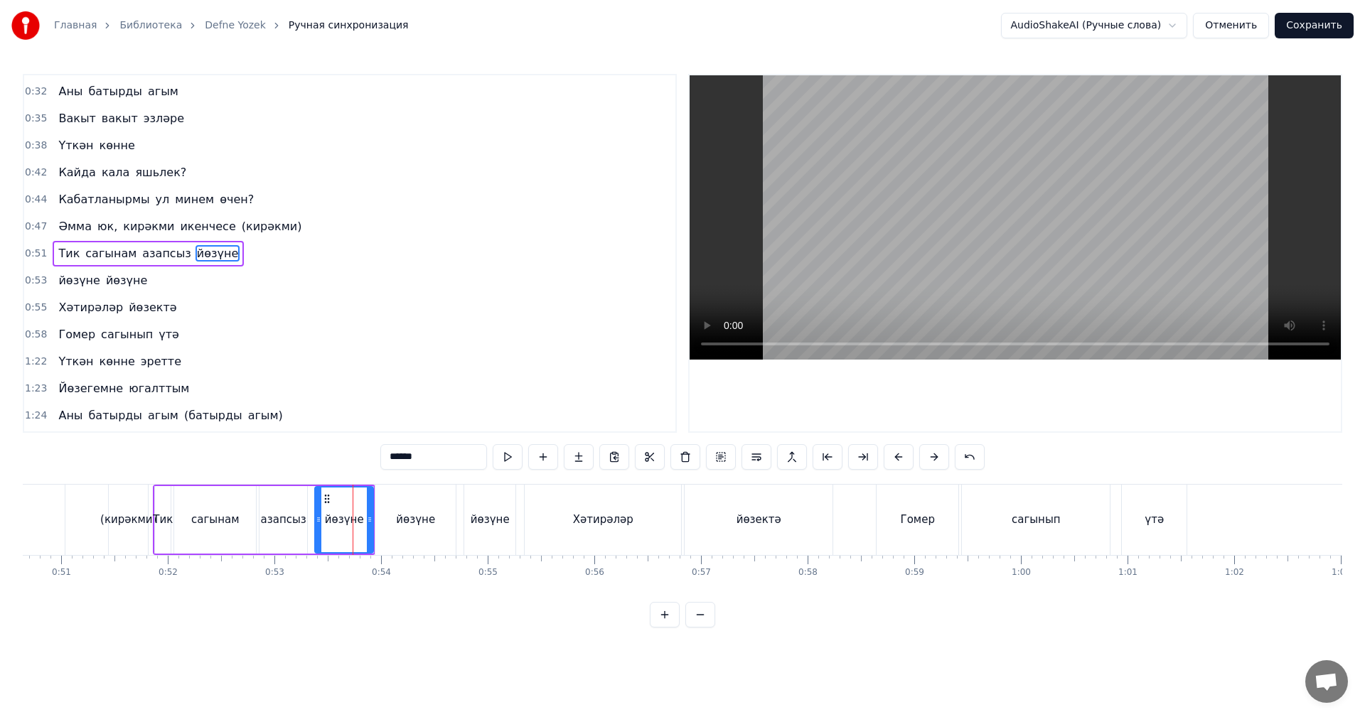
click at [441, 450] on input "******" at bounding box center [433, 457] width 107 height 26
click at [414, 500] on div "йөзүне" at bounding box center [415, 520] width 80 height 70
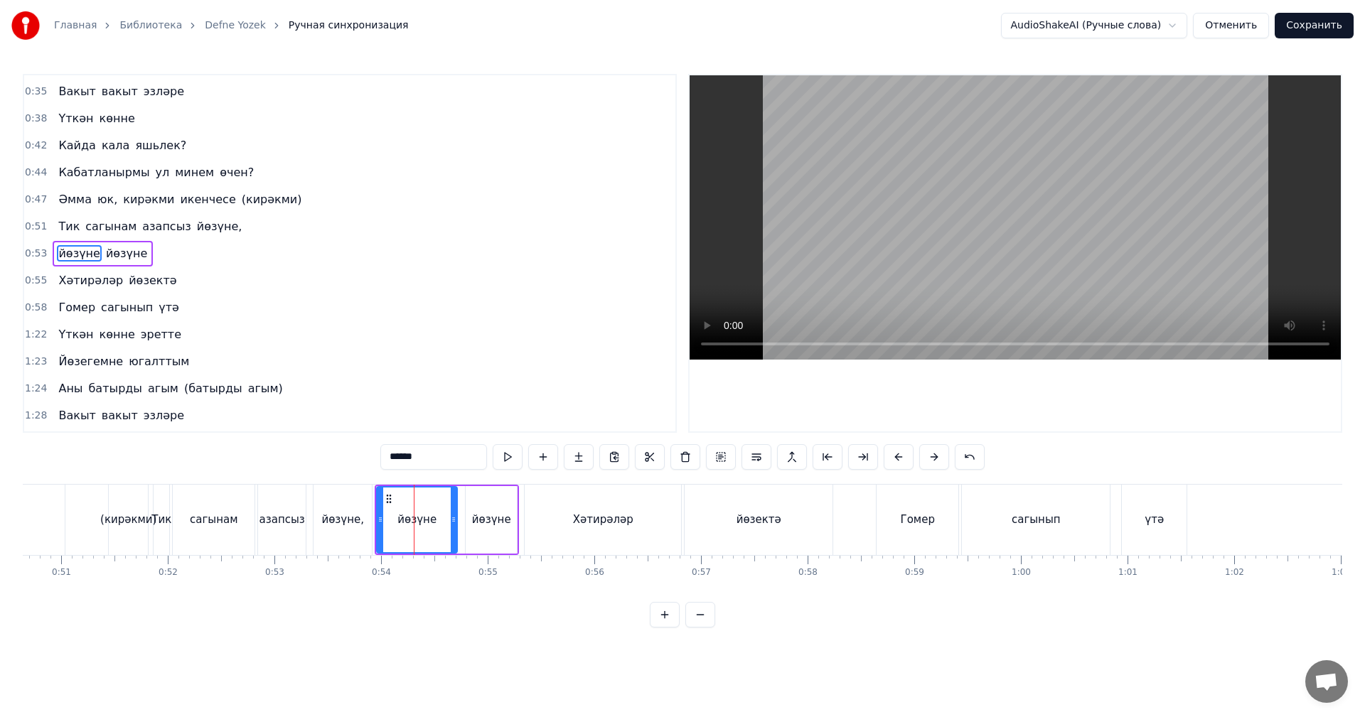
click at [445, 458] on input "******" at bounding box center [433, 457] width 107 height 26
drag, startPoint x: 190, startPoint y: 531, endPoint x: 202, endPoint y: 533, distance: 11.6
click at [193, 532] on div "сагынам" at bounding box center [214, 520] width 82 height 70
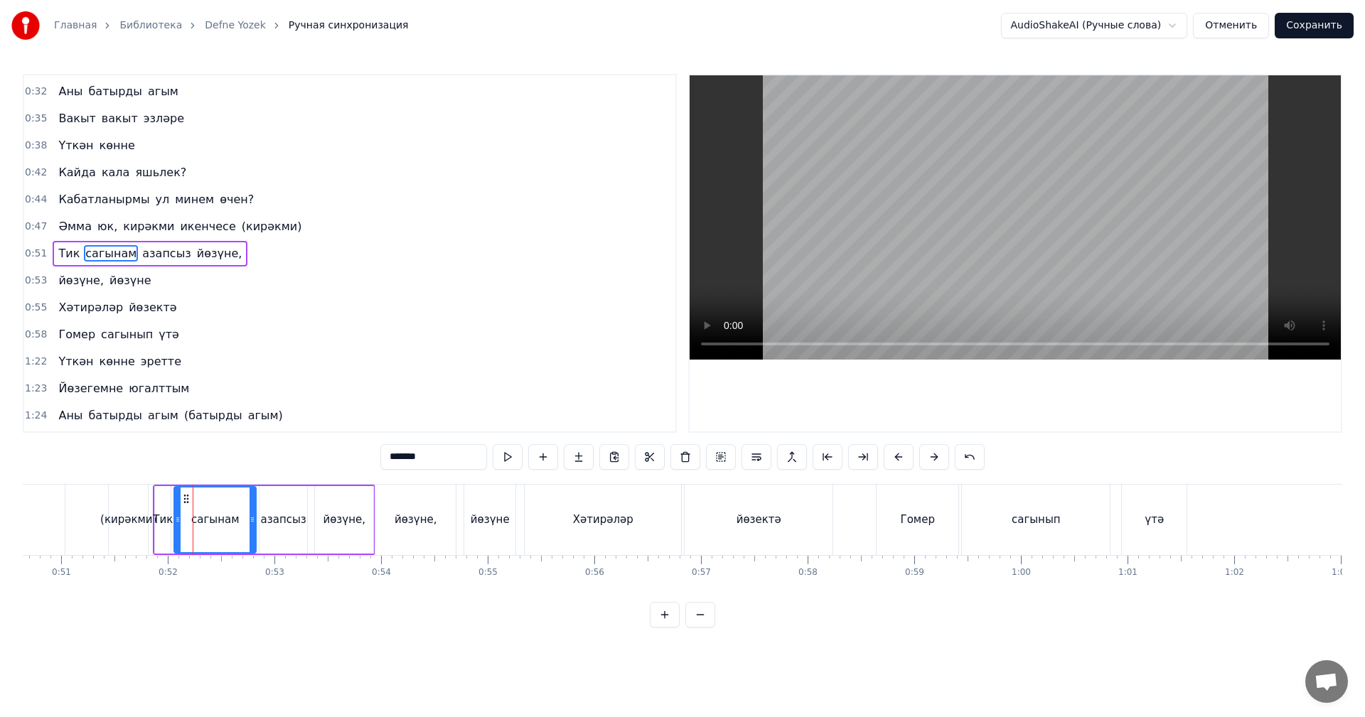
click at [1132, 122] on video at bounding box center [1014, 217] width 651 height 284
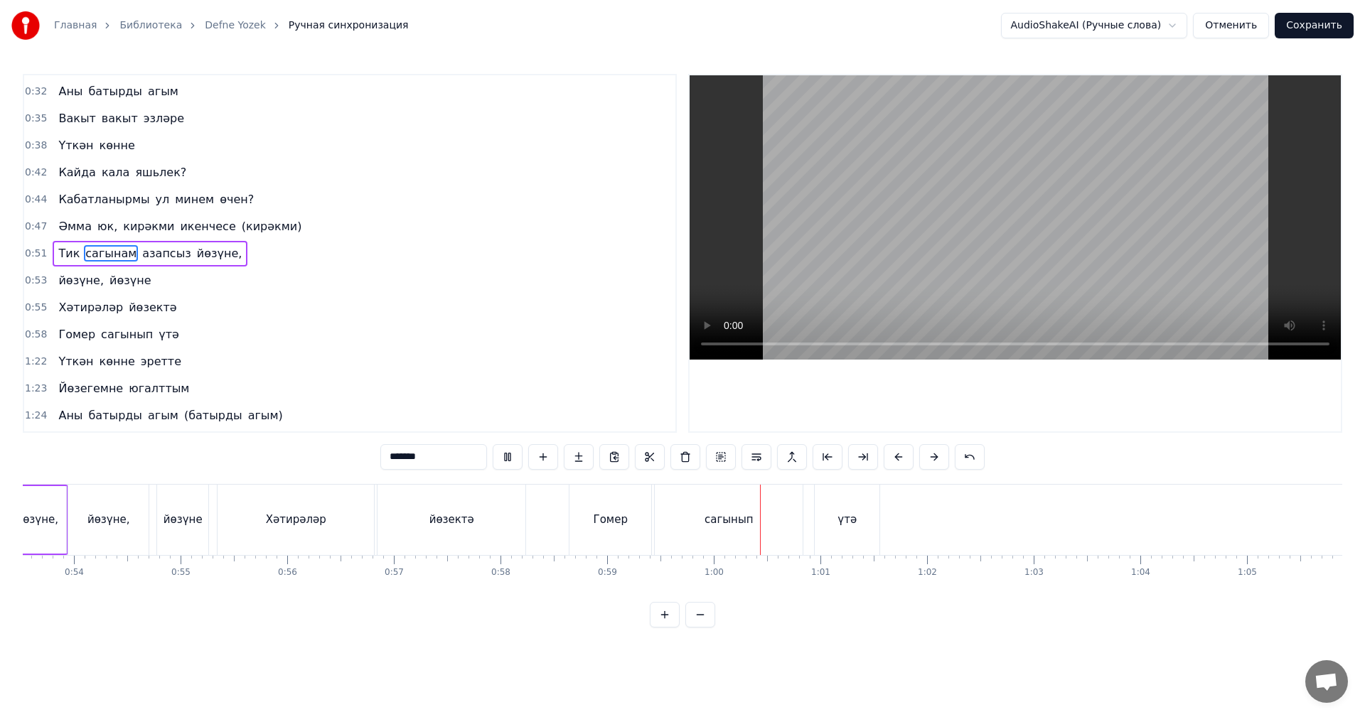
scroll to position [0, 5825]
click at [1041, 279] on video at bounding box center [1014, 217] width 651 height 284
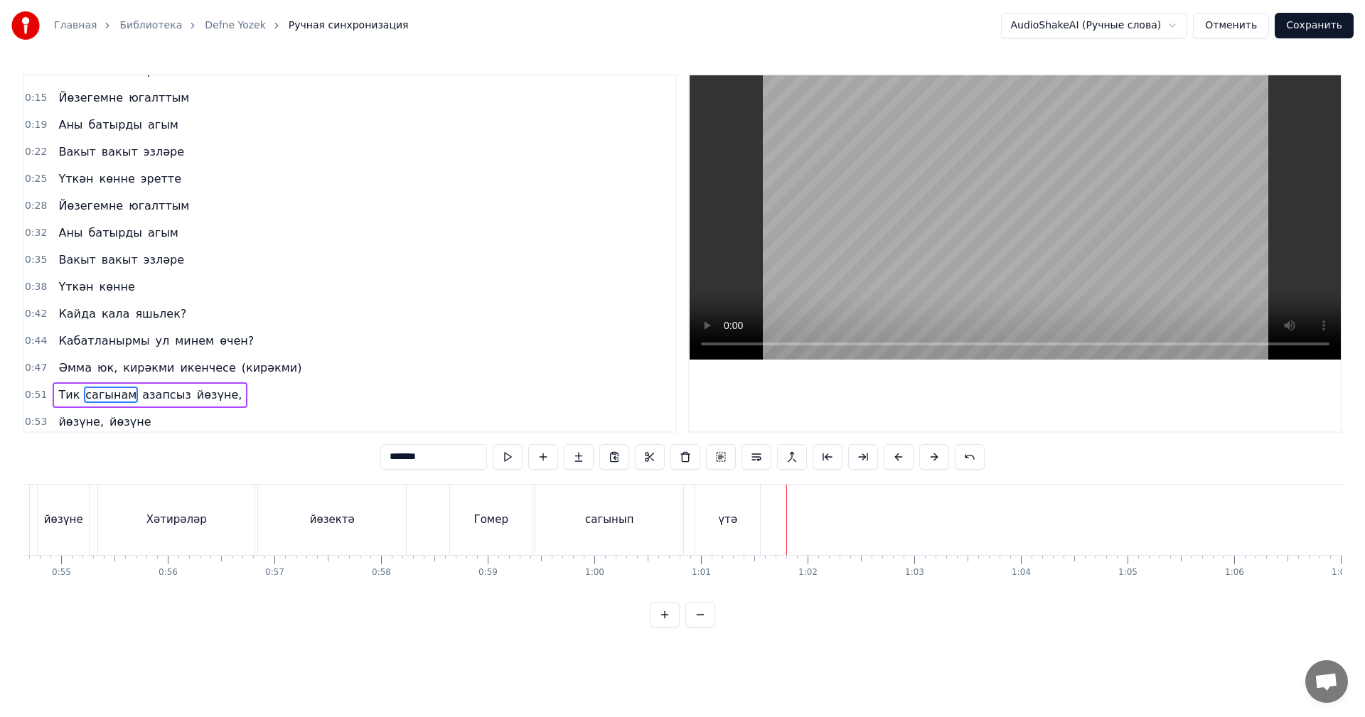
scroll to position [0, 0]
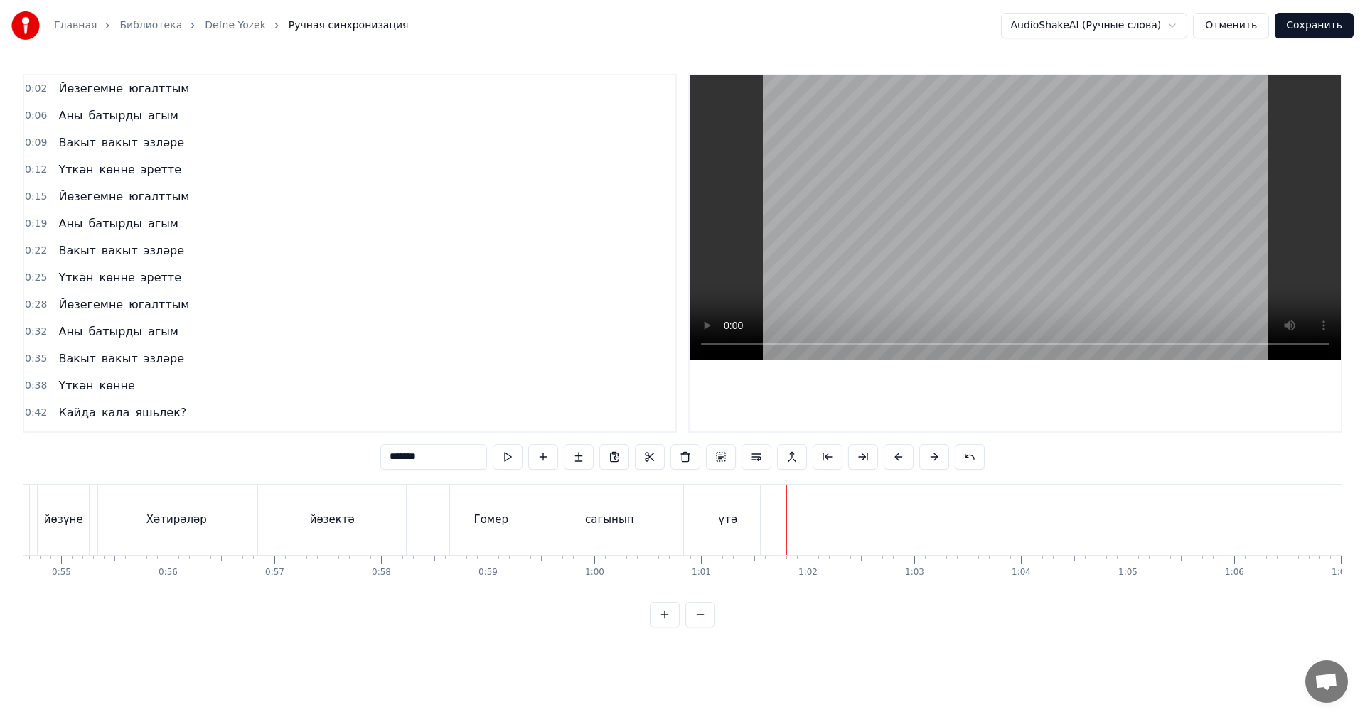
click at [1075, 173] on video at bounding box center [1014, 217] width 651 height 284
click at [1036, 171] on video at bounding box center [1014, 217] width 651 height 284
click at [613, 522] on div "сагынып" at bounding box center [609, 520] width 49 height 16
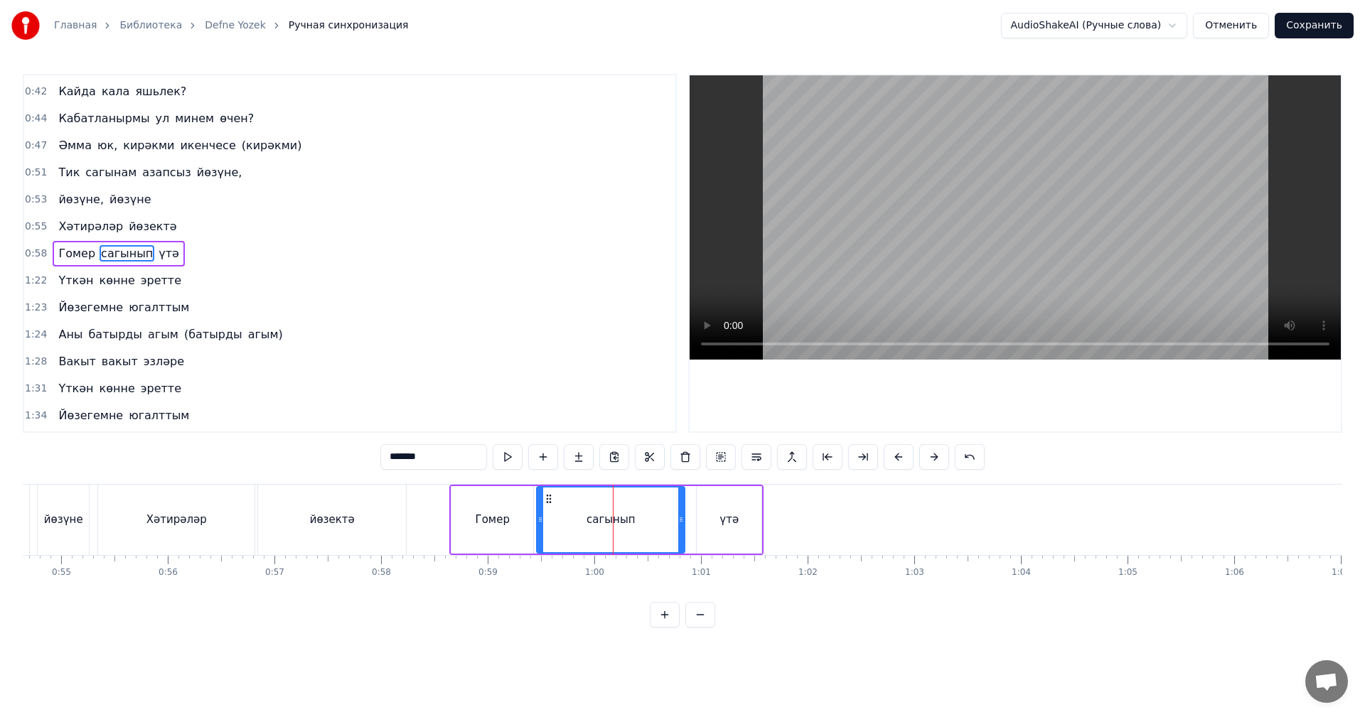
click at [291, 522] on div "йөзектә" at bounding box center [332, 520] width 148 height 70
type input "*******"
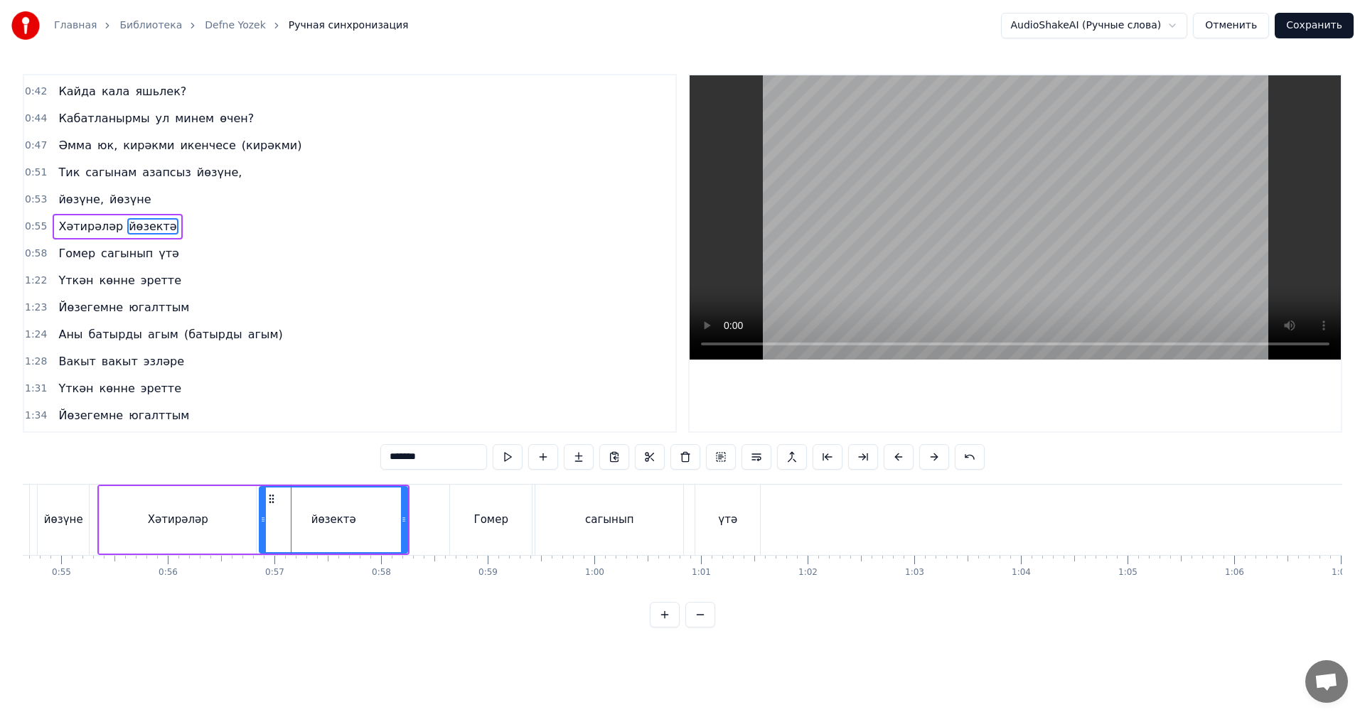
scroll to position [294, 0]
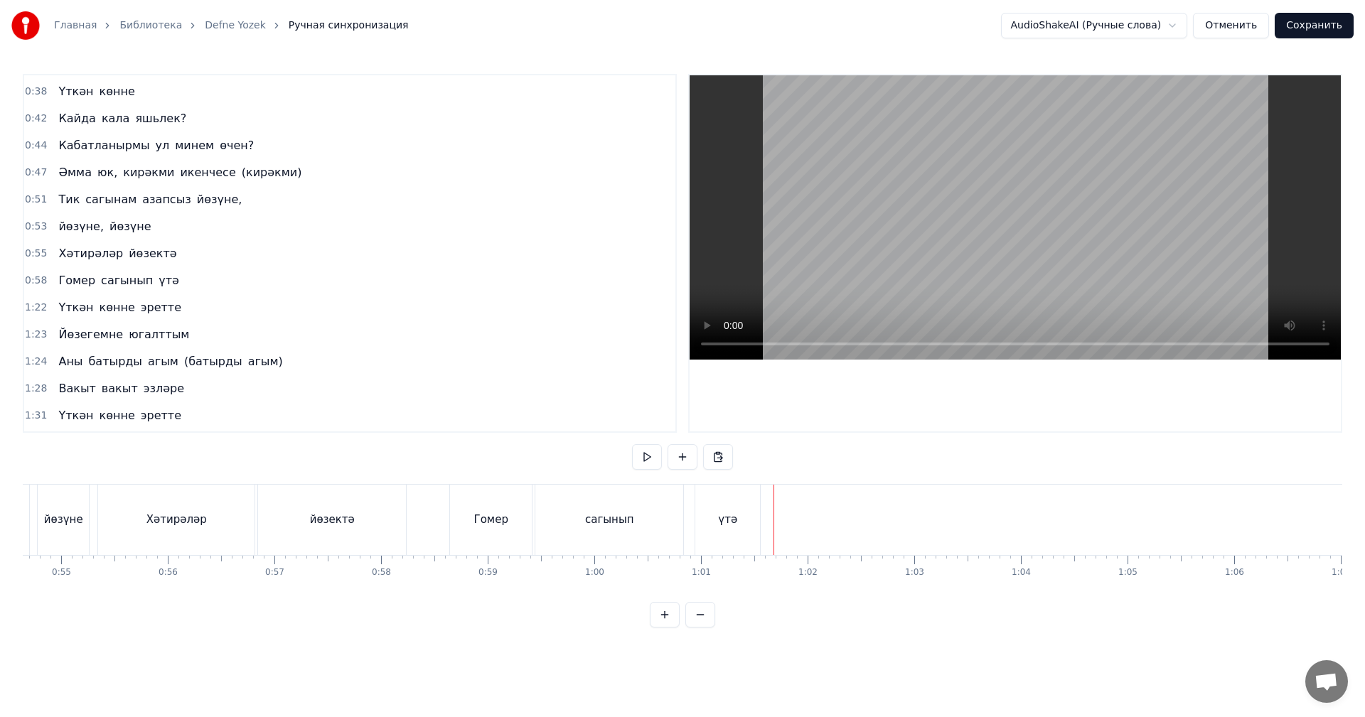
click at [890, 284] on video at bounding box center [1014, 217] width 651 height 284
drag, startPoint x: 890, startPoint y: 284, endPoint x: 485, endPoint y: 420, distance: 426.8
click at [885, 285] on video at bounding box center [1014, 217] width 651 height 284
click at [192, 526] on div "Хәтирәләр" at bounding box center [176, 520] width 60 height 16
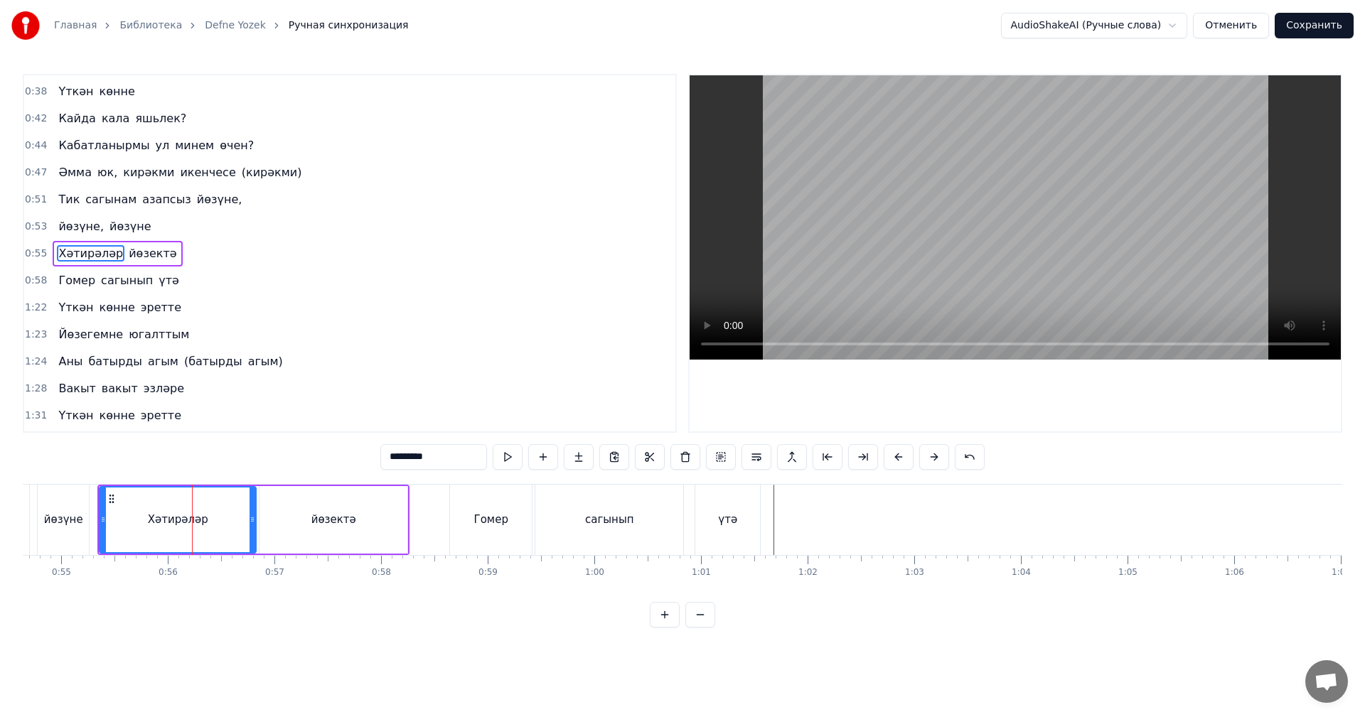
click at [33, 247] on span "0:55" at bounding box center [36, 254] width 22 height 14
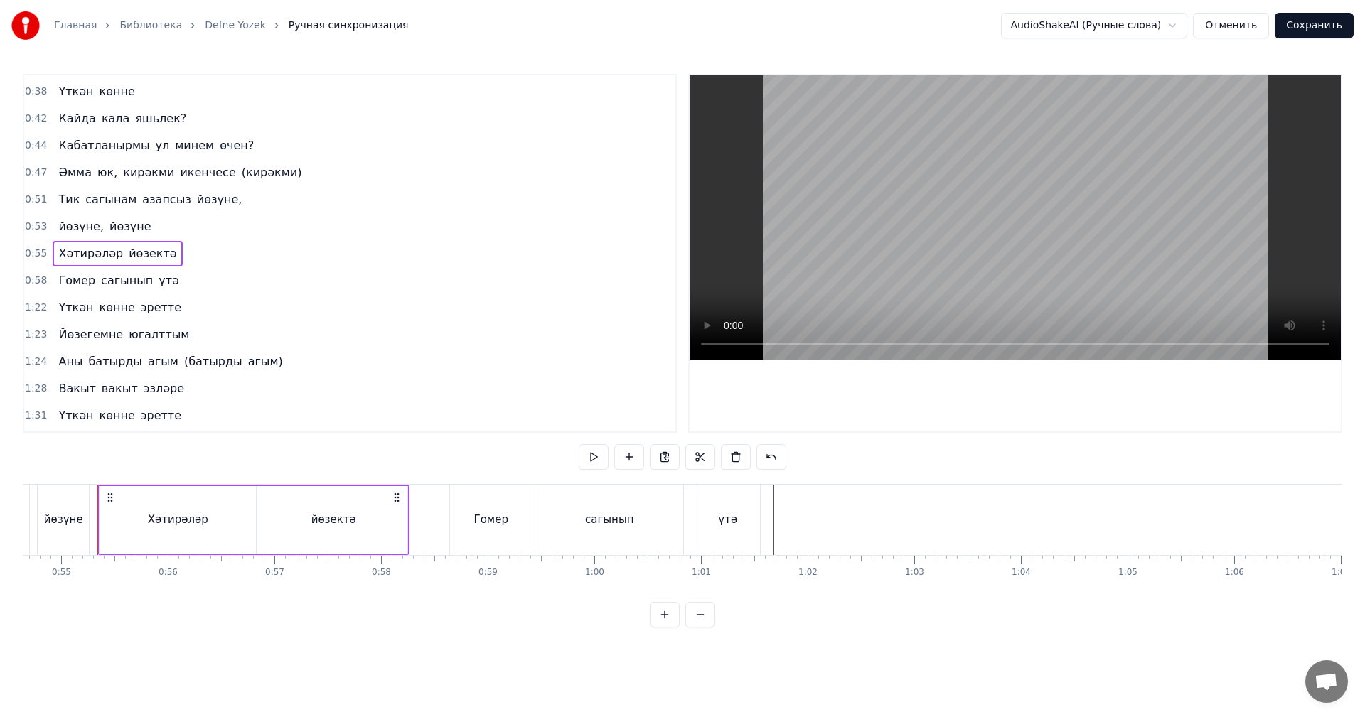
click at [28, 284] on span "0:58" at bounding box center [36, 281] width 22 height 14
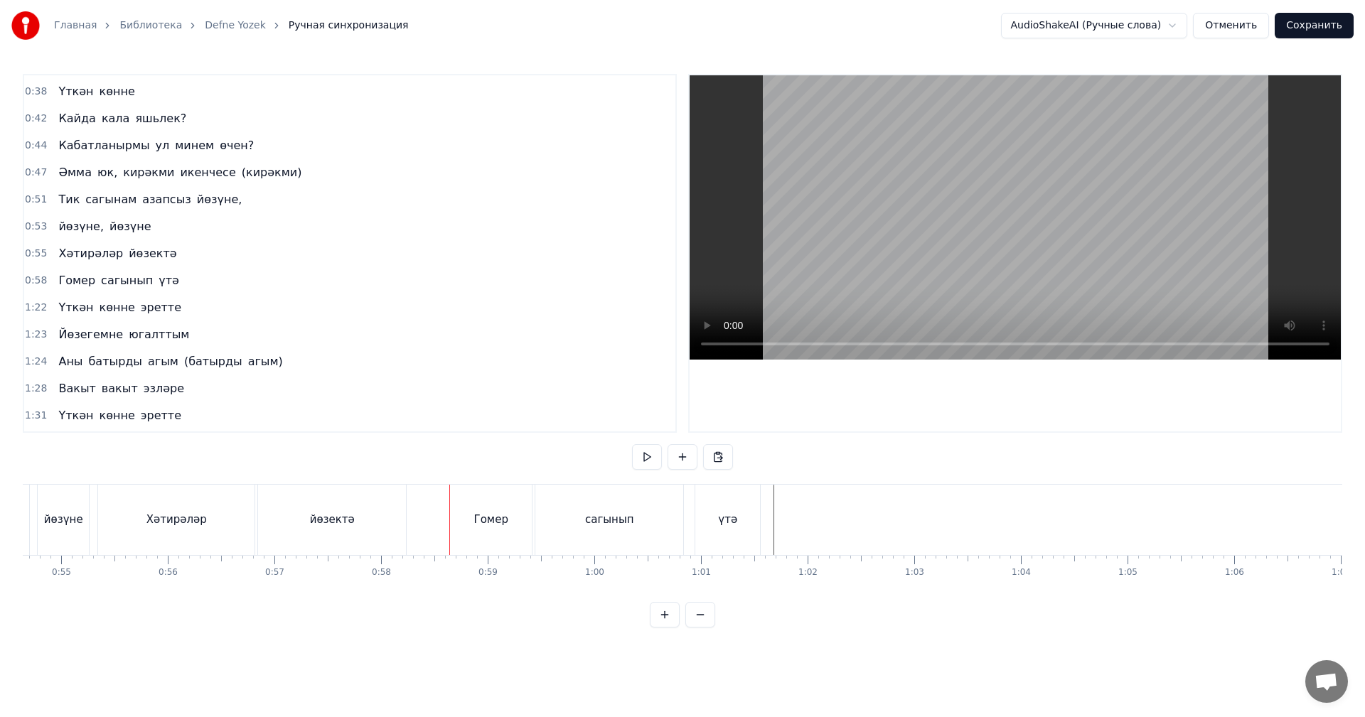
click at [25, 281] on span "0:58" at bounding box center [36, 281] width 22 height 14
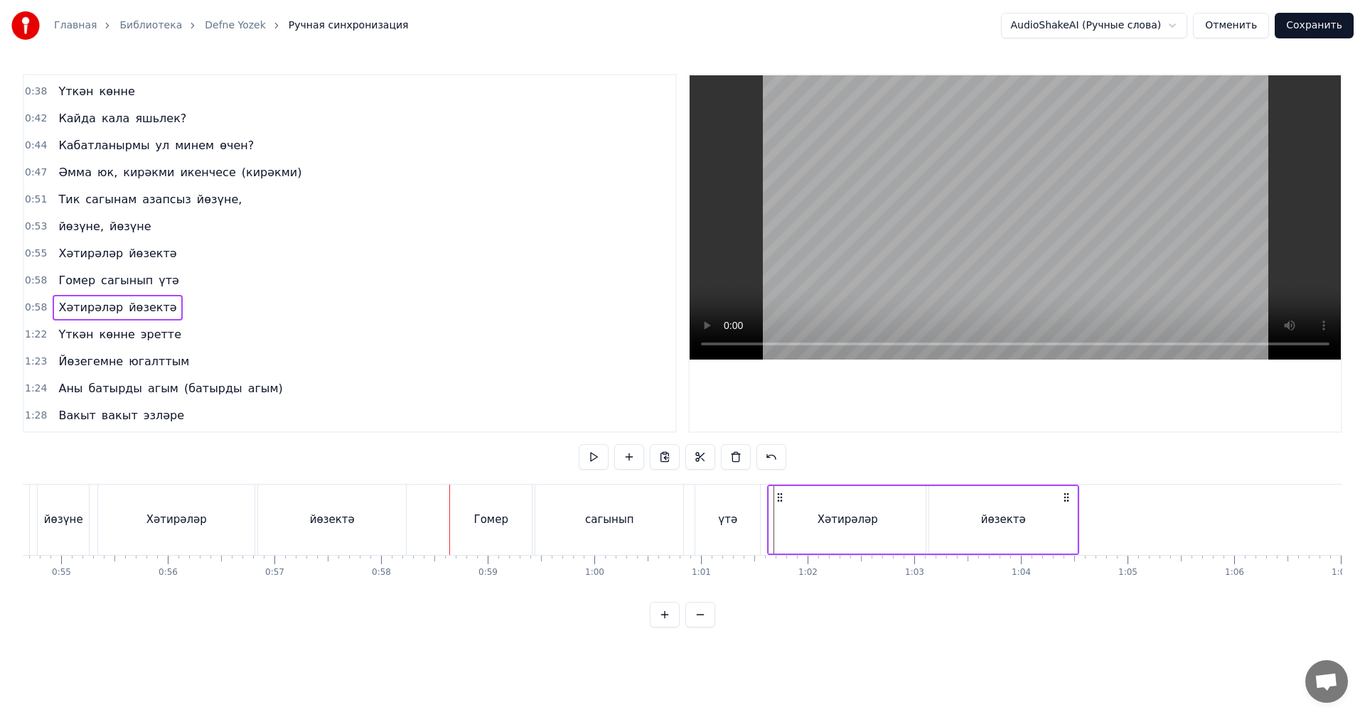
drag, startPoint x: 460, startPoint y: 498, endPoint x: 778, endPoint y: 511, distance: 318.0
click at [778, 511] on div "Хәтирәләр йөзектә" at bounding box center [923, 520] width 312 height 70
click at [702, 511] on div "үтә" at bounding box center [727, 520] width 65 height 70
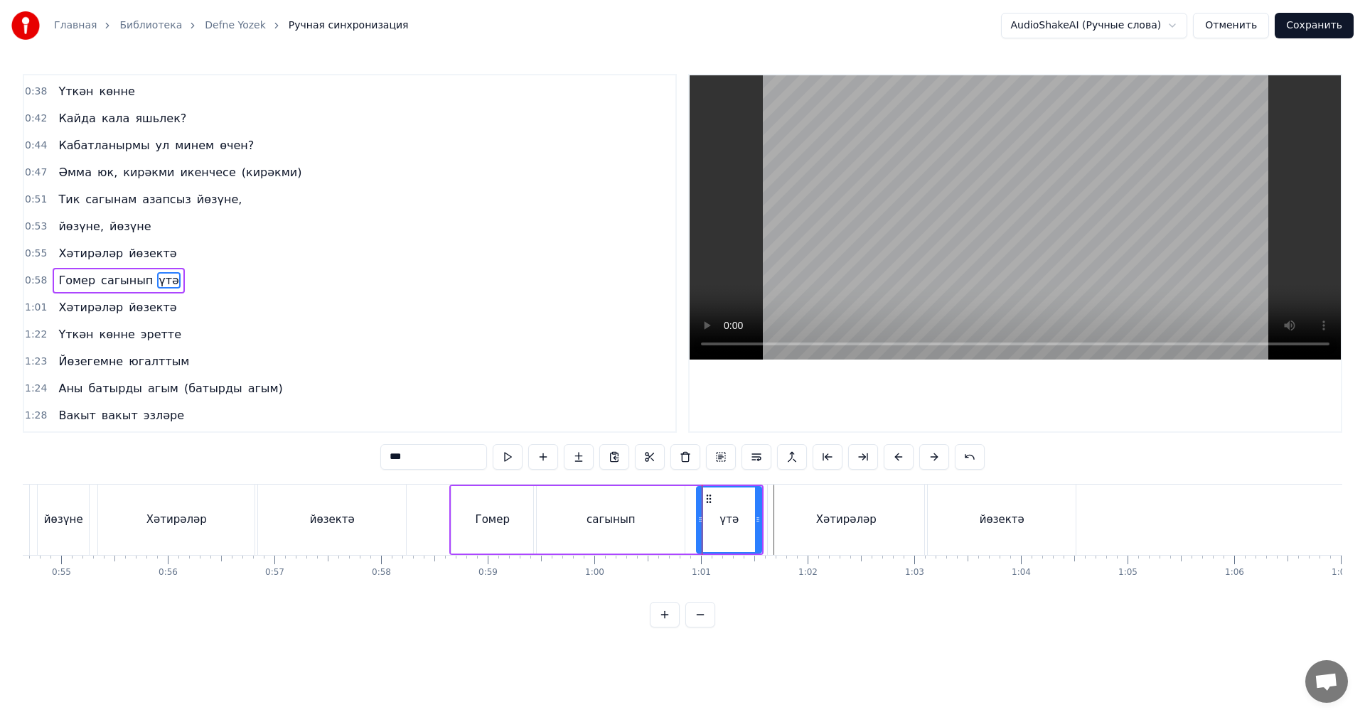
scroll to position [321, 0]
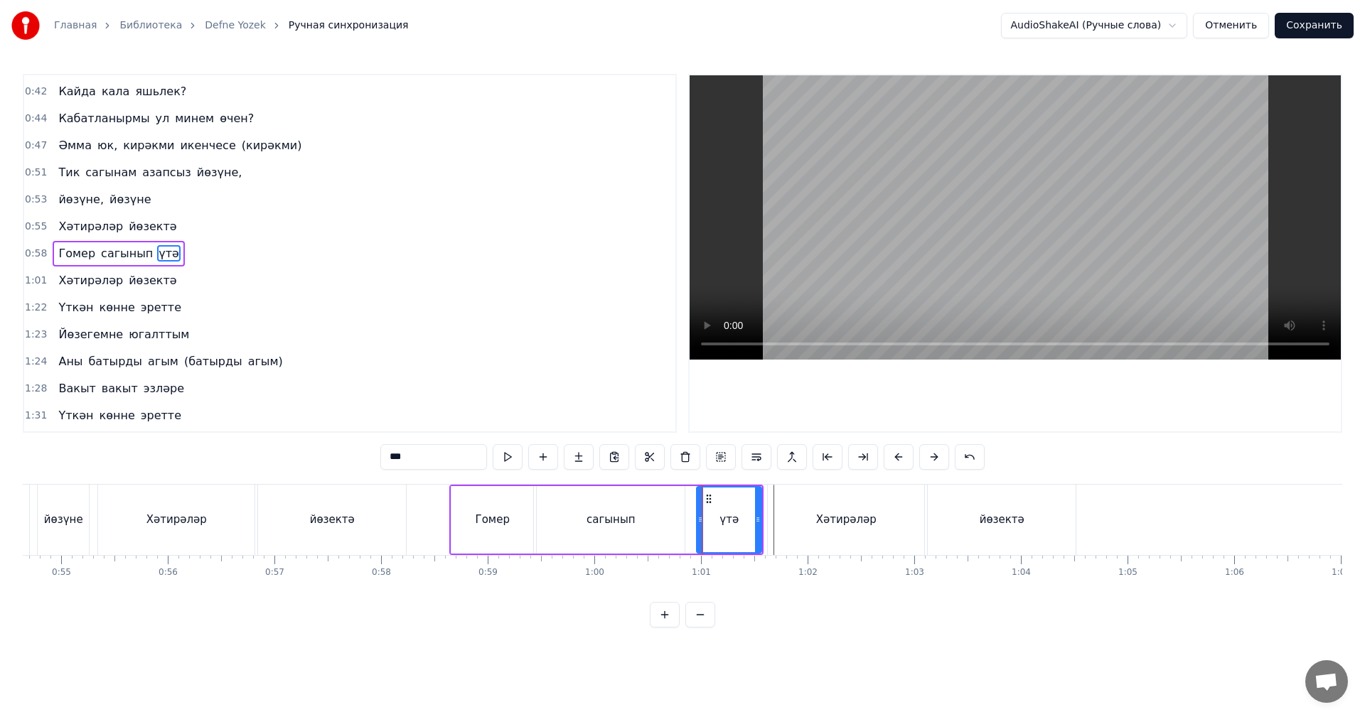
click at [960, 267] on video at bounding box center [1014, 217] width 651 height 284
click at [969, 266] on video at bounding box center [1014, 217] width 651 height 284
click at [830, 522] on div "Хәтирәләр" at bounding box center [846, 520] width 60 height 16
type input "*********"
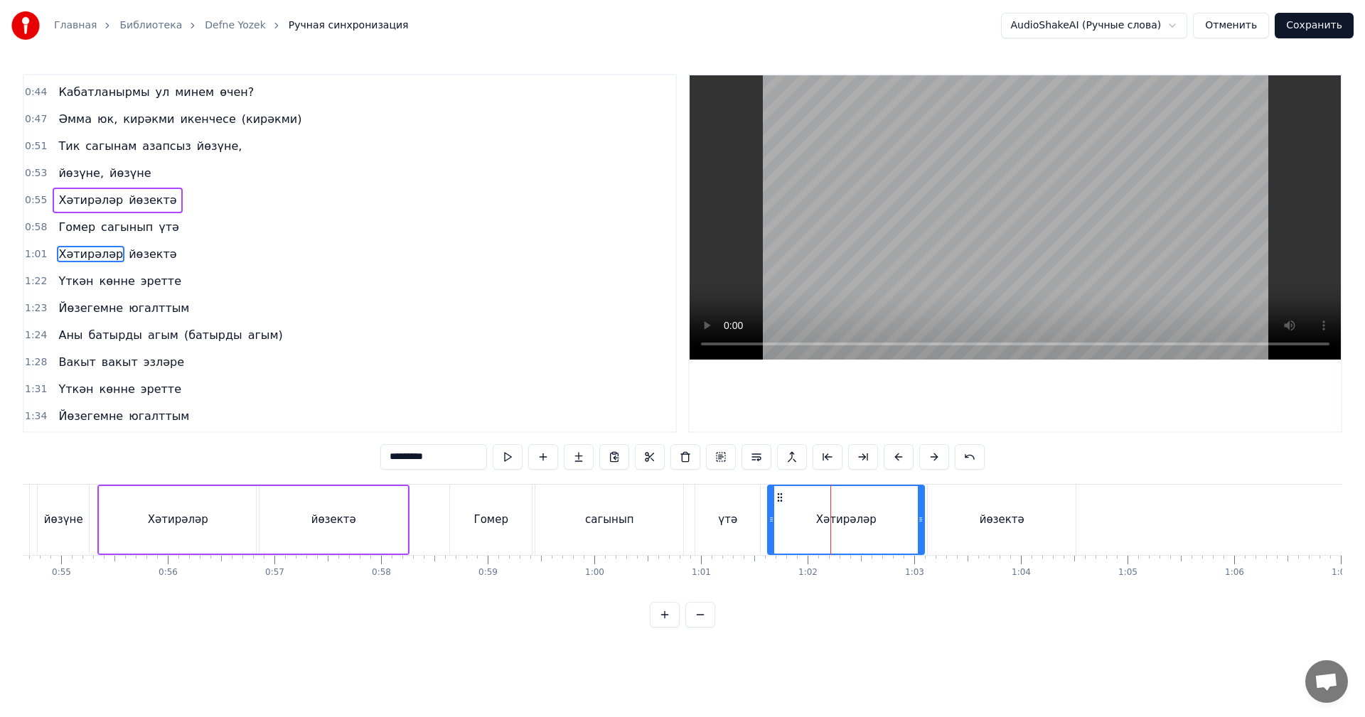
scroll to position [348, 0]
click at [30, 249] on span "1:01" at bounding box center [36, 254] width 22 height 14
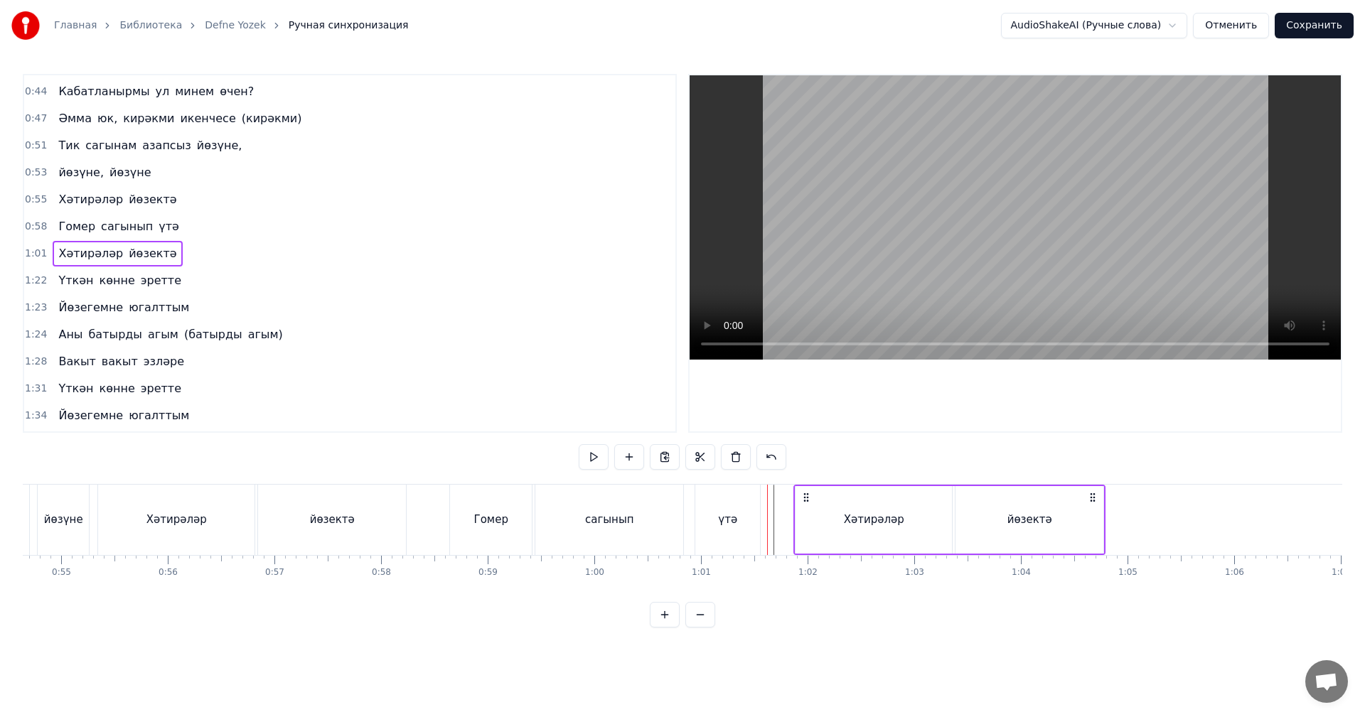
drag, startPoint x: 779, startPoint y: 495, endPoint x: 803, endPoint y: 496, distance: 24.2
click at [806, 495] on icon at bounding box center [805, 497] width 11 height 11
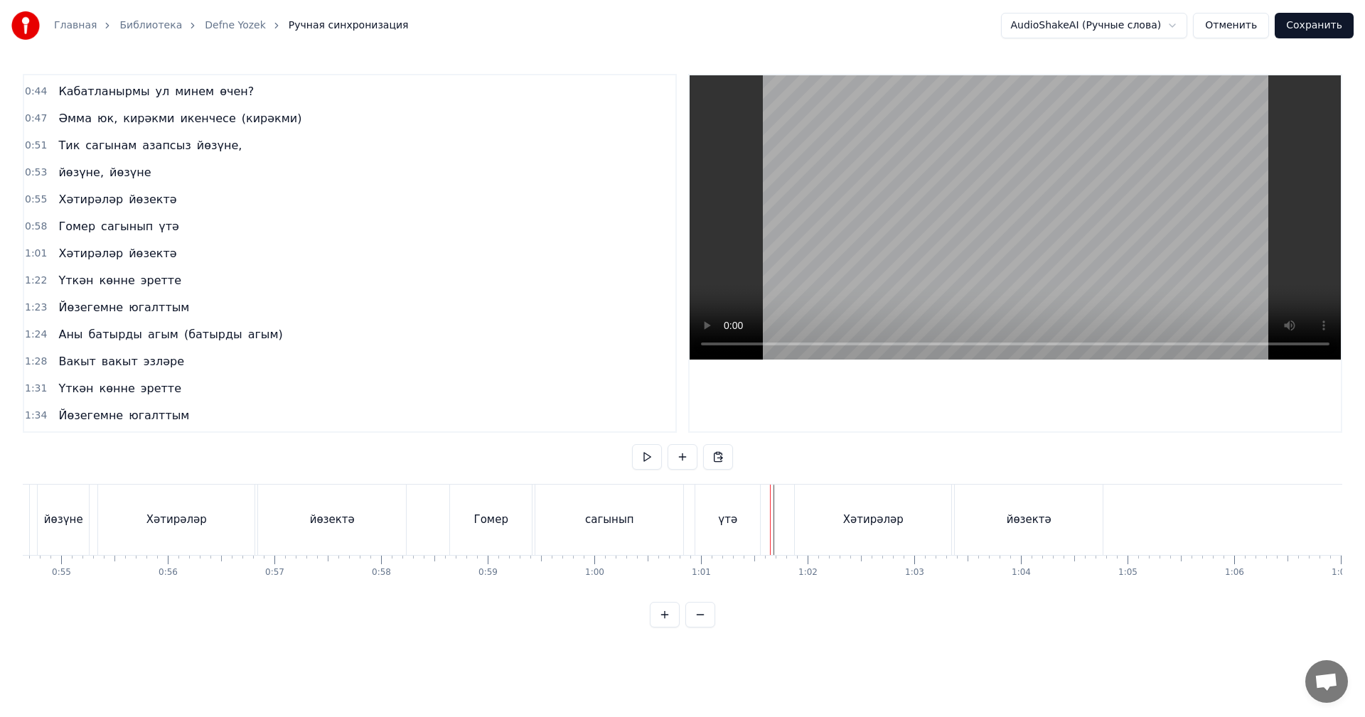
click at [937, 185] on video at bounding box center [1014, 217] width 651 height 284
click at [939, 184] on video at bounding box center [1014, 217] width 651 height 284
click at [596, 519] on div "сагынып" at bounding box center [609, 520] width 49 height 16
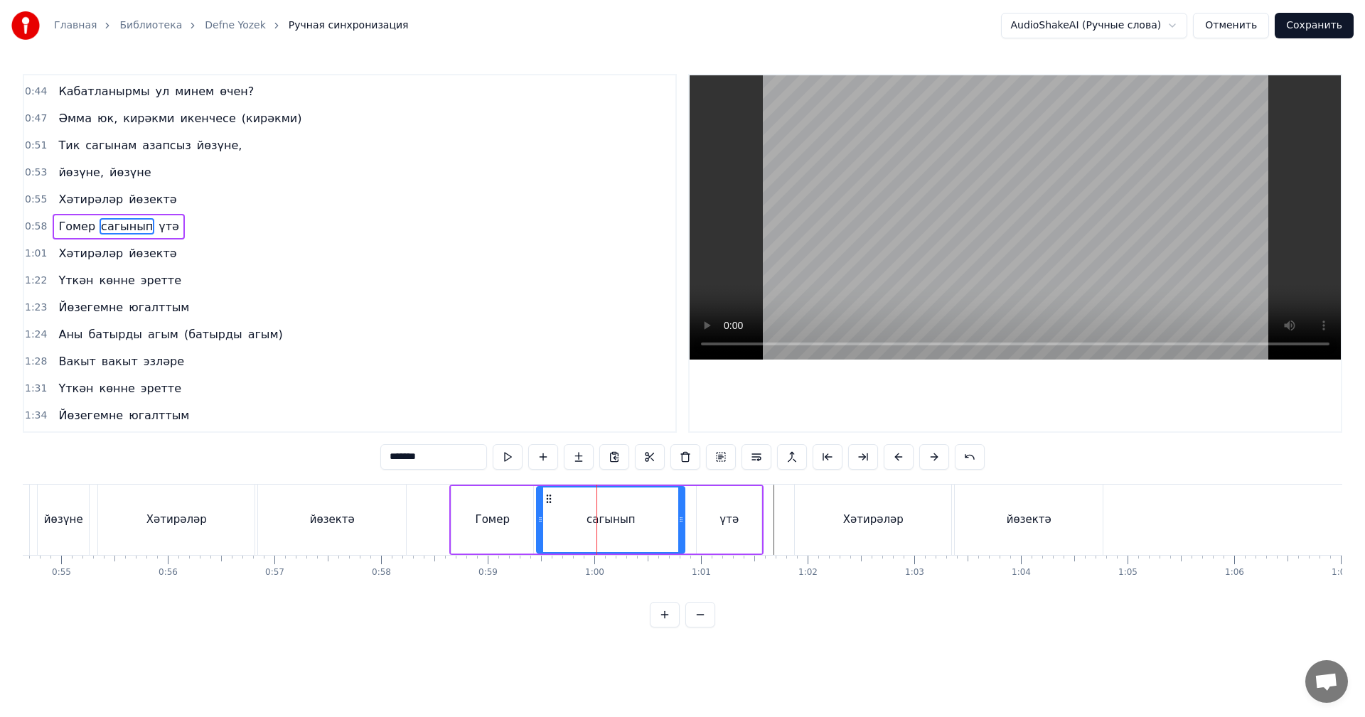
scroll to position [321, 0]
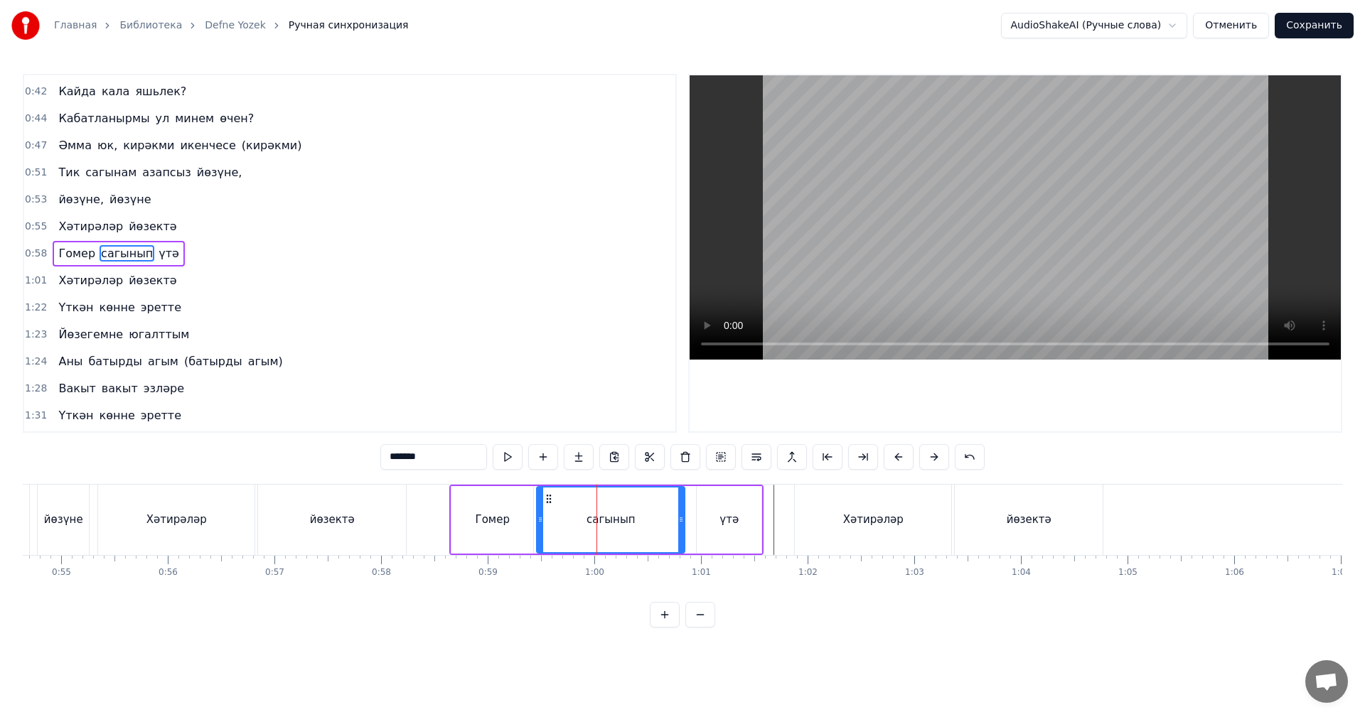
click at [480, 525] on div "Гомер" at bounding box center [492, 520] width 34 height 16
type input "*****"
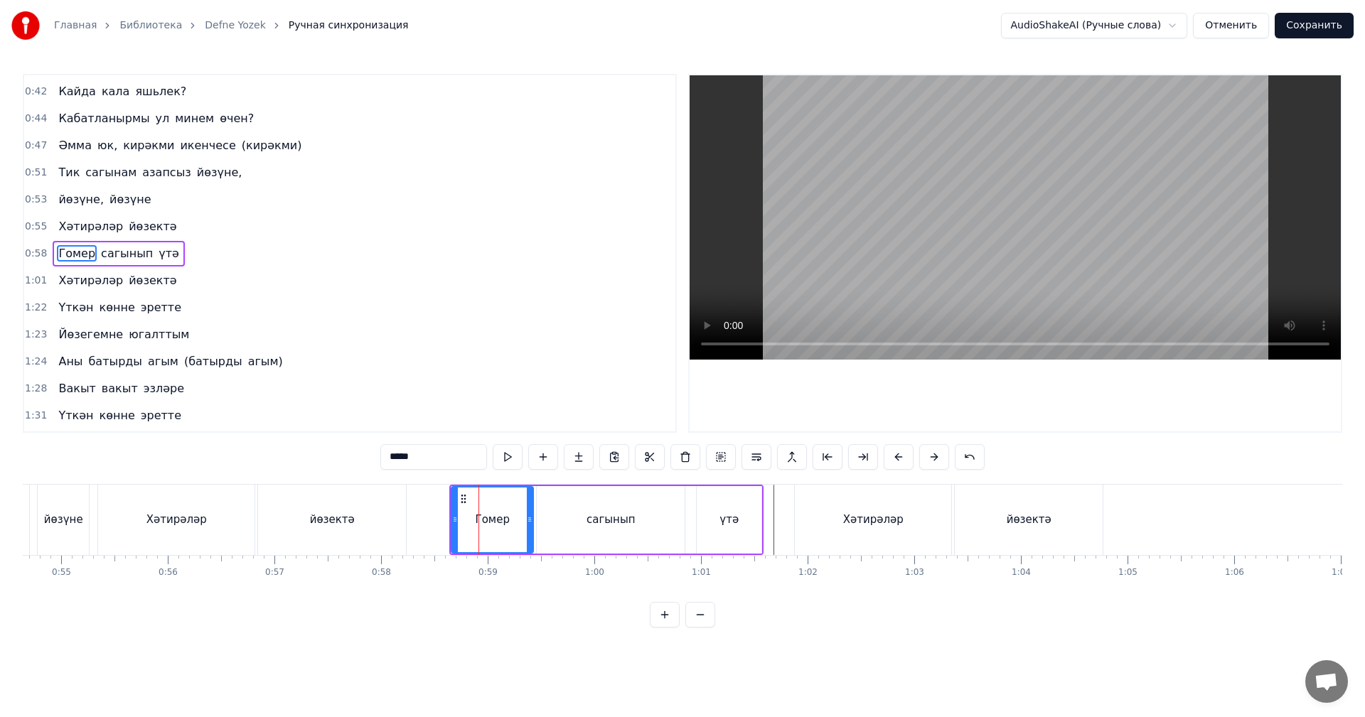
click at [34, 257] on span "0:58" at bounding box center [36, 254] width 22 height 14
click at [39, 254] on span "0:58" at bounding box center [36, 254] width 22 height 14
copy div "Loremipsu dolorsit Ame consect adip Elits doeiu tempor Incid utlab etdolo Magna…"
click at [33, 286] on span "1:01" at bounding box center [36, 281] width 22 height 14
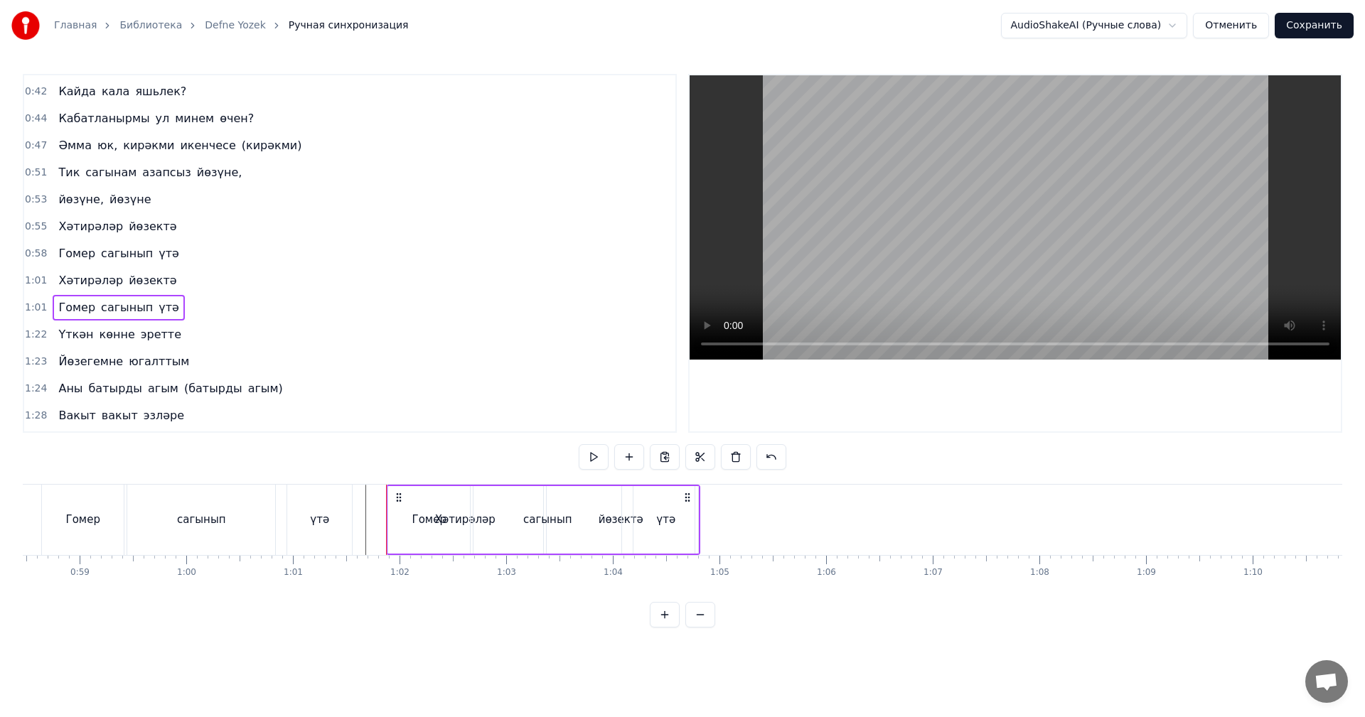
scroll to position [0, 6252]
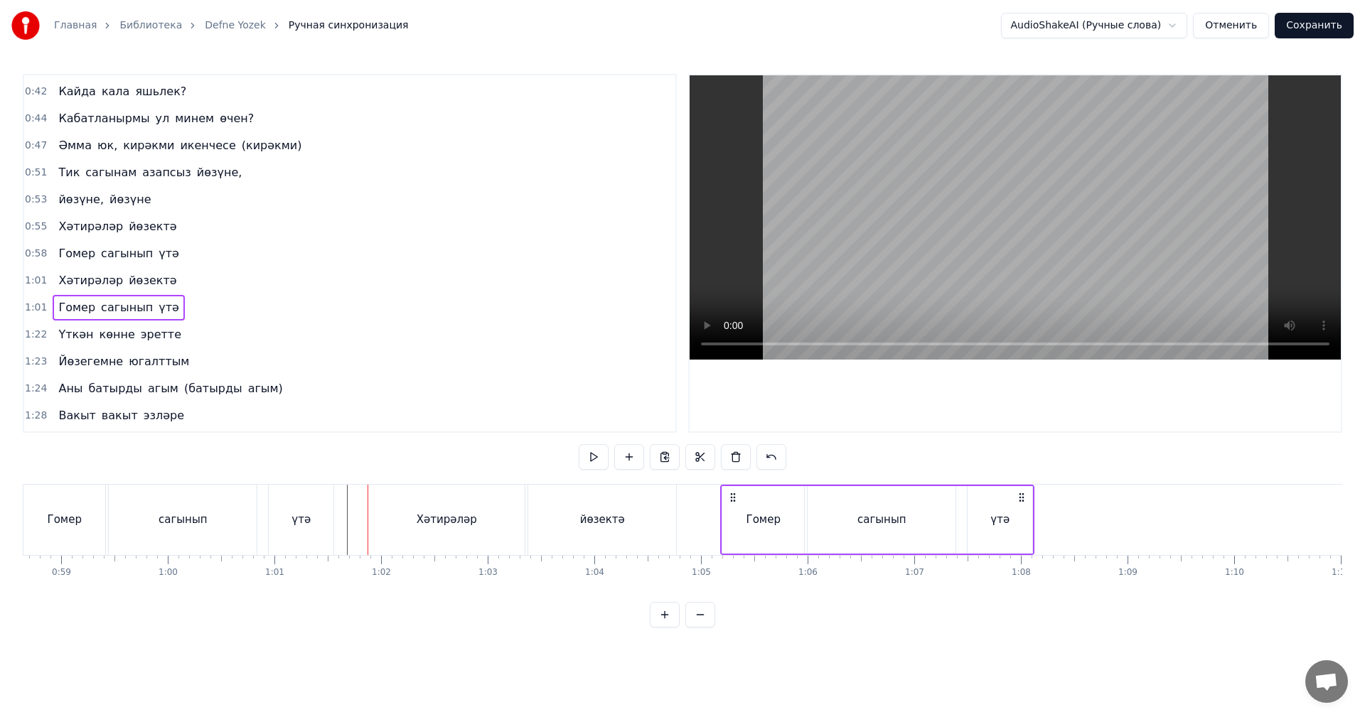
drag, startPoint x: 382, startPoint y: 495, endPoint x: 734, endPoint y: 508, distance: 352.1
click at [734, 508] on div "Гомер сагынып үтә" at bounding box center [877, 520] width 314 height 70
click at [332, 514] on div "үтә" at bounding box center [301, 520] width 65 height 70
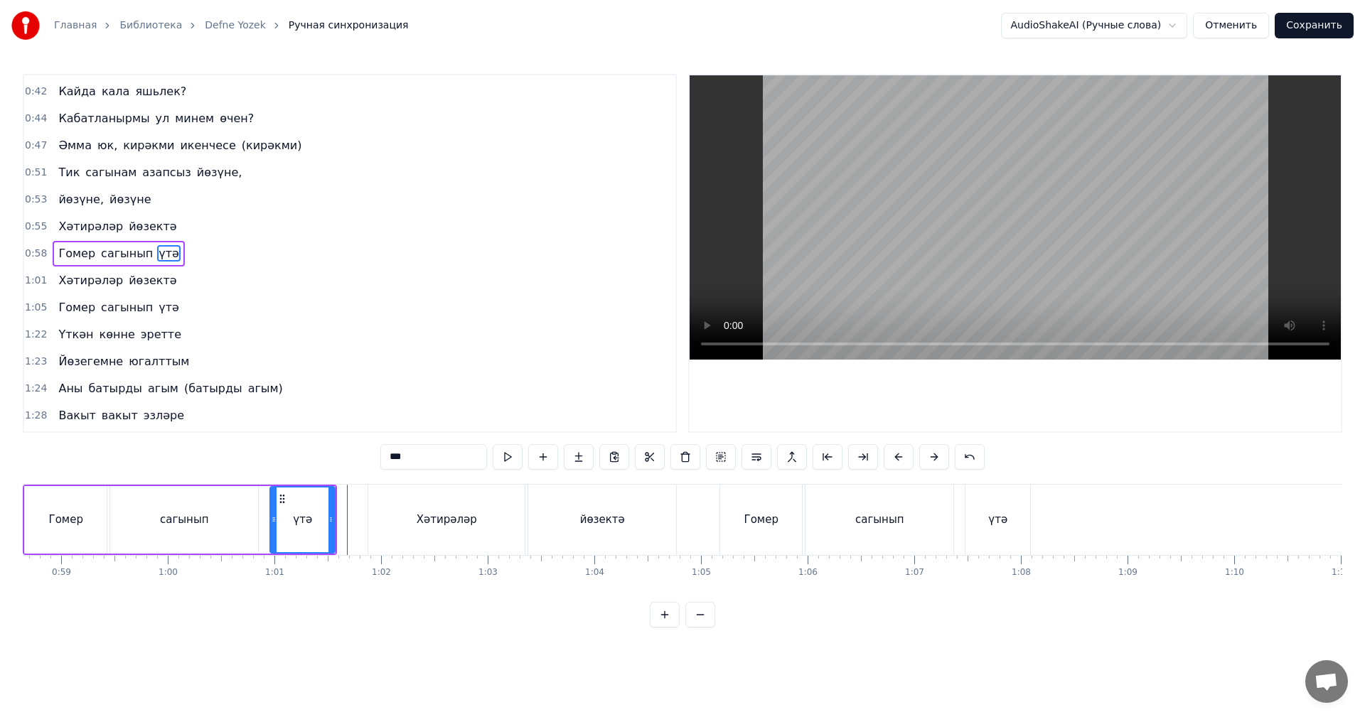
click at [1082, 213] on video at bounding box center [1014, 217] width 651 height 284
click at [1021, 282] on video at bounding box center [1014, 217] width 651 height 284
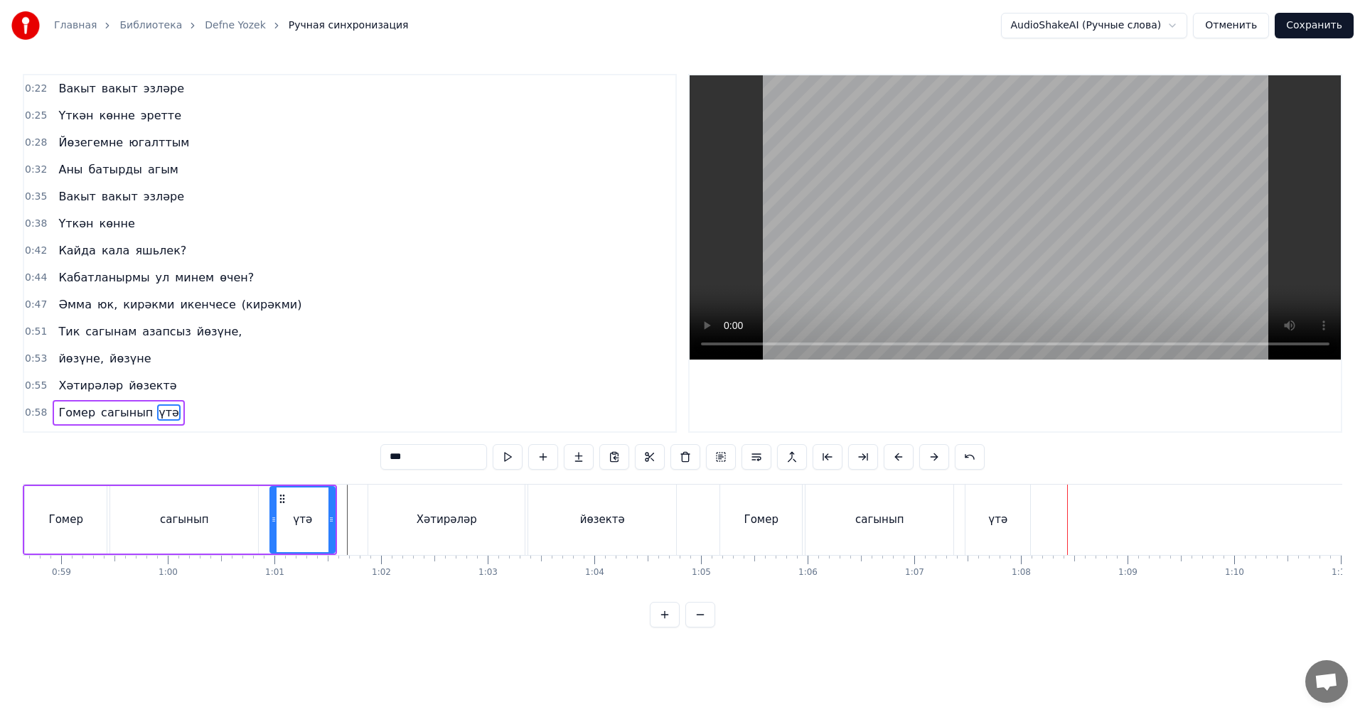
scroll to position [0, 0]
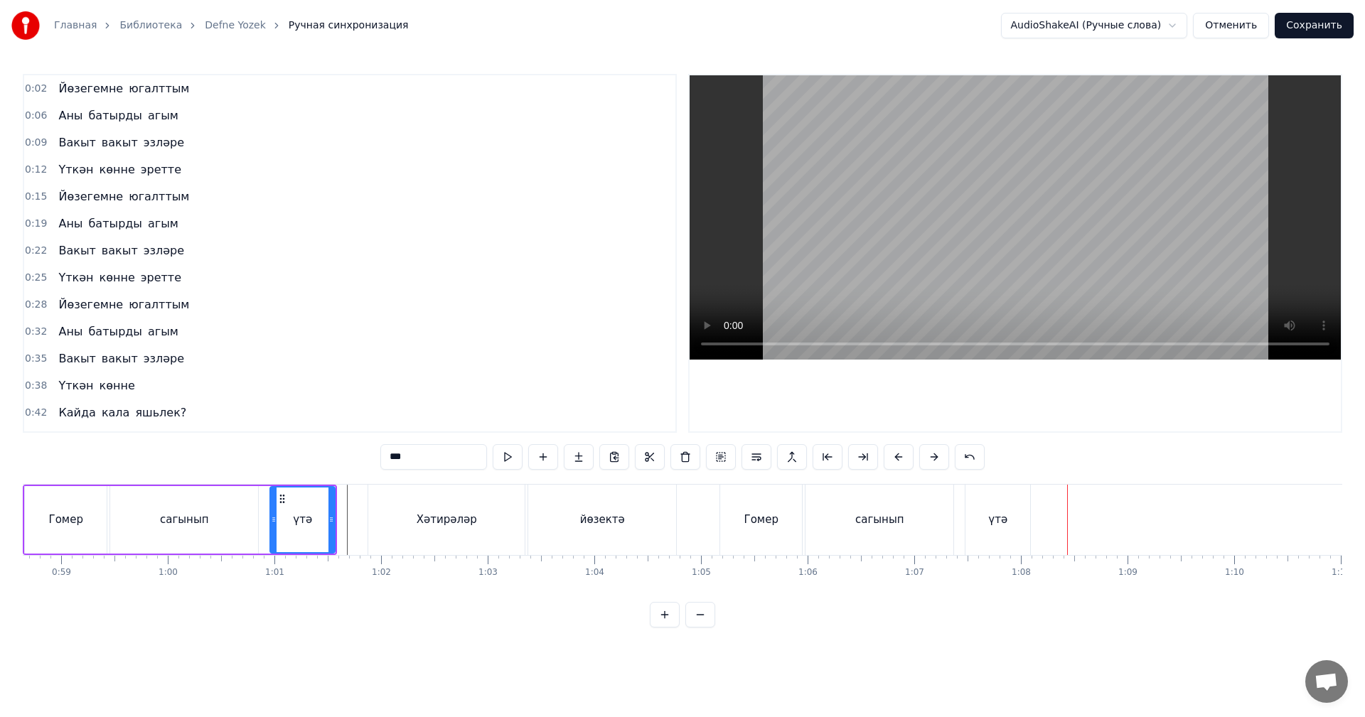
click at [30, 84] on span "0:02" at bounding box center [36, 89] width 22 height 14
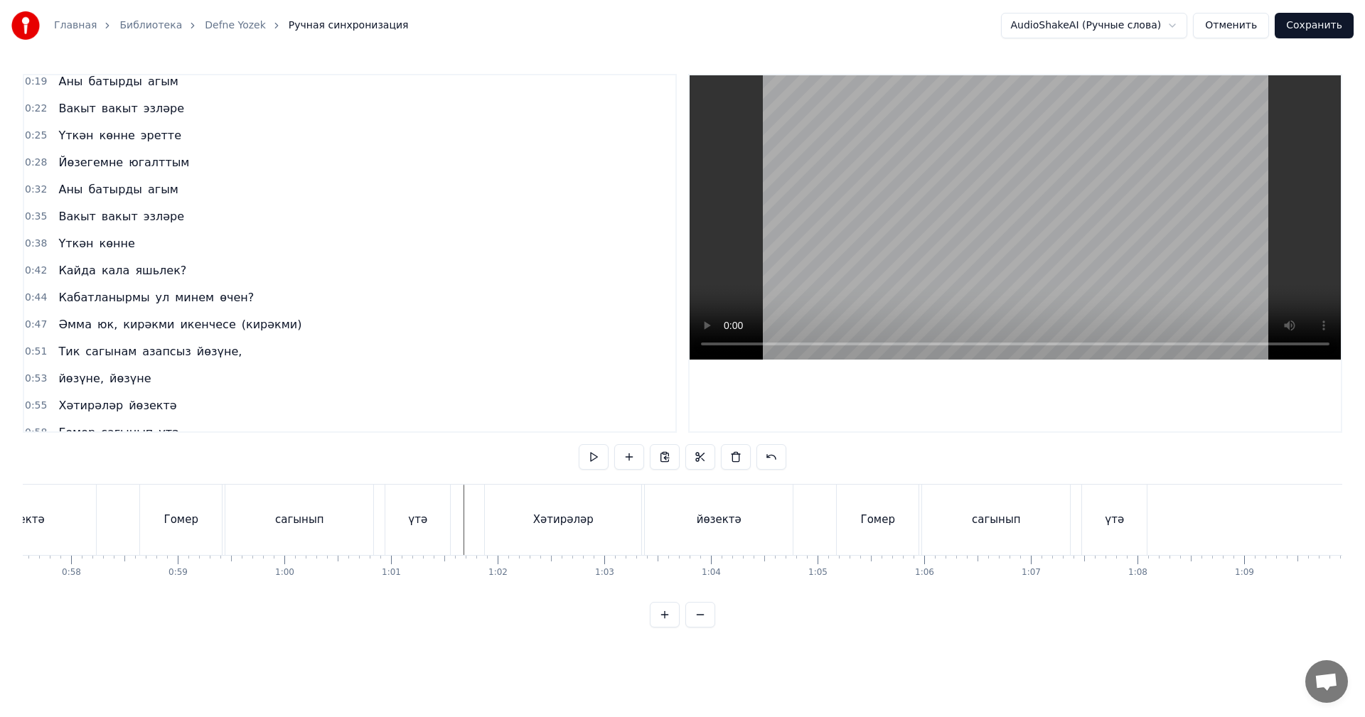
scroll to position [0, 6704]
click at [552, 520] on div "үтә" at bounding box center [545, 520] width 19 height 16
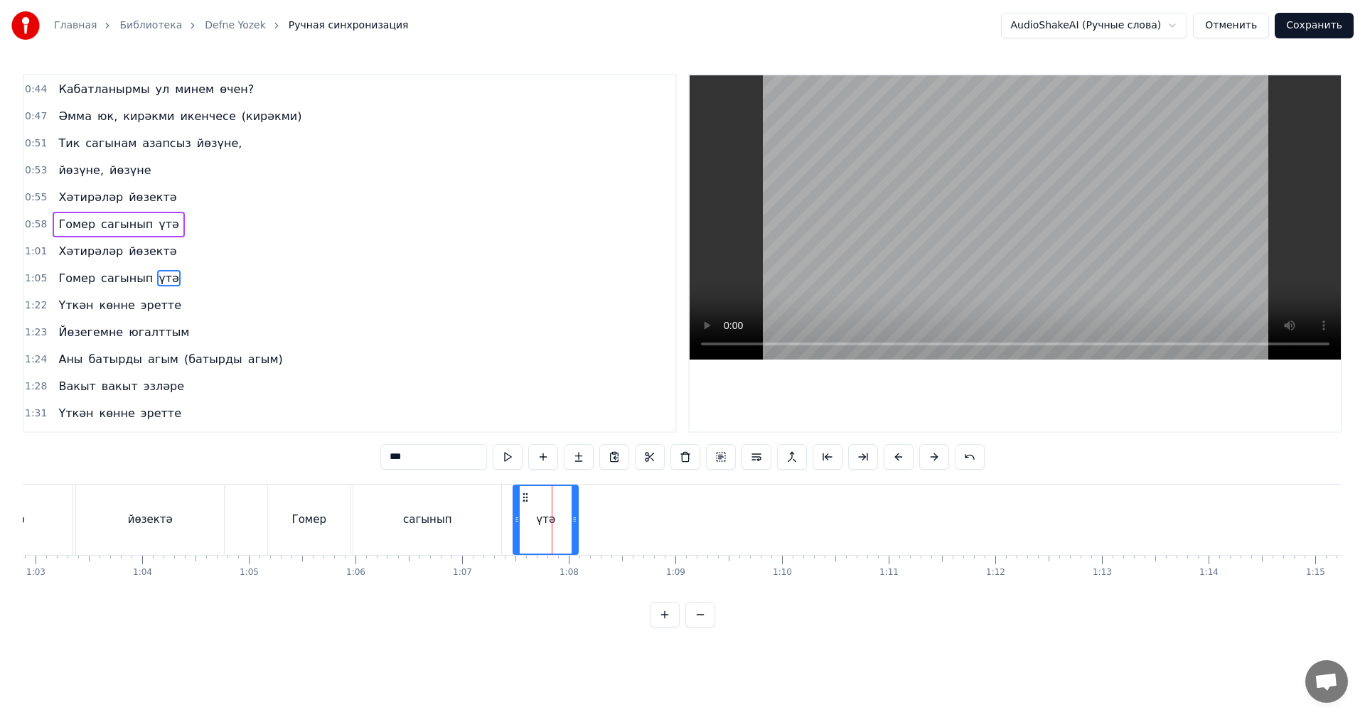
scroll to position [375, 0]
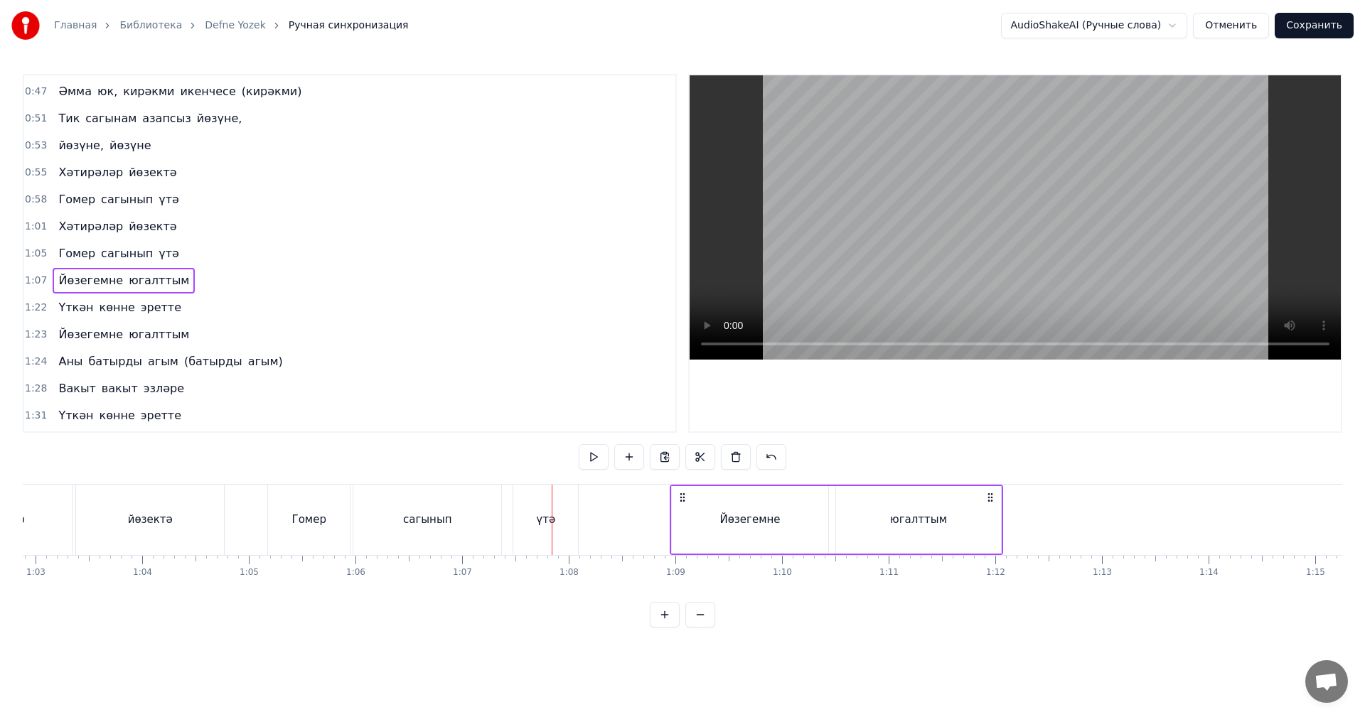
drag, startPoint x: 564, startPoint y: 497, endPoint x: 670, endPoint y: 517, distance: 107.8
click at [682, 513] on div "Йөзегемне югалттым" at bounding box center [836, 520] width 333 height 70
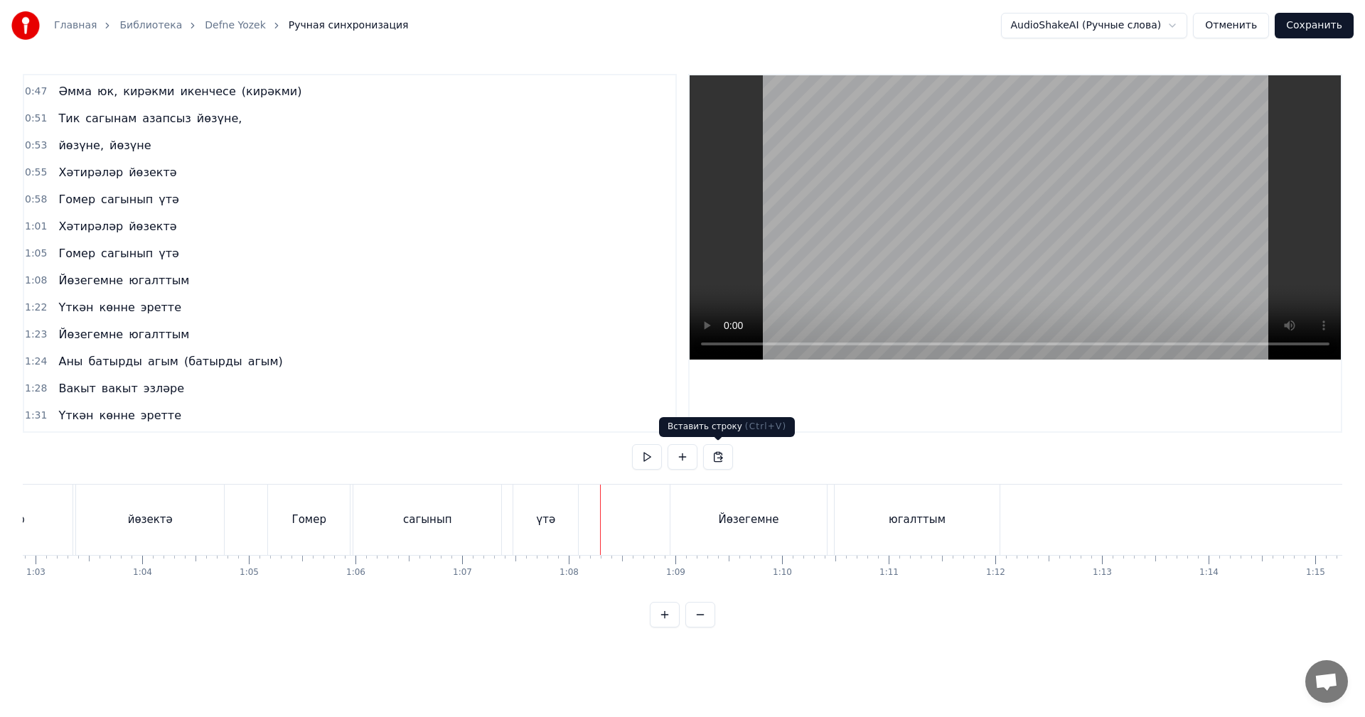
click at [987, 226] on video at bounding box center [1014, 217] width 651 height 284
click at [984, 225] on video at bounding box center [1014, 217] width 651 height 284
click at [692, 506] on div "Йөзегемне" at bounding box center [748, 520] width 156 height 70
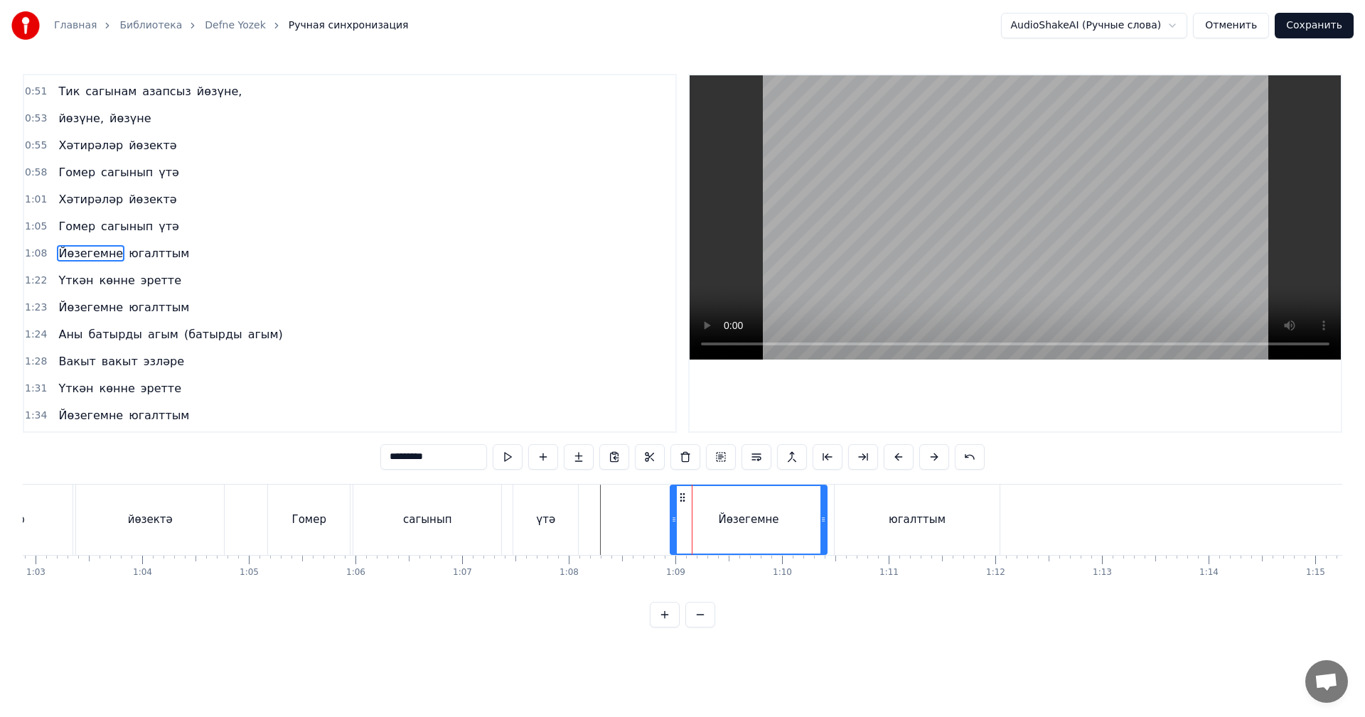
click at [28, 250] on span "1:08" at bounding box center [36, 254] width 22 height 14
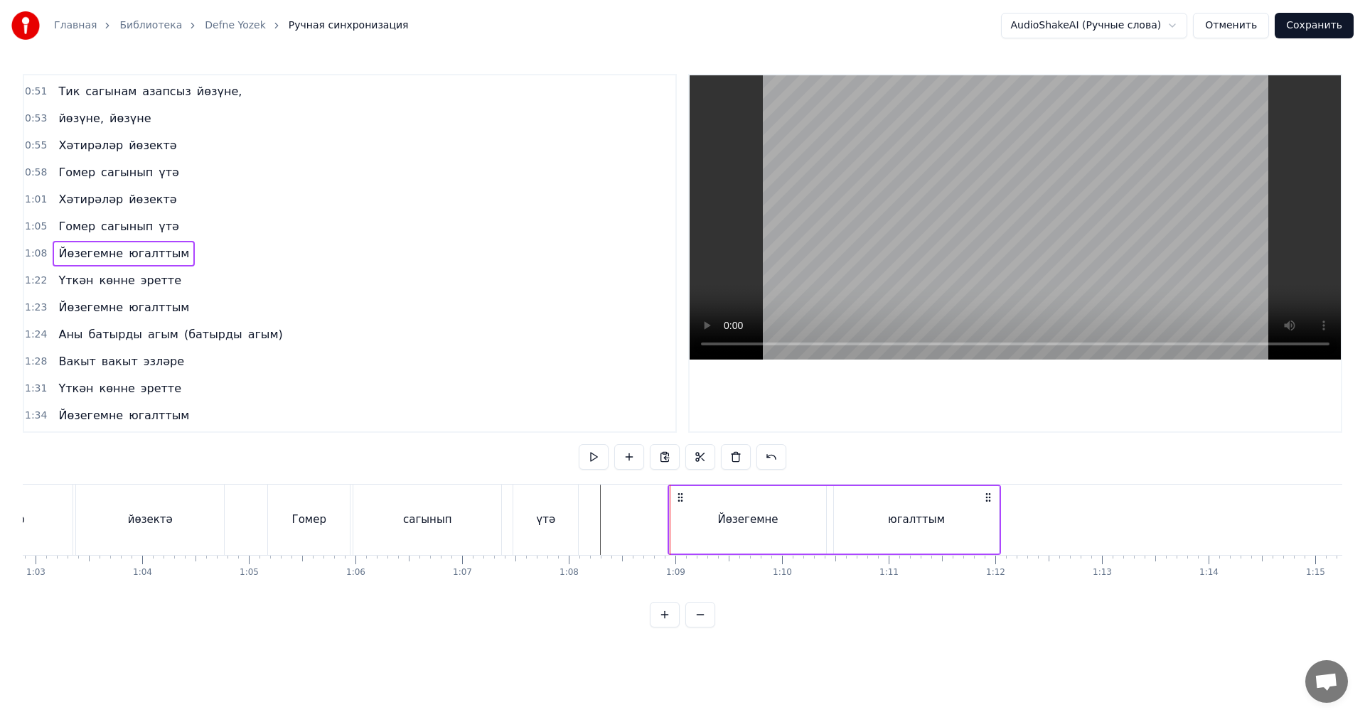
click at [682, 502] on icon at bounding box center [680, 497] width 11 height 11
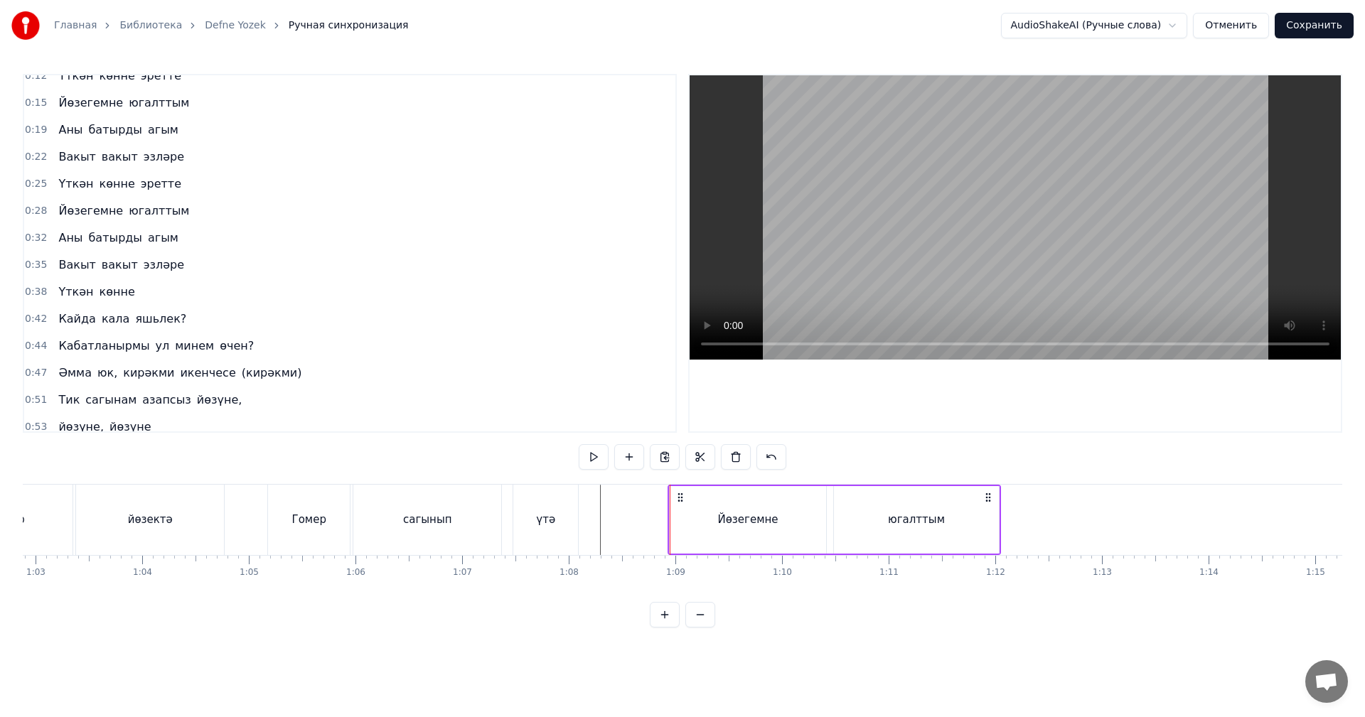
scroll to position [0, 0]
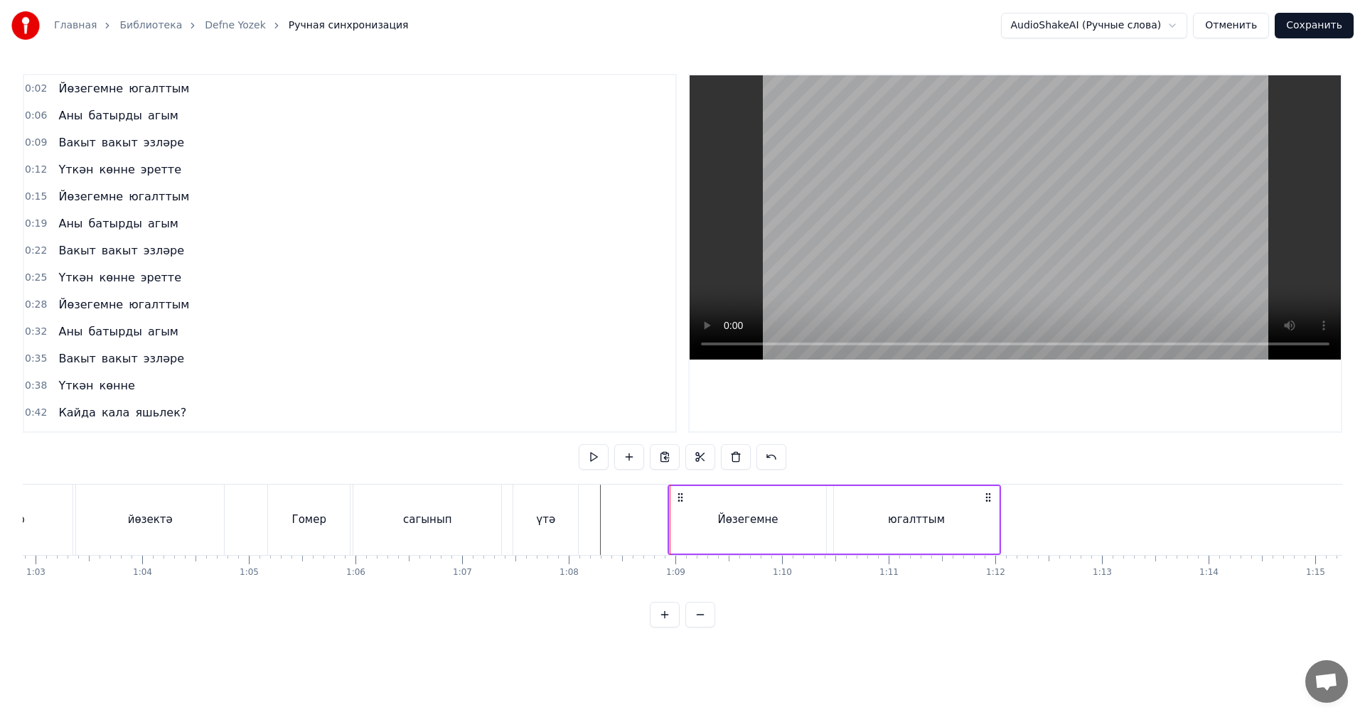
click at [32, 114] on span "0:06" at bounding box center [36, 116] width 22 height 14
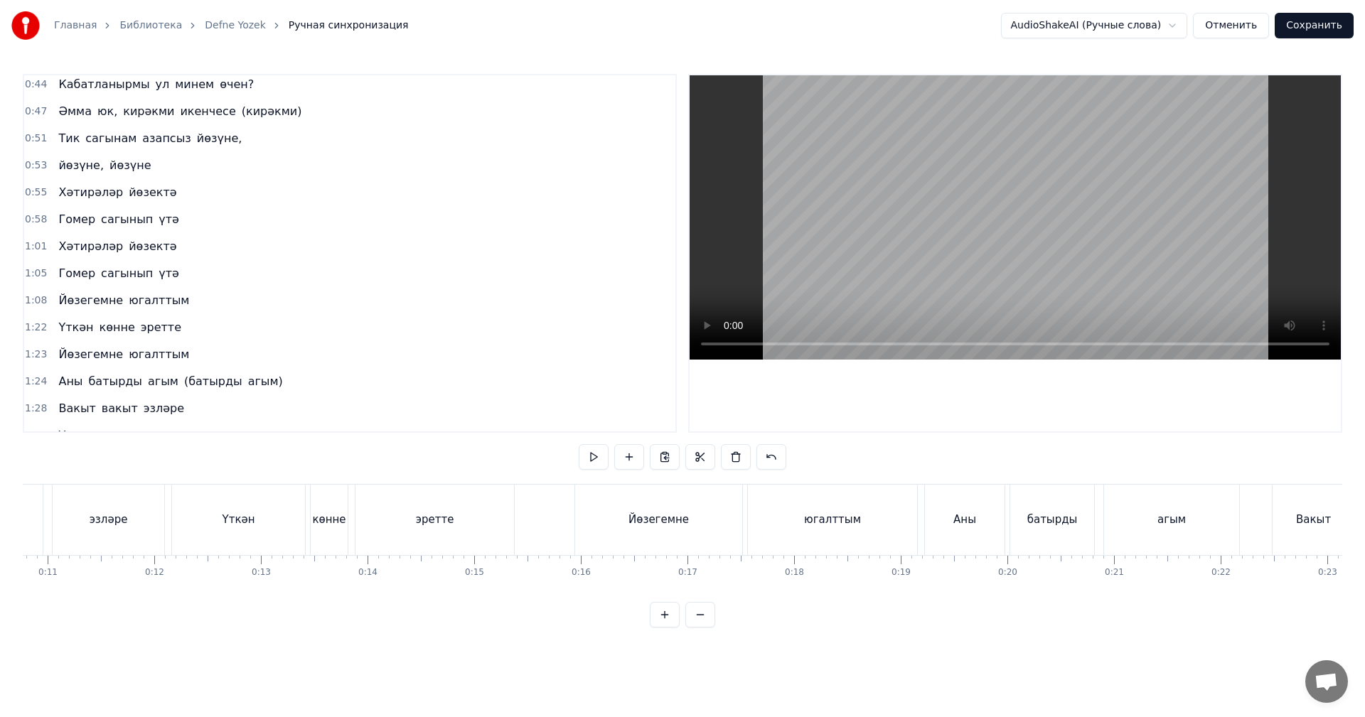
scroll to position [0, 601]
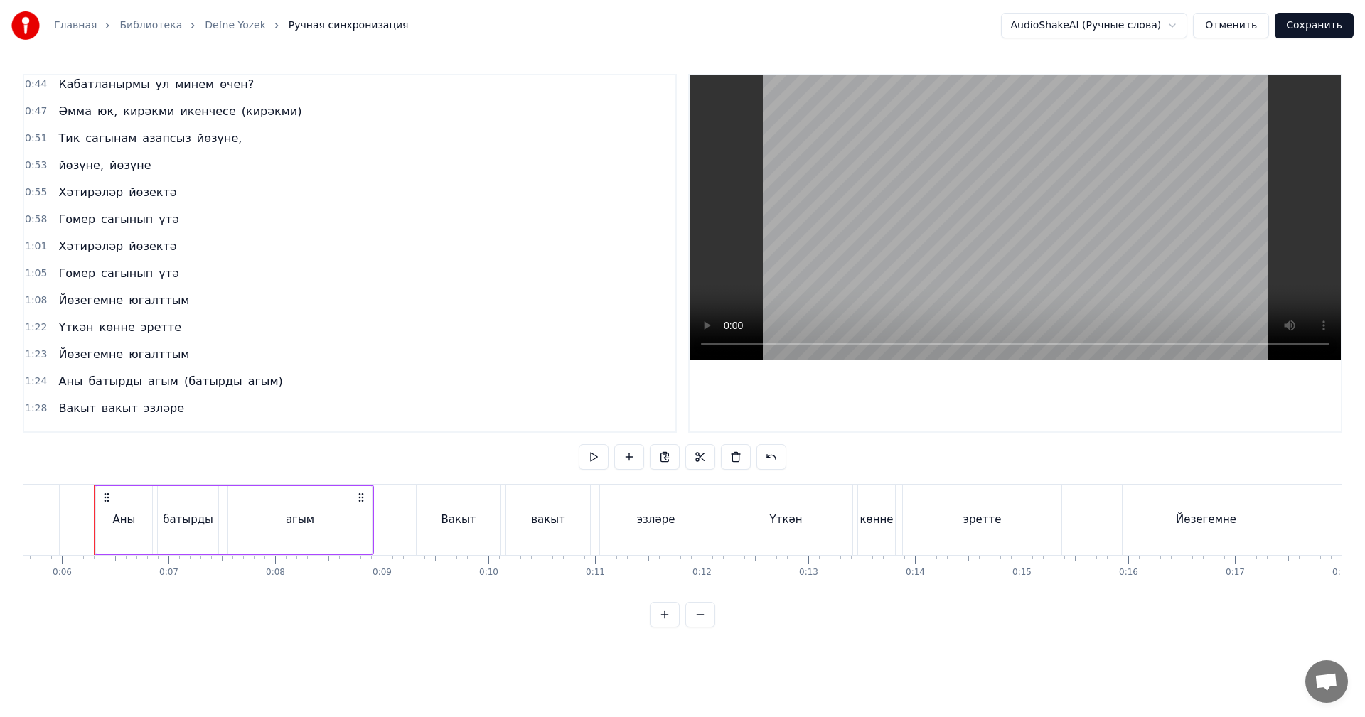
click at [34, 301] on span "1:08" at bounding box center [36, 301] width 22 height 14
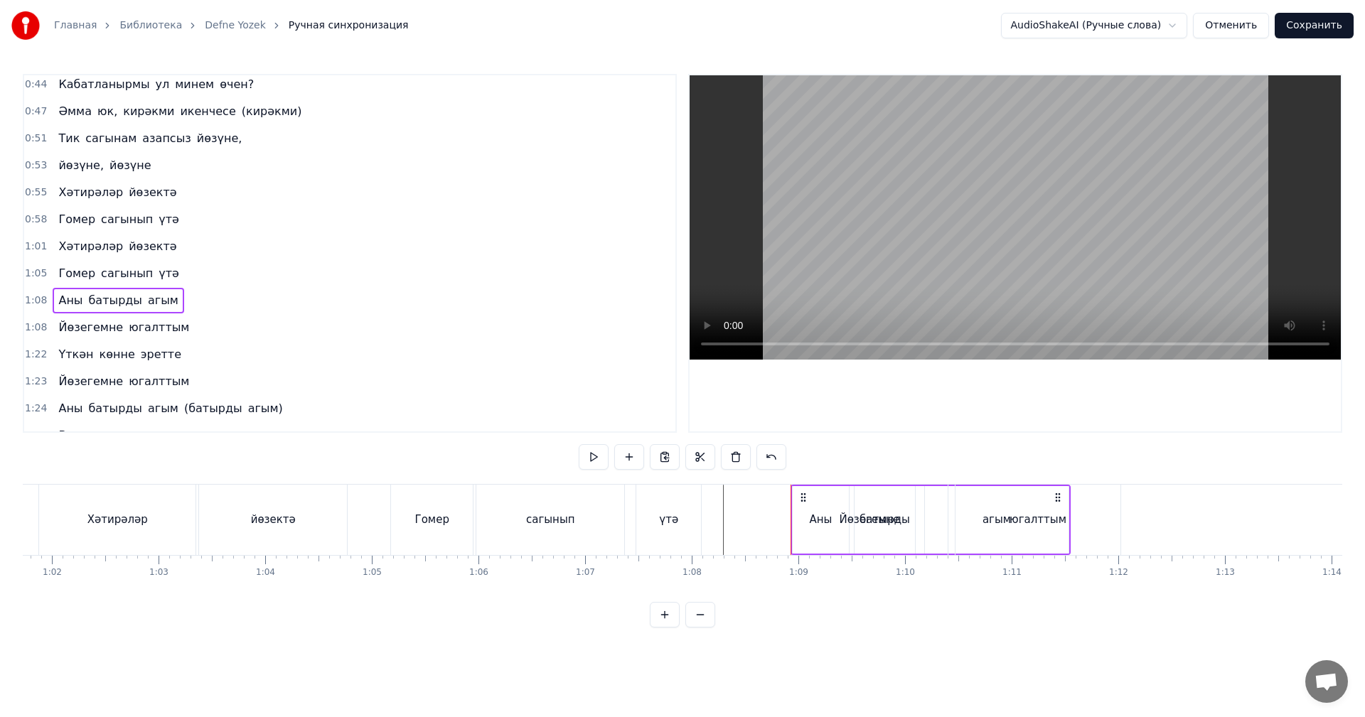
scroll to position [0, 7277]
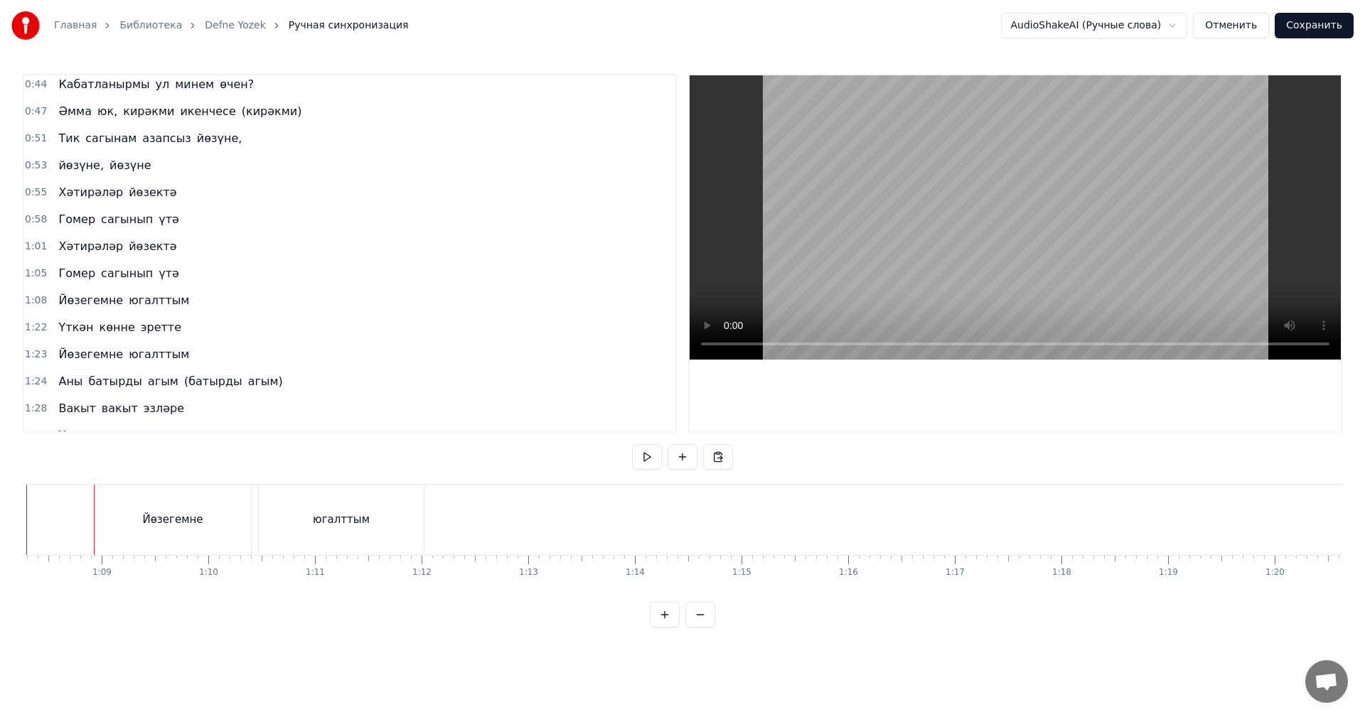
click at [36, 306] on span "1:08" at bounding box center [36, 301] width 22 height 14
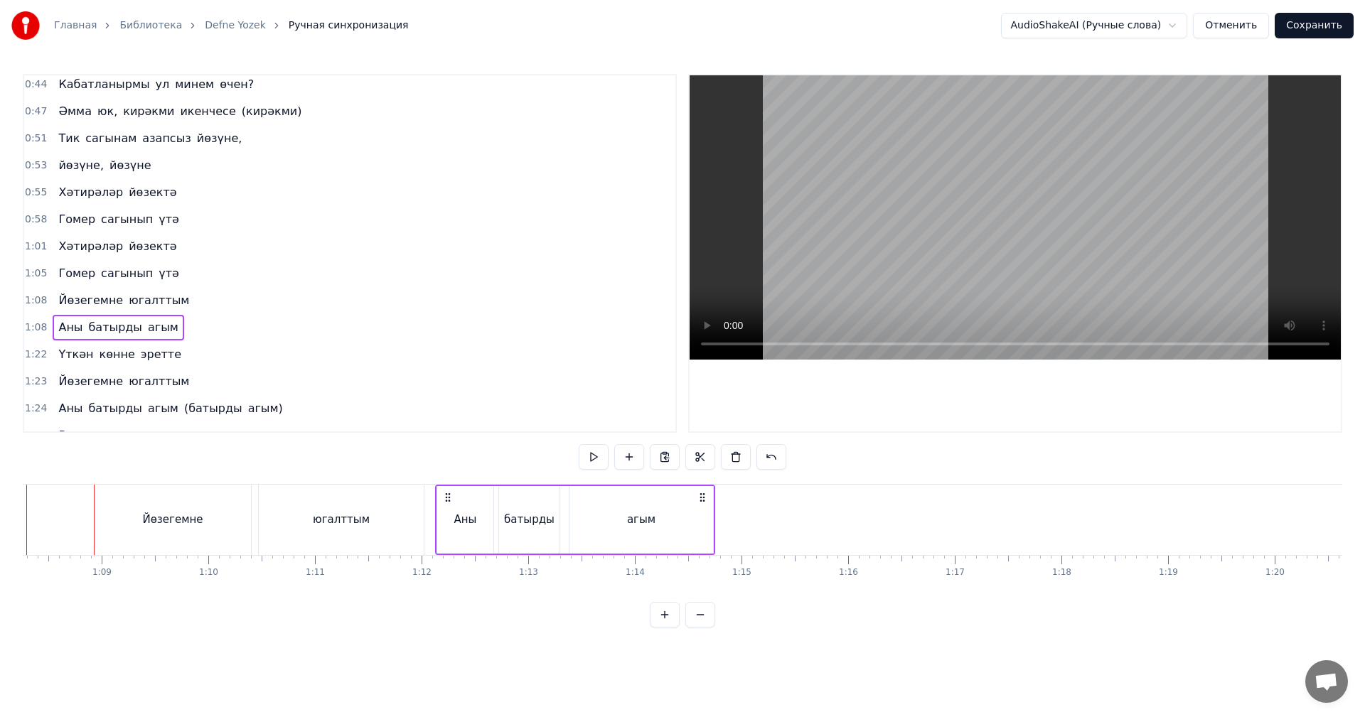
drag, startPoint x: 107, startPoint y: 497, endPoint x: 445, endPoint y: 517, distance: 338.2
click at [445, 517] on div "[PERSON_NAME] агым" at bounding box center [575, 520] width 280 height 70
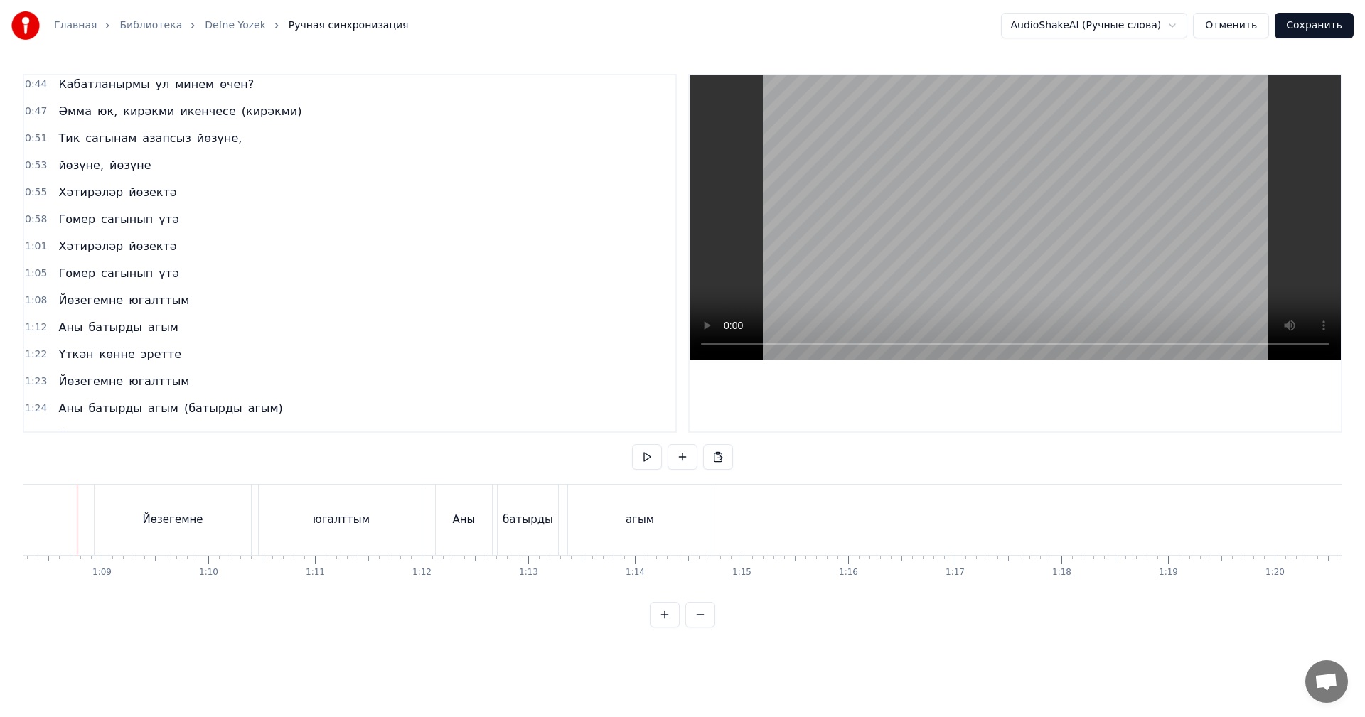
scroll to position [0, 7260]
click at [881, 222] on video at bounding box center [1014, 217] width 651 height 284
click at [995, 257] on video at bounding box center [1014, 217] width 651 height 284
click at [198, 522] on div "Йөзегемне" at bounding box center [189, 520] width 60 height 16
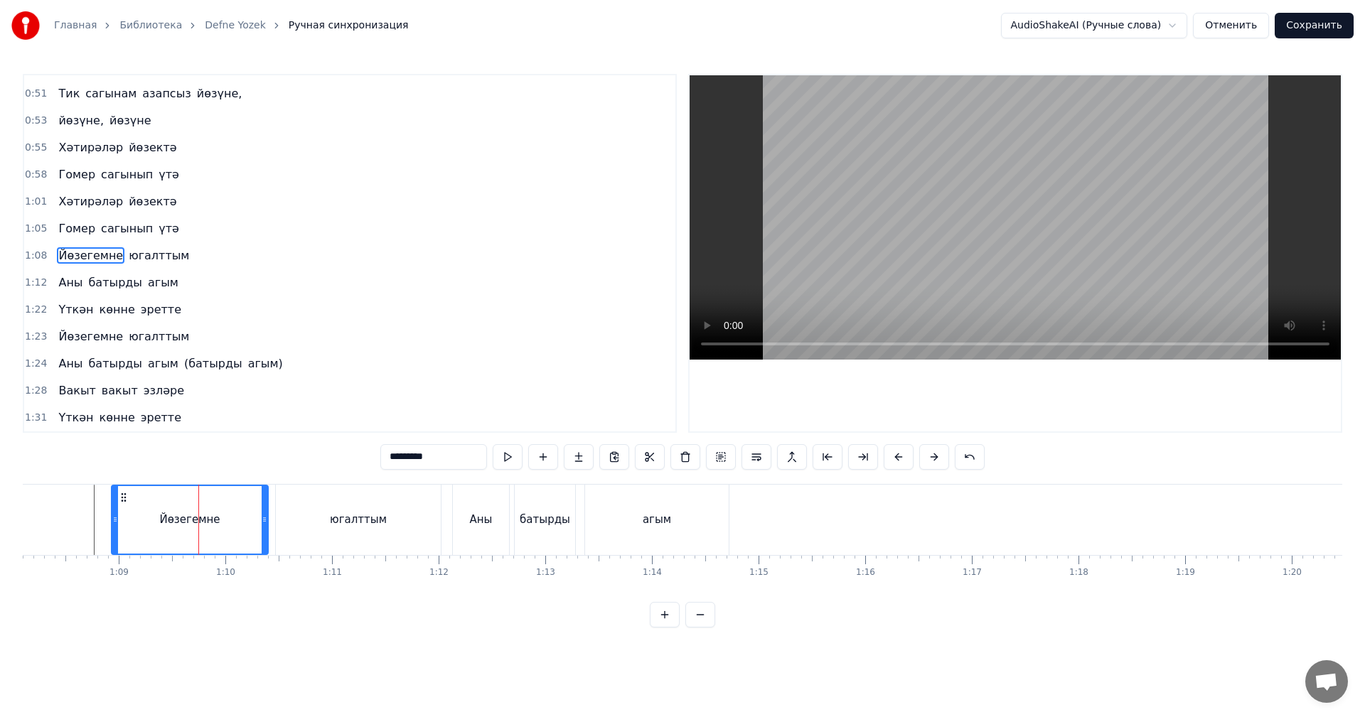
scroll to position [402, 0]
drag, startPoint x: 33, startPoint y: 252, endPoint x: 42, endPoint y: 279, distance: 27.9
click at [33, 253] on span "1:08" at bounding box center [36, 254] width 22 height 14
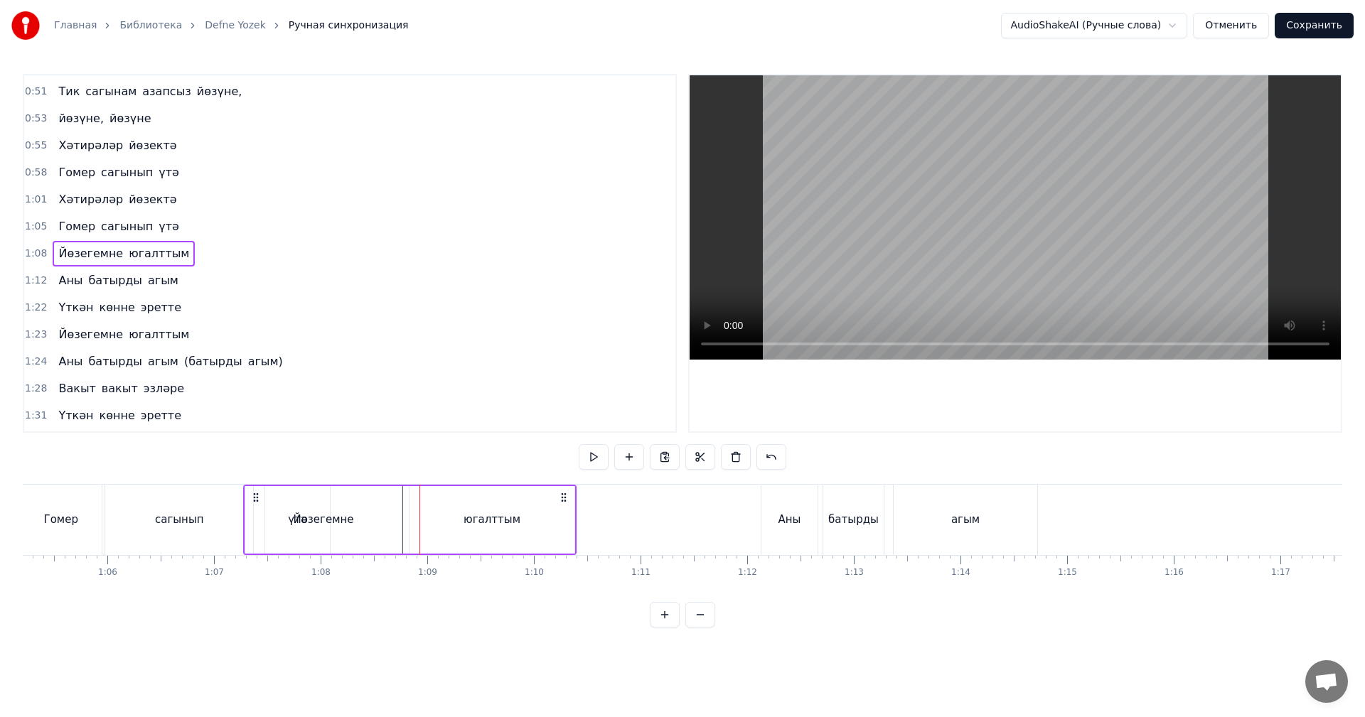
scroll to position [0, 6938]
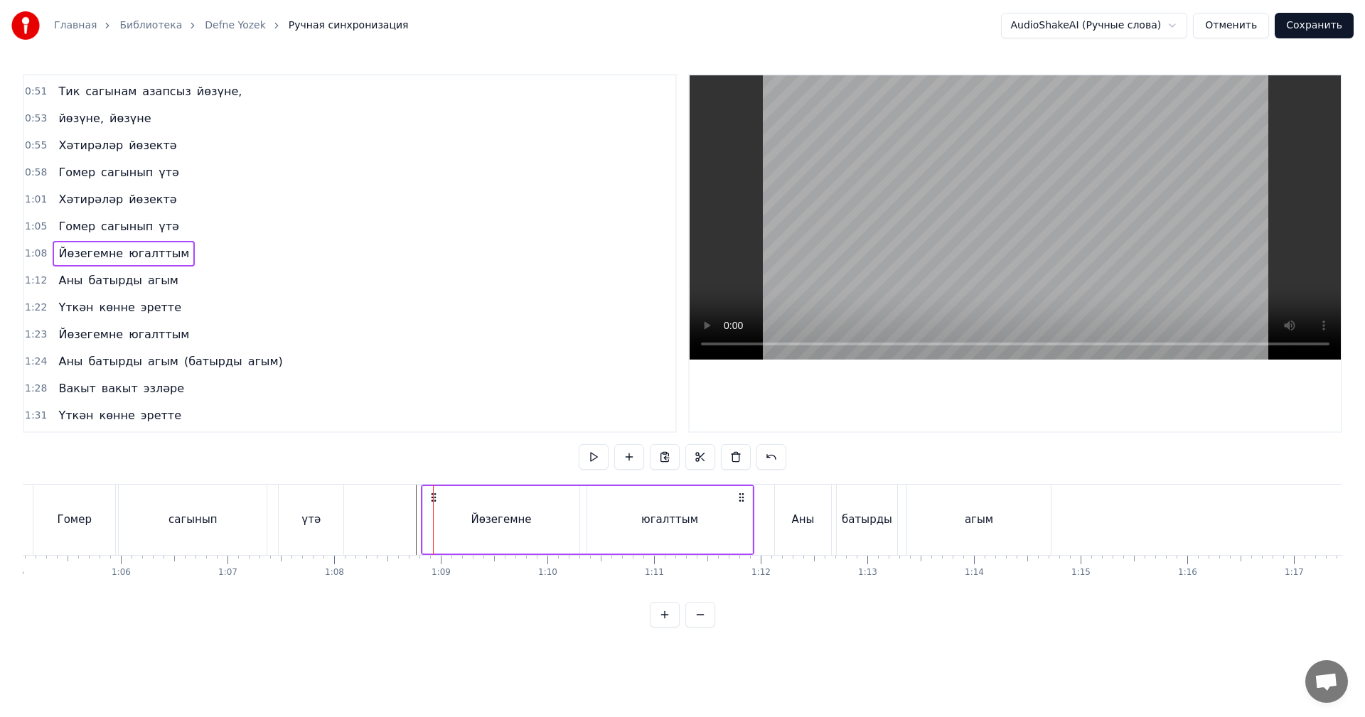
drag, startPoint x: 123, startPoint y: 494, endPoint x: 433, endPoint y: 520, distance: 311.0
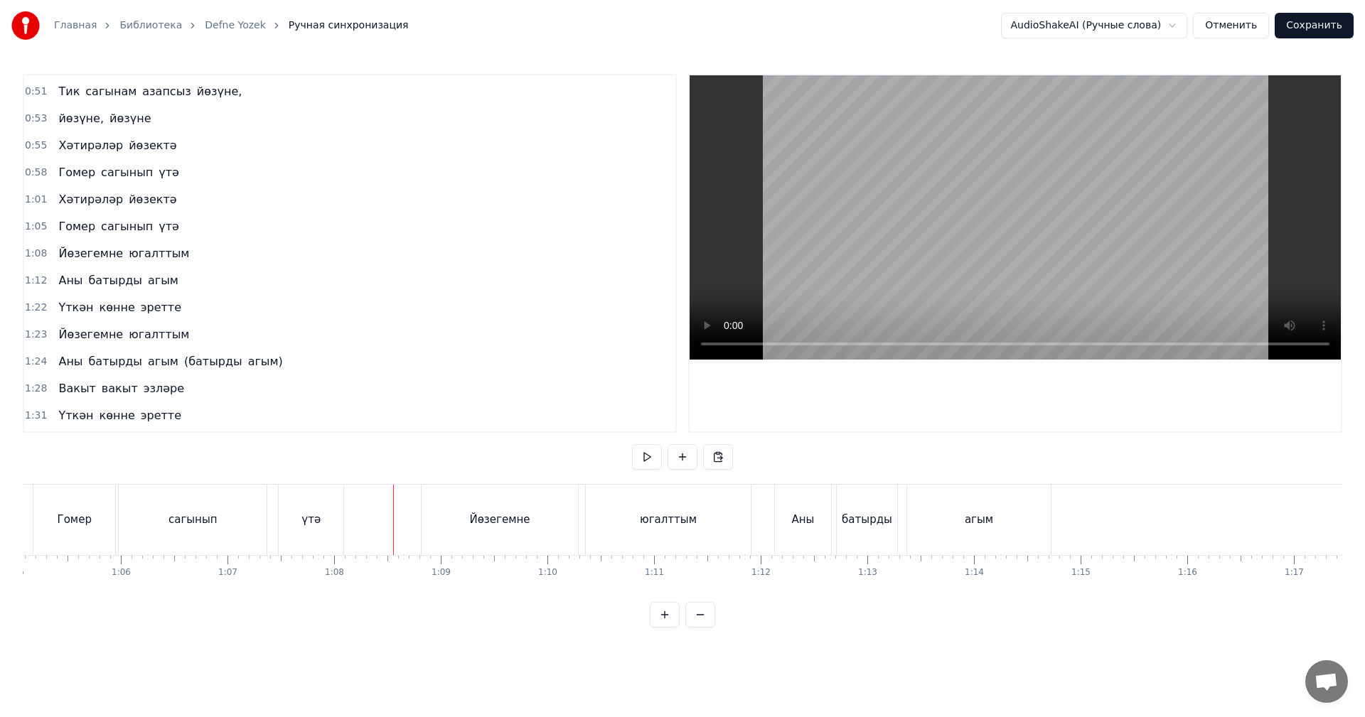
click at [964, 212] on video at bounding box center [1014, 217] width 651 height 284
click at [1016, 256] on video at bounding box center [1014, 217] width 651 height 284
drag, startPoint x: 800, startPoint y: 540, endPoint x: 780, endPoint y: 535, distance: 21.2
click at [800, 539] on div "Аны" at bounding box center [803, 520] width 56 height 70
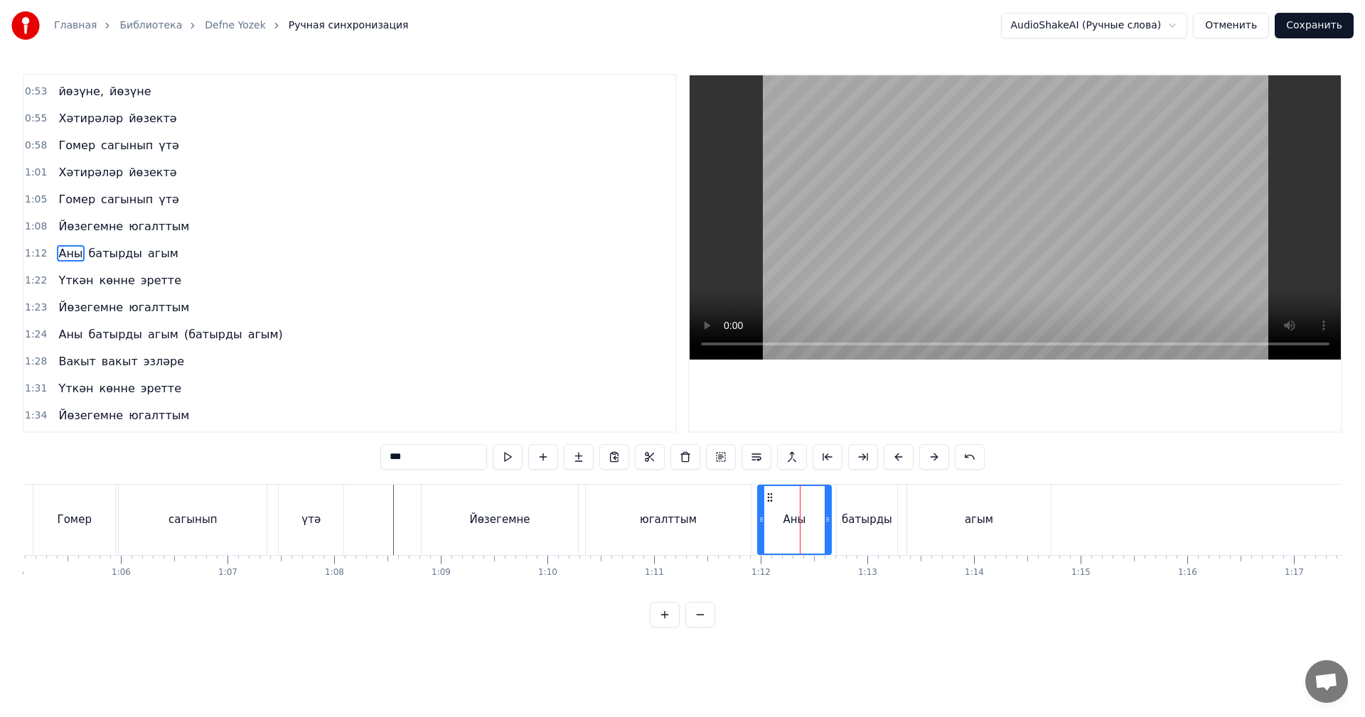
drag, startPoint x: 777, startPoint y: 536, endPoint x: 749, endPoint y: 542, distance: 28.3
click at [760, 542] on div at bounding box center [761, 520] width 6 height 68
click at [515, 517] on div "Йөзегемне" at bounding box center [499, 520] width 60 height 16
type input "*********"
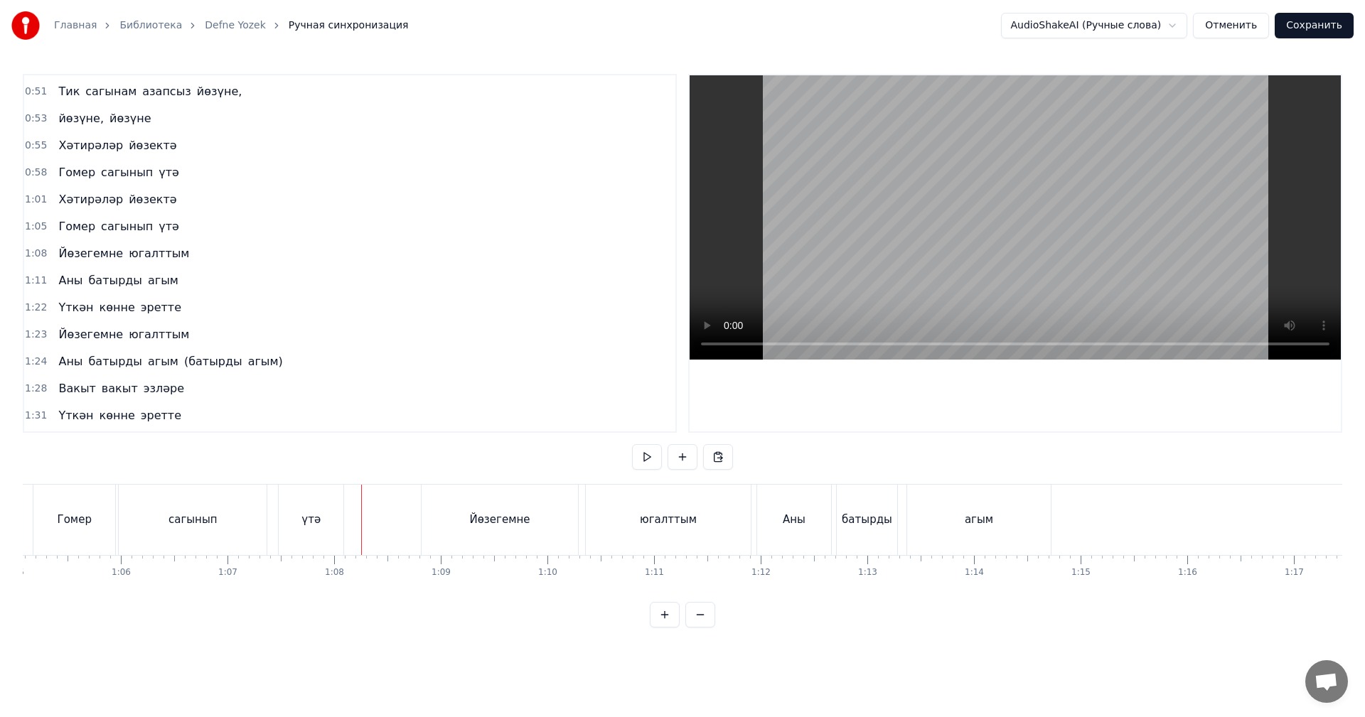
click at [1151, 172] on video at bounding box center [1014, 217] width 651 height 284
click at [930, 503] on div "агым" at bounding box center [979, 520] width 144 height 70
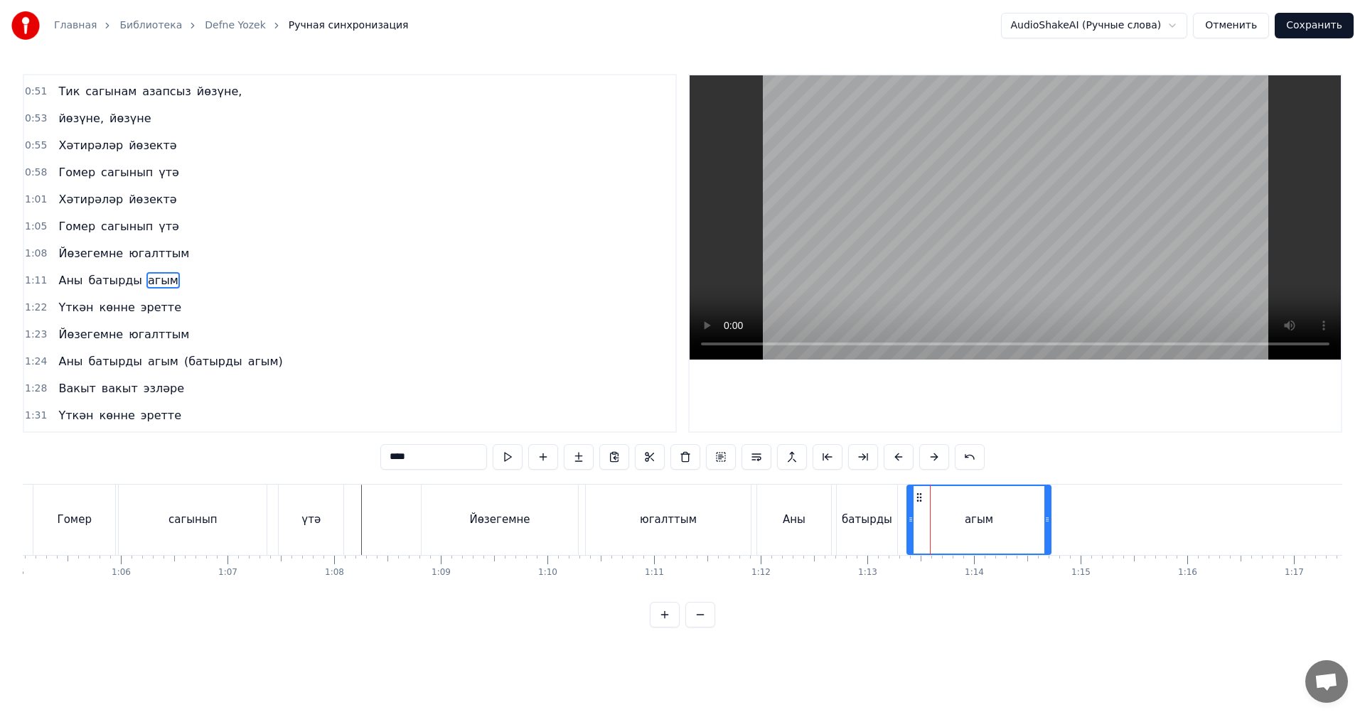
scroll to position [429, 0]
drag, startPoint x: 906, startPoint y: 518, endPoint x: 920, endPoint y: 520, distance: 13.6
click at [936, 517] on div "агым" at bounding box center [978, 520] width 145 height 70
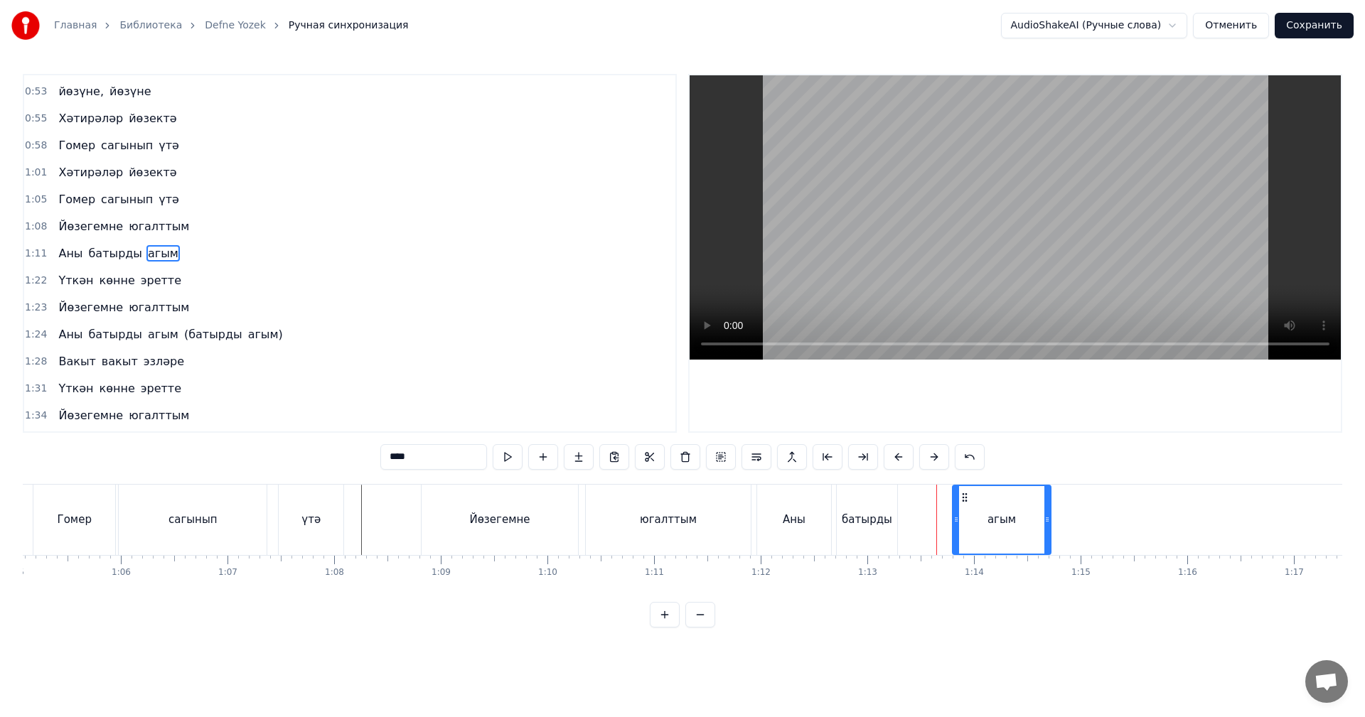
drag, startPoint x: 908, startPoint y: 522, endPoint x: 955, endPoint y: 517, distance: 48.0
click at [955, 517] on icon at bounding box center [956, 519] width 6 height 11
click at [879, 525] on div "батырды" at bounding box center [867, 520] width 50 height 16
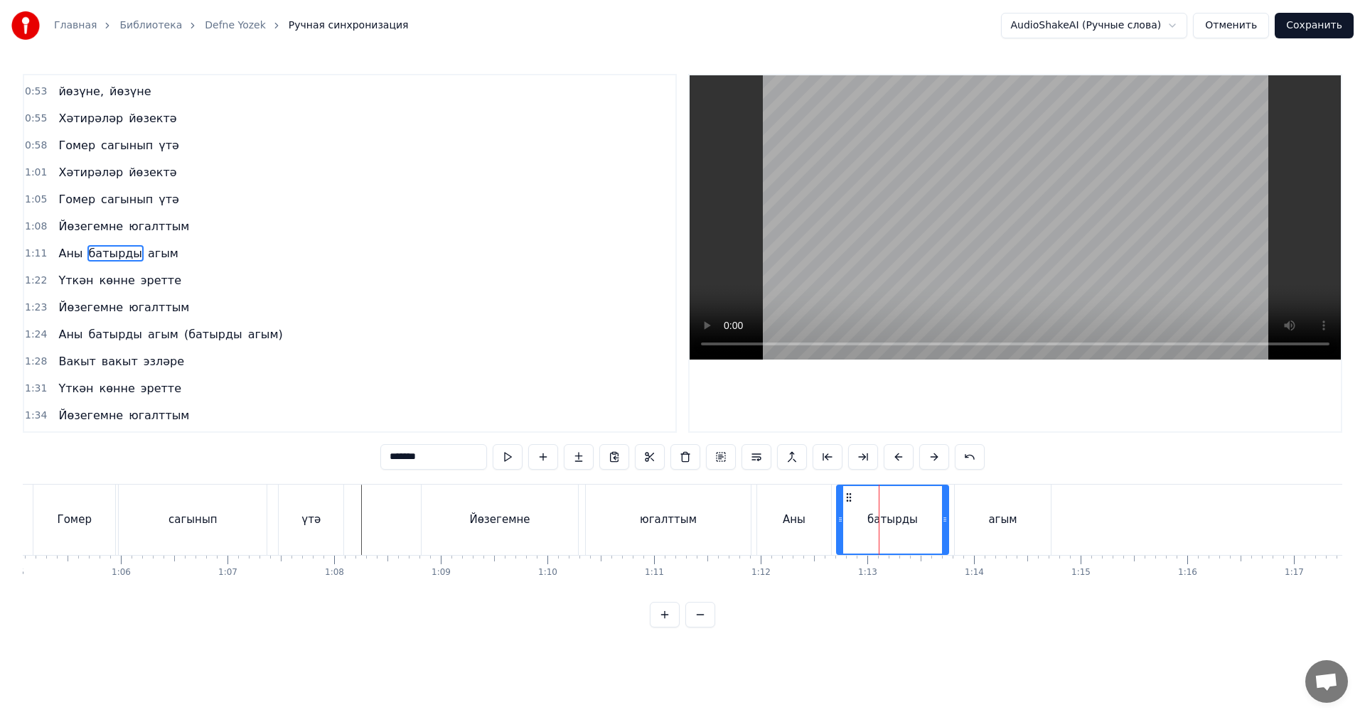
drag, startPoint x: 892, startPoint y: 520, endPoint x: 943, endPoint y: 520, distance: 51.2
click at [947, 517] on icon at bounding box center [945, 519] width 6 height 11
click at [763, 520] on div "Аны" at bounding box center [794, 520] width 74 height 70
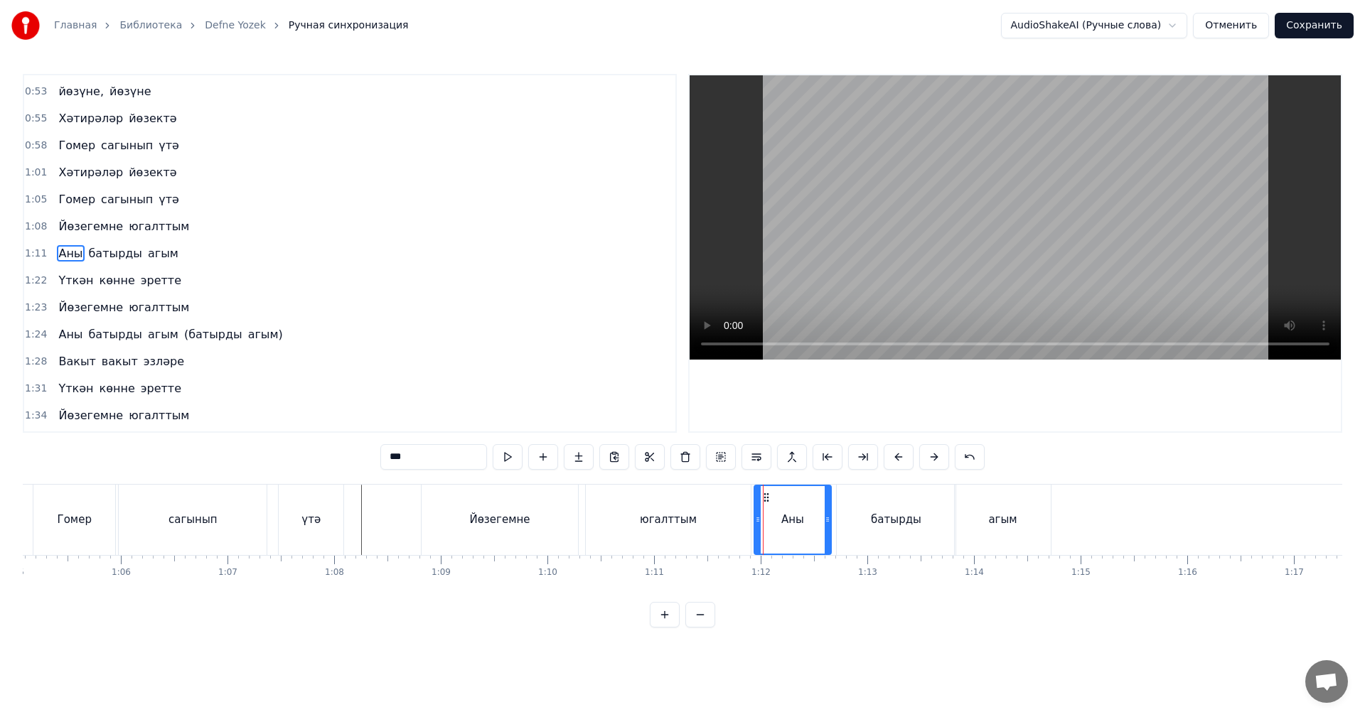
click at [758, 522] on icon at bounding box center [758, 519] width 6 height 11
click at [614, 528] on div "югалттым" at bounding box center [668, 520] width 165 height 70
type input "********"
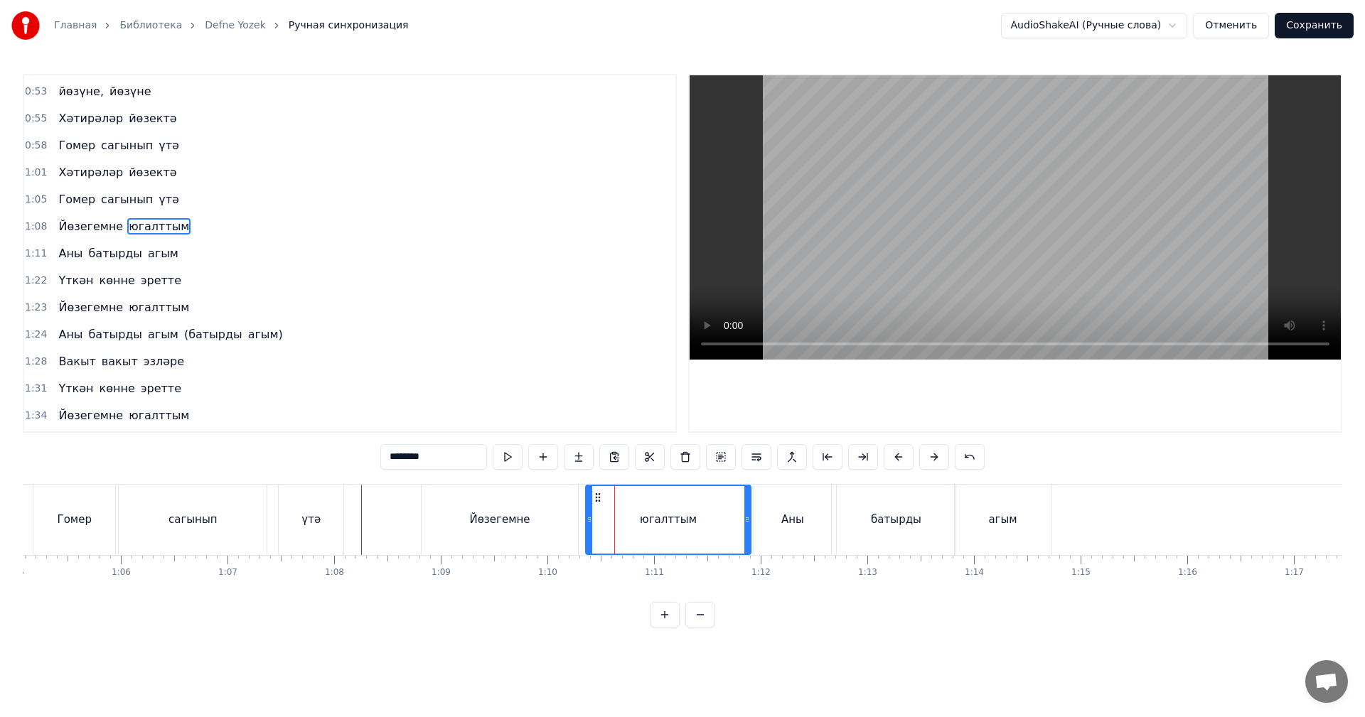
scroll to position [402, 0]
drag, startPoint x: 588, startPoint y: 525, endPoint x: 577, endPoint y: 527, distance: 11.0
click at [584, 527] on div at bounding box center [587, 520] width 6 height 68
click at [580, 525] on div at bounding box center [583, 520] width 6 height 68
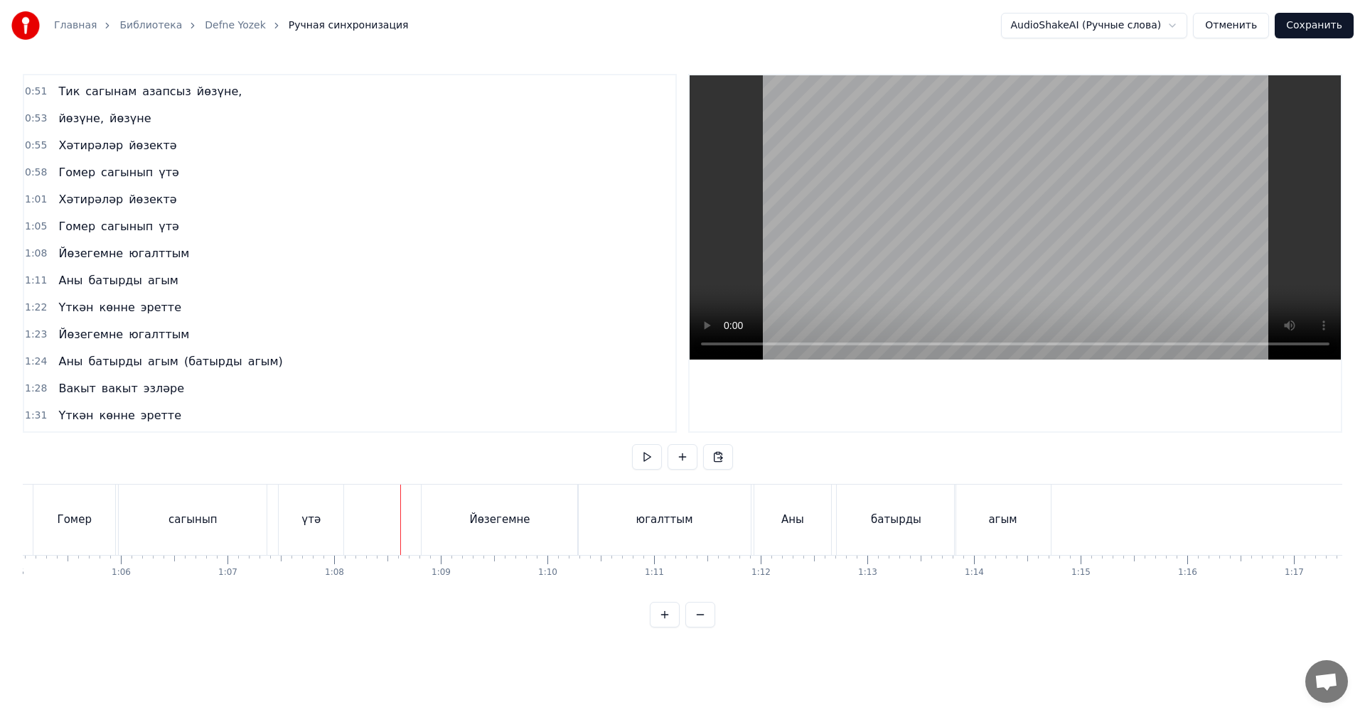
click at [1077, 192] on video at bounding box center [1014, 217] width 651 height 284
click at [985, 264] on video at bounding box center [1014, 217] width 651 height 284
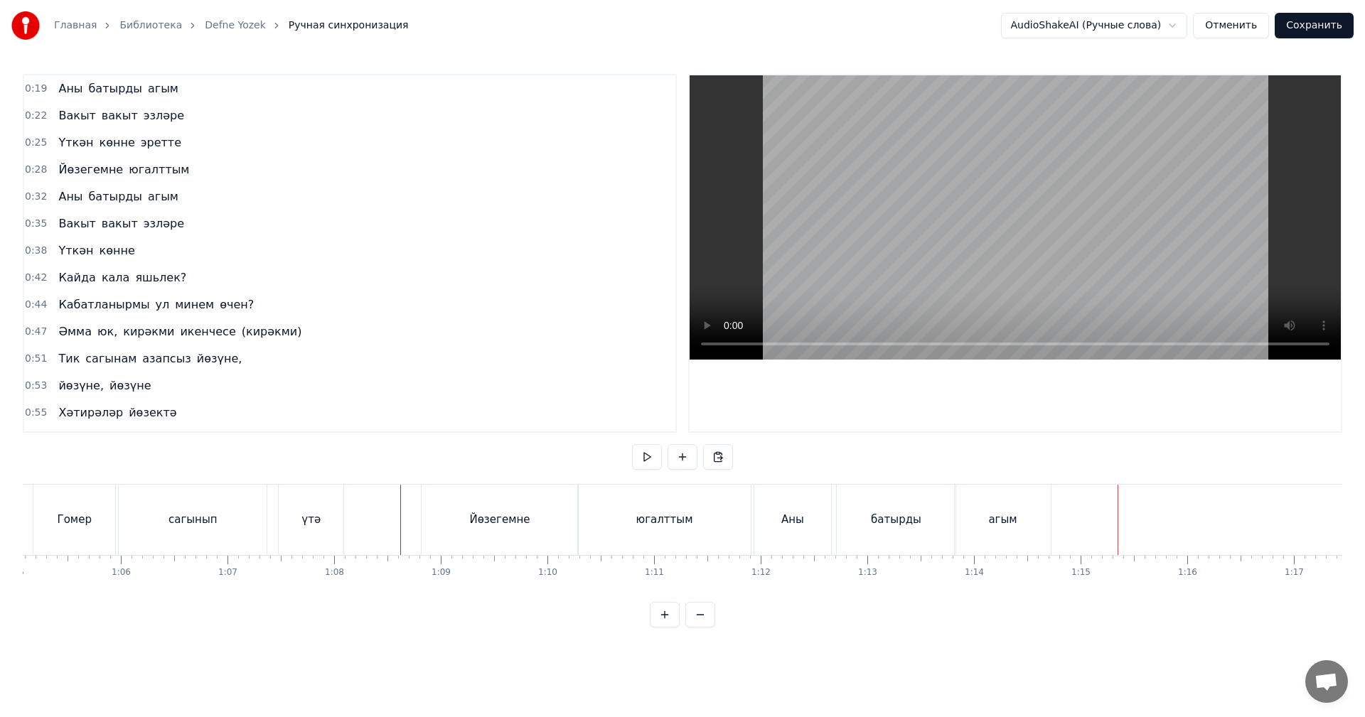
scroll to position [0, 0]
click at [21, 142] on div "Главная Библиотека Defne Yozek Ручная синхронизация AudioShakeAI (Ручные слова)…" at bounding box center [682, 314] width 1365 height 628
click at [21, 144] on div "Главная Библиотека Defne Yozek Ручная синхронизация AudioShakeAI (Ручные слова)…" at bounding box center [682, 314] width 1365 height 628
click at [28, 142] on span "0:09" at bounding box center [36, 143] width 22 height 14
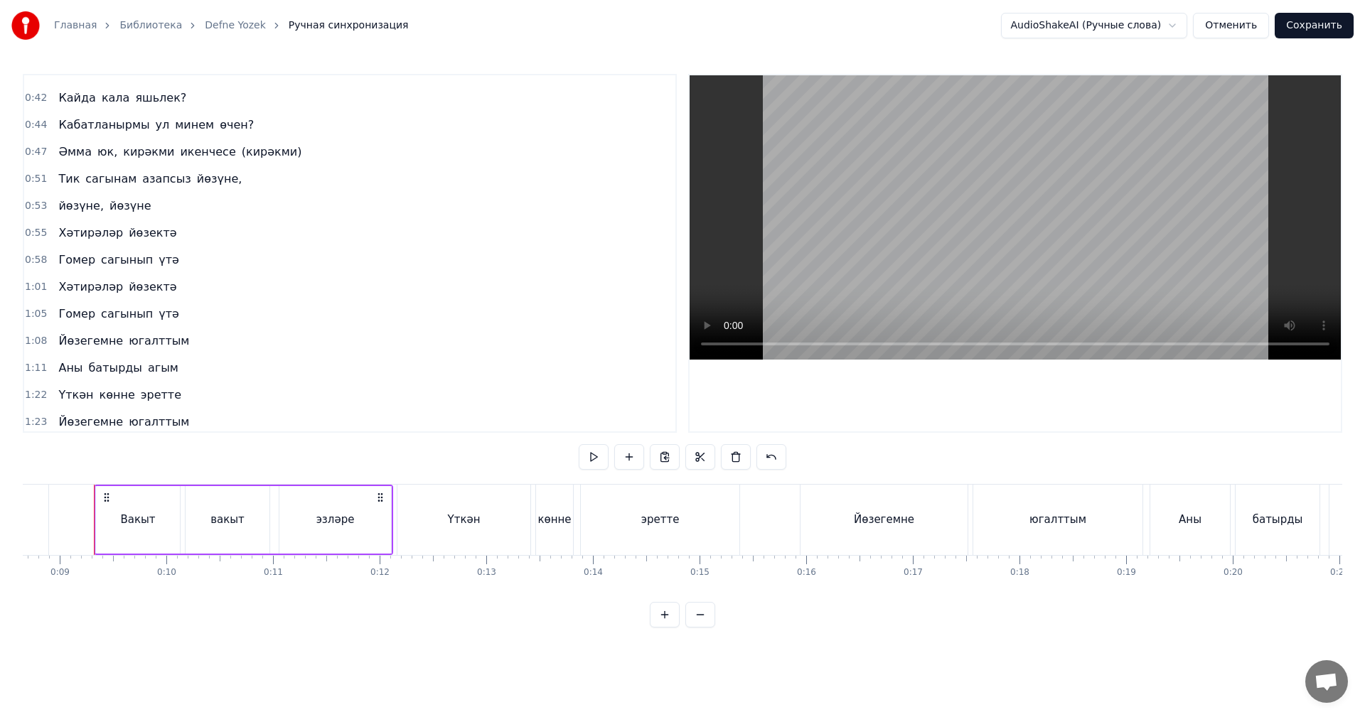
scroll to position [355, 0]
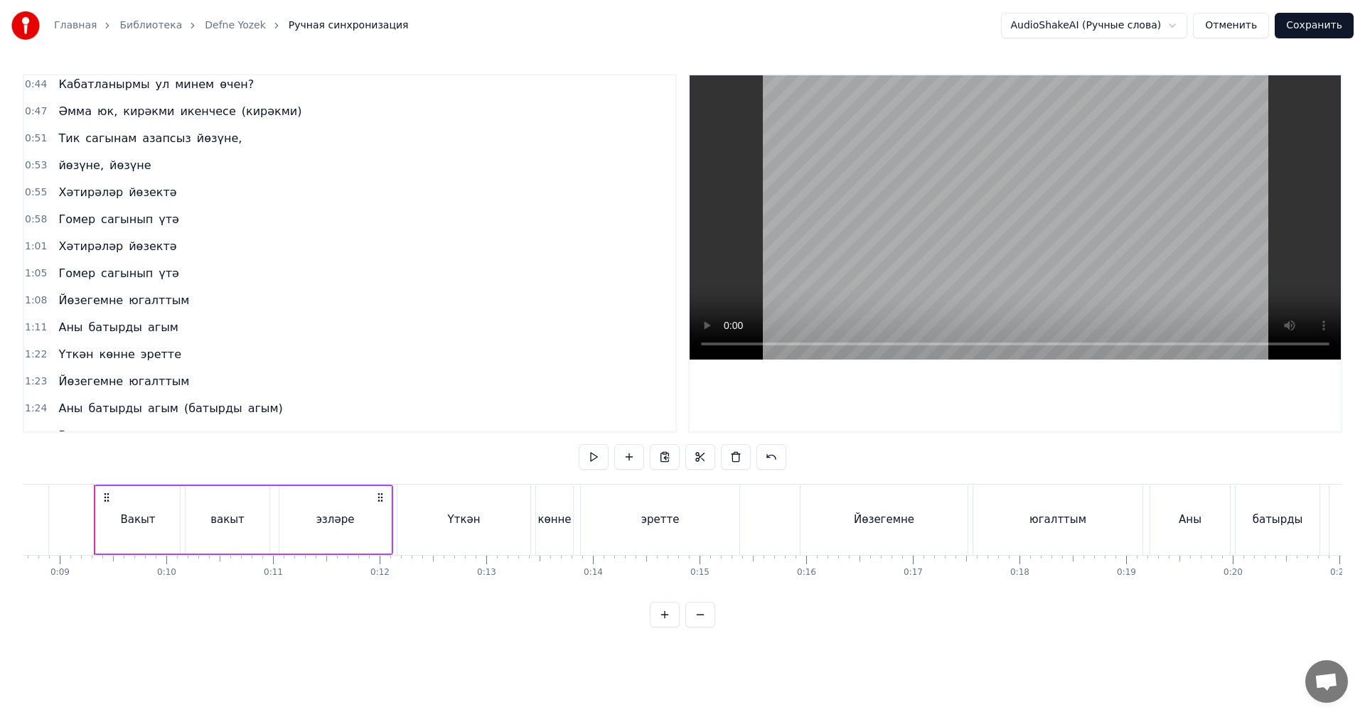
click at [33, 244] on span "1:01" at bounding box center [36, 247] width 22 height 14
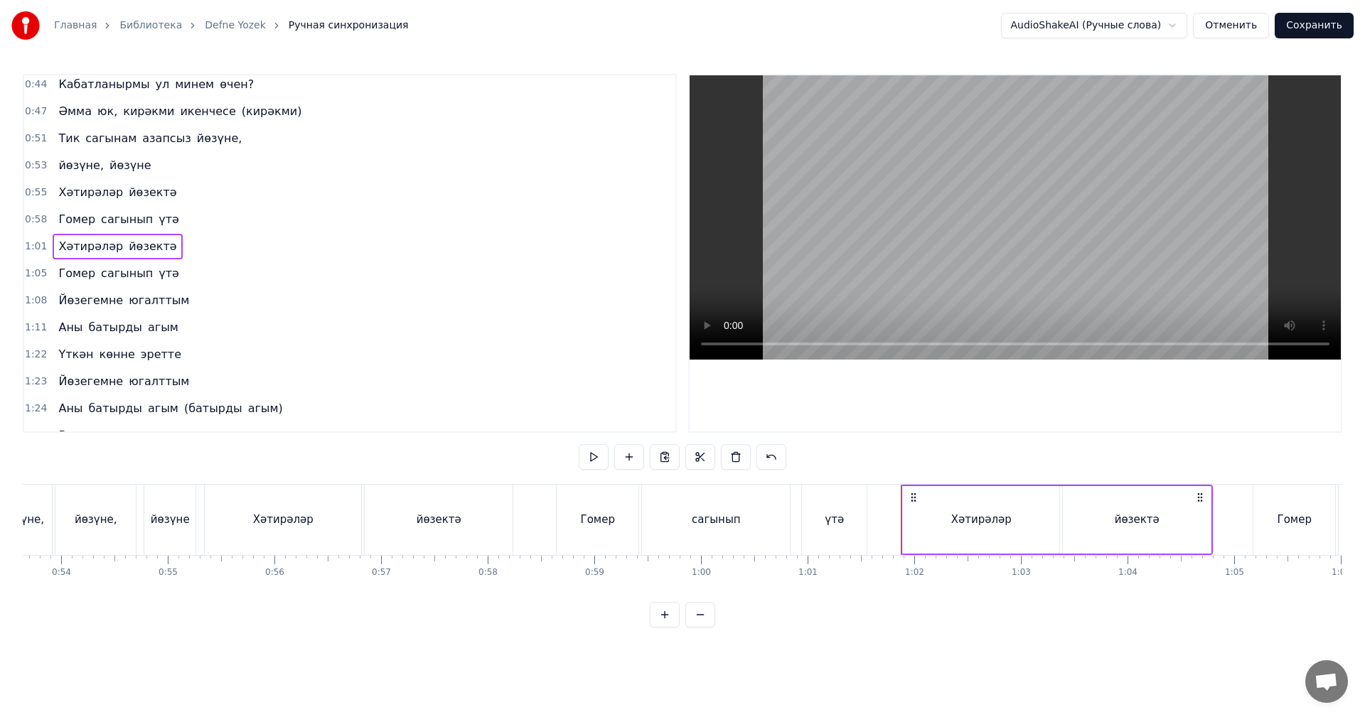
scroll to position [0, 6526]
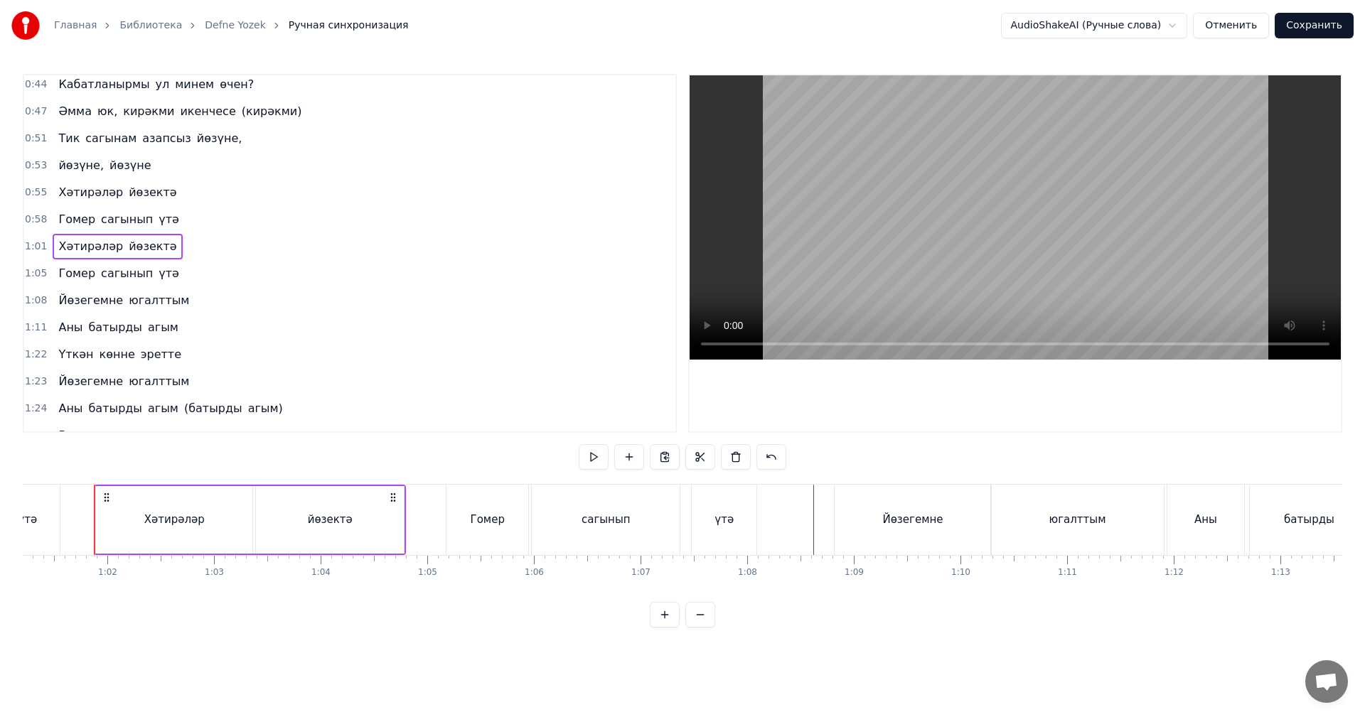
click at [33, 331] on span "1:11" at bounding box center [36, 328] width 22 height 14
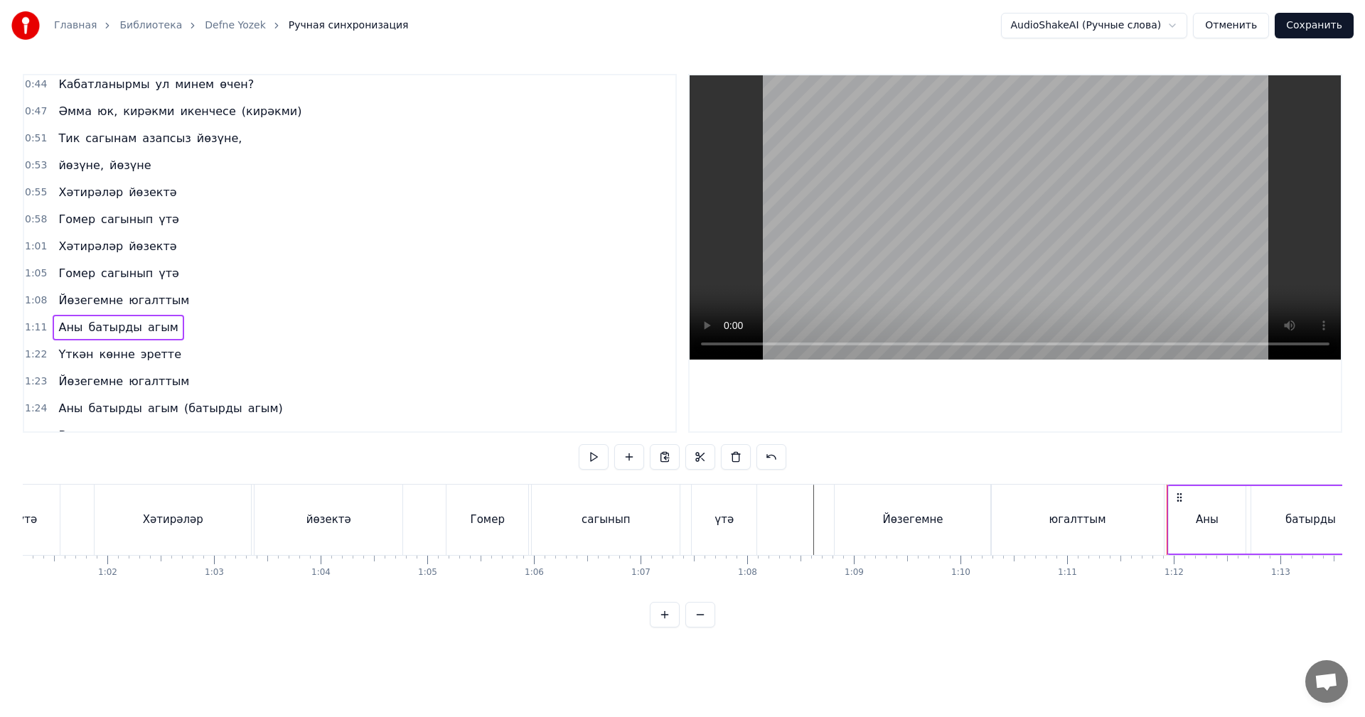
scroll to position [0, 6881]
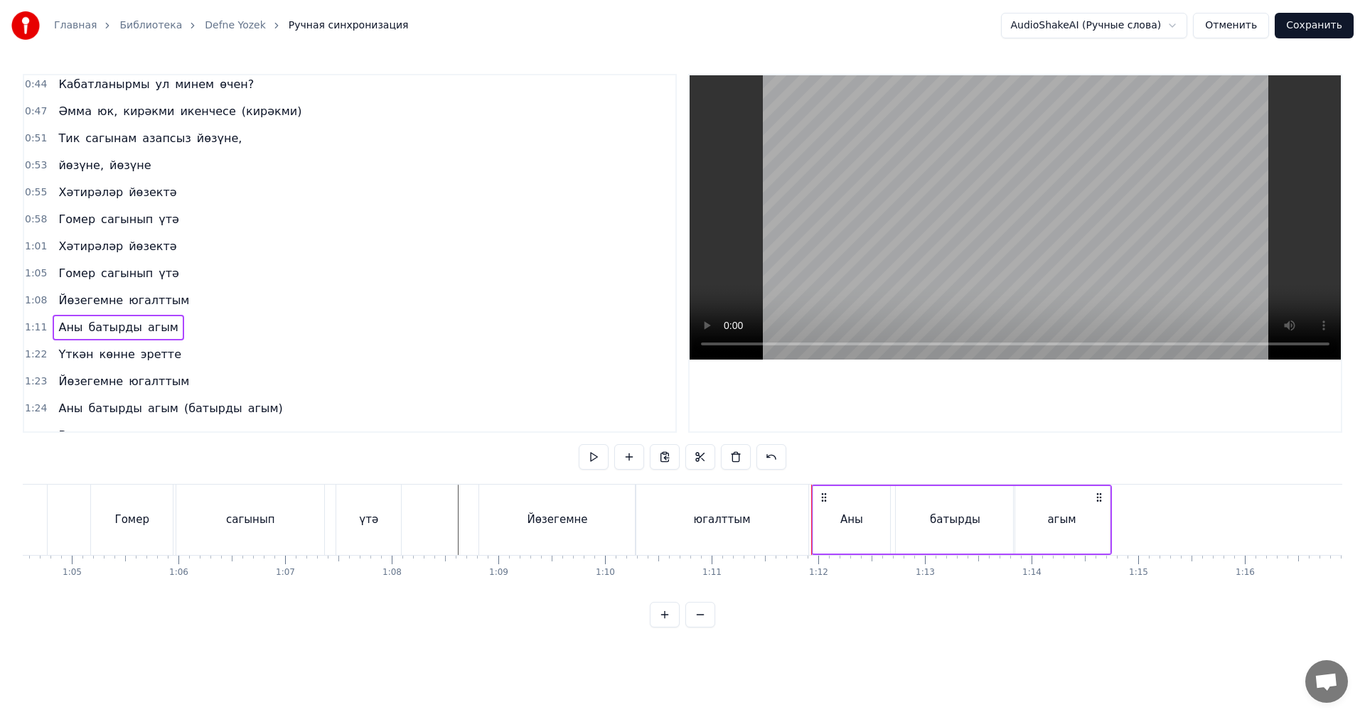
click at [35, 329] on span "1:11" at bounding box center [36, 328] width 22 height 14
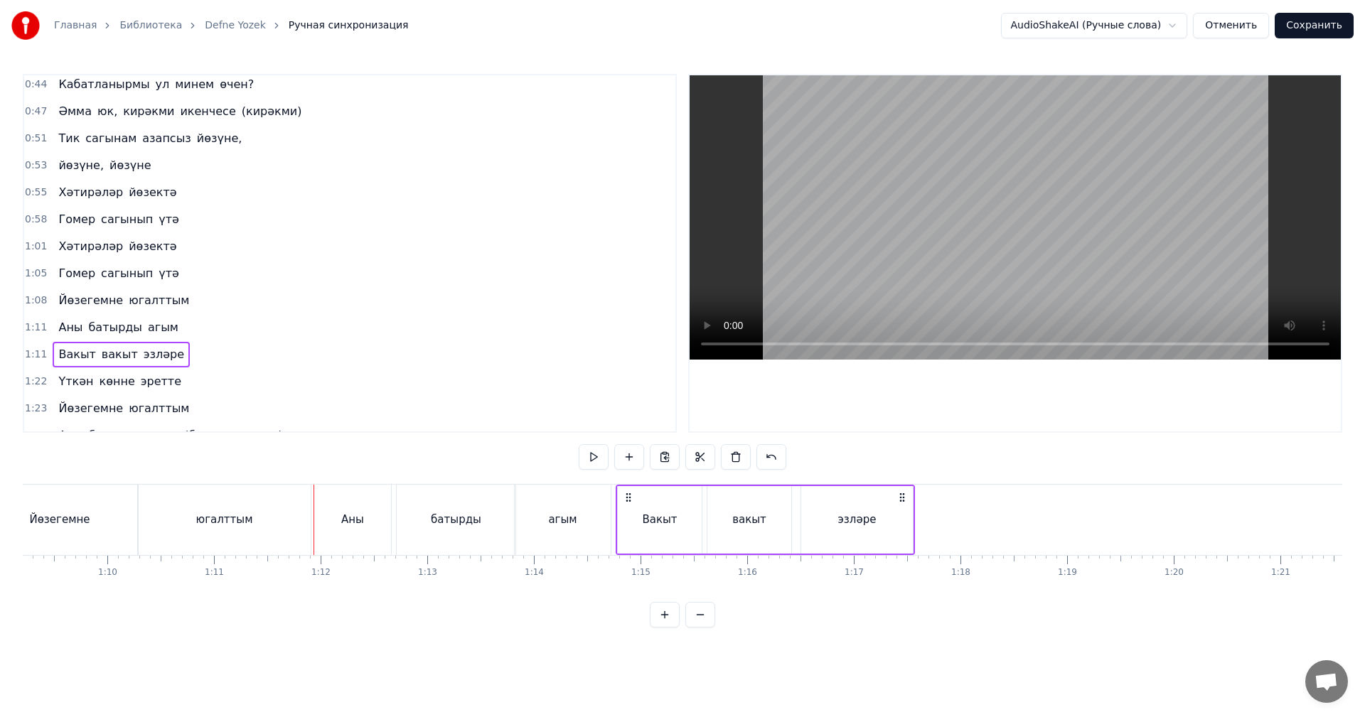
drag, startPoint x: 324, startPoint y: 497, endPoint x: 626, endPoint y: 512, distance: 302.5
click at [626, 512] on div "Вакыт вакыт эзләре" at bounding box center [765, 520] width 299 height 70
click at [542, 524] on div "агым" at bounding box center [563, 520] width 96 height 70
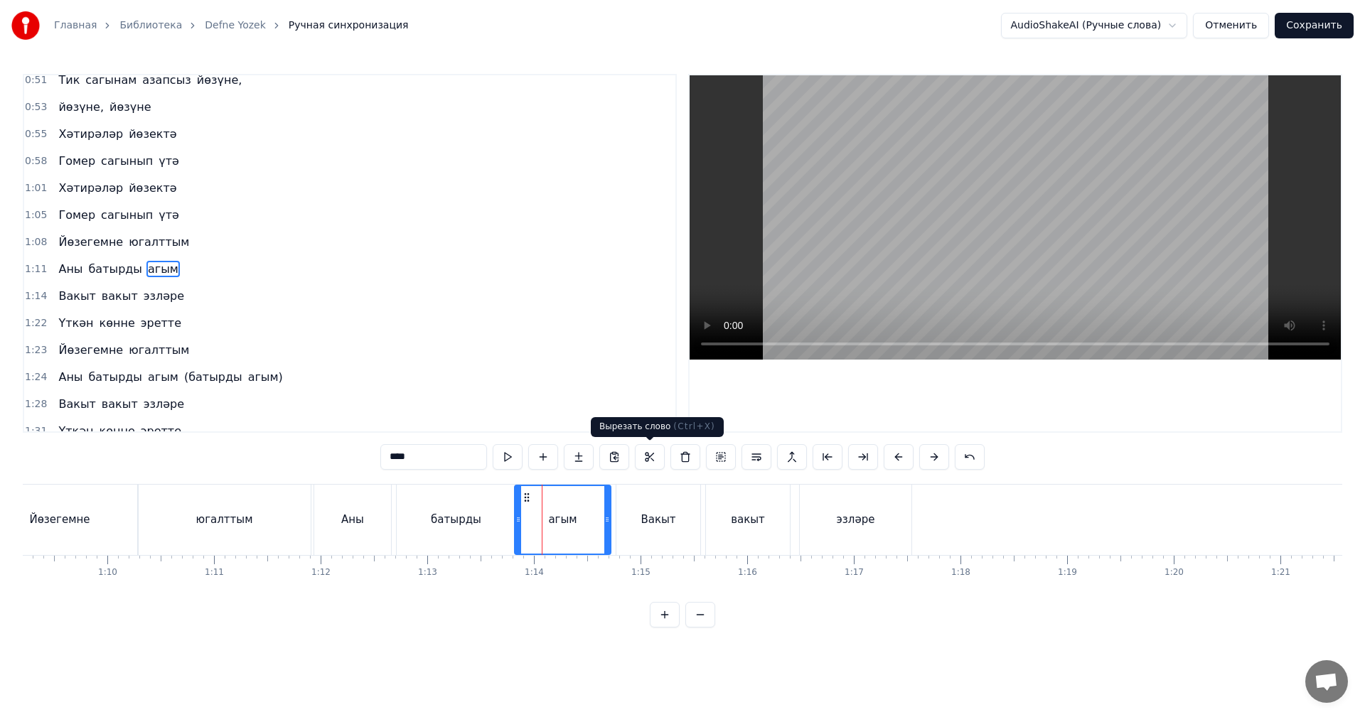
scroll to position [429, 0]
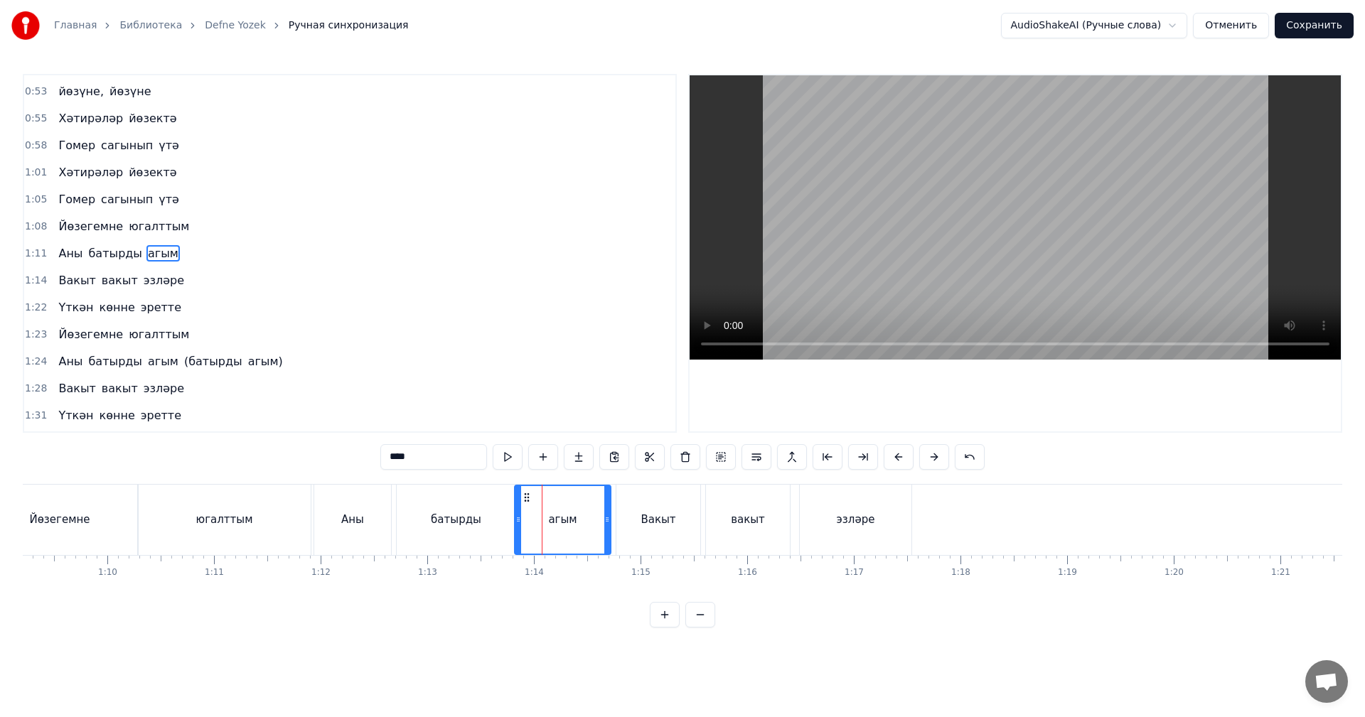
click at [937, 215] on video at bounding box center [1014, 217] width 651 height 284
click at [883, 524] on div "эзләре" at bounding box center [856, 520] width 112 height 70
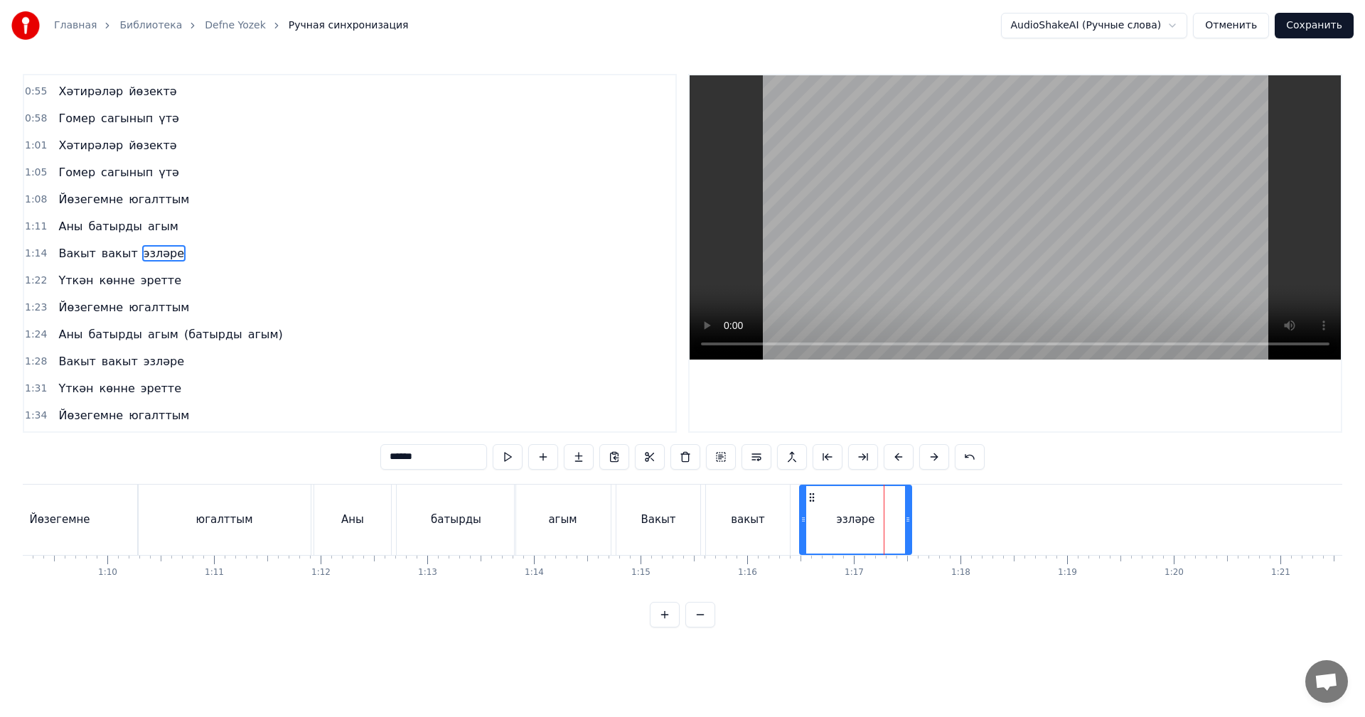
click at [610, 513] on div "агым" at bounding box center [563, 520] width 96 height 70
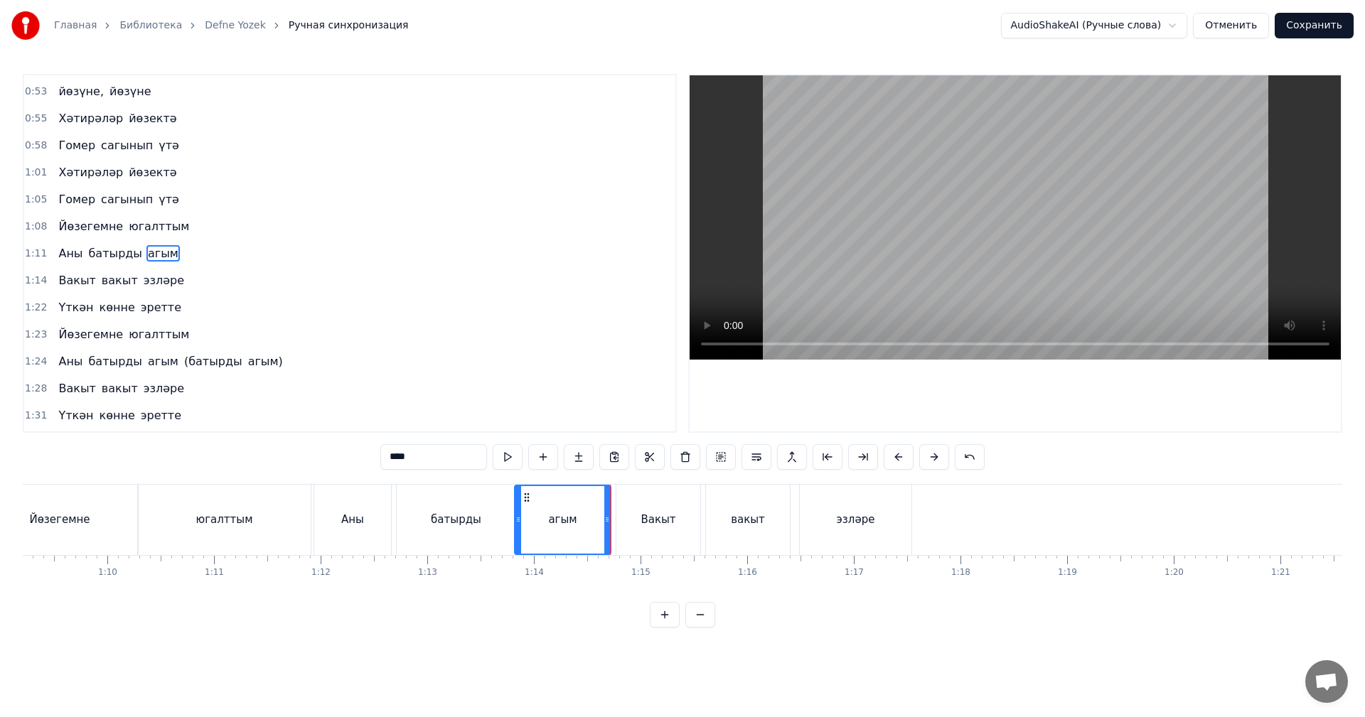
click at [919, 274] on video at bounding box center [1014, 217] width 651 height 284
click at [924, 272] on video at bounding box center [1014, 217] width 651 height 284
click at [648, 503] on div "Вакыт" at bounding box center [658, 520] width 84 height 70
type input "*****"
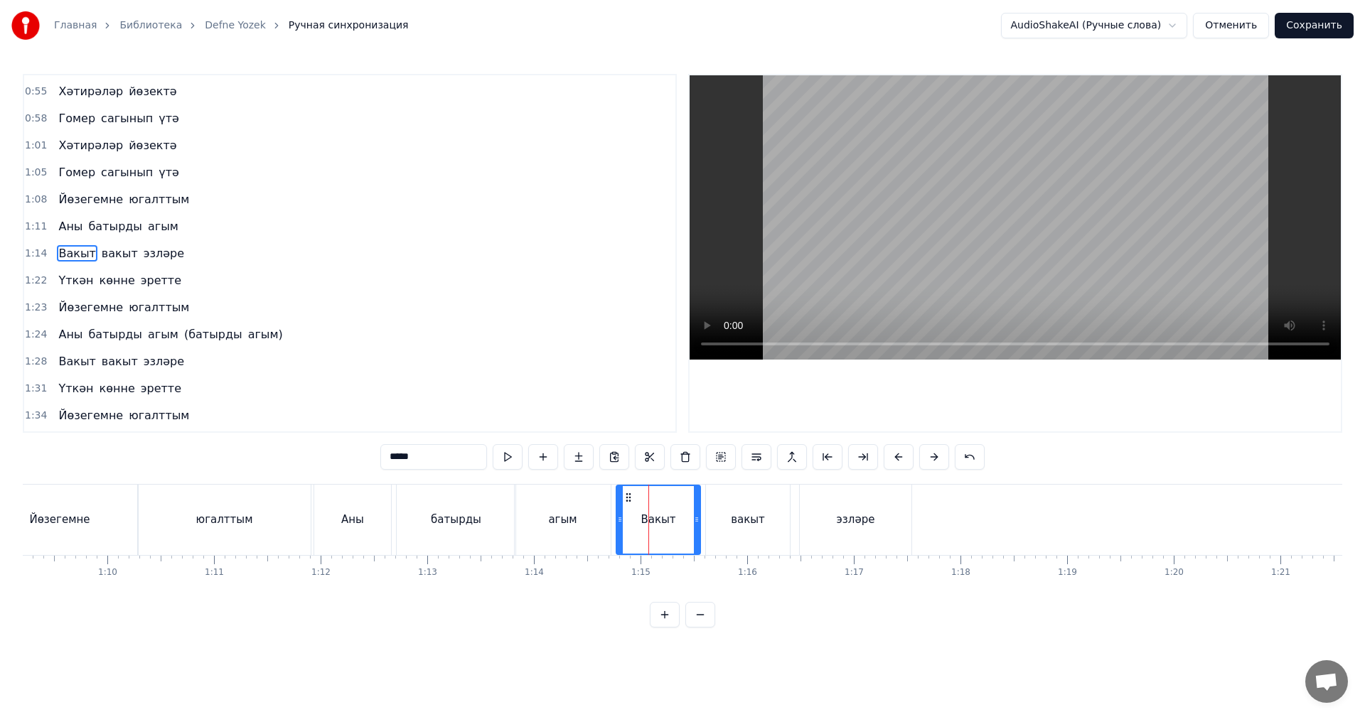
click at [28, 254] on span "1:14" at bounding box center [36, 254] width 22 height 14
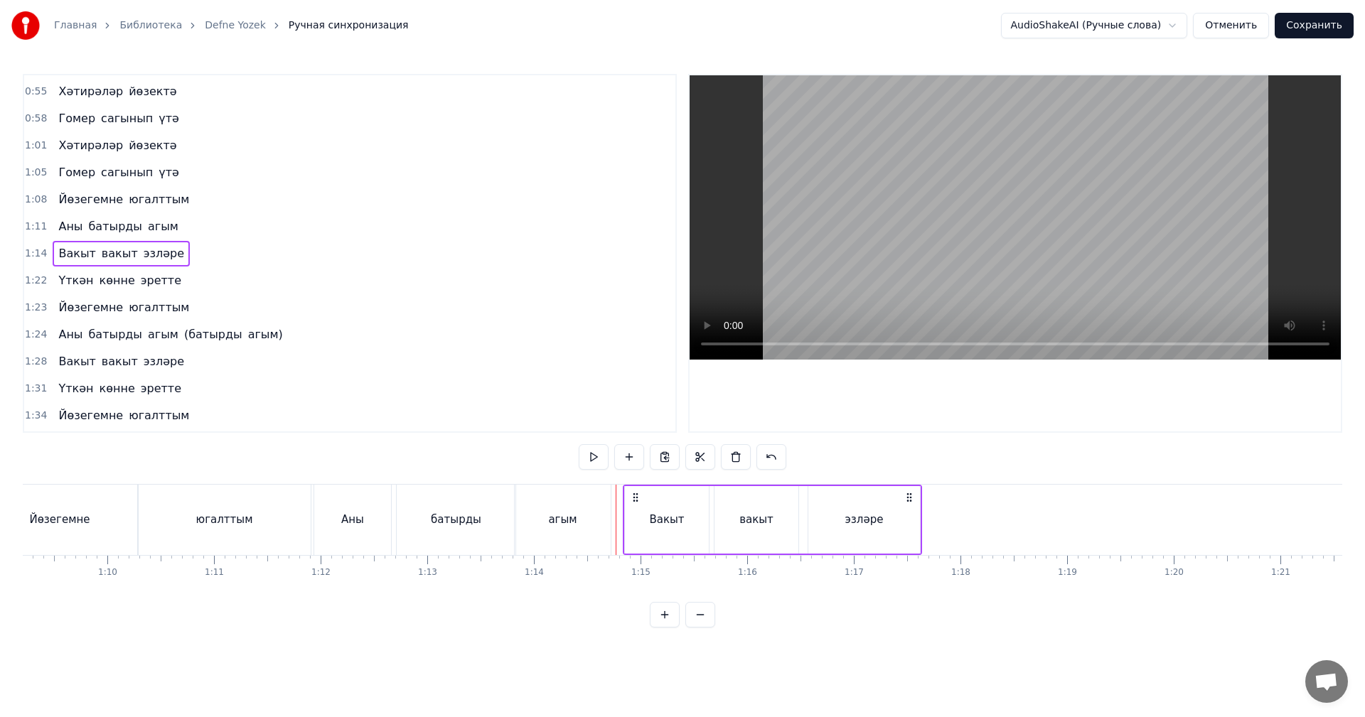
drag, startPoint x: 627, startPoint y: 497, endPoint x: 634, endPoint y: 496, distance: 7.1
click at [634, 496] on icon at bounding box center [635, 497] width 11 height 11
click at [539, 524] on div "агым" at bounding box center [563, 520] width 96 height 70
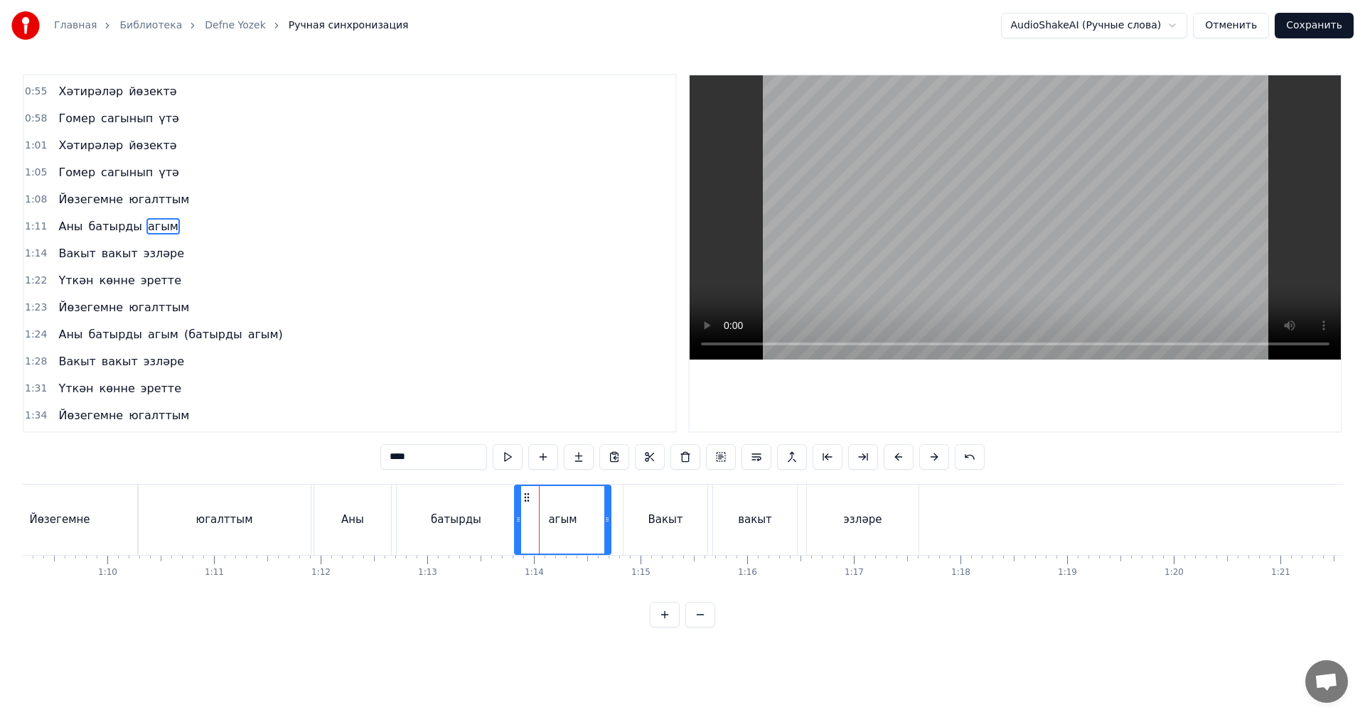
scroll to position [429, 0]
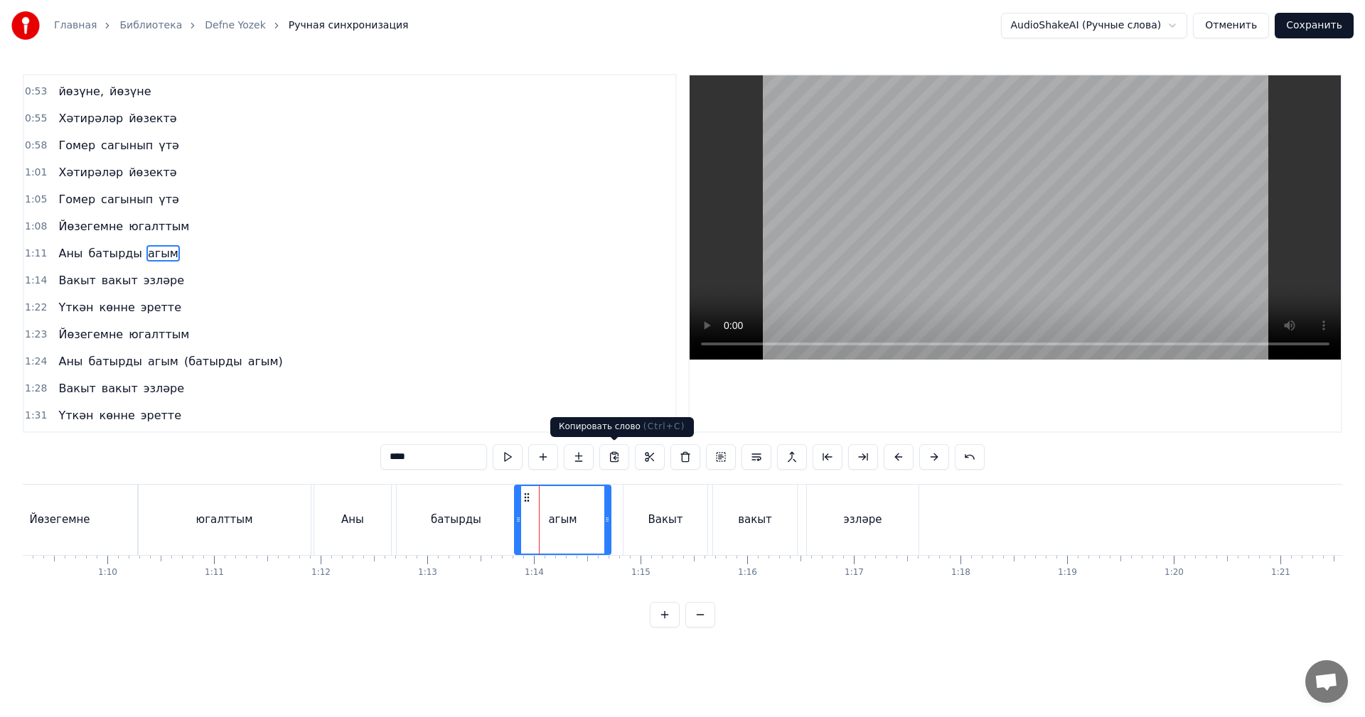
click at [809, 269] on video at bounding box center [1014, 217] width 651 height 284
click at [953, 269] on video at bounding box center [1014, 217] width 651 height 284
click at [897, 522] on div "эзләре" at bounding box center [863, 520] width 112 height 70
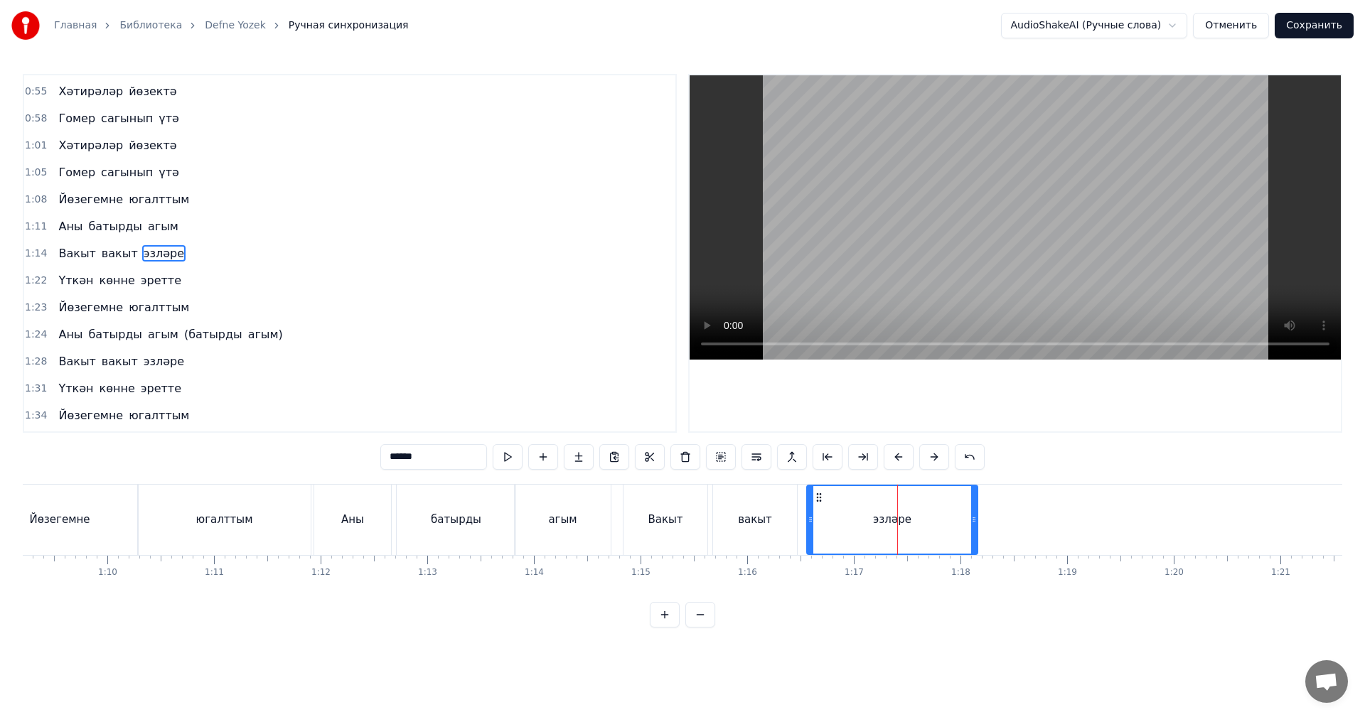
drag, startPoint x: 916, startPoint y: 517, endPoint x: 949, endPoint y: 523, distance: 33.2
click at [977, 520] on icon at bounding box center [974, 519] width 6 height 11
click at [645, 534] on div "Вакыт" at bounding box center [665, 520] width 84 height 70
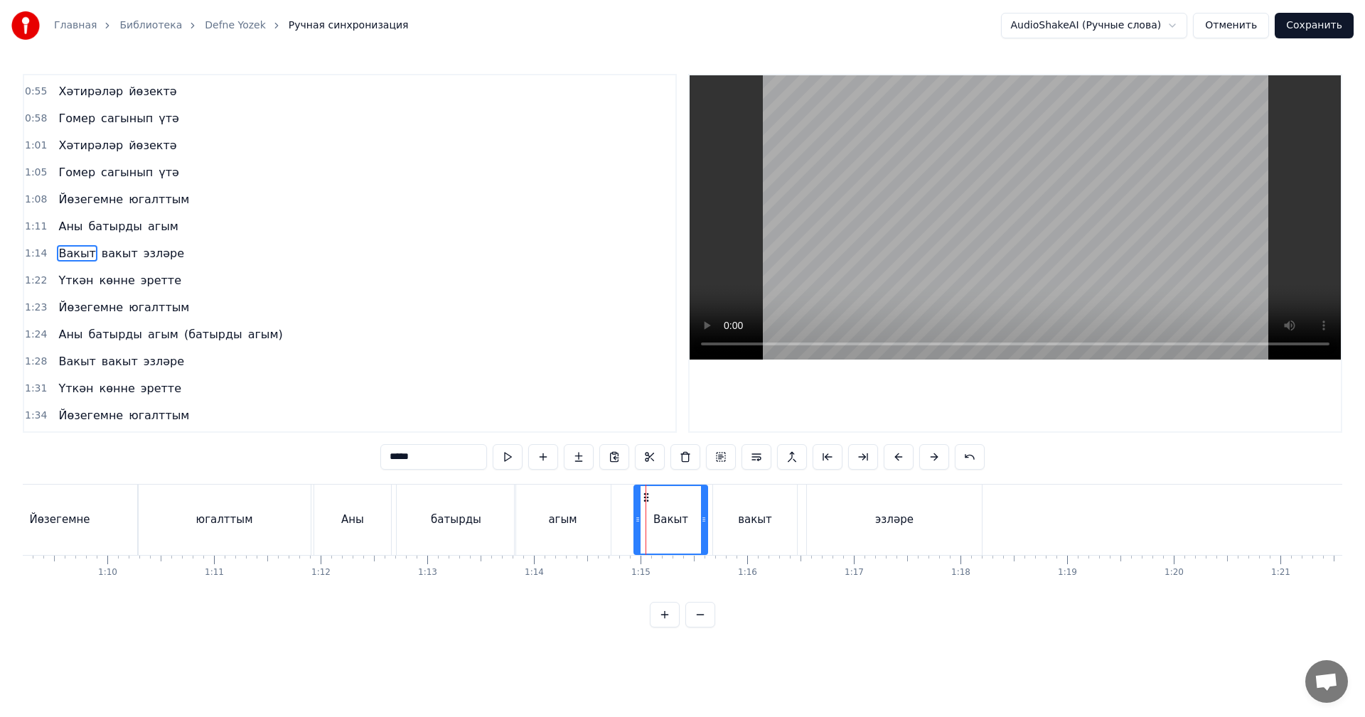
drag, startPoint x: 625, startPoint y: 534, endPoint x: 640, endPoint y: 532, distance: 15.8
click at [640, 532] on div at bounding box center [638, 520] width 6 height 68
drag, startPoint x: 573, startPoint y: 530, endPoint x: 784, endPoint y: 348, distance: 278.2
click at [576, 527] on div "агым" at bounding box center [563, 520] width 96 height 70
type input "****"
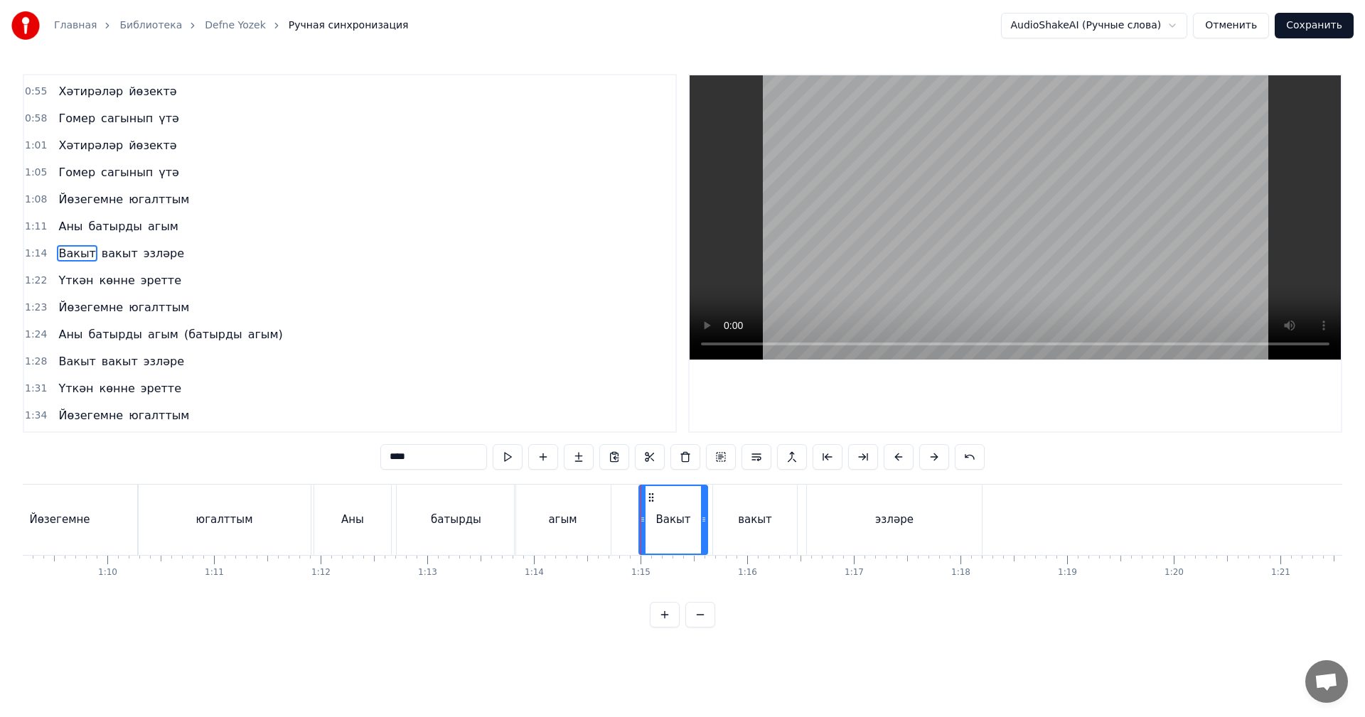
scroll to position [429, 0]
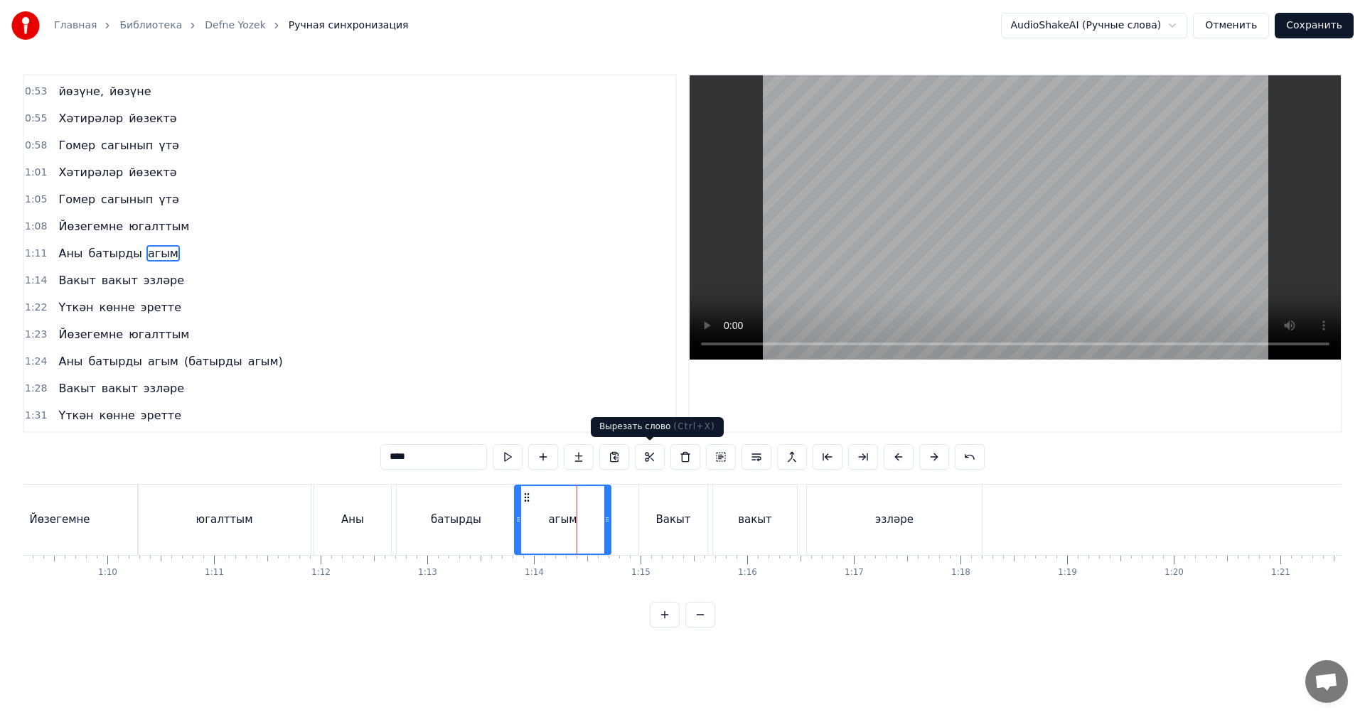
click at [905, 254] on video at bounding box center [1014, 217] width 651 height 284
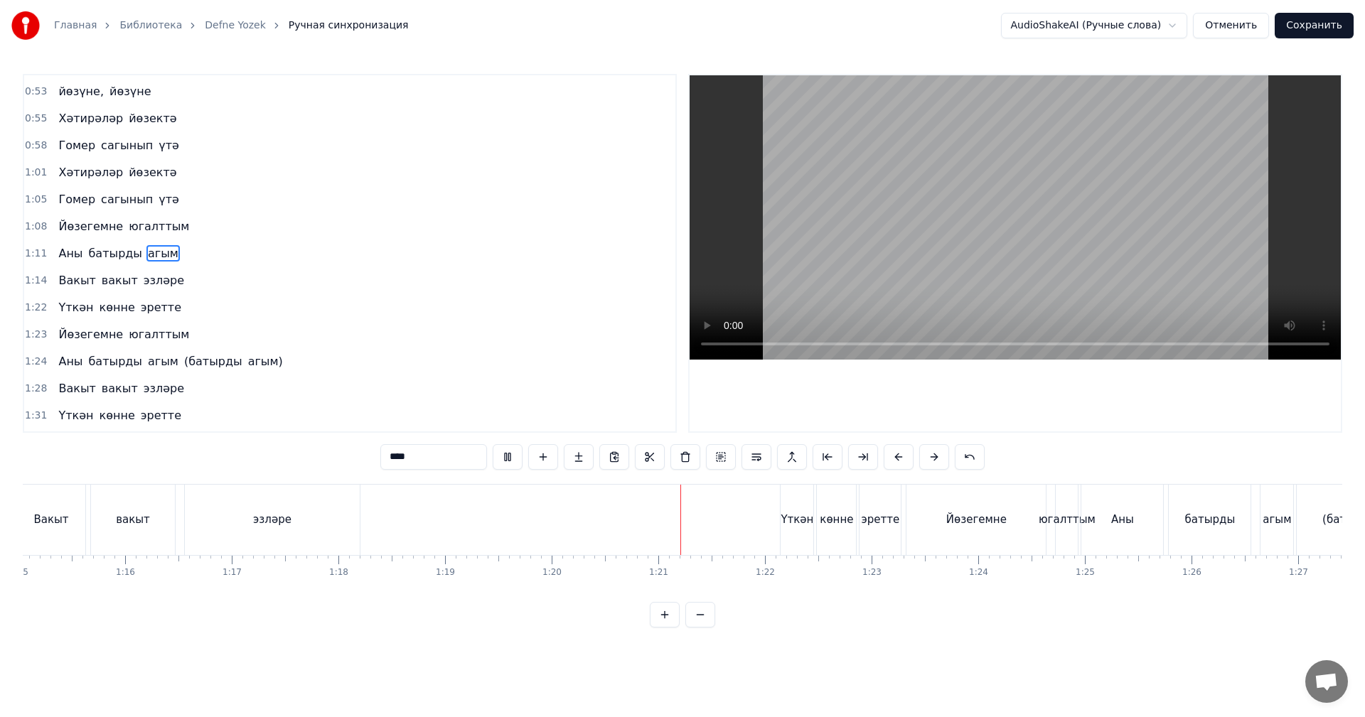
click at [918, 242] on video at bounding box center [1014, 217] width 651 height 284
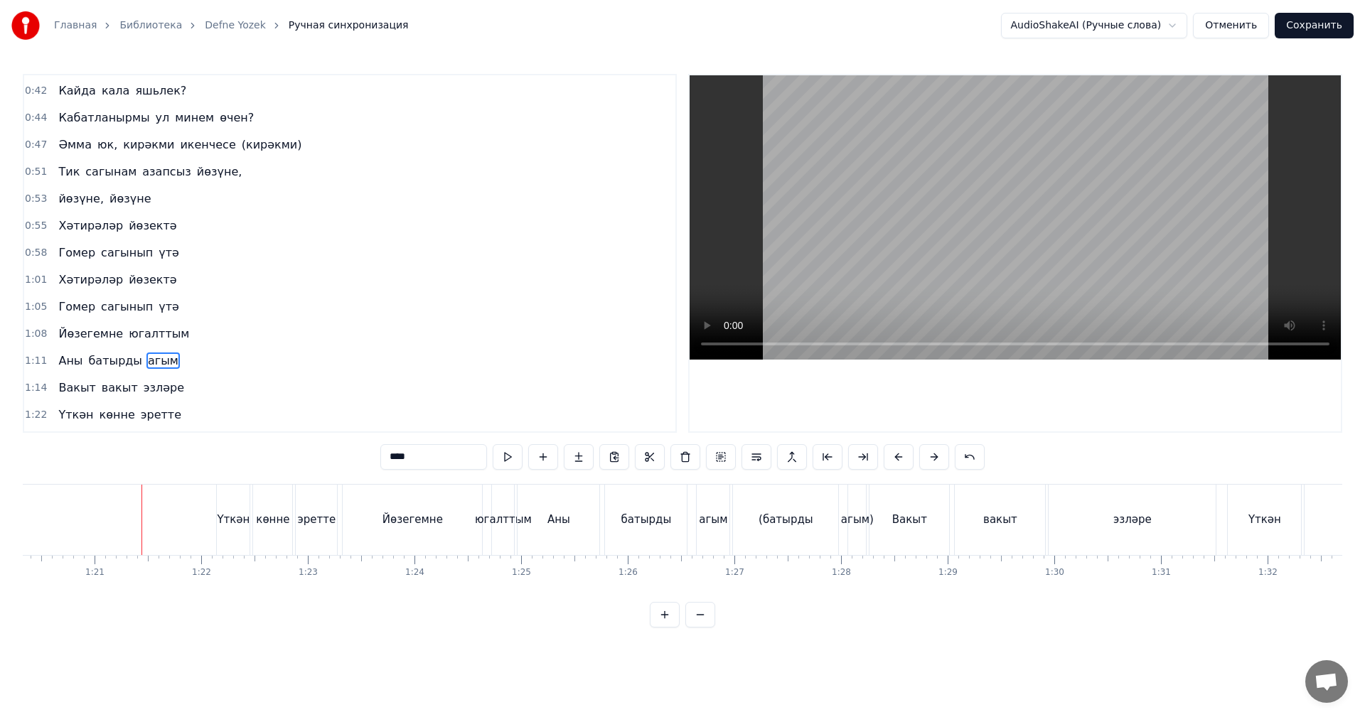
scroll to position [0, 0]
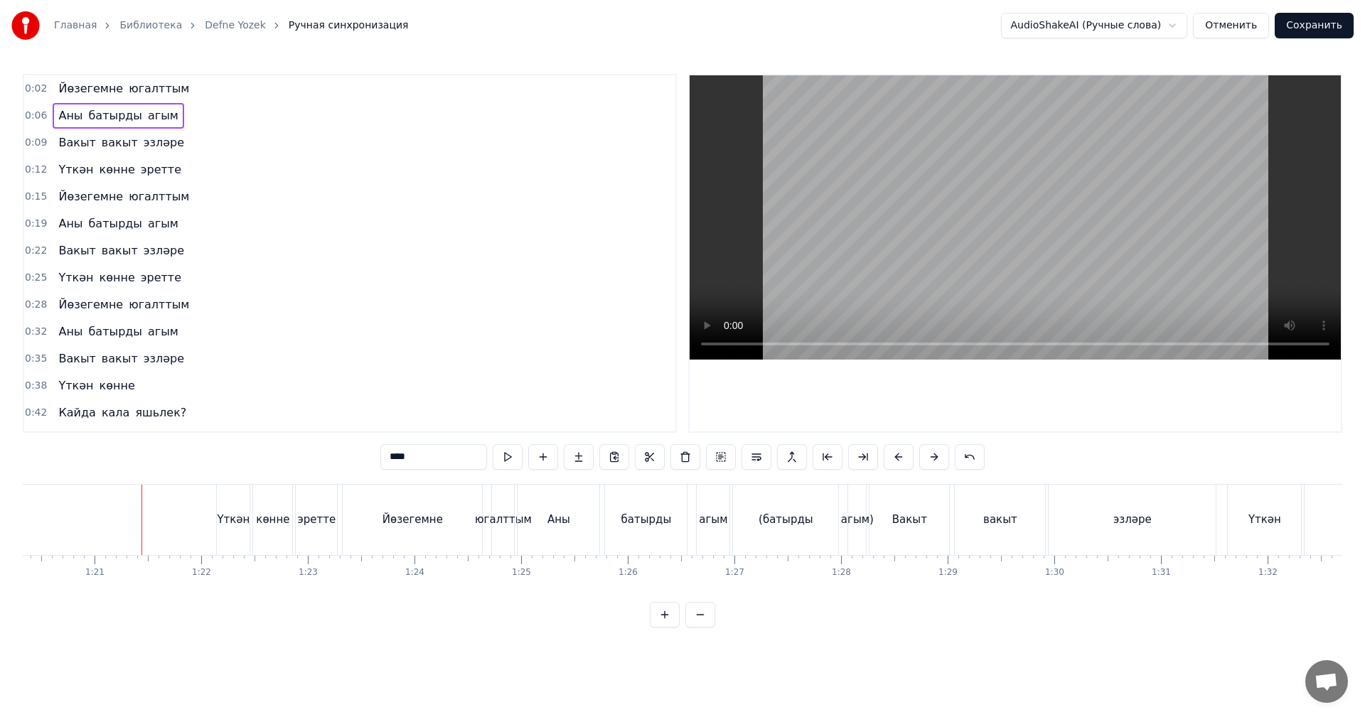
click at [23, 170] on div "0:02 Йөзегемне югалттым 0:06 [PERSON_NAME] агым 0:09 Вакыт вакыт эзләре 0:12 Үт…" at bounding box center [350, 253] width 654 height 359
click at [33, 171] on span "0:12" at bounding box center [36, 170] width 22 height 14
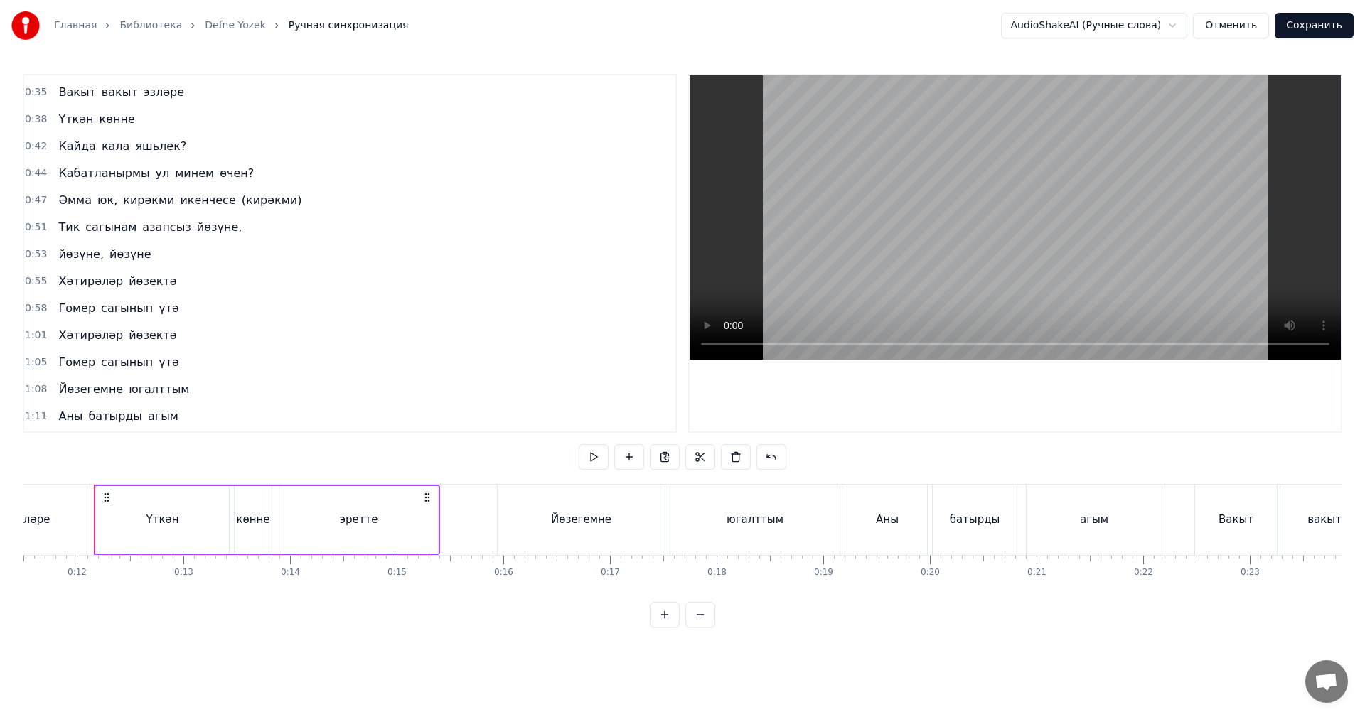
scroll to position [498, 0]
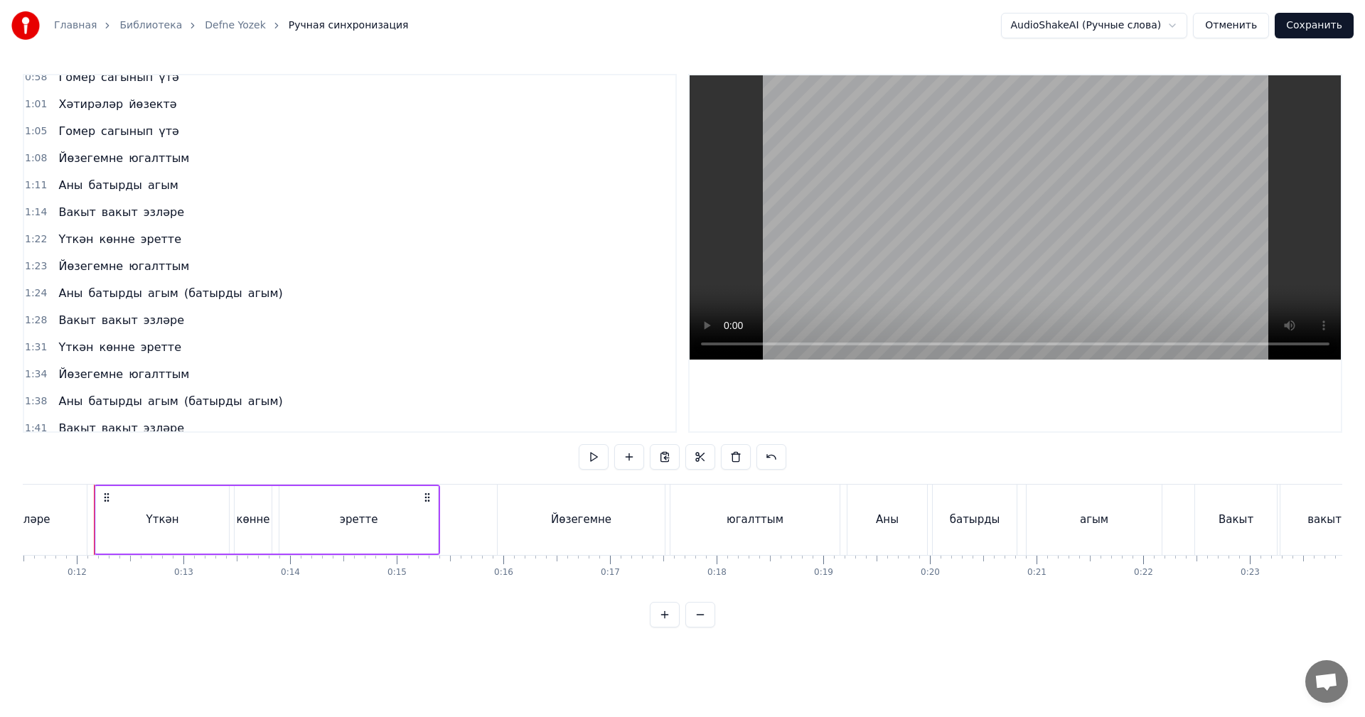
click at [28, 208] on span "1:14" at bounding box center [36, 212] width 22 height 14
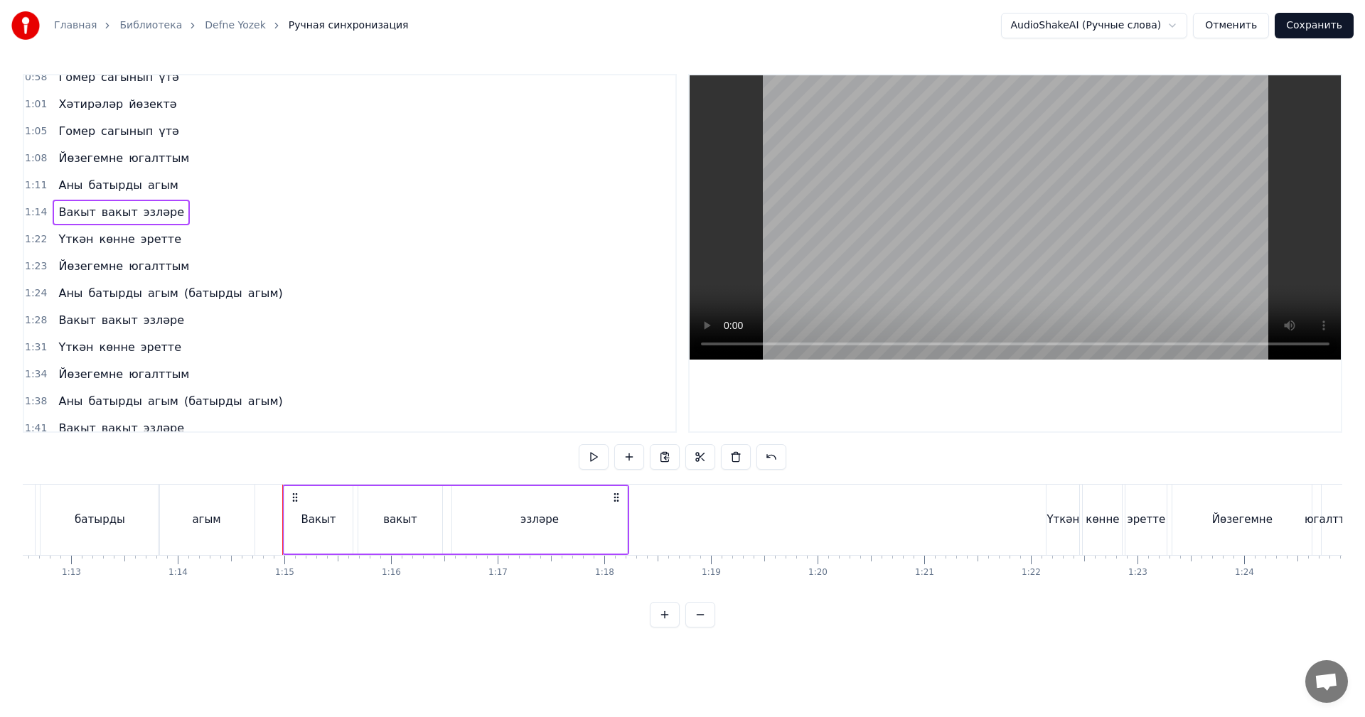
scroll to position [0, 7923]
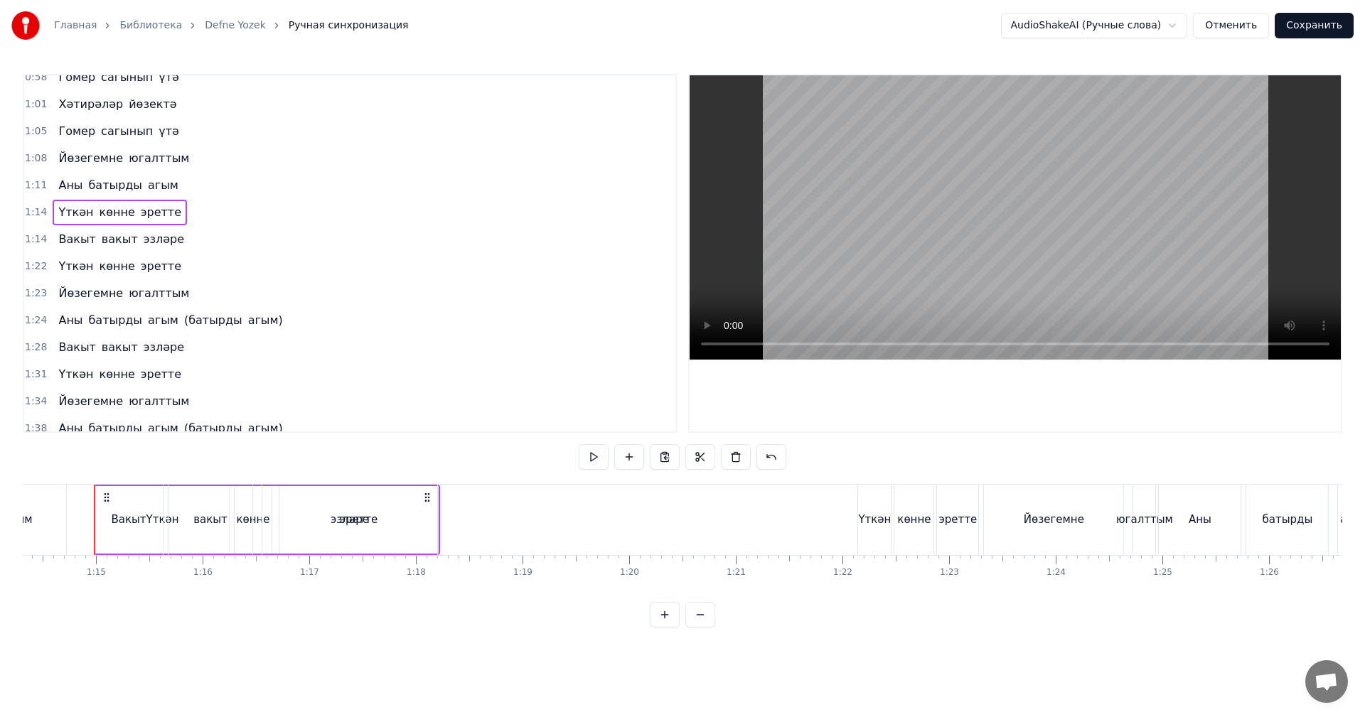
drag, startPoint x: 109, startPoint y: 495, endPoint x: 322, endPoint y: 501, distance: 213.3
click at [361, 500] on div "Вакыт вакыт эзләре" at bounding box center [267, 520] width 347 height 70
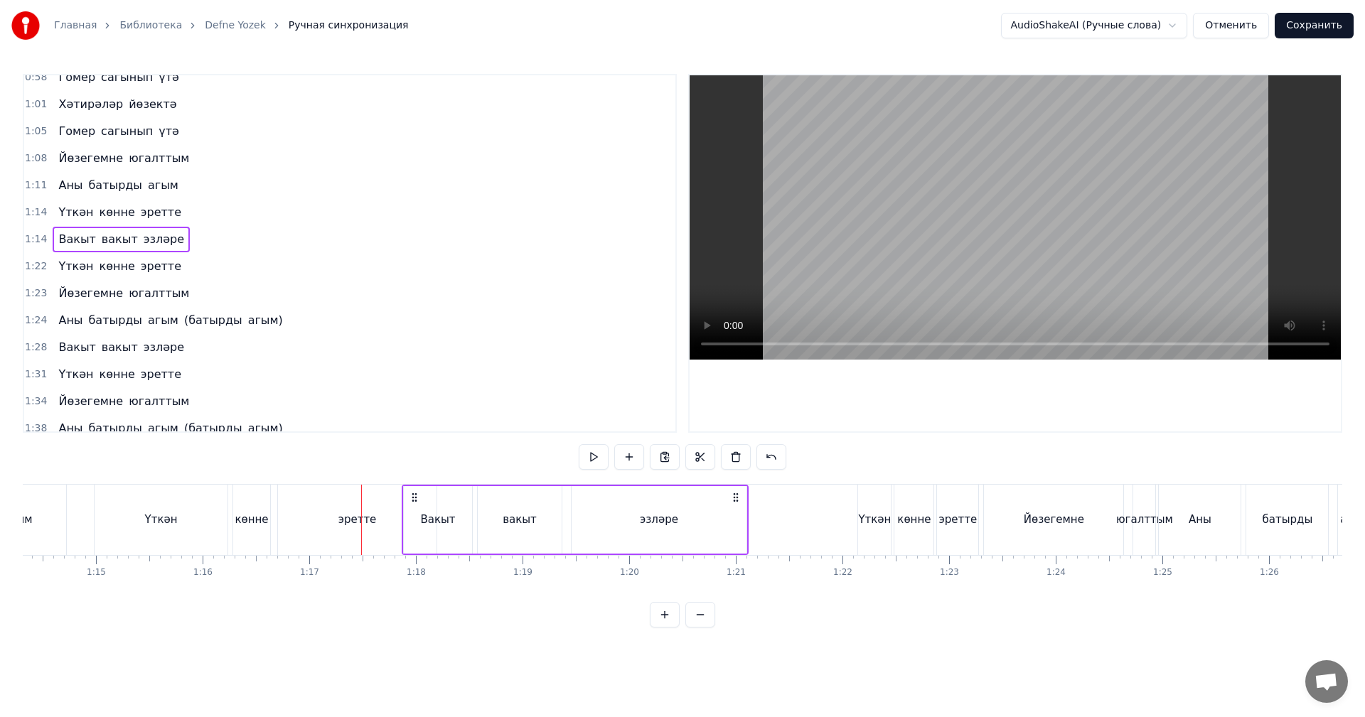
drag, startPoint x: 105, startPoint y: 495, endPoint x: 407, endPoint y: 504, distance: 301.5
click at [413, 505] on div "Вакыт вакыт эзләре" at bounding box center [575, 520] width 347 height 70
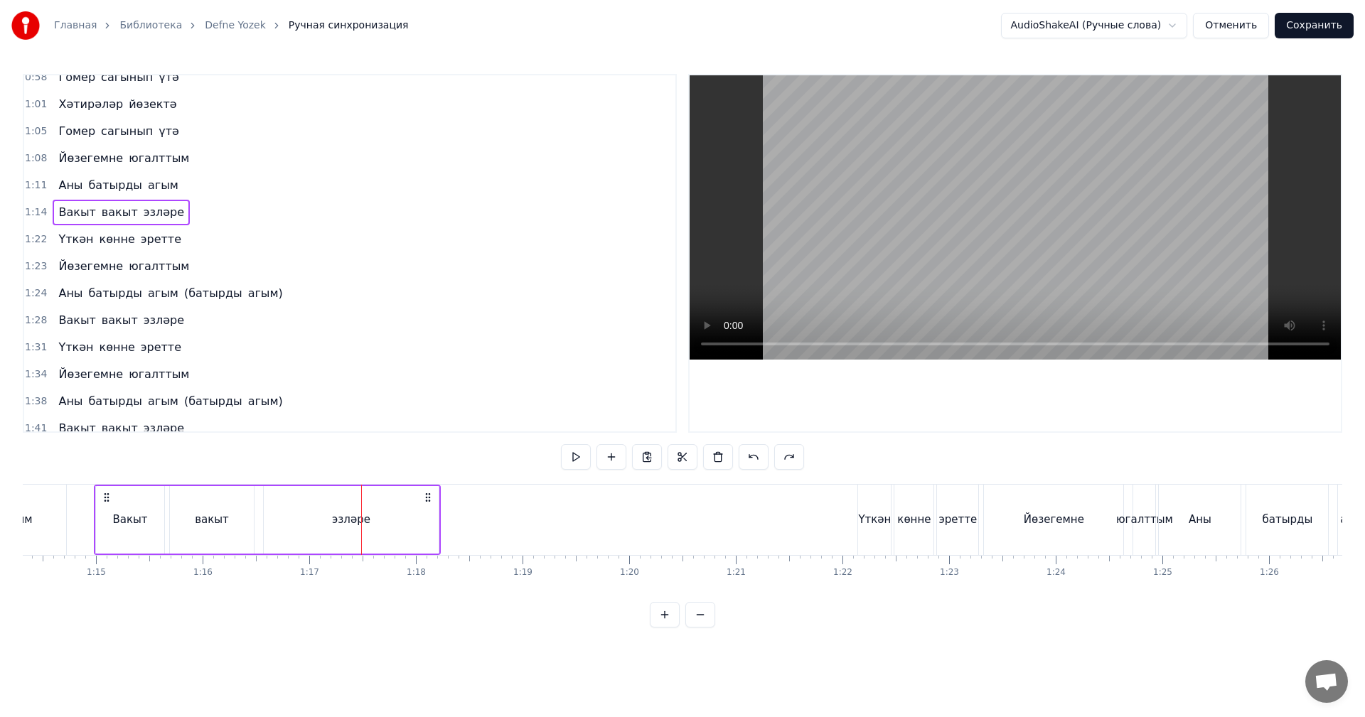
click at [36, 216] on span "1:14" at bounding box center [36, 212] width 22 height 14
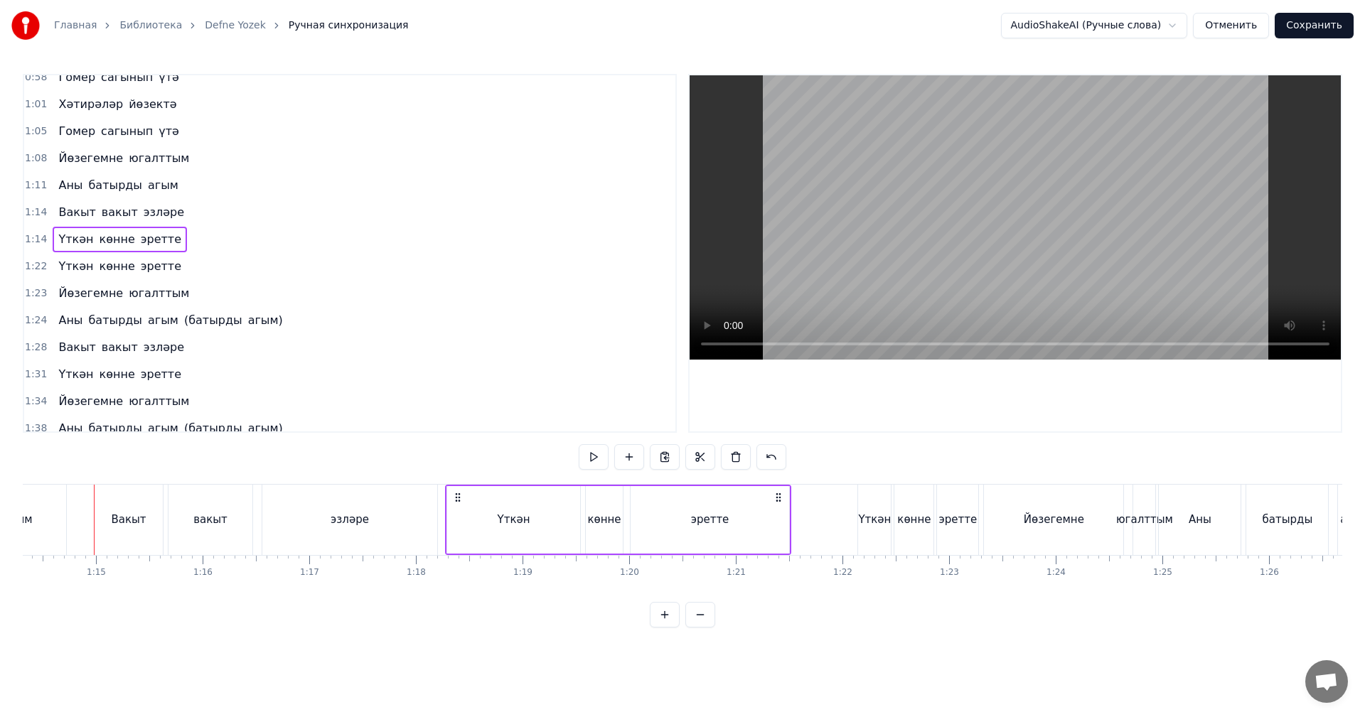
drag, startPoint x: 107, startPoint y: 498, endPoint x: 458, endPoint y: 503, distance: 351.2
click at [458, 503] on div "Үткән көнне эретте" at bounding box center [618, 520] width 346 height 70
click at [382, 521] on div "эзләре" at bounding box center [349, 520] width 175 height 70
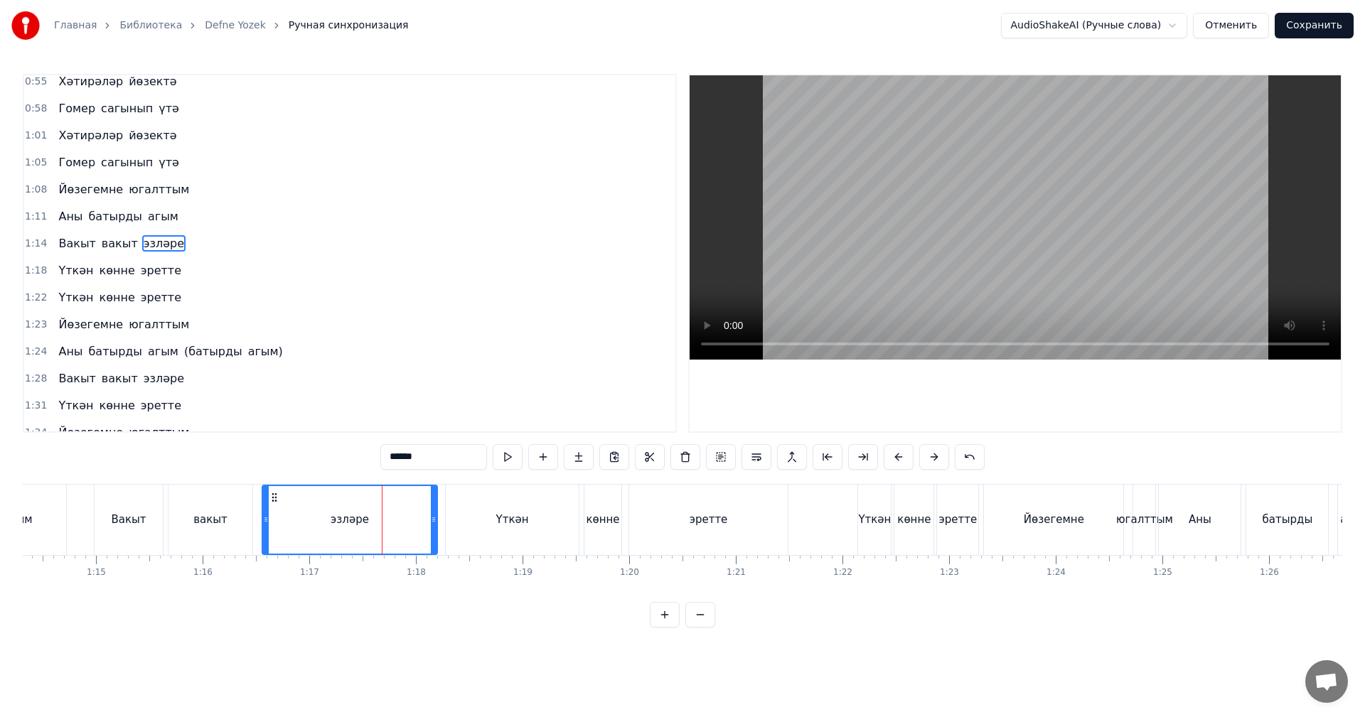
scroll to position [456, 0]
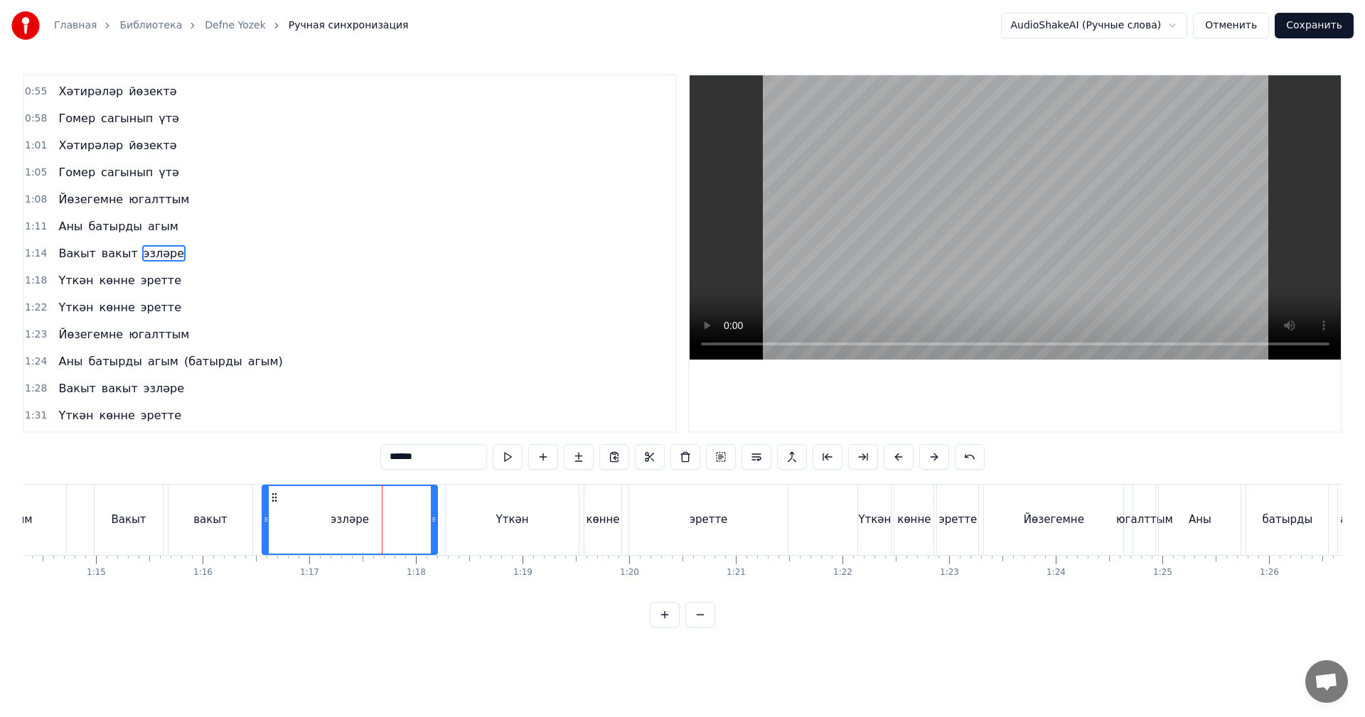
click at [904, 180] on video at bounding box center [1014, 217] width 651 height 284
click at [984, 203] on video at bounding box center [1014, 217] width 651 height 284
click at [505, 534] on div "Үткән" at bounding box center [512, 520] width 133 height 70
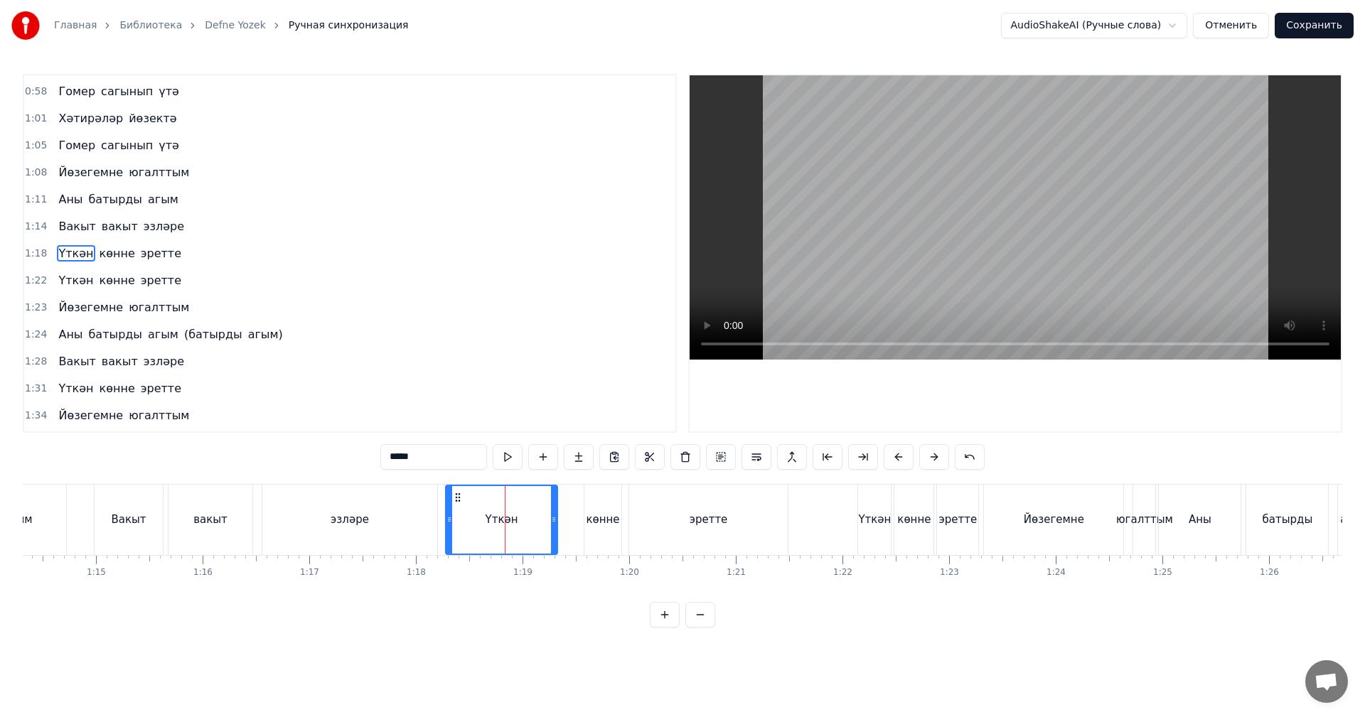
drag, startPoint x: 573, startPoint y: 517, endPoint x: 549, endPoint y: 525, distance: 25.0
click at [551, 525] on div at bounding box center [554, 520] width 6 height 68
click at [596, 512] on div "көнне" at bounding box center [602, 520] width 33 height 16
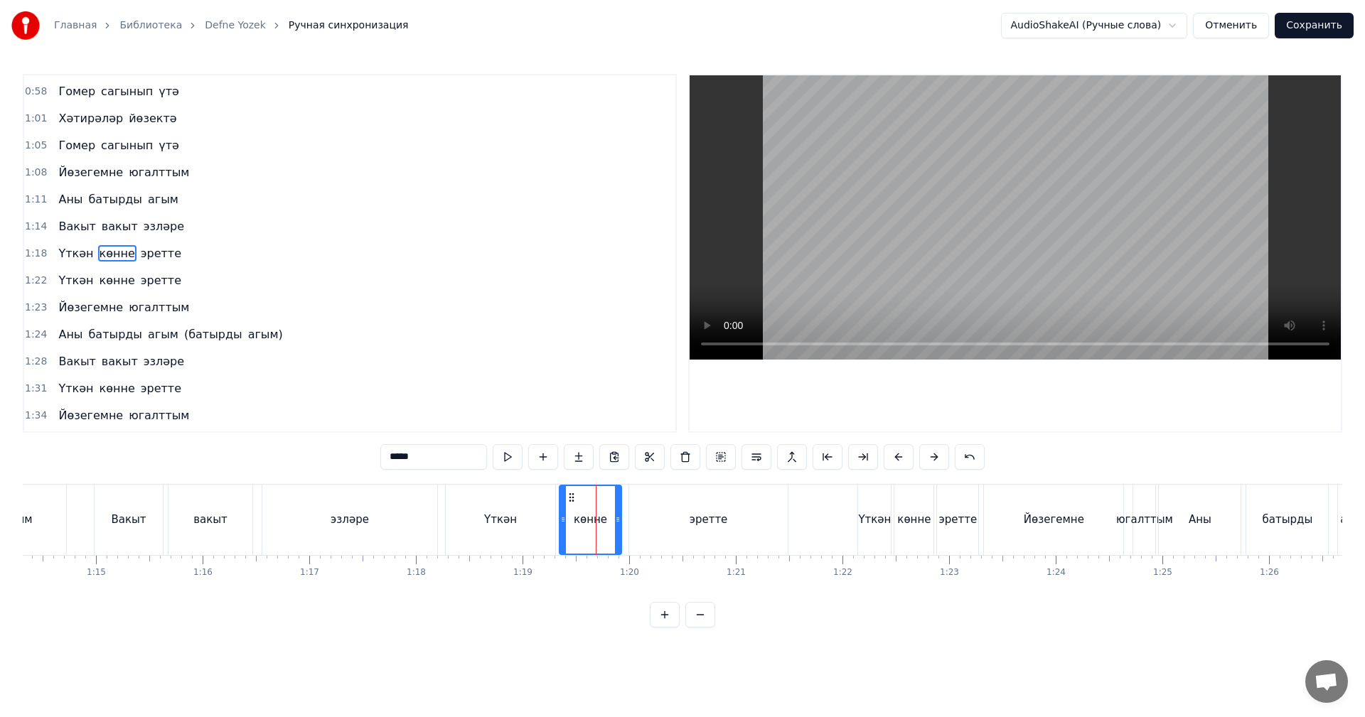
drag, startPoint x: 596, startPoint y: 511, endPoint x: 564, endPoint y: 527, distance: 35.9
click at [564, 527] on div at bounding box center [563, 520] width 6 height 68
click at [412, 527] on div "эзләре" at bounding box center [349, 520] width 175 height 70
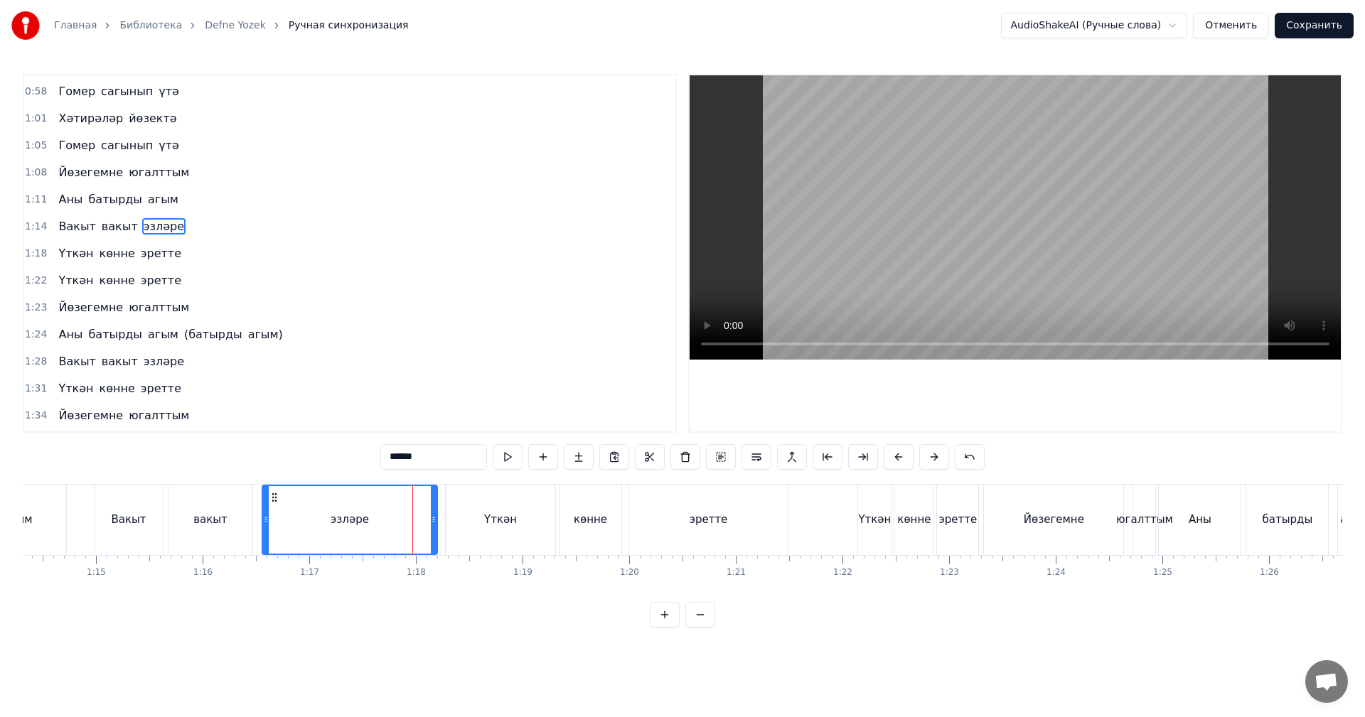
scroll to position [456, 0]
click at [879, 208] on video at bounding box center [1014, 217] width 651 height 284
click at [1034, 260] on video at bounding box center [1014, 217] width 651 height 284
click at [885, 537] on div "Үткән" at bounding box center [874, 520] width 33 height 70
type input "*****"
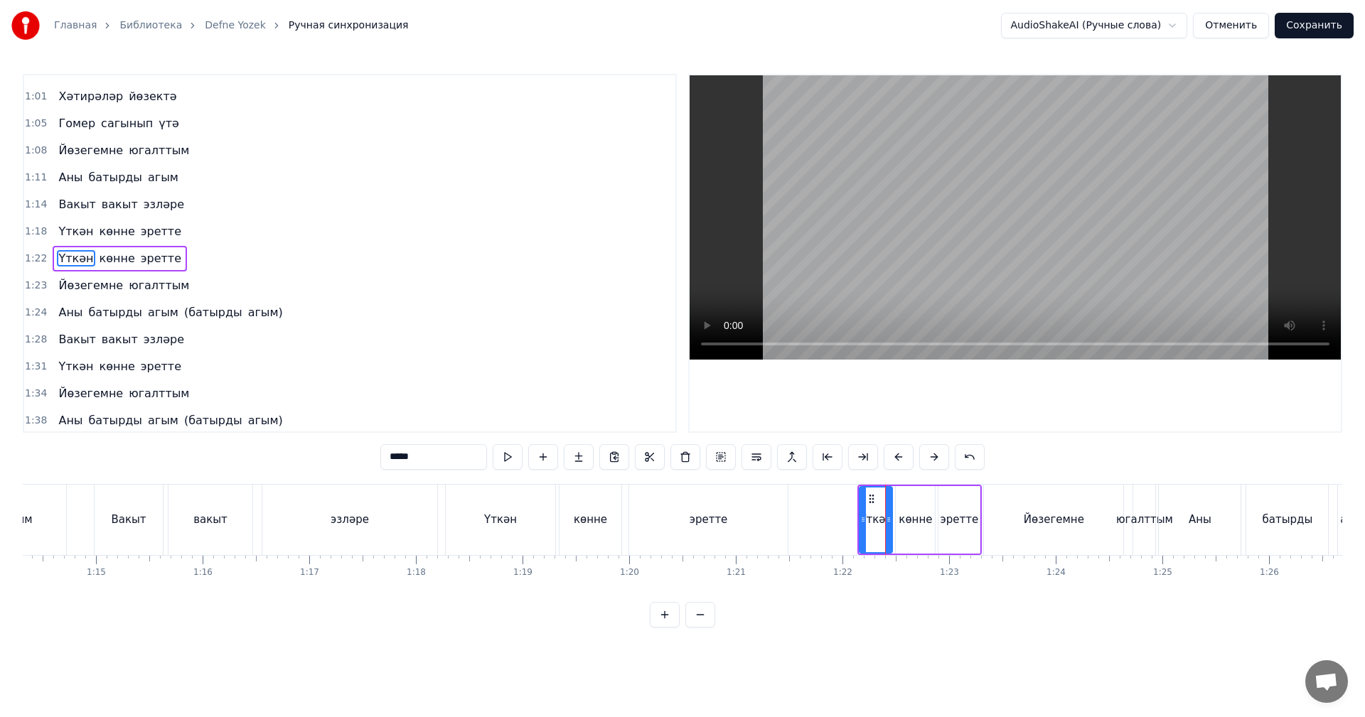
scroll to position [510, 0]
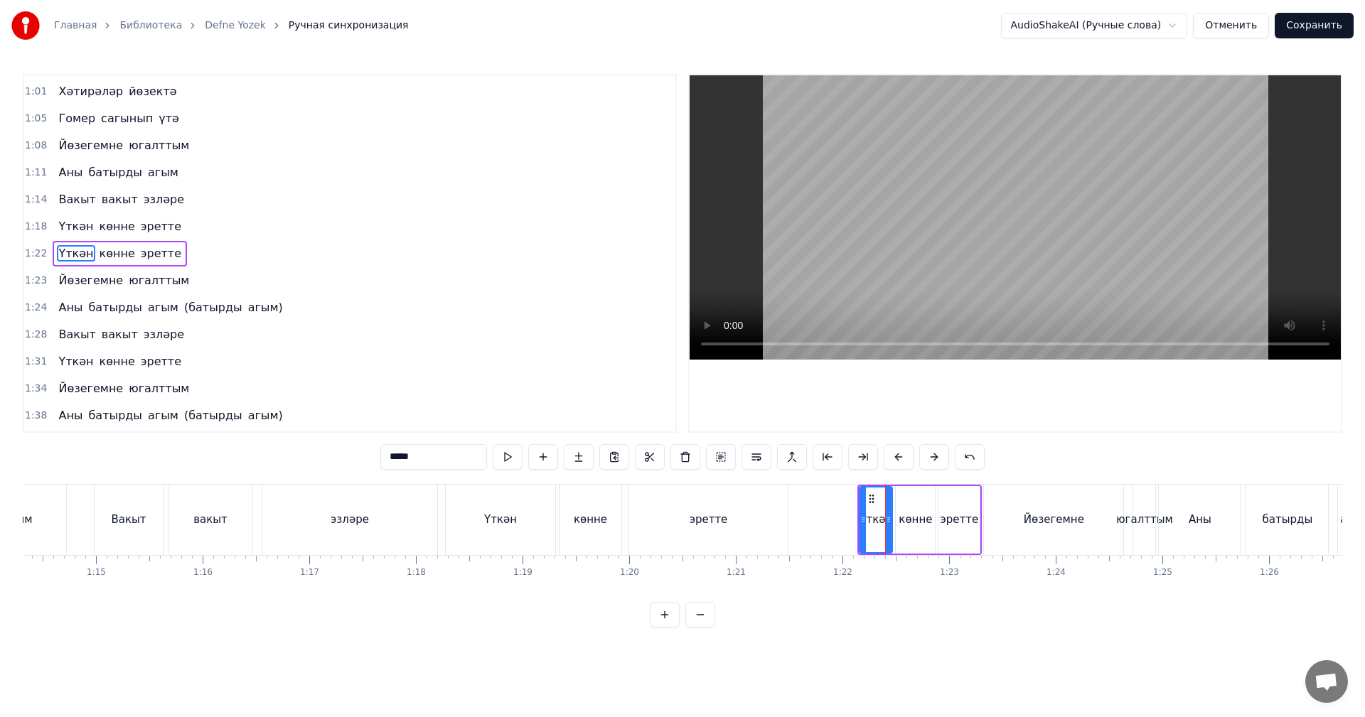
click at [33, 259] on span "1:22" at bounding box center [36, 254] width 22 height 14
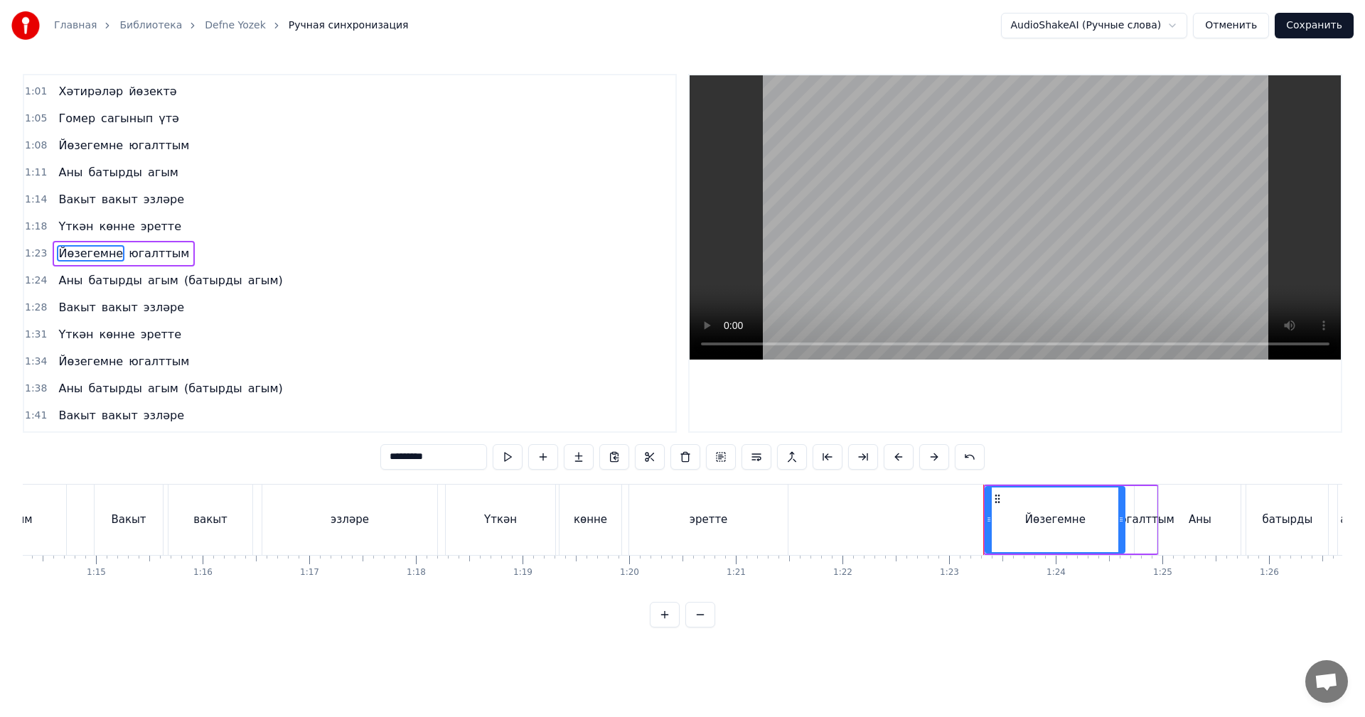
click at [33, 259] on span "1:23" at bounding box center [36, 254] width 22 height 14
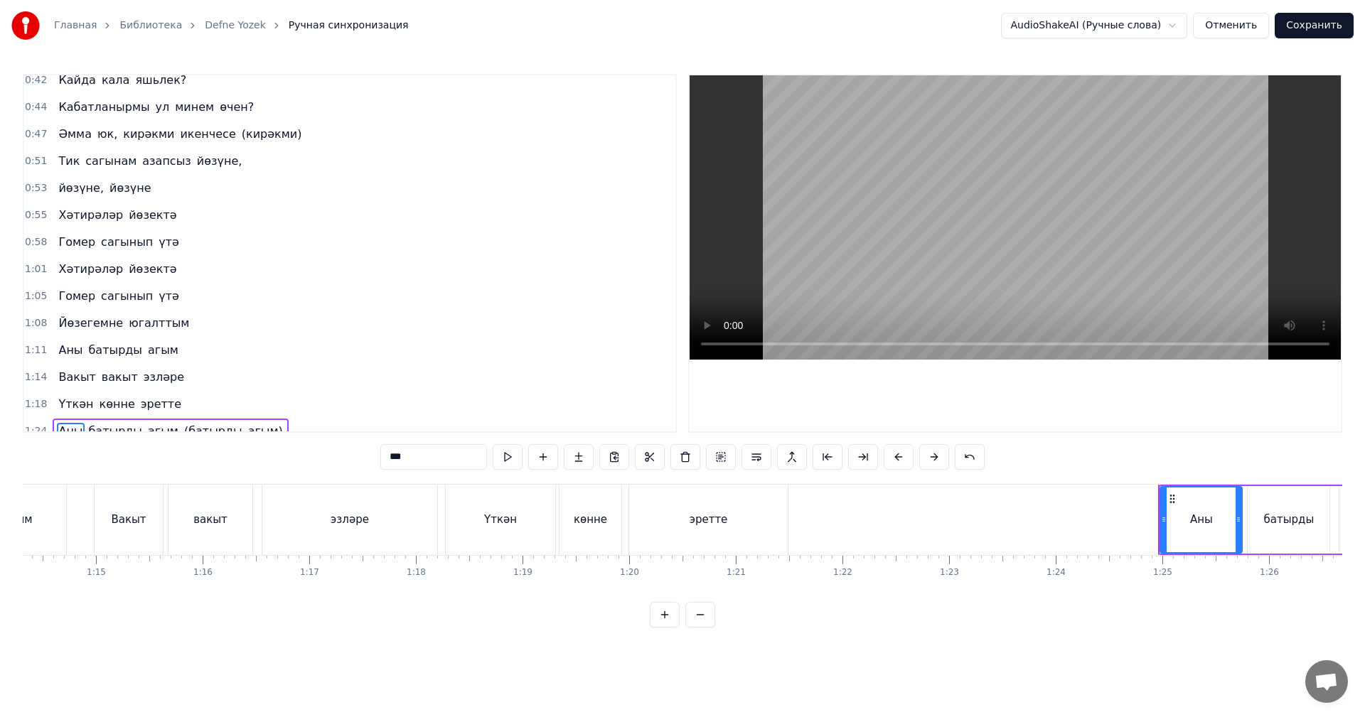
scroll to position [0, 0]
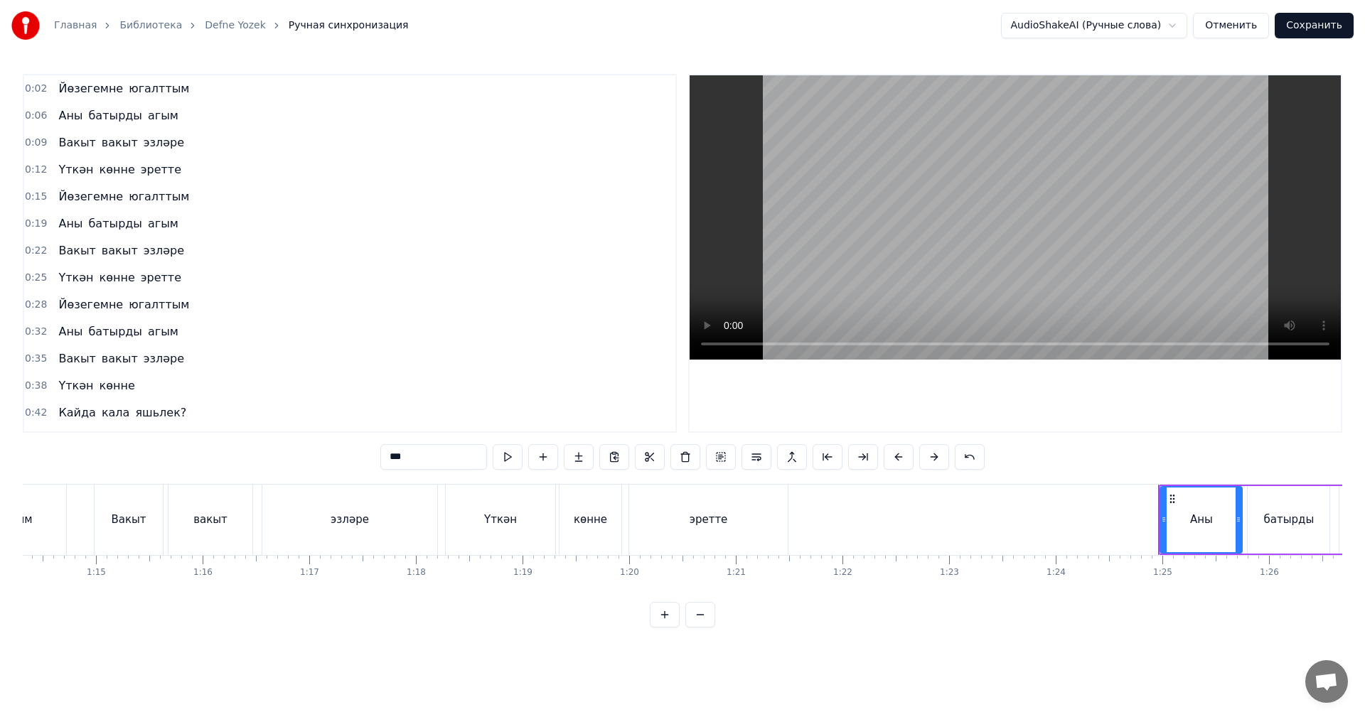
click at [33, 93] on span "0:02" at bounding box center [36, 89] width 22 height 14
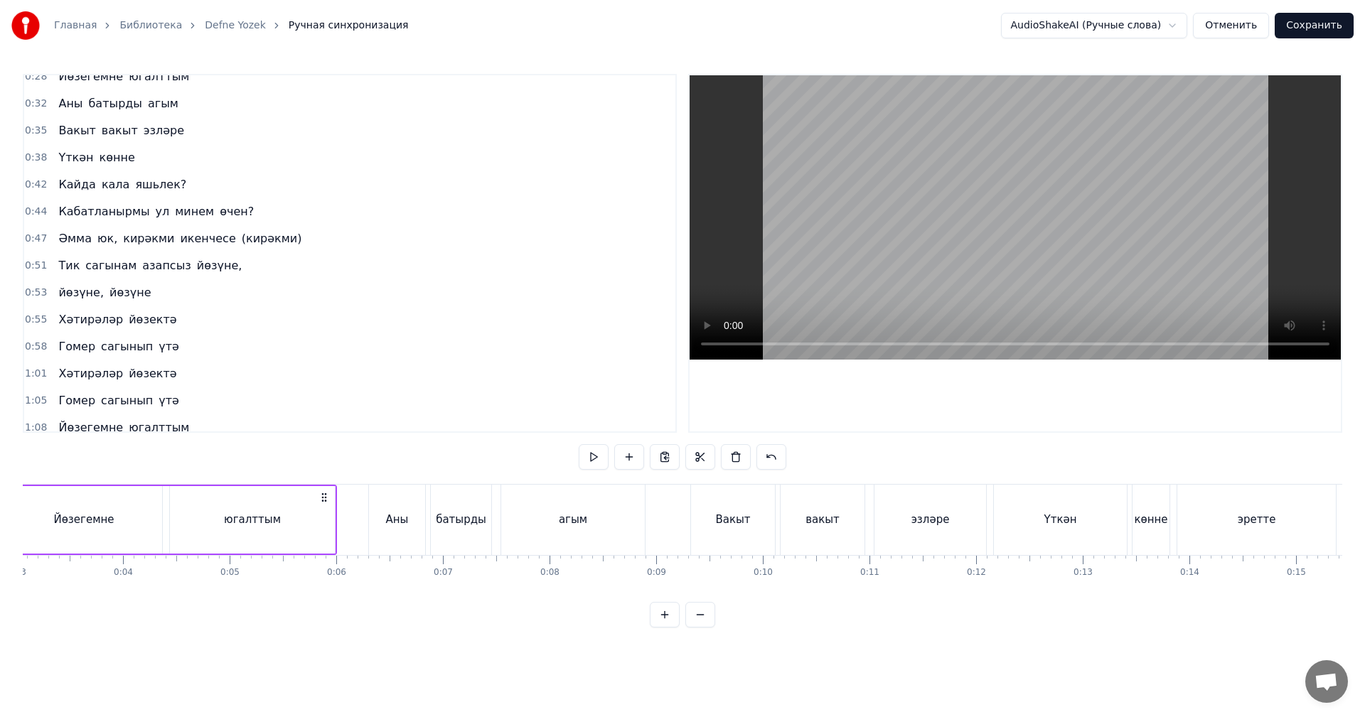
scroll to position [0, 236]
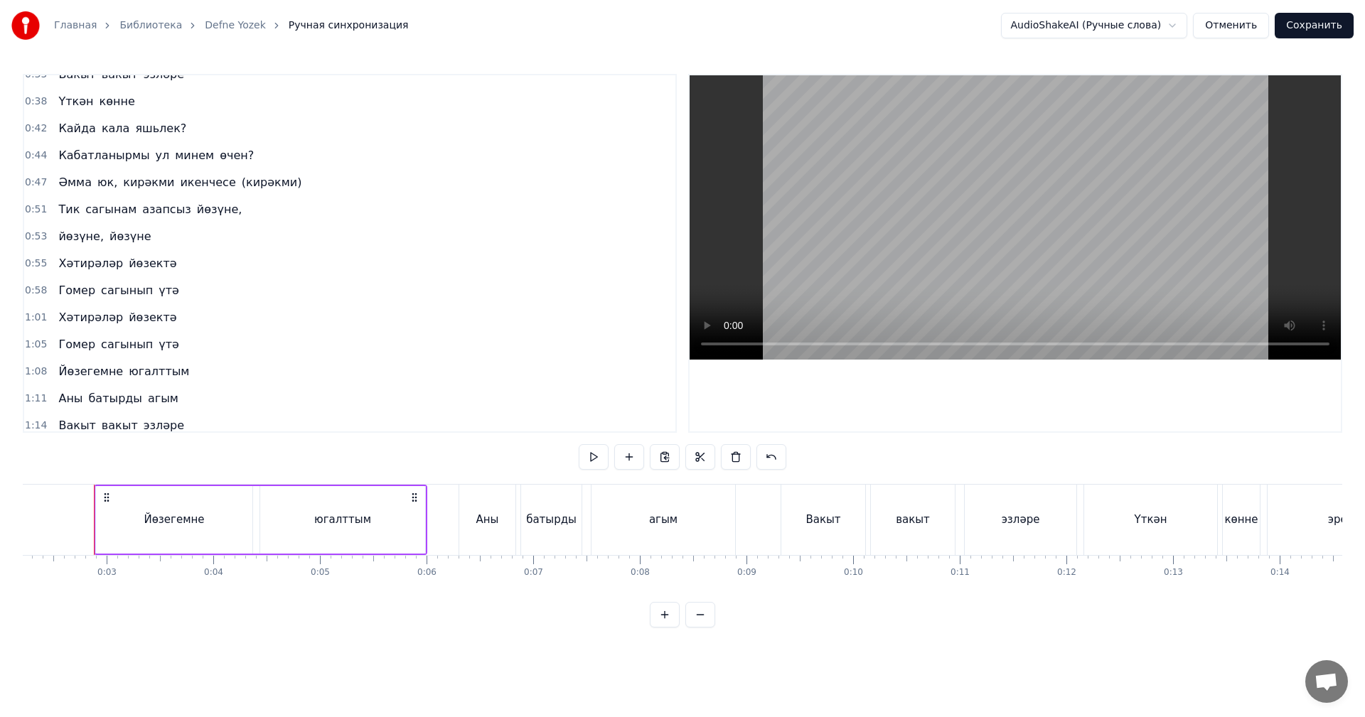
click at [41, 259] on span "0:55" at bounding box center [36, 264] width 22 height 14
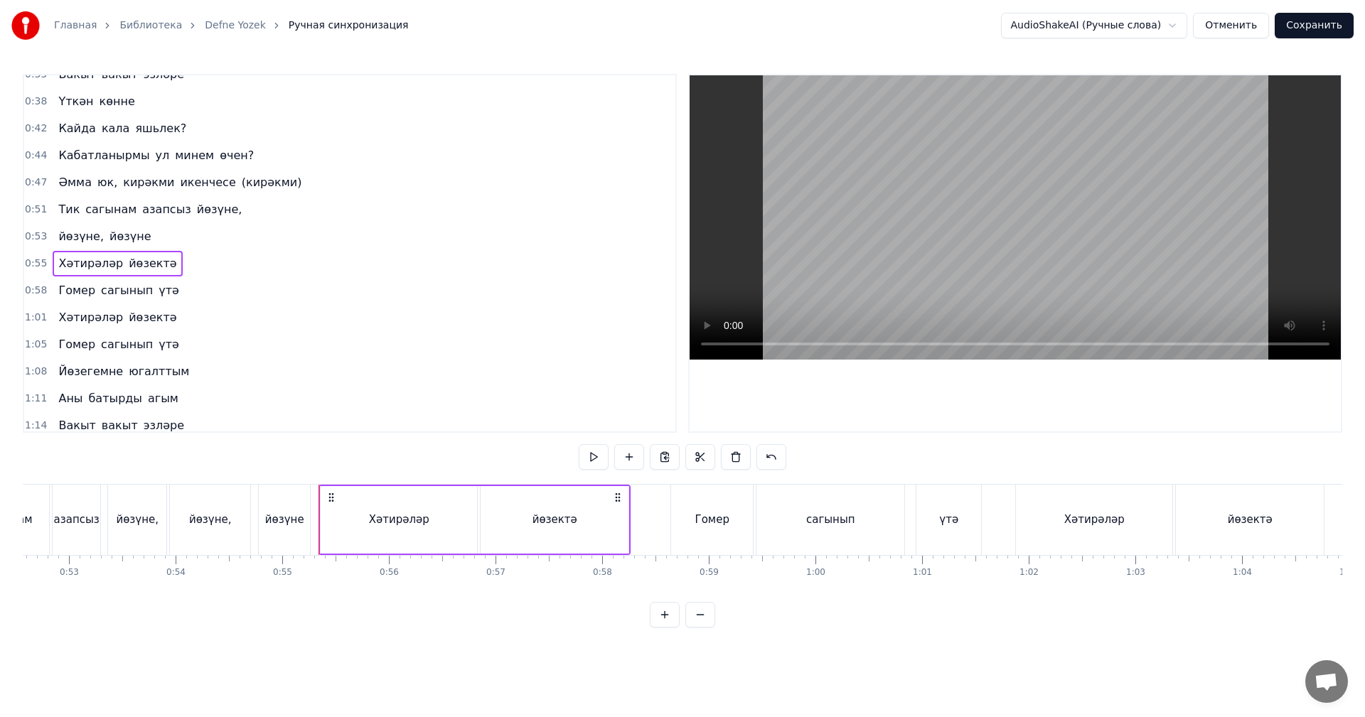
scroll to position [0, 5829]
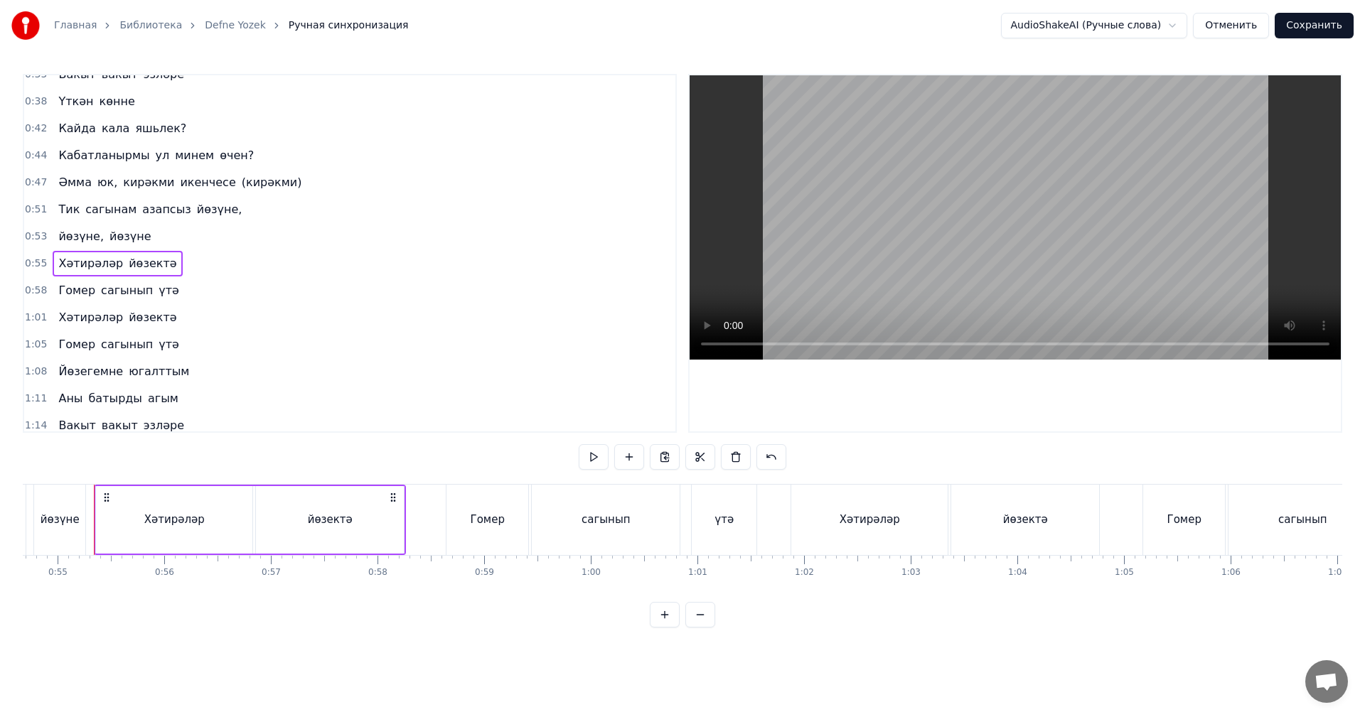
click at [31, 302] on div "0:58 Гомер сагынып үтә" at bounding box center [349, 290] width 651 height 27
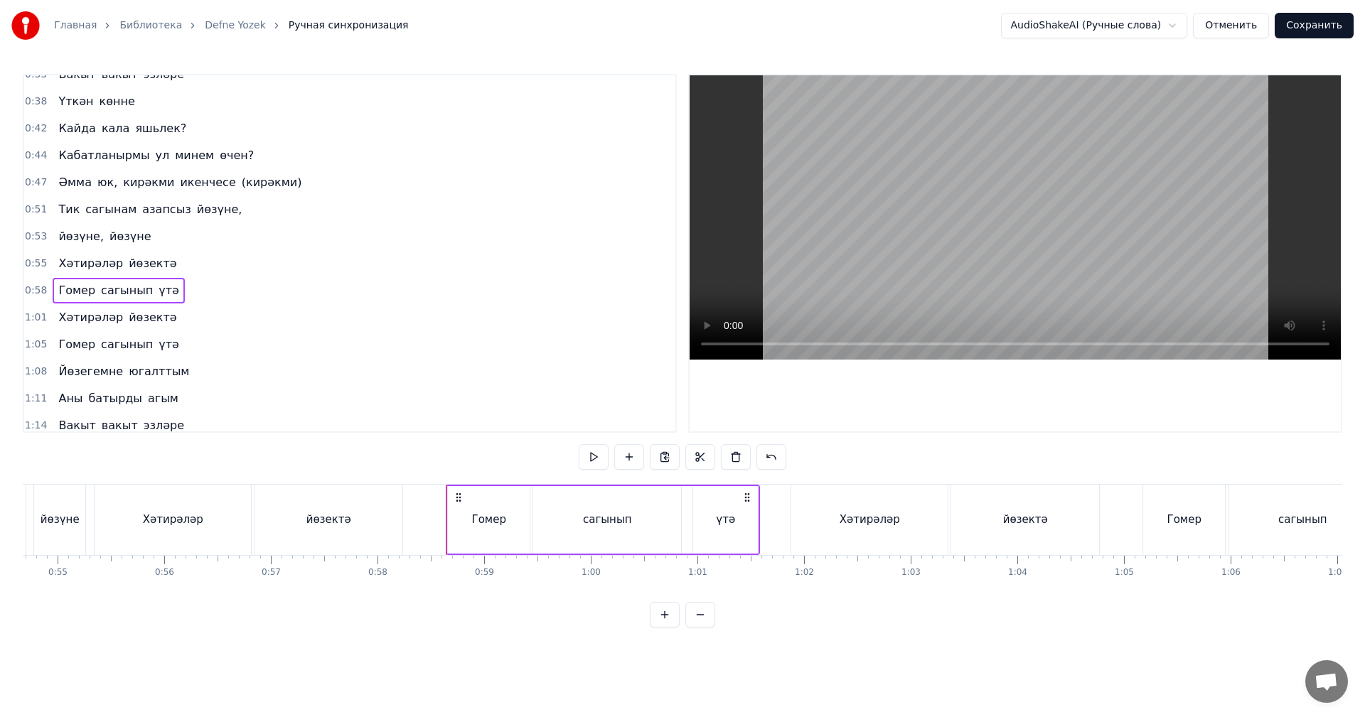
click at [31, 350] on span "1:05" at bounding box center [36, 345] width 22 height 14
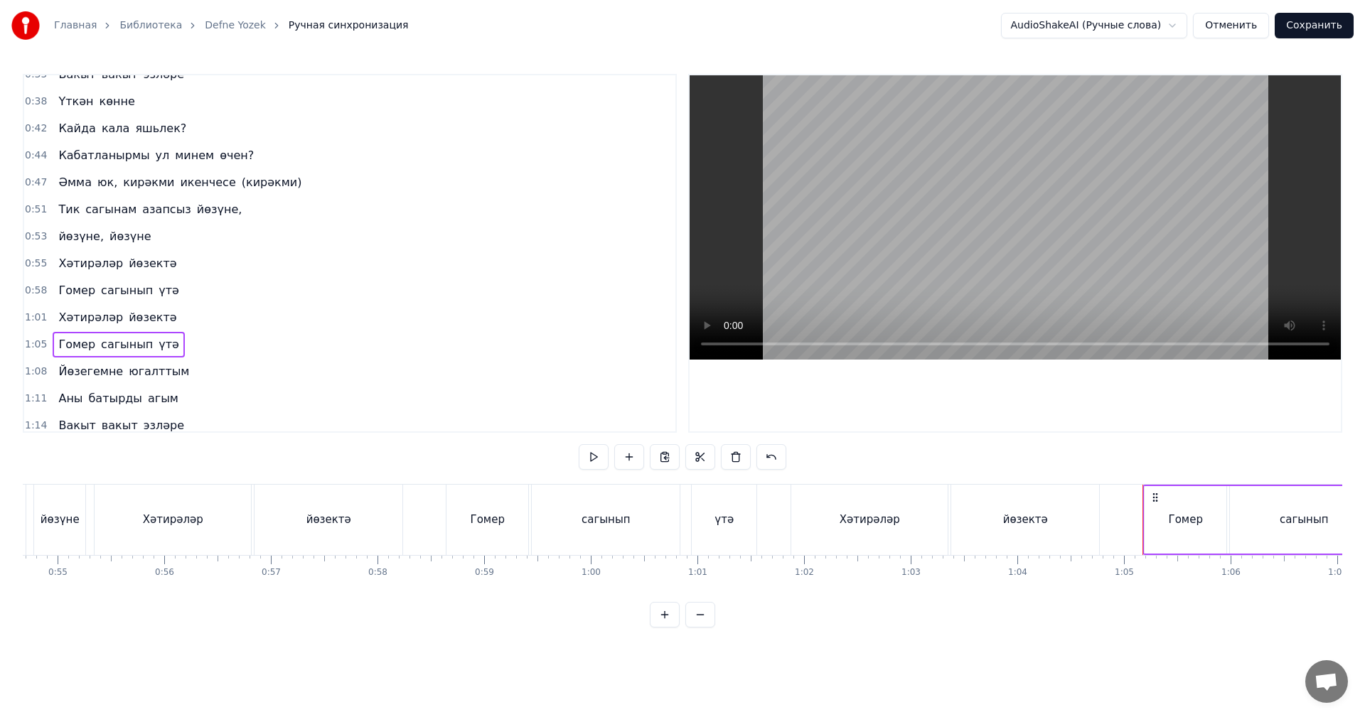
click at [32, 237] on span "0:53" at bounding box center [36, 237] width 22 height 14
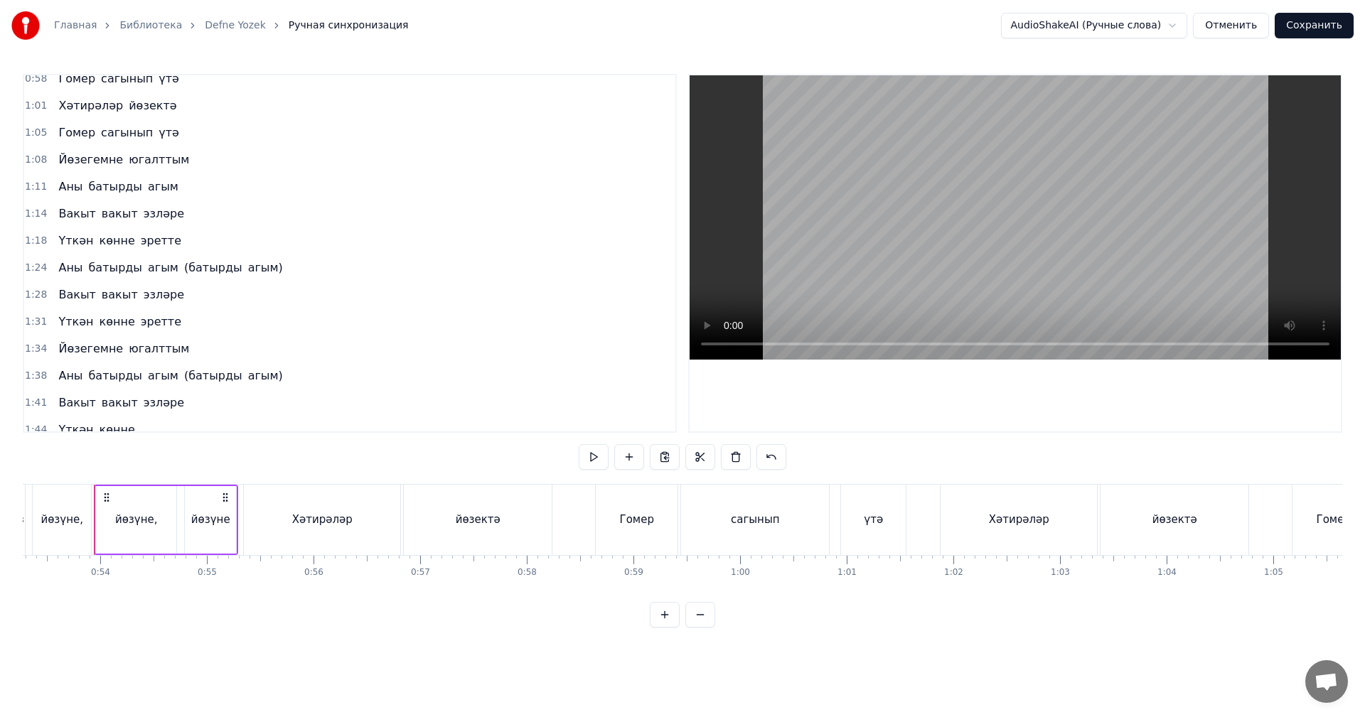
scroll to position [498, 0]
click at [33, 327] on span "1:31" at bounding box center [36, 320] width 22 height 14
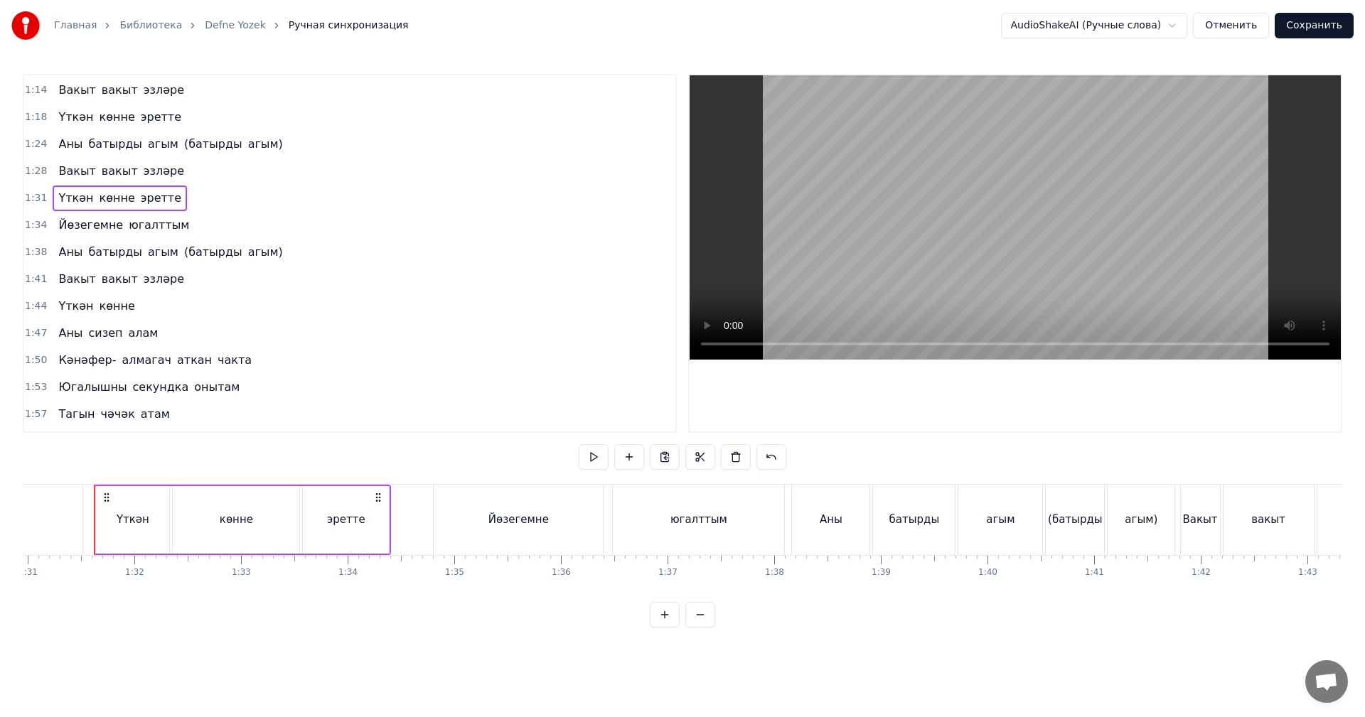
scroll to position [640, 0]
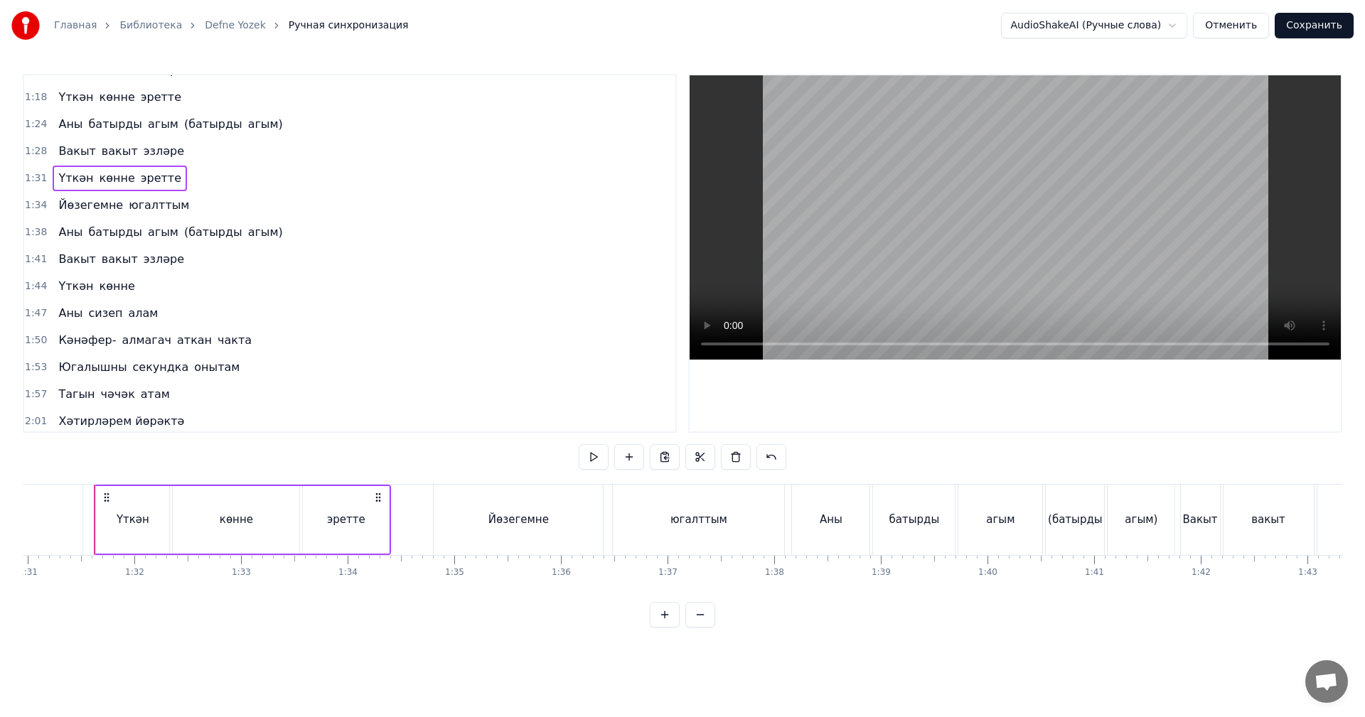
click at [33, 317] on span "1:47" at bounding box center [36, 313] width 22 height 14
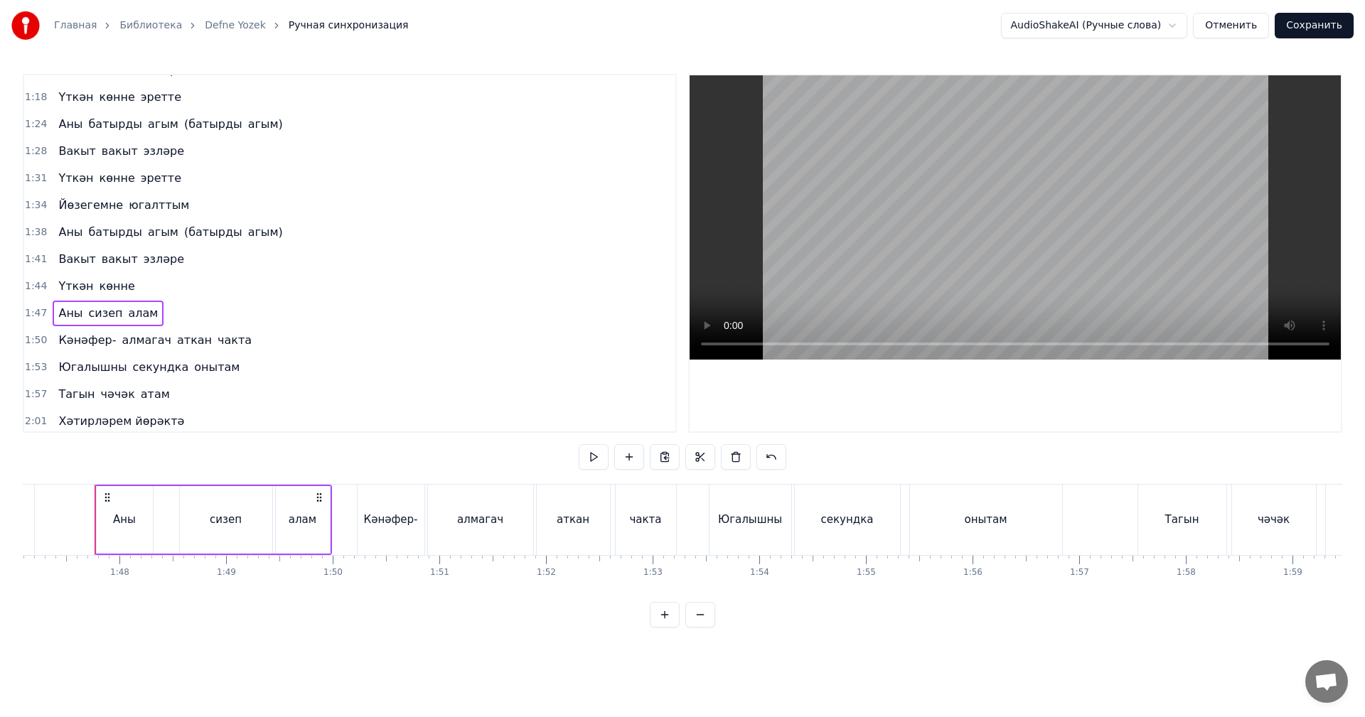
click at [39, 287] on span "1:44" at bounding box center [36, 286] width 22 height 14
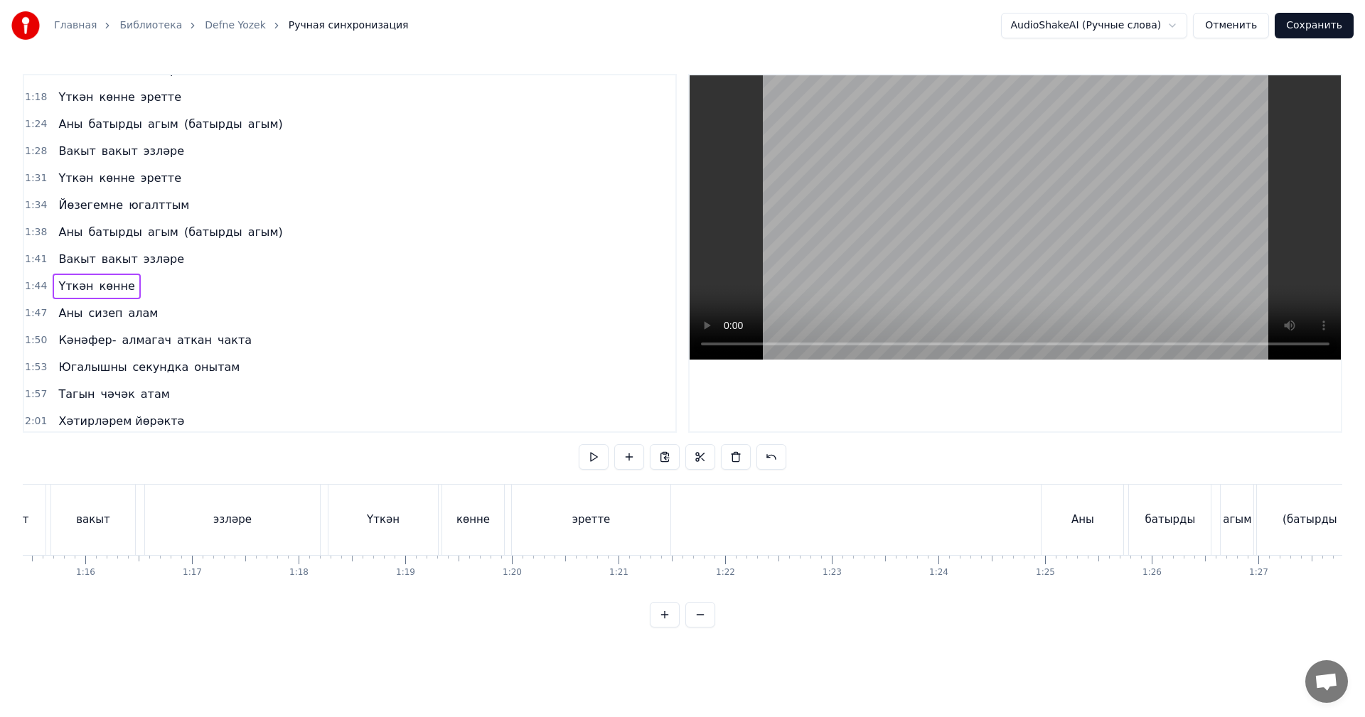
scroll to position [0, 8042]
click at [593, 520] on div "эретте" at bounding box center [590, 520] width 38 height 16
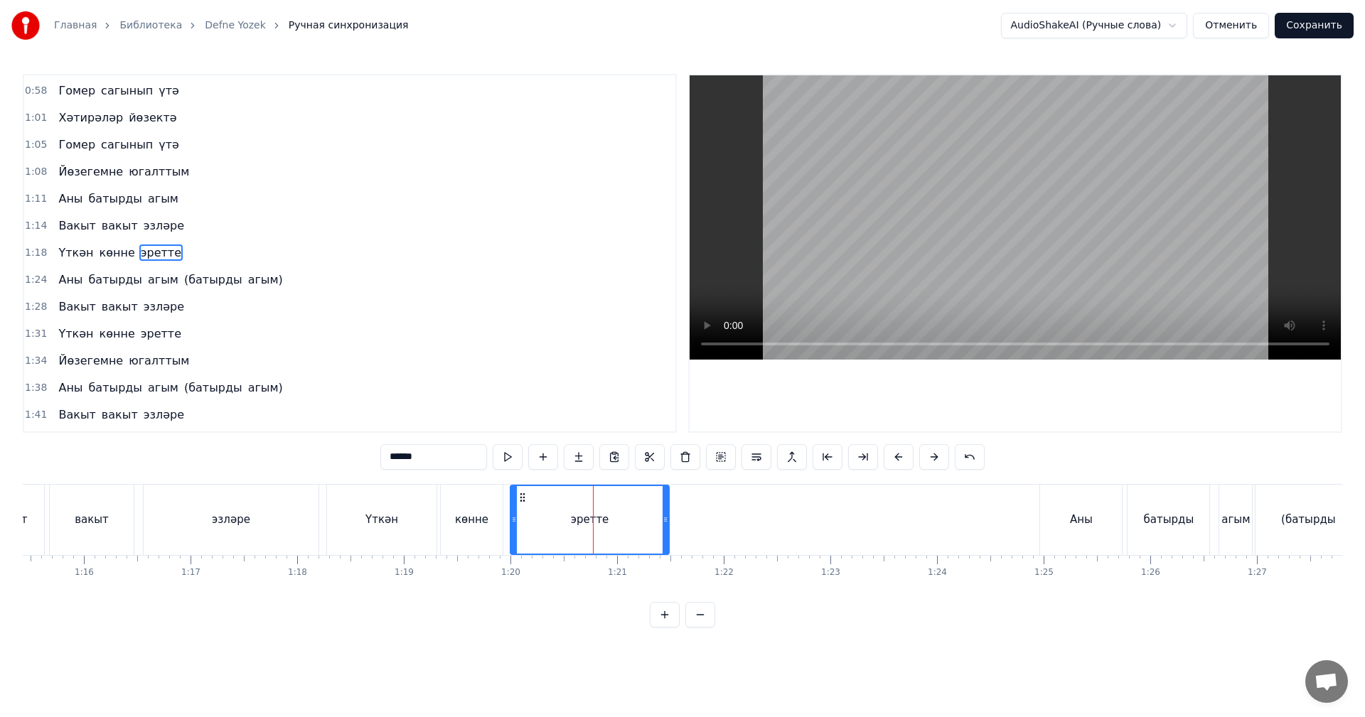
scroll to position [483, 0]
click at [31, 250] on span "1:18" at bounding box center [36, 254] width 22 height 14
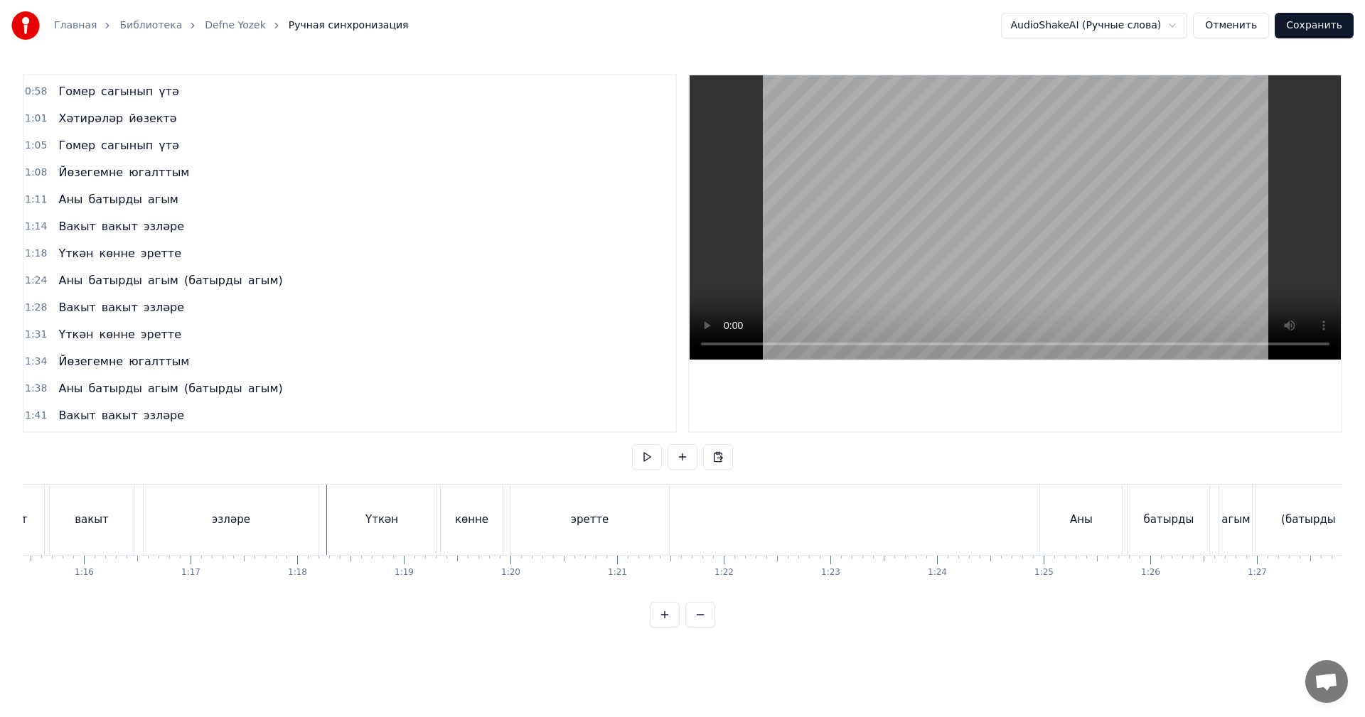
click at [32, 250] on span "1:18" at bounding box center [36, 254] width 22 height 14
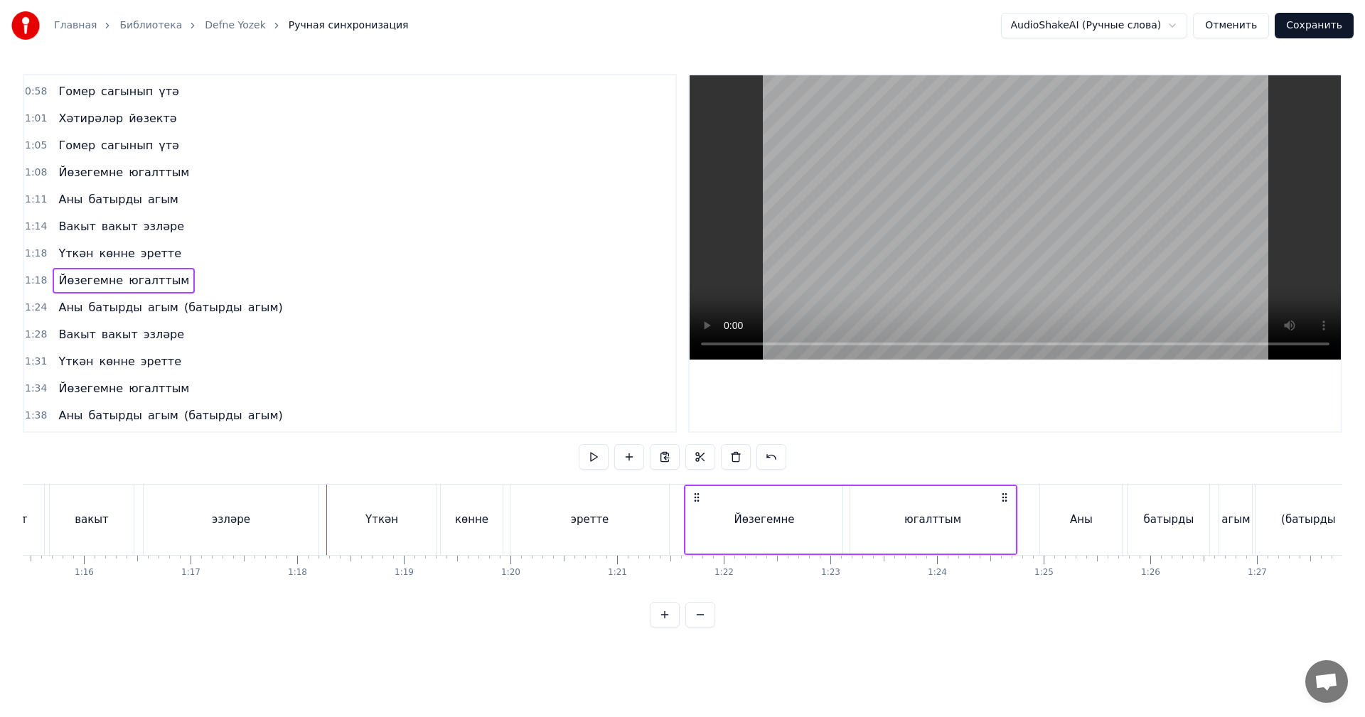
drag, startPoint x: 338, startPoint y: 498, endPoint x: 697, endPoint y: 500, distance: 358.2
click at [697, 500] on icon at bounding box center [696, 497] width 11 height 11
click at [392, 507] on div "Үткән" at bounding box center [381, 520] width 109 height 70
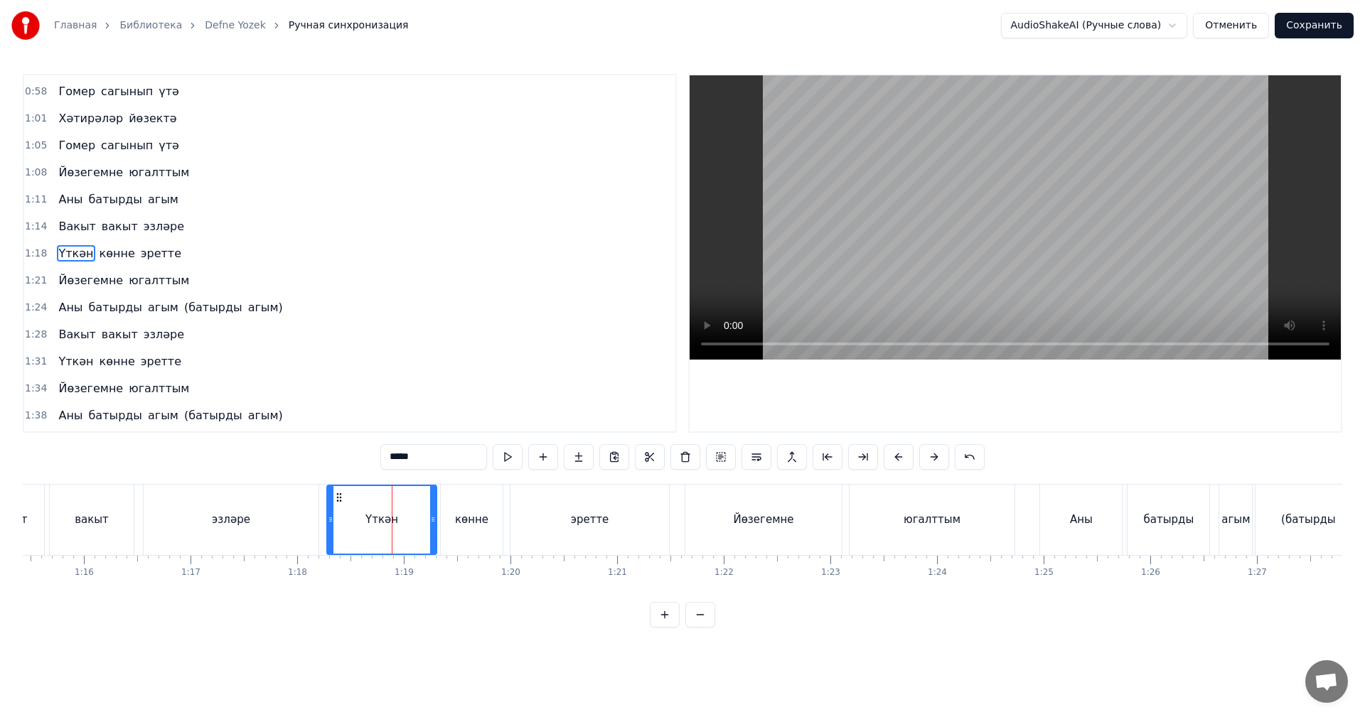
click at [1166, 141] on video at bounding box center [1014, 217] width 651 height 284
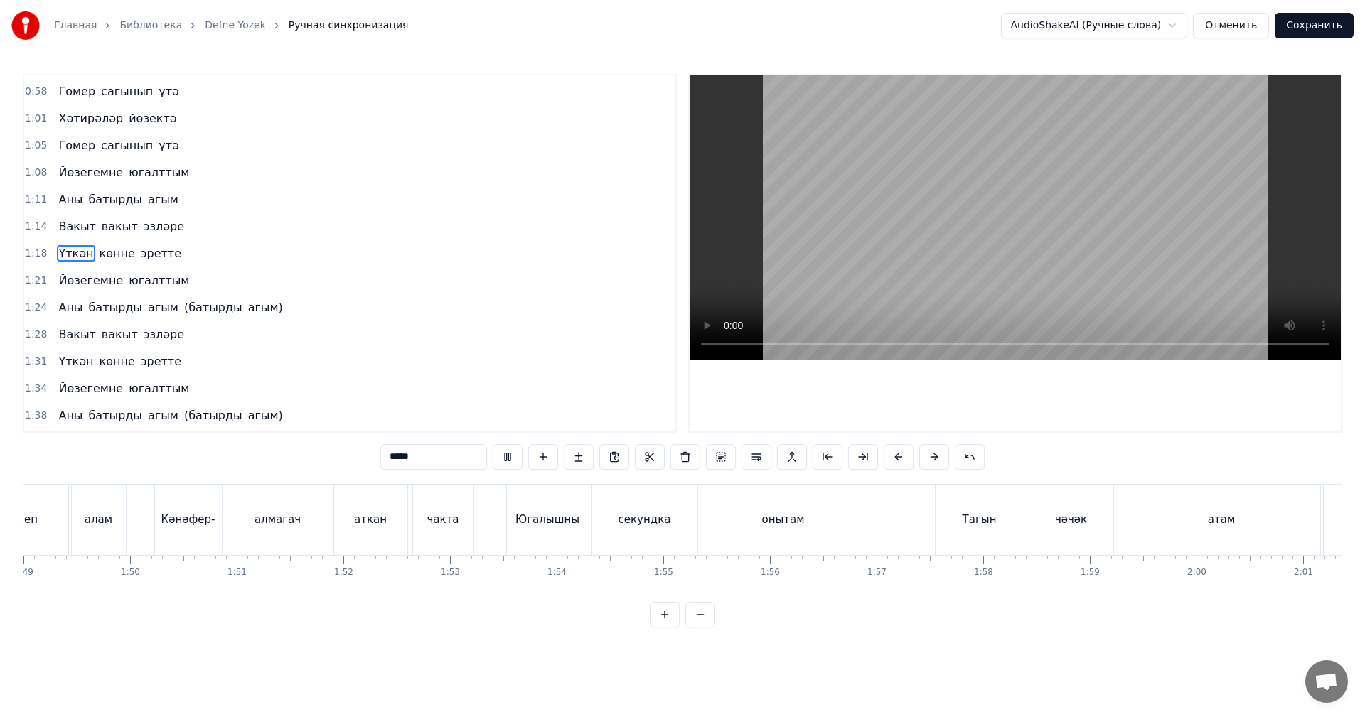
scroll to position [0, 11621]
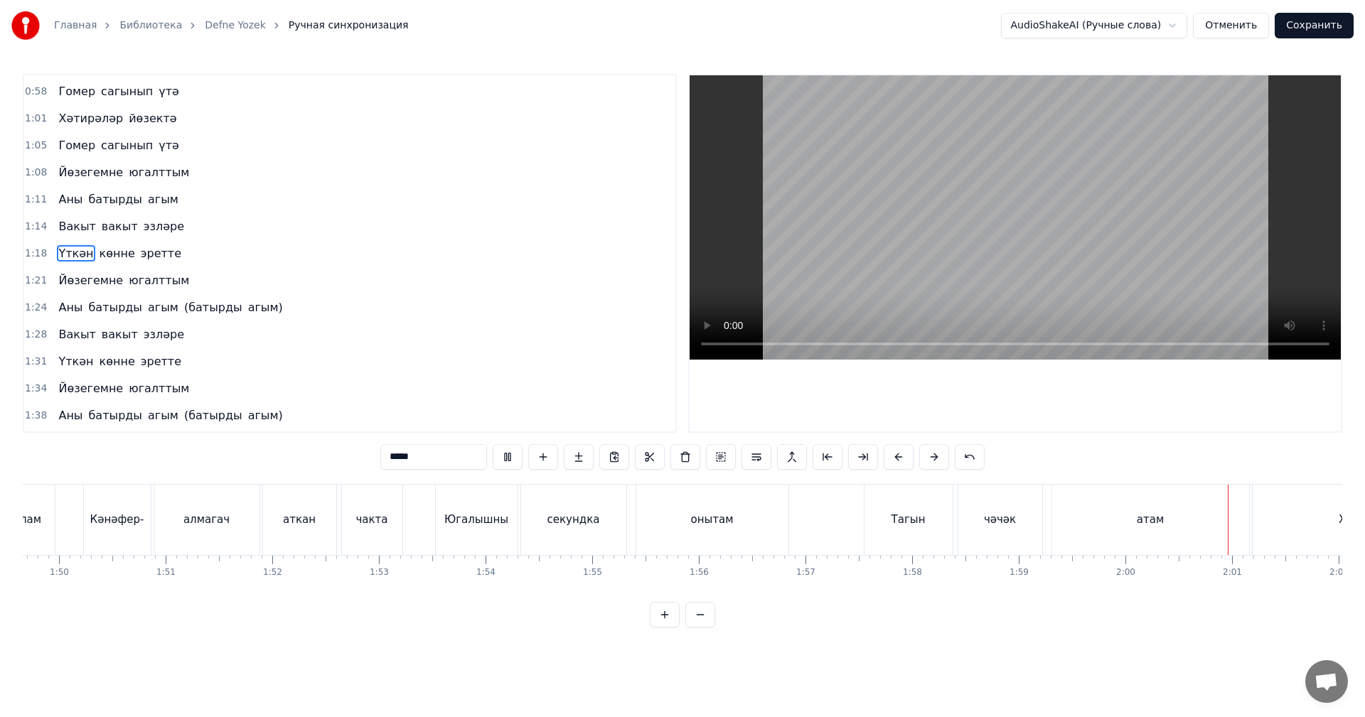
click at [1030, 291] on video at bounding box center [1014, 217] width 651 height 284
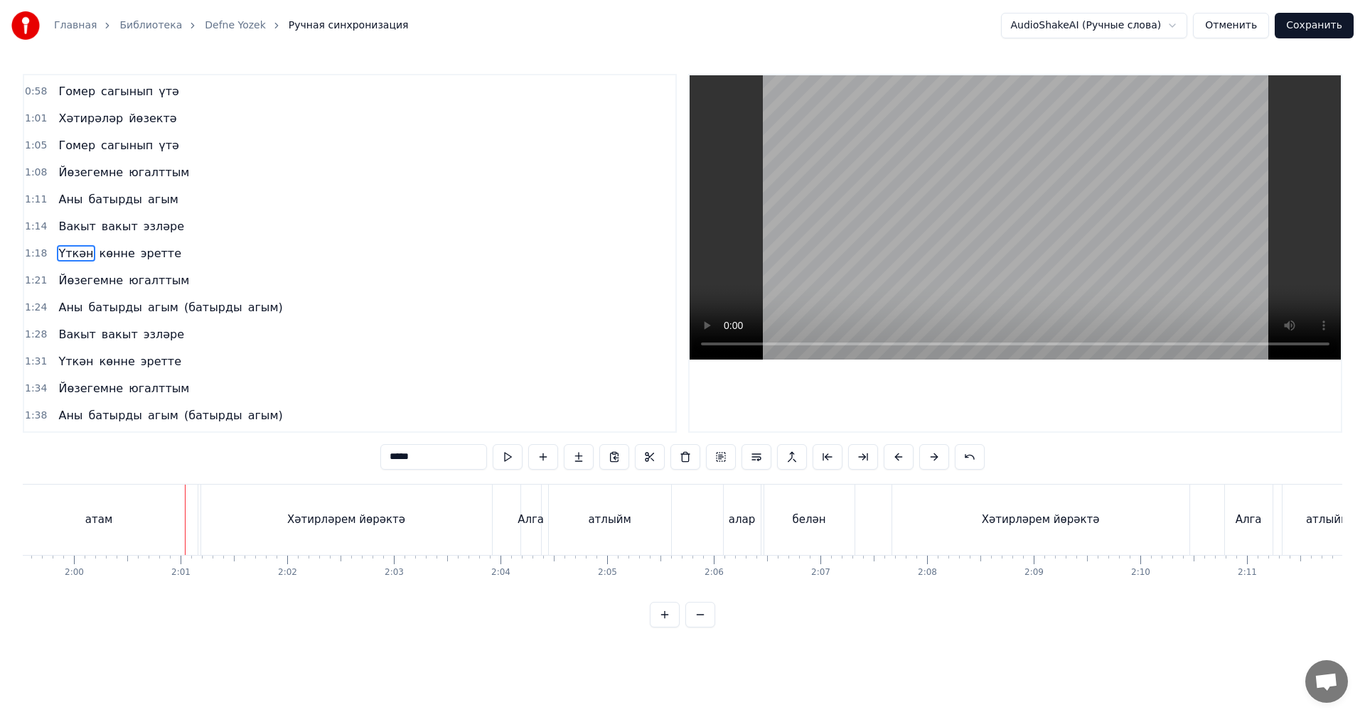
scroll to position [0, 12812]
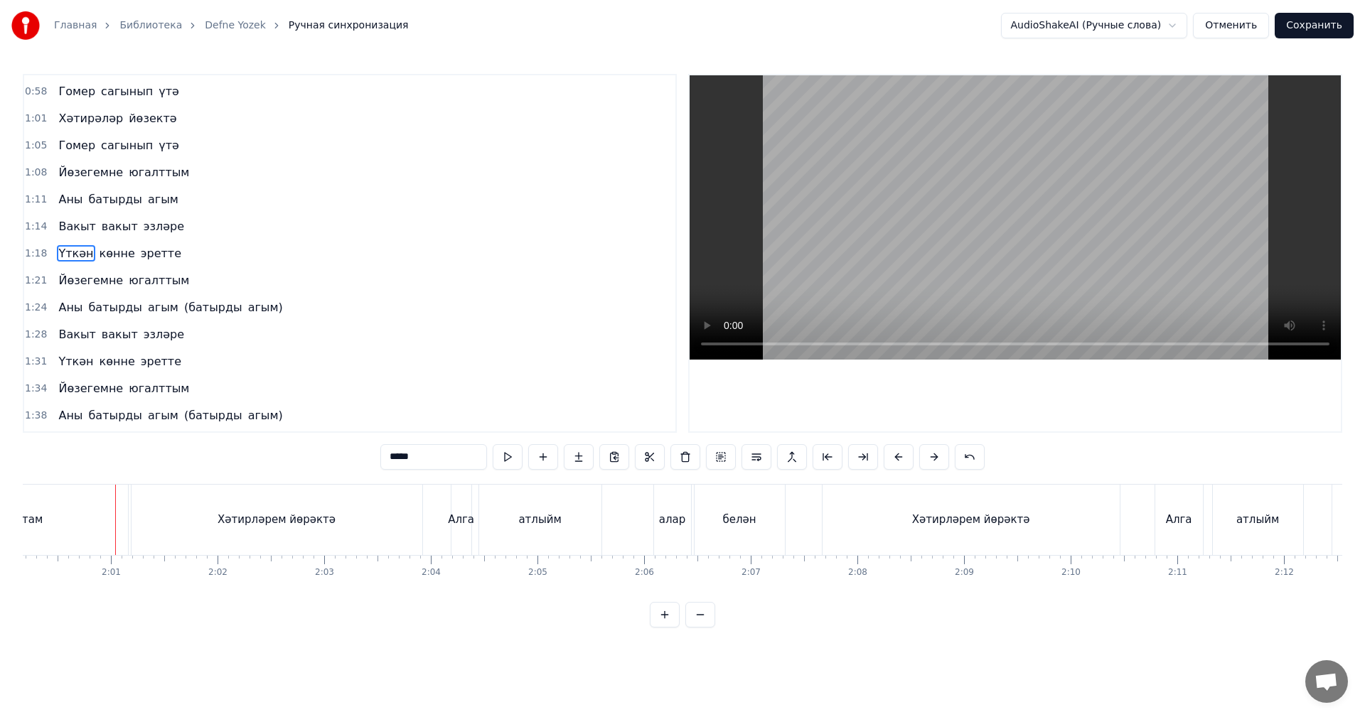
click at [922, 230] on video at bounding box center [1014, 217] width 651 height 284
click at [904, 276] on video at bounding box center [1014, 217] width 651 height 284
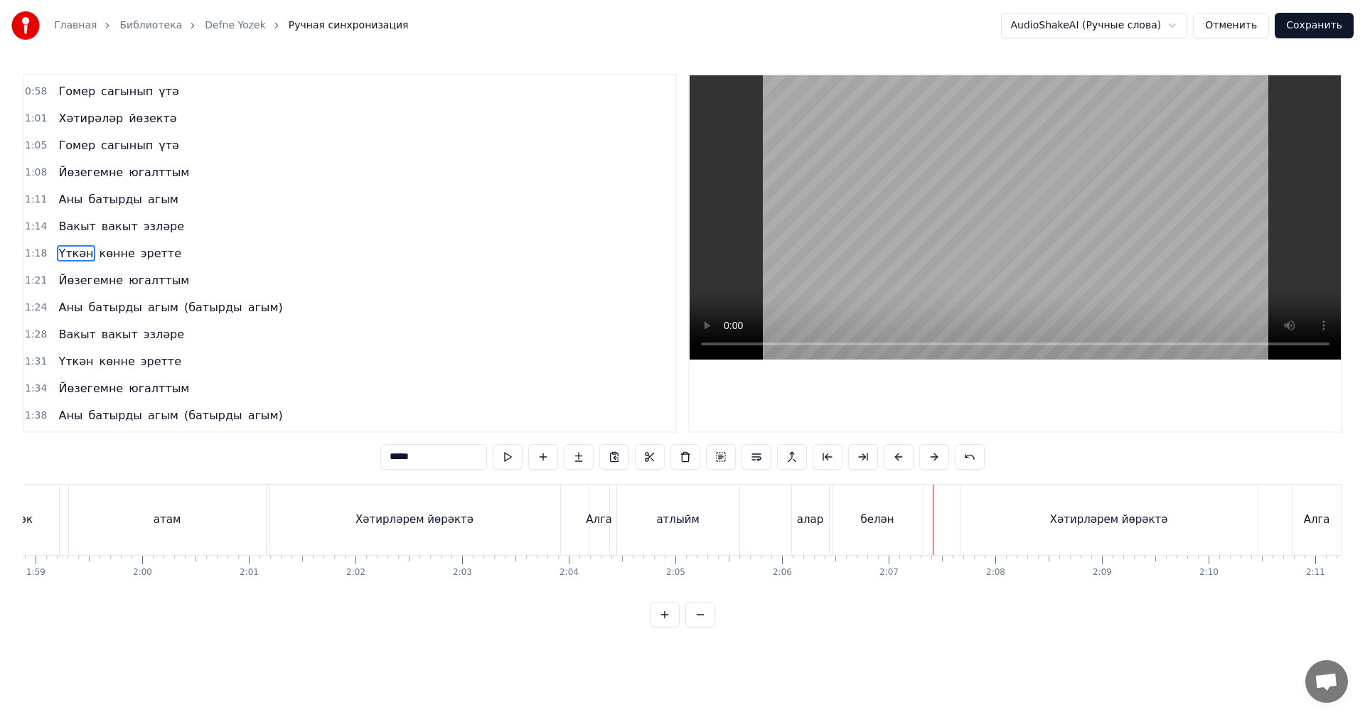
scroll to position [0, 12457]
click at [436, 520] on div "атам" at bounding box center [384, 520] width 197 height 70
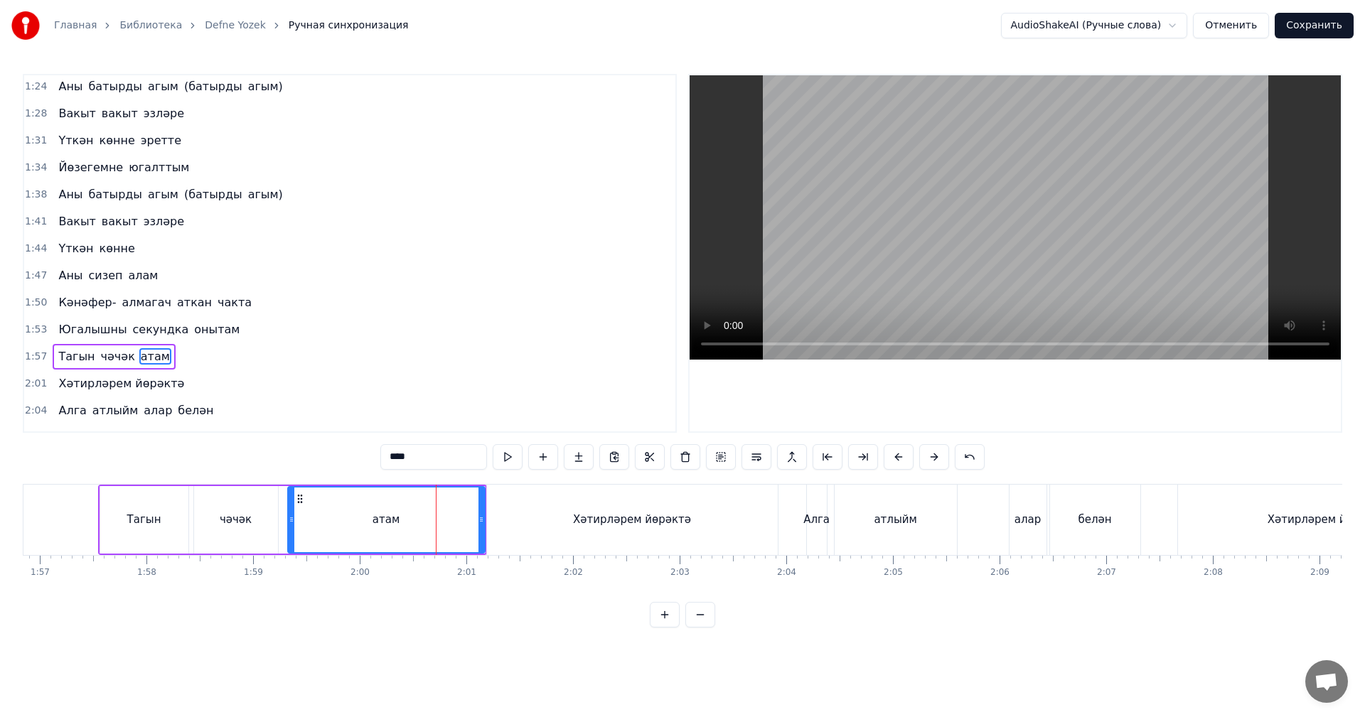
scroll to position [807, 0]
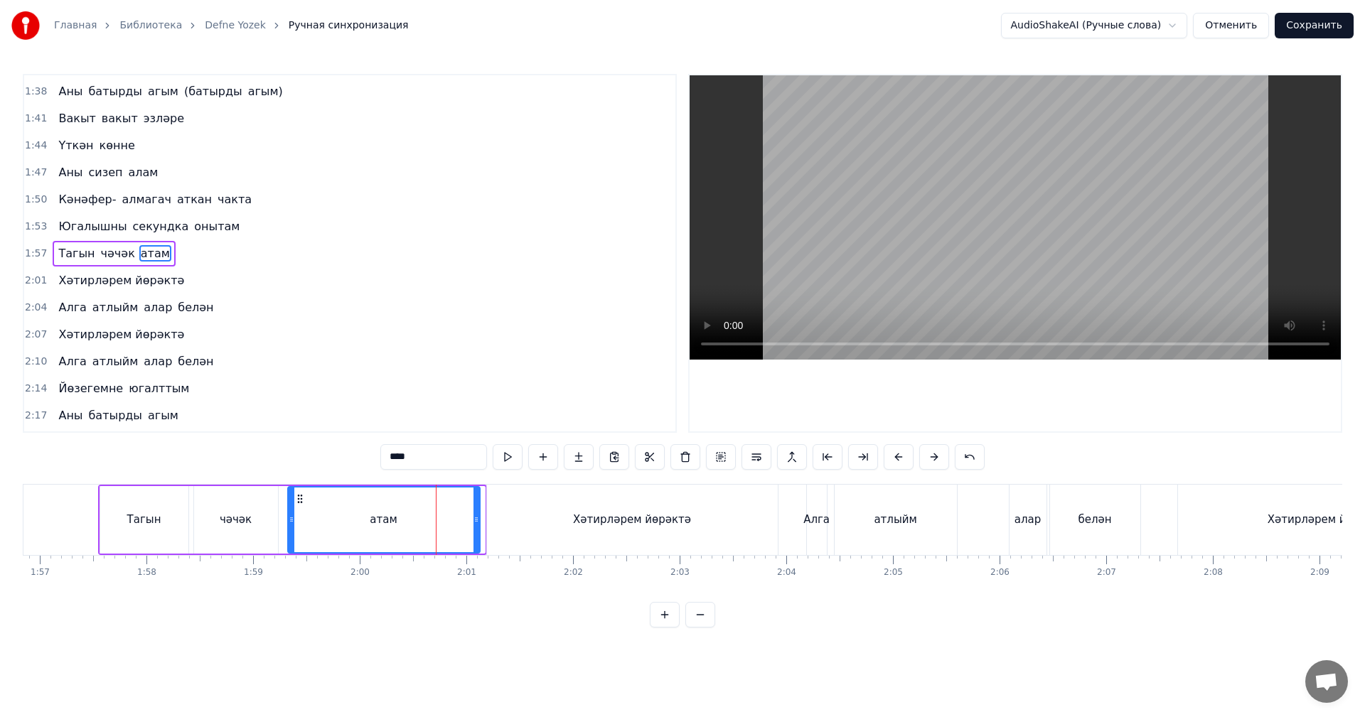
click at [475, 521] on icon at bounding box center [476, 519] width 6 height 11
click at [519, 519] on div "Хәтирләрем йөрәктә" at bounding box center [632, 520] width 291 height 70
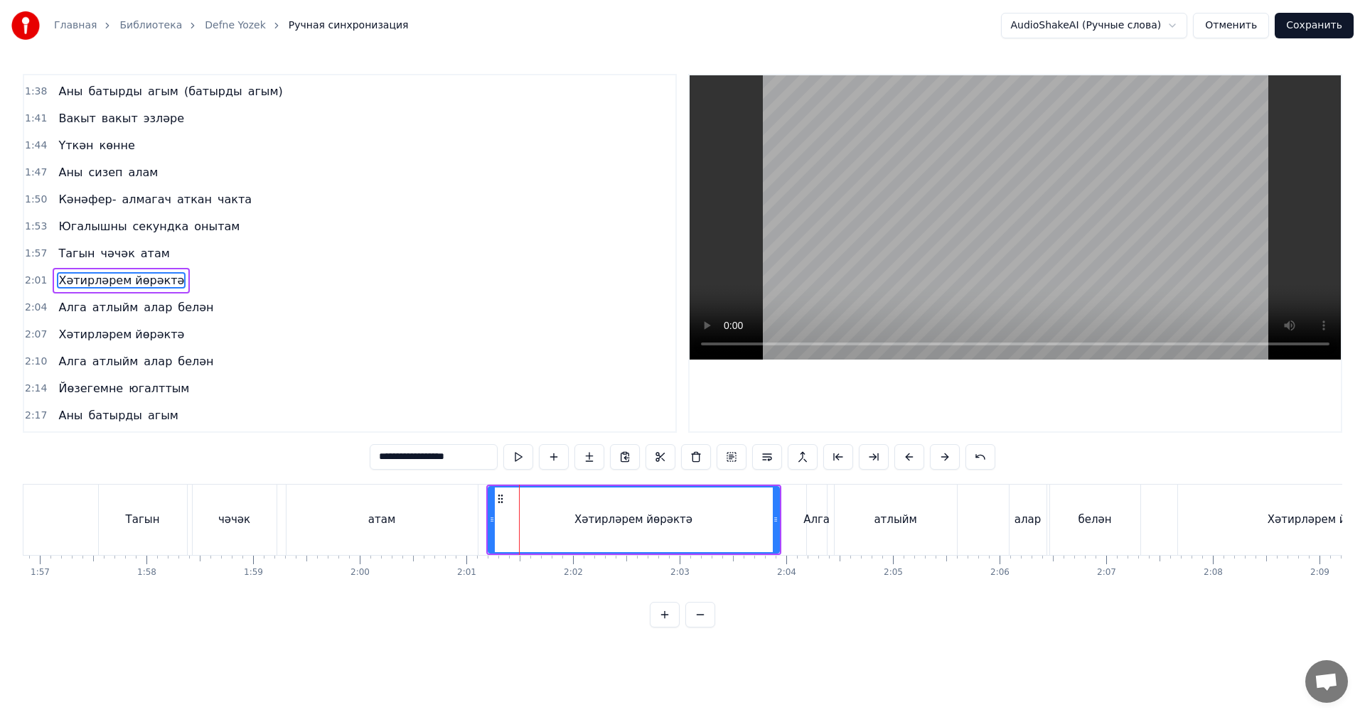
scroll to position [834, 0]
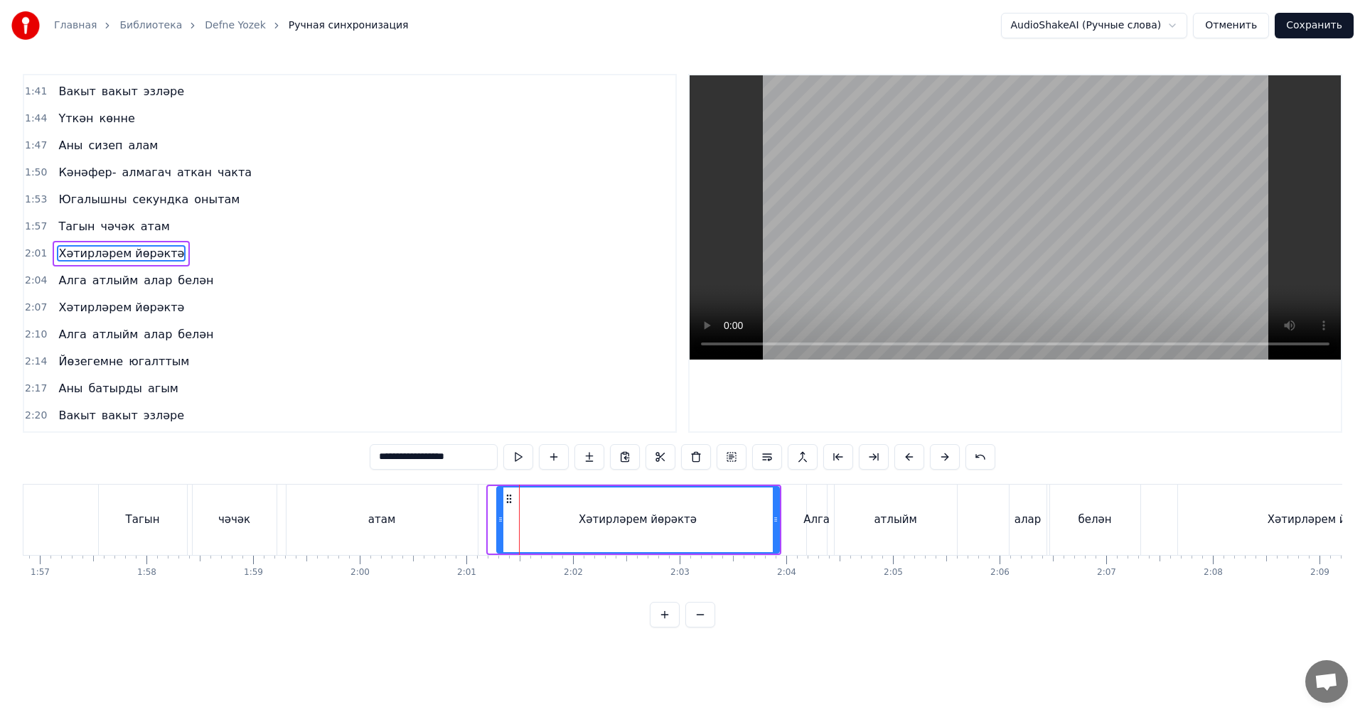
drag, startPoint x: 490, startPoint y: 522, endPoint x: 498, endPoint y: 522, distance: 8.5
click at [498, 522] on icon at bounding box center [501, 519] width 6 height 11
click at [340, 515] on div "атам" at bounding box center [381, 520] width 191 height 70
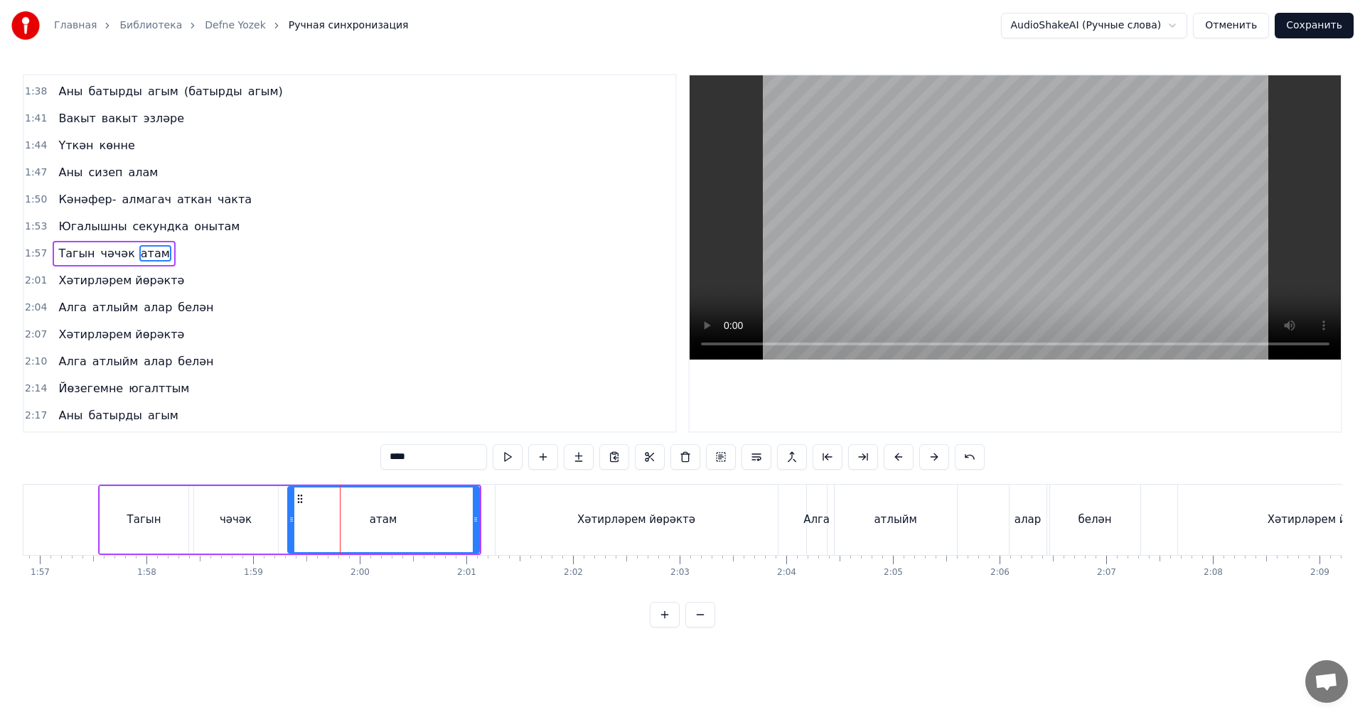
click at [571, 535] on div "Хәтирләрем йөрәктә" at bounding box center [636, 520] width 282 height 70
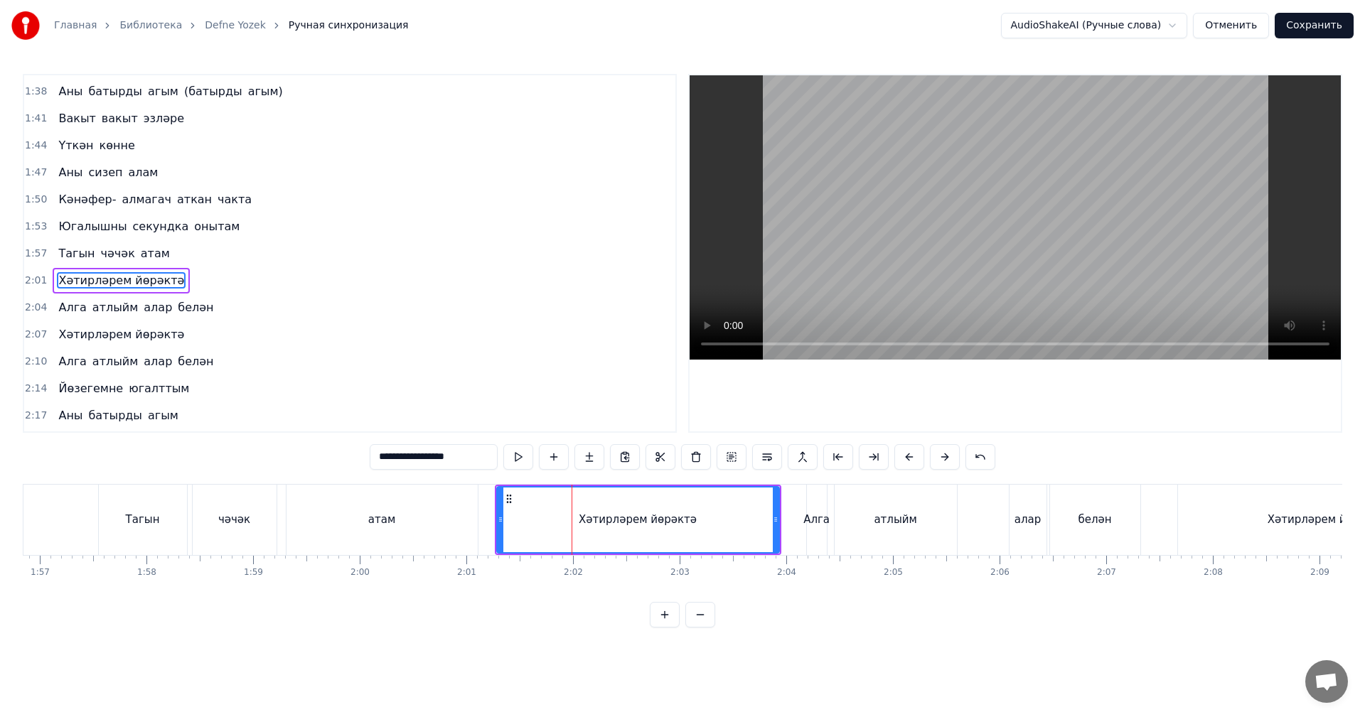
scroll to position [834, 0]
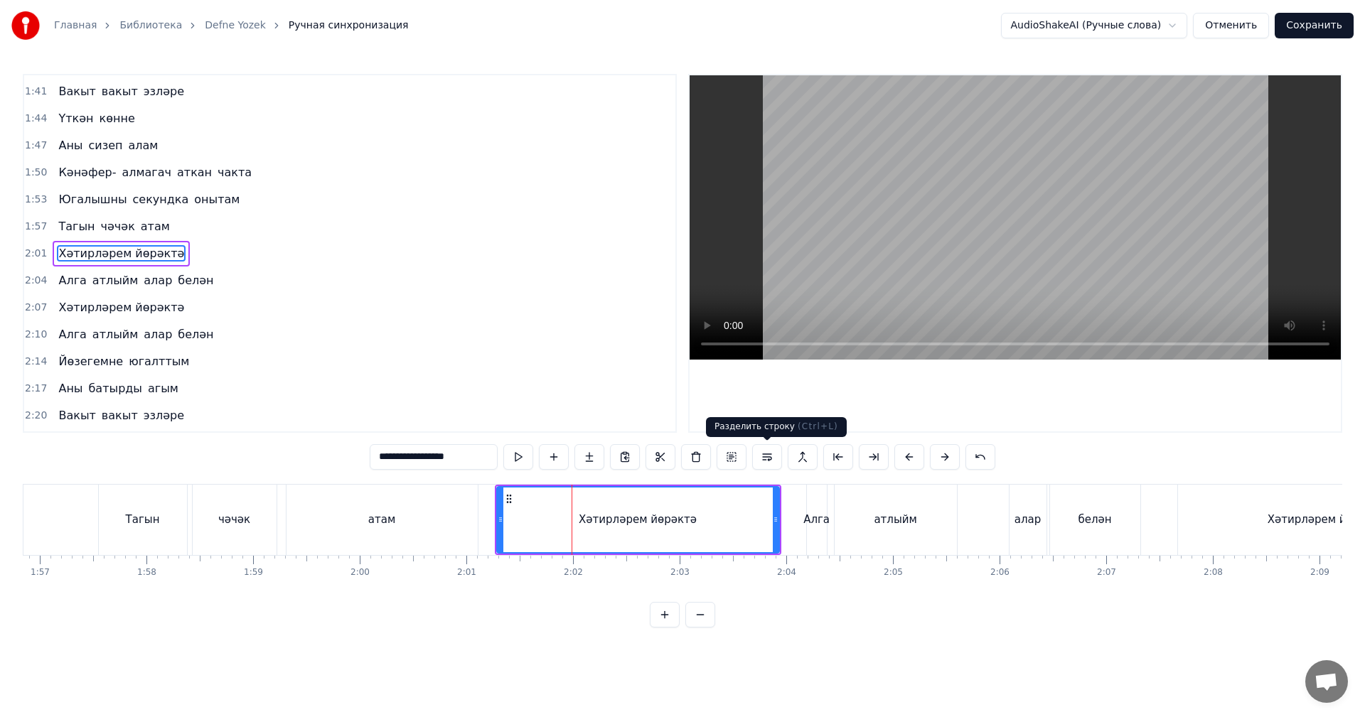
click at [765, 466] on button at bounding box center [767, 457] width 30 height 26
click at [438, 517] on div "атам" at bounding box center [381, 520] width 191 height 70
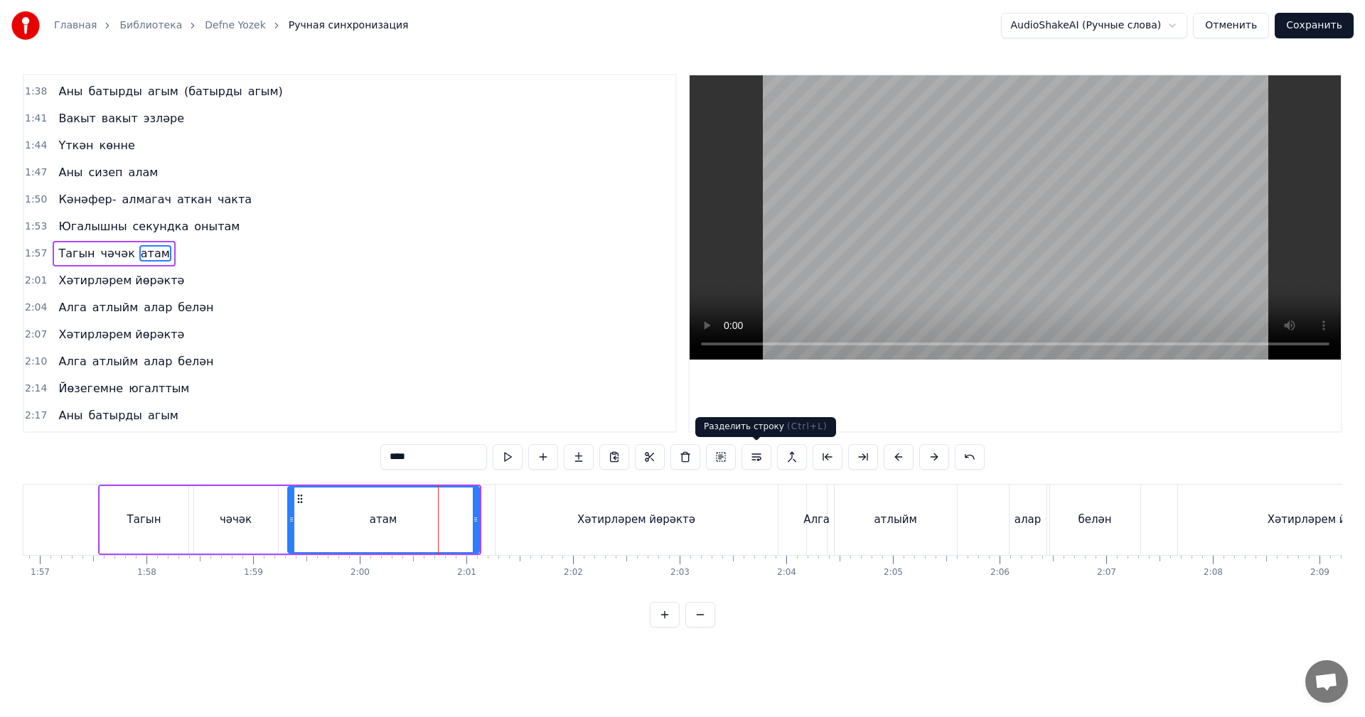
click at [758, 462] on button at bounding box center [756, 457] width 30 height 26
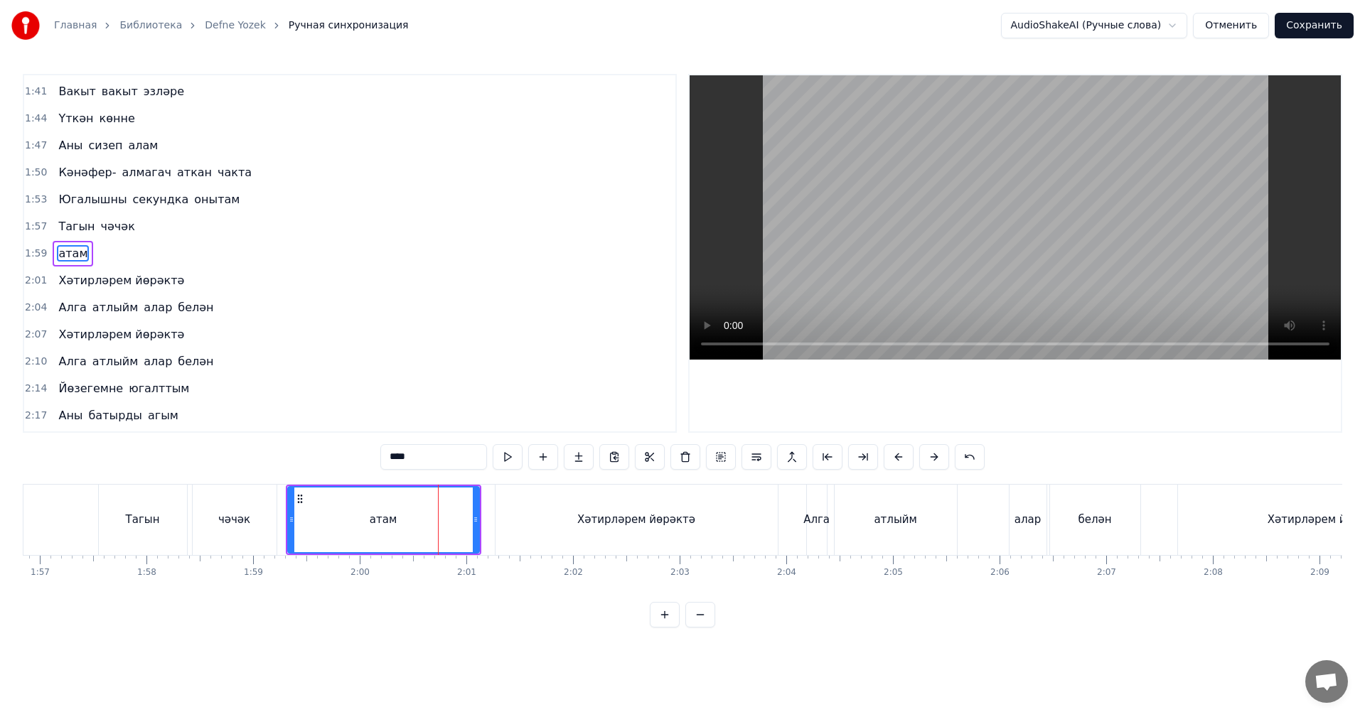
click at [589, 520] on div "Хәтирләрем йөрәктә" at bounding box center [636, 520] width 118 height 16
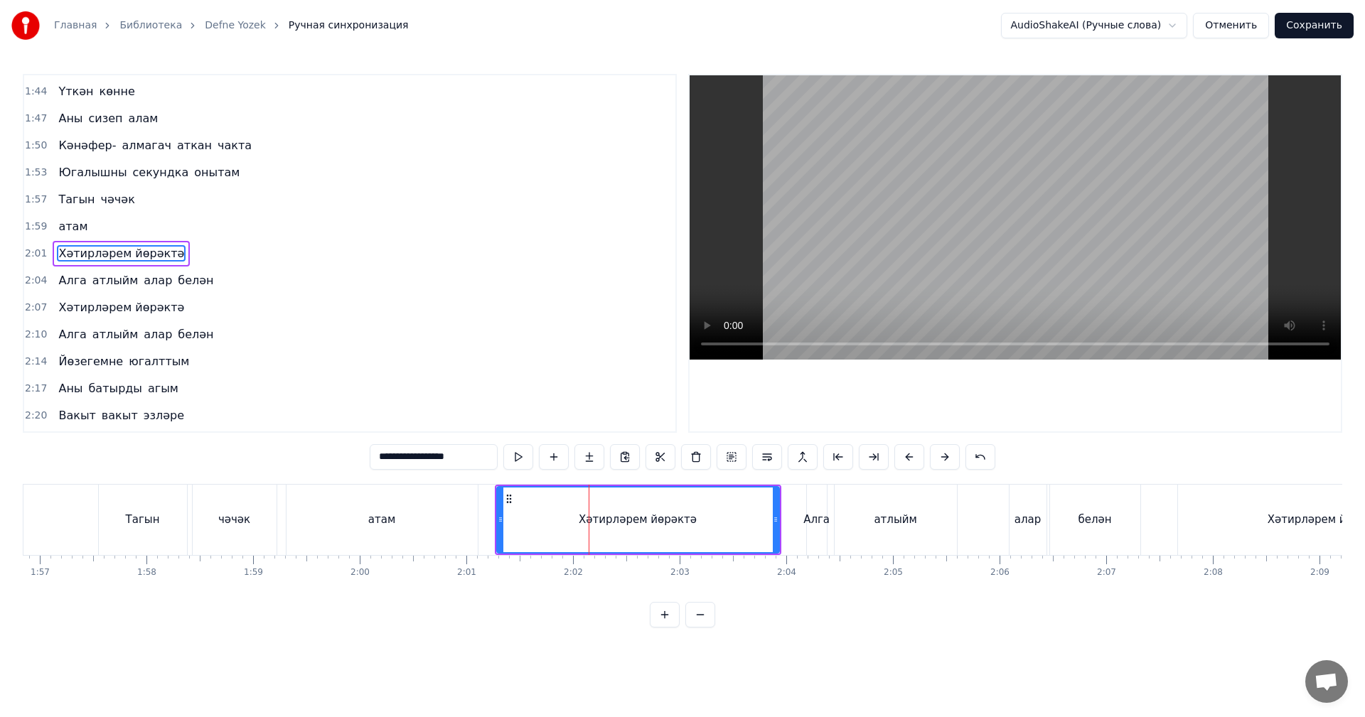
click at [813, 519] on div "Алга" at bounding box center [816, 520] width 26 height 16
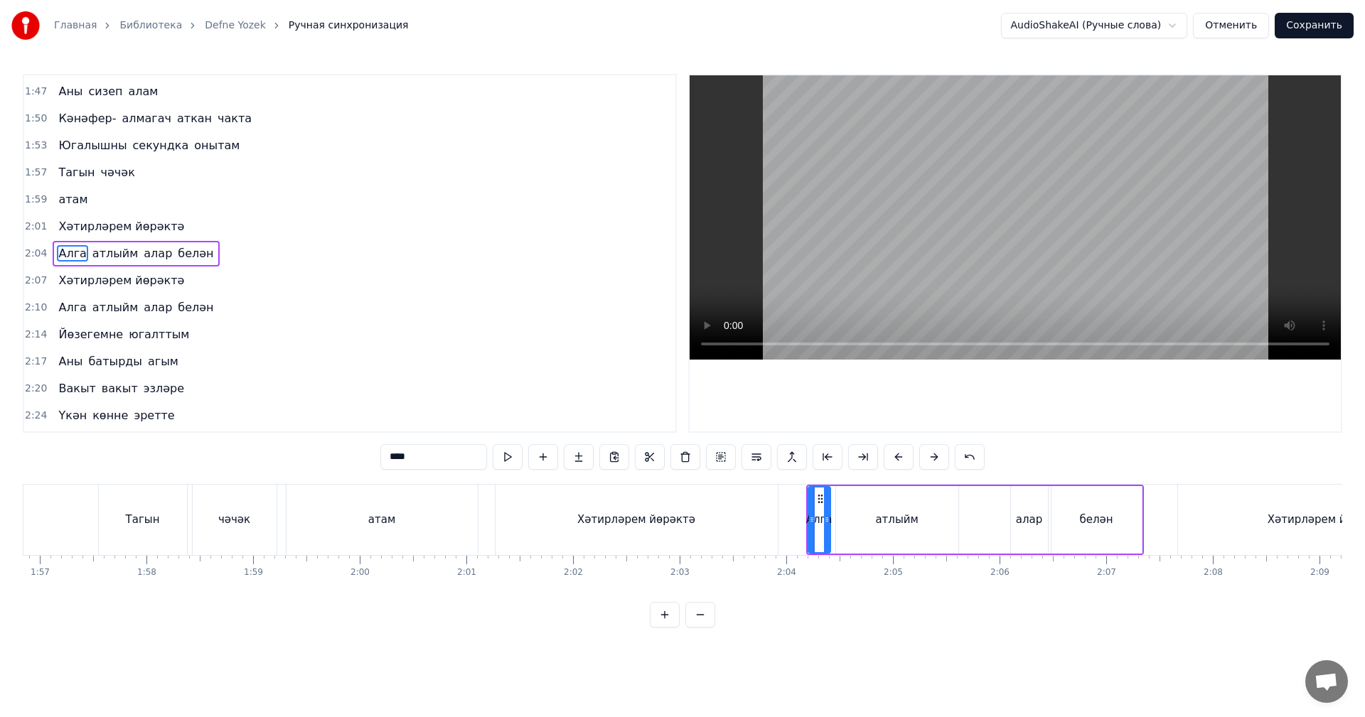
click at [827, 510] on div at bounding box center [827, 520] width 6 height 65
click at [813, 513] on div at bounding box center [813, 520] width 6 height 65
drag, startPoint x: 758, startPoint y: 514, endPoint x: 767, endPoint y: 513, distance: 9.3
click at [758, 514] on div "Хәтирләрем йөрәктә" at bounding box center [636, 520] width 282 height 70
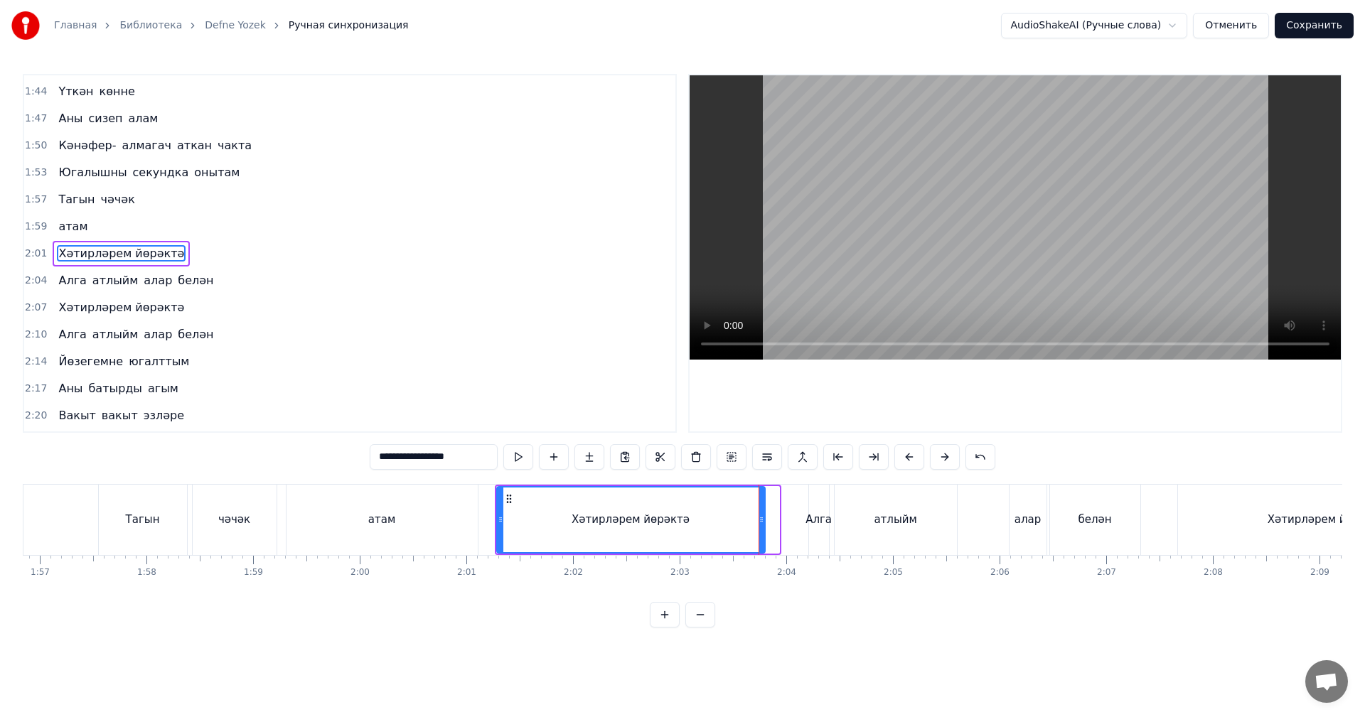
drag, startPoint x: 776, startPoint y: 508, endPoint x: 761, endPoint y: 509, distance: 15.7
click at [761, 509] on div at bounding box center [761, 520] width 6 height 65
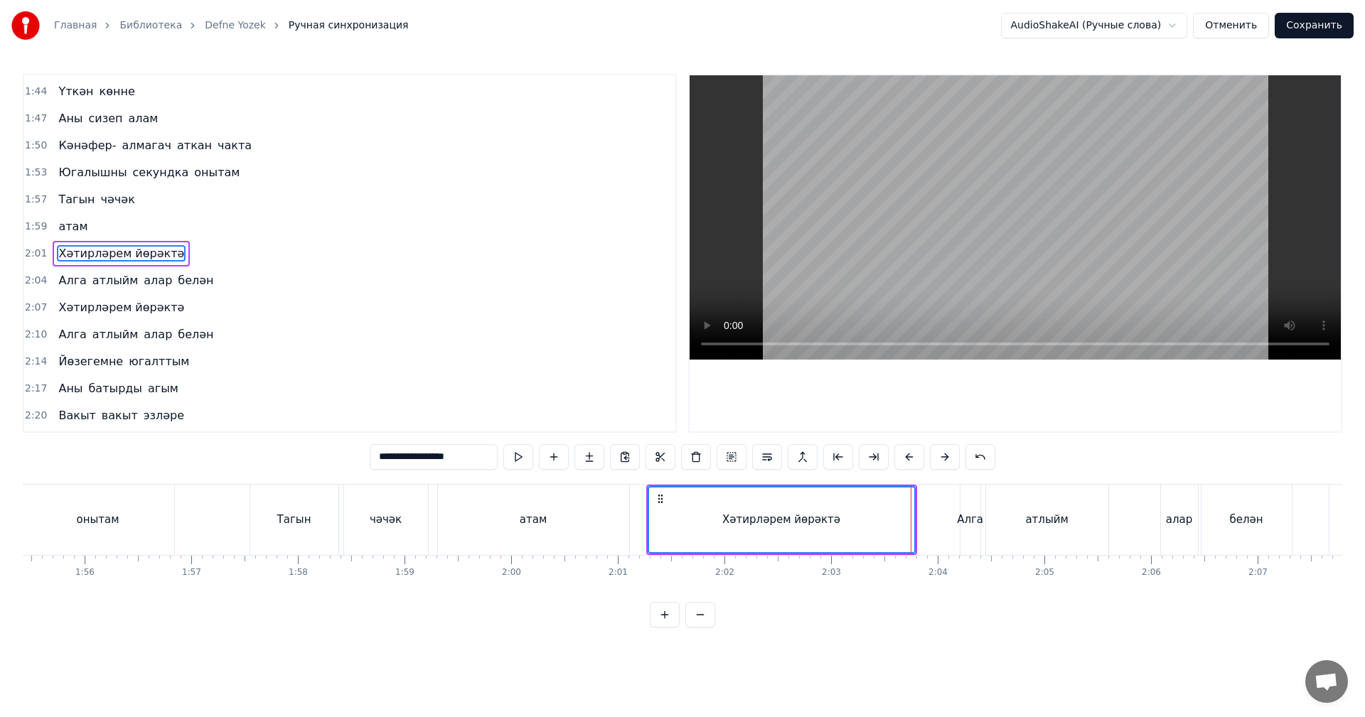
scroll to position [0, 12101]
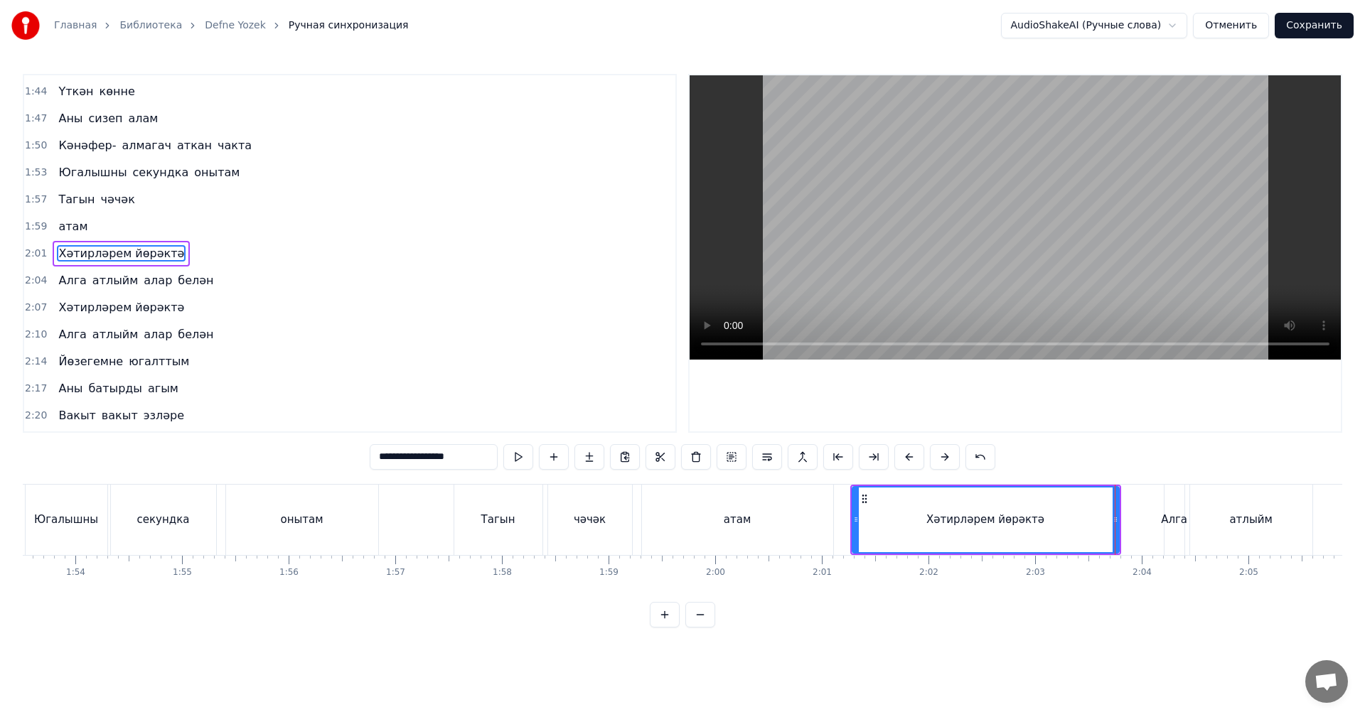
drag, startPoint x: 746, startPoint y: 520, endPoint x: 811, endPoint y: 521, distance: 65.4
click at [748, 520] on div "атам" at bounding box center [737, 520] width 27 height 16
type input "****"
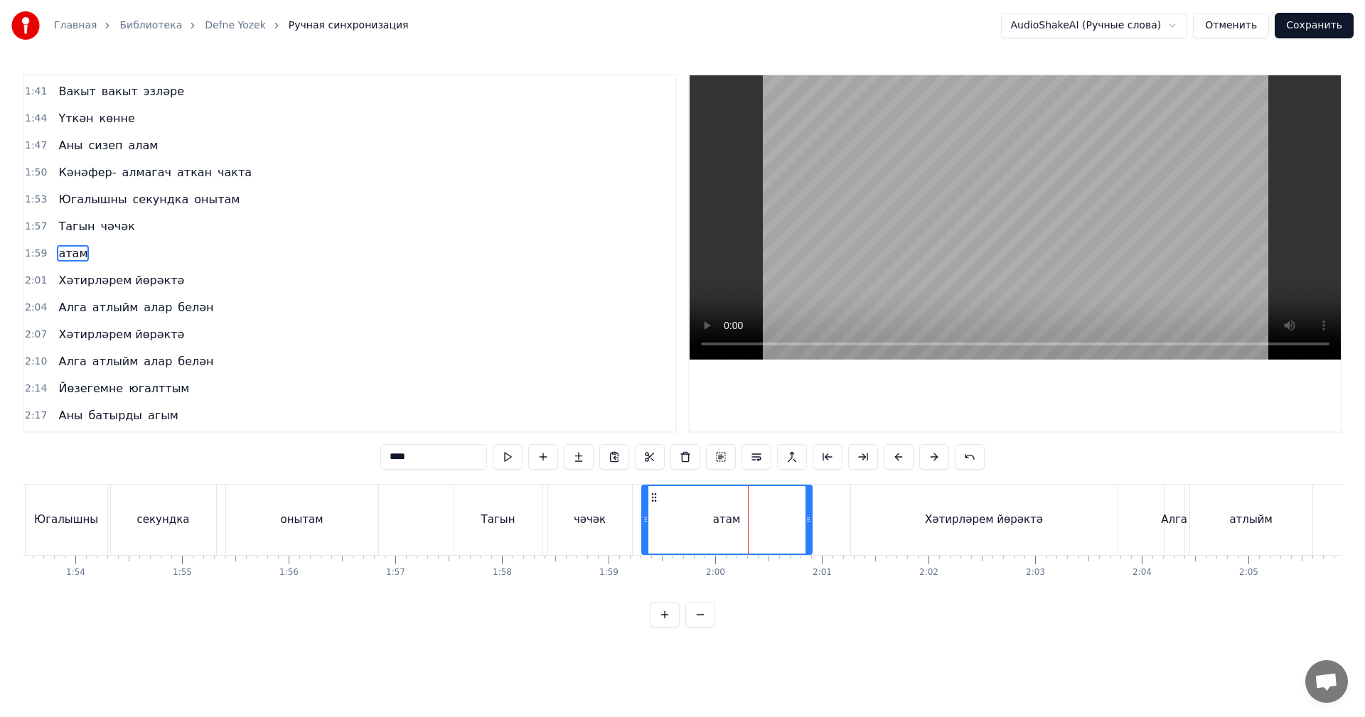
drag, startPoint x: 828, startPoint y: 515, endPoint x: 807, endPoint y: 518, distance: 21.5
click at [807, 518] on icon at bounding box center [808, 519] width 6 height 11
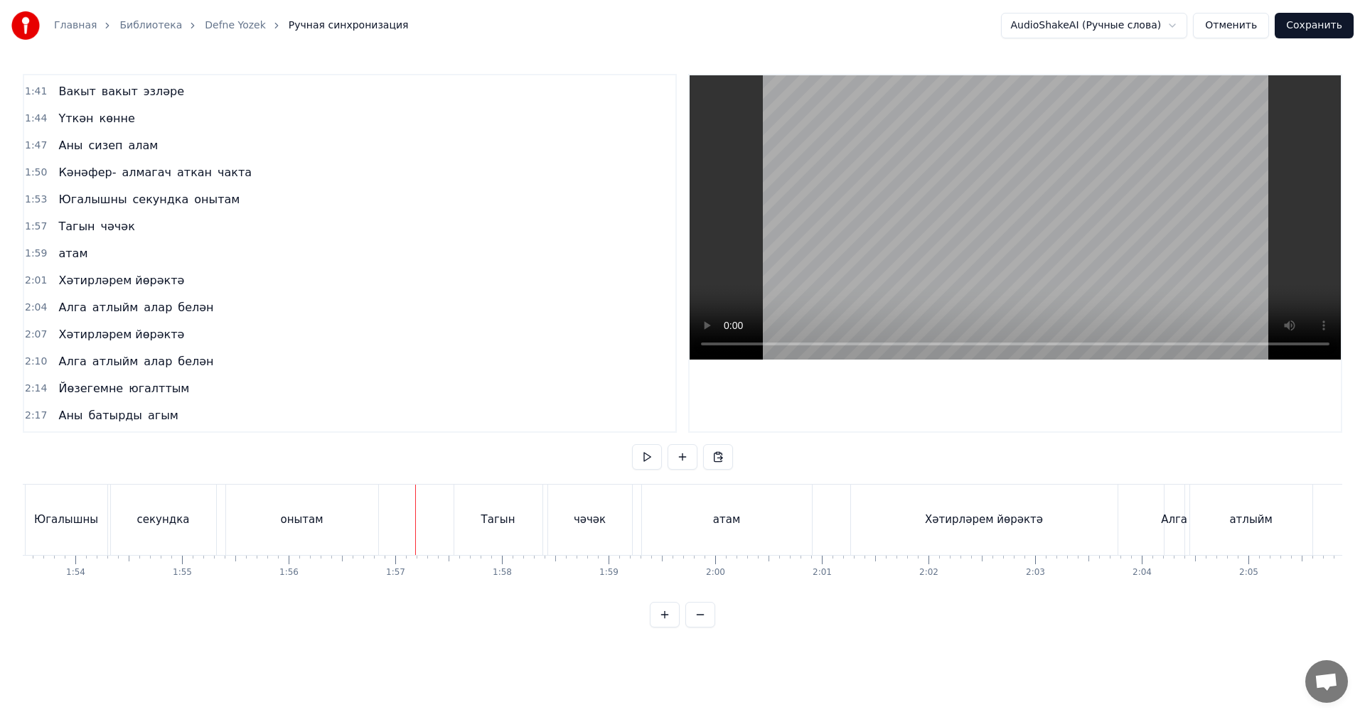
click at [913, 237] on video at bounding box center [1014, 217] width 651 height 284
click at [759, 539] on div "атам" at bounding box center [727, 520] width 170 height 70
drag, startPoint x: 807, startPoint y: 527, endPoint x: 738, endPoint y: 536, distance: 69.6
click at [771, 529] on div at bounding box center [773, 520] width 6 height 68
drag, startPoint x: 598, startPoint y: 538, endPoint x: 825, endPoint y: 398, distance: 266.5
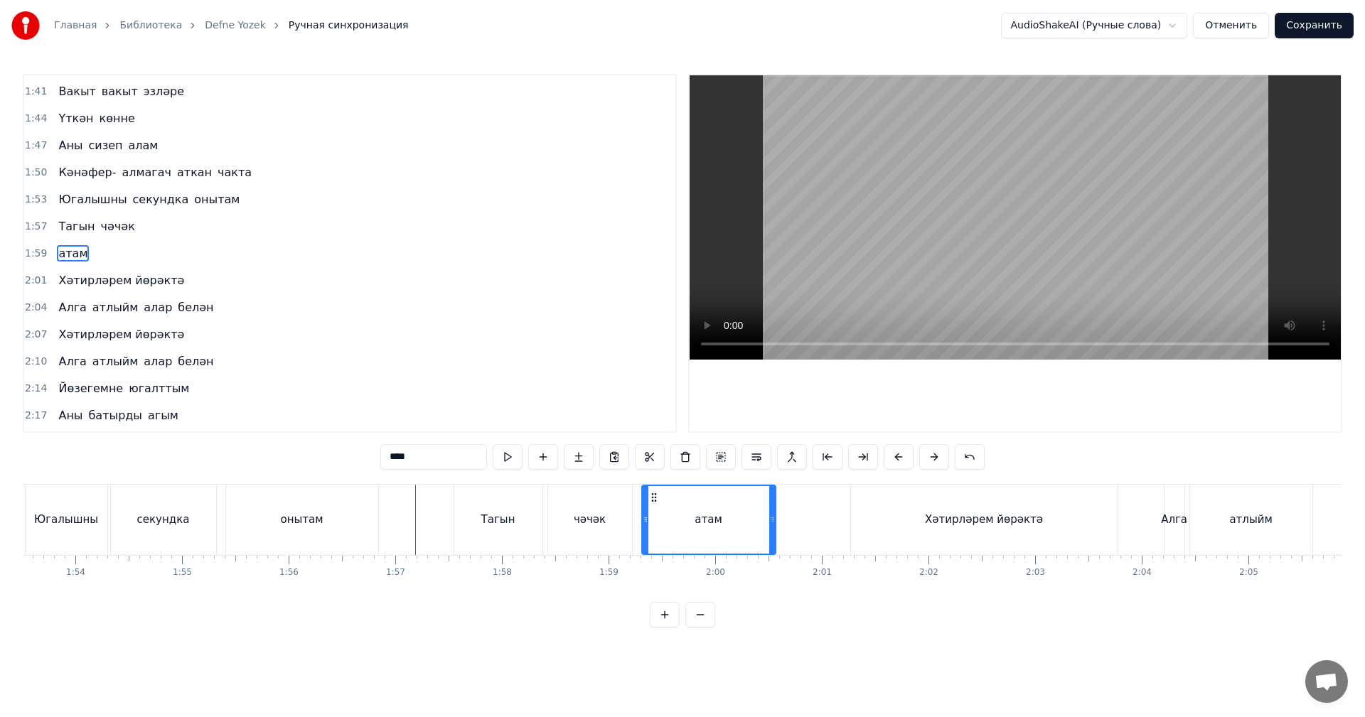
click at [603, 537] on div "чәчәк" at bounding box center [590, 520] width 84 height 70
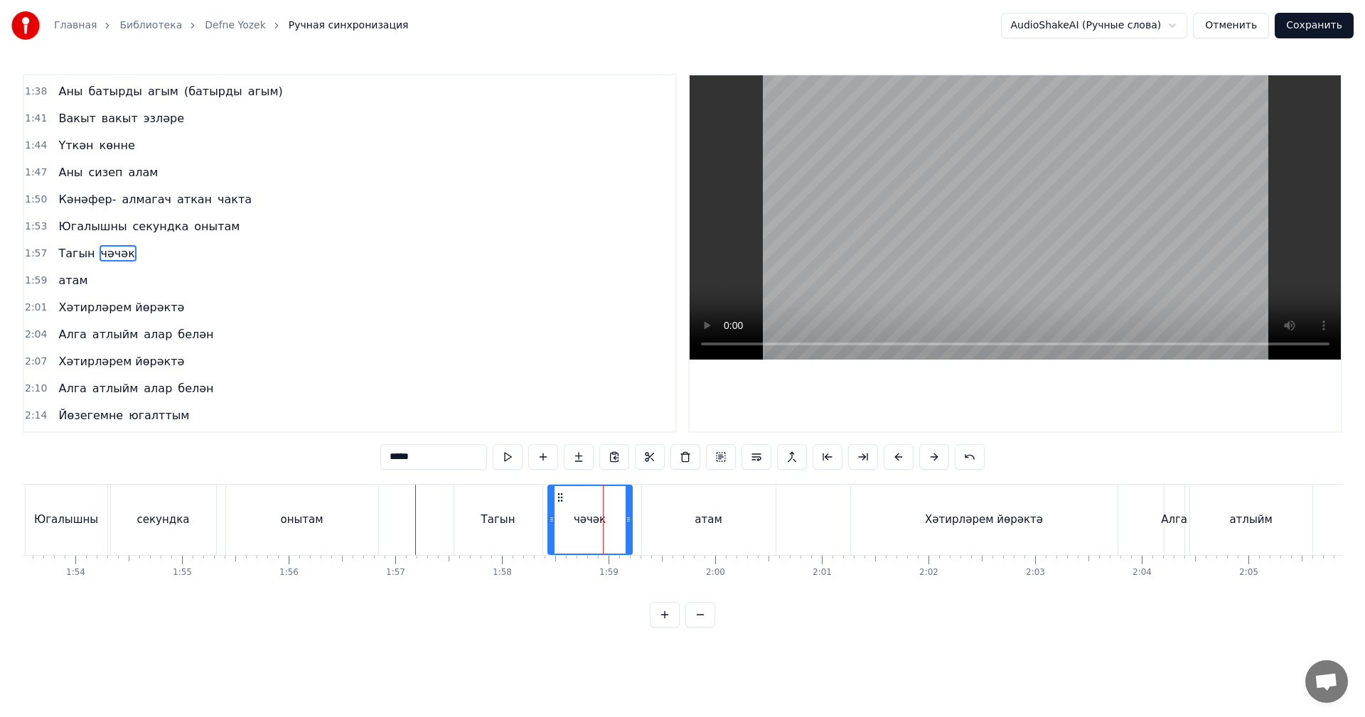
click at [1036, 274] on video at bounding box center [1014, 217] width 651 height 284
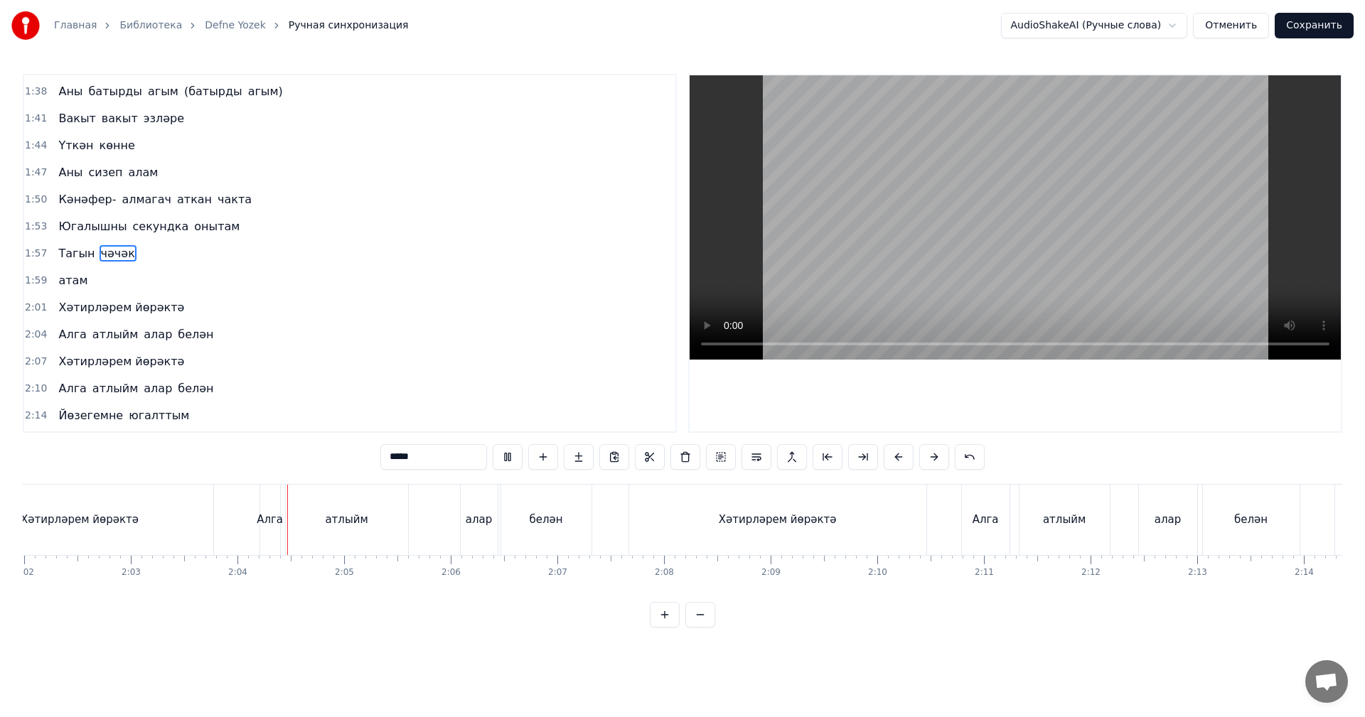
scroll to position [0, 13025]
click at [875, 294] on video at bounding box center [1014, 217] width 651 height 284
click at [286, 515] on div "атлыйм" at bounding box center [327, 520] width 122 height 70
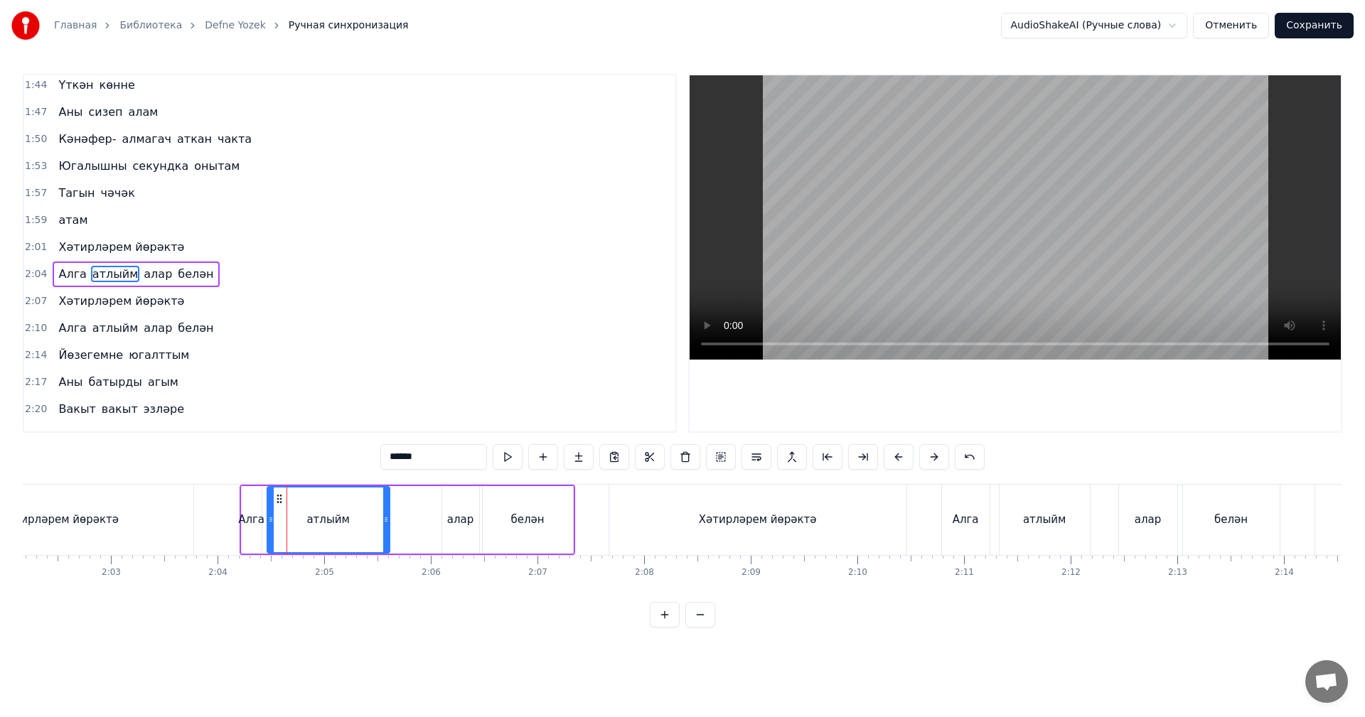
scroll to position [888, 0]
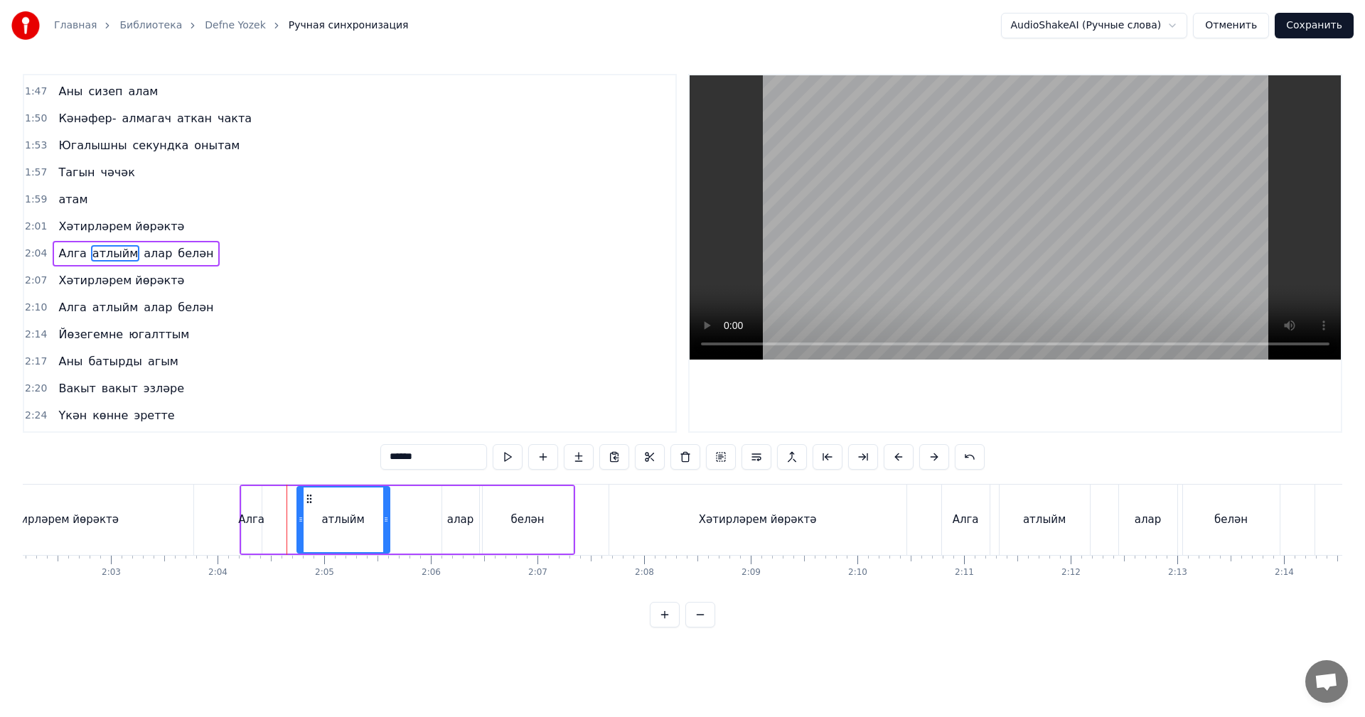
drag, startPoint x: 272, startPoint y: 522, endPoint x: 301, endPoint y: 520, distance: 29.9
click at [301, 520] on icon at bounding box center [301, 519] width 6 height 11
drag, startPoint x: 254, startPoint y: 530, endPoint x: 266, endPoint y: 527, distance: 11.7
click at [255, 530] on div "Алга" at bounding box center [252, 520] width 20 height 68
type input "****"
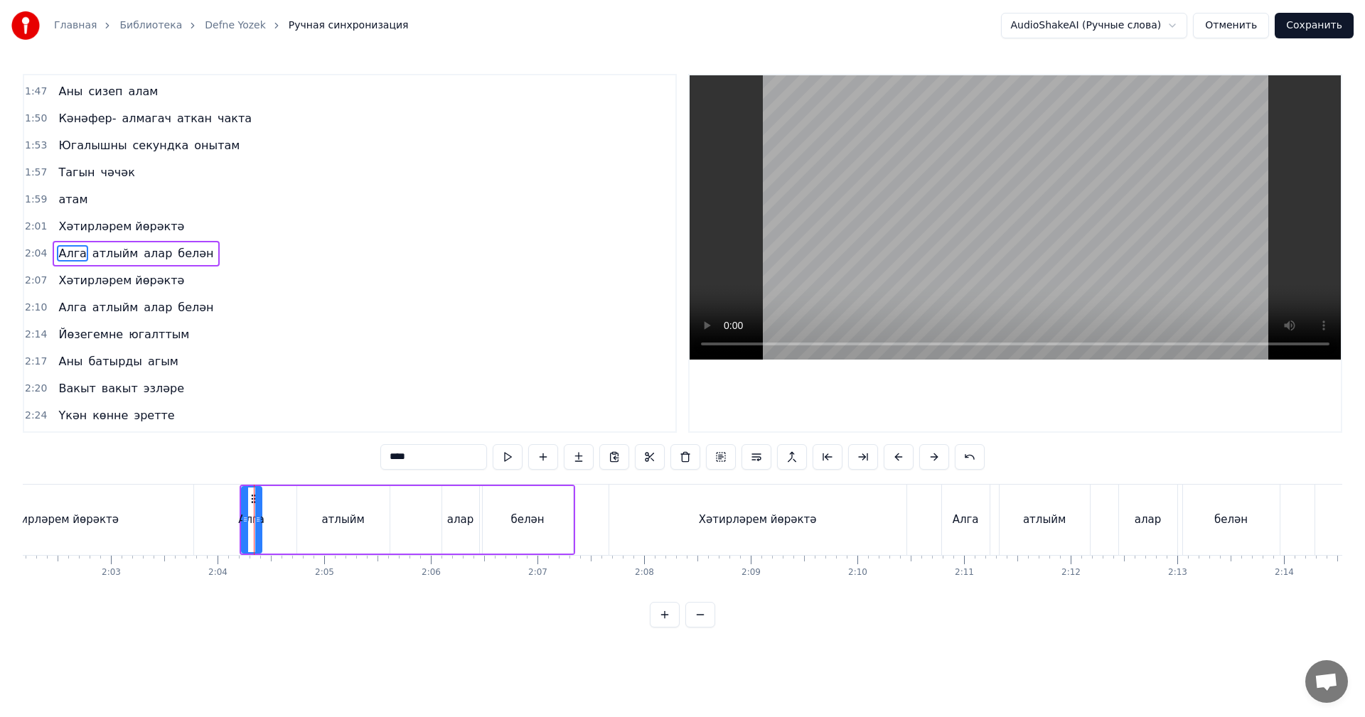
click at [261, 528] on div "Алга" at bounding box center [251, 520] width 21 height 68
drag, startPoint x: 257, startPoint y: 530, endPoint x: 288, endPoint y: 521, distance: 32.4
click at [288, 520] on div at bounding box center [285, 520] width 6 height 65
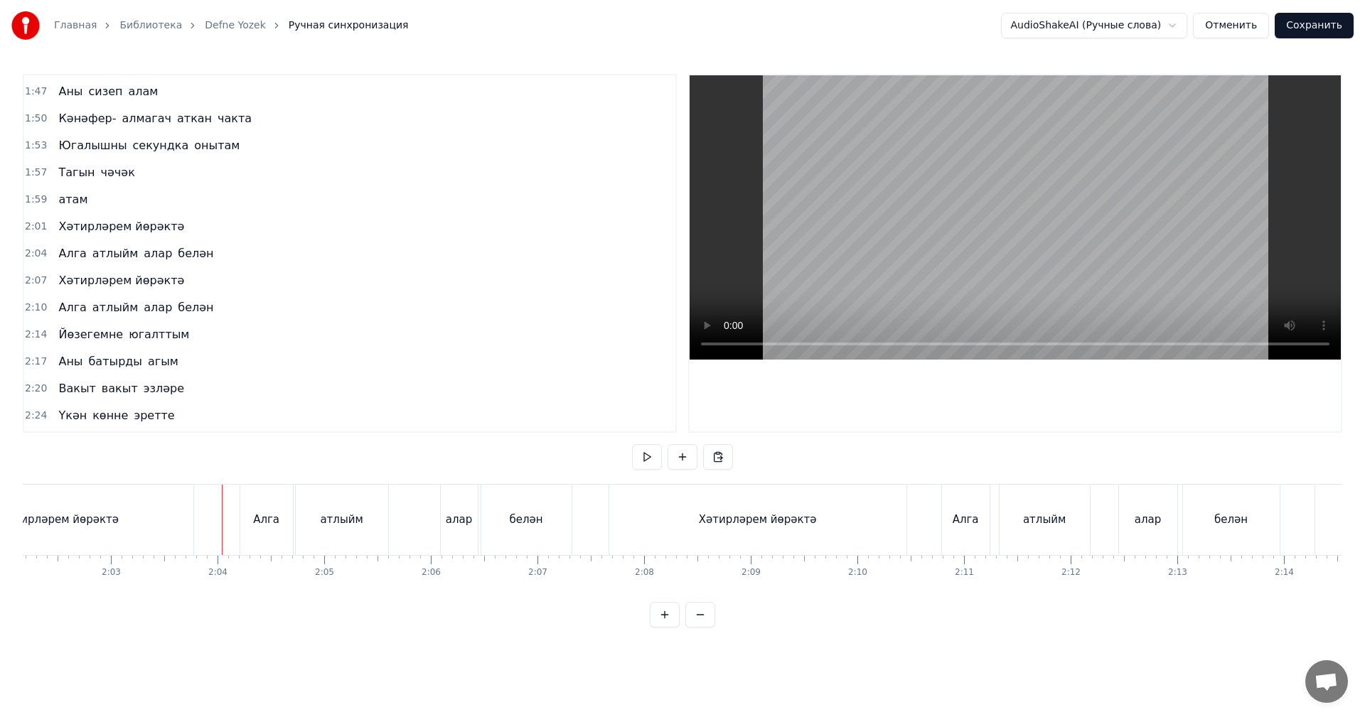
click at [979, 181] on video at bounding box center [1014, 217] width 651 height 284
click at [454, 507] on div "алар" at bounding box center [459, 520] width 37 height 70
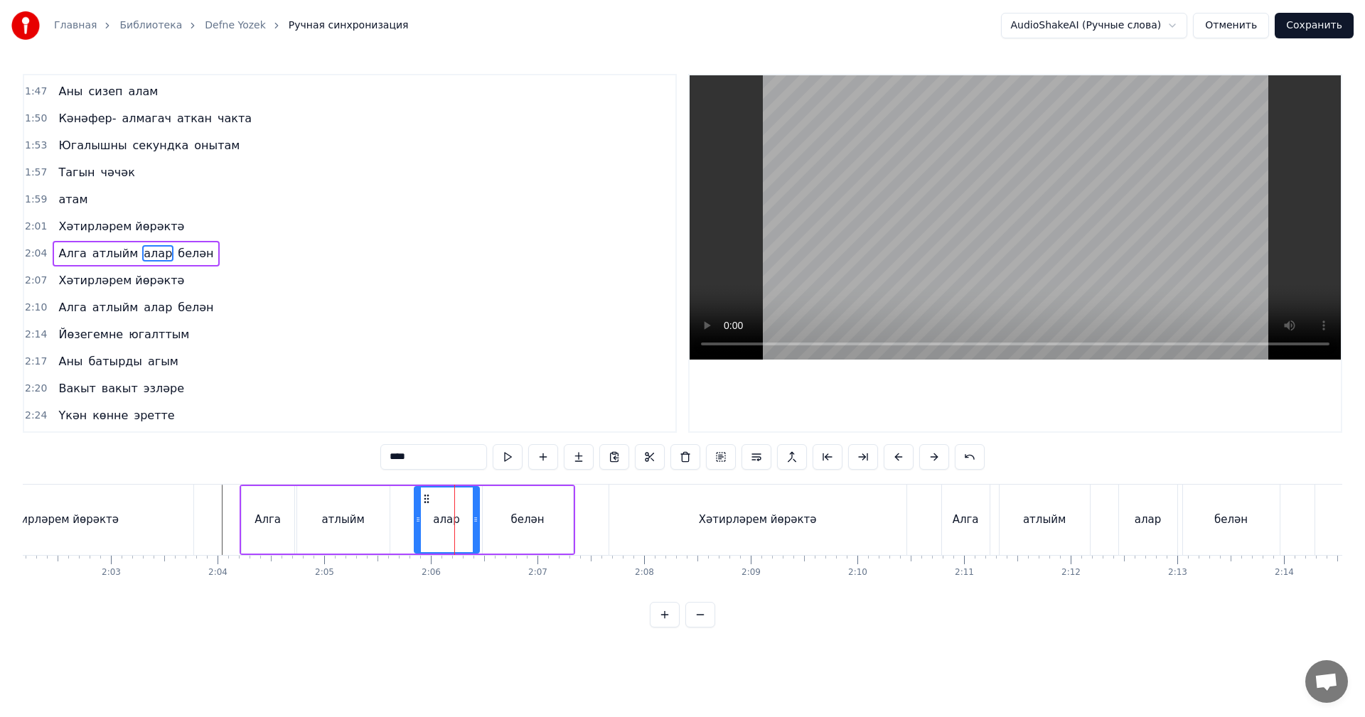
drag, startPoint x: 442, startPoint y: 512, endPoint x: 414, endPoint y: 516, distance: 27.9
click at [415, 516] on div at bounding box center [418, 520] width 6 height 65
click at [367, 523] on div "атлыйм" at bounding box center [343, 520] width 92 height 68
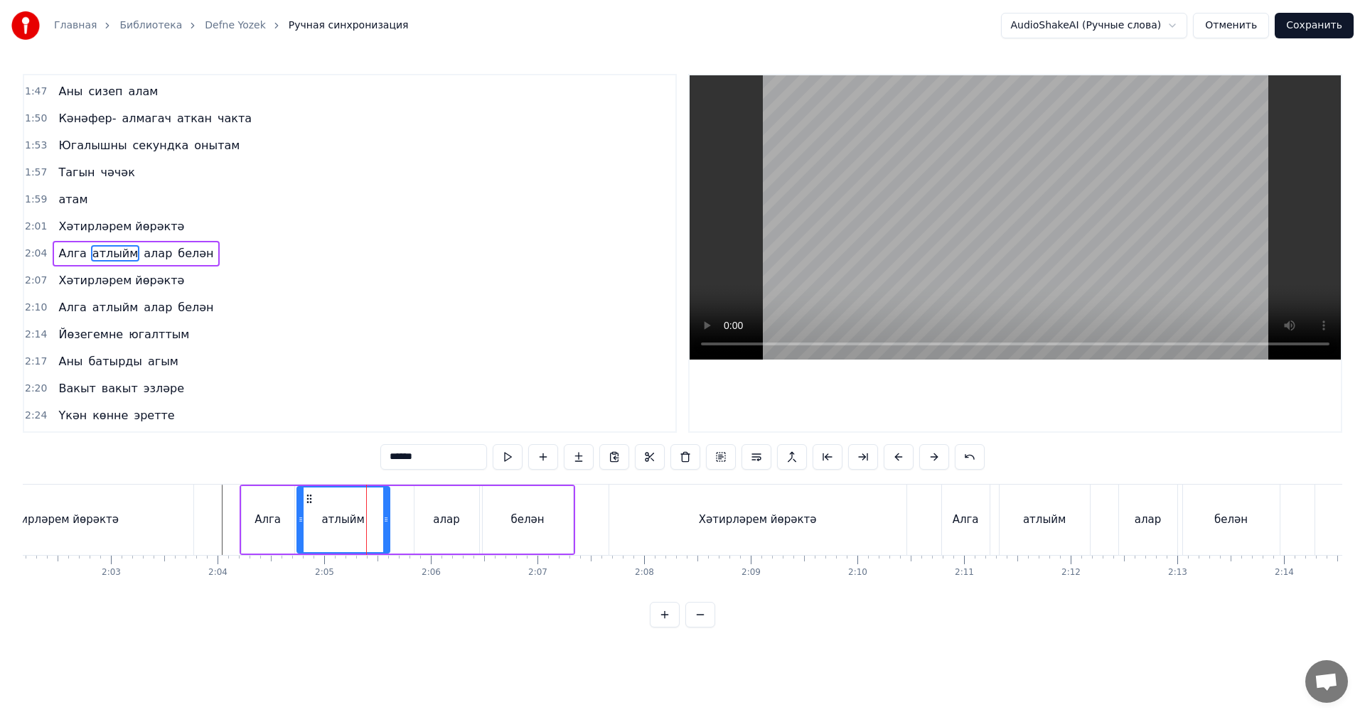
click at [1109, 222] on video at bounding box center [1014, 217] width 651 height 284
click at [1112, 224] on video at bounding box center [1014, 217] width 651 height 284
click at [625, 512] on div "Хәтирләрем йөрәктә" at bounding box center [757, 520] width 297 height 70
type input "**********"
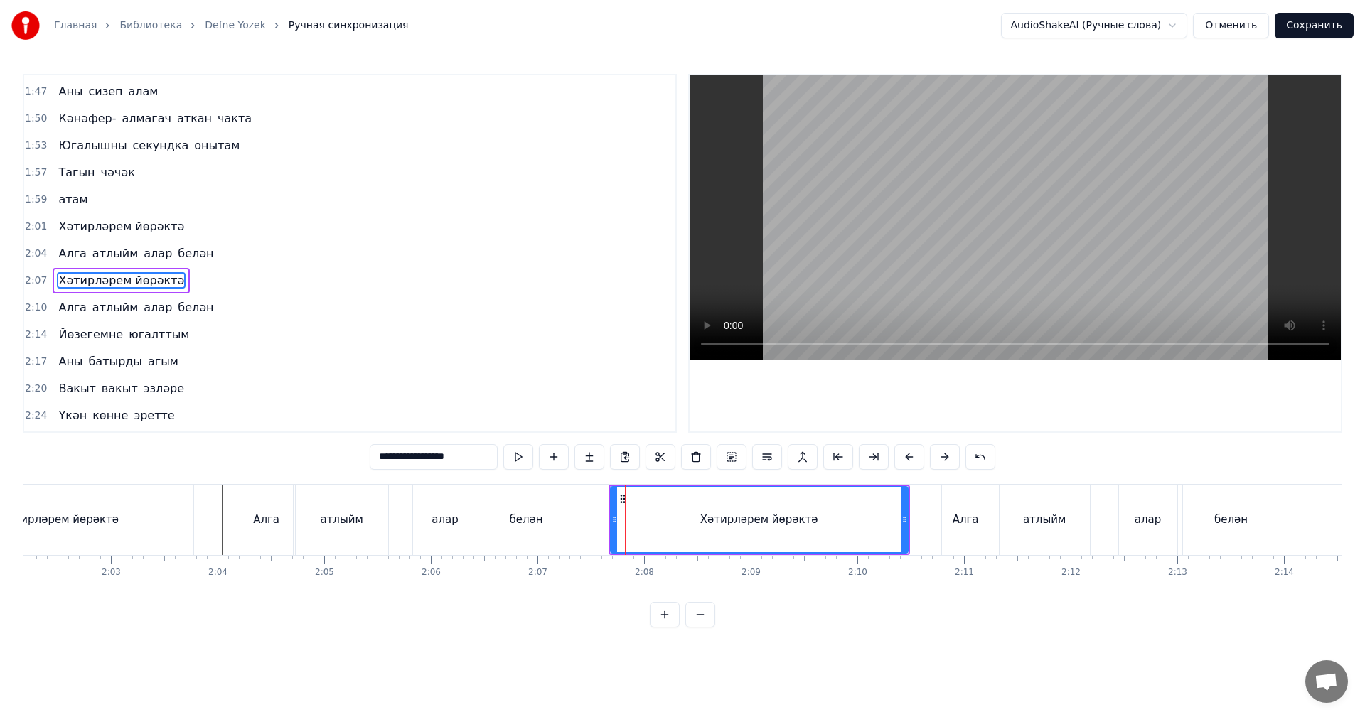
scroll to position [915, 0]
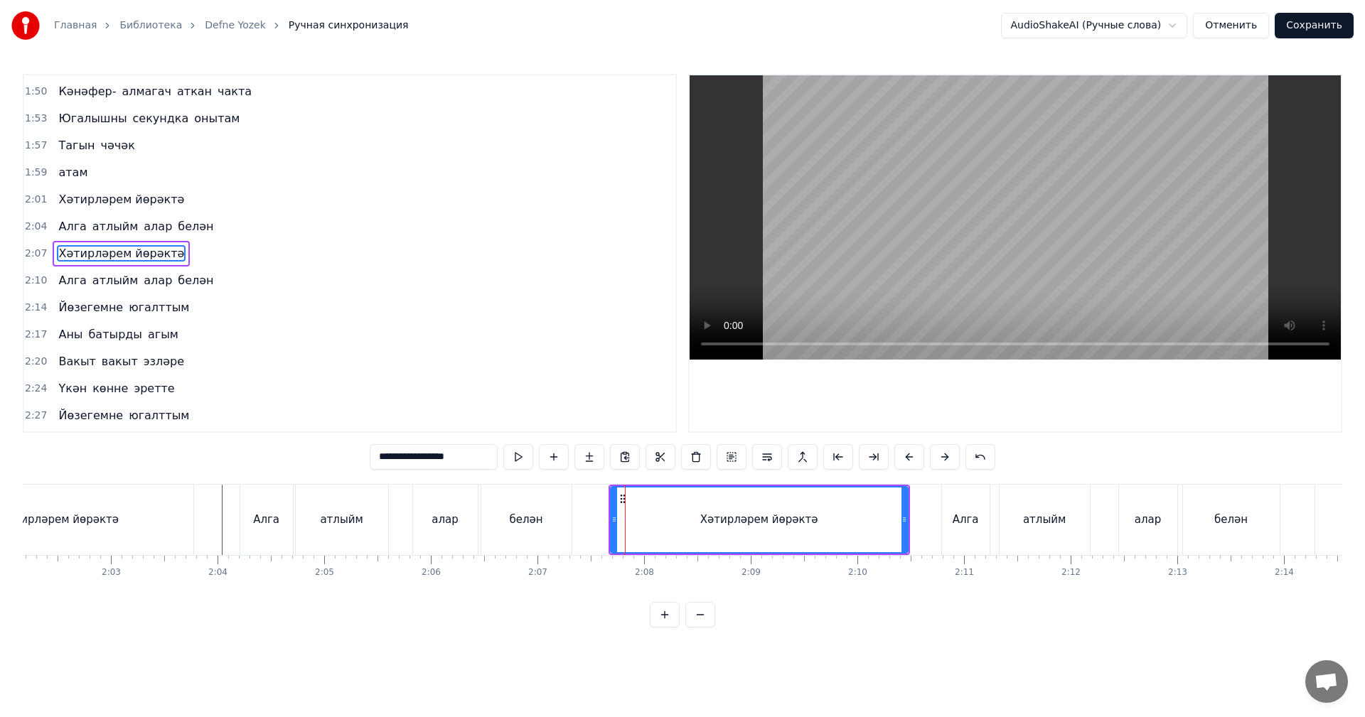
click at [615, 516] on div "Хәтирләрем йөрәктә" at bounding box center [759, 520] width 299 height 68
click at [620, 515] on icon at bounding box center [619, 519] width 6 height 11
click at [902, 527] on div "Хәтирләрем йөрәктә" at bounding box center [762, 520] width 294 height 68
drag, startPoint x: 902, startPoint y: 527, endPoint x: 878, endPoint y: 537, distance: 26.1
click at [878, 537] on div at bounding box center [880, 520] width 6 height 65
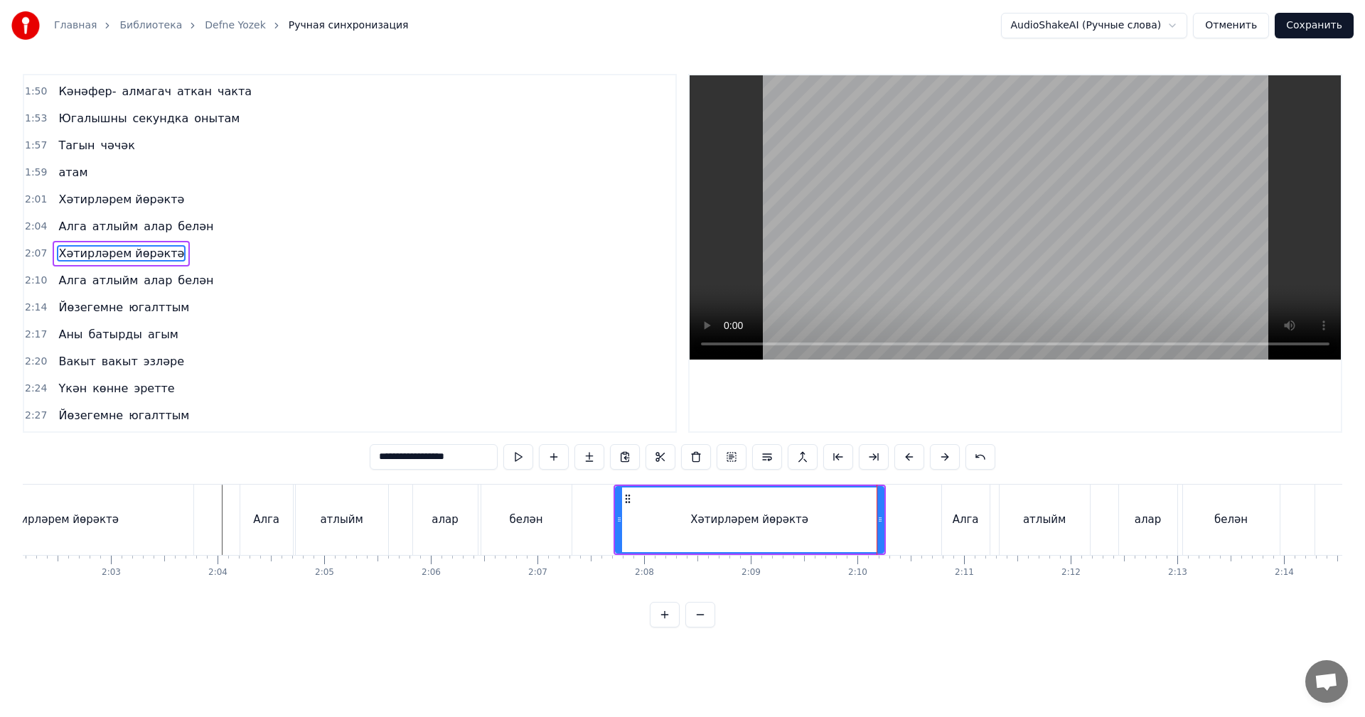
click at [479, 518] on div "Алга атлыйм алар белән" at bounding box center [407, 520] width 335 height 70
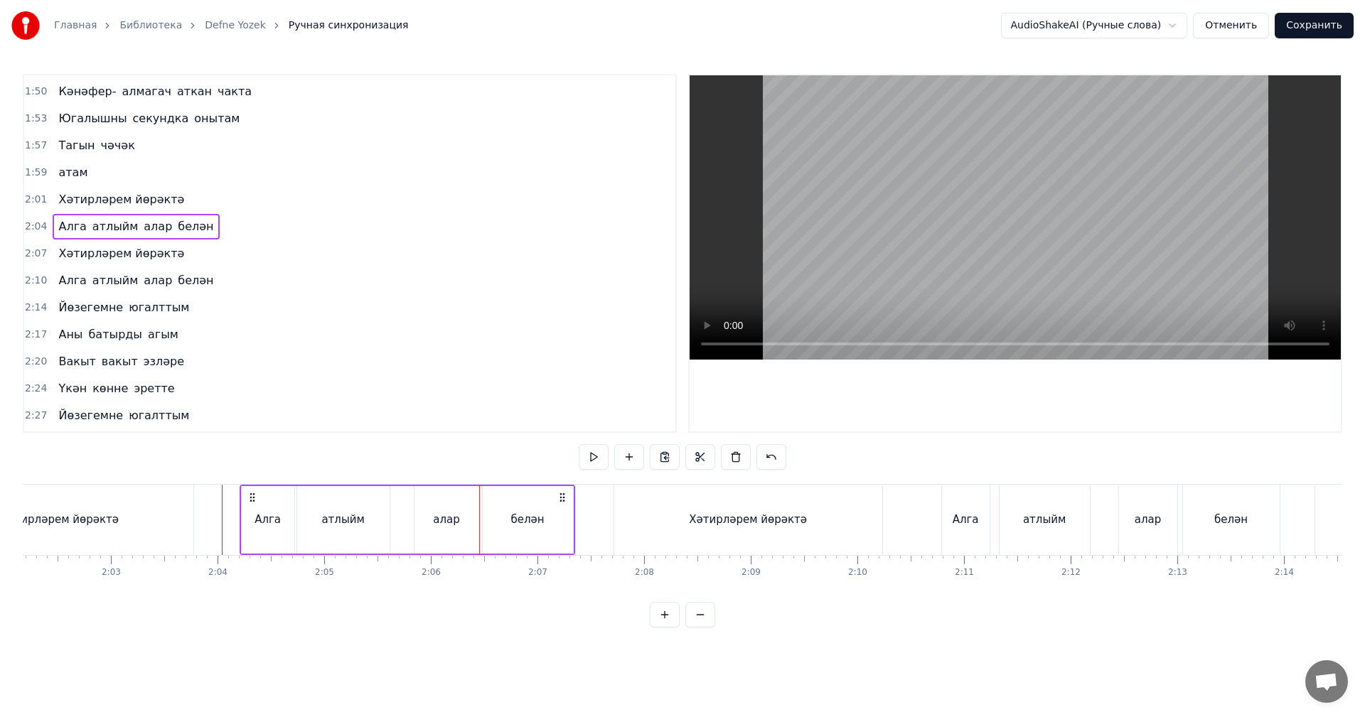
click at [922, 272] on video at bounding box center [1014, 217] width 651 height 284
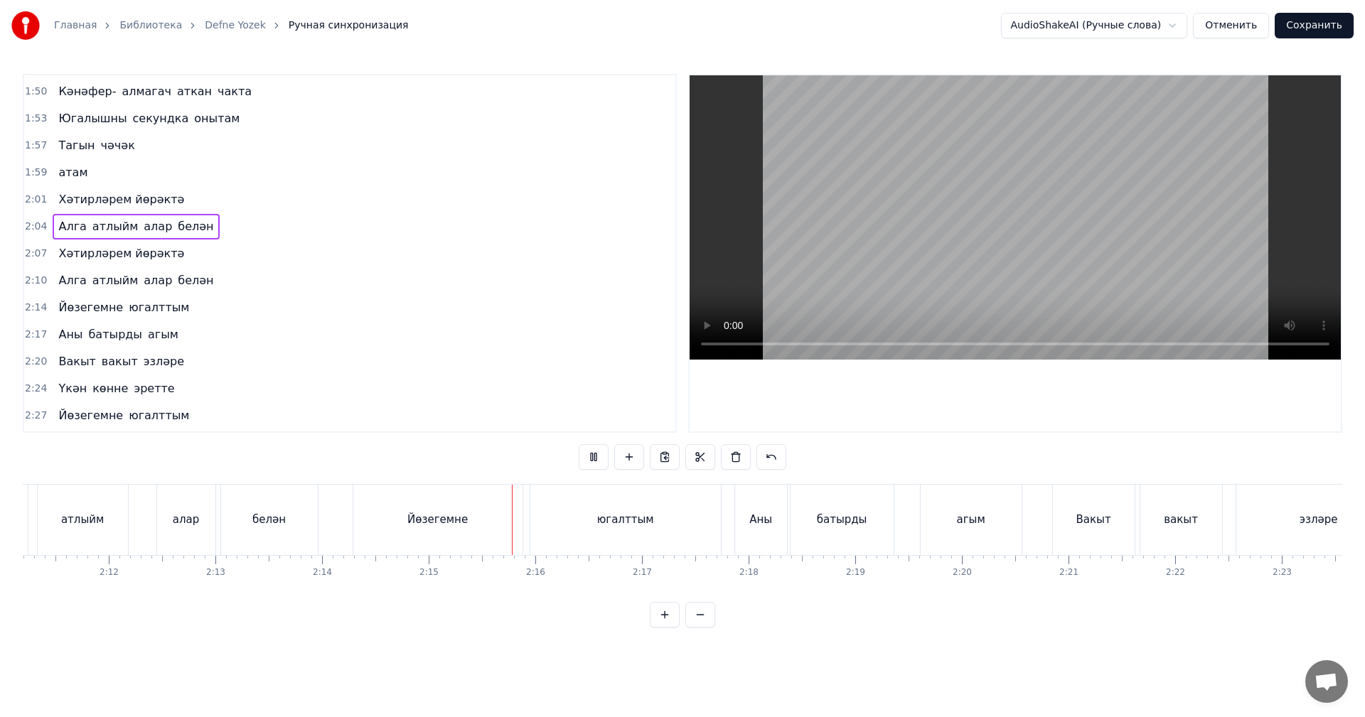
scroll to position [0, 14092]
click at [670, 512] on div "Аны" at bounding box center [656, 520] width 52 height 70
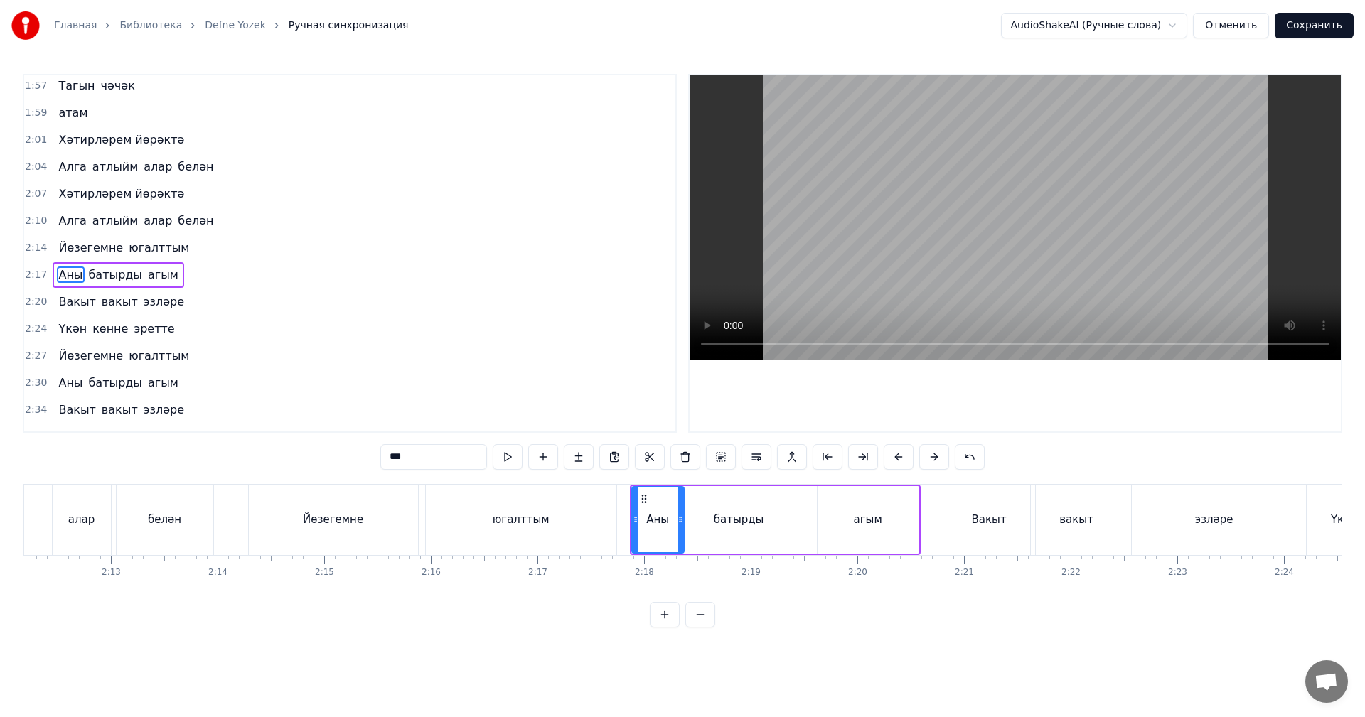
scroll to position [994, 0]
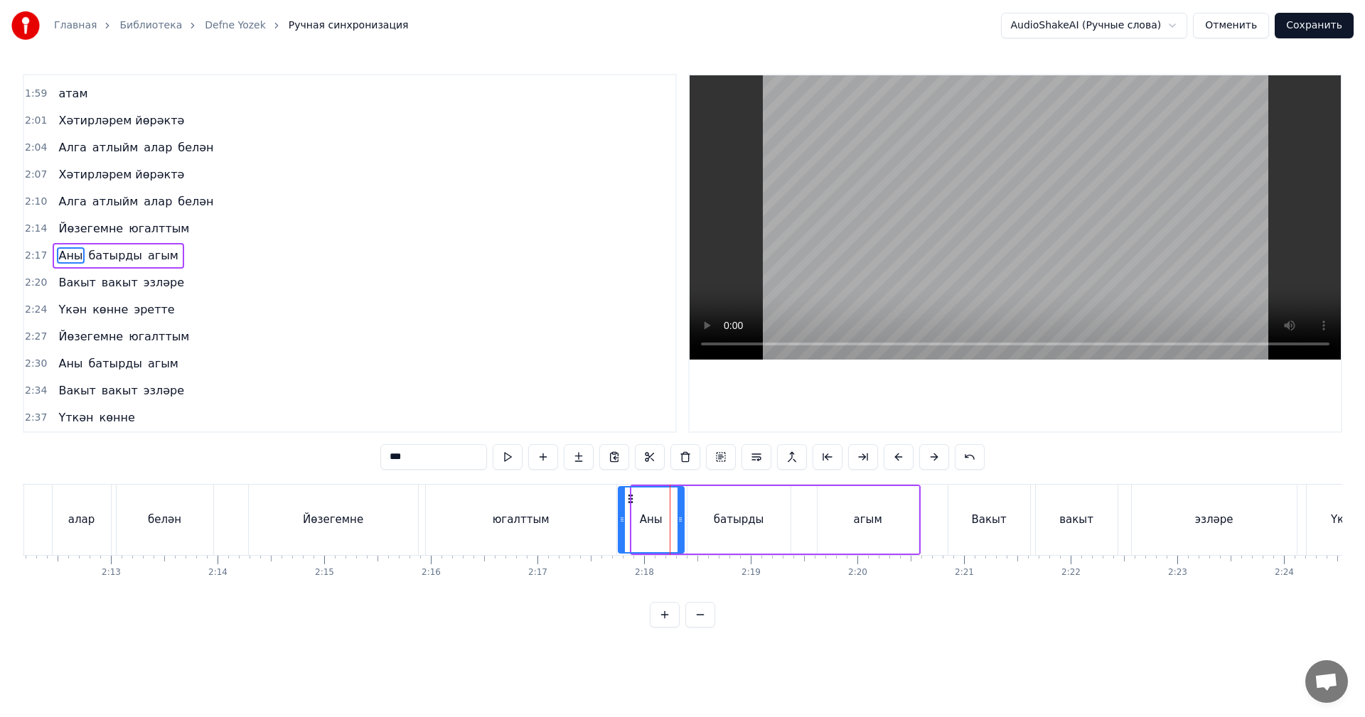
drag, startPoint x: 635, startPoint y: 524, endPoint x: 621, endPoint y: 527, distance: 14.0
click at [621, 527] on div at bounding box center [622, 520] width 6 height 65
click at [561, 530] on div "югалттым" at bounding box center [521, 520] width 190 height 70
type input "********"
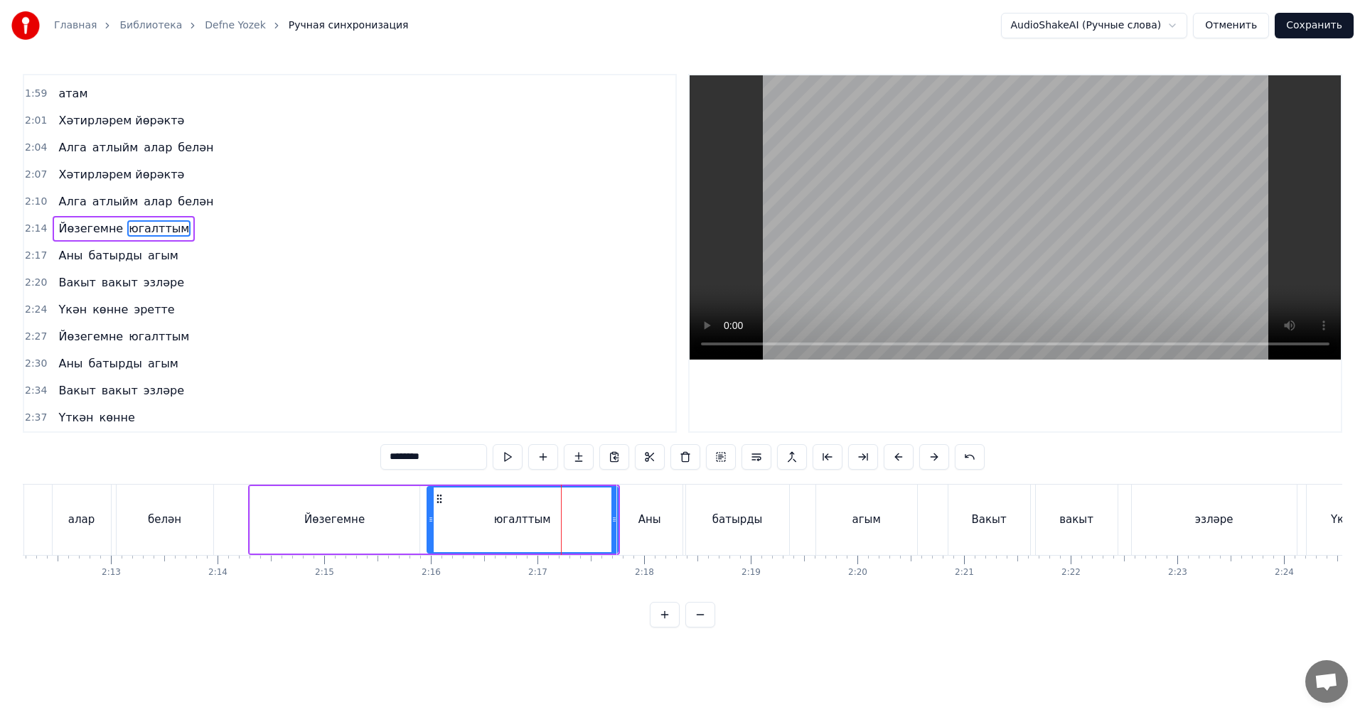
scroll to position [969, 0]
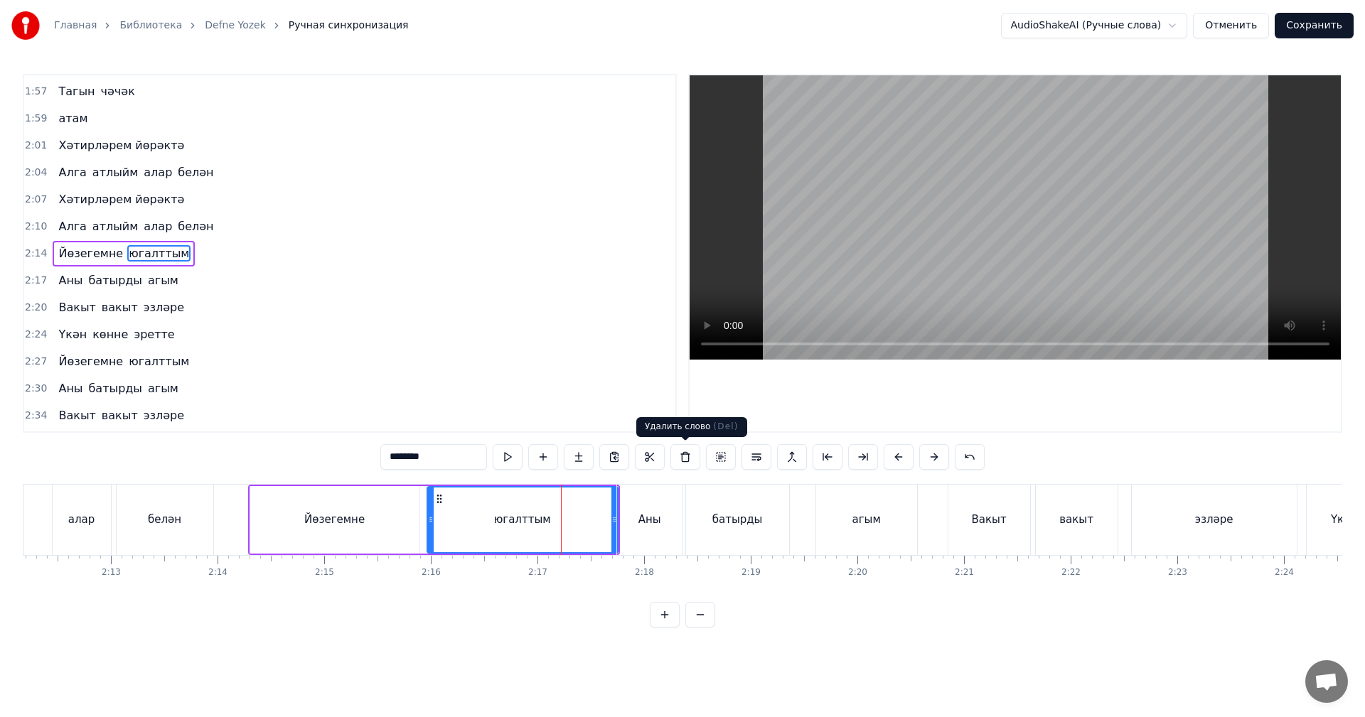
click at [1067, 268] on video at bounding box center [1014, 217] width 651 height 284
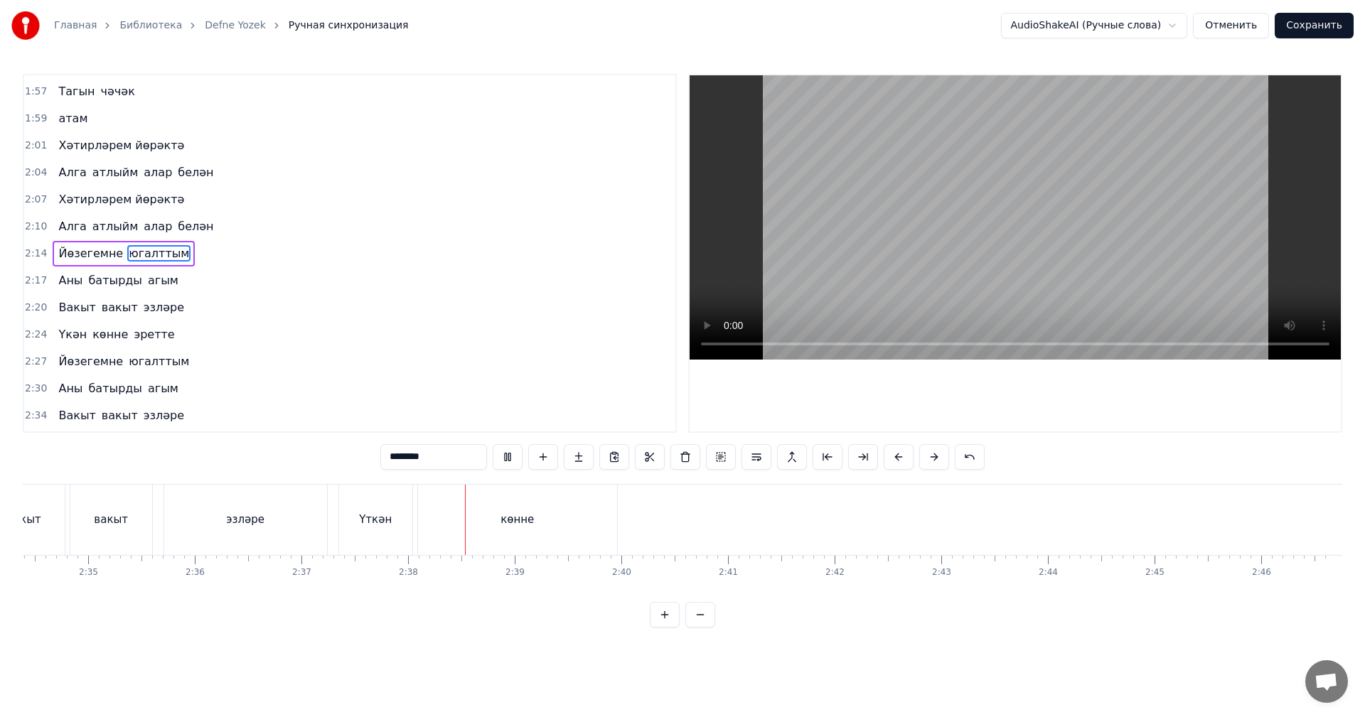
scroll to position [0, 16461]
click at [1163, 212] on video at bounding box center [1014, 217] width 651 height 284
click at [1328, 28] on button "Сохранить" at bounding box center [1313, 26] width 79 height 26
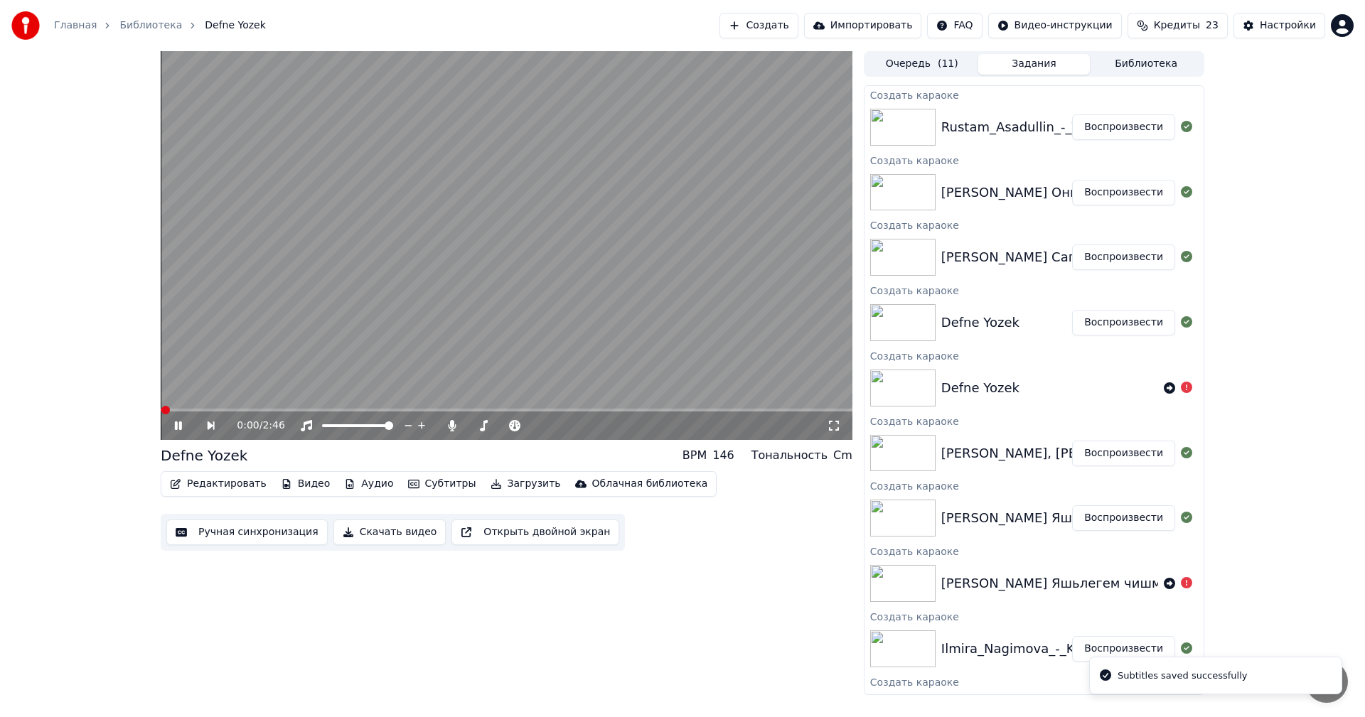
click at [537, 299] on video at bounding box center [507, 245] width 692 height 389
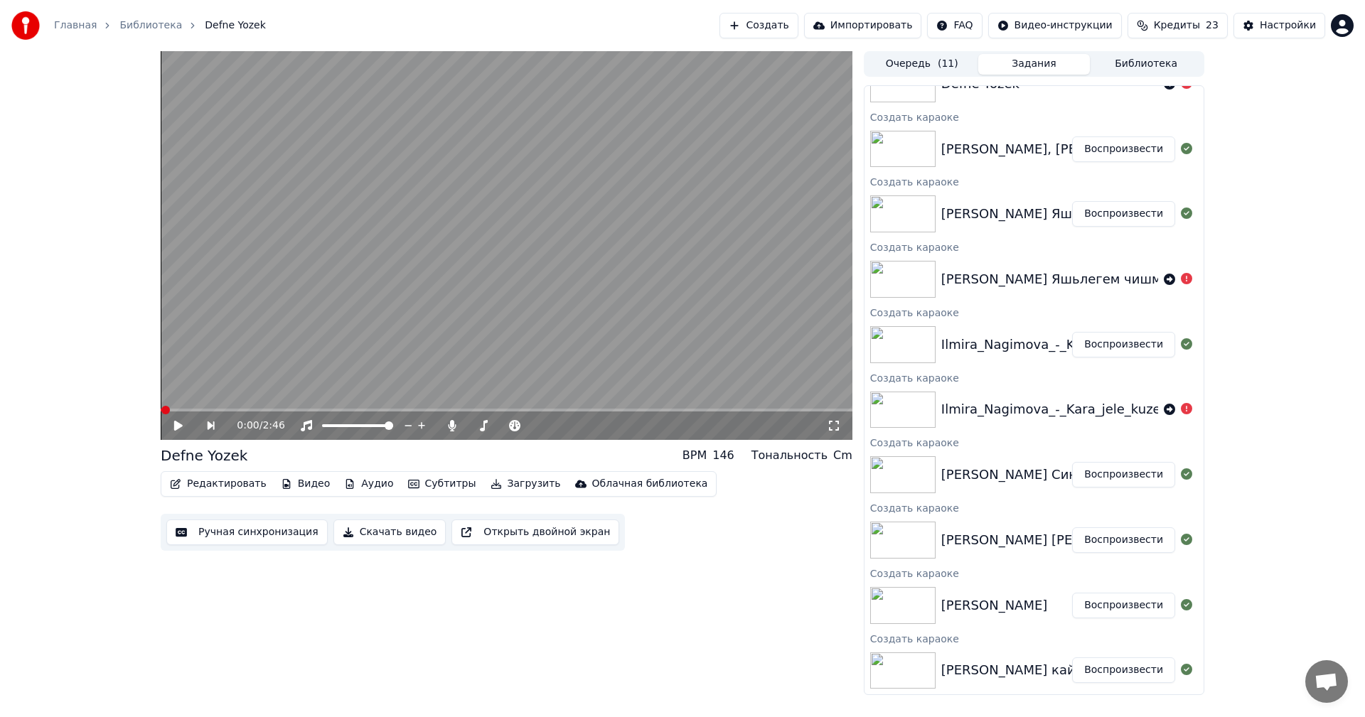
click at [1119, 669] on button "Воспроизвести" at bounding box center [1123, 670] width 103 height 26
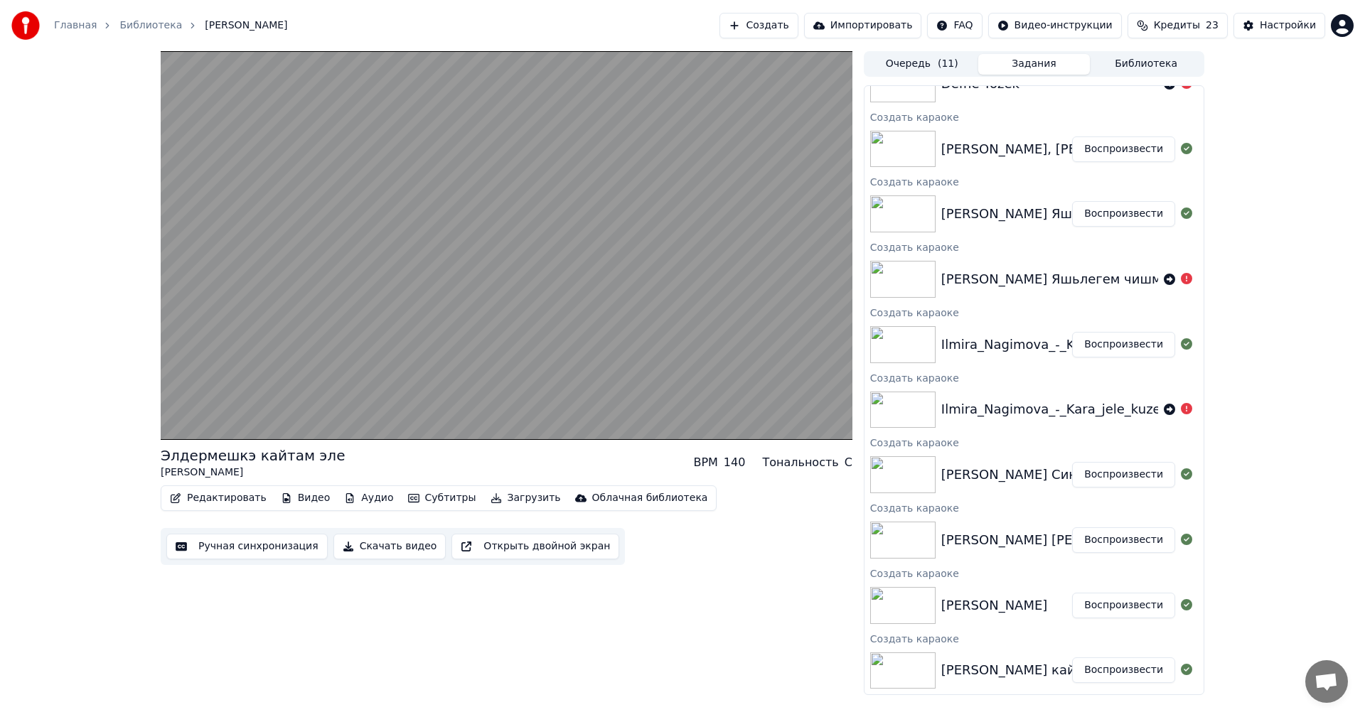
click at [374, 549] on button "Скачать видео" at bounding box center [389, 547] width 113 height 26
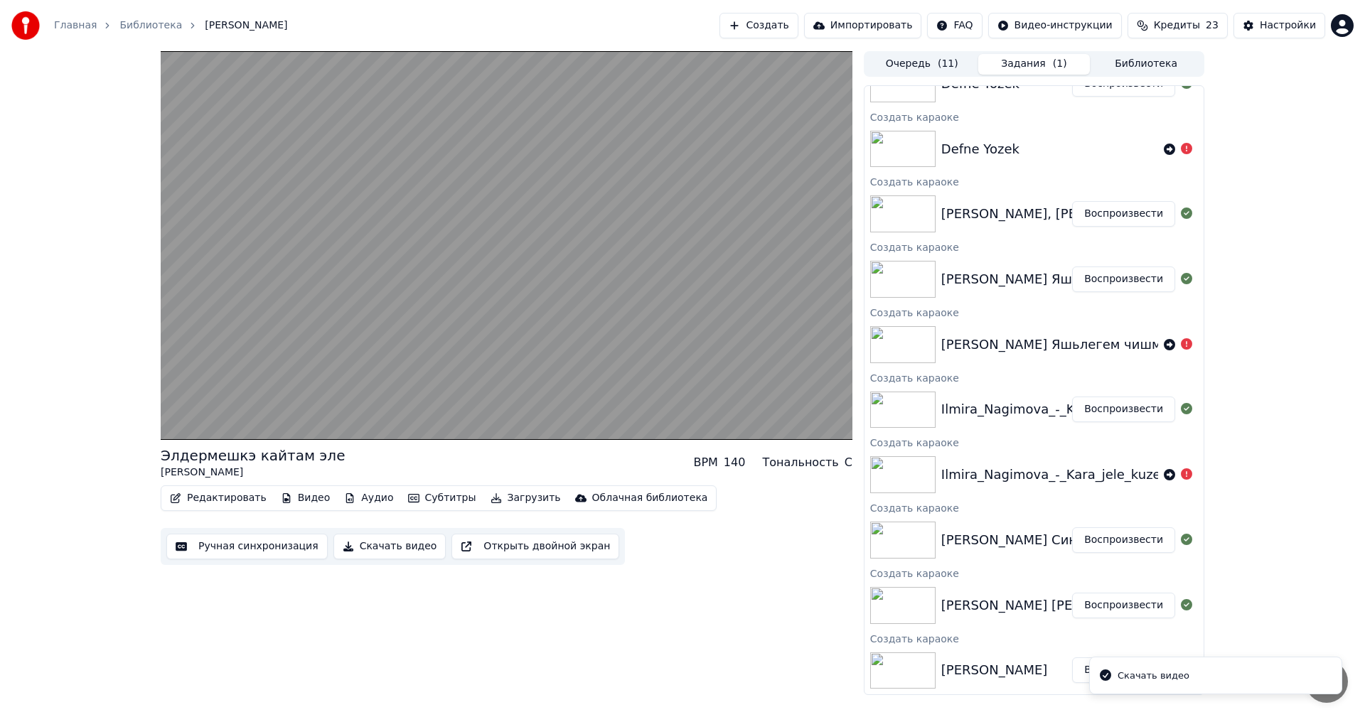
scroll to position [370, 0]
click at [1100, 611] on button "Воспроизвести" at bounding box center [1123, 605] width 103 height 26
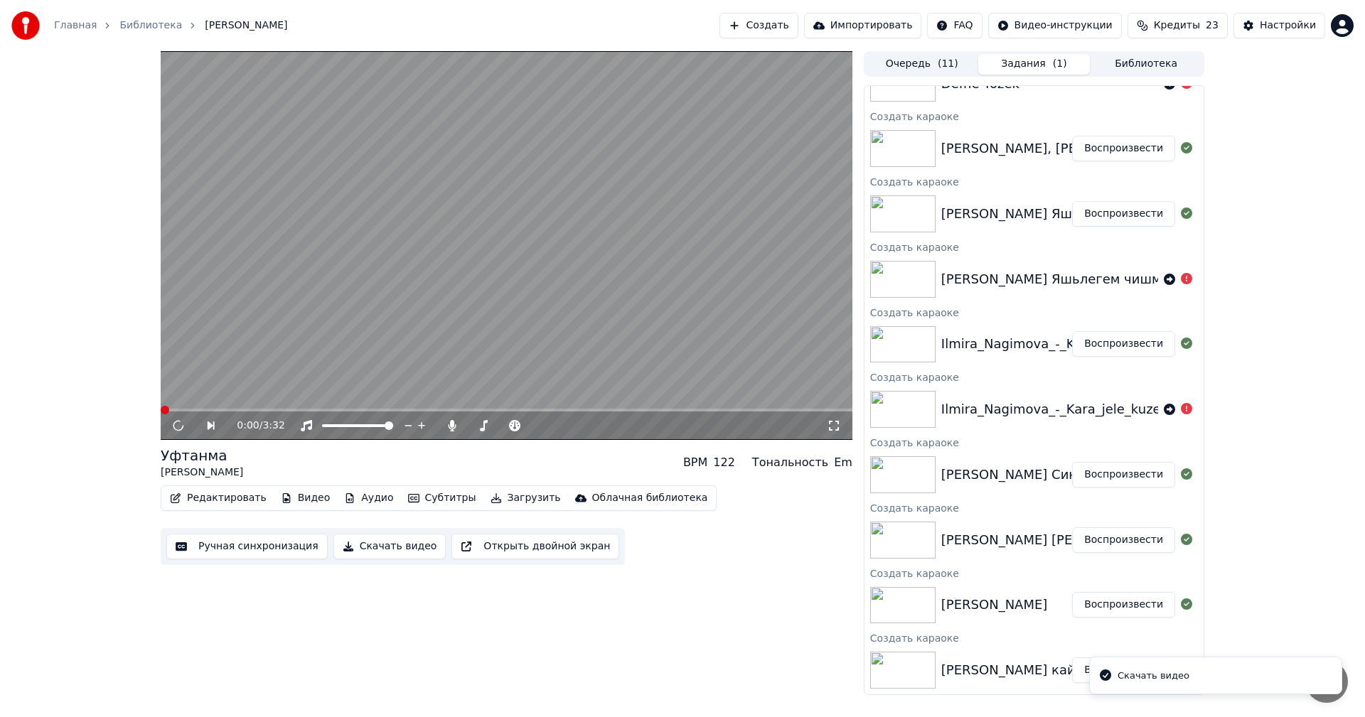
click at [362, 554] on button "Скачать видео" at bounding box center [389, 547] width 113 height 26
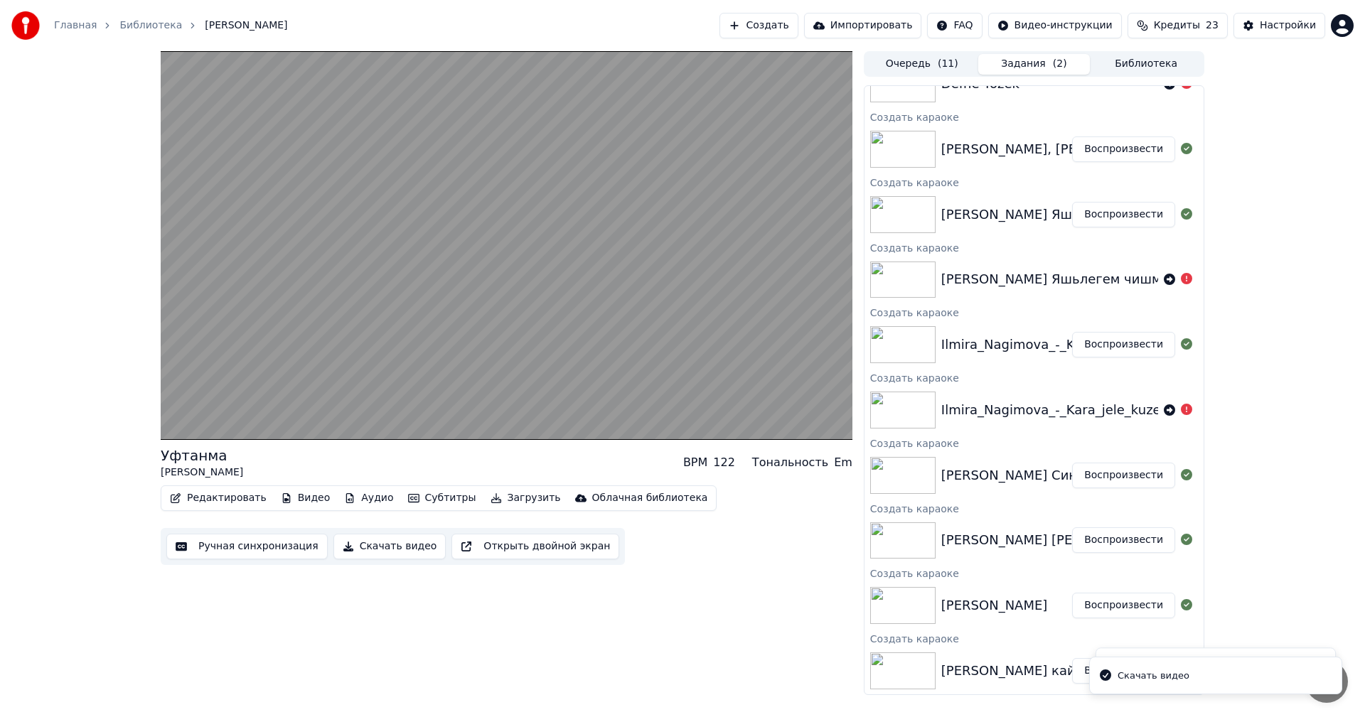
click at [1105, 541] on button "Воспроизвести" at bounding box center [1123, 540] width 103 height 26
click at [352, 549] on button "Скачать видео" at bounding box center [389, 547] width 113 height 26
click at [1107, 475] on button "Воспроизвести" at bounding box center [1123, 475] width 103 height 26
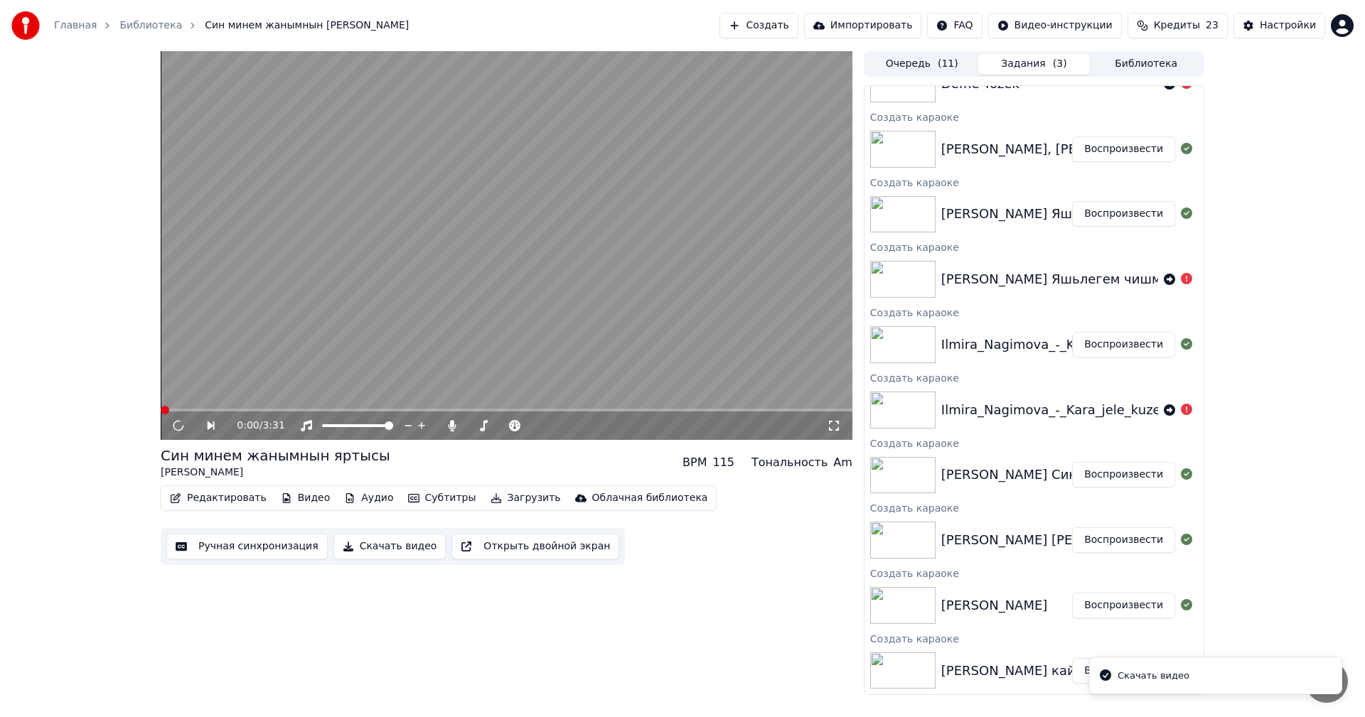
click at [345, 549] on button "Скачать видео" at bounding box center [389, 547] width 113 height 26
click at [1095, 348] on button "Воспроизвести" at bounding box center [1123, 345] width 103 height 26
click at [389, 549] on button "Скачать видео" at bounding box center [389, 547] width 113 height 26
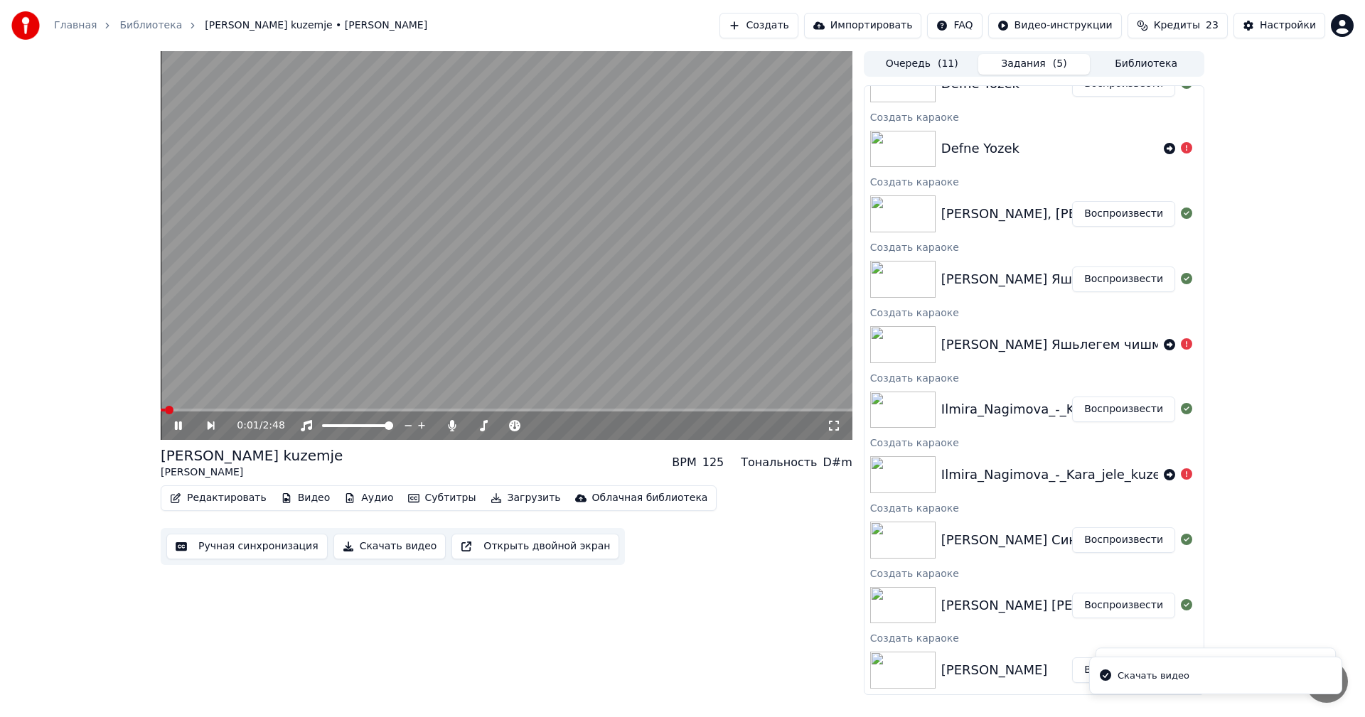
scroll to position [630, 0]
click at [1122, 221] on button "Воспроизвести" at bounding box center [1123, 214] width 103 height 26
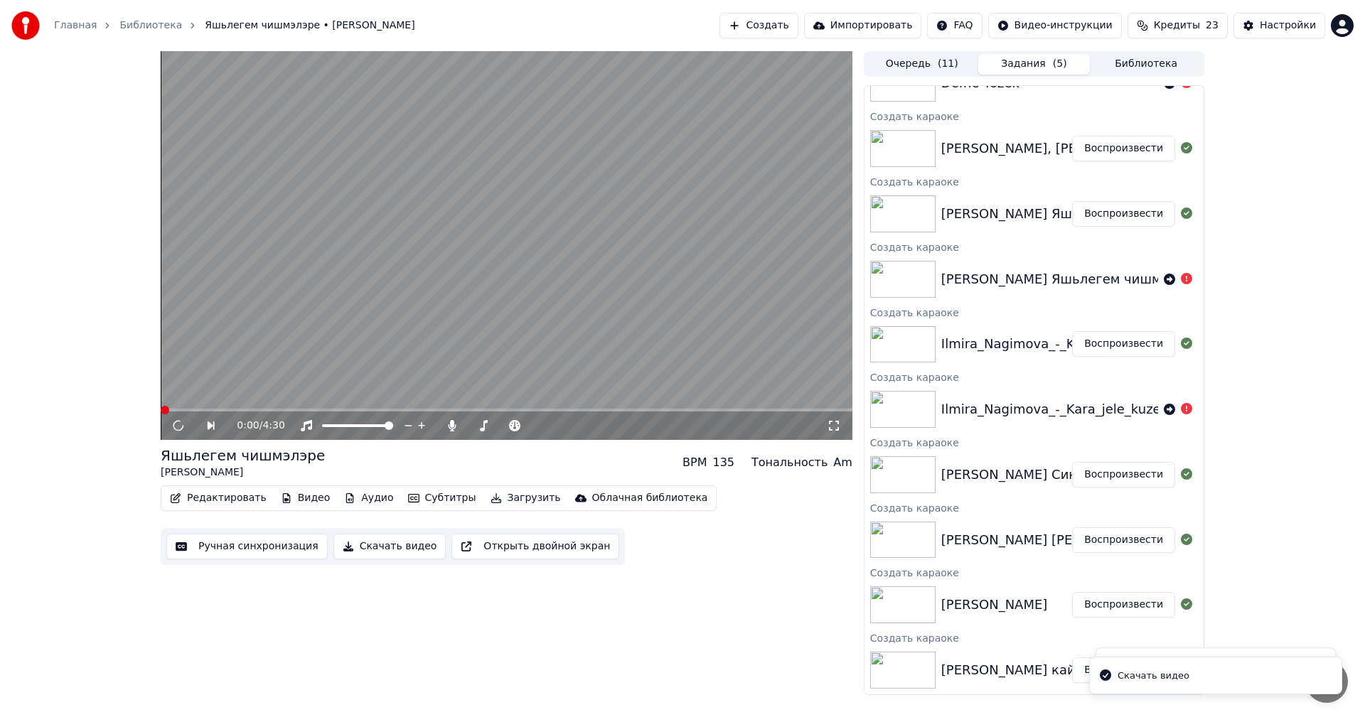
click at [394, 548] on button "Скачать видео" at bounding box center [389, 547] width 113 height 26
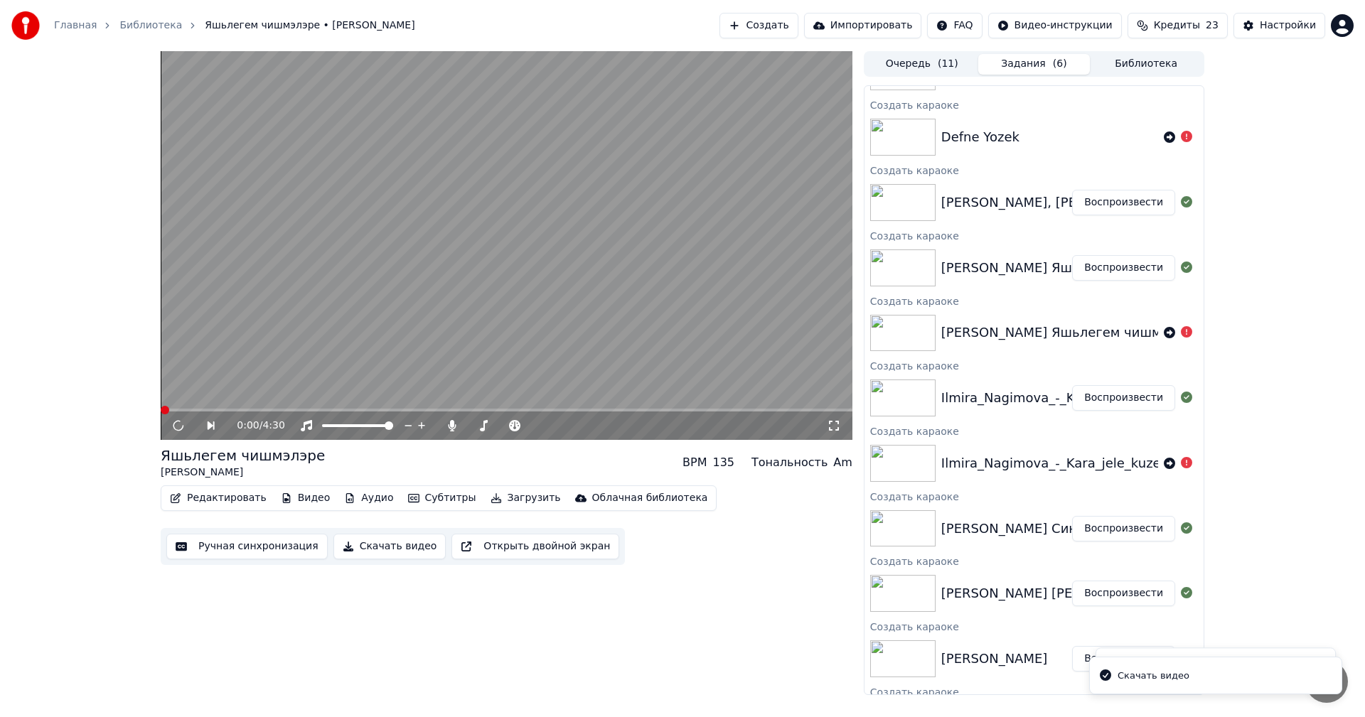
scroll to position [482, 0]
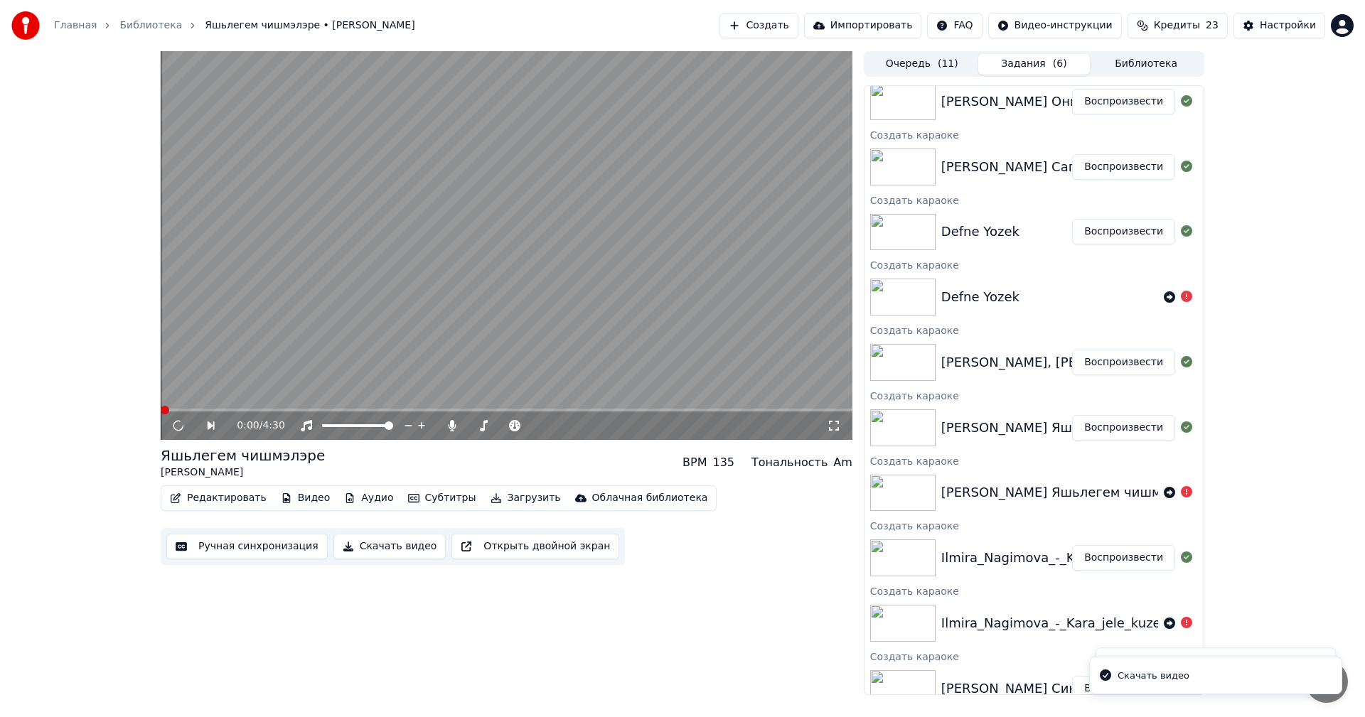
click at [1102, 365] on button "Воспроизвести" at bounding box center [1123, 363] width 103 height 26
drag, startPoint x: 353, startPoint y: 547, endPoint x: 429, endPoint y: 546, distance: 75.4
click at [353, 548] on button "Скачать видео" at bounding box center [389, 547] width 113 height 26
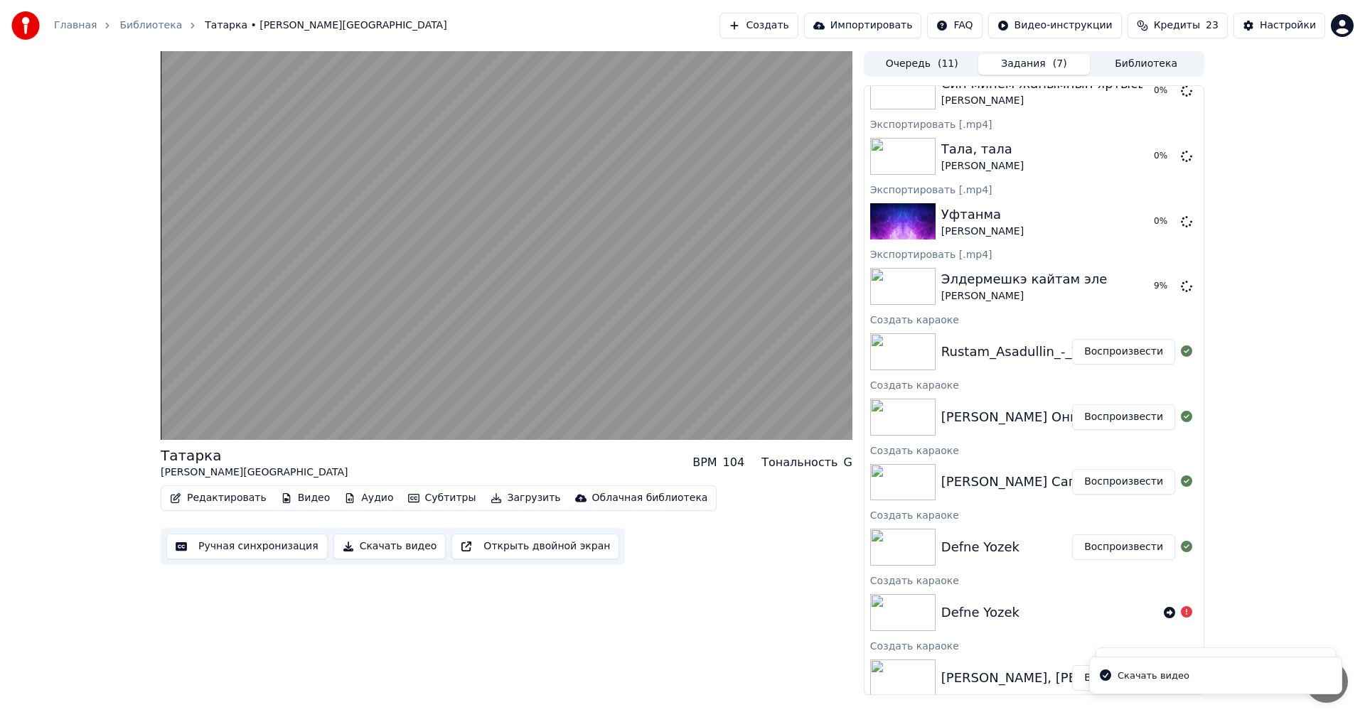
scroll to position [192, 0]
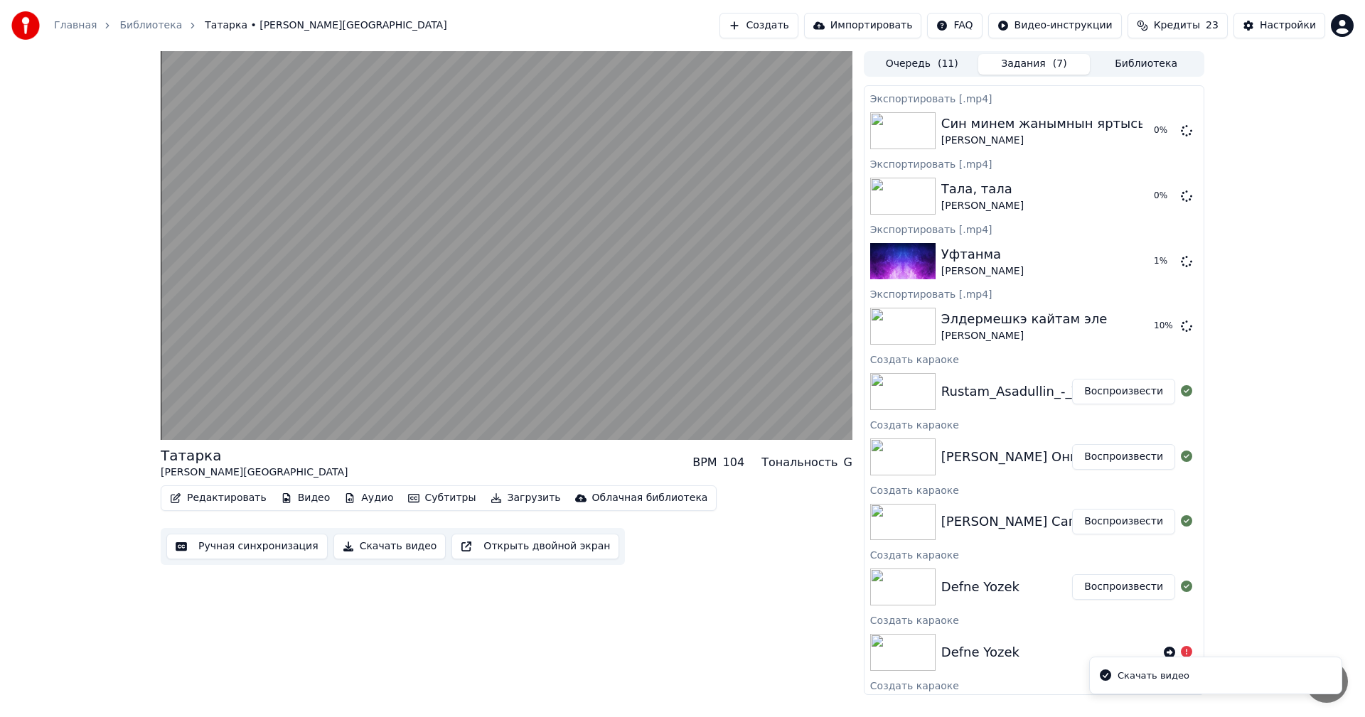
click at [1094, 586] on button "Воспроизвести" at bounding box center [1123, 587] width 103 height 26
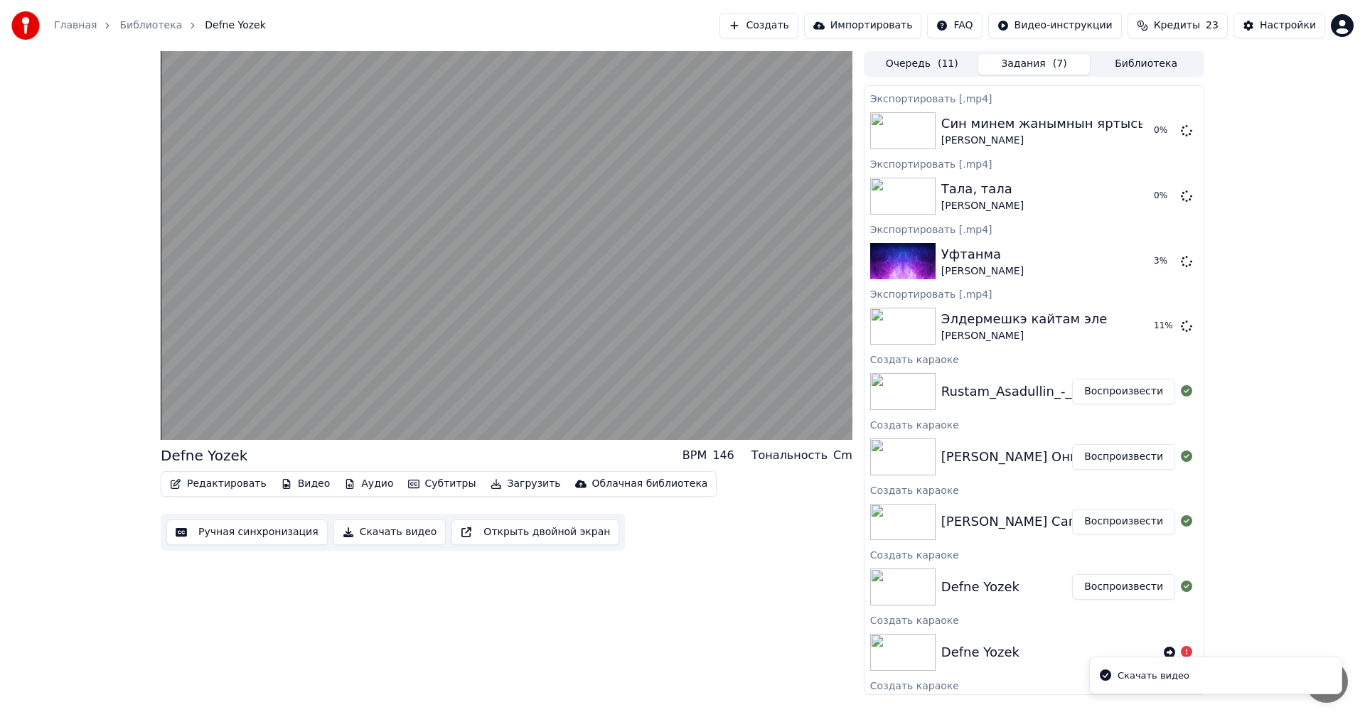
drag, startPoint x: 359, startPoint y: 534, endPoint x: 820, endPoint y: 578, distance: 462.7
click at [360, 534] on button "Скачать видео" at bounding box center [389, 533] width 113 height 26
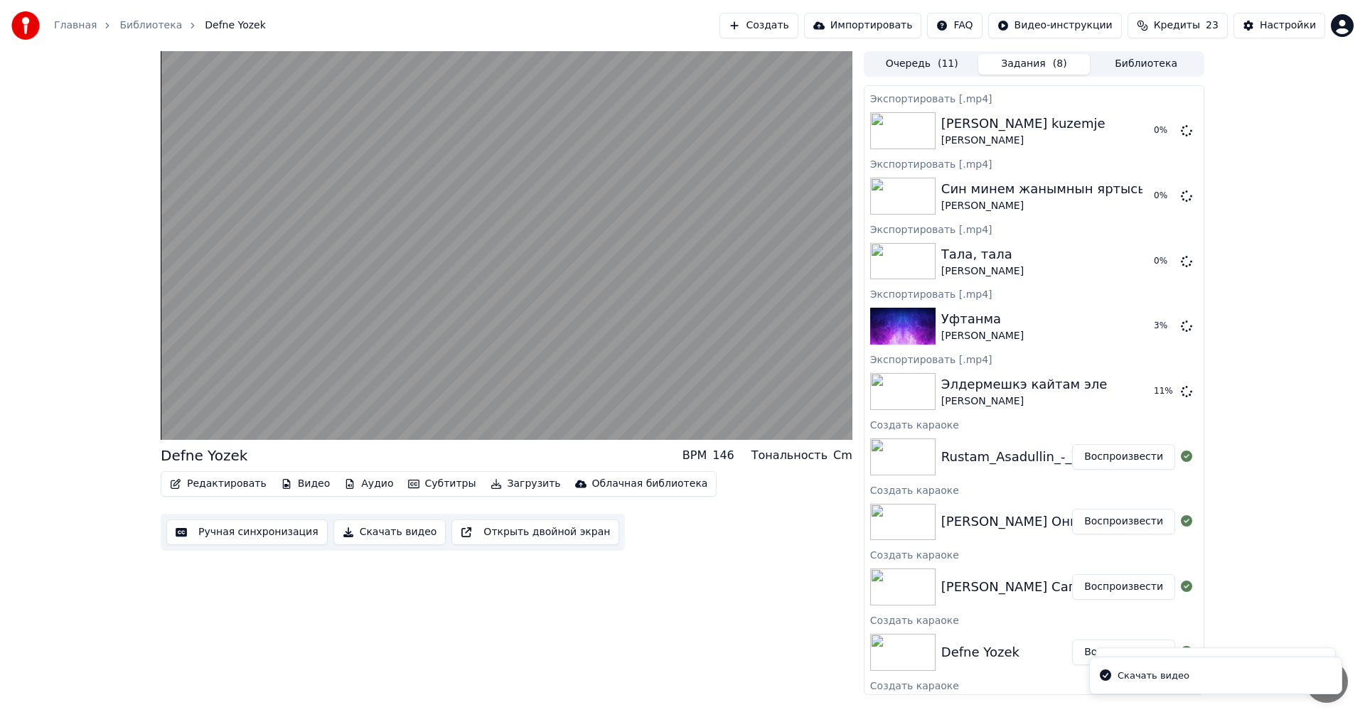
scroll to position [257, 0]
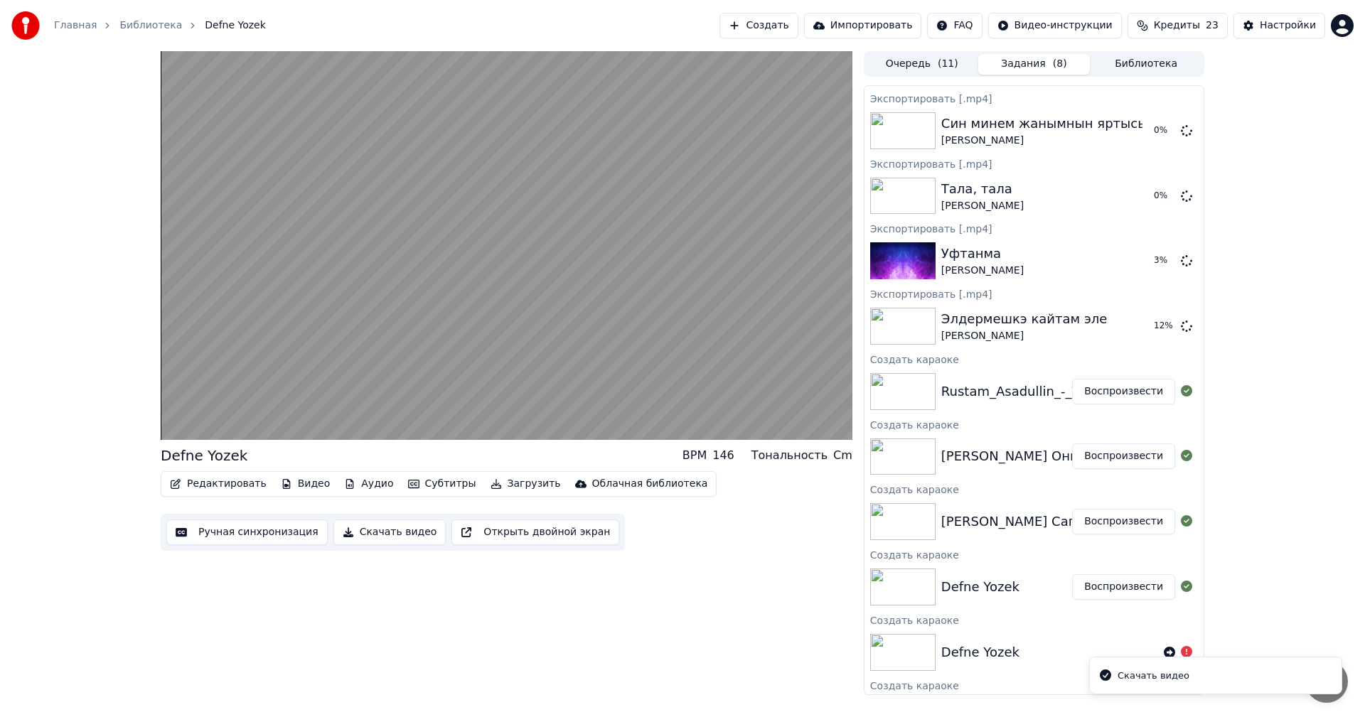
click at [1119, 527] on button "Воспроизвести" at bounding box center [1123, 522] width 103 height 26
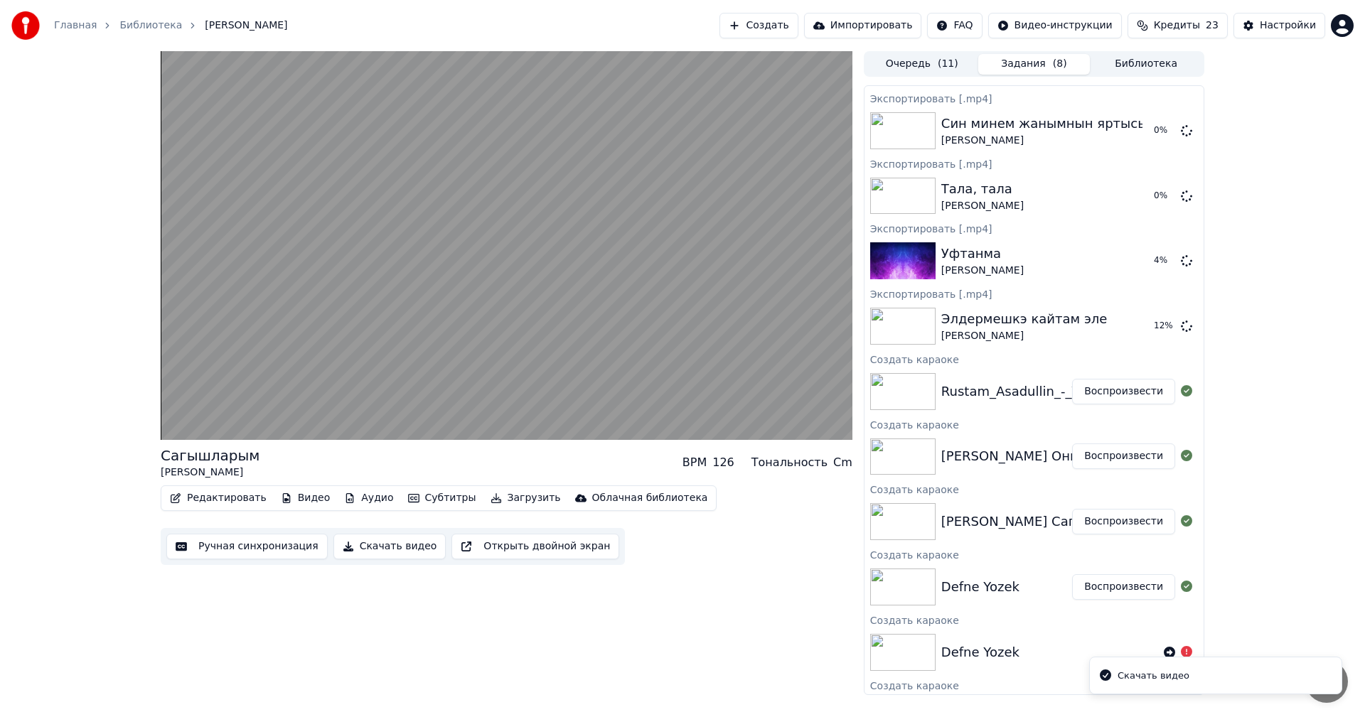
click at [367, 552] on button "Скачать видео" at bounding box center [389, 547] width 113 height 26
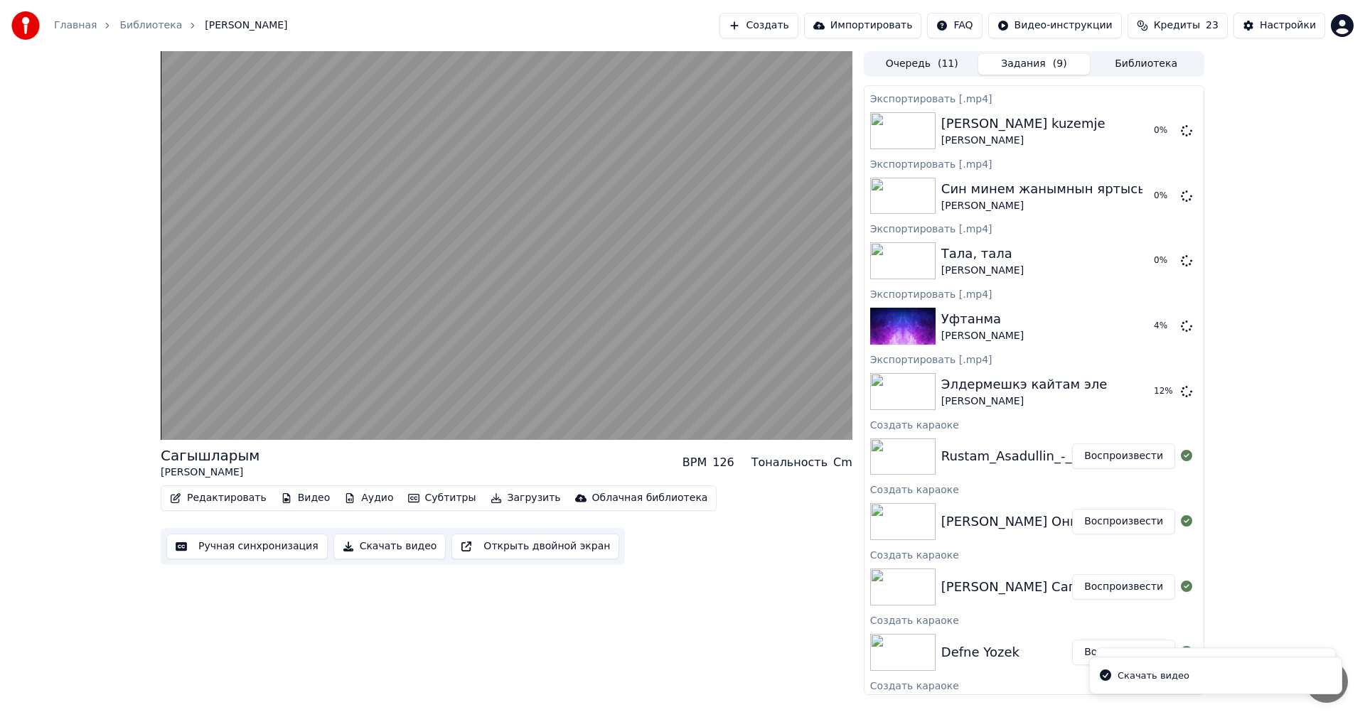
scroll to position [323, 0]
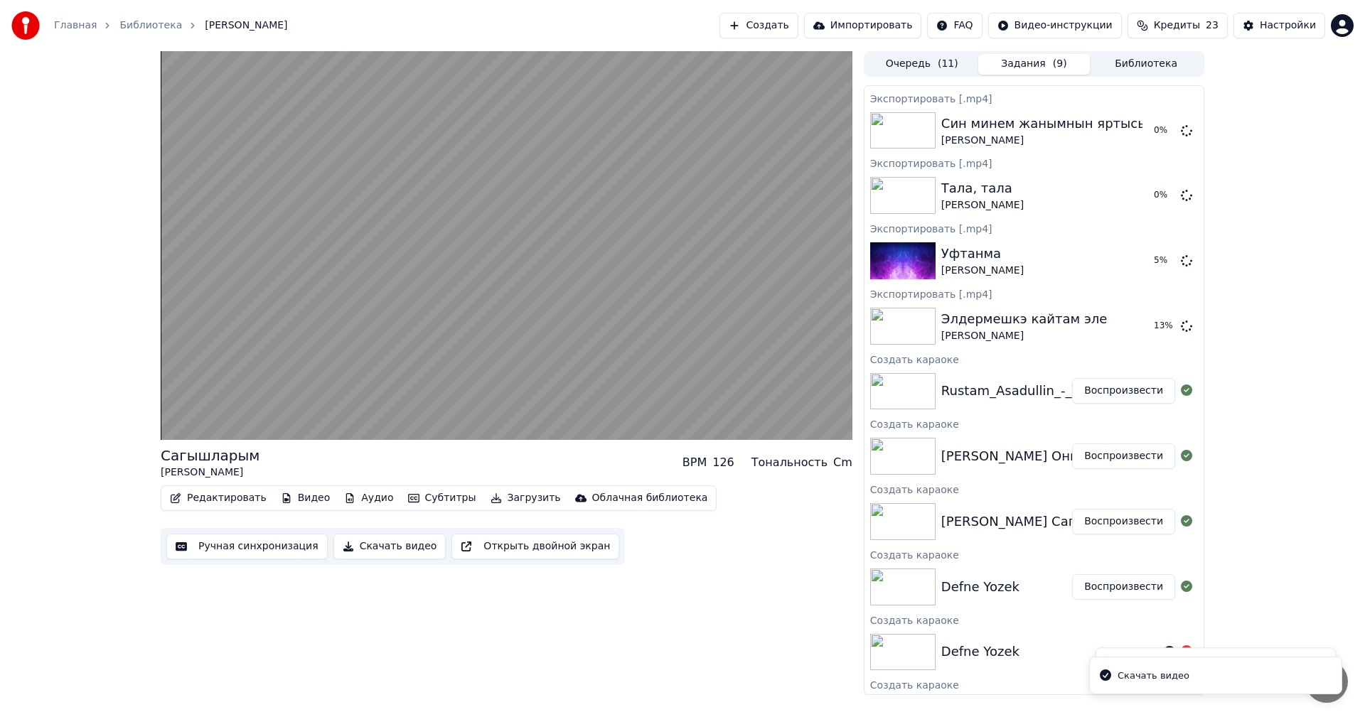
click at [1100, 453] on button "Воспроизвести" at bounding box center [1123, 457] width 103 height 26
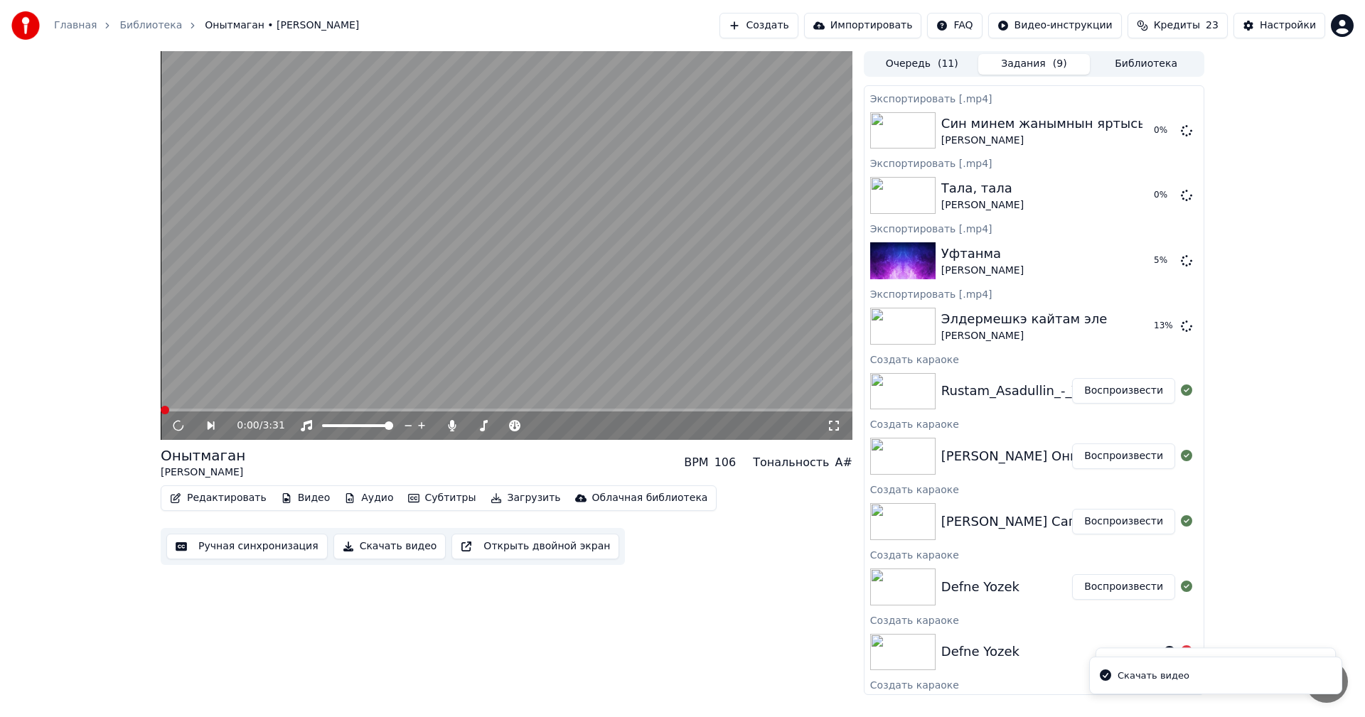
click at [350, 544] on button "Скачать видео" at bounding box center [389, 547] width 113 height 26
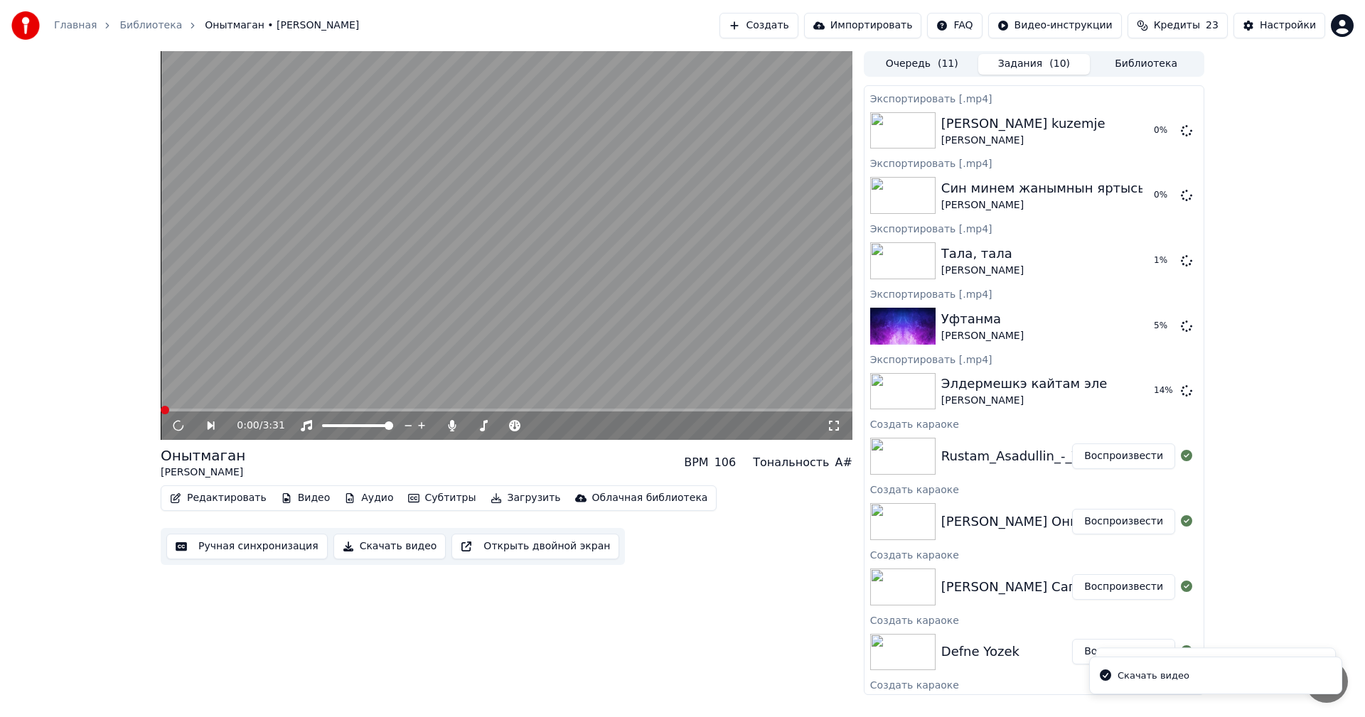
scroll to position [388, 0]
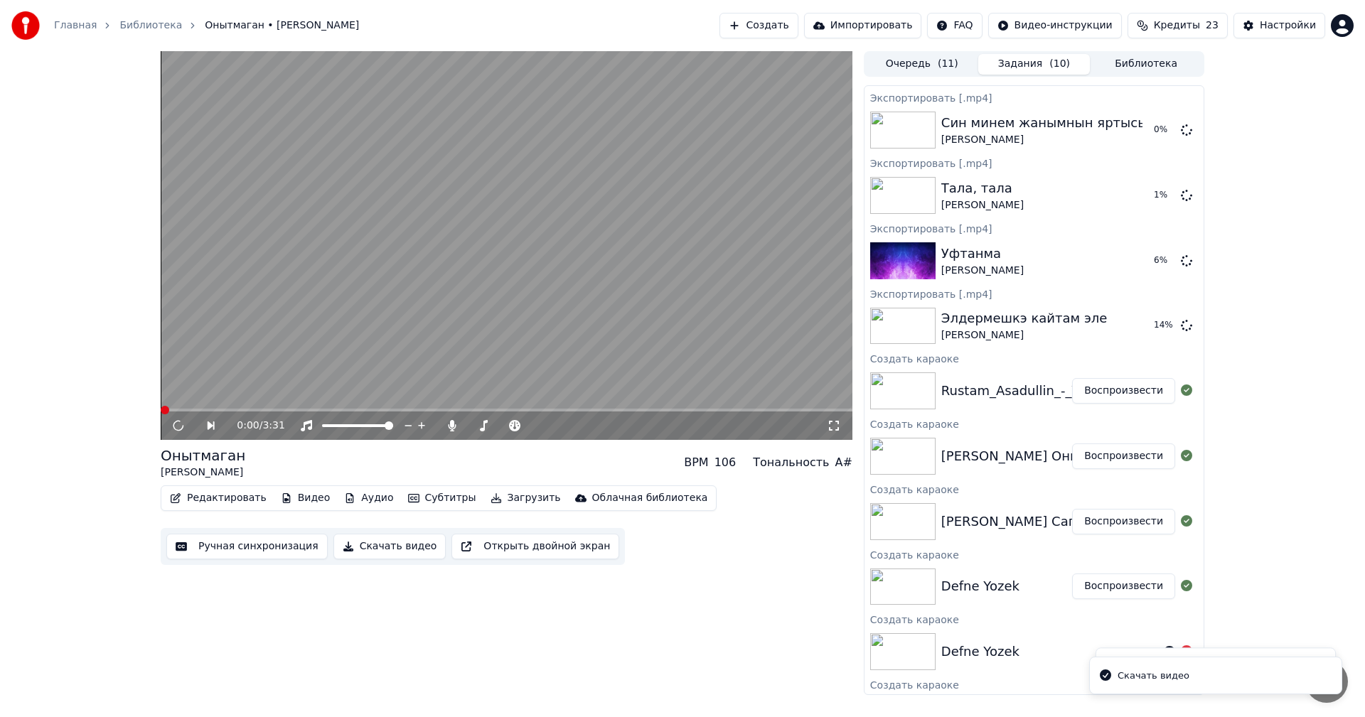
click at [1127, 388] on button "Воспроизвести" at bounding box center [1123, 391] width 103 height 26
click at [386, 546] on button "Скачать видео" at bounding box center [389, 547] width 113 height 26
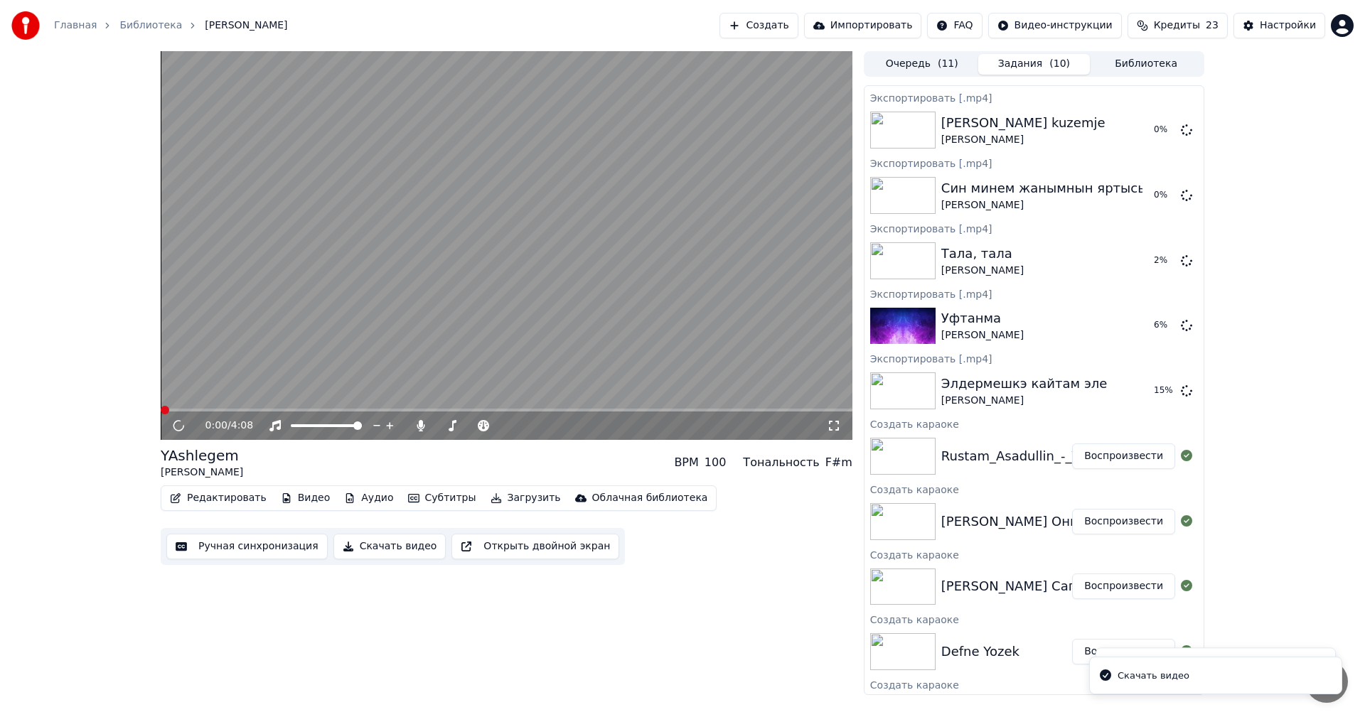
scroll to position [453, 0]
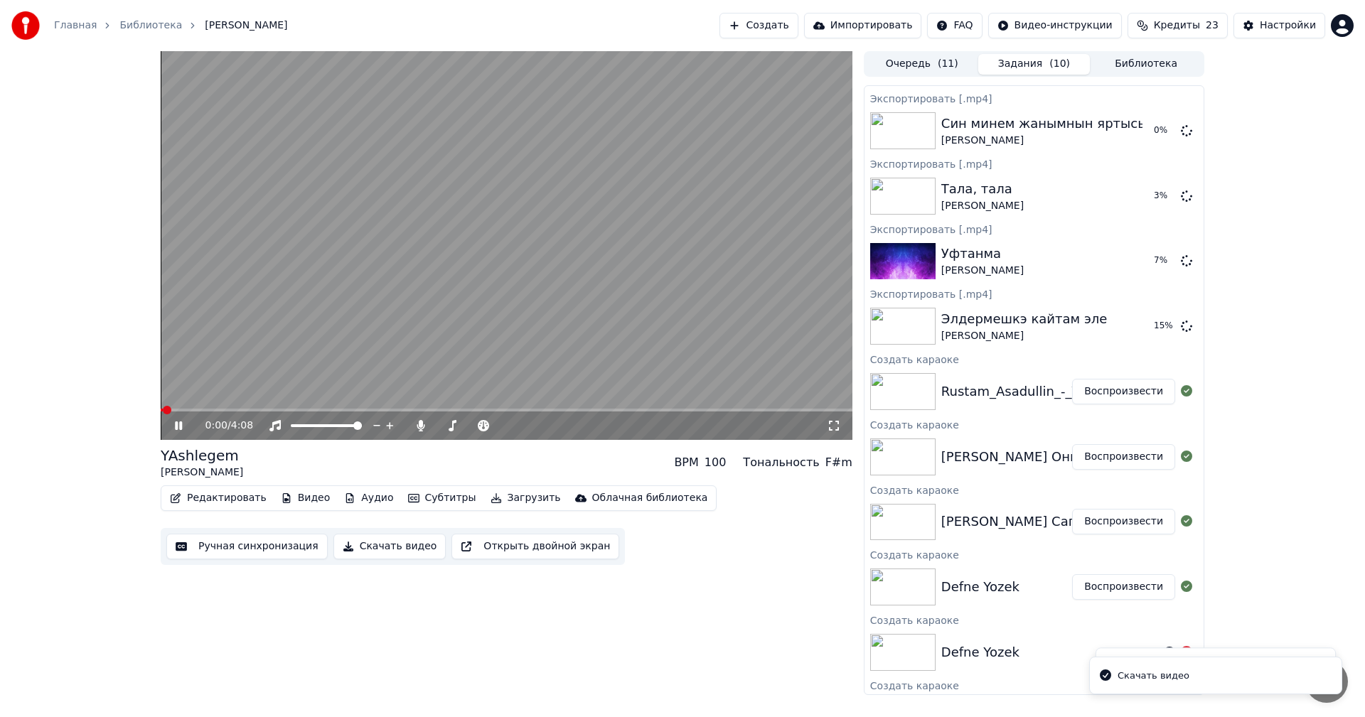
click at [510, 279] on video at bounding box center [507, 245] width 692 height 389
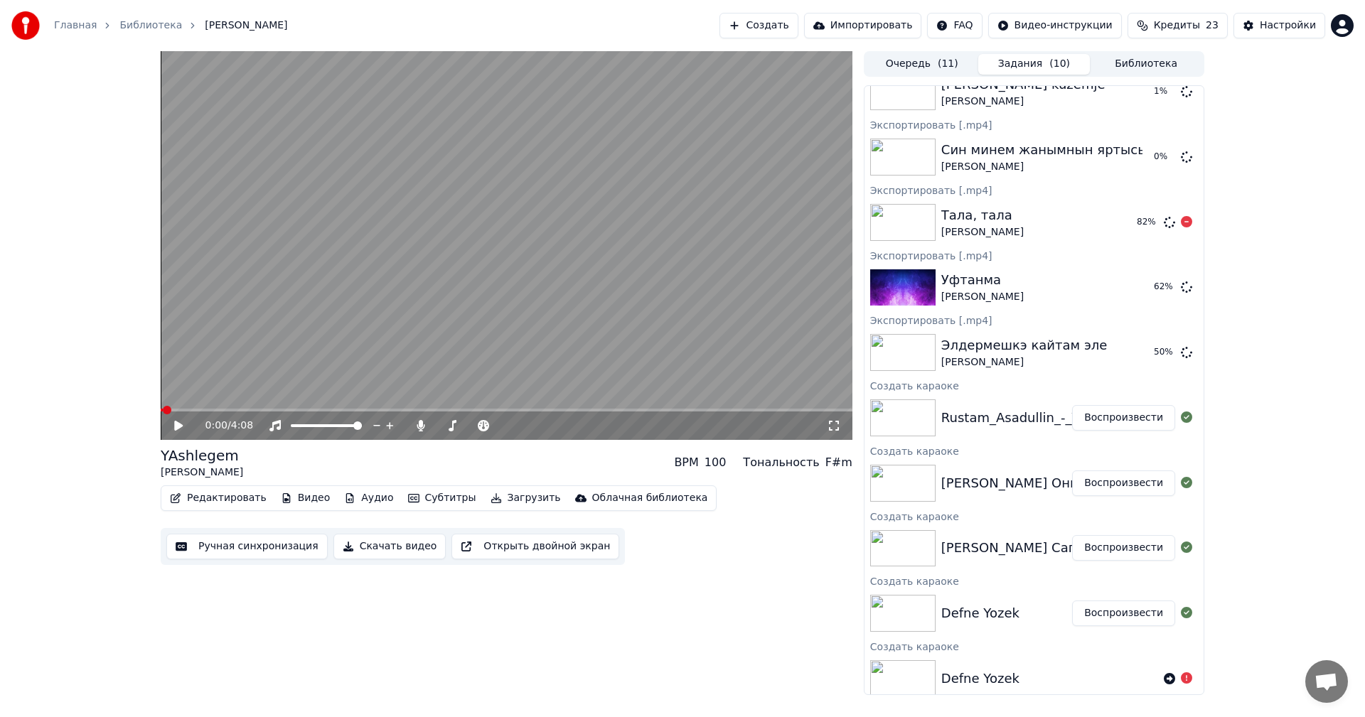
scroll to position [0, 0]
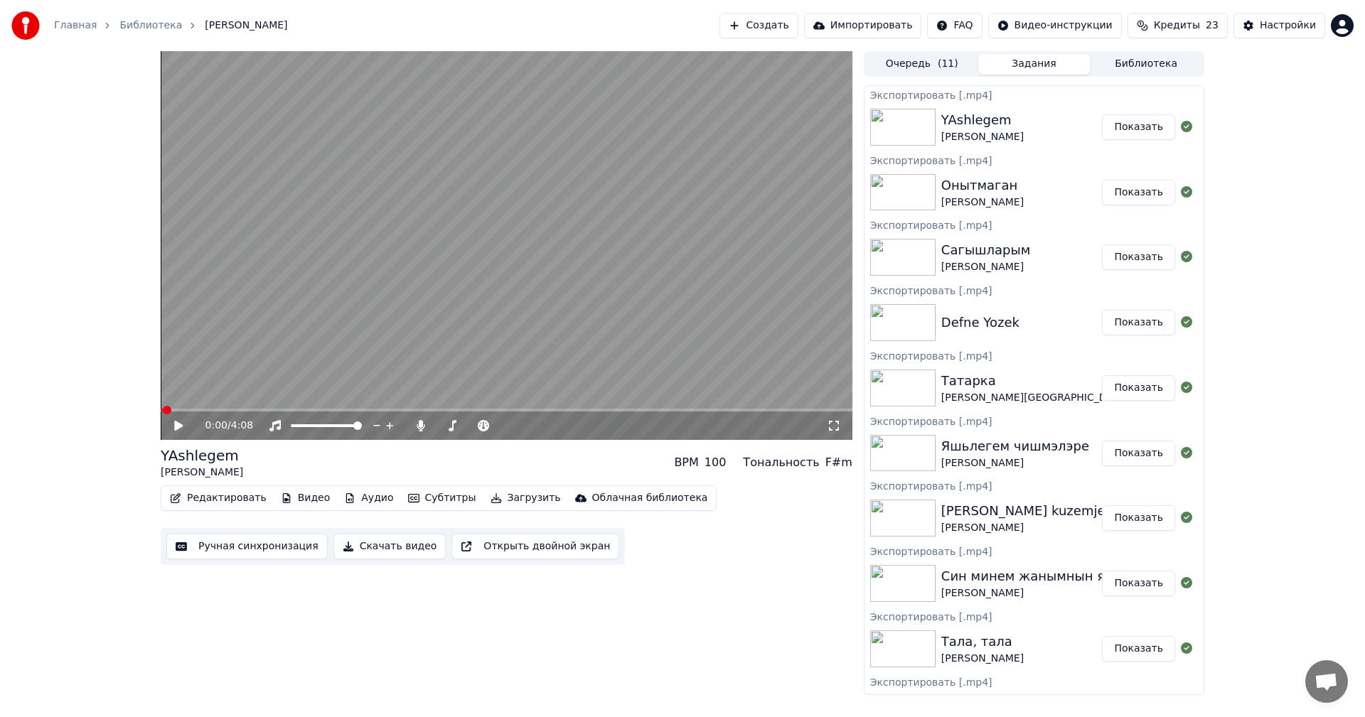
click at [1129, 127] on button "Показать" at bounding box center [1138, 127] width 73 height 26
